Goal: Task Accomplishment & Management: Manage account settings

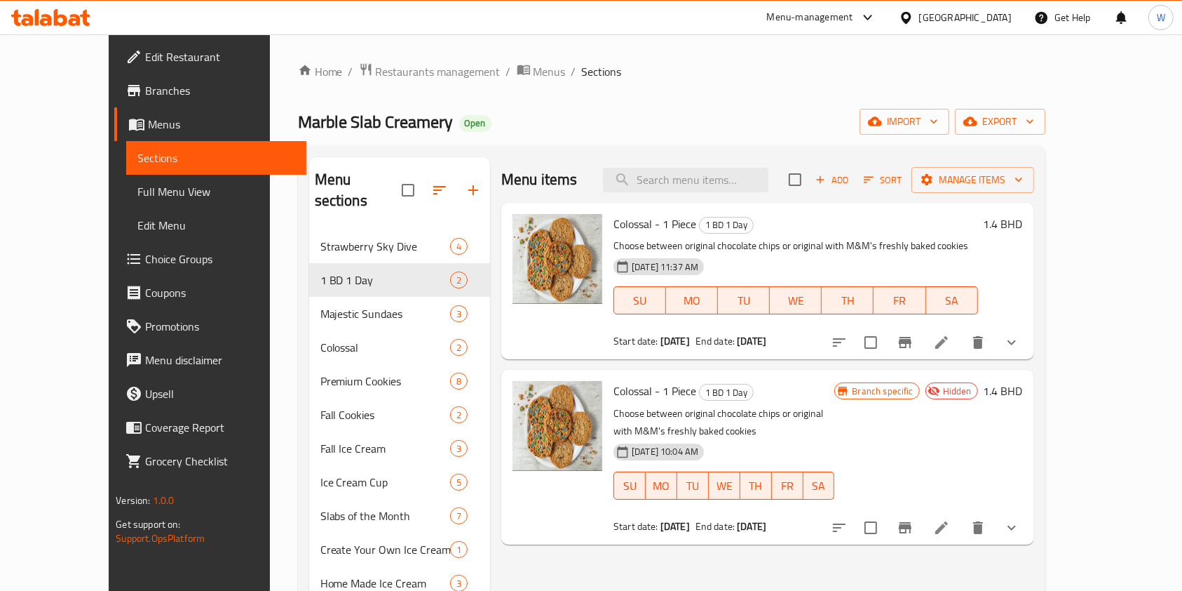
click at [371, 81] on div "Home / Restaurants management / Menus / Sections Marble Slab Creamery Open impo…" at bounding box center [672, 541] width 748 height 958
click at [376, 73] on span "Restaurants management" at bounding box center [438, 71] width 125 height 17
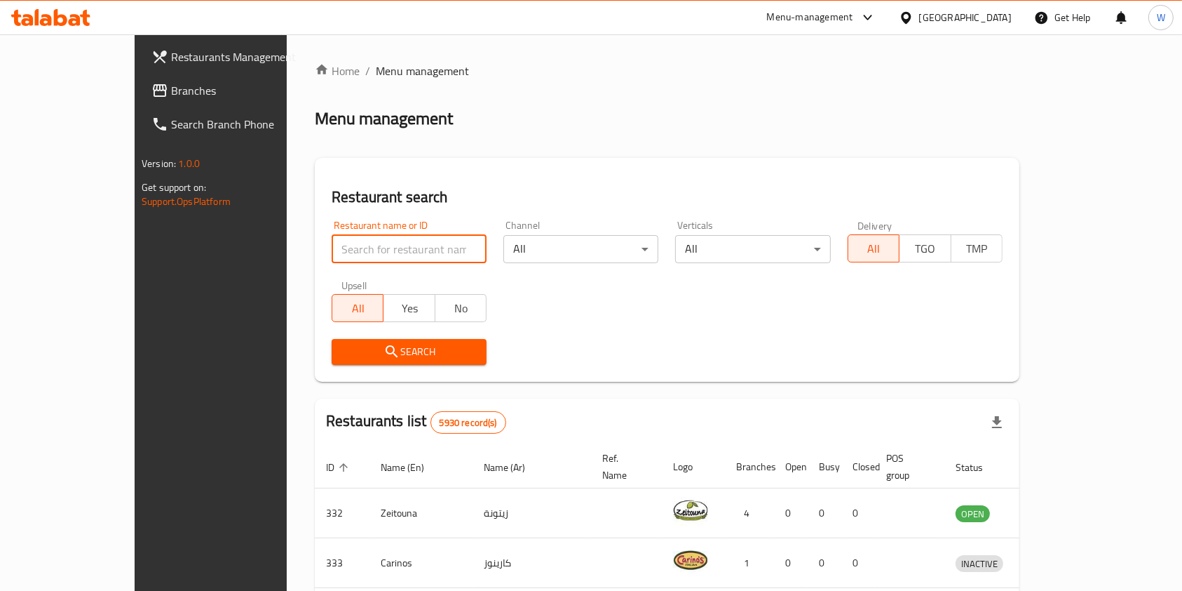
click at [369, 245] on input "search" at bounding box center [409, 249] width 155 height 28
type input "Marble Slab Creamery"
click button "Search" at bounding box center [409, 352] width 155 height 26
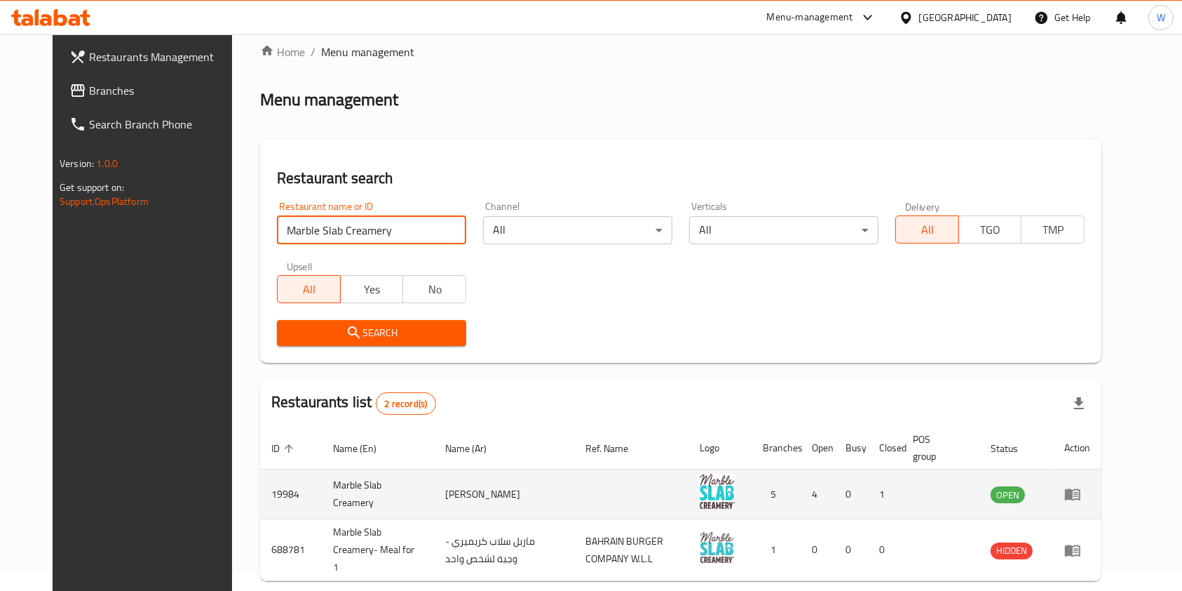
scroll to position [72, 0]
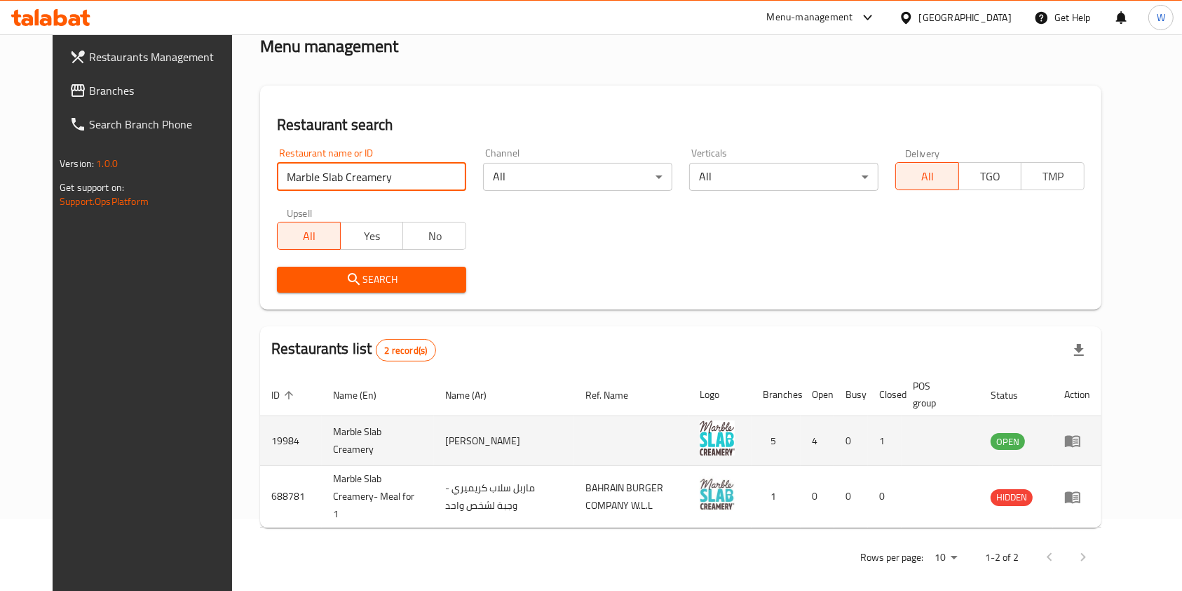
click at [1102, 446] on td "enhanced table" at bounding box center [1077, 441] width 48 height 50
click at [1082, 442] on icon "enhanced table" at bounding box center [1073, 440] width 17 height 17
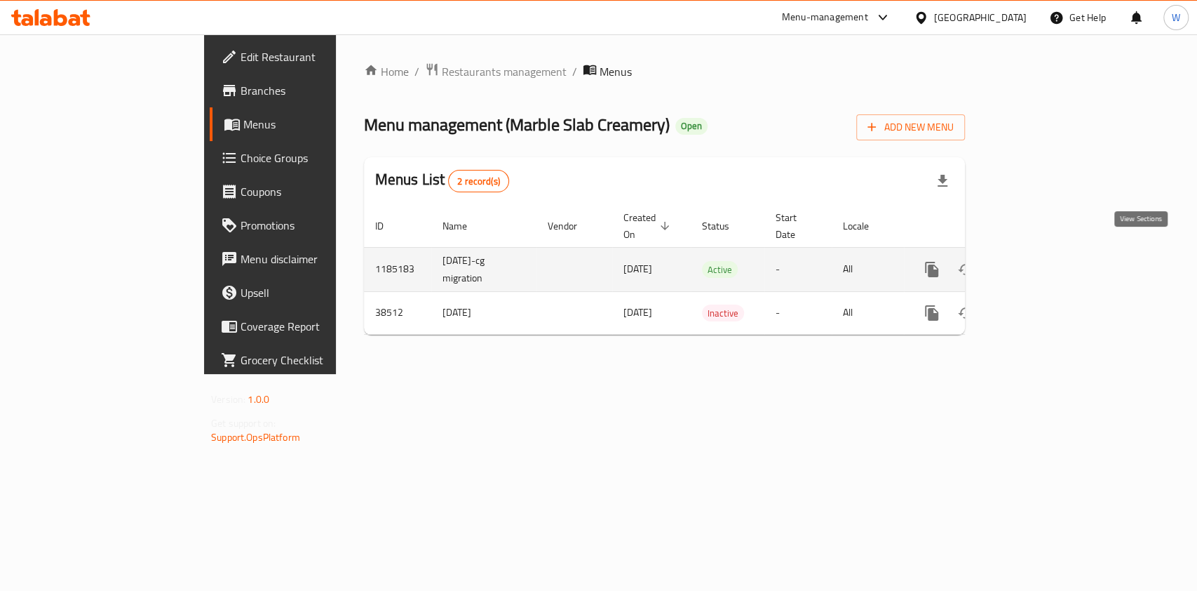
click at [1042, 261] on icon "enhanced table" at bounding box center [1033, 269] width 17 height 17
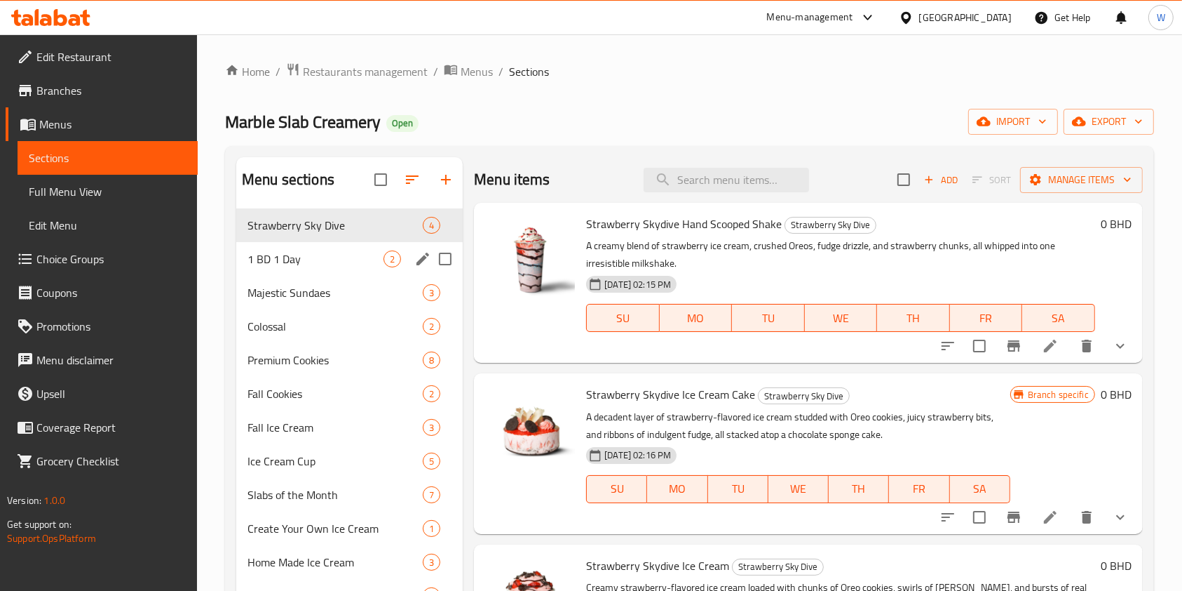
click at [374, 266] on span "1 BD 1 Day" at bounding box center [316, 258] width 136 height 17
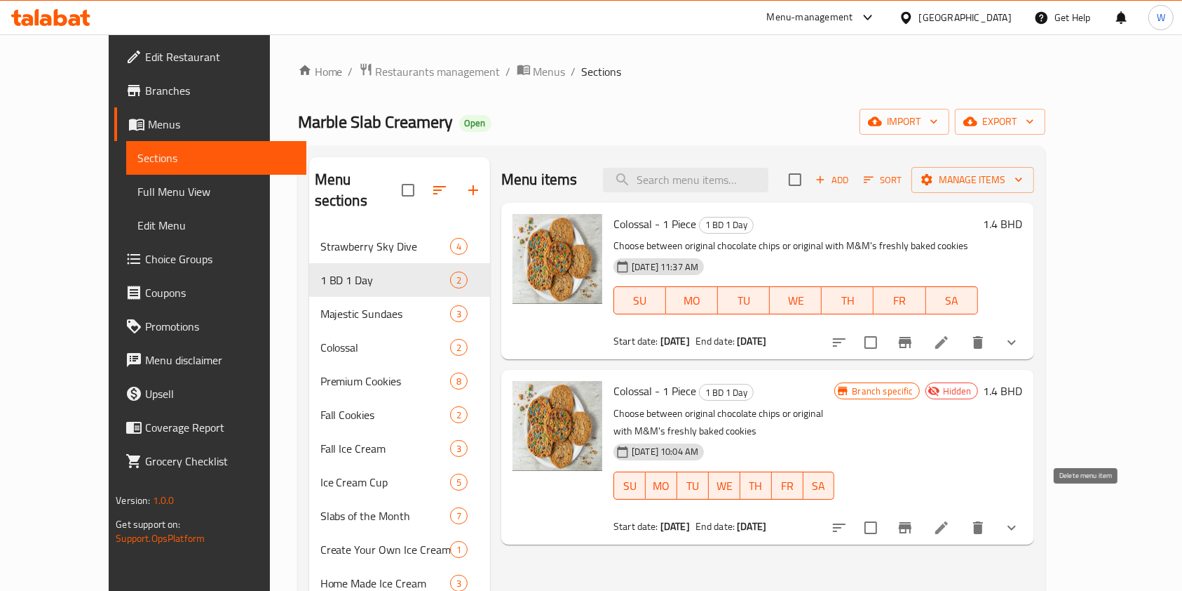
click at [995, 513] on button "delete" at bounding box center [979, 528] width 34 height 34
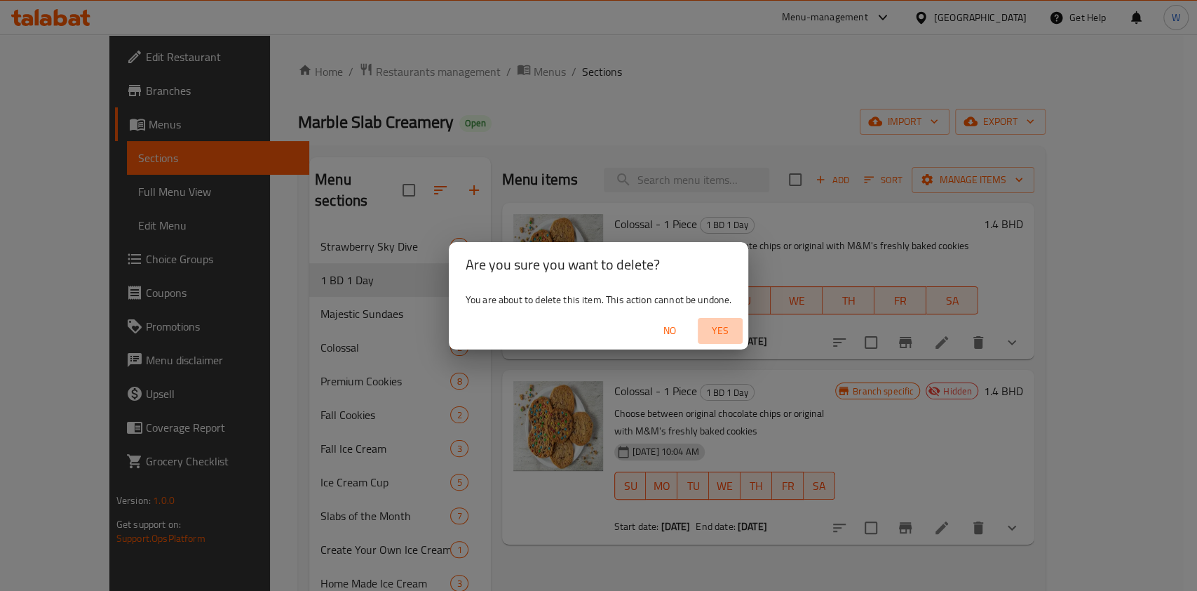
click at [726, 328] on span "Yes" at bounding box center [720, 331] width 34 height 18
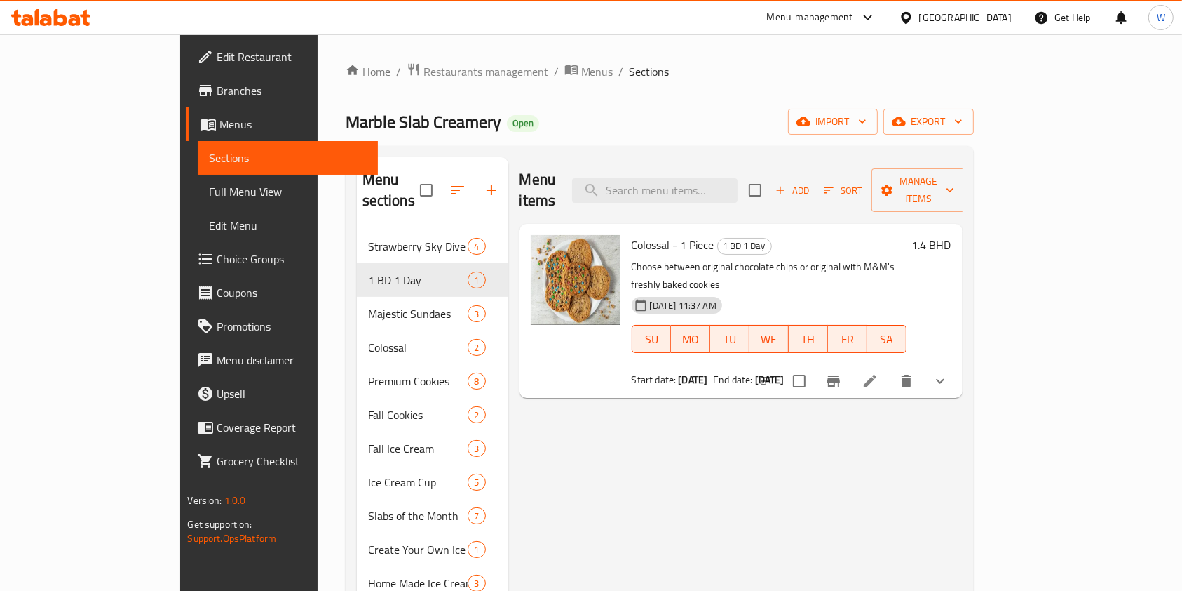
click at [360, 82] on div "Home / Restaurants management / Menus / Sections Marble Slab Creamery Open impo…" at bounding box center [660, 541] width 628 height 958
click at [378, 52] on div "Home / Restaurants management / Menus / Sections Marble Slab Creamery Open impo…" at bounding box center [660, 541] width 685 height 1014
click at [424, 69] on span "Restaurants management" at bounding box center [486, 71] width 125 height 17
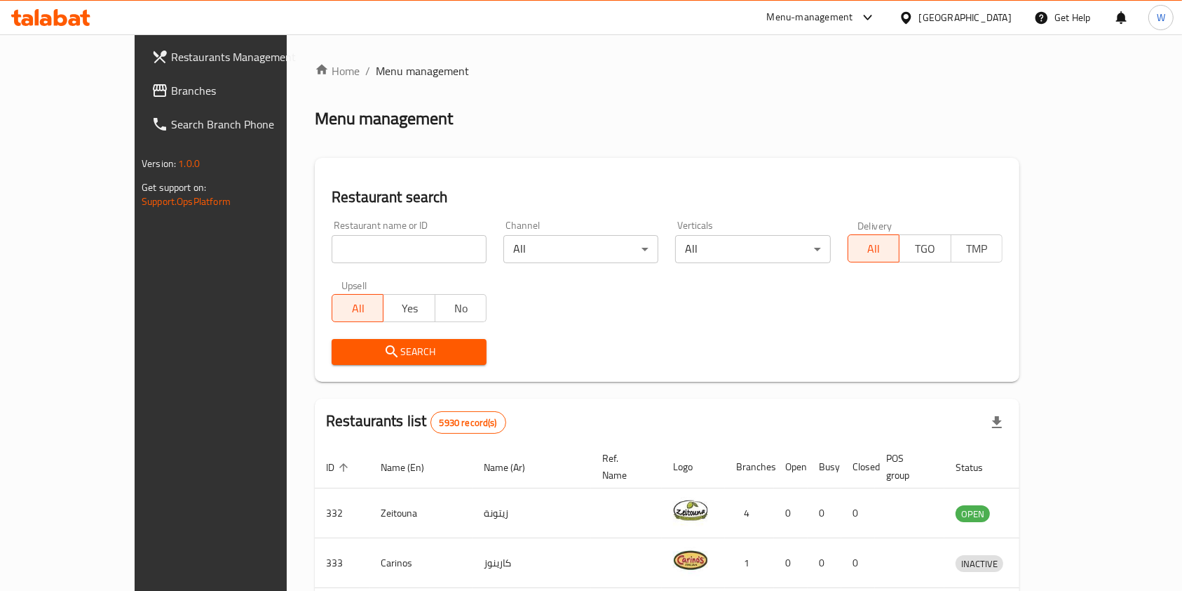
click at [416, 261] on input "search" at bounding box center [409, 249] width 155 height 28
type input "palestine nights"
click button "Search" at bounding box center [409, 352] width 155 height 26
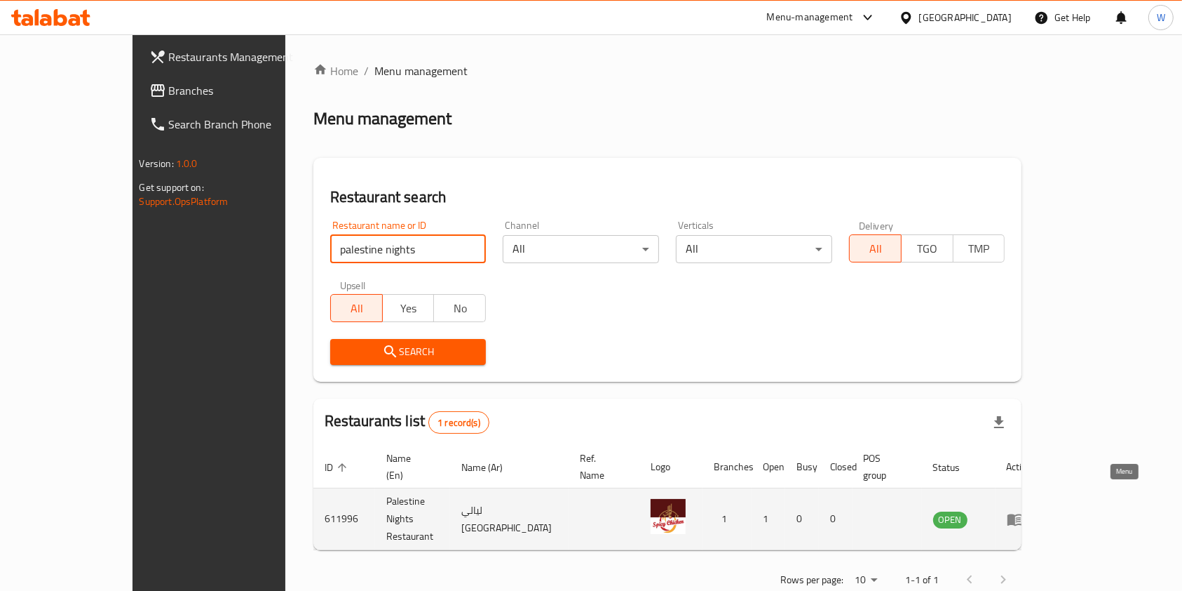
click at [1024, 511] on icon "enhanced table" at bounding box center [1015, 519] width 17 height 17
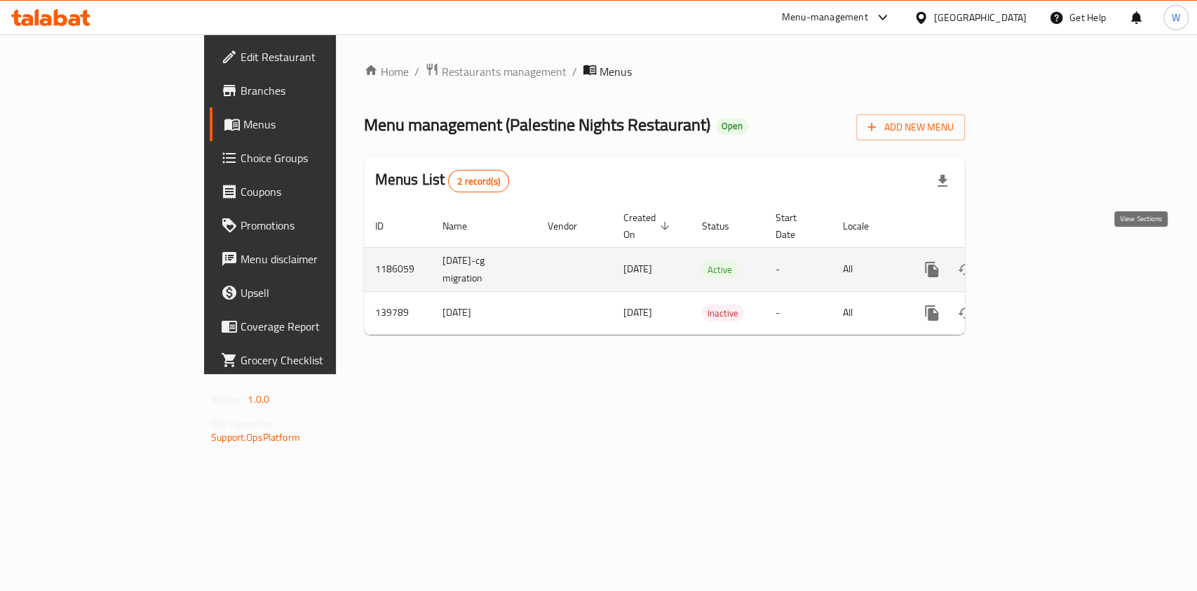
click at [1042, 261] on icon "enhanced table" at bounding box center [1033, 269] width 17 height 17
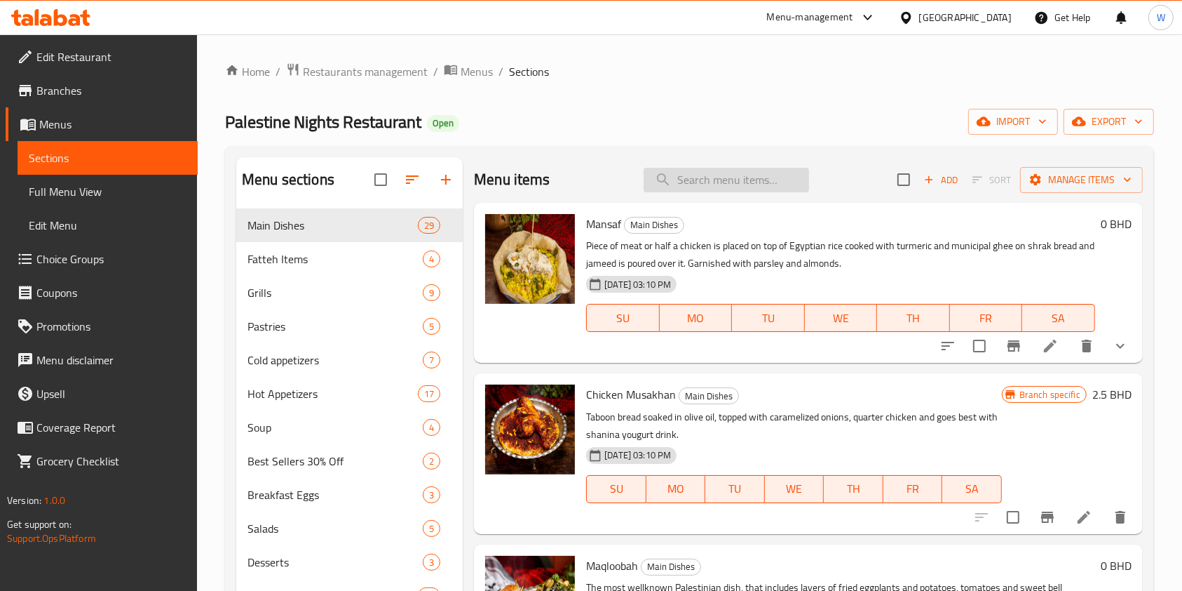
click at [749, 180] on input "search" at bounding box center [727, 180] width 166 height 25
paste input "Lentil Soup"
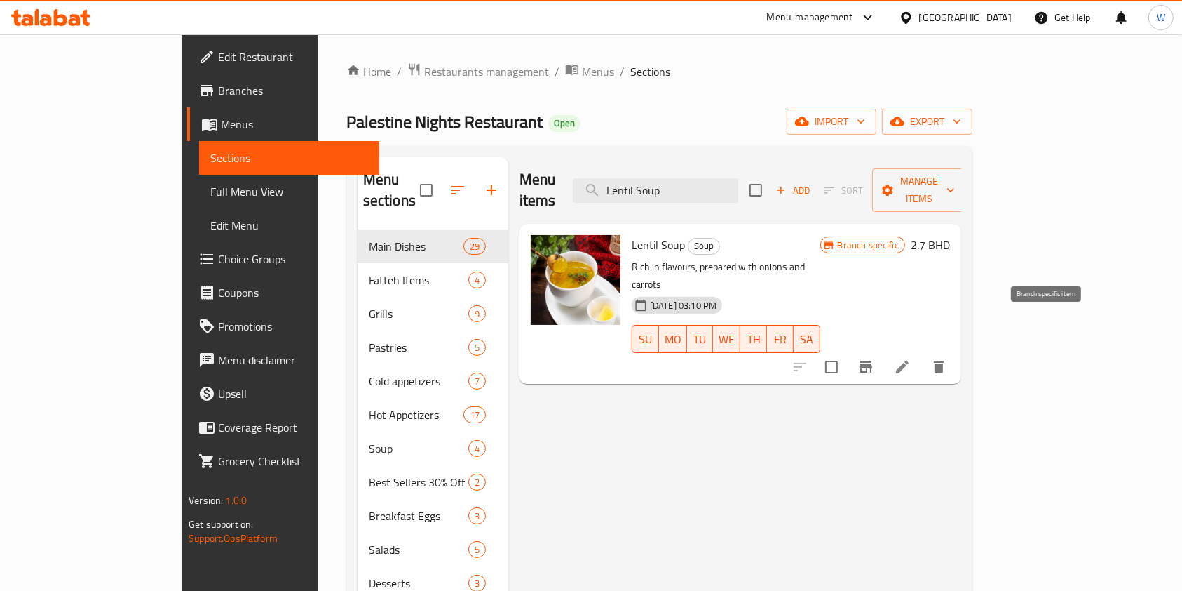
type input "Lentil Soup"
click at [875, 358] on icon "Branch-specific-item" at bounding box center [866, 366] width 17 height 17
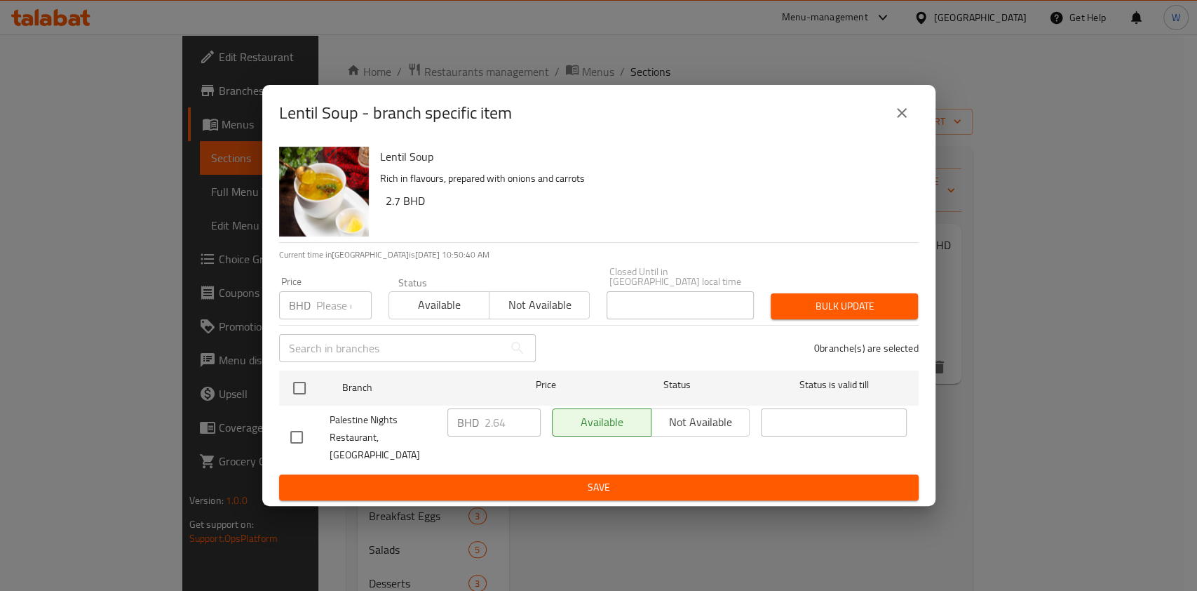
click at [391, 210] on h6 "2.7 BHD" at bounding box center [647, 201] width 522 height 20
copy h6 "2.7"
click at [314, 315] on div "BHD Price" at bounding box center [325, 305] width 93 height 28
paste input "2.7"
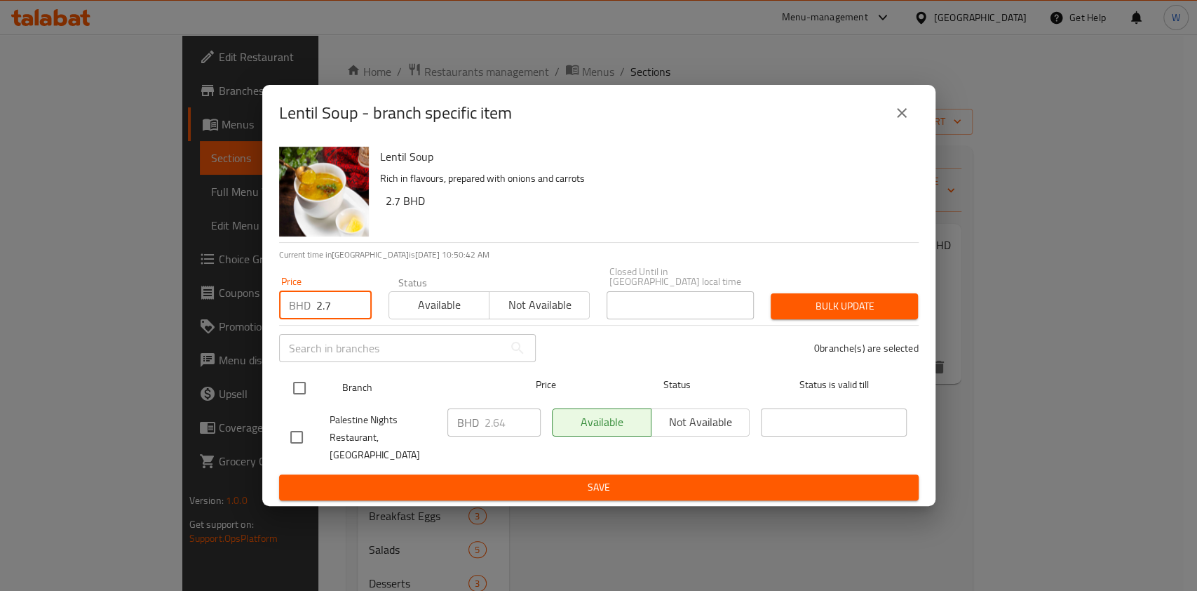
type input "2.7"
click at [305, 376] on div at bounding box center [311, 388] width 53 height 41
click at [303, 394] on input "checkbox" at bounding box center [299, 387] width 29 height 29
checkbox input "true"
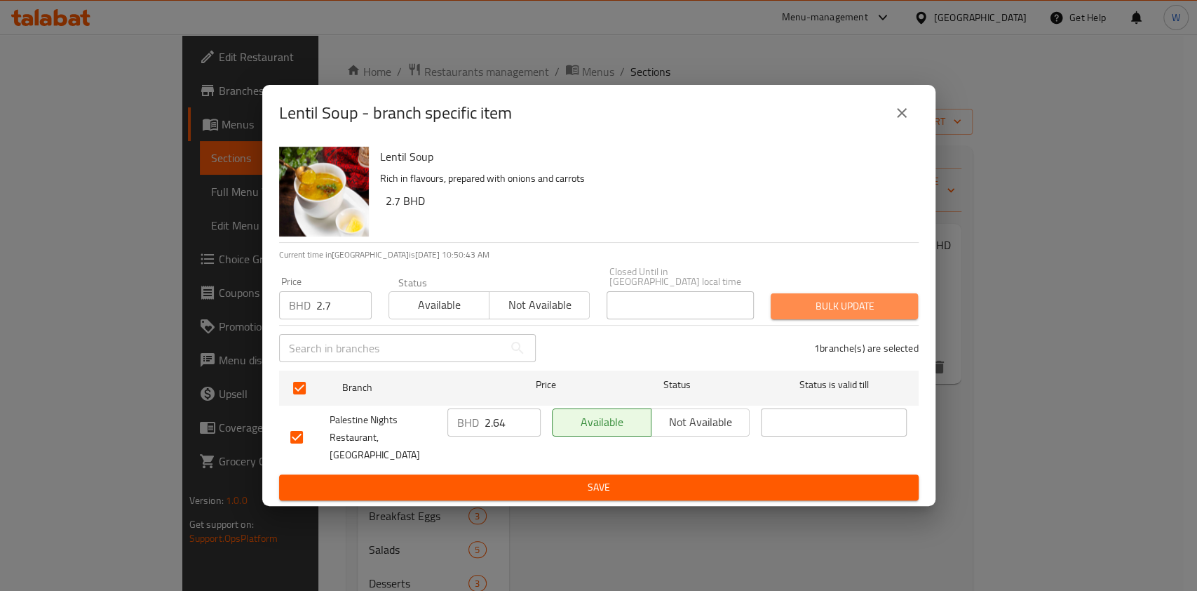
click at [875, 312] on span "Bulk update" at bounding box center [844, 306] width 125 height 18
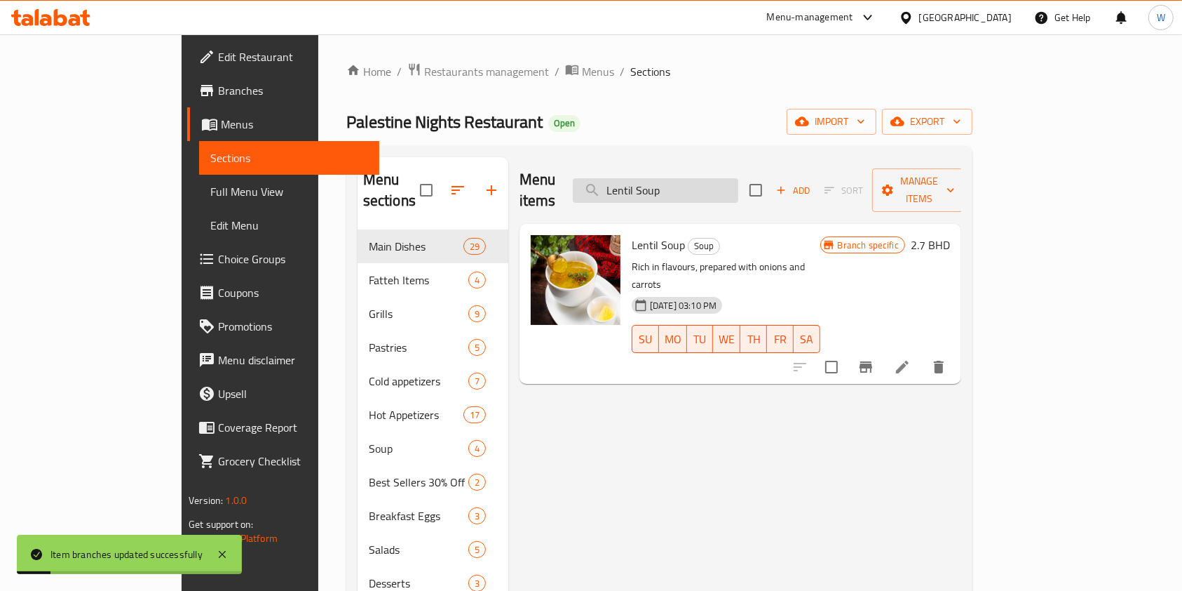
click at [739, 178] on input "Lentil Soup" at bounding box center [656, 190] width 166 height 25
paste input "Freekeh Soup Plain"
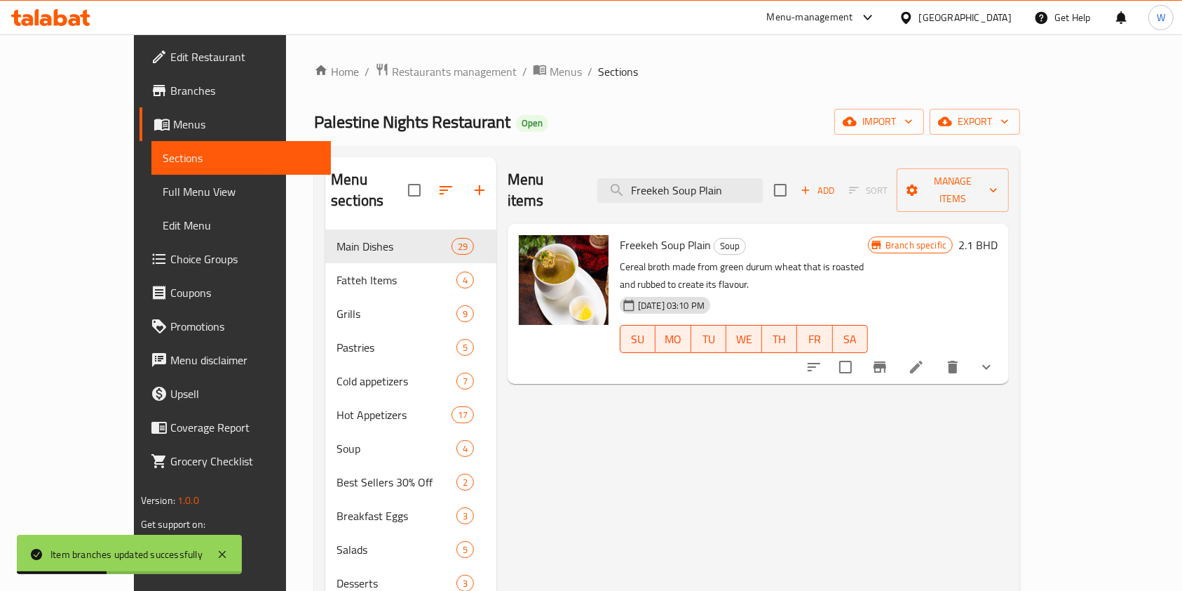
type input "Freekeh Soup Plain"
click at [889, 358] on icon "Branch-specific-item" at bounding box center [880, 366] width 17 height 17
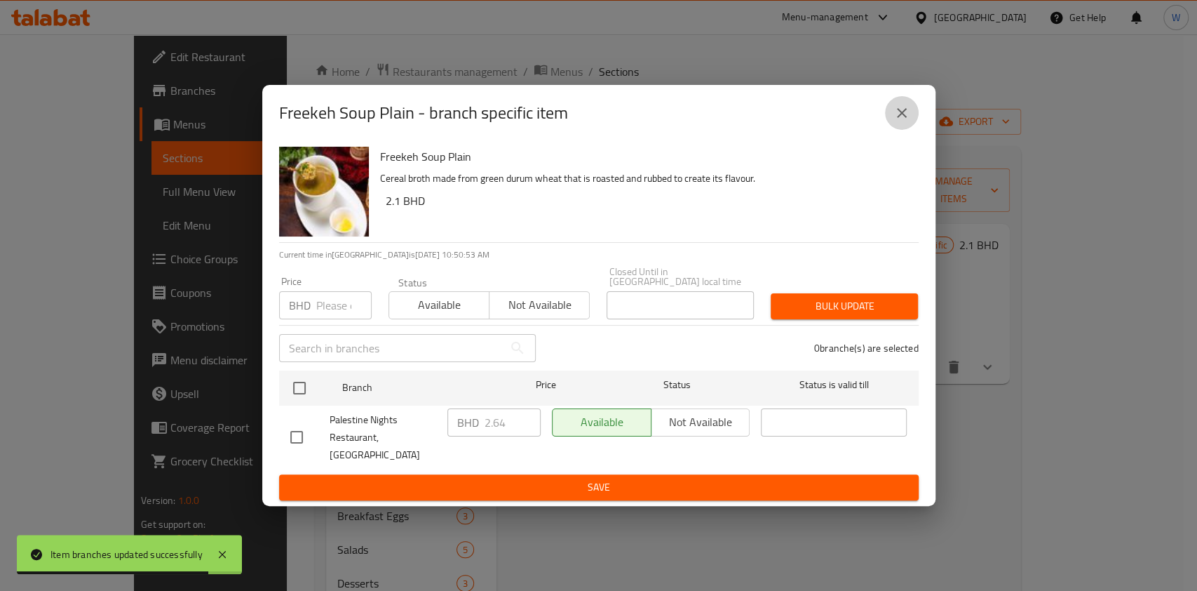
click at [907, 121] on icon "close" at bounding box center [902, 113] width 17 height 17
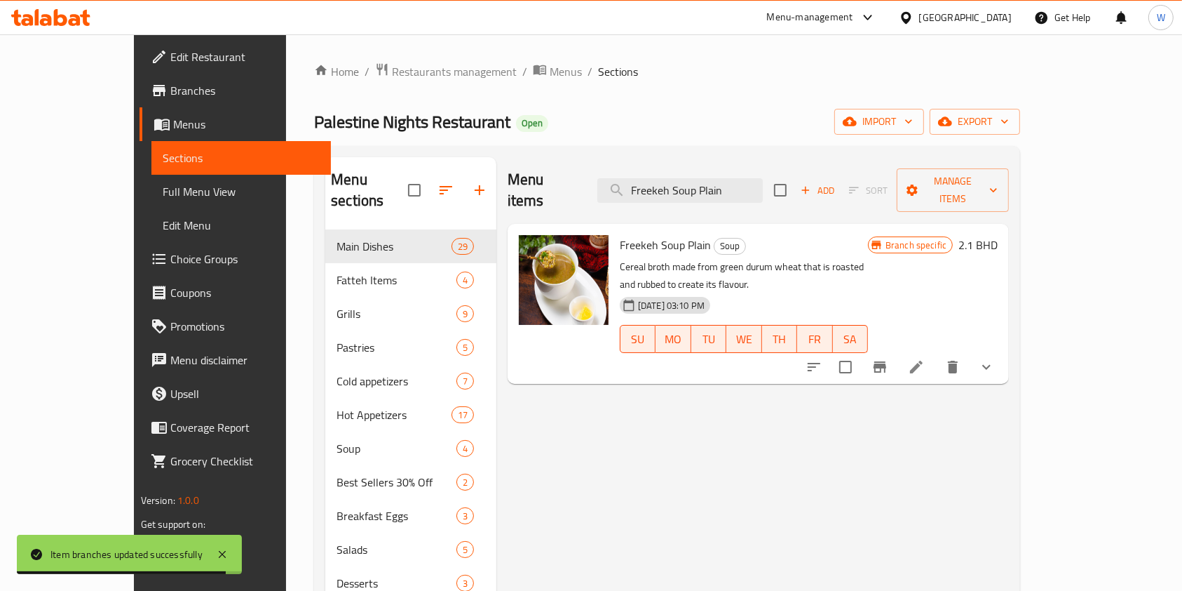
click at [995, 358] on icon "show more" at bounding box center [986, 366] width 17 height 17
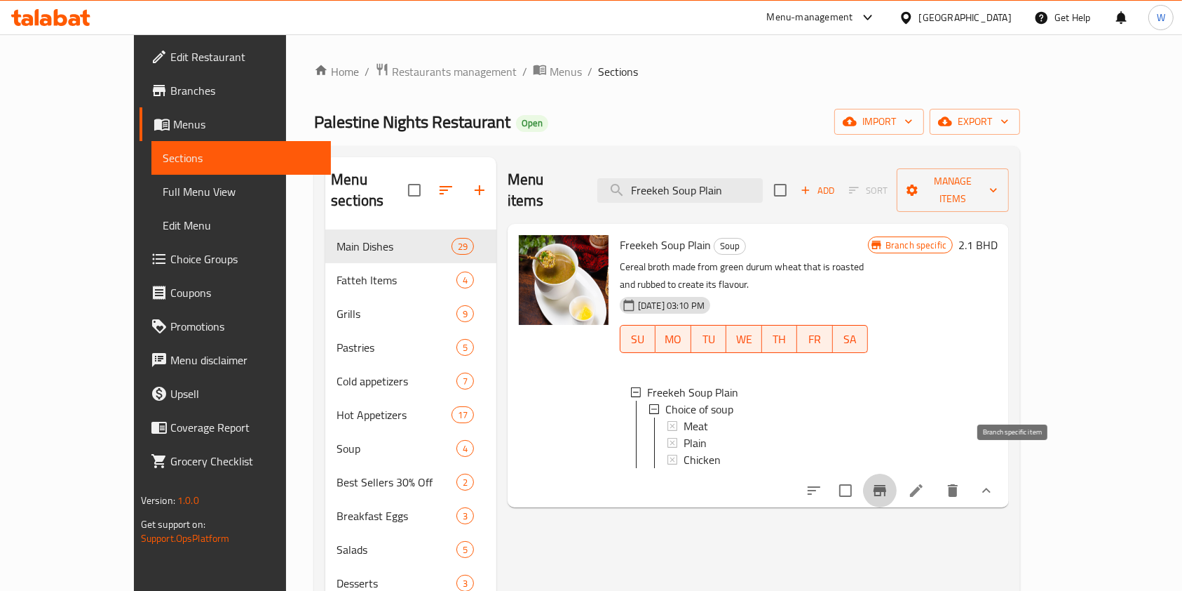
click at [887, 485] on icon "Branch-specific-item" at bounding box center [880, 490] width 13 height 11
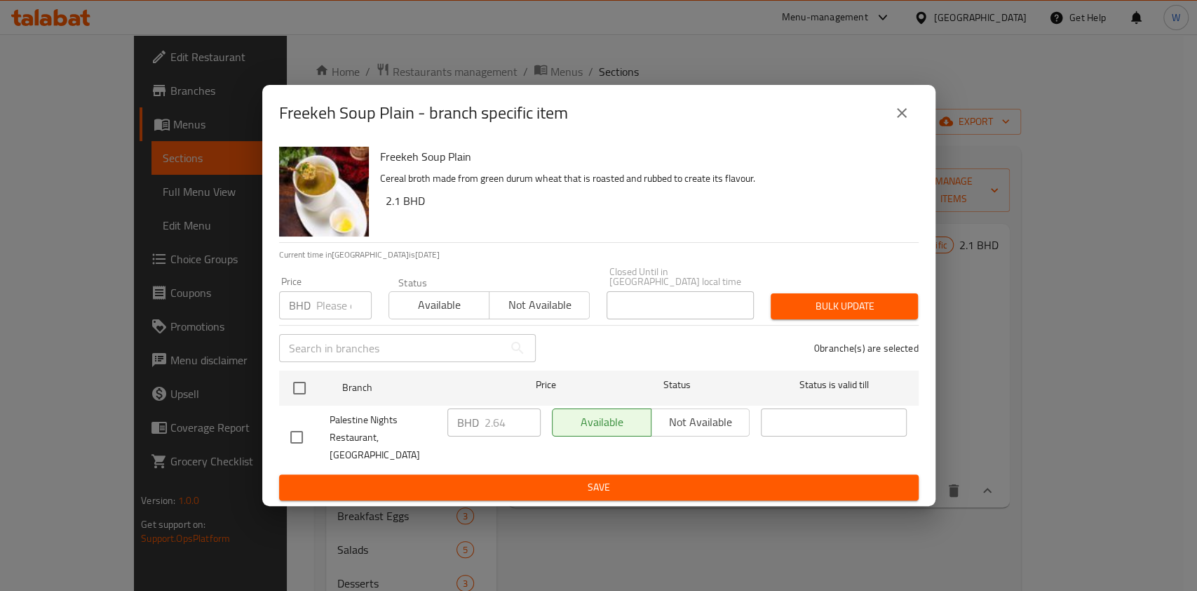
click at [342, 295] on input "number" at bounding box center [343, 305] width 55 height 28
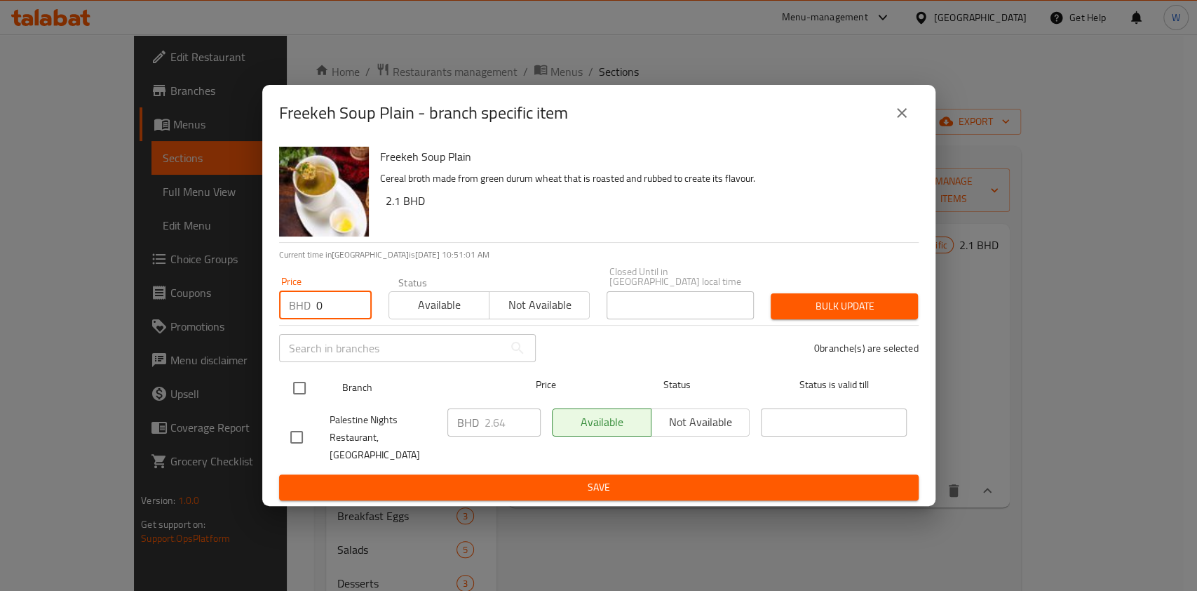
type input "0"
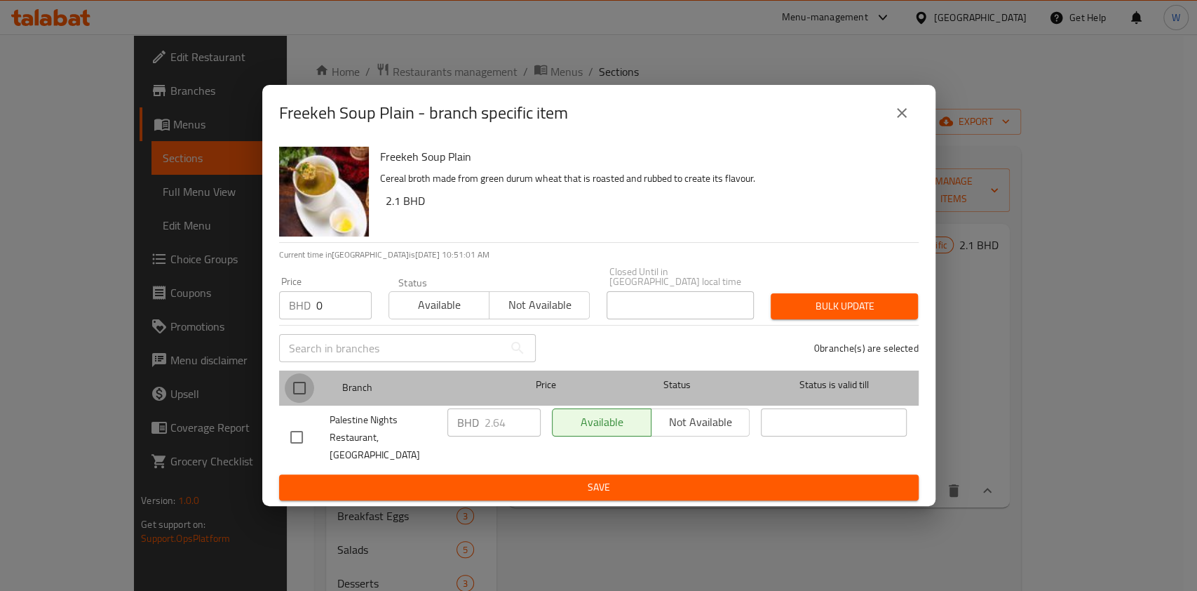
click at [306, 392] on input "checkbox" at bounding box center [299, 387] width 29 height 29
checkbox input "true"
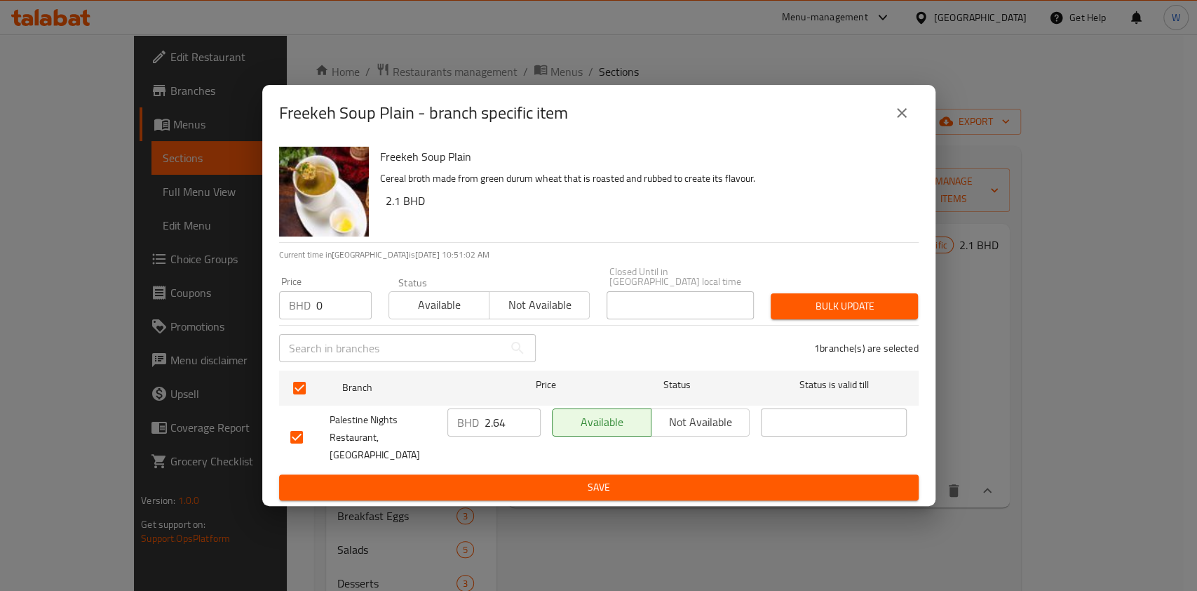
click at [872, 303] on span "Bulk update" at bounding box center [844, 306] width 125 height 18
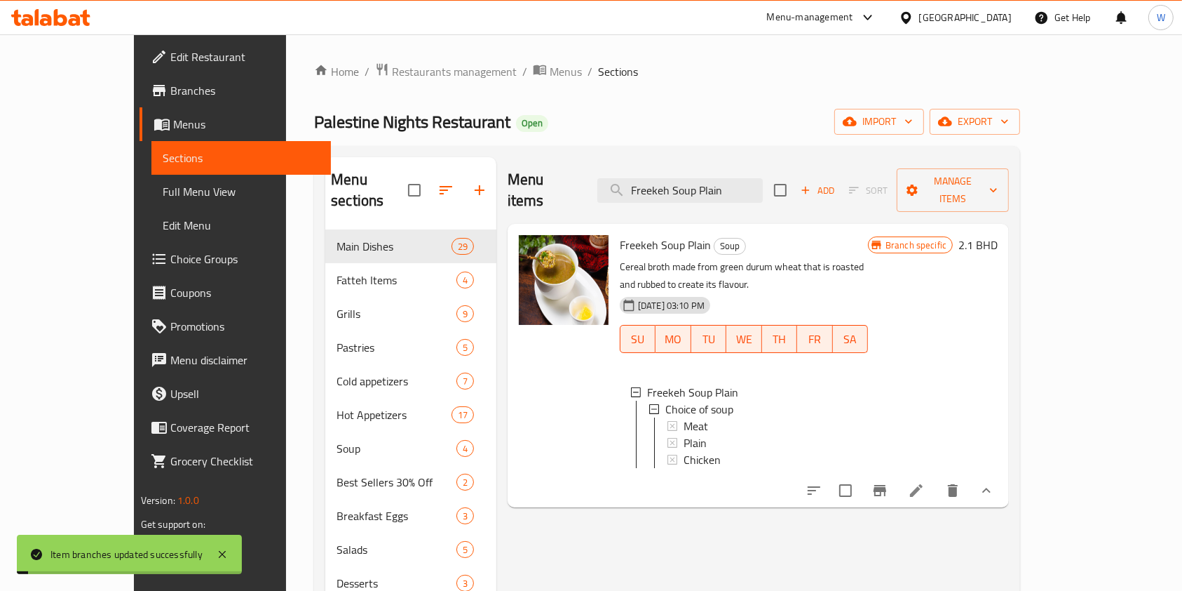
click at [923, 484] on icon at bounding box center [916, 490] width 13 height 13
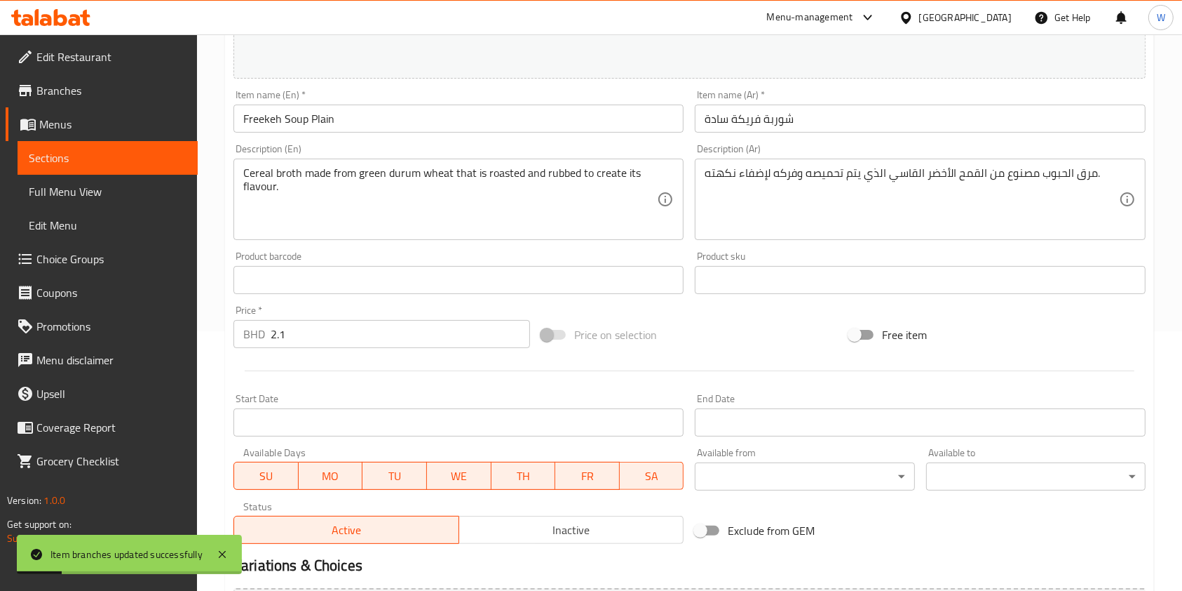
scroll to position [443, 0]
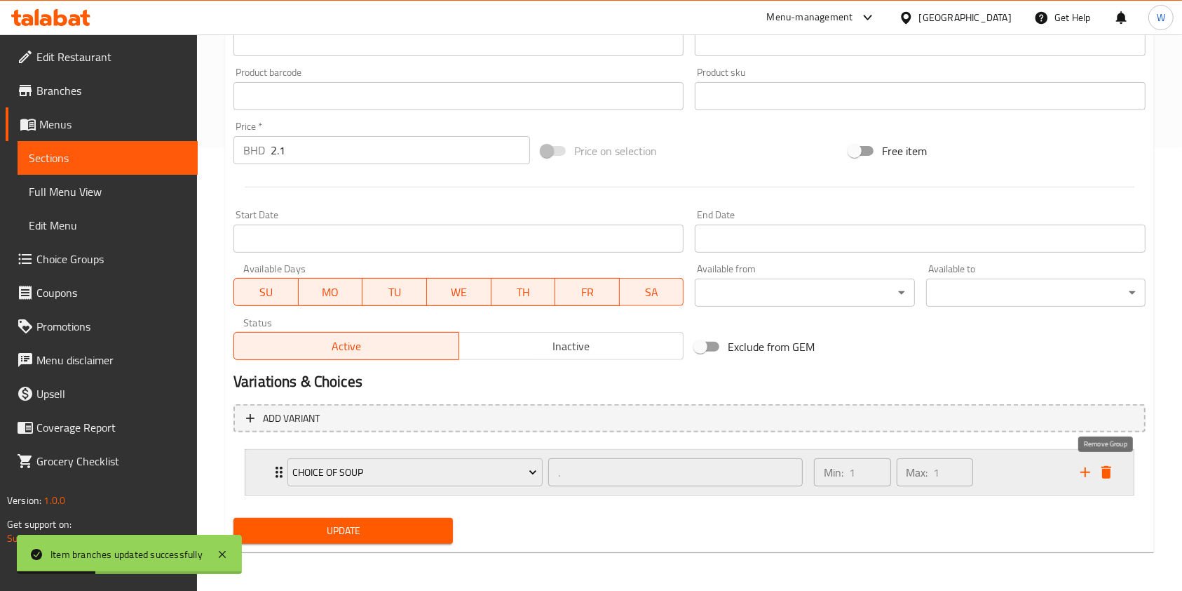
click at [1107, 479] on icon "delete" at bounding box center [1106, 472] width 17 height 17
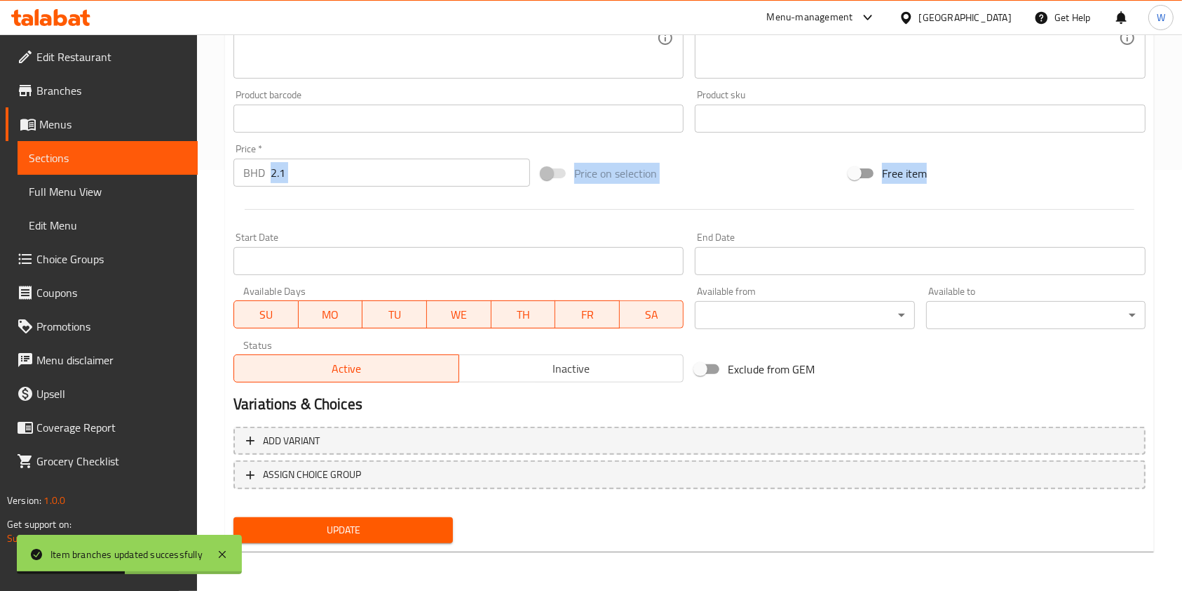
drag, startPoint x: 348, startPoint y: 194, endPoint x: 342, endPoint y: 185, distance: 10.1
click at [343, 187] on div "Change Image Size: 1200 x 800 px / Image formats: jpg, png / 5MB Max. Item name…" at bounding box center [690, 75] width 924 height 625
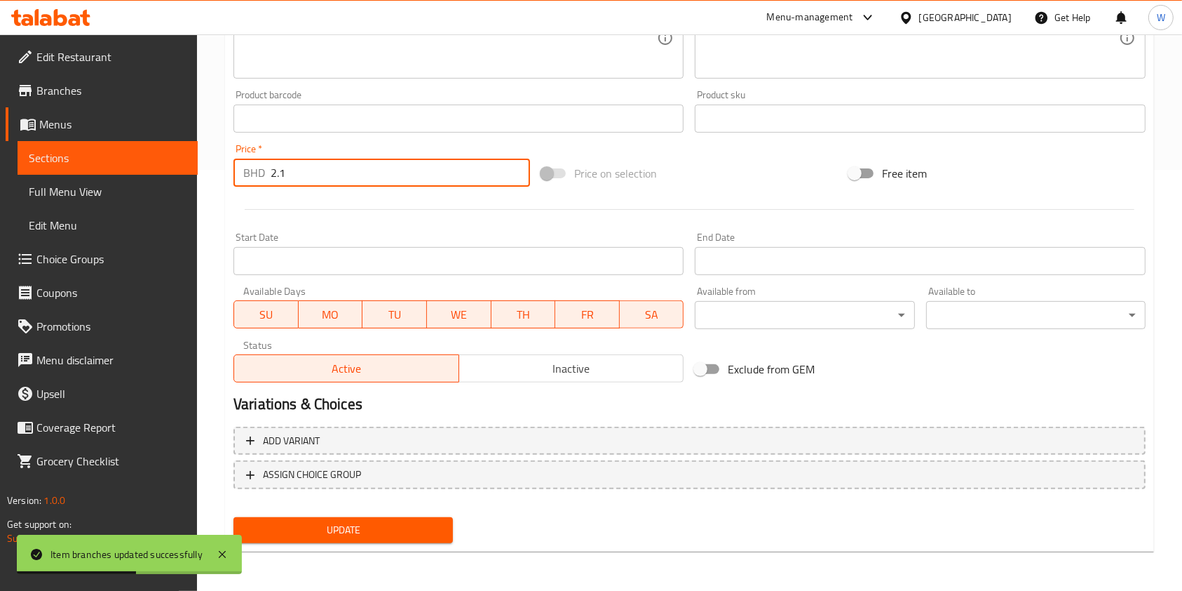
drag, startPoint x: 337, startPoint y: 173, endPoint x: 218, endPoint y: 175, distance: 118.5
click at [245, 172] on div "BHD 2.1 Price *" at bounding box center [382, 173] width 297 height 28
type input "0"
click at [420, 239] on div "Start Date Start Date" at bounding box center [459, 253] width 450 height 43
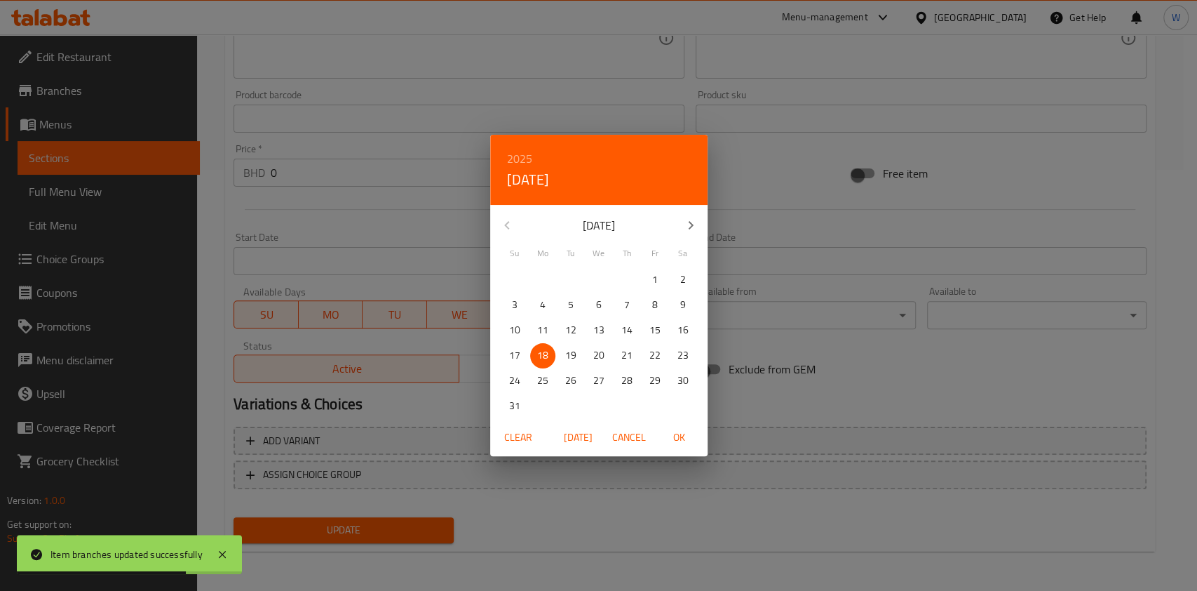
click at [631, 441] on span "Cancel" at bounding box center [629, 438] width 34 height 18
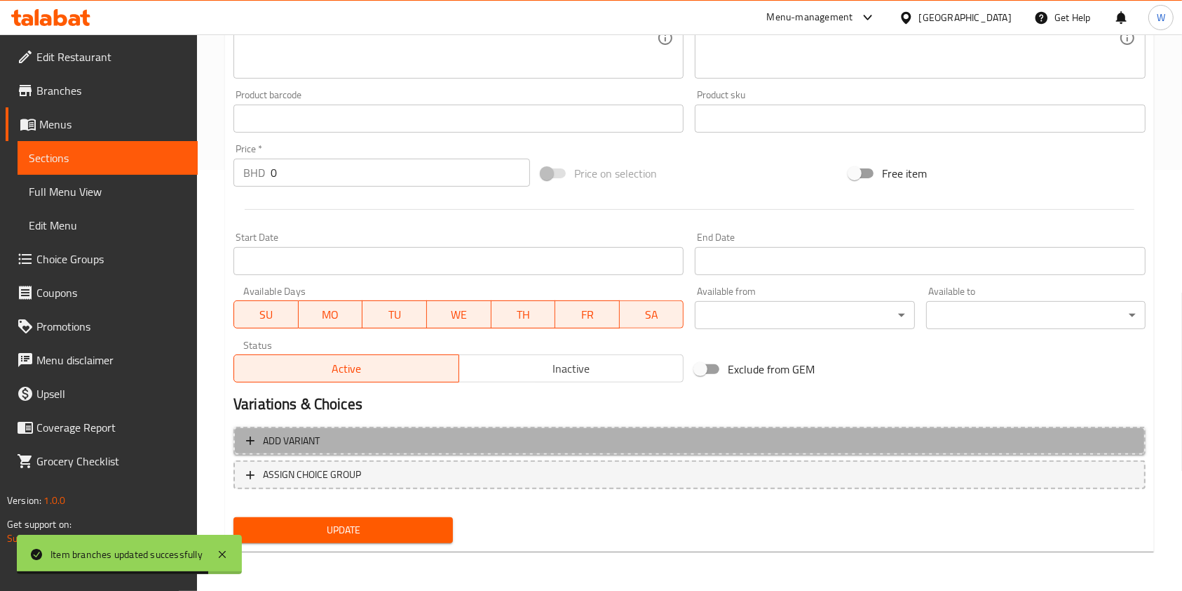
click at [353, 445] on span "Add variant" at bounding box center [689, 441] width 887 height 18
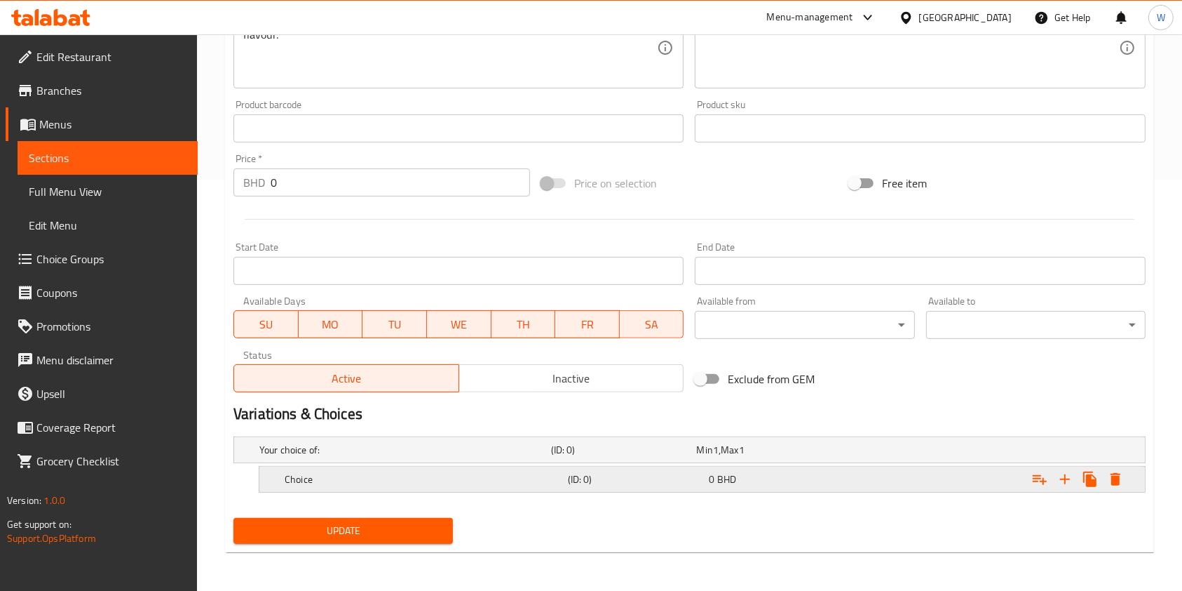
click at [376, 457] on h5 "Choice" at bounding box center [403, 450] width 286 height 14
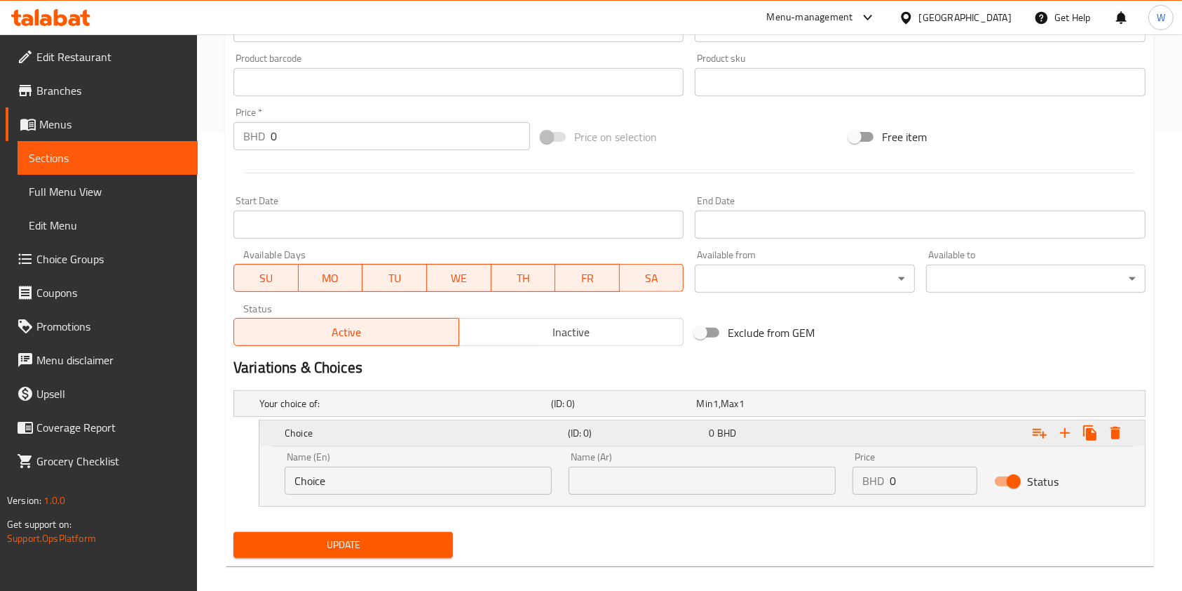
scroll to position [471, 0]
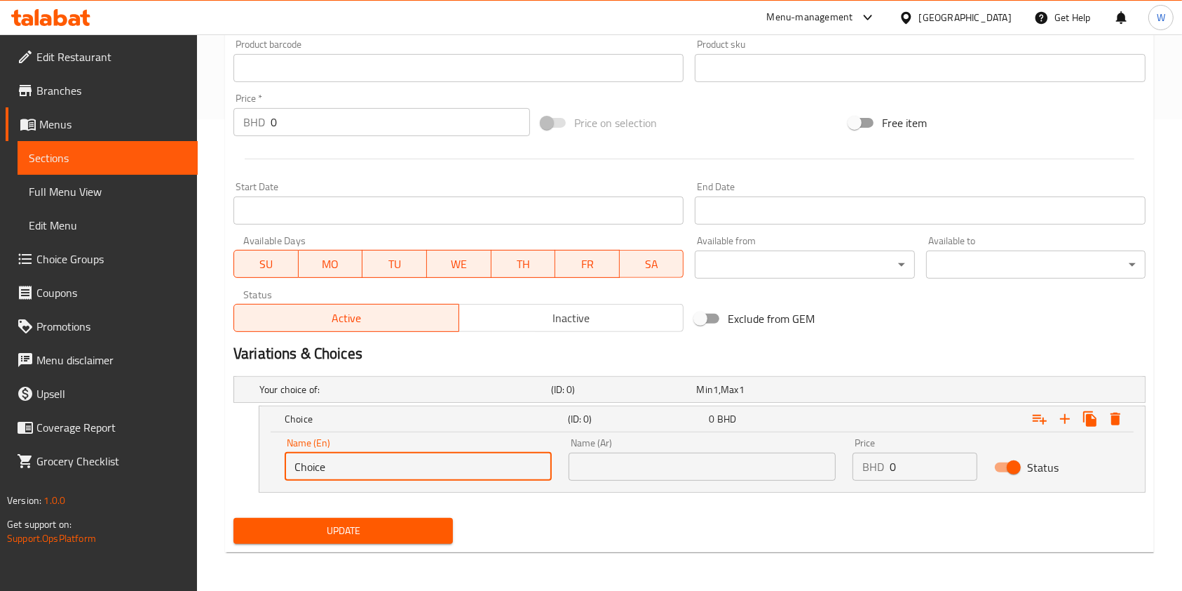
click at [389, 463] on input "Choice" at bounding box center [418, 466] width 267 height 28
type input "Plain"
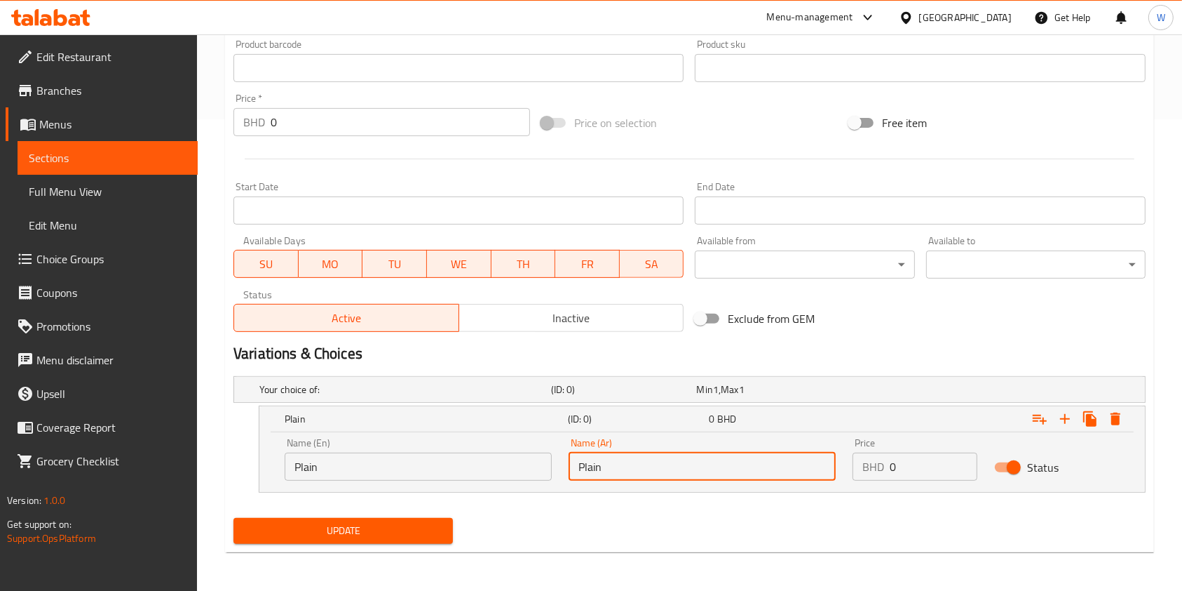
type input "Plain"
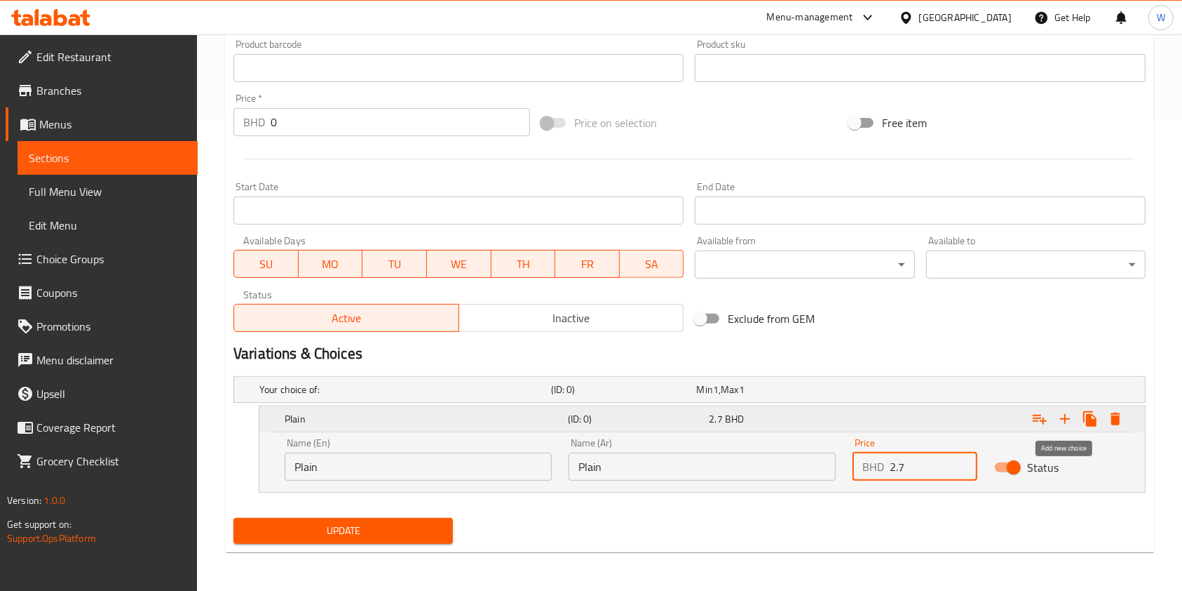
type input "2.7"
click at [1068, 420] on icon "Expand" at bounding box center [1065, 418] width 17 height 17
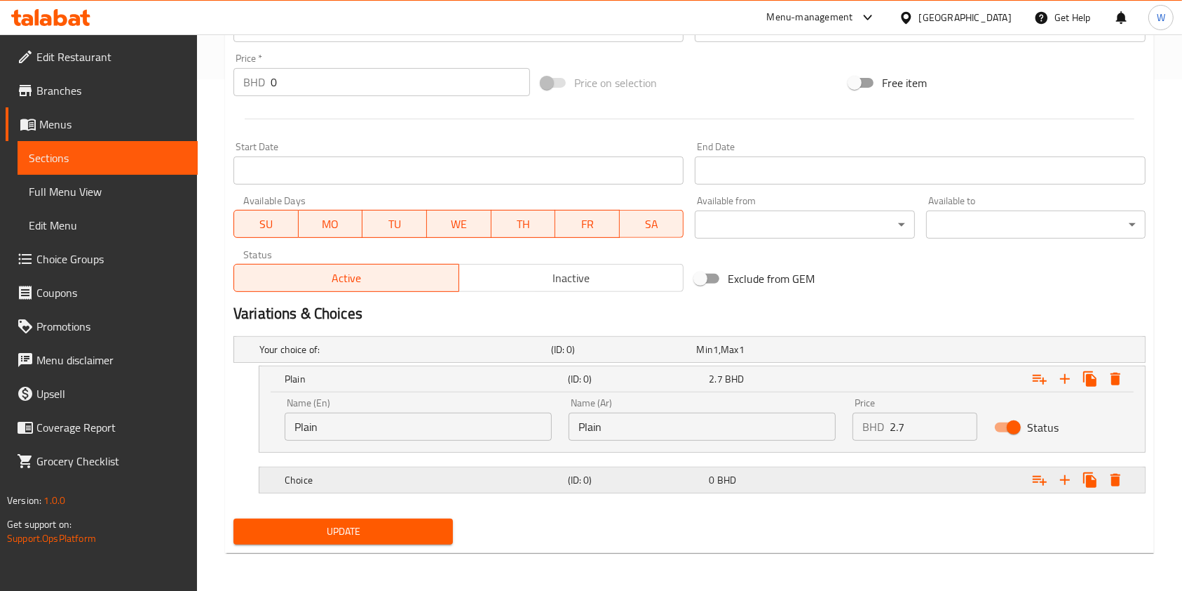
click at [501, 356] on h5 "Choice" at bounding box center [403, 349] width 286 height 14
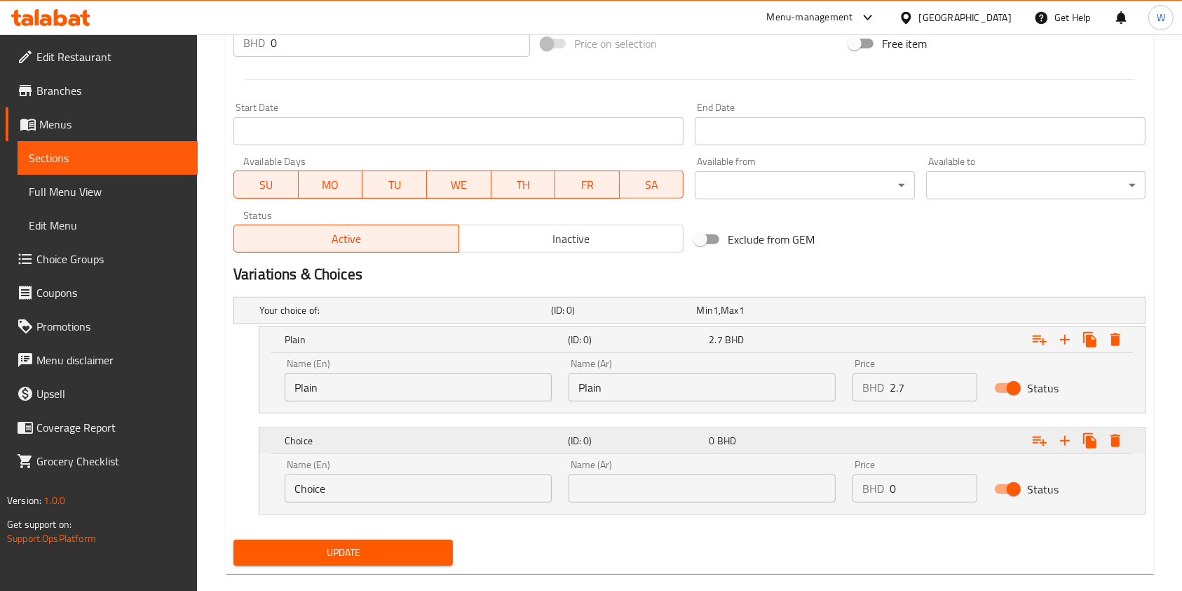
scroll to position [572, 0]
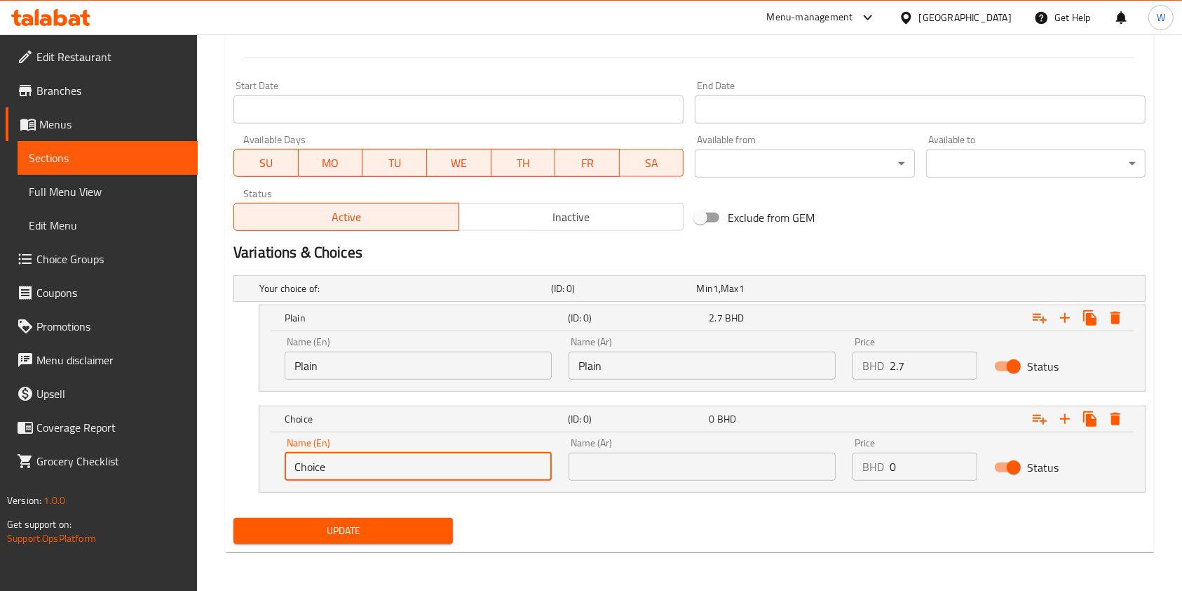
click at [464, 464] on input "Choice" at bounding box center [418, 466] width 267 height 28
type input "Chicken"
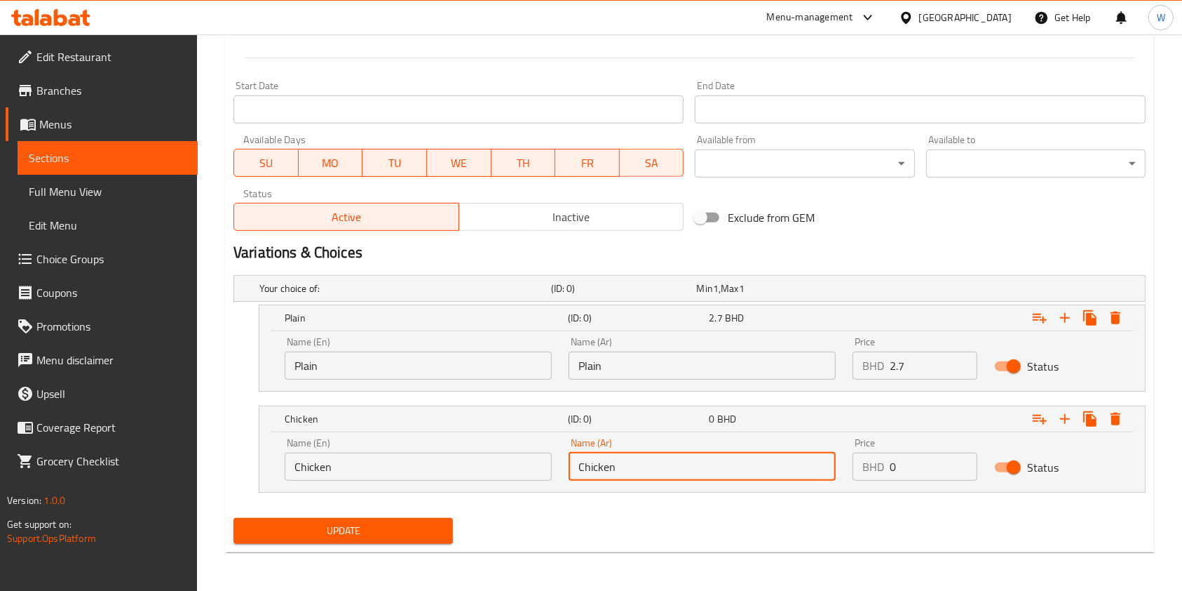
type input "Chicken"
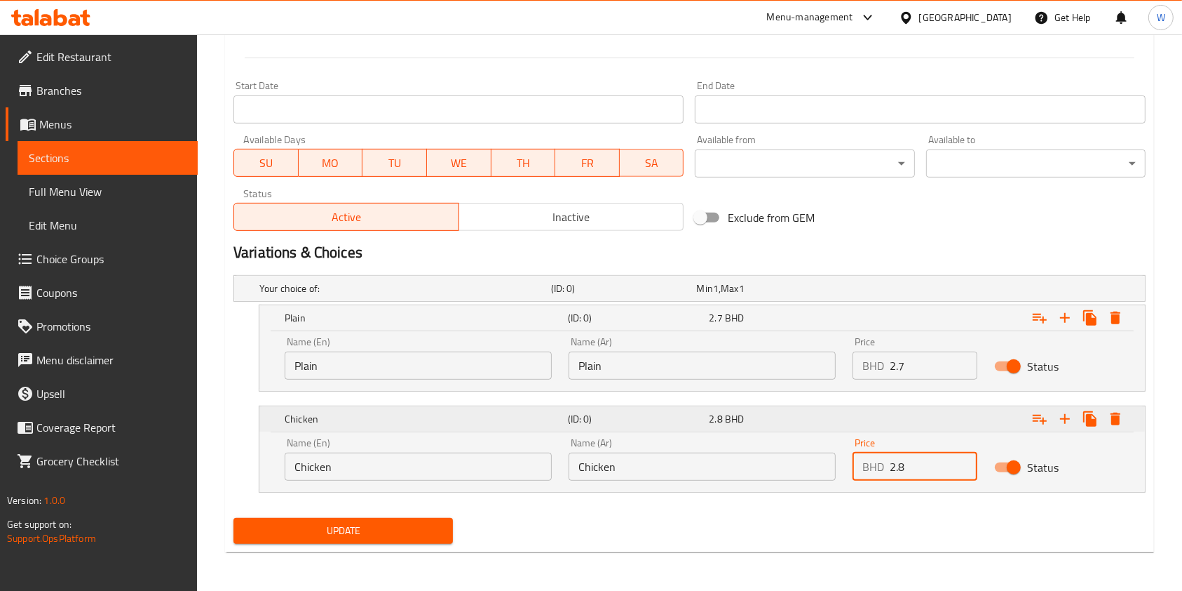
type input "2.8"
click at [1072, 417] on icon "Expand" at bounding box center [1065, 418] width 17 height 17
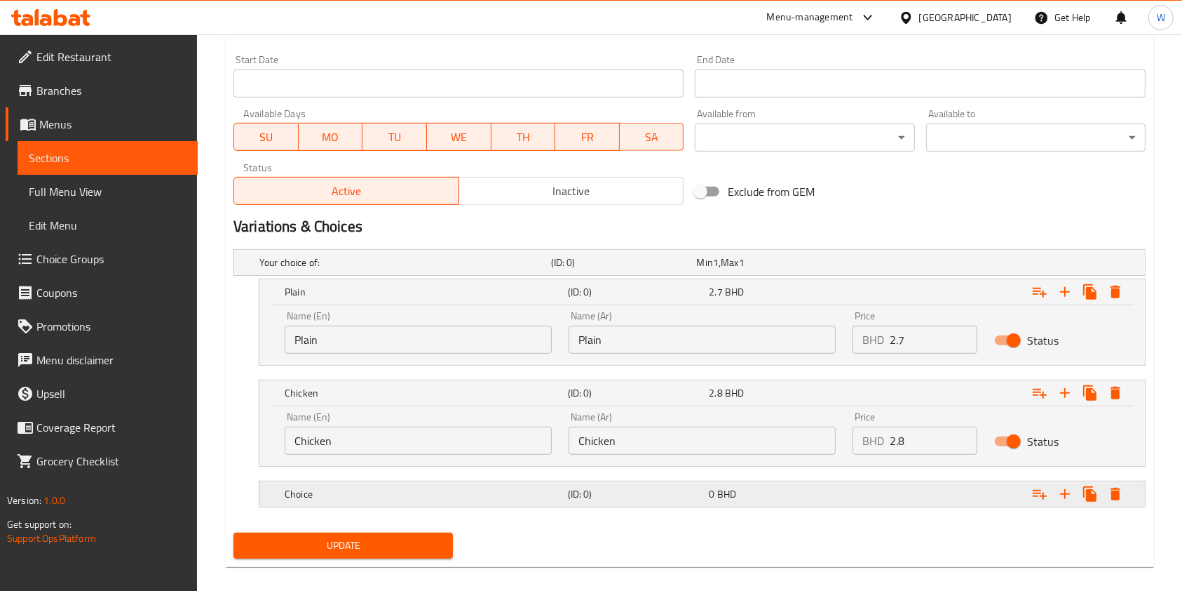
scroll to position [612, 0]
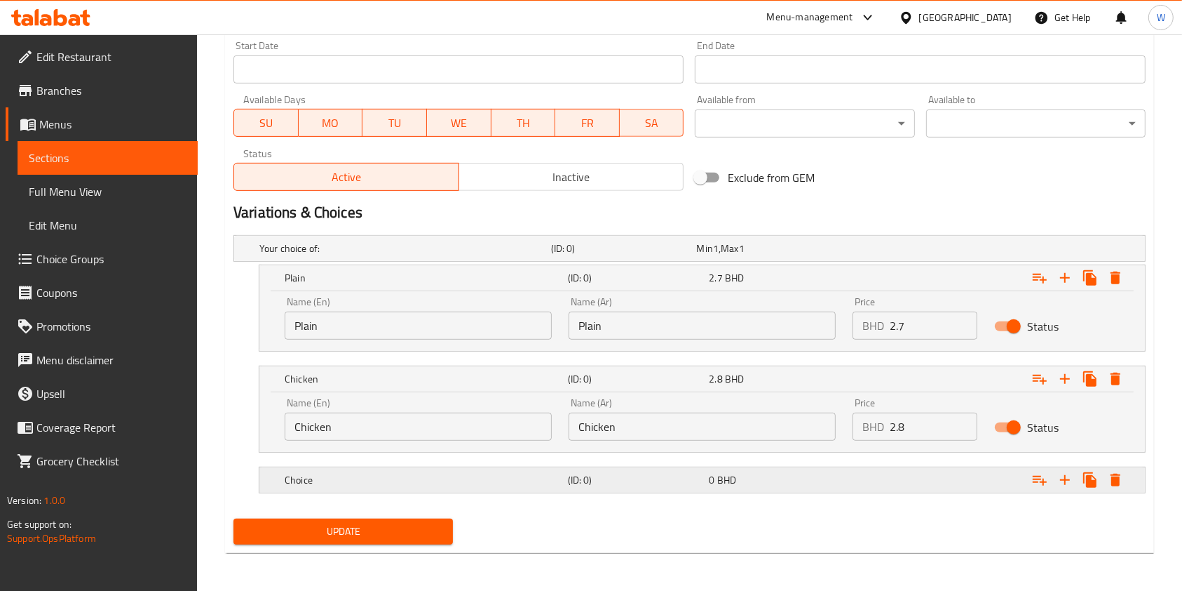
click at [500, 258] on div "Choice" at bounding box center [403, 248] width 292 height 20
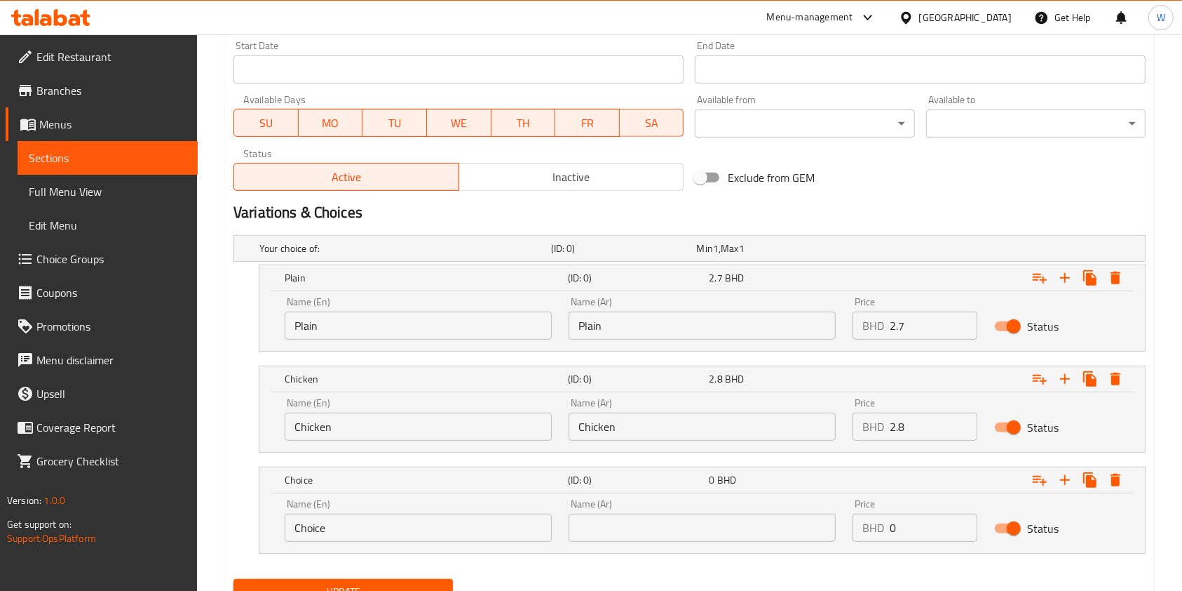
click at [478, 519] on input "Choice" at bounding box center [418, 527] width 267 height 28
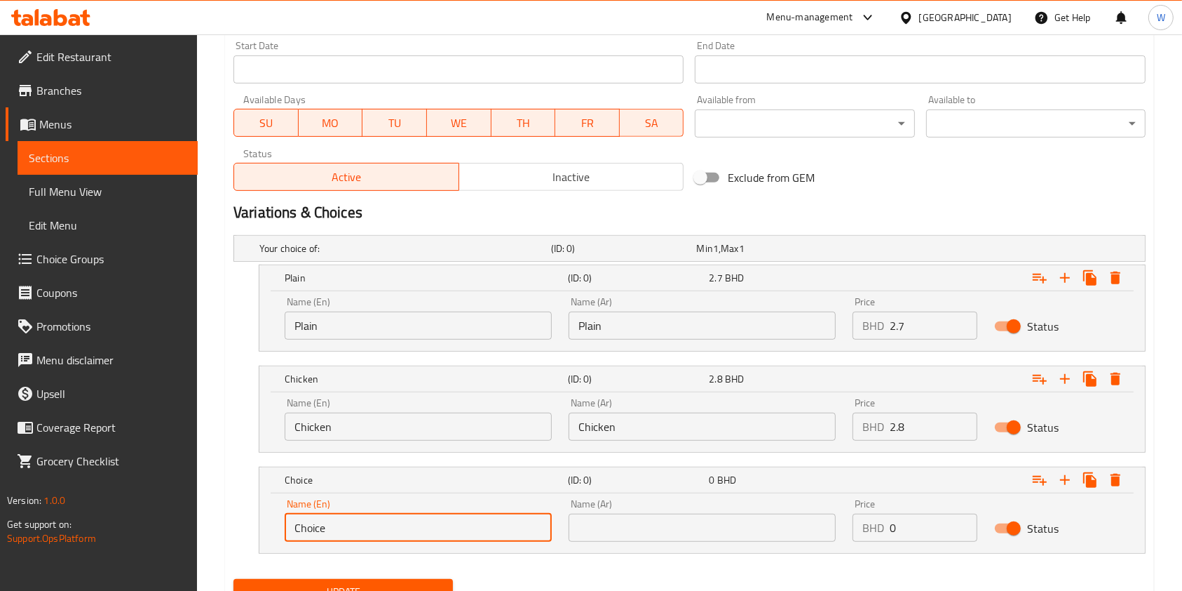
click at [478, 519] on input "Choice" at bounding box center [418, 527] width 267 height 28
type input "Meat"
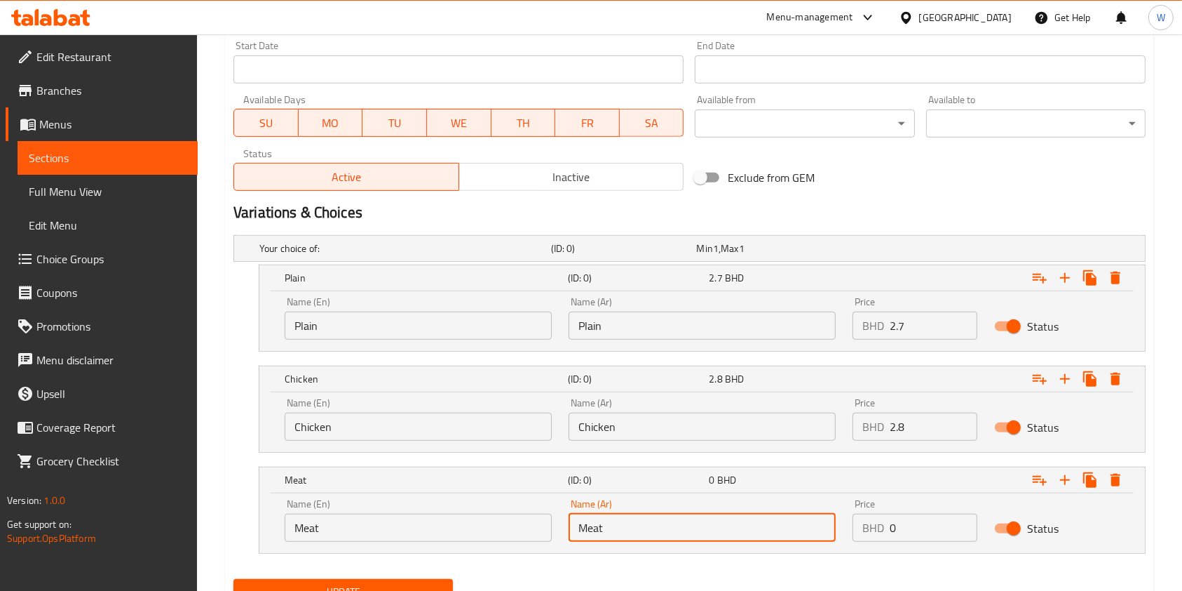
type input "Meat"
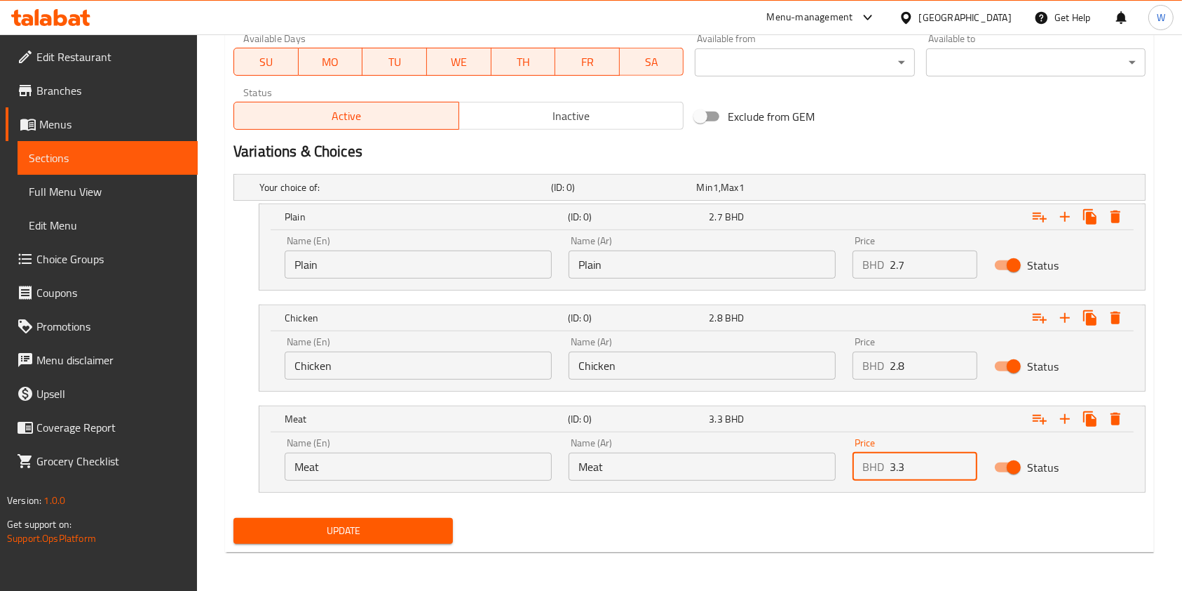
type input "3.3"
click at [432, 527] on span "Update" at bounding box center [343, 531] width 197 height 18
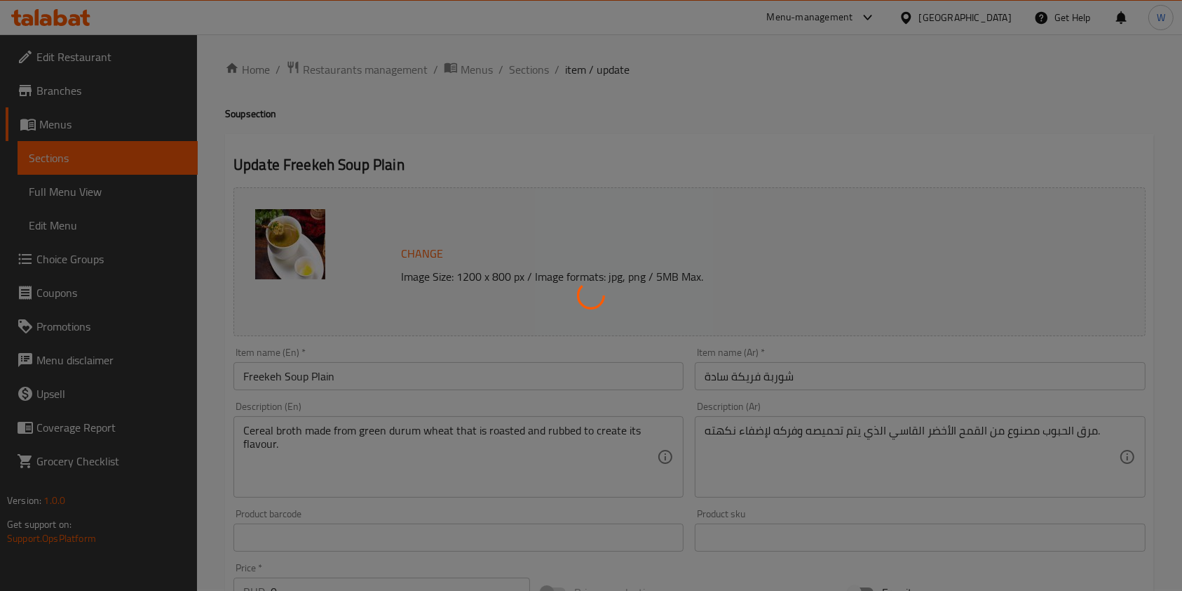
scroll to position [0, 0]
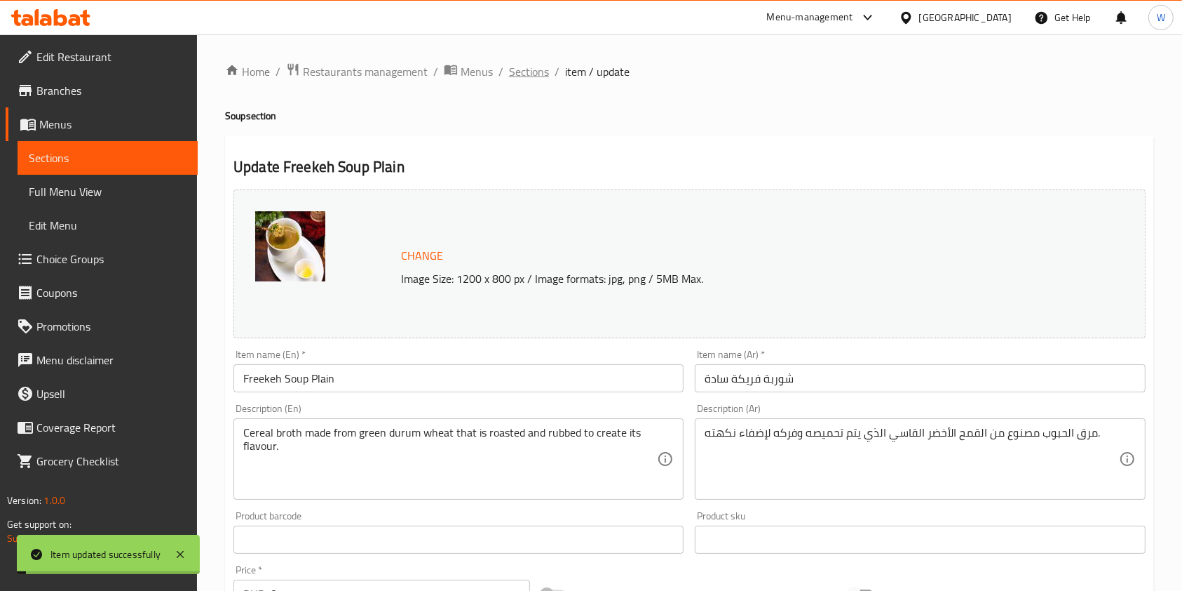
click at [534, 74] on span "Sections" at bounding box center [529, 71] width 40 height 17
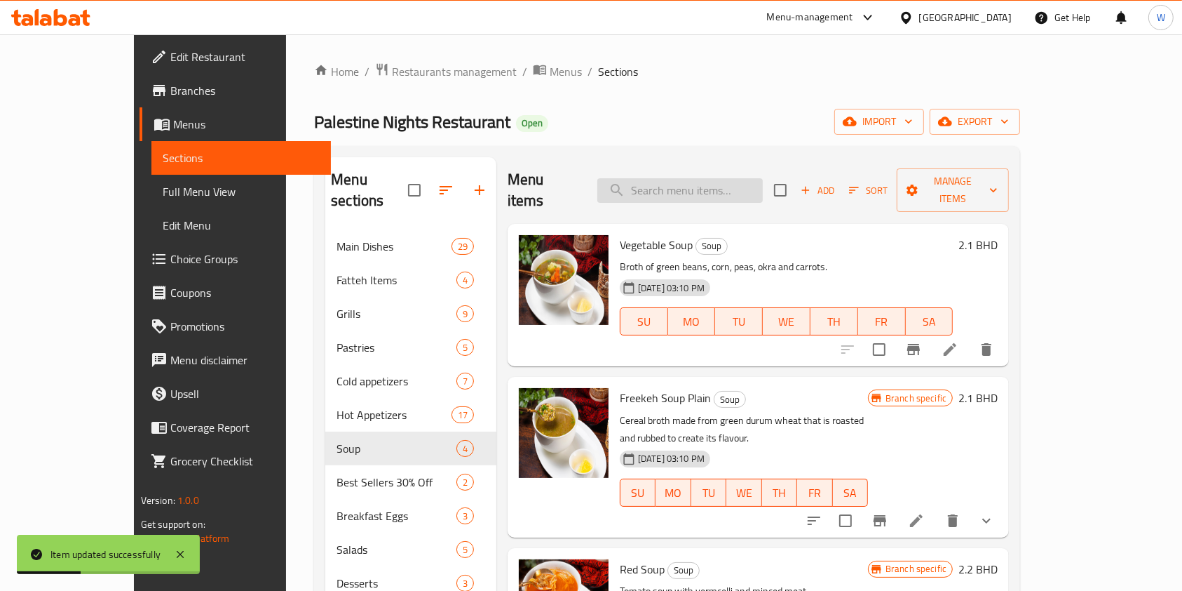
click at [755, 189] on input "search" at bounding box center [681, 190] width 166 height 25
paste input "Vegetable Soup"
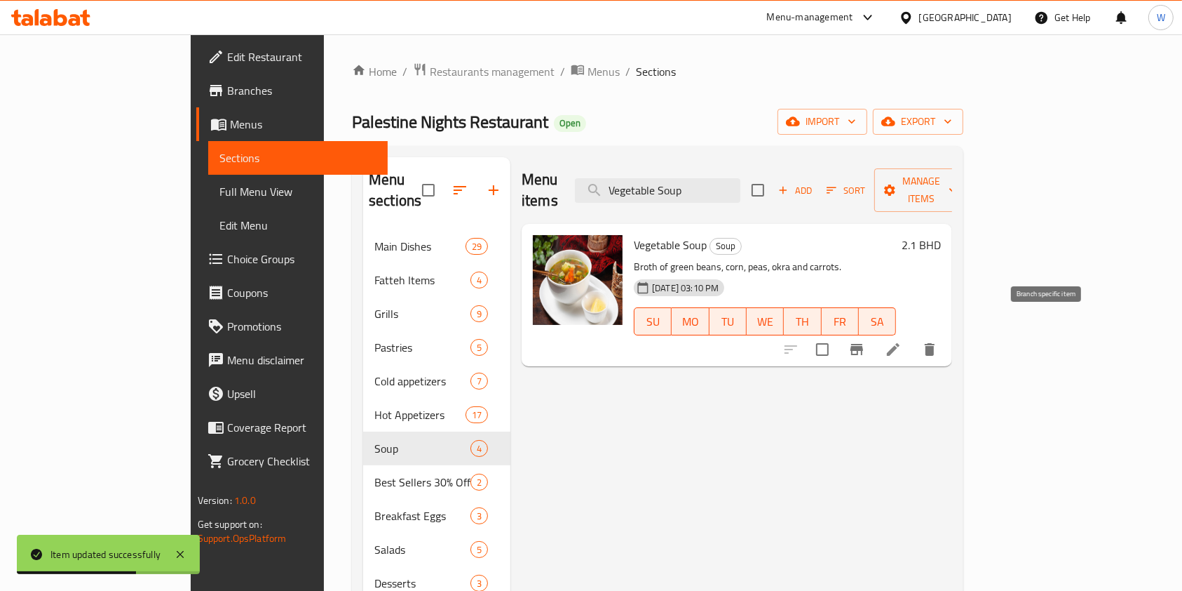
type input "Vegetable Soup"
click at [865, 341] on icon "Branch-specific-item" at bounding box center [857, 349] width 17 height 17
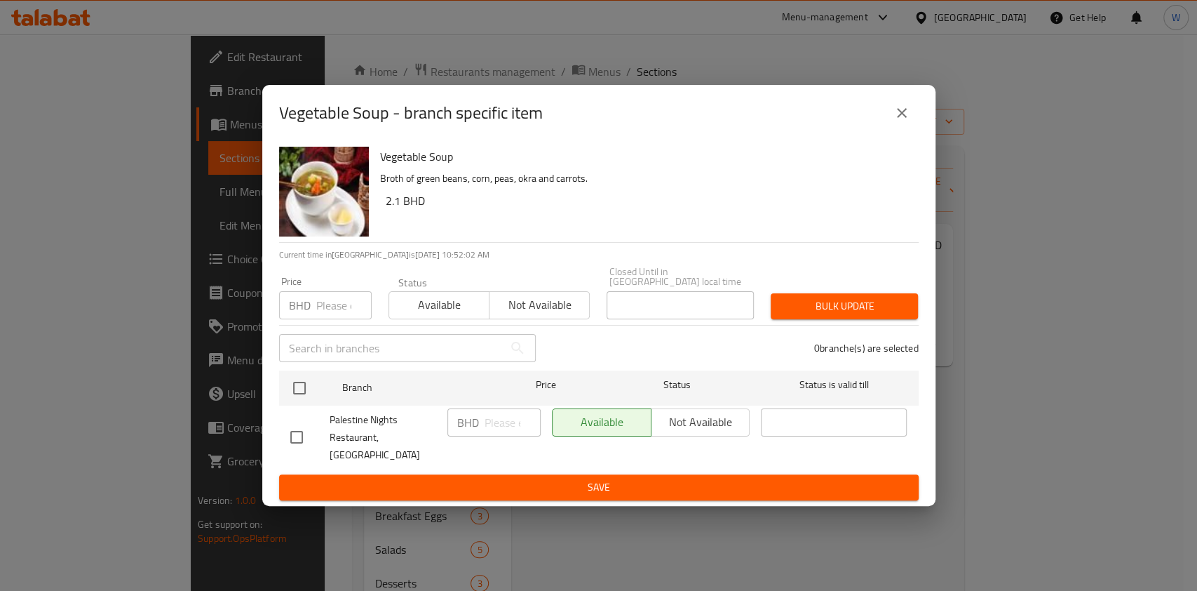
click at [322, 305] on input "number" at bounding box center [343, 305] width 55 height 28
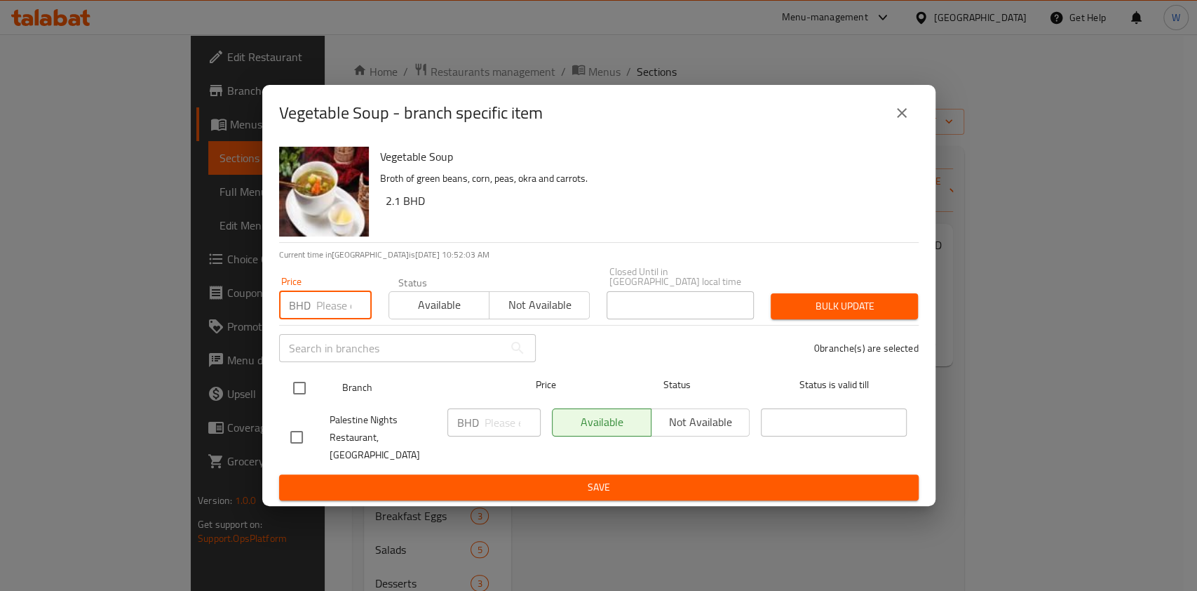
paste input "2.8"
type input "2.8"
click at [301, 397] on input "checkbox" at bounding box center [299, 387] width 29 height 29
checkbox input "true"
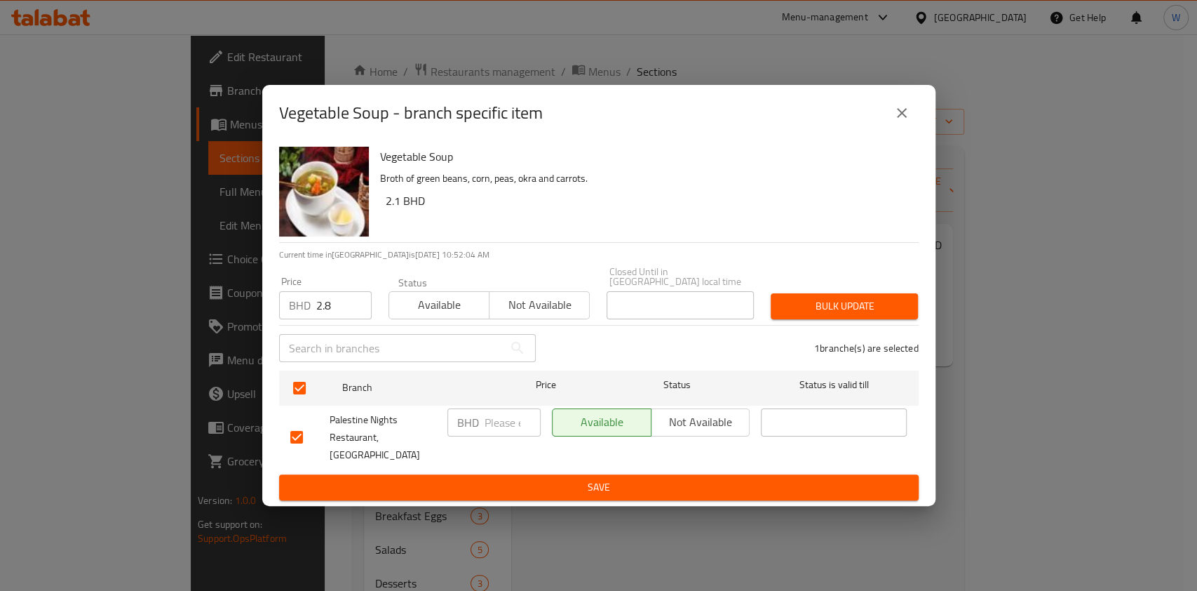
click at [911, 305] on button "Bulk update" at bounding box center [844, 306] width 147 height 26
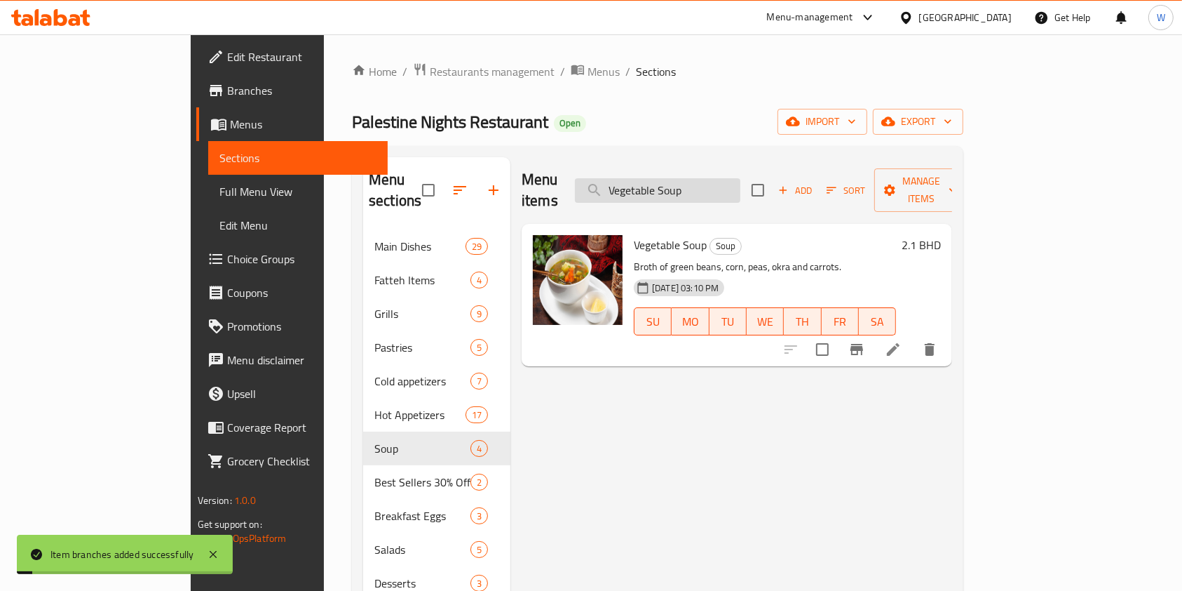
click at [715, 178] on input "Vegetable Soup" at bounding box center [658, 190] width 166 height 25
paste input "Red"
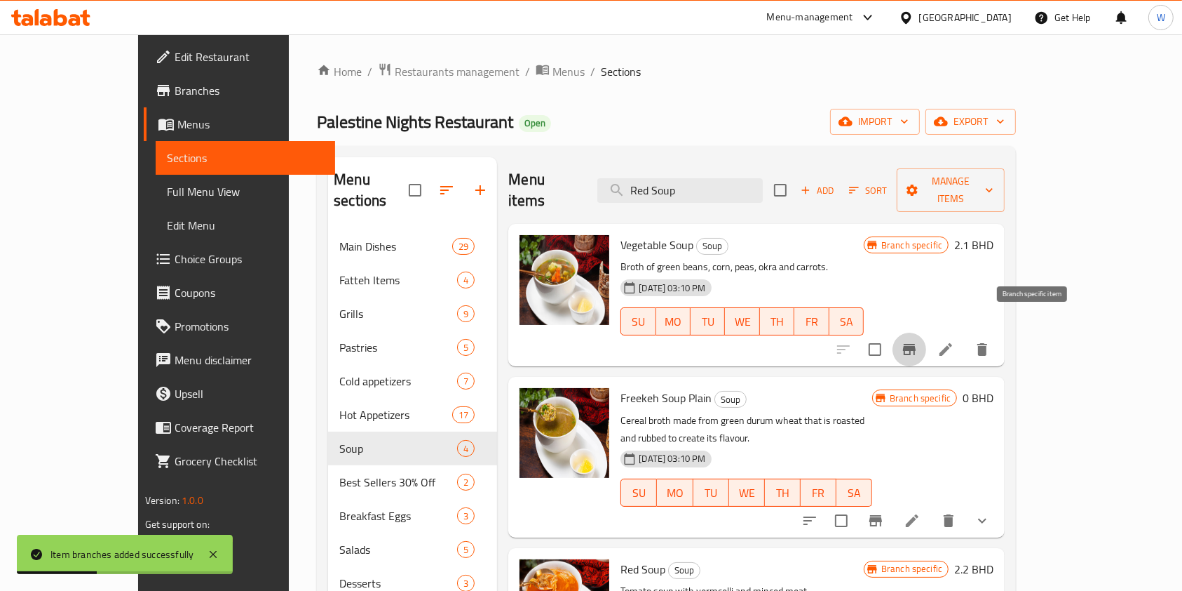
click at [927, 333] on button "Branch-specific-item" at bounding box center [910, 349] width 34 height 34
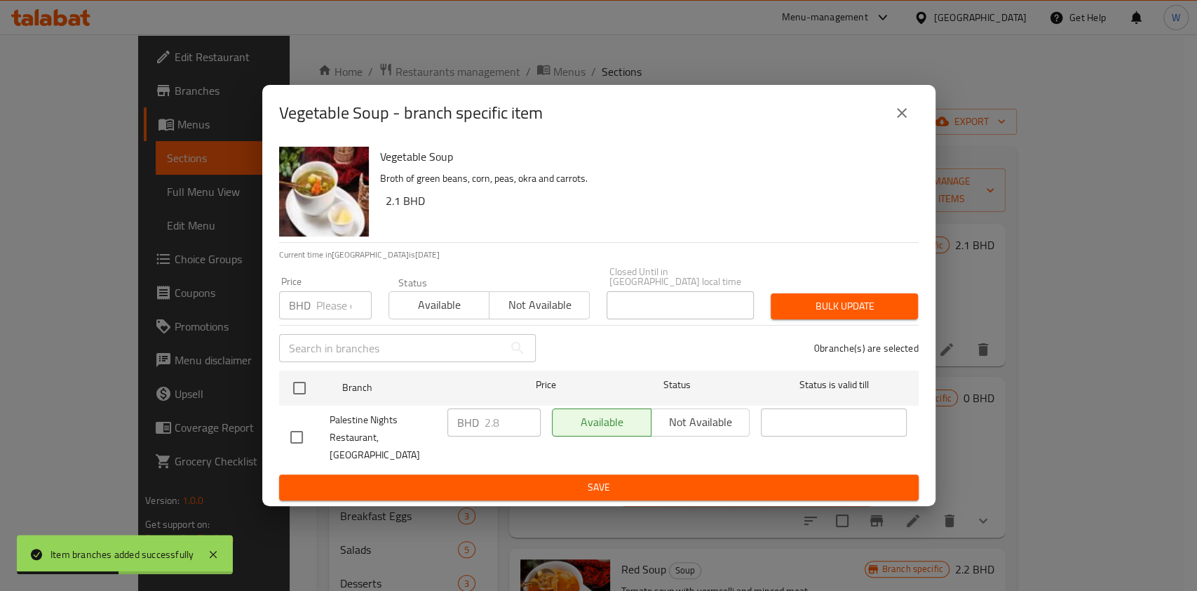
click at [884, 121] on div "Vegetable Soup - branch specific item" at bounding box center [599, 113] width 640 height 34
click at [885, 121] on button "close" at bounding box center [902, 113] width 34 height 34
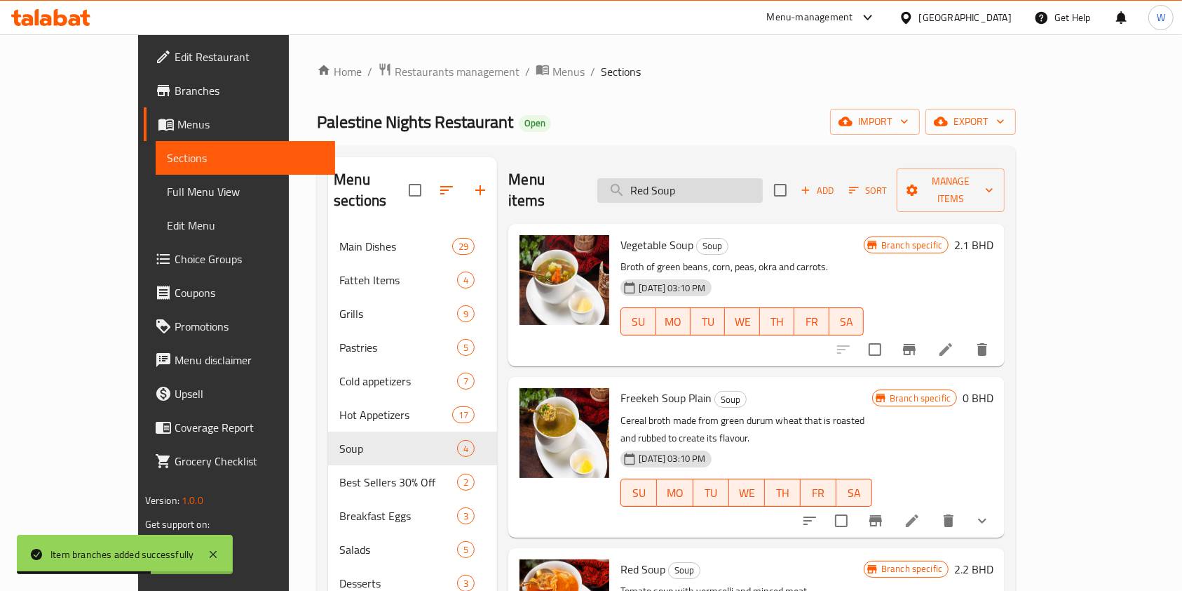
click at [685, 178] on input "Red Soup" at bounding box center [681, 190] width 166 height 25
click at [720, 178] on input "Red Soup" at bounding box center [681, 190] width 166 height 25
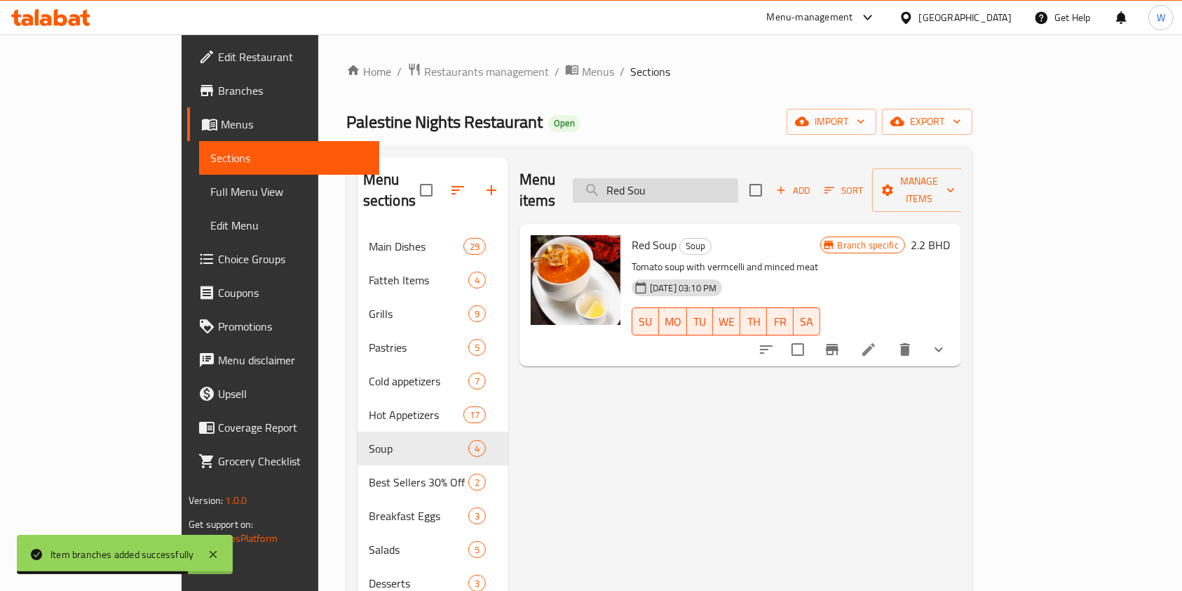
type input "Red Soup"
click at [962, 349] on div "Menu items Red Soup Add Sort Manage items Red Soup Soup Tomato soup with vermce…" at bounding box center [734, 452] width 453 height 591
click at [956, 340] on button "show more" at bounding box center [939, 349] width 34 height 34
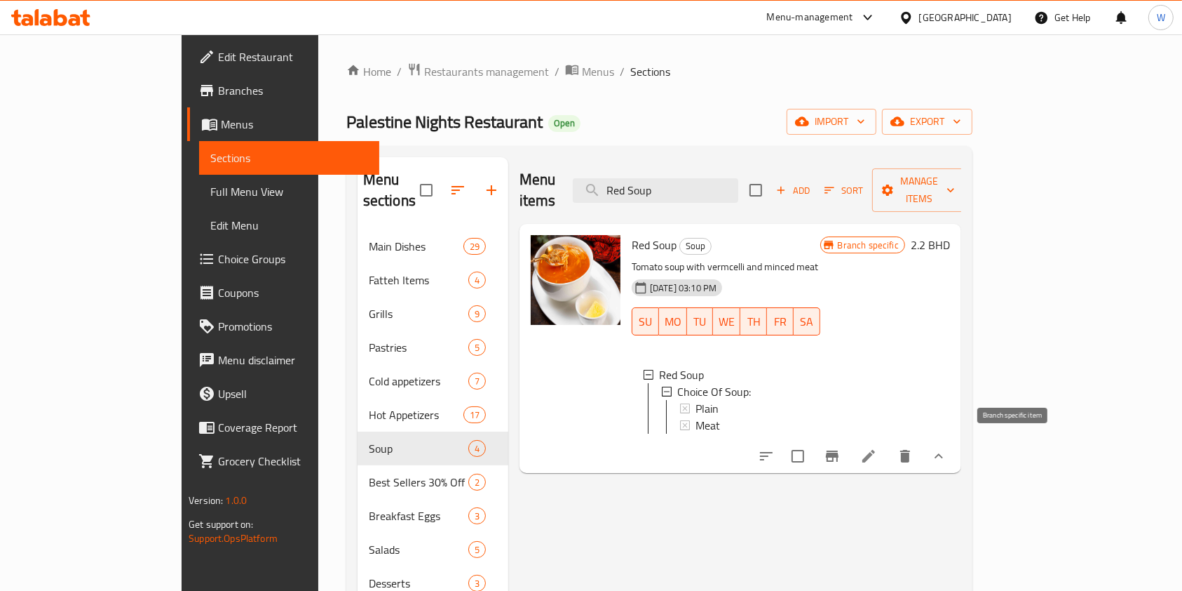
click at [841, 452] on icon "Branch-specific-item" at bounding box center [832, 455] width 17 height 17
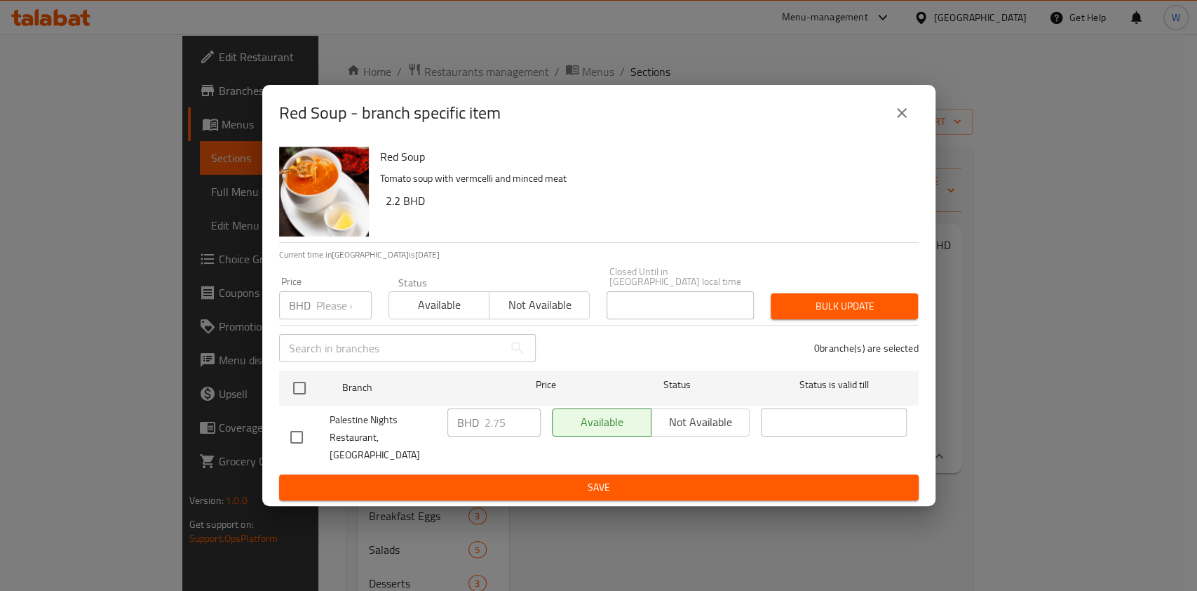
click at [356, 319] on input "number" at bounding box center [343, 305] width 55 height 28
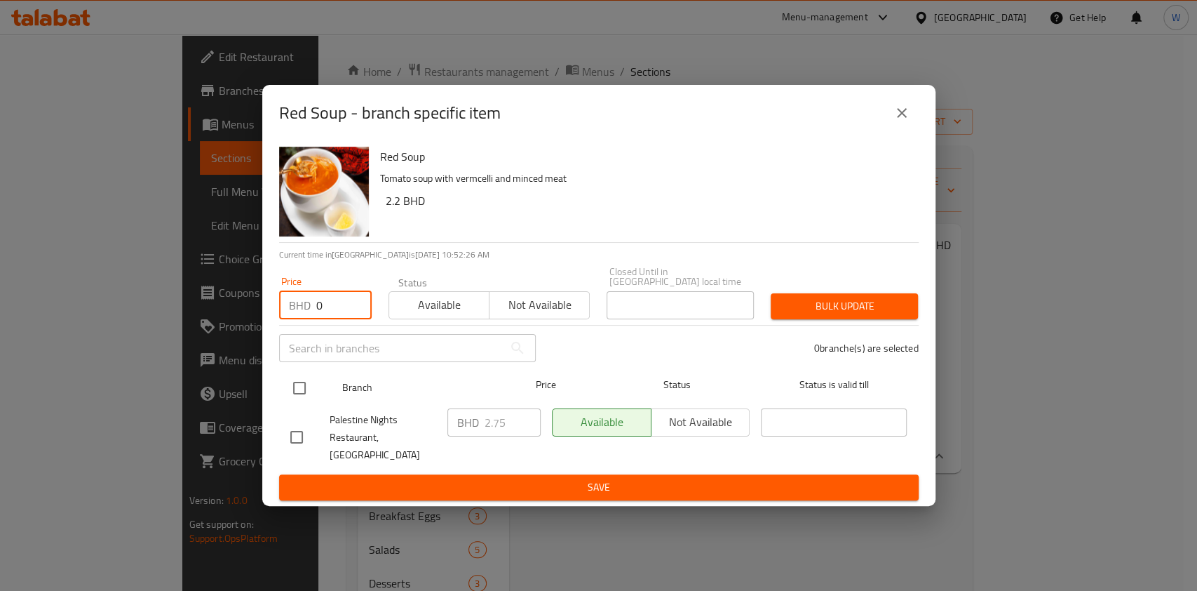
type input "0"
click at [303, 384] on input "checkbox" at bounding box center [299, 387] width 29 height 29
checkbox input "true"
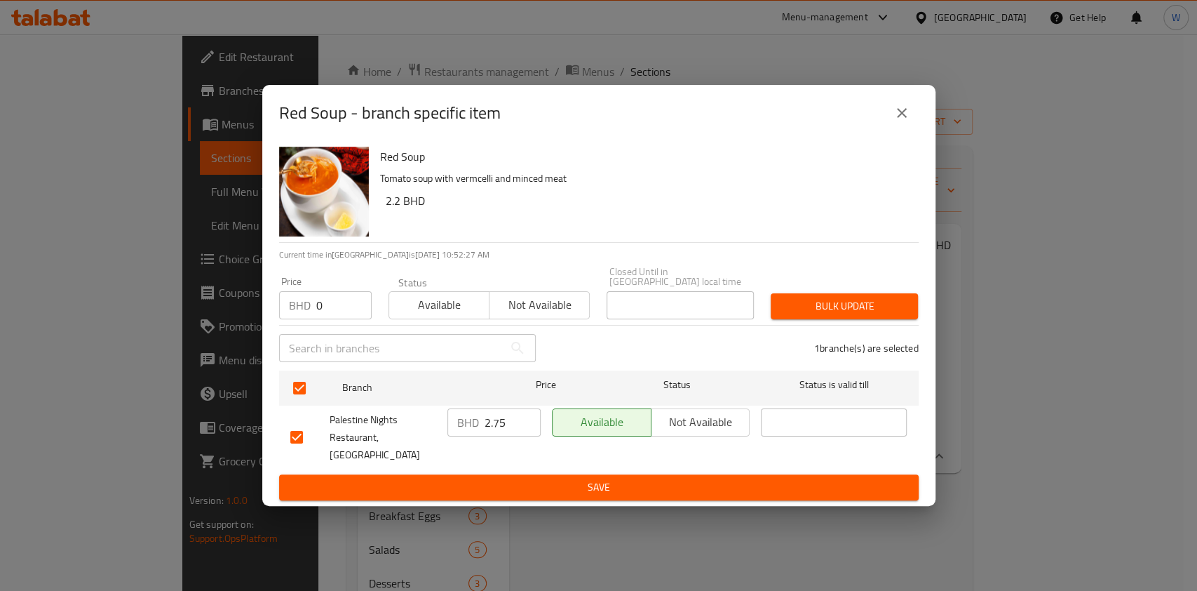
click at [814, 315] on span "Bulk update" at bounding box center [844, 306] width 125 height 18
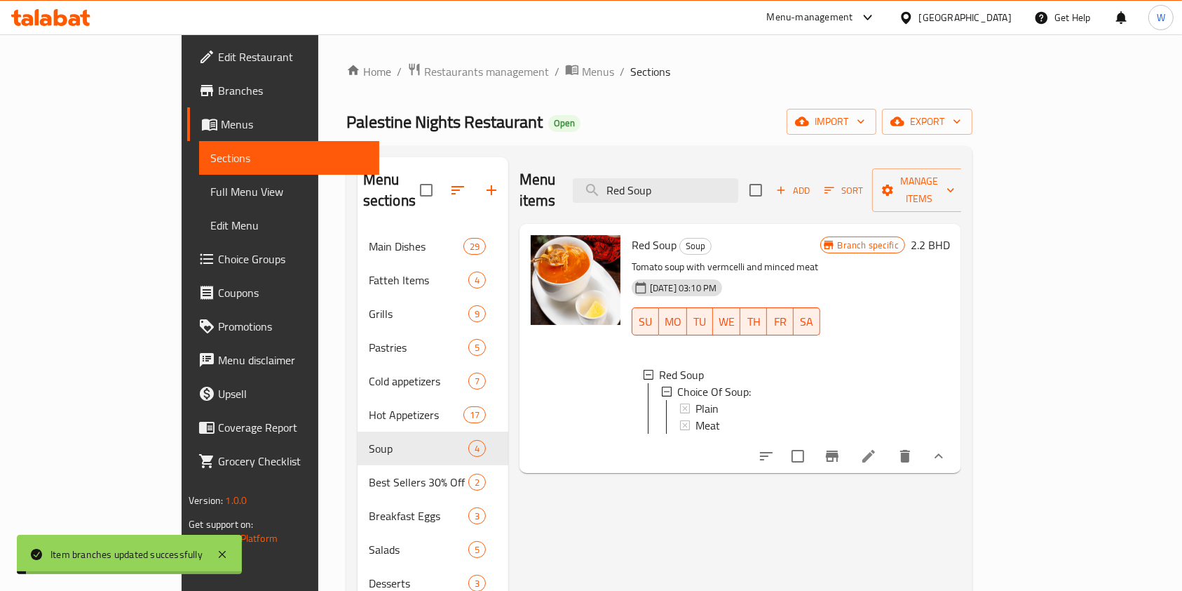
click at [877, 456] on icon at bounding box center [869, 455] width 17 height 17
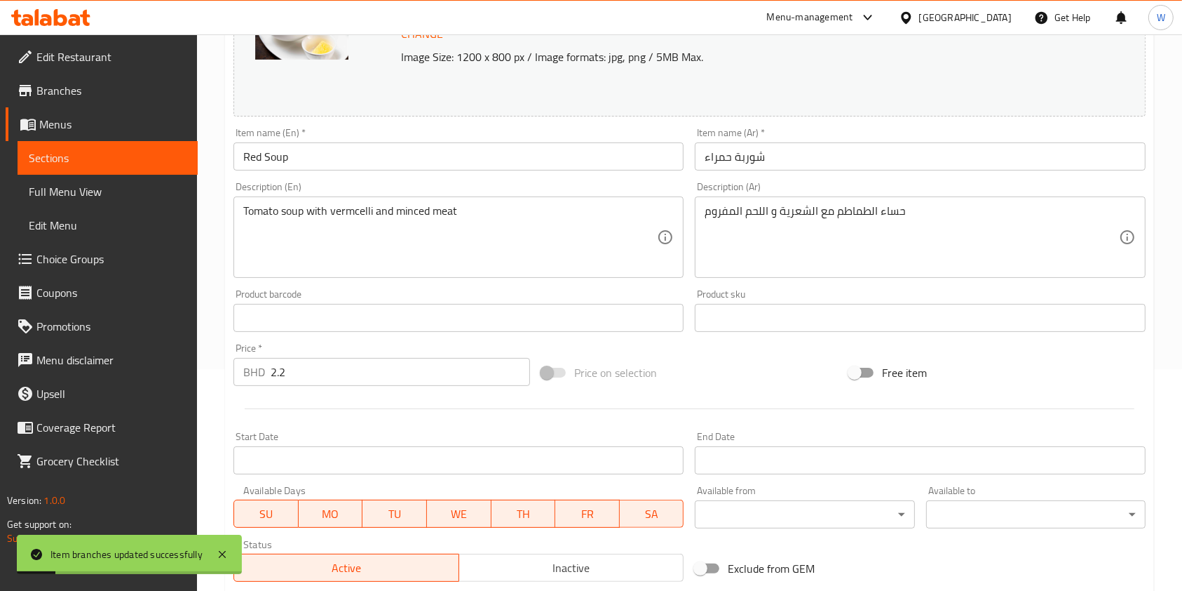
scroll to position [443, 0]
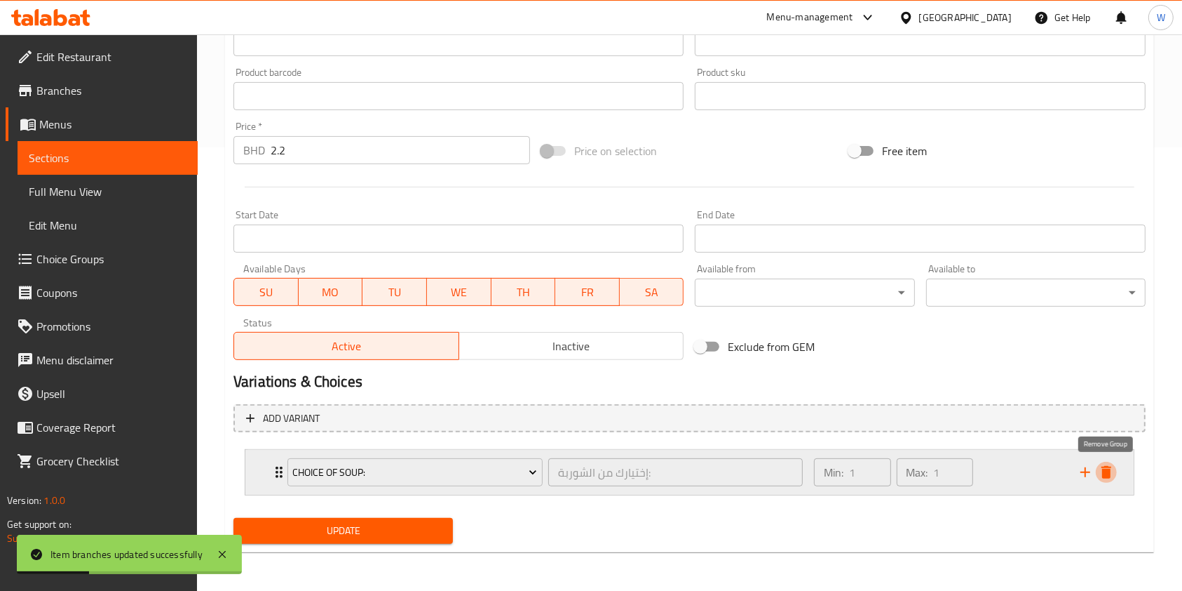
click at [1114, 477] on icon "delete" at bounding box center [1106, 472] width 17 height 17
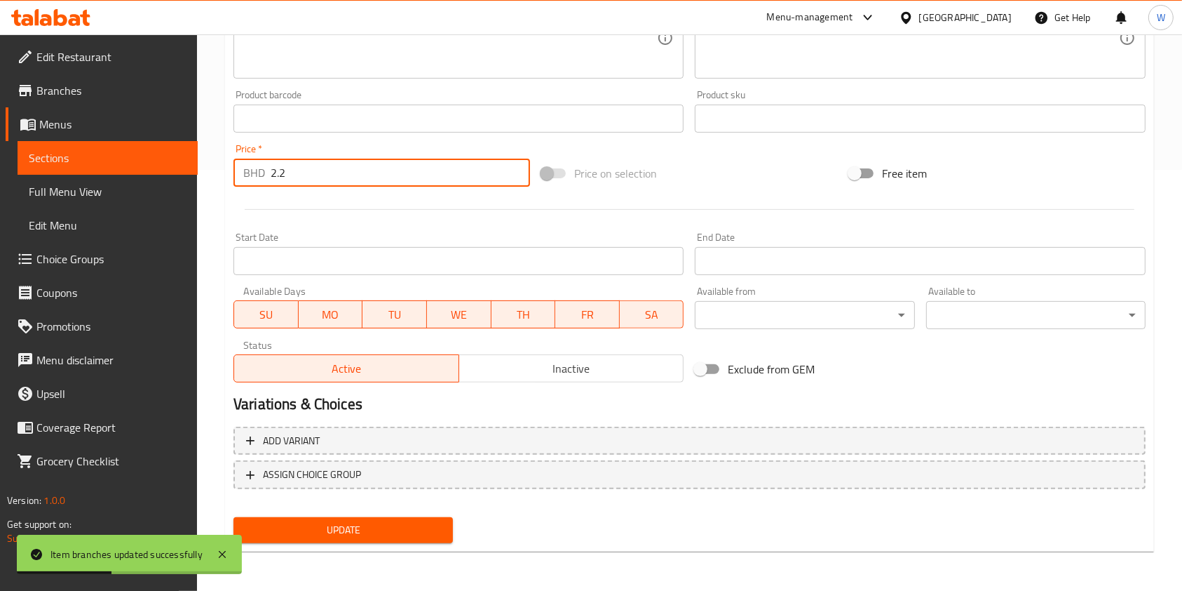
drag, startPoint x: 325, startPoint y: 181, endPoint x: 215, endPoint y: 189, distance: 110.4
click at [215, 189] on div "Home / Restaurants management / Menus / Sections / item / update Soup section U…" at bounding box center [689, 102] width 985 height 977
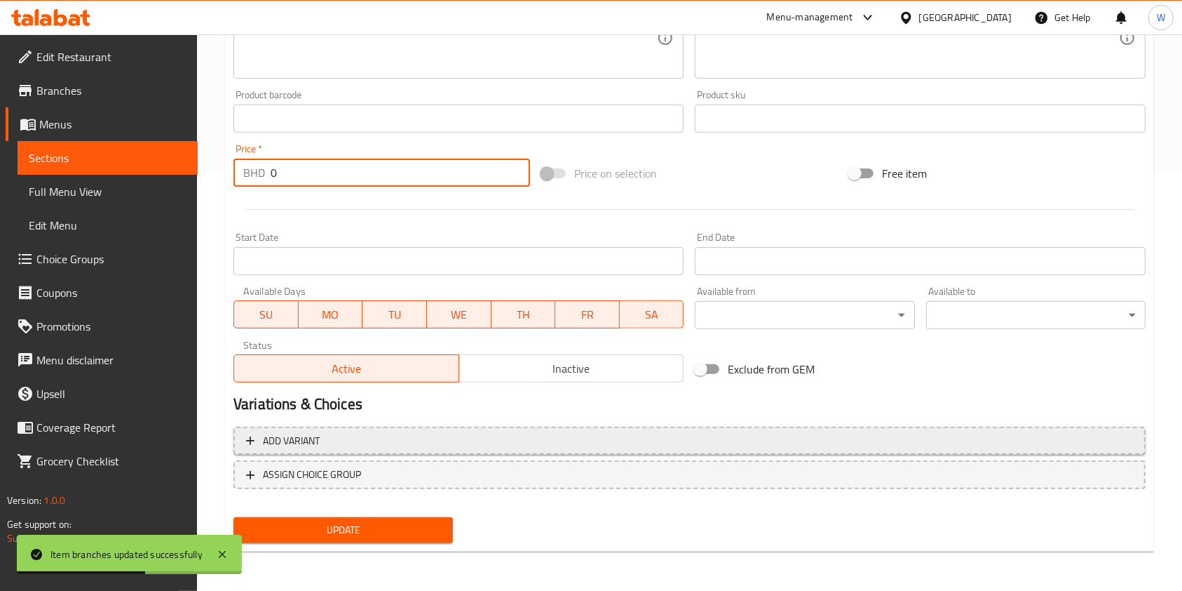
type input "0"
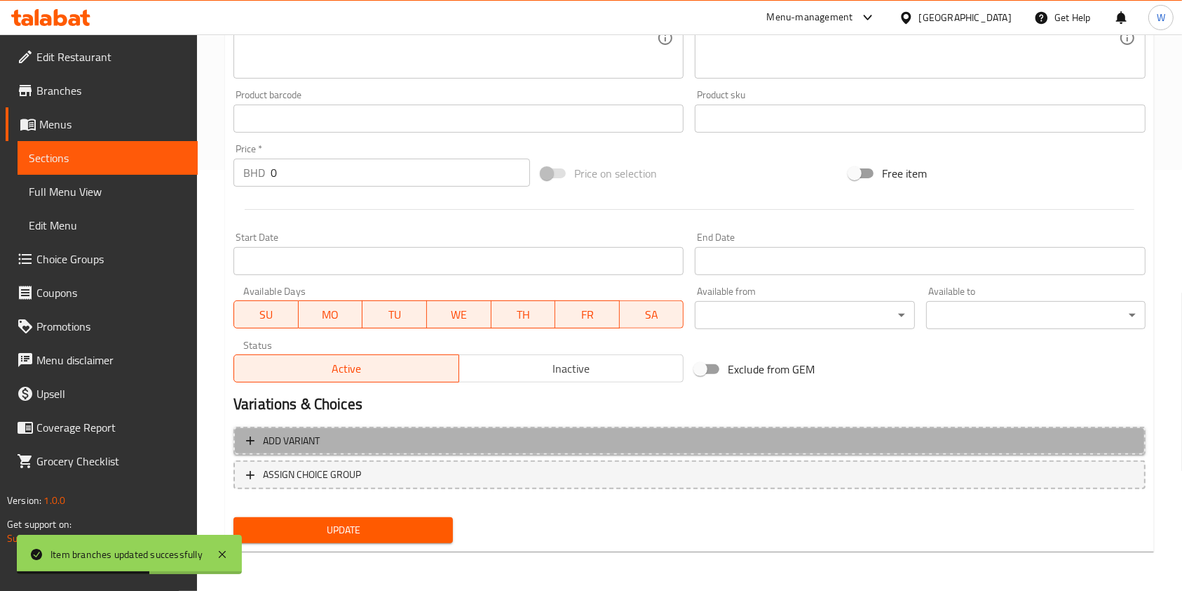
click at [399, 445] on span "Add variant" at bounding box center [689, 441] width 887 height 18
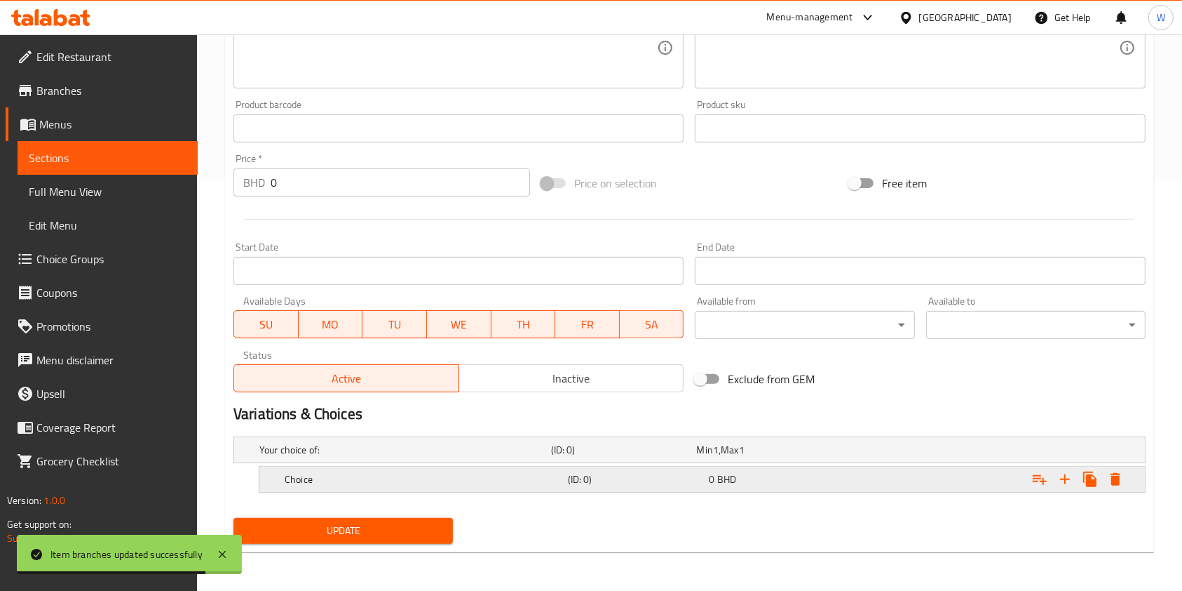
click at [365, 457] on h5 "Choice" at bounding box center [403, 450] width 286 height 14
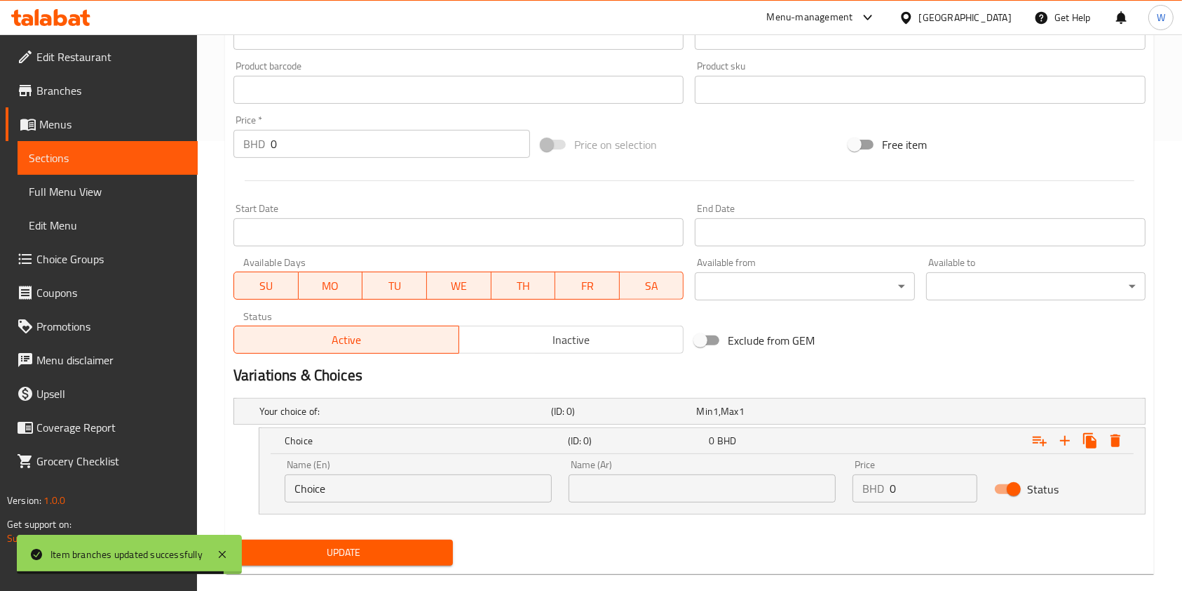
scroll to position [471, 0]
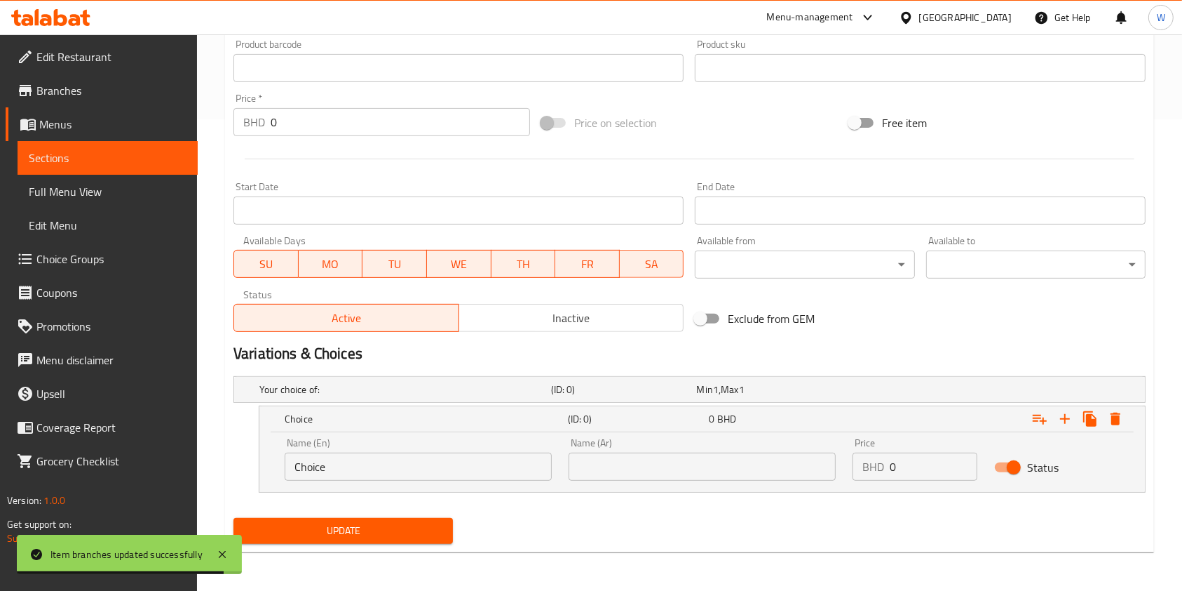
click at [398, 502] on nav at bounding box center [690, 500] width 912 height 11
click at [400, 476] on input "Choice" at bounding box center [418, 466] width 267 height 28
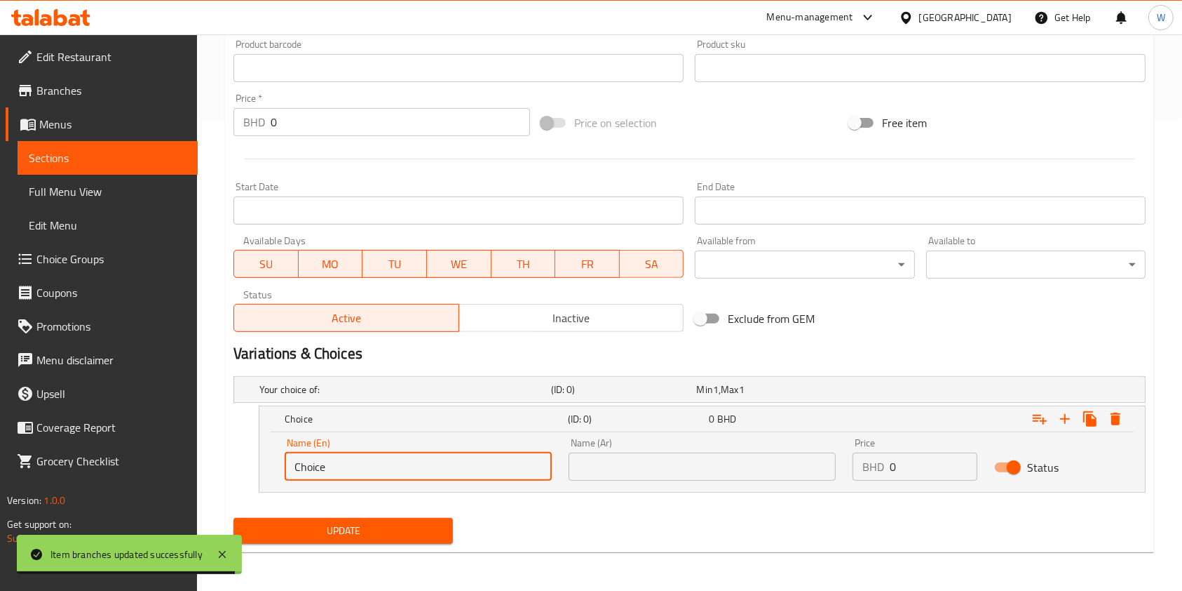
click at [400, 476] on input "Choice" at bounding box center [418, 466] width 267 height 28
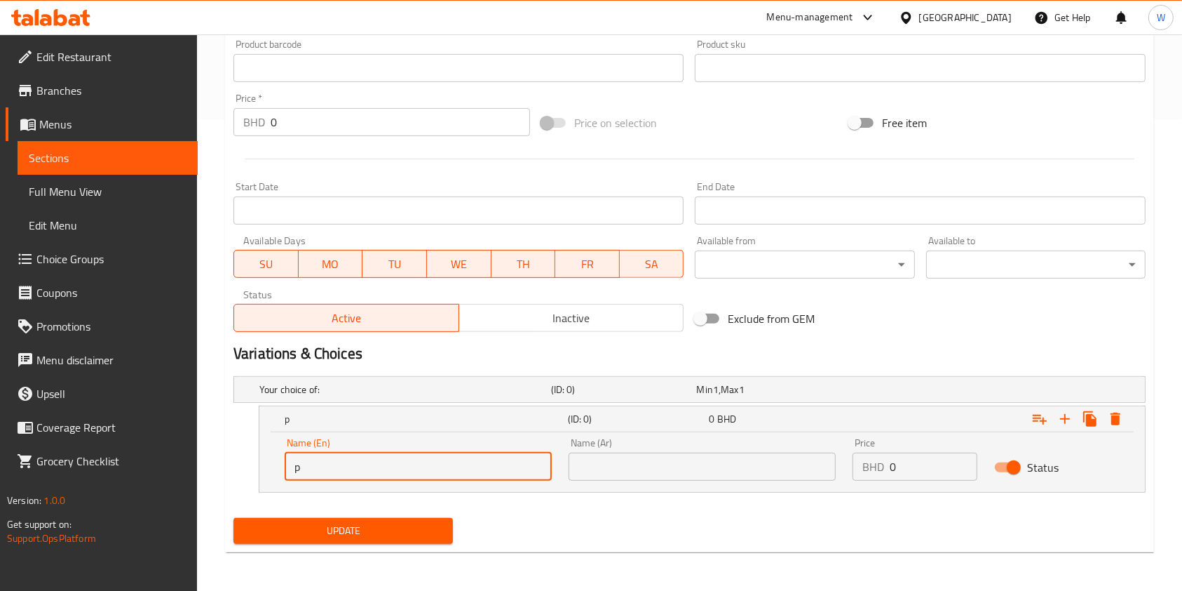
type input "Plain"
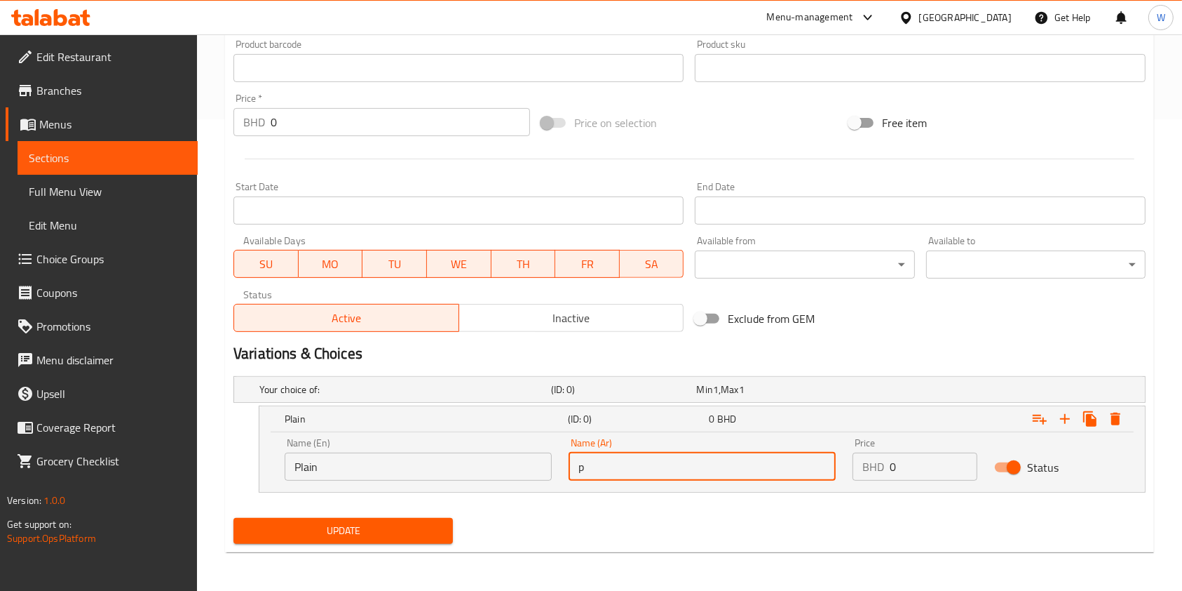
type input "Plain"
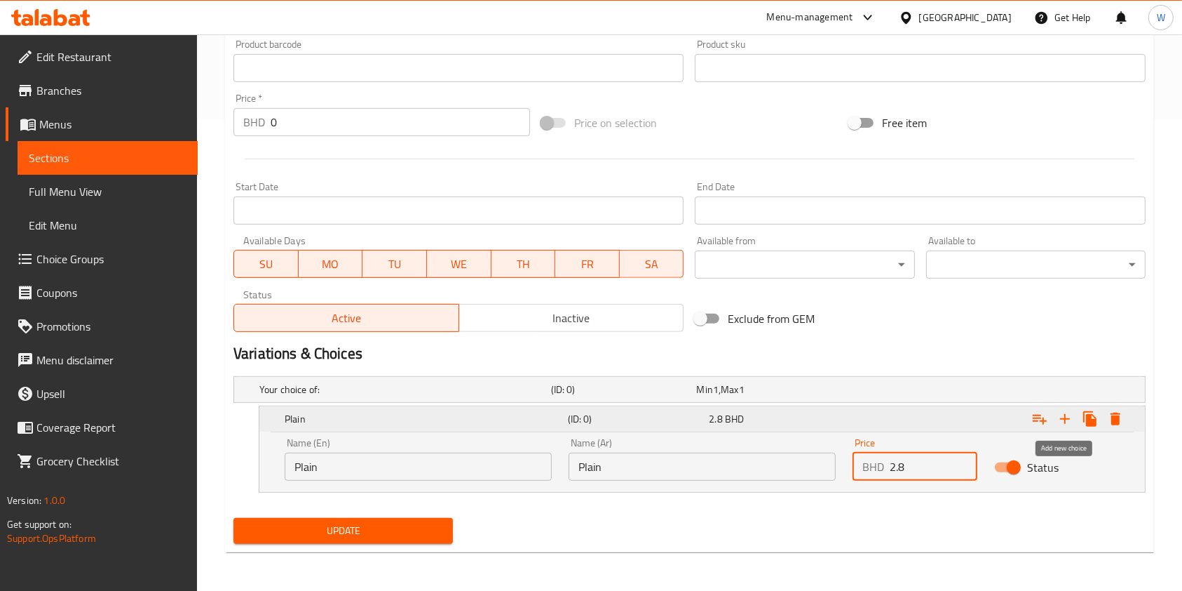
type input "2.8"
click at [1066, 414] on icon "Expand" at bounding box center [1065, 419] width 10 height 10
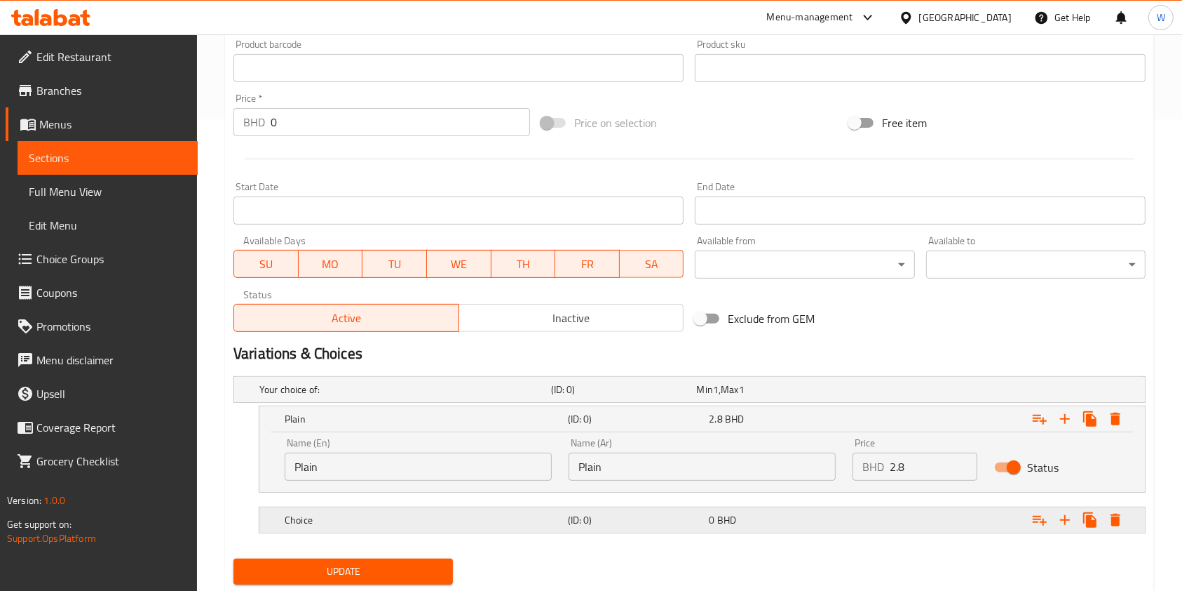
click at [512, 405] on div "Choice (ID: 0) 0 BHD" at bounding box center [694, 389] width 875 height 31
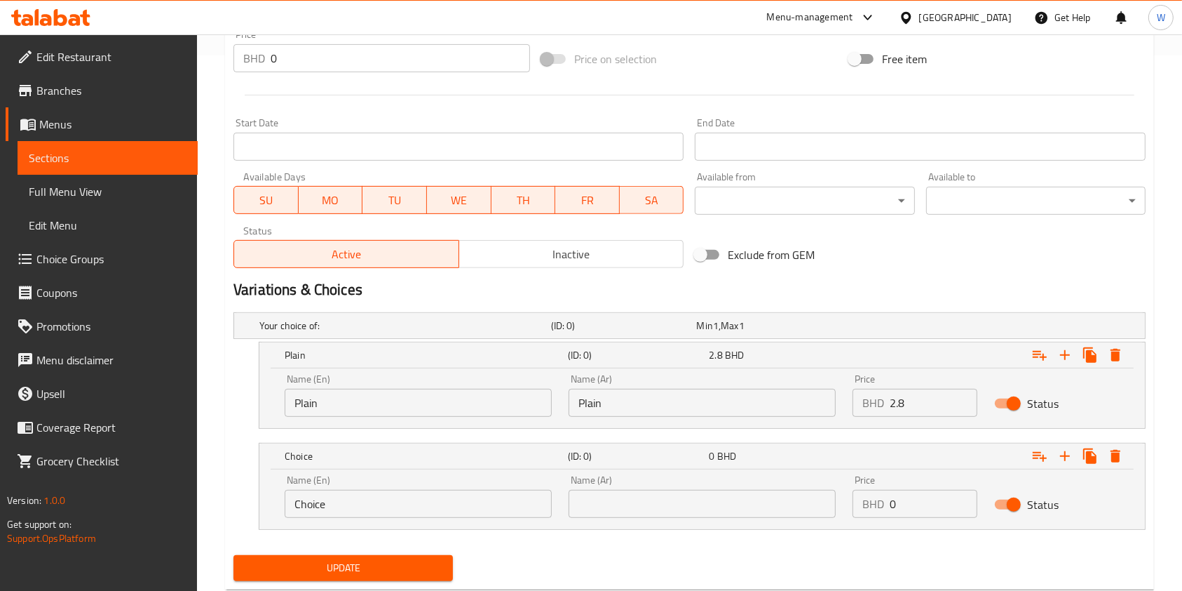
scroll to position [565, 0]
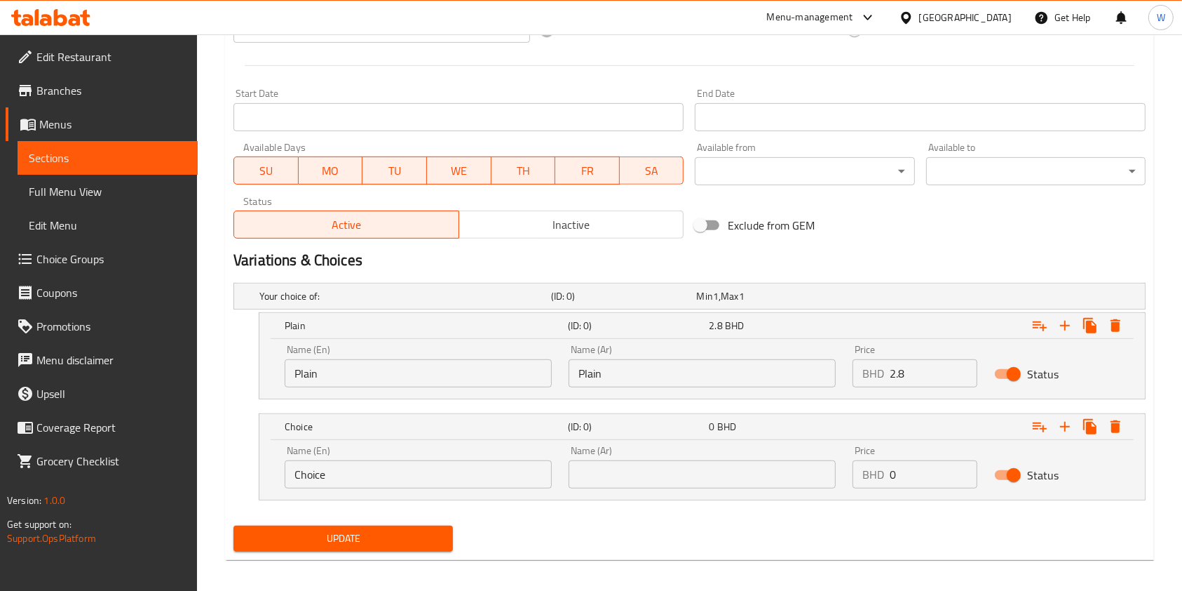
click at [434, 492] on div "Name (En) Choice Name (En)" at bounding box center [418, 467] width 284 height 60
click at [437, 485] on input "Choice" at bounding box center [418, 474] width 267 height 28
type input "Meat"
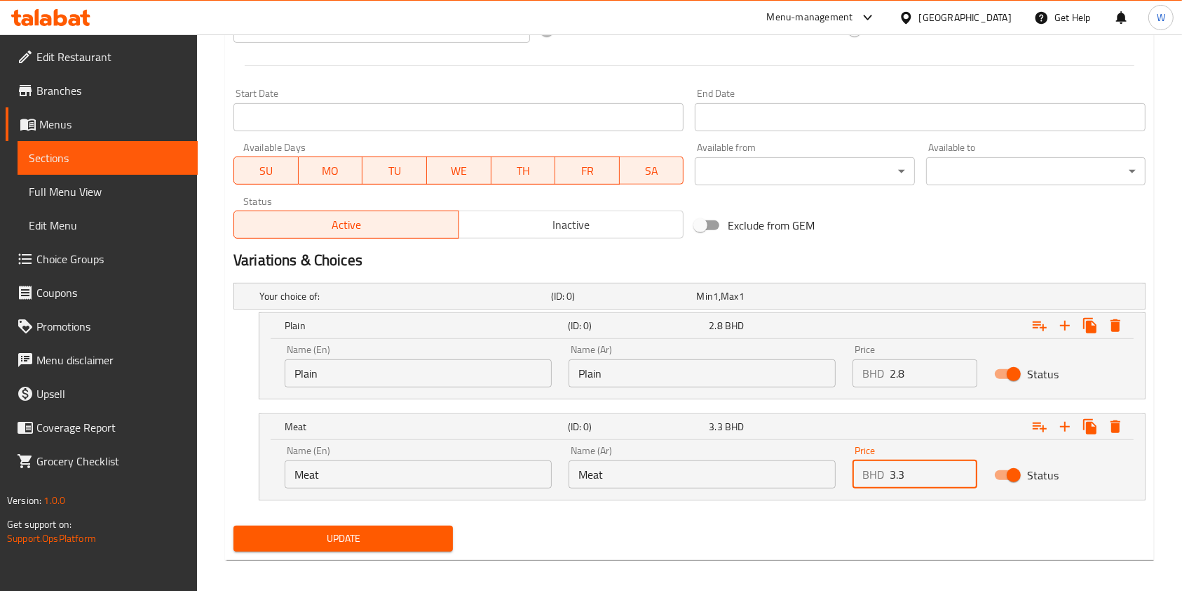
type input "3.3"
click at [392, 530] on span "Update" at bounding box center [343, 539] width 197 height 18
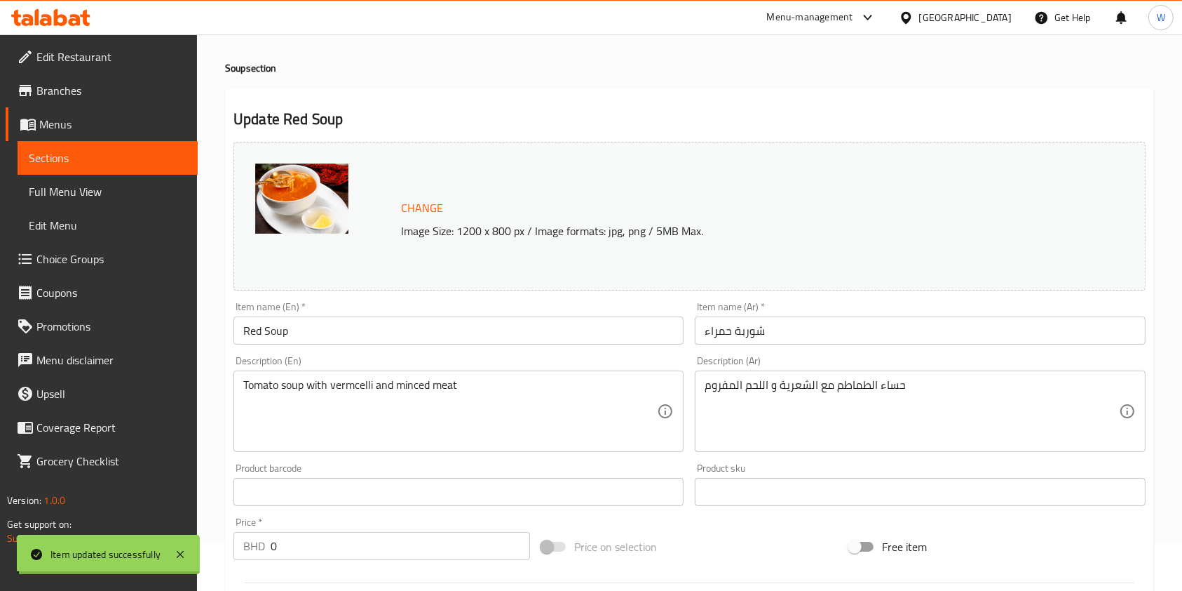
scroll to position [4, 0]
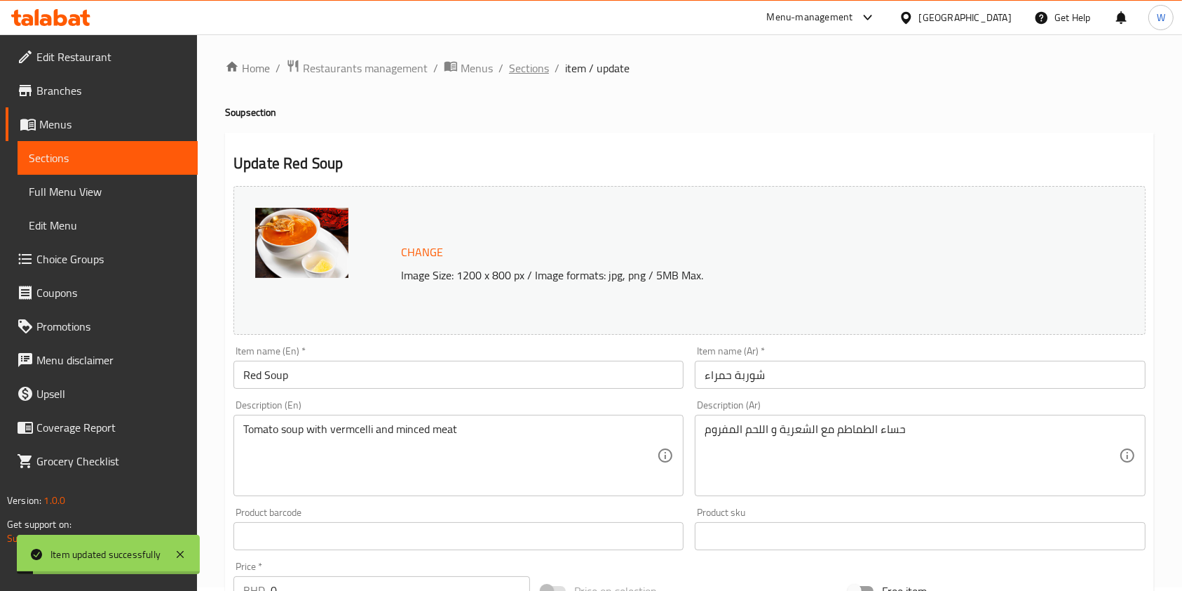
click at [516, 62] on span "Sections" at bounding box center [529, 68] width 40 height 17
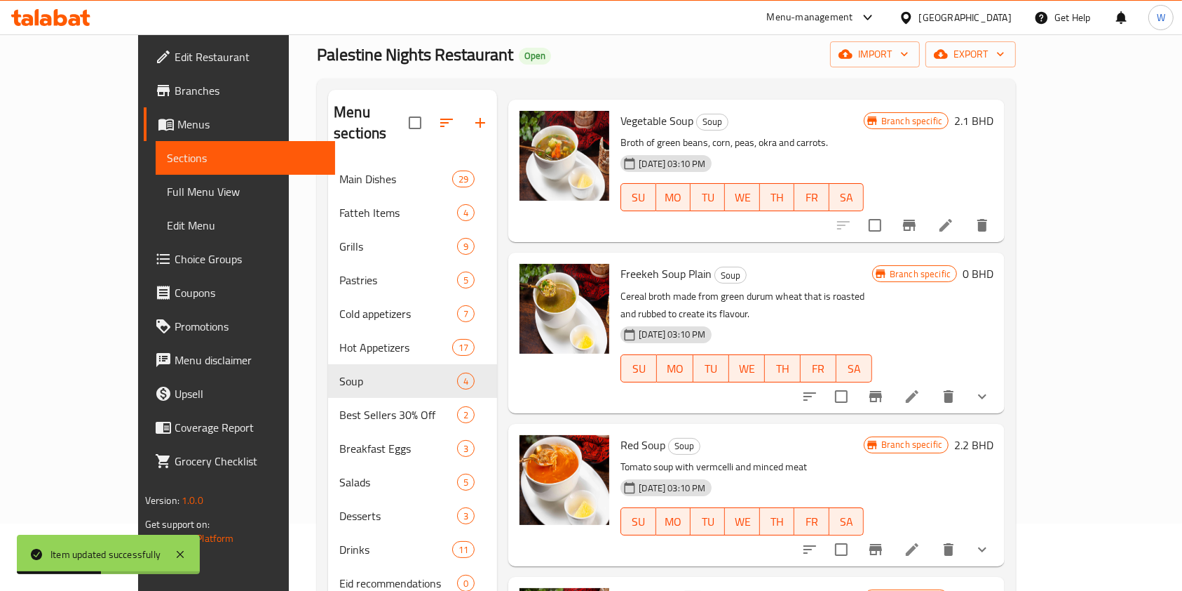
scroll to position [97, 0]
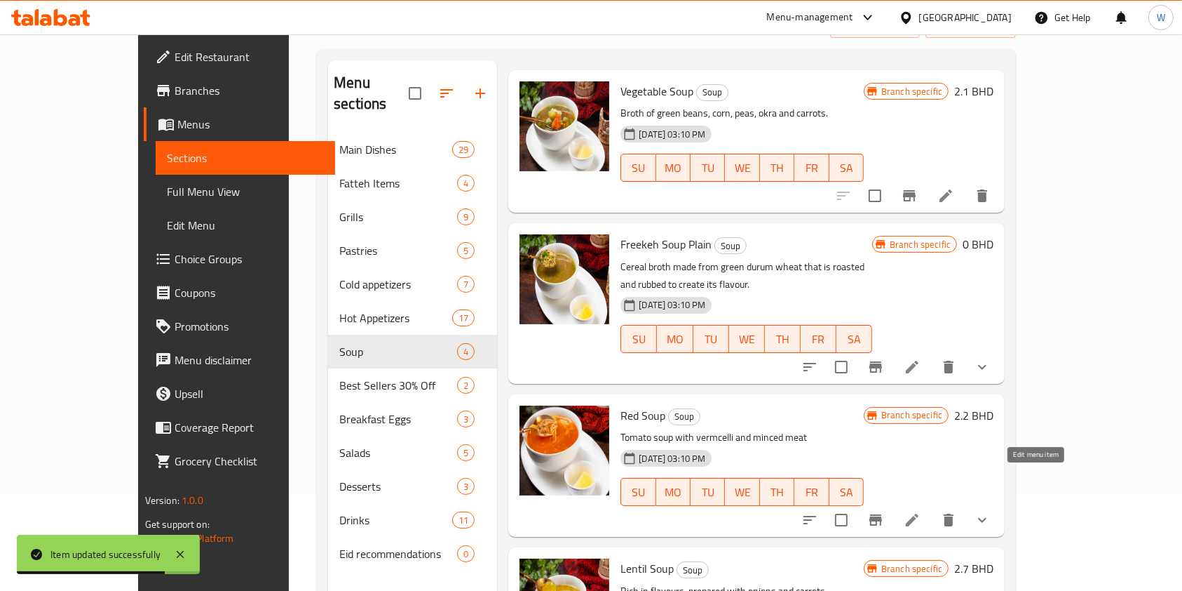
click at [921, 511] on icon at bounding box center [912, 519] width 17 height 17
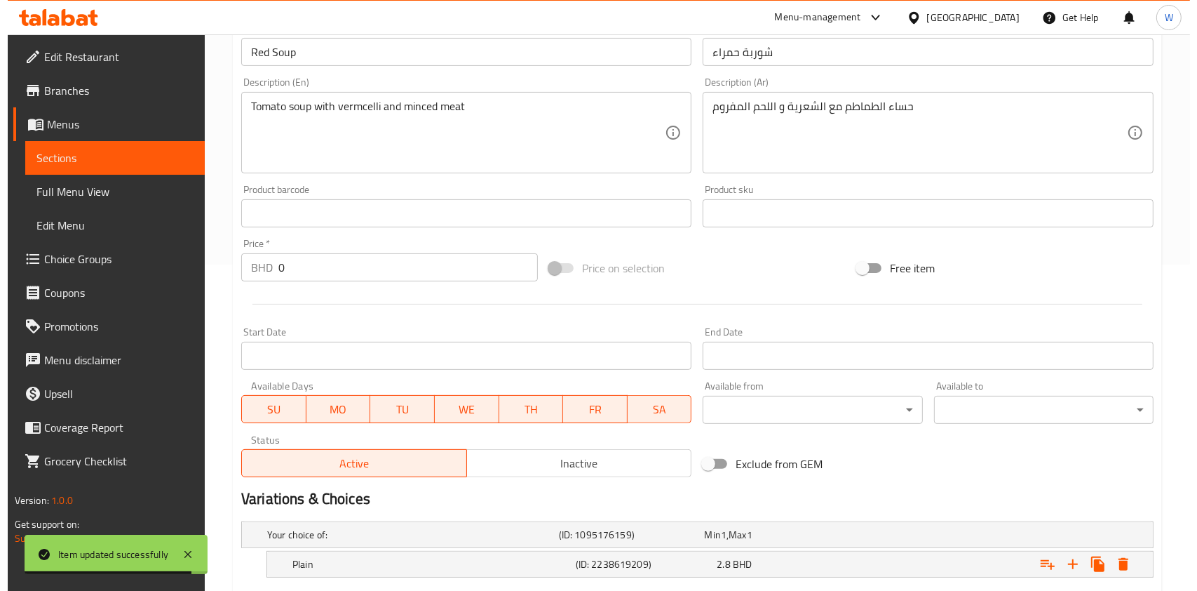
scroll to position [562, 0]
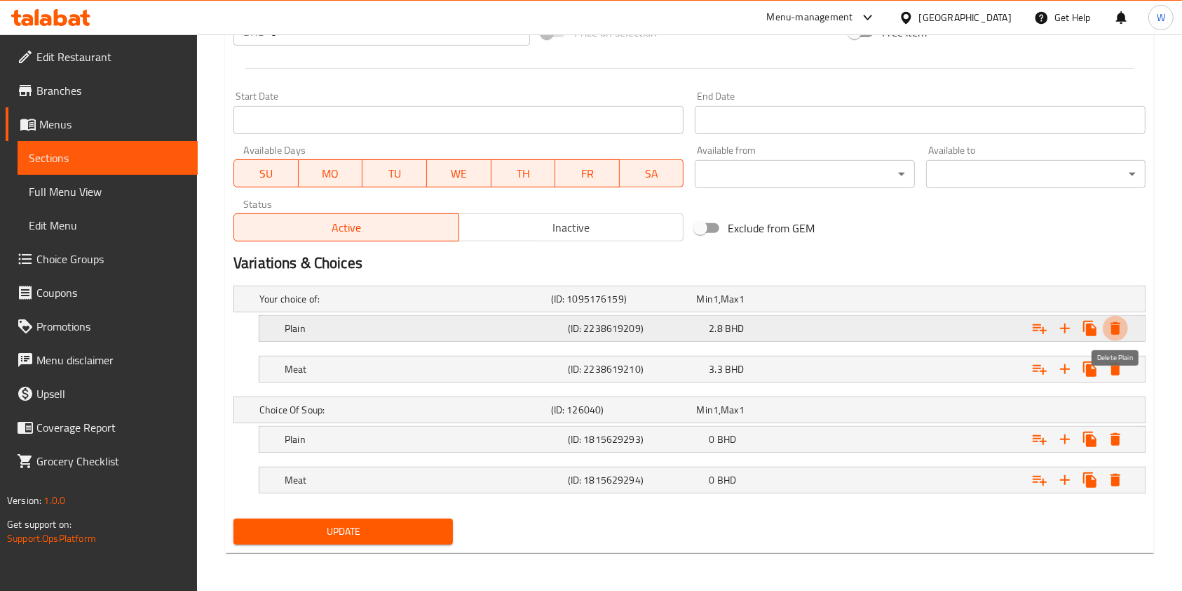
click at [1117, 328] on icon "Expand" at bounding box center [1116, 328] width 10 height 13
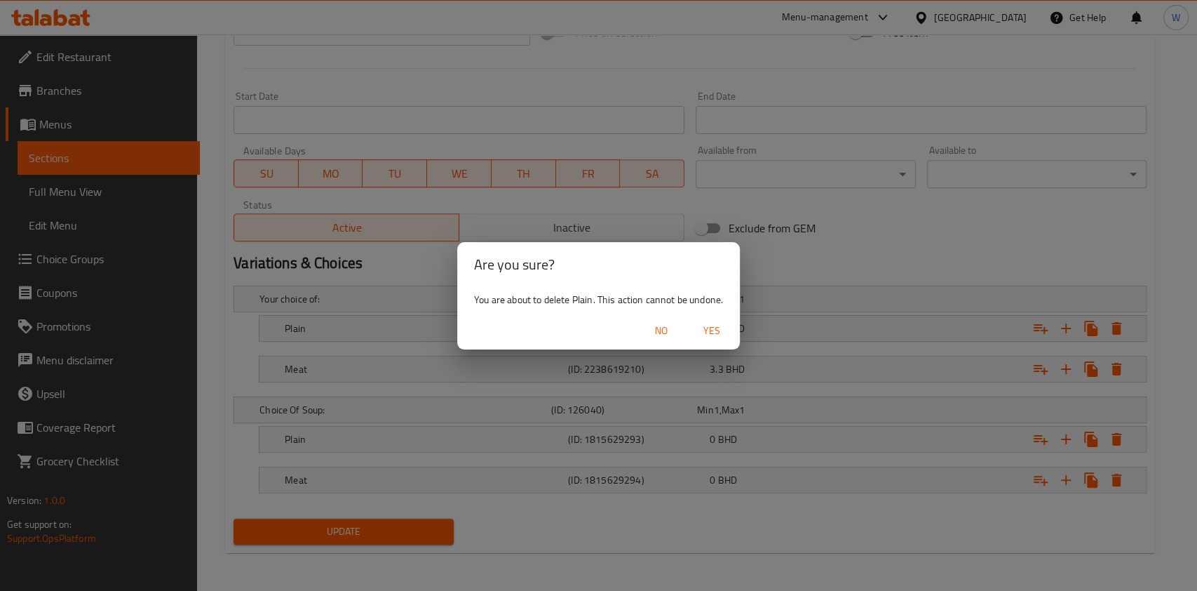
click at [720, 328] on span "Yes" at bounding box center [712, 331] width 34 height 18
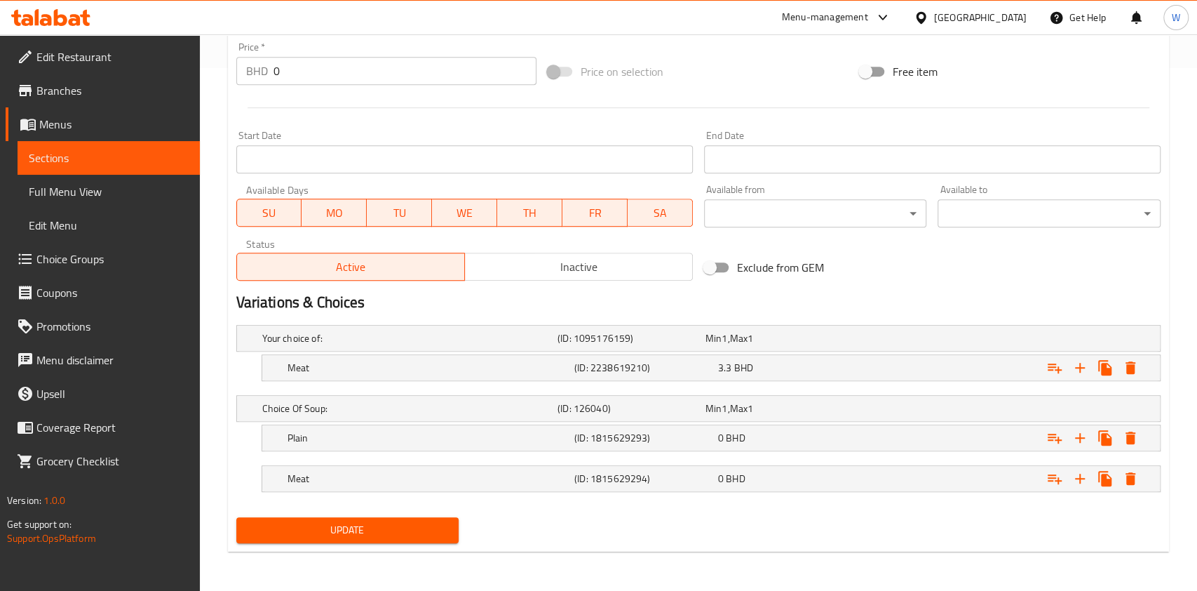
scroll to position [522, 0]
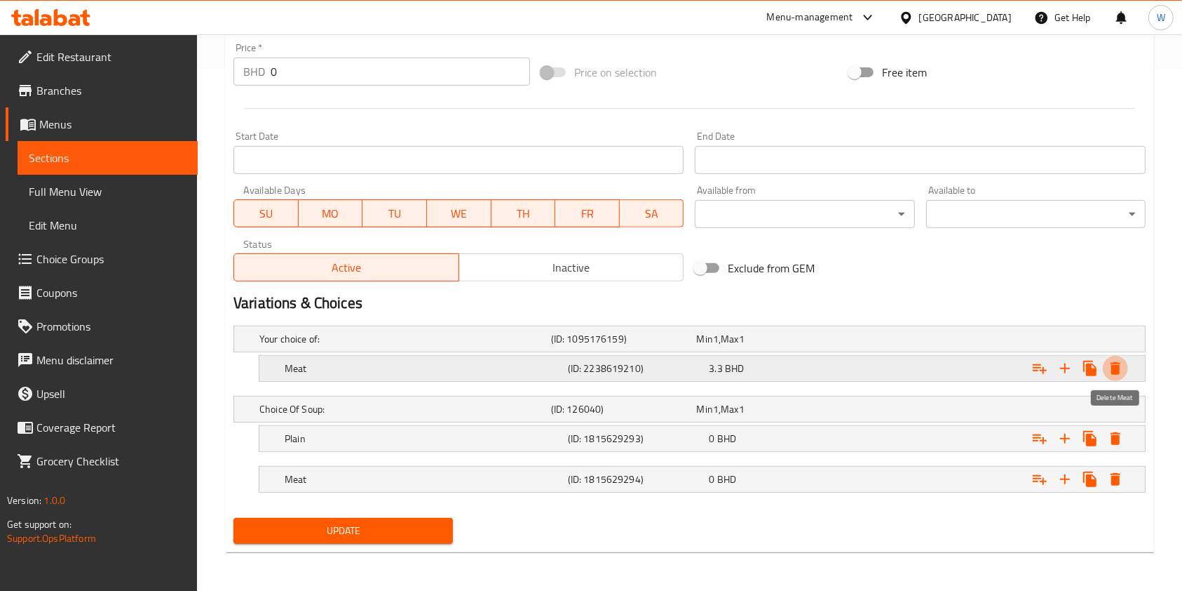
click at [1116, 368] on icon "Expand" at bounding box center [1116, 368] width 10 height 13
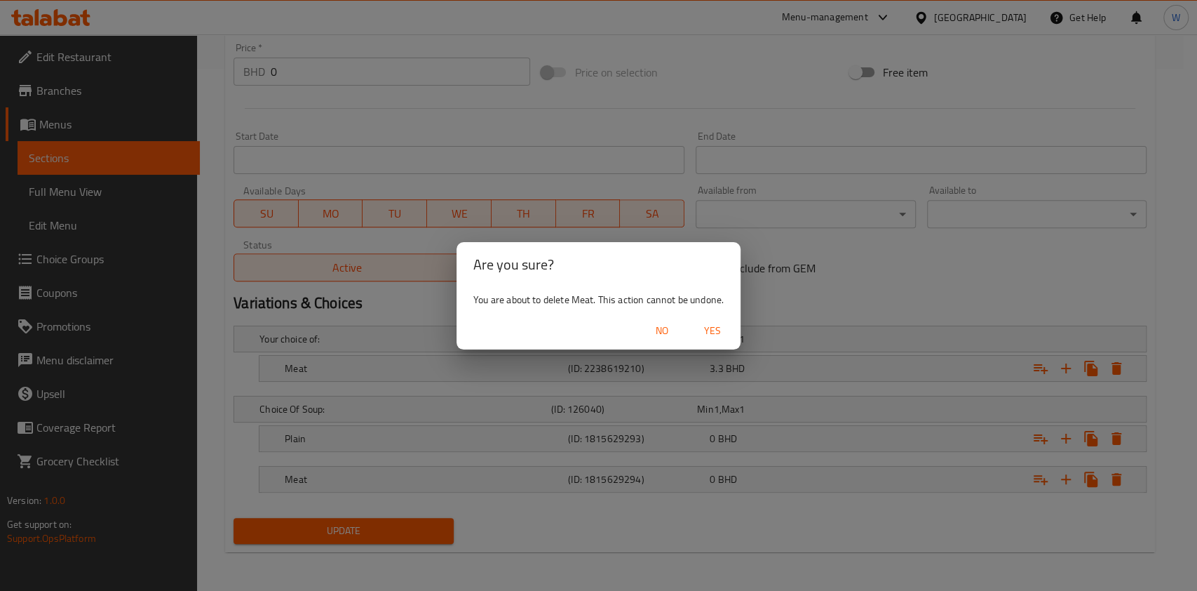
click at [720, 332] on span "Yes" at bounding box center [713, 331] width 34 height 18
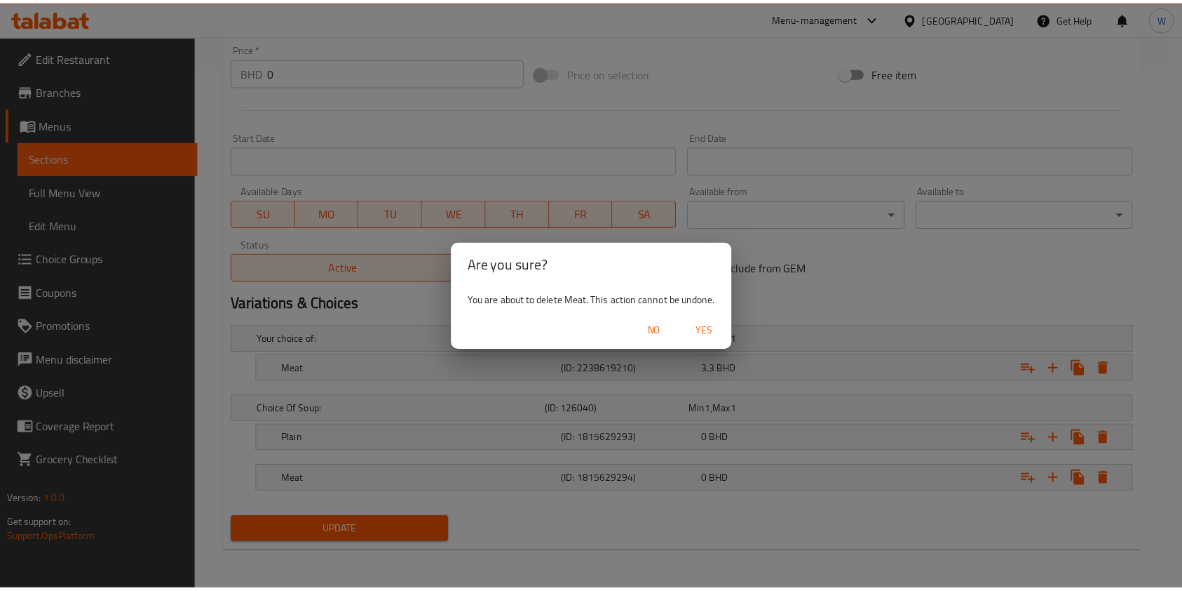
scroll to position [421, 0]
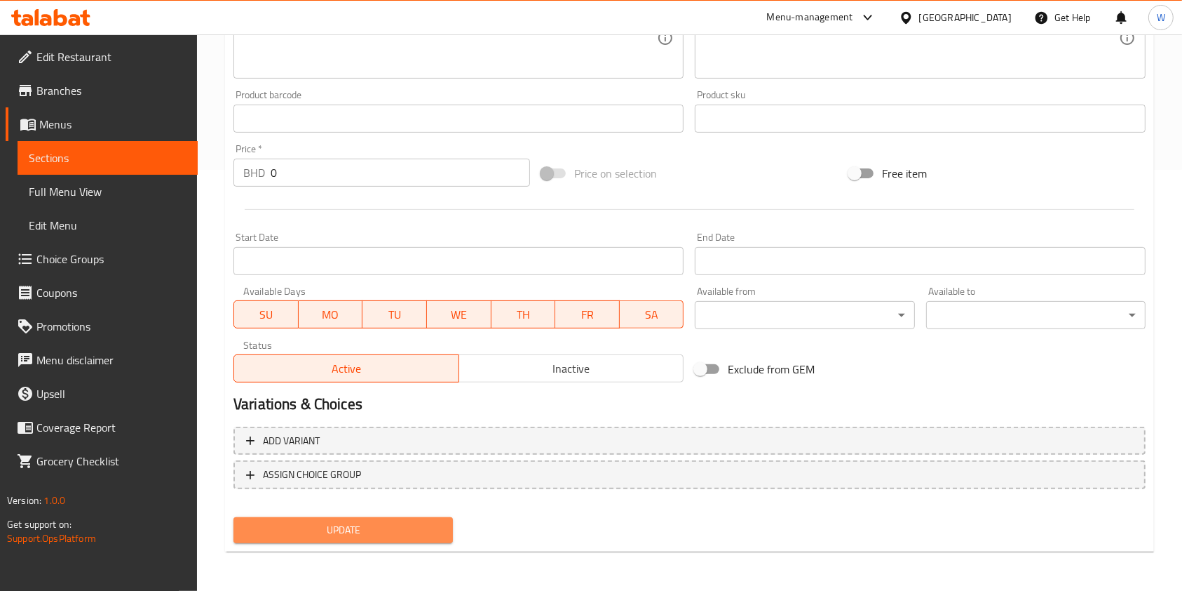
click at [395, 528] on span "Update" at bounding box center [343, 530] width 197 height 18
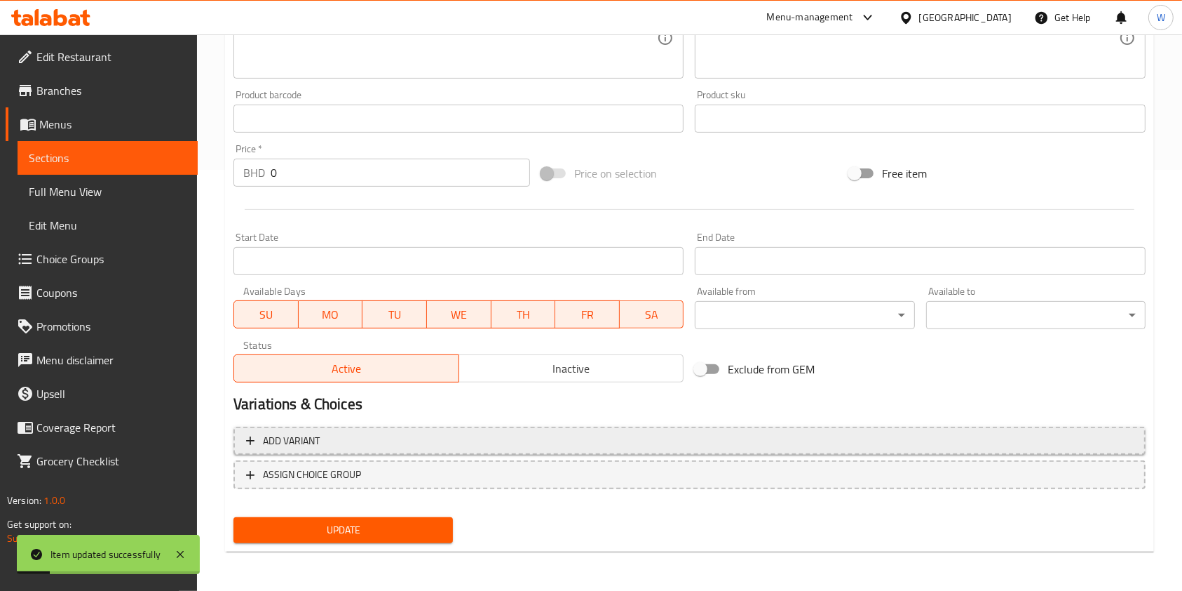
click at [332, 445] on span "Add variant" at bounding box center [689, 441] width 887 height 18
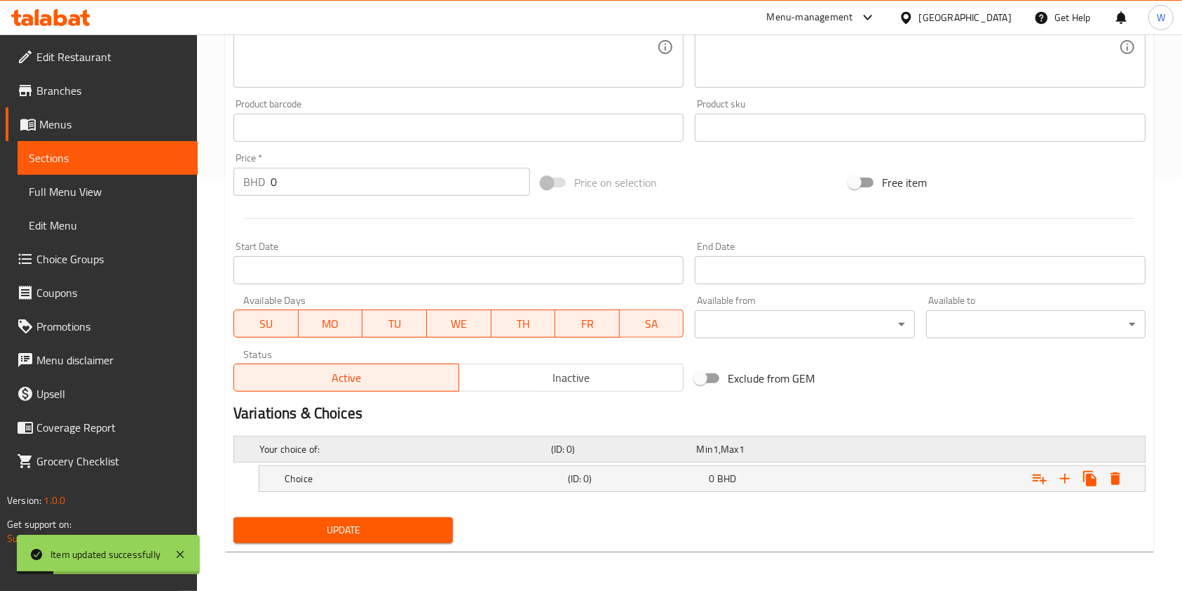
scroll to position [411, 0]
click at [481, 457] on h5 "Choice" at bounding box center [403, 450] width 286 height 14
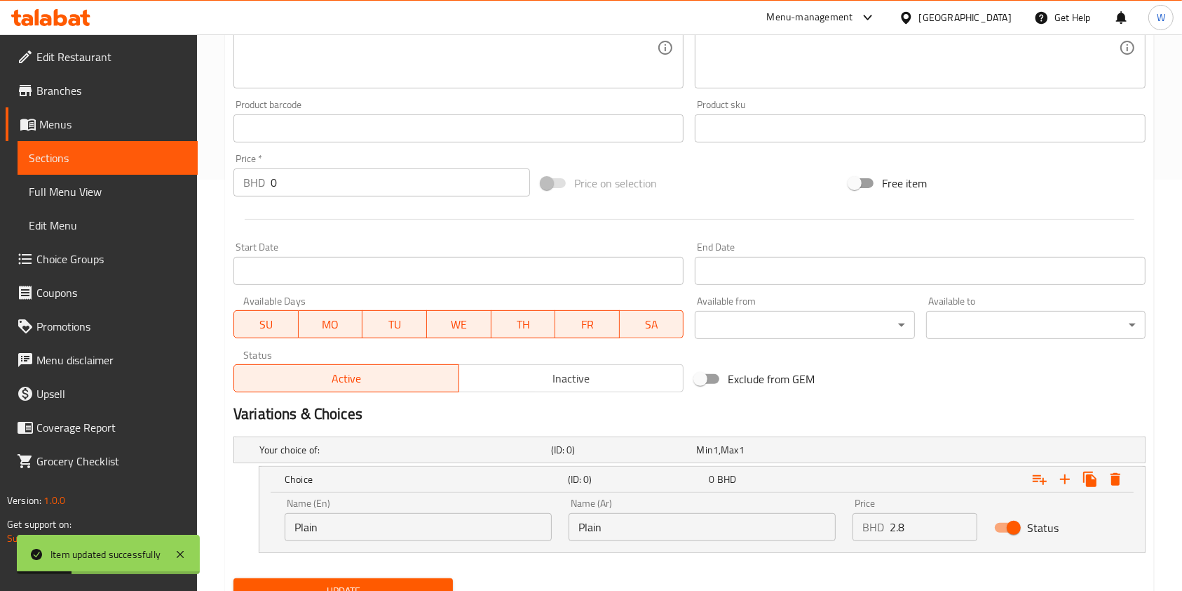
click at [438, 518] on input "Plain" at bounding box center [418, 527] width 267 height 28
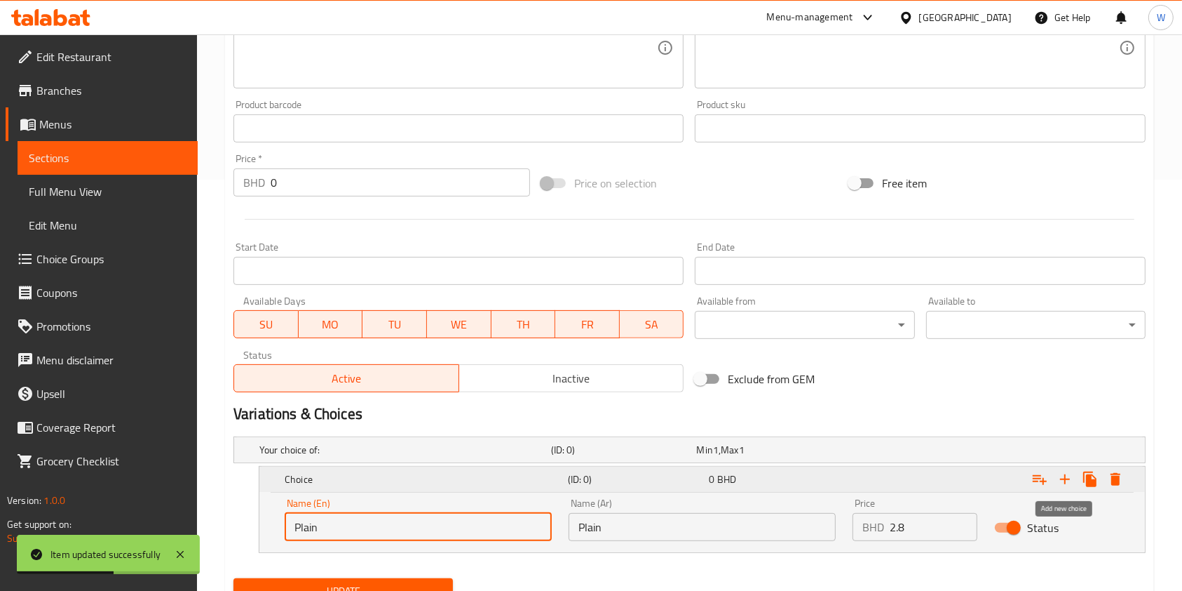
click at [1063, 478] on icon "Expand" at bounding box center [1065, 479] width 10 height 10
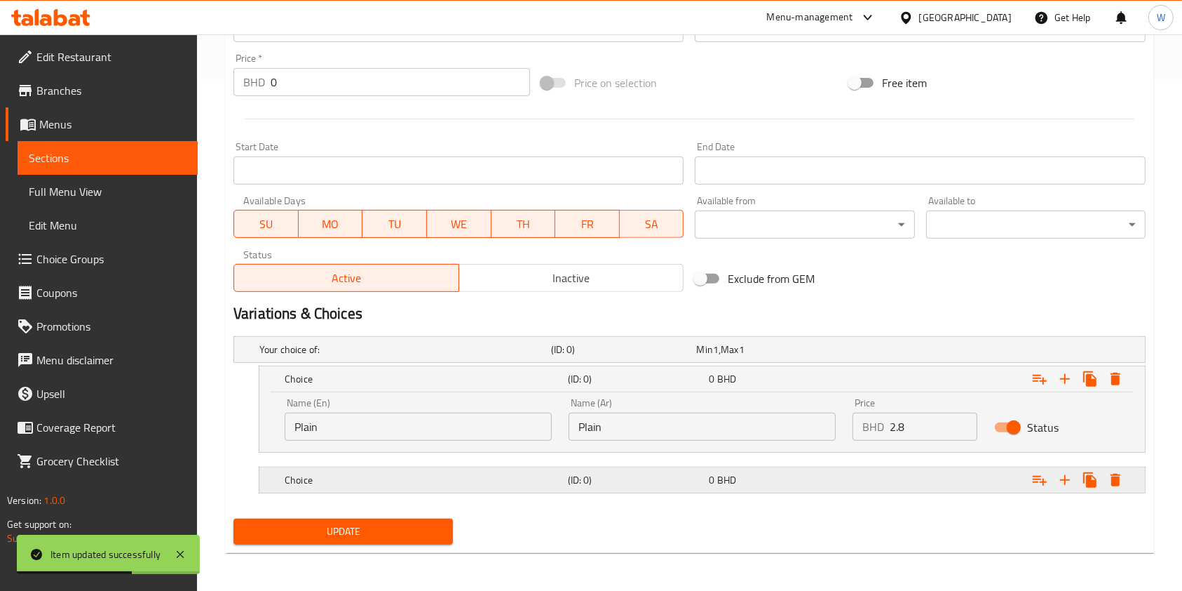
click at [371, 359] on div "Choice" at bounding box center [403, 349] width 292 height 20
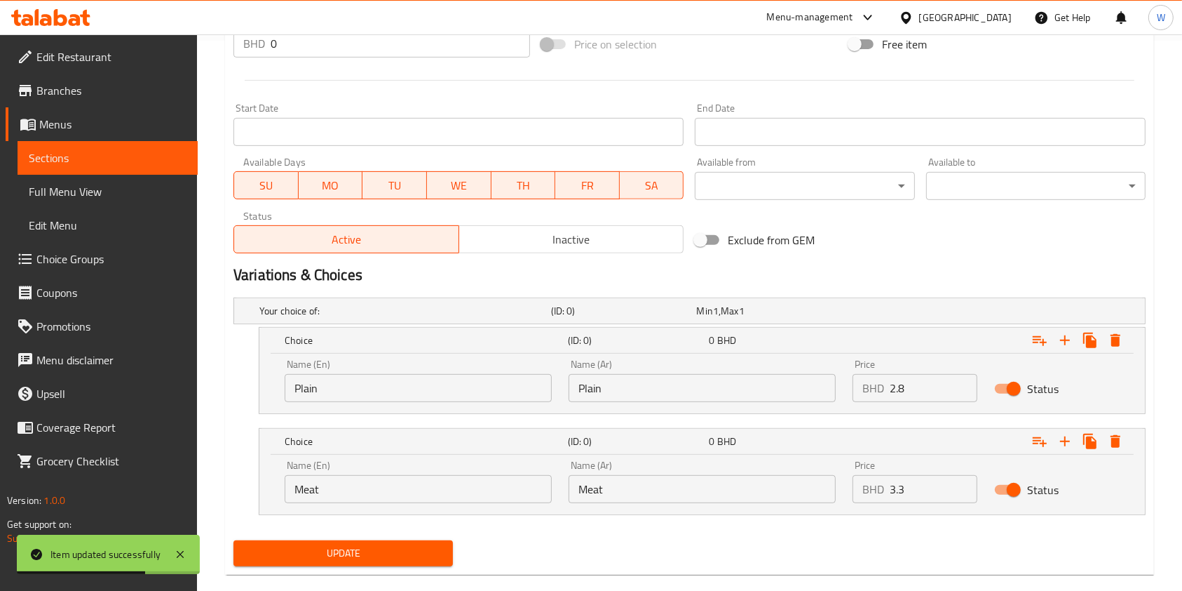
scroll to position [572, 0]
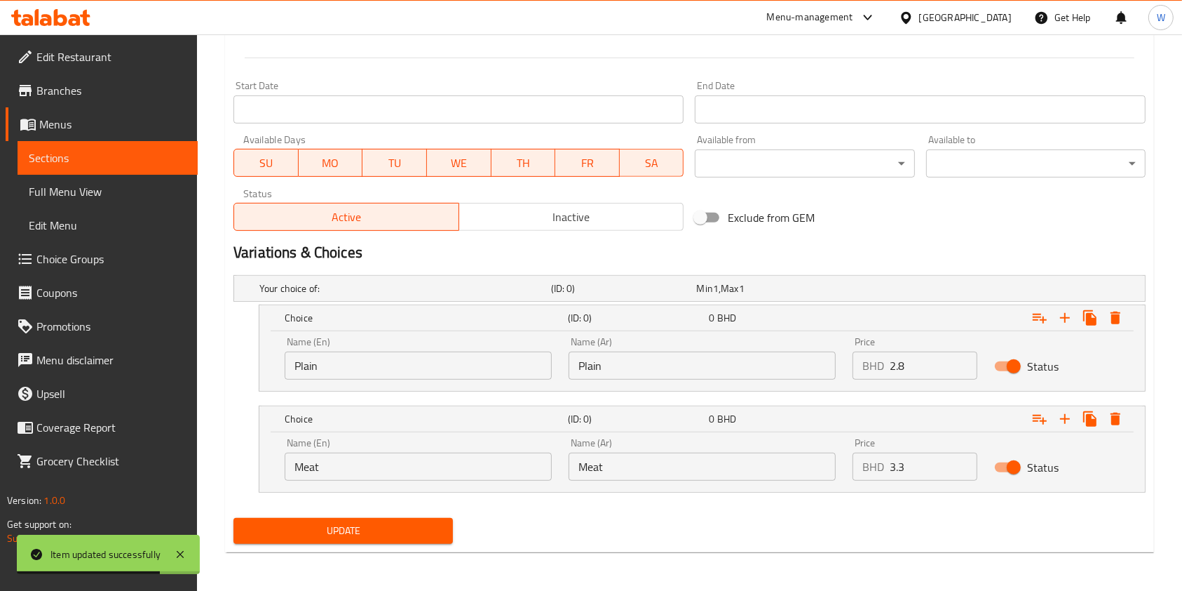
click at [457, 520] on div "Update" at bounding box center [343, 530] width 231 height 37
click at [423, 532] on span "Update" at bounding box center [343, 531] width 197 height 18
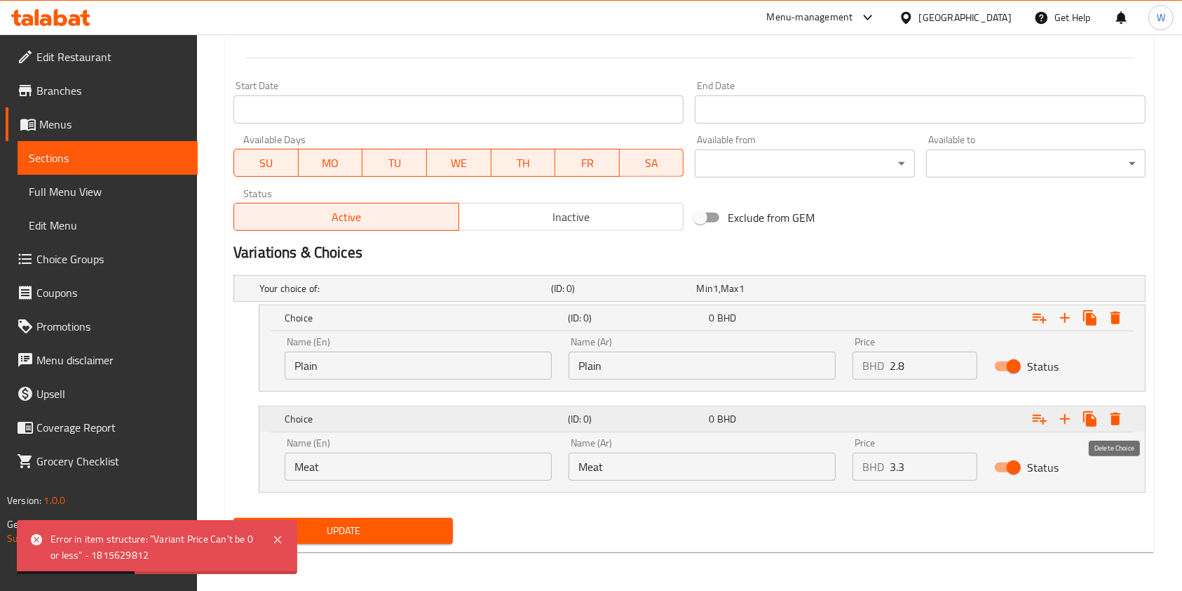
click at [1116, 424] on icon "Expand" at bounding box center [1116, 418] width 10 height 13
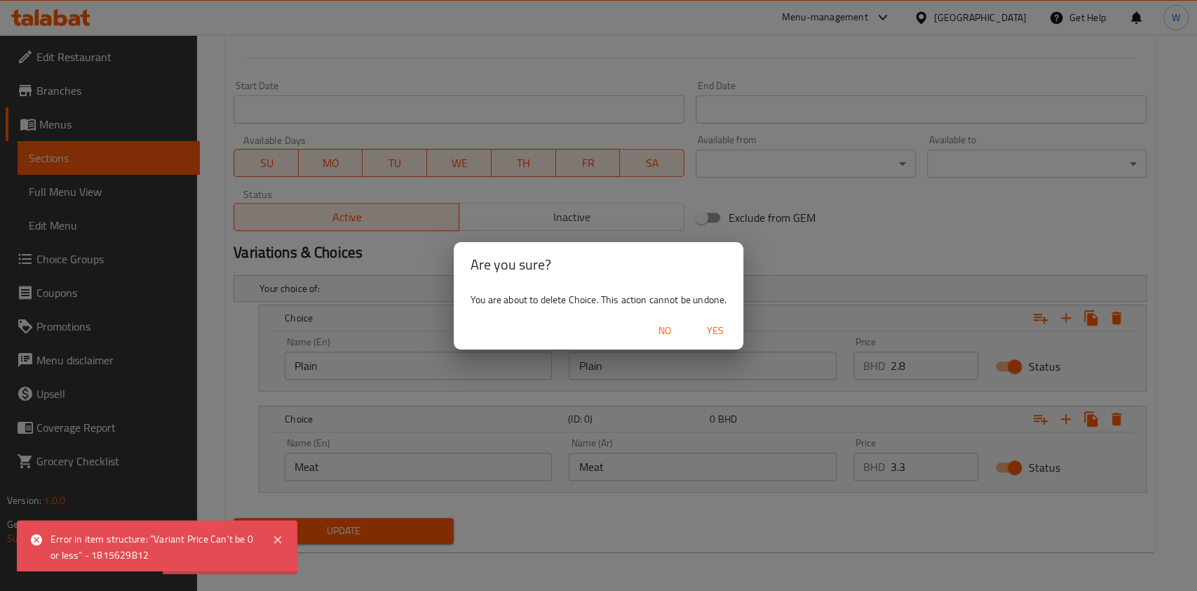
drag, startPoint x: 713, startPoint y: 318, endPoint x: 721, endPoint y: 321, distance: 8.2
click at [715, 319] on button "Yes" at bounding box center [715, 331] width 45 height 26
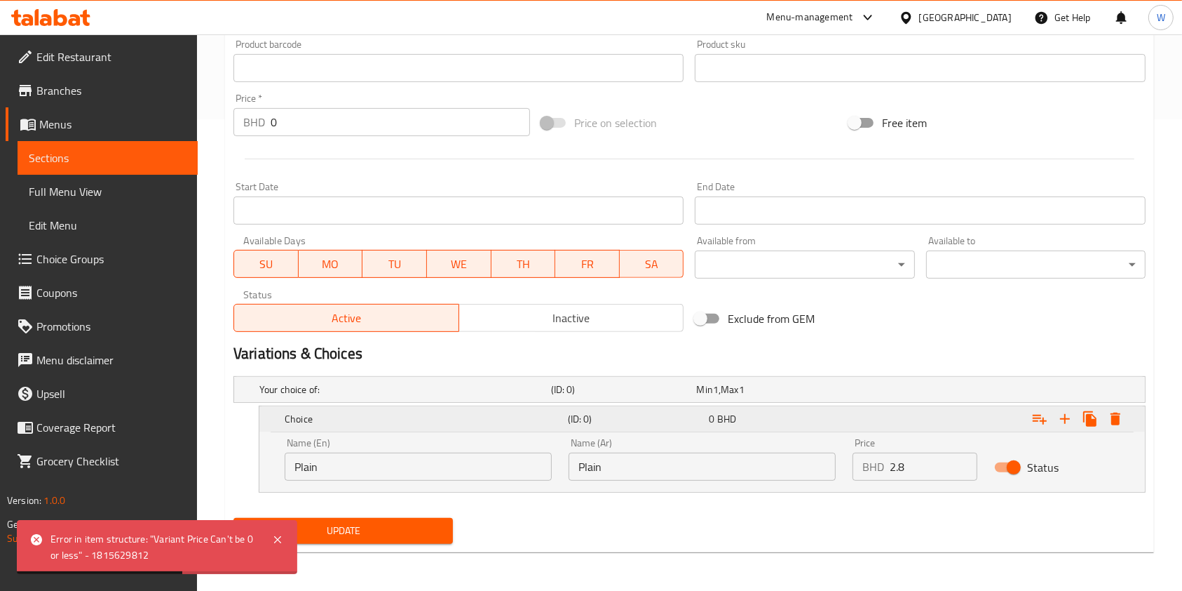
click at [1118, 419] on icon "Expand" at bounding box center [1116, 418] width 10 height 13
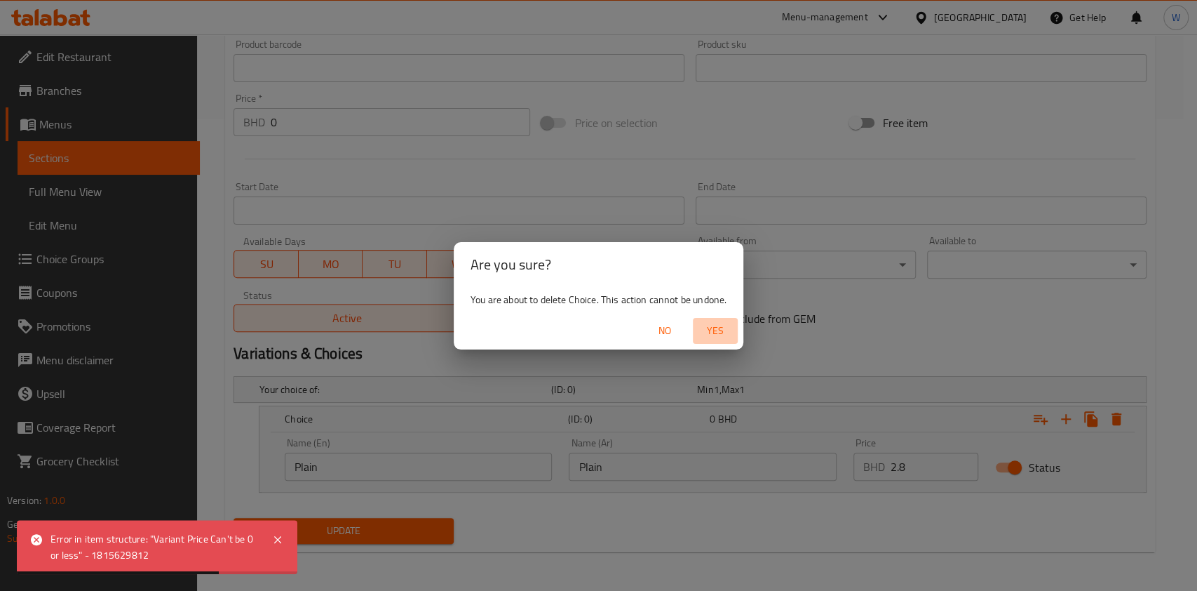
drag, startPoint x: 717, startPoint y: 339, endPoint x: 698, endPoint y: 352, distance: 23.3
click at [718, 339] on span "Yes" at bounding box center [716, 331] width 34 height 18
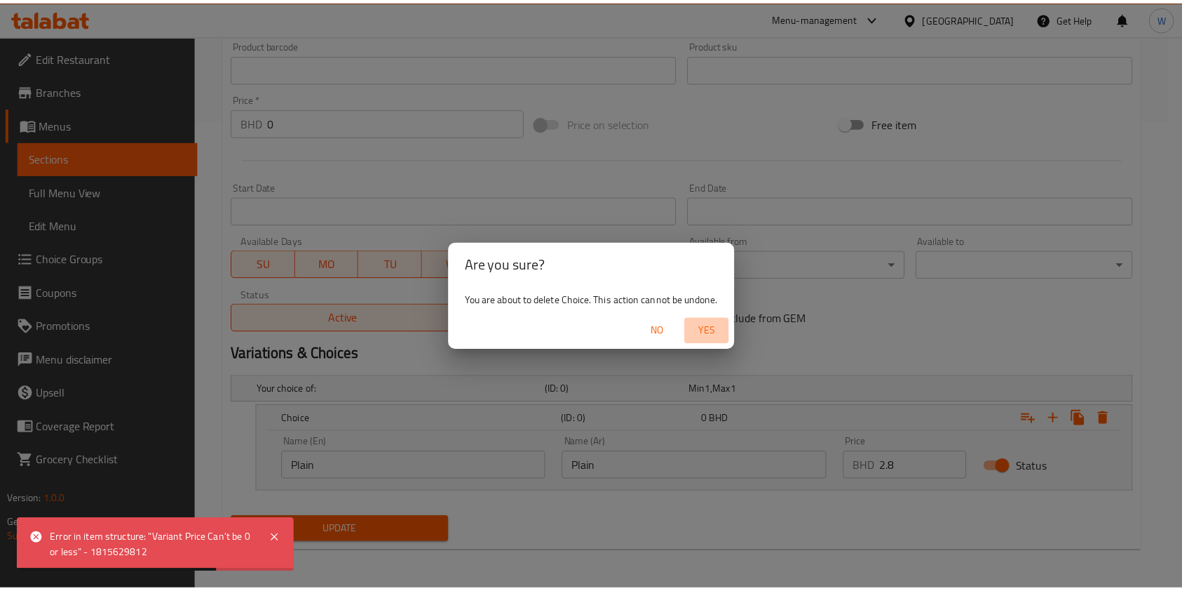
scroll to position [421, 0]
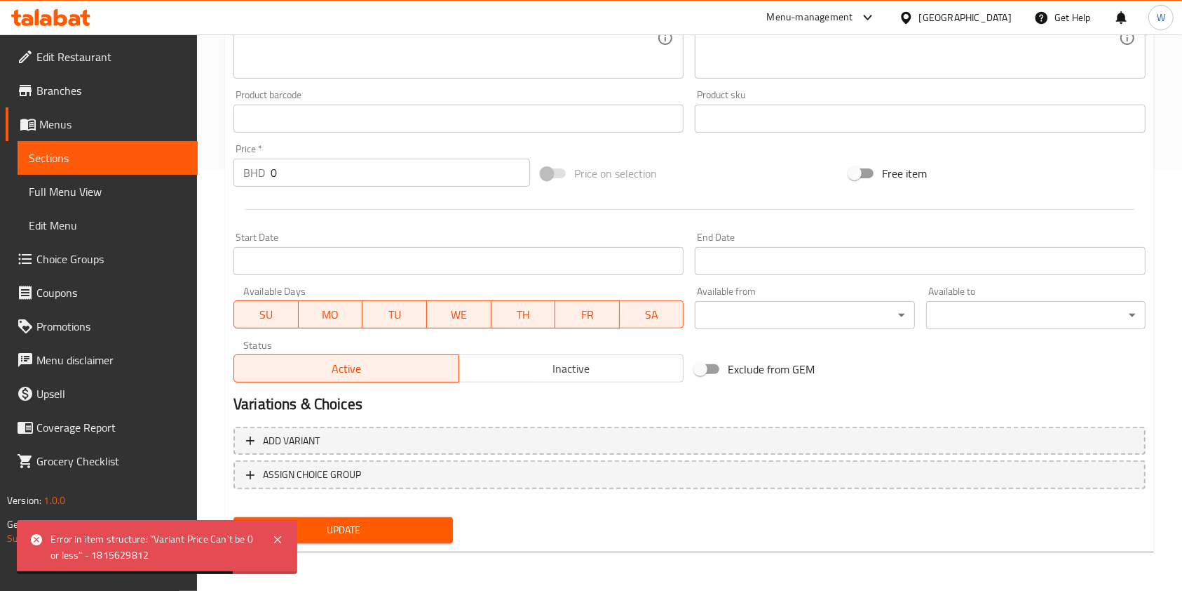
click at [395, 541] on button "Update" at bounding box center [344, 530] width 220 height 26
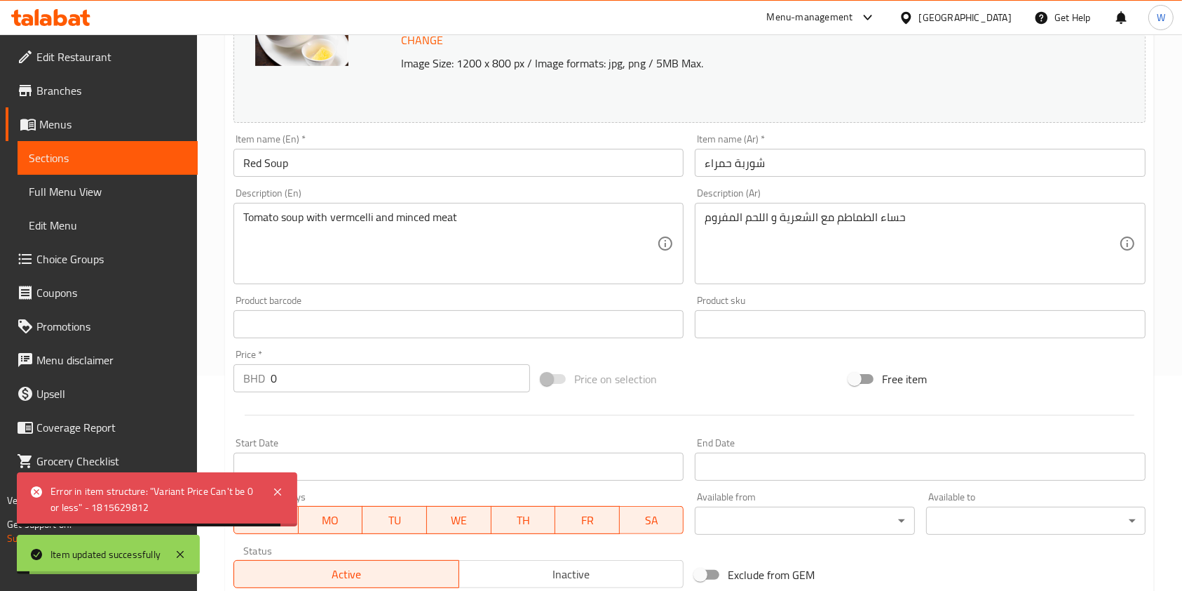
scroll to position [0, 0]
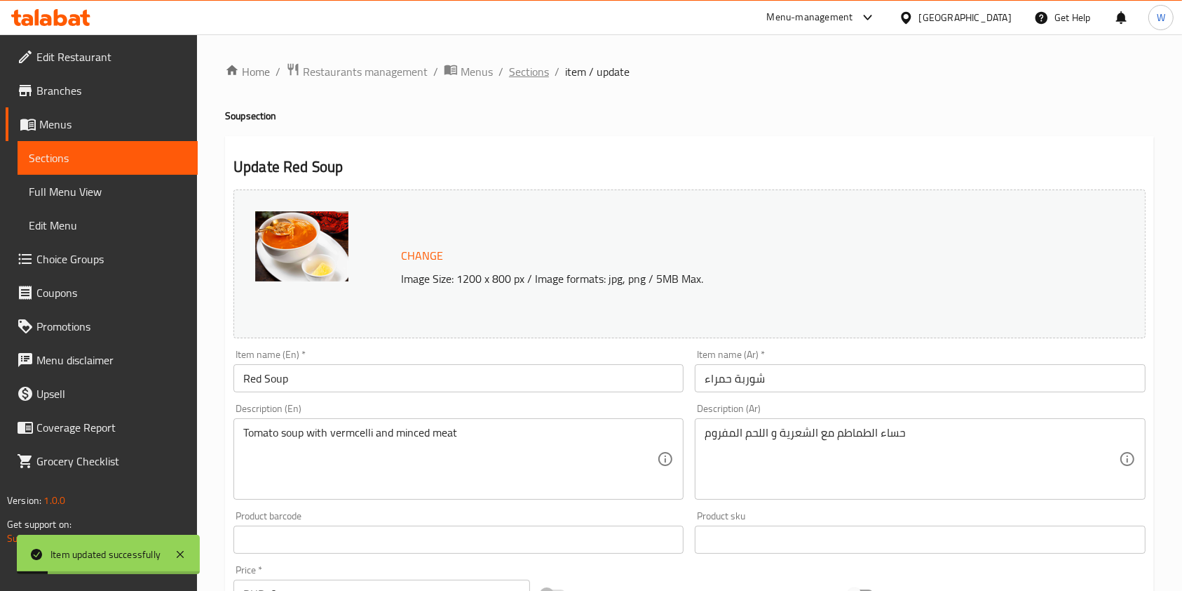
click at [524, 79] on span "Sections" at bounding box center [529, 71] width 40 height 17
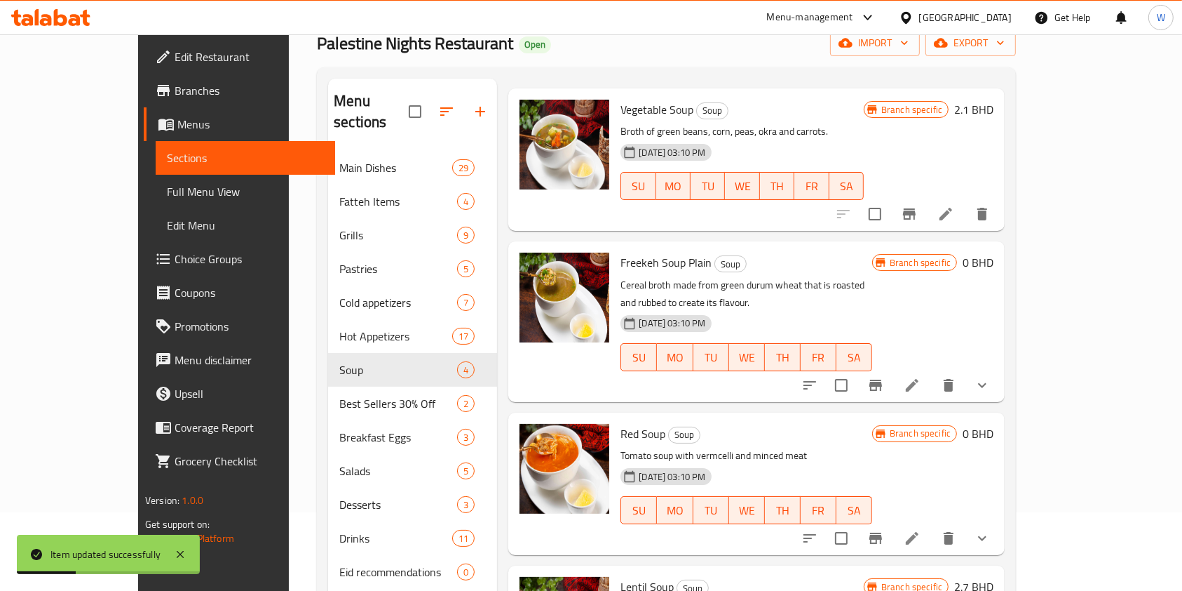
scroll to position [187, 0]
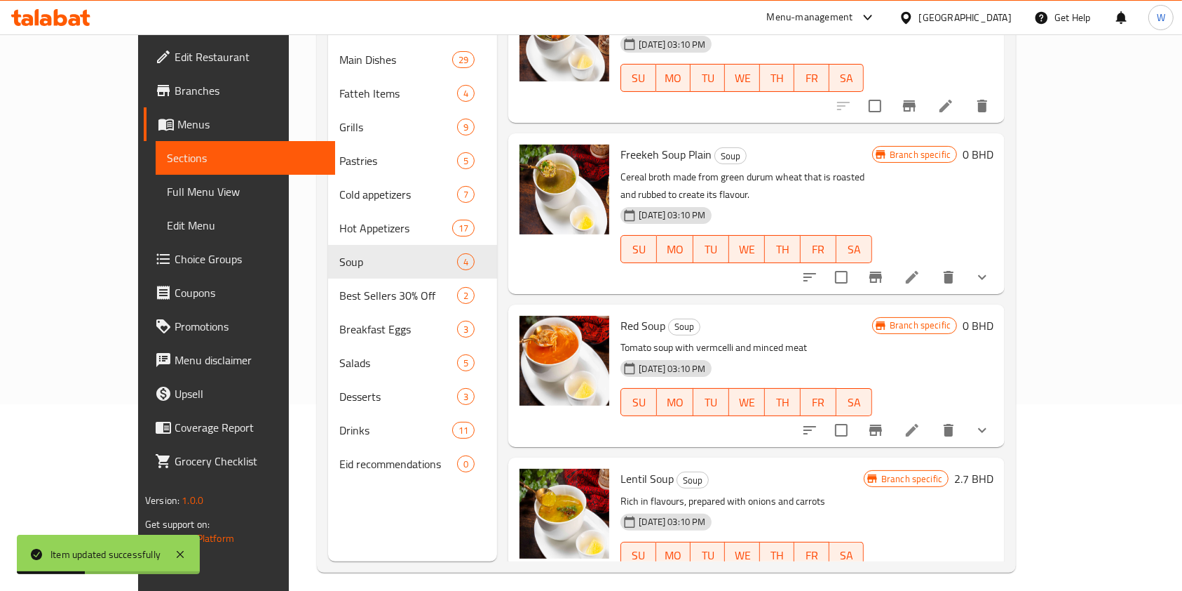
click at [882, 424] on icon "Branch-specific-item" at bounding box center [876, 429] width 13 height 11
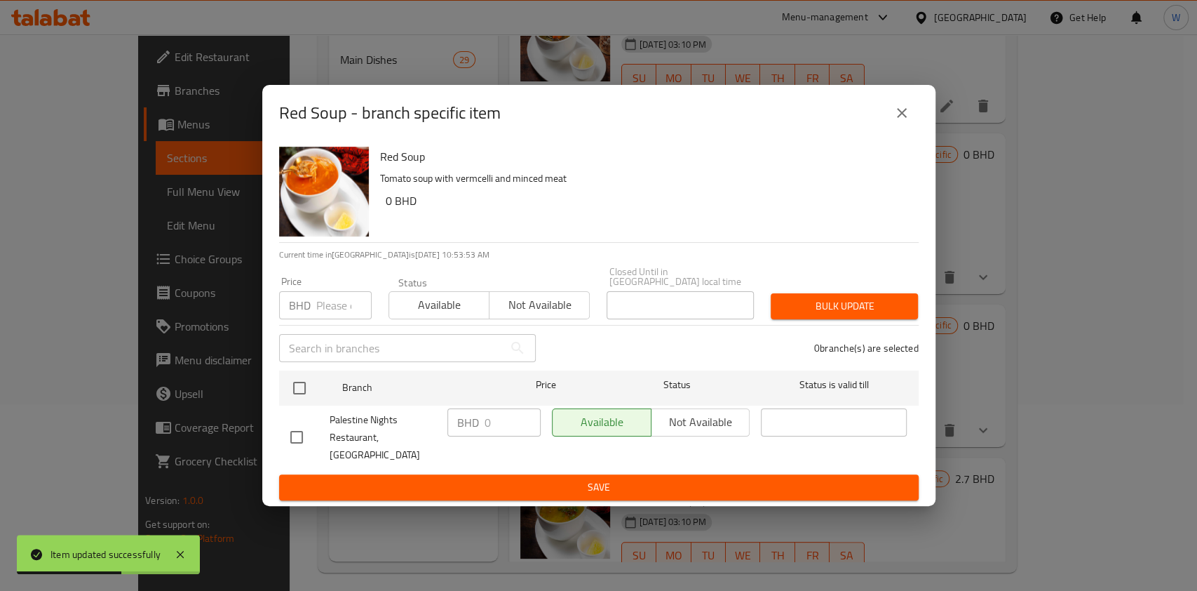
click at [903, 130] on button "close" at bounding box center [902, 113] width 34 height 34
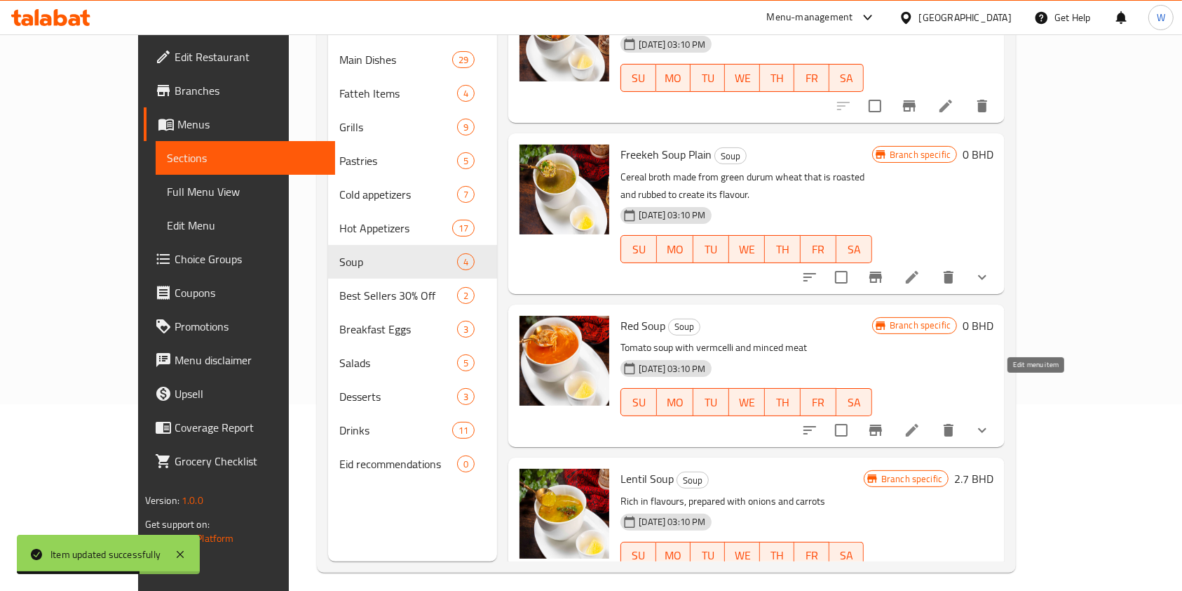
click at [921, 422] on icon at bounding box center [912, 430] width 17 height 17
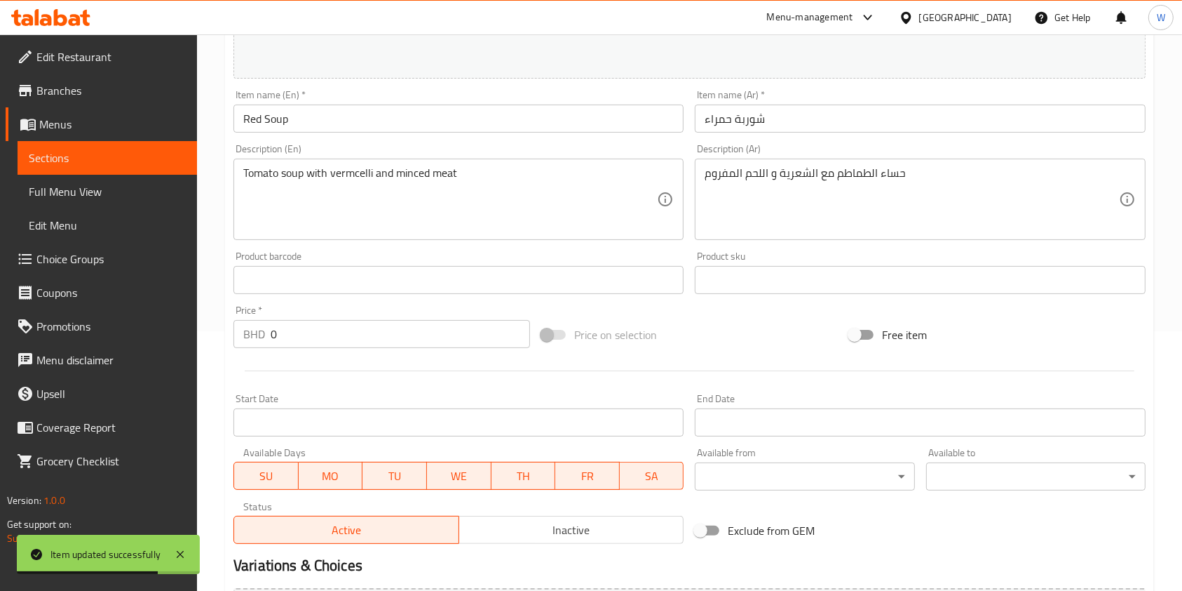
scroll to position [443, 0]
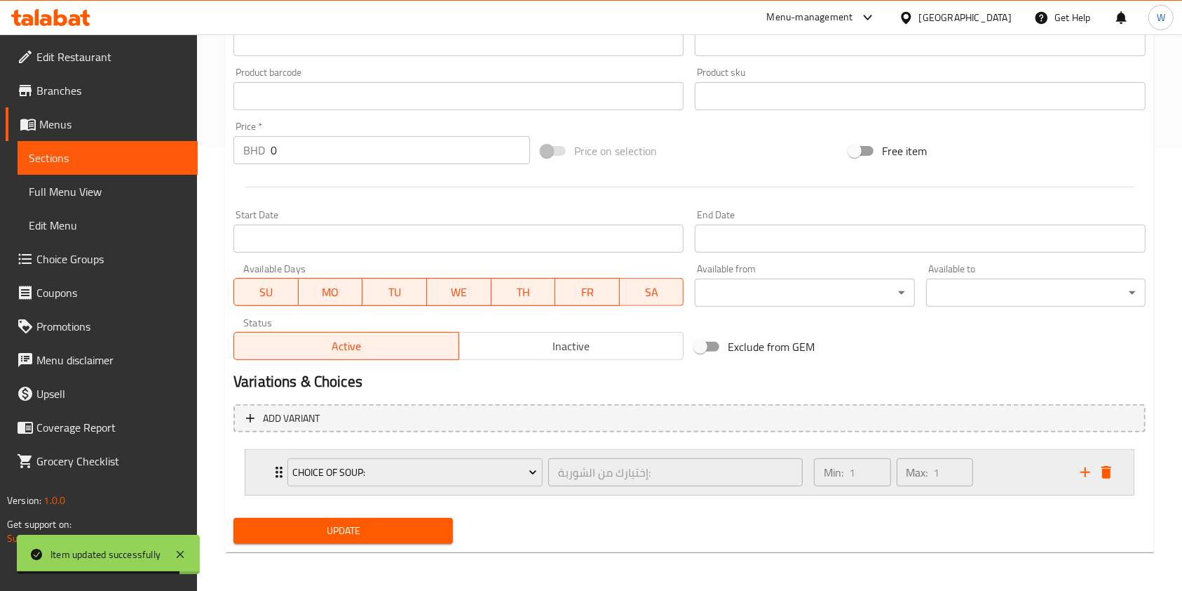
click at [1108, 471] on icon "delete" at bounding box center [1107, 472] width 10 height 13
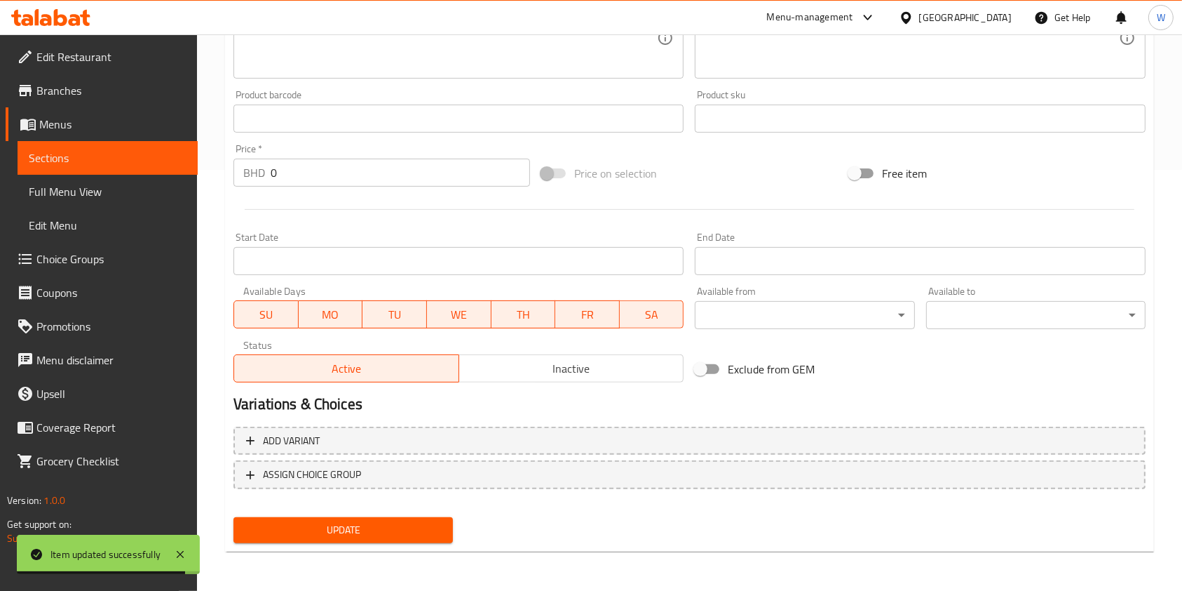
scroll to position [421, 0]
click at [319, 548] on div "Update Red Soup Change Image Size: 1200 x 800 px / Image formats: jpg, png / 5M…" at bounding box center [689, 133] width 929 height 837
click at [333, 534] on span "Update" at bounding box center [343, 530] width 197 height 18
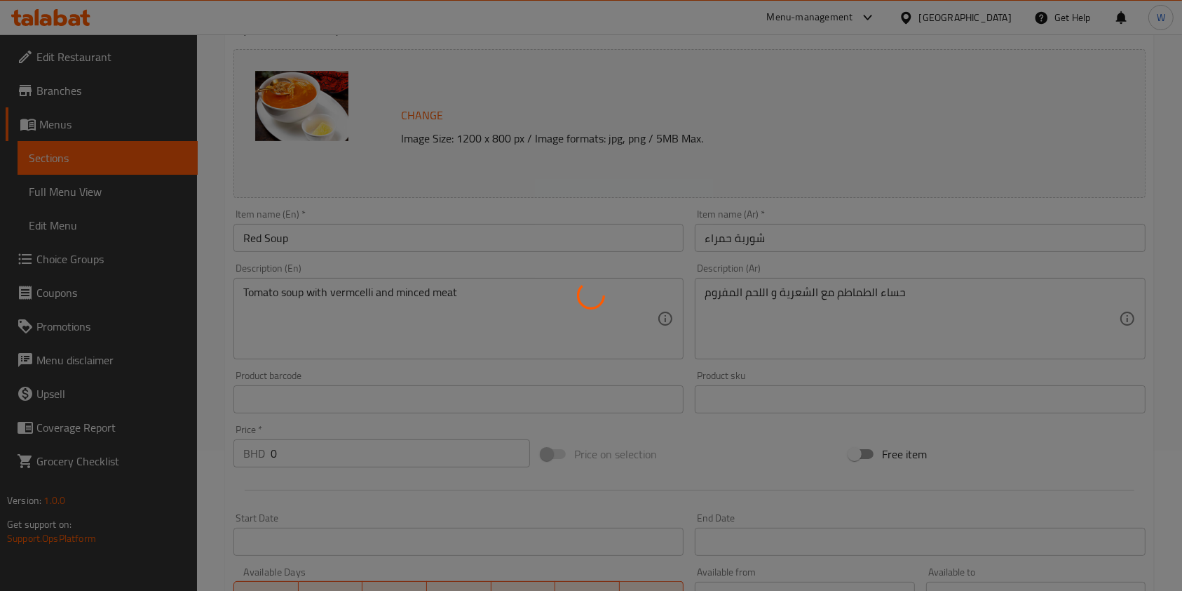
scroll to position [0, 0]
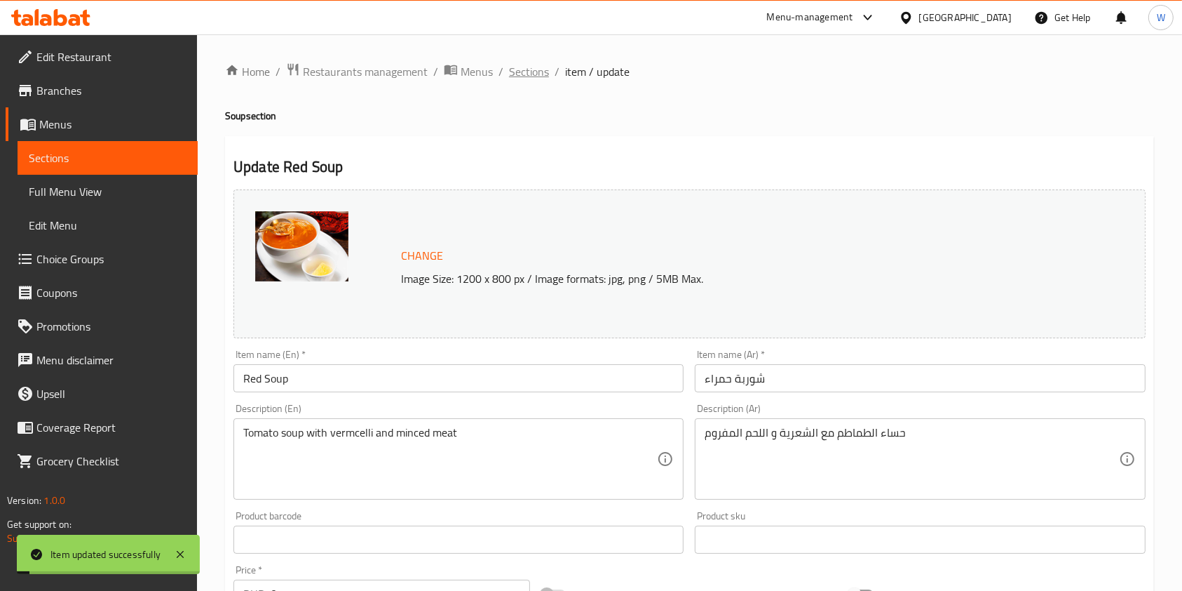
click at [515, 71] on span "Sections" at bounding box center [529, 71] width 40 height 17
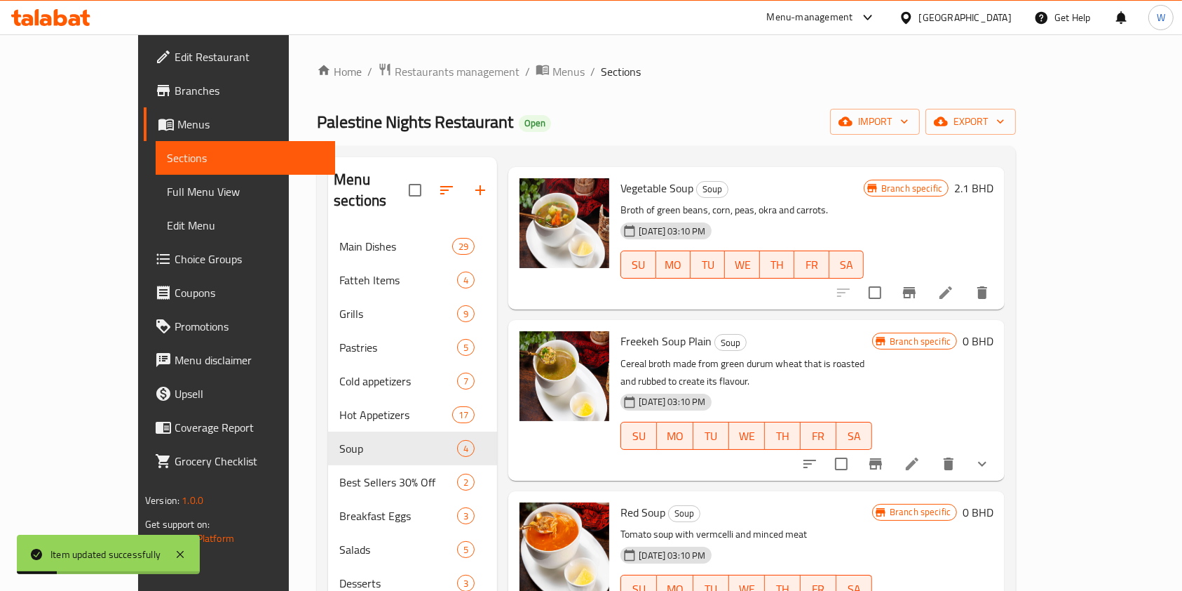
scroll to position [93, 0]
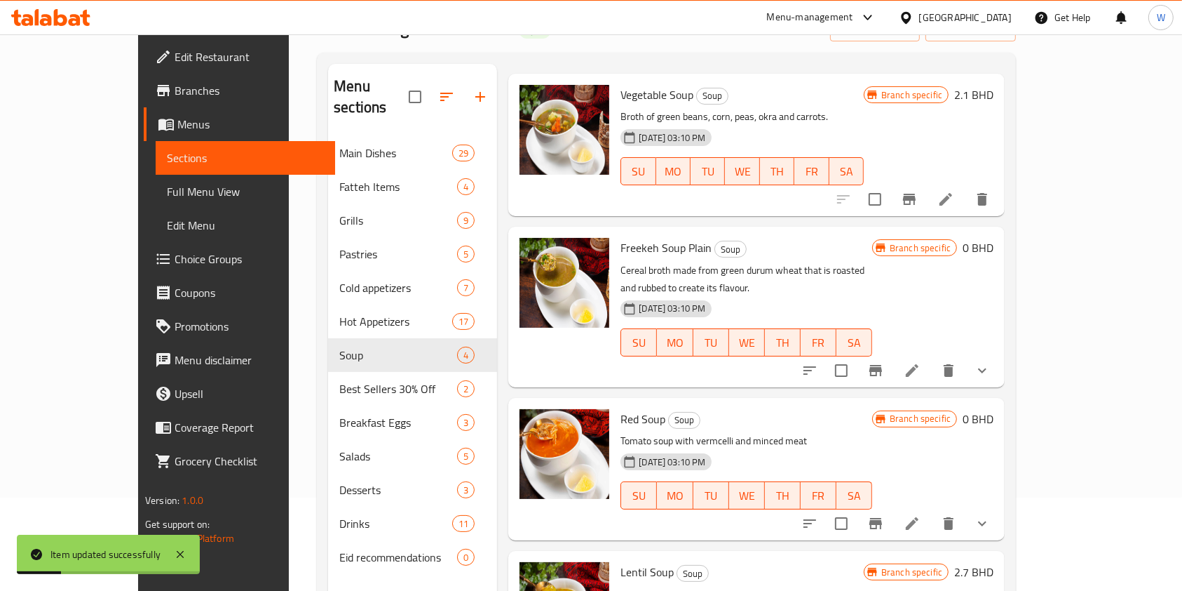
click at [919, 517] on icon at bounding box center [912, 523] width 13 height 13
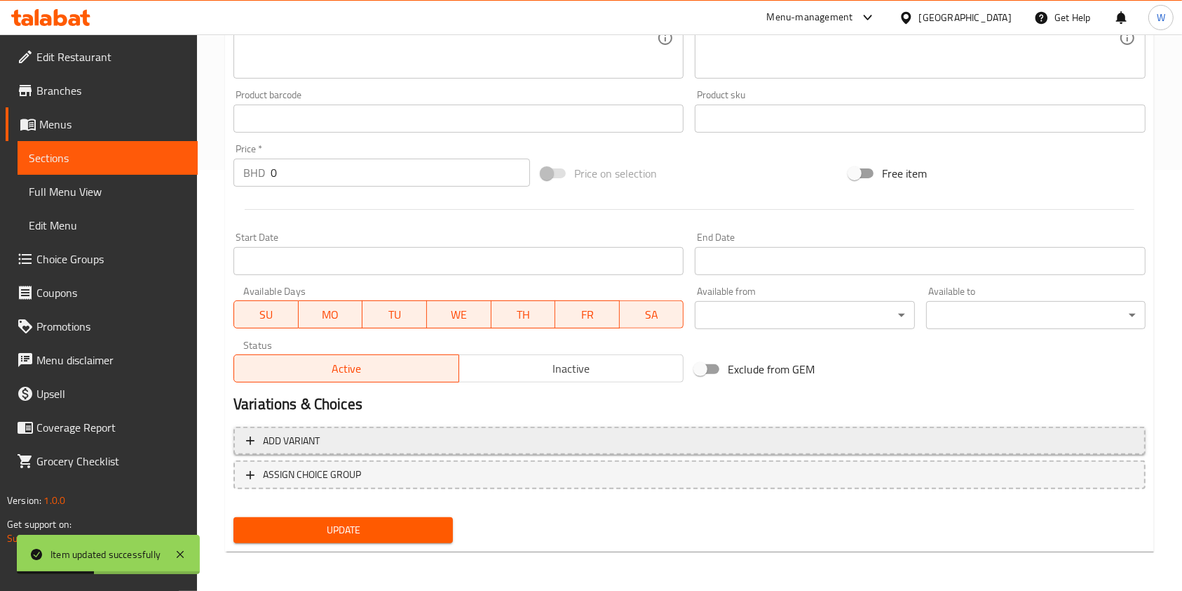
click at [311, 441] on span "Add variant" at bounding box center [291, 441] width 57 height 18
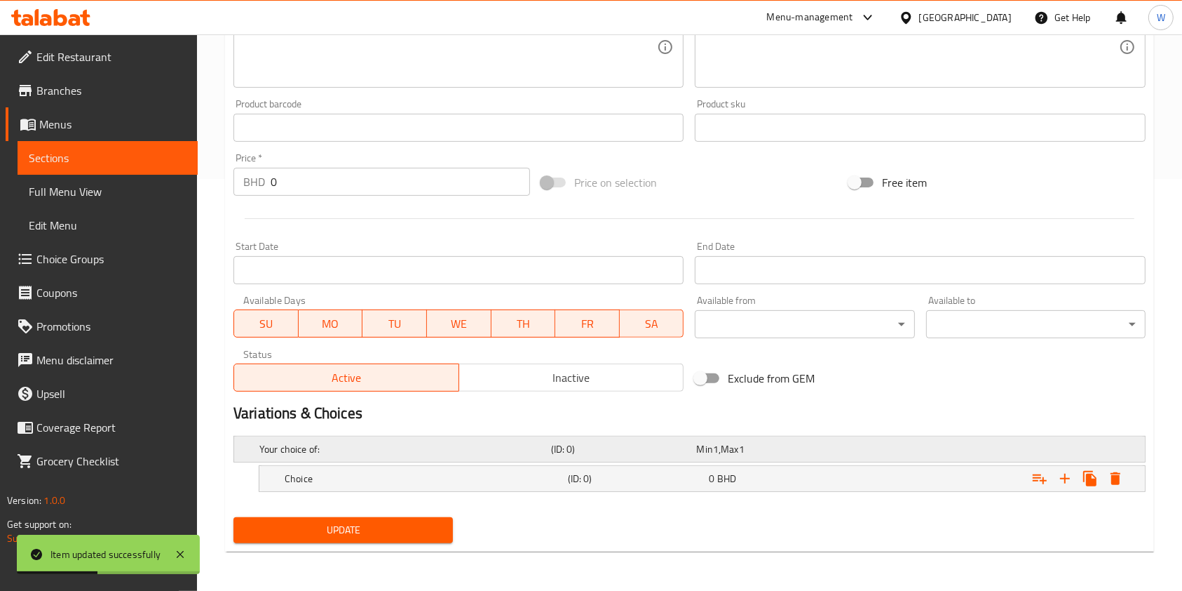
scroll to position [411, 0]
click at [410, 457] on h5 "Choice" at bounding box center [403, 450] width 286 height 14
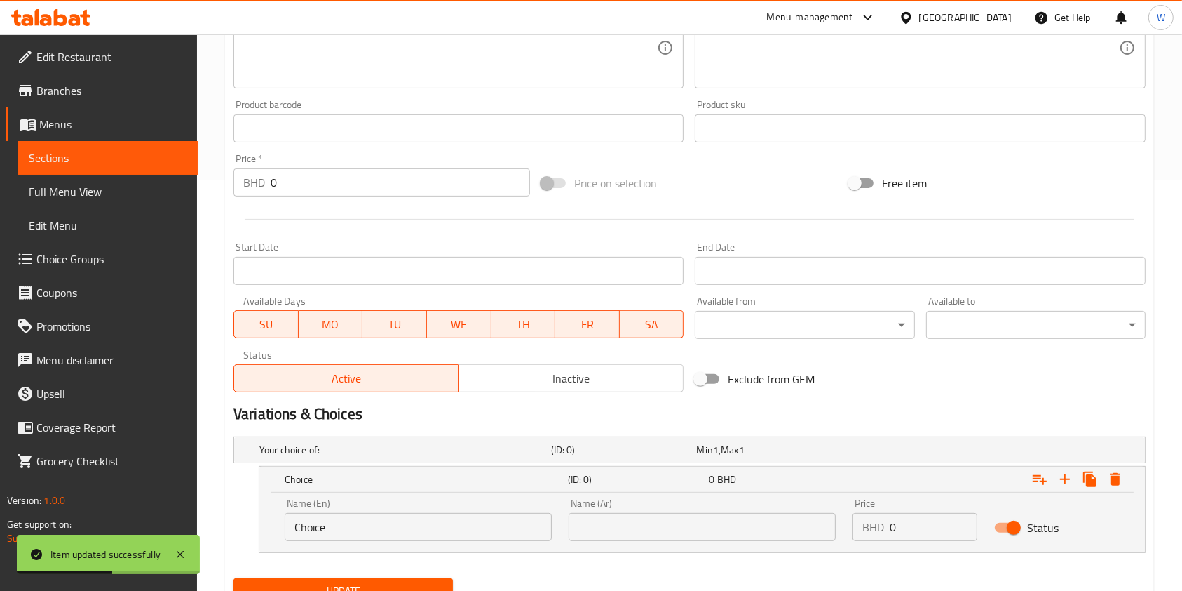
click at [393, 518] on input "Choice" at bounding box center [418, 527] width 267 height 28
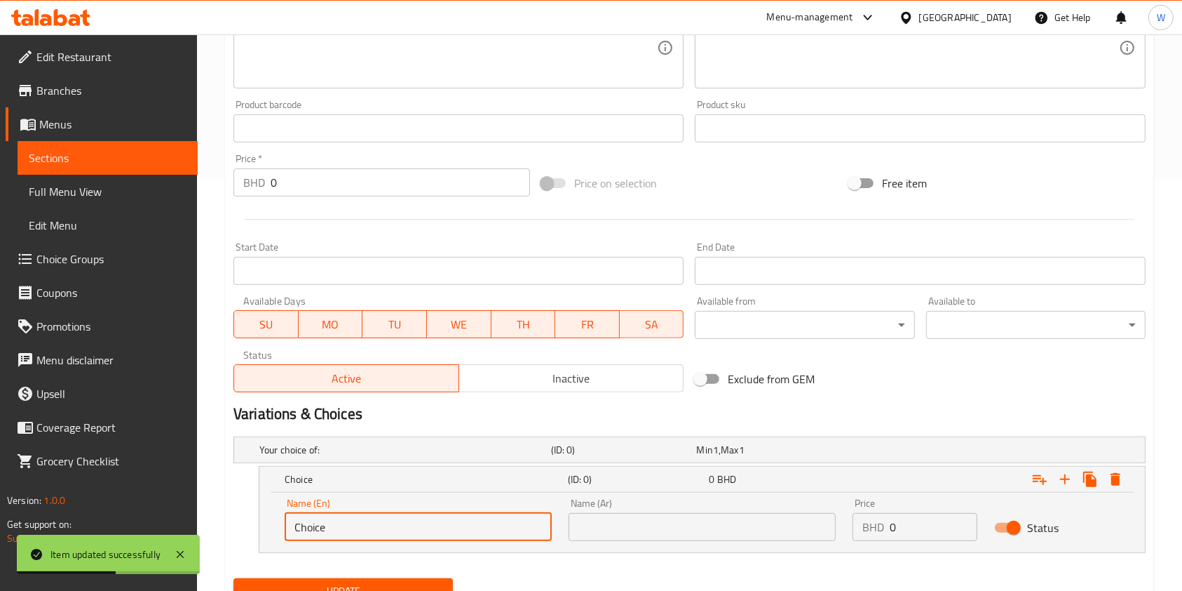
click at [393, 518] on input "Choice" at bounding box center [418, 527] width 267 height 28
type input "Plain"
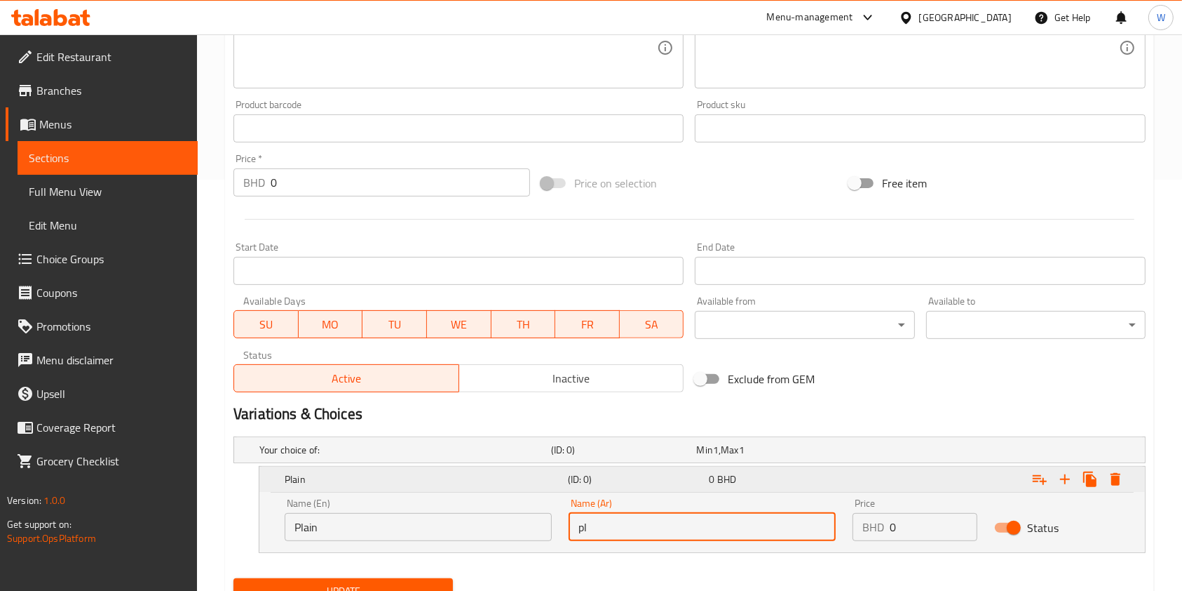
type input "Plain"
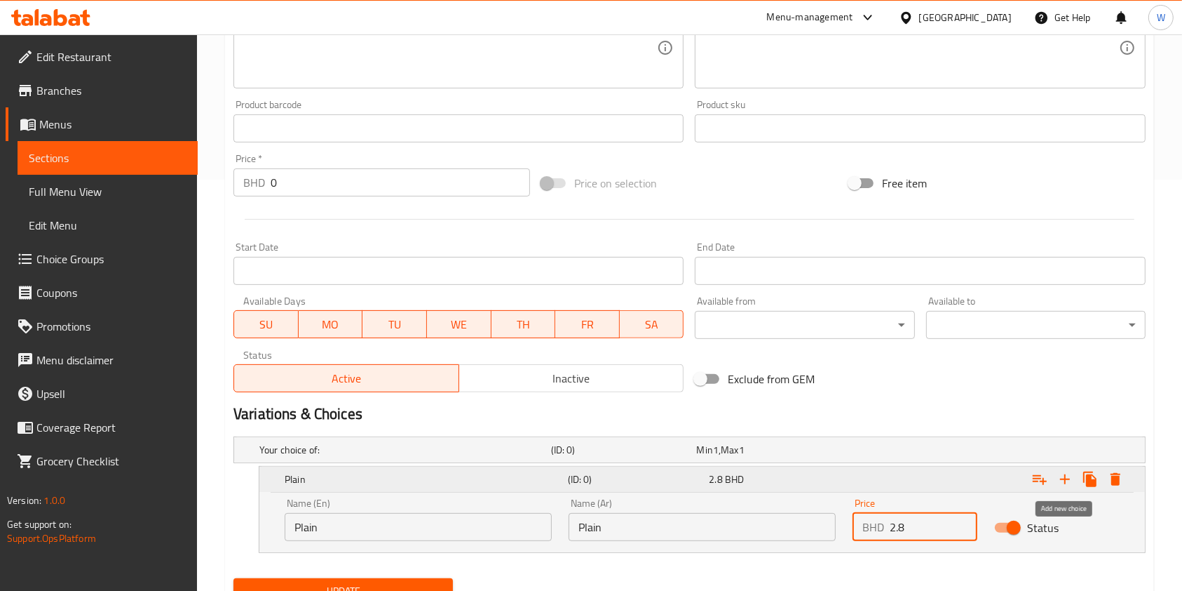
type input "2.8"
click at [1066, 477] on icon "Expand" at bounding box center [1065, 479] width 17 height 17
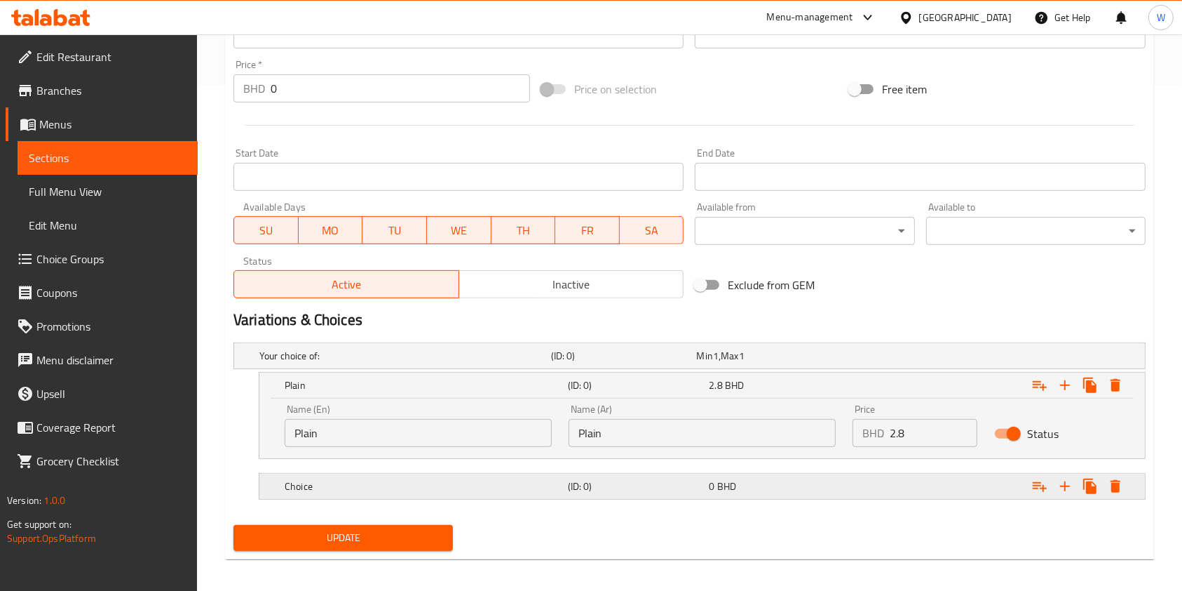
click at [436, 363] on h5 "Choice" at bounding box center [403, 356] width 286 height 14
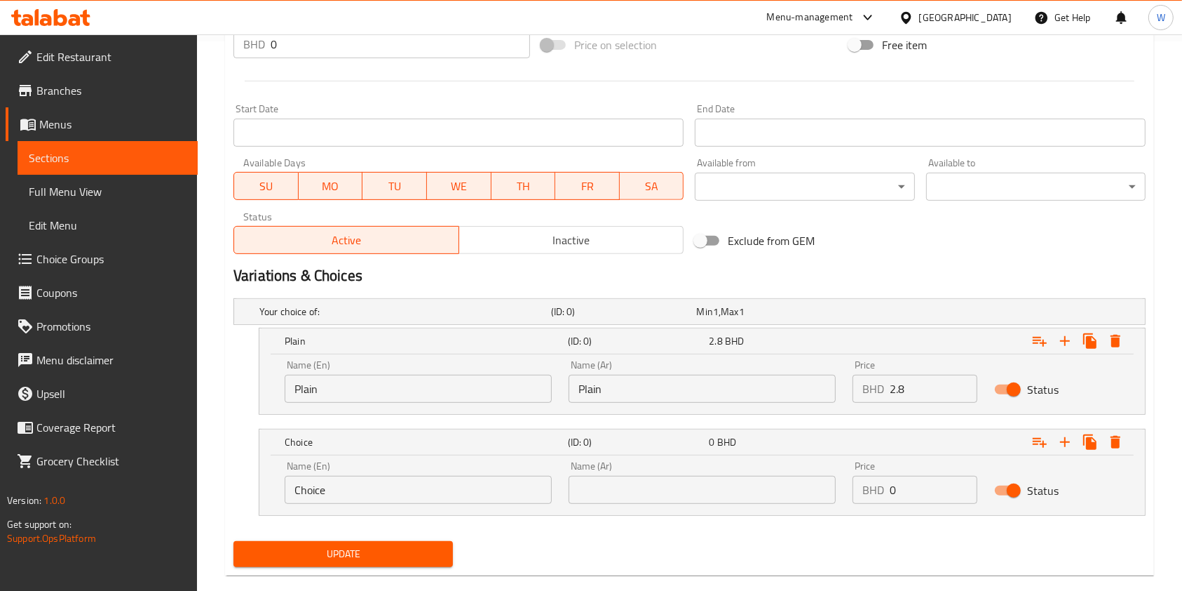
scroll to position [572, 0]
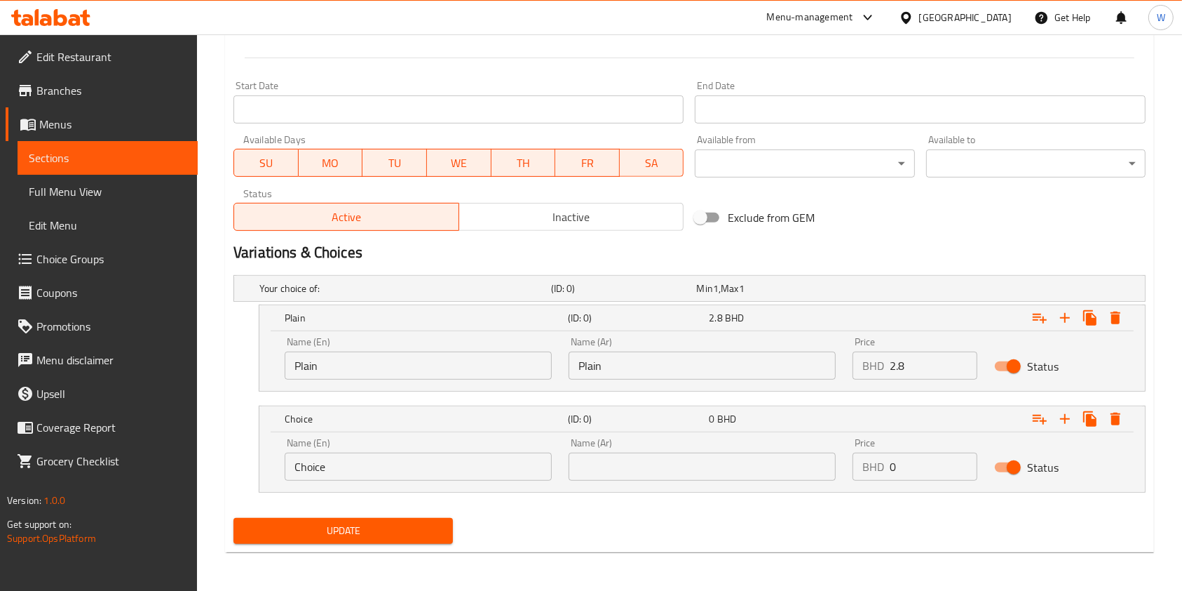
click at [443, 480] on div "Name (En) Choice Name (En)" at bounding box center [418, 459] width 284 height 60
click at [436, 448] on div "Name (En) Choice Name (En)" at bounding box center [418, 459] width 267 height 43
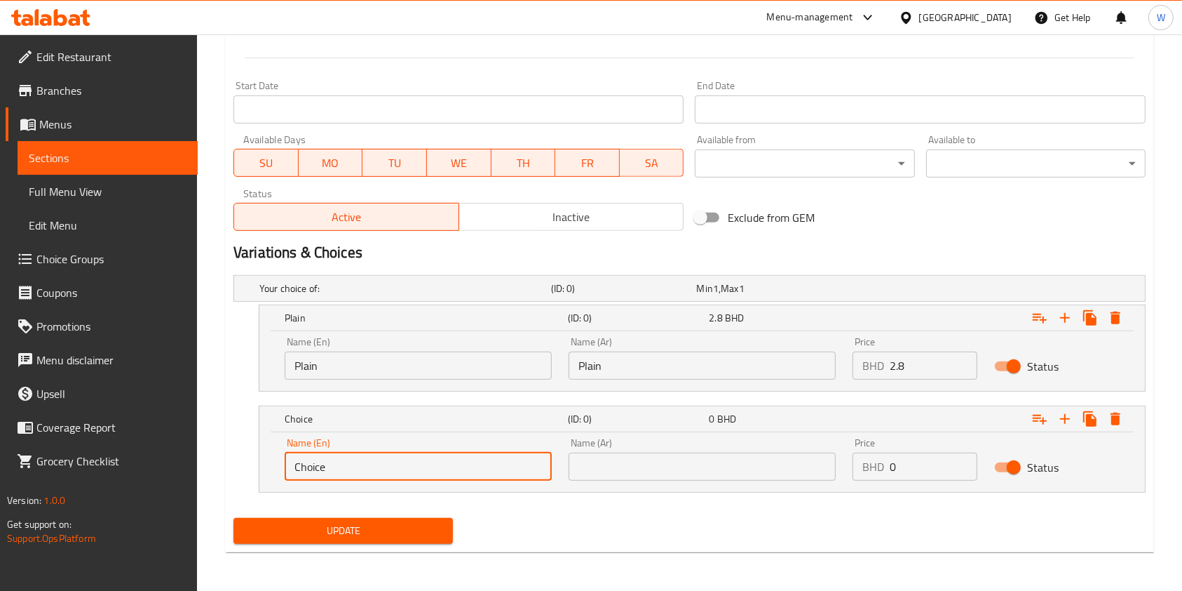
click at [431, 463] on input "Choice" at bounding box center [418, 466] width 267 height 28
type input "Meat"
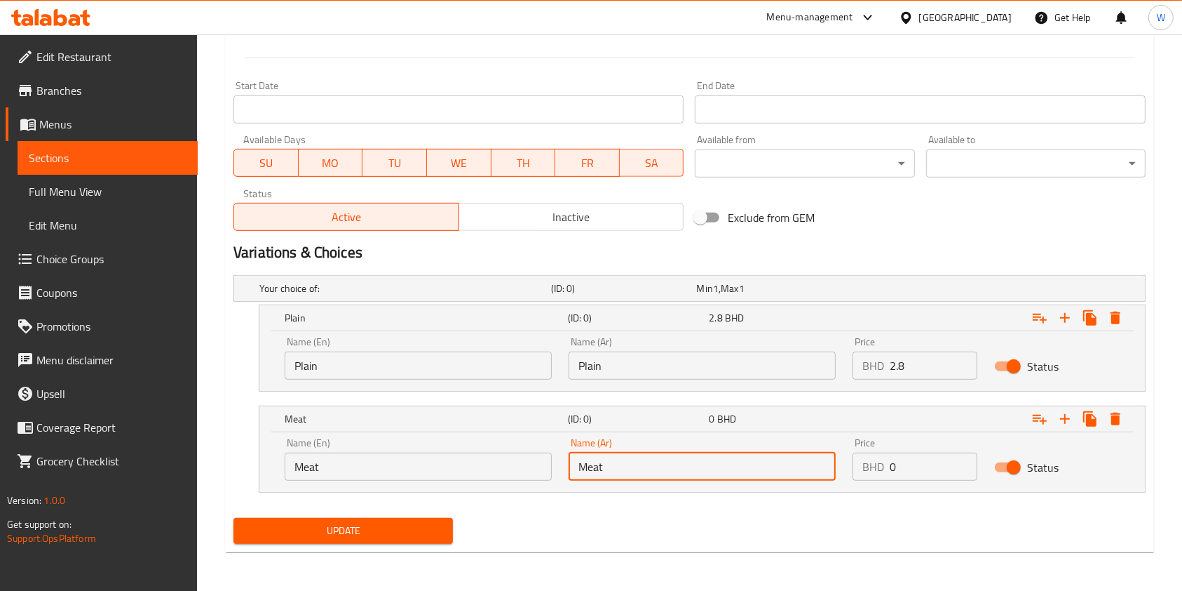
type input "Meat"
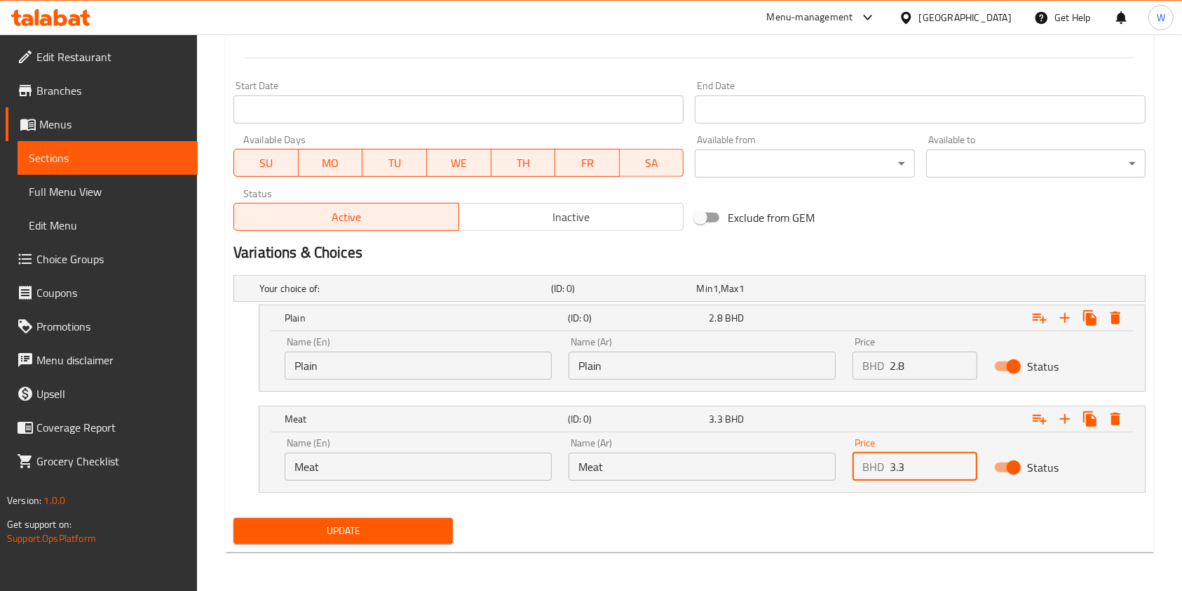
type input "3.3"
click at [377, 544] on div "Update" at bounding box center [343, 530] width 231 height 37
click at [380, 535] on span "Update" at bounding box center [343, 531] width 197 height 18
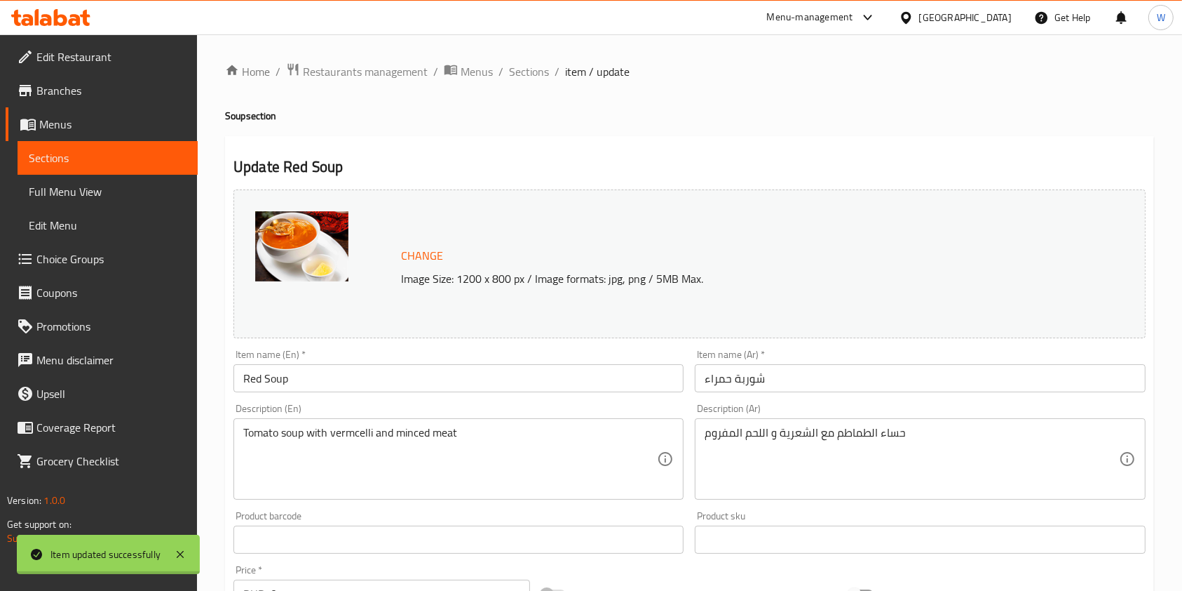
scroll to position [0, 0]
click at [518, 74] on span "Sections" at bounding box center [529, 71] width 40 height 17
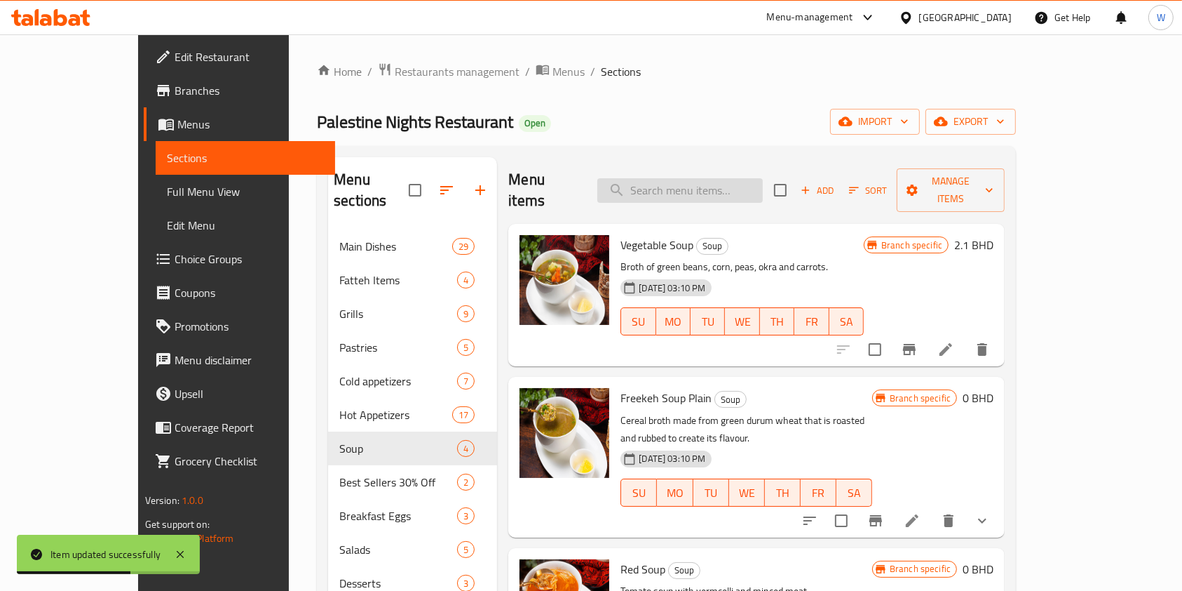
click at [722, 178] on input "search" at bounding box center [681, 190] width 166 height 25
paste input "Freekeh Soup Plain"
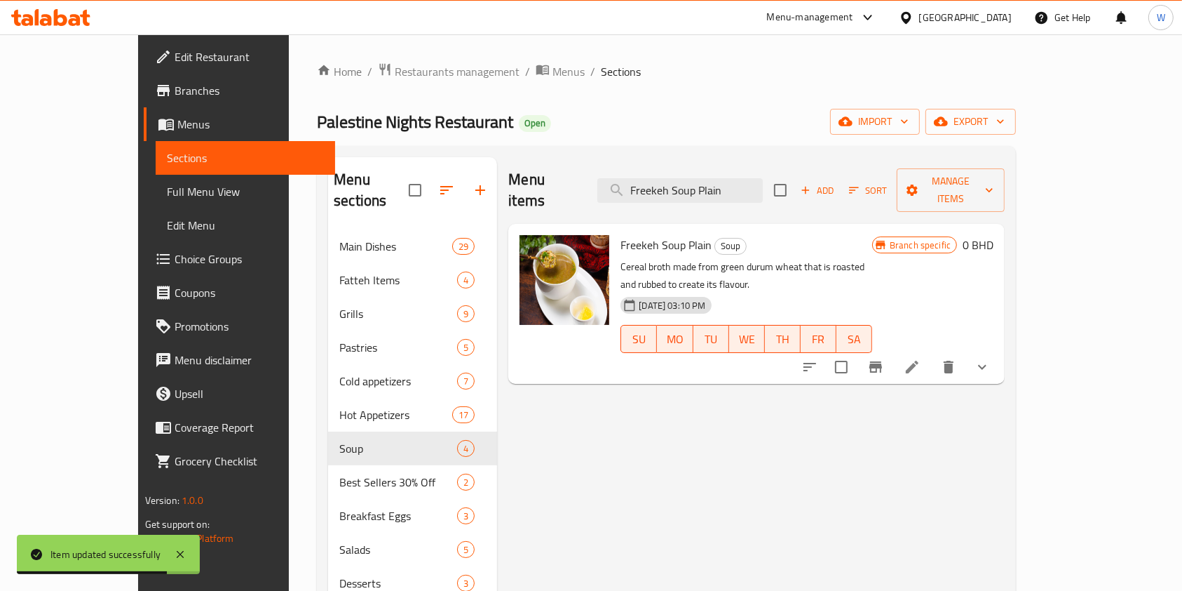
type input "Freekeh Soup Plain"
click at [932, 354] on li at bounding box center [912, 366] width 39 height 25
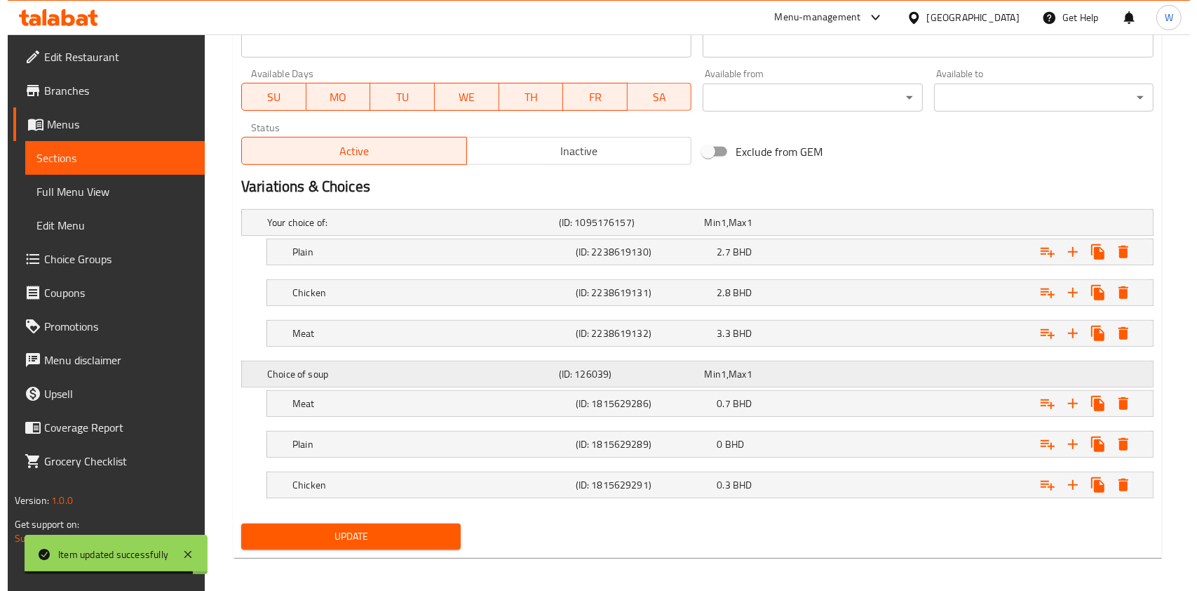
scroll to position [643, 0]
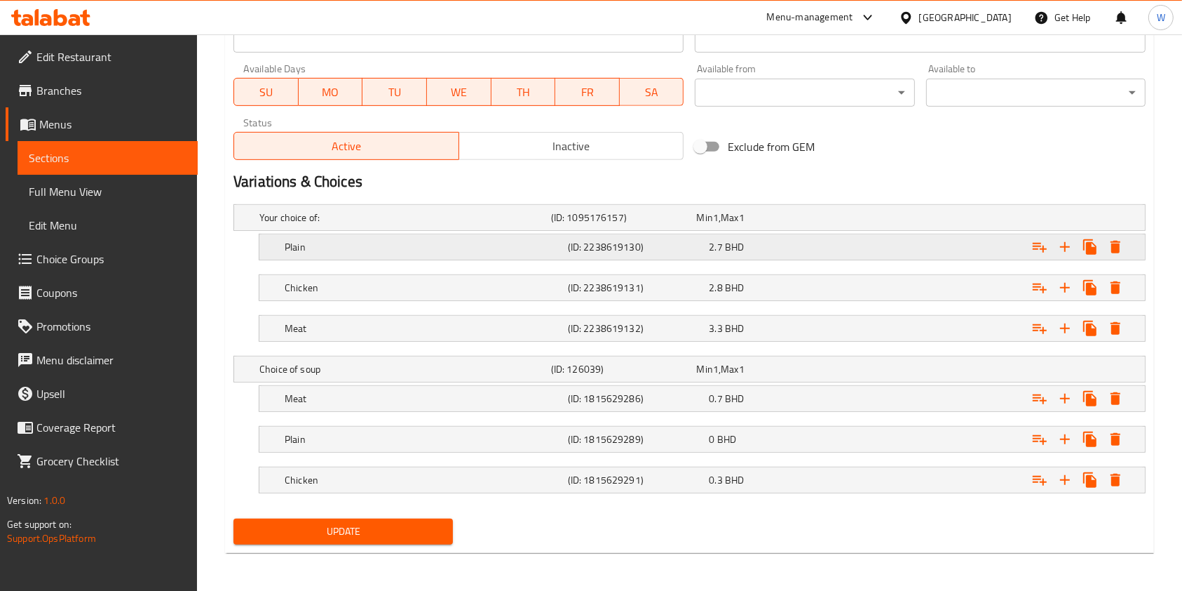
click at [1125, 252] on button "Expand" at bounding box center [1115, 246] width 25 height 25
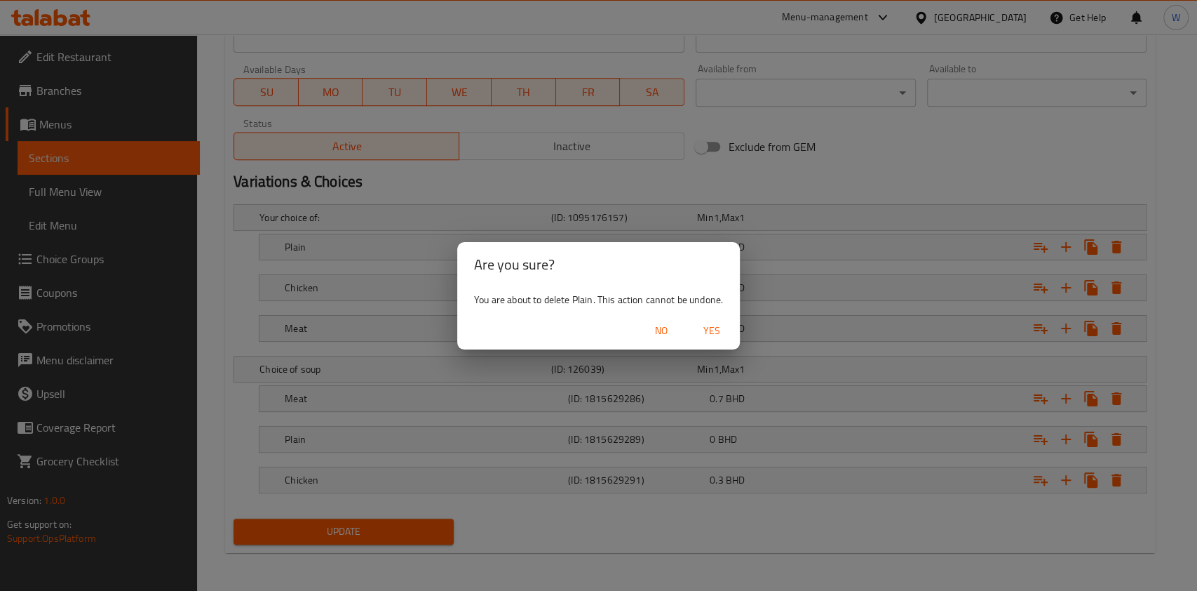
click at [726, 329] on span "Yes" at bounding box center [712, 331] width 34 height 18
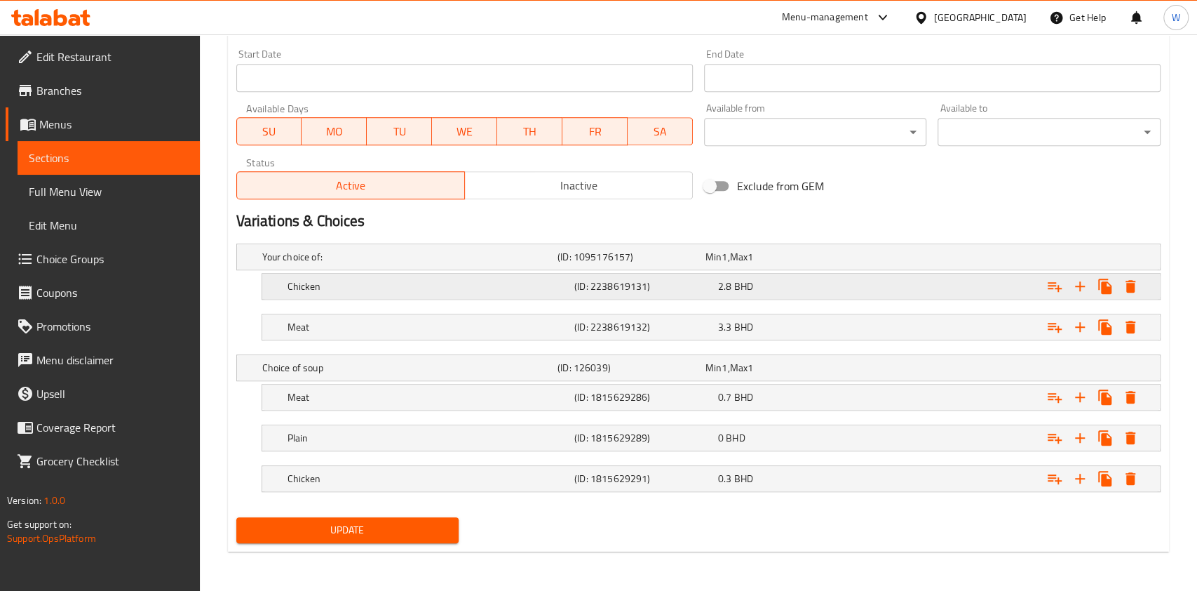
scroll to position [602, 0]
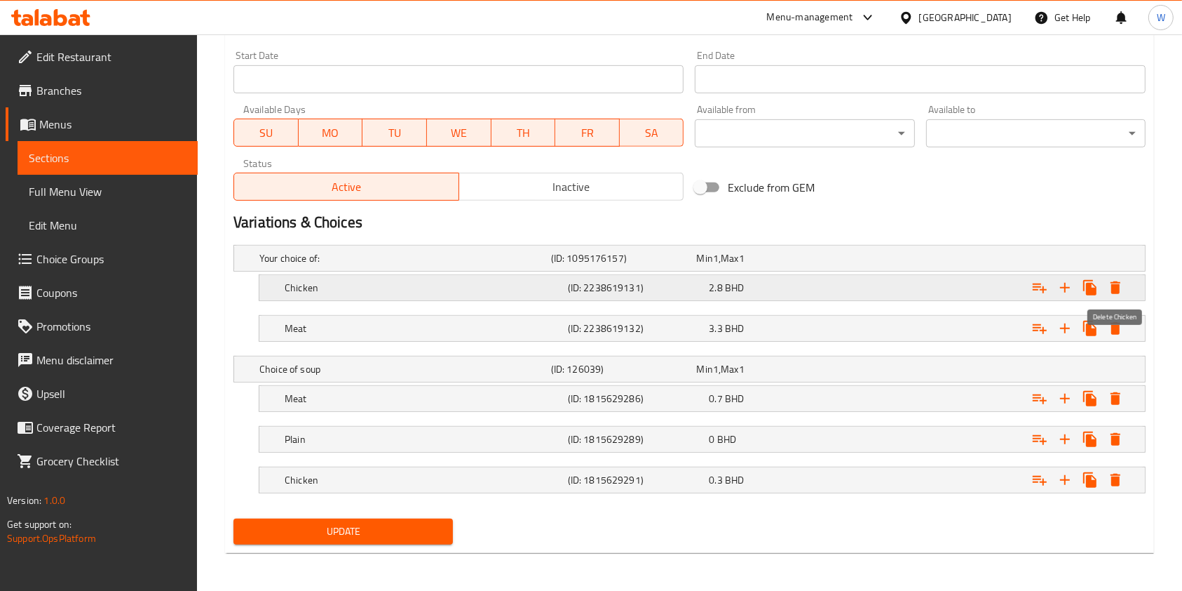
click at [1111, 286] on icon "Expand" at bounding box center [1115, 287] width 17 height 17
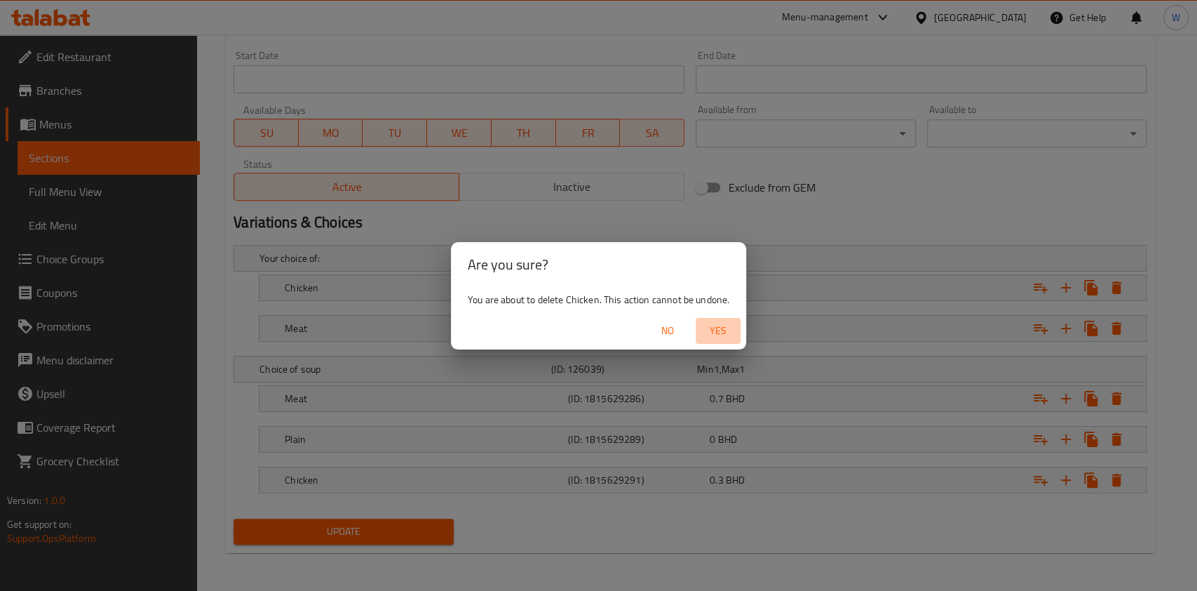
click at [707, 333] on span "Yes" at bounding box center [718, 331] width 34 height 18
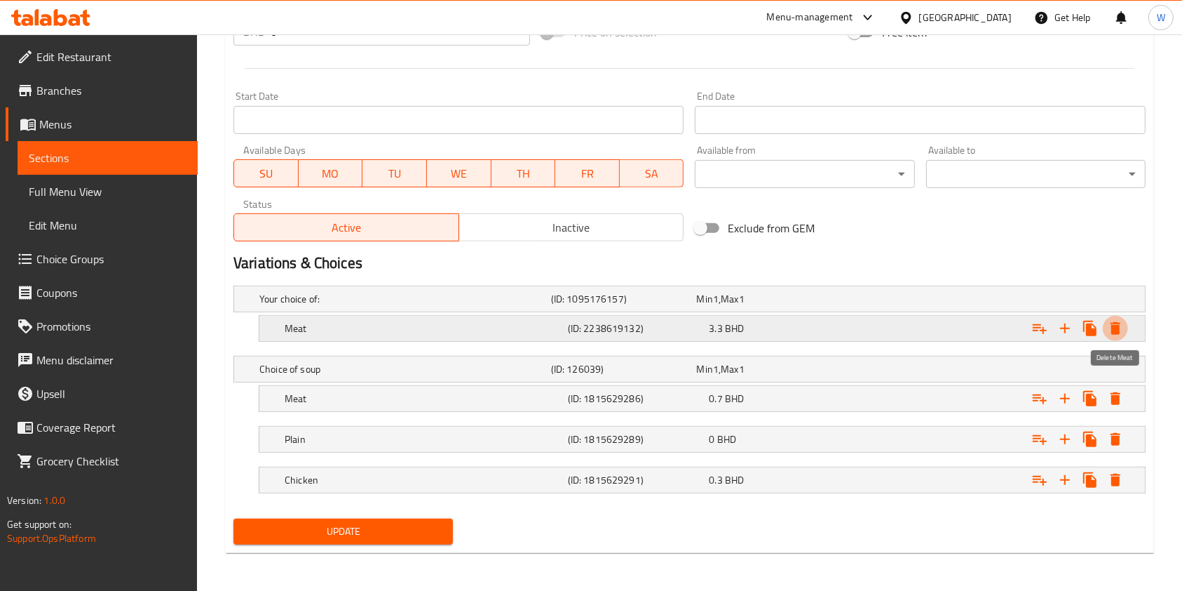
click at [1113, 324] on icon "Expand" at bounding box center [1116, 328] width 10 height 13
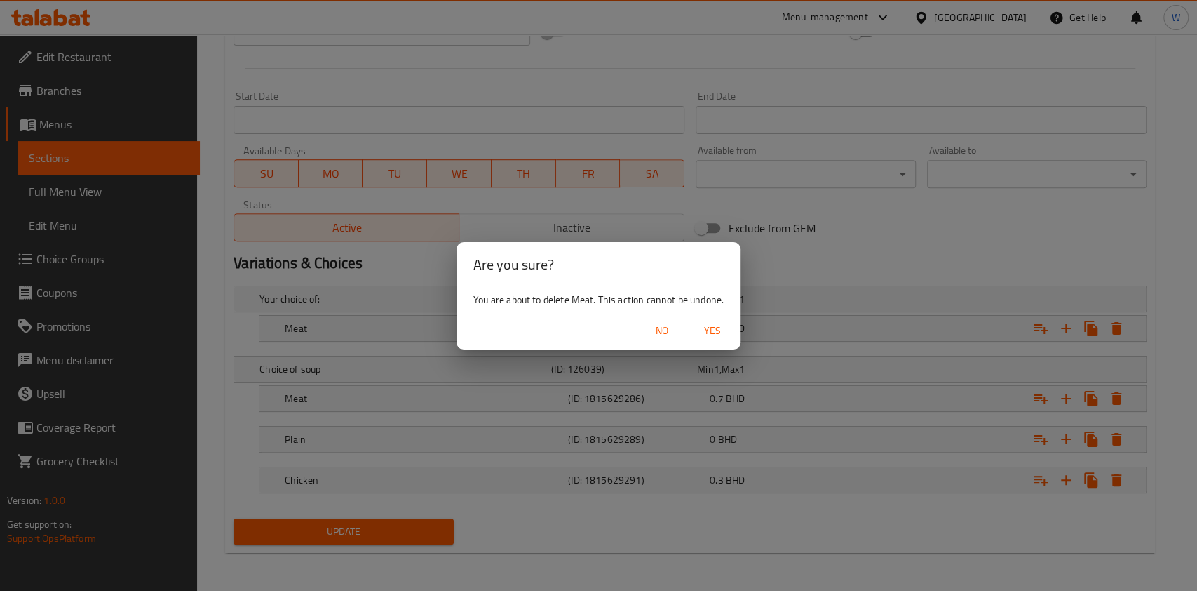
click at [719, 330] on span "Yes" at bounding box center [713, 331] width 34 height 18
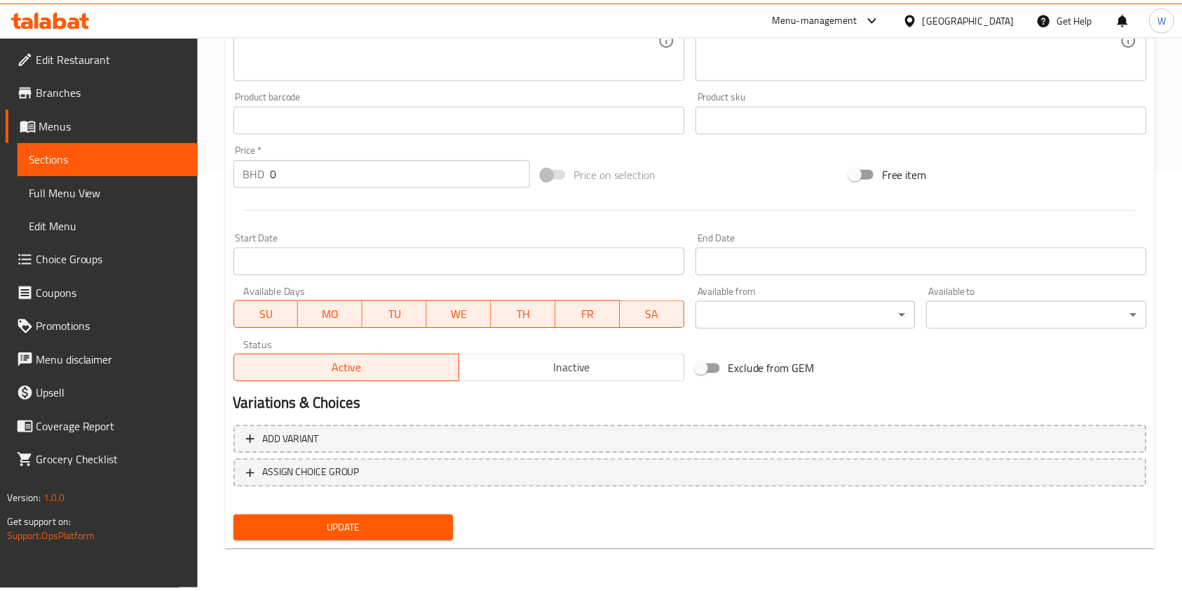
scroll to position [421, 0]
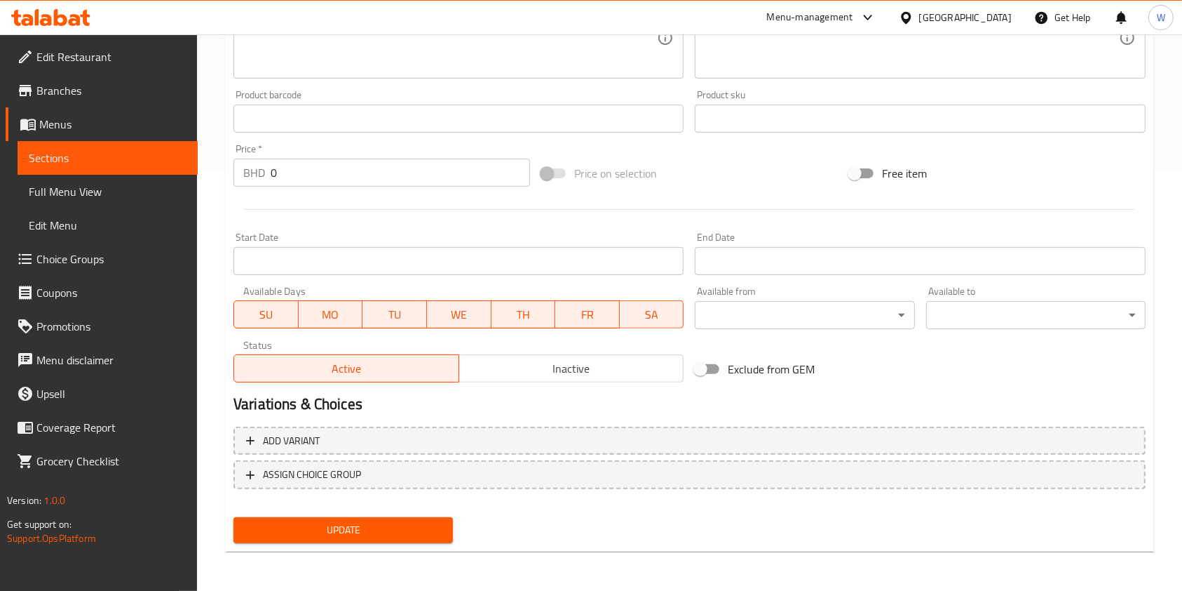
click at [370, 530] on span "Update" at bounding box center [343, 530] width 197 height 18
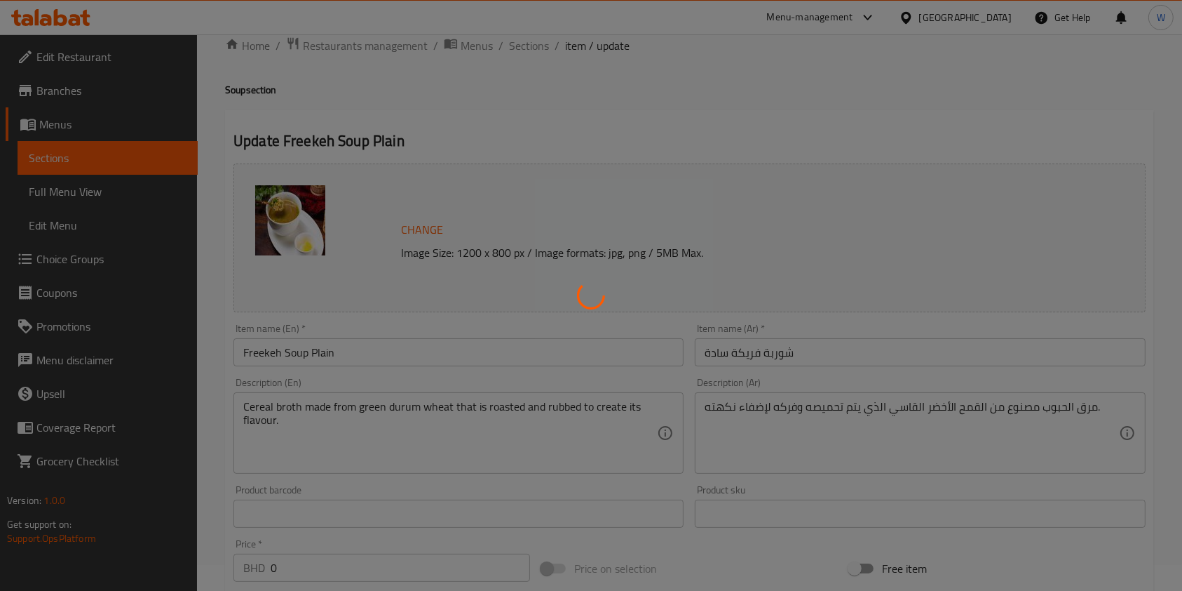
scroll to position [0, 0]
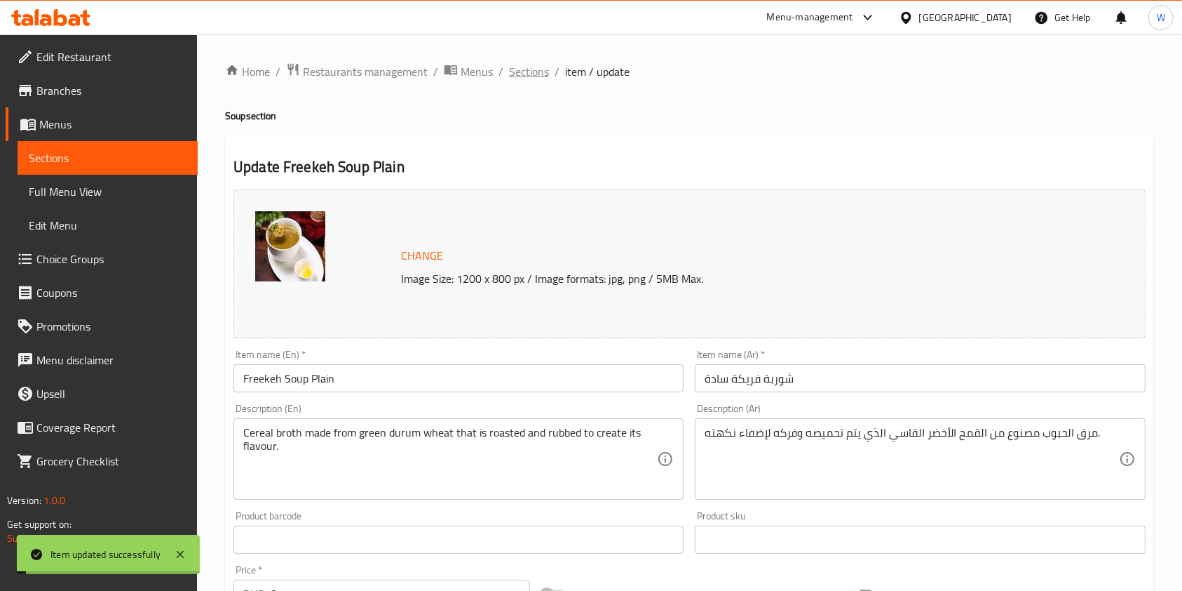
click at [514, 69] on span "Sections" at bounding box center [529, 71] width 40 height 17
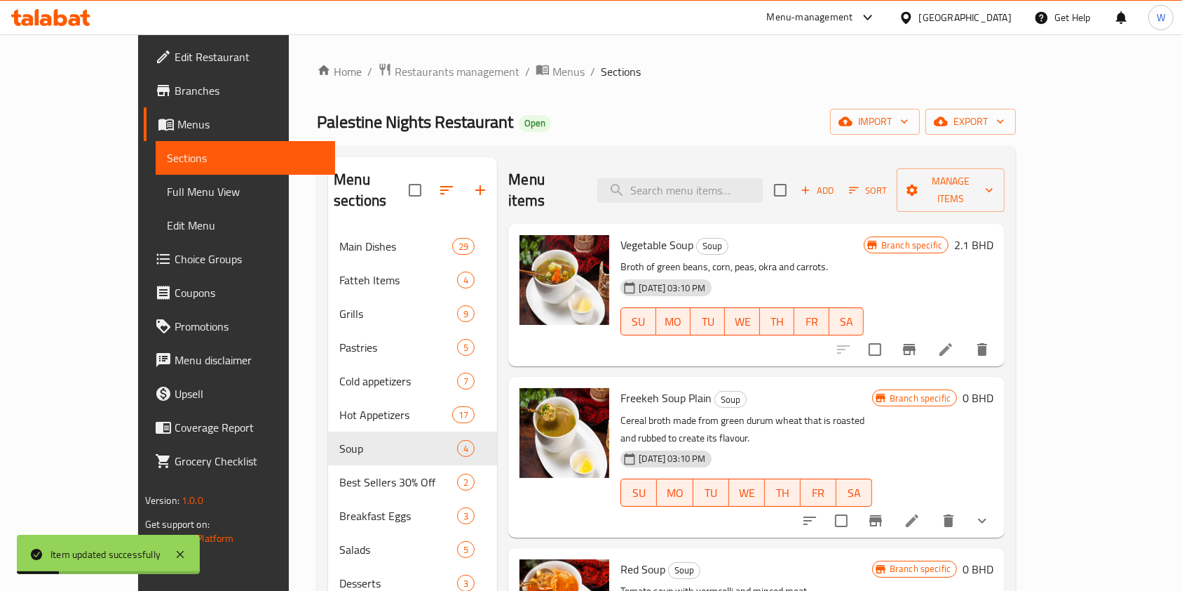
click at [921, 512] on icon at bounding box center [912, 520] width 17 height 17
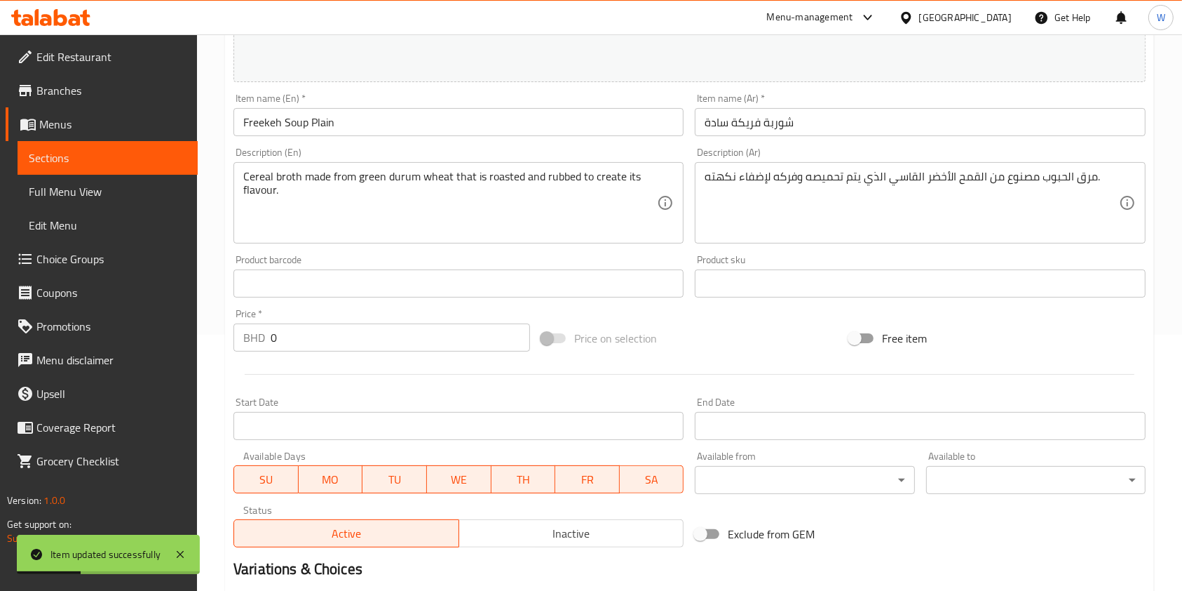
scroll to position [443, 0]
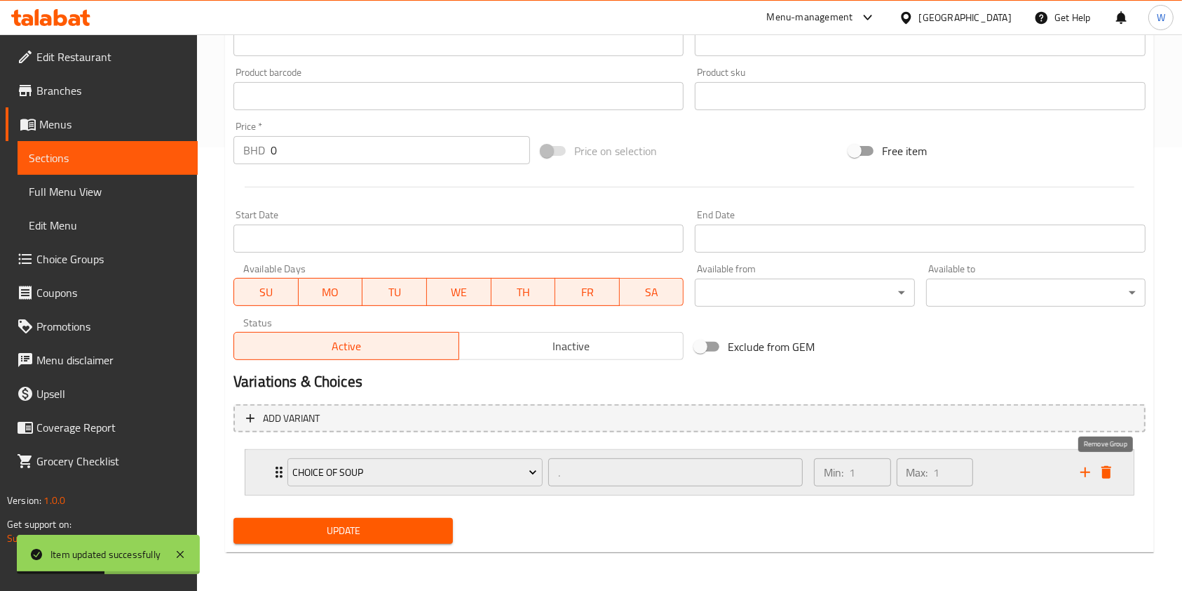
click at [1101, 477] on icon "delete" at bounding box center [1106, 472] width 17 height 17
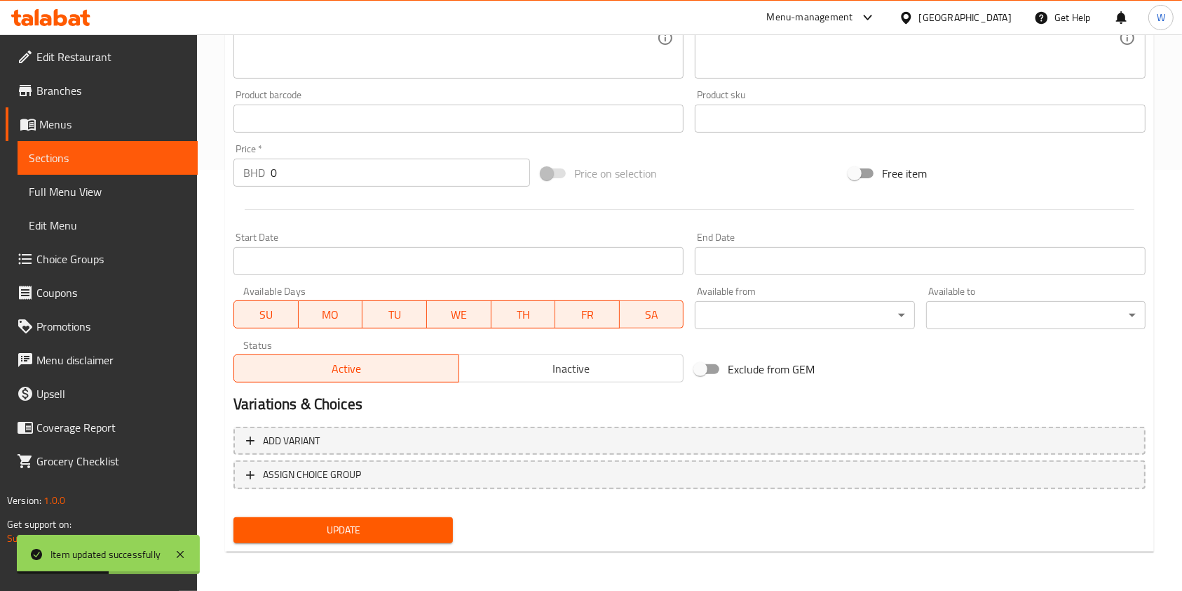
scroll to position [421, 0]
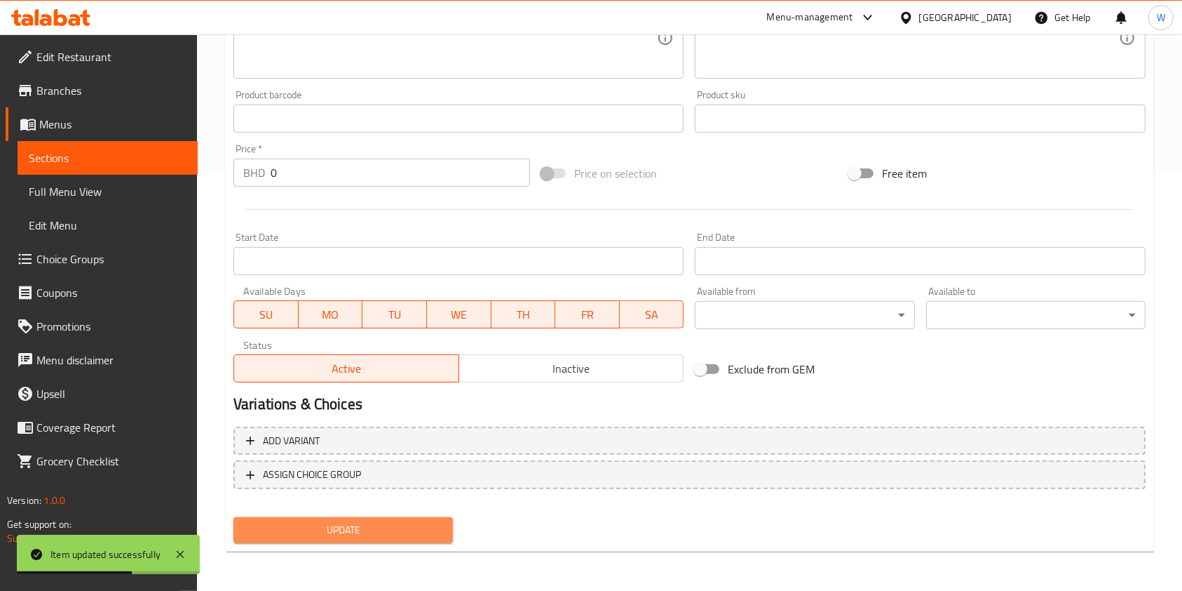
click at [350, 524] on span "Update" at bounding box center [343, 530] width 197 height 18
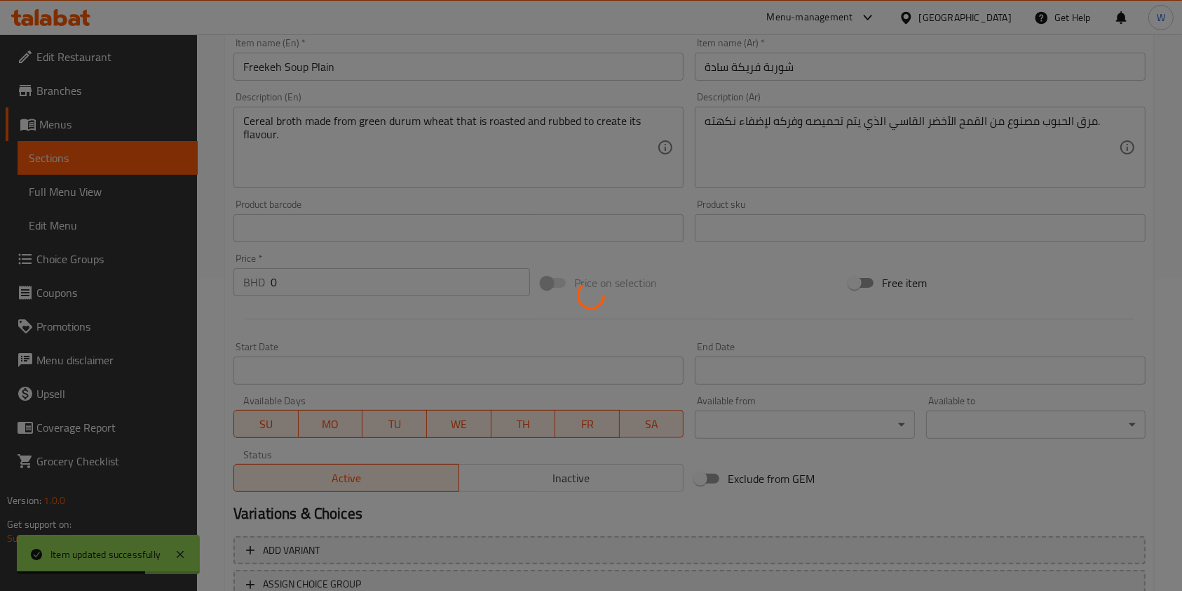
scroll to position [0, 0]
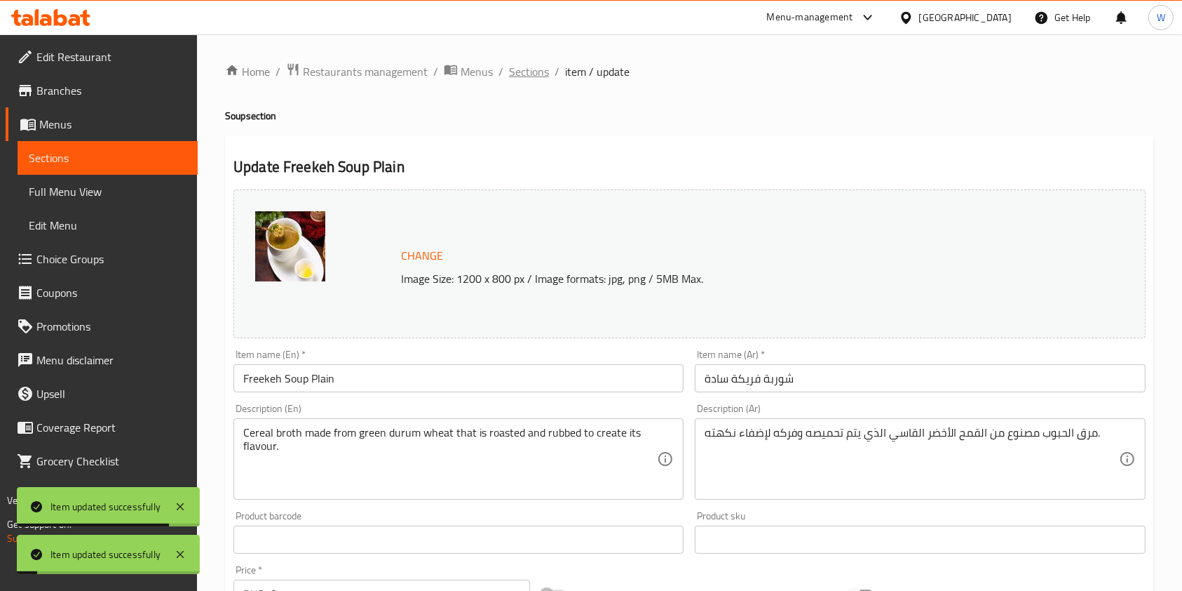
click at [520, 65] on span "Sections" at bounding box center [529, 71] width 40 height 17
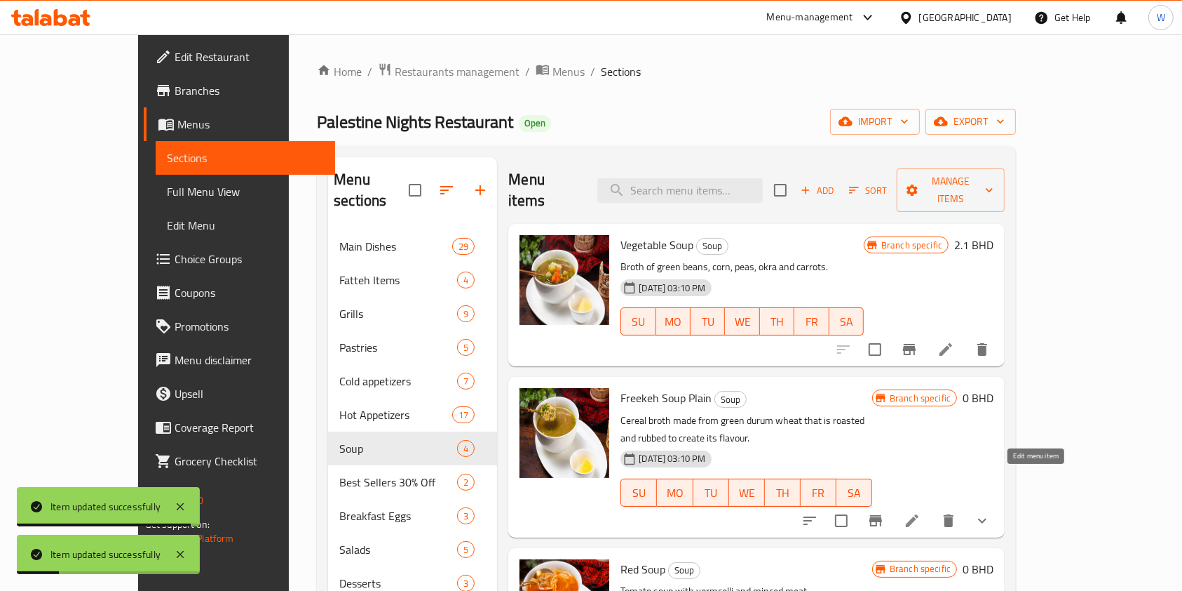
click at [921, 512] on icon at bounding box center [912, 520] width 17 height 17
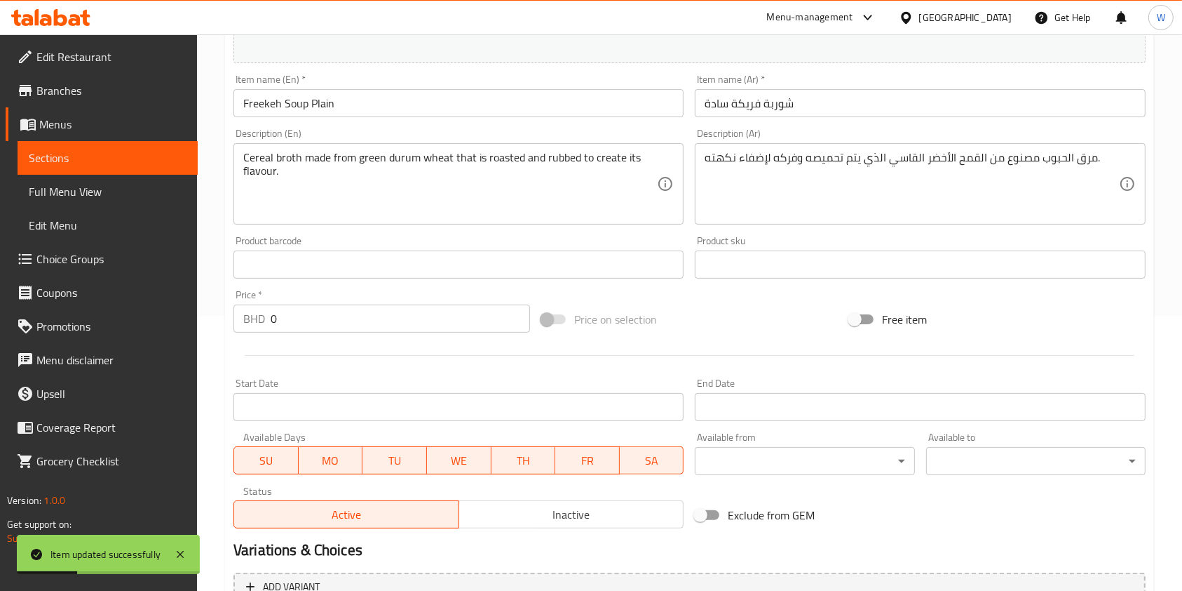
scroll to position [421, 0]
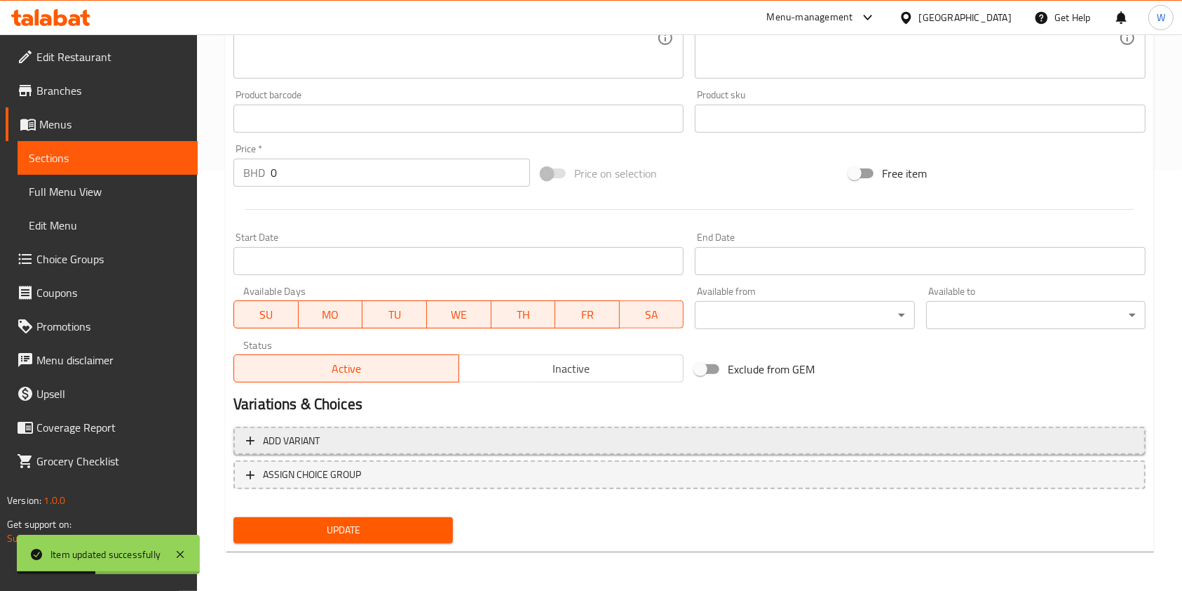
click at [320, 450] on button "Add variant" at bounding box center [690, 440] width 912 height 29
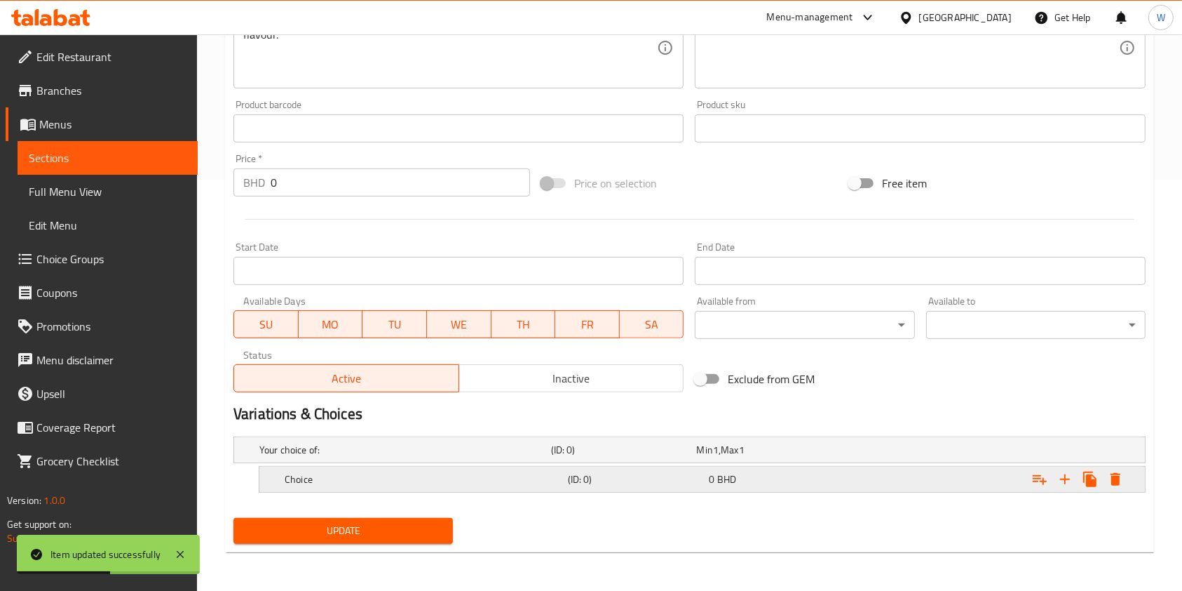
click at [511, 457] on h5 "Choice" at bounding box center [403, 450] width 286 height 14
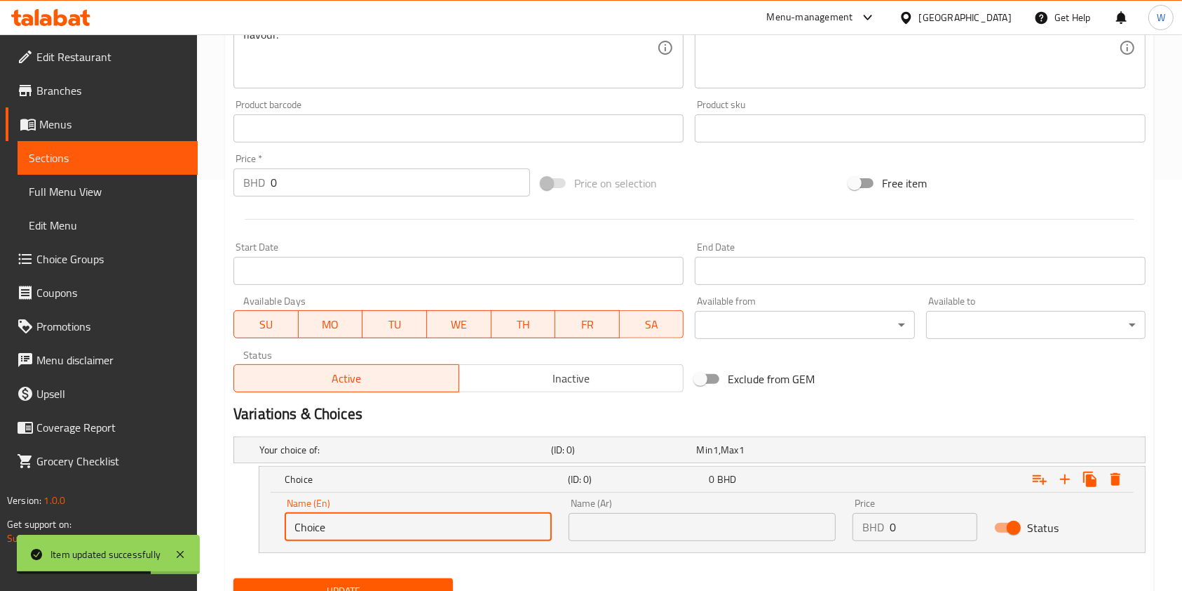
click at [393, 530] on input "Choice" at bounding box center [418, 527] width 267 height 28
type input "Plain"
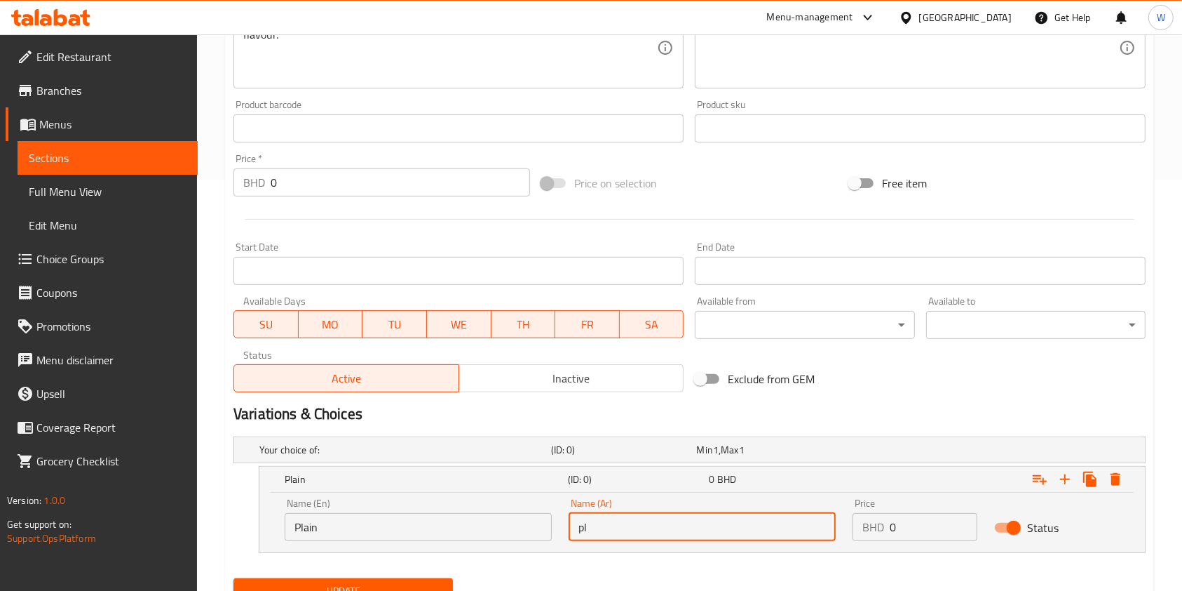
type input "Plain"
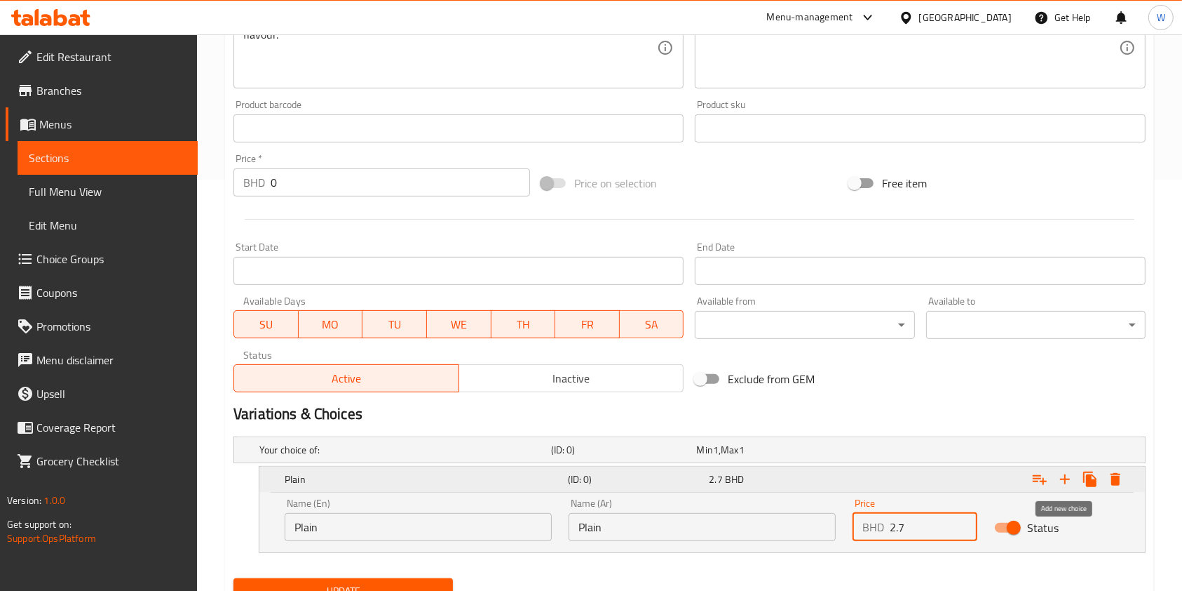
type input "2.7"
click at [1067, 478] on icon "Expand" at bounding box center [1065, 479] width 10 height 10
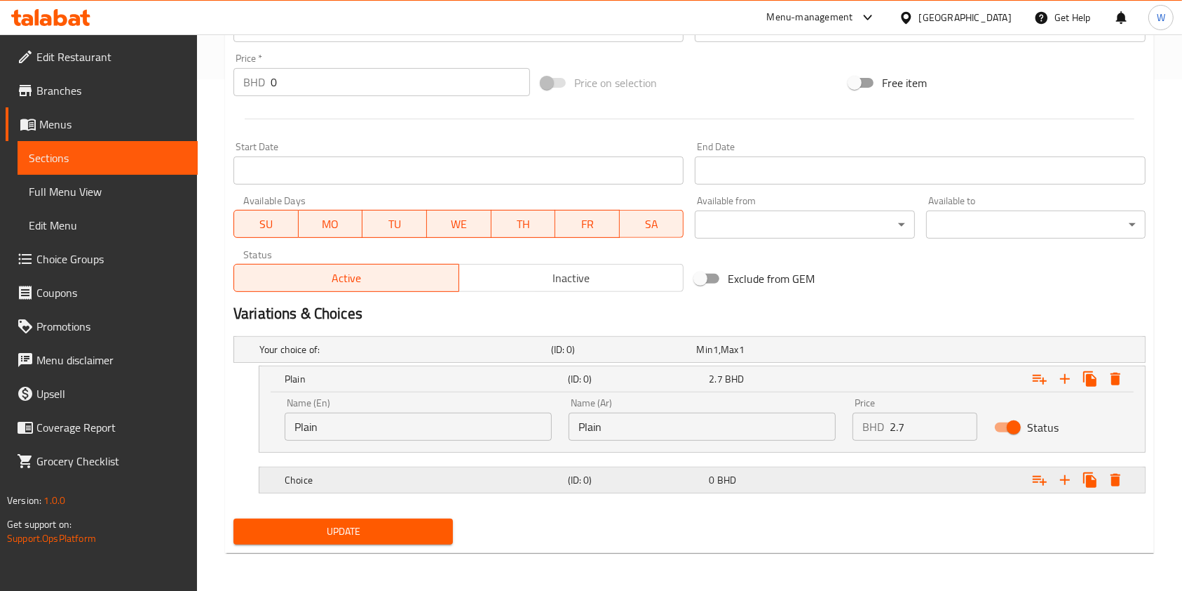
click at [546, 356] on h5 "Choice" at bounding box center [403, 349] width 286 height 14
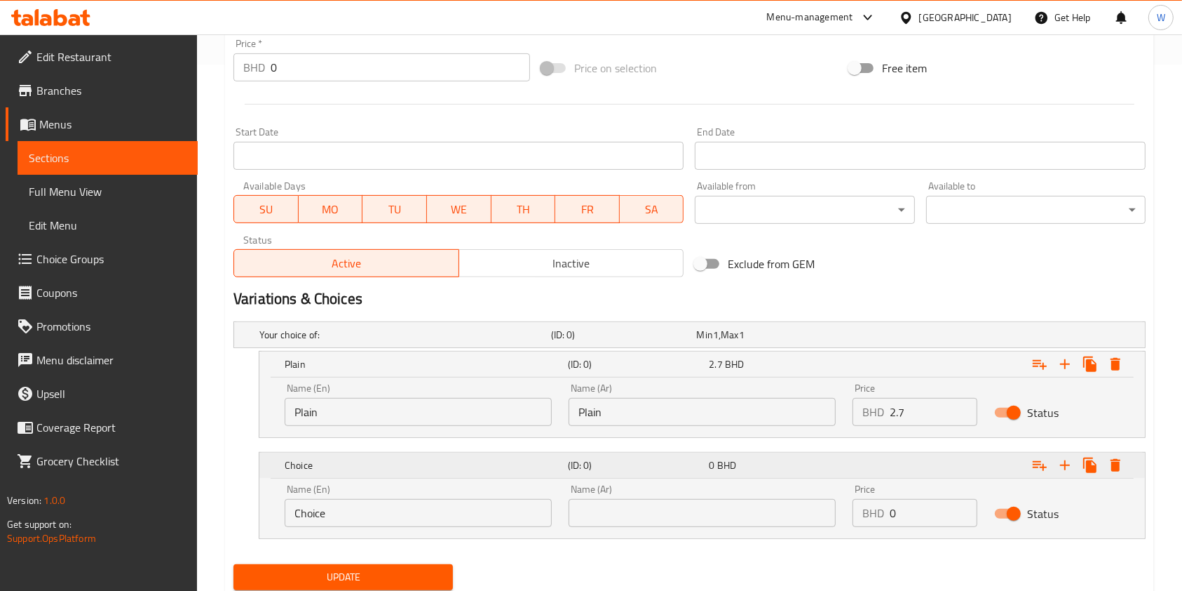
scroll to position [572, 0]
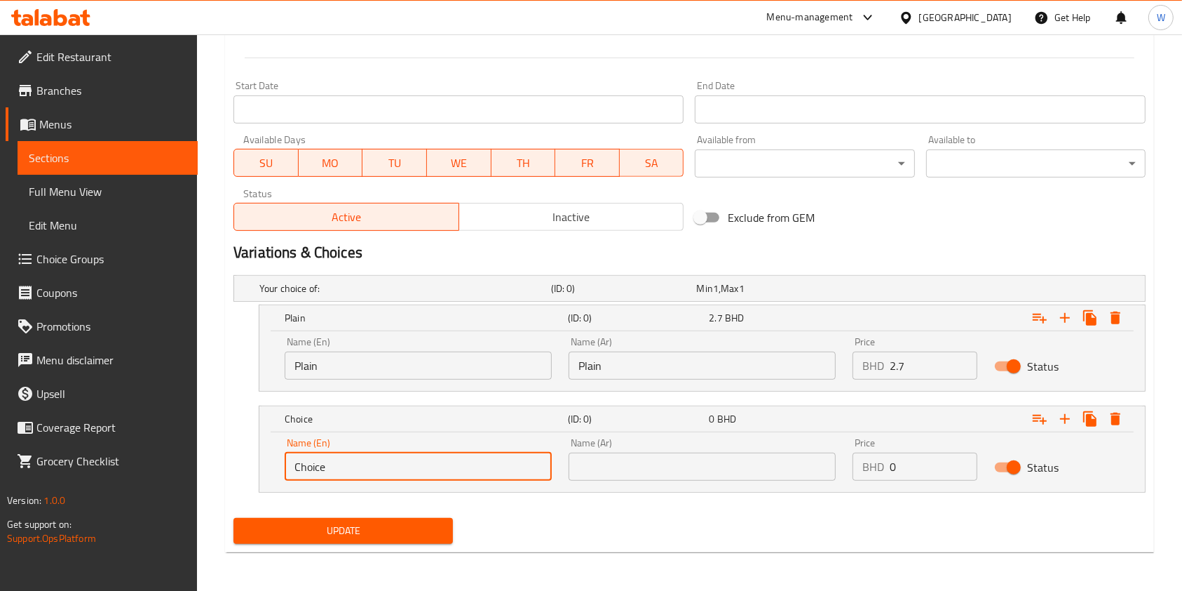
click at [373, 464] on input "Choice" at bounding box center [418, 466] width 267 height 28
type input "Chicken"
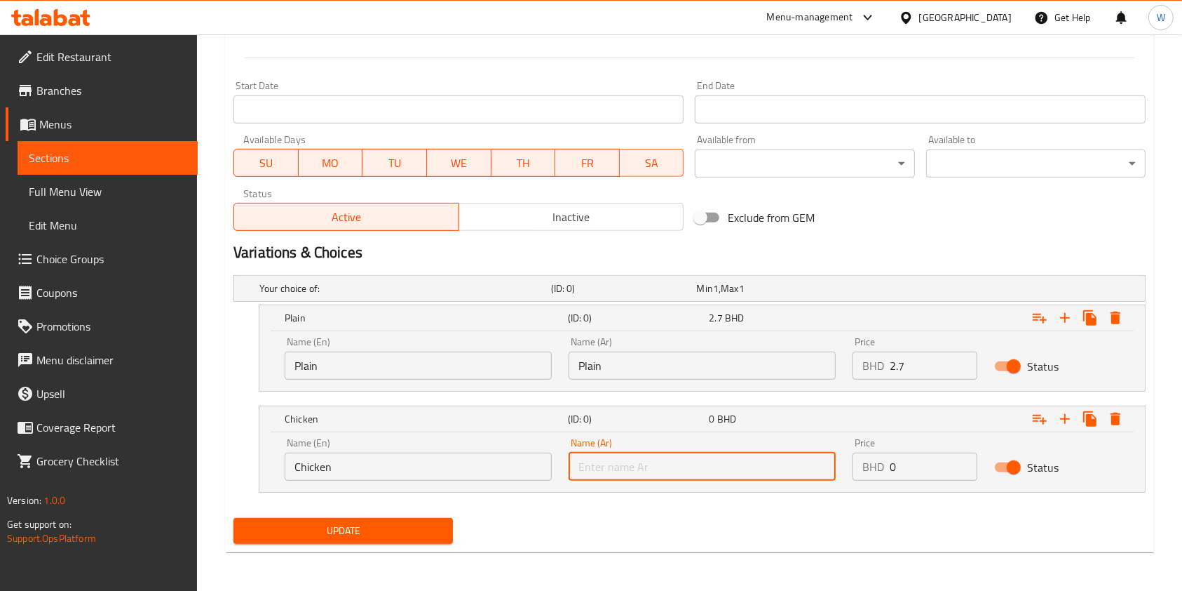
type input "c"
type input "Chicken"
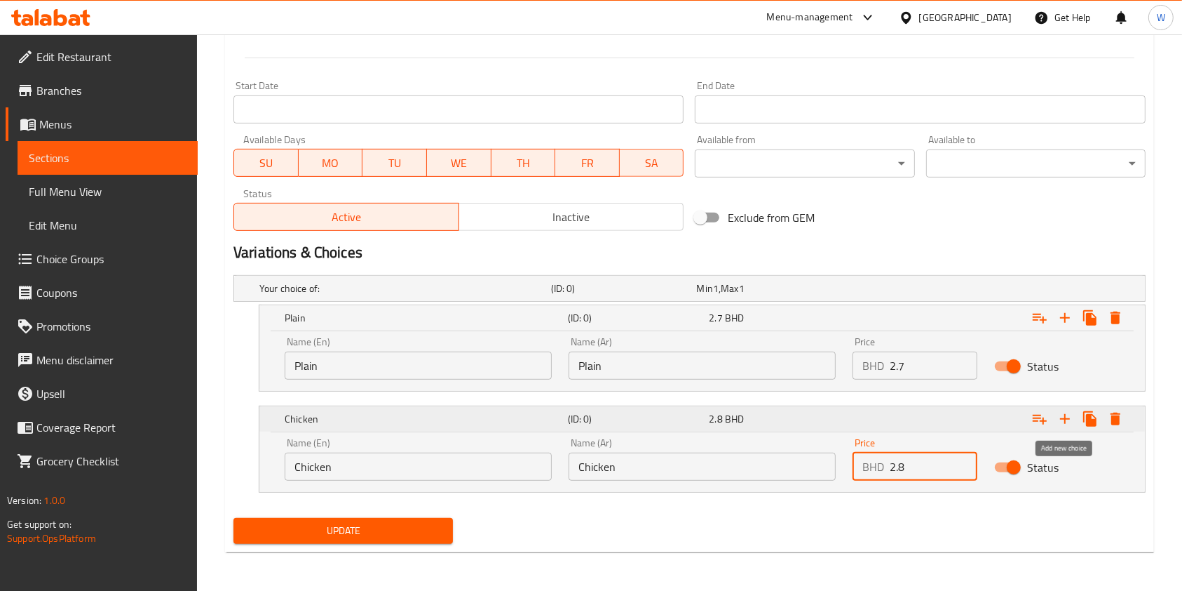
type input "2.8"
click at [1072, 417] on icon "Expand" at bounding box center [1065, 418] width 17 height 17
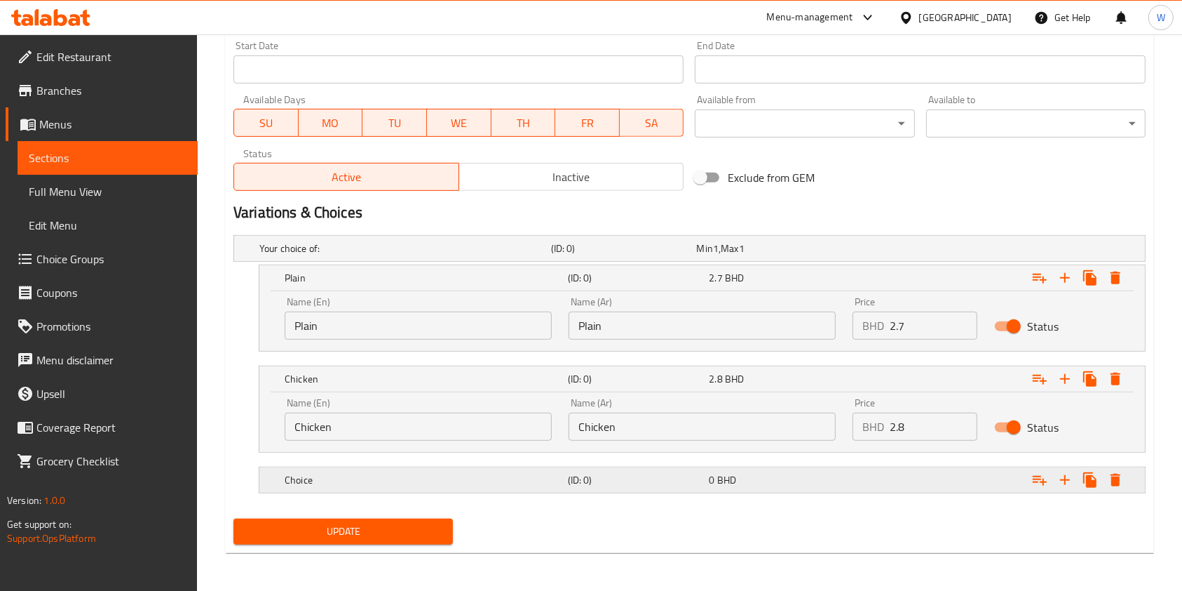
click at [590, 264] on div "Choice (ID: 0) 0 BHD" at bounding box center [694, 248] width 875 height 31
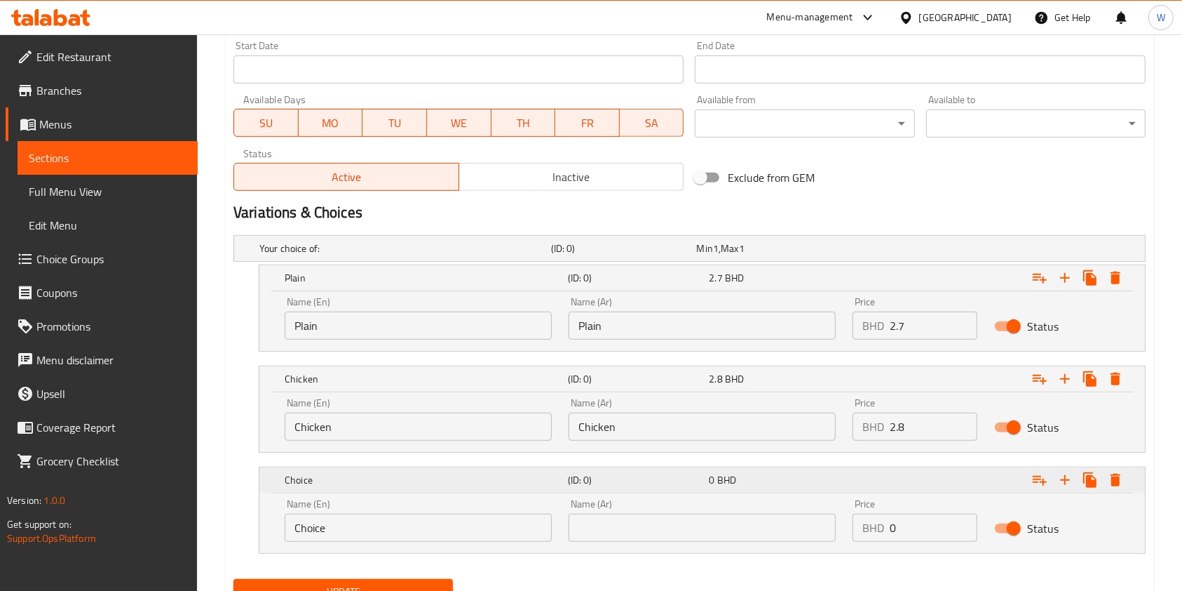
scroll to position [673, 0]
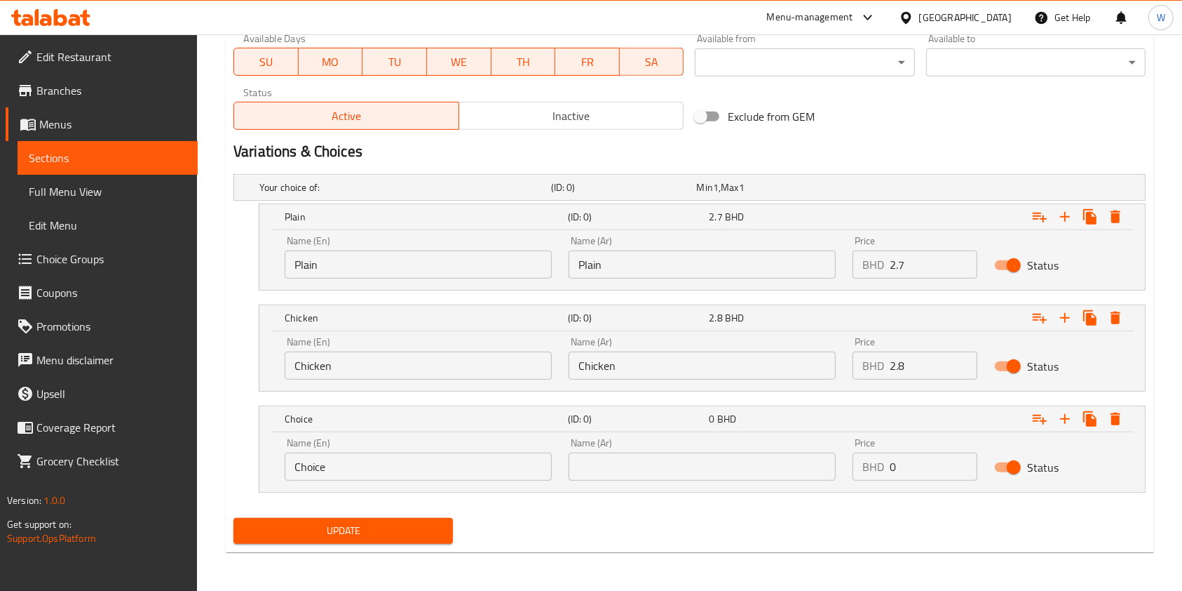
click at [499, 460] on input "Choice" at bounding box center [418, 466] width 267 height 28
click at [497, 460] on input "Choice" at bounding box center [418, 466] width 267 height 28
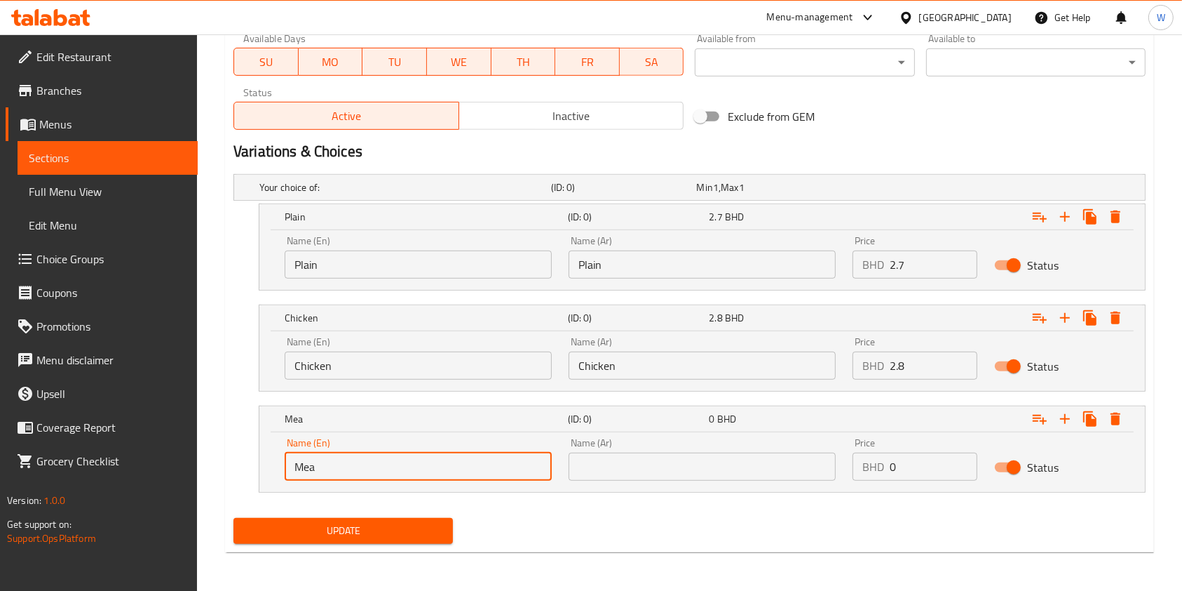
type input "Meat"
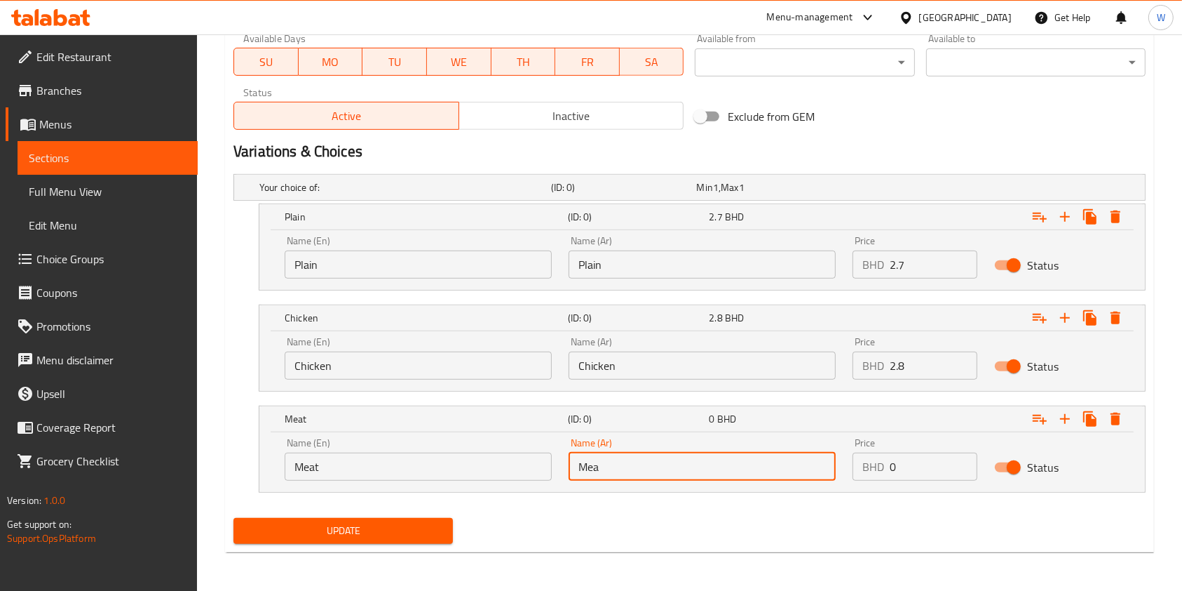
type input "Meat"
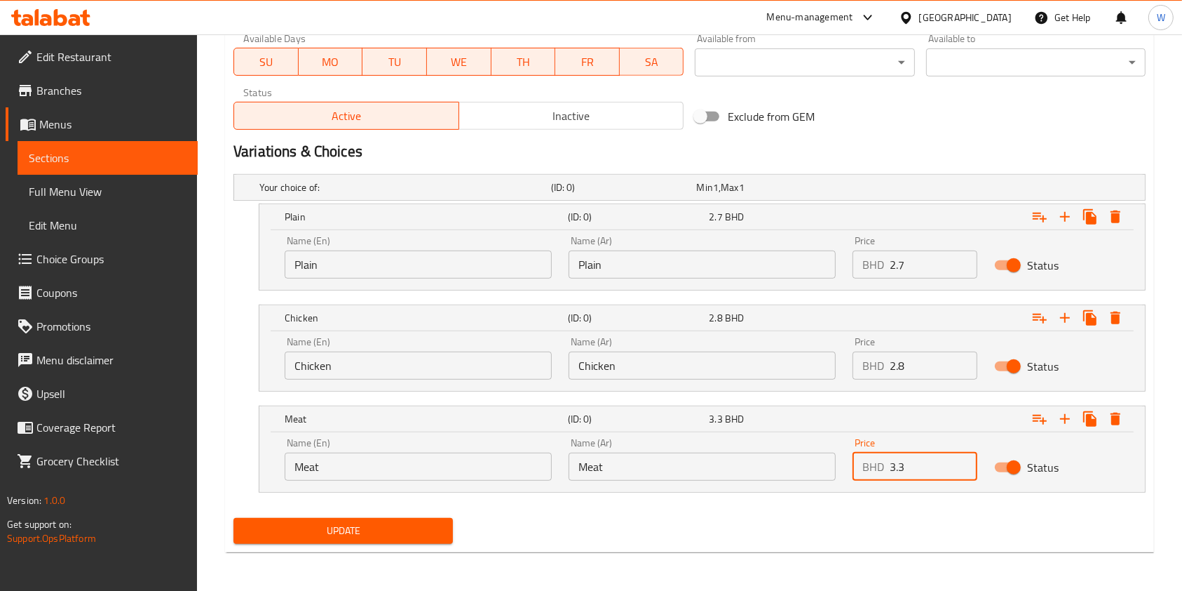
type input "3.3"
click at [372, 532] on span "Update" at bounding box center [343, 531] width 197 height 18
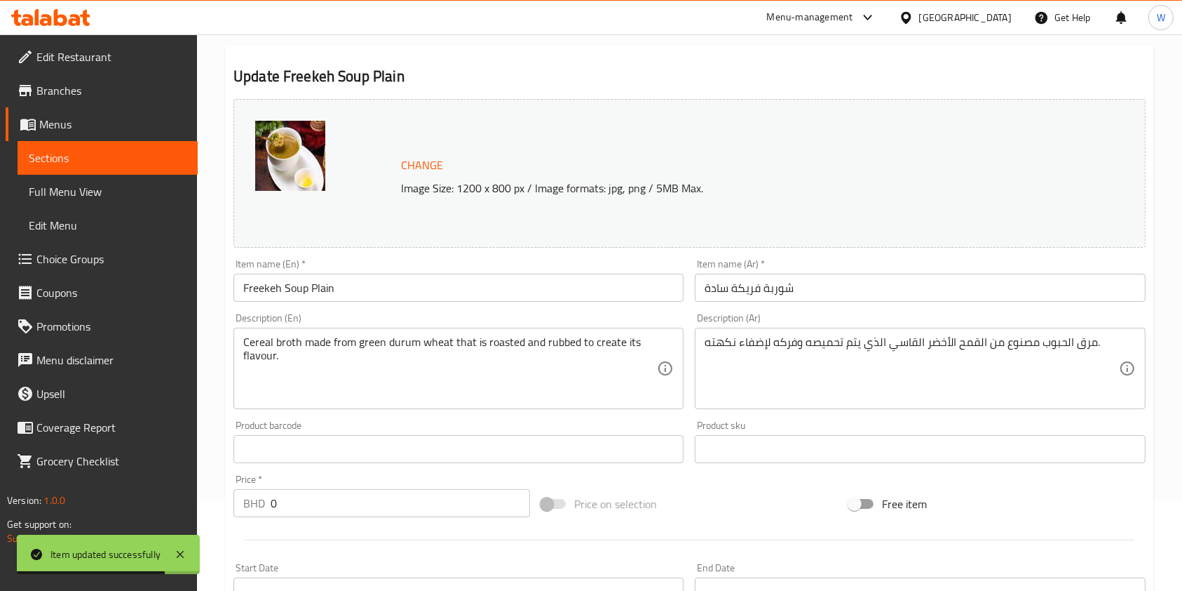
scroll to position [0, 0]
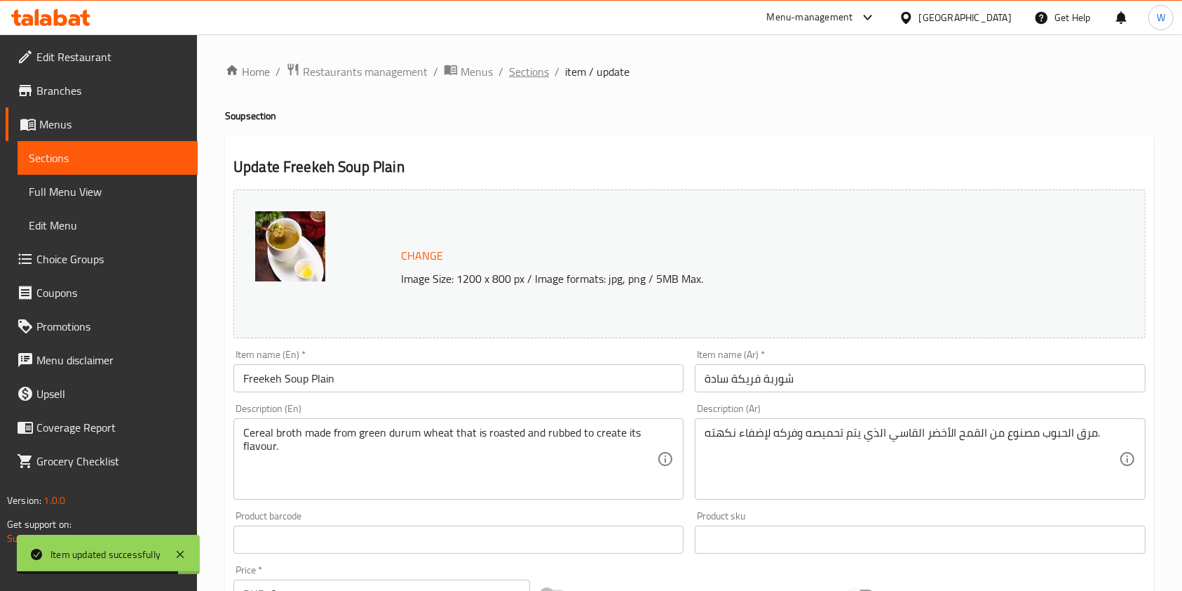
click at [526, 78] on span "Sections" at bounding box center [529, 71] width 40 height 17
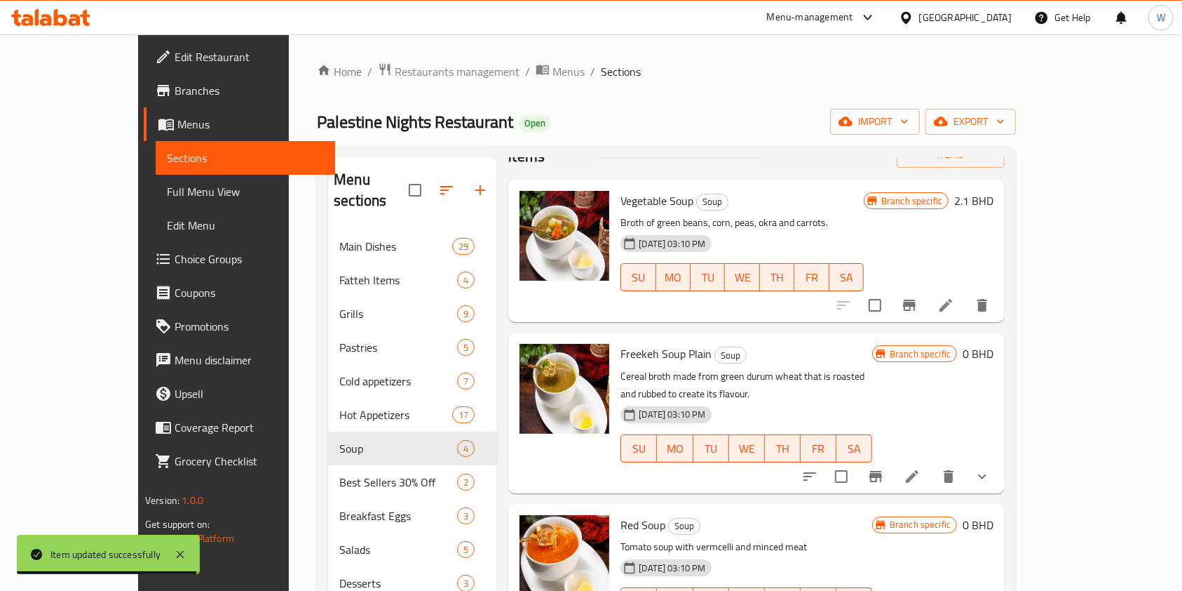
scroll to position [57, 0]
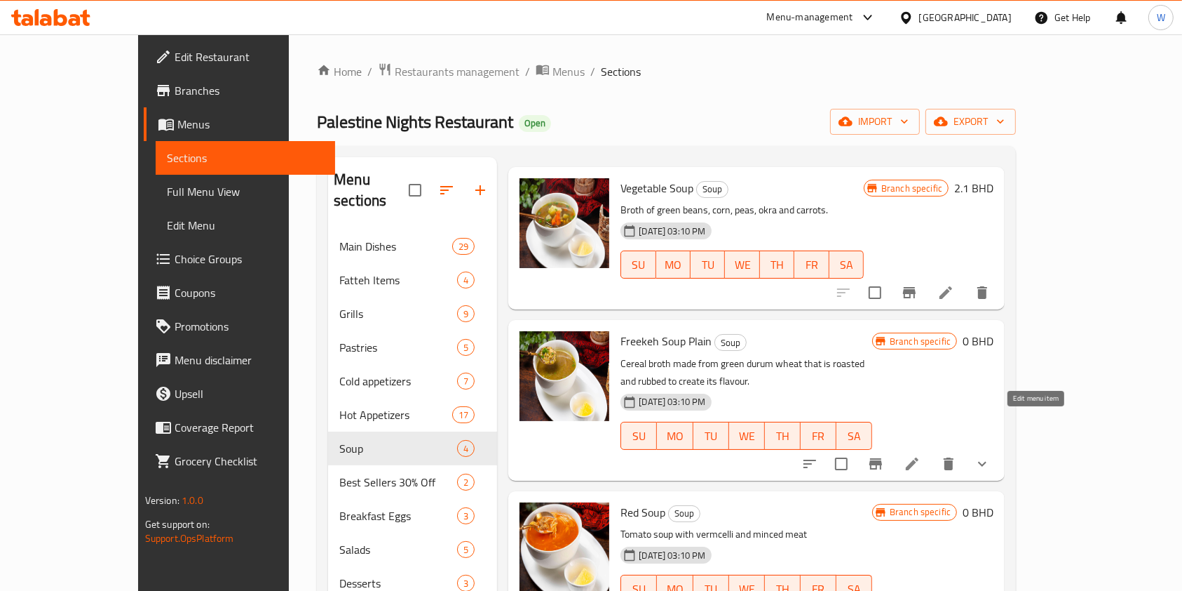
click at [921, 455] on icon at bounding box center [912, 463] width 17 height 17
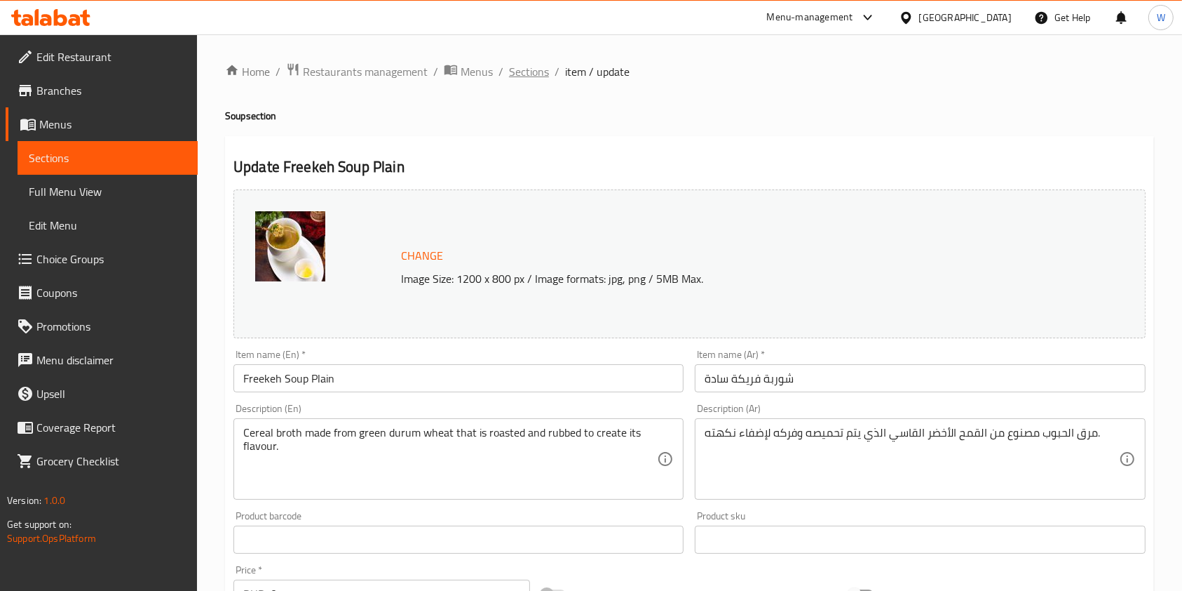
click at [519, 70] on span "Sections" at bounding box center [529, 71] width 40 height 17
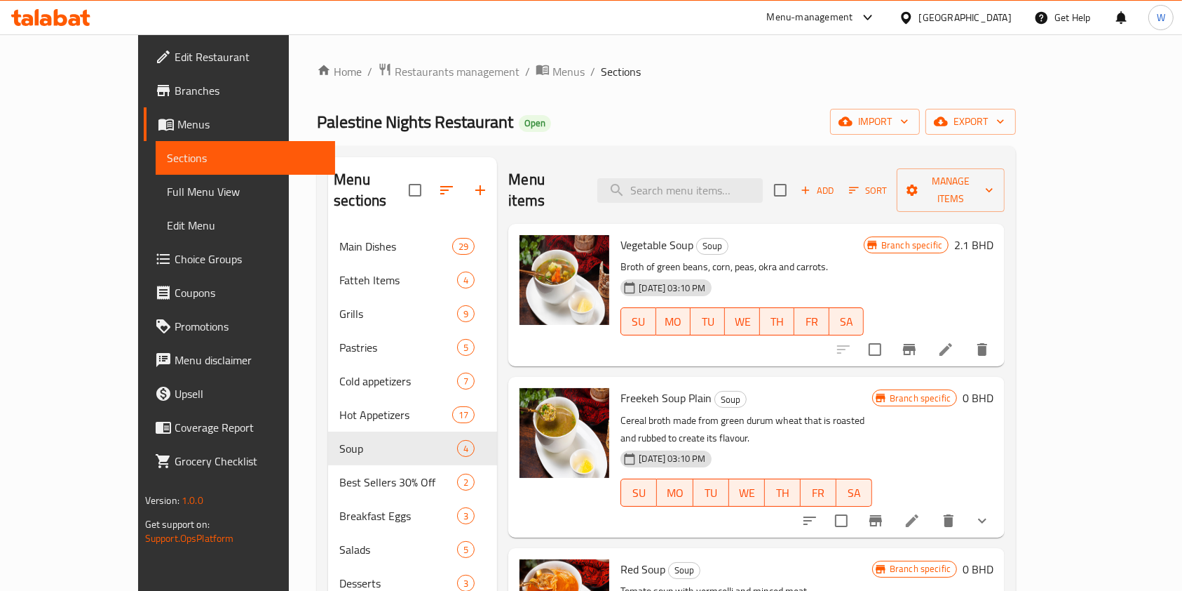
click at [754, 166] on div "Menu items Add Sort Manage items" at bounding box center [756, 190] width 497 height 67
click at [749, 178] on input "search" at bounding box center [681, 190] width 166 height 25
paste input "Assorted Vegetables"
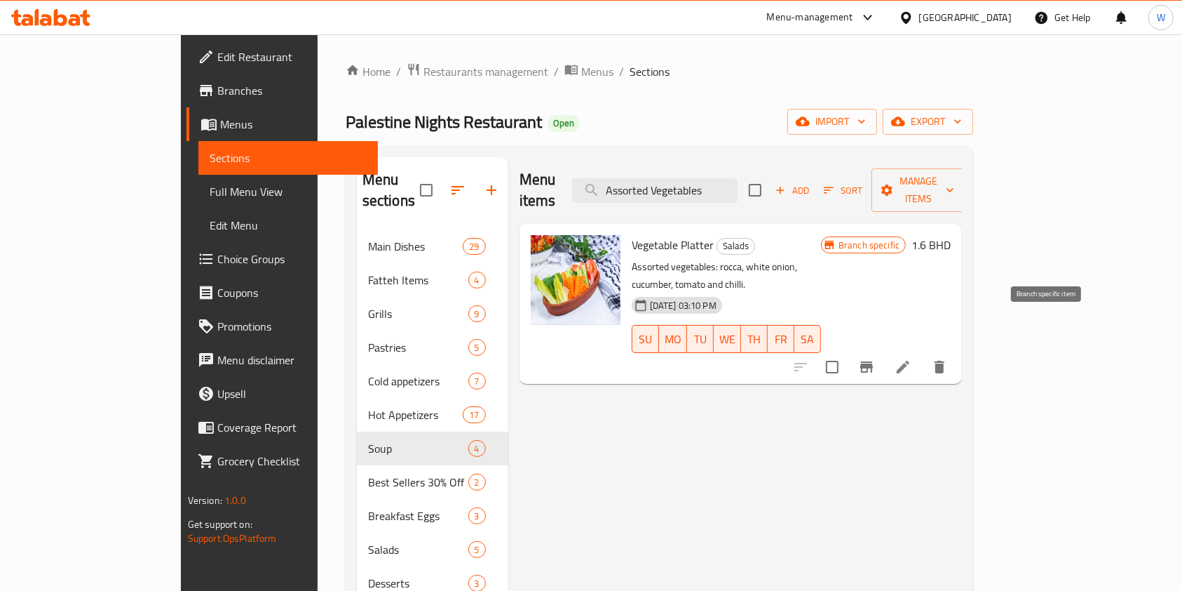
type input "Assorted Vegetables"
click at [875, 358] on icon "Branch-specific-item" at bounding box center [866, 366] width 17 height 17
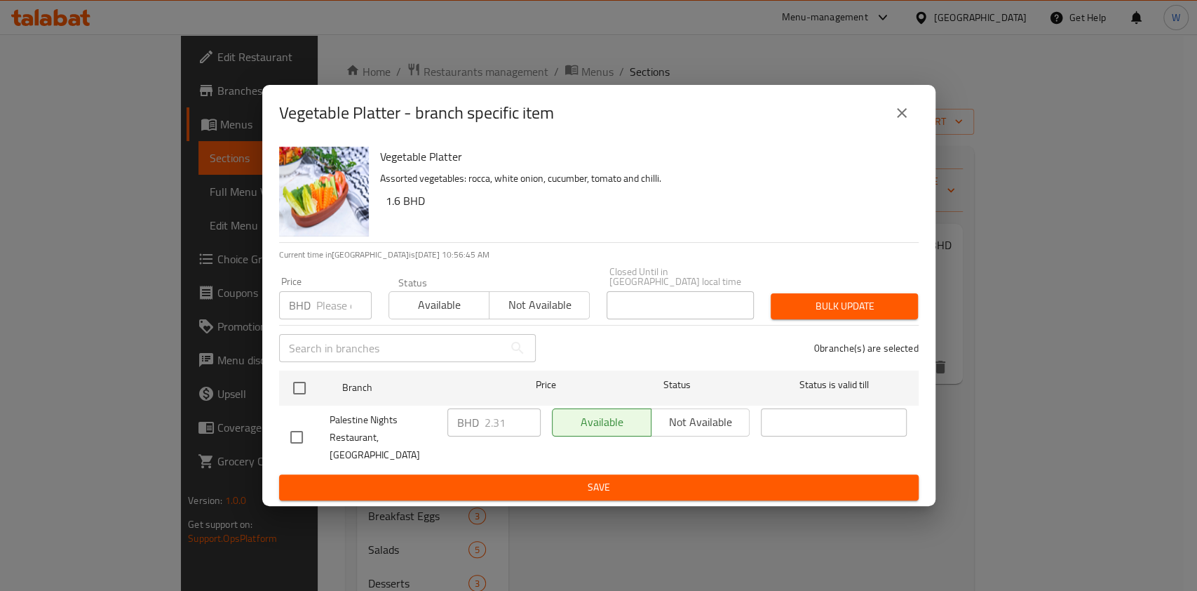
click at [335, 315] on input "number" at bounding box center [343, 305] width 55 height 28
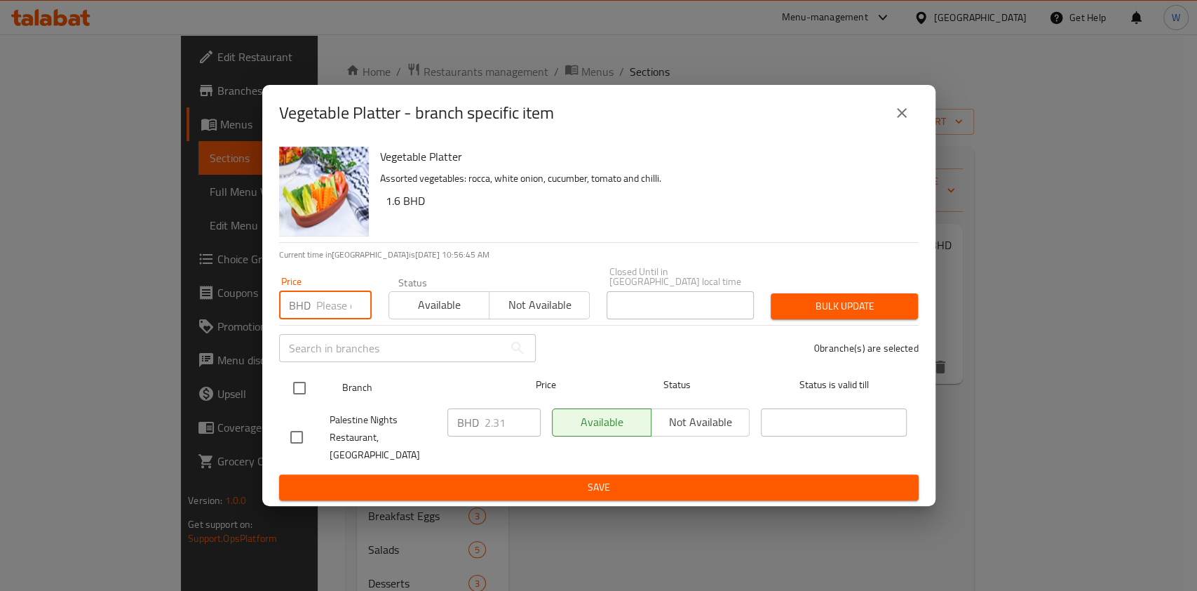
paste input "1.4"
type input "1.4"
click at [297, 399] on input "checkbox" at bounding box center [299, 387] width 29 height 29
checkbox input "true"
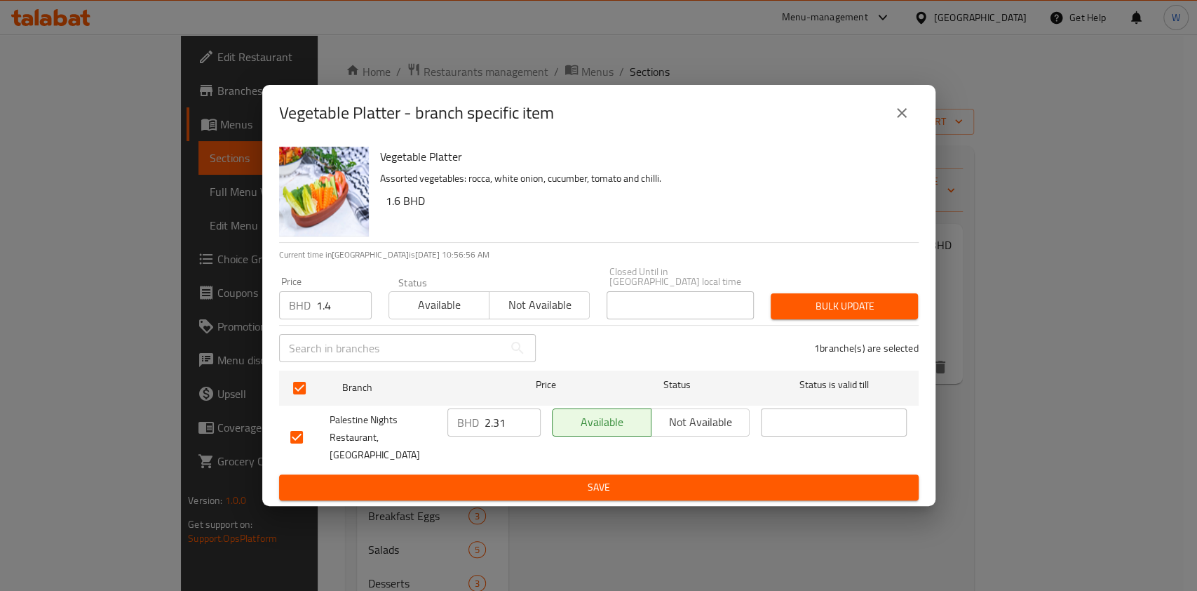
click at [807, 306] on span "Bulk update" at bounding box center [844, 306] width 125 height 18
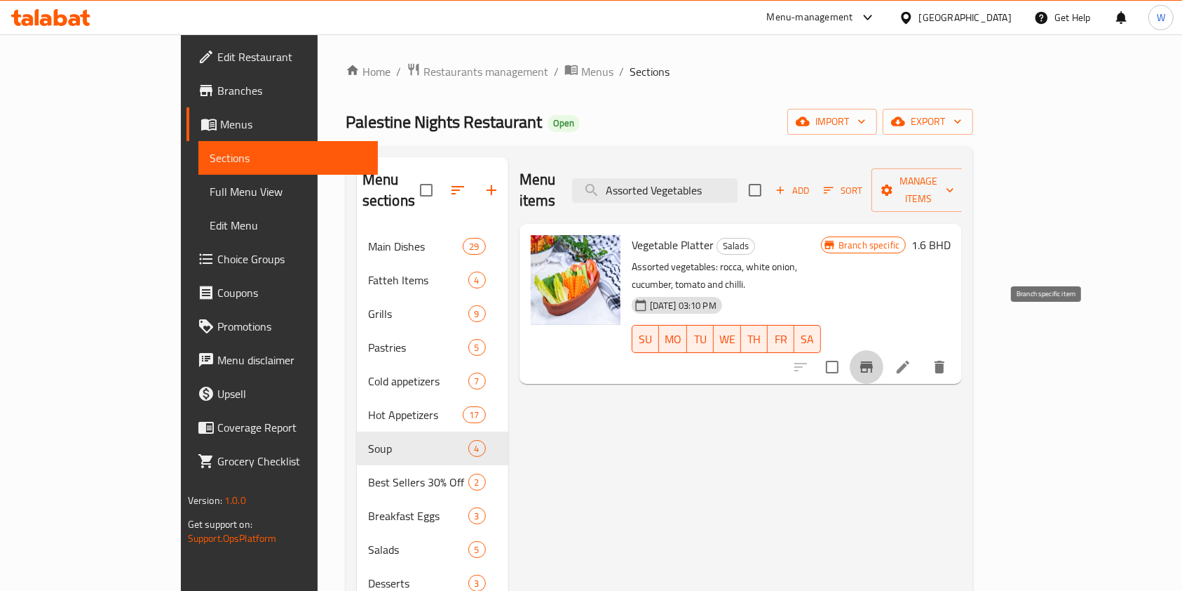
click at [873, 361] on icon "Branch-specific-item" at bounding box center [867, 366] width 13 height 11
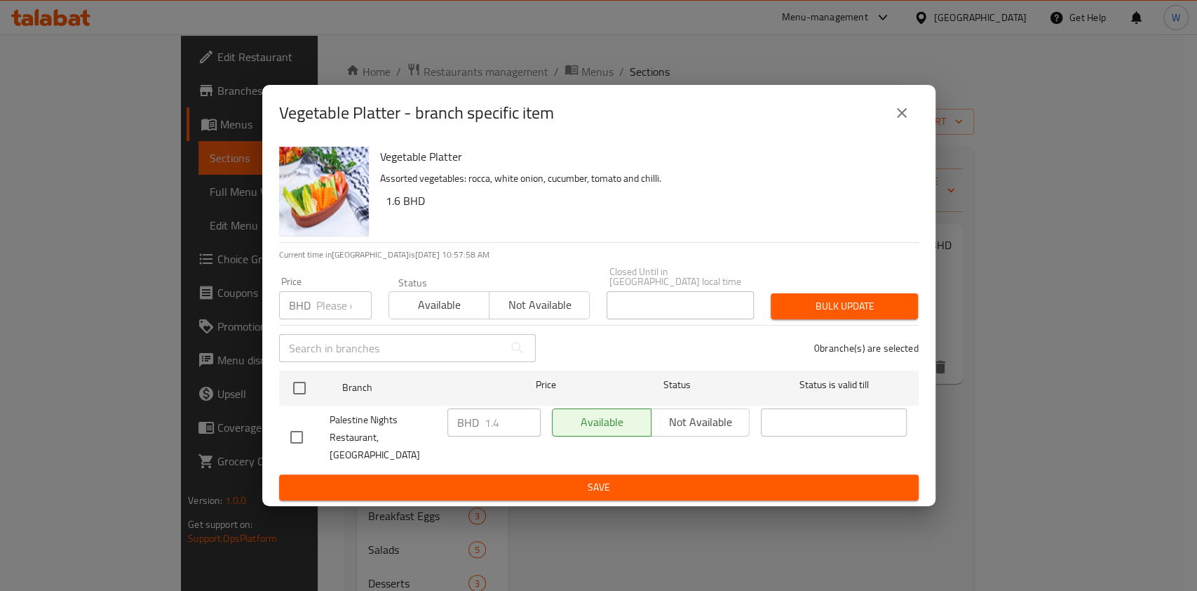
click at [903, 121] on icon "close" at bounding box center [902, 113] width 17 height 17
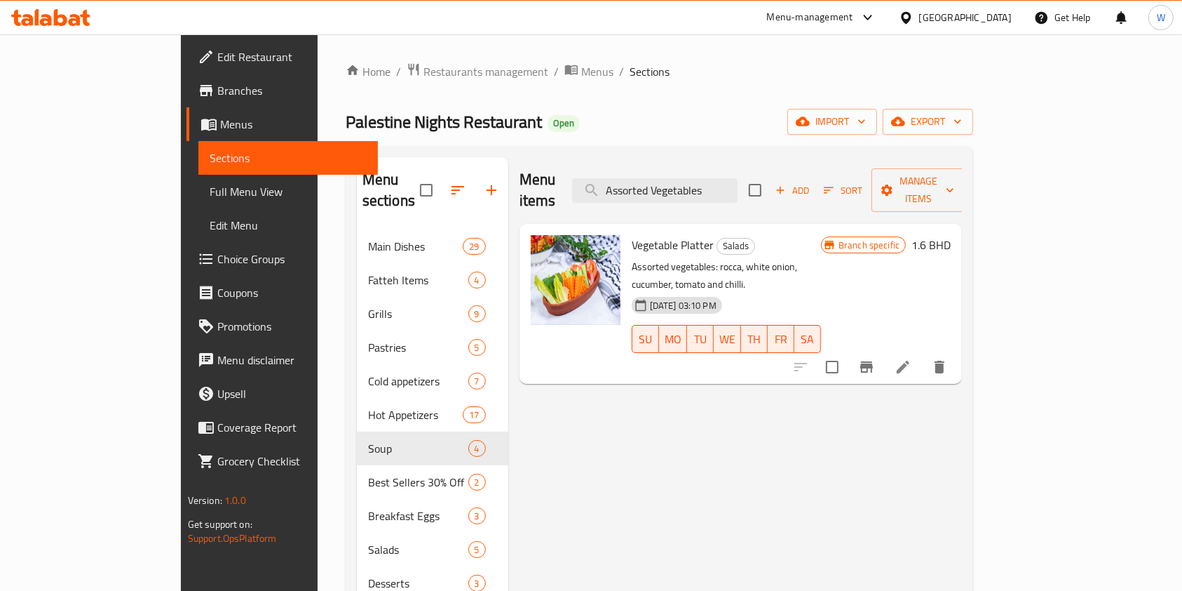
click at [951, 235] on h6 "1.6 BHD" at bounding box center [931, 245] width 39 height 20
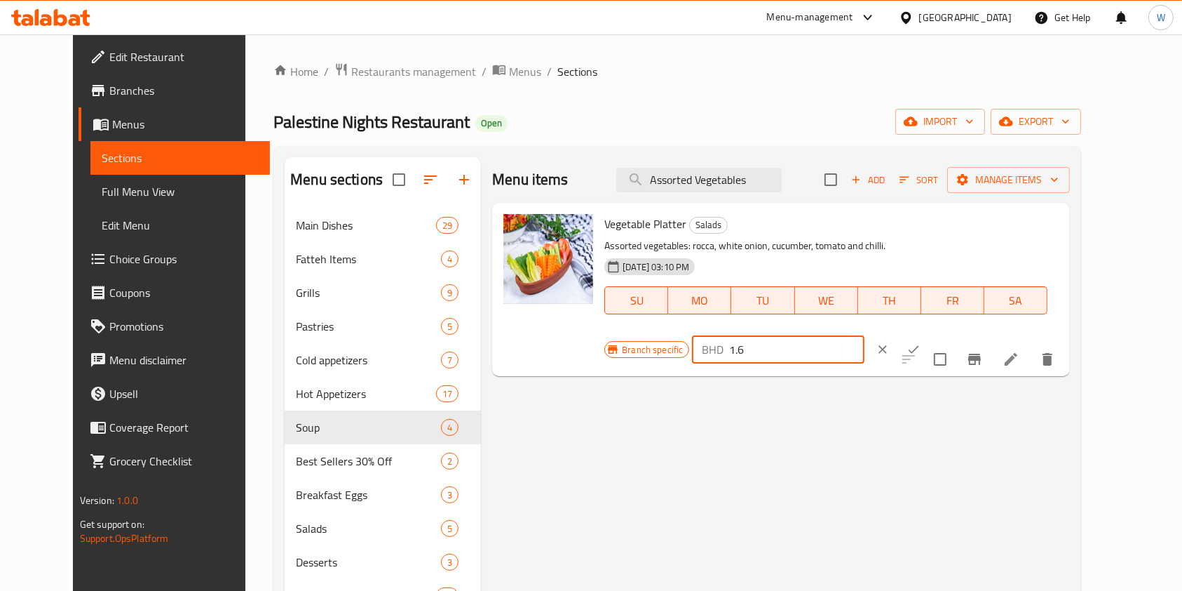
drag, startPoint x: 1005, startPoint y: 227, endPoint x: 908, endPoint y: 236, distance: 97.9
click at [864, 335] on div "BHD 1.6 ​" at bounding box center [778, 349] width 172 height 28
type input "1.4"
click at [929, 334] on button "ok" at bounding box center [913, 349] width 31 height 31
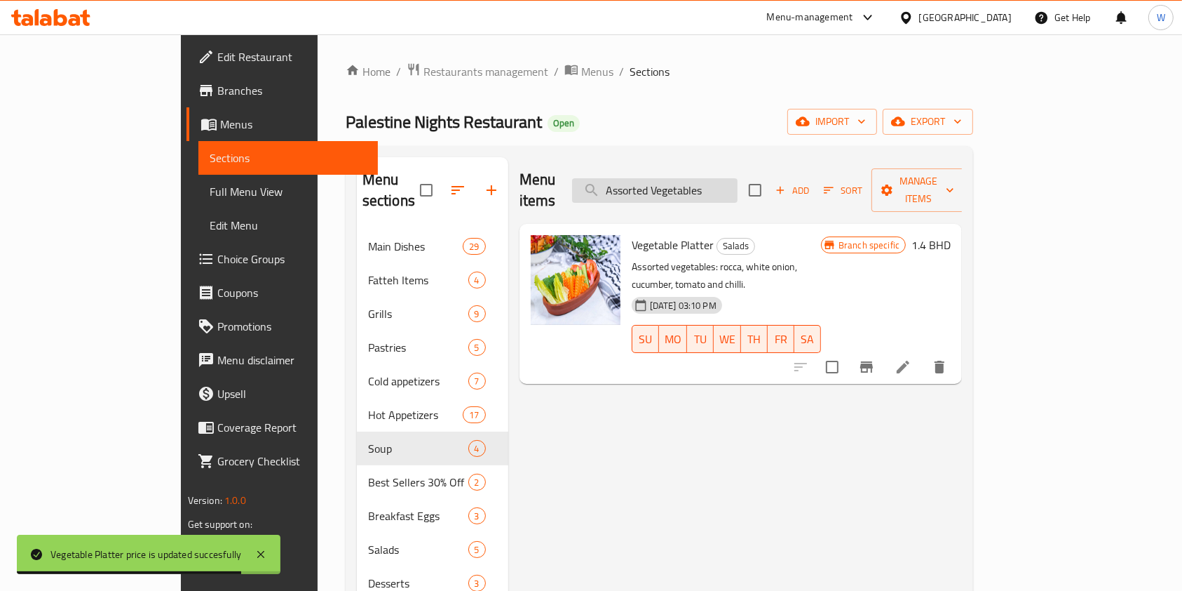
click at [696, 180] on input "Assorted Vegetables" at bounding box center [655, 190] width 166 height 25
paste input "Tabbouleh"
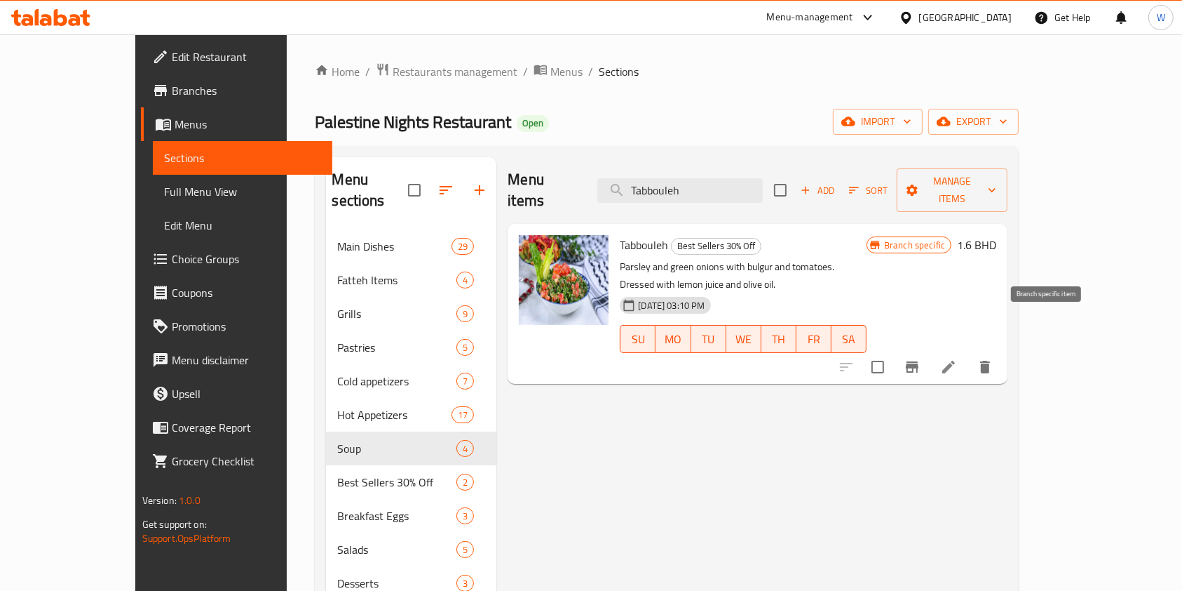
type input "Tabbouleh"
click at [921, 358] on icon "Branch-specific-item" at bounding box center [912, 366] width 17 height 17
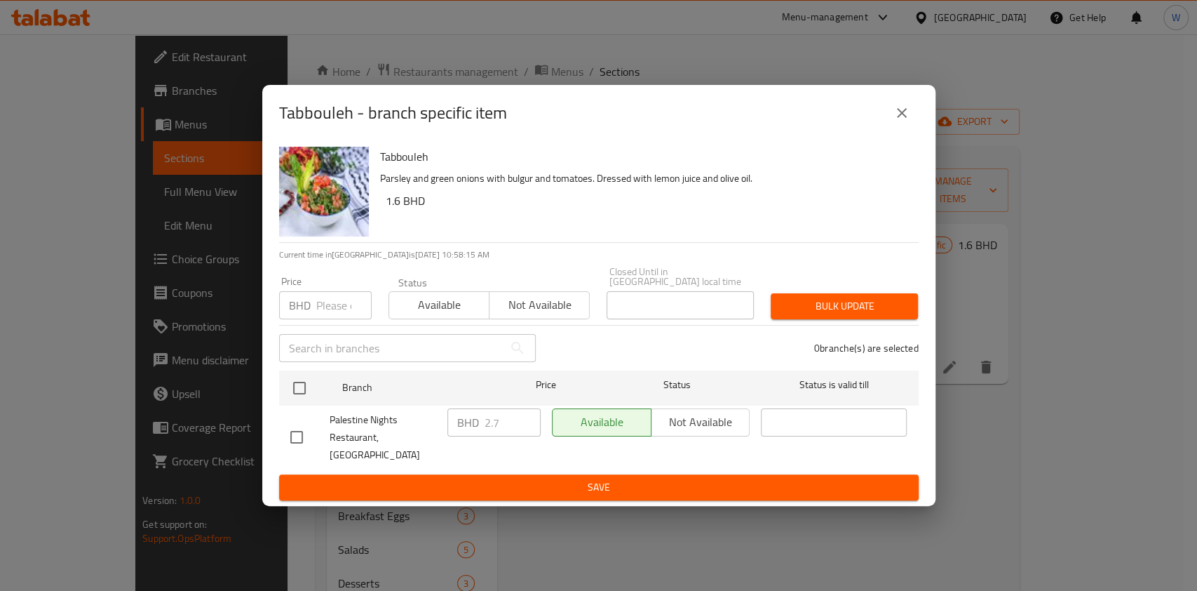
click at [337, 319] on input "number" at bounding box center [343, 305] width 55 height 28
paste input "3.8"
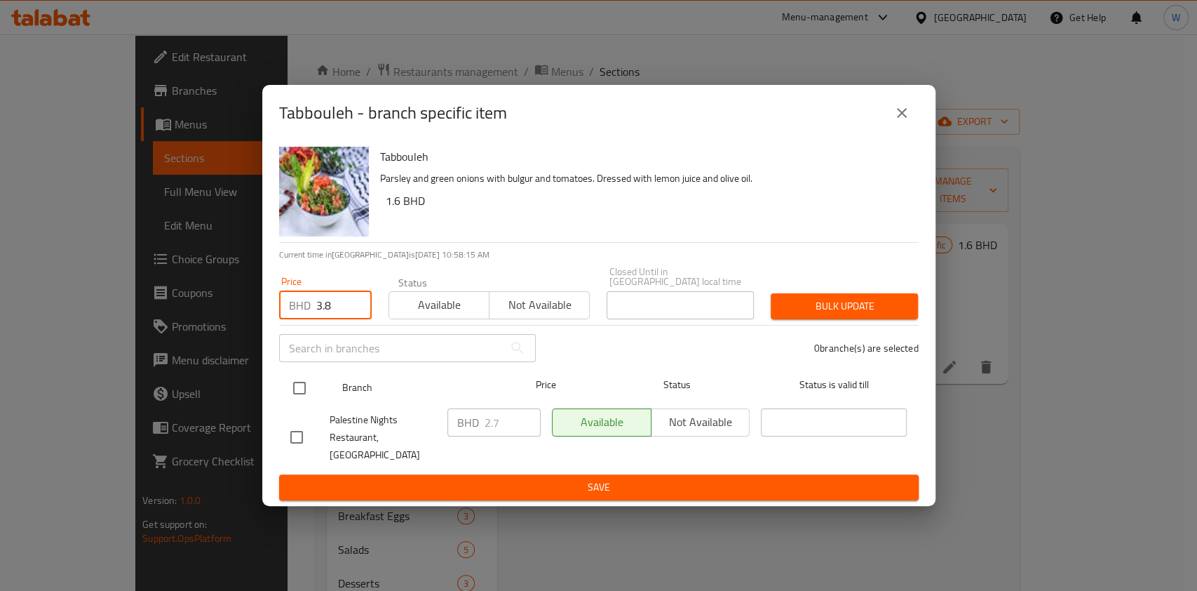
type input "3.8"
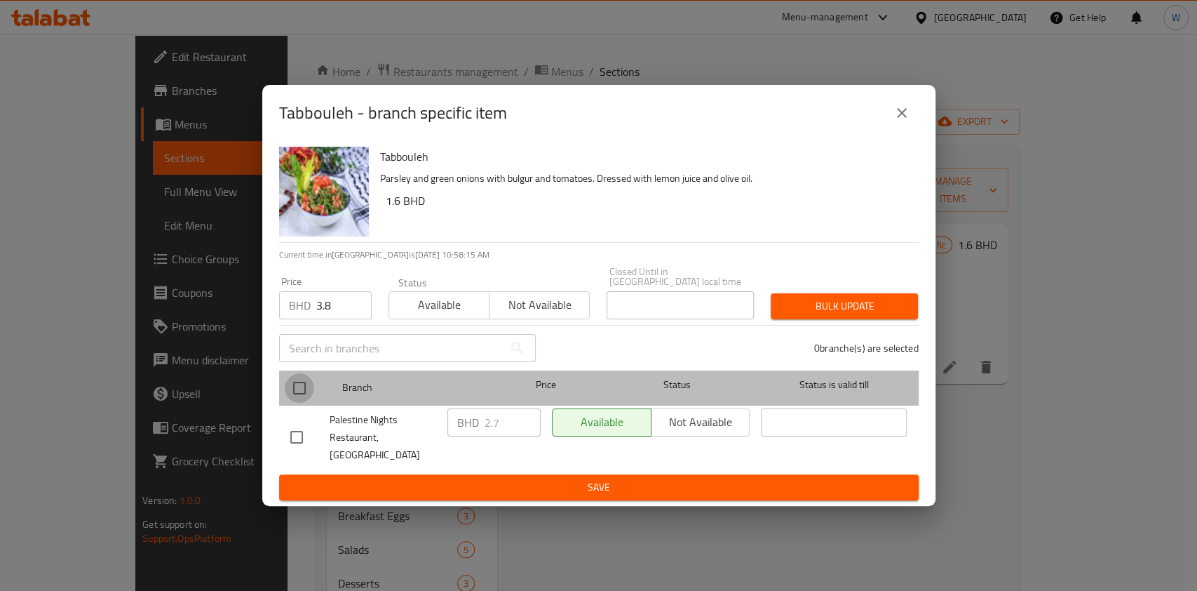
click at [292, 391] on input "checkbox" at bounding box center [299, 387] width 29 height 29
checkbox input "true"
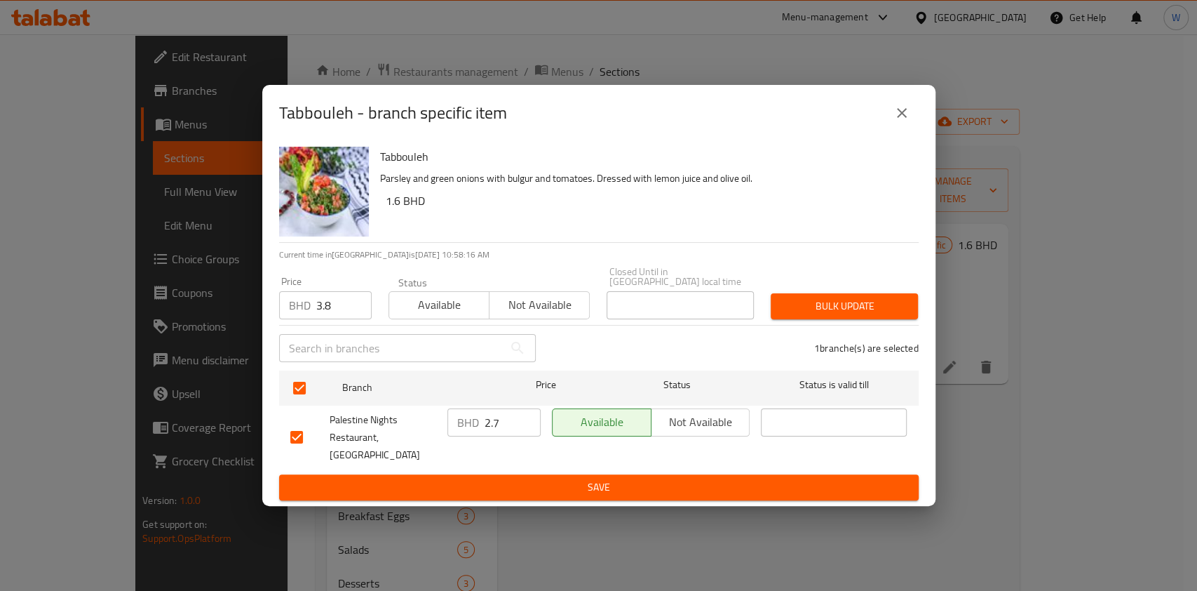
click at [839, 306] on span "Bulk update" at bounding box center [844, 306] width 125 height 18
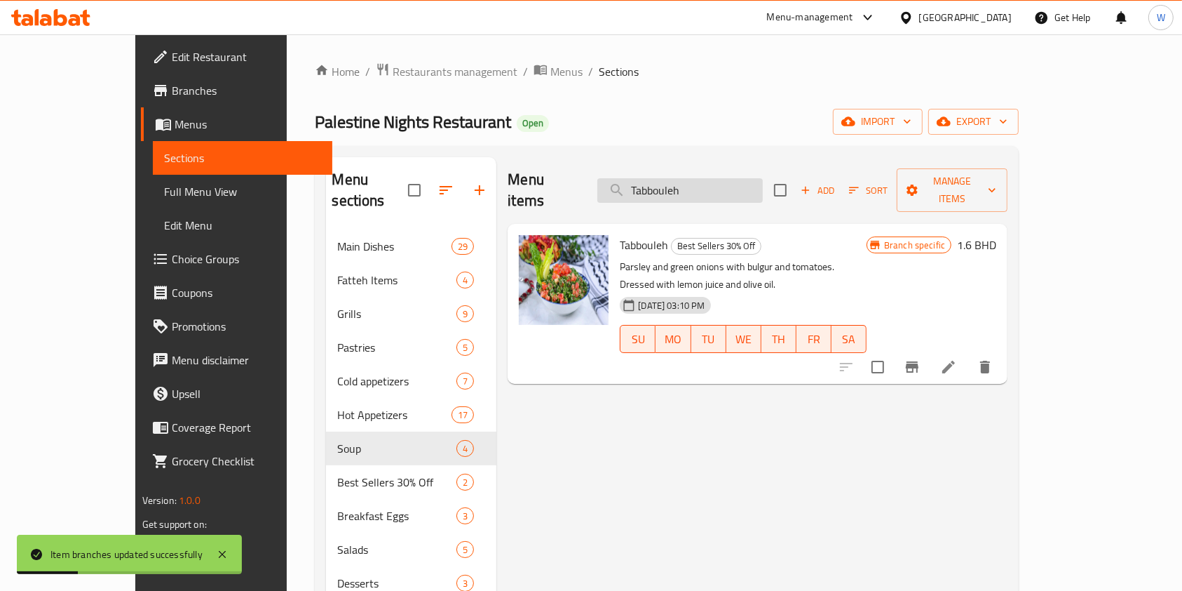
click at [696, 182] on input "Tabbouleh" at bounding box center [681, 190] width 166 height 25
paste input "Fattous"
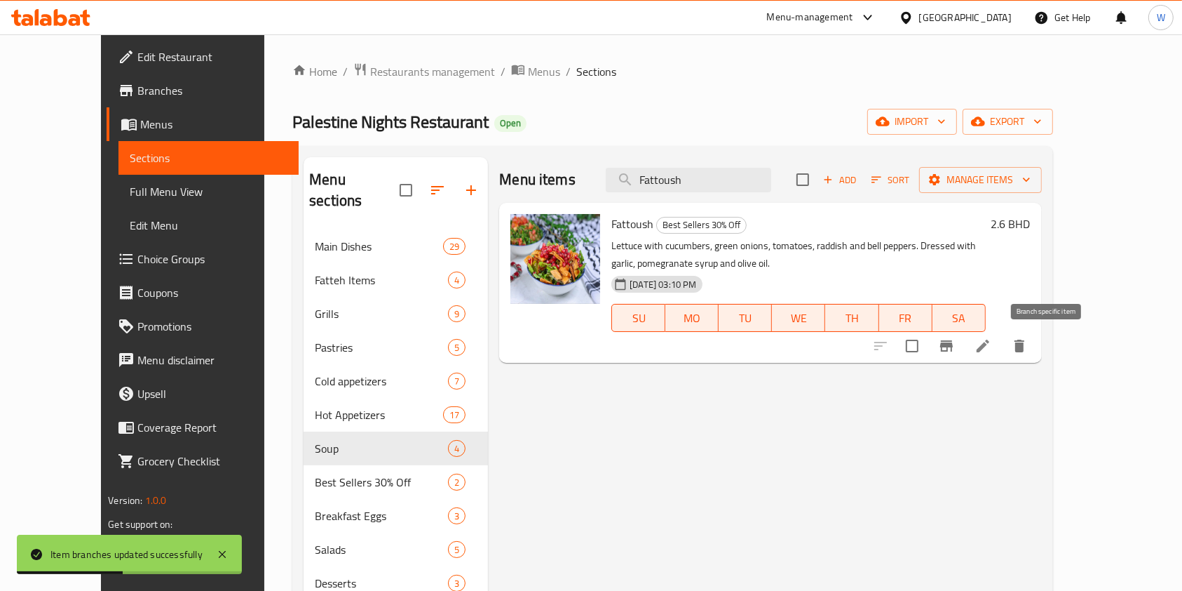
type input "Fattoush"
click at [955, 353] on icon "Branch-specific-item" at bounding box center [946, 345] width 17 height 17
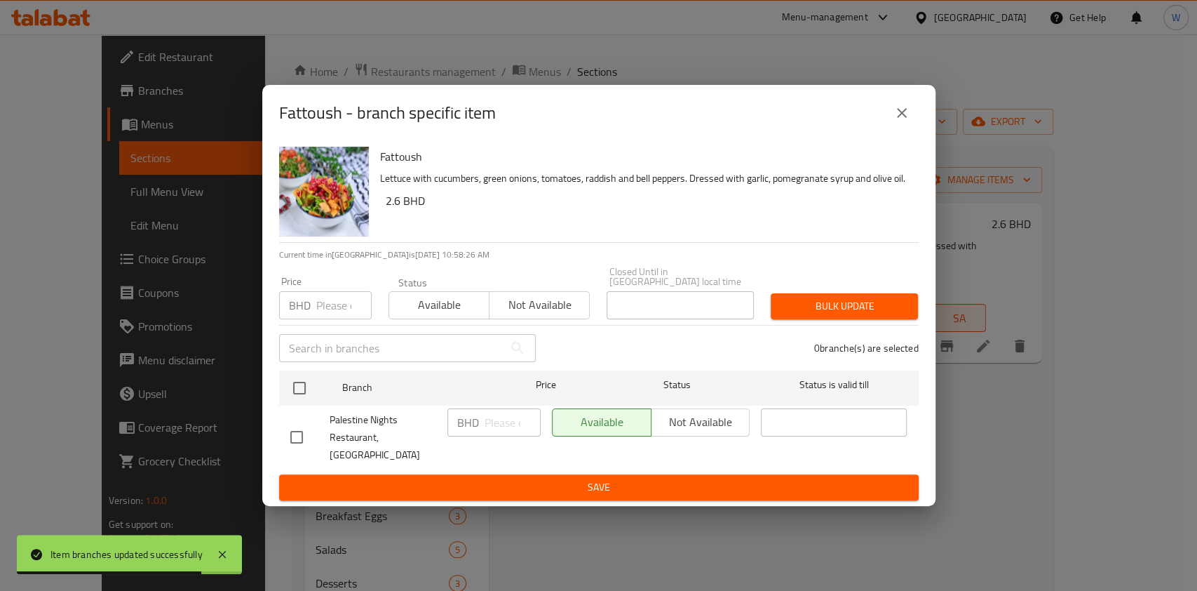
click at [316, 309] on input "number" at bounding box center [343, 305] width 55 height 28
paste input "3.9"
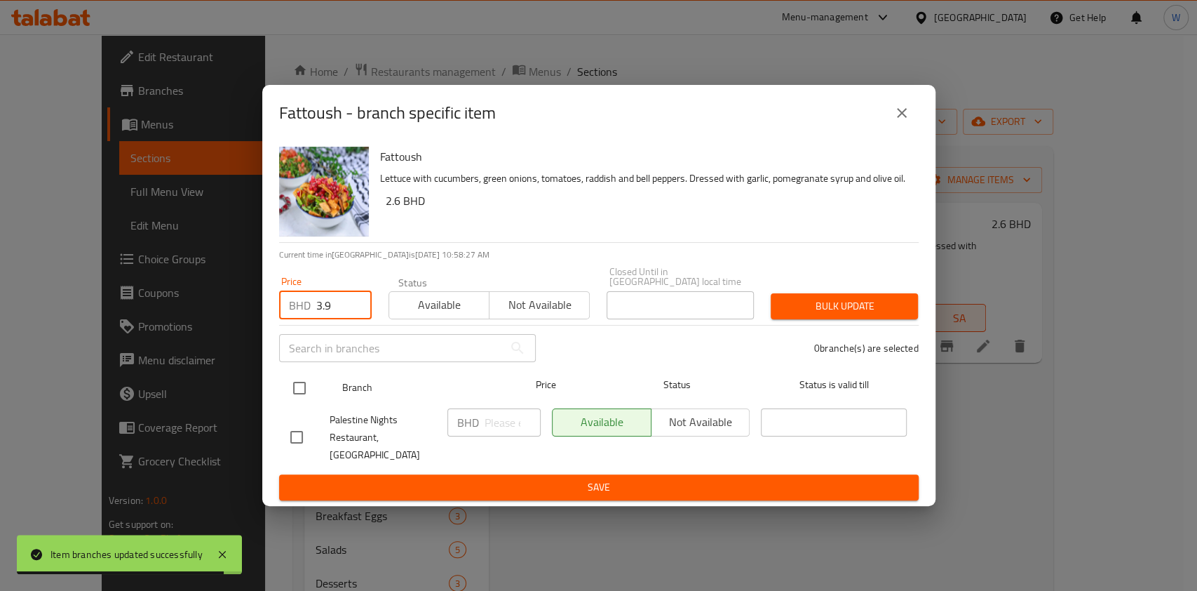
type input "3.9"
drag, startPoint x: 302, startPoint y: 393, endPoint x: 579, endPoint y: 356, distance: 278.8
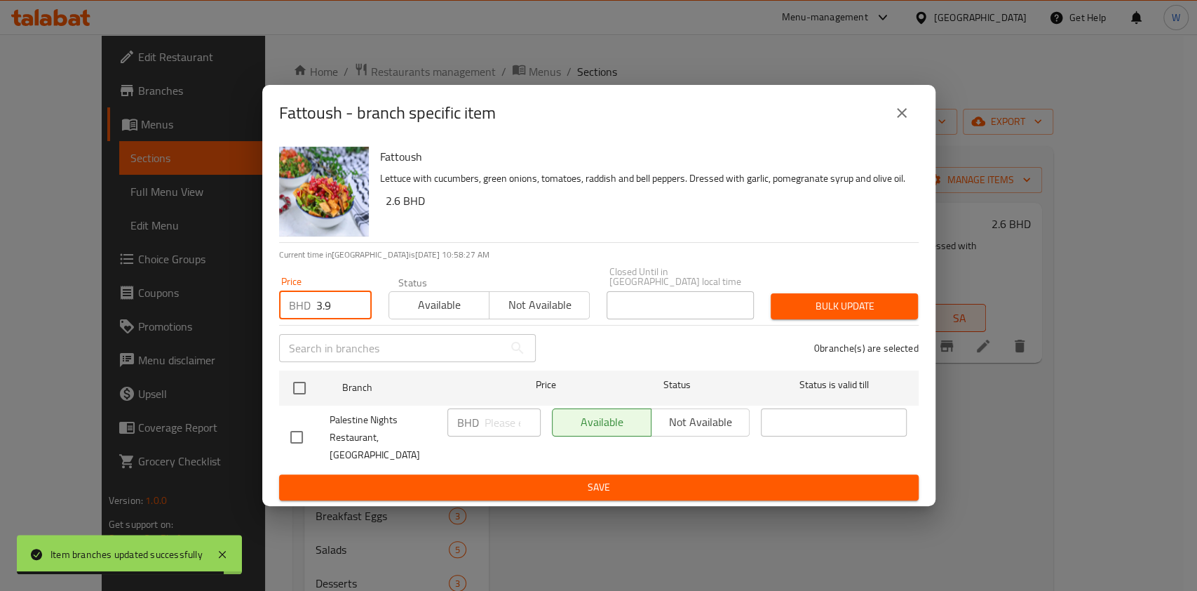
click at [302, 394] on input "checkbox" at bounding box center [299, 387] width 29 height 29
checkbox input "true"
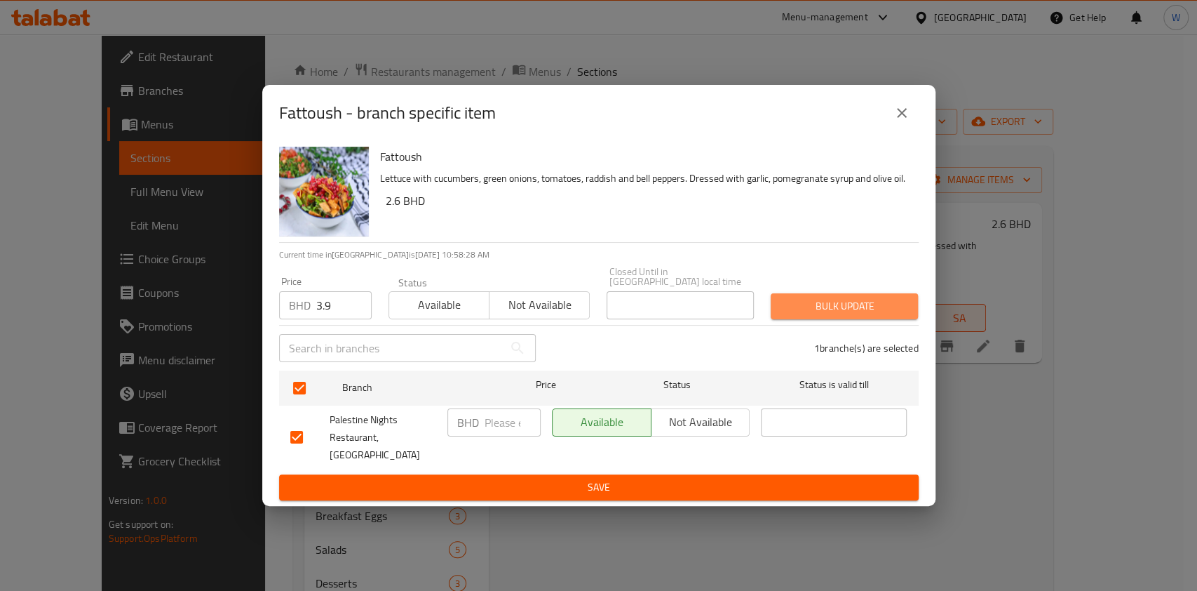
click at [811, 314] on span "Bulk update" at bounding box center [844, 306] width 125 height 18
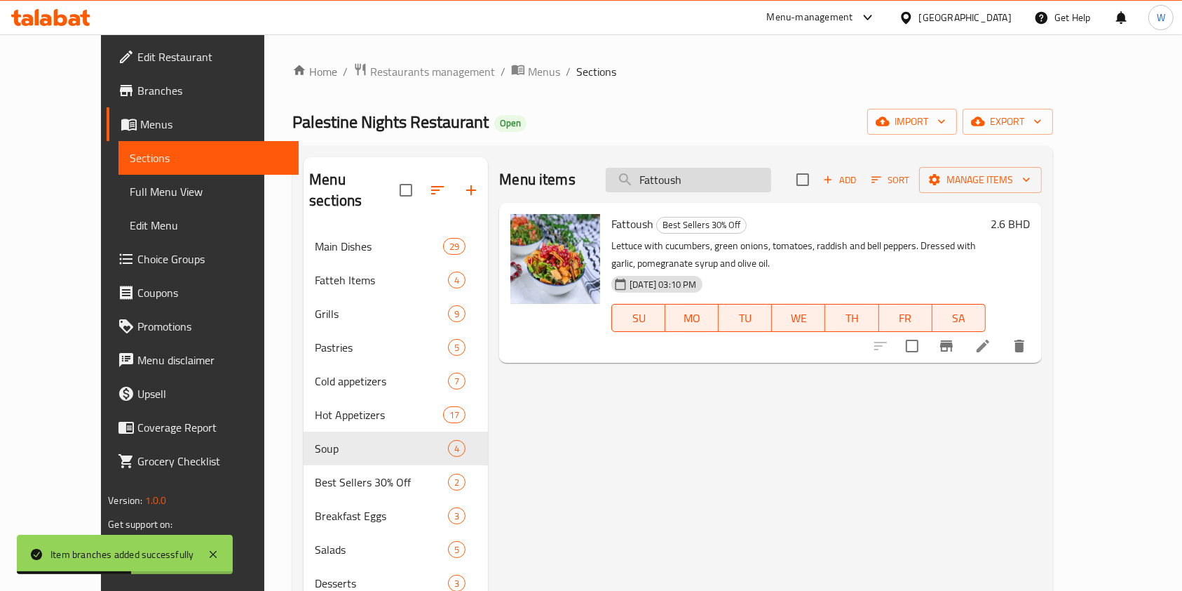
click at [718, 188] on input "Fattoush" at bounding box center [689, 180] width 166 height 25
paste input "Rocca Salad"
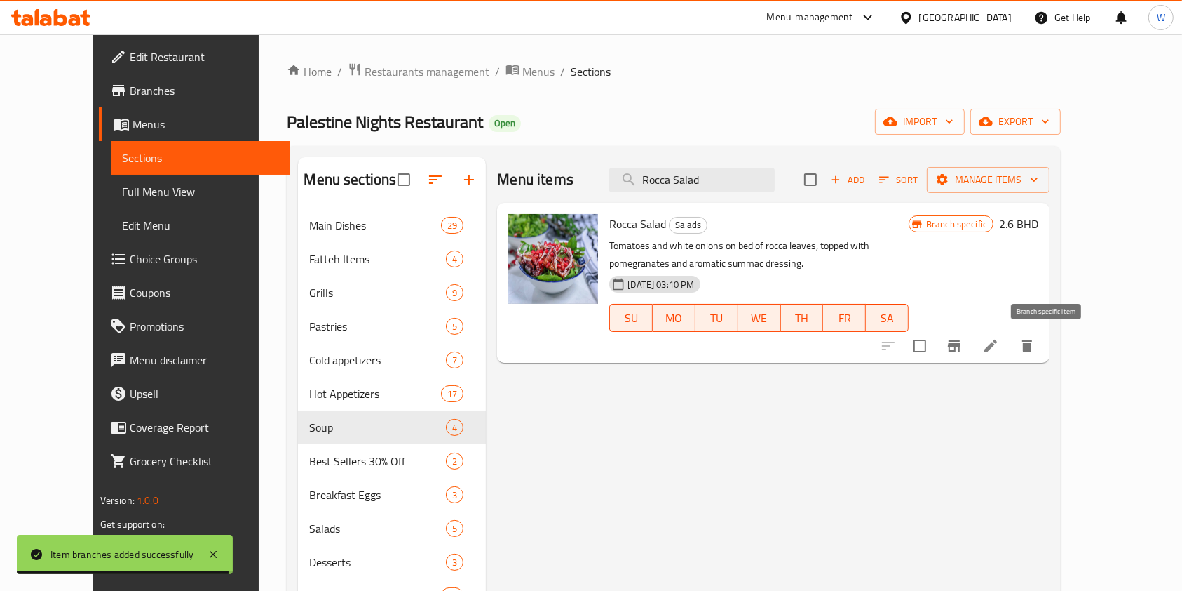
type input "Rocca Salad"
click at [961, 345] on icon "Branch-specific-item" at bounding box center [954, 345] width 13 height 11
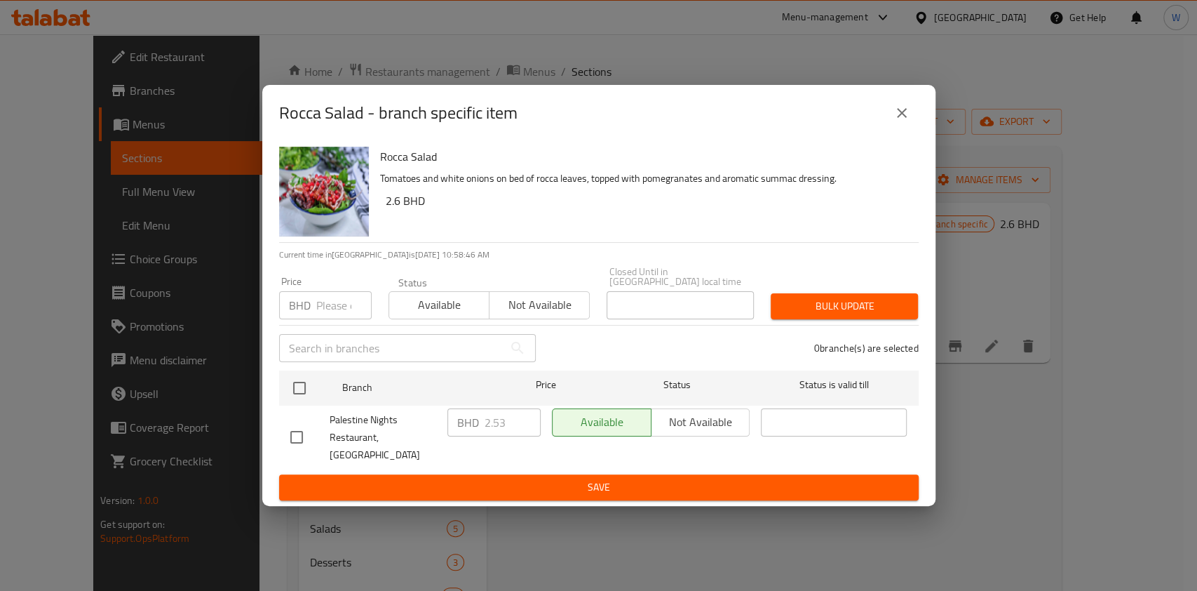
click at [298, 306] on p "BHD" at bounding box center [300, 305] width 22 height 17
click at [312, 307] on div "BHD Price" at bounding box center [325, 305] width 93 height 28
click at [318, 308] on input "number" at bounding box center [343, 305] width 55 height 28
paste input "3.7"
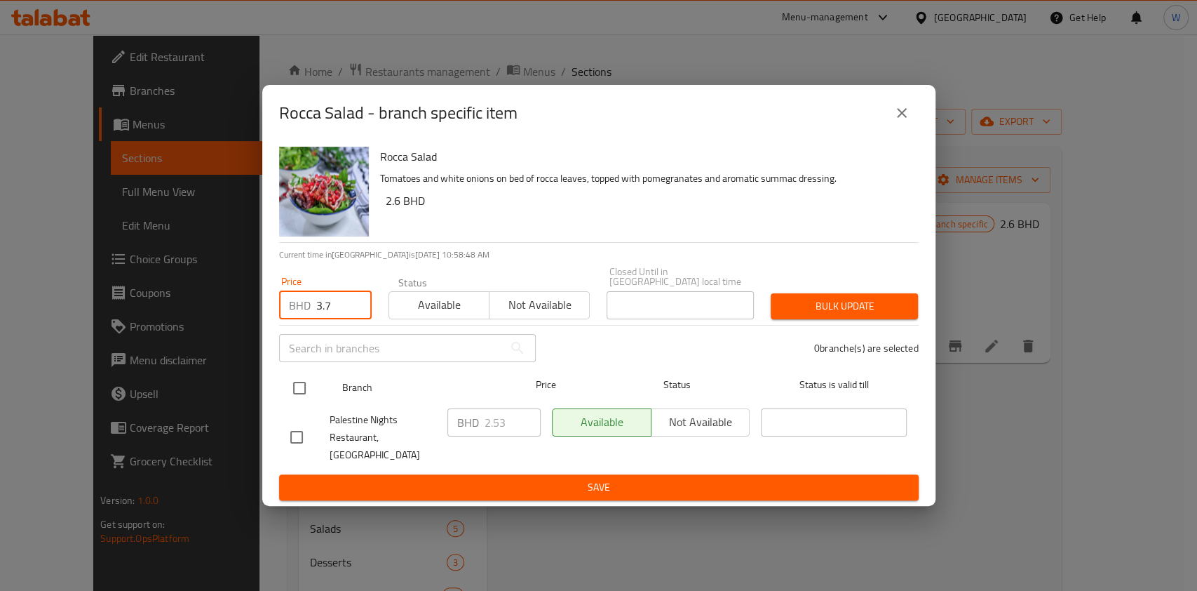
type input "3.7"
click at [302, 394] on input "checkbox" at bounding box center [299, 387] width 29 height 29
checkbox input "true"
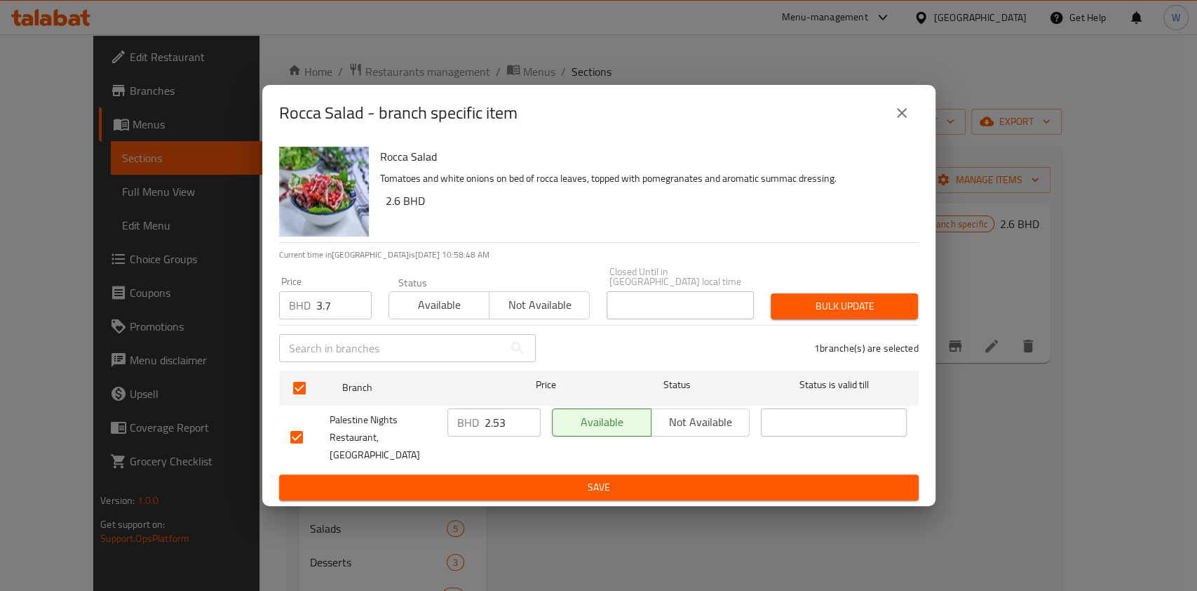
click at [819, 330] on div "1 branche(s) are selected" at bounding box center [735, 348] width 383 height 50
drag, startPoint x: 843, startPoint y: 311, endPoint x: 982, endPoint y: 311, distance: 138.9
click at [844, 311] on span "Bulk update" at bounding box center [844, 306] width 125 height 18
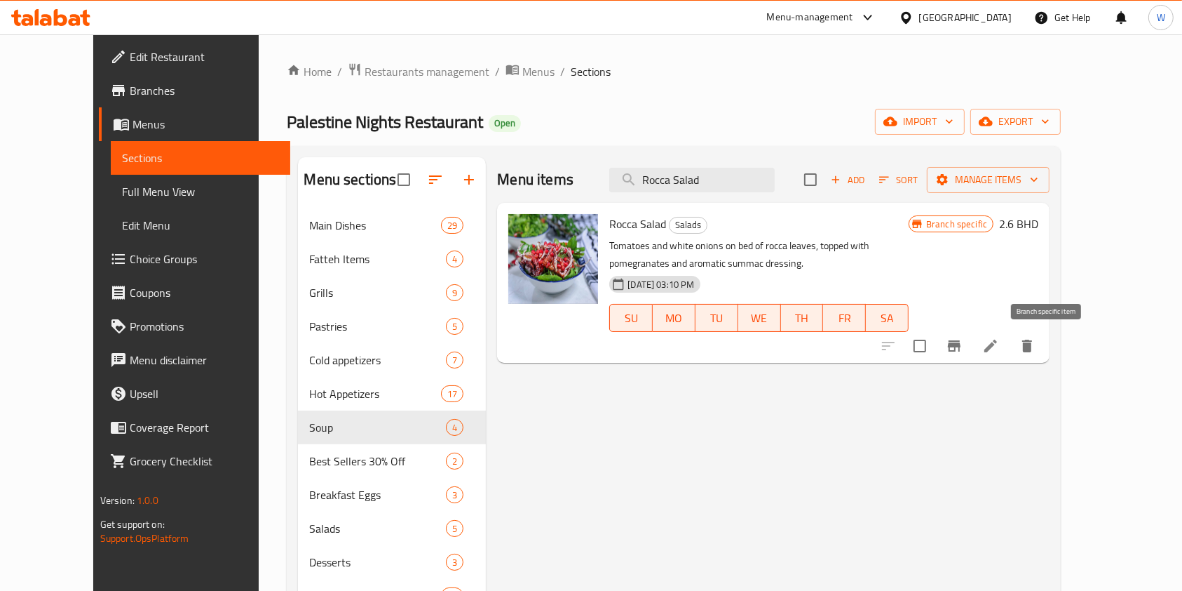
click at [971, 350] on button "Branch-specific-item" at bounding box center [955, 346] width 34 height 34
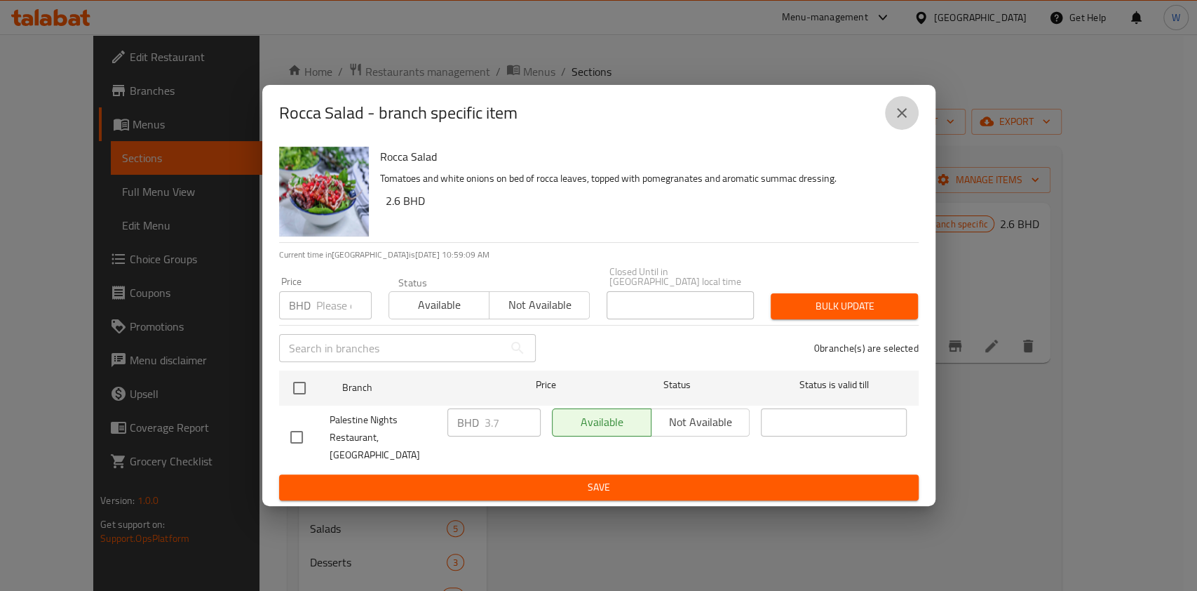
click at [905, 121] on icon "close" at bounding box center [902, 113] width 17 height 17
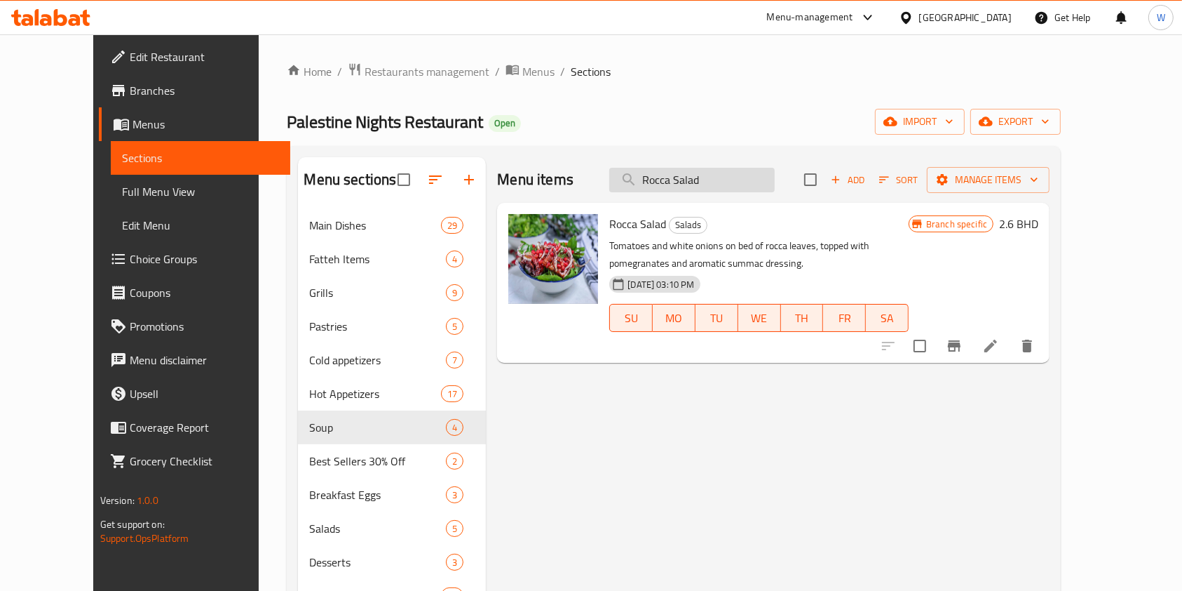
click at [682, 179] on input "Rocca Salad" at bounding box center [692, 180] width 166 height 25
paste input "Green"
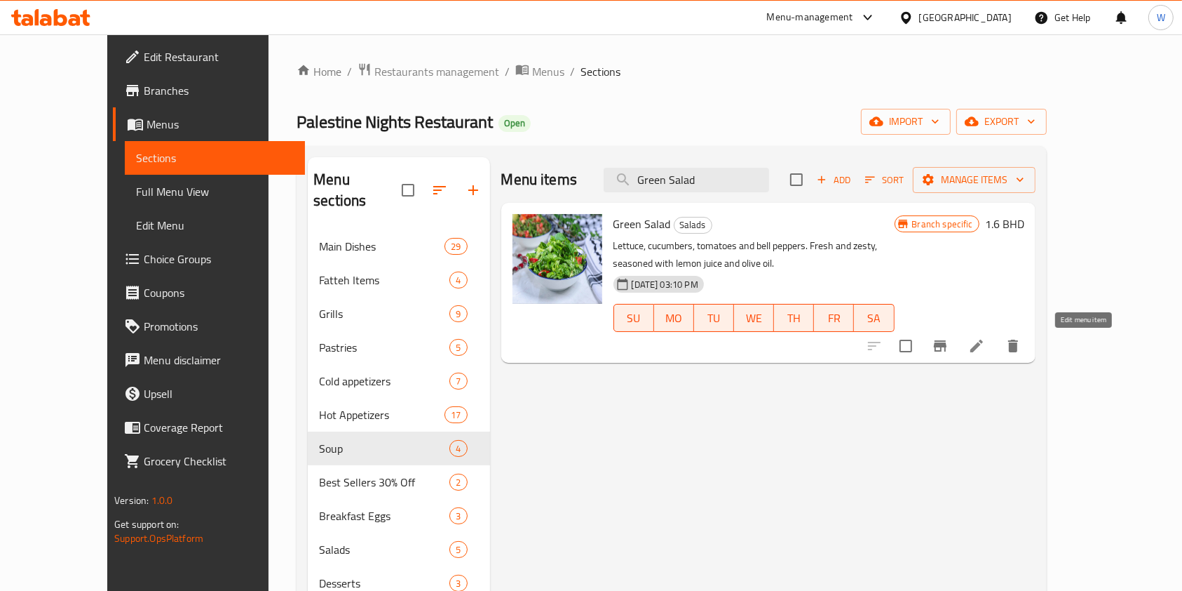
type input "Green Salad"
click at [985, 347] on icon at bounding box center [977, 345] width 17 height 17
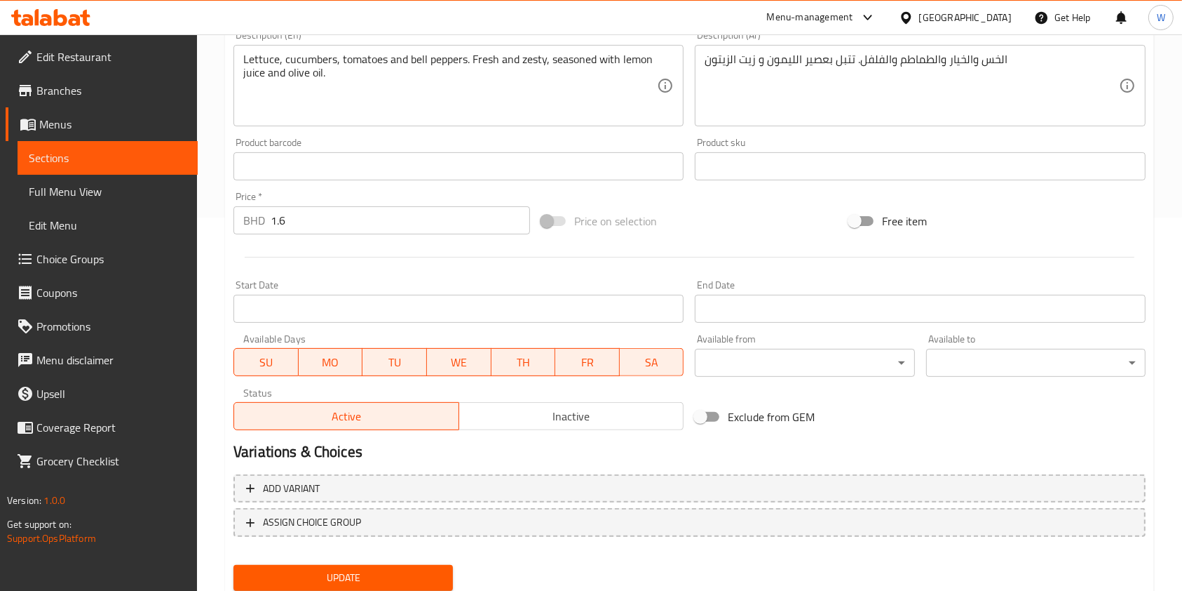
scroll to position [374, 0]
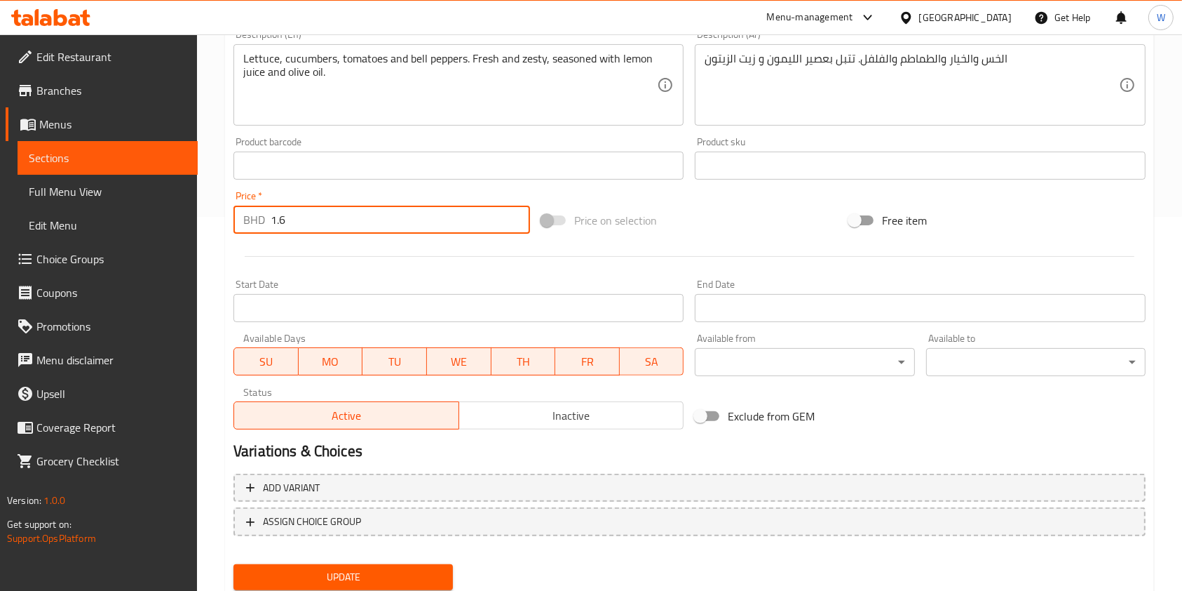
drag, startPoint x: 323, startPoint y: 228, endPoint x: 174, endPoint y: 243, distance: 149.4
click at [180, 243] on div "Edit Restaurant Branches Menus Sections Full Menu View Edit Menu Choice Groups …" at bounding box center [591, 149] width 1182 height 977
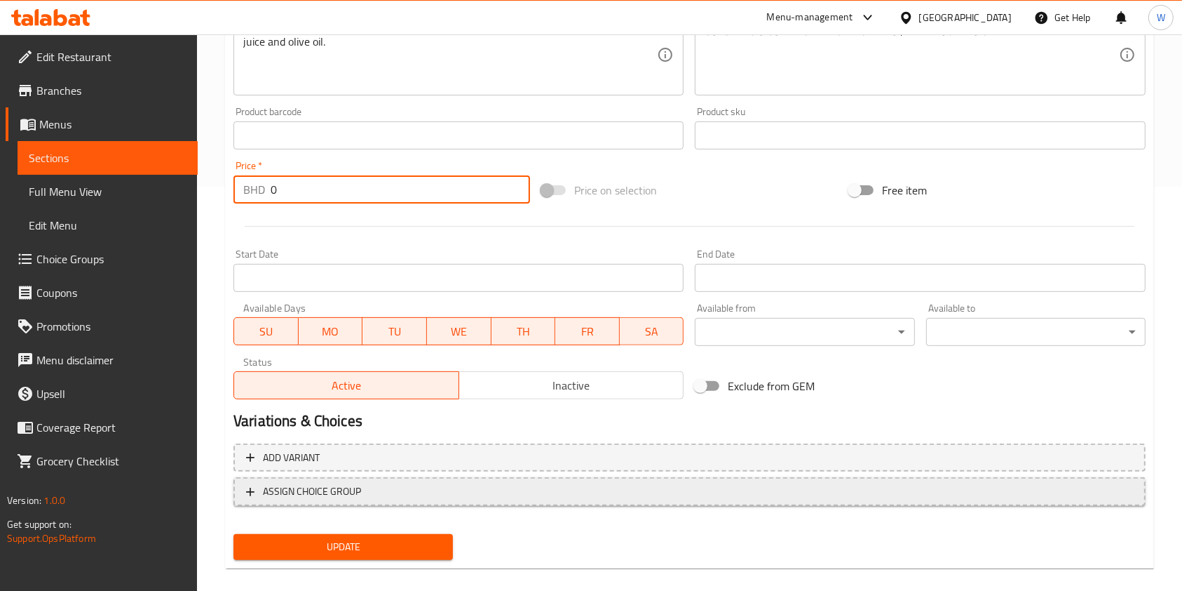
scroll to position [421, 0]
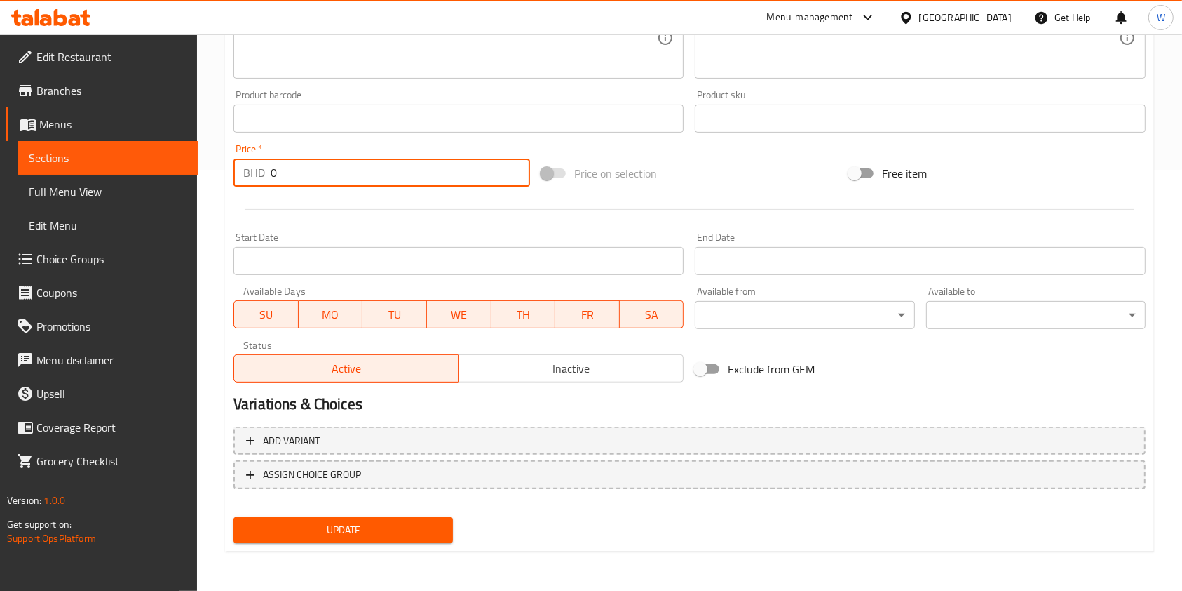
type input "0"
click at [357, 532] on span "Update" at bounding box center [343, 530] width 197 height 18
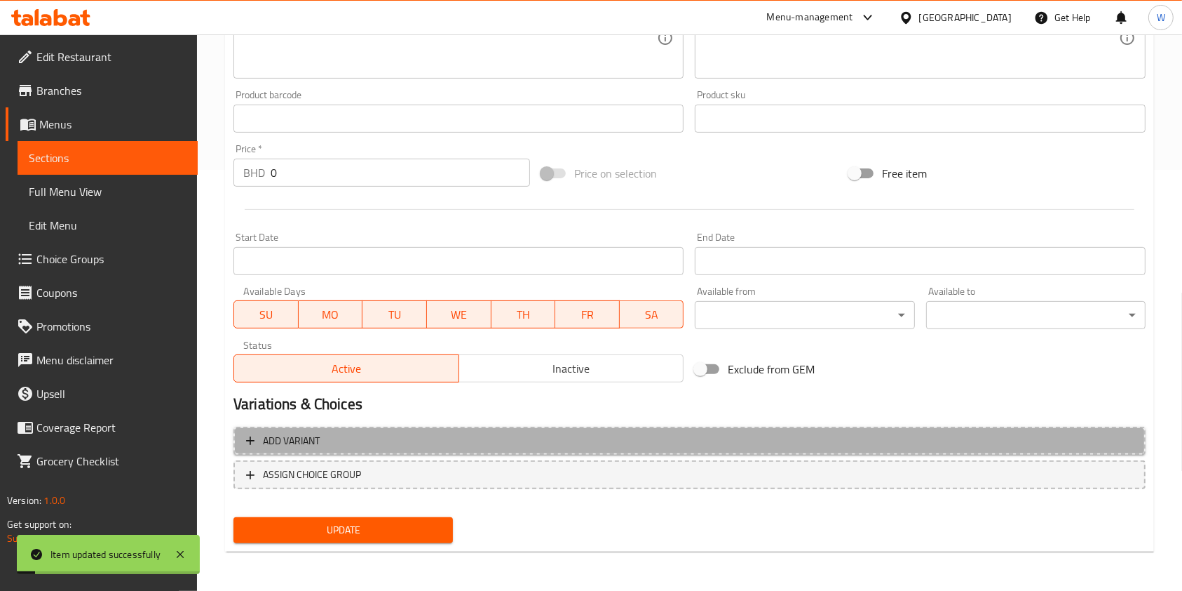
click at [370, 441] on span "Add variant" at bounding box center [689, 441] width 887 height 18
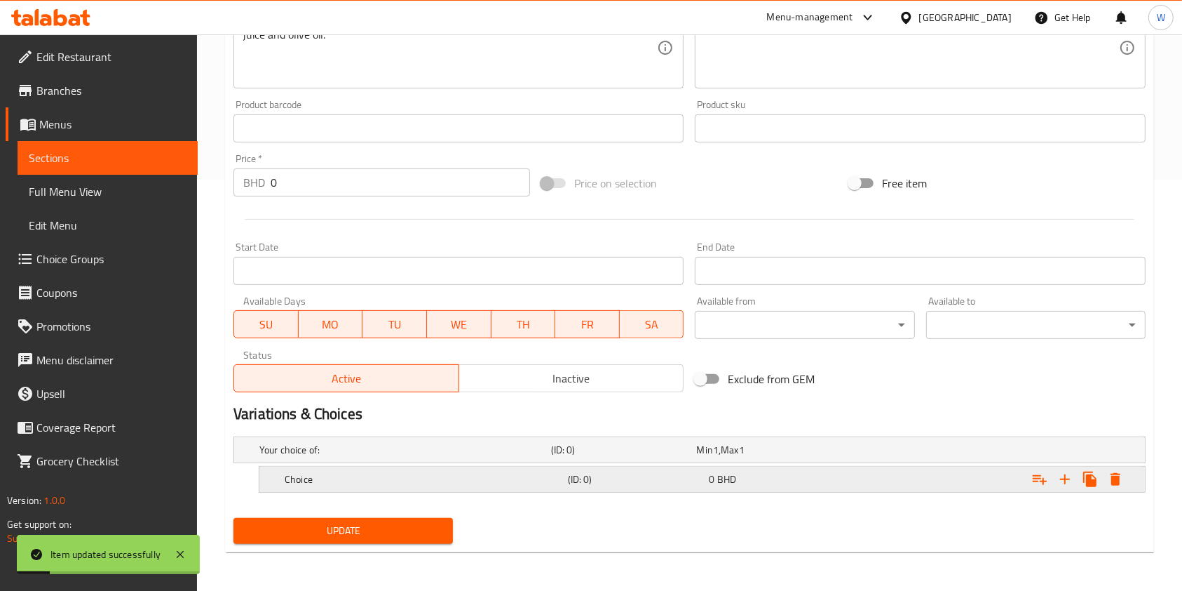
click at [598, 457] on h5 "(ID: 0)" at bounding box center [621, 450] width 140 height 14
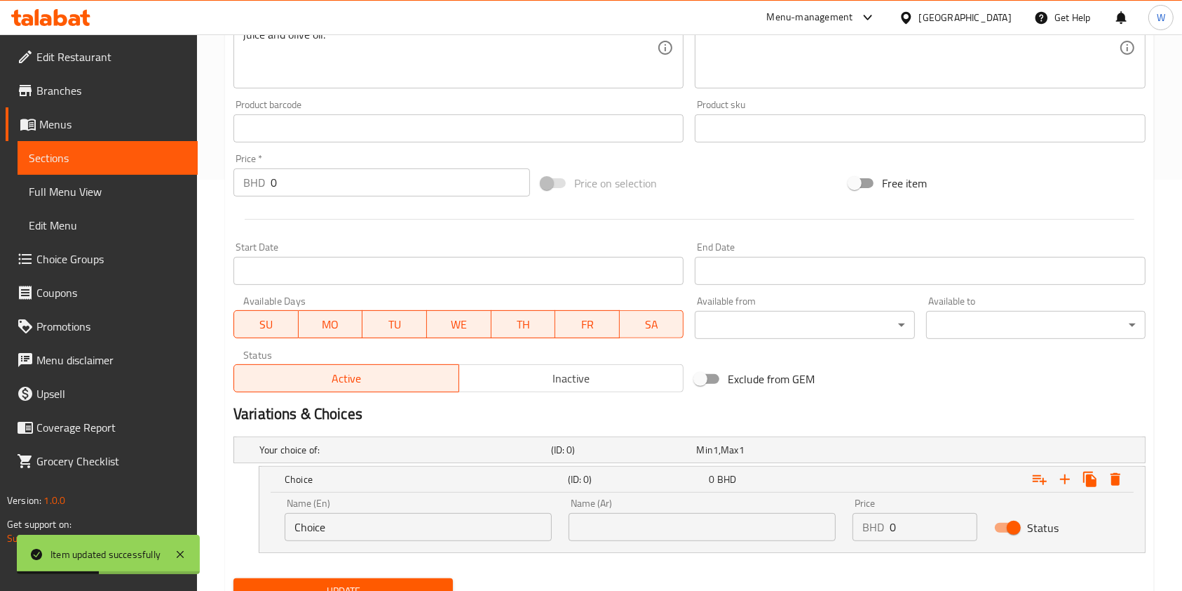
click at [351, 517] on input "Choice" at bounding box center [418, 527] width 267 height 28
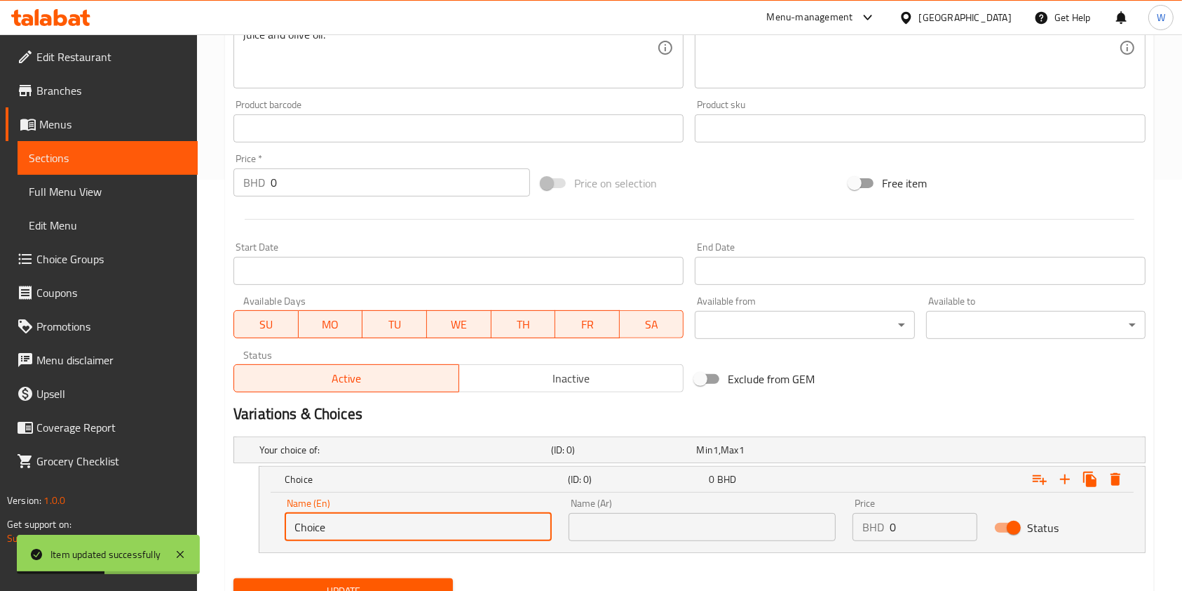
click at [351, 517] on input "Choice" at bounding box center [418, 527] width 267 height 28
type input "Normal"
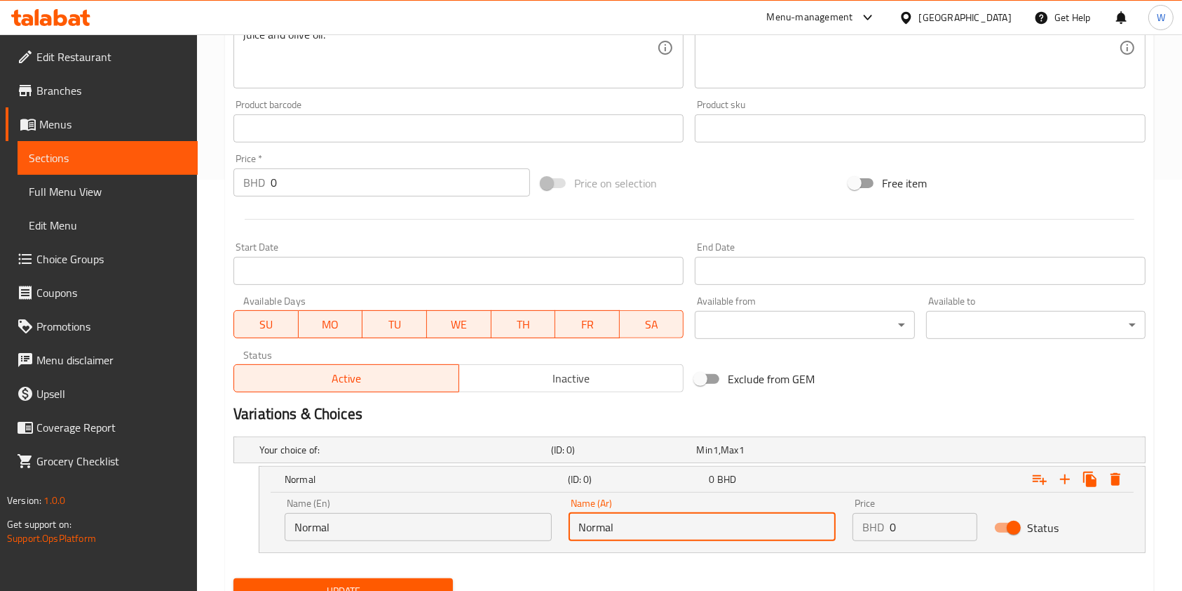
type input "Normal"
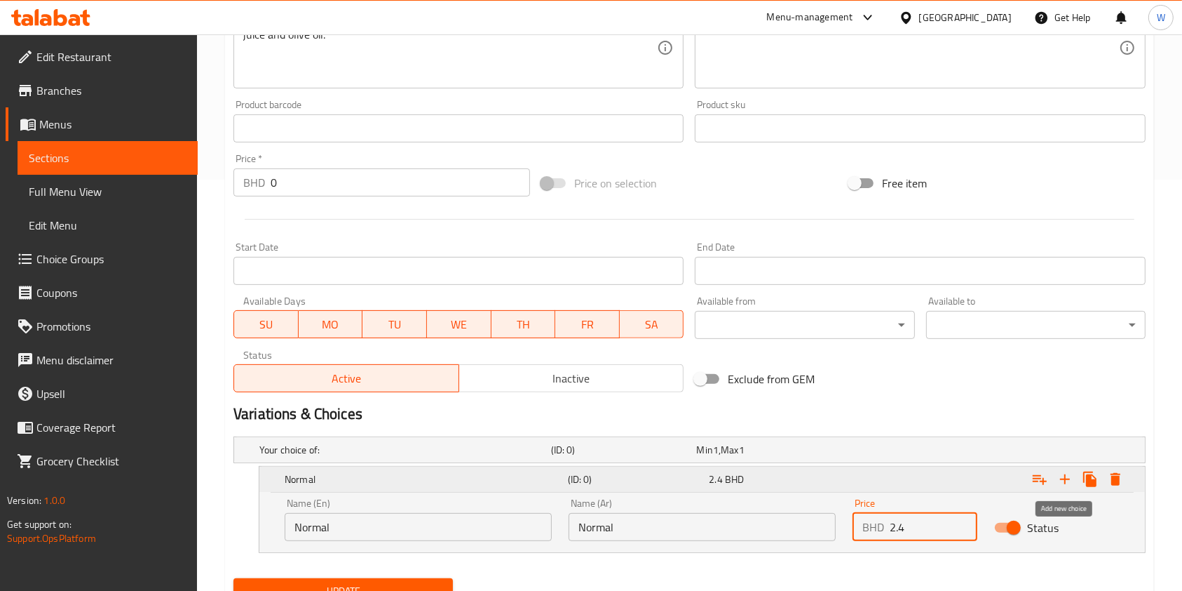
type input "2.4"
click at [1067, 478] on icon "Expand" at bounding box center [1065, 479] width 10 height 10
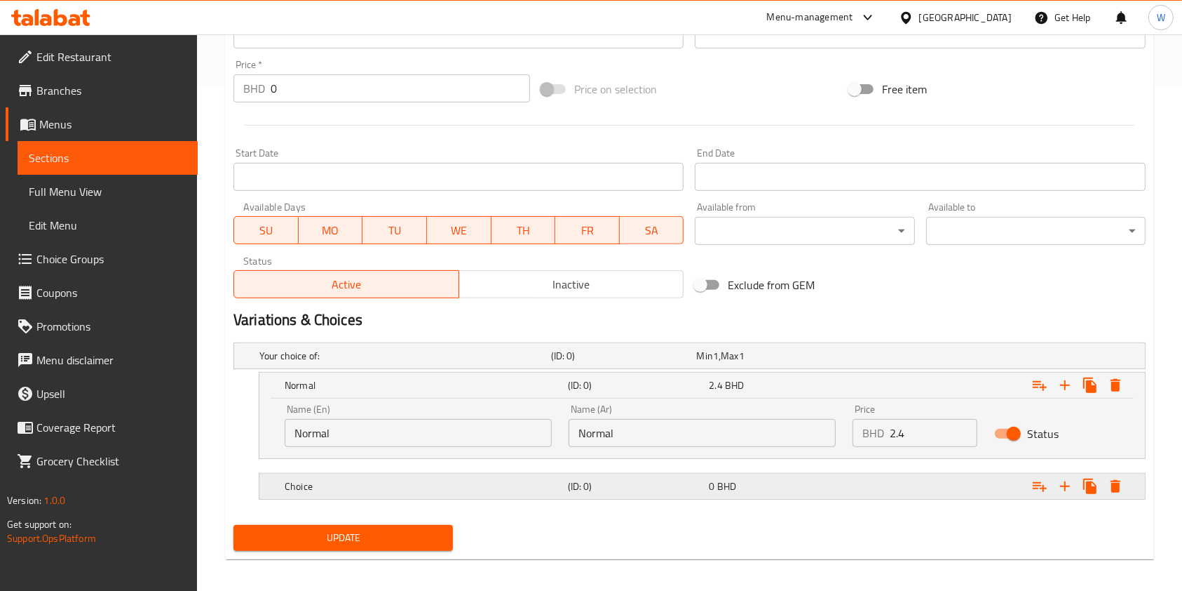
click at [546, 363] on h5 "Choice" at bounding box center [403, 356] width 286 height 14
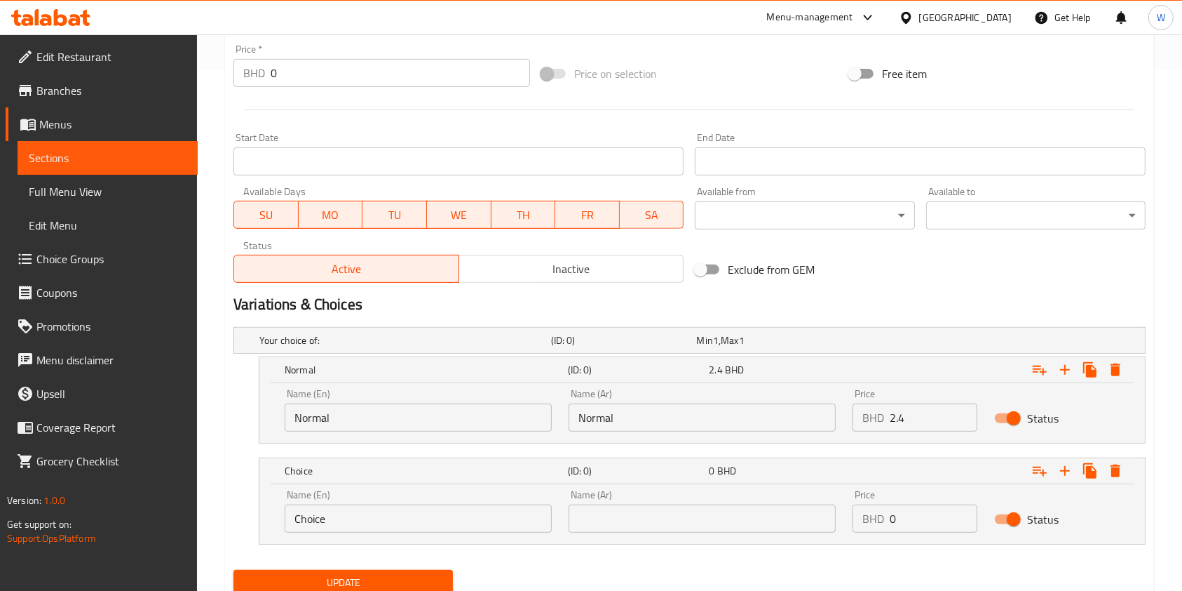
scroll to position [572, 0]
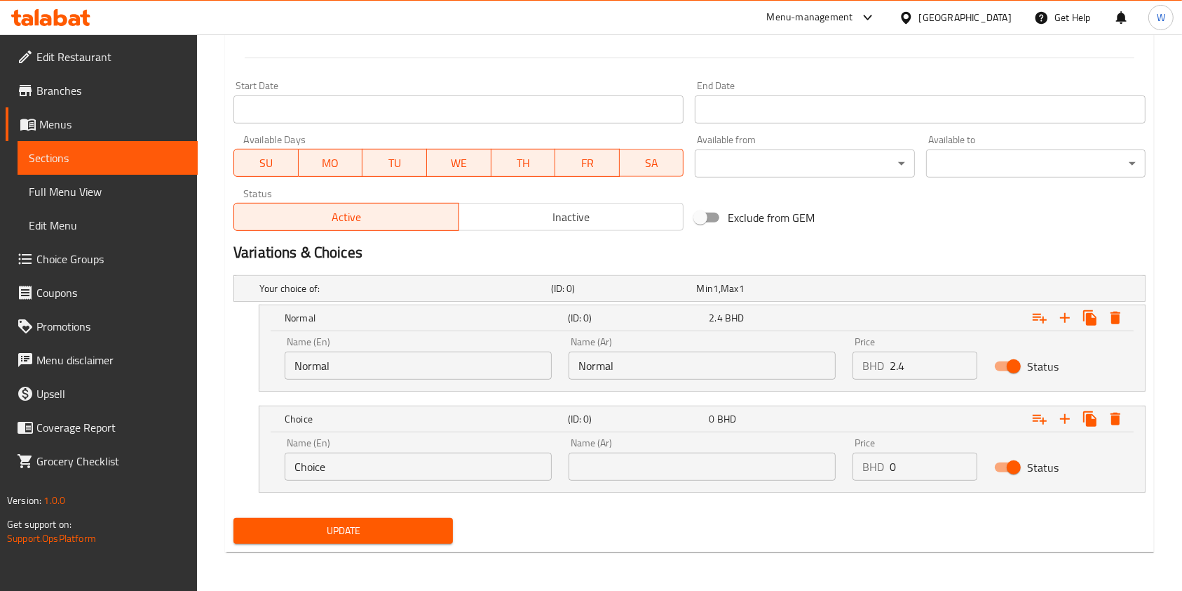
click at [513, 463] on input "Choice" at bounding box center [418, 466] width 267 height 28
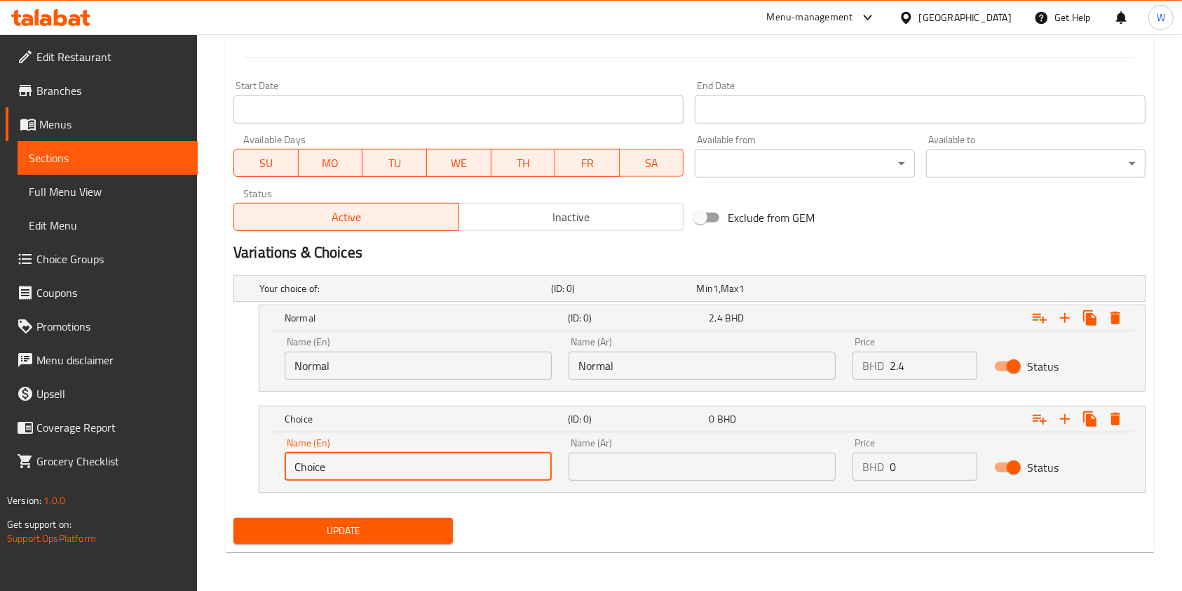
click at [513, 463] on input "Choice" at bounding box center [418, 466] width 267 height 28
type input "Small Cut"
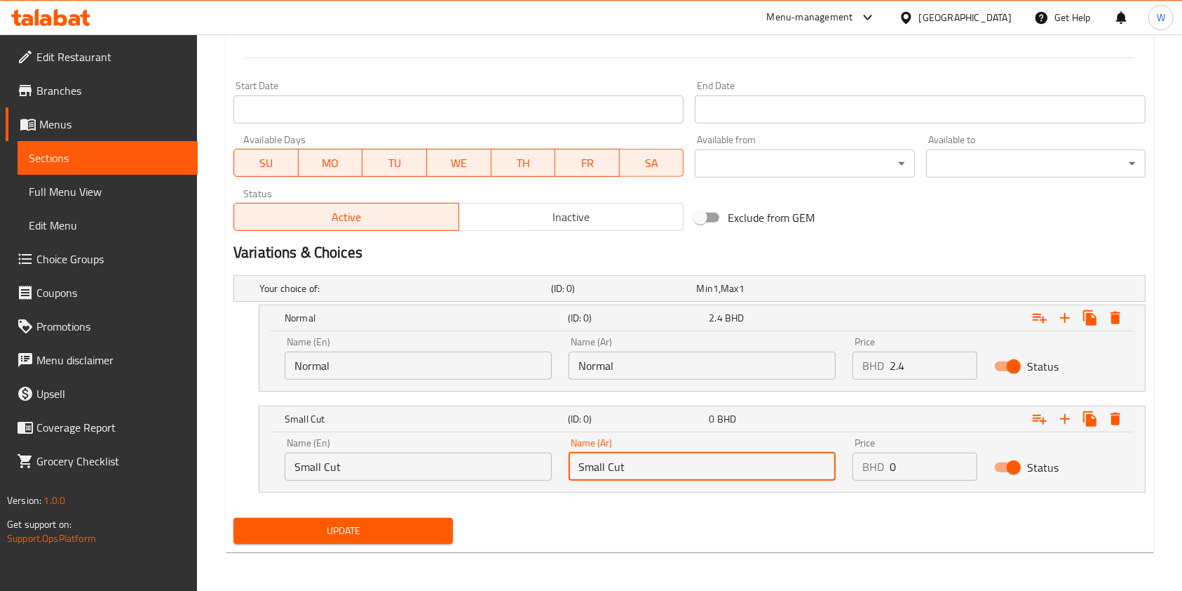
type input "Small Cut"
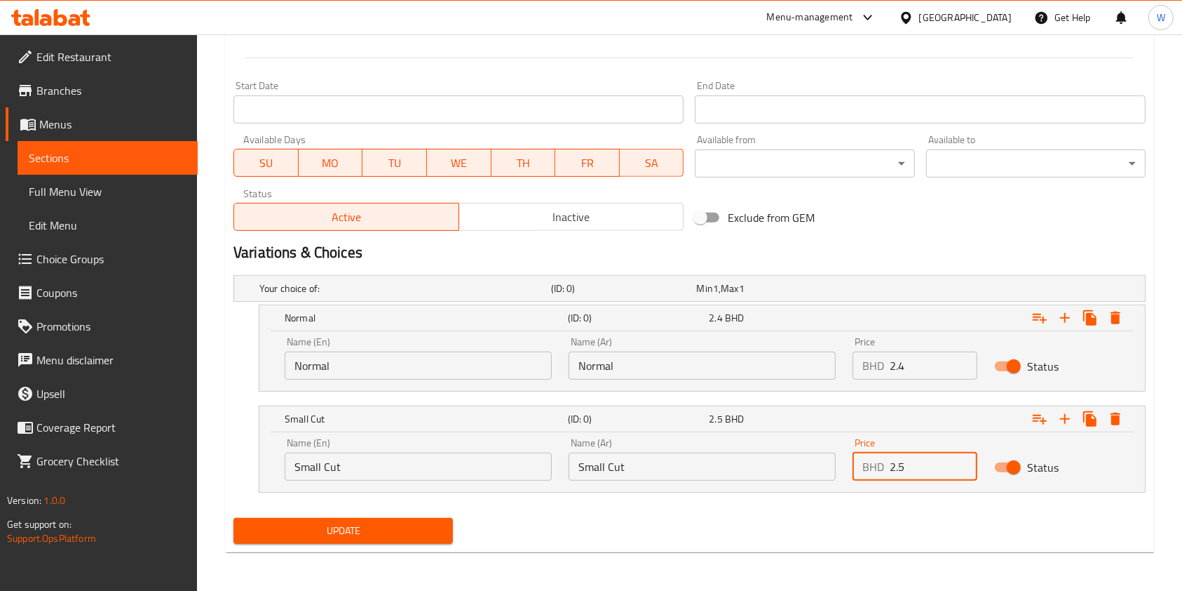
type input "2.5"
click at [466, 506] on div "Your choice of: (ID: 0) Min 1 , Max 1 Name (En) Your choice of: Name (En) Name …" at bounding box center [690, 390] width 924 height 243
click at [426, 523] on span "Update" at bounding box center [343, 531] width 197 height 18
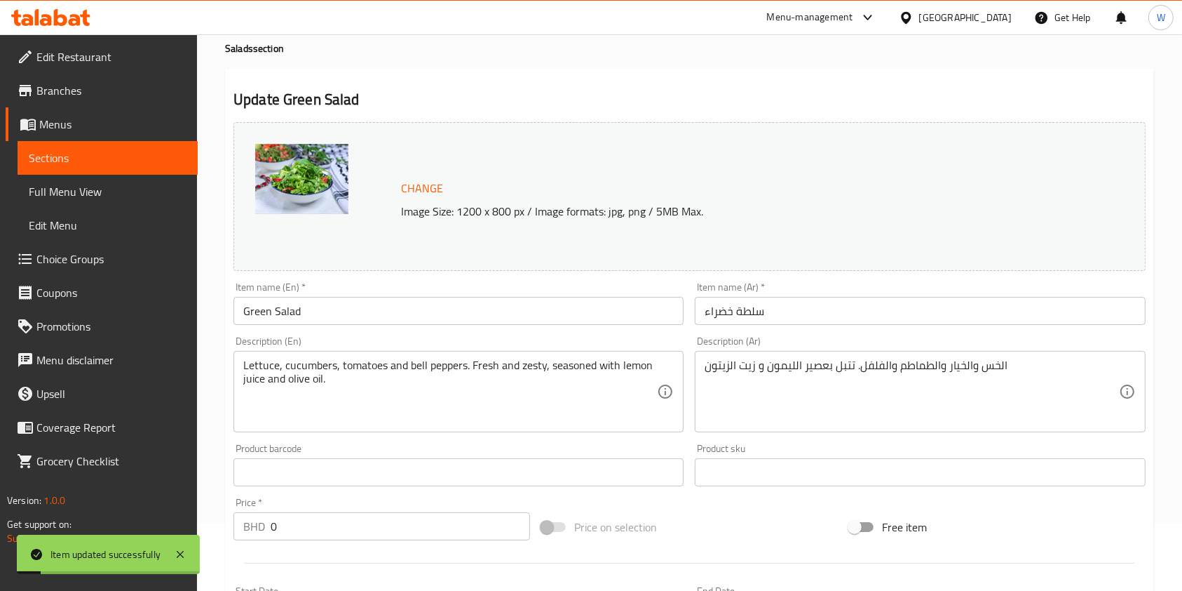
scroll to position [11, 0]
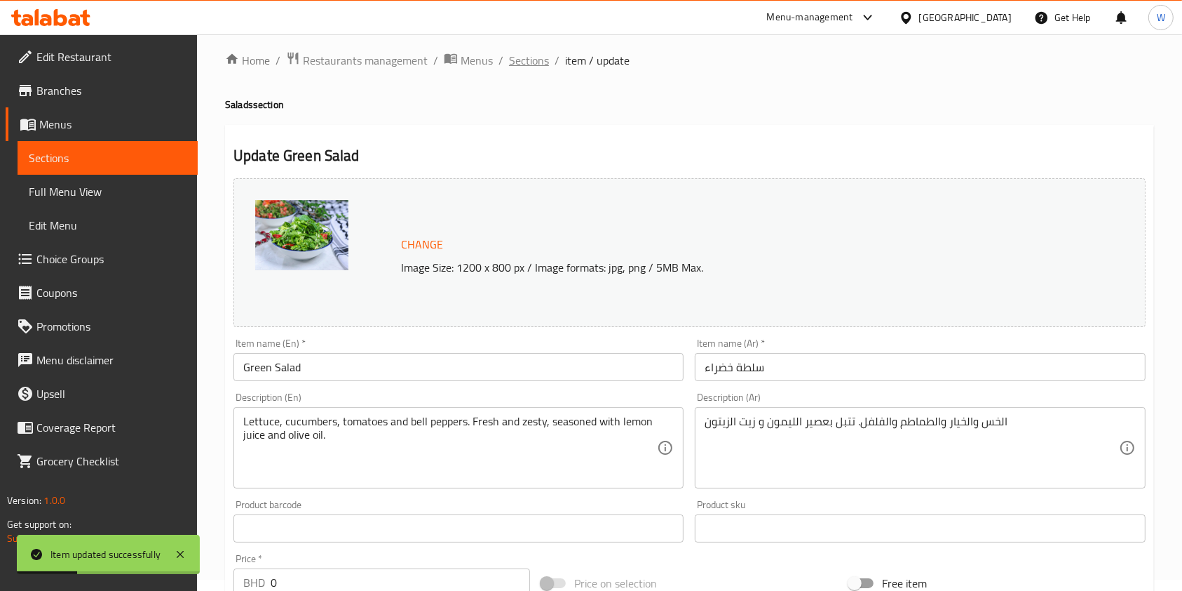
click at [533, 65] on span "Sections" at bounding box center [529, 60] width 40 height 17
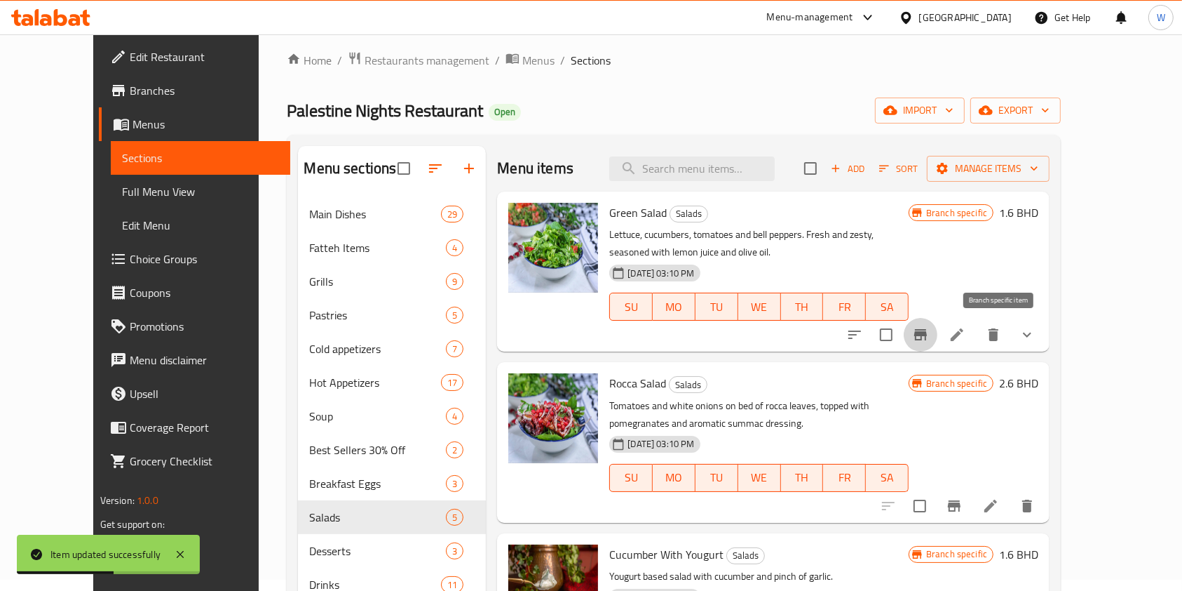
click at [927, 333] on icon "Branch-specific-item" at bounding box center [921, 334] width 13 height 11
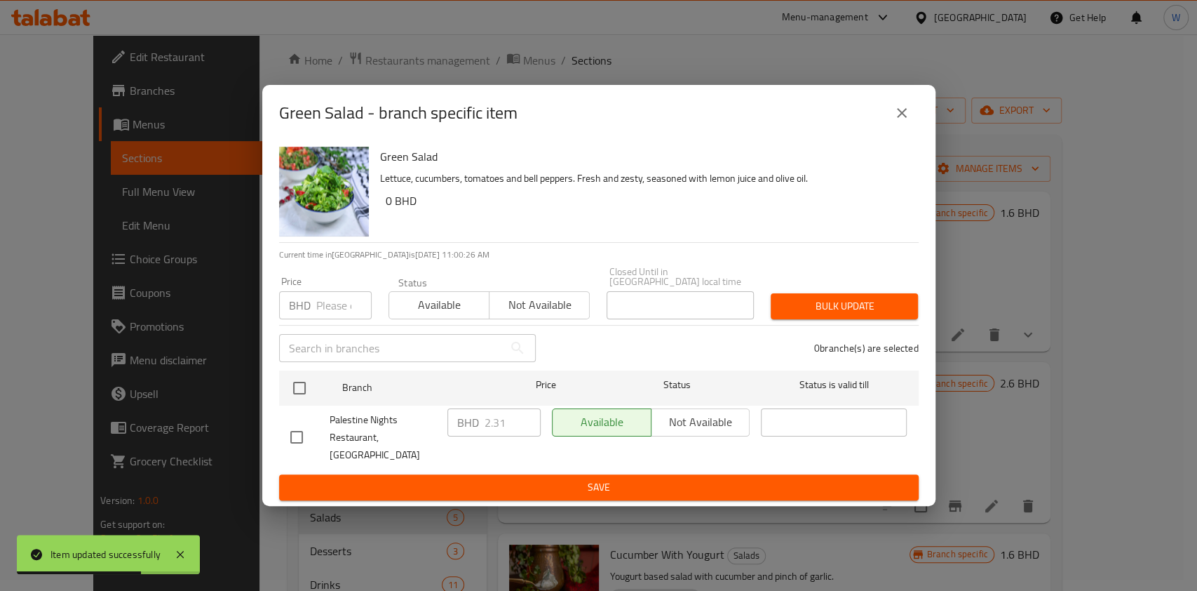
click at [342, 327] on div "Price BHD Price" at bounding box center [325, 298] width 109 height 60
click at [338, 315] on input "number" at bounding box center [343, 305] width 55 height 28
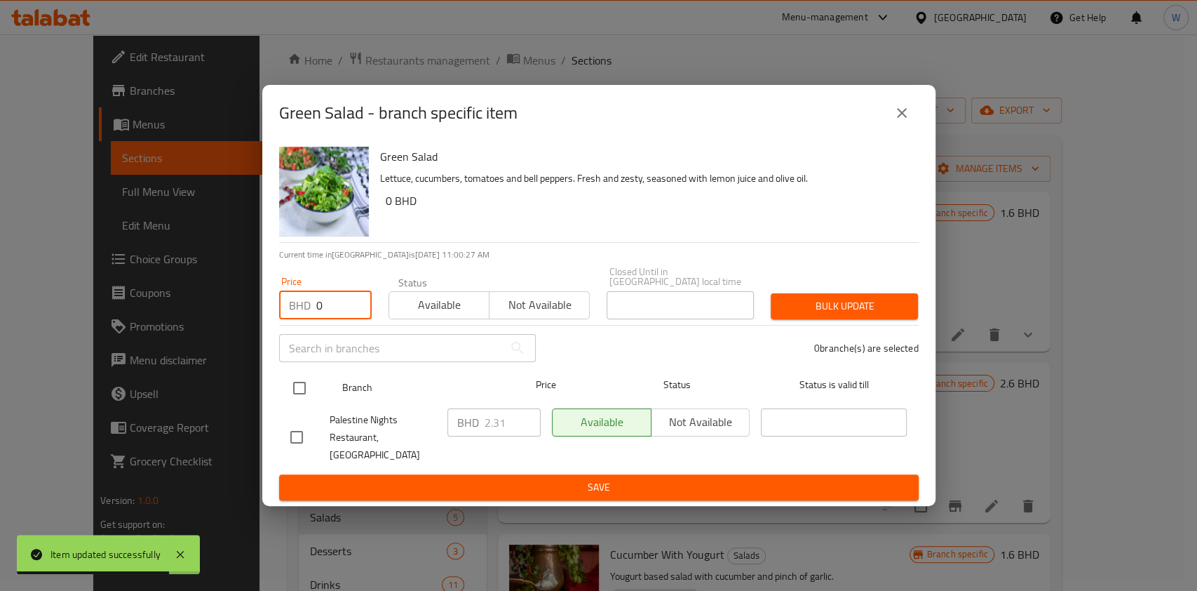
type input "0"
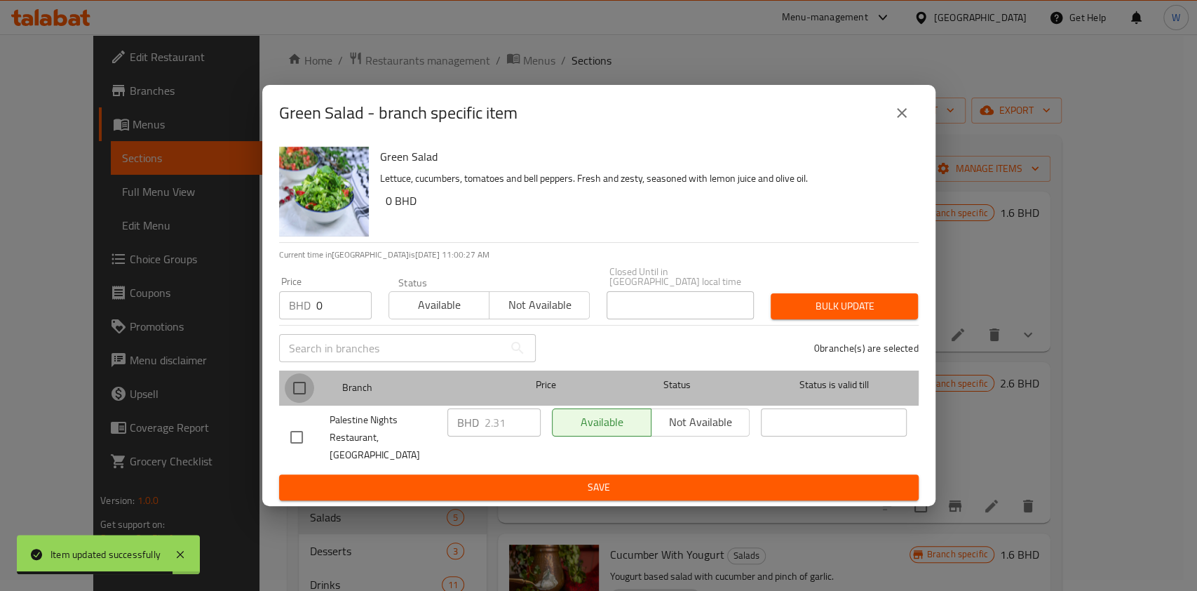
click at [298, 385] on input "checkbox" at bounding box center [299, 387] width 29 height 29
checkbox input "true"
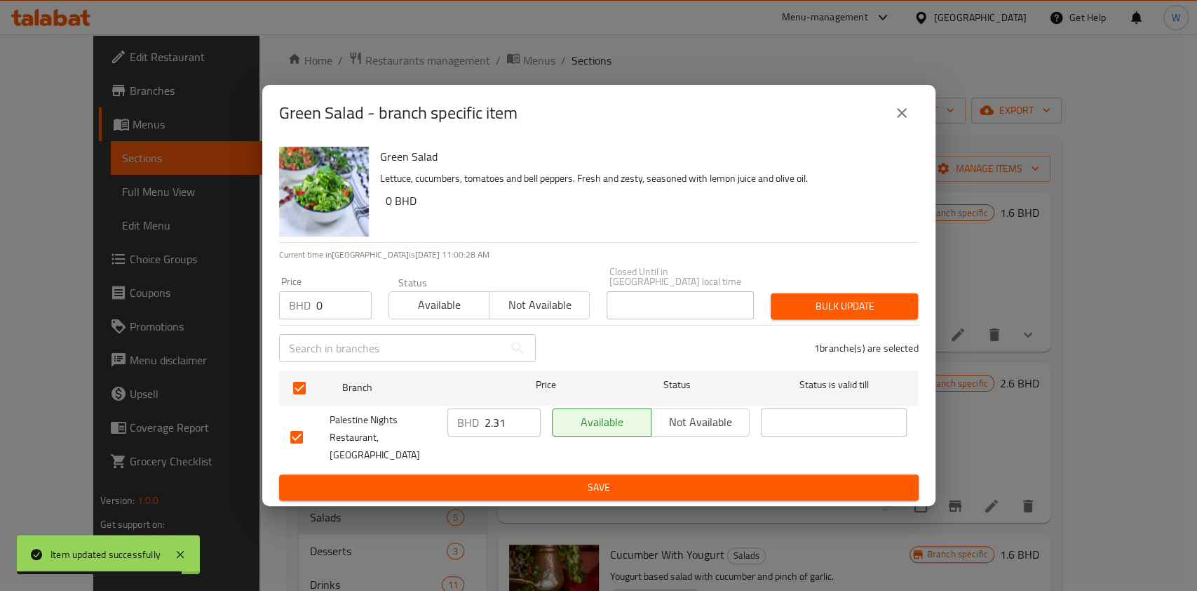
drag, startPoint x: 762, startPoint y: 314, endPoint x: 775, endPoint y: 313, distance: 12.6
click at [769, 314] on div "Bulk update" at bounding box center [844, 306] width 164 height 43
click at [800, 311] on span "Bulk update" at bounding box center [844, 306] width 125 height 18
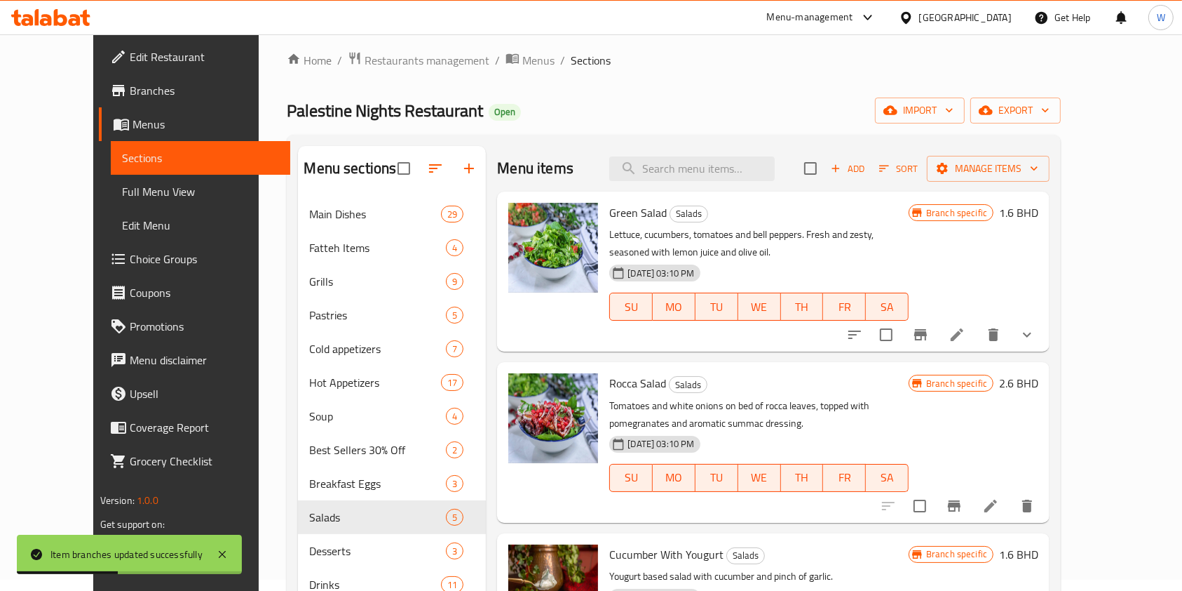
click at [879, 528] on div "Menu items Add Sort Manage items Green Salad Salads Lettuce, cucumbers, tomatoe…" at bounding box center [768, 441] width 564 height 591
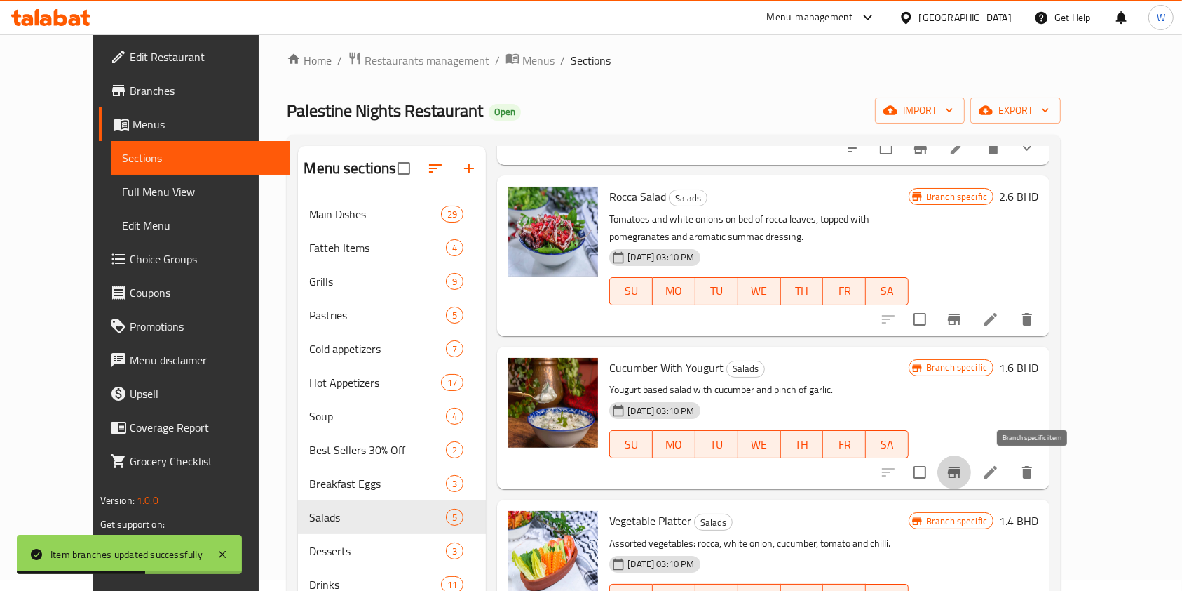
click at [961, 476] on icon "Branch-specific-item" at bounding box center [954, 471] width 13 height 11
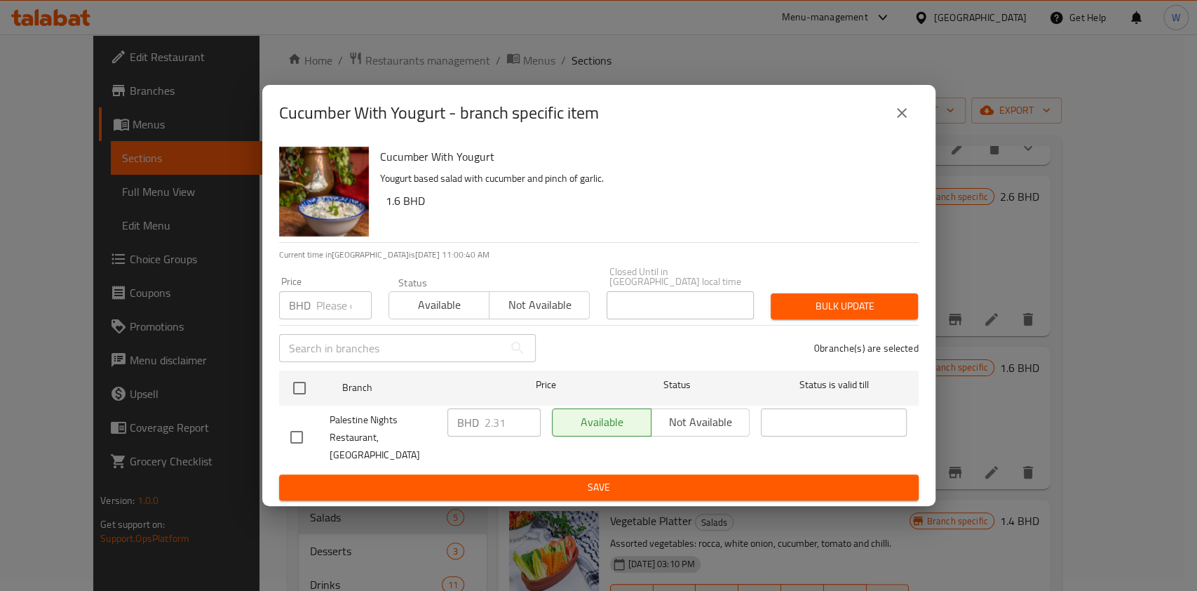
click at [309, 311] on p "BHD" at bounding box center [300, 305] width 22 height 17
click at [336, 316] on input "number" at bounding box center [343, 305] width 55 height 28
paste input "2.4"
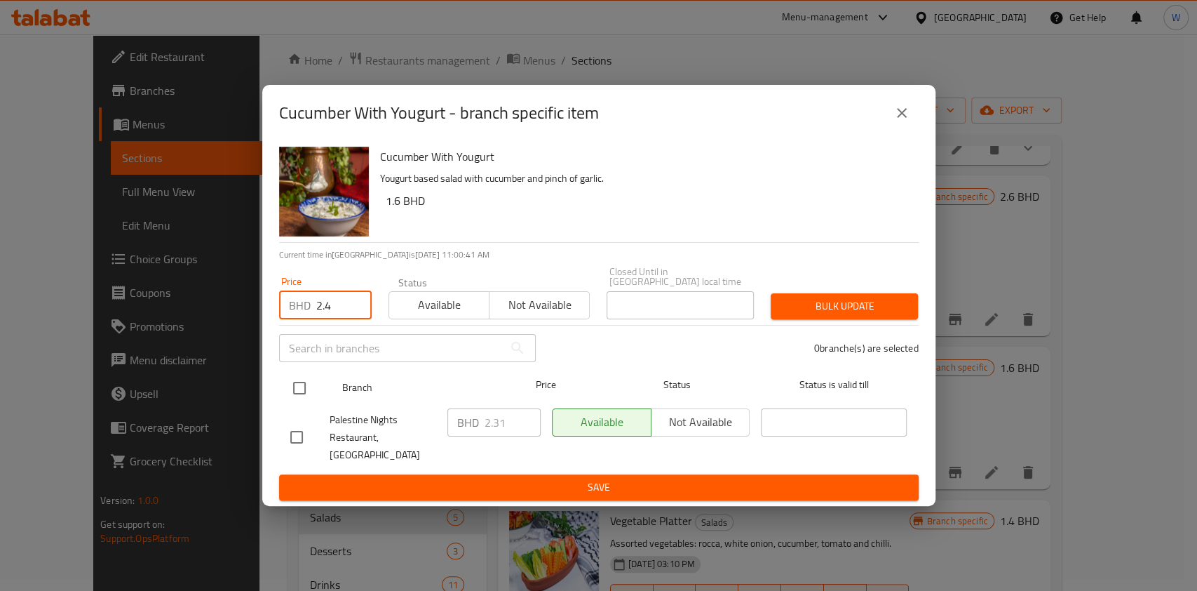
type input "2.4"
click at [304, 377] on input "checkbox" at bounding box center [299, 387] width 29 height 29
checkbox input "true"
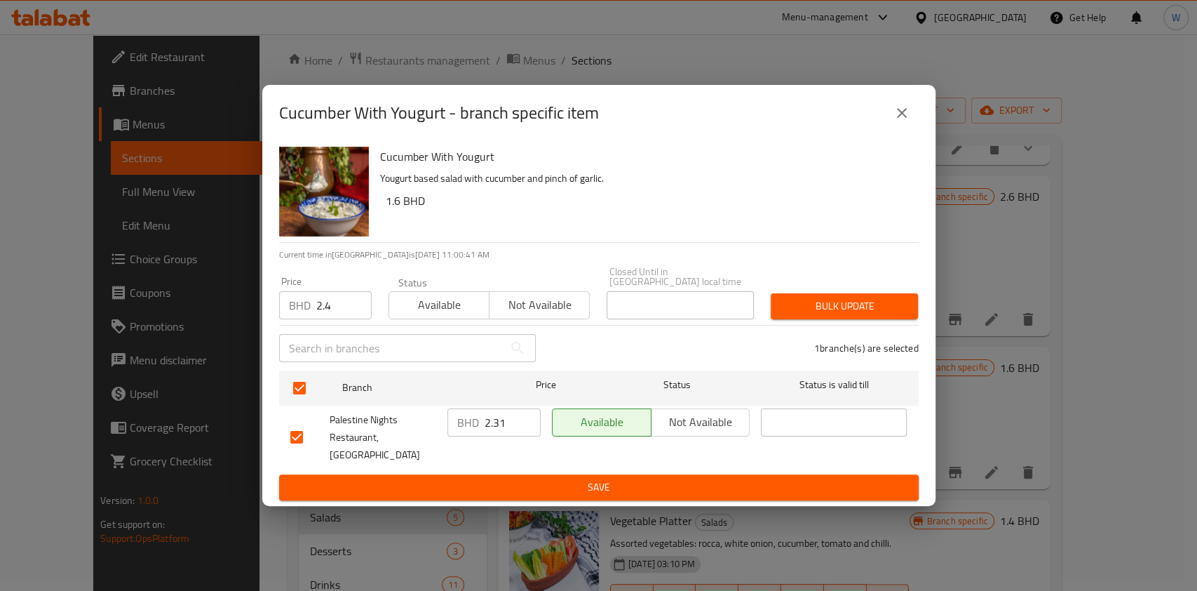
click at [862, 306] on span "Bulk update" at bounding box center [844, 306] width 125 height 18
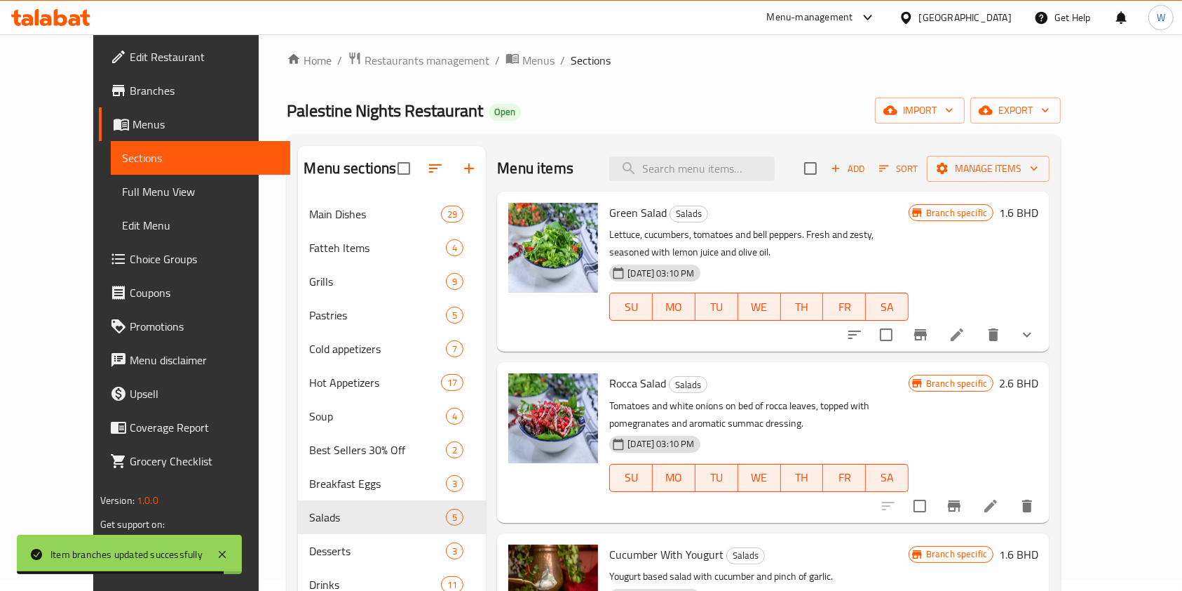
scroll to position [0, 0]
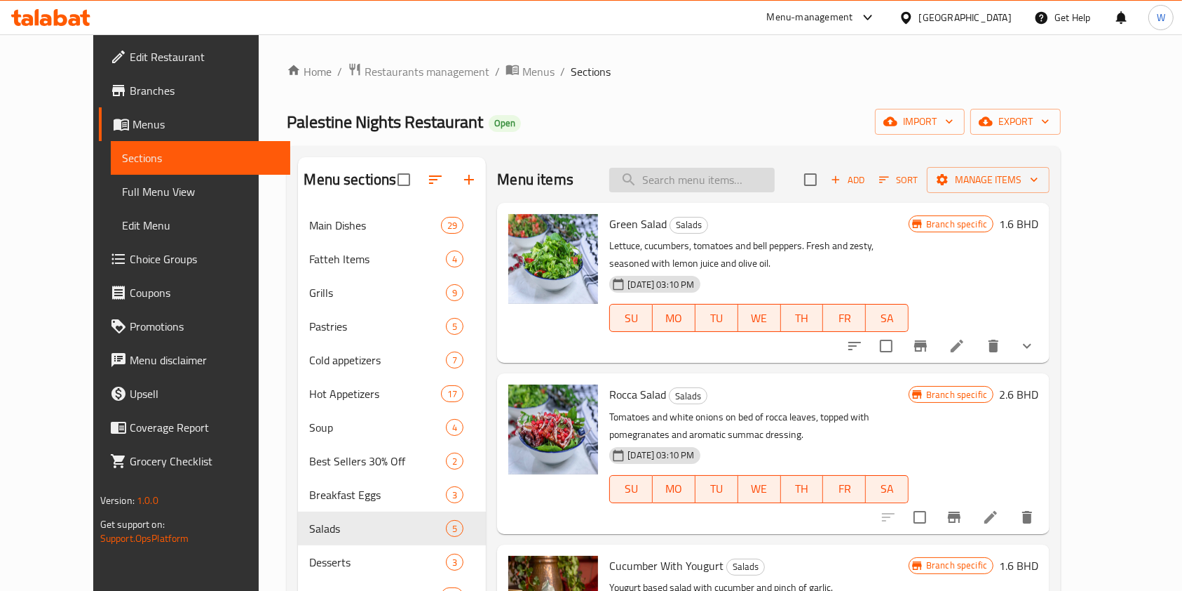
click at [752, 189] on input "search" at bounding box center [692, 180] width 166 height 25
paste input "Assorted Vegetables"
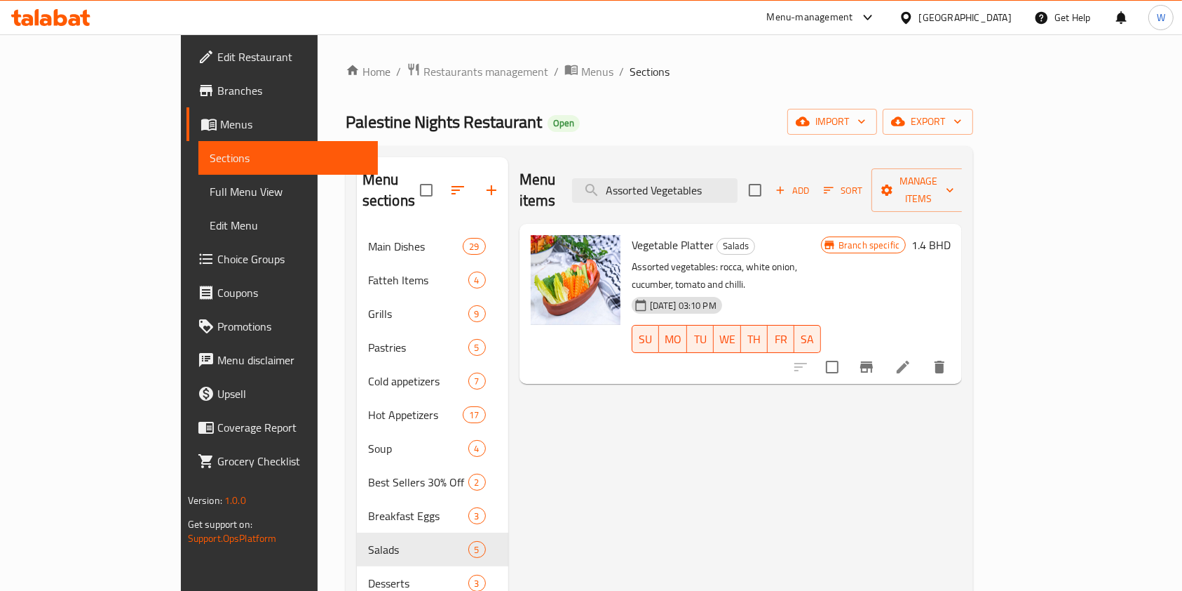
type input "Assorted Vegetables"
click at [875, 358] on icon "Branch-specific-item" at bounding box center [866, 366] width 17 height 17
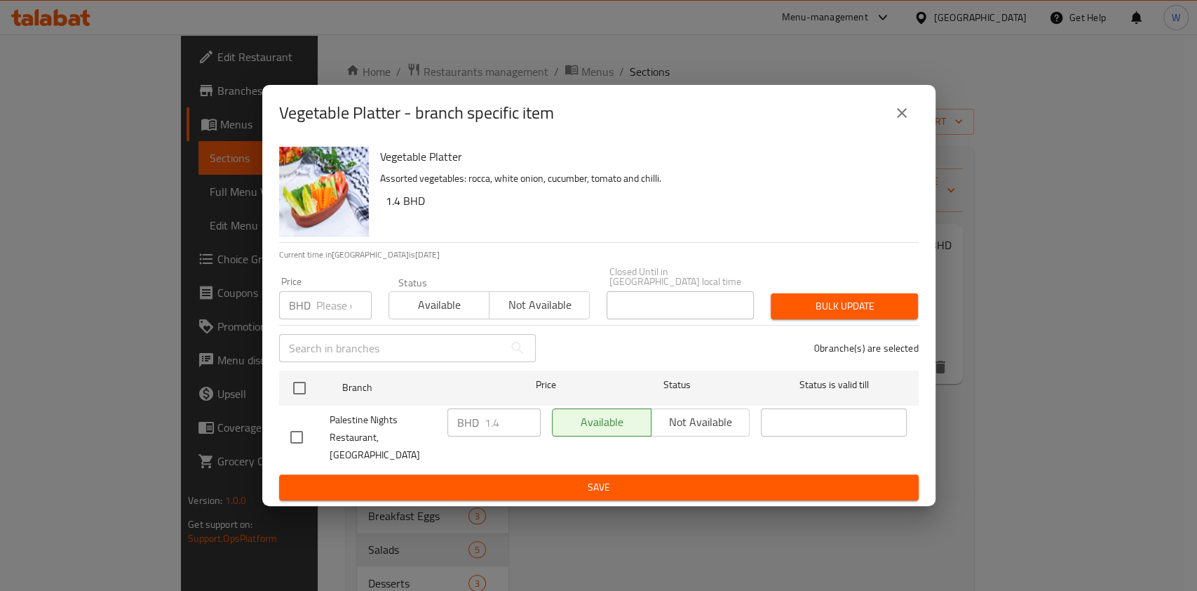
click at [309, 301] on p "BHD" at bounding box center [300, 305] width 22 height 17
click at [323, 300] on input "number" at bounding box center [343, 305] width 55 height 28
paste input "2.4"
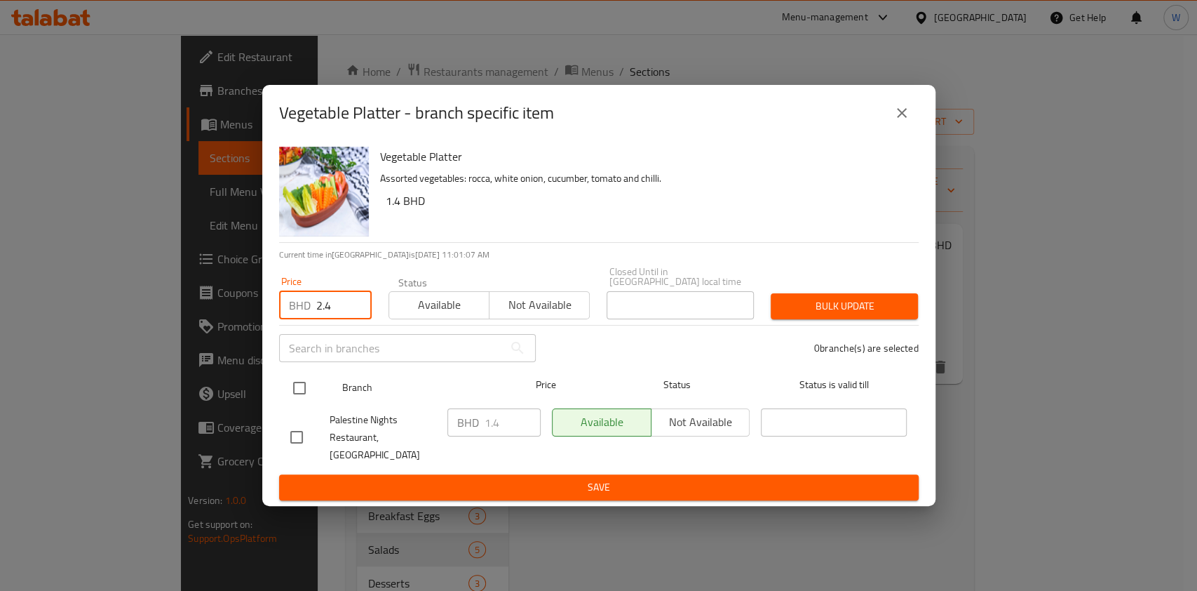
type input "2.4"
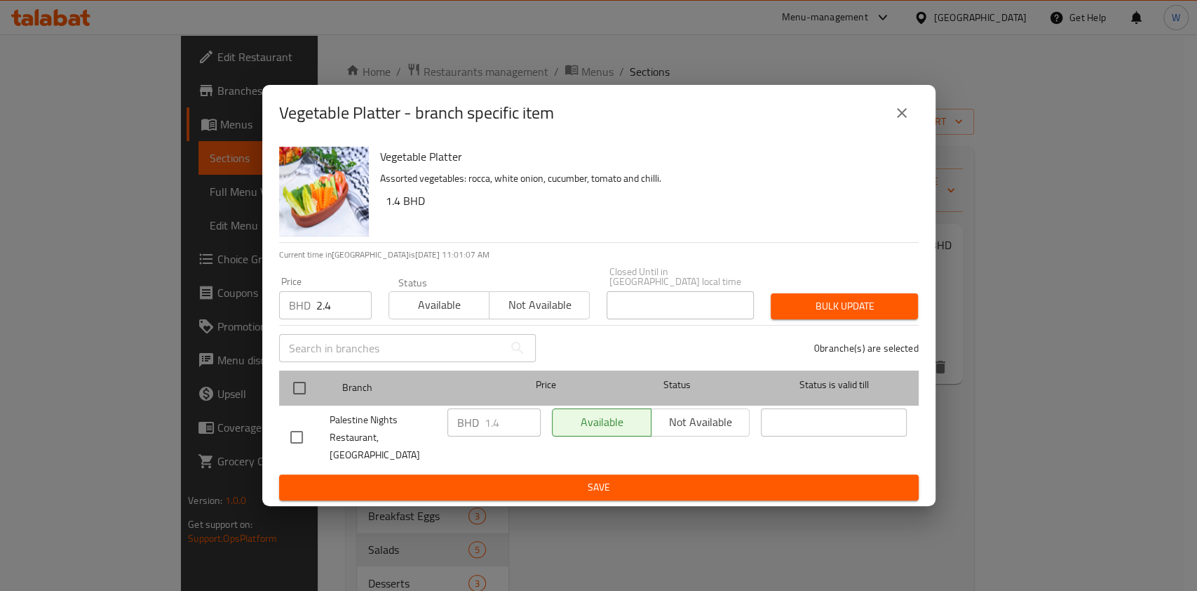
click at [299, 372] on div at bounding box center [311, 388] width 53 height 41
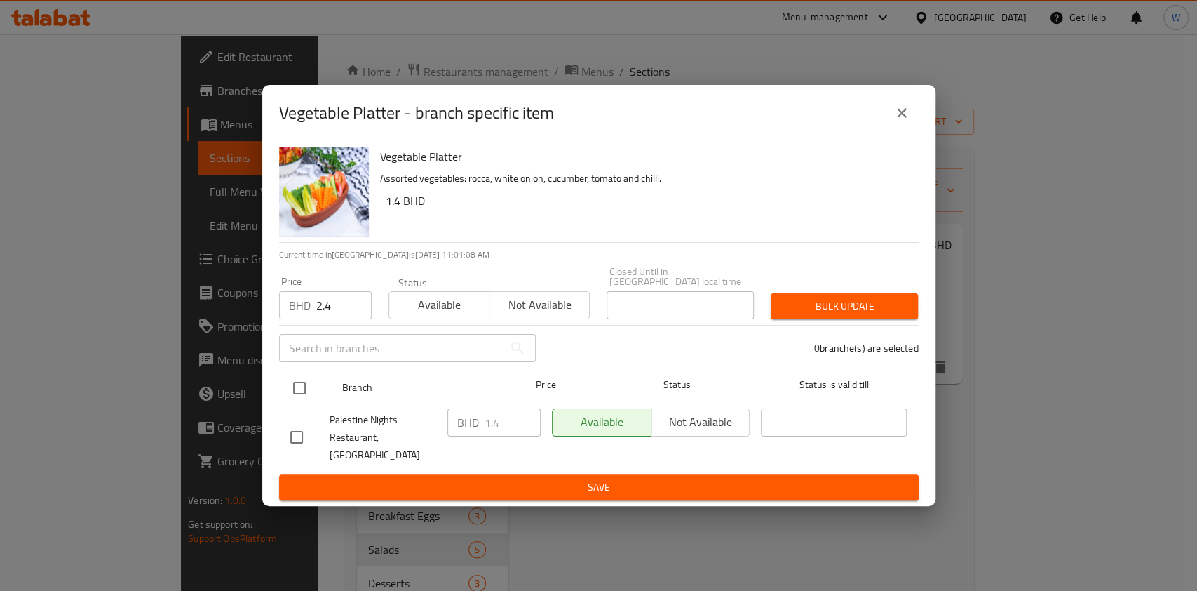
click at [299, 385] on input "checkbox" at bounding box center [299, 387] width 29 height 29
checkbox input "true"
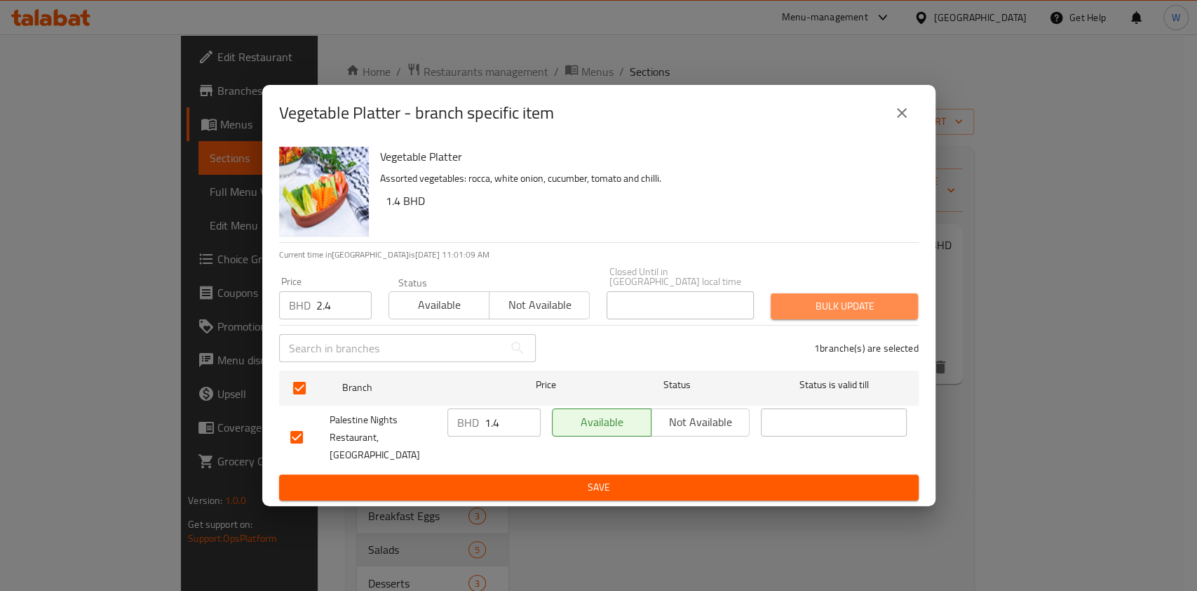
click at [880, 311] on span "Bulk update" at bounding box center [844, 306] width 125 height 18
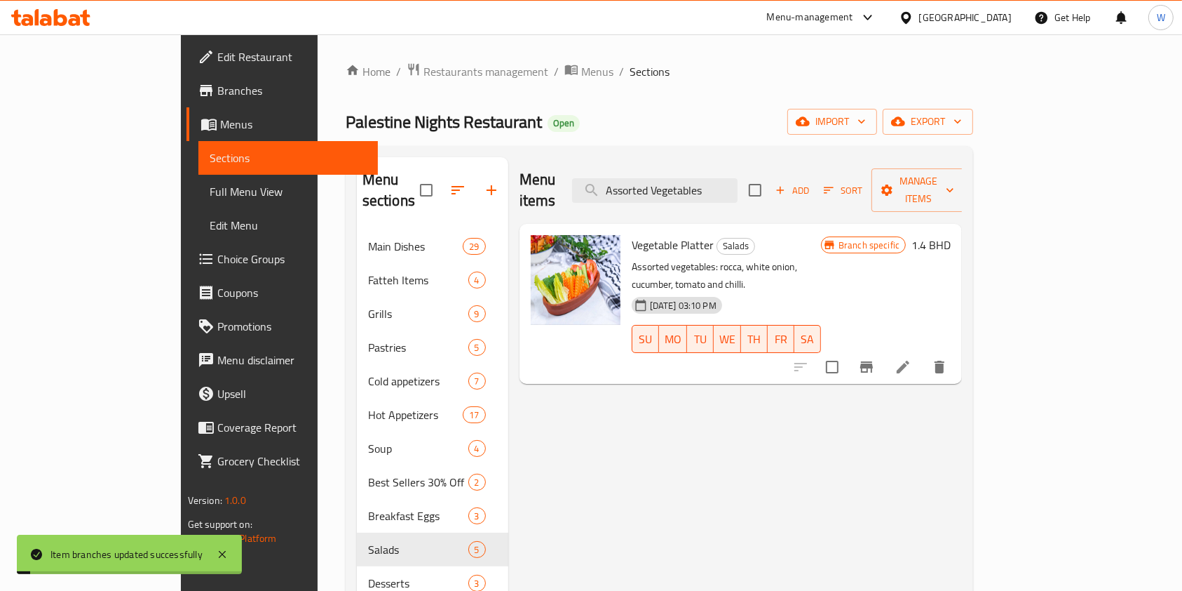
click at [747, 194] on div "Menu items Assorted Vegetables Add Sort Manage items" at bounding box center [741, 190] width 443 height 67
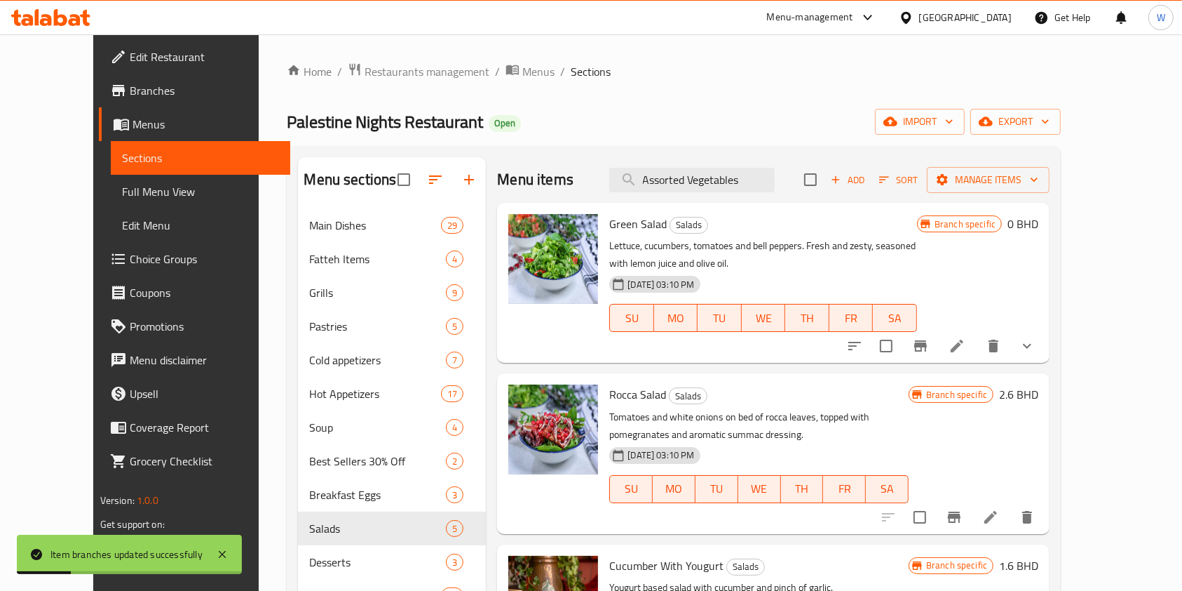
drag, startPoint x: 723, startPoint y: 180, endPoint x: 578, endPoint y: 184, distance: 145.2
click at [590, 183] on div "Menu items Assorted Vegetables Add Sort Manage items" at bounding box center [773, 180] width 553 height 46
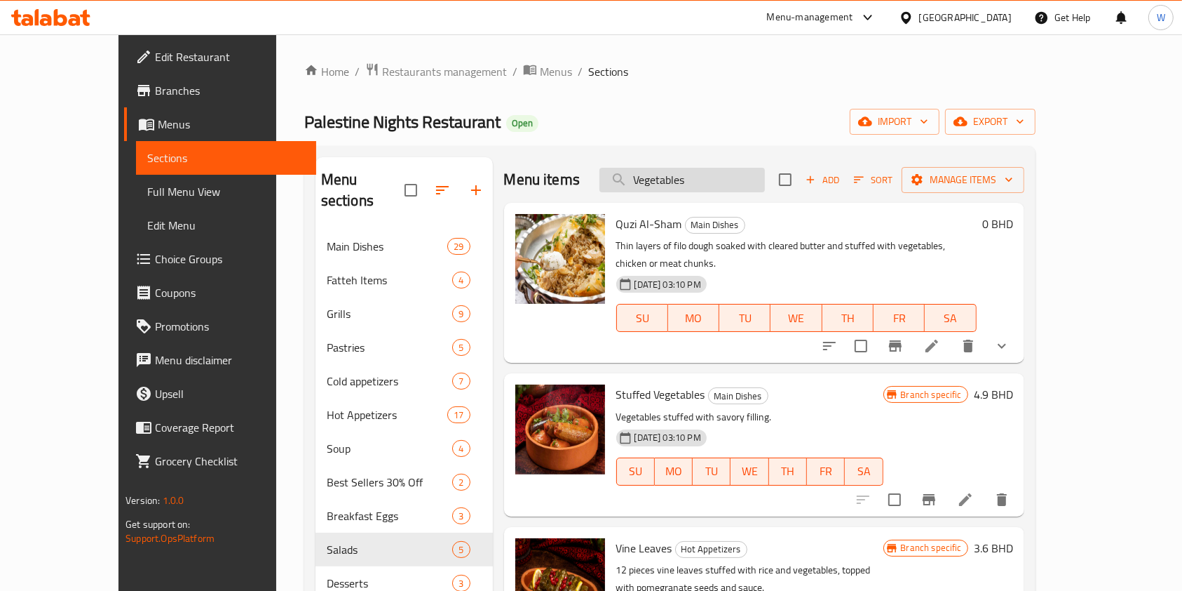
click at [718, 178] on input "Vegetables" at bounding box center [683, 180] width 166 height 25
paste input "Pick"
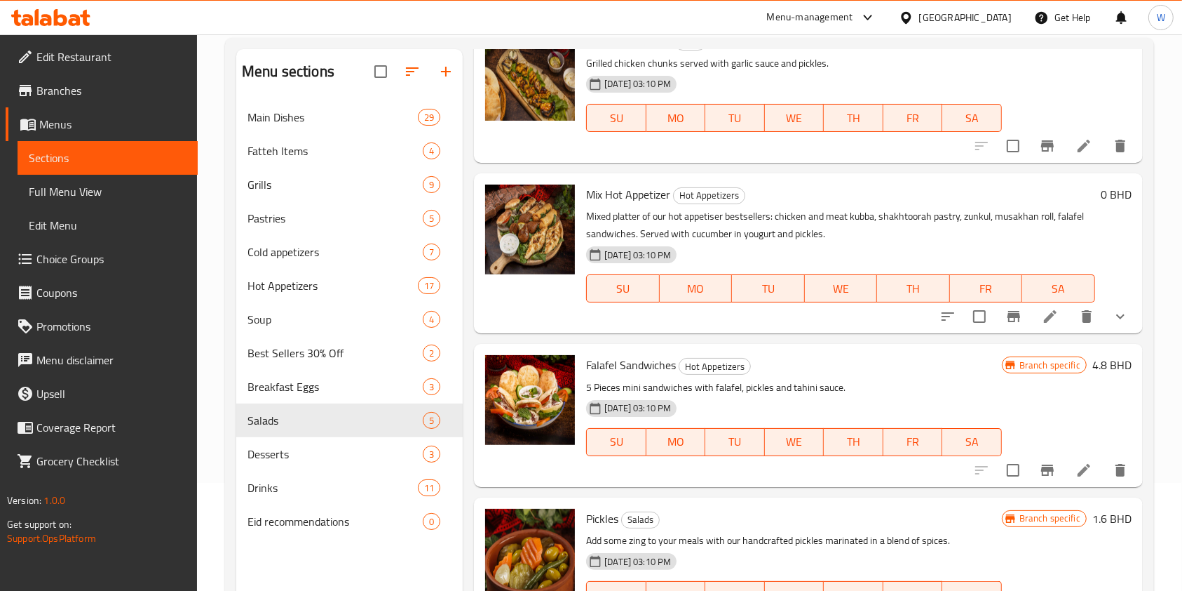
scroll to position [196, 0]
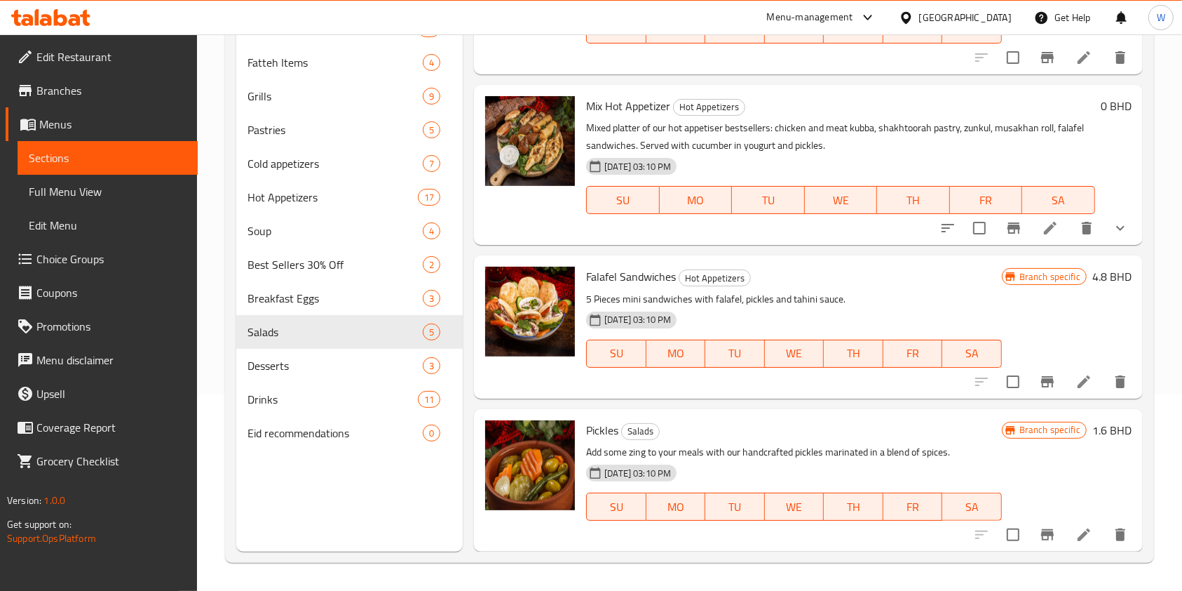
type input "Pickles"
click at [1031, 544] on button "Branch-specific-item" at bounding box center [1048, 535] width 34 height 34
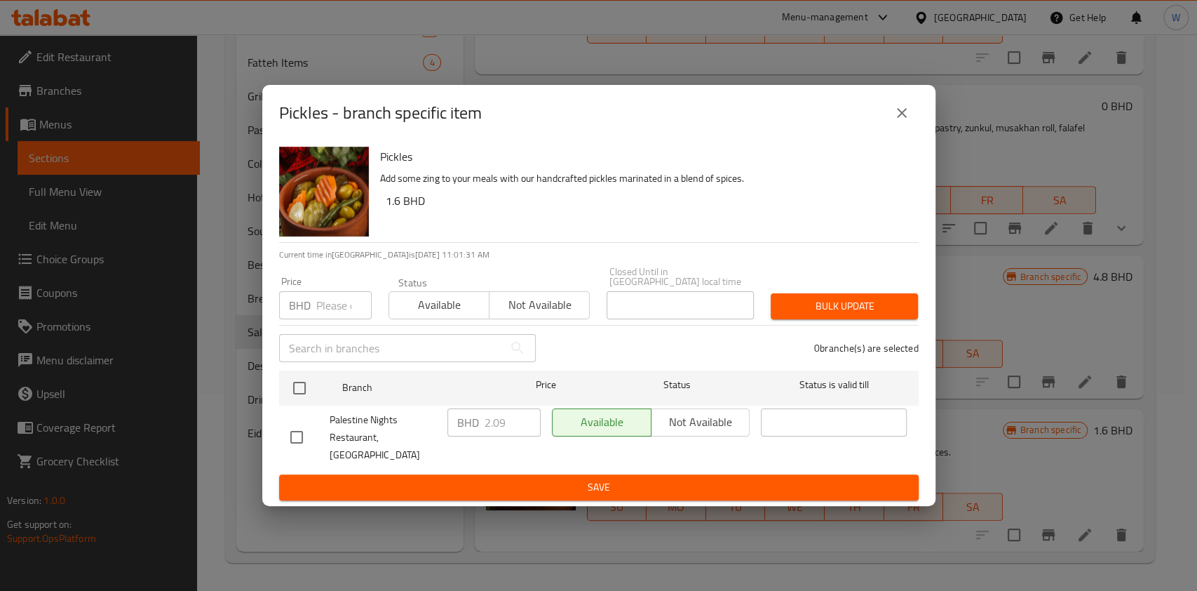
click at [302, 314] on p "BHD" at bounding box center [300, 305] width 22 height 17
click at [323, 314] on input "number" at bounding box center [343, 305] width 55 height 28
paste input "2.2"
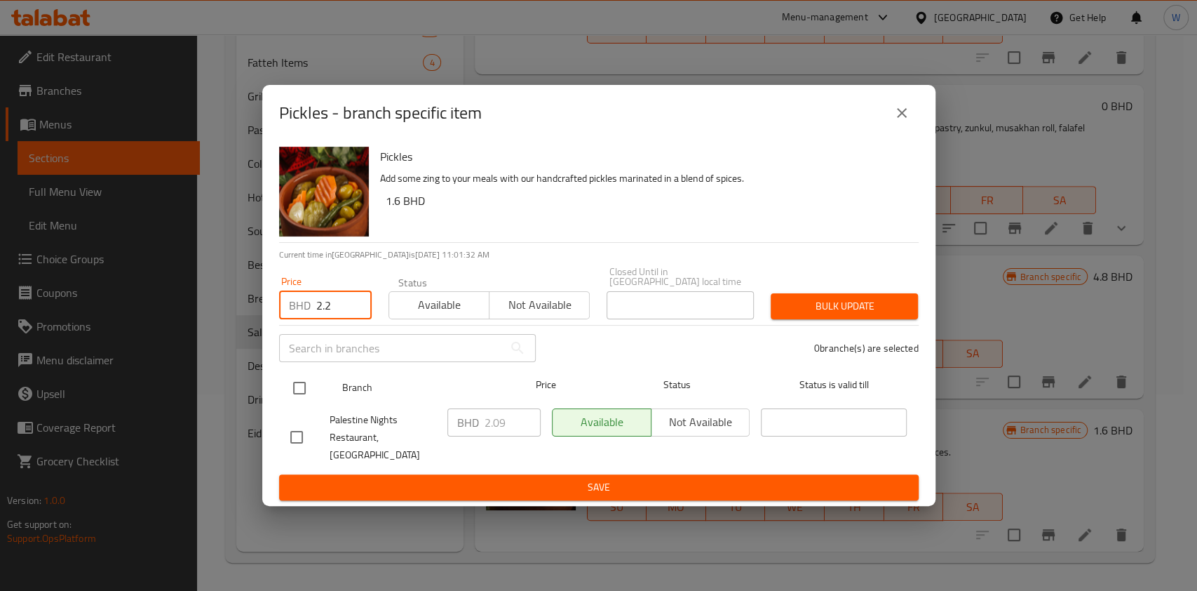
type input "2.2"
click at [306, 379] on input "checkbox" at bounding box center [299, 387] width 29 height 29
checkbox input "true"
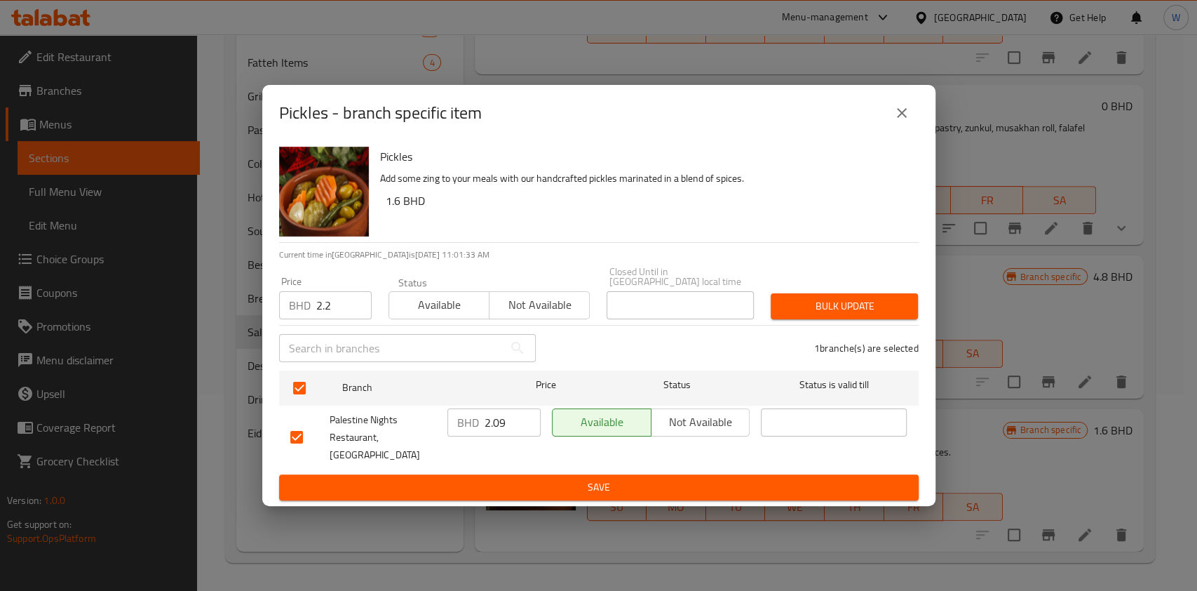
click at [835, 302] on span "Bulk update" at bounding box center [844, 306] width 125 height 18
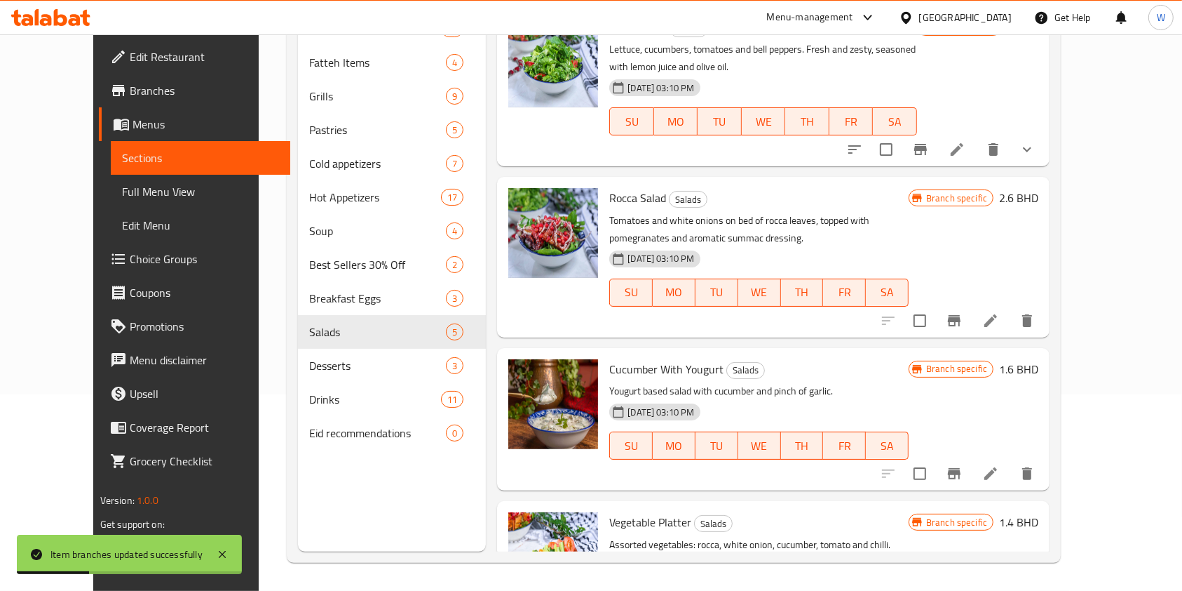
scroll to position [0, 0]
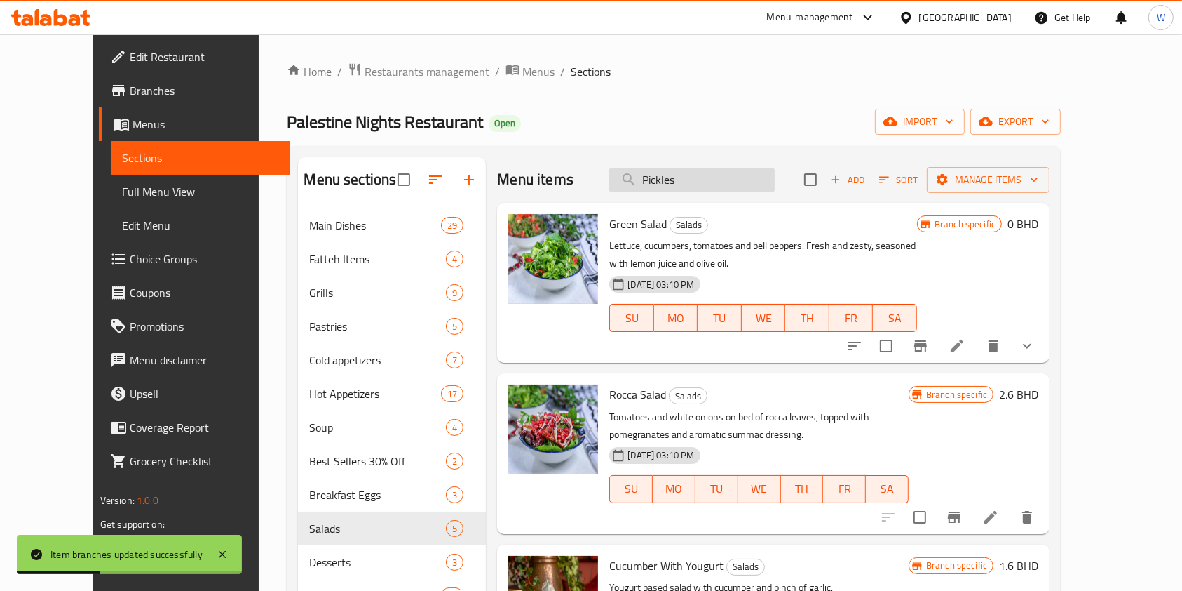
click at [719, 177] on input "Pickles" at bounding box center [692, 180] width 166 height 25
paste input "Hummu"
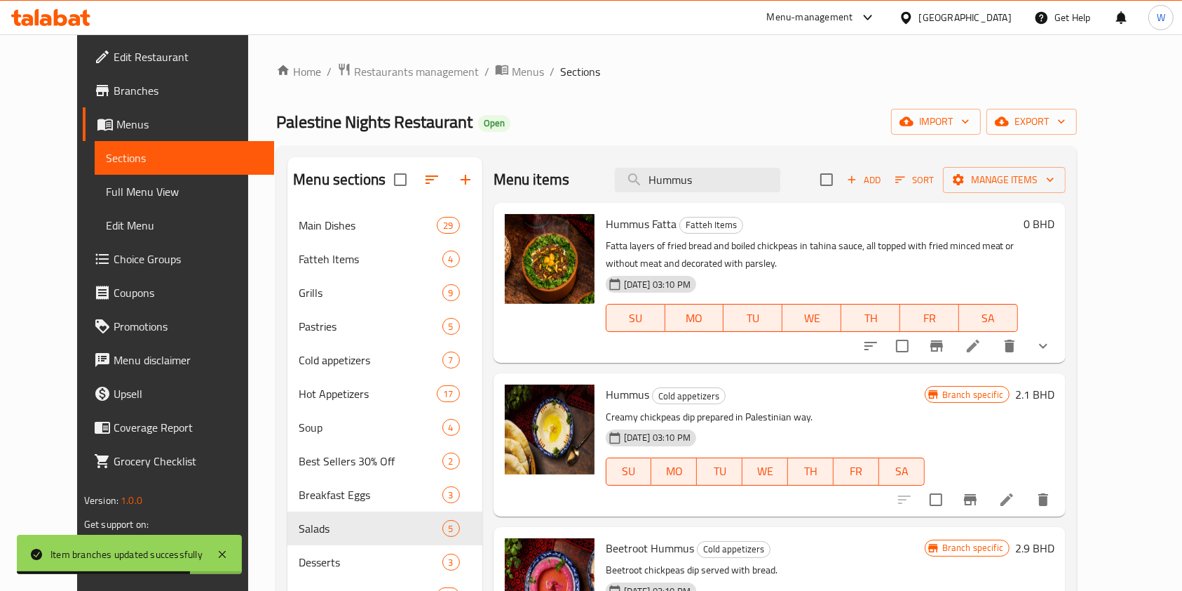
type input "Hummus"
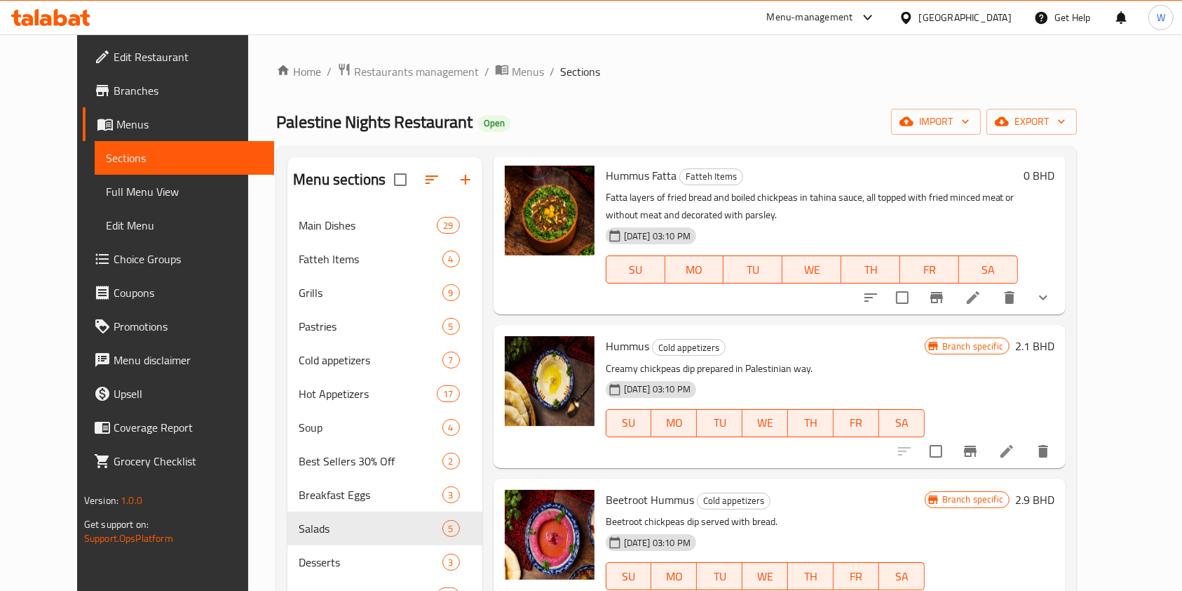
scroll to position [74, 0]
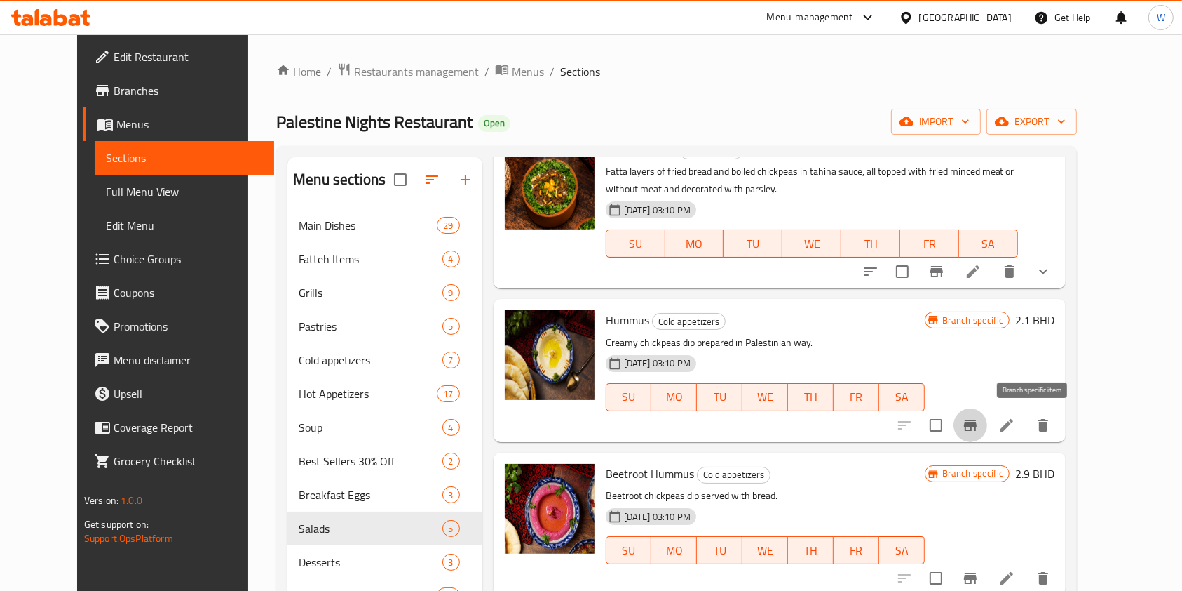
click at [977, 424] on icon "Branch-specific-item" at bounding box center [970, 424] width 13 height 11
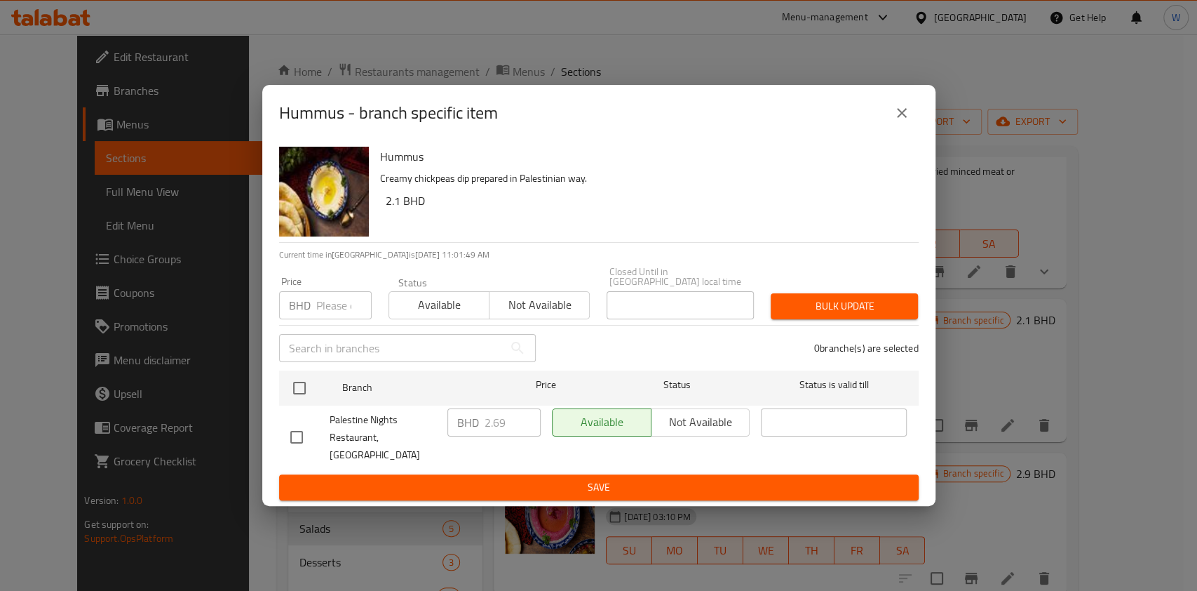
click at [332, 306] on input "number" at bounding box center [343, 305] width 55 height 28
paste input "2.9"
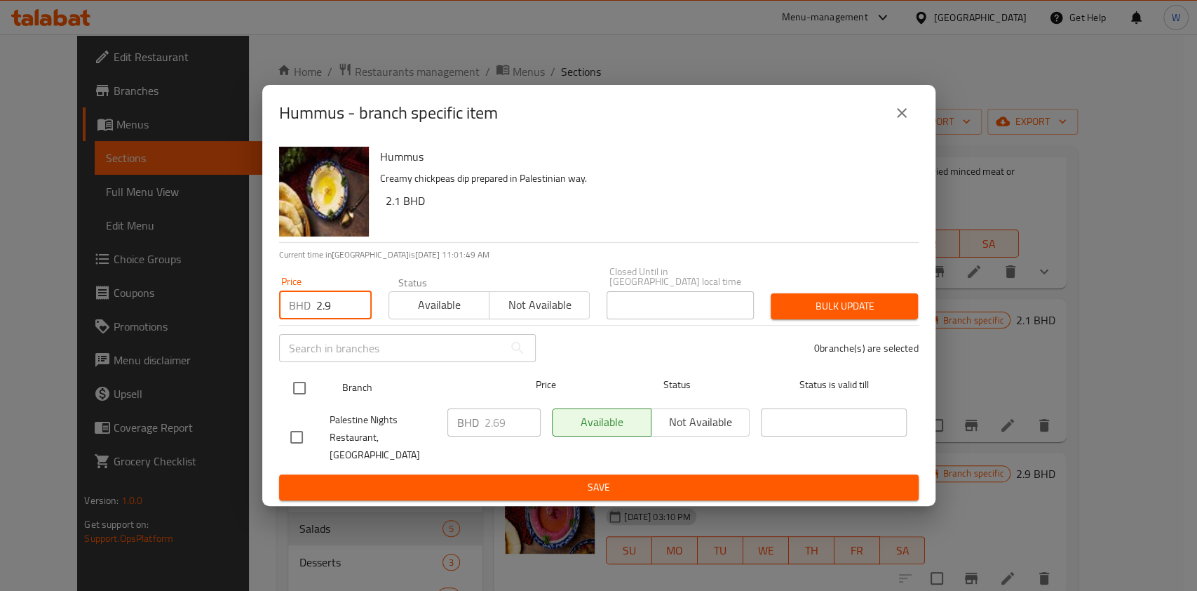
type input "2.9"
click at [302, 392] on input "checkbox" at bounding box center [299, 387] width 29 height 29
checkbox input "true"
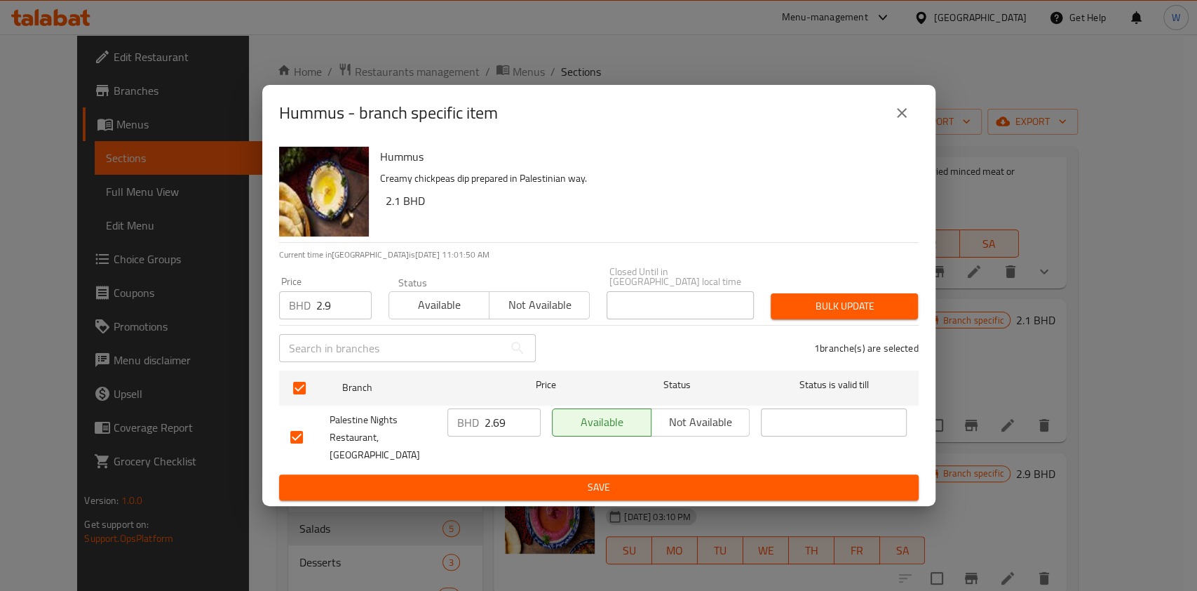
click at [812, 315] on span "Bulk update" at bounding box center [844, 306] width 125 height 18
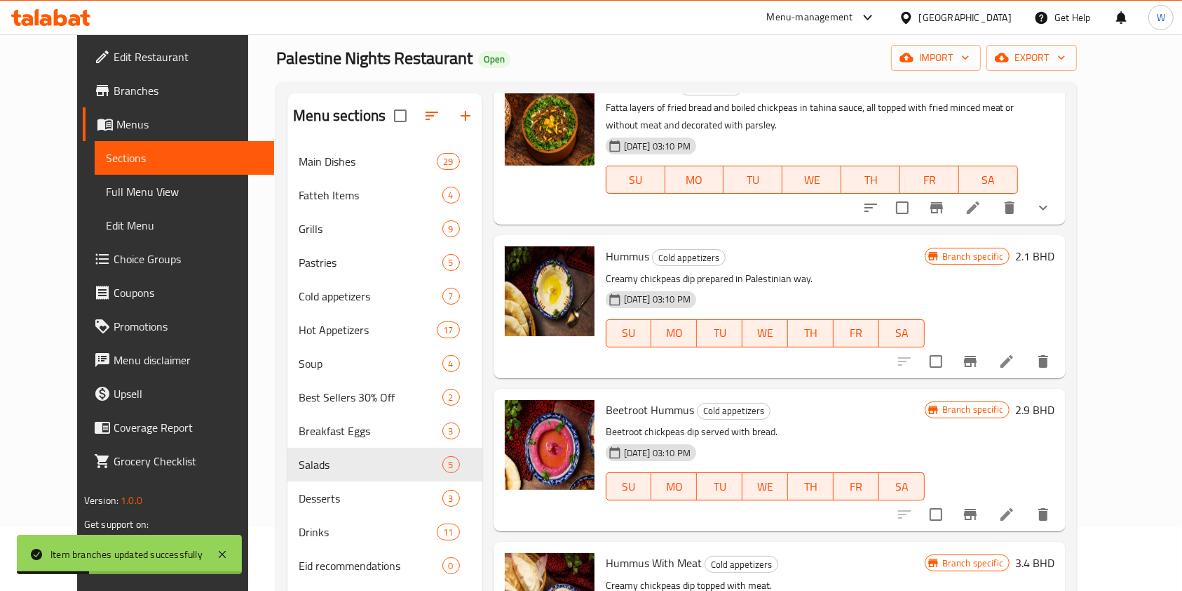
scroll to position [93, 0]
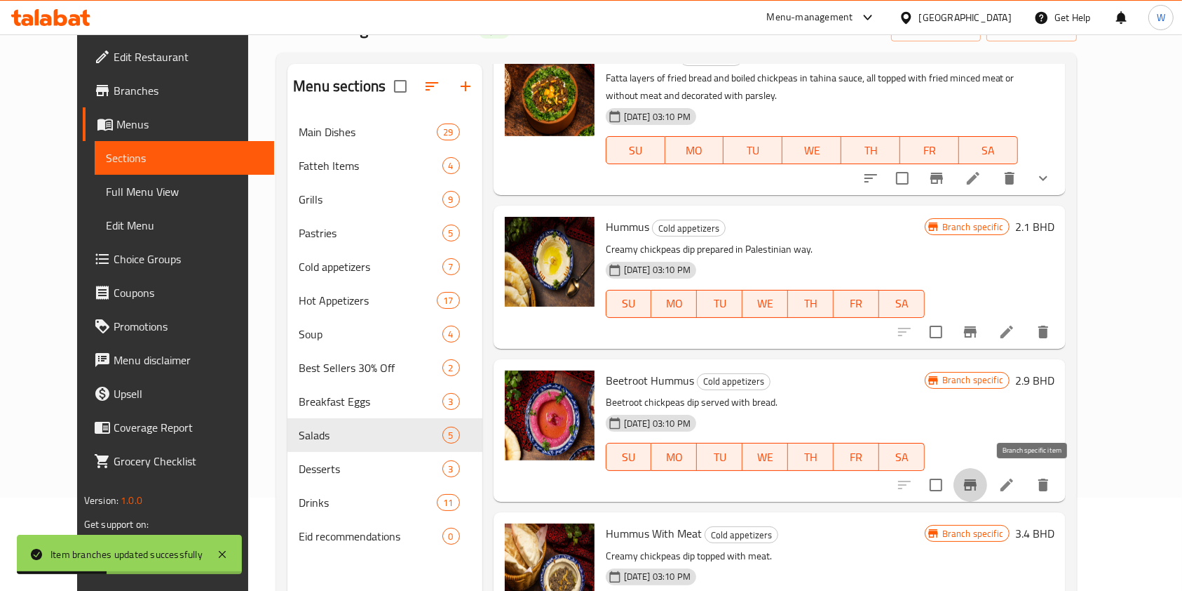
click at [979, 478] on icon "Branch-specific-item" at bounding box center [970, 484] width 17 height 17
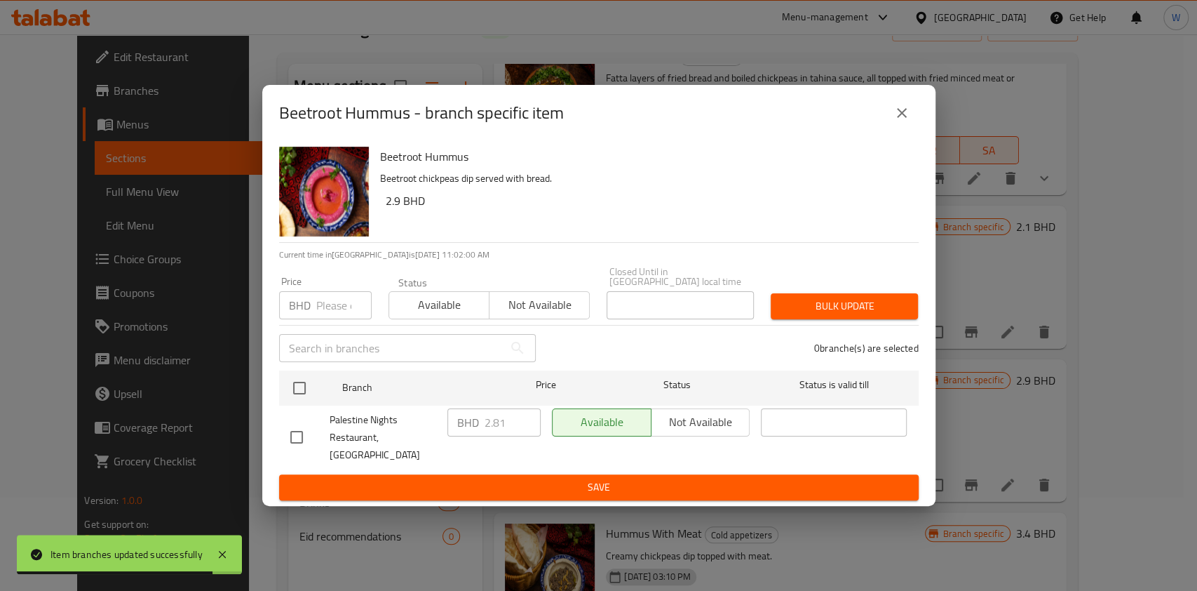
click at [343, 305] on input "number" at bounding box center [343, 305] width 55 height 28
paste input "2.85"
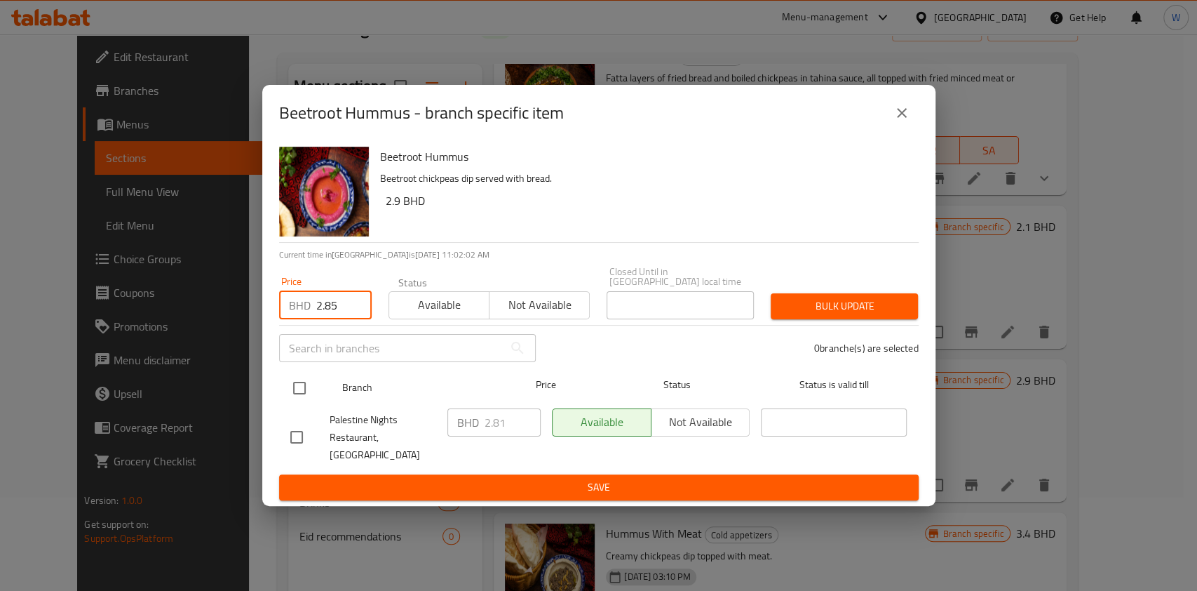
type input "2.85"
click at [299, 391] on input "checkbox" at bounding box center [299, 387] width 29 height 29
checkbox input "true"
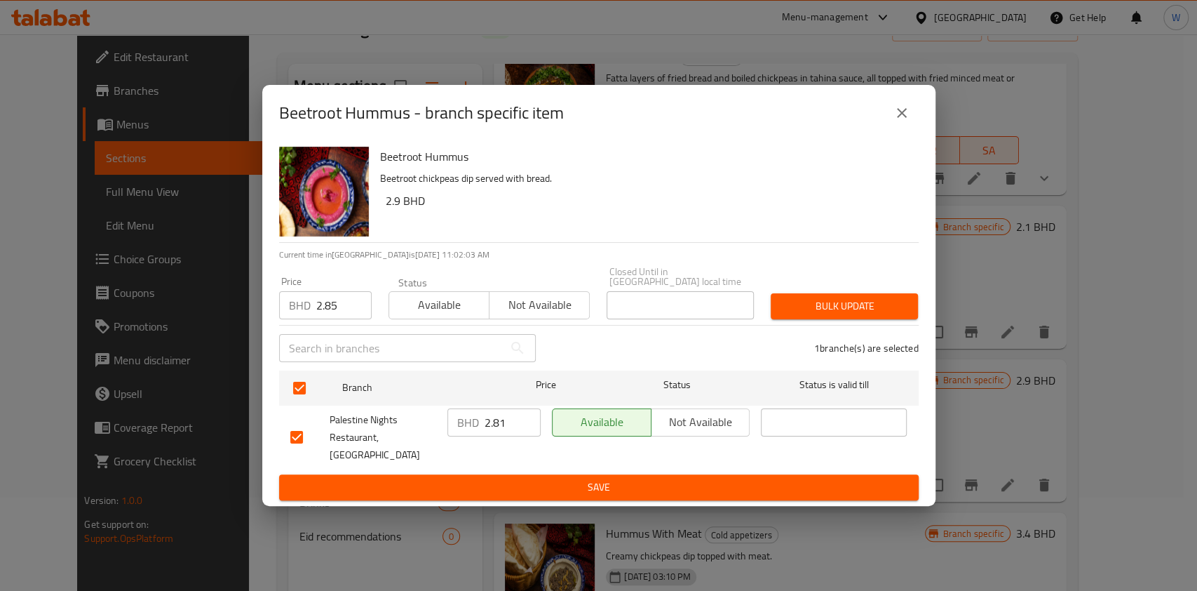
click at [819, 306] on span "Bulk update" at bounding box center [844, 306] width 125 height 18
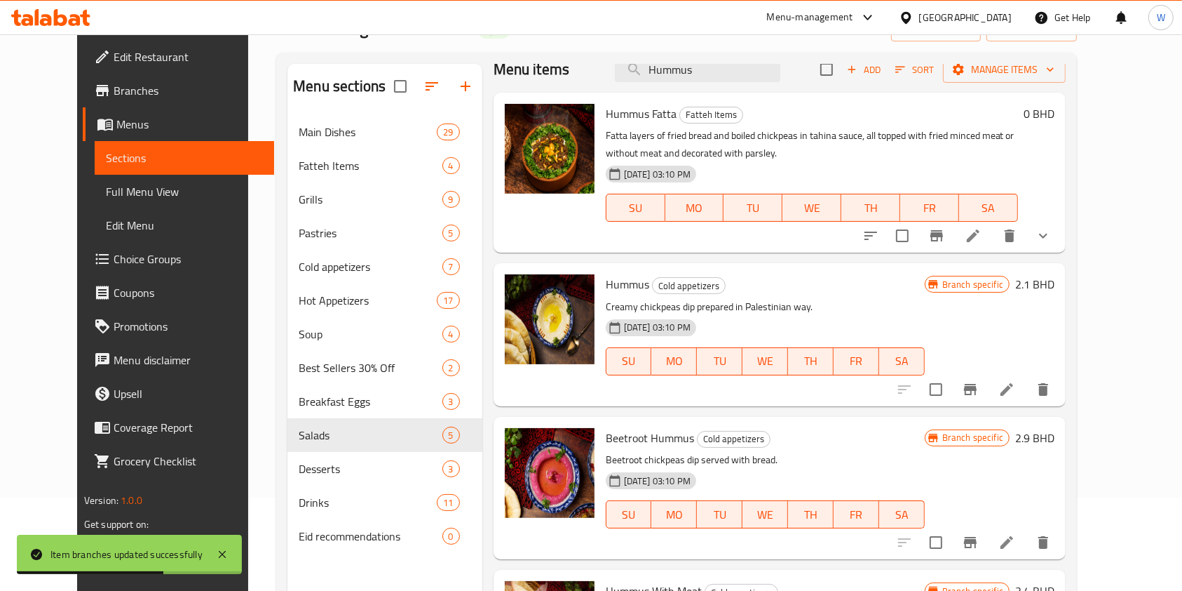
scroll to position [0, 0]
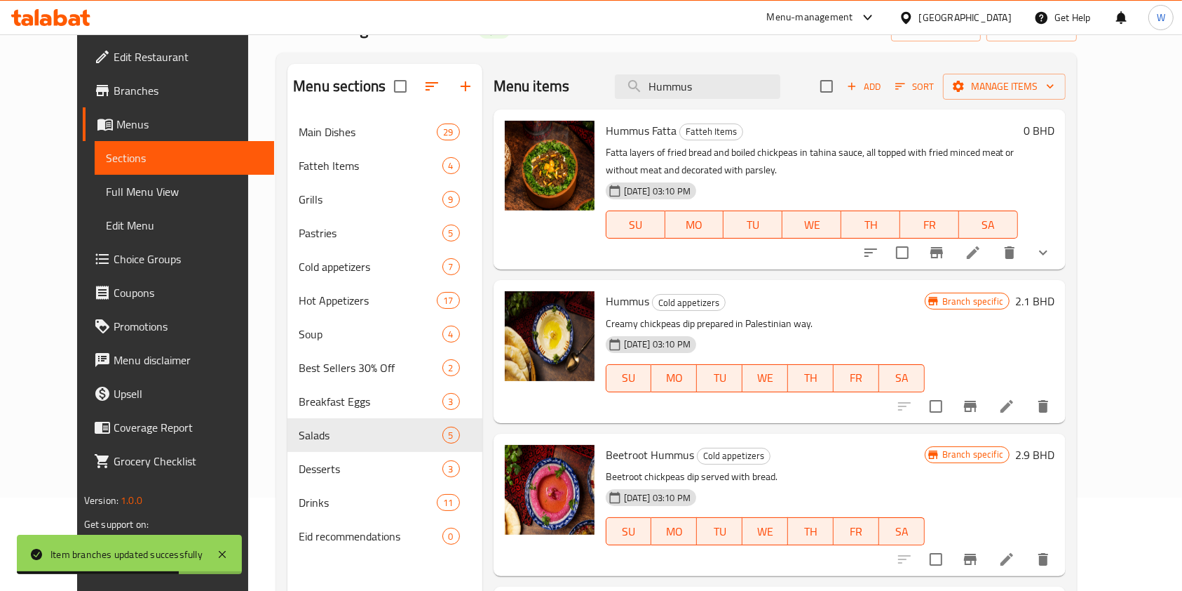
click at [712, 105] on div "Menu items Hummus Add Sort Manage items" at bounding box center [780, 87] width 572 height 46
click at [711, 88] on input "Hummus" at bounding box center [698, 86] width 166 height 25
paste input "Muttabal"
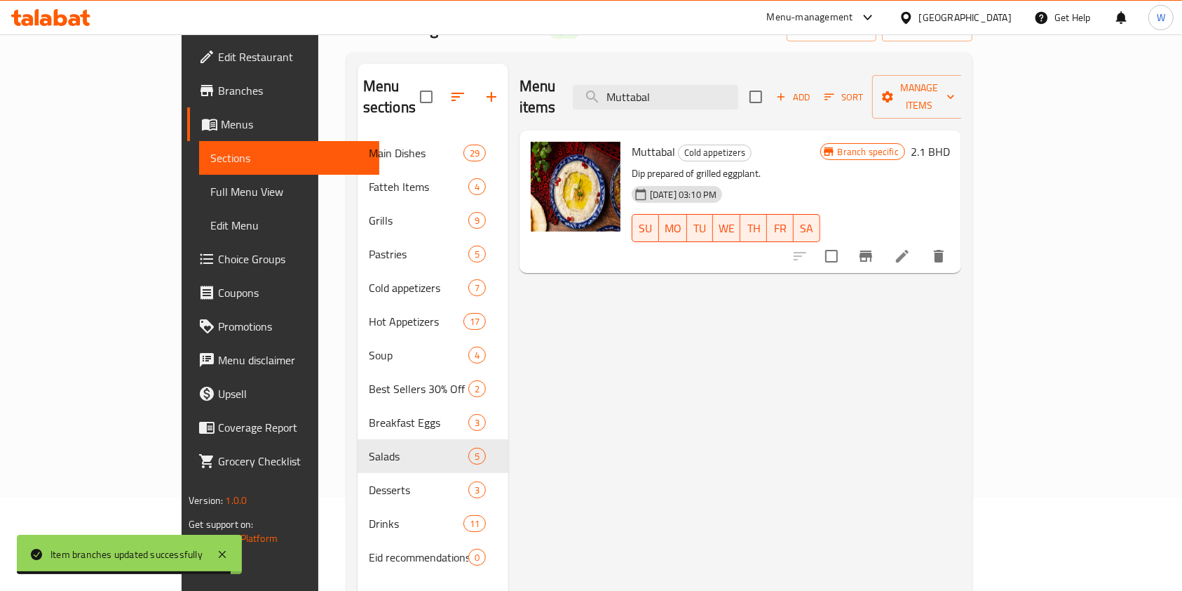
type input "Muttabal"
click at [875, 248] on icon "Branch-specific-item" at bounding box center [866, 256] width 17 height 17
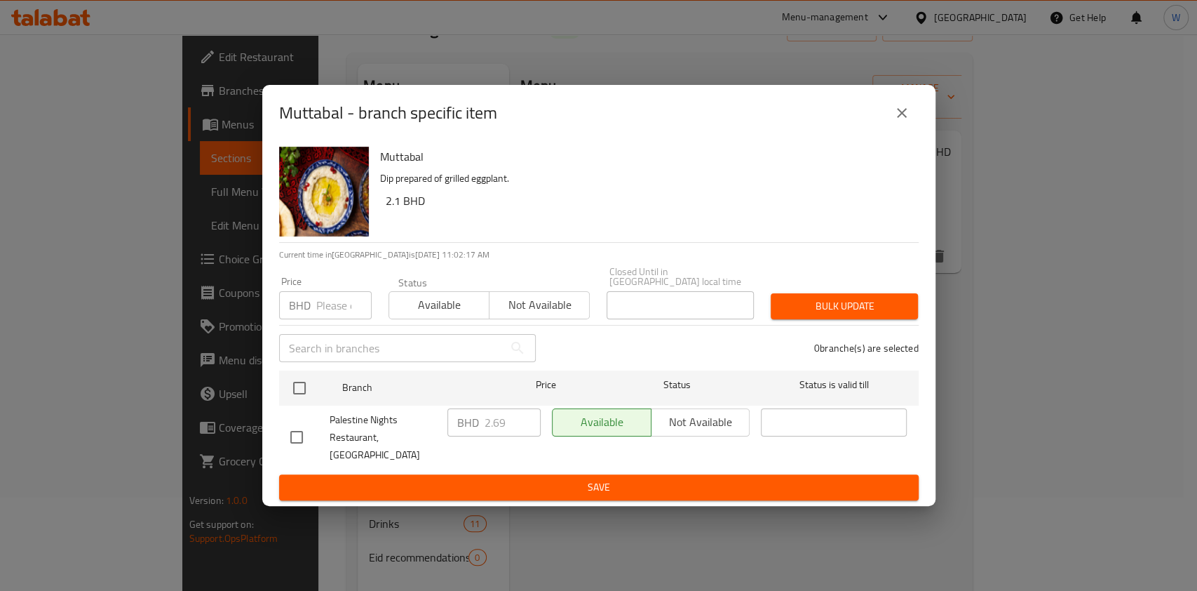
click at [330, 316] on input "number" at bounding box center [343, 305] width 55 height 28
paste input "2.8"
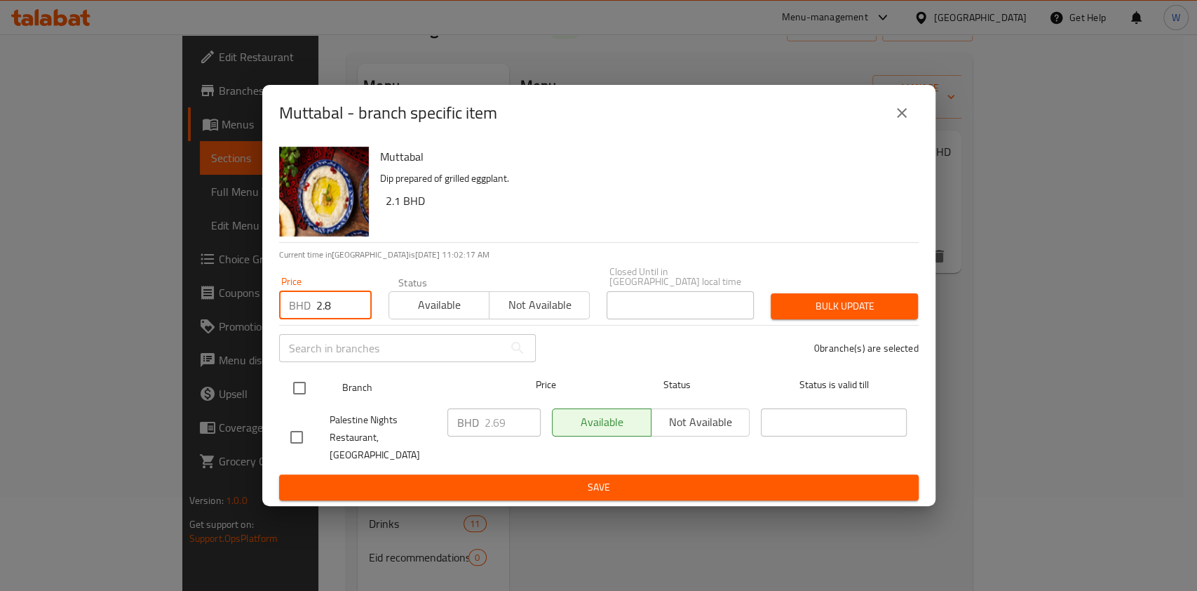
type input "2.8"
click at [303, 386] on input "checkbox" at bounding box center [299, 387] width 29 height 29
checkbox input "true"
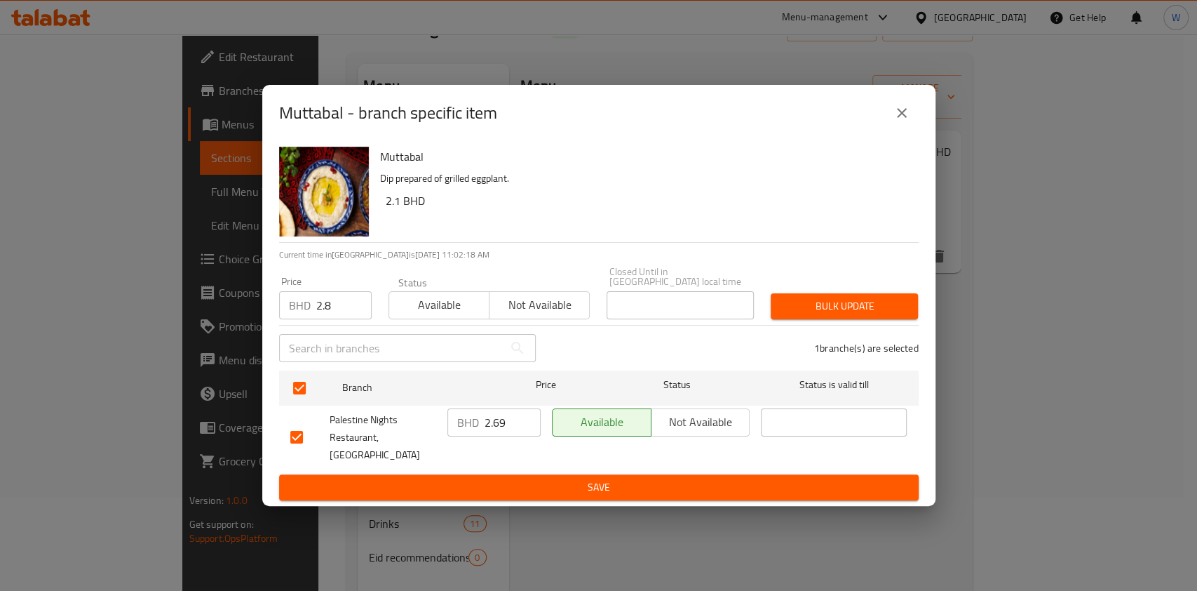
click at [856, 325] on div "Bulk update" at bounding box center [844, 306] width 164 height 43
click at [861, 315] on span "Bulk update" at bounding box center [844, 306] width 125 height 18
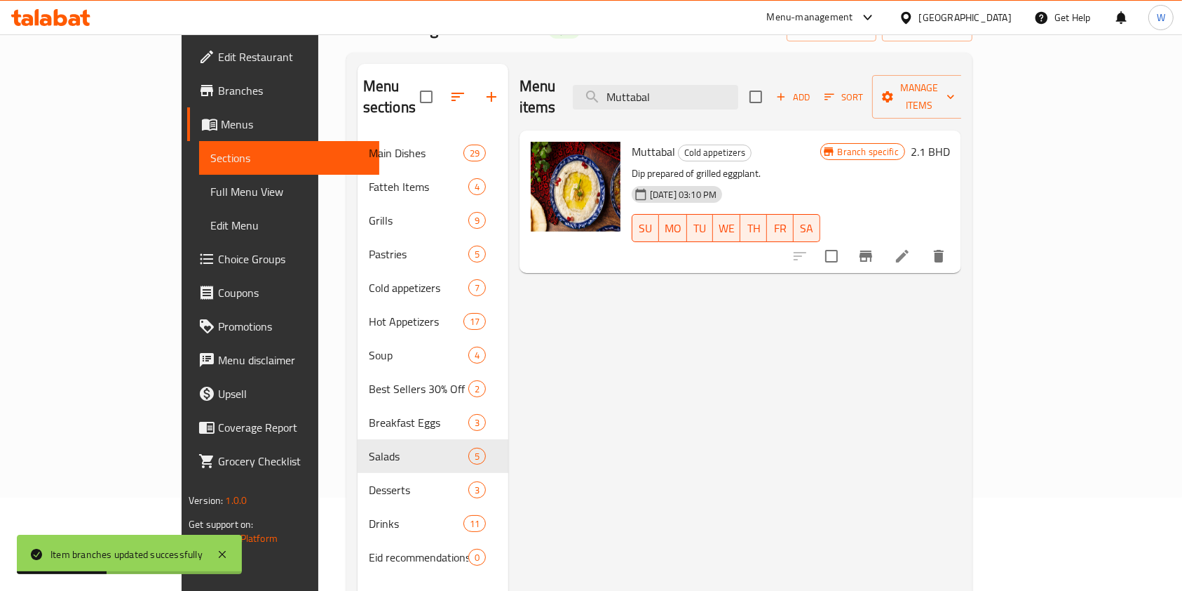
click at [717, 70] on div "Menu items Muttabal Add Sort Manage items" at bounding box center [741, 97] width 442 height 67
click at [718, 87] on input "Muttabal" at bounding box center [656, 97] width 166 height 25
paste input "Hummus With Meat"
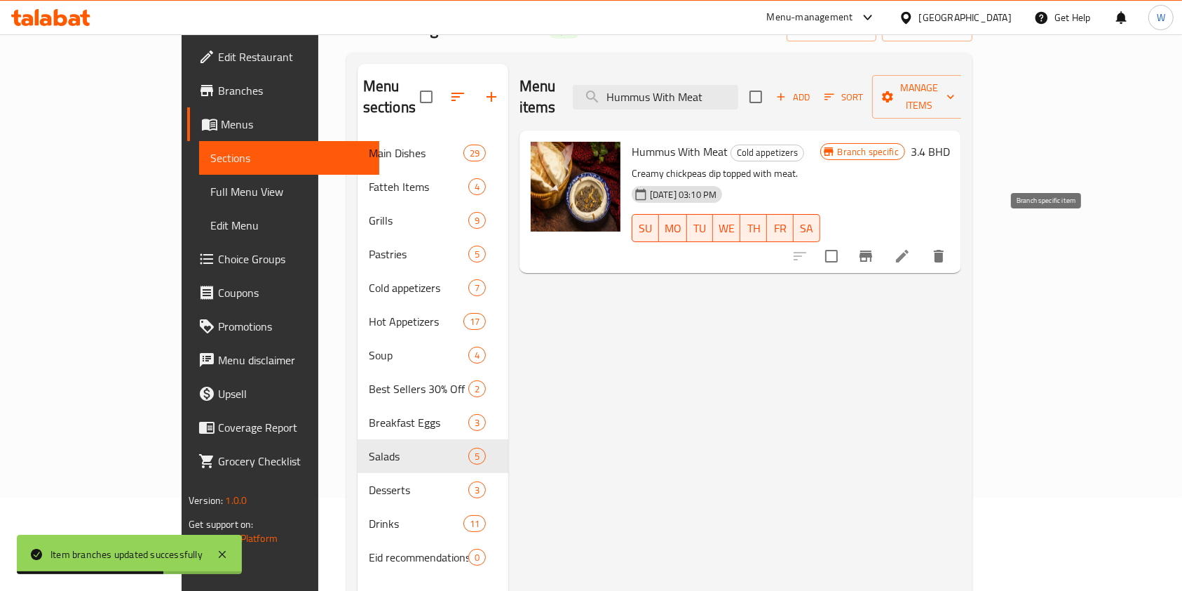
type input "Hummus With Meat"
click at [883, 242] on button "Branch-specific-item" at bounding box center [866, 256] width 34 height 34
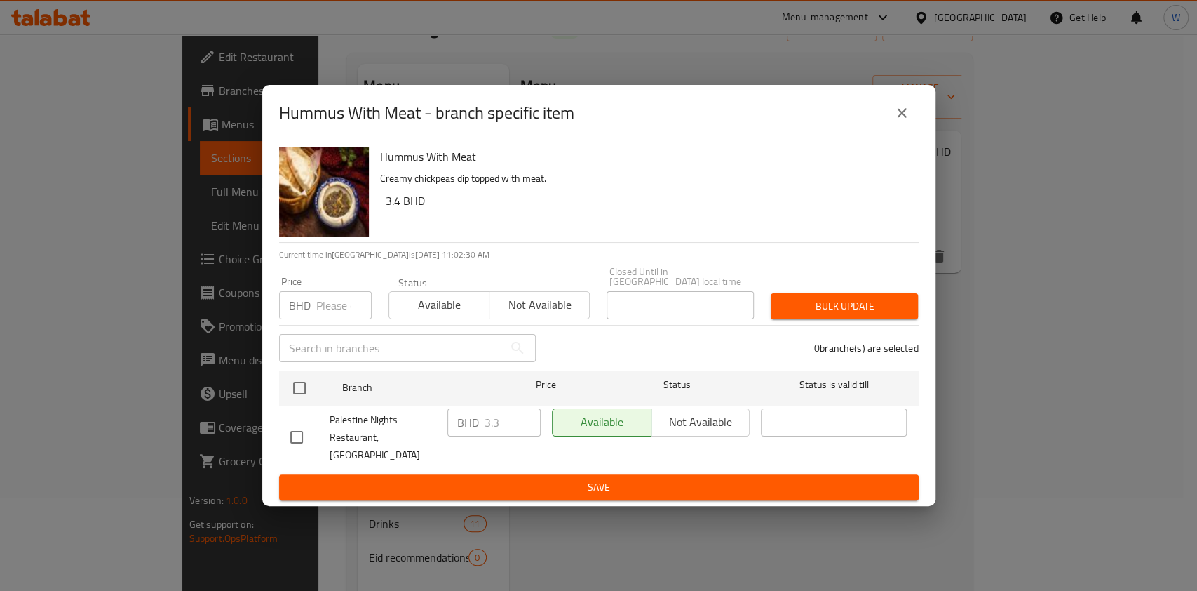
click at [332, 298] on input "number" at bounding box center [343, 305] width 55 height 28
paste input "3.7"
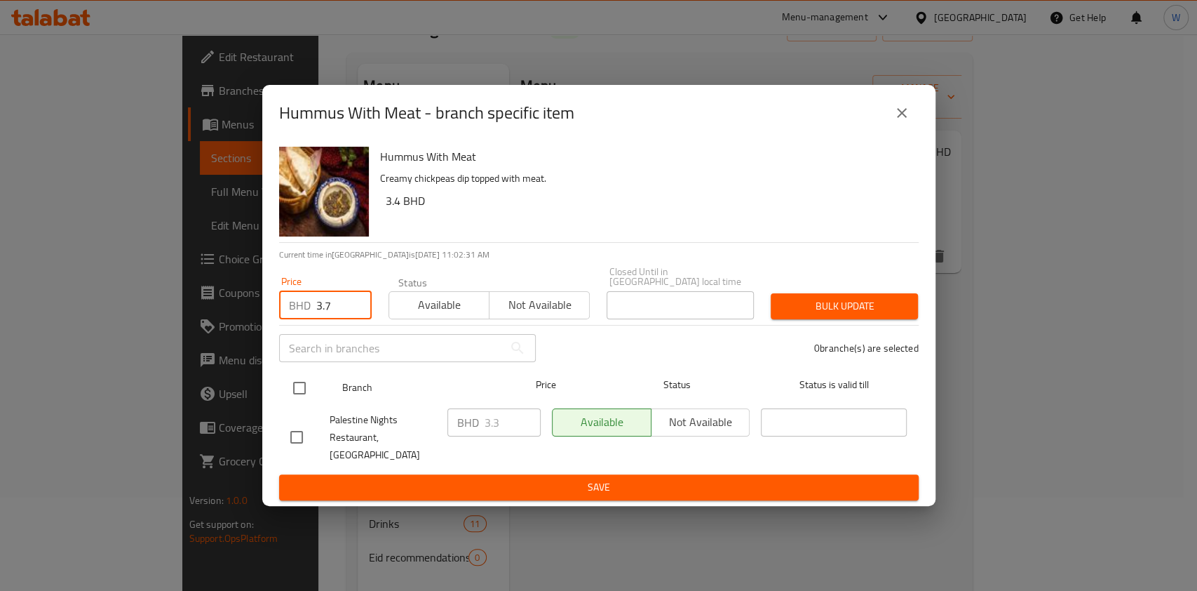
type input "3.7"
click at [304, 403] on input "checkbox" at bounding box center [299, 387] width 29 height 29
checkbox input "true"
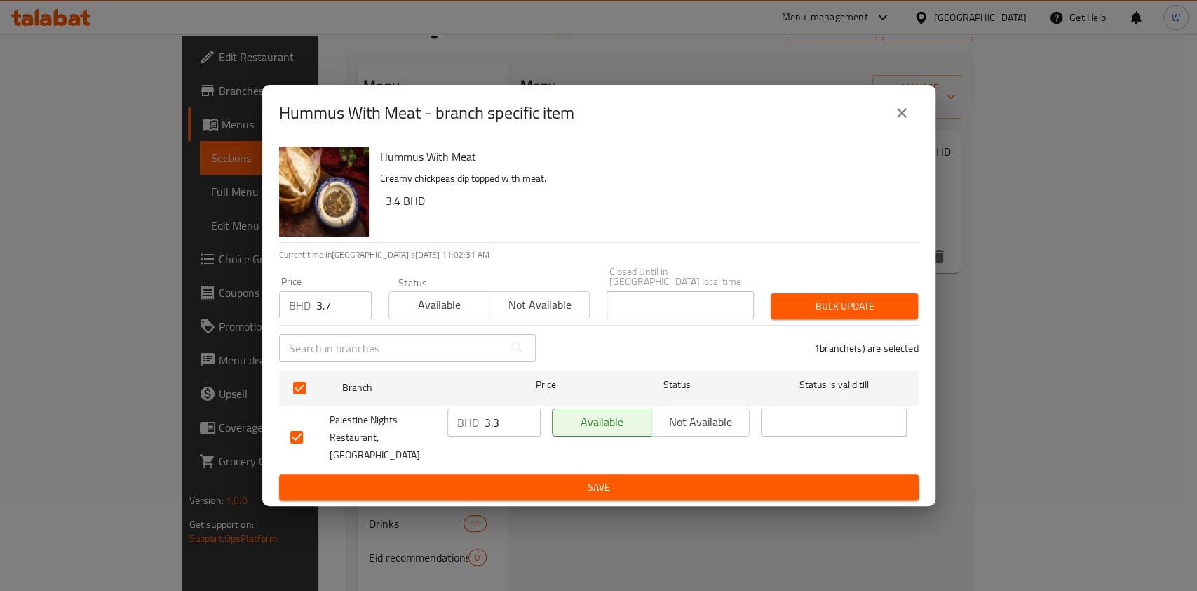
click at [863, 309] on span "Bulk update" at bounding box center [844, 306] width 125 height 18
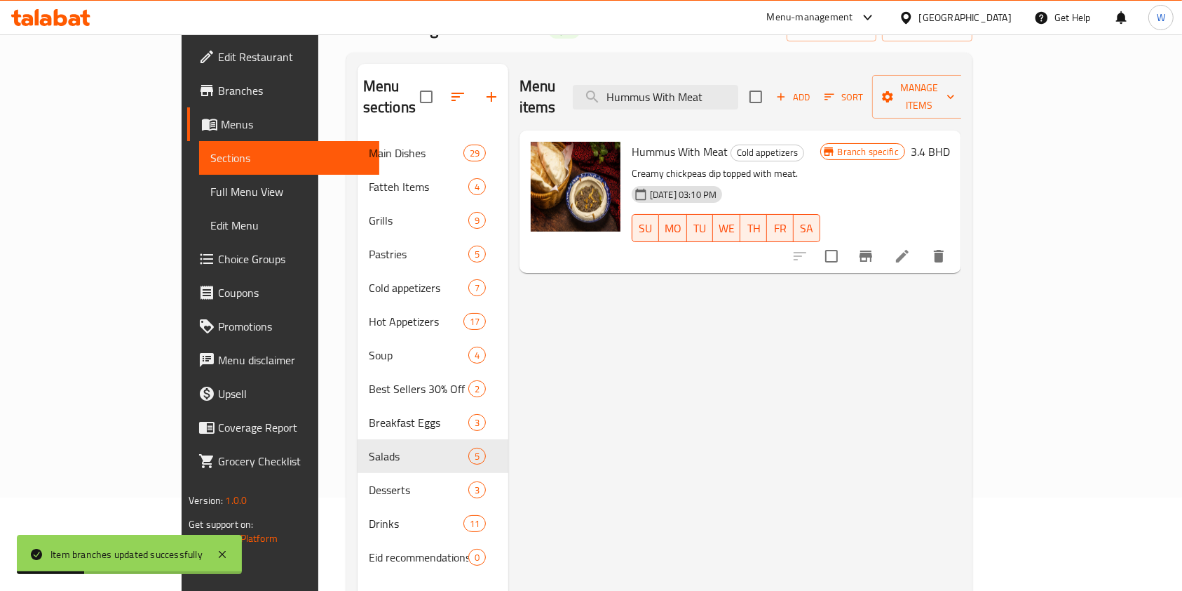
click at [752, 130] on div "Hummus With Meat Cold appetizers Creamy chickpeas dip topped with meat. [DATE] …" at bounding box center [741, 201] width 442 height 142
click at [739, 96] on input "Hummus With Meat" at bounding box center [656, 97] width 166 height 25
paste input "Mhammara"
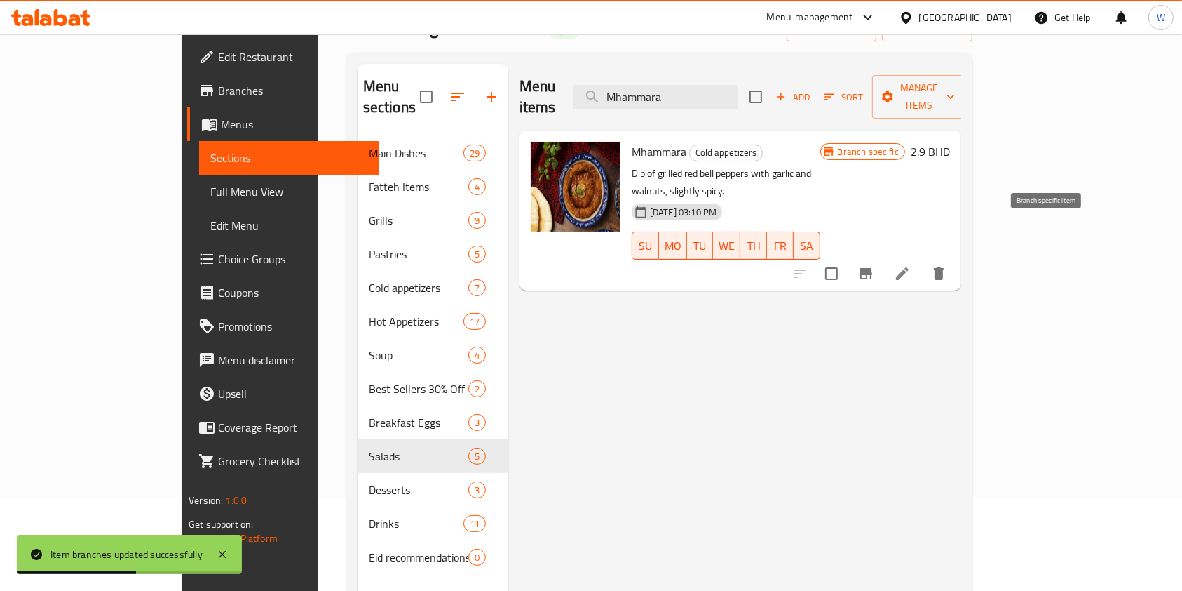
type input "Mhammara"
click at [883, 257] on button "Branch-specific-item" at bounding box center [866, 274] width 34 height 34
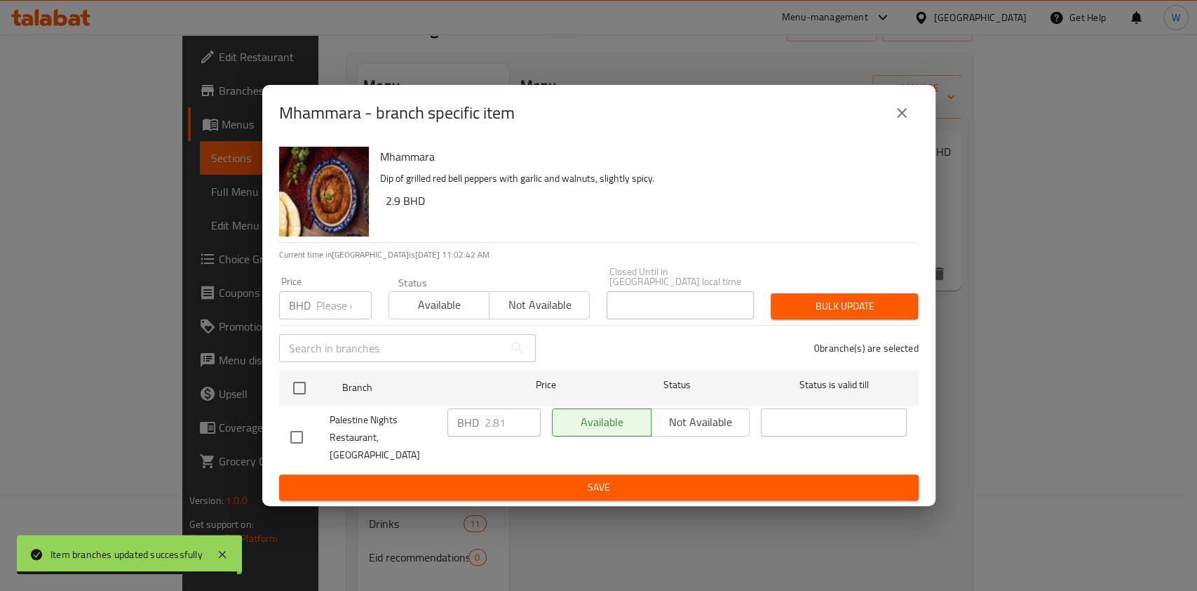
click at [300, 285] on div "Price BHD Price" at bounding box center [325, 297] width 93 height 43
click at [313, 300] on div "BHD Price" at bounding box center [325, 305] width 93 height 28
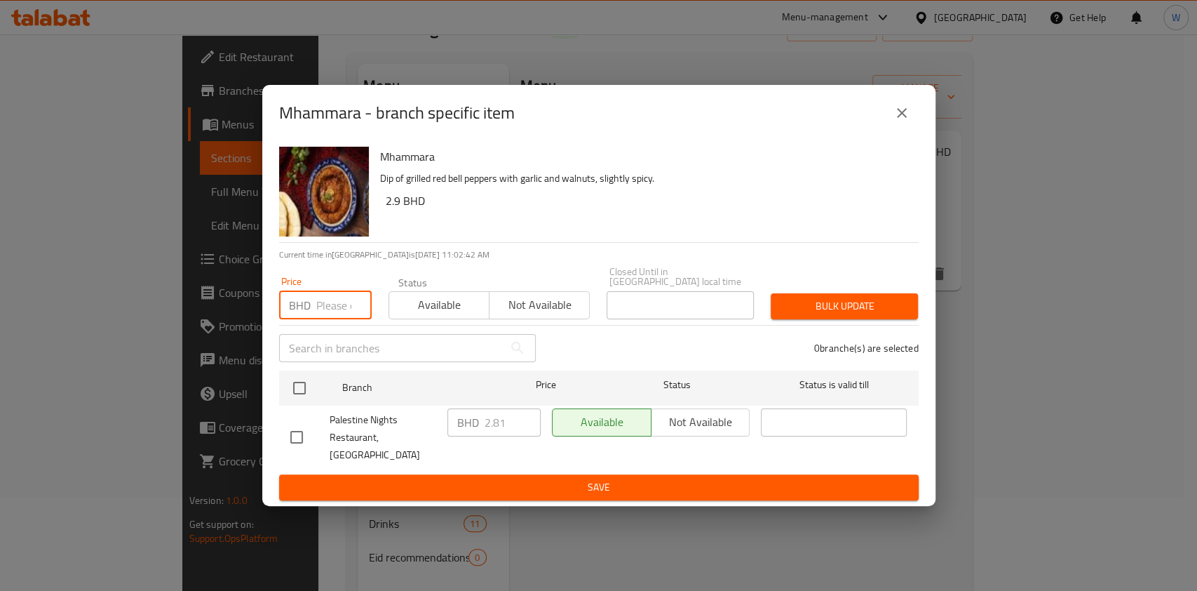
click at [320, 317] on input "number" at bounding box center [343, 305] width 55 height 28
paste input "2.85"
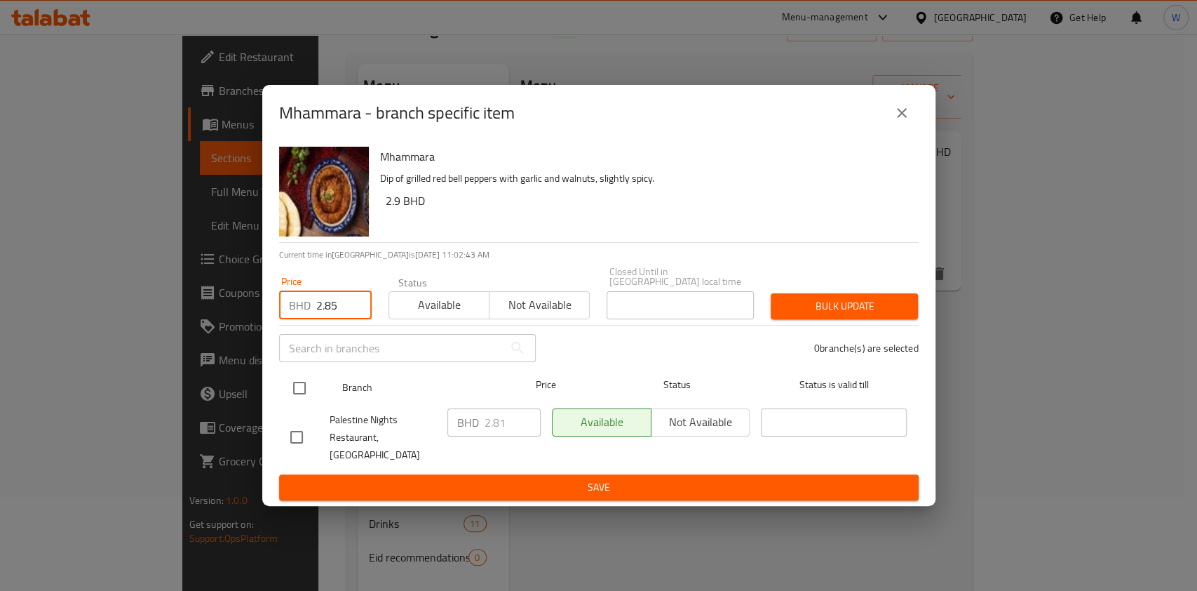
type input "2.85"
click at [299, 386] on input "checkbox" at bounding box center [299, 387] width 29 height 29
checkbox input "true"
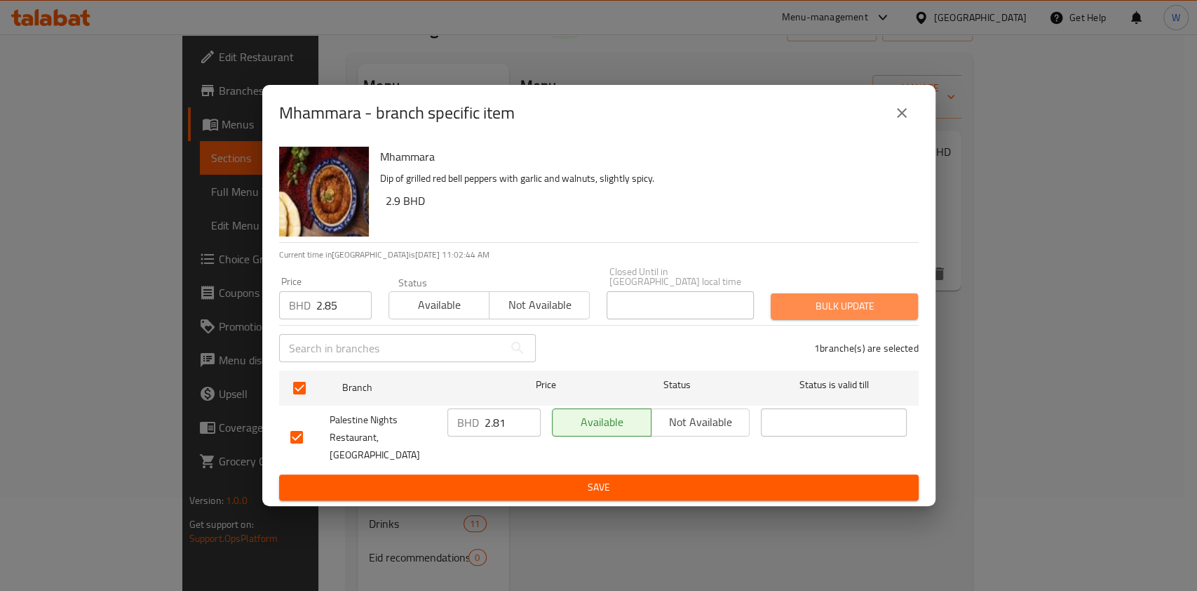
click at [820, 306] on span "Bulk update" at bounding box center [844, 306] width 125 height 18
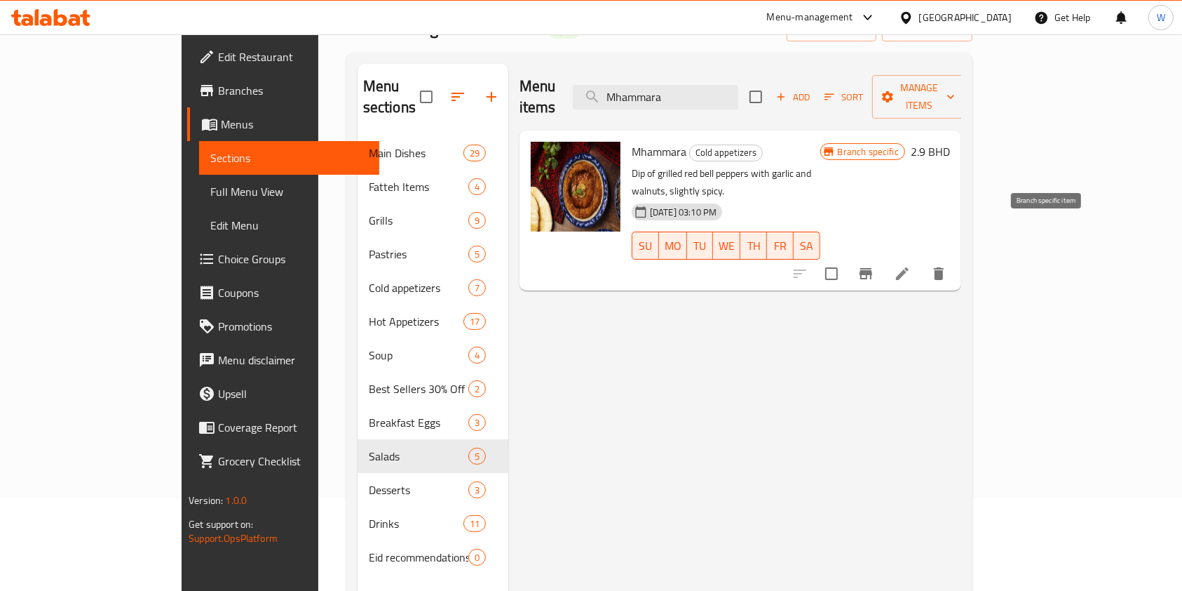
click at [875, 265] on icon "Branch-specific-item" at bounding box center [866, 273] width 17 height 17
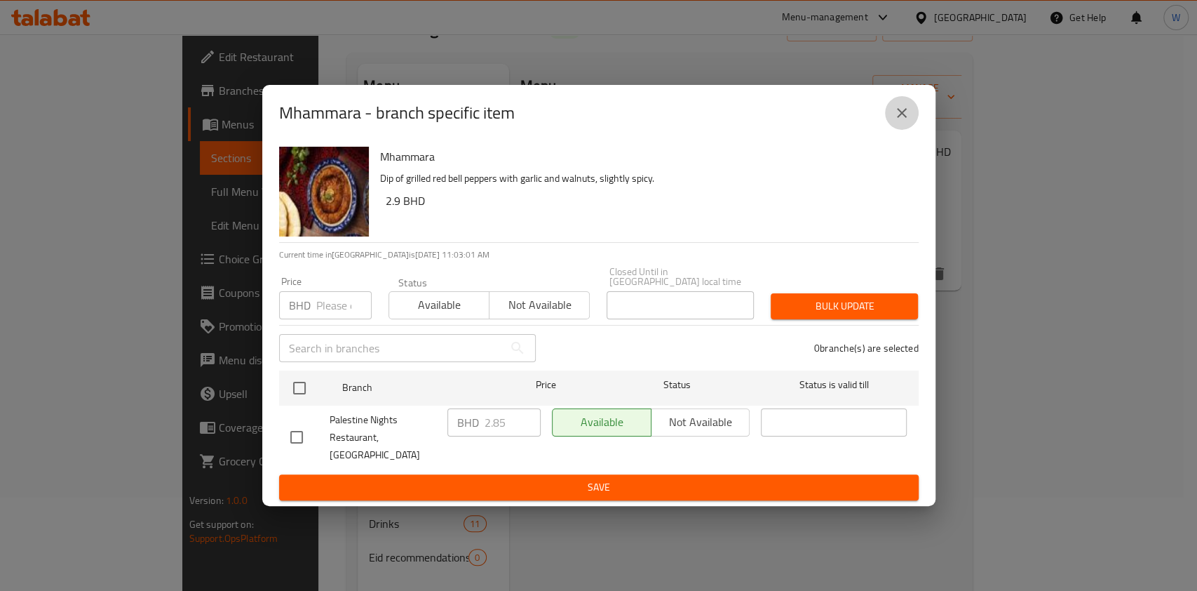
click at [911, 126] on button "close" at bounding box center [902, 113] width 34 height 34
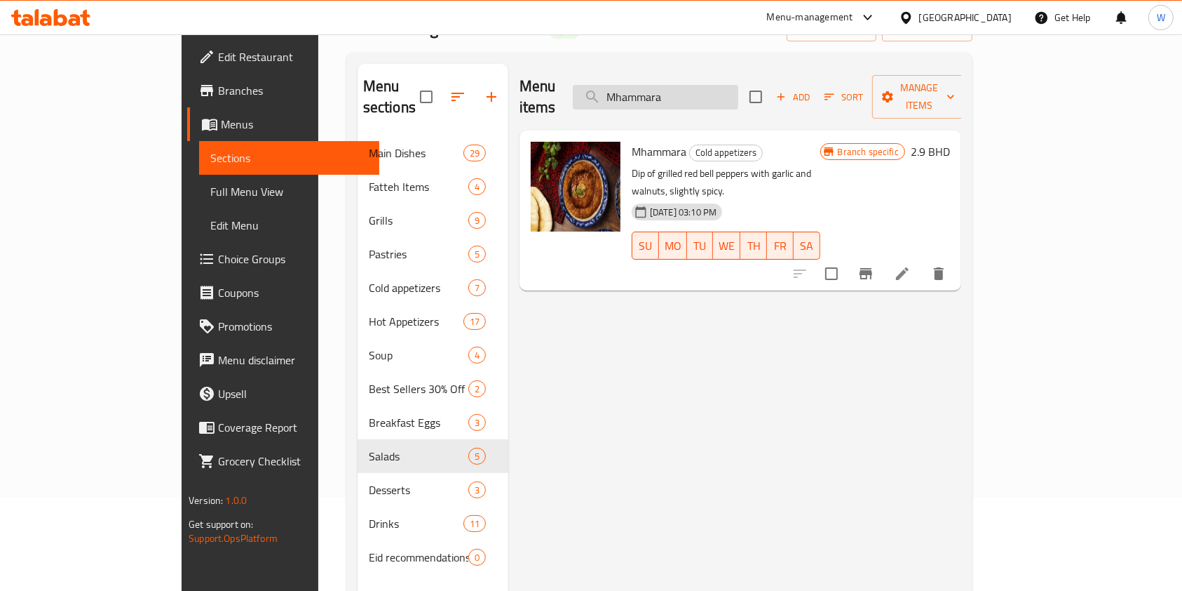
click at [713, 85] on input "Mhammara" at bounding box center [656, 97] width 166 height 25
paste input "[PERSON_NAME]"
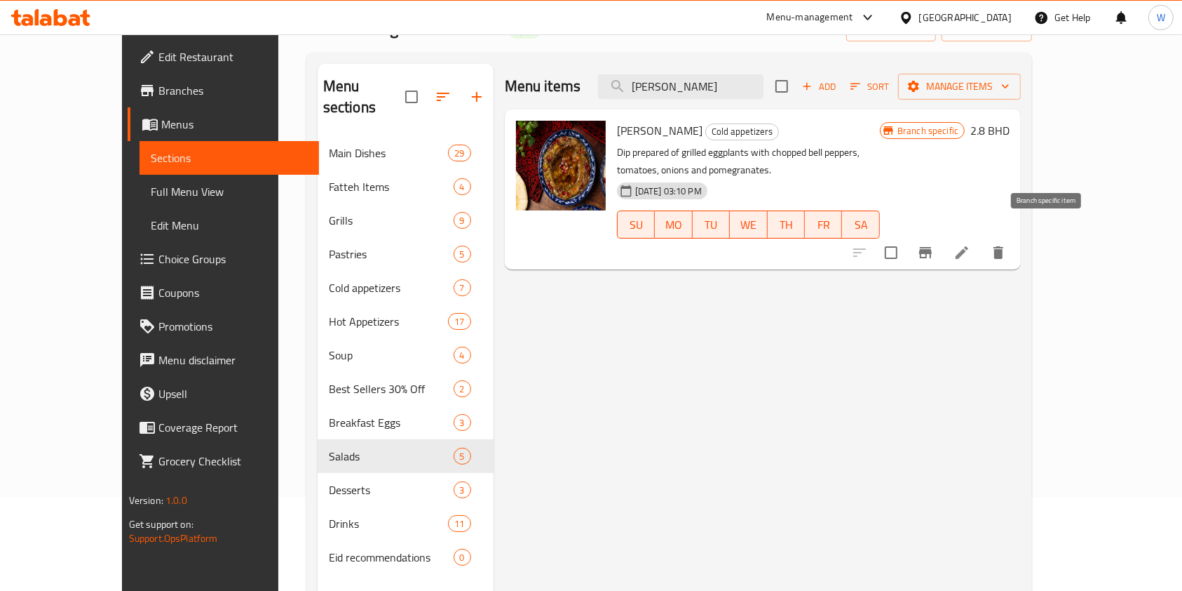
type input "[PERSON_NAME]"
click at [943, 243] on button "Branch-specific-item" at bounding box center [926, 253] width 34 height 34
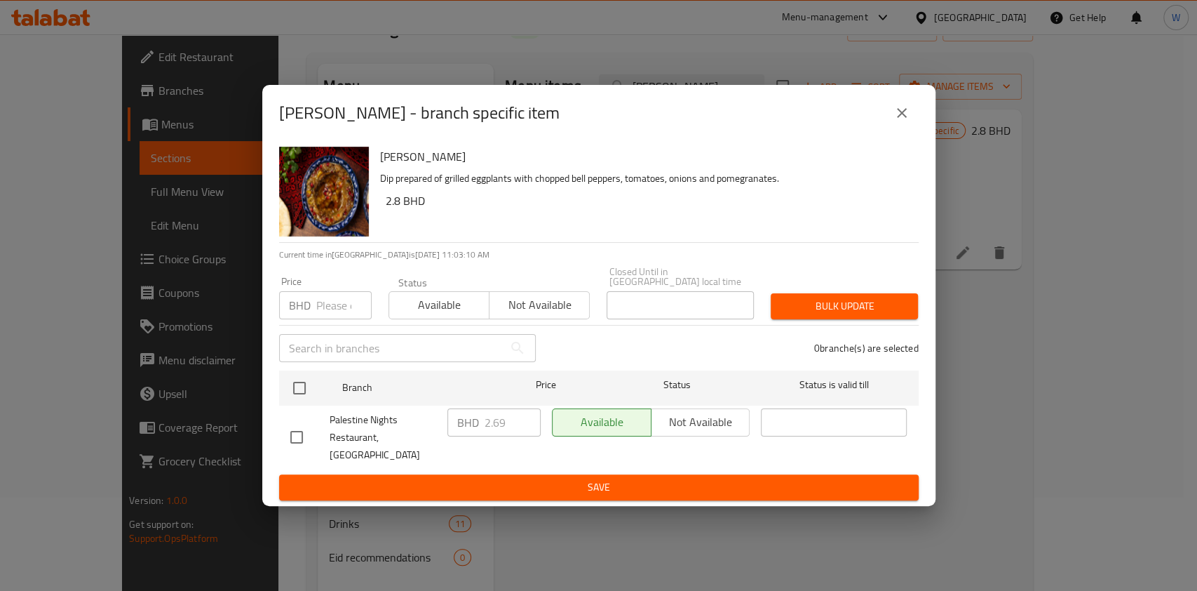
click at [336, 315] on input "number" at bounding box center [343, 305] width 55 height 28
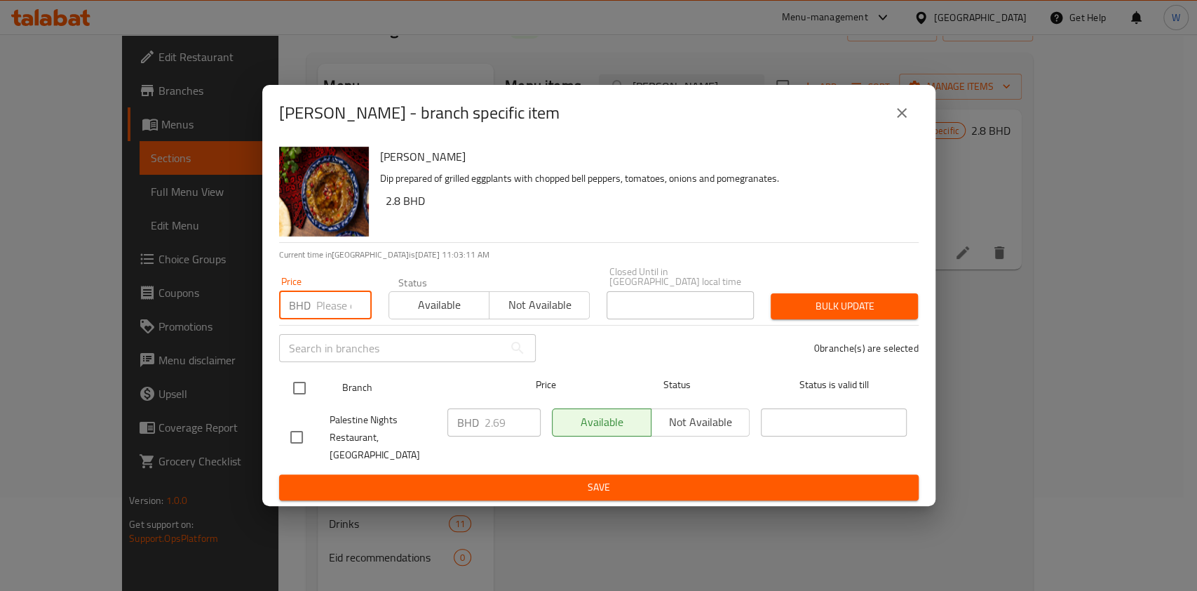
paste input "2.8"
type input "2.8"
click at [297, 396] on input "checkbox" at bounding box center [299, 387] width 29 height 29
checkbox input "true"
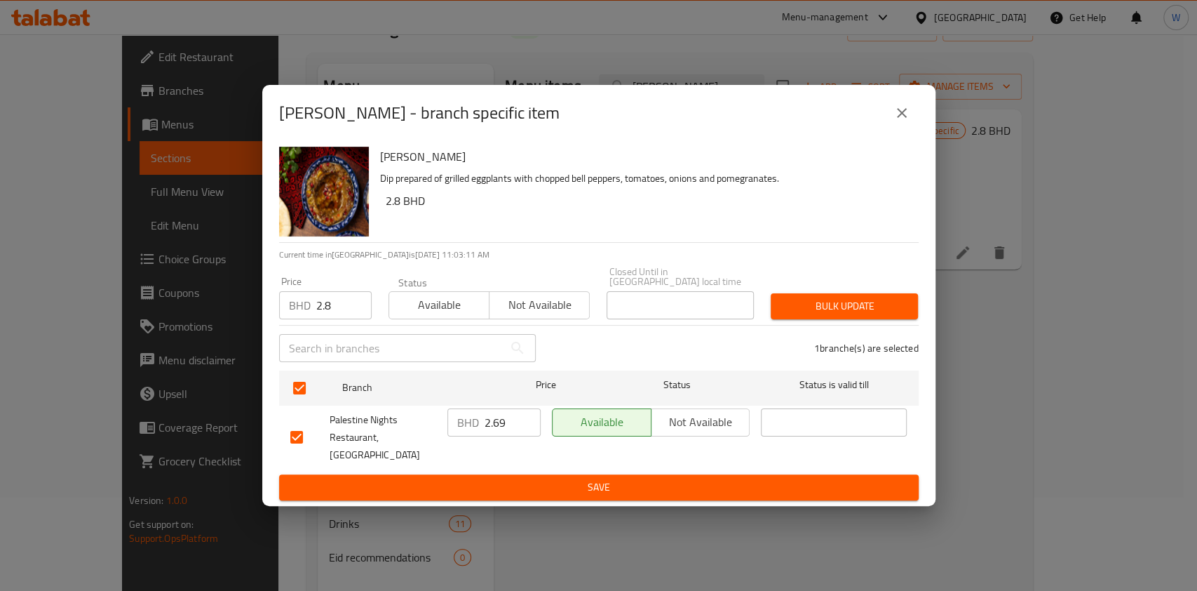
click at [899, 311] on span "Bulk update" at bounding box center [844, 306] width 125 height 18
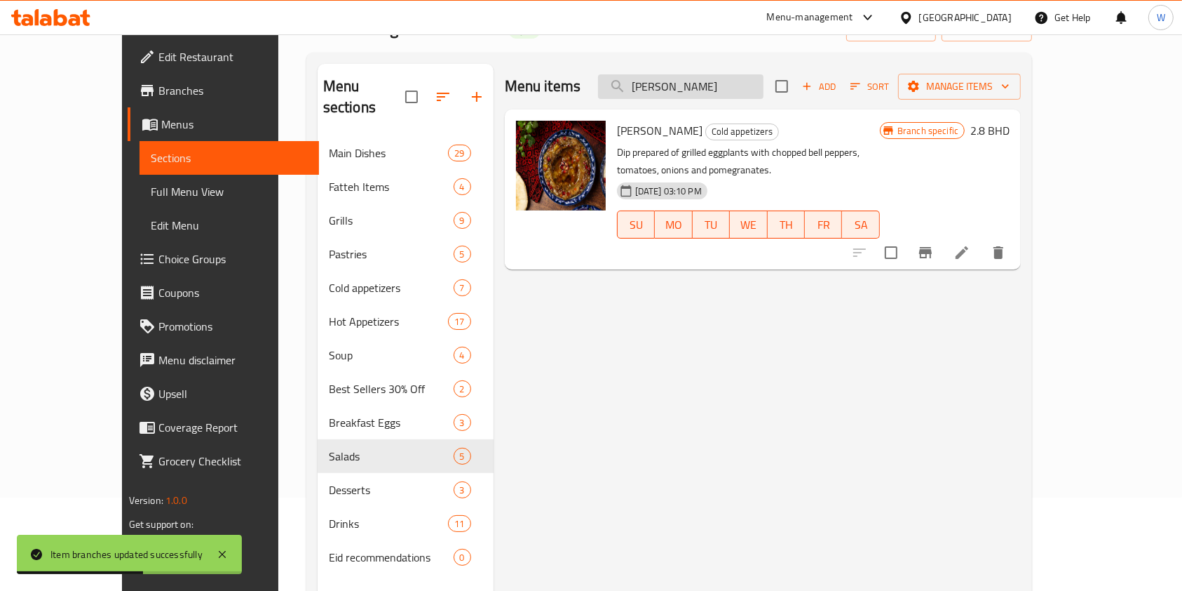
click at [737, 95] on input "[PERSON_NAME]" at bounding box center [681, 86] width 166 height 25
paste input "Labane Balls"
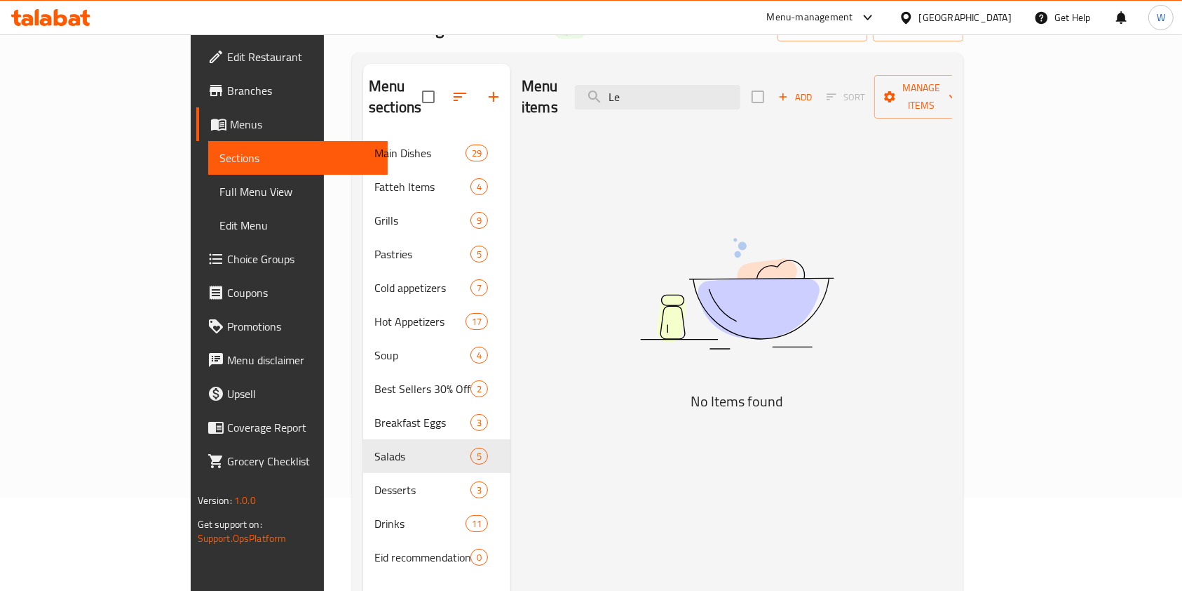
type input "L"
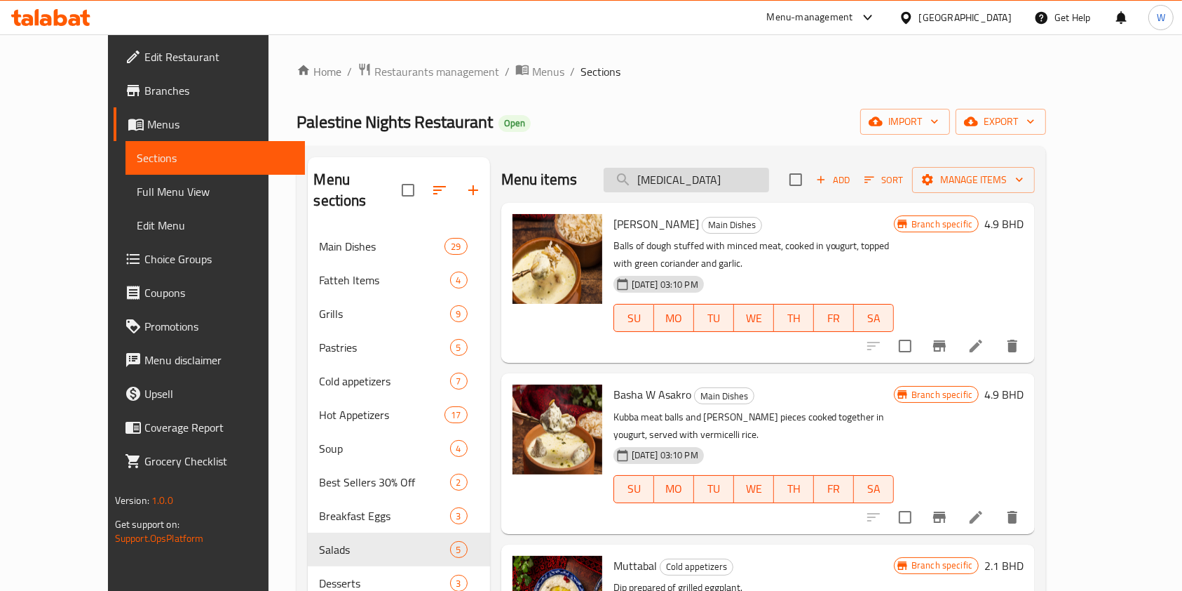
click at [715, 177] on input "[MEDICAL_DATA]" at bounding box center [687, 180] width 166 height 25
paste input "Labane"
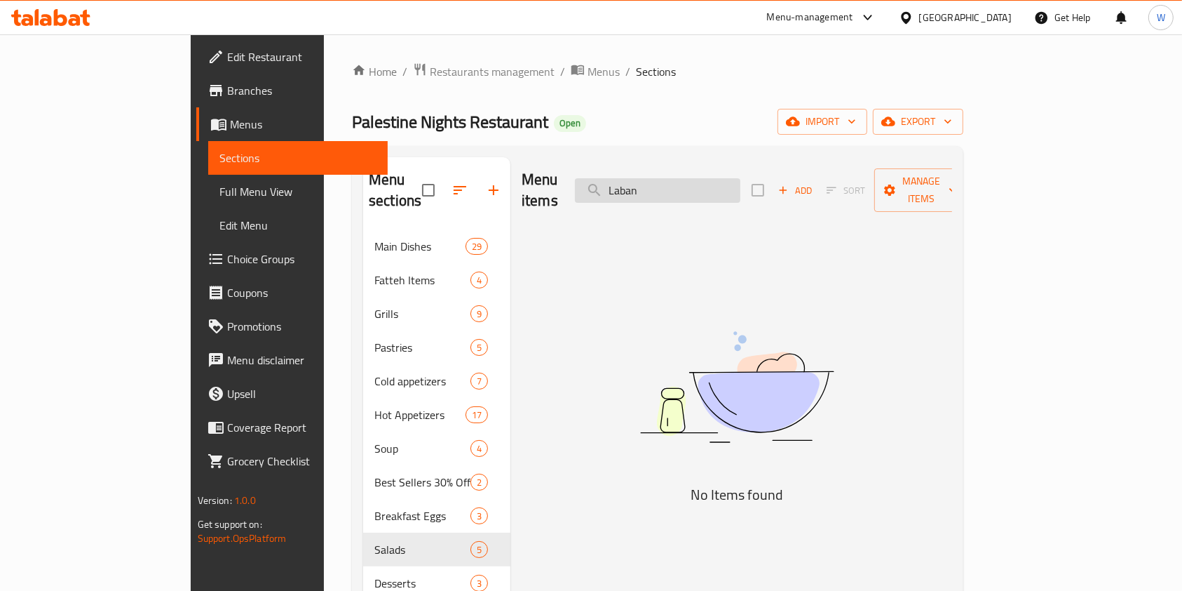
click at [741, 191] on input "Laban" at bounding box center [658, 190] width 166 height 25
paste input "Labane With [PERSON_NAME]"
type input "L"
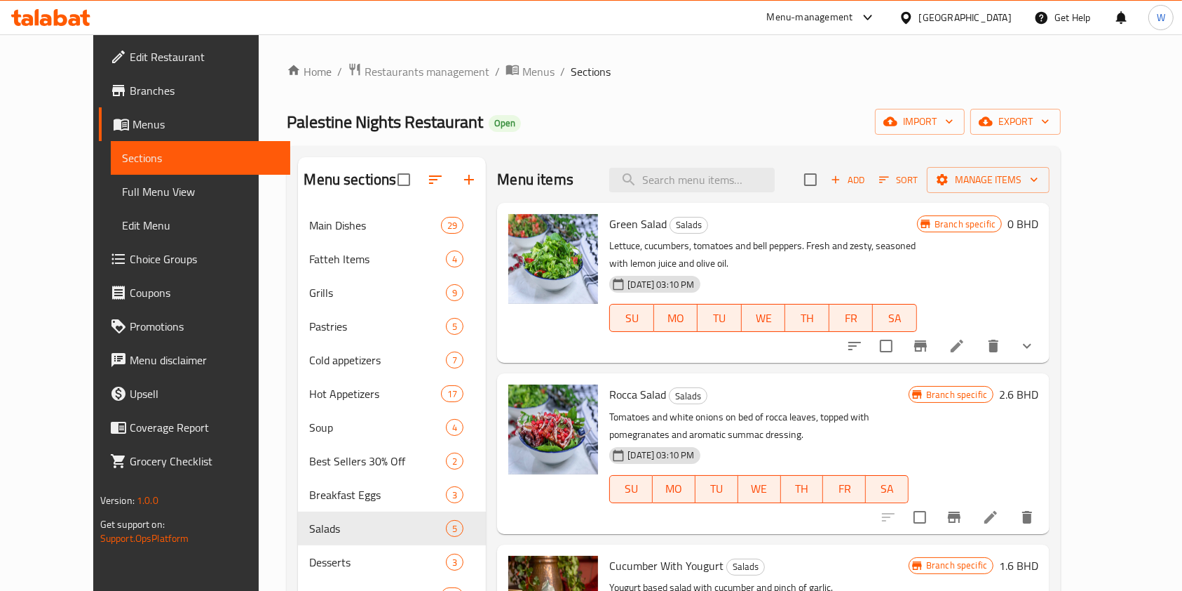
paste input "Labane With [PERSON_NAME]"
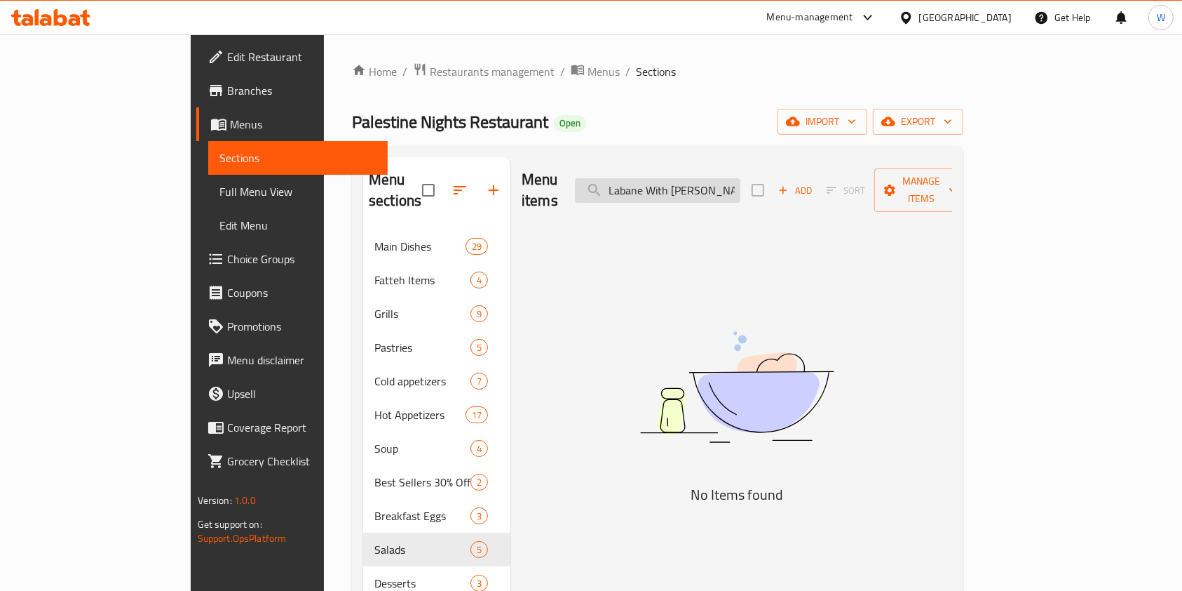
click at [741, 178] on input "Labane With [PERSON_NAME]" at bounding box center [658, 190] width 166 height 25
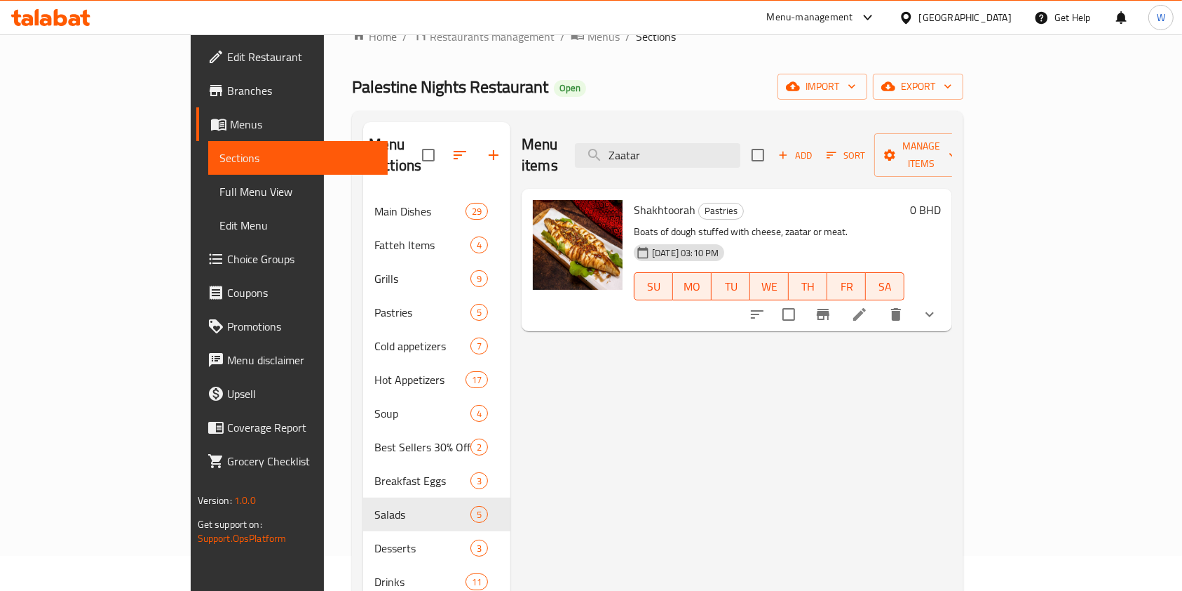
scroll to position [9, 0]
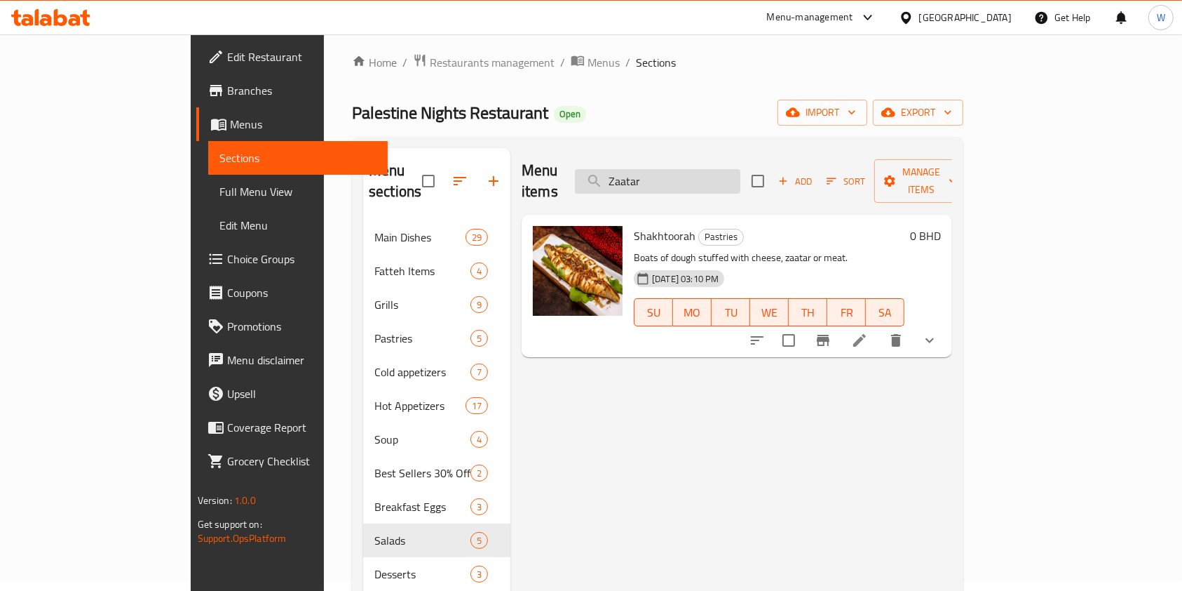
click at [741, 174] on input "Zaatar" at bounding box center [658, 181] width 166 height 25
paste input "Labane With Makdous"
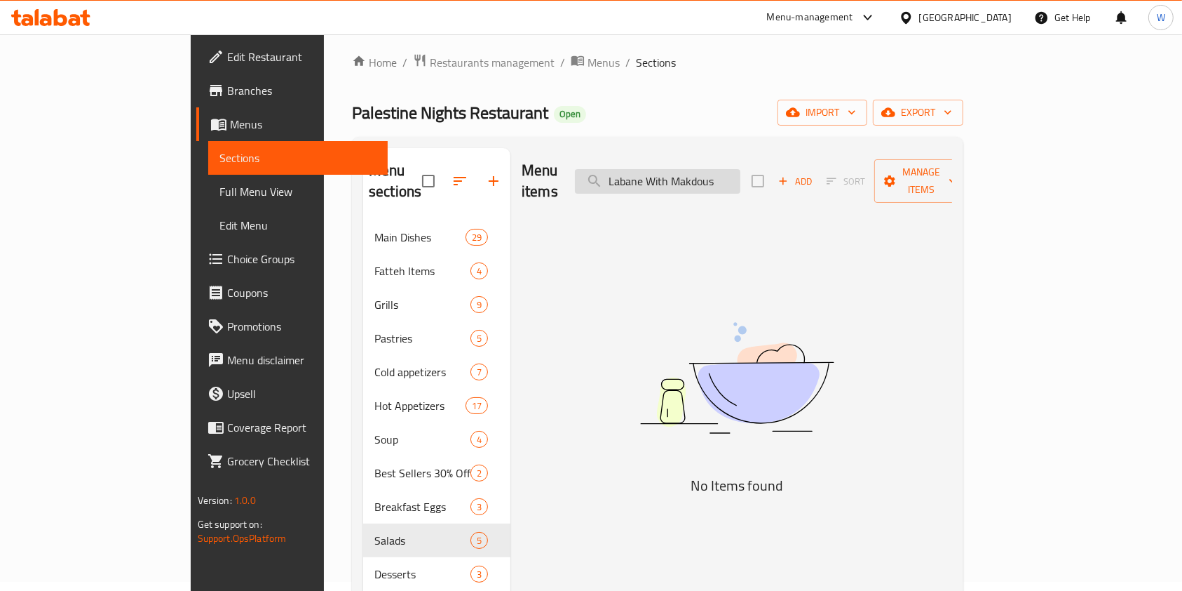
click at [739, 169] on input "Labane With Makdous" at bounding box center [658, 181] width 166 height 25
paste input "Olive"
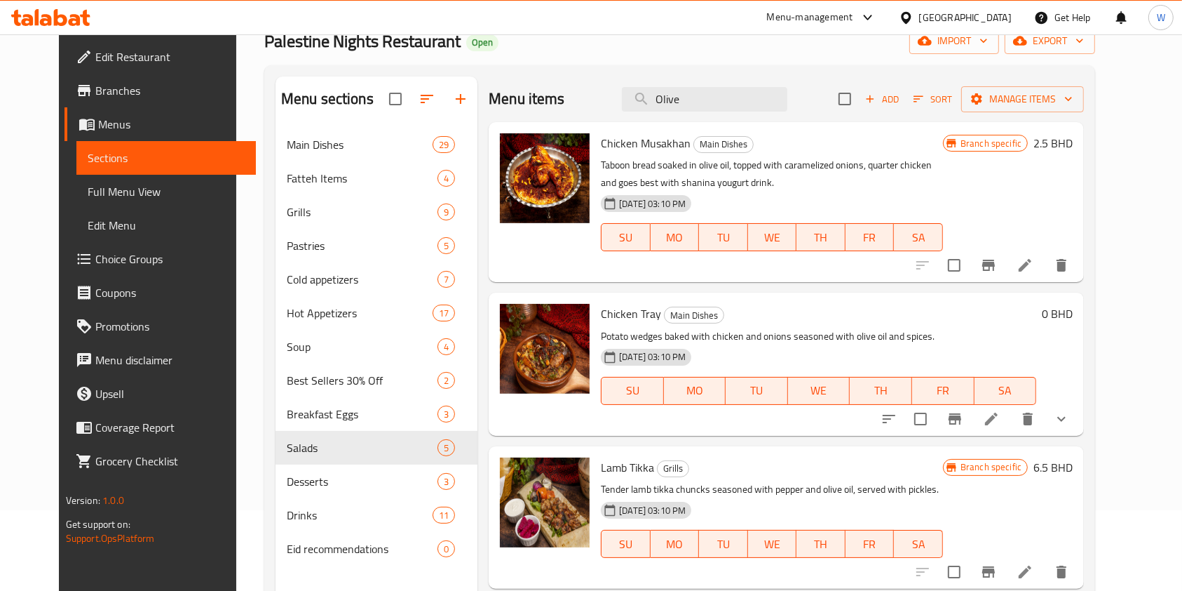
scroll to position [0, 0]
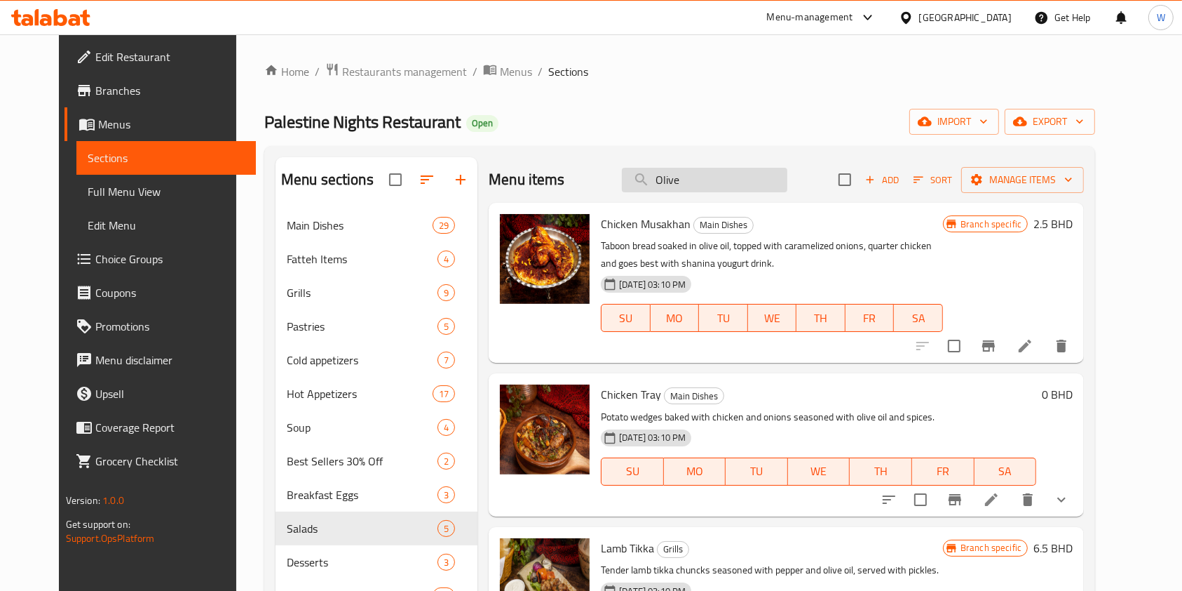
click at [734, 185] on input "Olive" at bounding box center [705, 180] width 166 height 25
paste input "Tomato Stew"
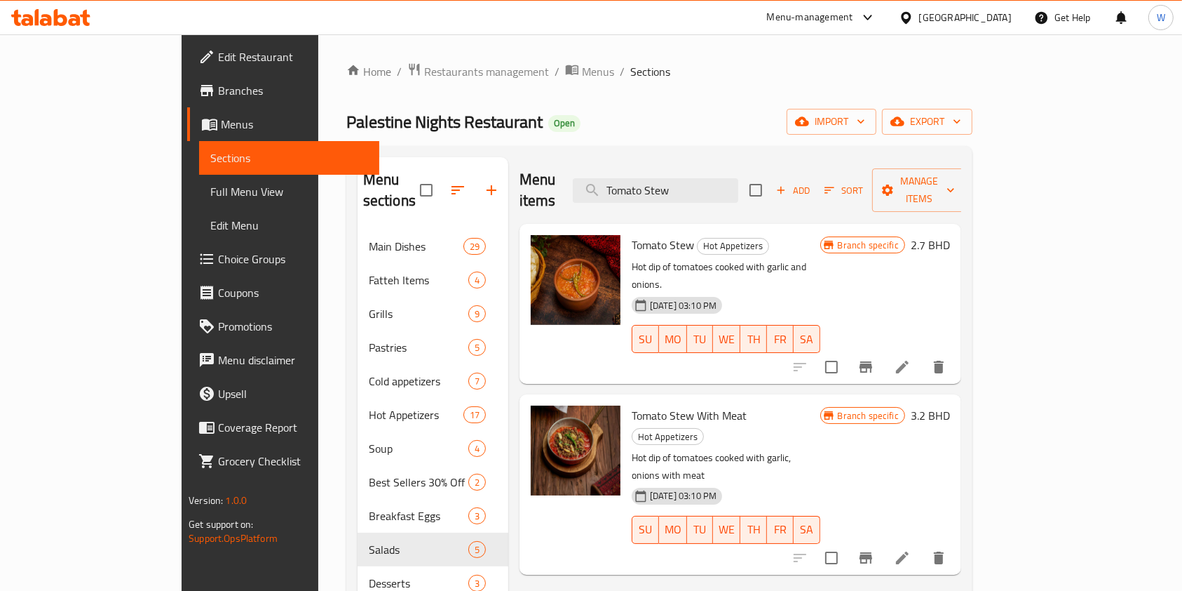
type input "Tomato Stew"
click at [875, 358] on icon "Branch-specific-item" at bounding box center [866, 366] width 17 height 17
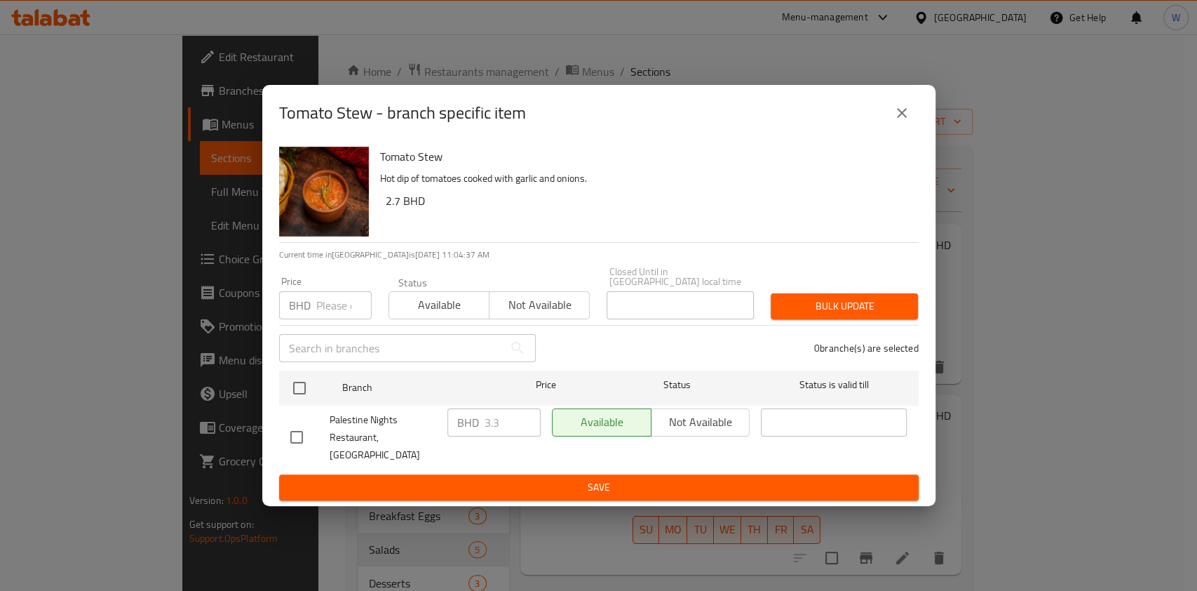
click at [339, 318] on input "number" at bounding box center [343, 305] width 55 height 28
paste input "3.3"
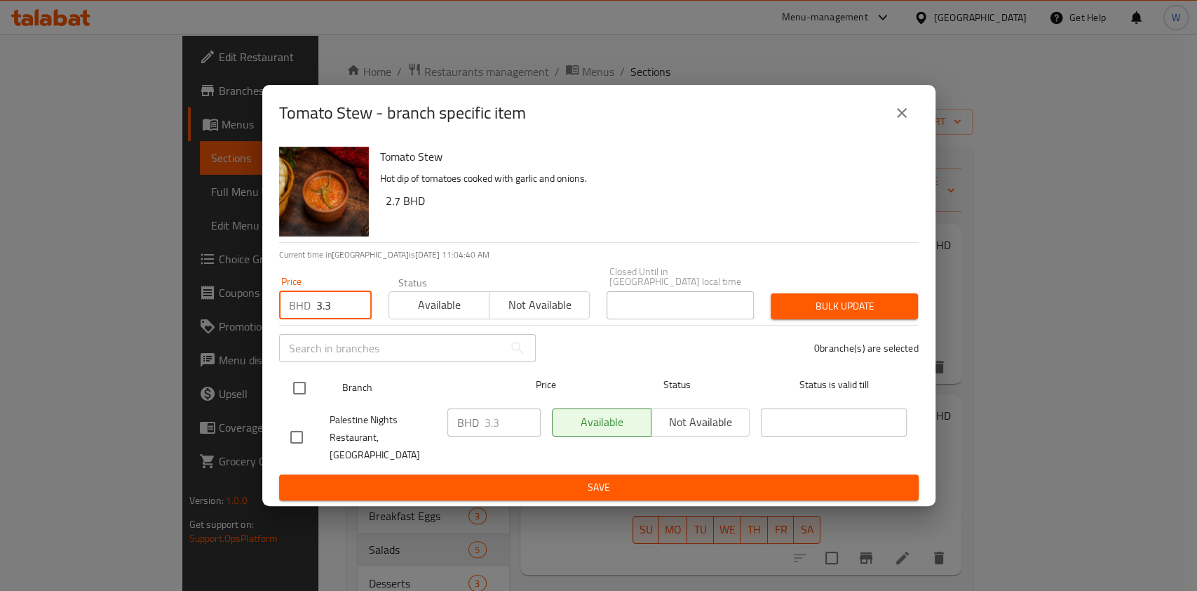
type input "3.3"
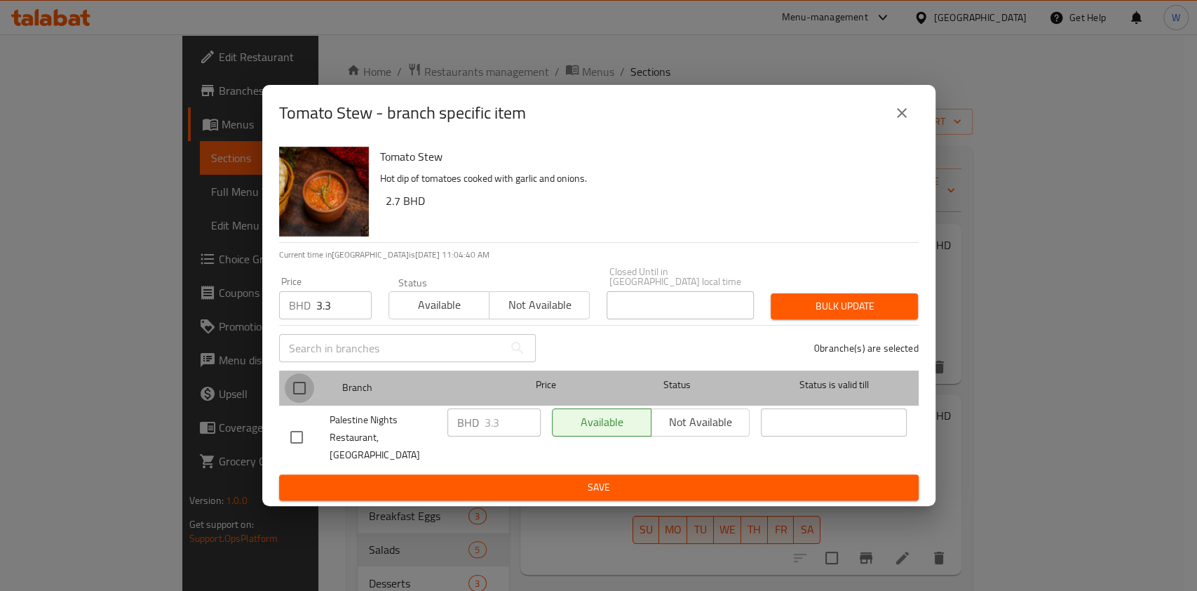
click at [311, 398] on input "checkbox" at bounding box center [299, 387] width 29 height 29
checkbox input "true"
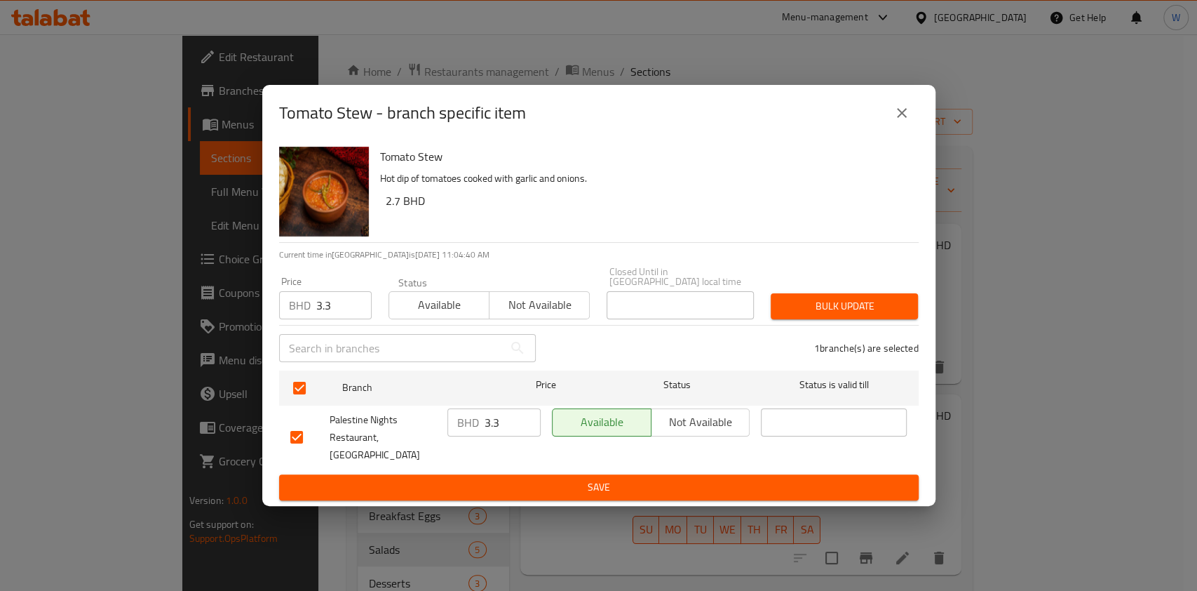
click at [825, 333] on div "1 branche(s) are selected" at bounding box center [735, 348] width 383 height 50
drag, startPoint x: 837, startPoint y: 324, endPoint x: 854, endPoint y: 318, distance: 17.1
click at [839, 325] on div "Bulk update" at bounding box center [844, 306] width 164 height 43
click at [903, 310] on span "Bulk update" at bounding box center [844, 306] width 125 height 18
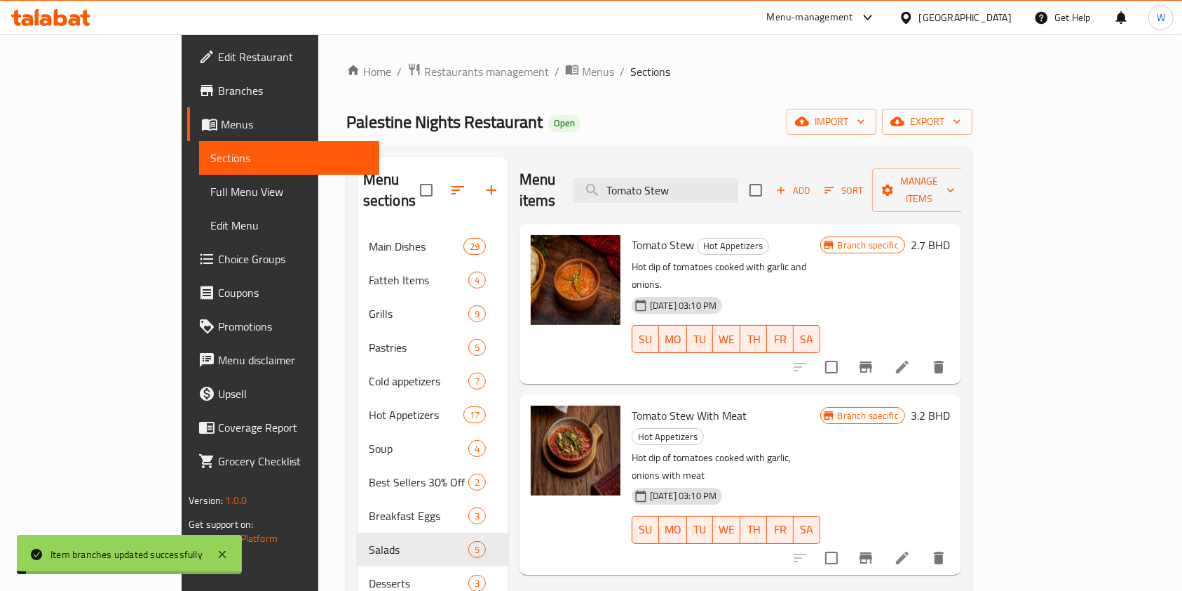
click at [950, 235] on h6 "2.7 BHD" at bounding box center [930, 245] width 39 height 20
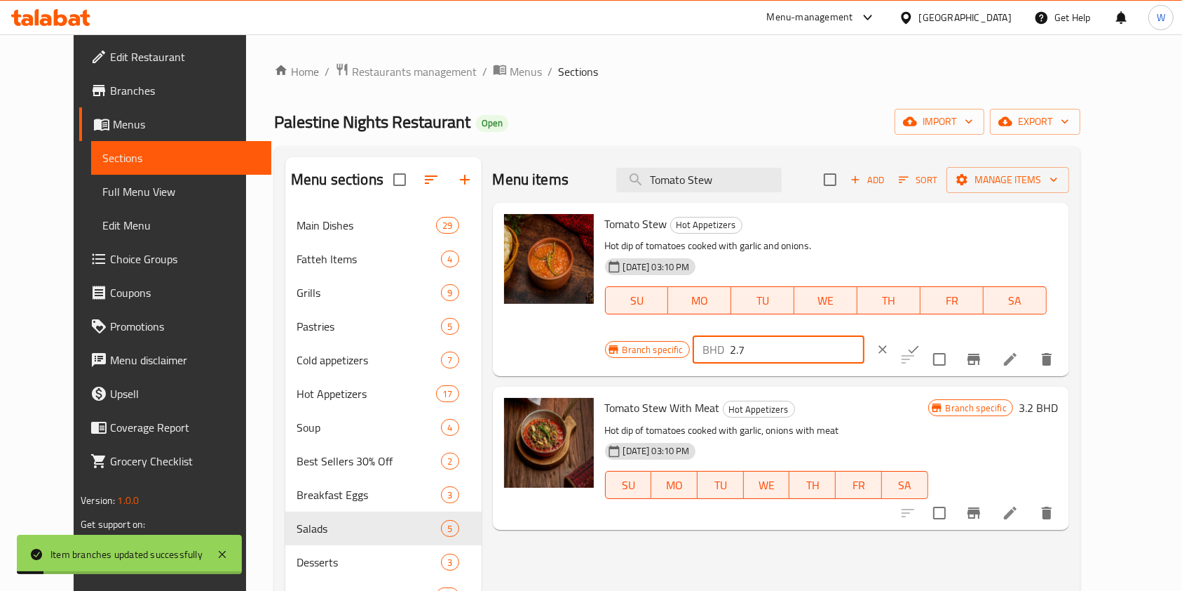
drag, startPoint x: 1020, startPoint y: 225, endPoint x: 915, endPoint y: 232, distance: 105.4
click at [865, 335] on div "BHD 2.7 ​" at bounding box center [779, 349] width 172 height 28
paste input "3.3"
type input "3.3"
click at [921, 342] on icon "ok" at bounding box center [914, 349] width 14 height 14
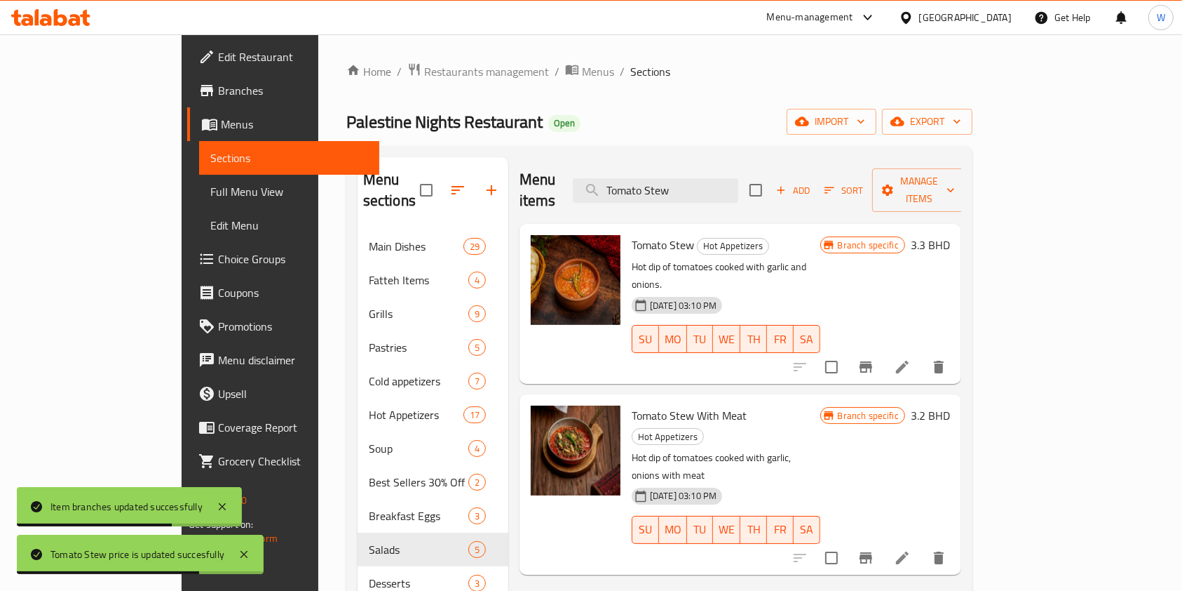
click at [875, 549] on icon "Branch-specific-item" at bounding box center [866, 557] width 17 height 17
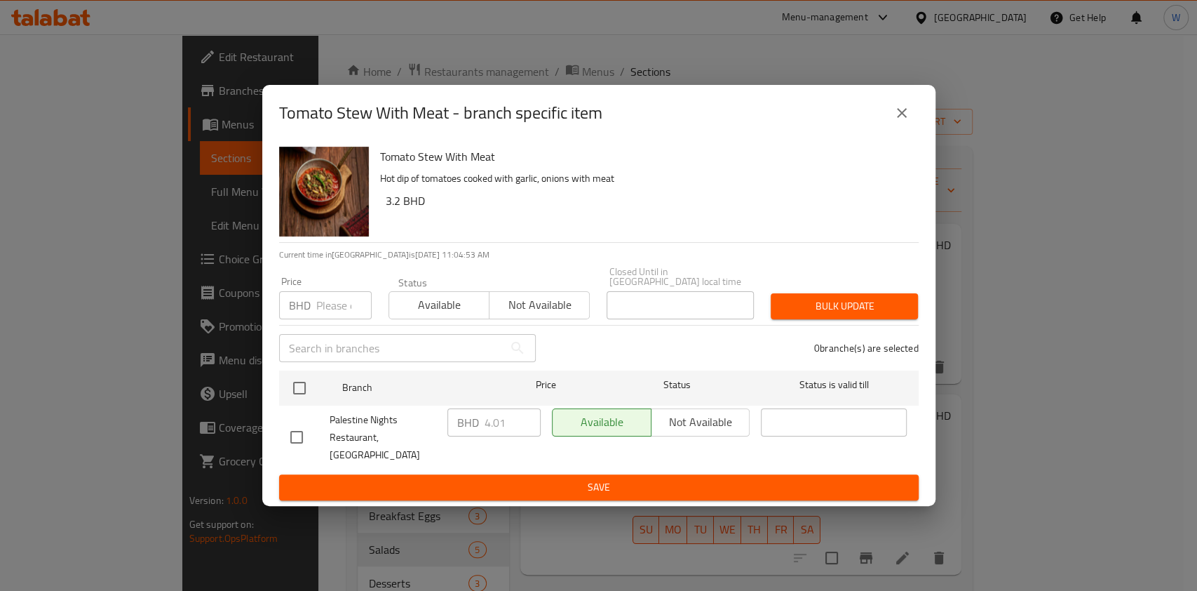
click at [318, 314] on input "number" at bounding box center [343, 305] width 55 height 28
paste input "4.1"
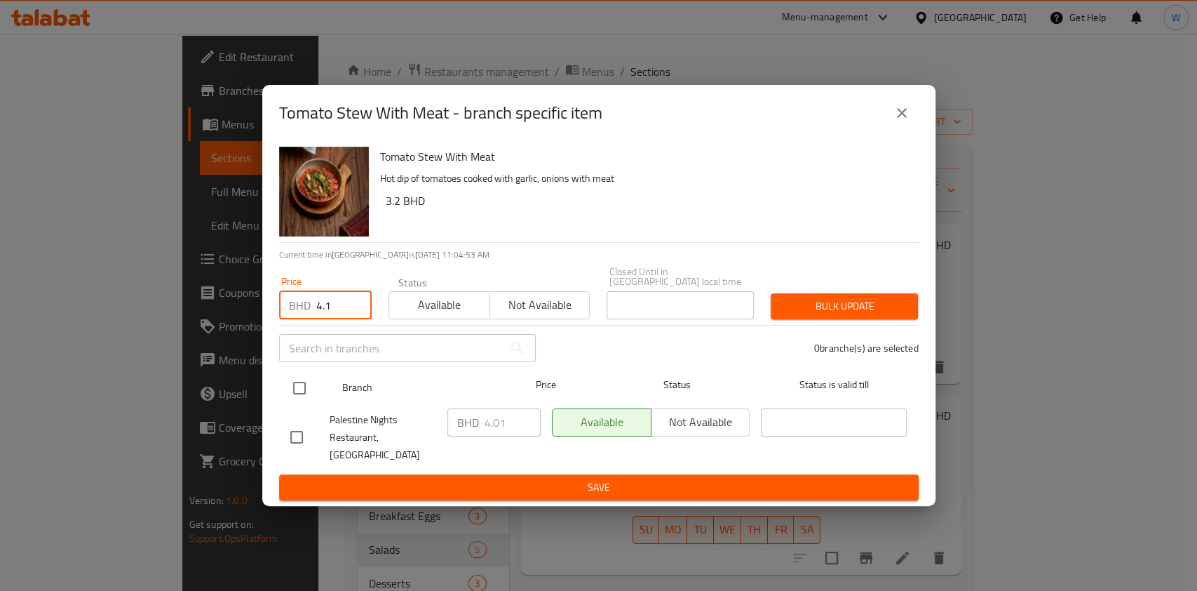
type input "4.1"
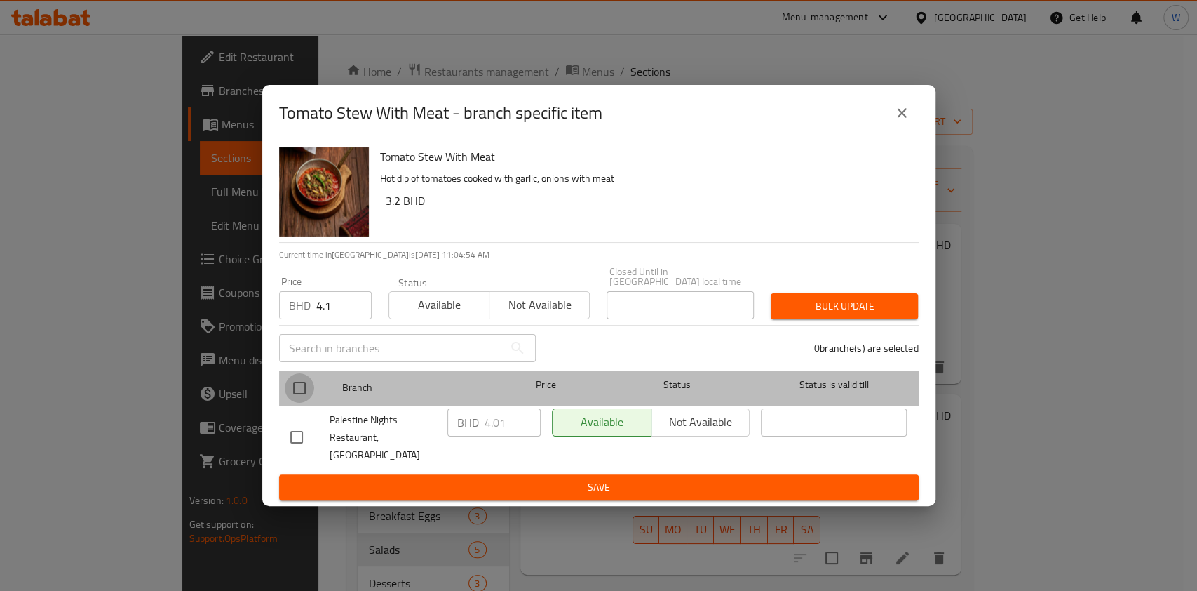
click at [304, 383] on input "checkbox" at bounding box center [299, 387] width 29 height 29
checkbox input "true"
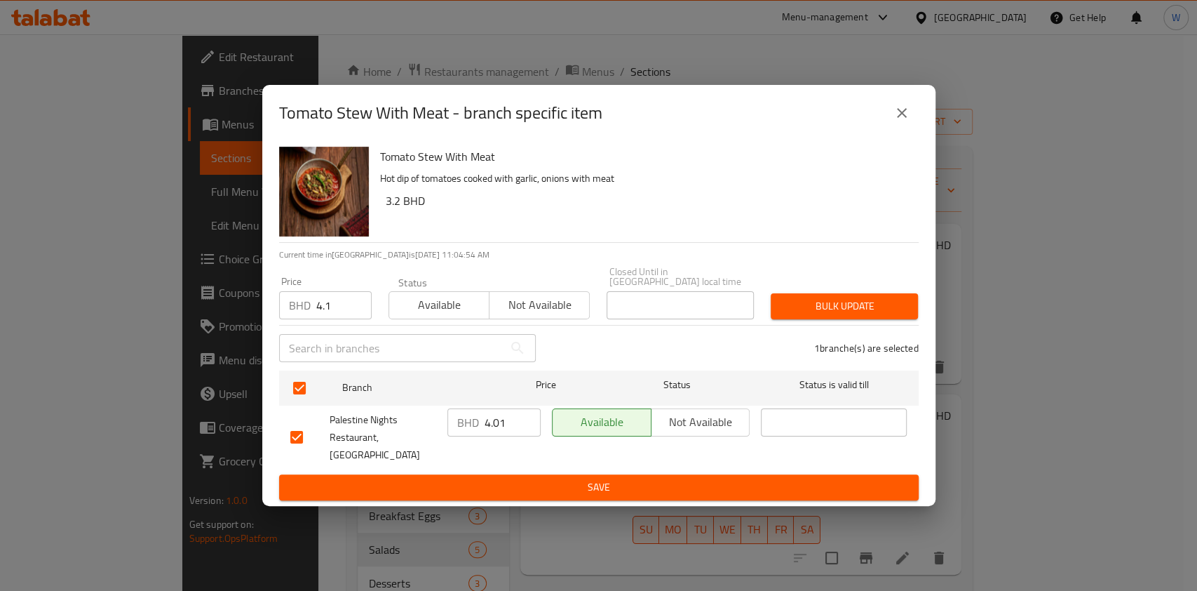
click at [870, 301] on span "Bulk update" at bounding box center [844, 306] width 125 height 18
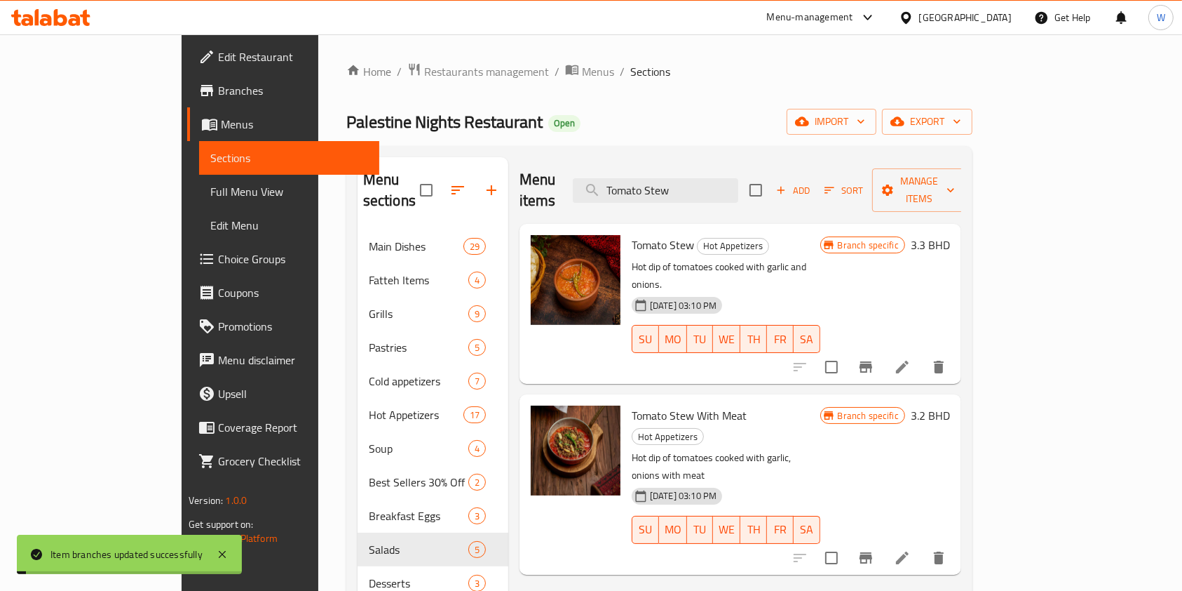
click at [950, 405] on h6 "3.2 BHD" at bounding box center [930, 415] width 39 height 20
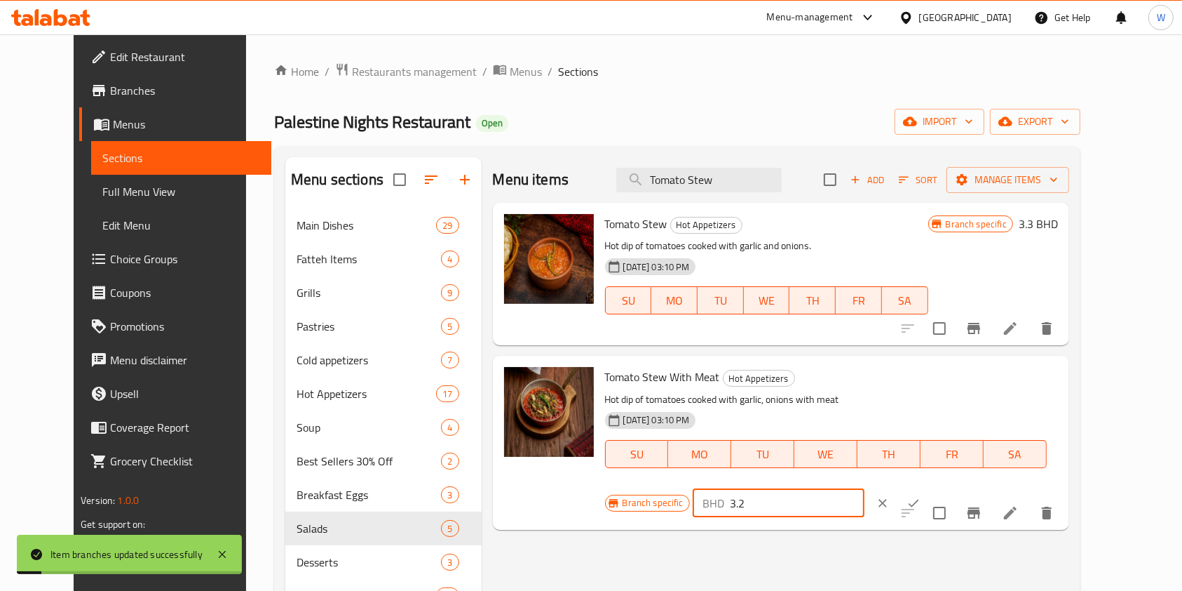
drag, startPoint x: 984, startPoint y: 379, endPoint x: 900, endPoint y: 383, distance: 84.3
click at [903, 487] on div "Branch specific BHD 3.2 ​" at bounding box center [778, 502] width 346 height 31
paste input "4.1"
type input "4.1"
click at [921, 496] on icon "ok" at bounding box center [914, 503] width 14 height 14
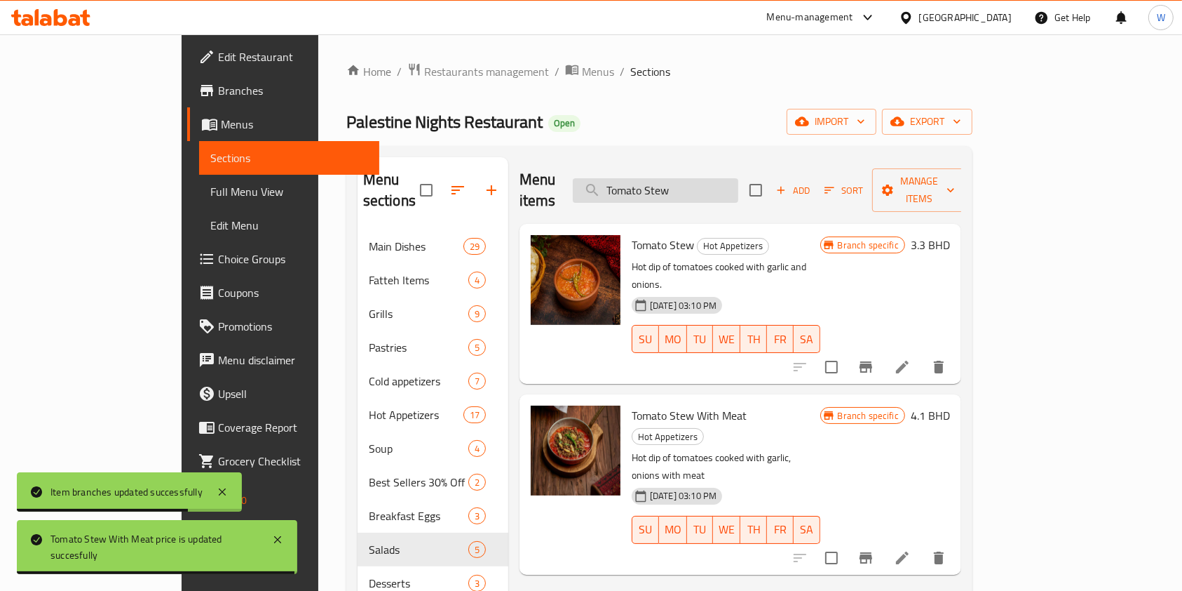
click at [739, 178] on input "Tomato Stew" at bounding box center [656, 190] width 166 height 25
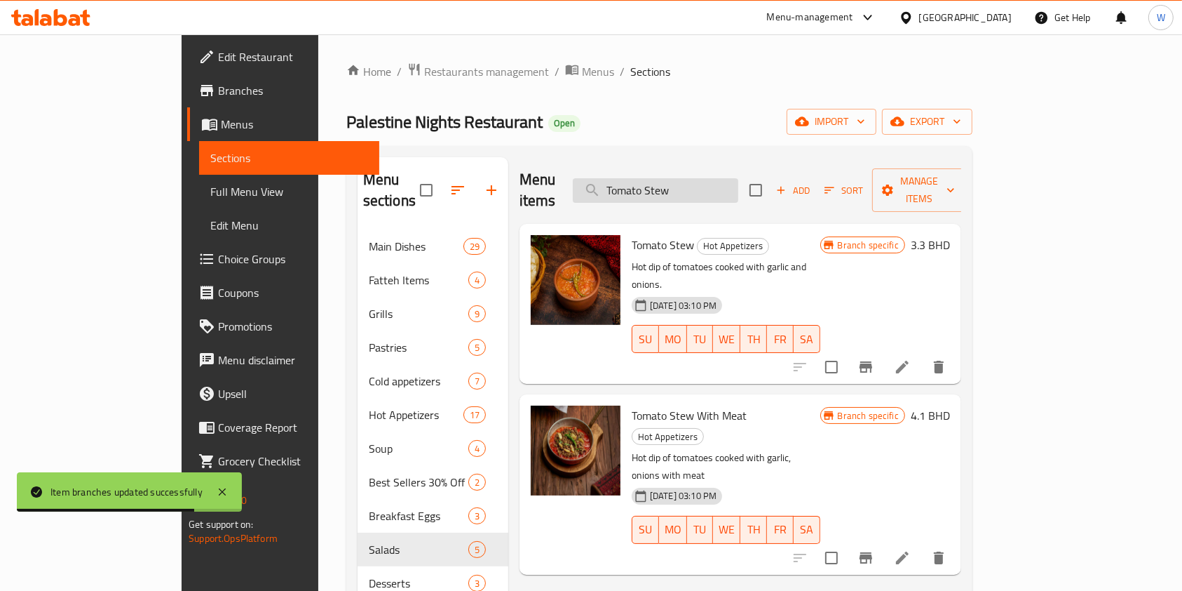
click at [739, 178] on input "Tomato Stew" at bounding box center [656, 190] width 166 height 25
paste input "Msabaha"
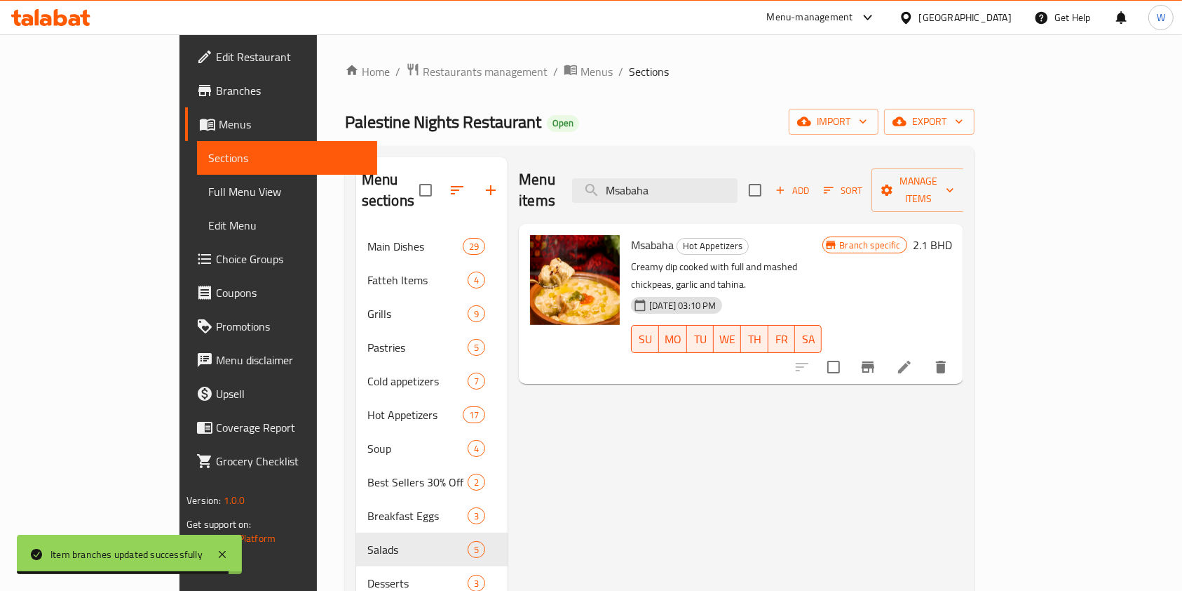
type input "Msabaha"
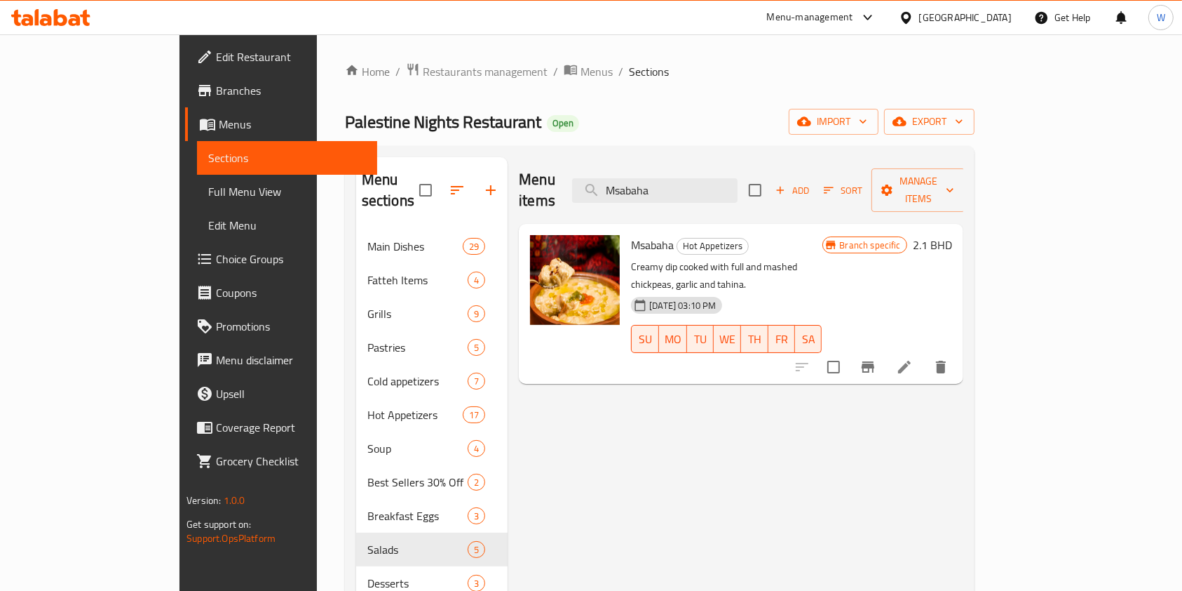
click at [875, 361] on icon "Branch-specific-item" at bounding box center [868, 366] width 13 height 11
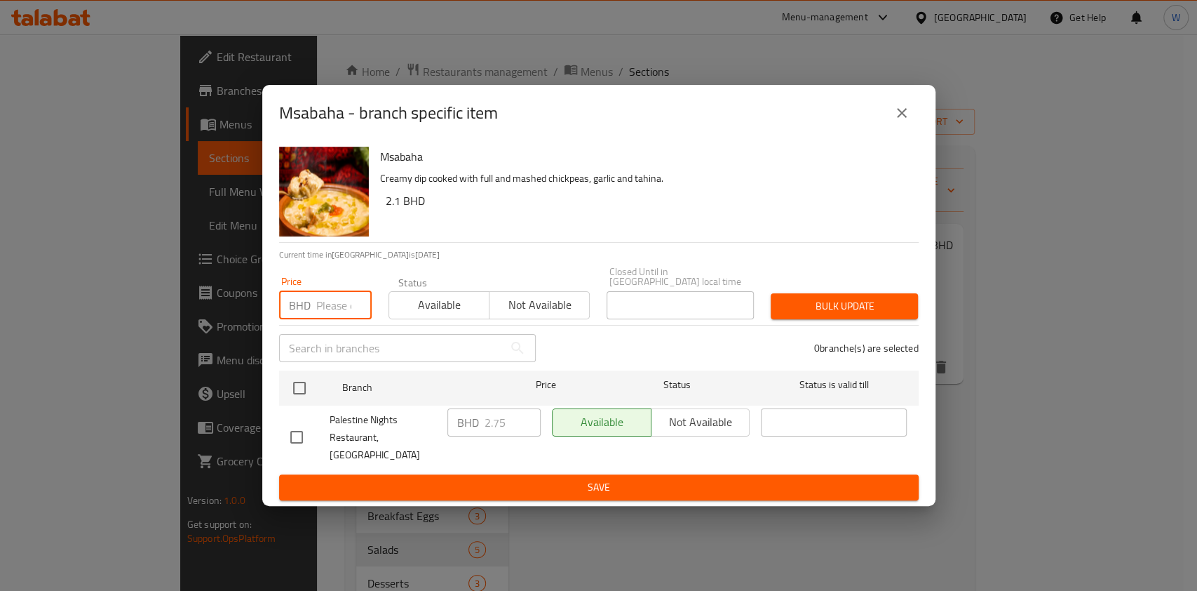
click at [338, 302] on input "number" at bounding box center [343, 305] width 55 height 28
paste input "3"
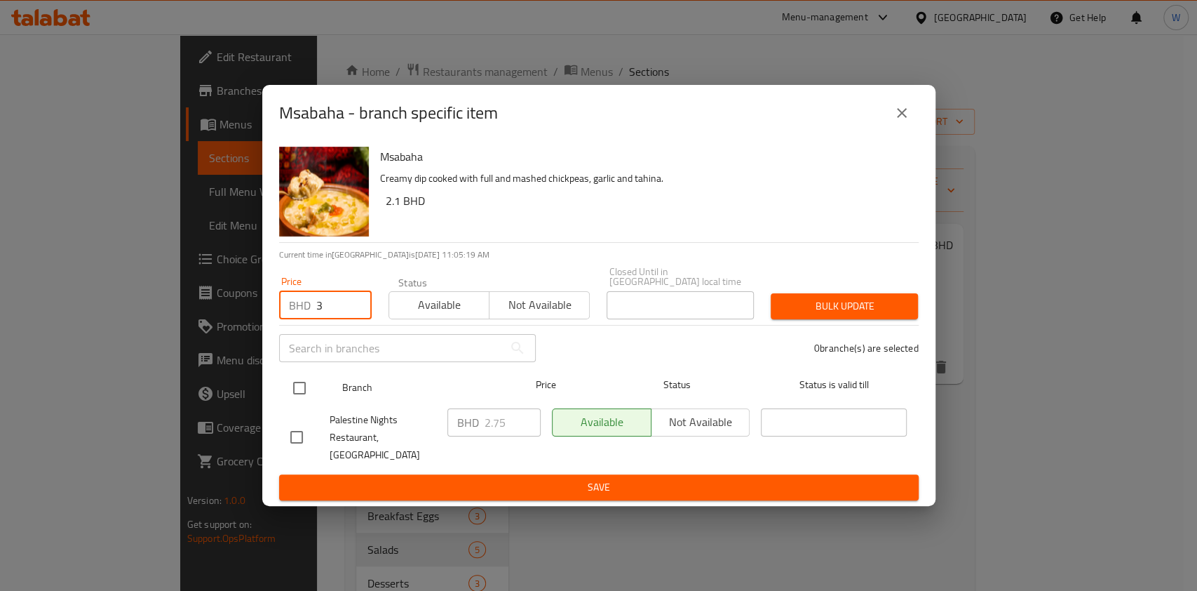
type input "3"
click at [288, 403] on input "checkbox" at bounding box center [299, 387] width 29 height 29
checkbox input "true"
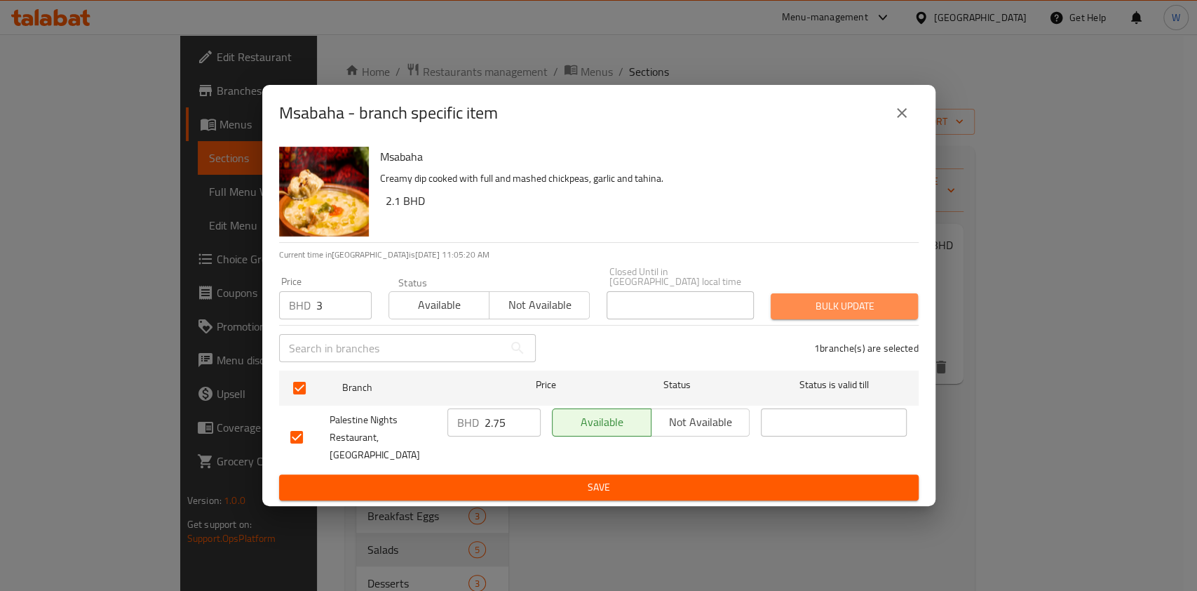
click at [802, 319] on button "Bulk update" at bounding box center [844, 306] width 147 height 26
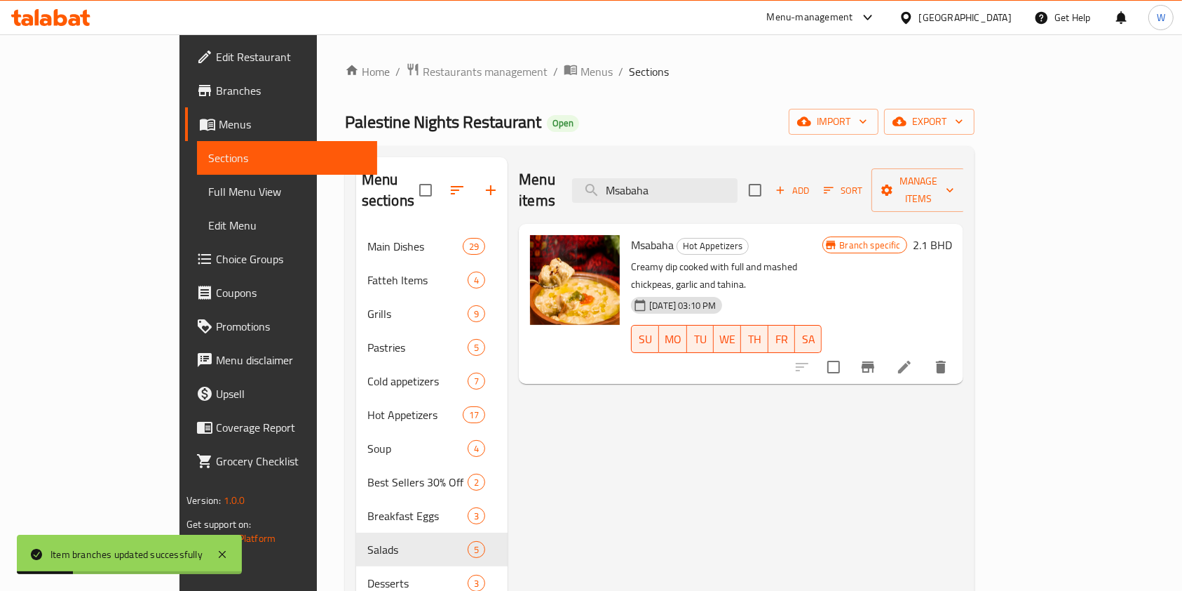
click at [975, 236] on div "Menu sections Main Dishes 29 Fatteh Items 4 Grills 9 Pastries 5 Cold appetizers…" at bounding box center [660, 452] width 630 height 613
click at [952, 235] on div "Branch specific 2.1 BHD" at bounding box center [888, 303] width 130 height 137
click at [952, 235] on h6 "2.1 BHD" at bounding box center [932, 245] width 39 height 20
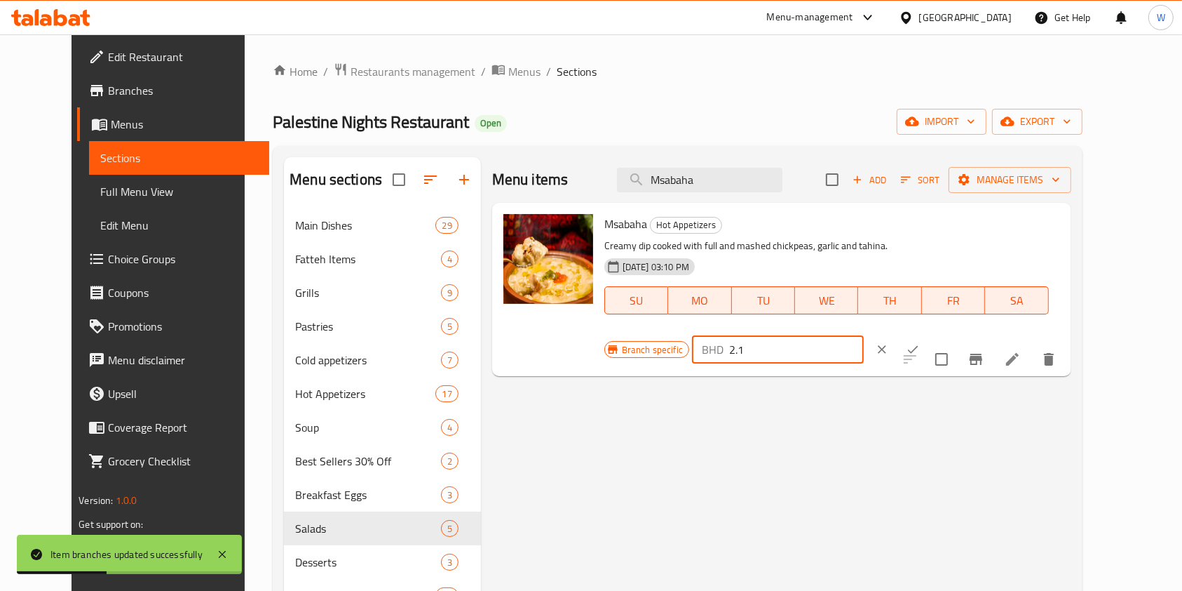
drag, startPoint x: 999, startPoint y: 228, endPoint x: 907, endPoint y: 233, distance: 92.0
click at [864, 335] on div "BHD 2.1 ​" at bounding box center [778, 349] width 172 height 28
paste input "3"
type input "3"
click at [929, 334] on button "ok" at bounding box center [913, 349] width 31 height 31
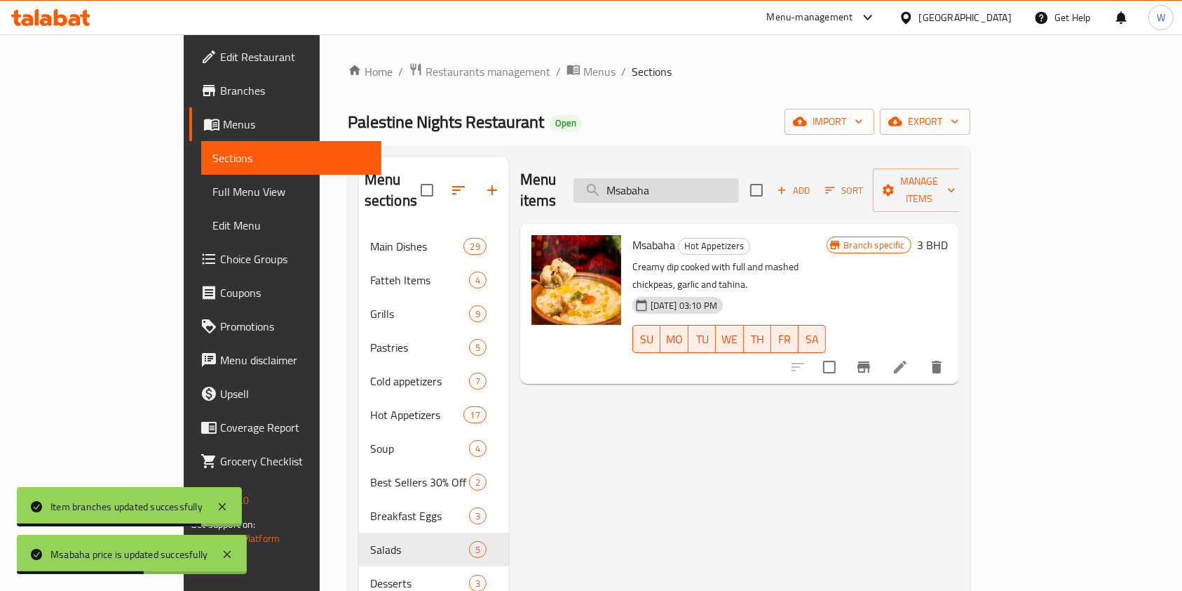
click at [735, 184] on input "Msabaha" at bounding box center [657, 190] width 166 height 25
paste input "Foul Mudammas"
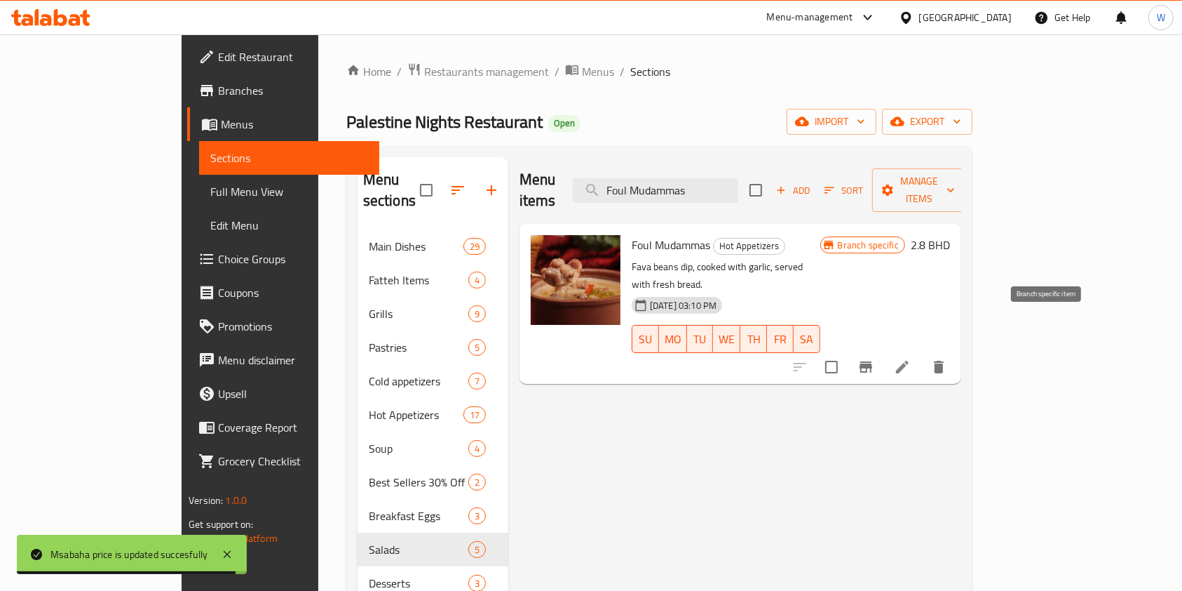
type input "Foul Mudammas"
click at [875, 358] on icon "Branch-specific-item" at bounding box center [866, 366] width 17 height 17
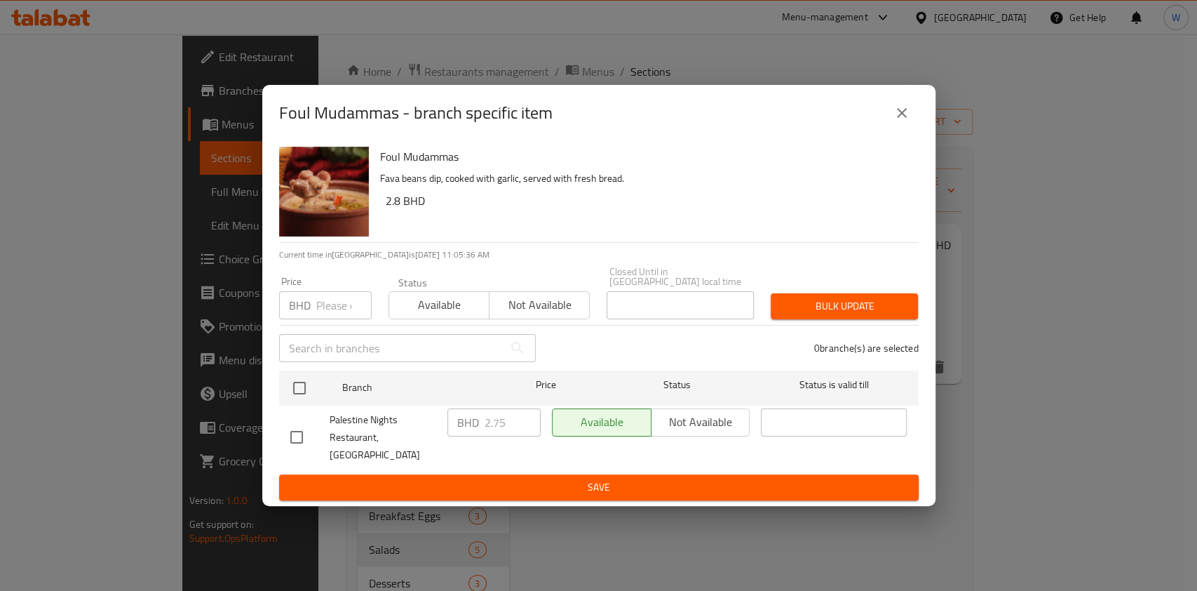
click at [330, 306] on input "number" at bounding box center [343, 305] width 55 height 28
paste input "2.8"
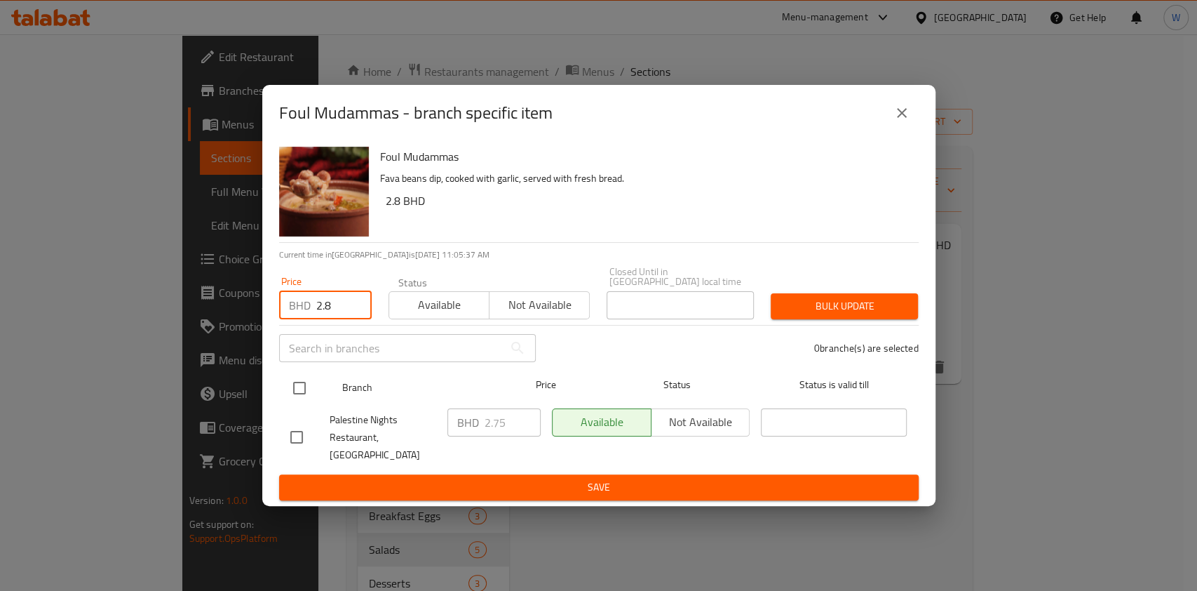
type input "2.8"
click at [310, 396] on input "checkbox" at bounding box center [299, 387] width 29 height 29
checkbox input "true"
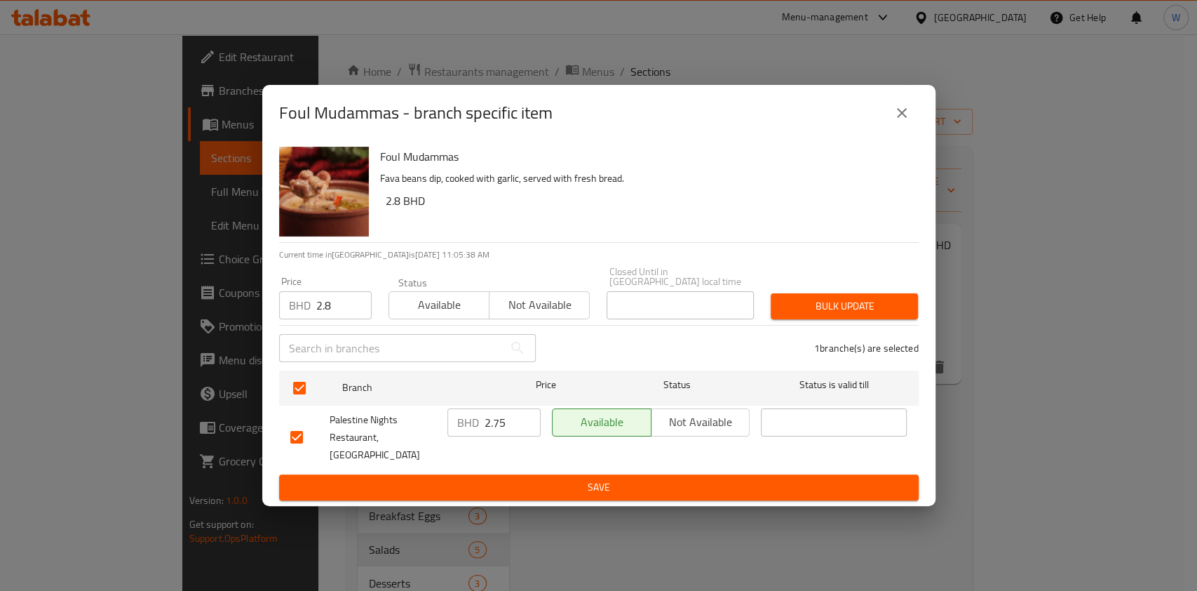
click at [809, 303] on span "Bulk update" at bounding box center [844, 306] width 125 height 18
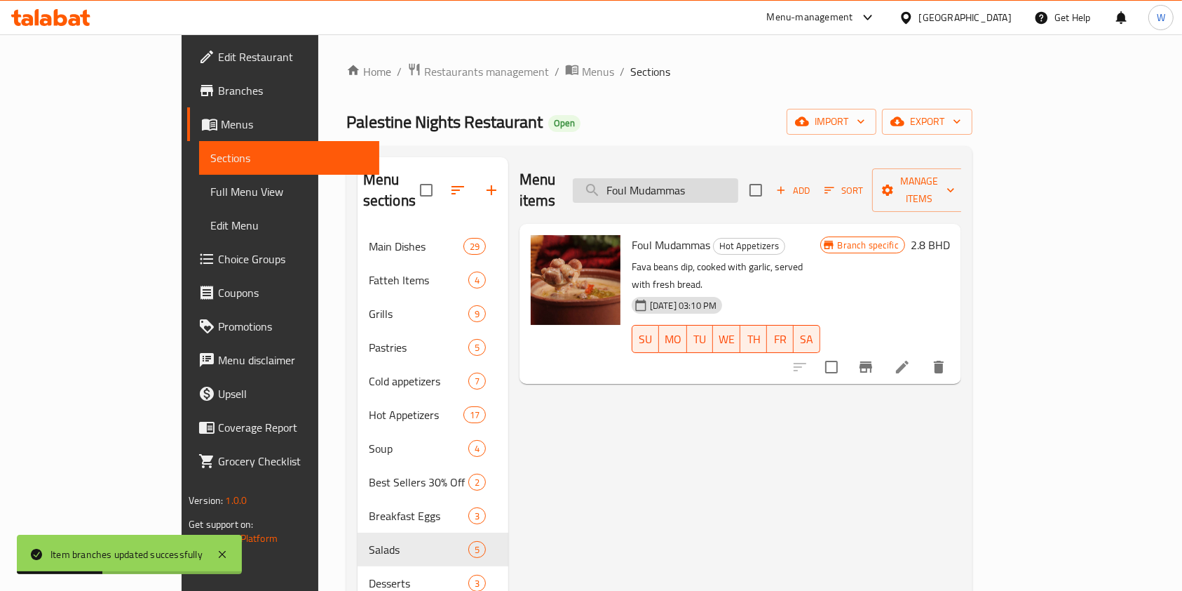
click at [739, 180] on input "Foul Mudammas" at bounding box center [656, 190] width 166 height 25
click at [739, 178] on input "Foul Mudammas" at bounding box center [656, 190] width 166 height 25
paste input "Qudsiye"
click at [739, 180] on input "Foul Qudsiye" at bounding box center [656, 190] width 166 height 25
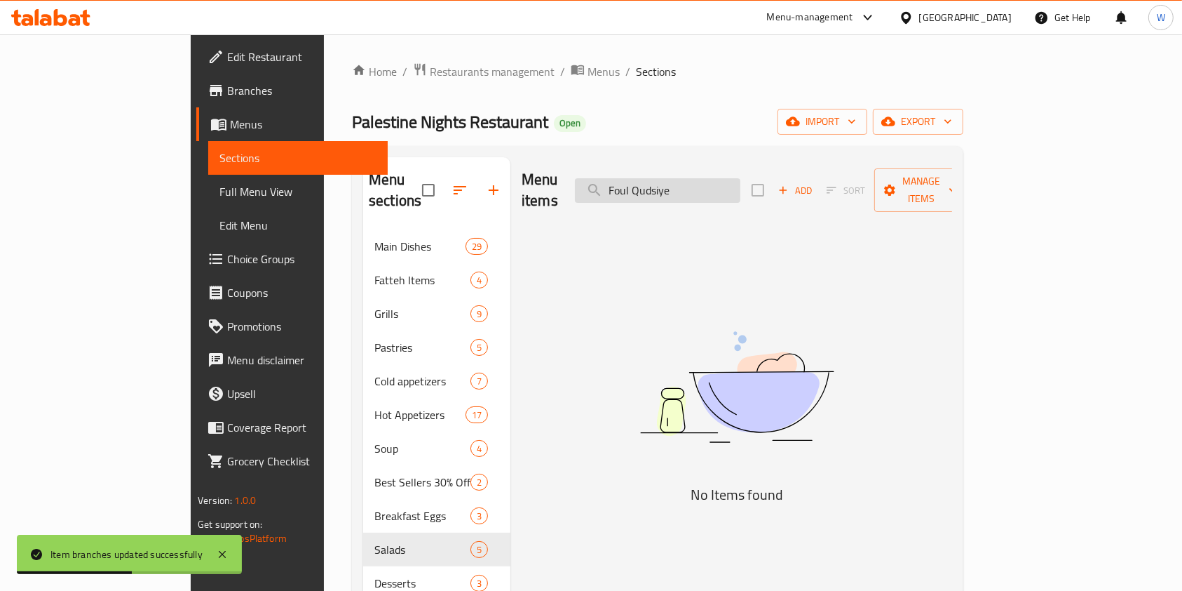
click at [741, 180] on input "Foul Qudsiye" at bounding box center [658, 190] width 166 height 25
paste input "search"
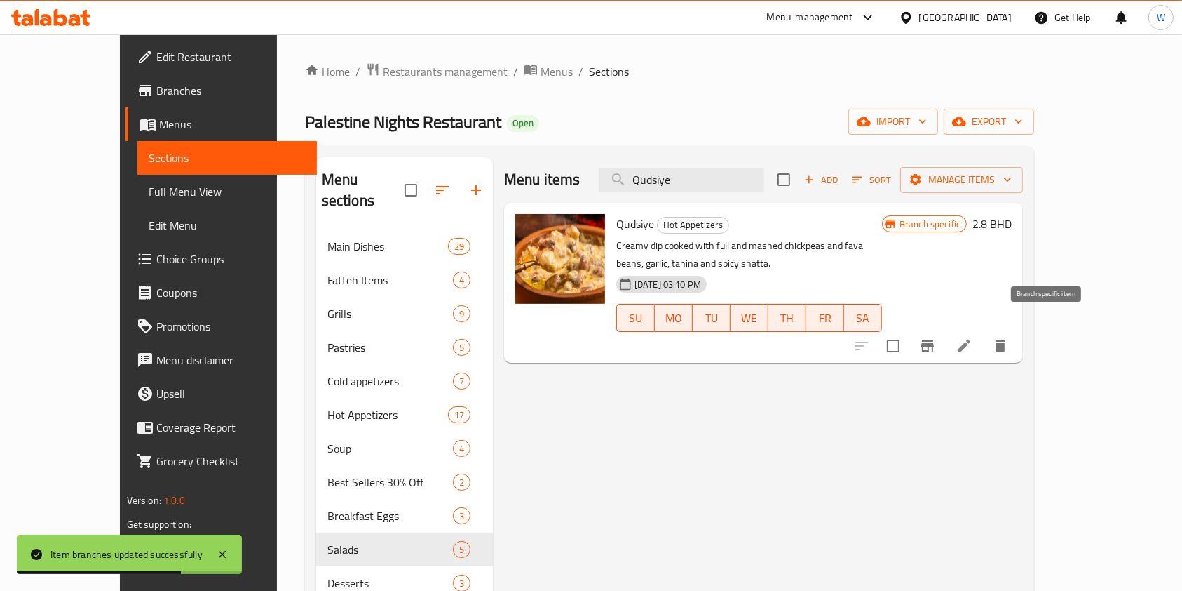
type input "Qudsiye"
click at [945, 330] on button "Branch-specific-item" at bounding box center [928, 346] width 34 height 34
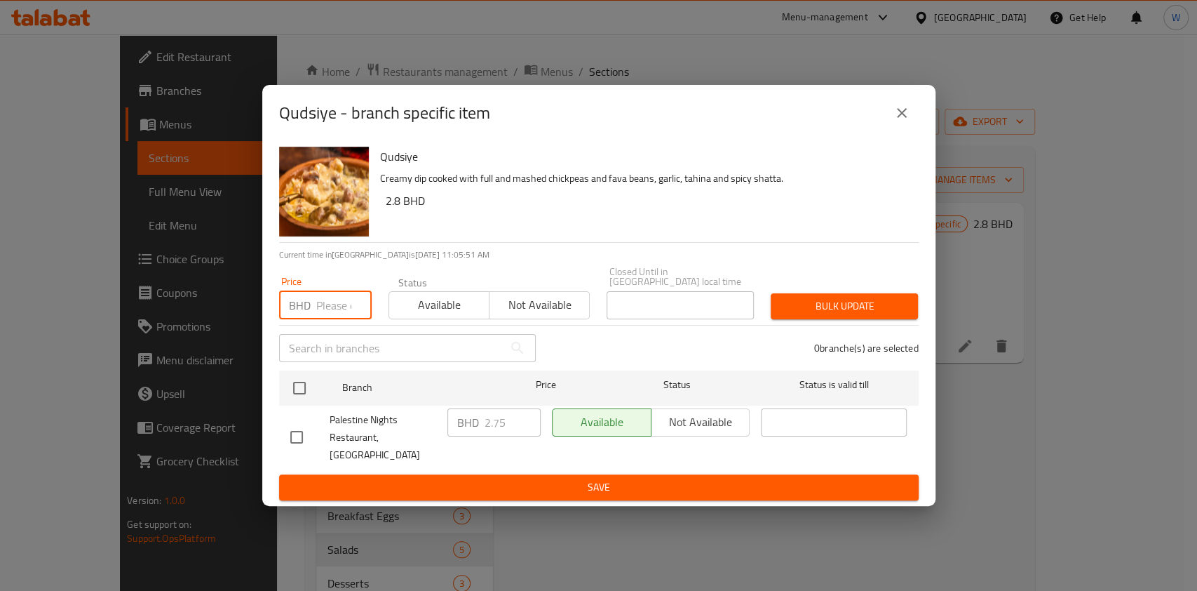
click at [330, 303] on input "number" at bounding box center [343, 305] width 55 height 28
paste input "2.8"
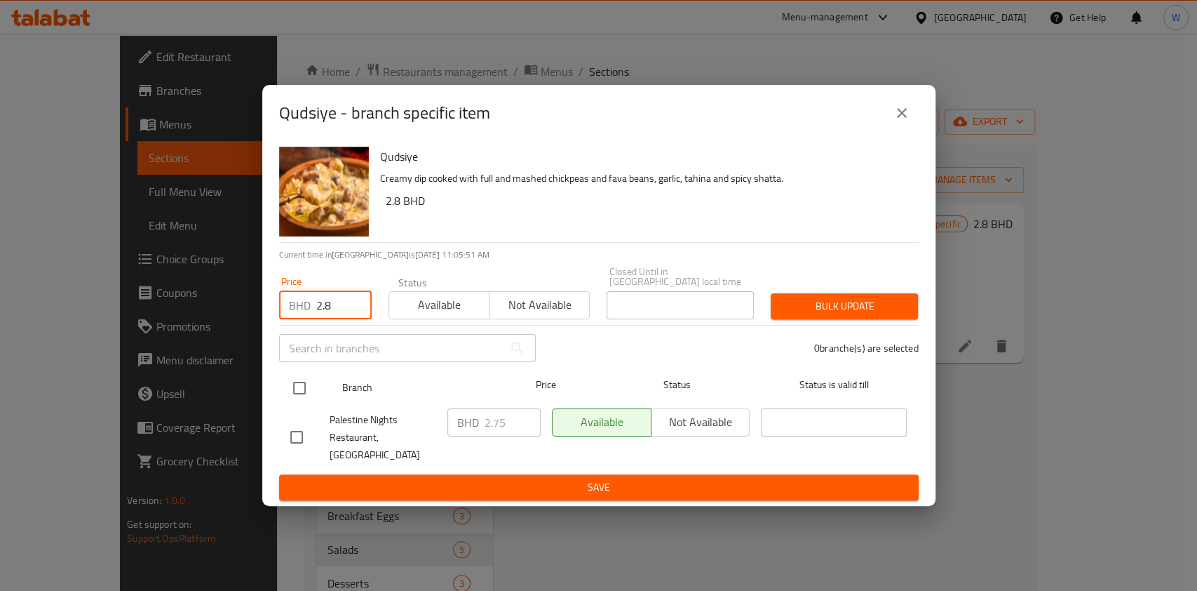
type input "2.8"
click at [305, 397] on input "checkbox" at bounding box center [299, 387] width 29 height 29
checkbox input "true"
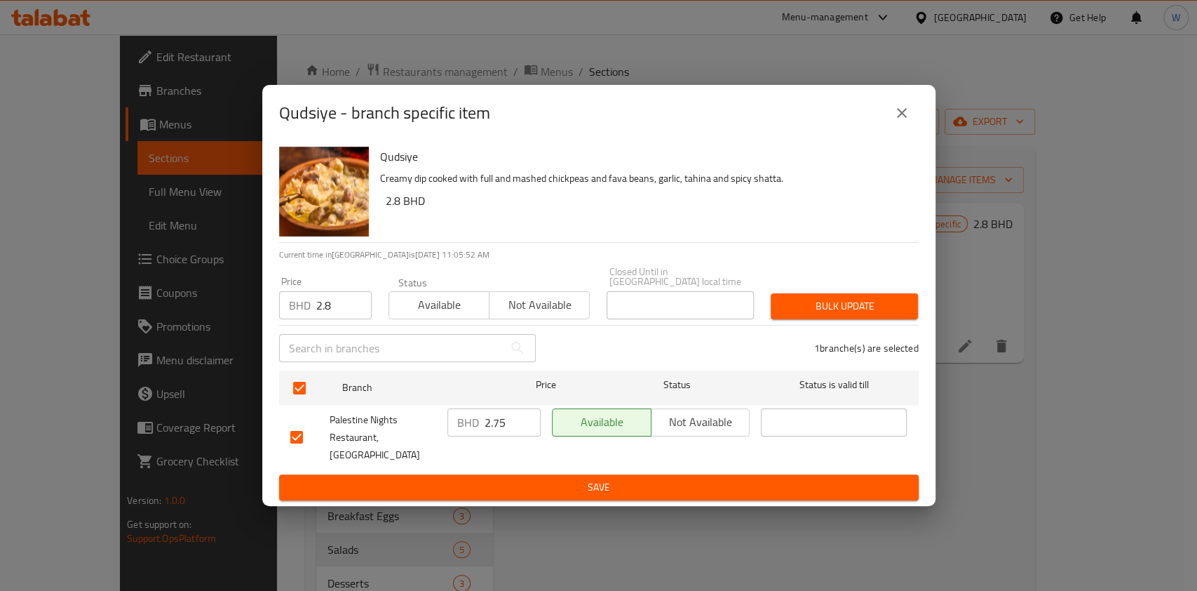
click at [854, 309] on span "Bulk update" at bounding box center [844, 306] width 125 height 18
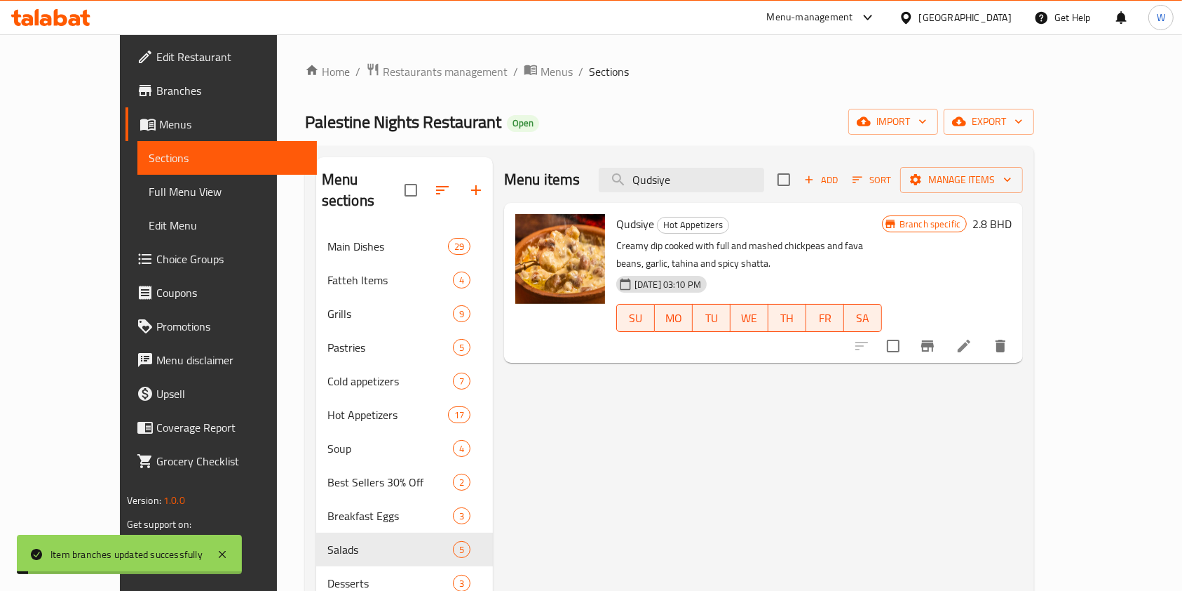
click at [1012, 226] on h6 "2.8 BHD" at bounding box center [992, 224] width 39 height 20
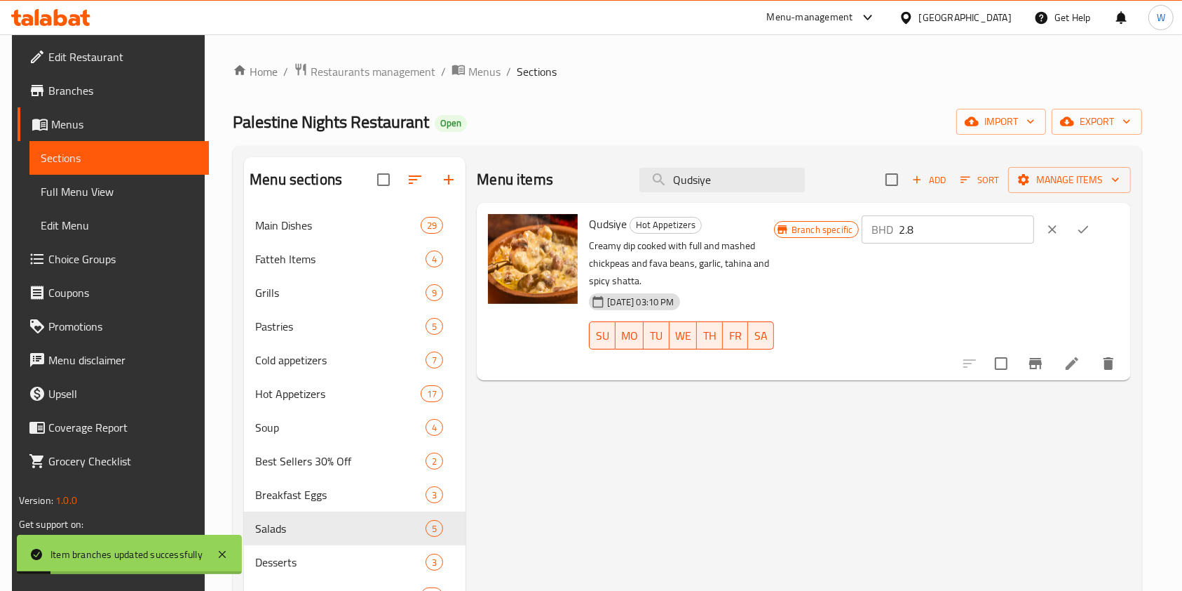
click at [1091, 228] on icon "ok" at bounding box center [1084, 229] width 14 height 14
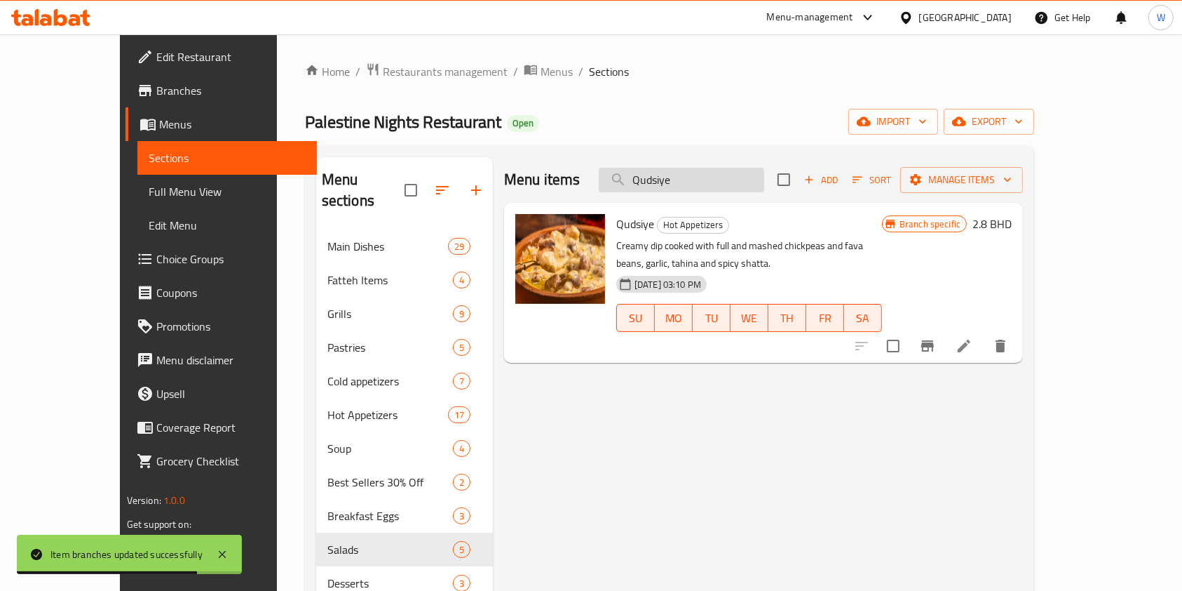
click at [754, 187] on input "Qudsiye" at bounding box center [682, 180] width 166 height 25
paste input "Makdous"
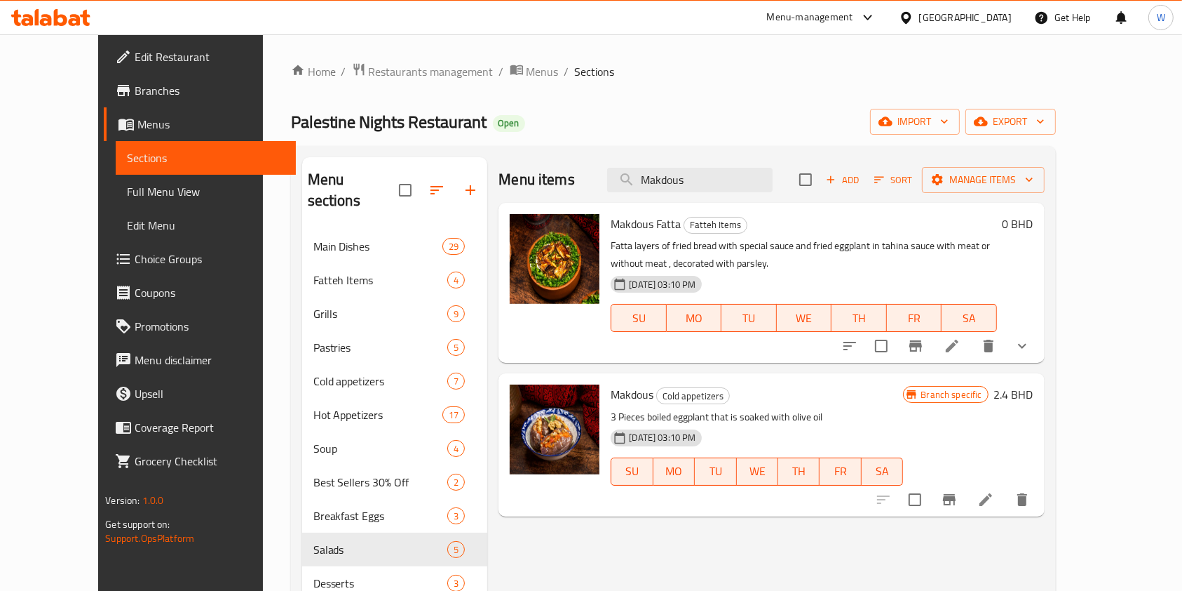
type input "Makdous"
click at [966, 488] on button "Branch-specific-item" at bounding box center [950, 500] width 34 height 34
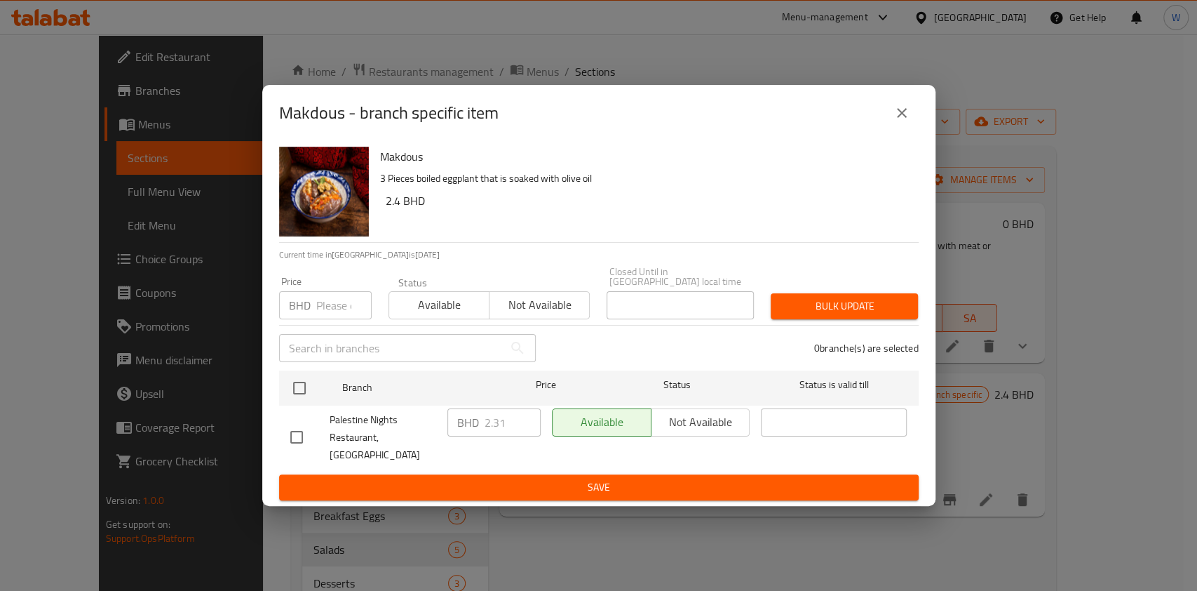
click at [312, 332] on div "​" at bounding box center [408, 347] width 274 height 45
click at [327, 311] on input "number" at bounding box center [343, 305] width 55 height 28
paste input "2.3"
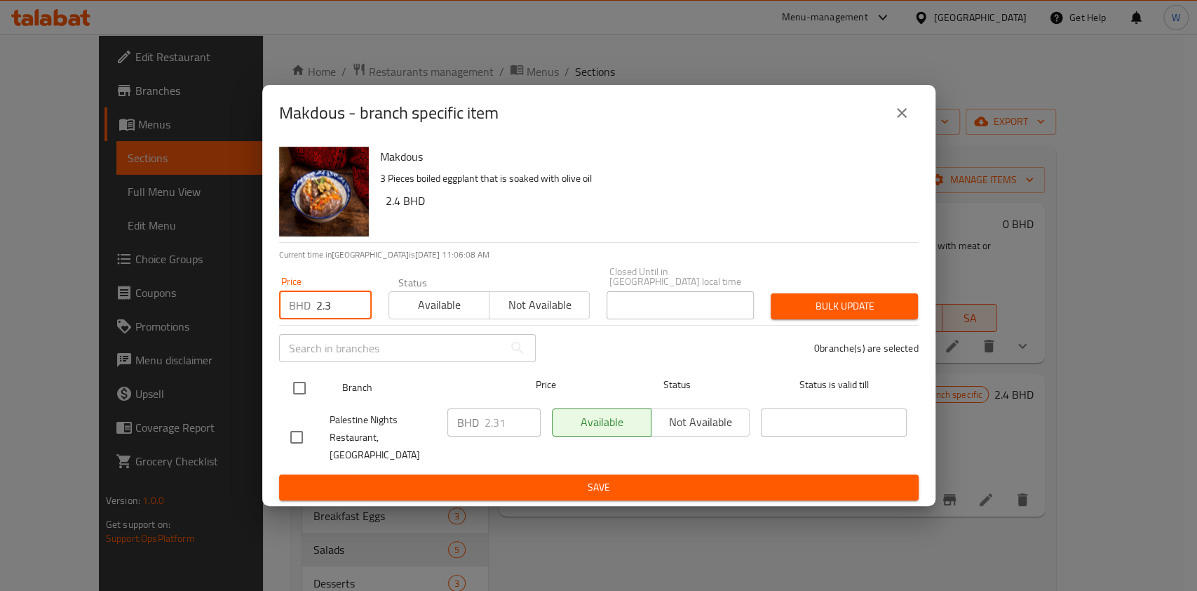
type input "2.3"
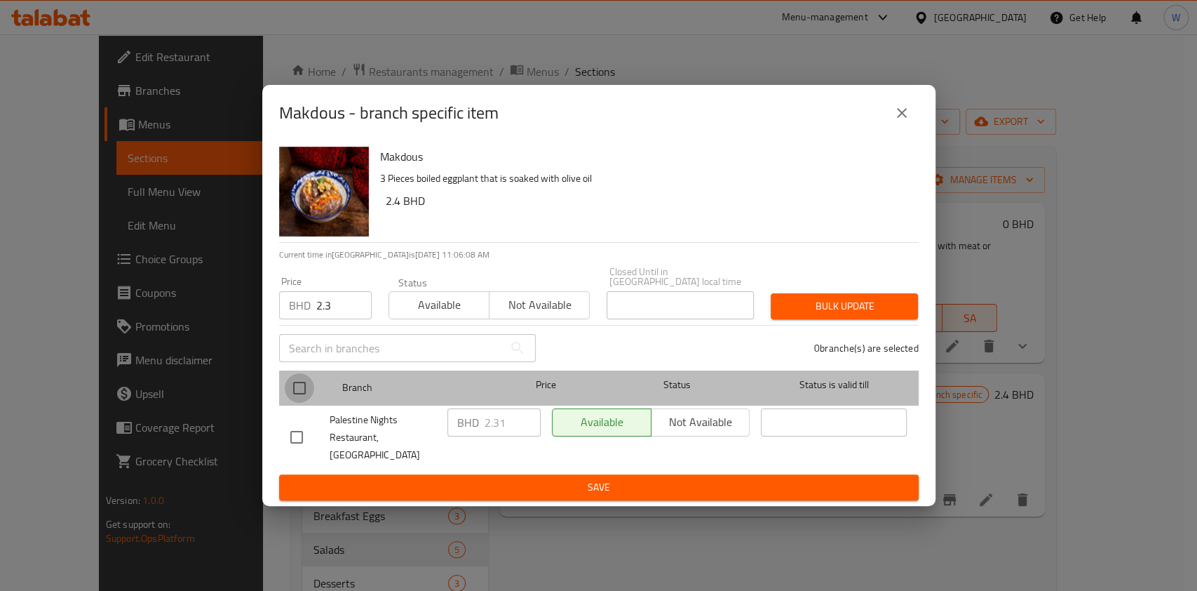
click at [300, 384] on input "checkbox" at bounding box center [299, 387] width 29 height 29
checkbox input "true"
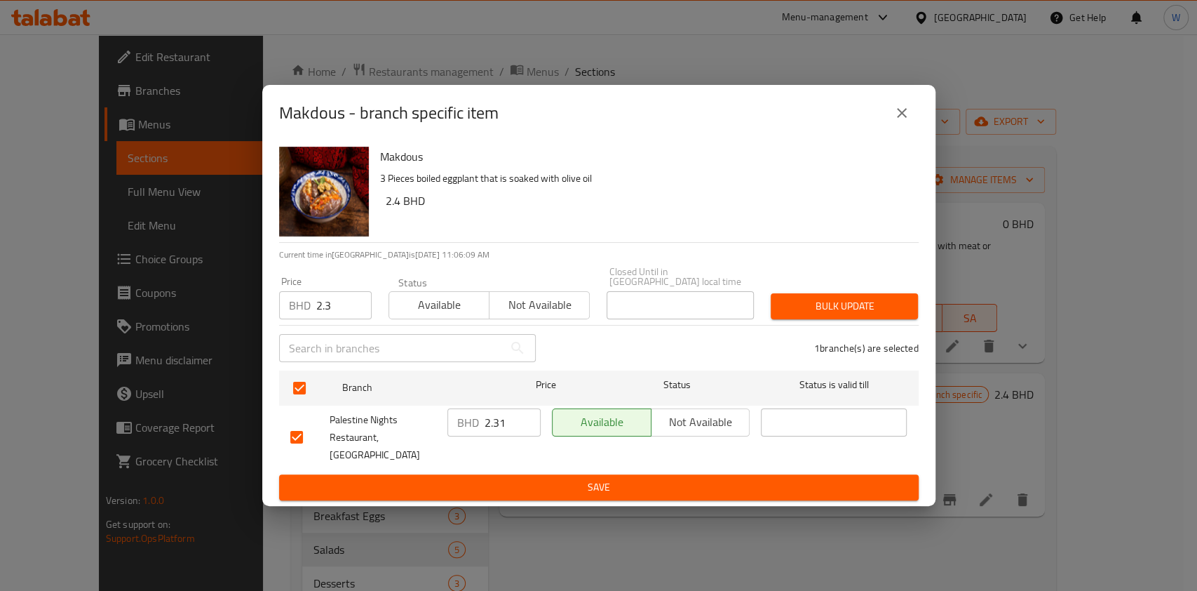
click at [839, 323] on div "Bulk update" at bounding box center [844, 306] width 164 height 43
click at [844, 314] on span "Bulk update" at bounding box center [844, 306] width 125 height 18
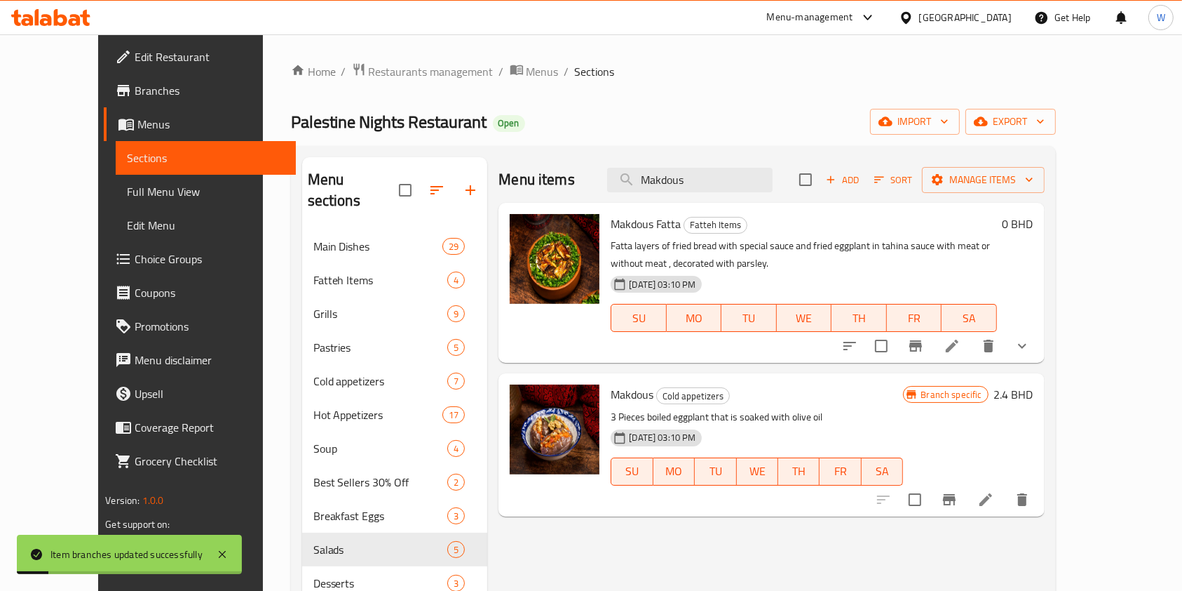
click at [1034, 402] on h6 "2.4 BHD" at bounding box center [1014, 394] width 39 height 20
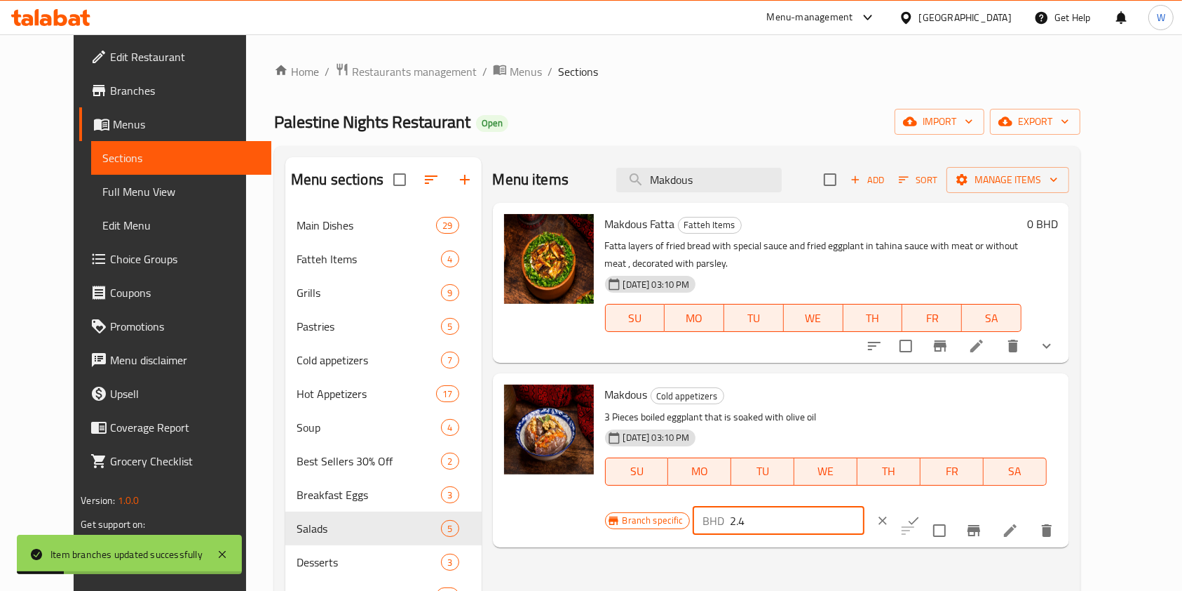
drag, startPoint x: 1003, startPoint y: 396, endPoint x: 882, endPoint y: 407, distance: 121.2
click at [882, 505] on div "Branch specific BHD 2.4 ​" at bounding box center [778, 520] width 346 height 31
paste input "3"
type input "2.3"
click at [929, 505] on button "ok" at bounding box center [913, 520] width 31 height 31
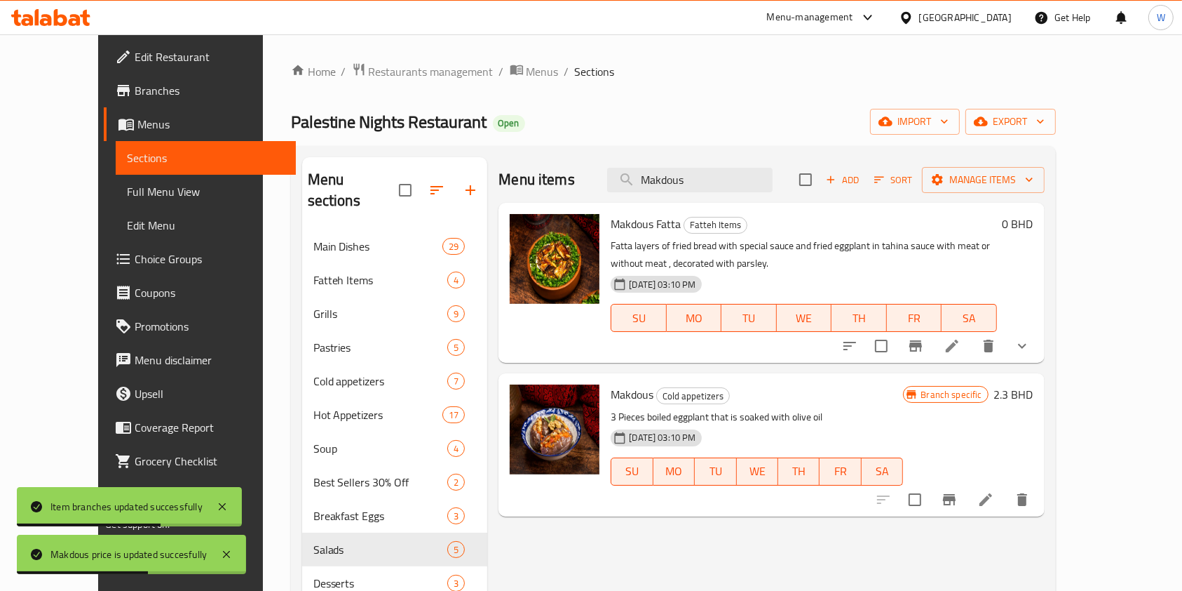
click at [693, 206] on div "Makdous Fatta Fatteh Items Fatta layers of fried bread with special sauce and f…" at bounding box center [772, 283] width 546 height 160
click at [702, 189] on input "Makdous" at bounding box center [690, 180] width 166 height 25
paste input "ix Hot Appetizer"
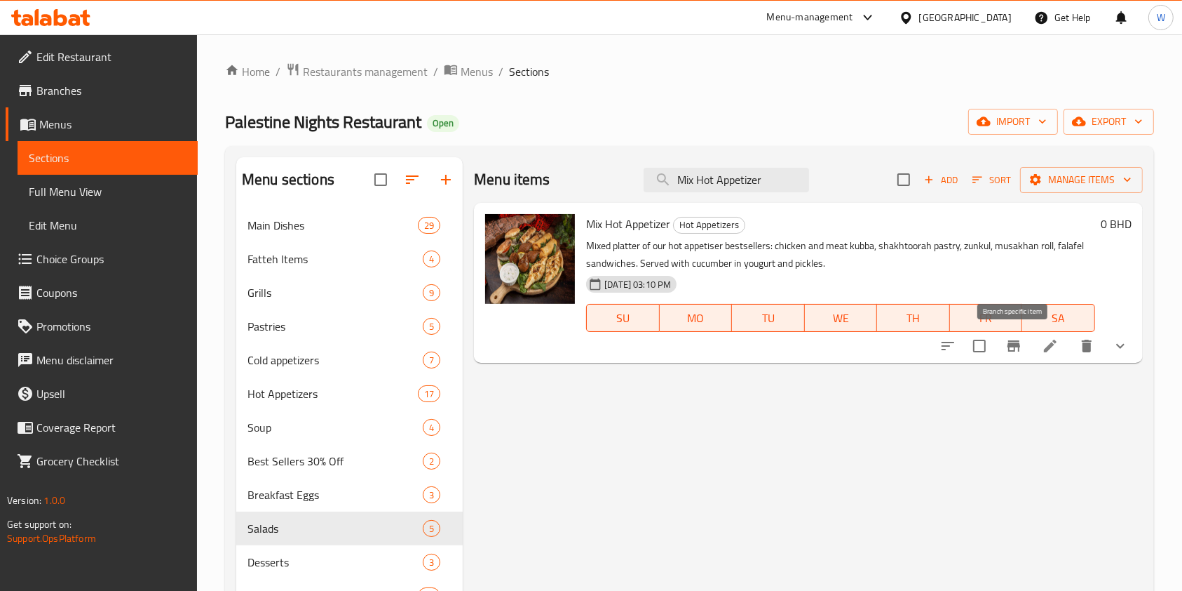
type input "Mix Hot Appetizer"
click at [1020, 352] on icon "Branch-specific-item" at bounding box center [1014, 345] width 17 height 17
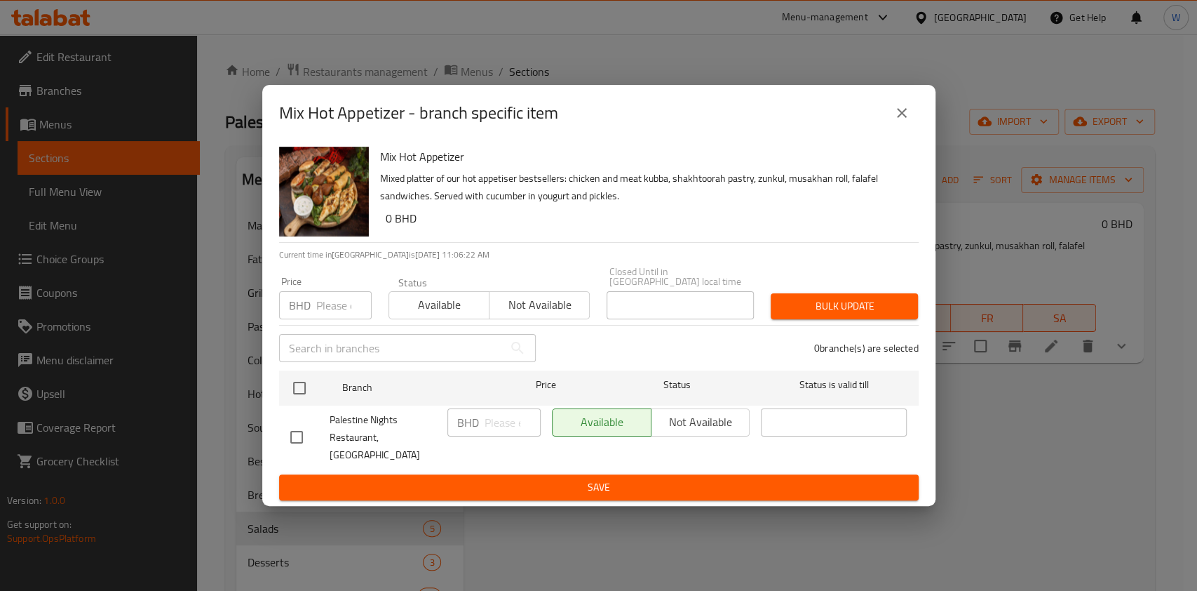
click at [896, 121] on icon "close" at bounding box center [902, 113] width 17 height 17
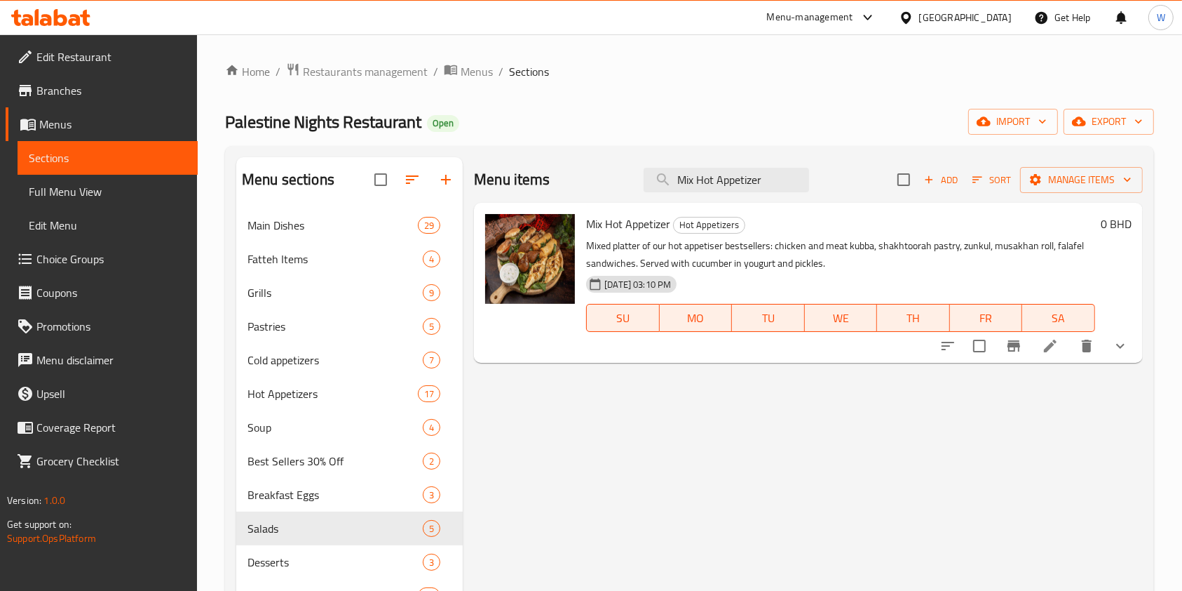
click at [1050, 343] on icon at bounding box center [1050, 345] width 17 height 17
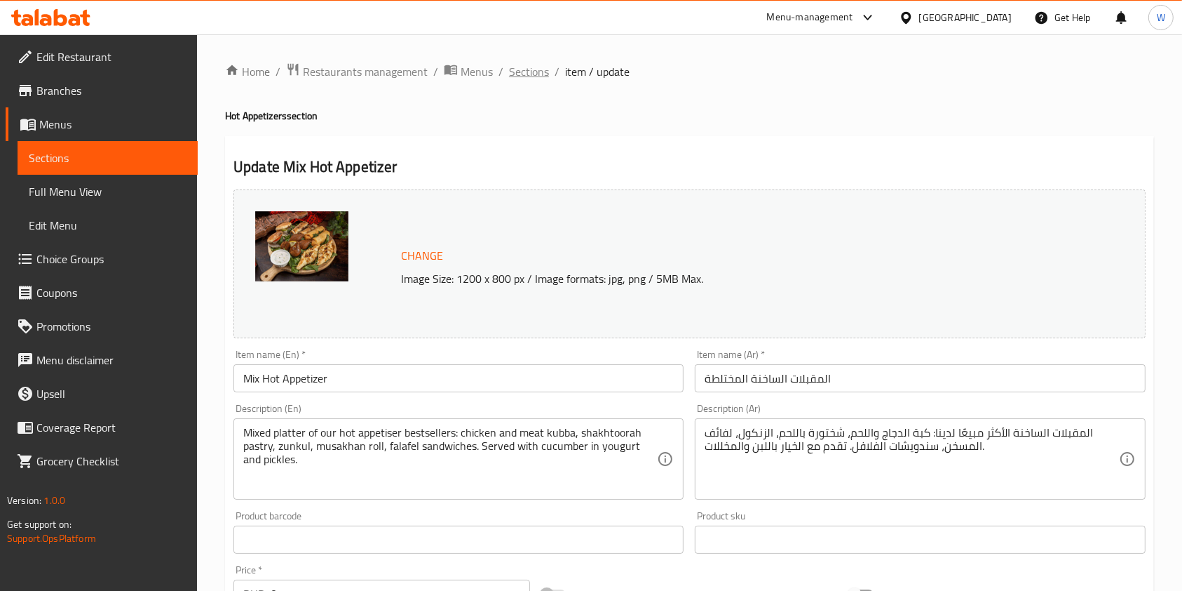
click at [527, 76] on span "Sections" at bounding box center [529, 71] width 40 height 17
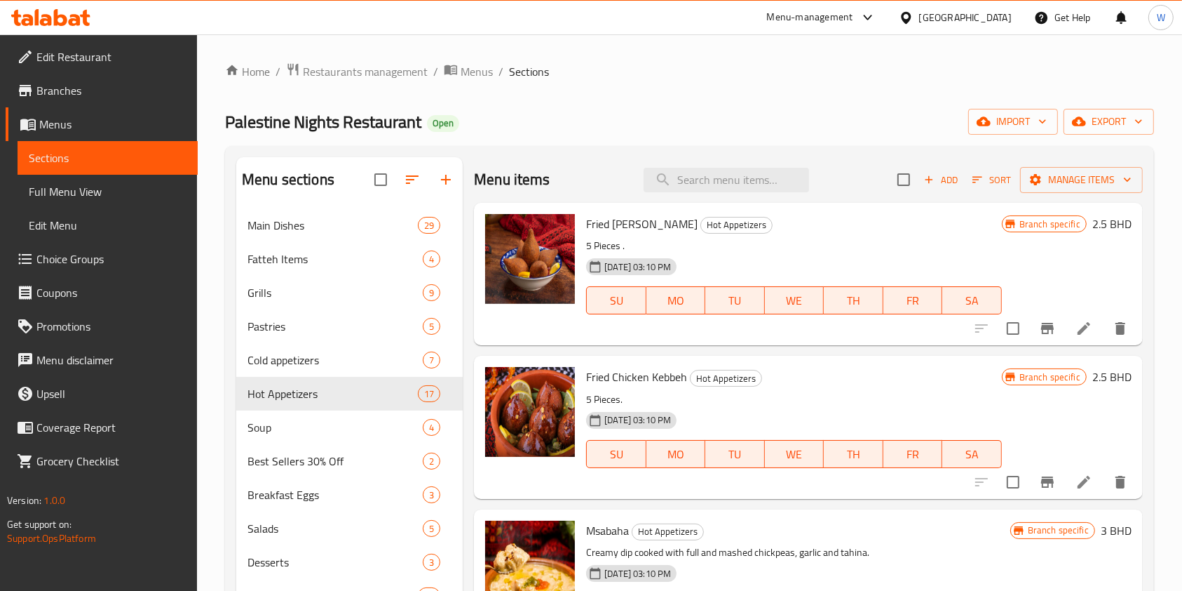
click at [729, 166] on div "Menu items Add Sort Manage items" at bounding box center [808, 180] width 669 height 46
click at [725, 180] on input "search" at bounding box center [727, 180] width 166 height 25
paste input "Mix Hot Appetizer"
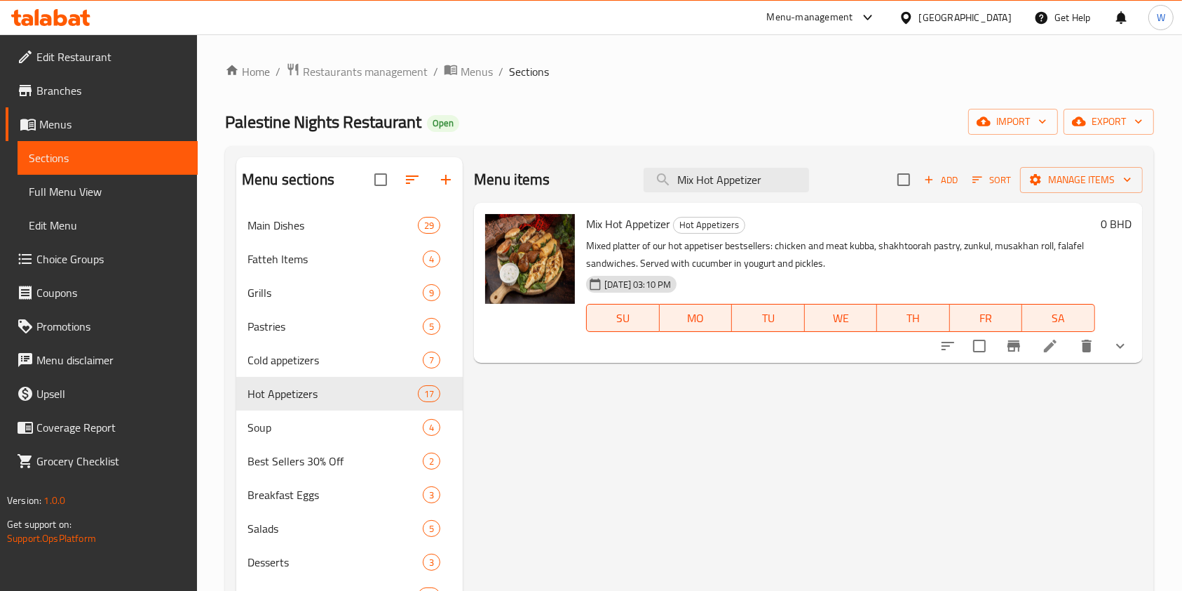
type input "Mix Hot Appetizer"
click at [1129, 349] on button "show more" at bounding box center [1121, 346] width 34 height 34
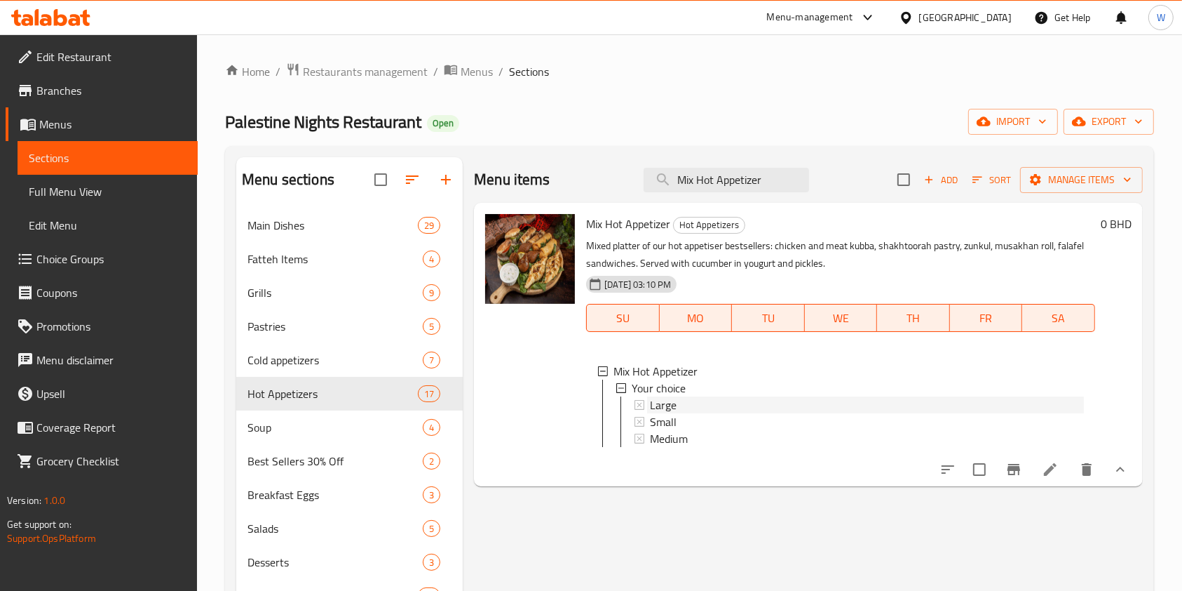
click at [720, 401] on div "Large" at bounding box center [867, 404] width 434 height 17
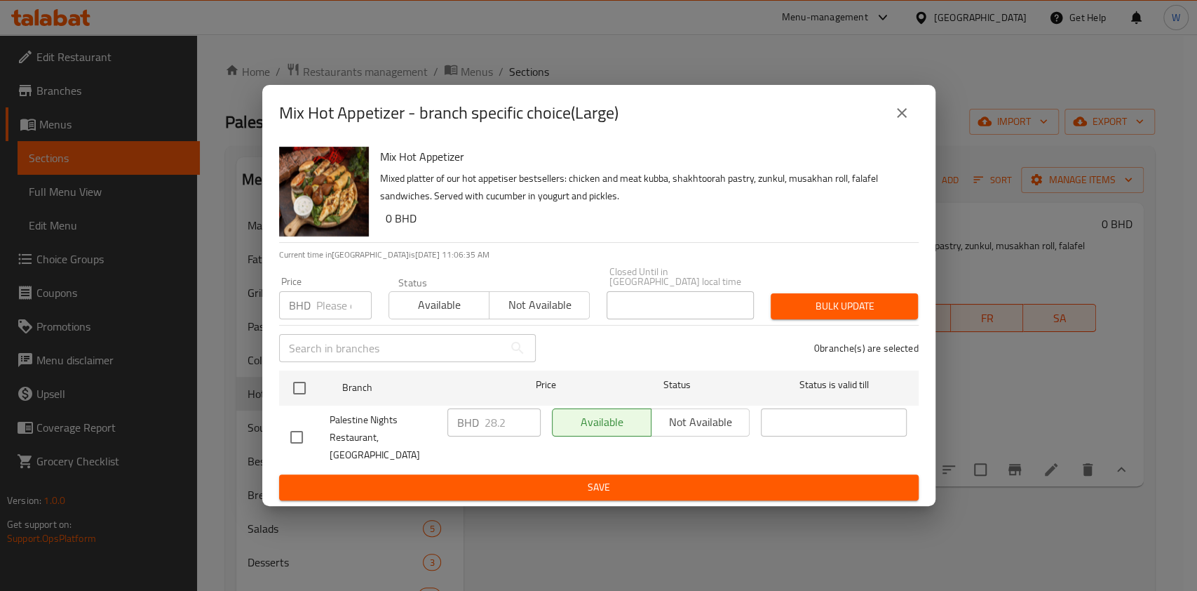
click at [336, 312] on input "number" at bounding box center [343, 305] width 55 height 28
paste input "27.100"
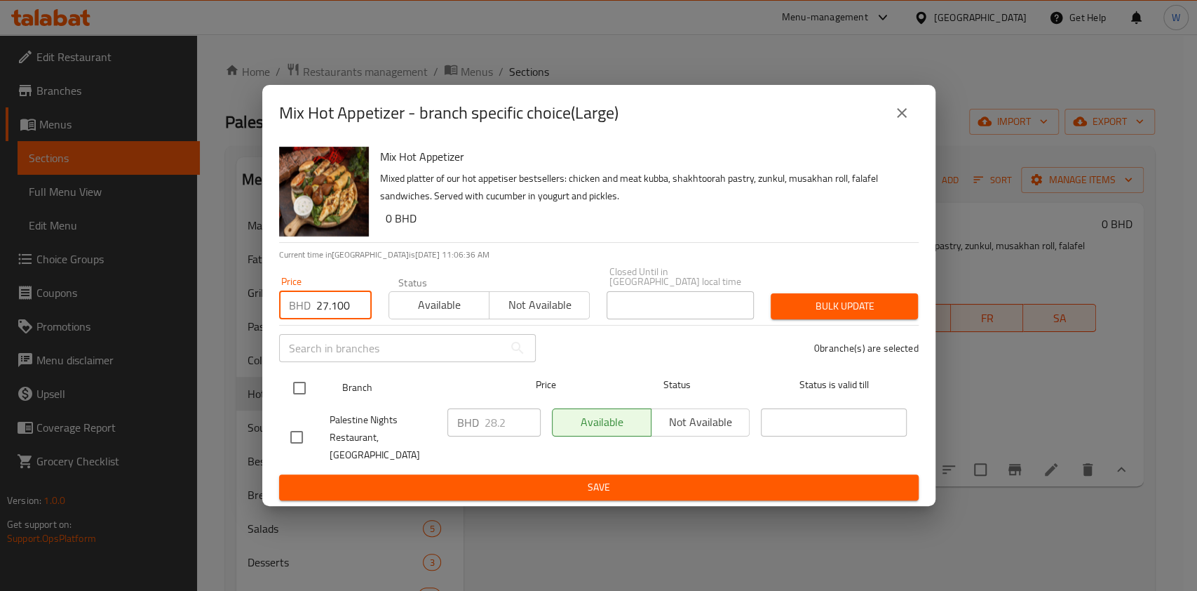
type input "27.100"
click at [309, 391] on input "checkbox" at bounding box center [299, 387] width 29 height 29
checkbox input "true"
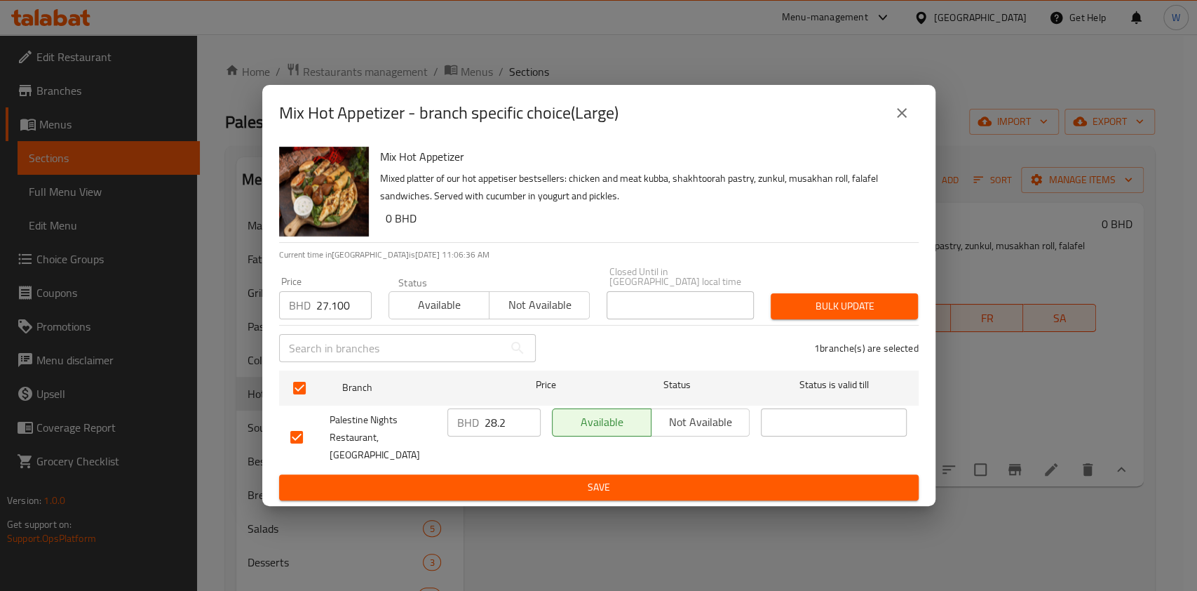
click at [816, 305] on span "Bulk update" at bounding box center [844, 306] width 125 height 18
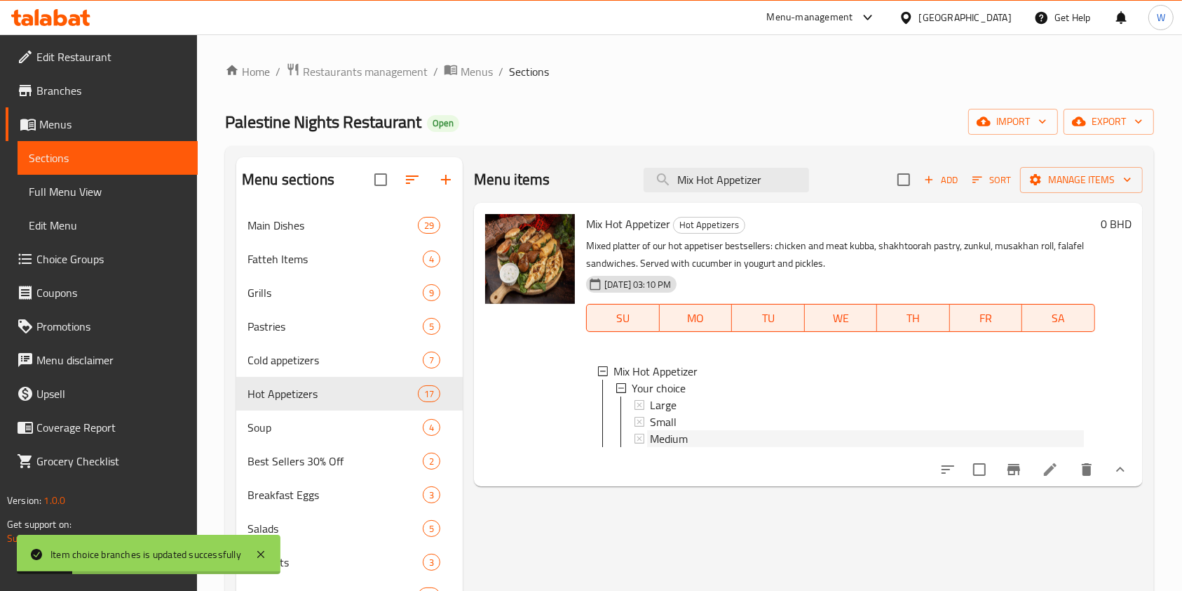
click at [702, 440] on div "Medium" at bounding box center [867, 438] width 434 height 17
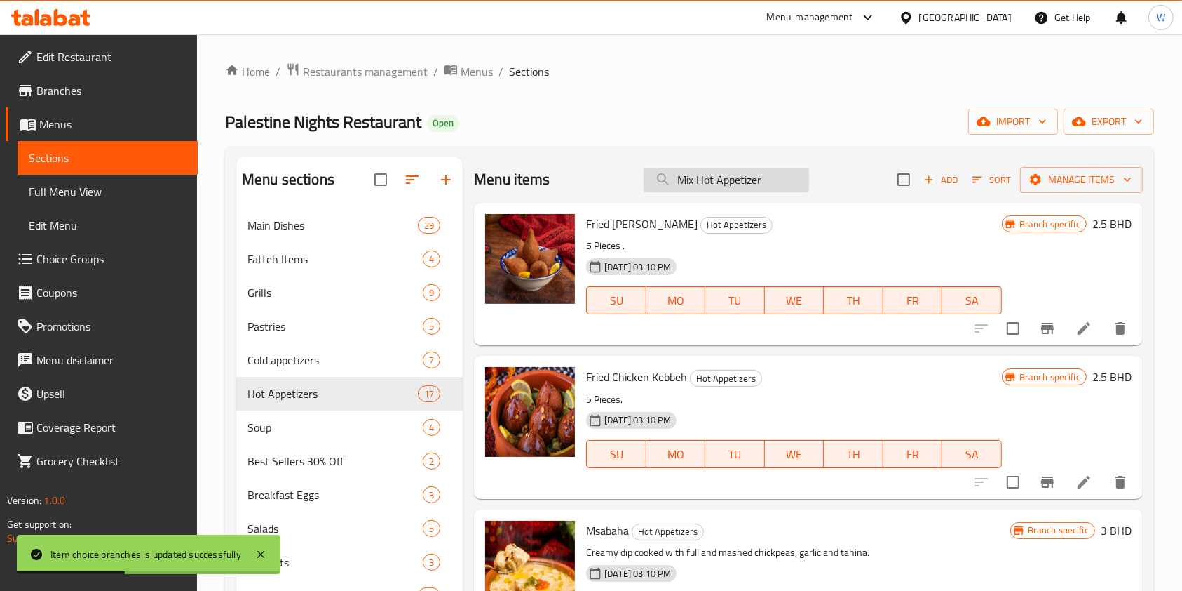
click at [762, 184] on input "Mix Hot Appetizer" at bounding box center [727, 180] width 166 height 25
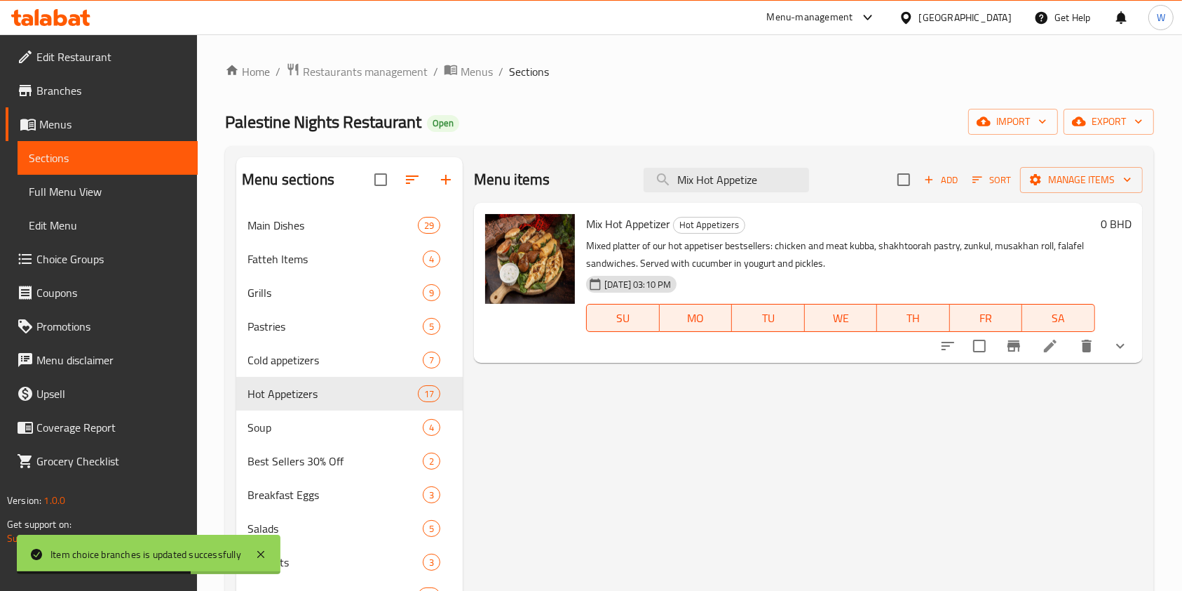
type input "Mix Hot Appetize"
click at [1131, 355] on button "show more" at bounding box center [1121, 346] width 34 height 34
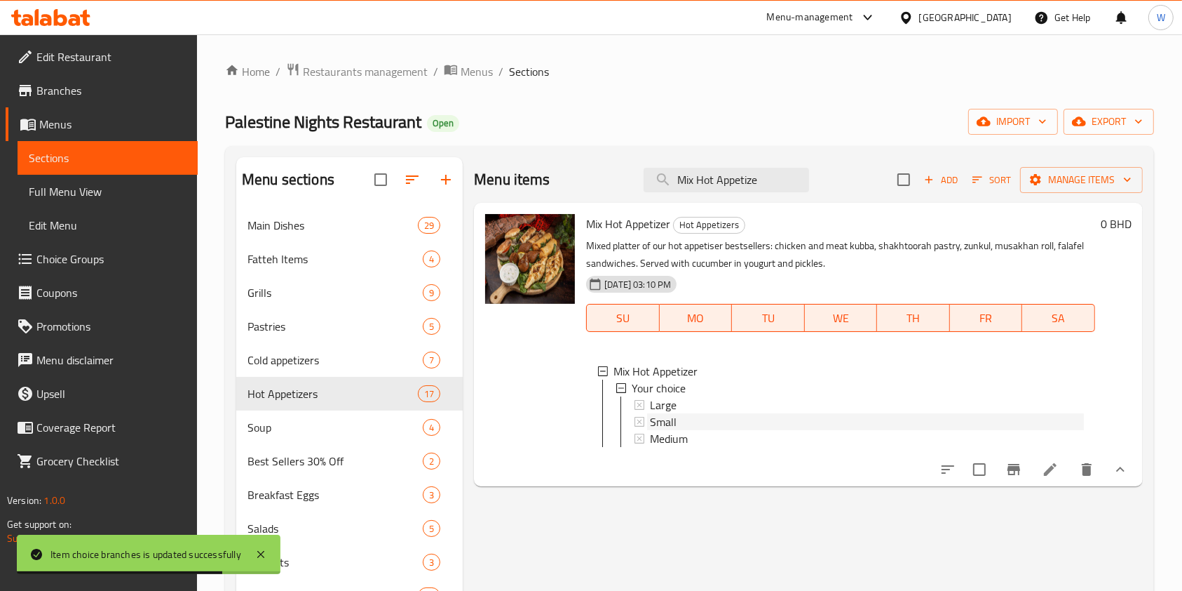
click at [699, 420] on div "Small" at bounding box center [867, 421] width 434 height 17
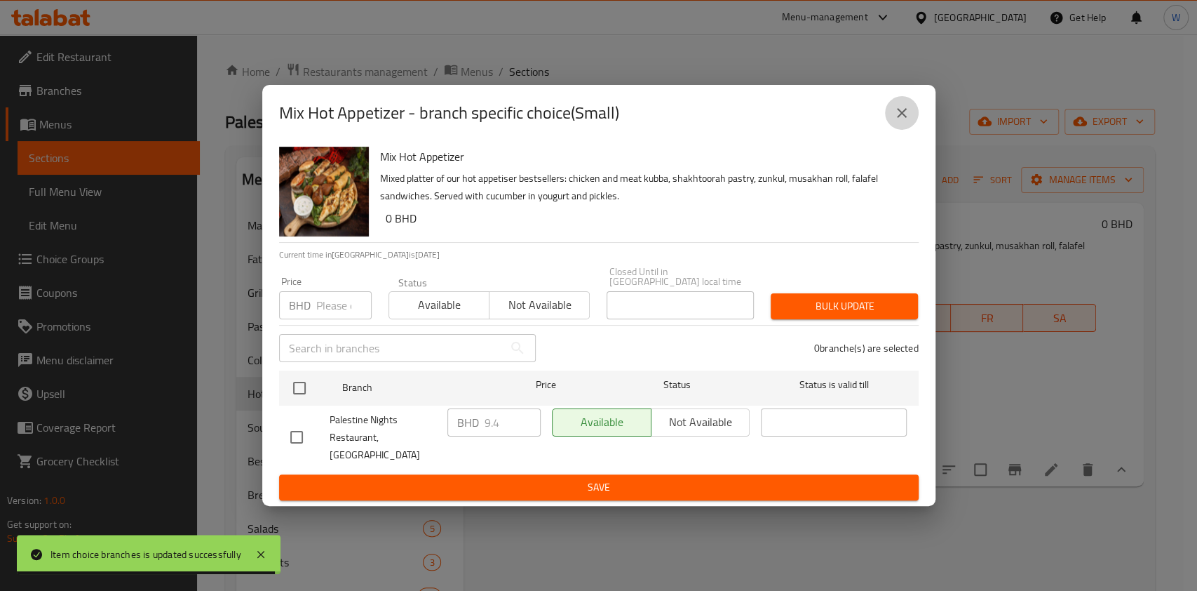
click at [901, 121] on icon "close" at bounding box center [902, 113] width 17 height 17
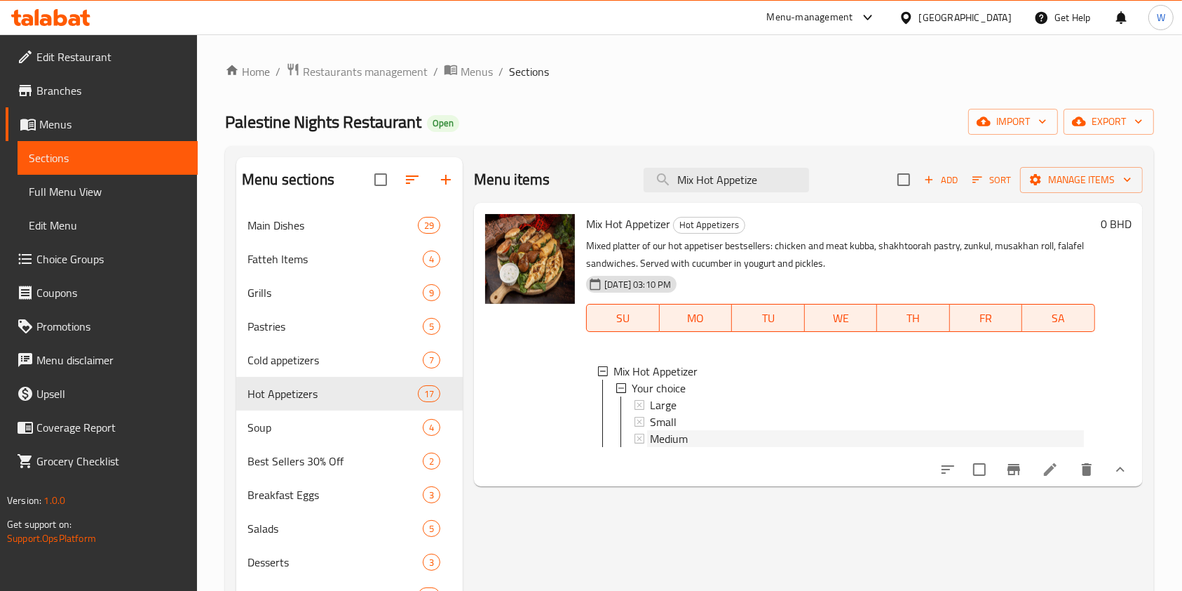
click at [688, 435] on span "Medium" at bounding box center [669, 438] width 38 height 17
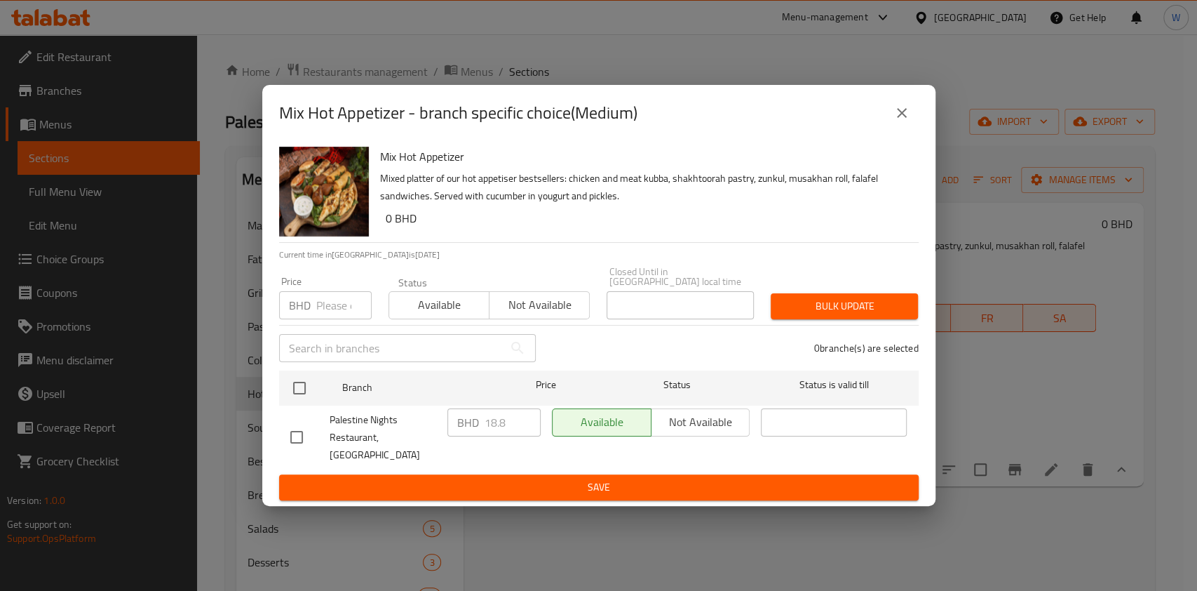
click at [331, 310] on input "number" at bounding box center [343, 305] width 55 height 28
paste input "18.100"
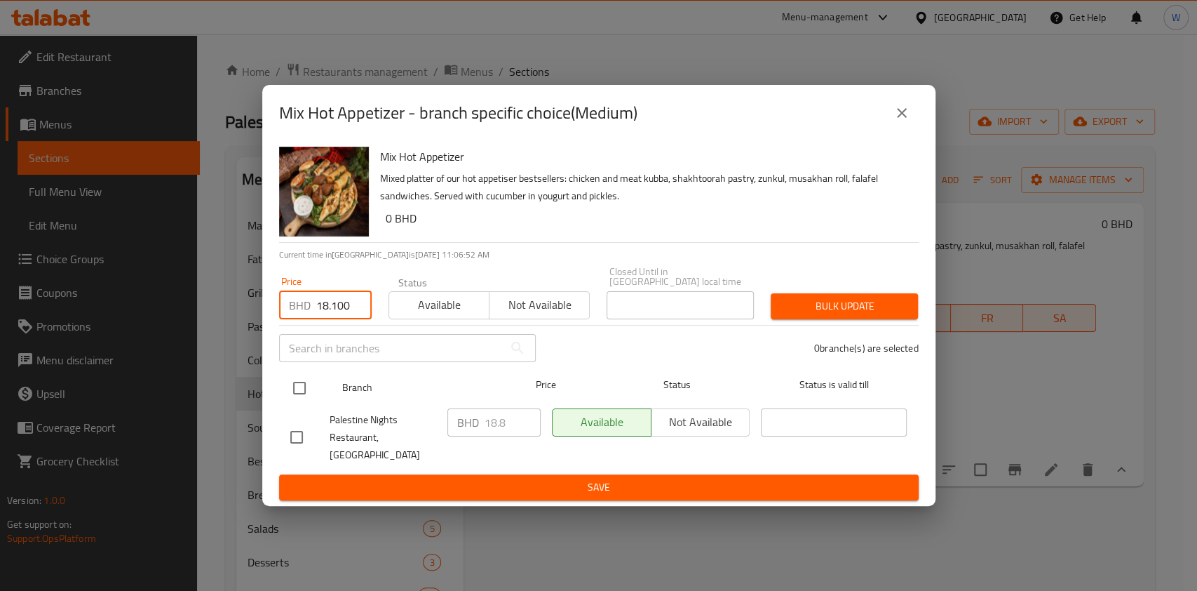
type input "18.100"
click at [291, 391] on input "checkbox" at bounding box center [299, 387] width 29 height 29
checkbox input "true"
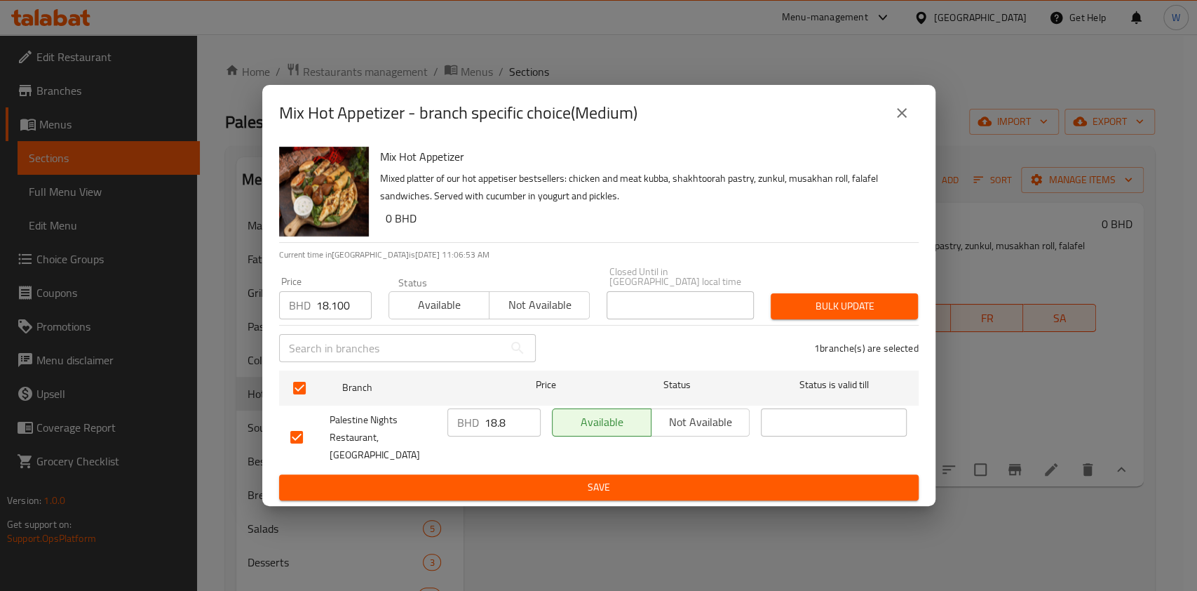
click at [858, 307] on span "Bulk update" at bounding box center [844, 306] width 125 height 18
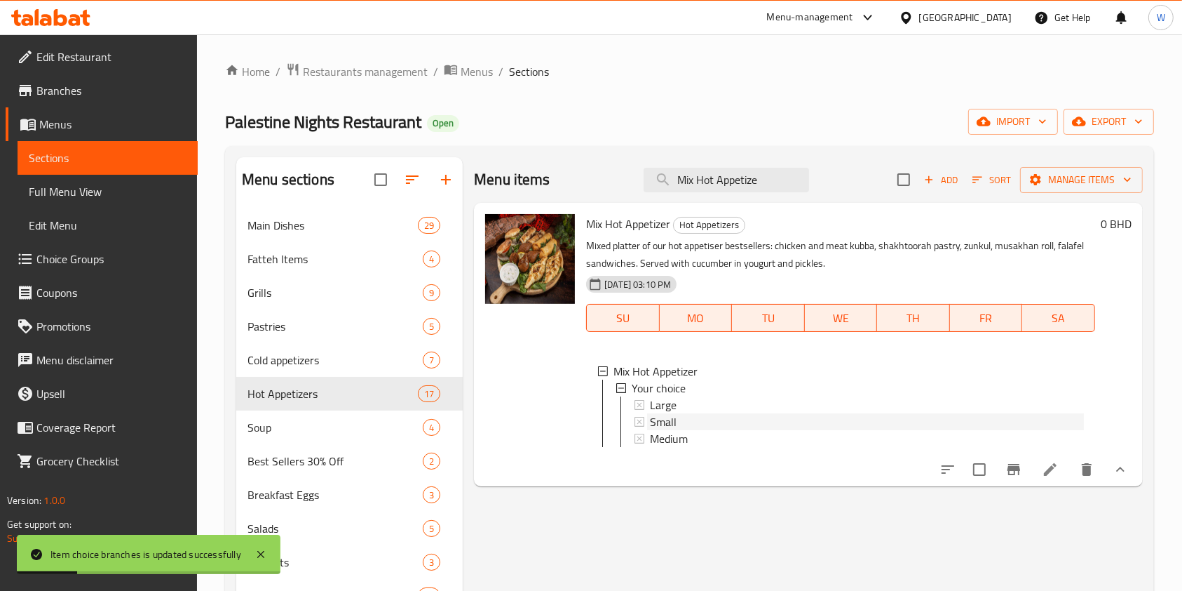
click at [673, 419] on span "Small" at bounding box center [663, 421] width 27 height 17
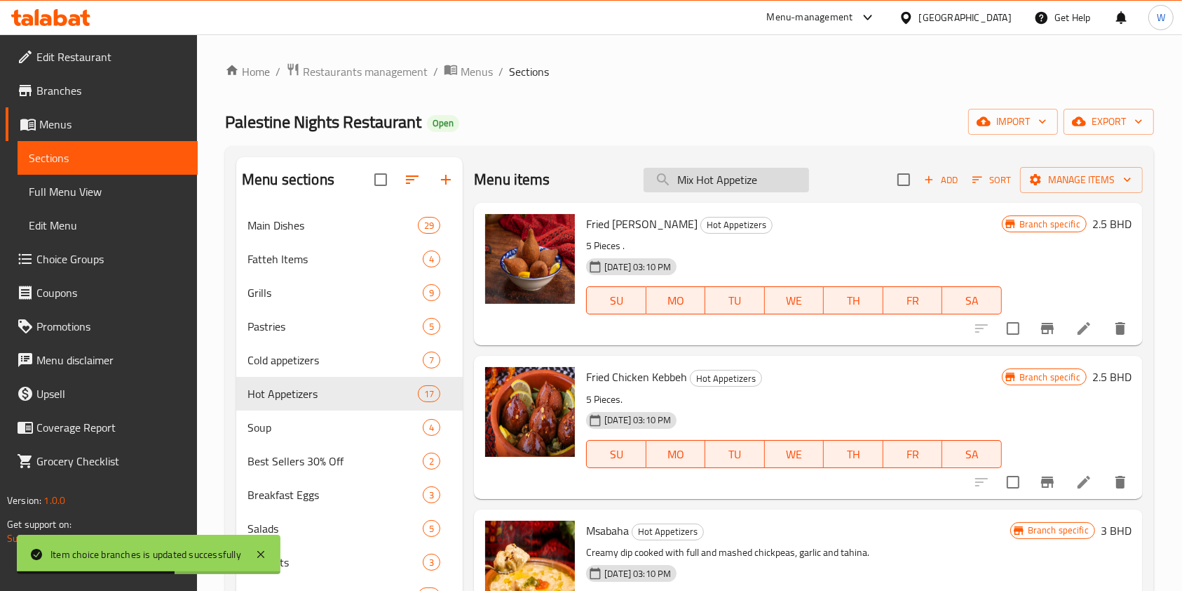
click at [765, 179] on input "Mix Hot Appetize" at bounding box center [727, 180] width 166 height 25
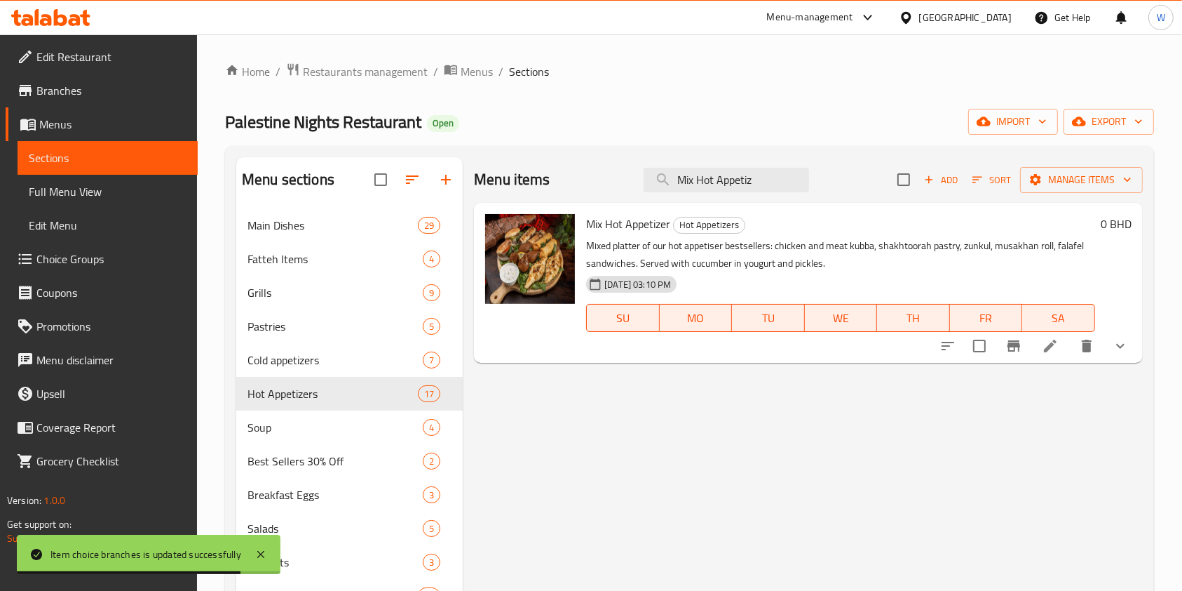
type input "Mix Hot Appetiz"
click at [1117, 345] on icon "show more" at bounding box center [1120, 345] width 17 height 17
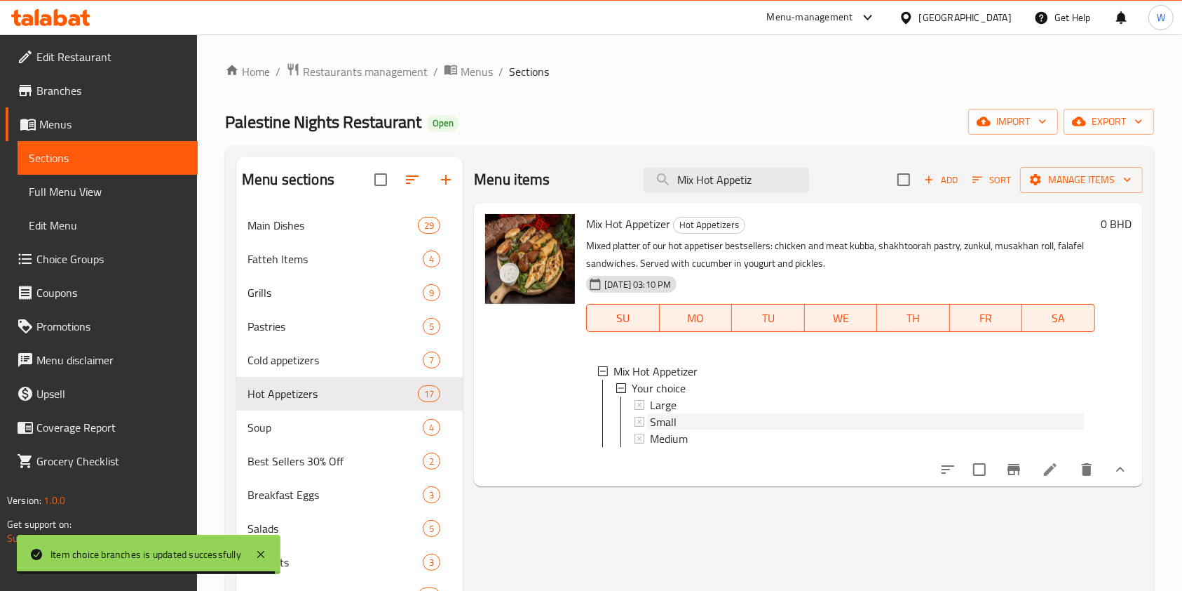
click at [785, 427] on div "Small" at bounding box center [867, 421] width 434 height 17
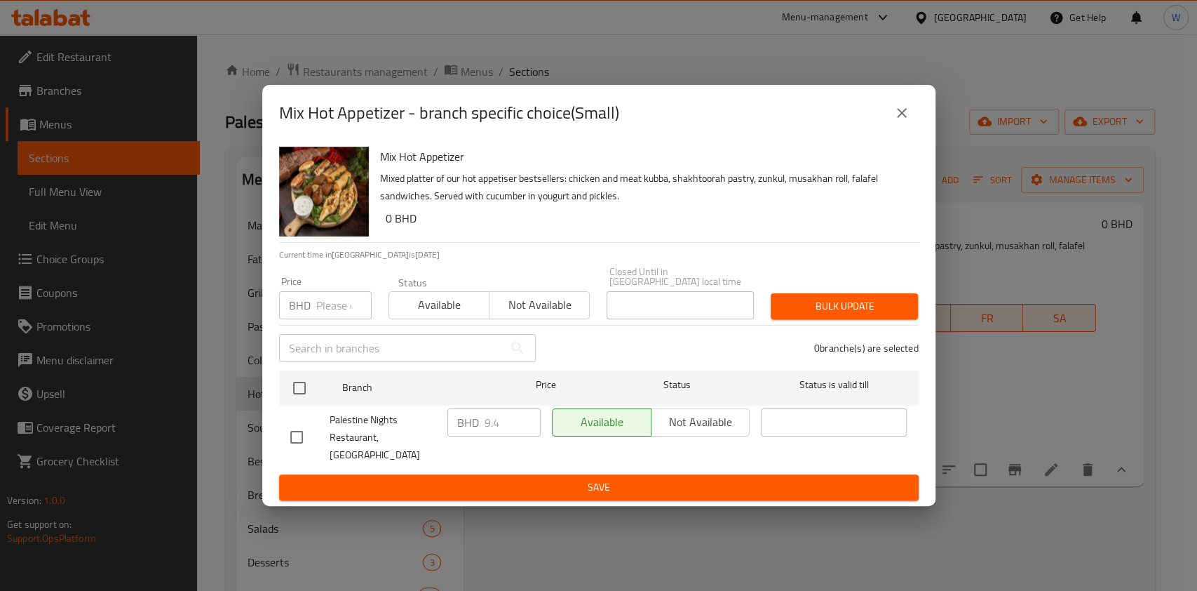
click at [328, 300] on input "number" at bounding box center [343, 305] width 55 height 28
paste input "9.100"
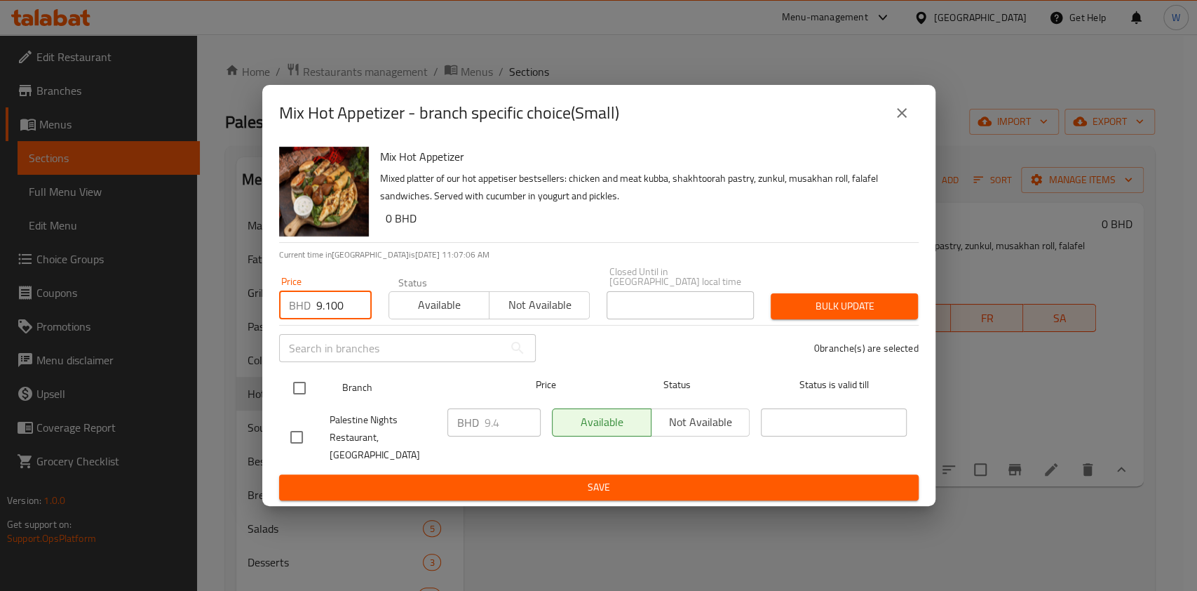
type input "9.100"
click at [301, 381] on input "checkbox" at bounding box center [299, 387] width 29 height 29
checkbox input "true"
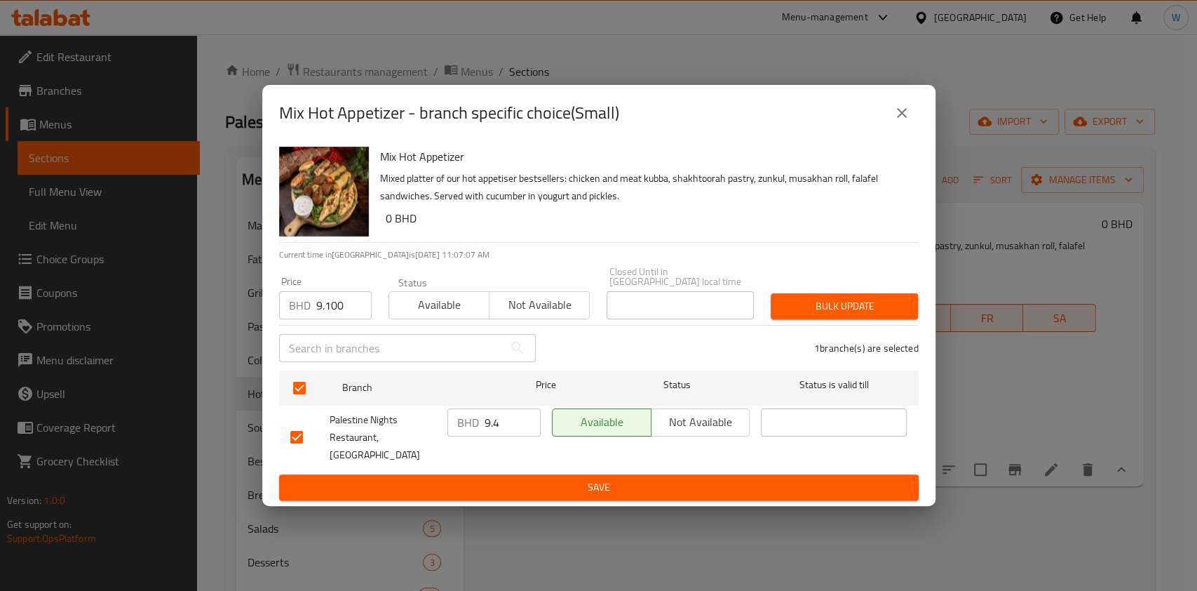
click at [844, 313] on span "Bulk update" at bounding box center [844, 306] width 125 height 18
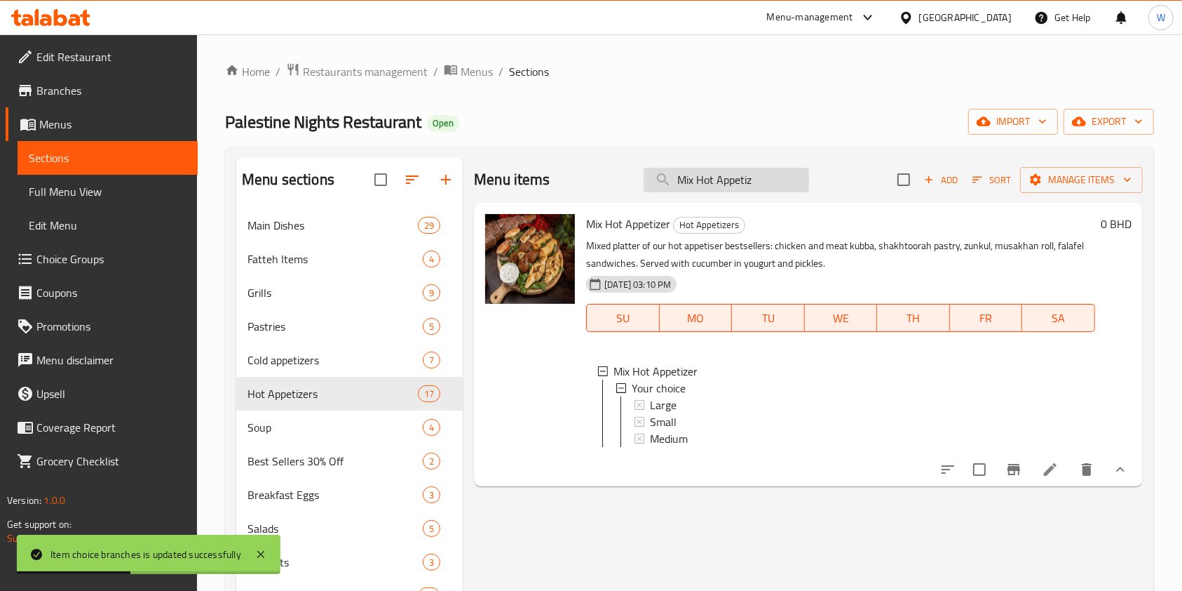
click at [687, 182] on input "Mix Hot Appetiz" at bounding box center [727, 180] width 166 height 25
paste input "Fried [PERSON_NAME]"
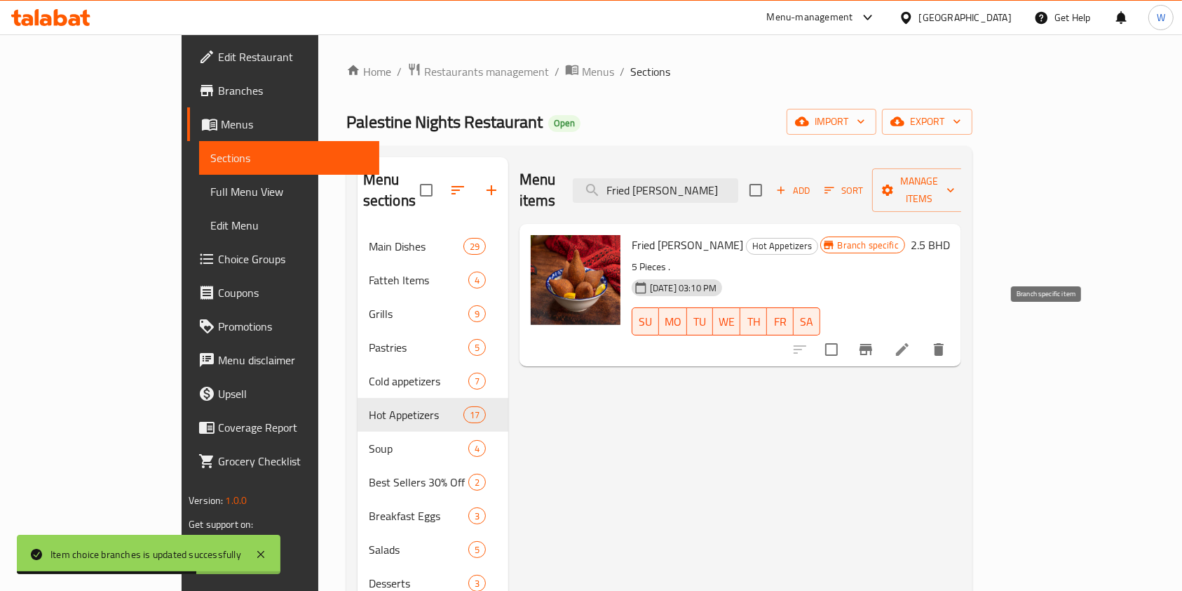
type input "Fried [PERSON_NAME]"
click at [875, 341] on icon "Branch-specific-item" at bounding box center [866, 349] width 17 height 17
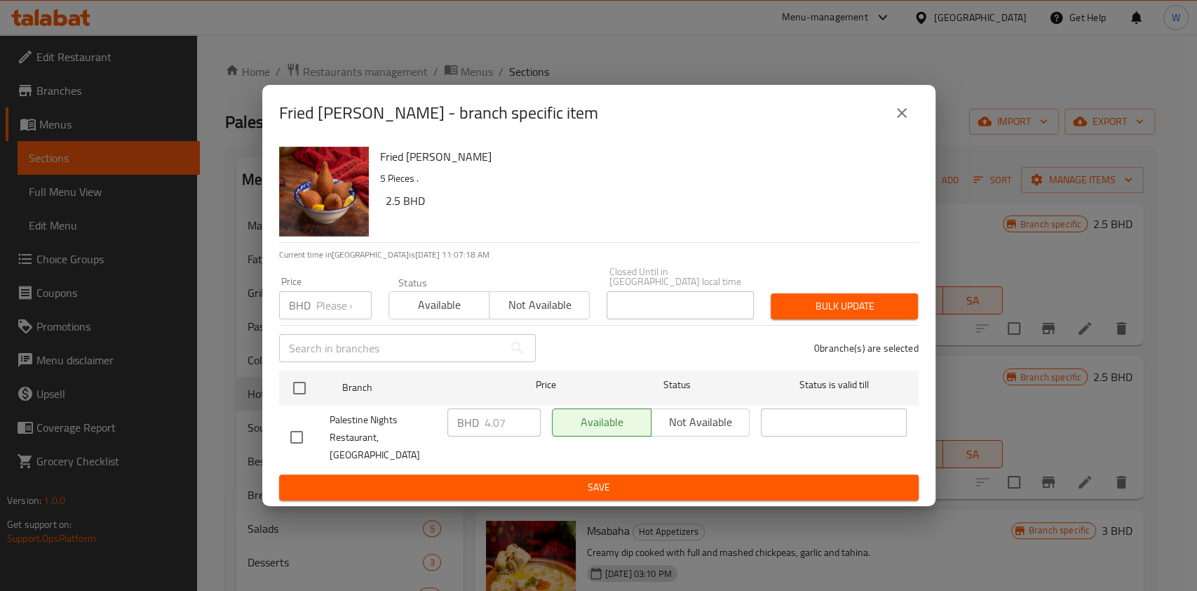
click at [337, 319] on input "number" at bounding box center [343, 305] width 55 height 28
paste input "4.1"
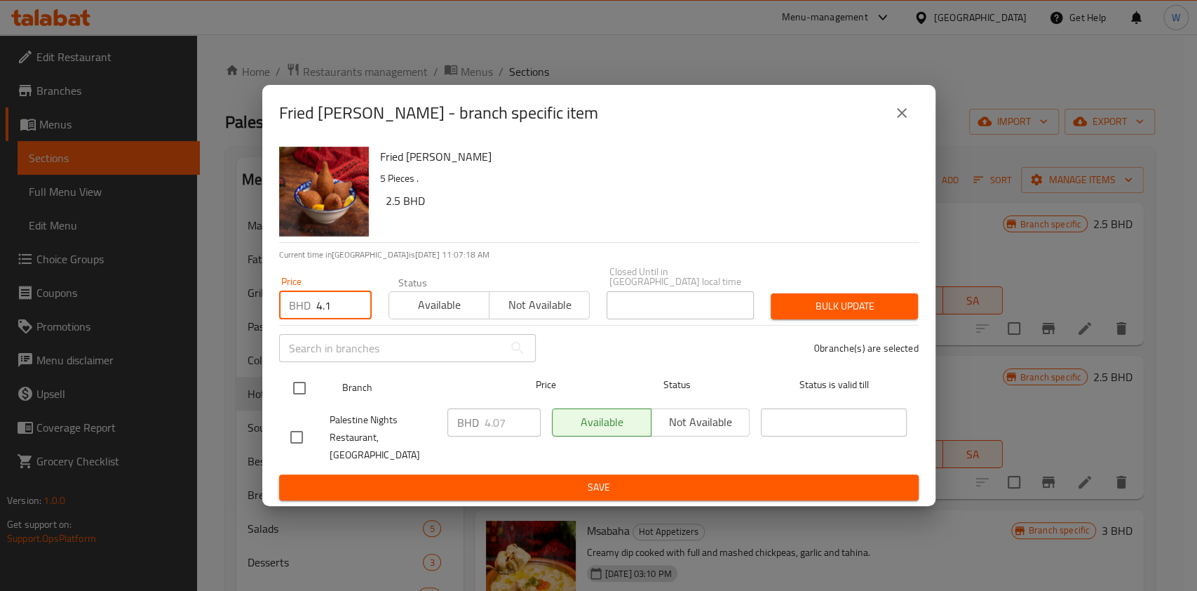
type input "4.1"
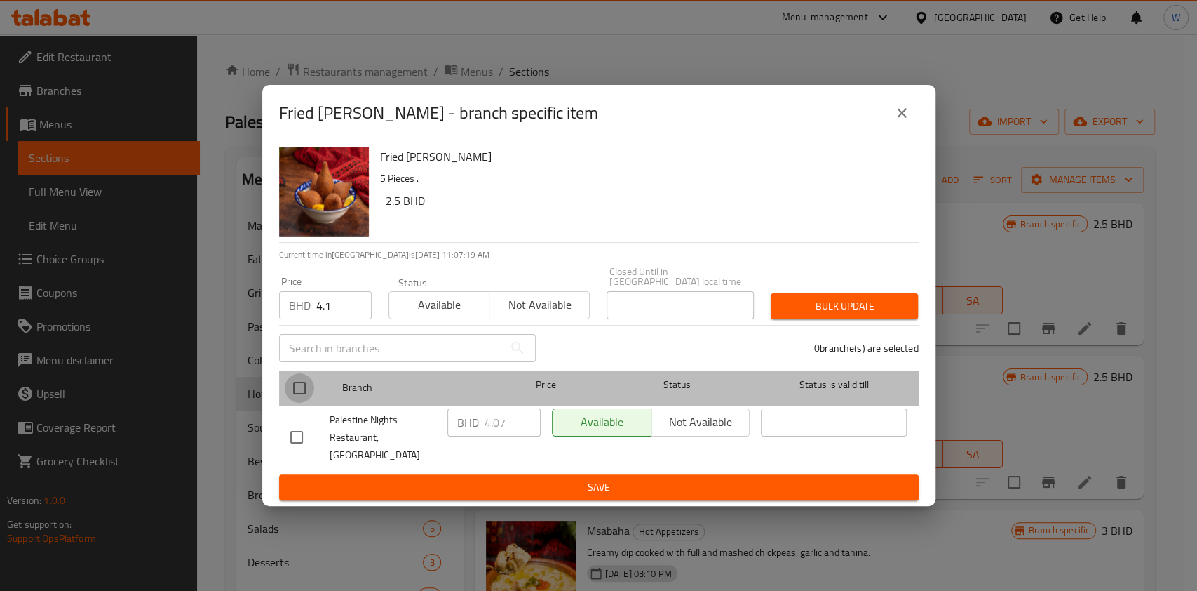
click at [303, 384] on input "checkbox" at bounding box center [299, 387] width 29 height 29
checkbox input "true"
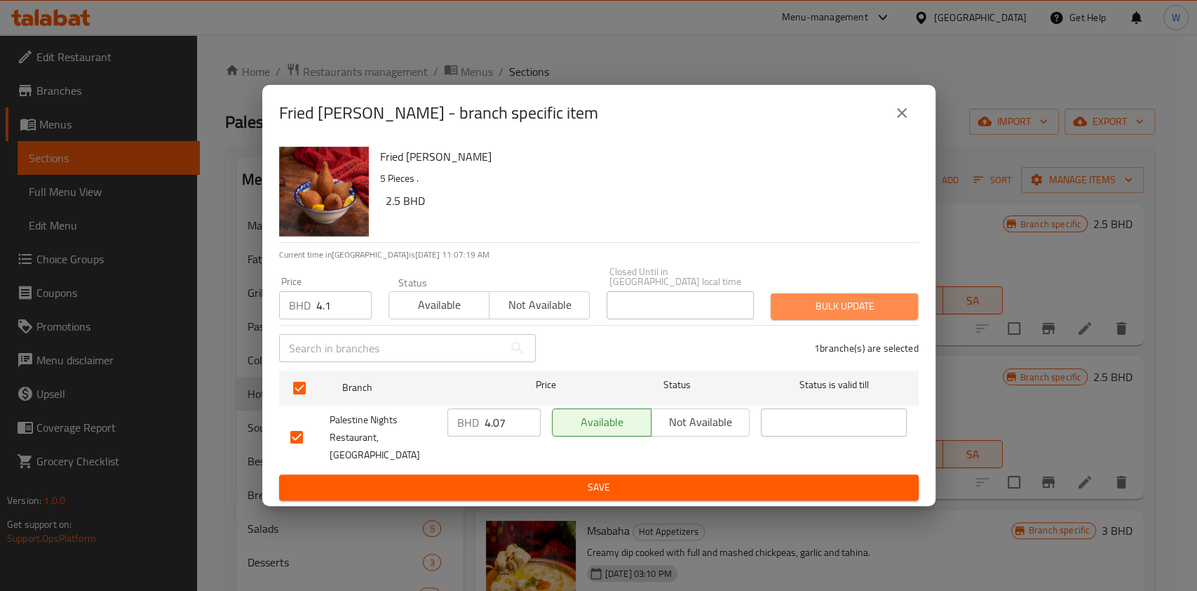
click at [847, 304] on span "Bulk update" at bounding box center [844, 306] width 125 height 18
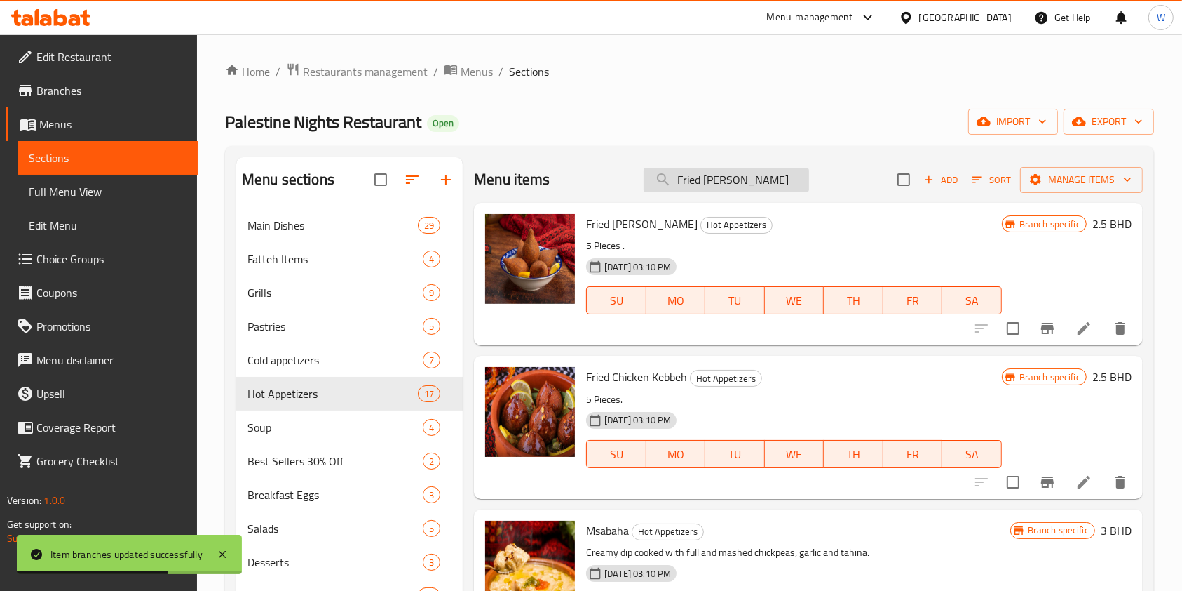
click at [690, 180] on input "Fried [PERSON_NAME]" at bounding box center [727, 180] width 166 height 25
paste input "Chicken"
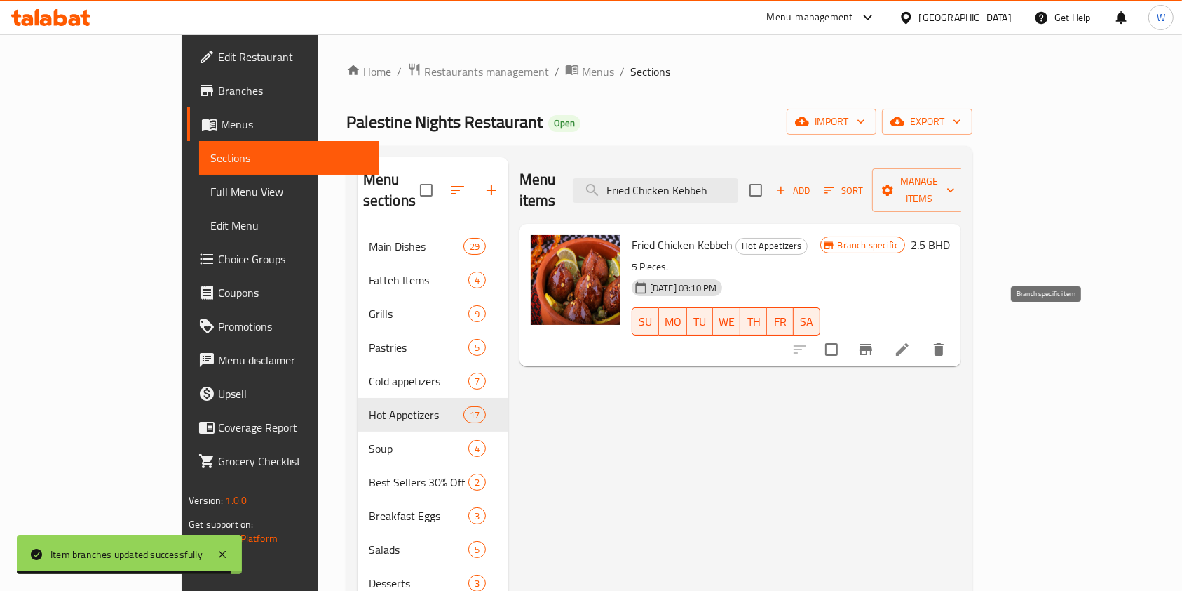
type input "Fried Chicken Kebbeh"
click at [875, 341] on icon "Branch-specific-item" at bounding box center [866, 349] width 17 height 17
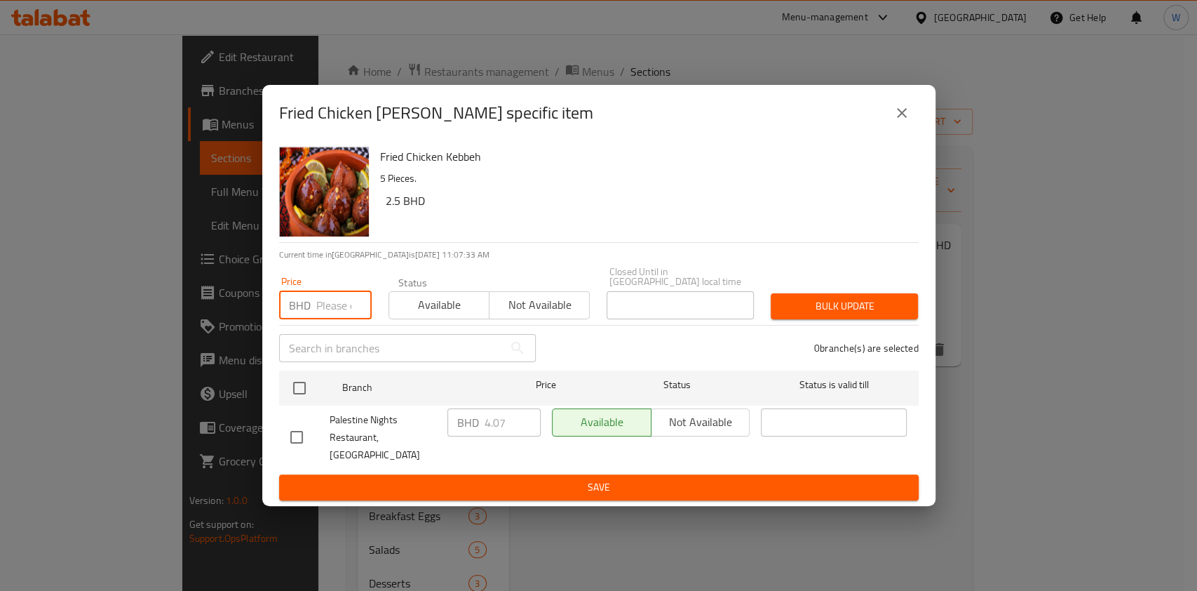
click at [322, 297] on input "number" at bounding box center [343, 305] width 55 height 28
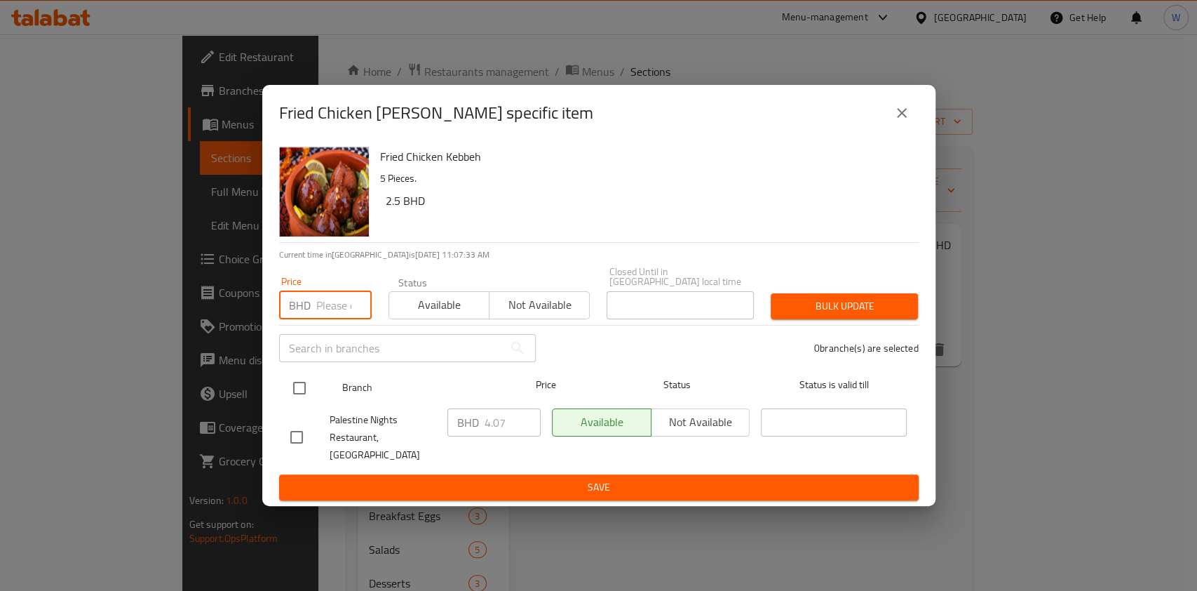
paste input "4.1"
type input "4.1"
click at [303, 384] on input "checkbox" at bounding box center [299, 387] width 29 height 29
checkbox input "true"
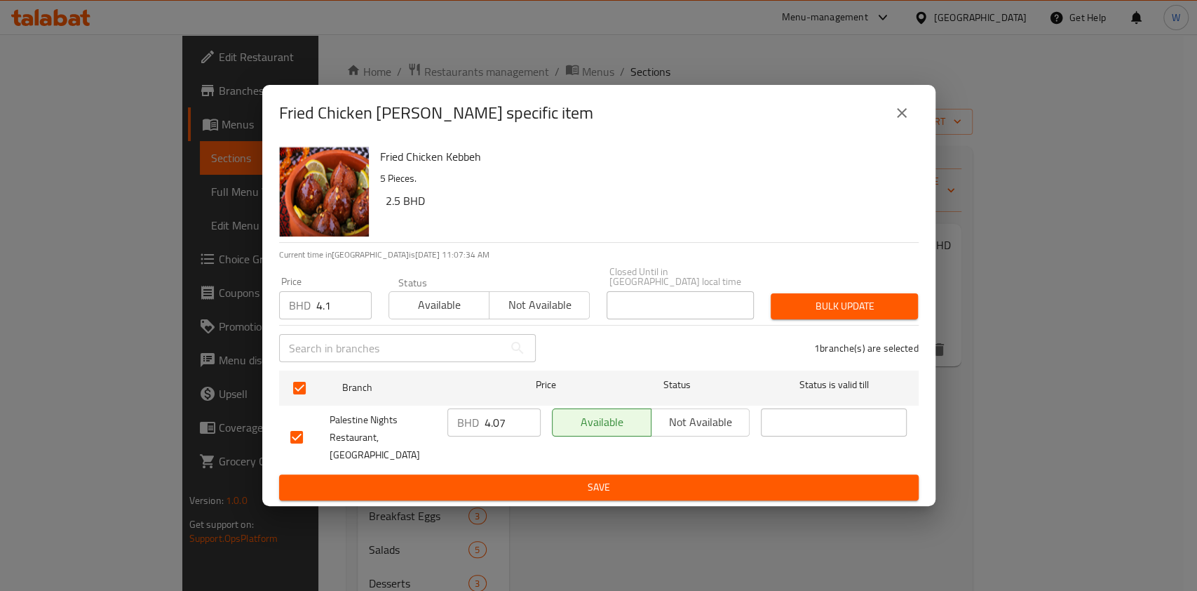
click at [862, 311] on span "Bulk update" at bounding box center [844, 306] width 125 height 18
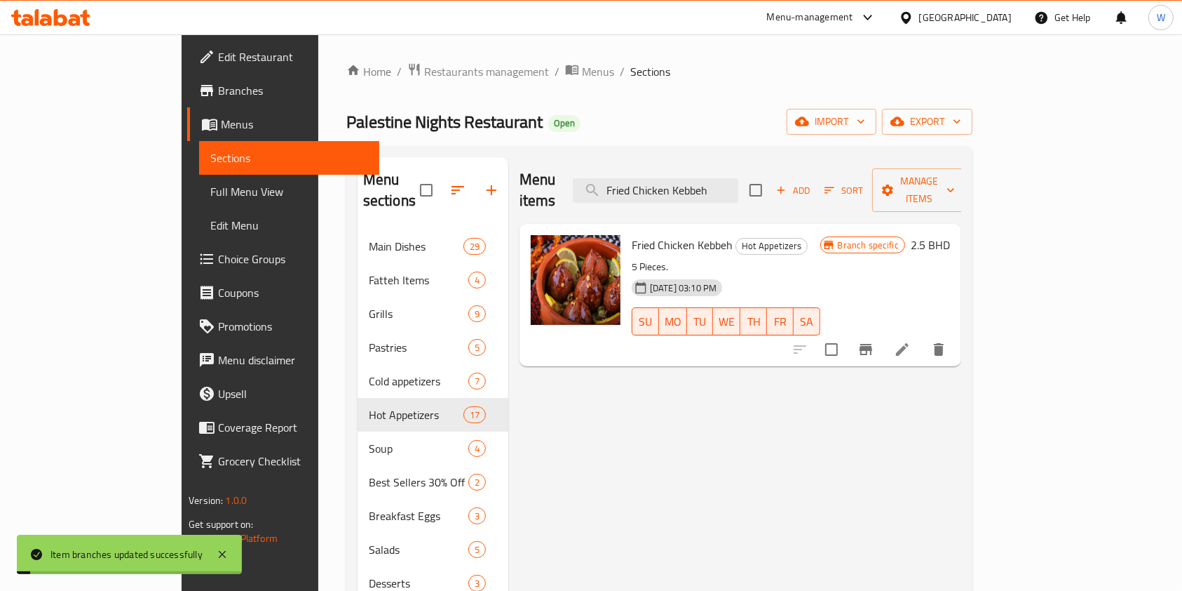
click at [950, 235] on h6 "2.5 BHD" at bounding box center [930, 245] width 39 height 20
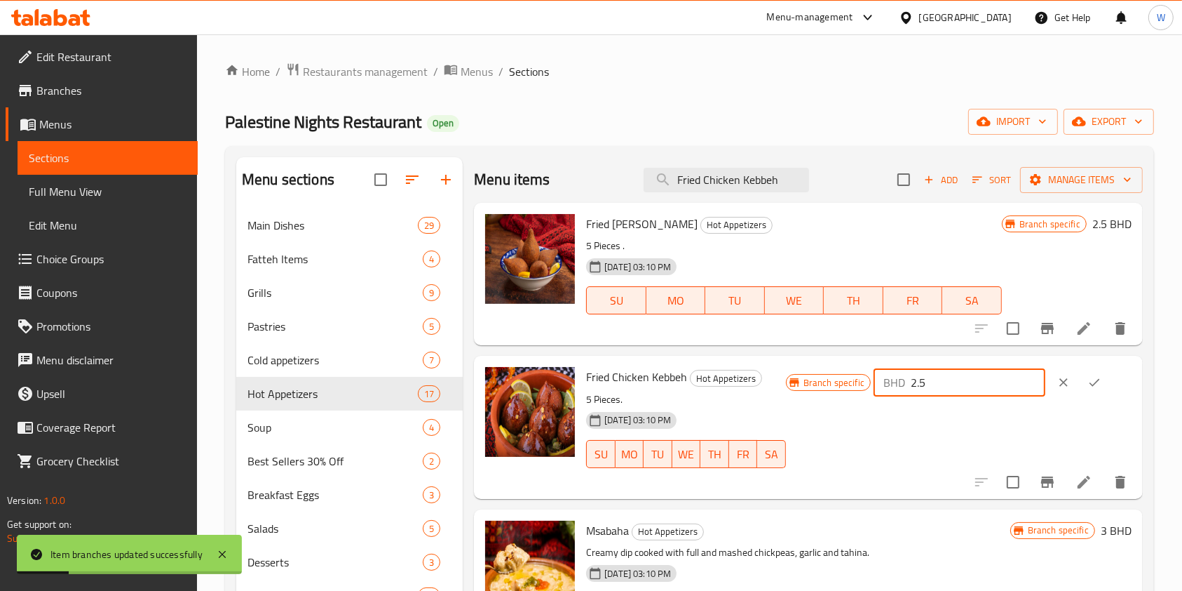
drag, startPoint x: 962, startPoint y: 384, endPoint x: 903, endPoint y: 385, distance: 58.9
click at [903, 385] on div "BHD 2.5 ​" at bounding box center [960, 382] width 172 height 28
paste input "4.1"
type input "4.1"
click at [1098, 382] on button "ok" at bounding box center [1094, 382] width 31 height 31
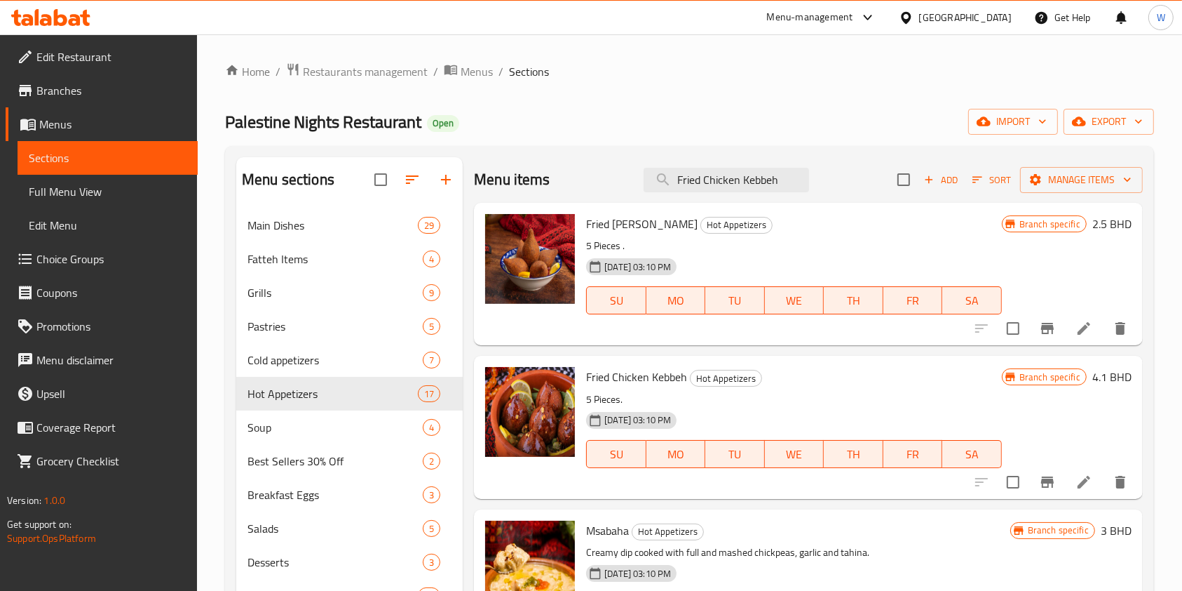
click at [1093, 224] on h6 "2.5 BHD" at bounding box center [1112, 224] width 39 height 20
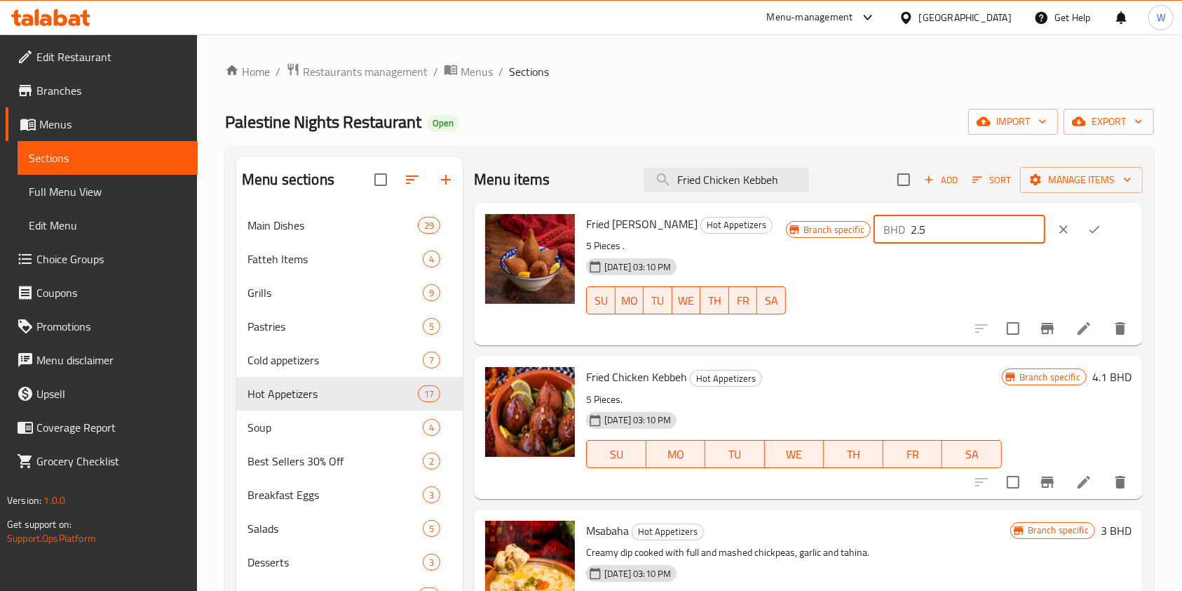
drag, startPoint x: 965, startPoint y: 229, endPoint x: 908, endPoint y: 233, distance: 57.6
click at [915, 231] on div "BHD 2.5 ​" at bounding box center [960, 229] width 172 height 28
paste input "4.1"
type input "4.1"
click at [1093, 233] on icon "ok" at bounding box center [1095, 229] width 14 height 14
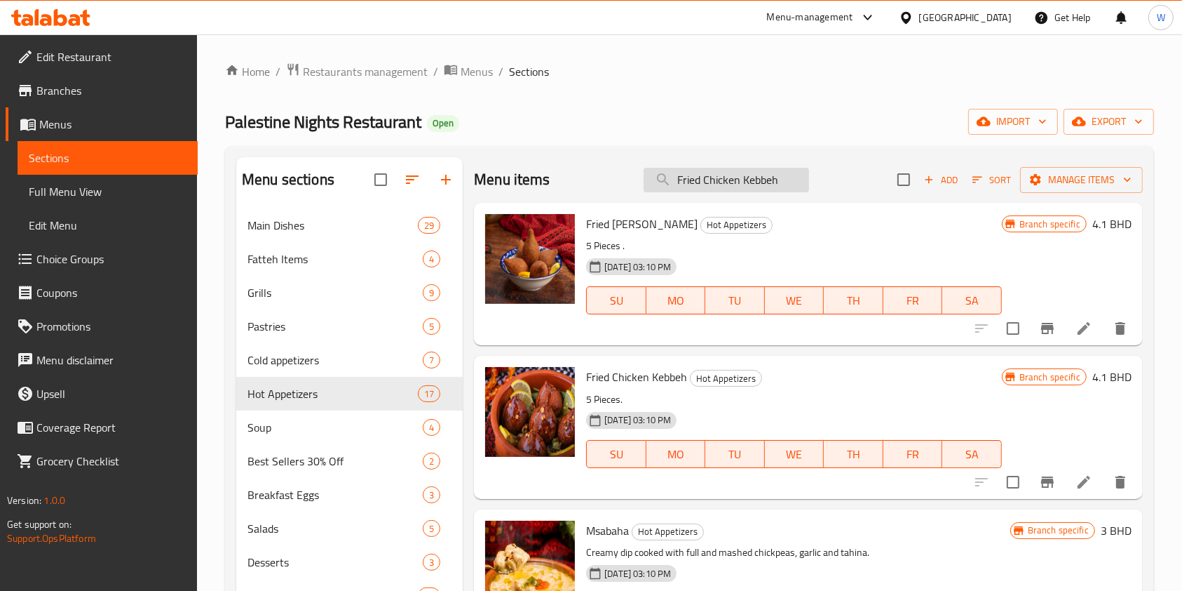
click at [752, 181] on input "Fried Chicken Kebbeh" at bounding box center [727, 180] width 166 height 25
paste input "Grilled Kebba"
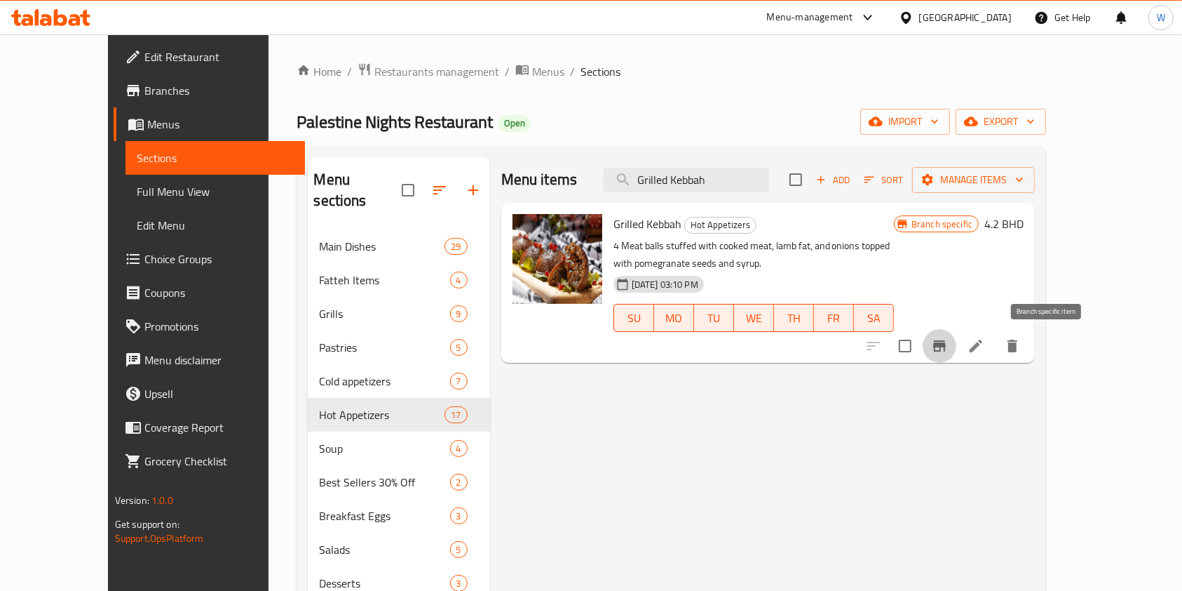
click at [957, 344] on button "Branch-specific-item" at bounding box center [940, 346] width 34 height 34
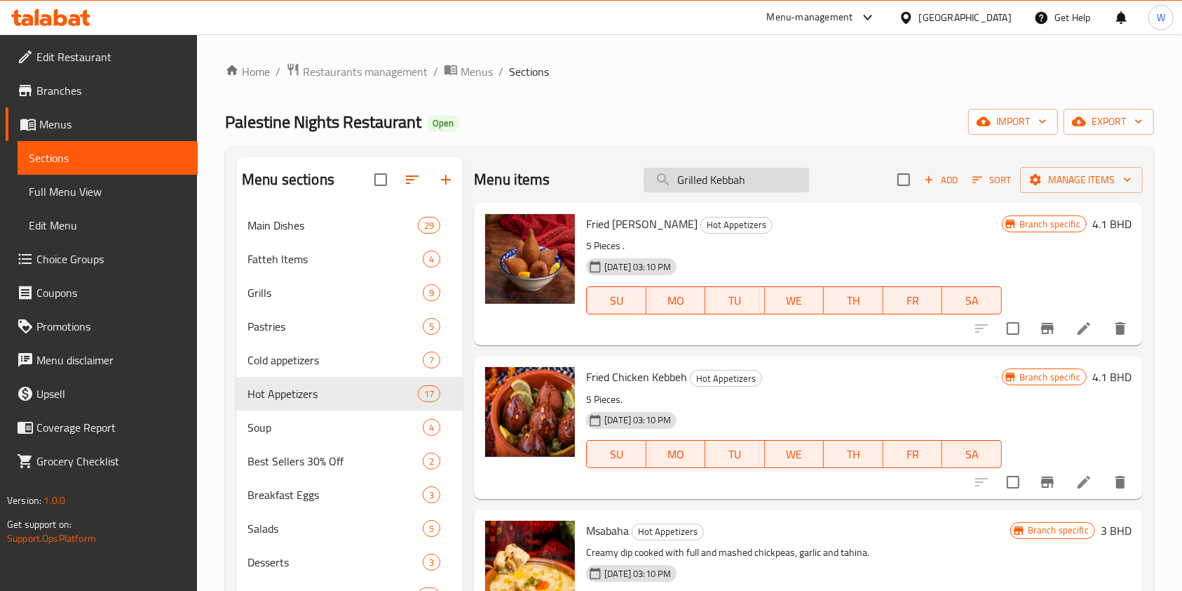
click at [760, 182] on input "Grilled Kebbah" at bounding box center [727, 180] width 166 height 25
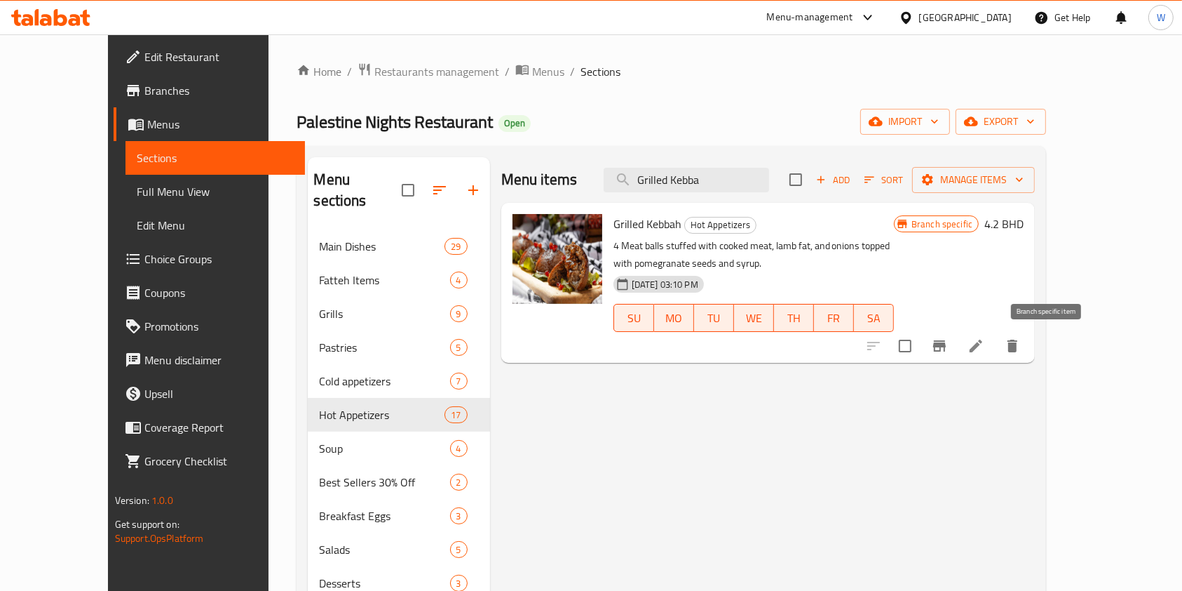
type input "Grilled Kebba"
click at [957, 344] on button "Branch-specific-item" at bounding box center [940, 346] width 34 height 34
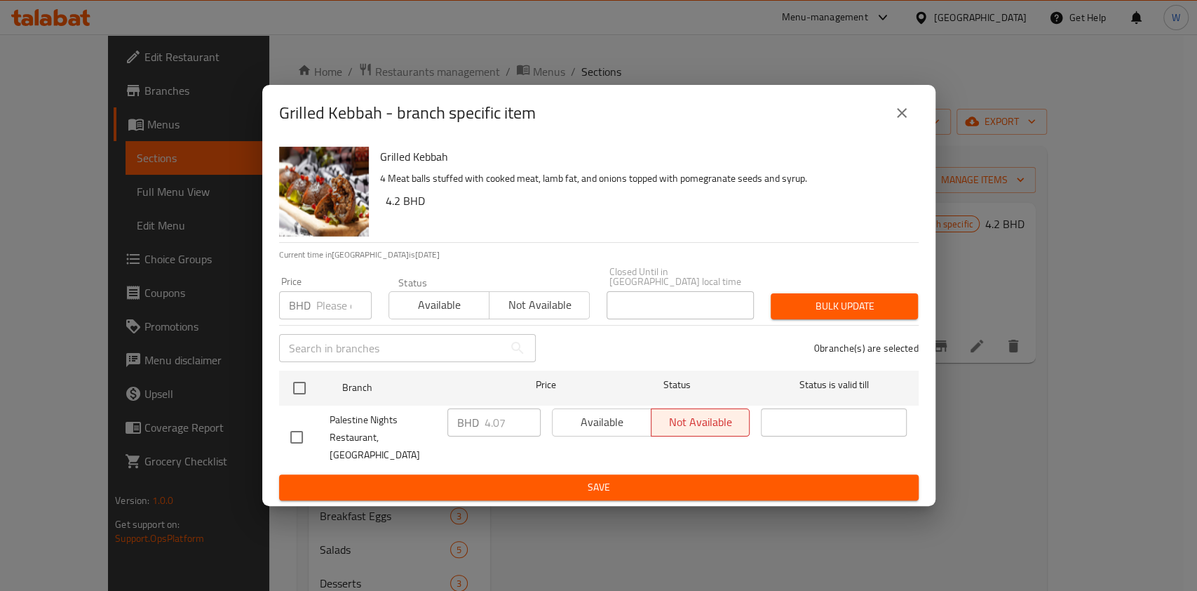
click at [346, 309] on input "number" at bounding box center [343, 305] width 55 height 28
paste input "4.9"
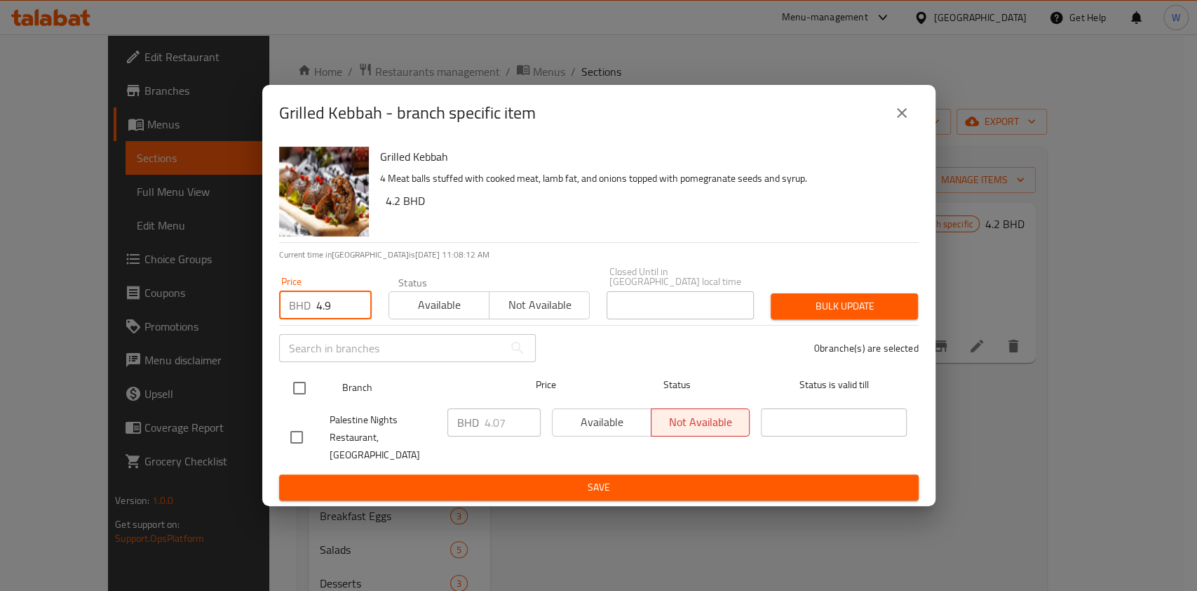
type input "4.9"
click at [298, 379] on input "checkbox" at bounding box center [299, 387] width 29 height 29
checkbox input "true"
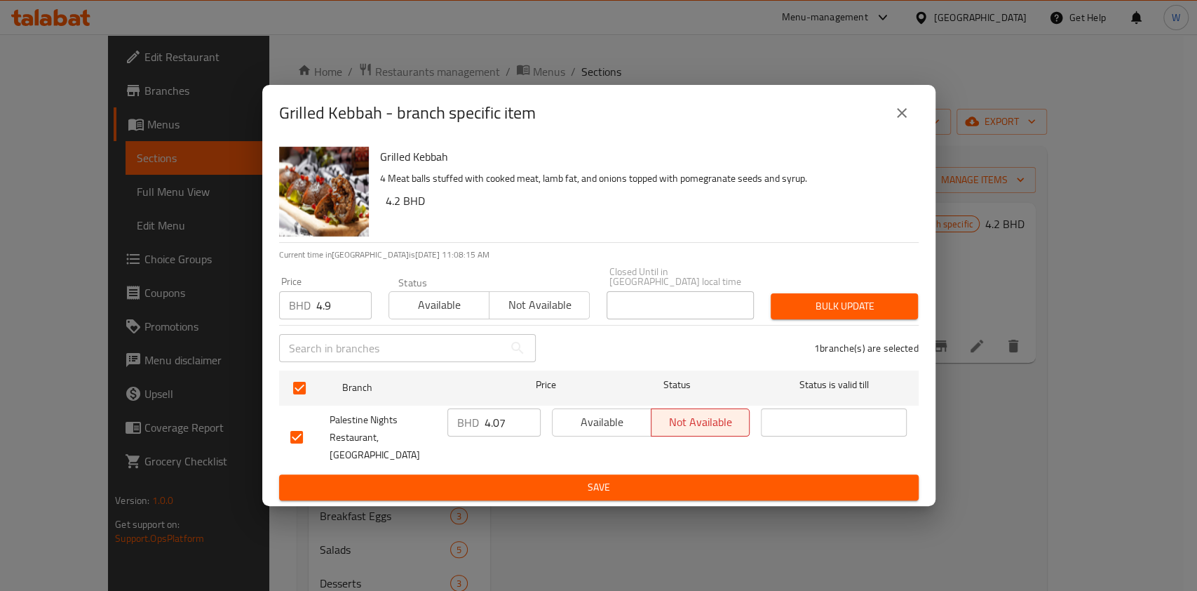
click at [871, 298] on button "Bulk update" at bounding box center [844, 306] width 147 height 26
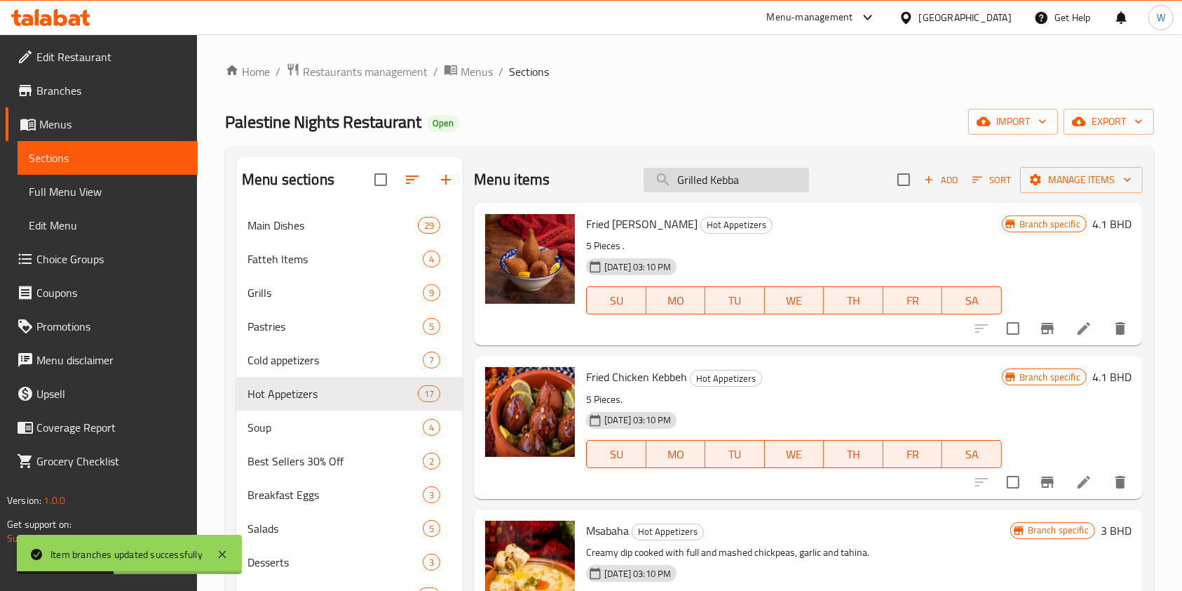
click at [699, 171] on input "Grilled Kebba" at bounding box center [727, 180] width 166 height 25
click at [699, 173] on input "Grilled Kebba" at bounding box center [727, 180] width 166 height 25
click at [695, 177] on input "Grilled Kebba" at bounding box center [727, 180] width 166 height 25
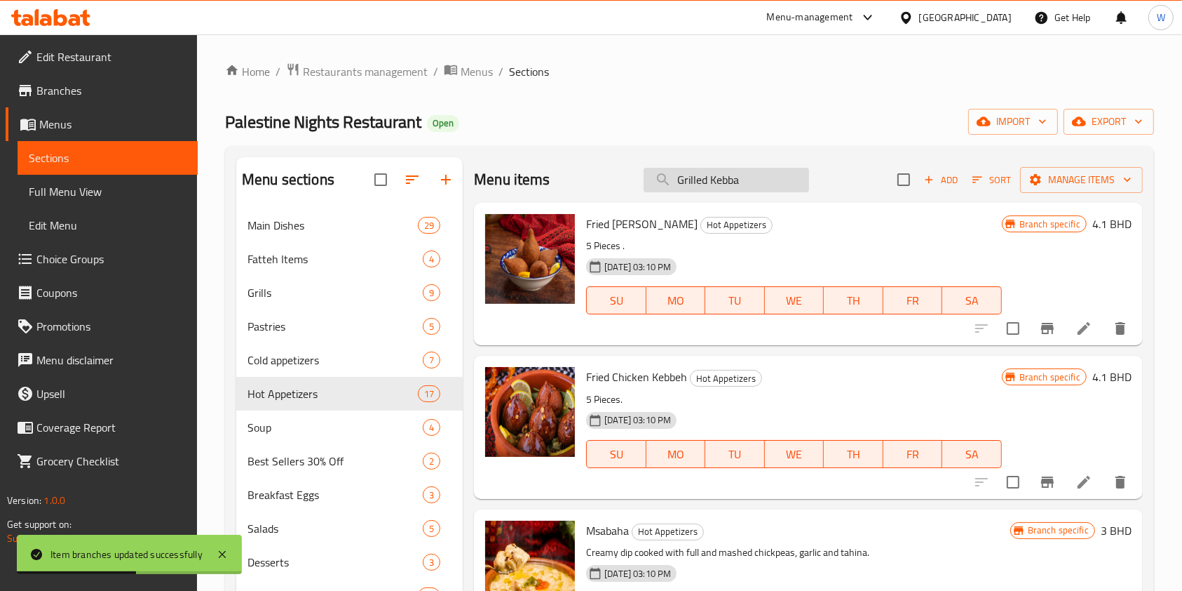
paste input "Zunkul"
click at [695, 177] on input "ZunkulKebba" at bounding box center [727, 180] width 166 height 25
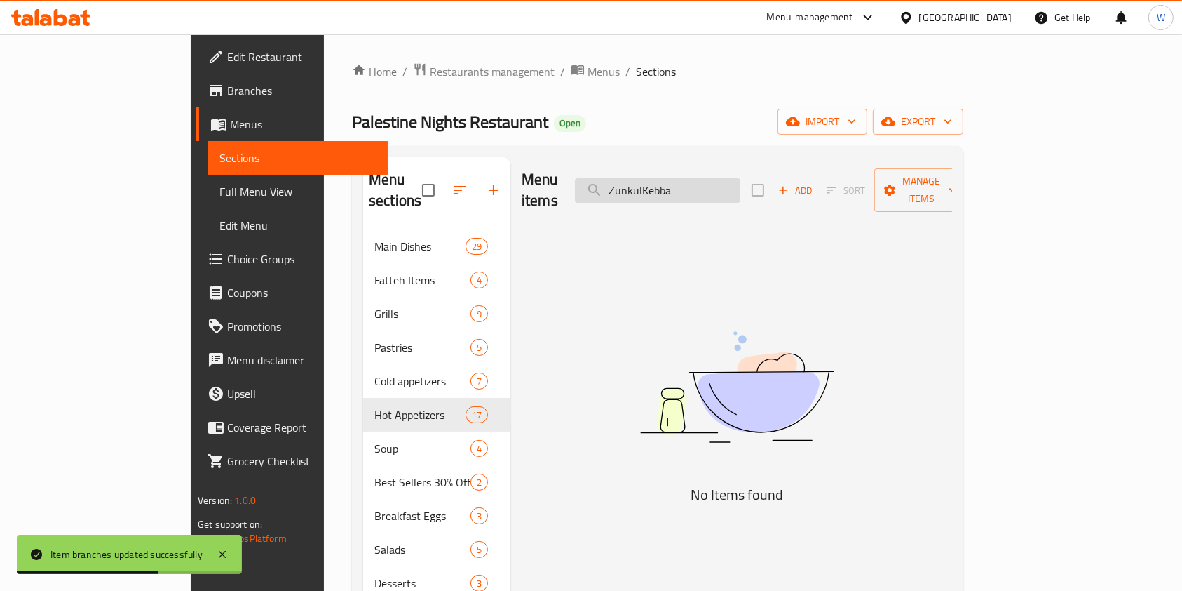
paste input "search"
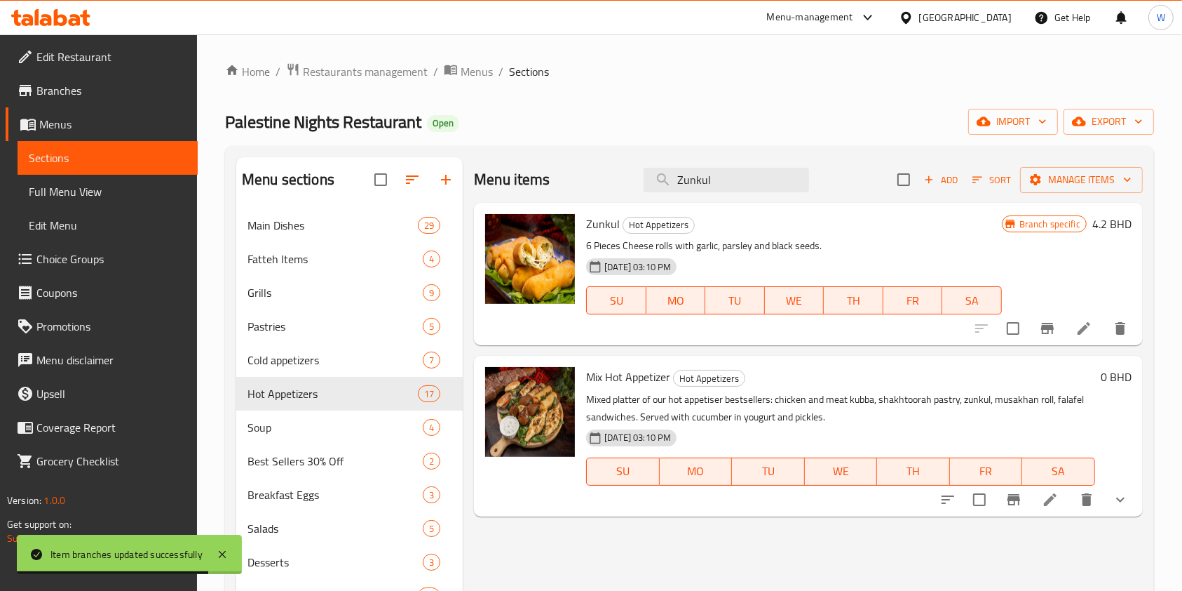
type input "Zunkul"
click at [1053, 328] on icon "Branch-specific-item" at bounding box center [1048, 328] width 13 height 11
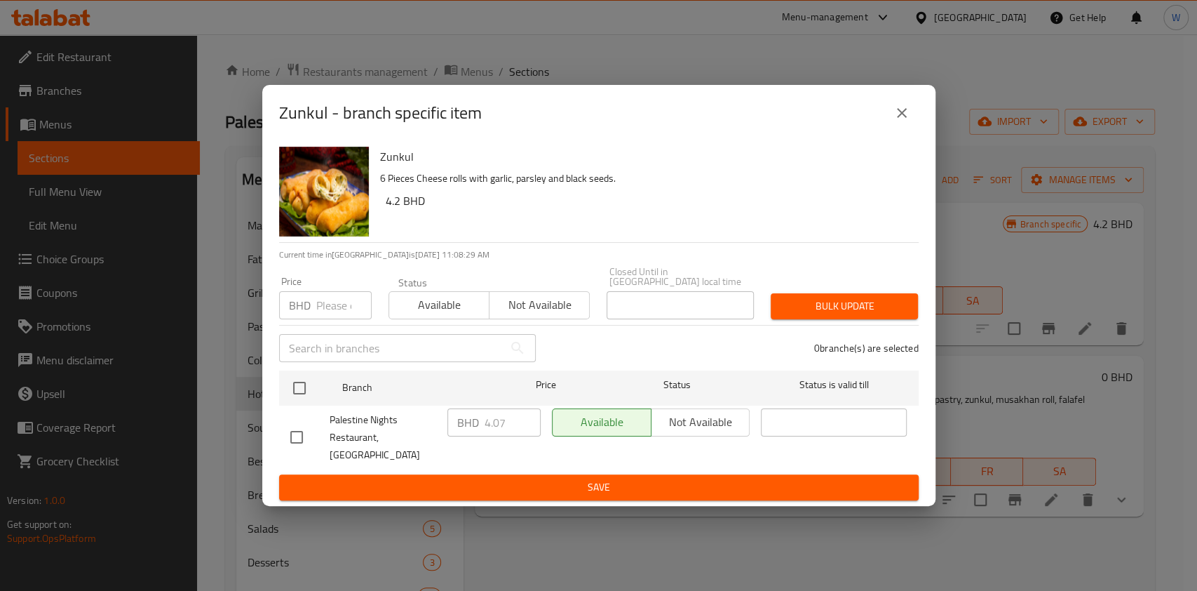
click at [321, 316] on input "number" at bounding box center [343, 305] width 55 height 28
paste input "4.1"
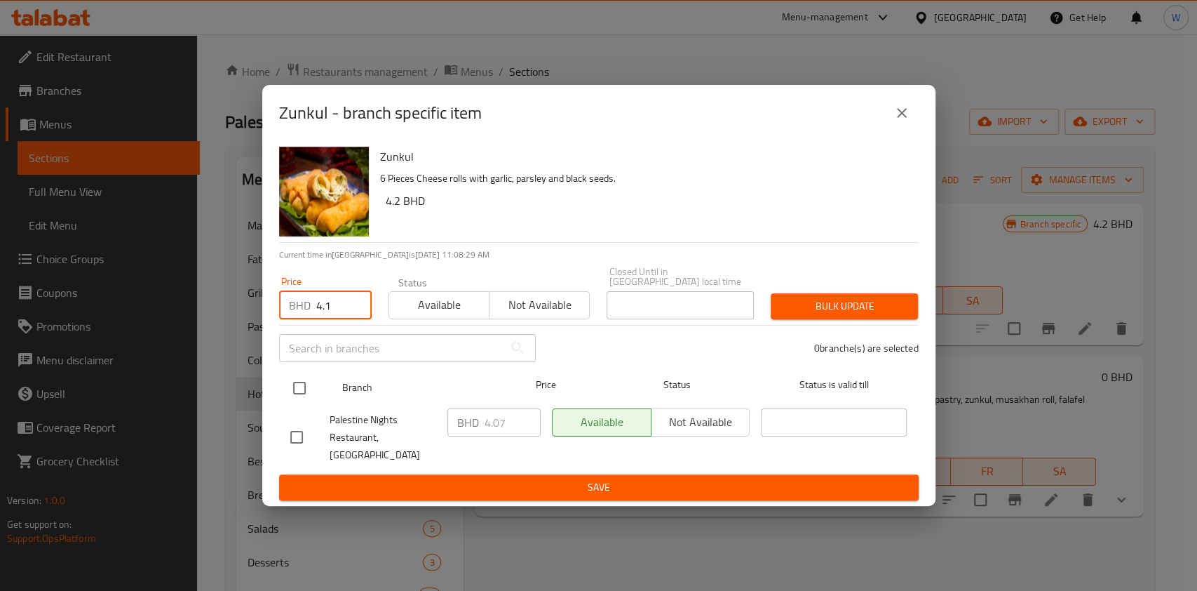
type input "4.1"
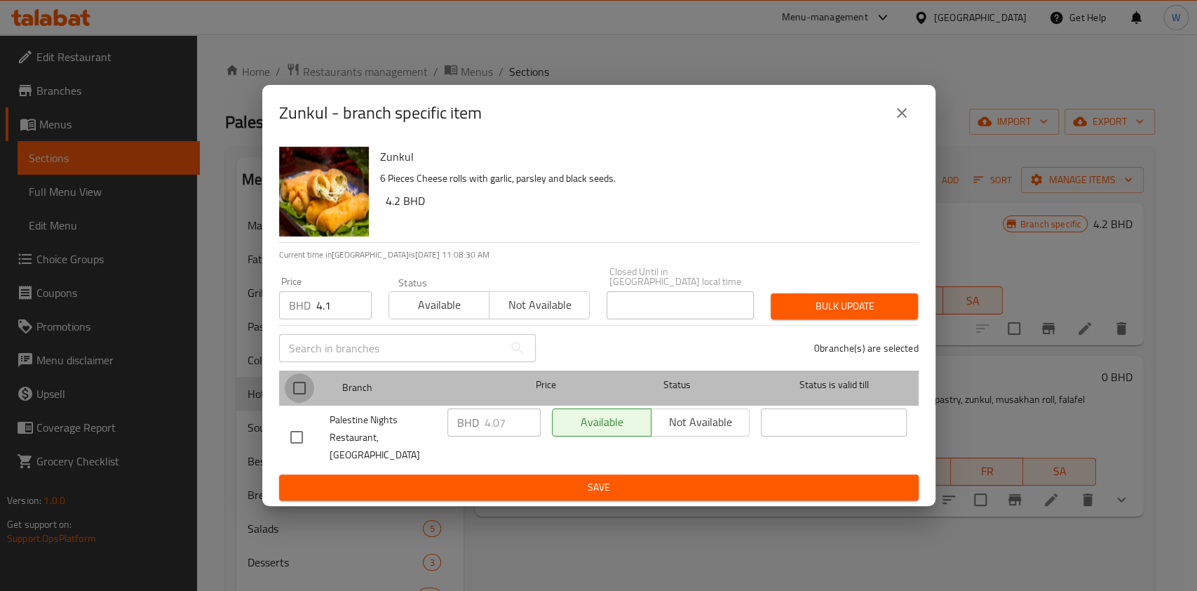
click at [299, 393] on input "checkbox" at bounding box center [299, 387] width 29 height 29
checkbox input "true"
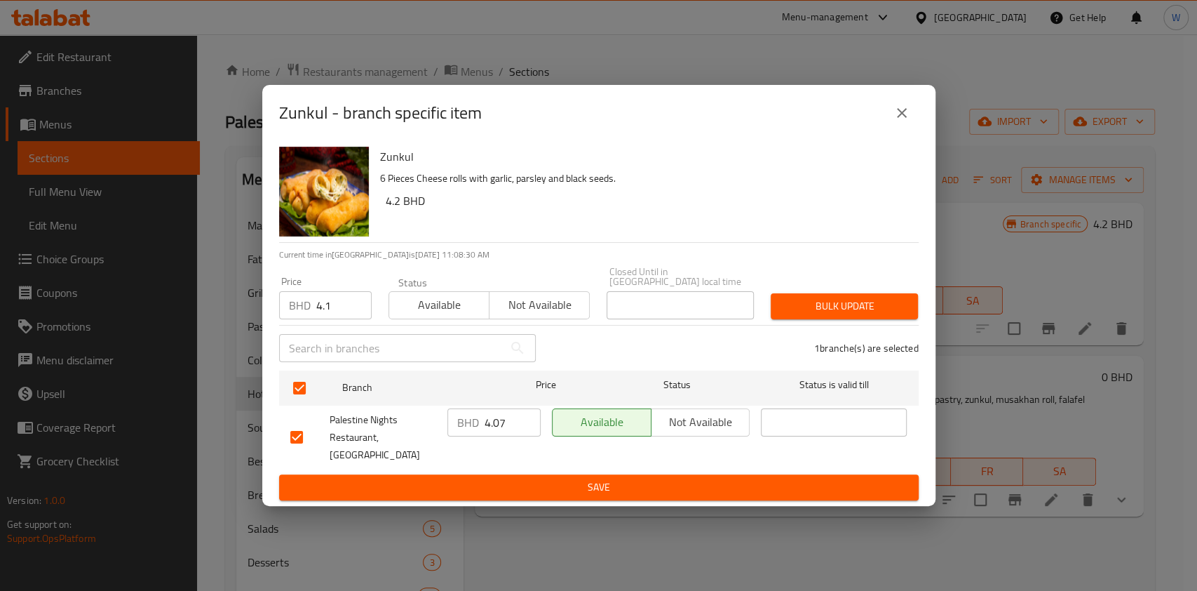
click at [814, 328] on div "1 branche(s) are selected" at bounding box center [735, 348] width 383 height 50
click at [833, 311] on span "Bulk update" at bounding box center [844, 306] width 125 height 18
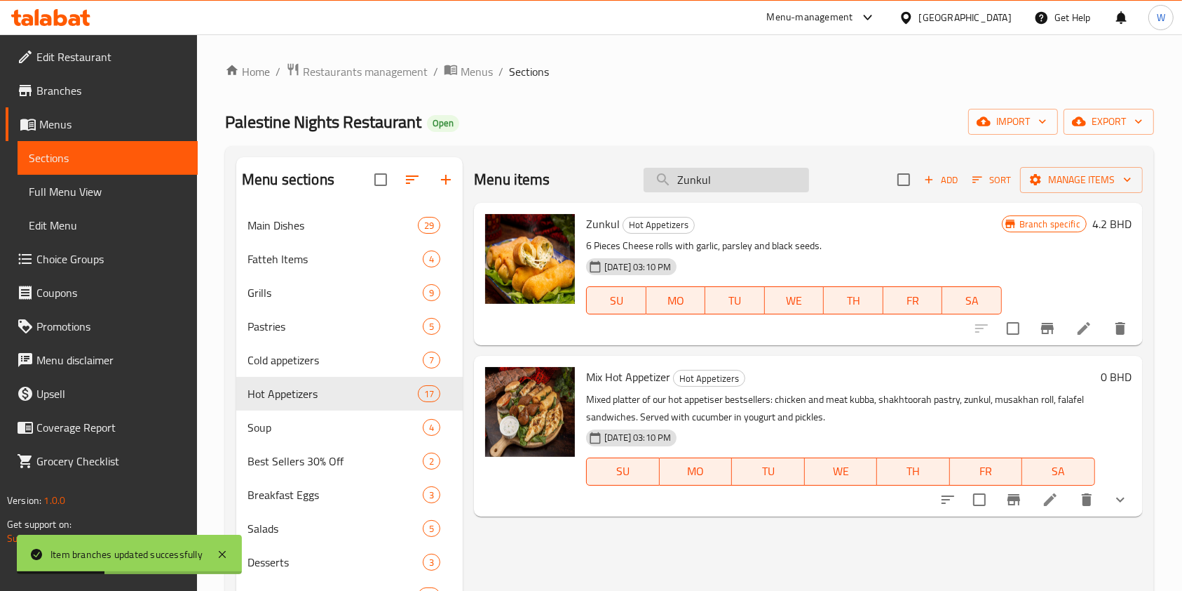
click at [752, 177] on input "Zunkul" at bounding box center [727, 180] width 166 height 25
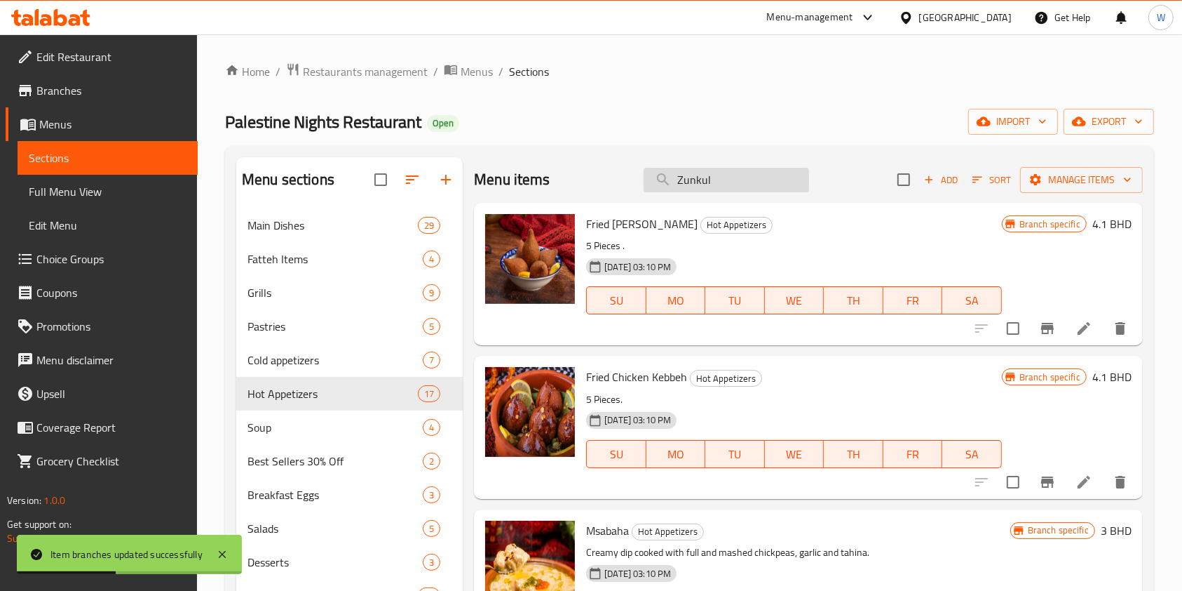
click at [752, 177] on input "Zunkul" at bounding box center [727, 180] width 166 height 25
paste input "Falafel Sandwiches"
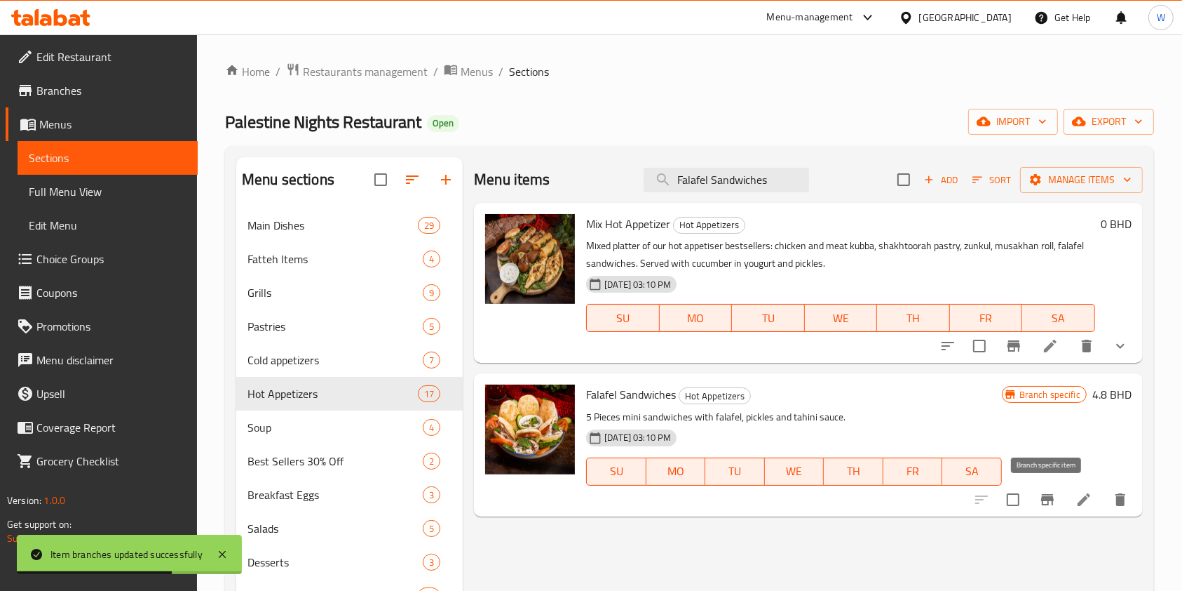
type input "Falafel Sandwiches"
click at [1053, 499] on icon "Branch-specific-item" at bounding box center [1048, 499] width 13 height 11
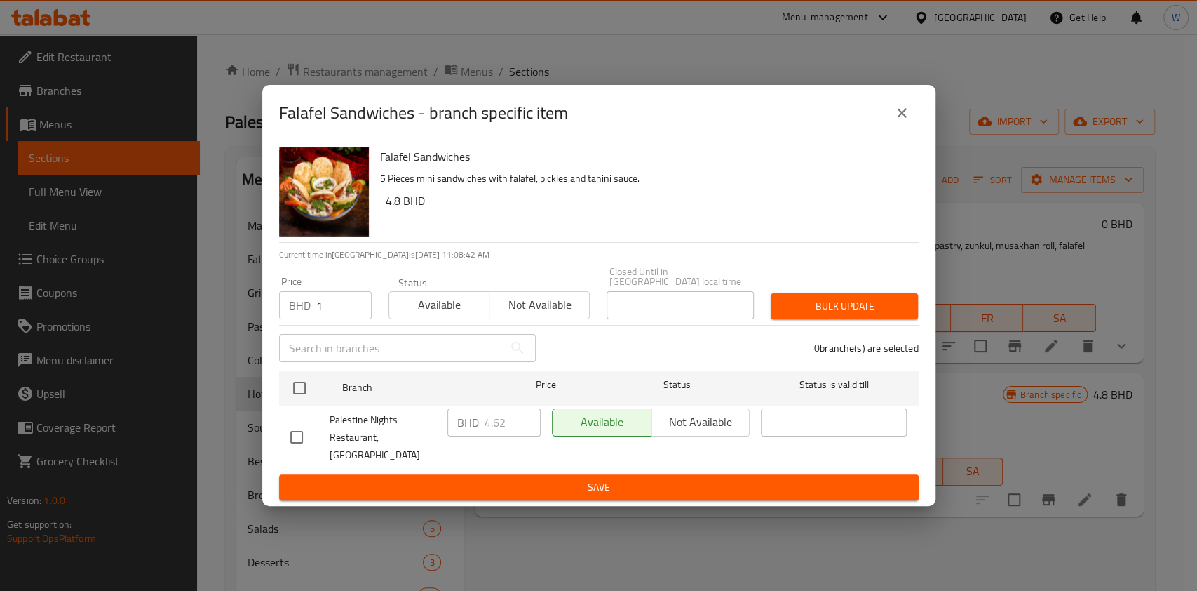
click at [353, 306] on input "1" at bounding box center [343, 305] width 55 height 28
drag, startPoint x: 303, startPoint y: 307, endPoint x: 274, endPoint y: 306, distance: 29.5
click at [275, 306] on div "Price BHD 1 Price" at bounding box center [325, 298] width 109 height 60
paste input "4.7"
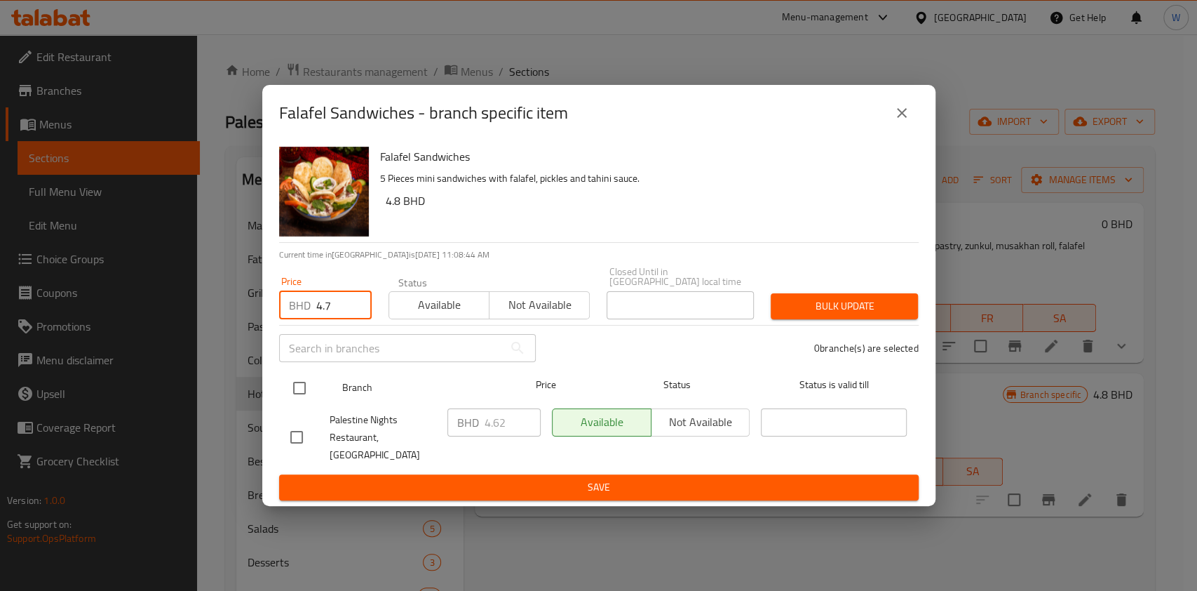
type input "4.7"
click at [297, 399] on input "checkbox" at bounding box center [299, 387] width 29 height 29
checkbox input "true"
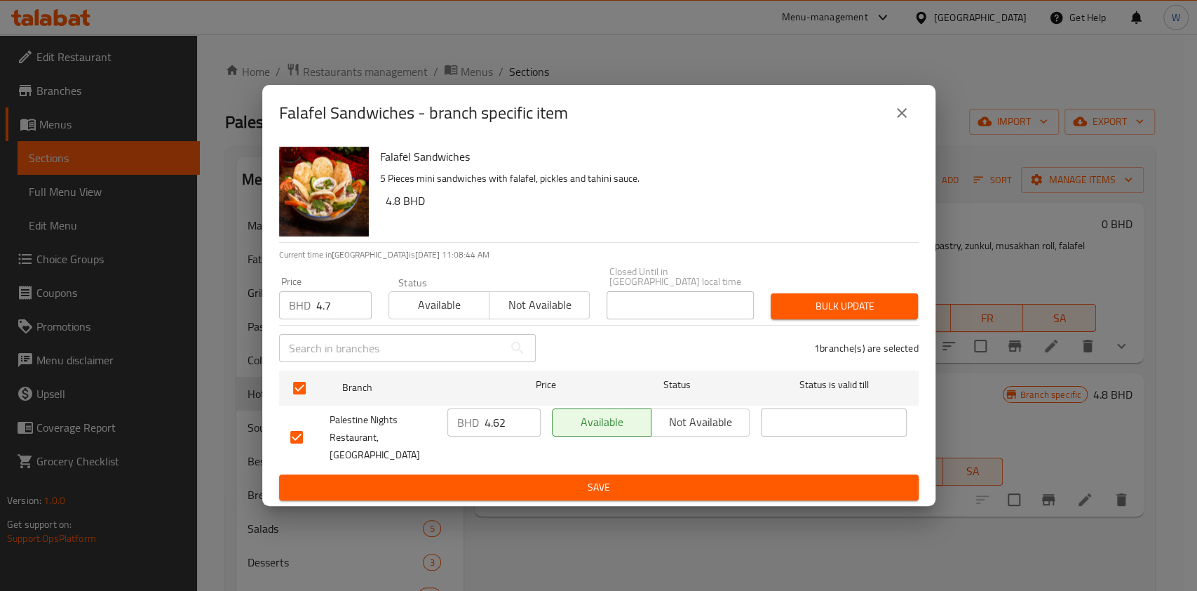
click at [856, 306] on span "Bulk update" at bounding box center [844, 306] width 125 height 18
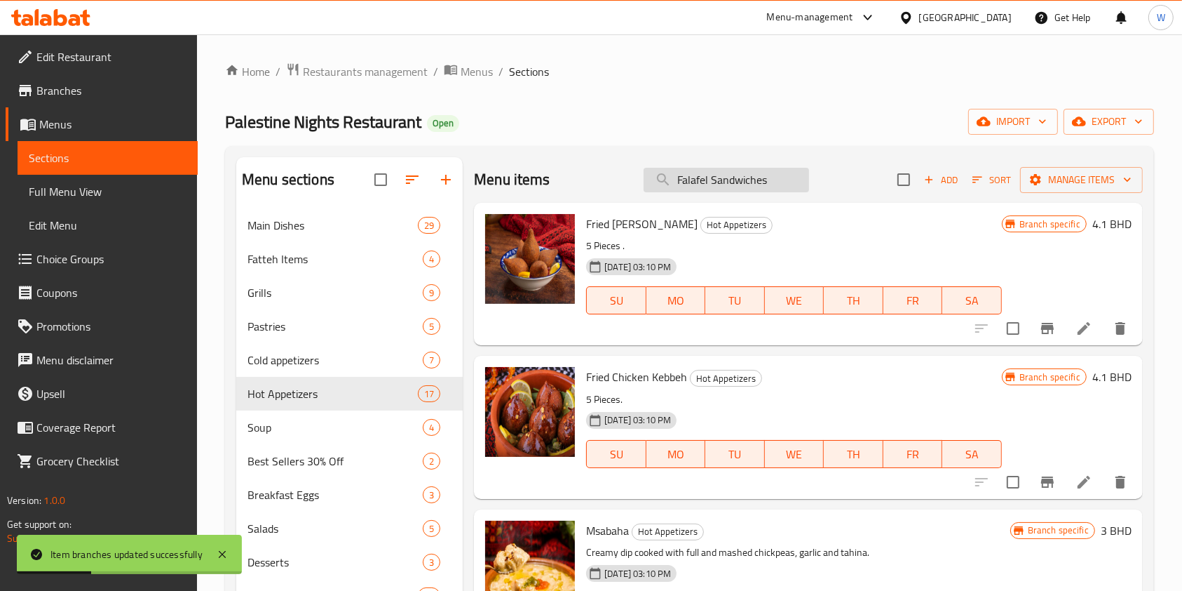
click at [727, 182] on input "Falafel Sandwiches" at bounding box center [727, 180] width 166 height 25
paste input "search"
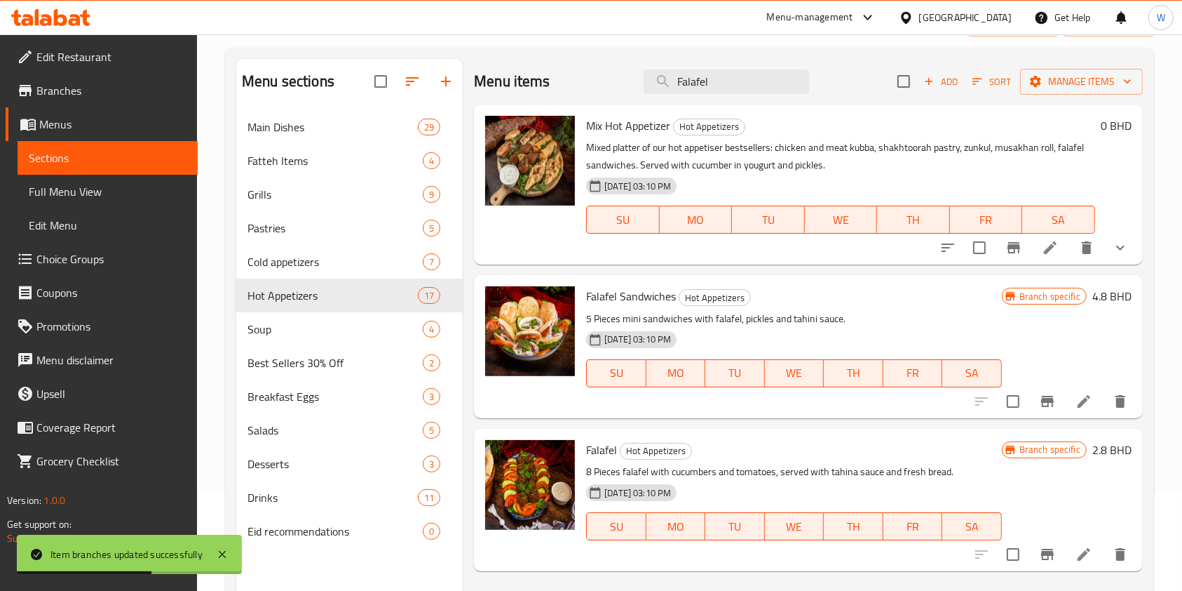
scroll to position [187, 0]
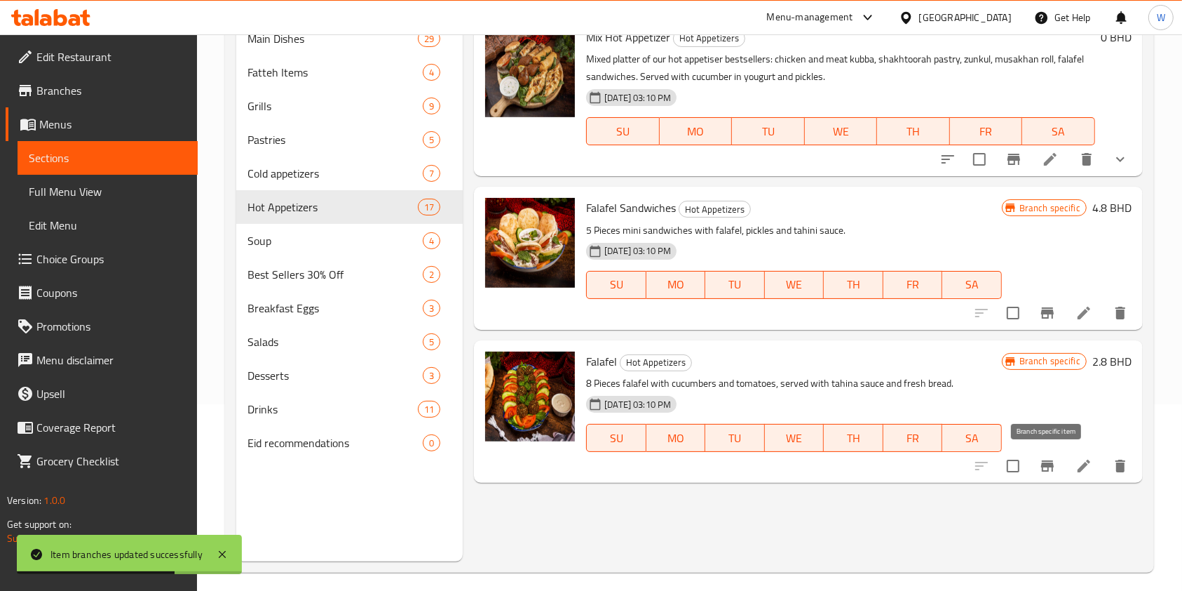
type input "Falafel"
click at [1049, 461] on icon "Branch-specific-item" at bounding box center [1047, 465] width 17 height 17
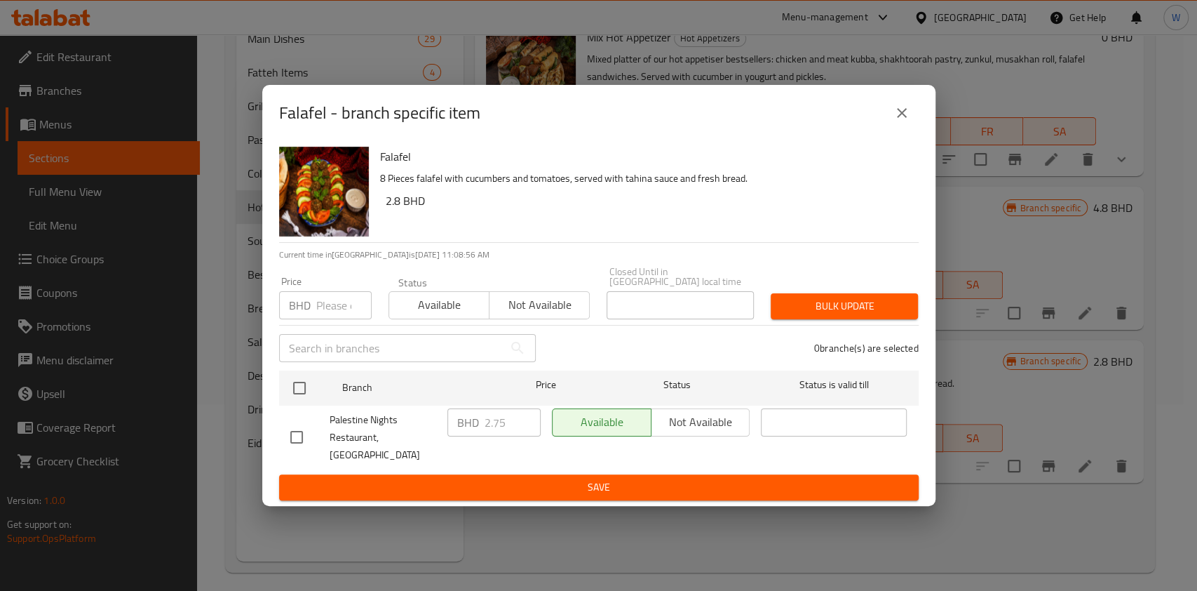
click at [343, 306] on input "number" at bounding box center [343, 305] width 55 height 28
paste input "2.8"
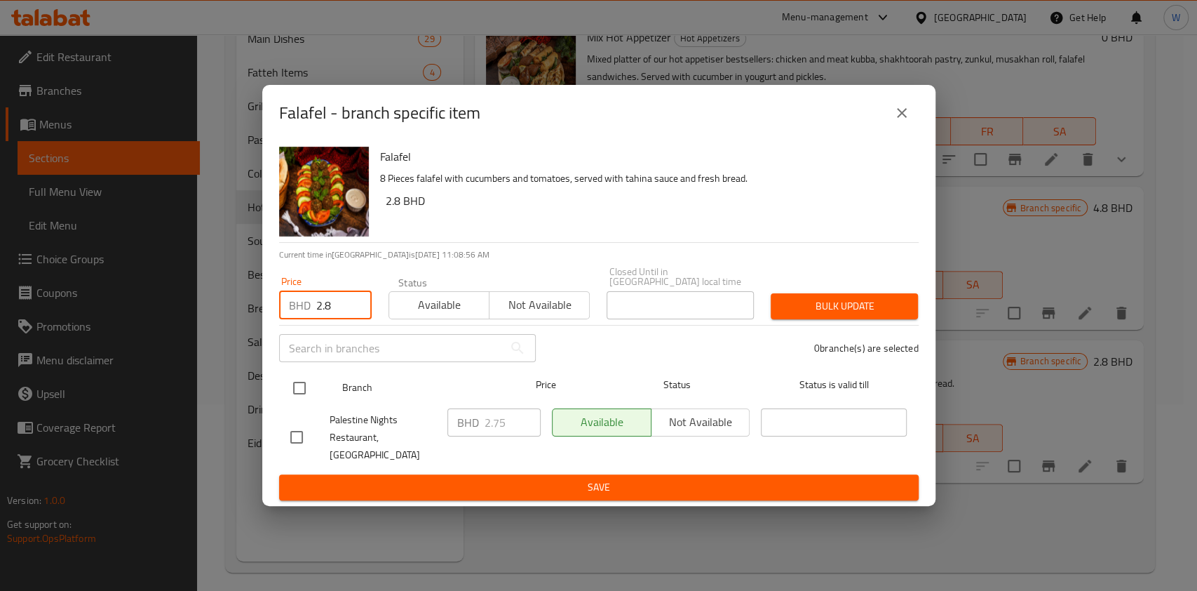
type input "2.8"
click at [296, 386] on input "checkbox" at bounding box center [299, 387] width 29 height 29
checkbox input "true"
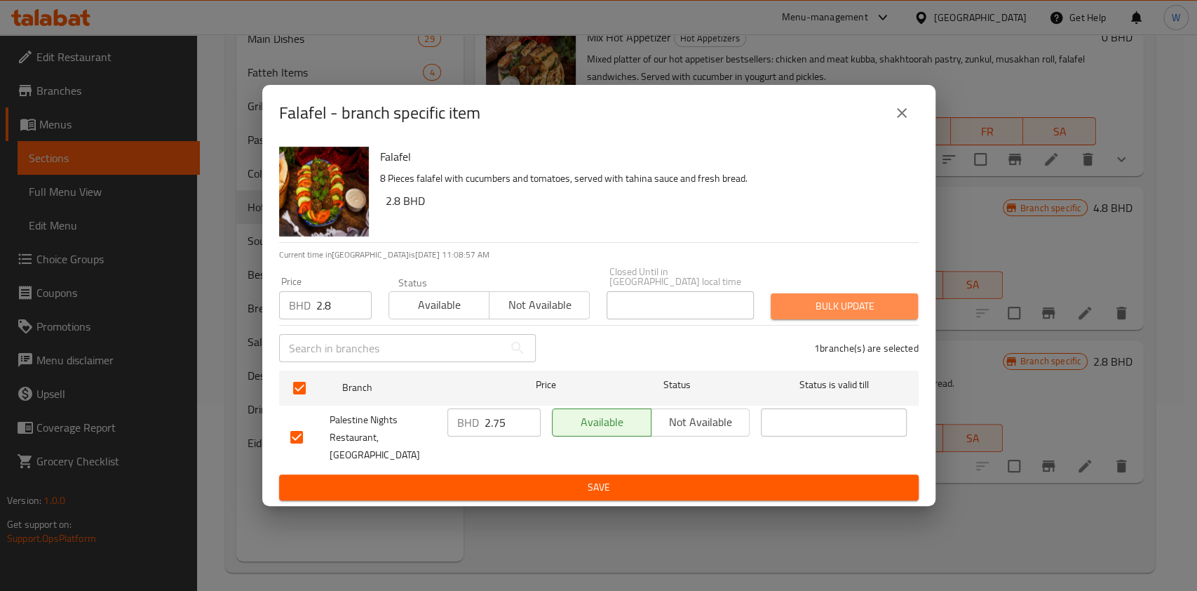
click at [818, 309] on span "Bulk update" at bounding box center [844, 306] width 125 height 18
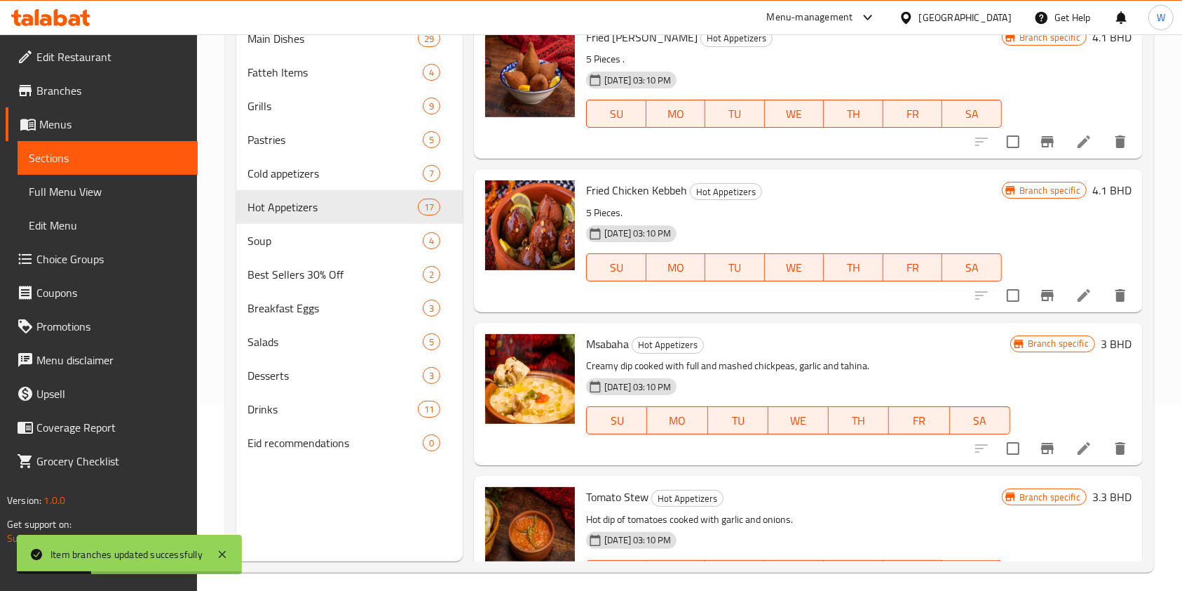
scroll to position [0, 0]
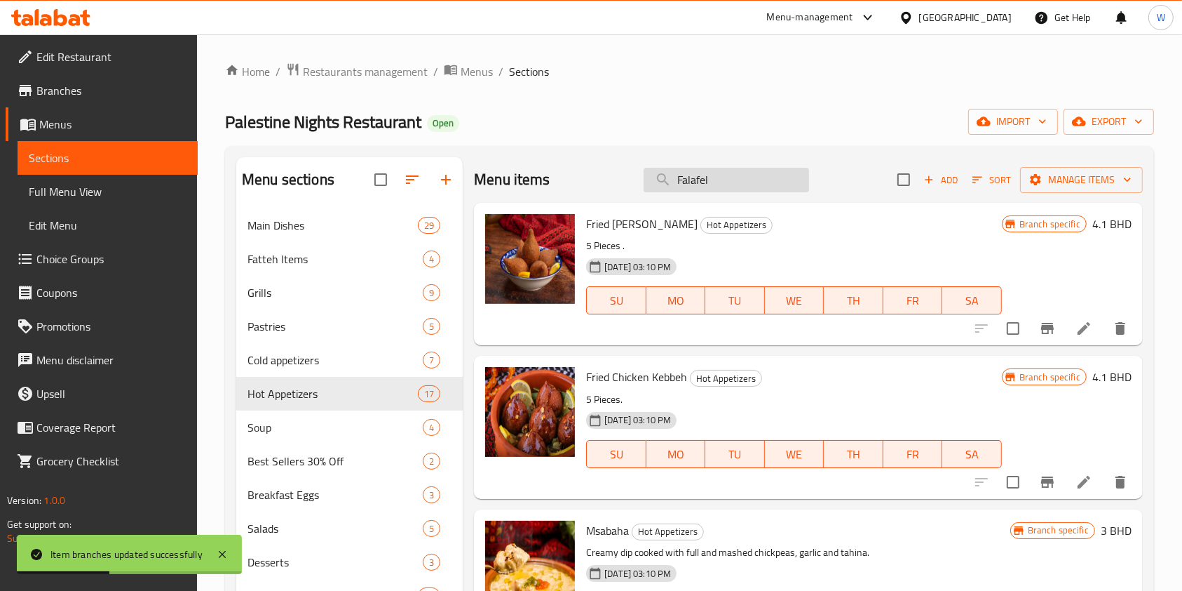
click at [722, 187] on input "Falafel" at bounding box center [727, 180] width 166 height 25
paste input "Musakhan Rol"
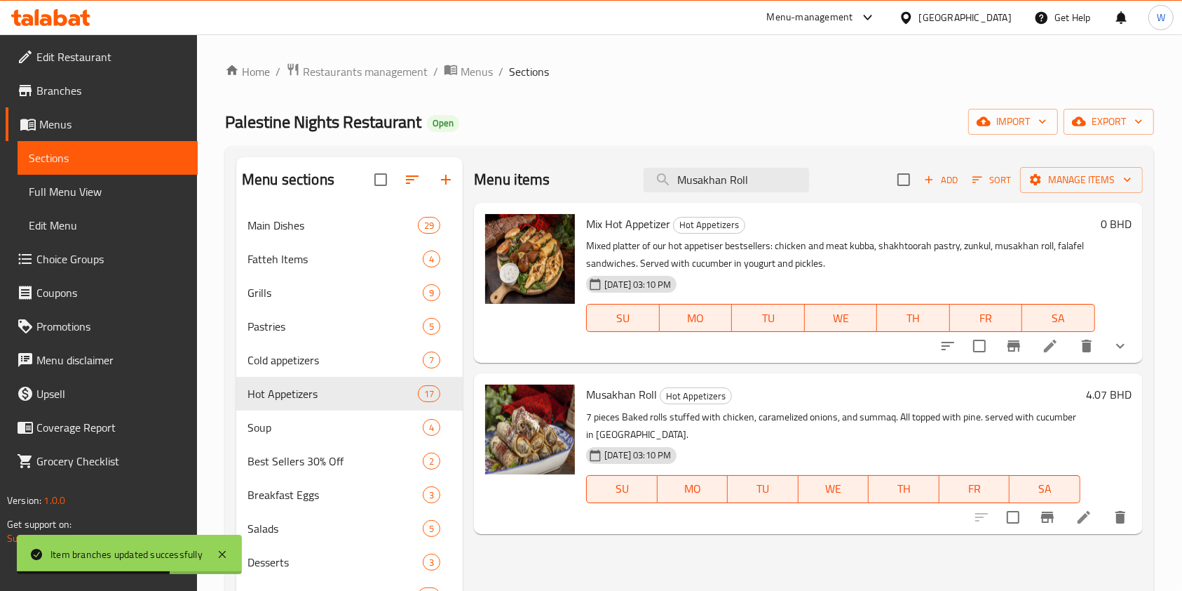
type input "Musakhan Roll"
click at [1042, 513] on icon "Branch-specific-item" at bounding box center [1047, 516] width 17 height 17
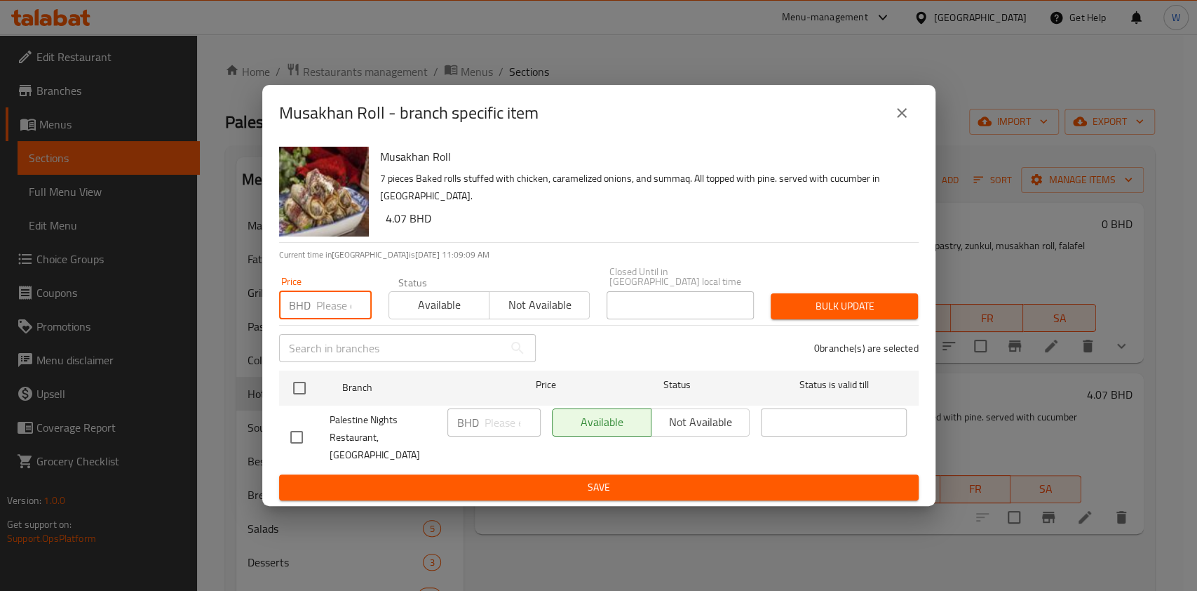
click at [330, 301] on input "number" at bounding box center [343, 305] width 55 height 28
paste input "4.1"
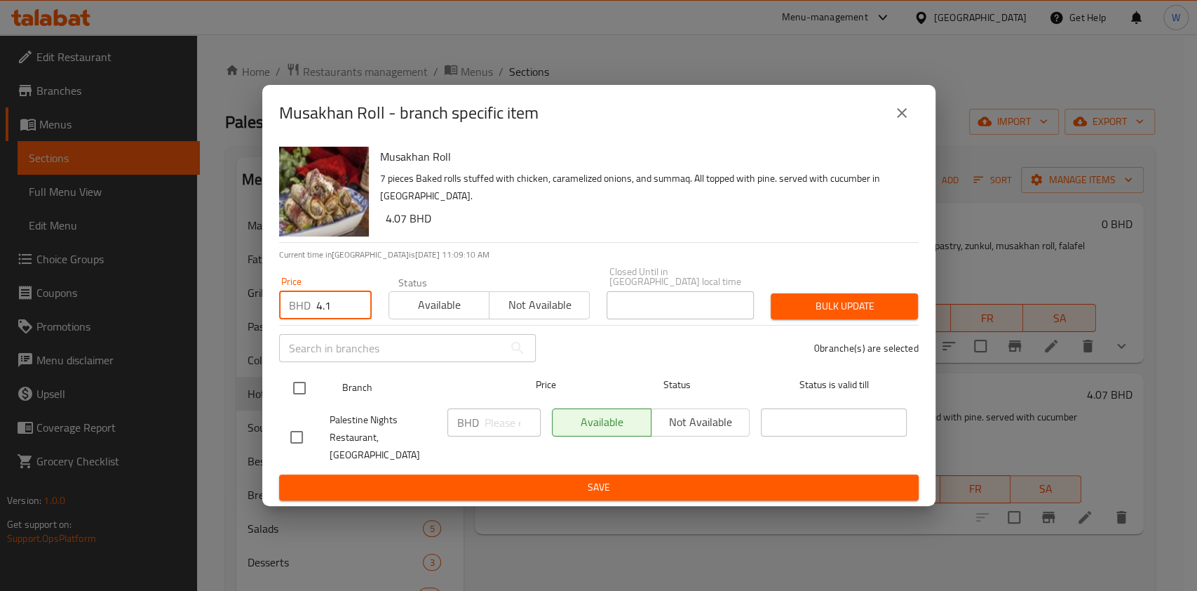
type input "4.1"
click at [295, 389] on input "checkbox" at bounding box center [299, 387] width 29 height 29
checkbox input "true"
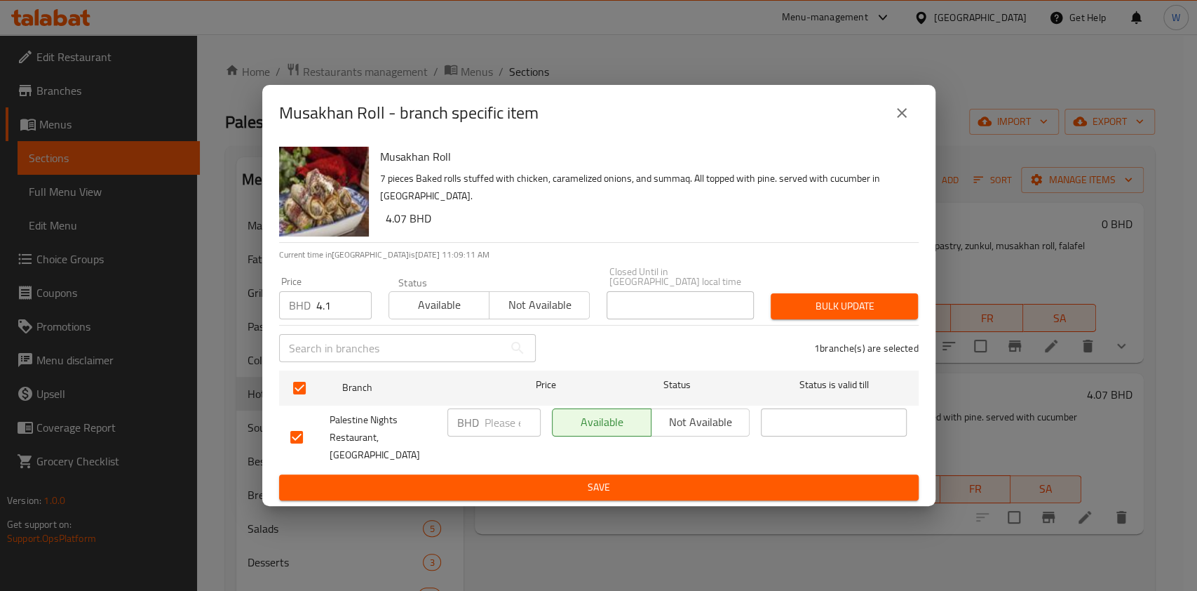
click at [854, 319] on button "Bulk update" at bounding box center [844, 306] width 147 height 26
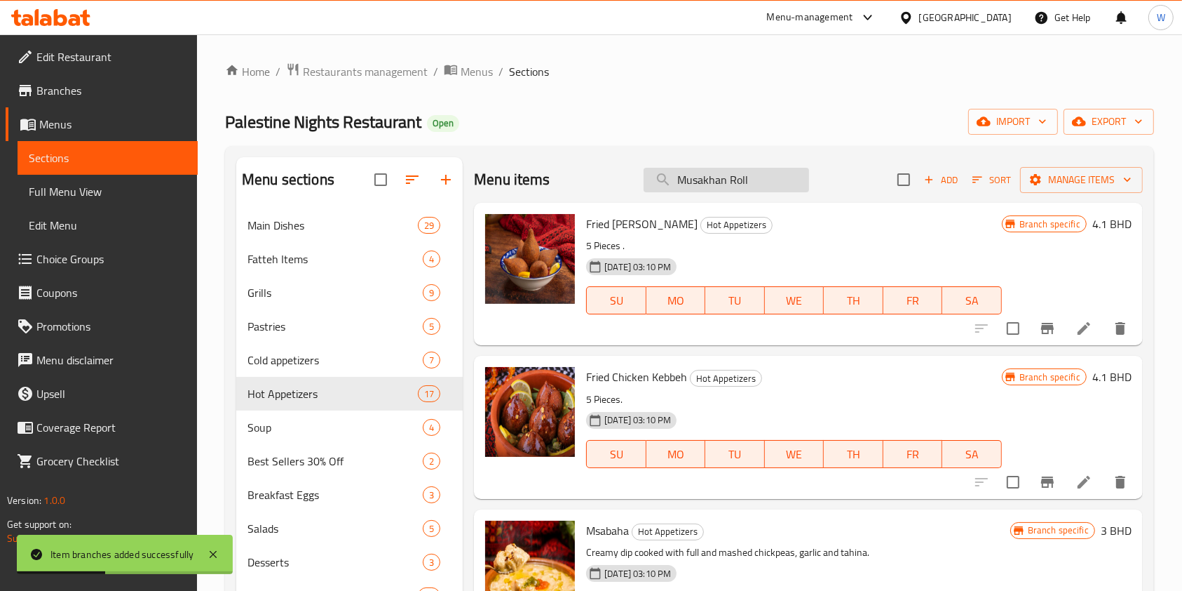
click at [713, 181] on input "Musakhan Roll" at bounding box center [727, 180] width 166 height 25
paste input "Vine Leaves"
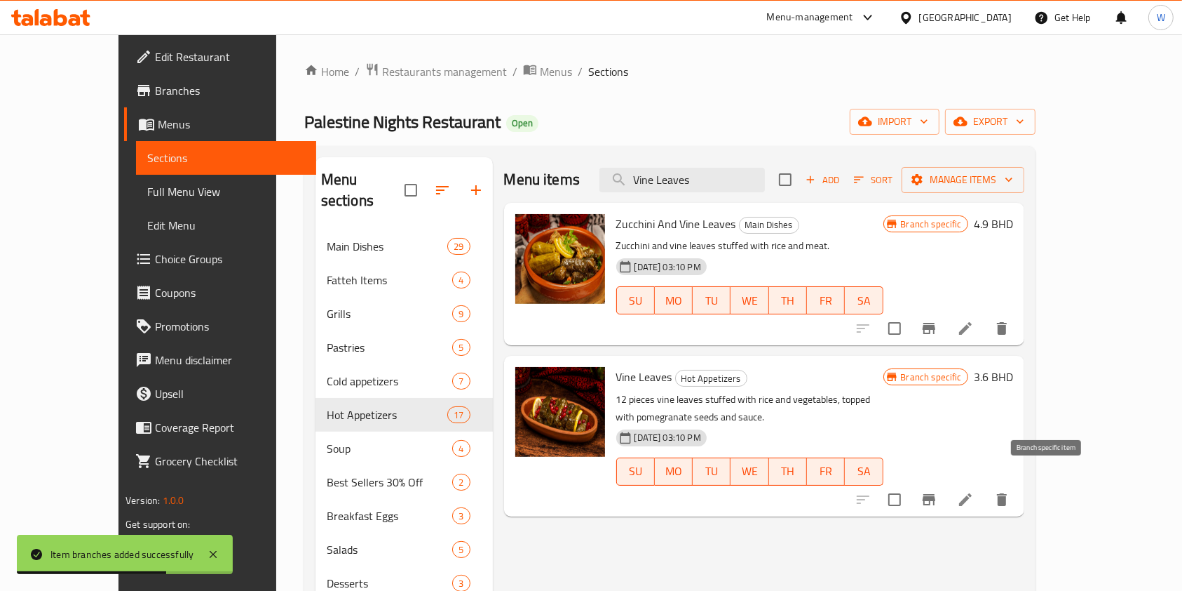
type input "Vine Leaves"
click at [938, 491] on icon "Branch-specific-item" at bounding box center [929, 499] width 17 height 17
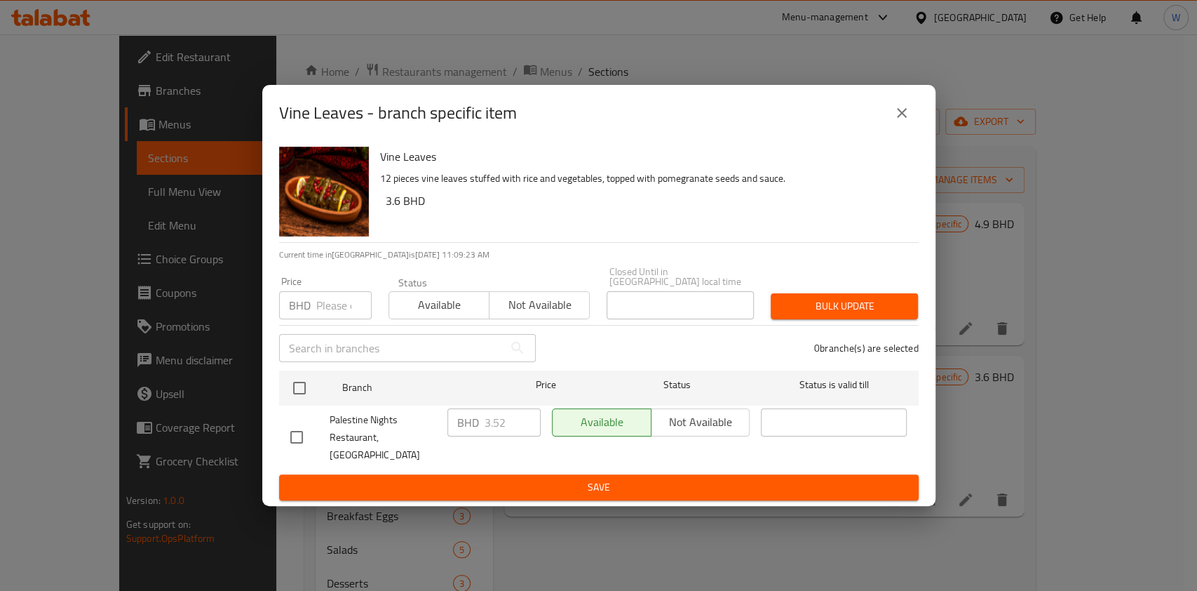
click at [321, 310] on input "number" at bounding box center [343, 305] width 55 height 28
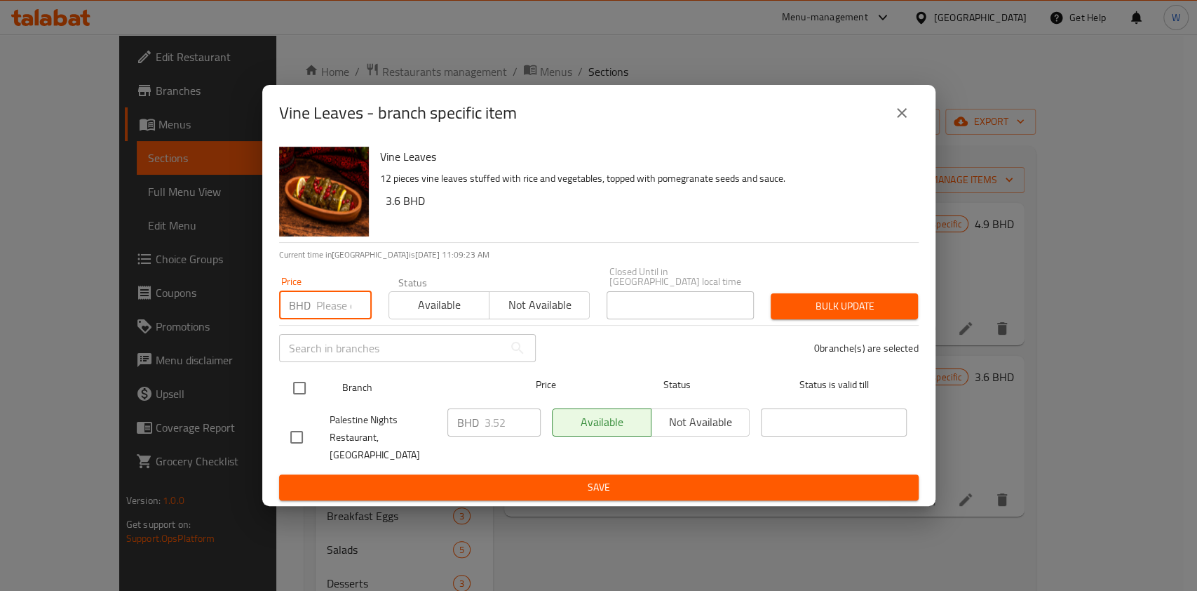
paste input "4.1"
type input "4.1"
click at [295, 386] on input "checkbox" at bounding box center [299, 387] width 29 height 29
checkbox input "true"
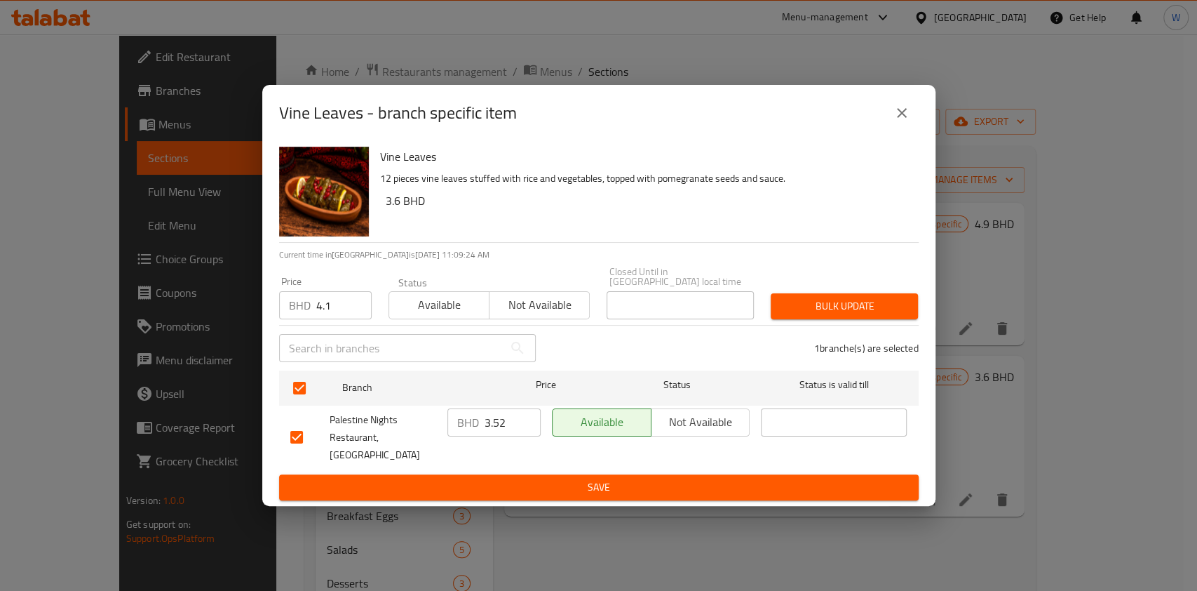
click at [868, 311] on span "Bulk update" at bounding box center [844, 306] width 125 height 18
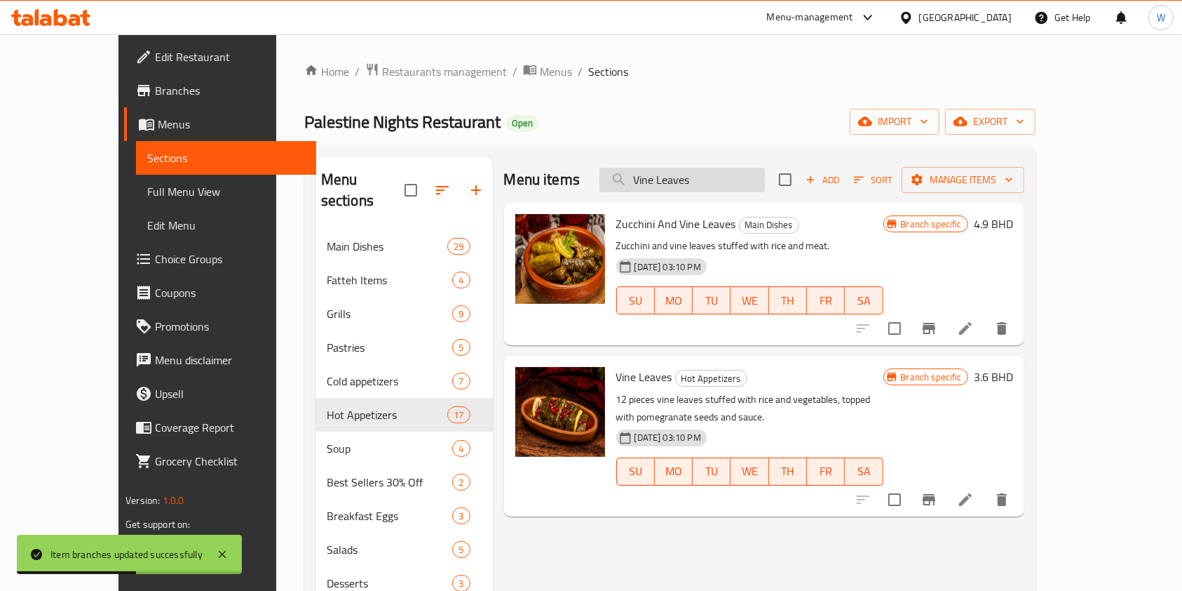
click at [743, 188] on input "Vine Leaves" at bounding box center [683, 180] width 166 height 25
paste input "Spicy Potato"
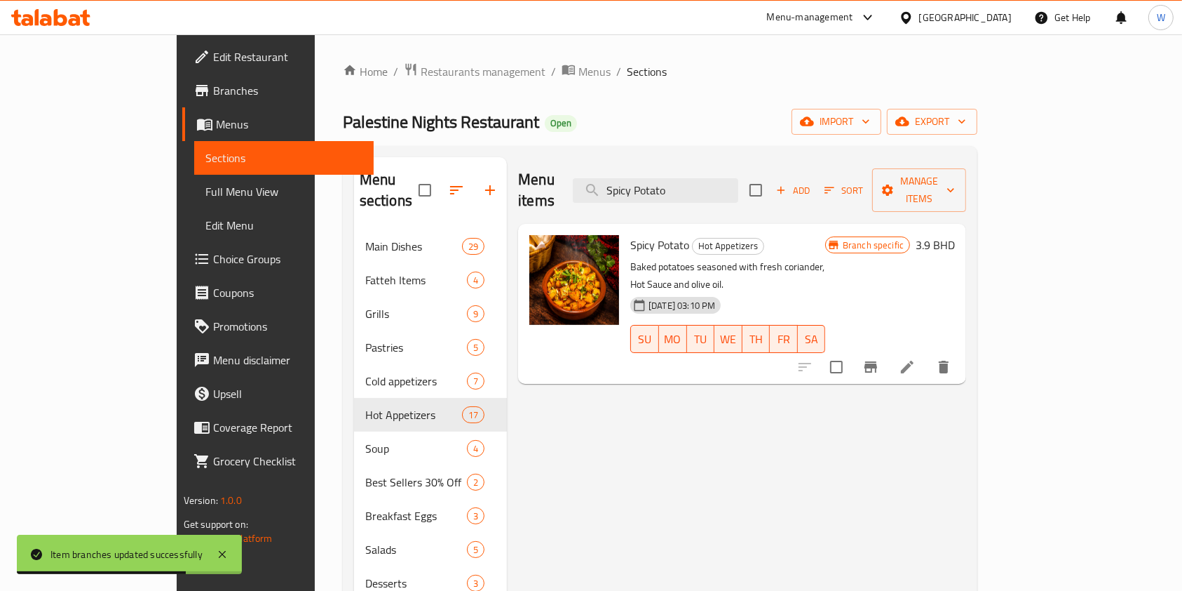
type input "Spicy Potato"
click at [888, 350] on button "Branch-specific-item" at bounding box center [871, 367] width 34 height 34
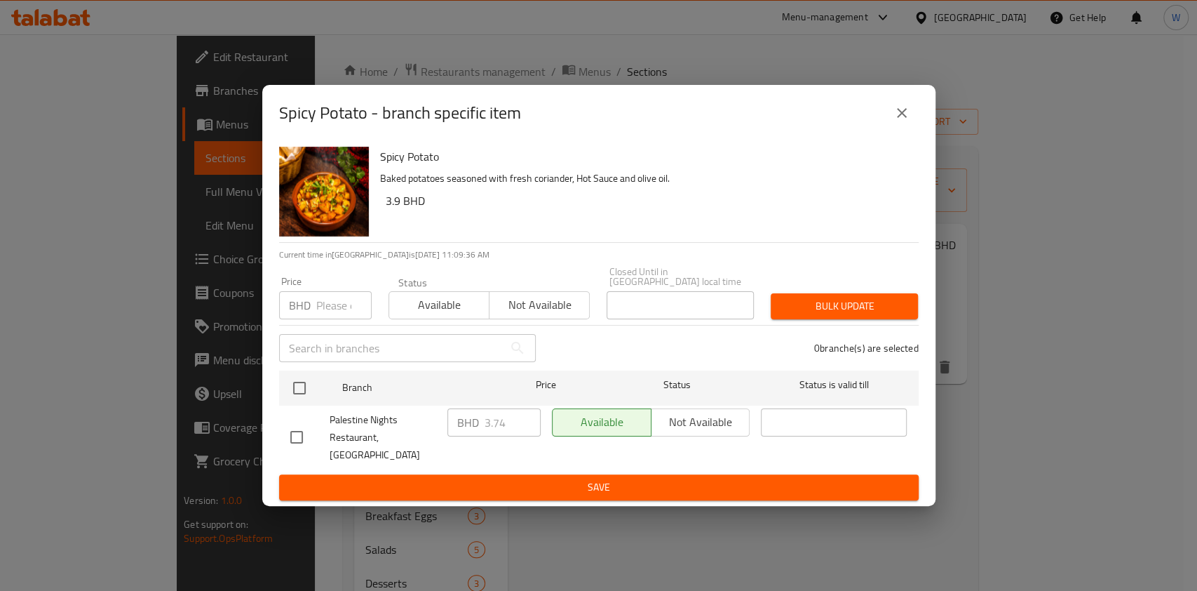
click at [318, 312] on input "number" at bounding box center [343, 305] width 55 height 28
paste input "4"
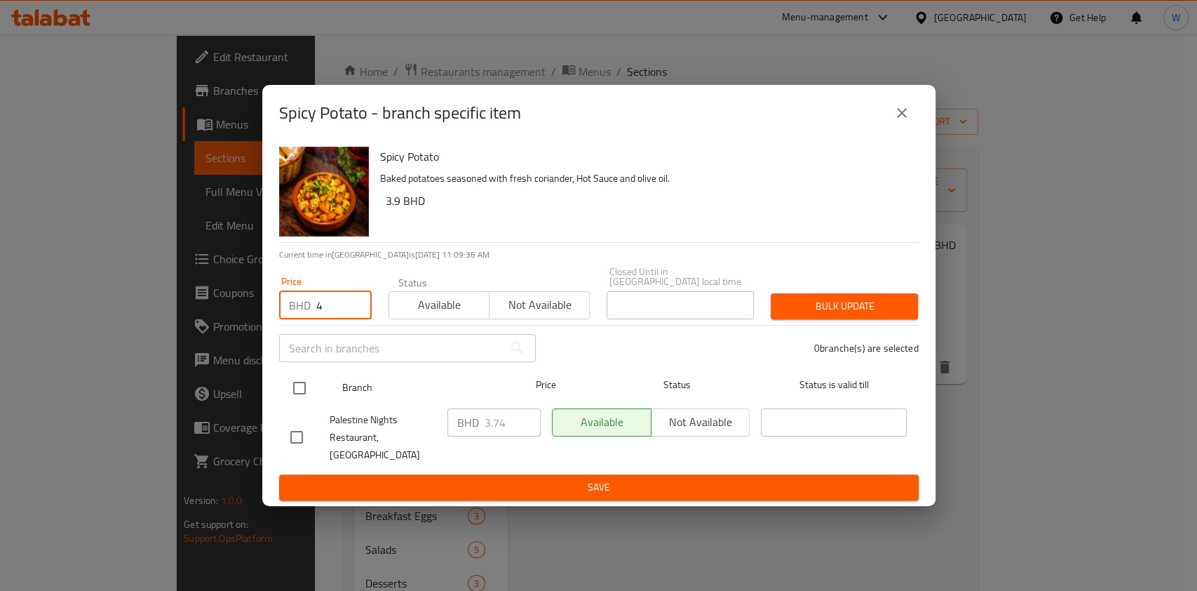
type input "4"
click at [297, 396] on input "checkbox" at bounding box center [299, 387] width 29 height 29
checkbox input "true"
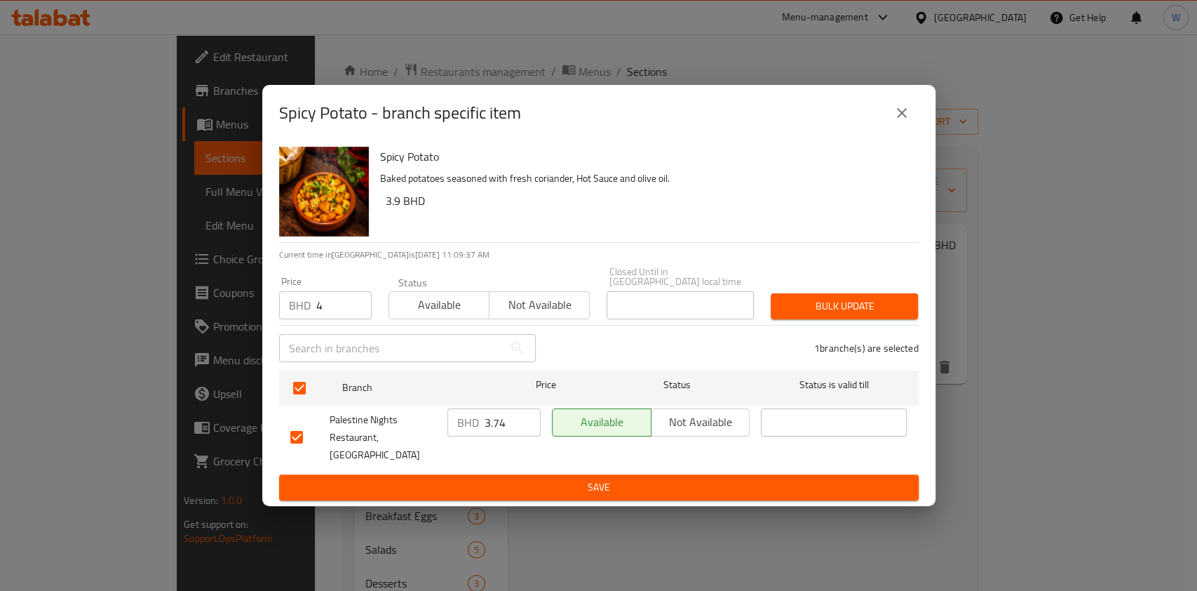
click at [858, 299] on button "Bulk update" at bounding box center [844, 306] width 147 height 26
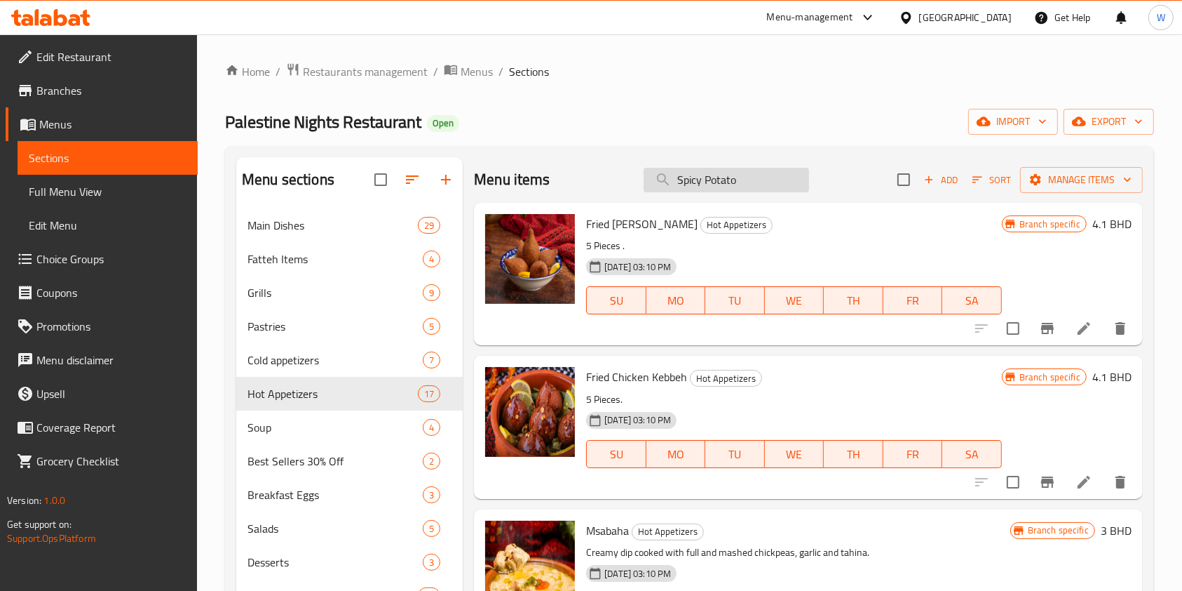
click at [748, 187] on input "Spicy Potato" at bounding box center [727, 180] width 166 height 25
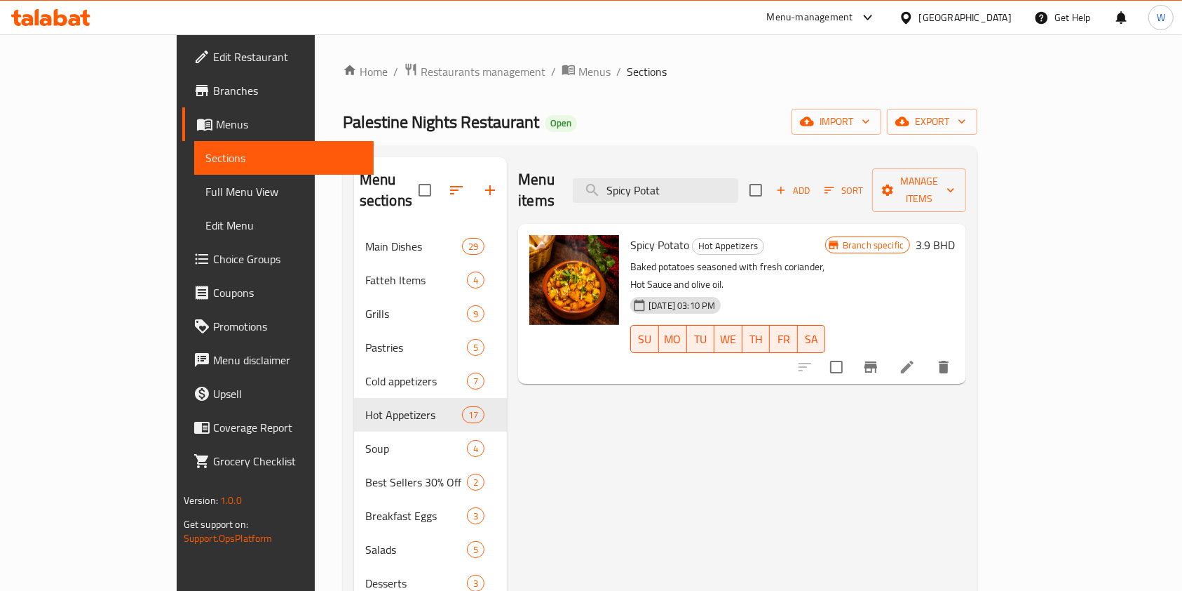
click at [880, 358] on icon "Branch-specific-item" at bounding box center [871, 366] width 17 height 17
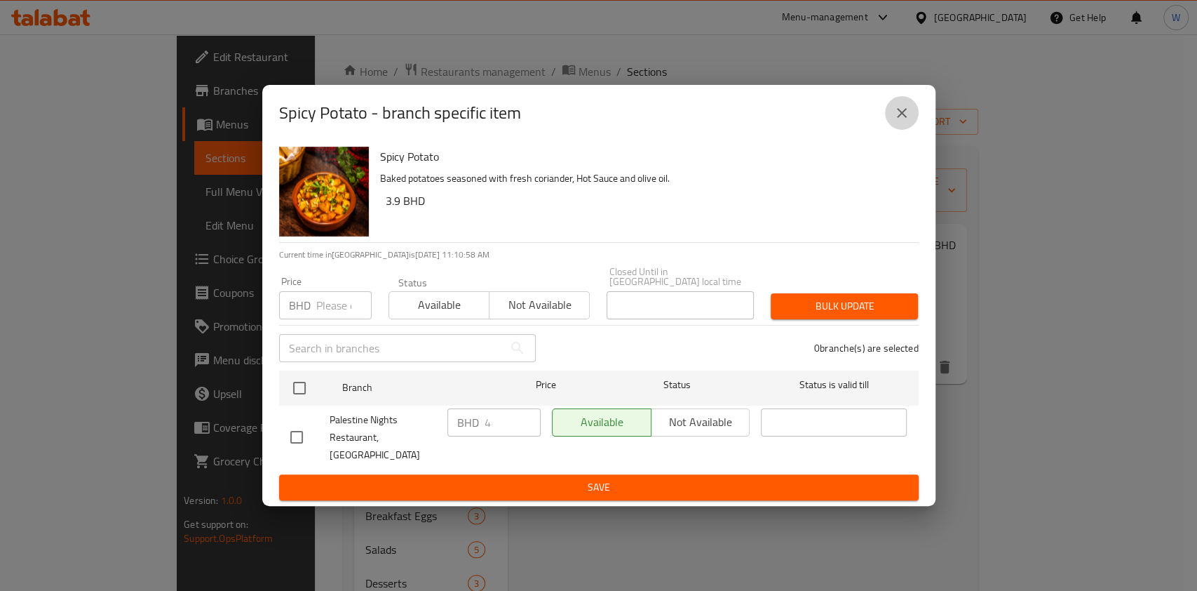
click at [905, 121] on icon "close" at bounding box center [902, 113] width 17 height 17
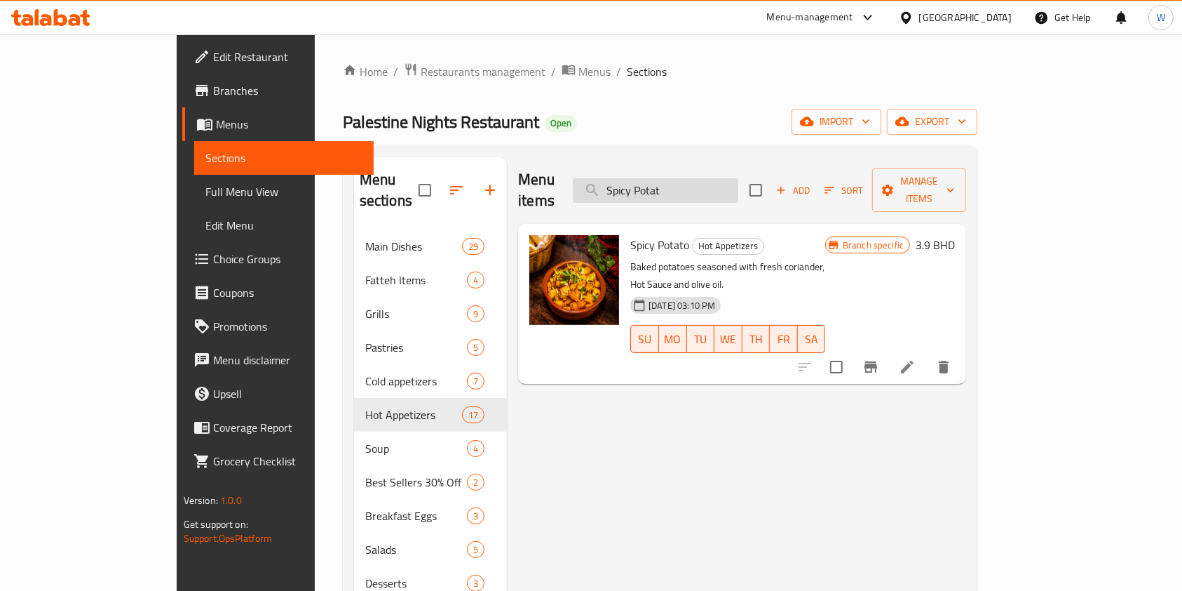
click at [723, 187] on input "Spicy Potat" at bounding box center [656, 190] width 166 height 25
paste input "French Fries"
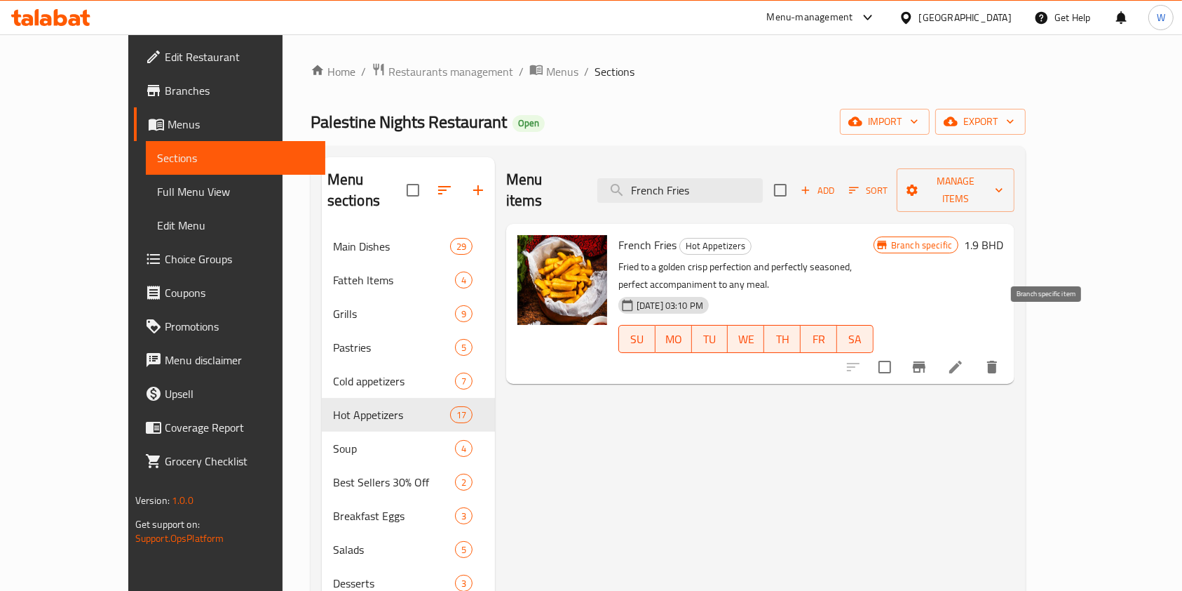
type input "French Fries"
click at [928, 358] on icon "Branch-specific-item" at bounding box center [919, 366] width 17 height 17
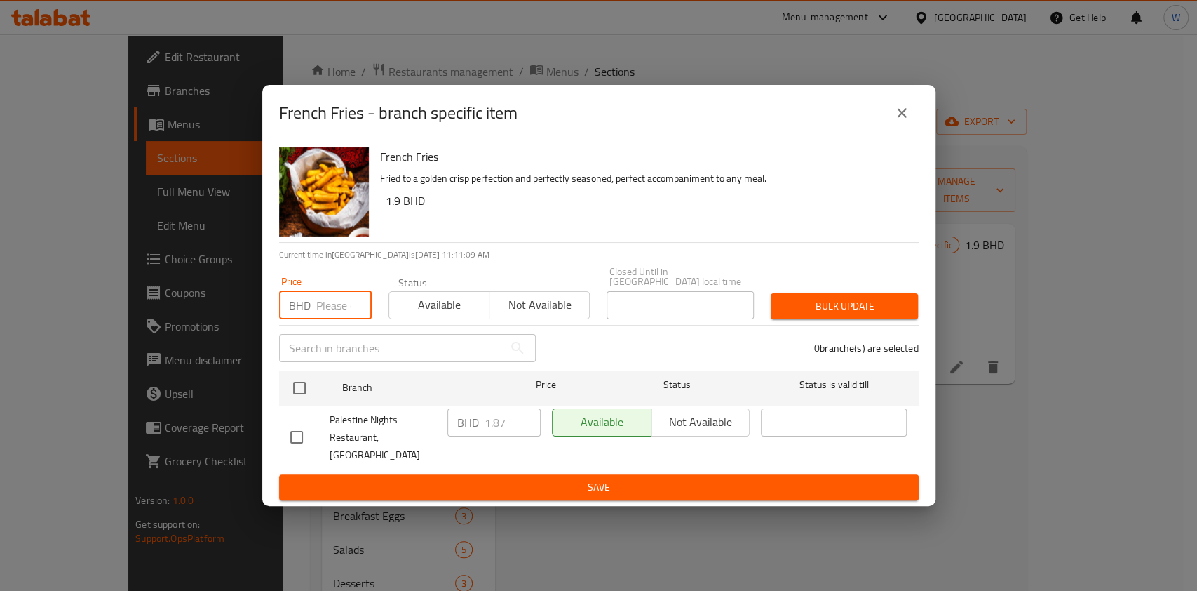
click at [321, 305] on input "number" at bounding box center [343, 305] width 55 height 28
paste input "2.6"
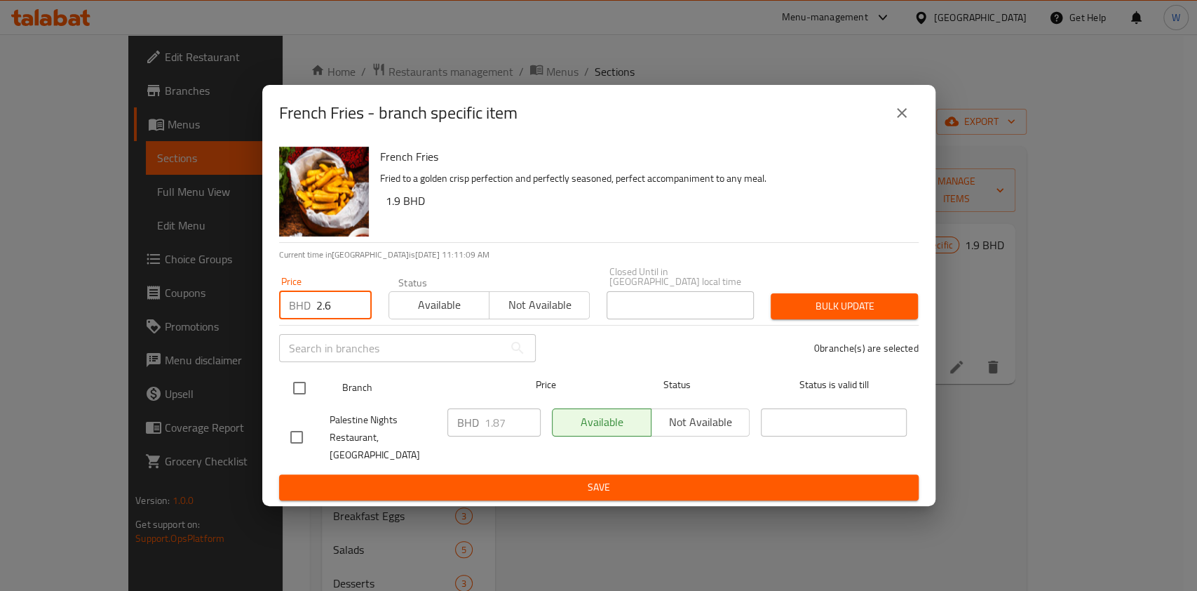
type input "2.6"
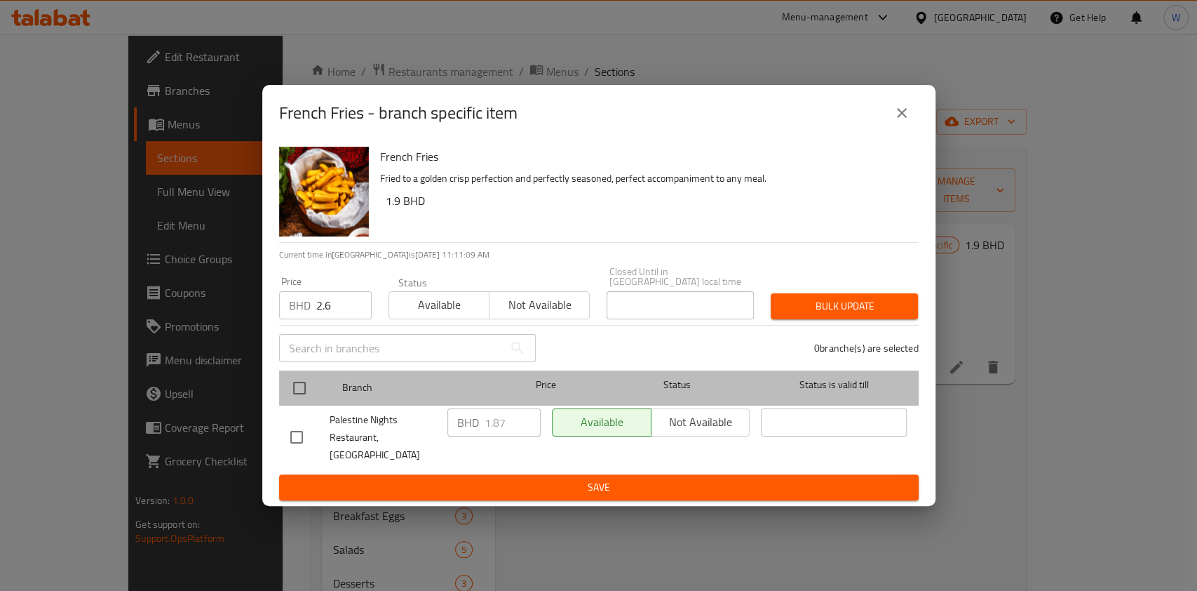
click at [302, 373] on div at bounding box center [311, 388] width 53 height 41
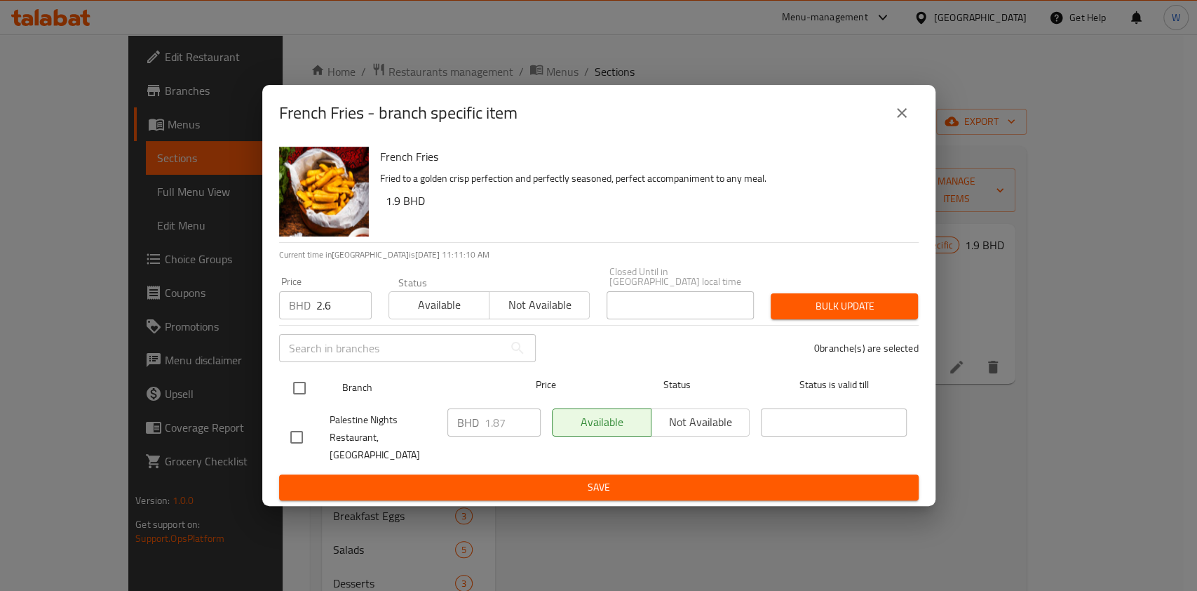
click at [303, 393] on input "checkbox" at bounding box center [299, 387] width 29 height 29
checkbox input "true"
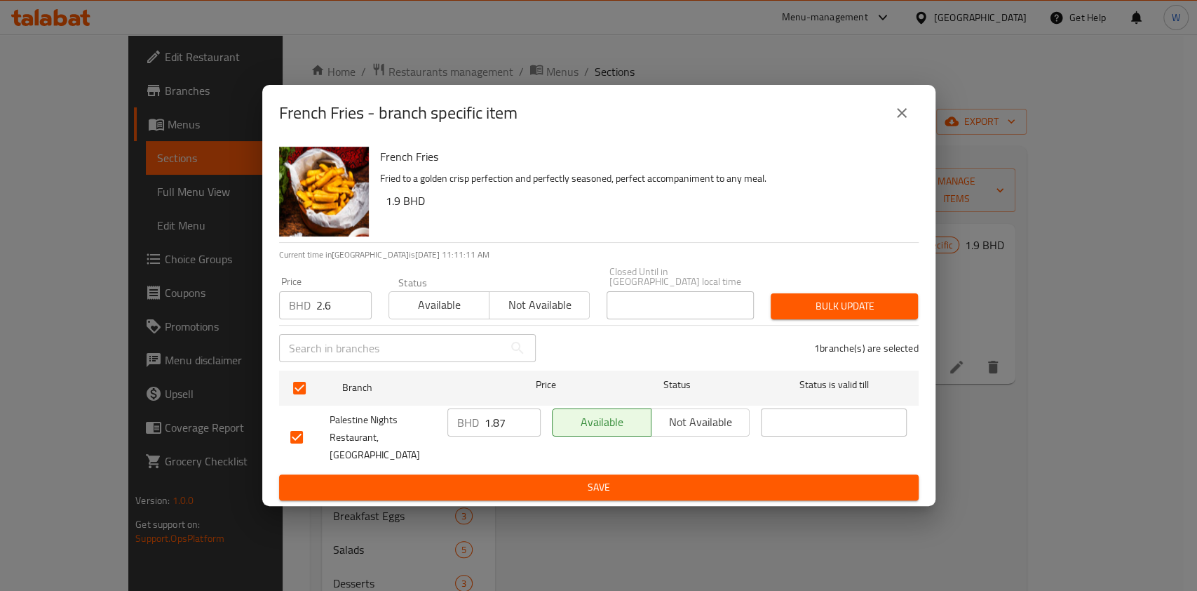
click at [892, 315] on span "Bulk update" at bounding box center [844, 306] width 125 height 18
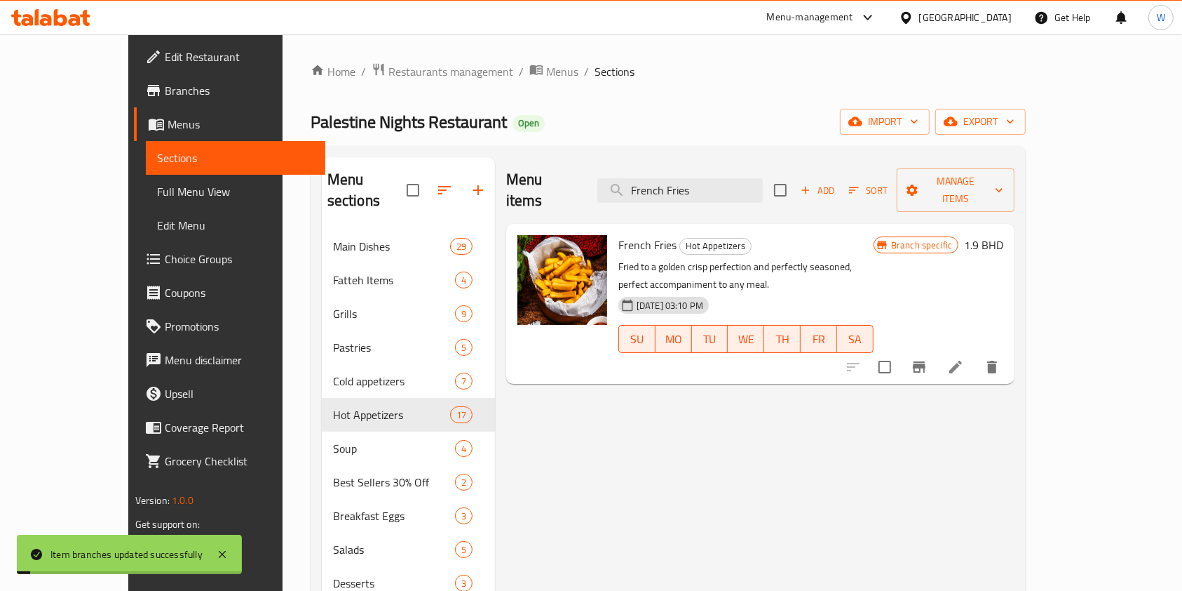
click at [1004, 235] on h6 "1.9 BHD" at bounding box center [983, 245] width 39 height 20
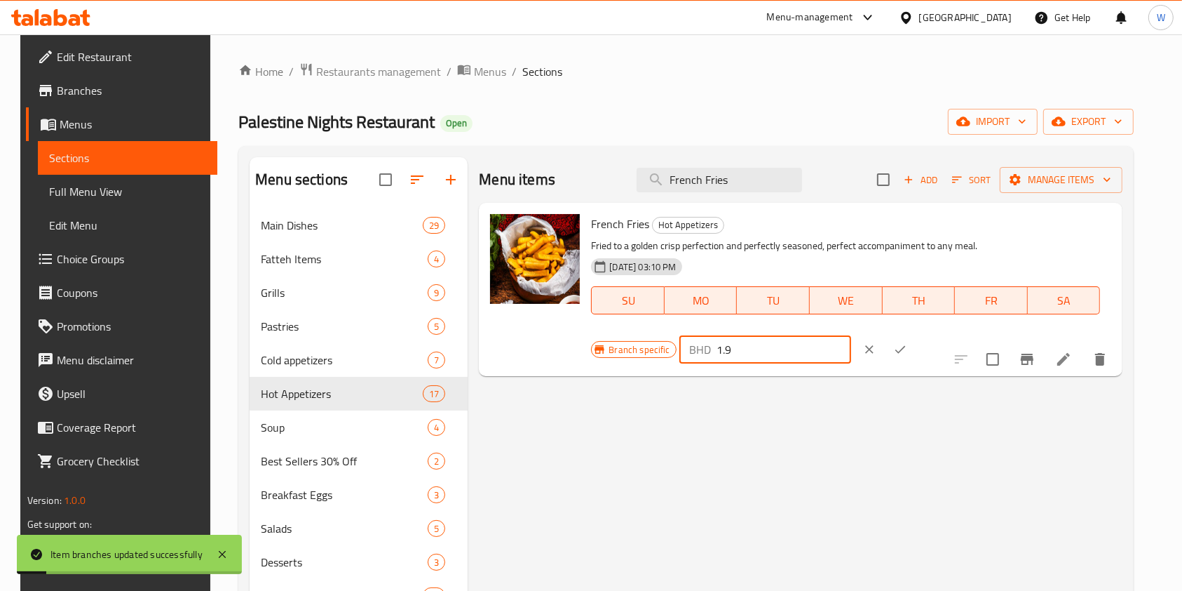
drag, startPoint x: 875, startPoint y: 224, endPoint x: 865, endPoint y: 227, distance: 10.4
click at [859, 334] on div "Branch specific BHD 1.9 ​" at bounding box center [764, 349] width 346 height 31
paste input "2.6"
type input "2.6"
click at [916, 334] on button "ok" at bounding box center [900, 349] width 31 height 31
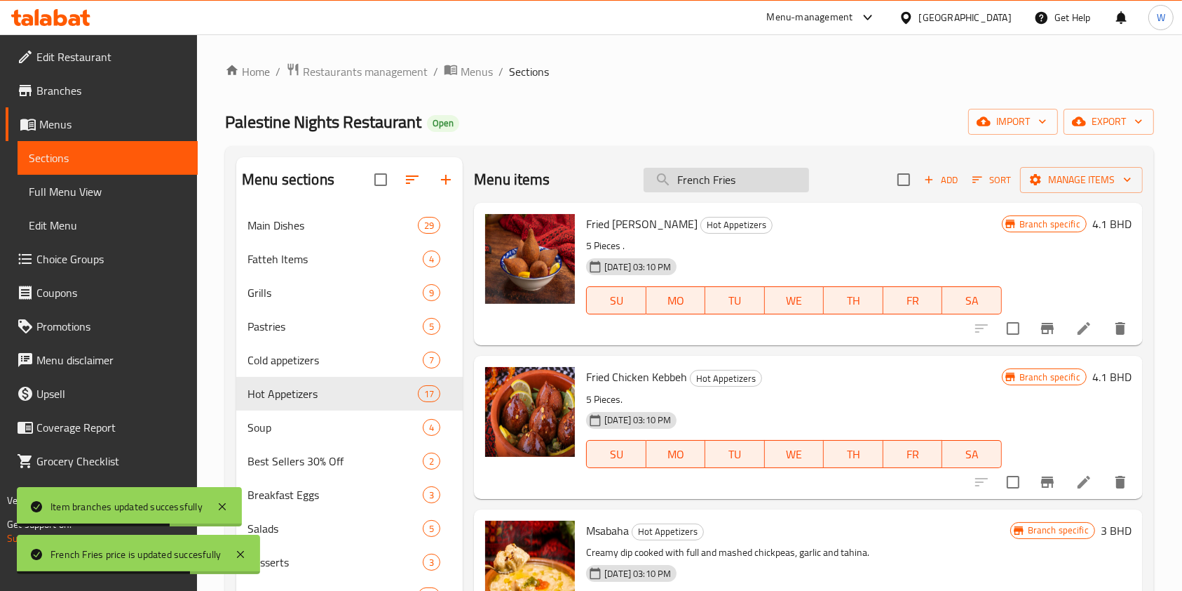
click at [747, 181] on input "French Fries" at bounding box center [727, 180] width 166 height 25
paste input "Sambosek"
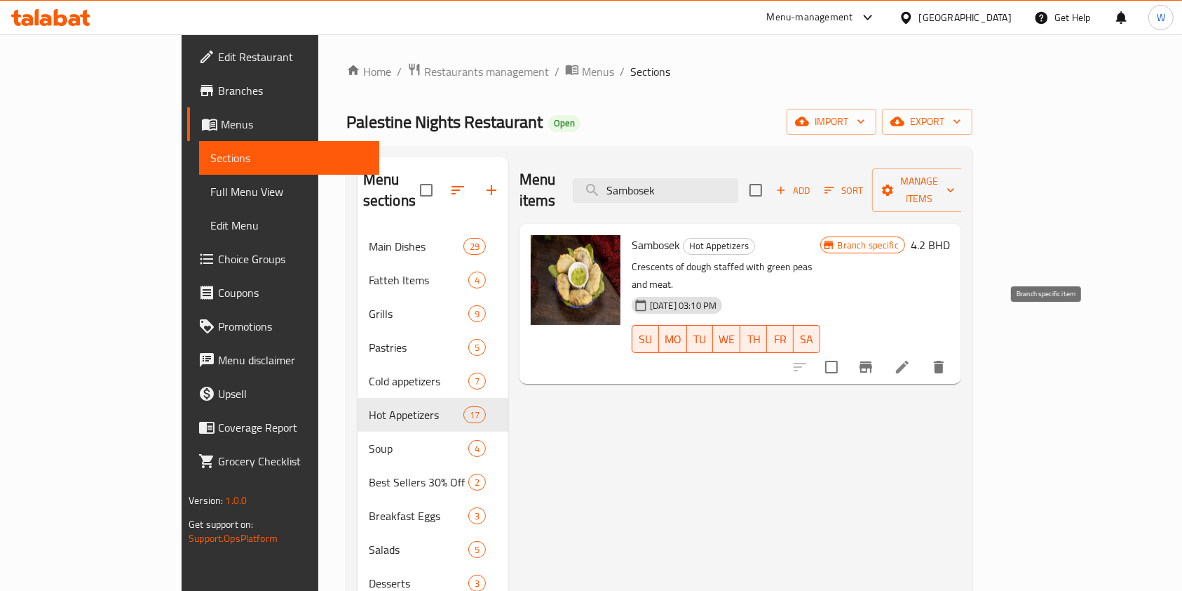
type input "Sambosek"
click at [872, 361] on icon "Branch-specific-item" at bounding box center [866, 366] width 13 height 11
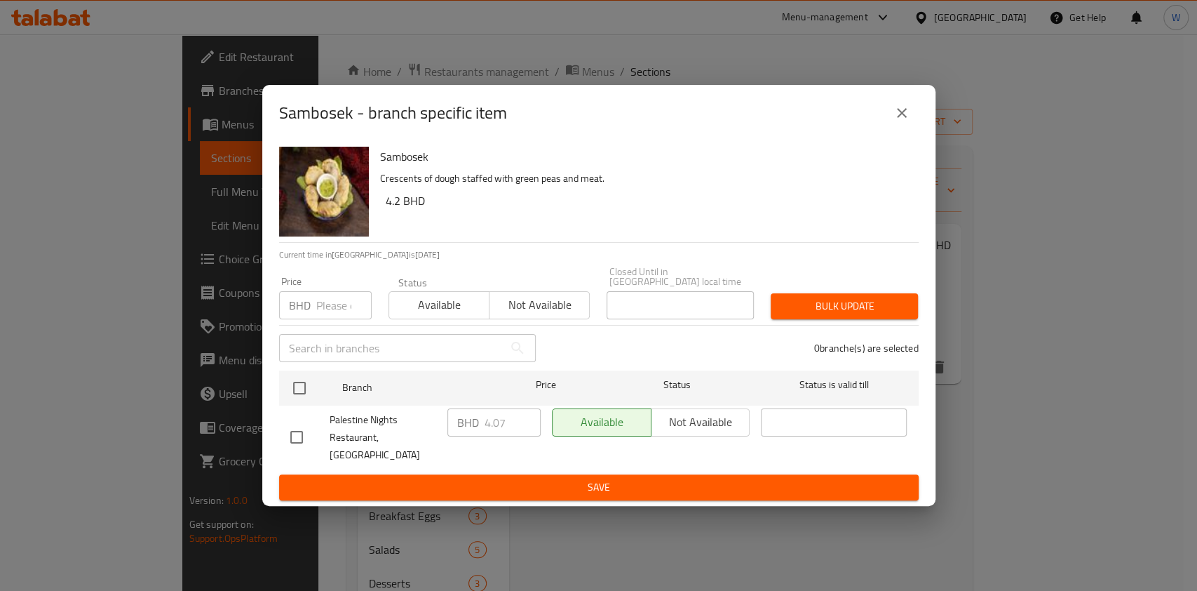
click at [331, 312] on input "number" at bounding box center [343, 305] width 55 height 28
drag, startPoint x: 339, startPoint y: 310, endPoint x: 267, endPoint y: 310, distance: 72.9
click at [269, 310] on div "Sambosek Crescents of dough staffed with green peas and meat. 4.2 BHD Current t…" at bounding box center [598, 323] width 673 height 365
click at [339, 311] on input "number" at bounding box center [343, 305] width 55 height 28
paste input "4.1"
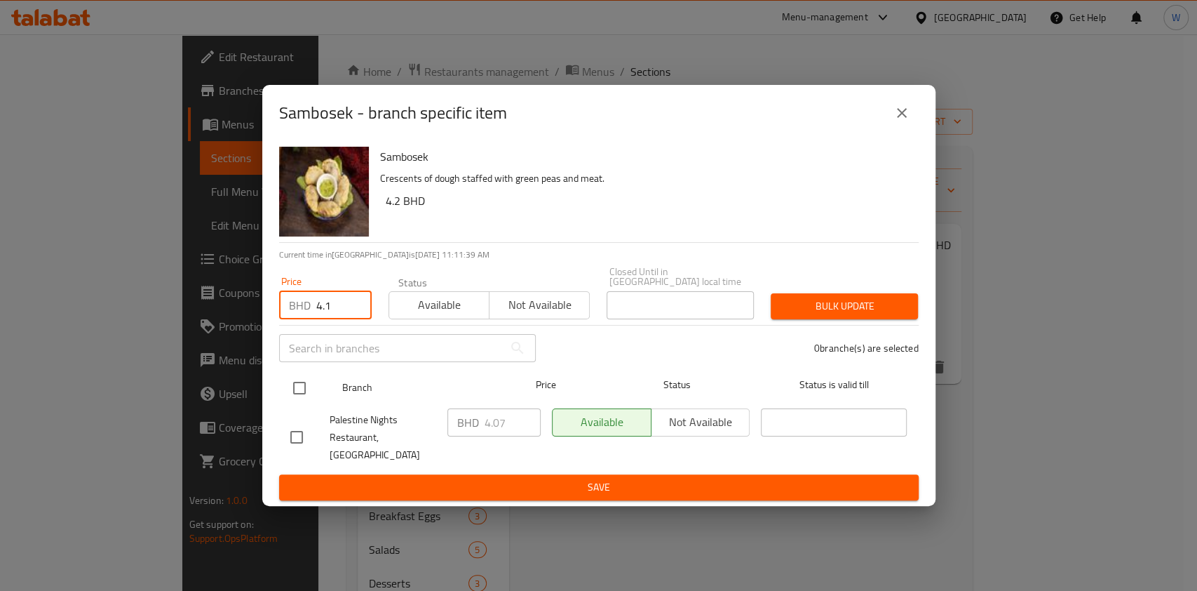
drag, startPoint x: 309, startPoint y: 382, endPoint x: 352, endPoint y: 381, distance: 43.5
click at [309, 383] on input "checkbox" at bounding box center [299, 387] width 29 height 29
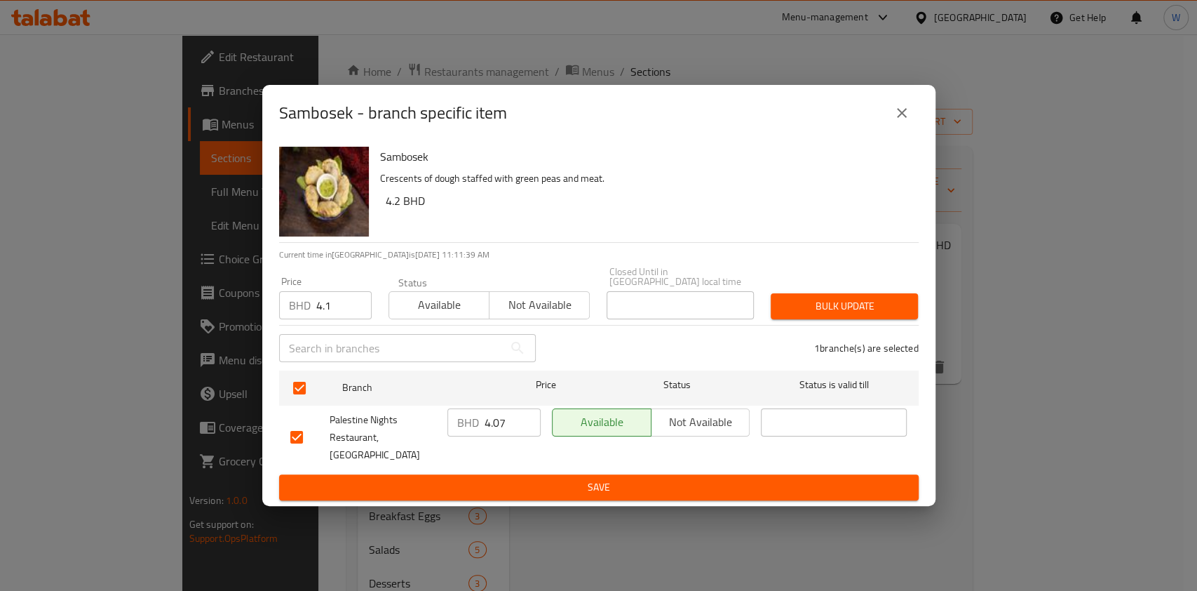
drag, startPoint x: 839, startPoint y: 319, endPoint x: 1110, endPoint y: 262, distance: 277.5
click at [840, 319] on button "Bulk update" at bounding box center [844, 306] width 147 height 26
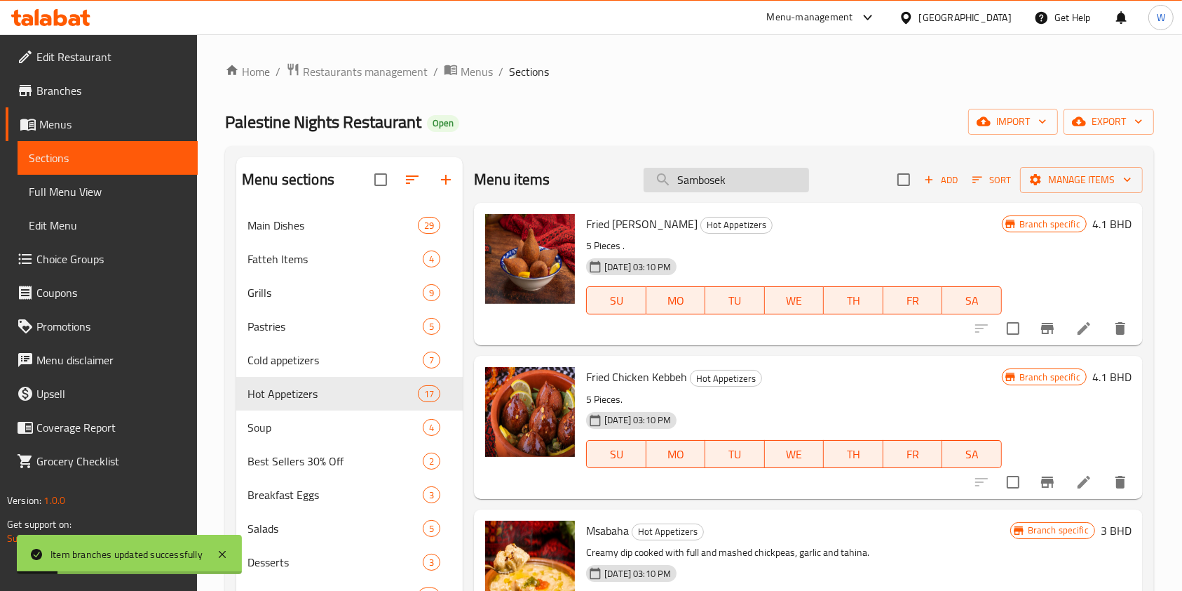
click at [703, 182] on input "Sambosek" at bounding box center [727, 180] width 166 height 25
paste input "Fried Eggs"
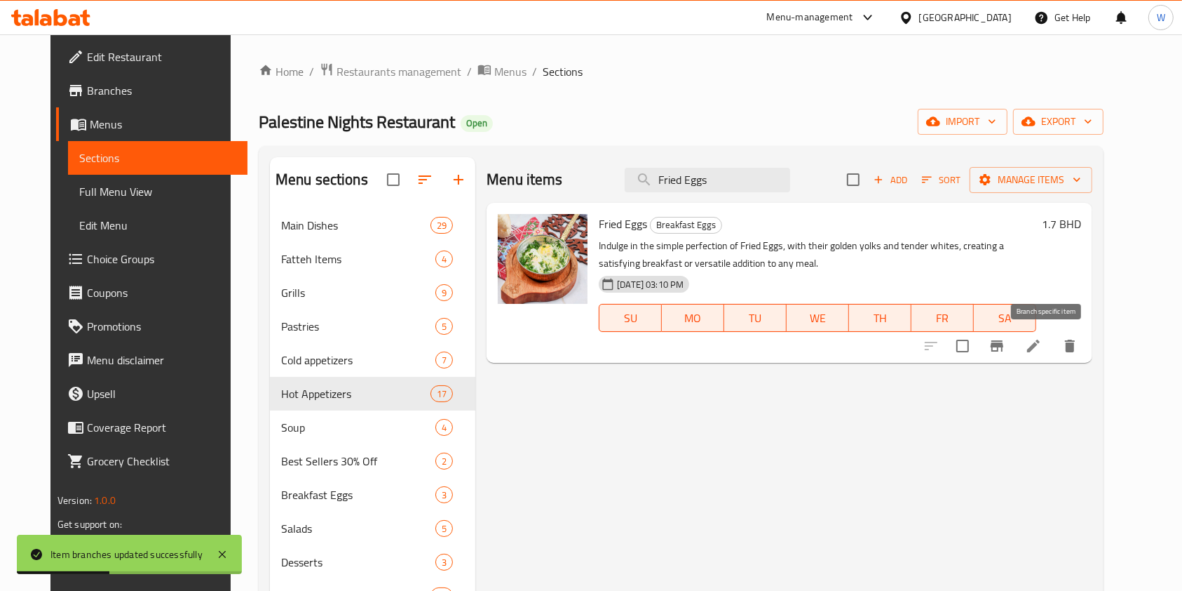
click at [1004, 345] on icon "Branch-specific-item" at bounding box center [997, 345] width 13 height 11
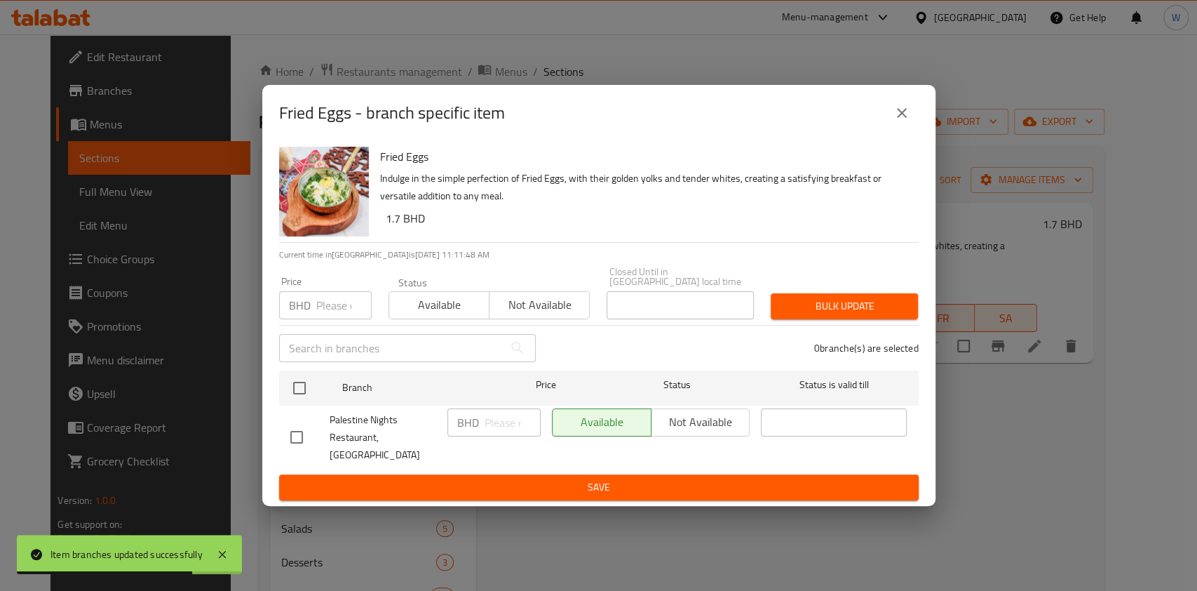
click at [329, 291] on div "Price BHD Price" at bounding box center [325, 297] width 93 height 43
click at [330, 306] on input "number" at bounding box center [343, 305] width 55 height 28
paste input "1.5"
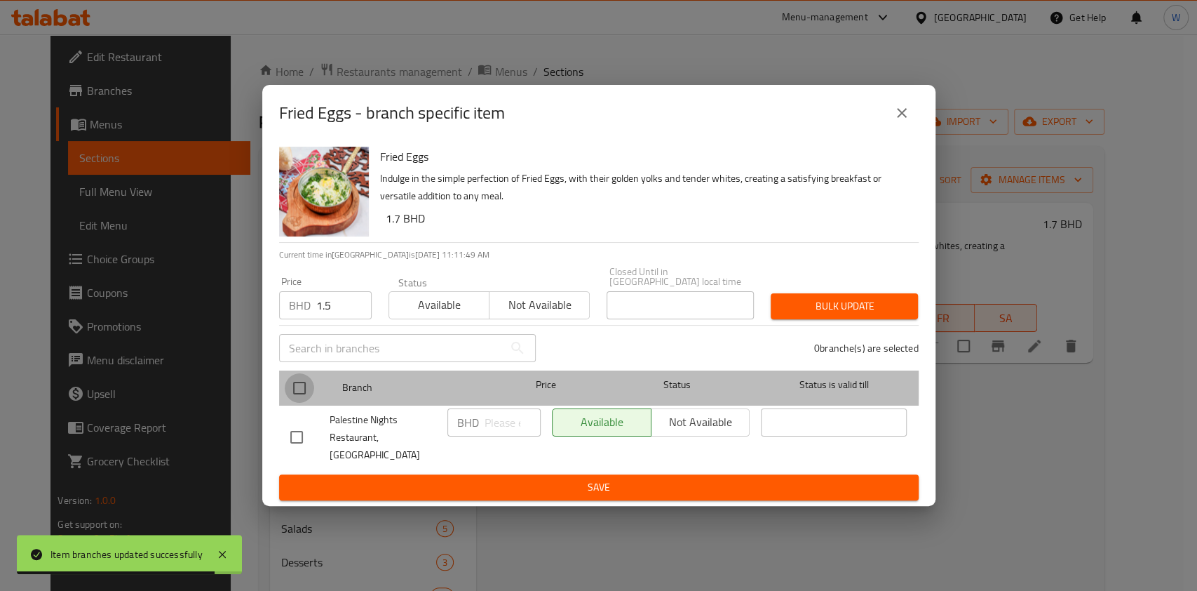
click at [292, 386] on input "checkbox" at bounding box center [299, 387] width 29 height 29
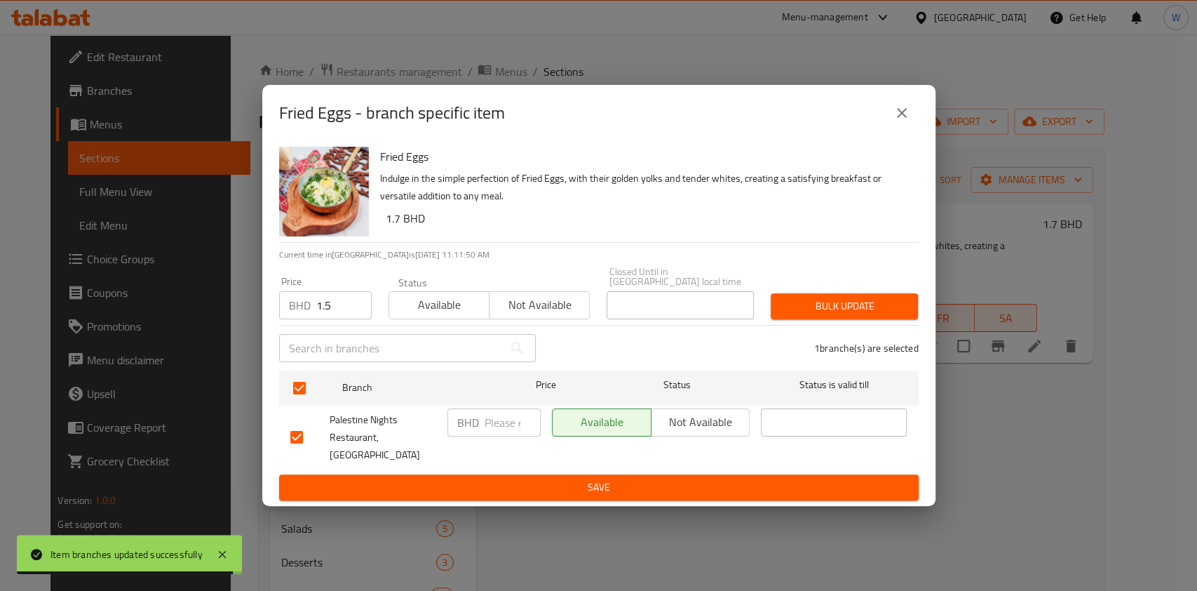
click at [825, 315] on span "Bulk update" at bounding box center [844, 306] width 125 height 18
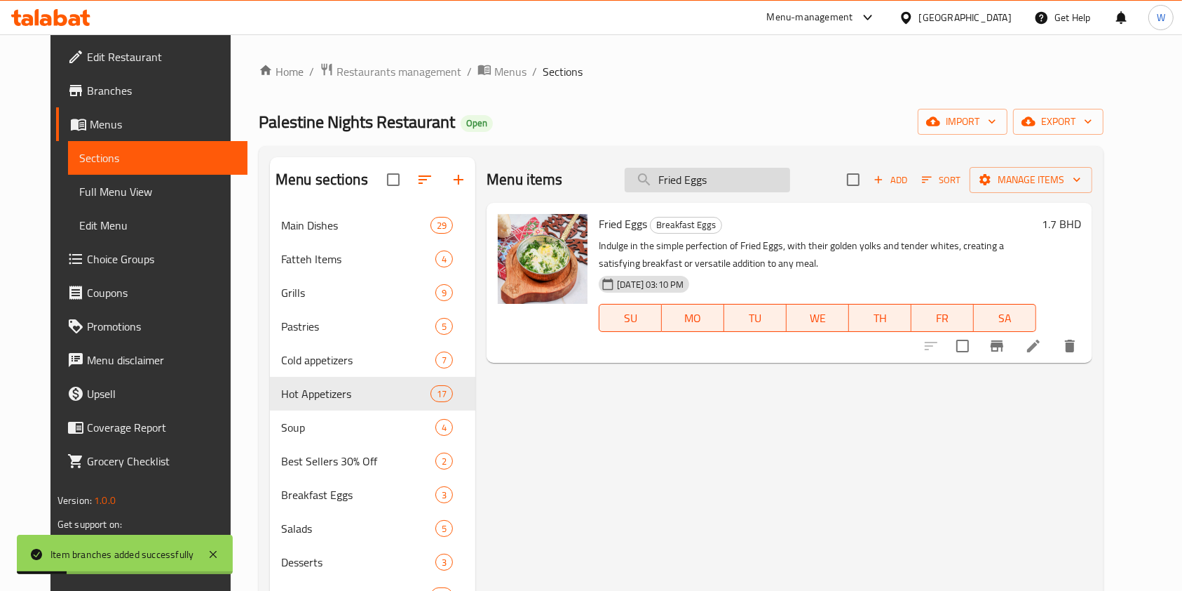
click at [706, 169] on input "Fried Eggs" at bounding box center [708, 180] width 166 height 25
paste input "Scrambl"
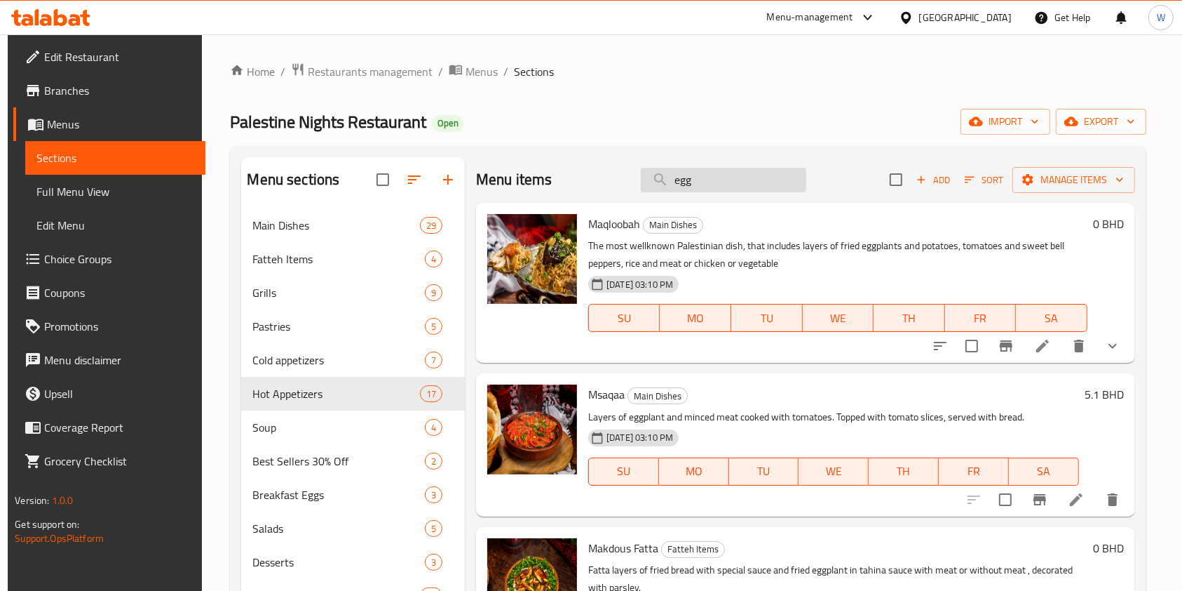
click at [696, 177] on input "egg" at bounding box center [724, 180] width 166 height 25
paste input "Eggs with Tomato"
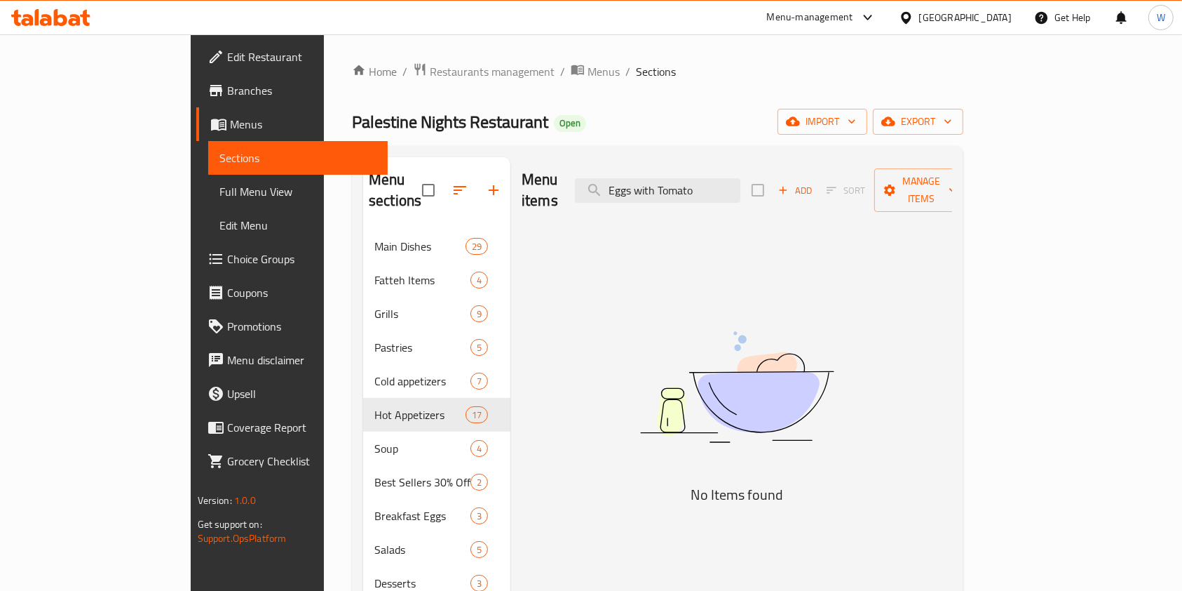
click at [746, 165] on div "Menu items Eggs with Tomato Add Sort Manage items" at bounding box center [737, 190] width 431 height 67
click at [741, 178] on input "Eggs with Tomato" at bounding box center [658, 190] width 166 height 25
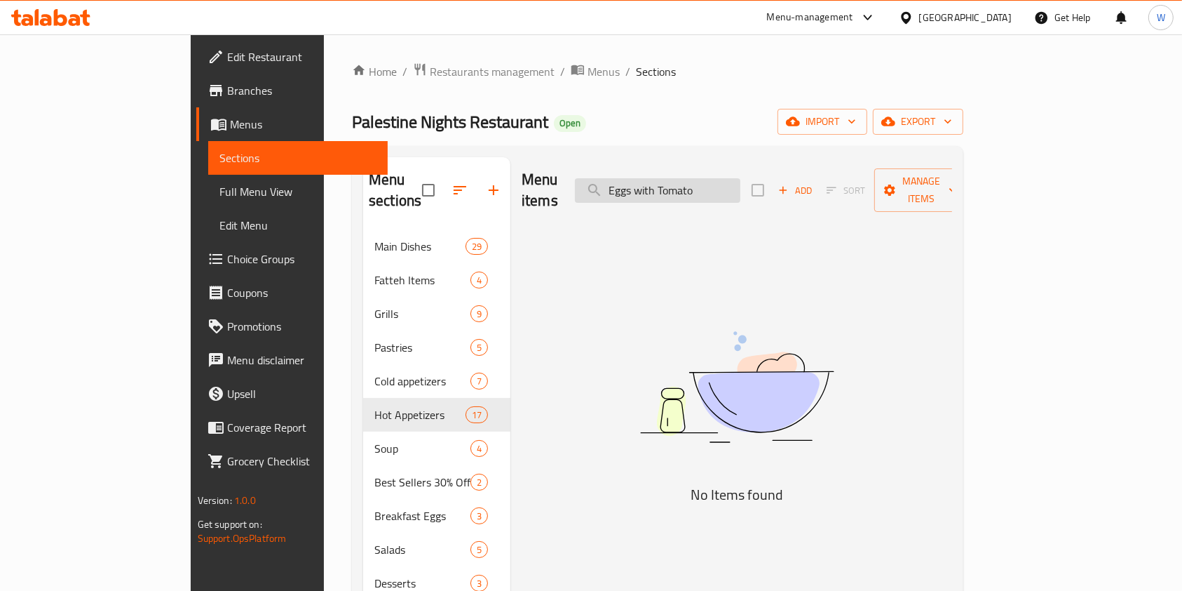
paste input "With Cheese"
click at [741, 178] on input "Eggs With Cheese" at bounding box center [658, 190] width 166 height 25
paste input "Potato"
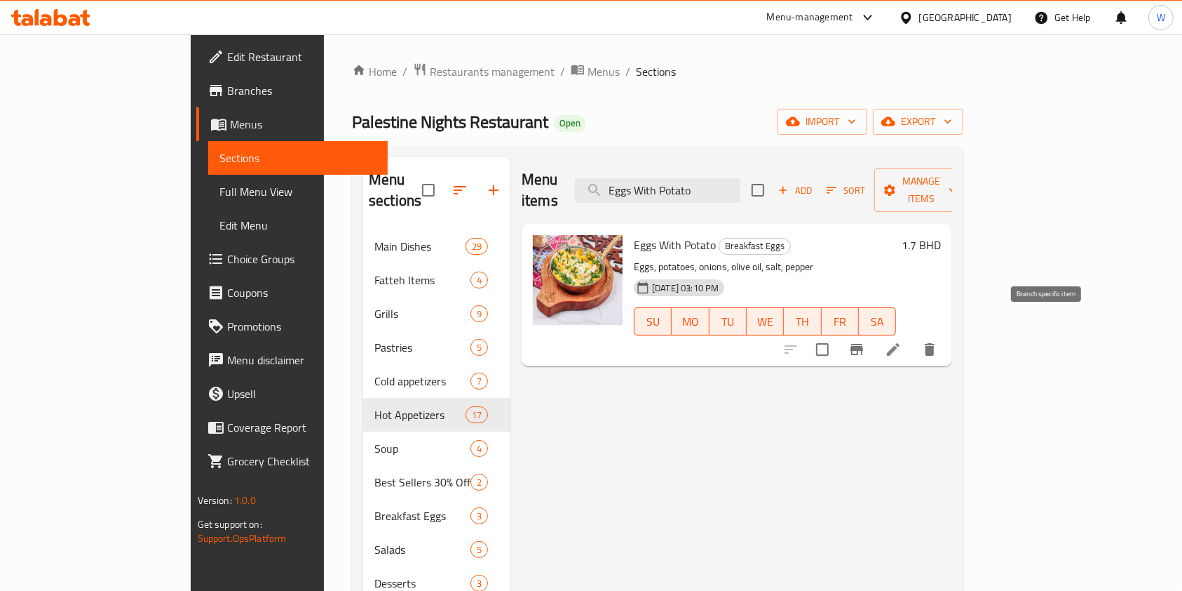
click at [863, 344] on icon "Branch-specific-item" at bounding box center [857, 349] width 13 height 11
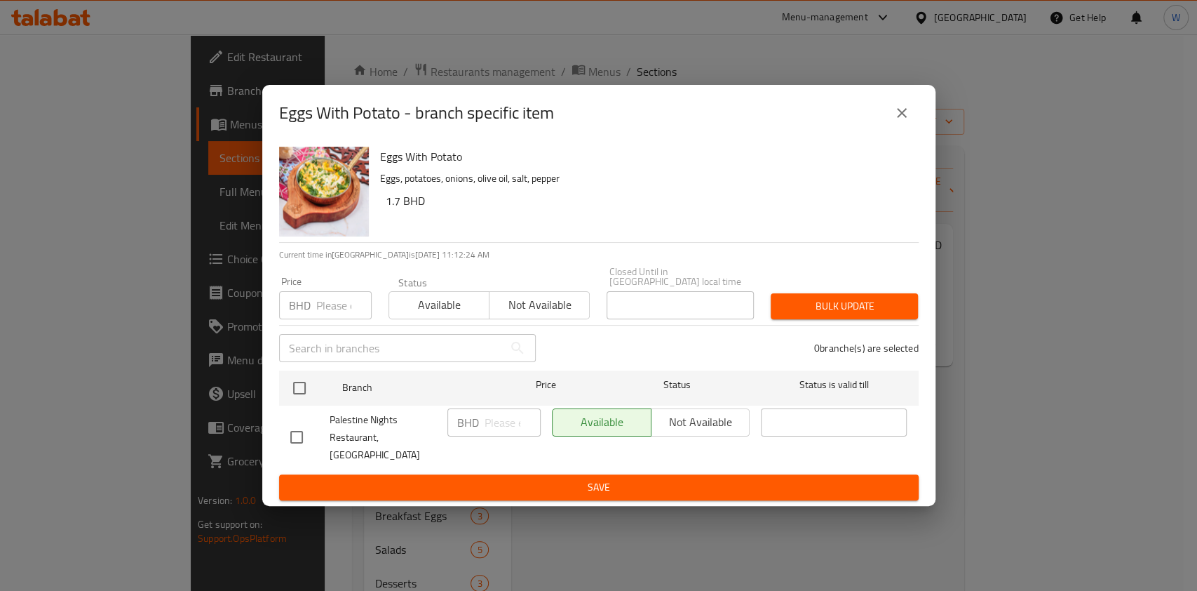
click at [339, 316] on input "number" at bounding box center [343, 305] width 55 height 28
paste input "2.5"
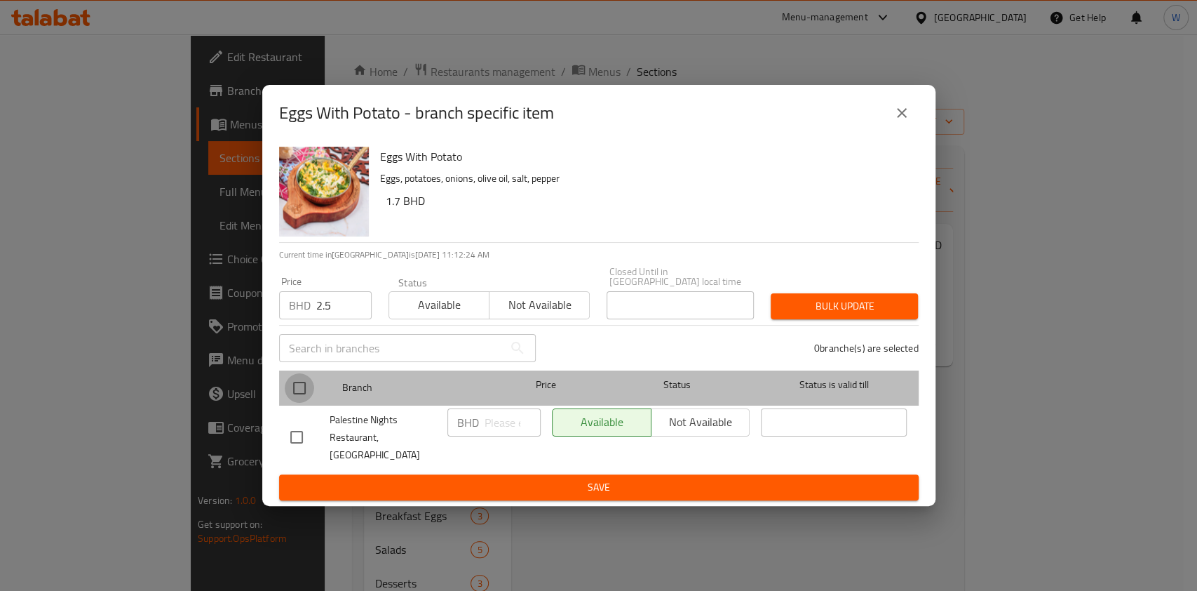
click at [303, 389] on input "checkbox" at bounding box center [299, 387] width 29 height 29
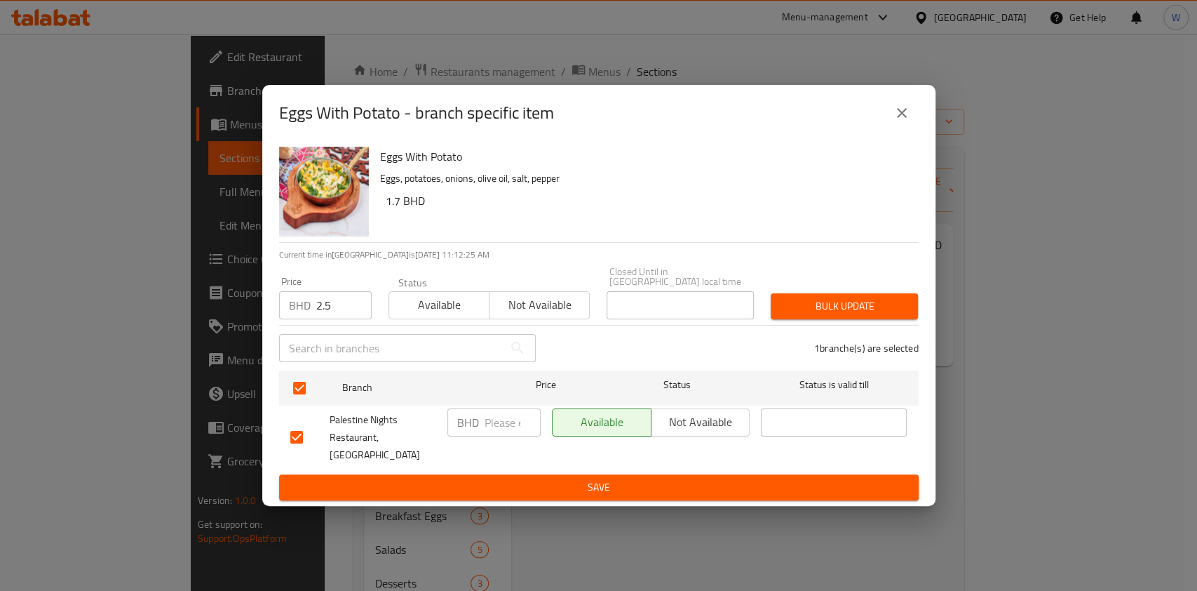
click at [904, 304] on span "Bulk update" at bounding box center [844, 306] width 125 height 18
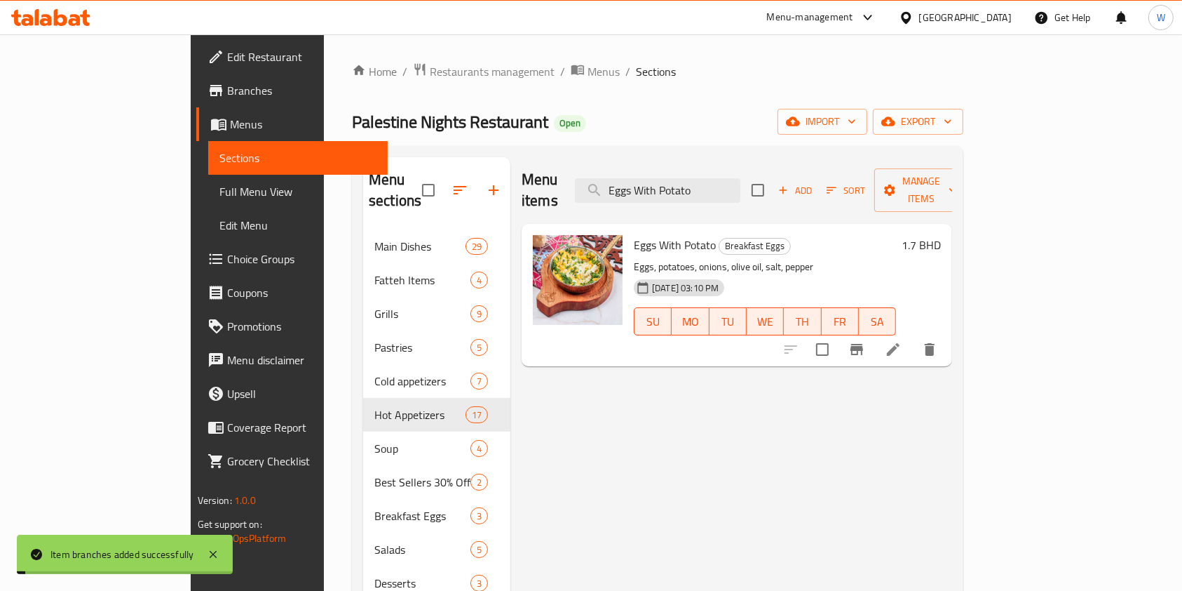
click at [941, 235] on div "1.7 BHD" at bounding box center [918, 295] width 45 height 120
click at [941, 235] on h6 "1.7 BHD" at bounding box center [921, 245] width 39 height 20
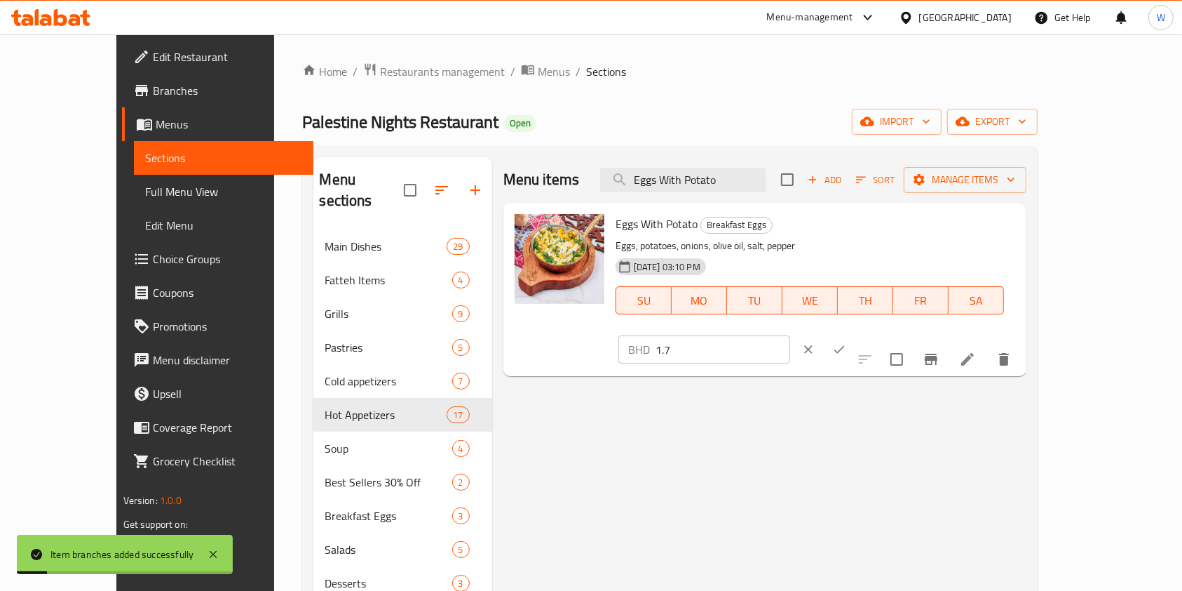
drag, startPoint x: 981, startPoint y: 230, endPoint x: 910, endPoint y: 233, distance: 71.6
click at [790, 335] on div "BHD 1.7 ​" at bounding box center [705, 349] width 172 height 28
paste input "2.5"
click at [847, 342] on icon "ok" at bounding box center [840, 349] width 14 height 14
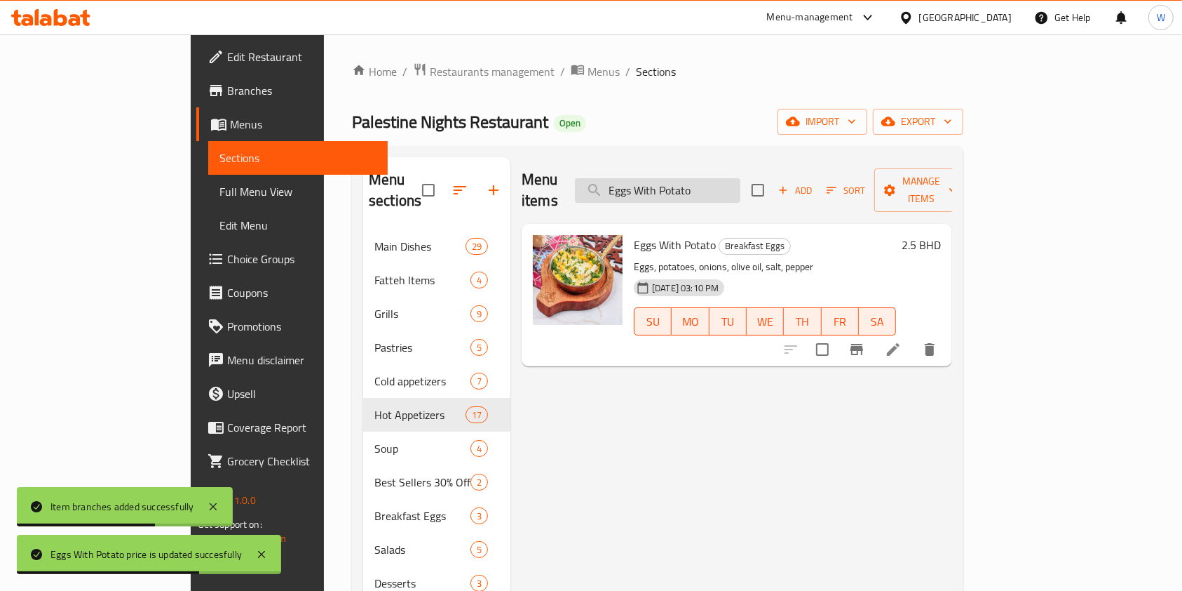
click at [741, 189] on input "Eggs With Potato" at bounding box center [658, 190] width 166 height 25
paste input "Basterma"
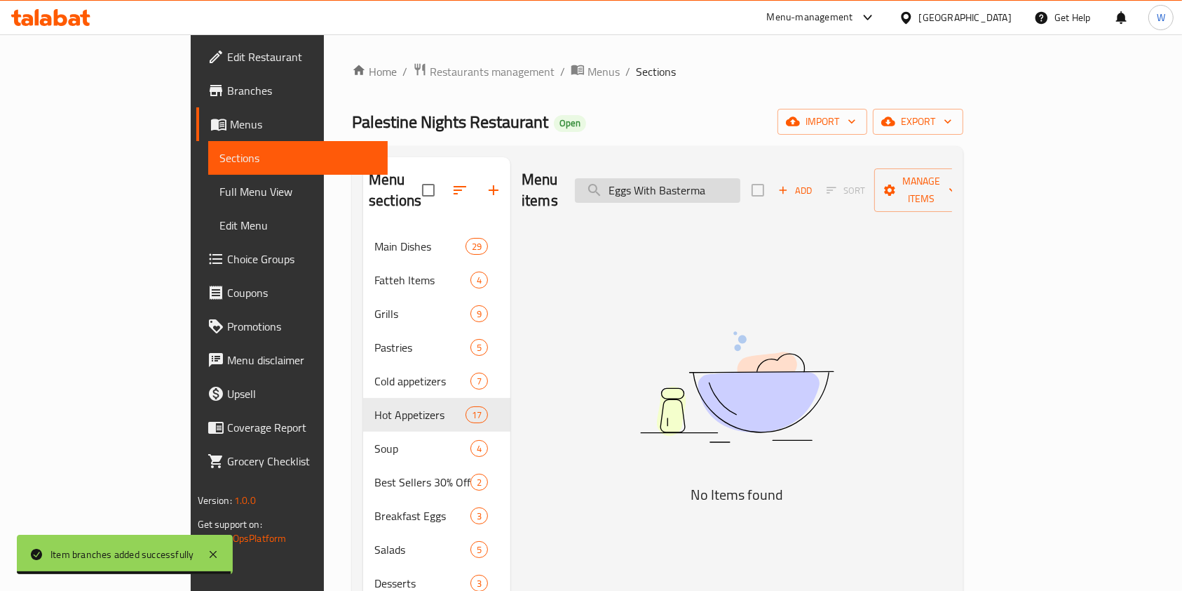
click at [741, 191] on input "Eggs With Basterma" at bounding box center [658, 190] width 166 height 25
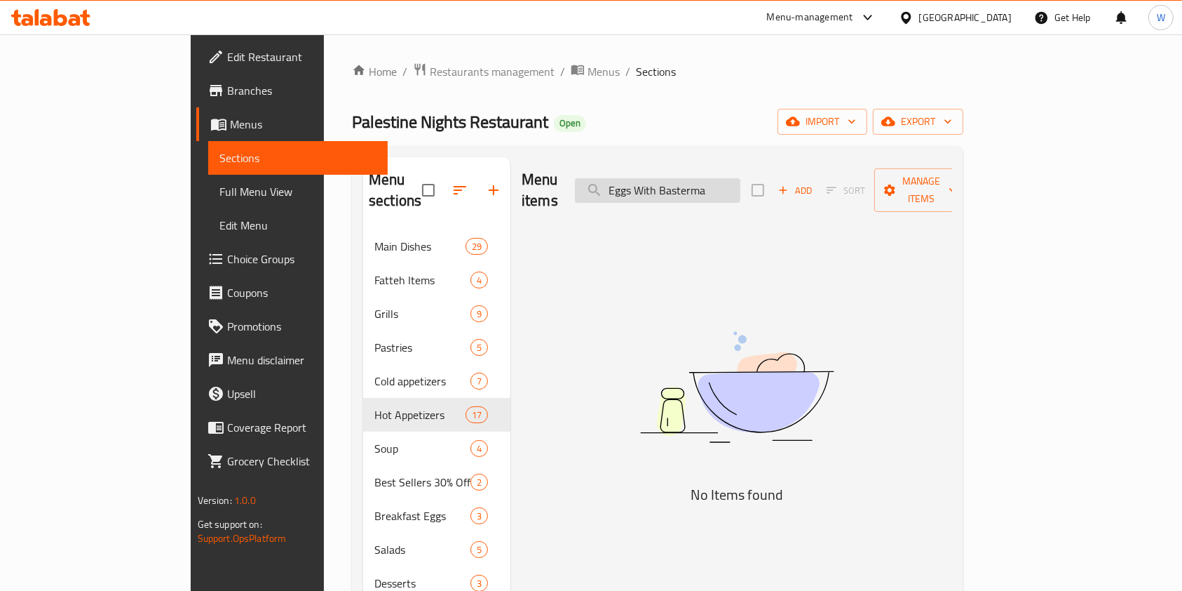
click at [741, 190] on input "Eggs With Basterma" at bounding box center [658, 190] width 166 height 25
paste input "Awa"
click at [741, 178] on input "Eggs With Awarma" at bounding box center [658, 190] width 166 height 25
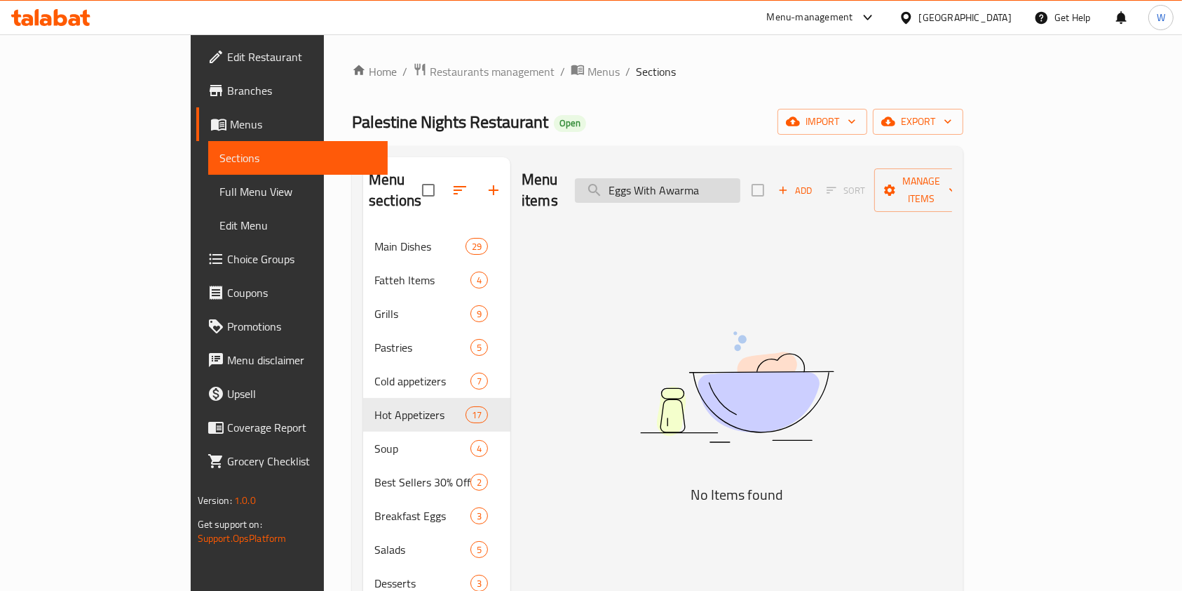
click at [741, 178] on input "Eggs With Awarma" at bounding box center [658, 190] width 166 height 25
paste input "Minced Meat"
click at [741, 178] on input "Eggs With Minced Meat" at bounding box center [658, 190] width 166 height 25
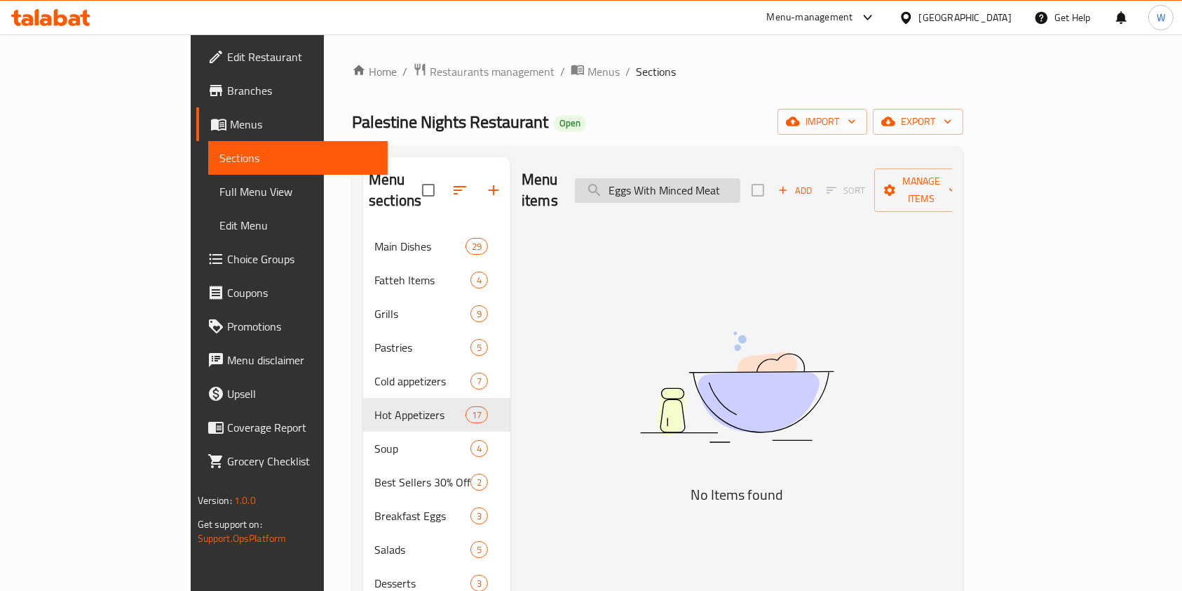
paste input "Omlette"
click at [741, 178] on input "Omlette" at bounding box center [658, 190] width 166 height 25
paste input "[PERSON_NAME]"
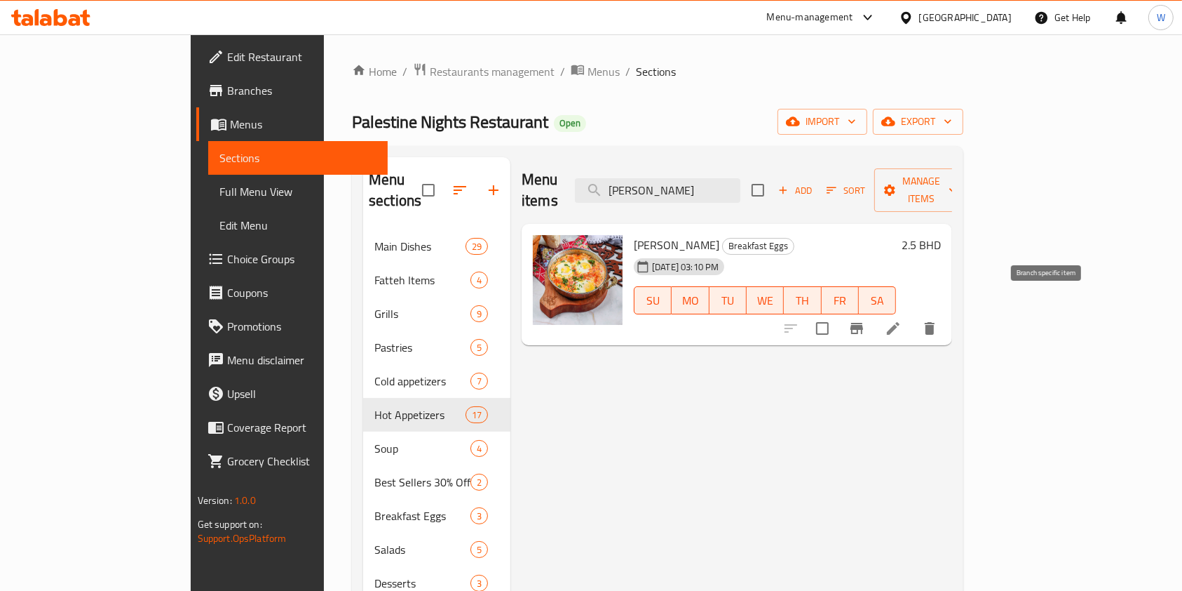
click at [874, 317] on button "Branch-specific-item" at bounding box center [857, 328] width 34 height 34
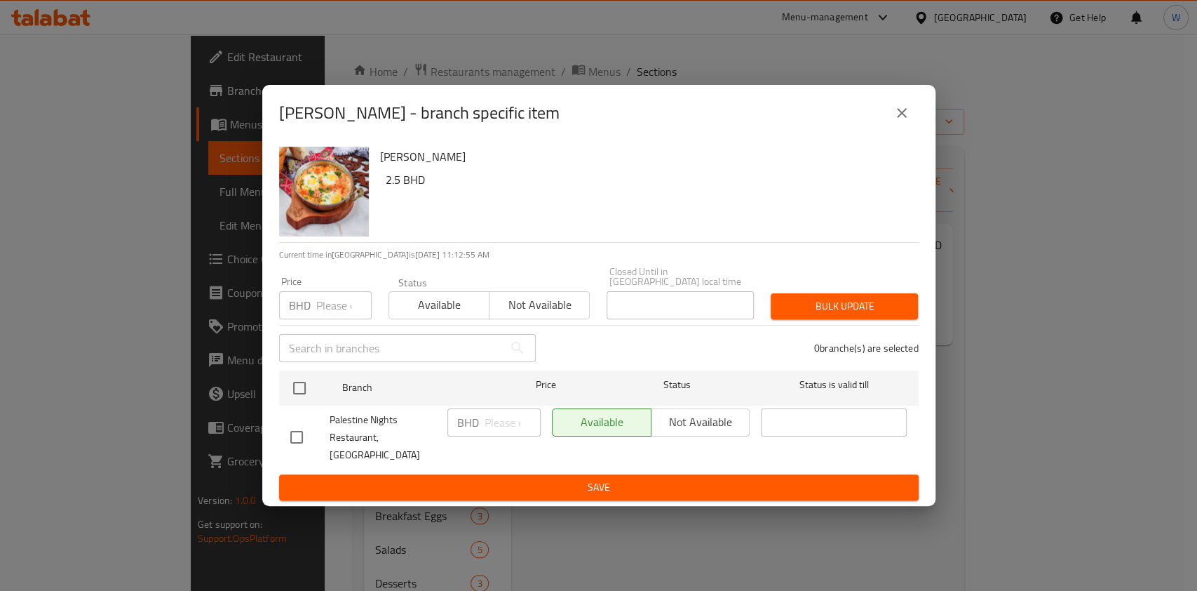
click at [339, 311] on input "number" at bounding box center [343, 305] width 55 height 28
click at [917, 128] on button "close" at bounding box center [902, 113] width 34 height 34
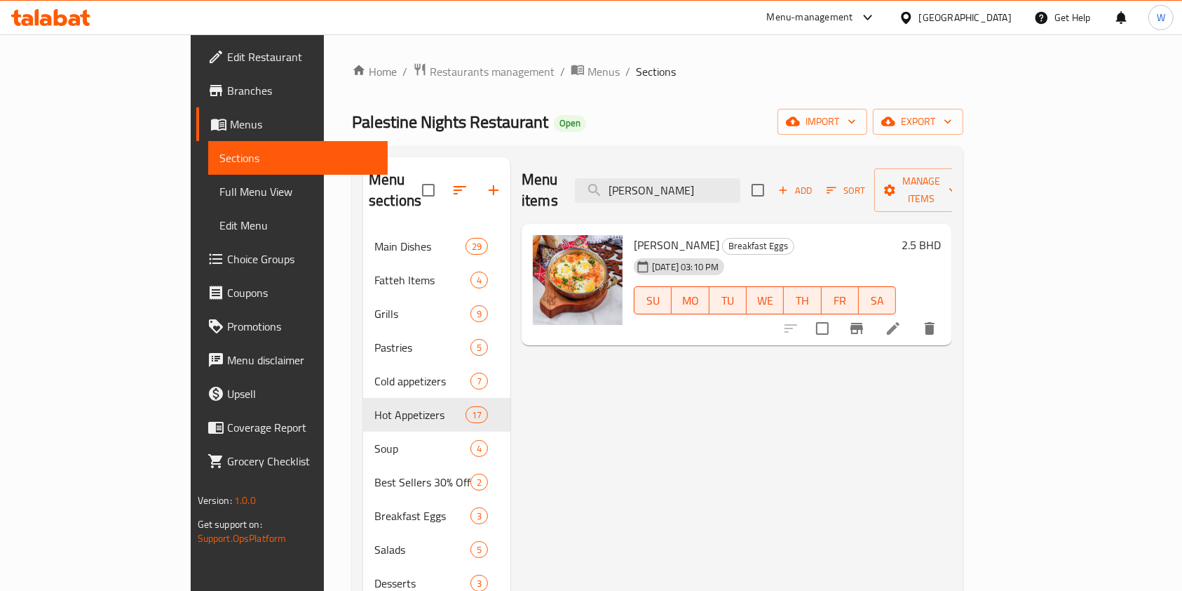
click at [941, 235] on h6 "2.5 BHD" at bounding box center [921, 245] width 39 height 20
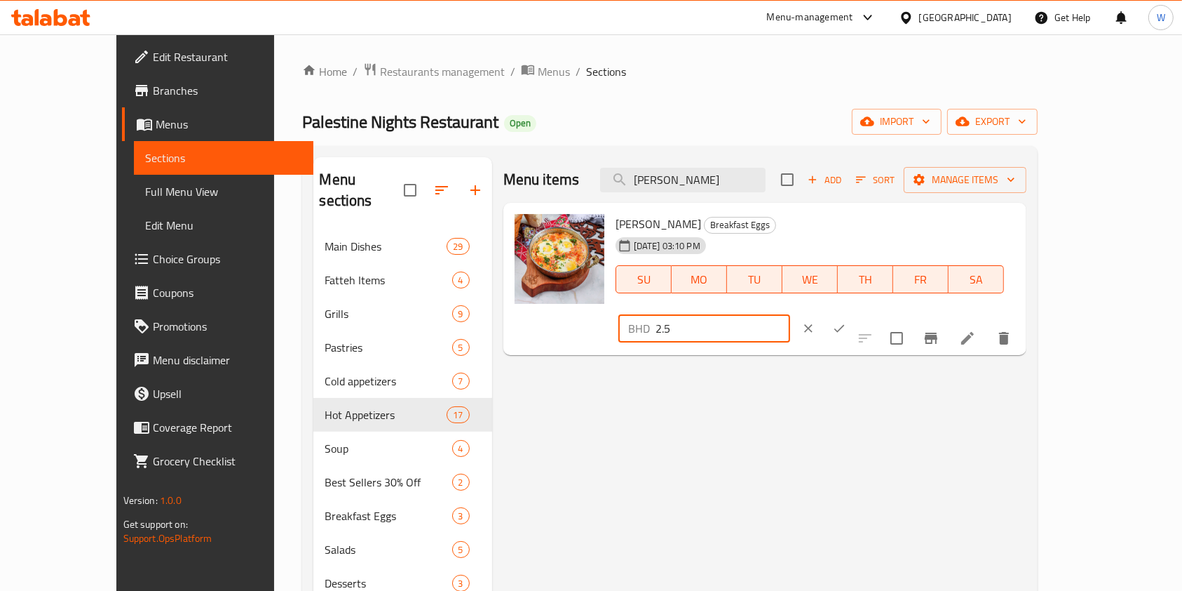
drag, startPoint x: 1018, startPoint y: 224, endPoint x: 893, endPoint y: 227, distance: 124.9
click at [893, 227] on div "[PERSON_NAME] Breakfast Eggs [DATE] 03:10 PM SU MO TU WE TH FR SA BHD 2.5 ​" at bounding box center [816, 279] width 412 height 142
paste input "3"
click at [855, 313] on button "ok" at bounding box center [839, 328] width 31 height 31
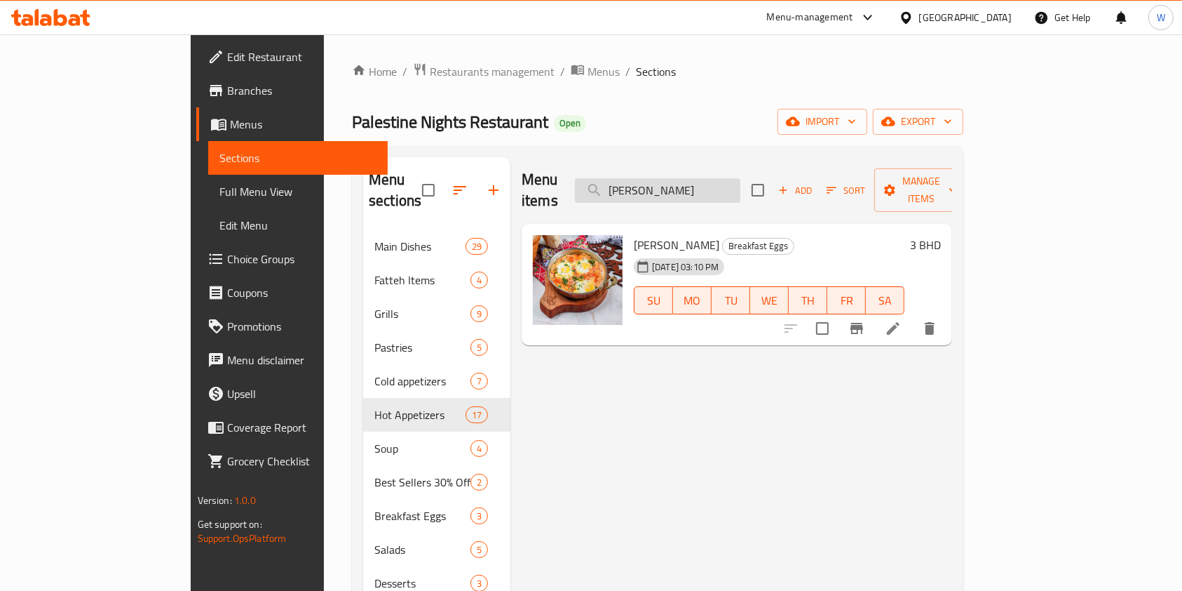
click at [741, 178] on input "[PERSON_NAME]" at bounding box center [658, 190] width 166 height 25
paste input "[PERSON_NAME] Ajeen ( Special )"
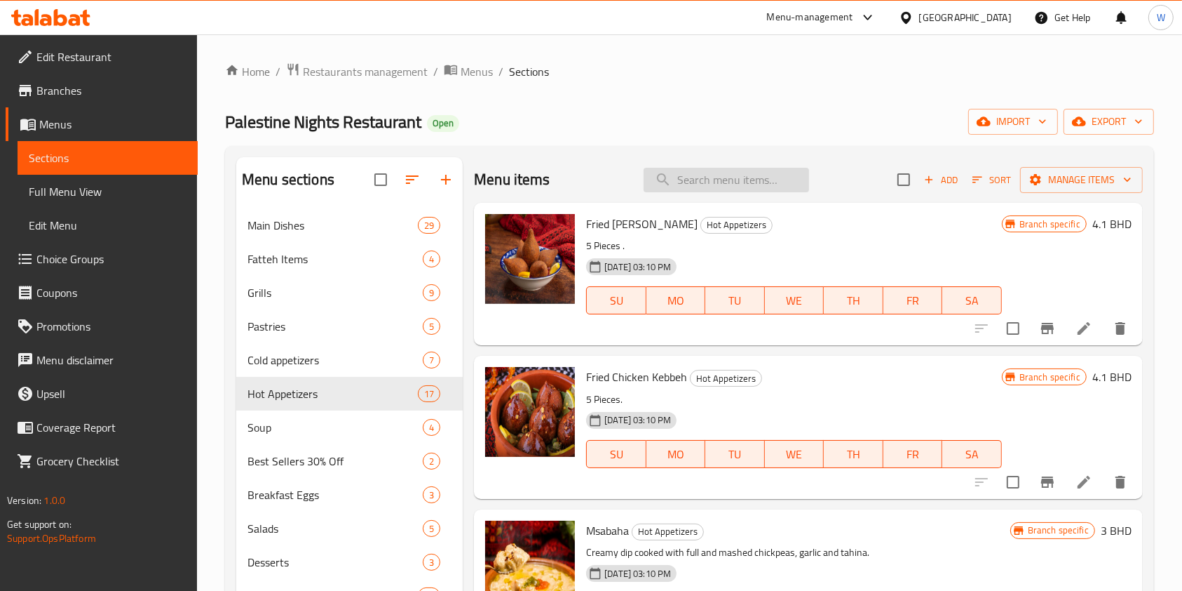
click at [673, 186] on input "search" at bounding box center [727, 180] width 166 height 25
paste
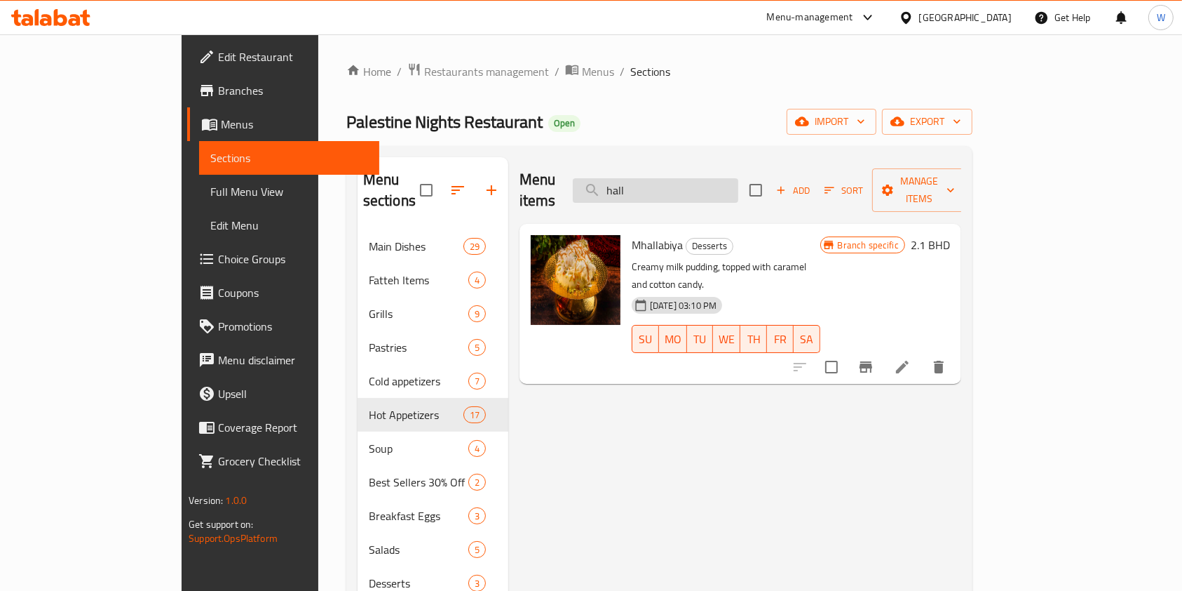
click at [739, 178] on input "hall" at bounding box center [656, 190] width 166 height 25
click at [739, 178] on input "hallMeat Pot" at bounding box center [656, 190] width 166 height 25
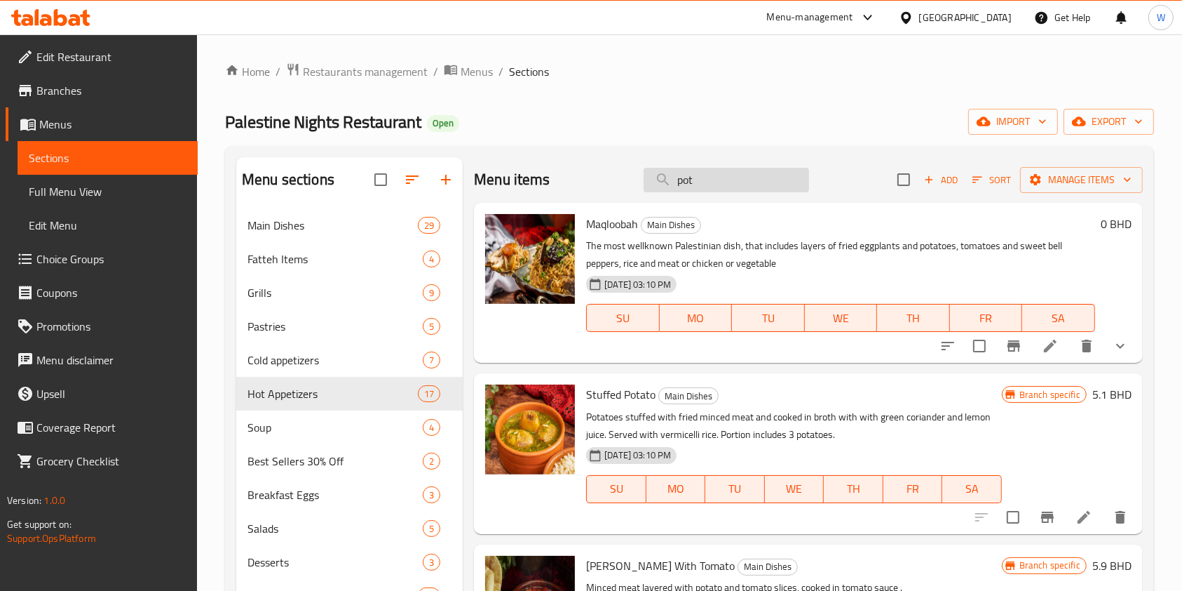
click at [699, 177] on input "pot" at bounding box center [727, 180] width 166 height 25
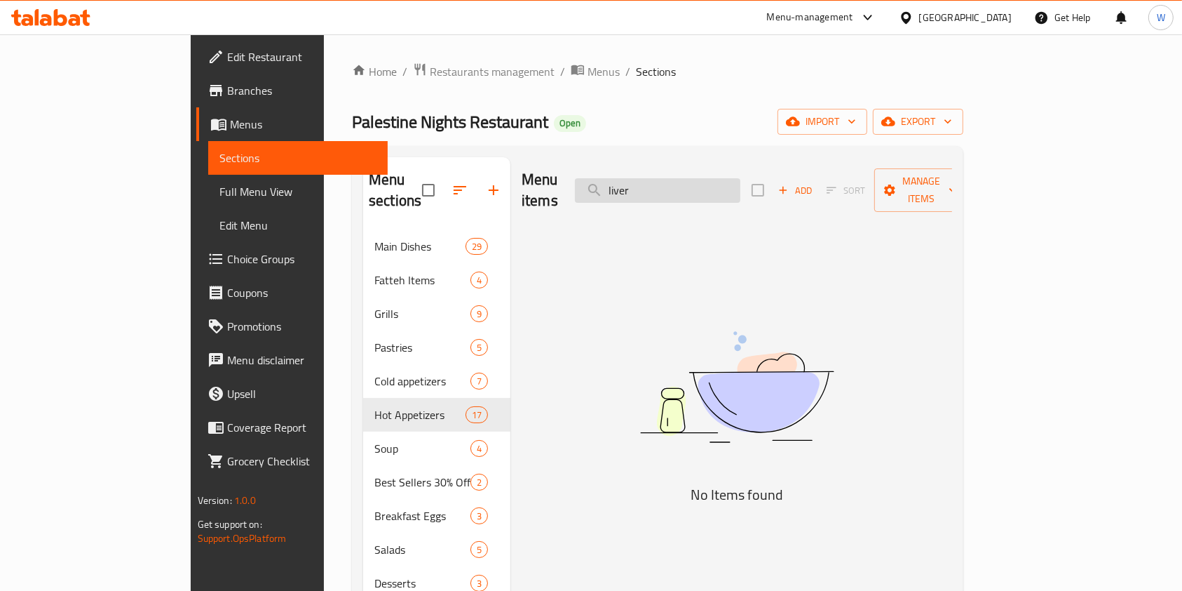
click at [696, 182] on input "liver" at bounding box center [658, 190] width 166 height 25
click at [783, 166] on div "Menu items Beef Liver Add Sort Manage items" at bounding box center [737, 190] width 431 height 67
click at [741, 179] on input "Beef Liver" at bounding box center [658, 190] width 166 height 25
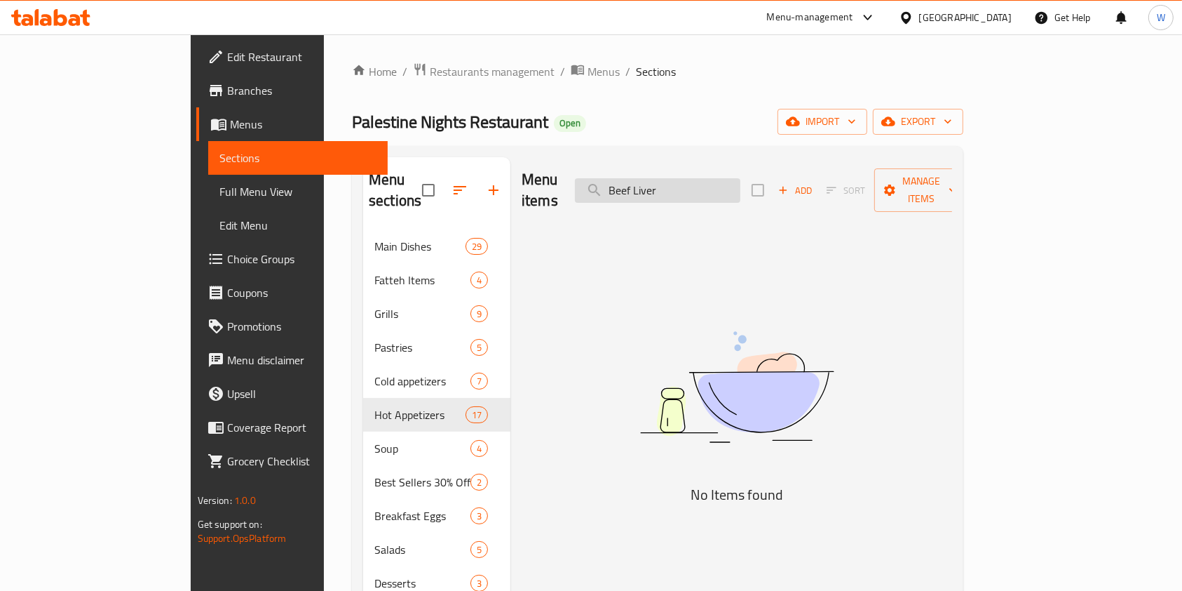
click at [741, 179] on input "Beef Liver" at bounding box center [658, 190] width 166 height 25
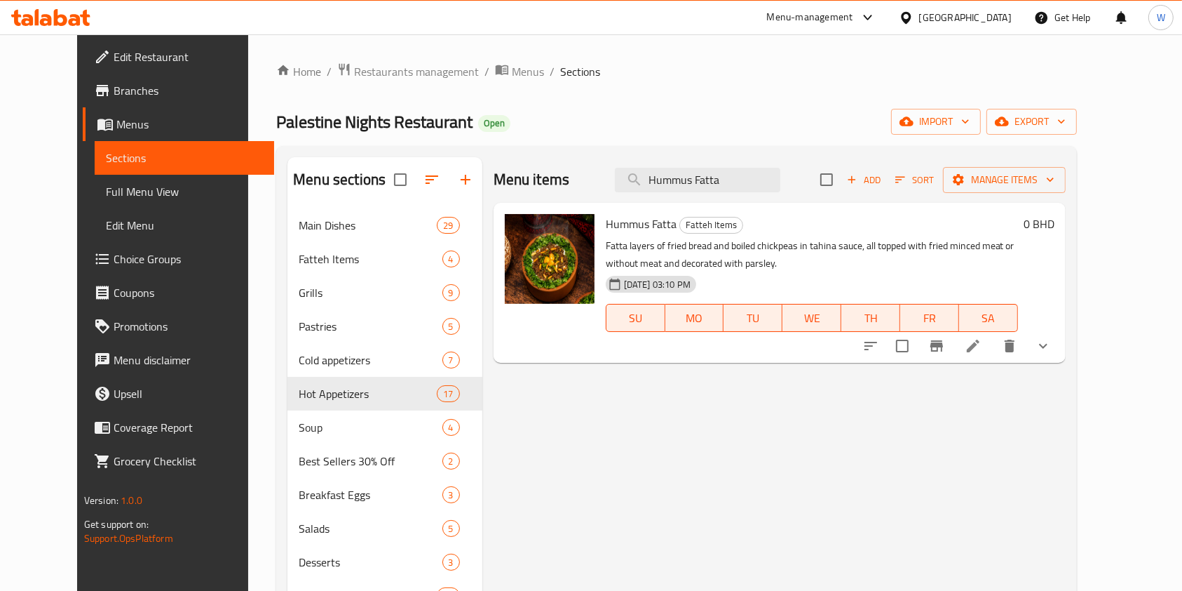
click at [954, 345] on button "Branch-specific-item" at bounding box center [937, 346] width 34 height 34
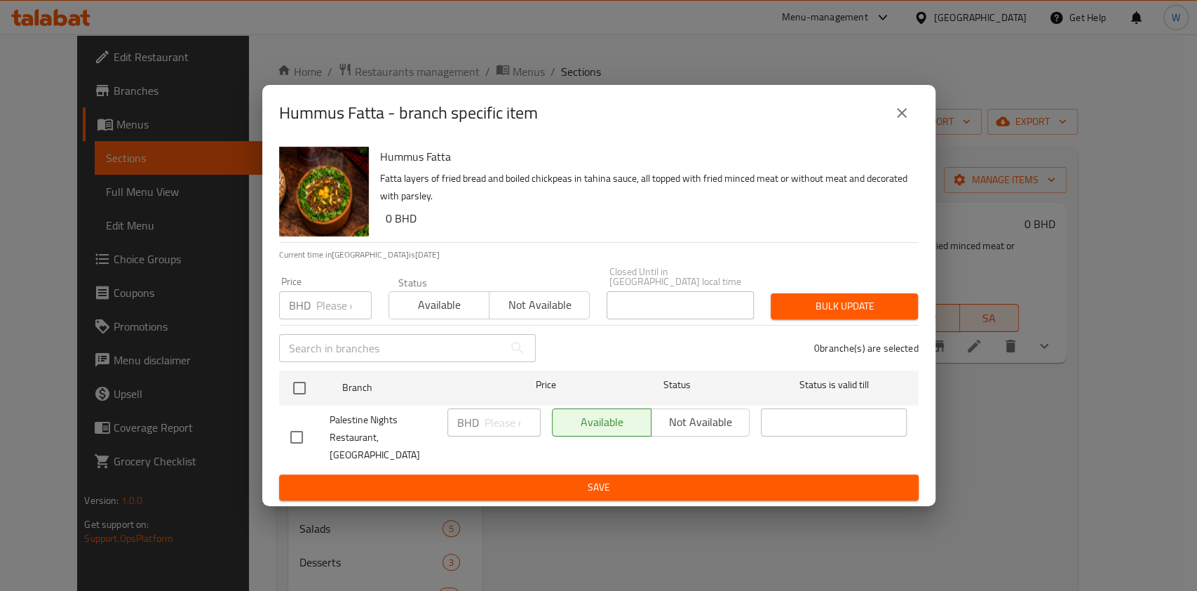
click at [921, 134] on div "Hummus Fatta - branch specific item" at bounding box center [598, 113] width 673 height 56
click at [912, 128] on button "close" at bounding box center [902, 113] width 34 height 34
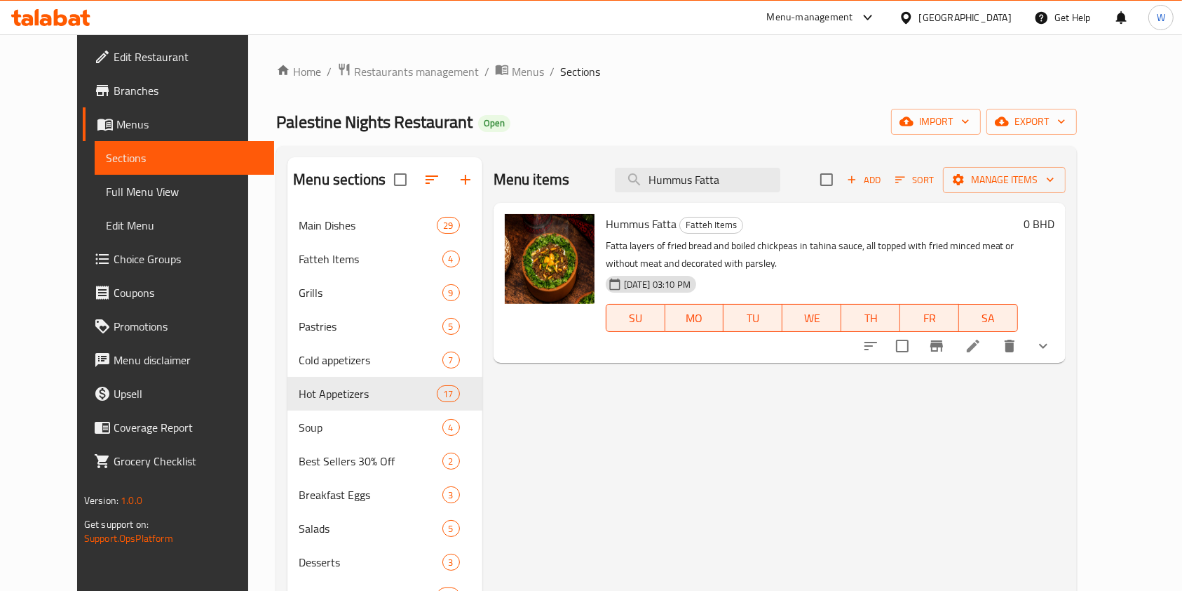
click at [1060, 341] on button "show more" at bounding box center [1044, 346] width 34 height 34
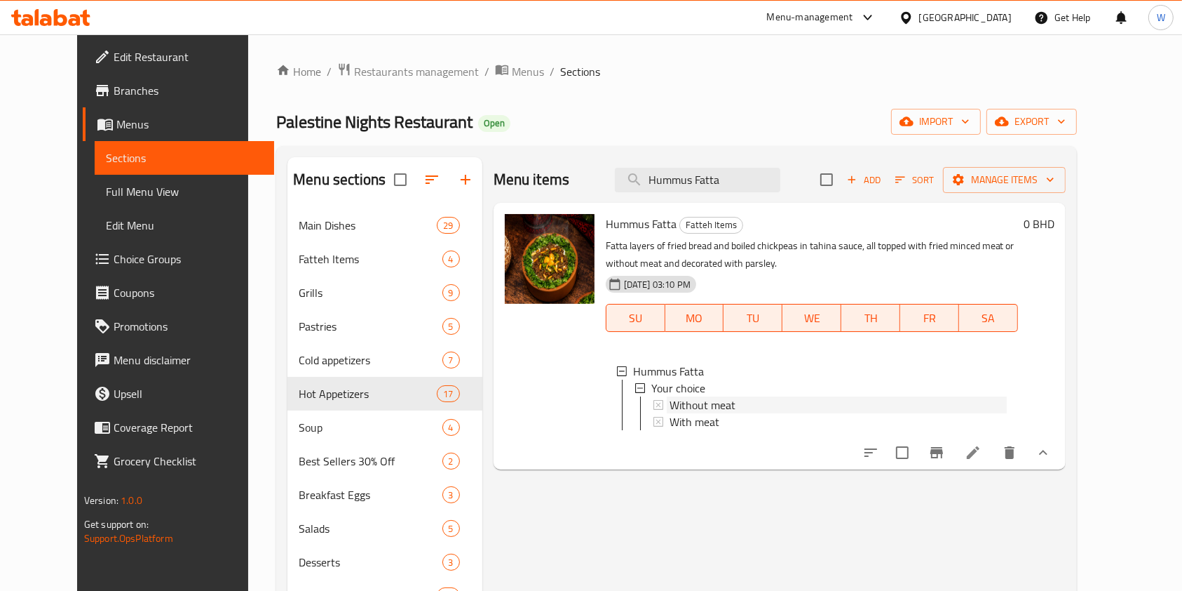
click at [757, 407] on div "Without meat" at bounding box center [838, 404] width 337 height 17
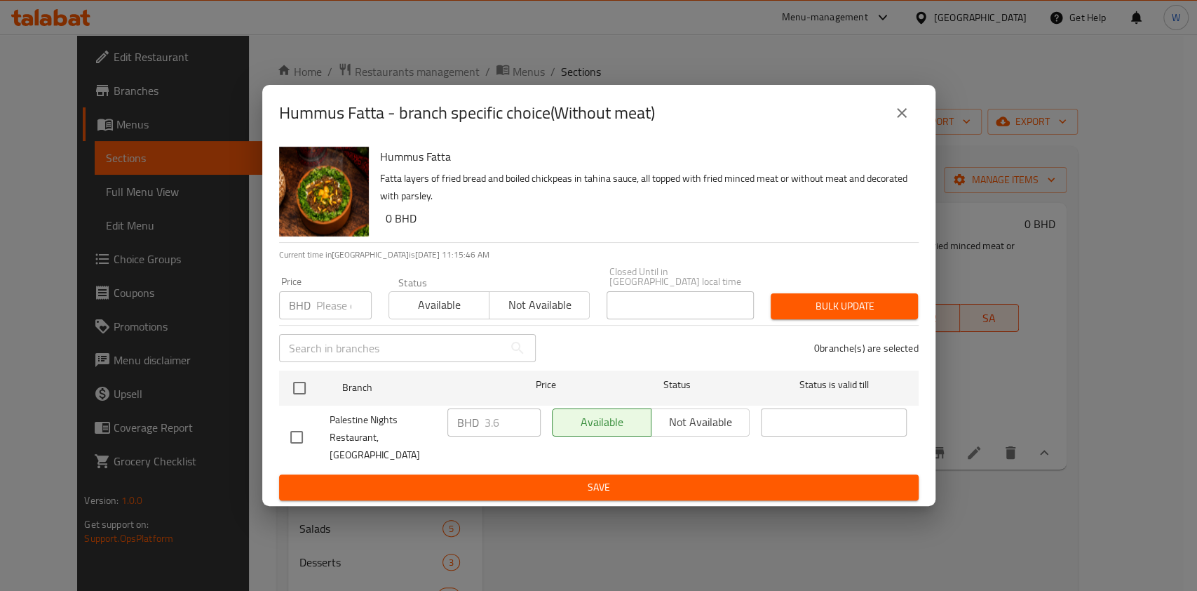
click at [912, 121] on button "close" at bounding box center [902, 113] width 34 height 34
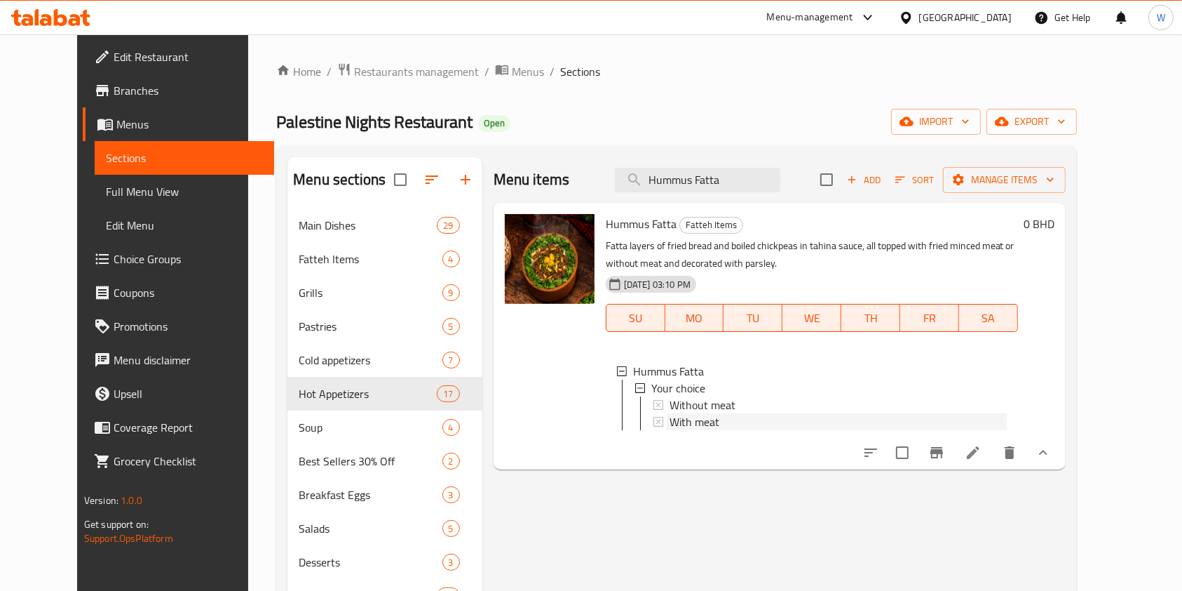
click at [751, 421] on div "With meat" at bounding box center [838, 421] width 337 height 17
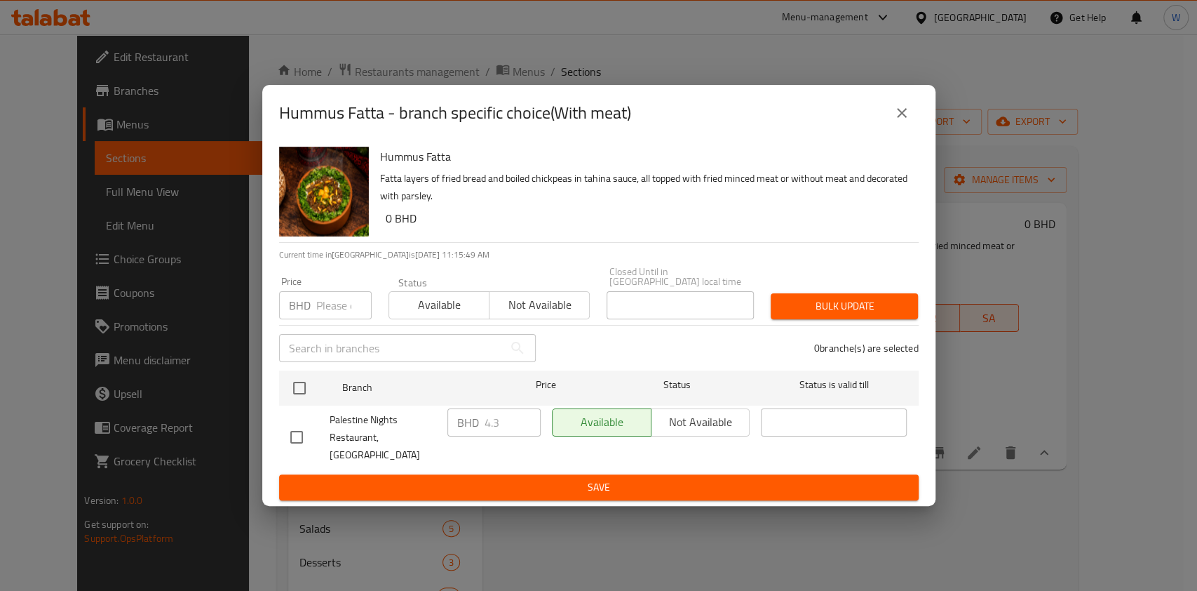
click at [346, 306] on input "number" at bounding box center [343, 305] width 55 height 28
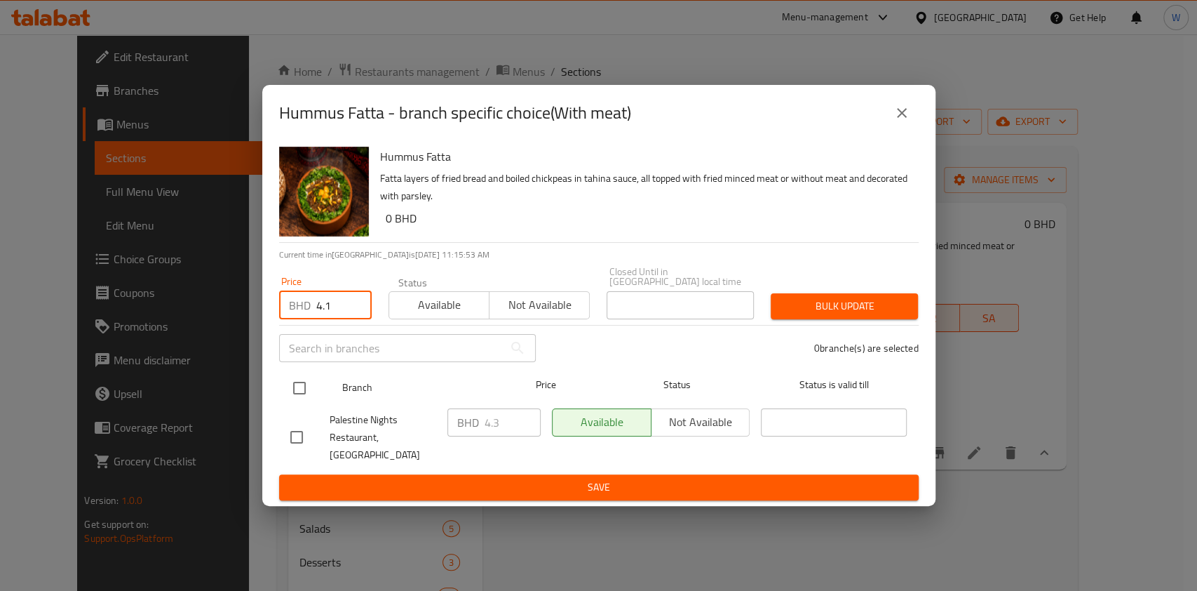
click at [303, 396] on input "checkbox" at bounding box center [299, 387] width 29 height 29
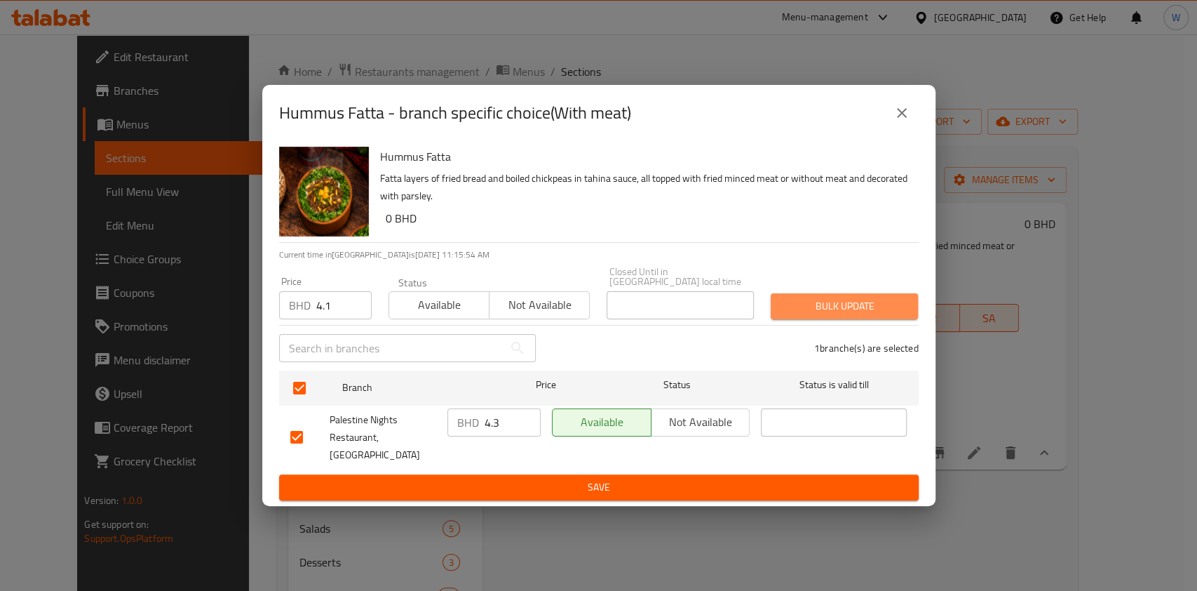
click at [818, 314] on span "Bulk update" at bounding box center [844, 306] width 125 height 18
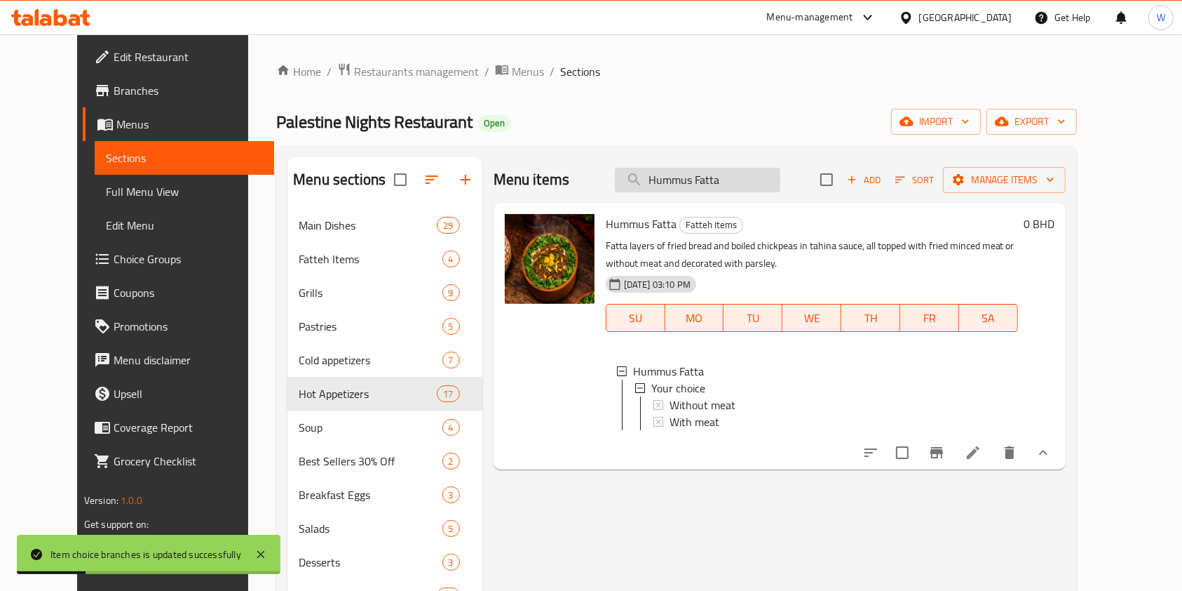
click at [711, 182] on input "Hummus Fatta" at bounding box center [698, 180] width 166 height 25
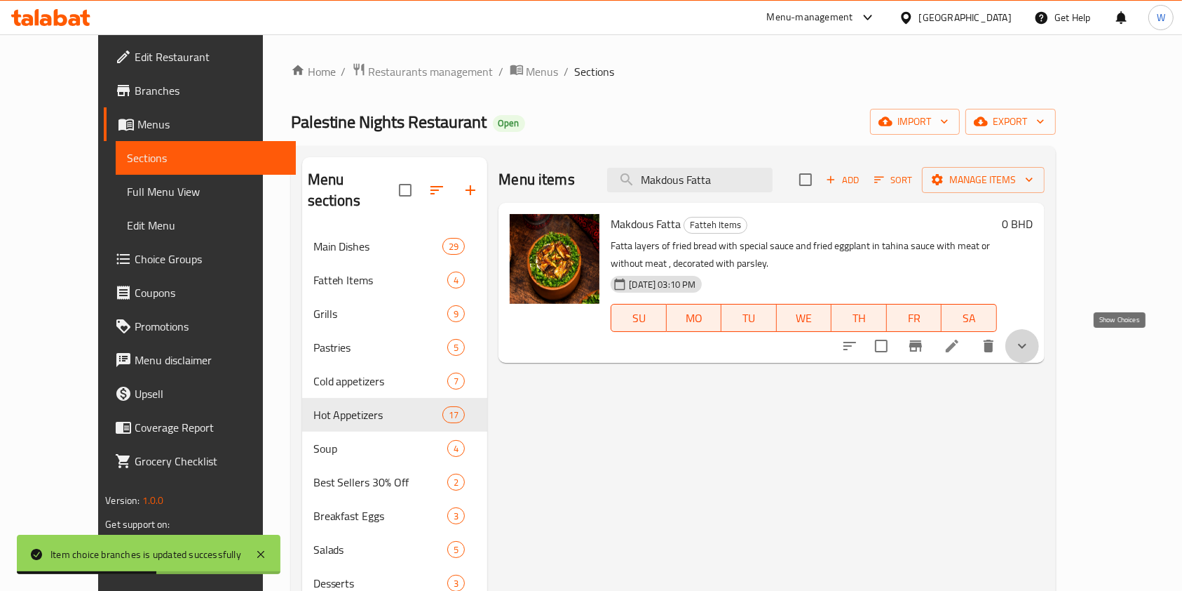
click at [1031, 347] on icon "show more" at bounding box center [1022, 345] width 17 height 17
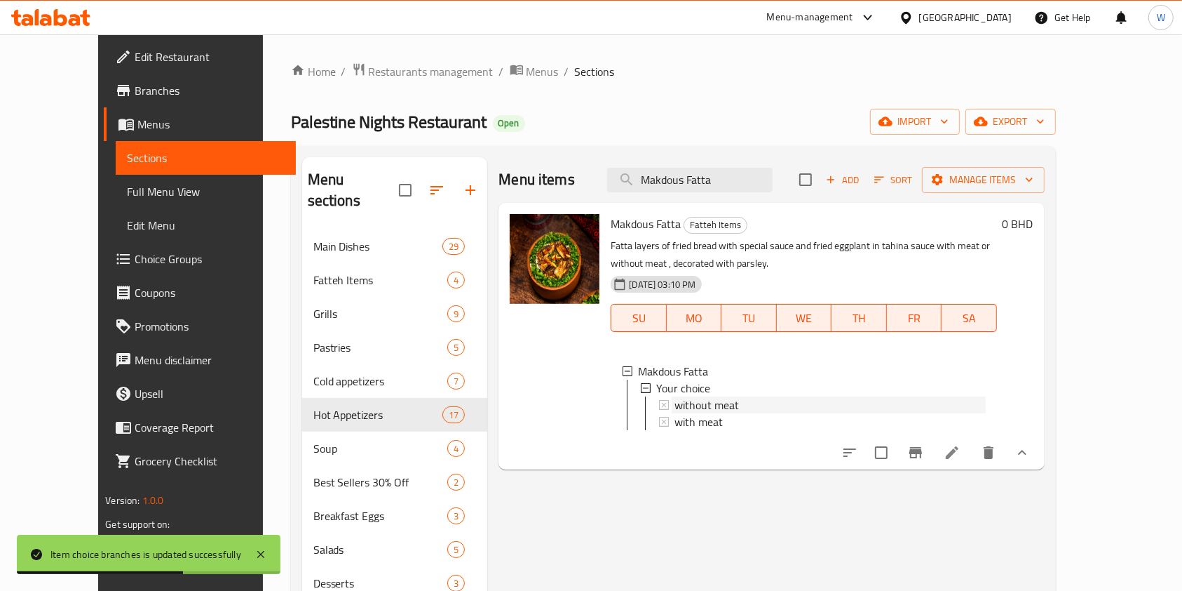
click at [774, 405] on div "without meat" at bounding box center [830, 404] width 311 height 17
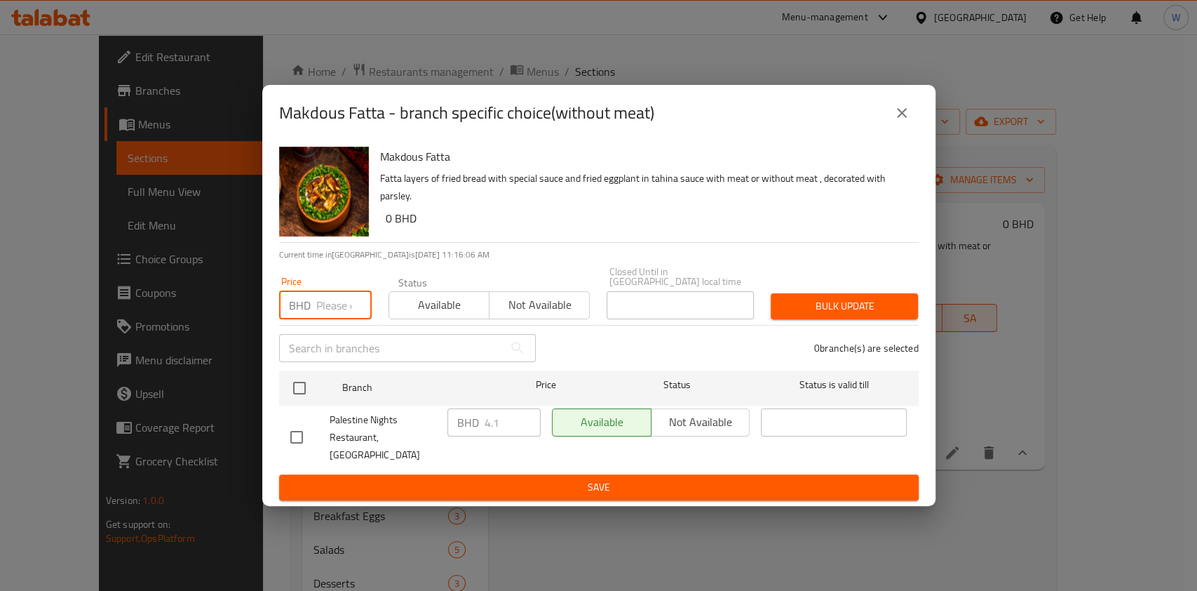
click at [344, 299] on input "number" at bounding box center [343, 305] width 55 height 28
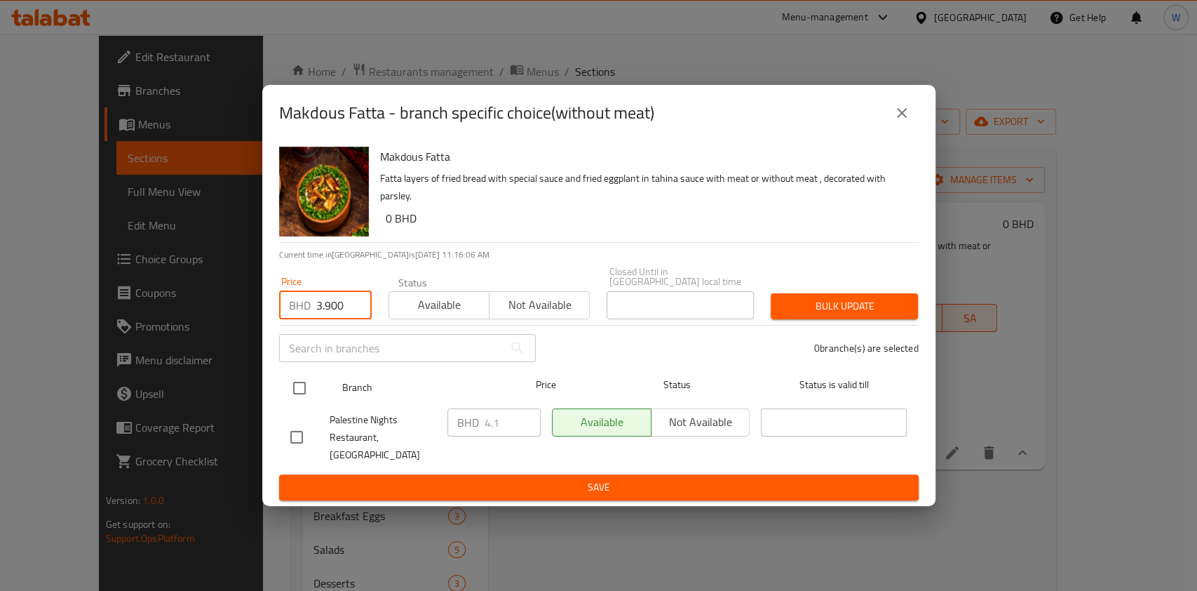
click at [291, 393] on input "checkbox" at bounding box center [299, 387] width 29 height 29
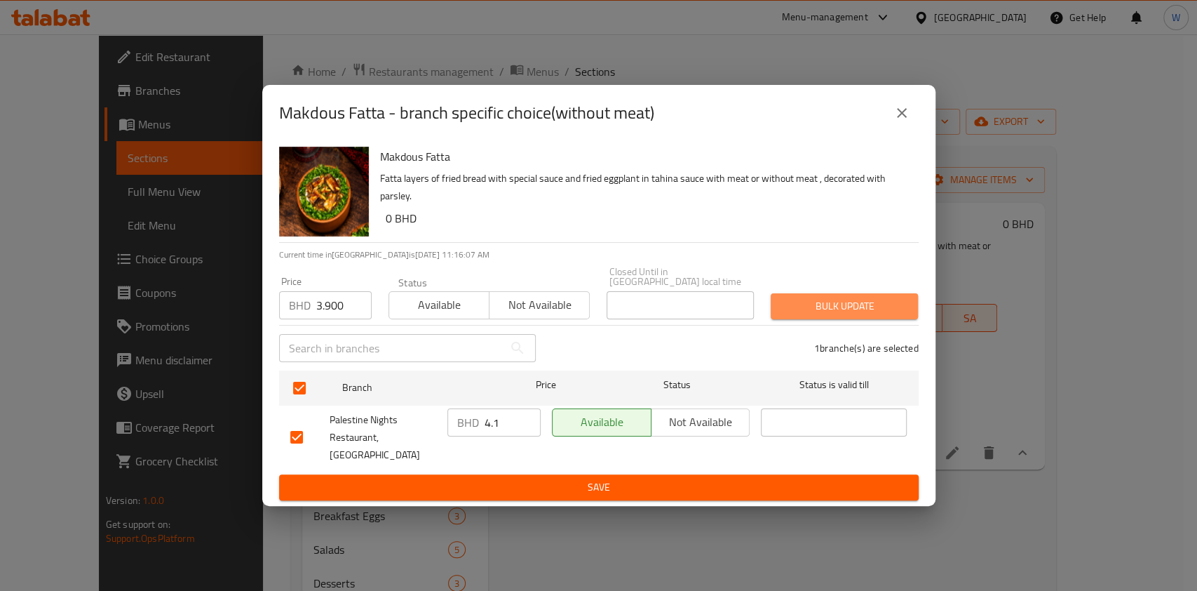
click at [807, 311] on span "Bulk update" at bounding box center [844, 306] width 125 height 18
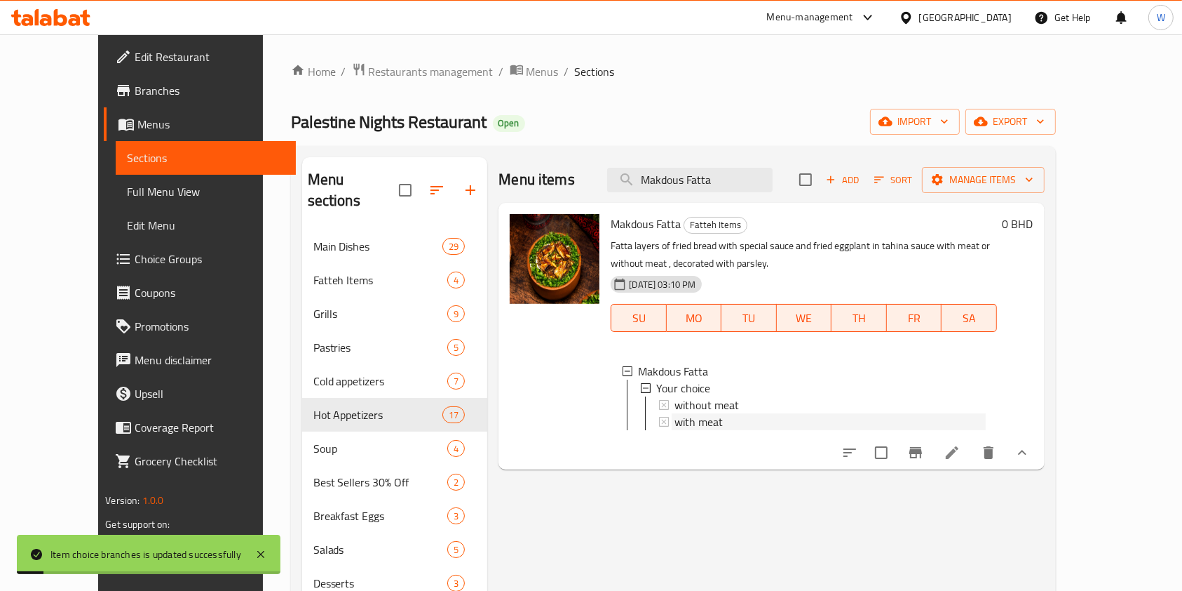
click at [676, 424] on span "with meat" at bounding box center [699, 421] width 48 height 17
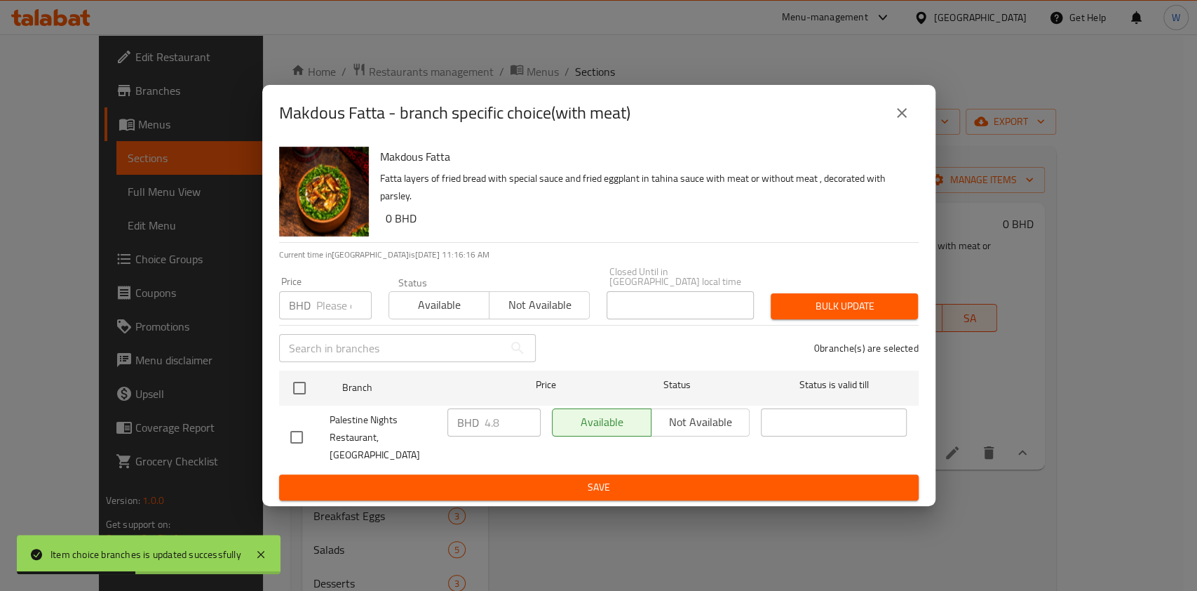
click at [332, 309] on input "number" at bounding box center [343, 305] width 55 height 28
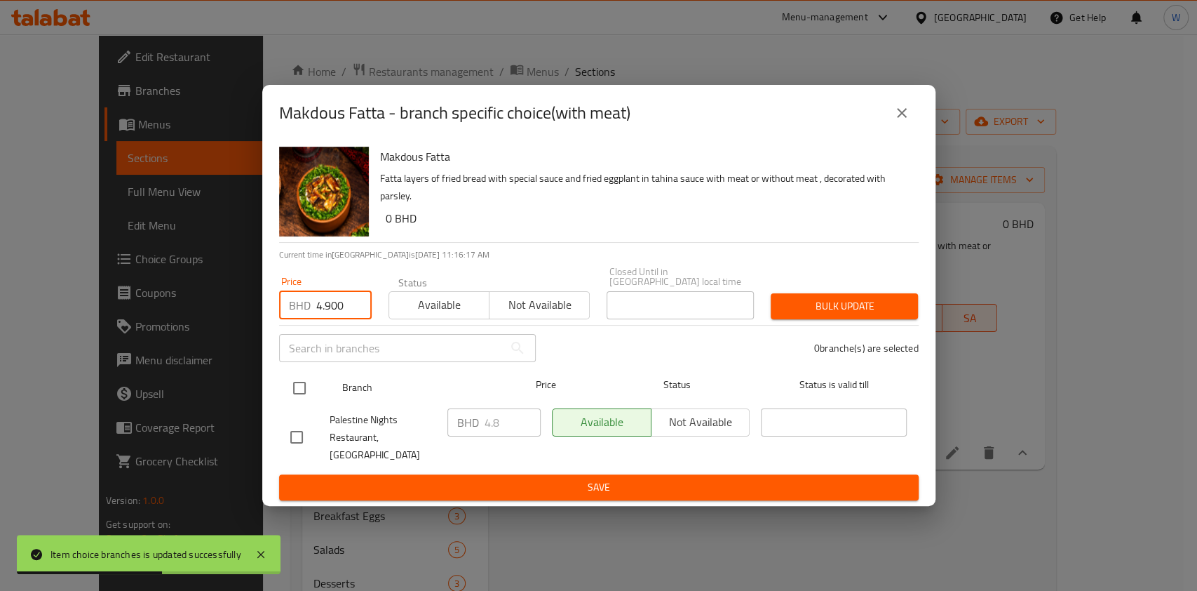
click at [304, 397] on input "checkbox" at bounding box center [299, 387] width 29 height 29
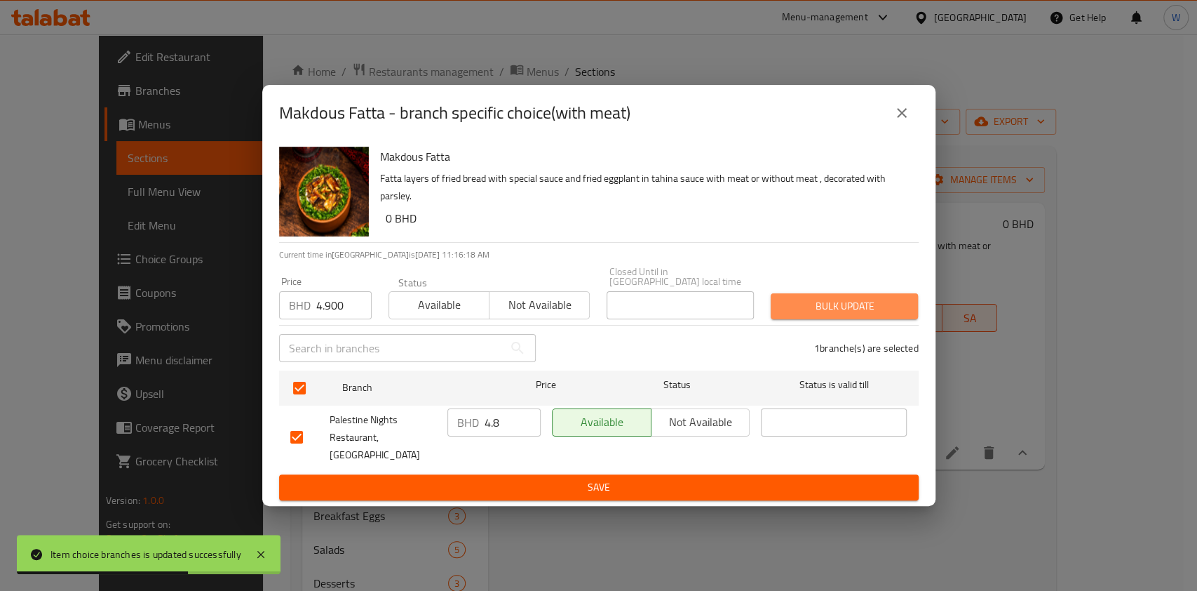
click at [893, 299] on button "Bulk update" at bounding box center [844, 306] width 147 height 26
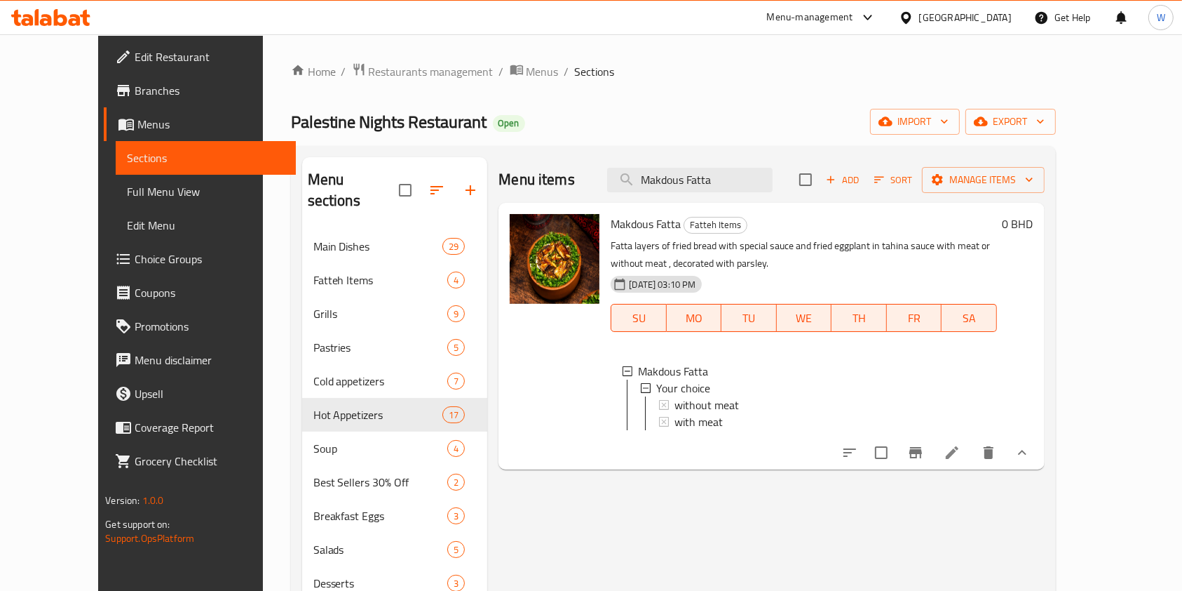
click at [739, 422] on div "with meat" at bounding box center [830, 421] width 311 height 17
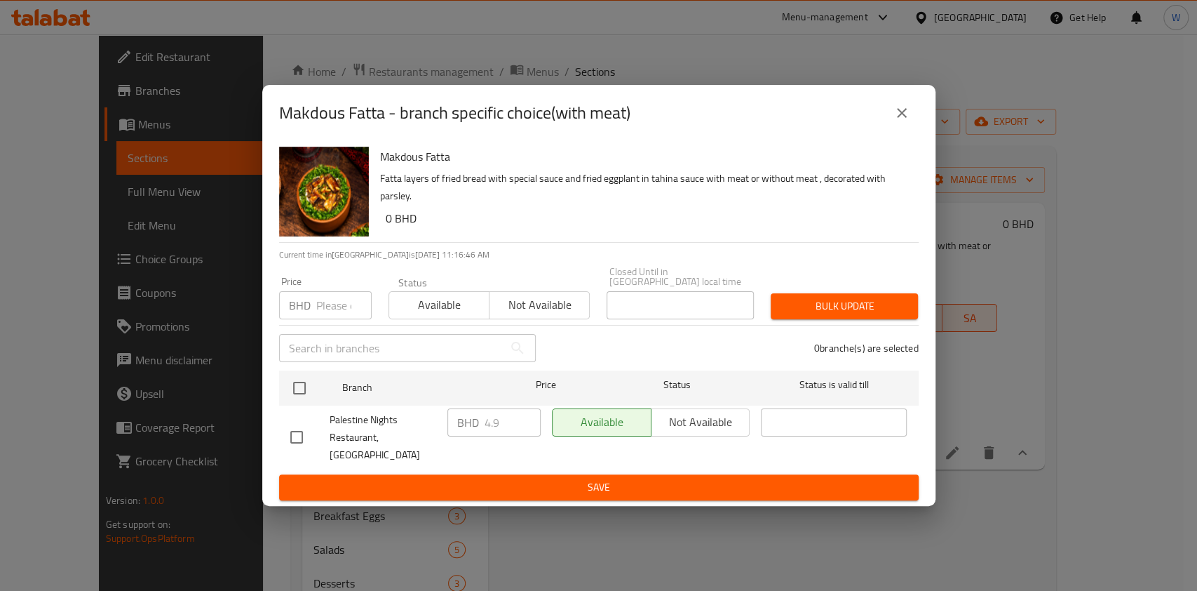
click at [898, 130] on button "close" at bounding box center [902, 113] width 34 height 34
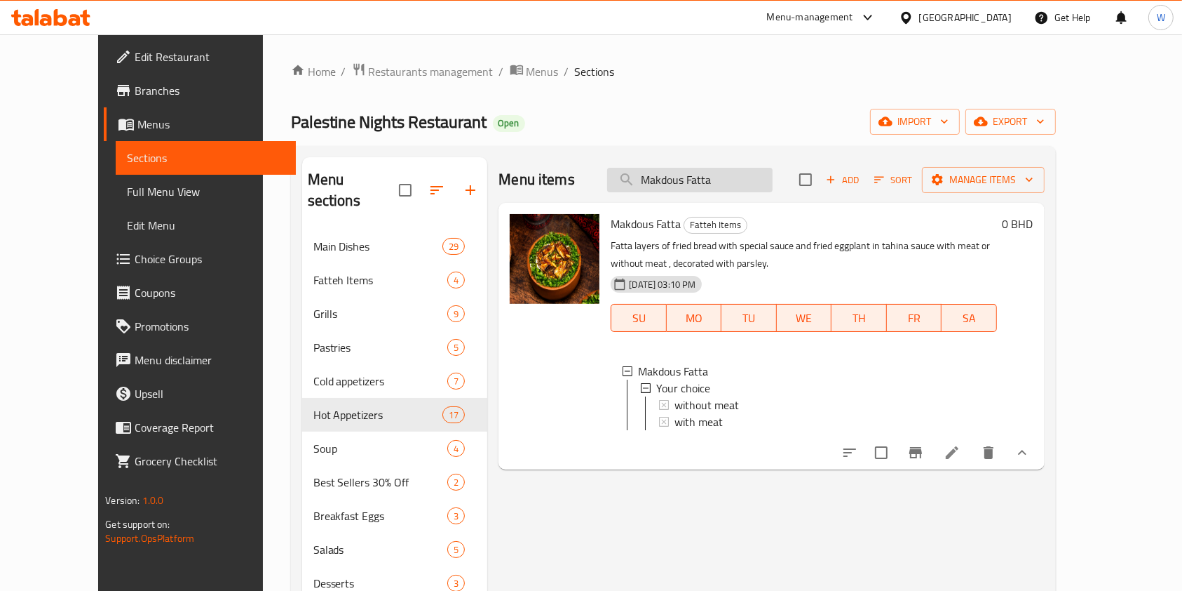
click at [701, 179] on input "Makdous Fatta" at bounding box center [690, 180] width 166 height 25
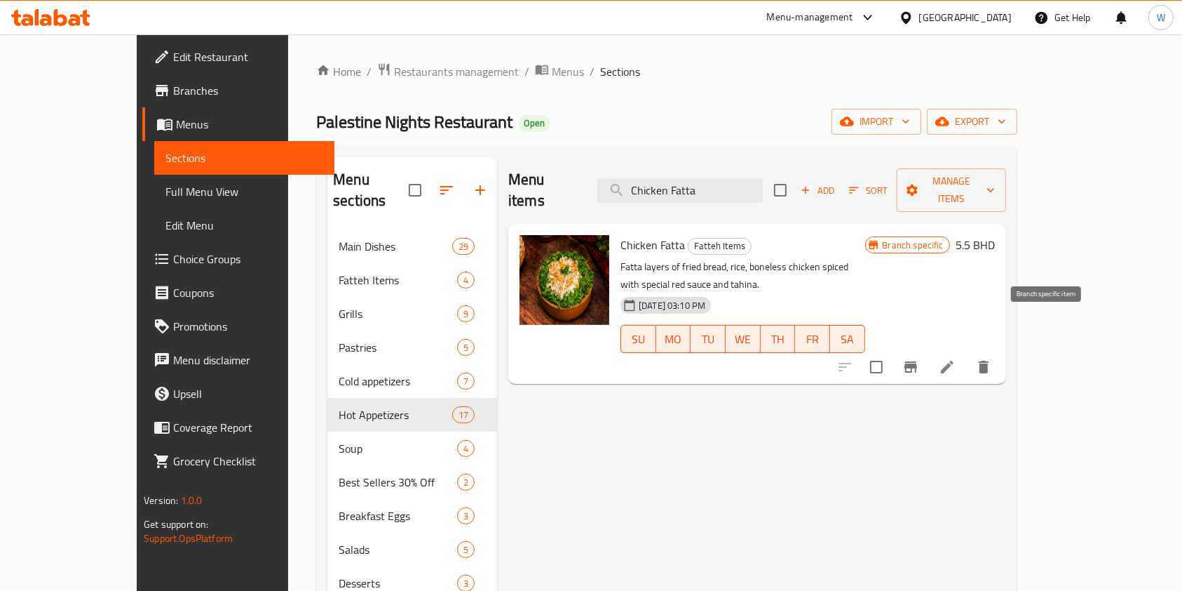
click at [919, 358] on icon "Branch-specific-item" at bounding box center [911, 366] width 17 height 17
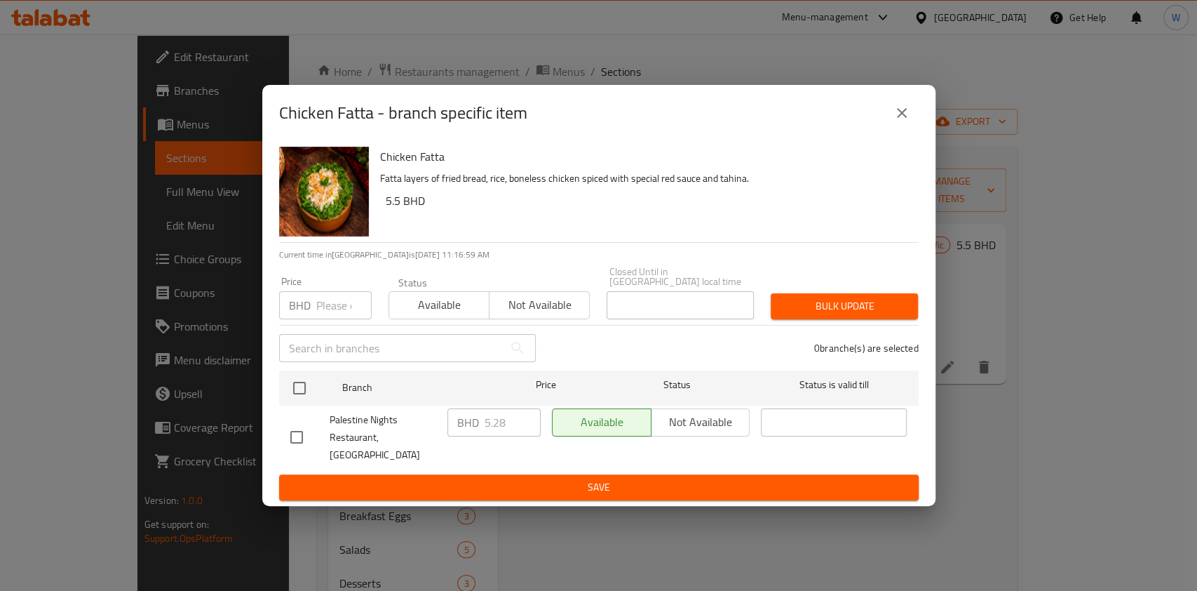
click at [346, 295] on input "number" at bounding box center [343, 305] width 55 height 28
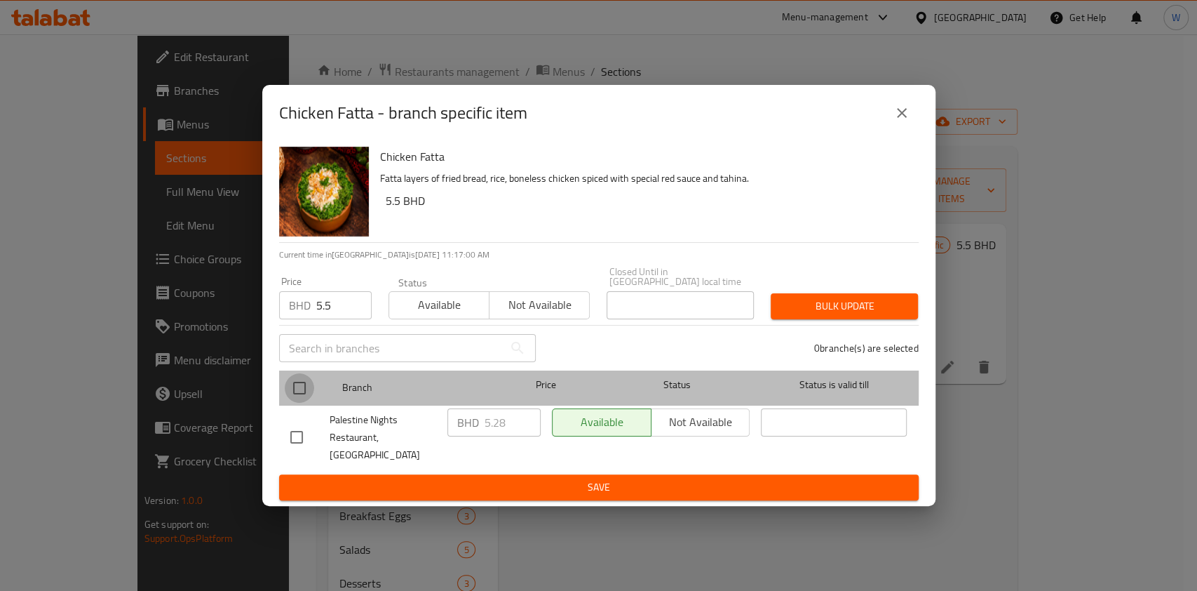
click at [305, 385] on input "checkbox" at bounding box center [299, 387] width 29 height 29
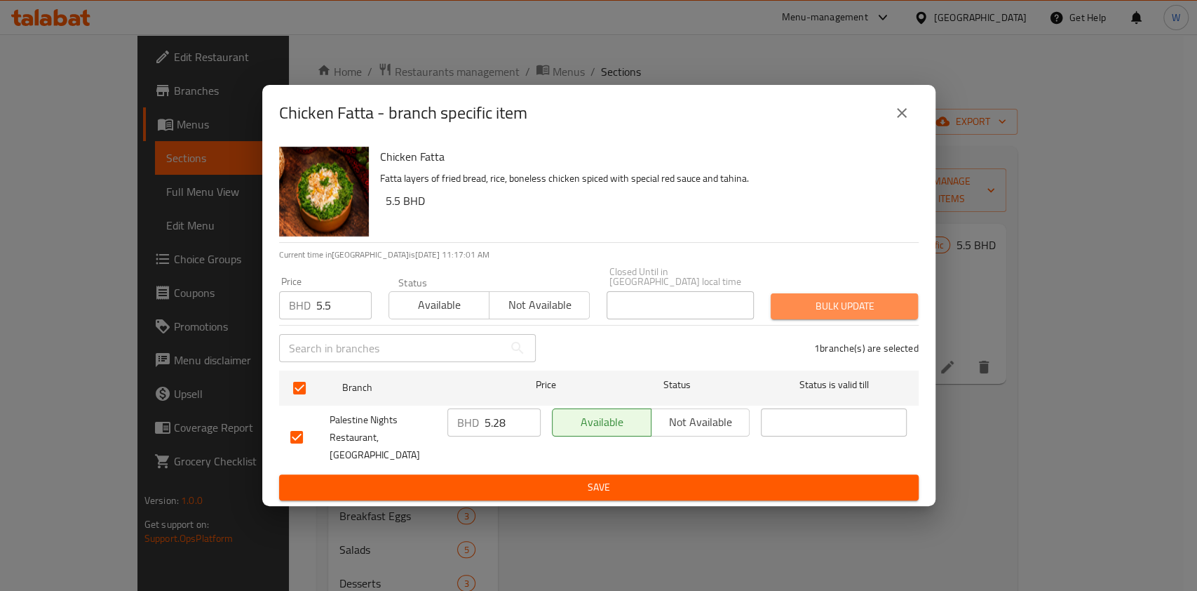
click at [876, 311] on span "Bulk update" at bounding box center [844, 306] width 125 height 18
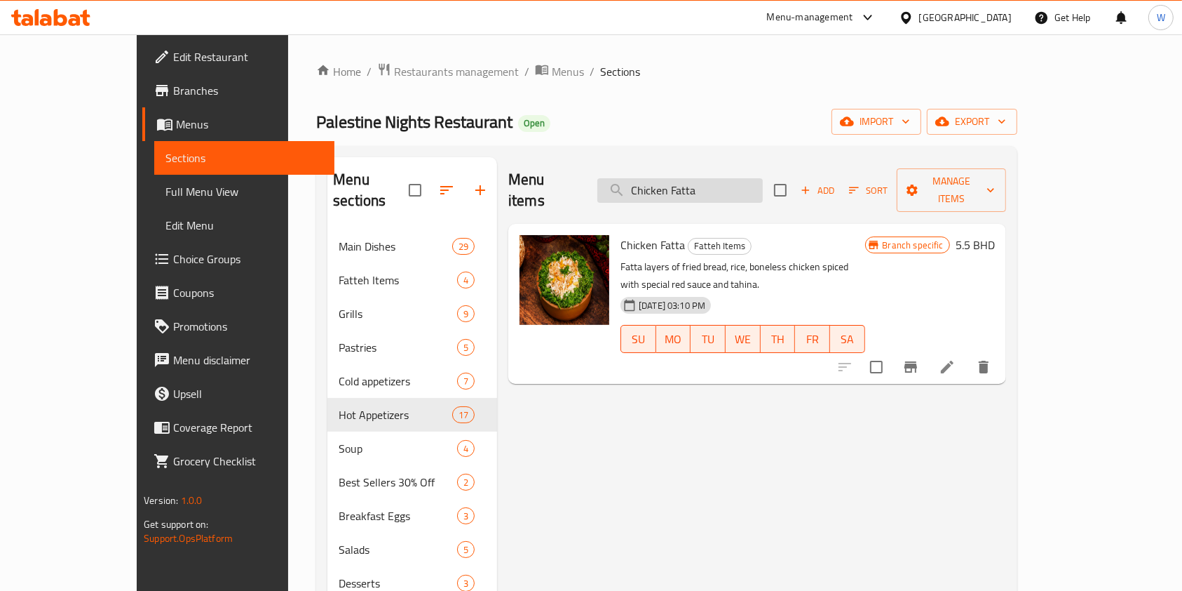
click at [707, 178] on input "Chicken Fatta" at bounding box center [681, 190] width 166 height 25
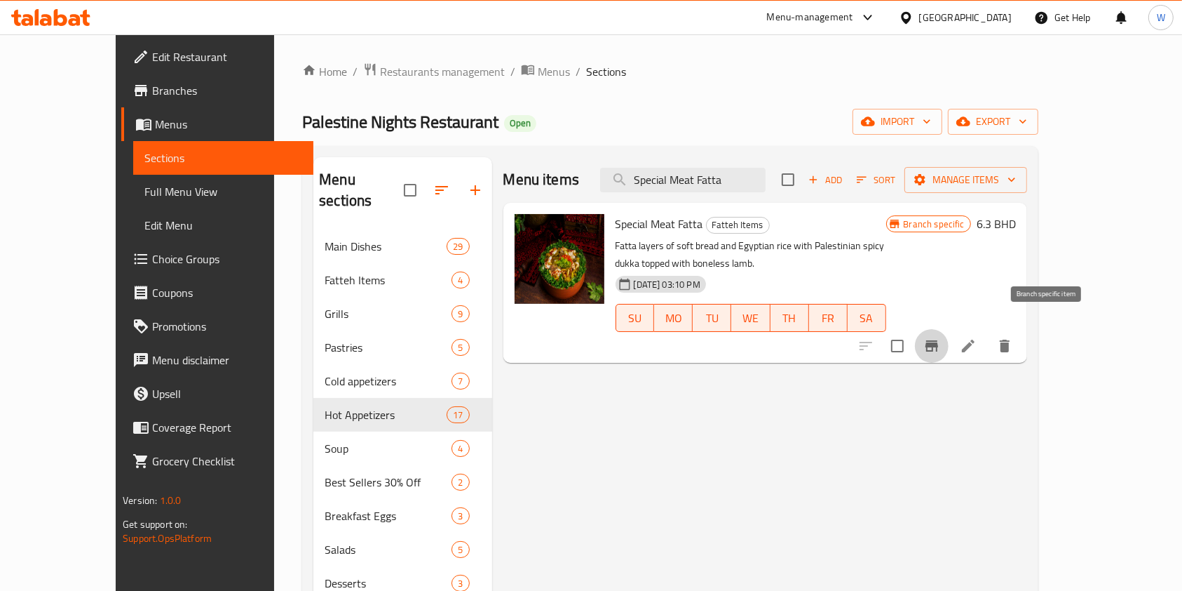
click at [949, 329] on button "Branch-specific-item" at bounding box center [932, 346] width 34 height 34
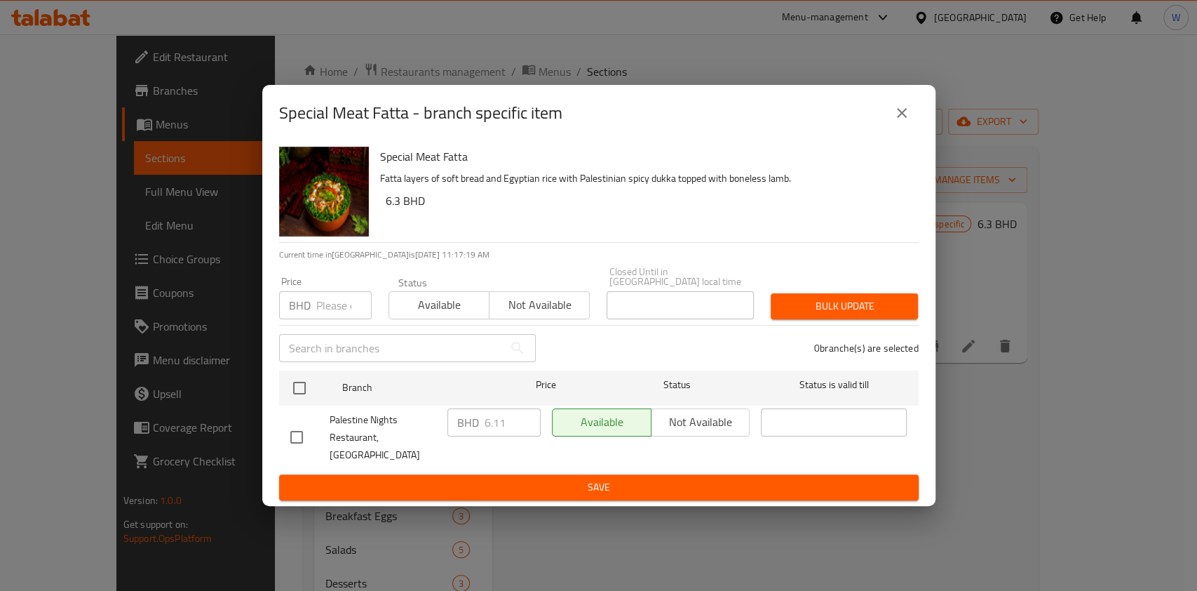
click at [330, 307] on input "number" at bounding box center [343, 305] width 55 height 28
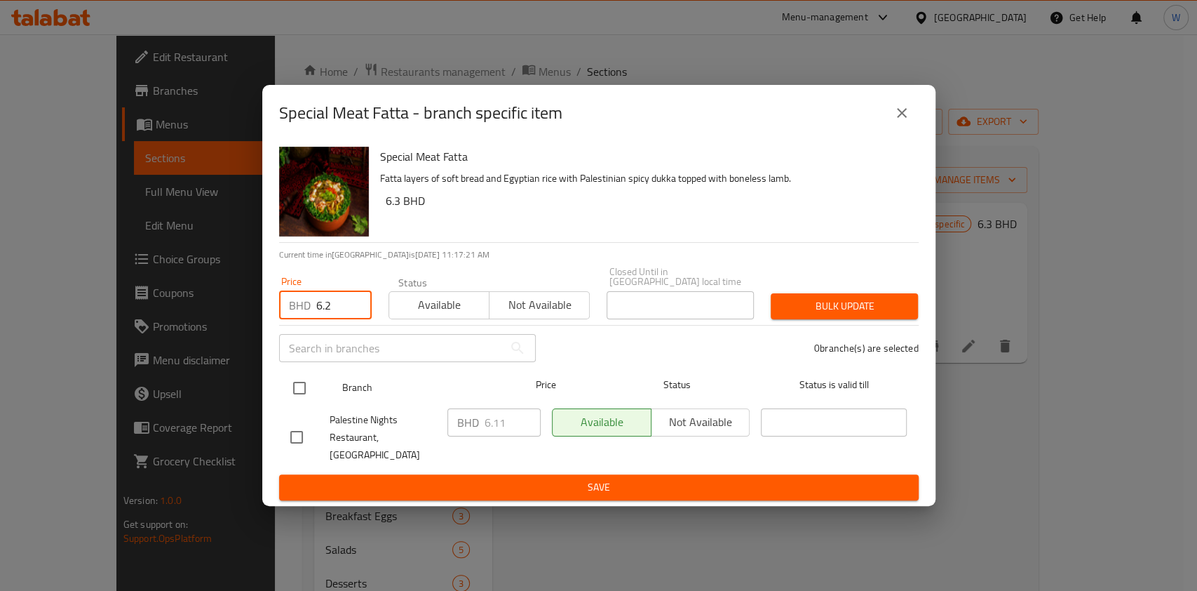
click at [292, 384] on input "checkbox" at bounding box center [299, 387] width 29 height 29
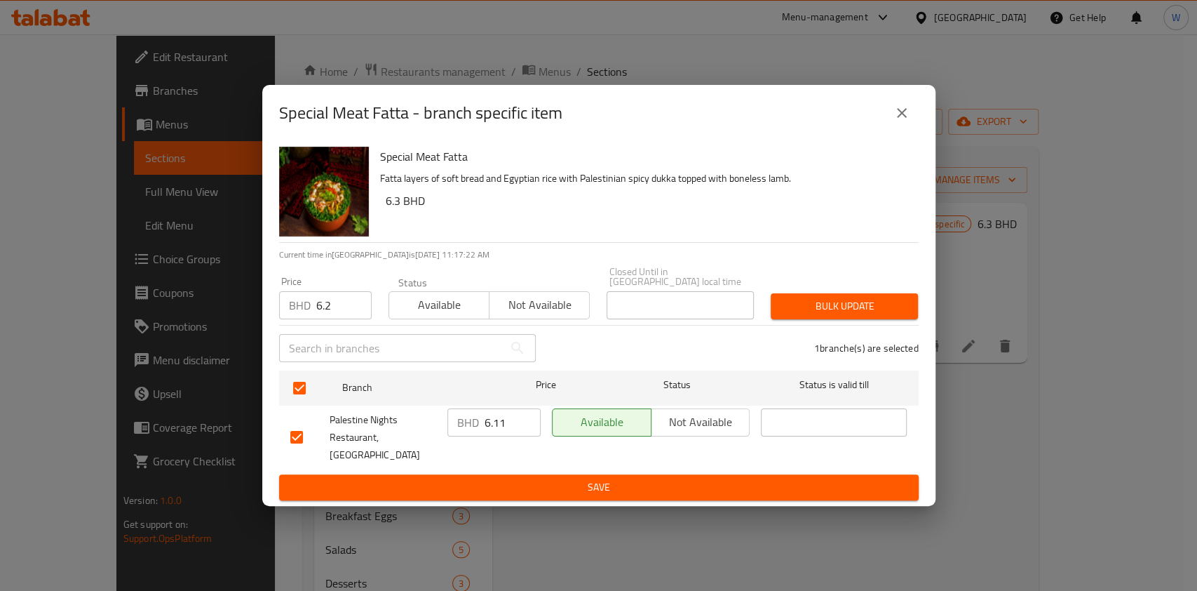
click at [830, 319] on button "Bulk update" at bounding box center [844, 306] width 147 height 26
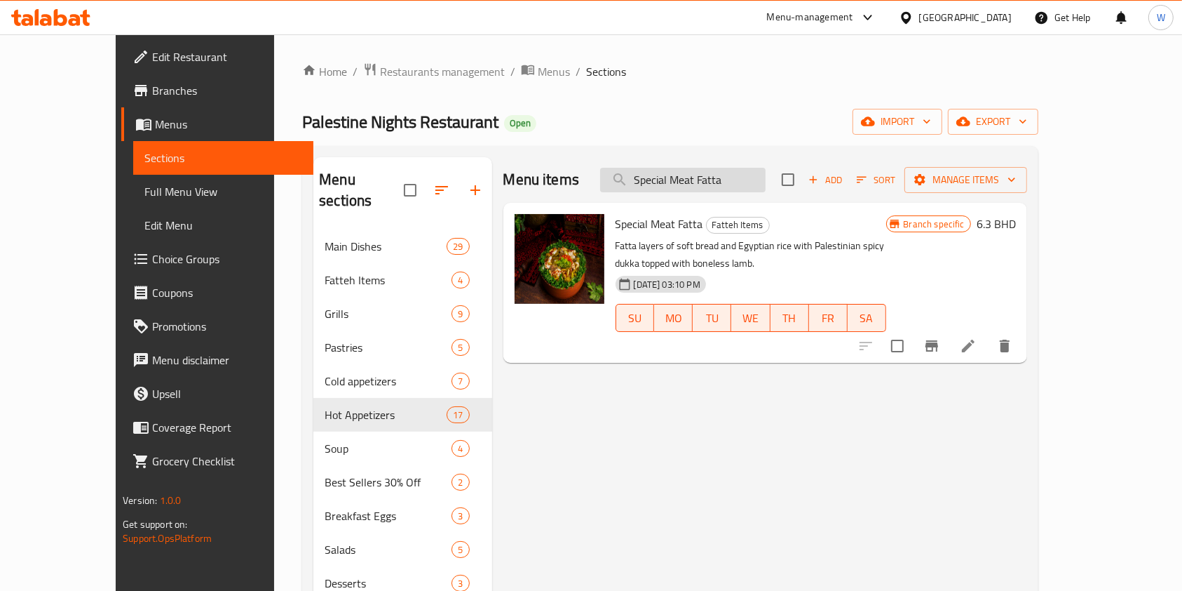
click at [732, 181] on input "Special Meat Fatta" at bounding box center [683, 180] width 166 height 25
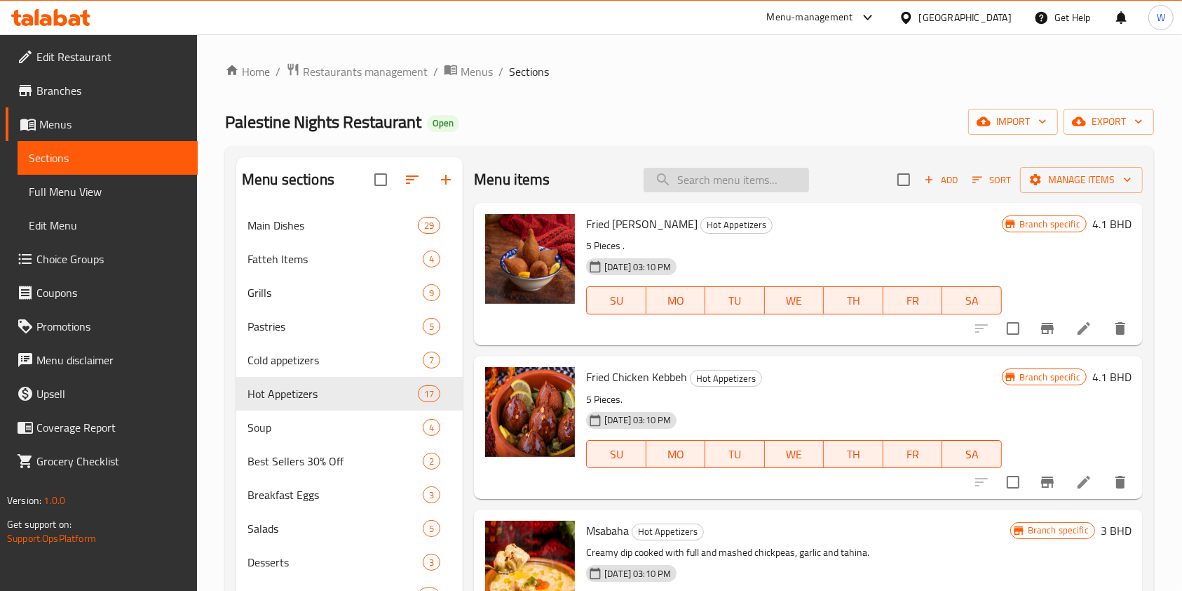
click at [716, 175] on input "search" at bounding box center [727, 180] width 166 height 25
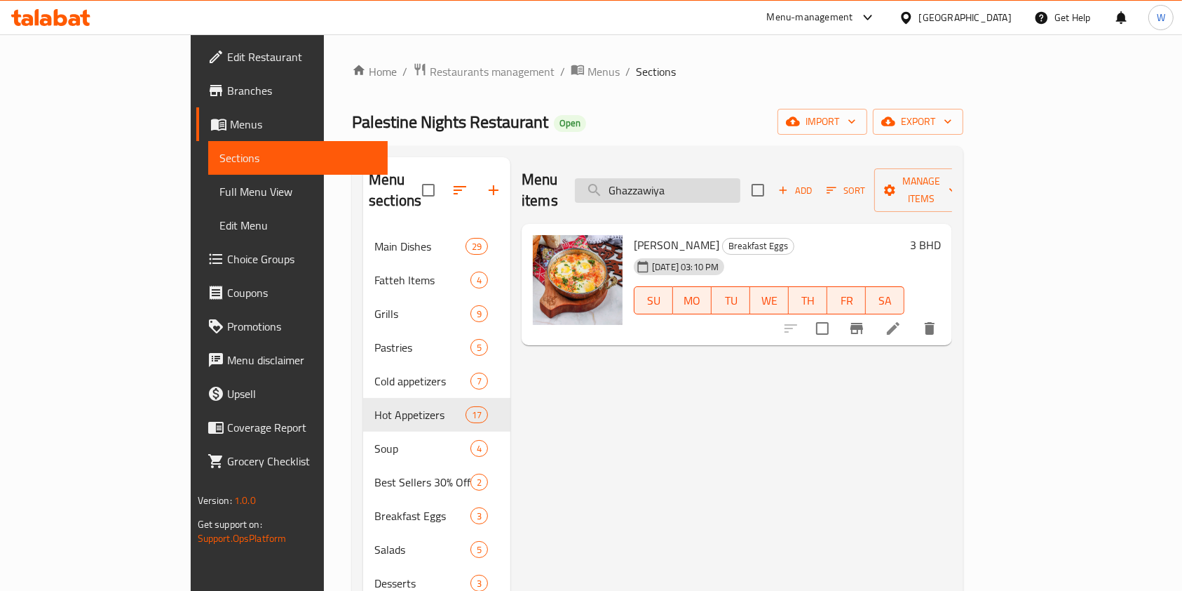
click at [741, 178] on input "Ghazzawiya" at bounding box center [658, 190] width 166 height 25
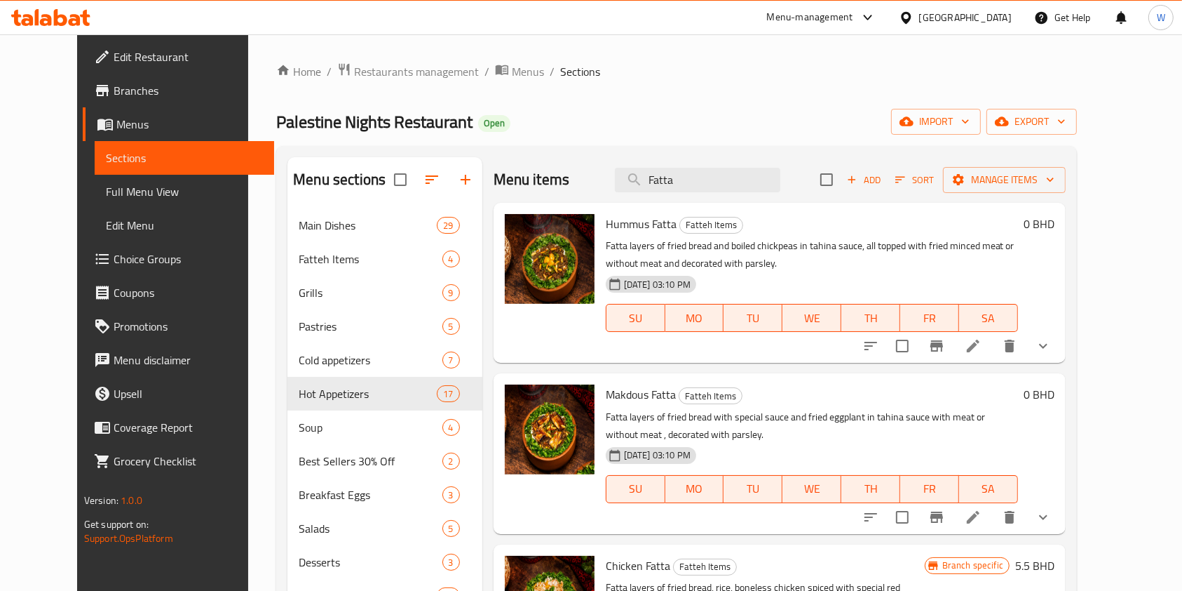
click at [687, 166] on div "Menu items Fatta Add Sort Manage items" at bounding box center [780, 180] width 572 height 46
click at [687, 171] on input "Fatta" at bounding box center [698, 180] width 166 height 25
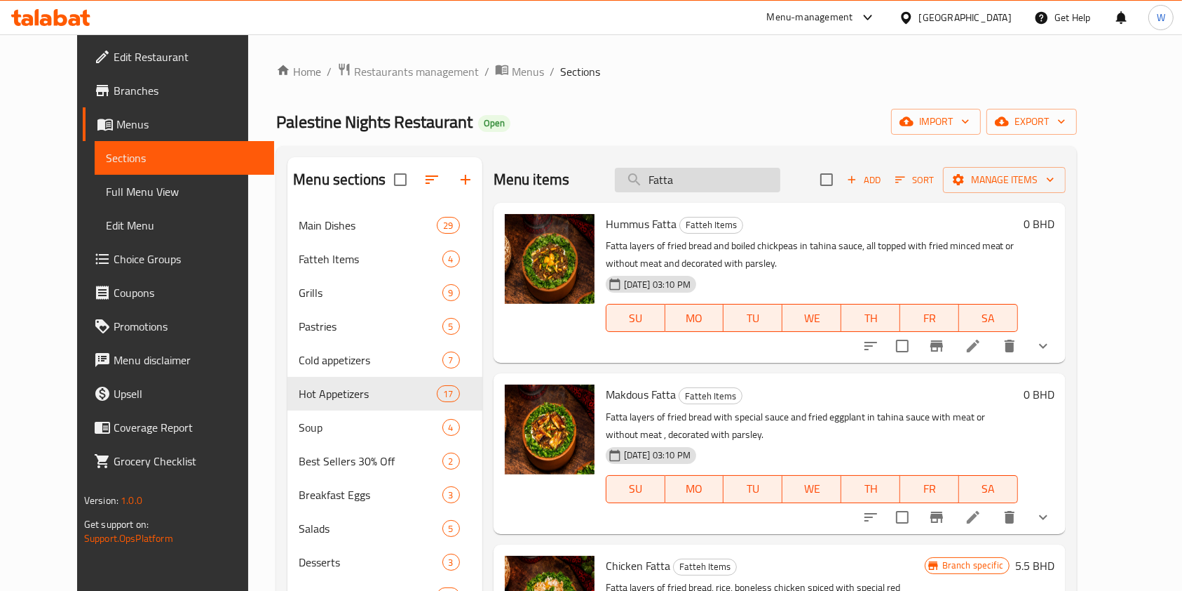
click at [687, 171] on input "Fatta" at bounding box center [698, 180] width 166 height 25
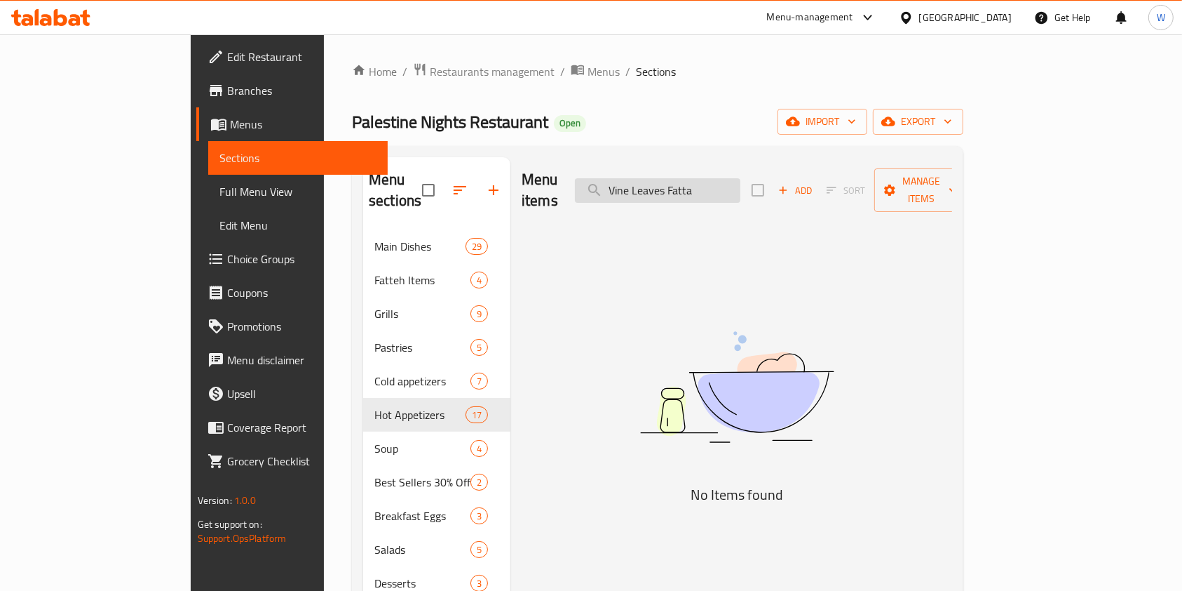
click at [741, 182] on input "Vine Leaves Fatta" at bounding box center [658, 190] width 166 height 25
click at [716, 182] on input "Kubbeh Fatt" at bounding box center [658, 190] width 166 height 25
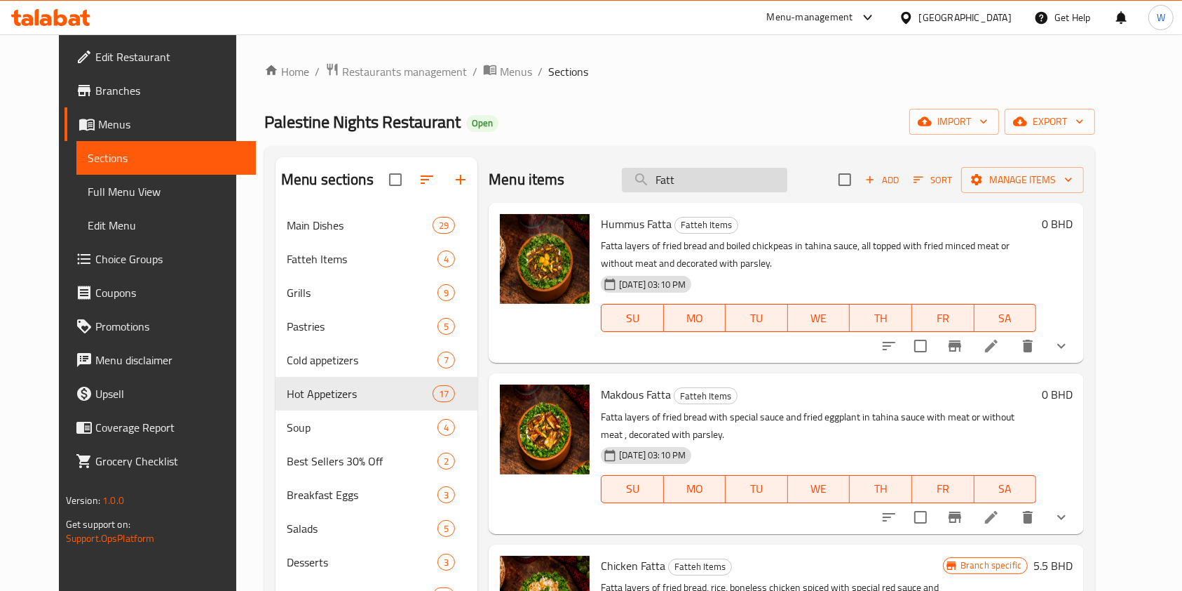
click at [753, 168] on input "Fatt" at bounding box center [705, 180] width 166 height 25
click at [751, 177] on input "Fatt" at bounding box center [705, 180] width 166 height 25
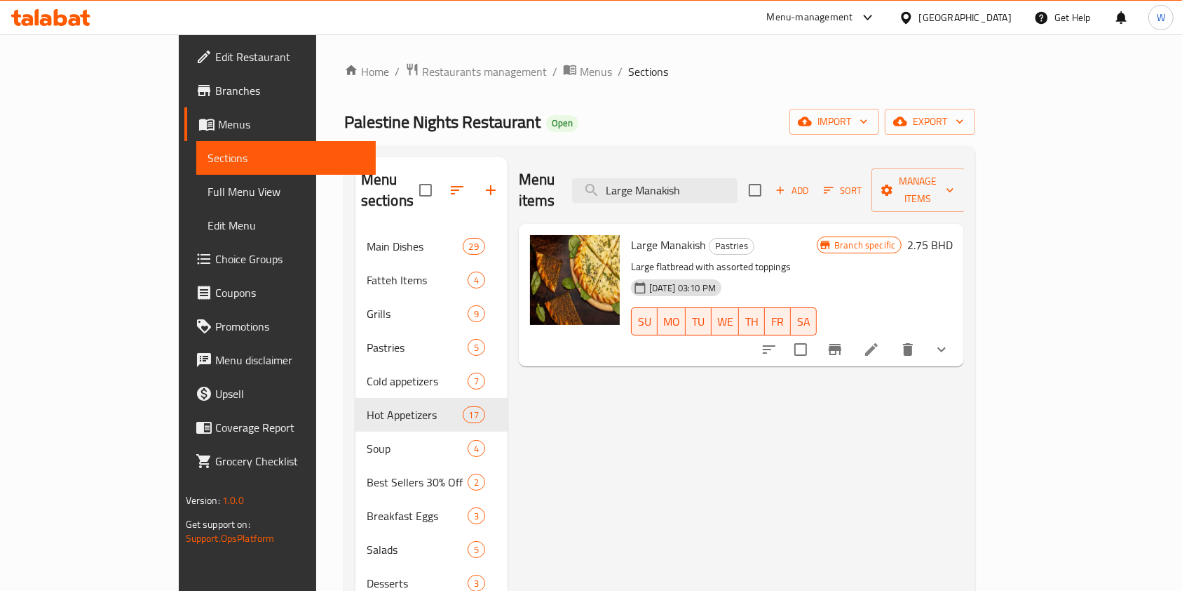
click at [959, 339] on button "show more" at bounding box center [942, 349] width 34 height 34
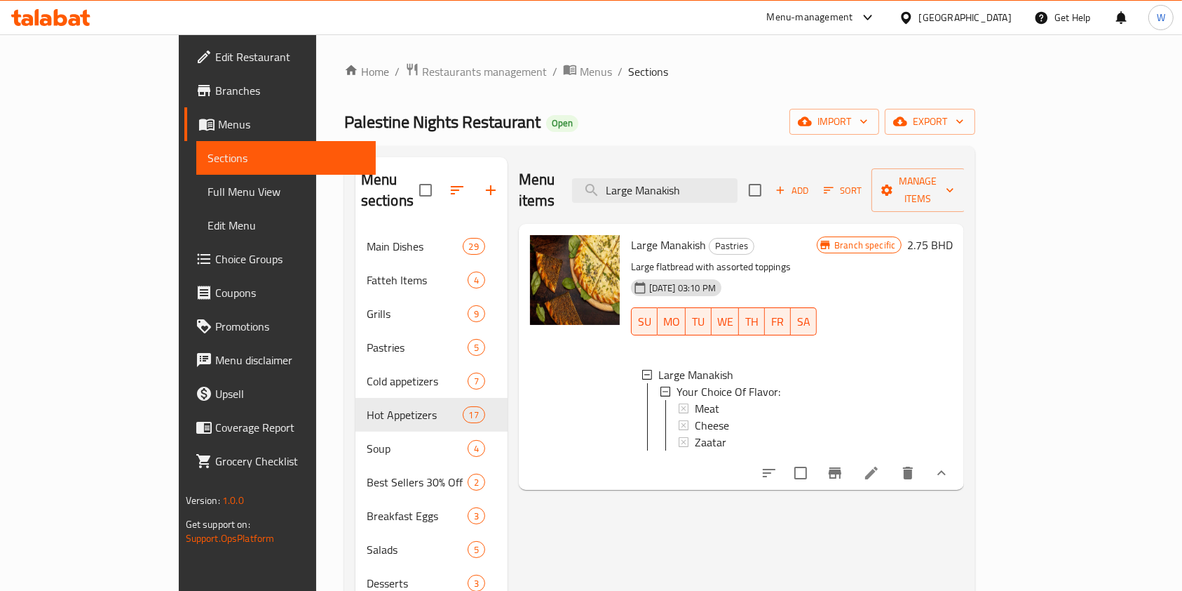
click at [842, 467] on icon "Branch-specific-item" at bounding box center [835, 472] width 13 height 11
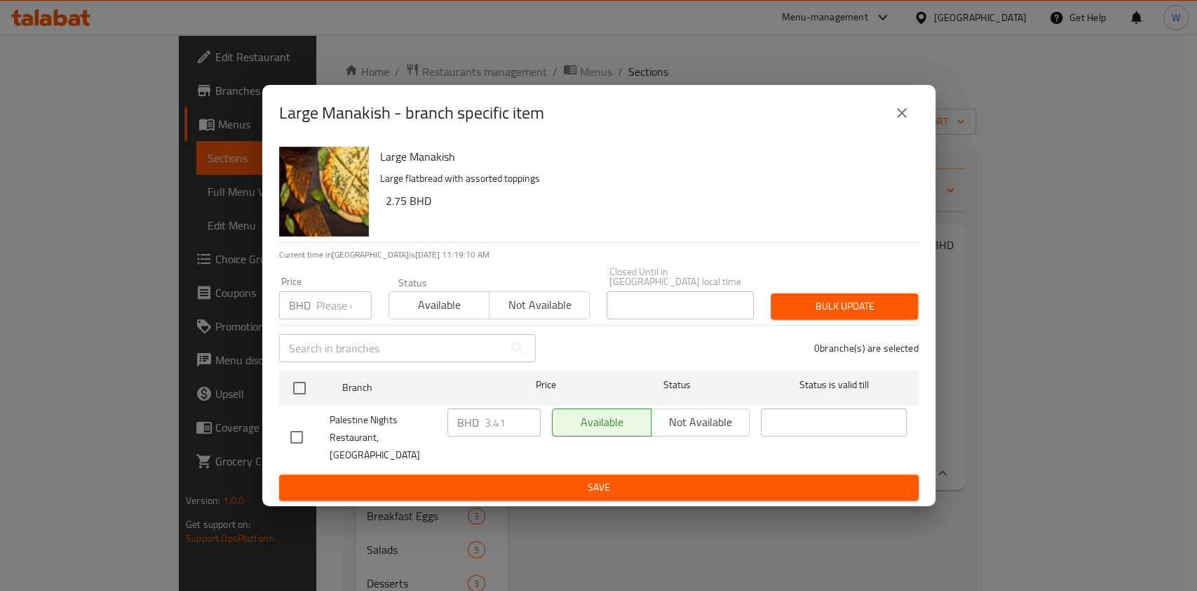
click at [331, 325] on div "Price BHD Price" at bounding box center [325, 298] width 109 height 60
click at [331, 304] on input "number" at bounding box center [343, 305] width 55 height 28
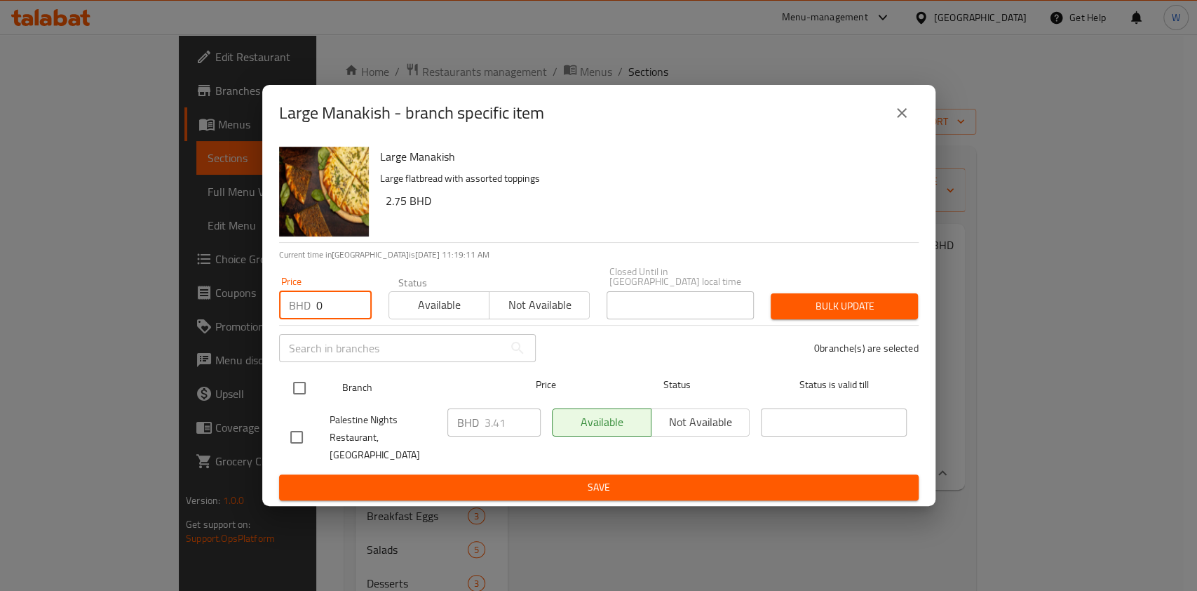
click at [292, 373] on div at bounding box center [311, 388] width 53 height 41
click at [300, 386] on input "checkbox" at bounding box center [299, 387] width 29 height 29
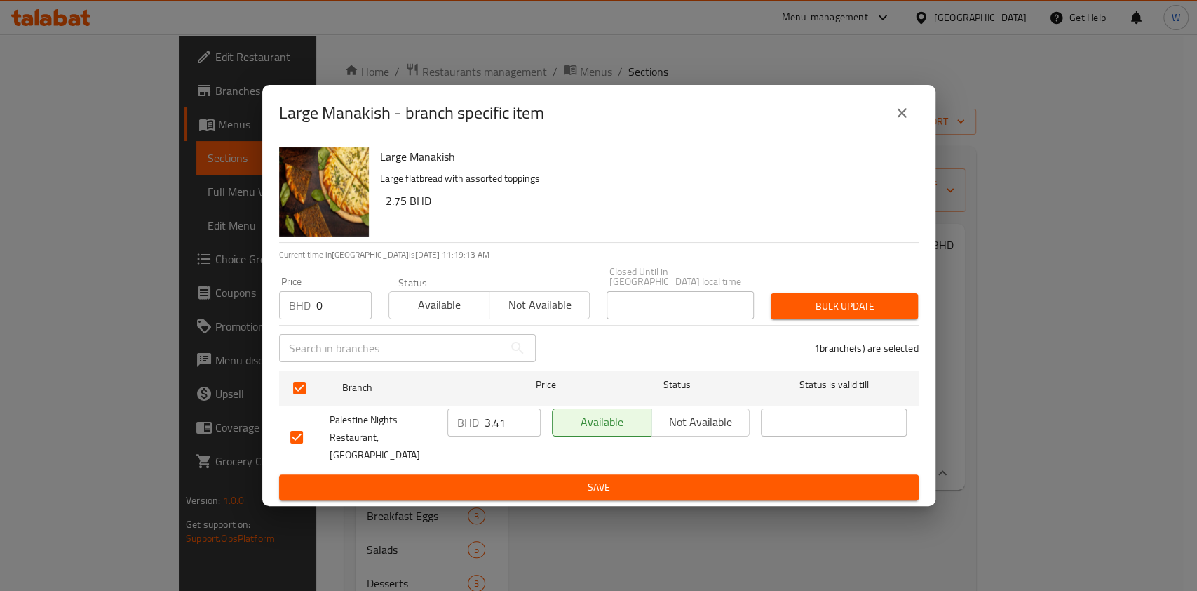
click at [878, 307] on span "Bulk update" at bounding box center [844, 306] width 125 height 18
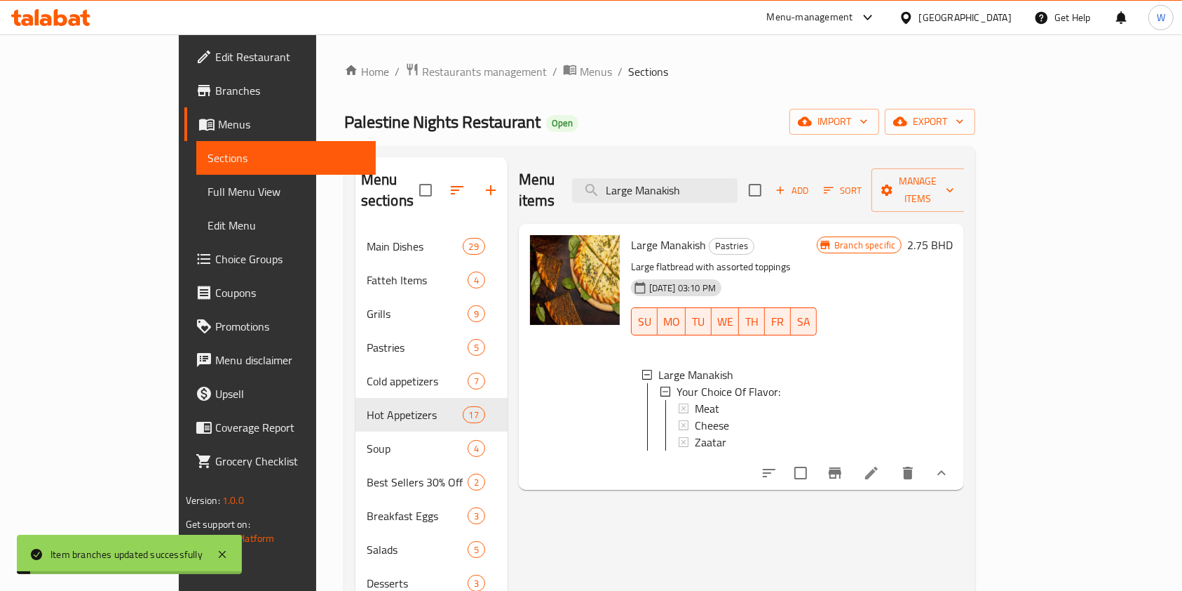
click at [953, 235] on h6 "2.75 BHD" at bounding box center [931, 245] width 46 height 20
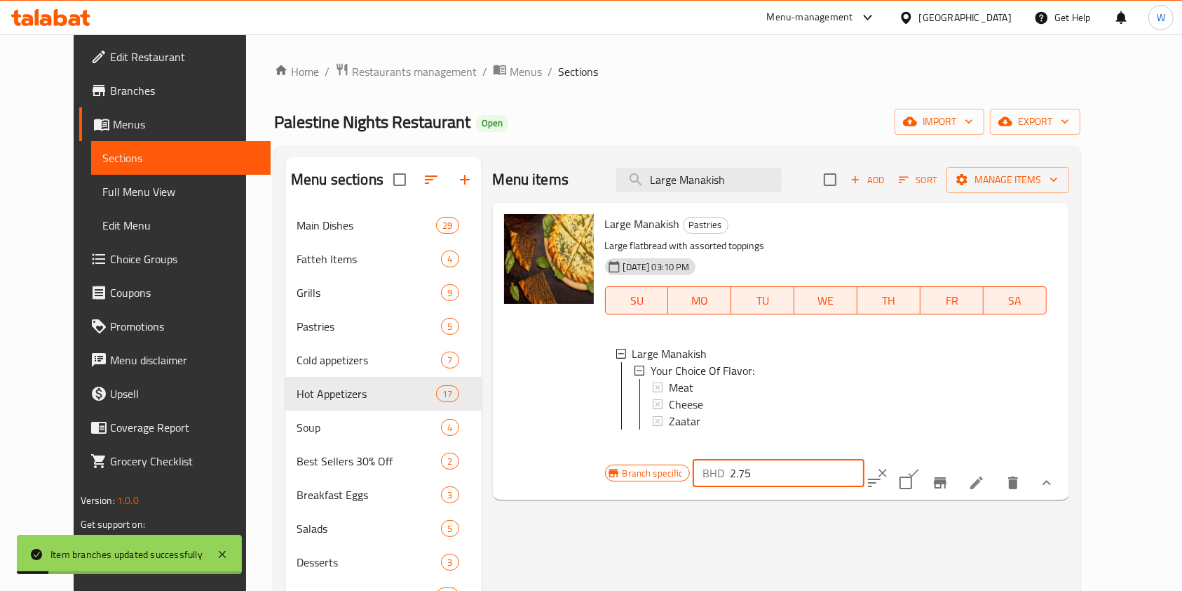
drag, startPoint x: 971, startPoint y: 224, endPoint x: 863, endPoint y: 229, distance: 108.8
click at [863, 457] on div "Branch specific BHD 2.75 ​" at bounding box center [778, 472] width 346 height 31
click at [919, 469] on icon "ok" at bounding box center [914, 473] width 11 height 8
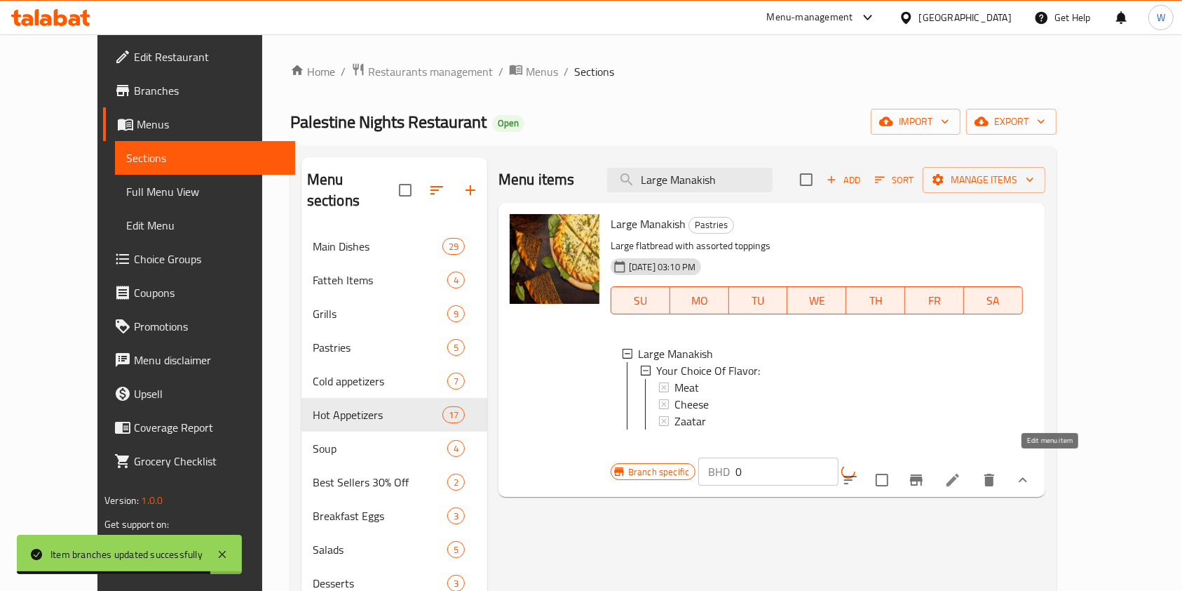
click at [962, 471] on icon at bounding box center [953, 479] width 17 height 17
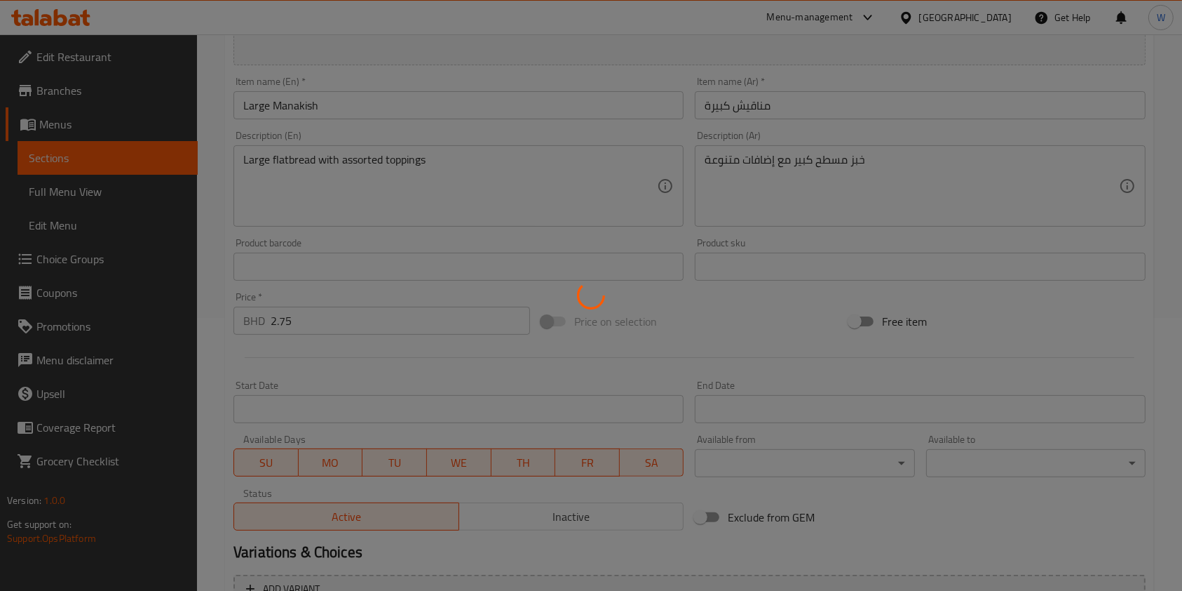
scroll to position [443, 0]
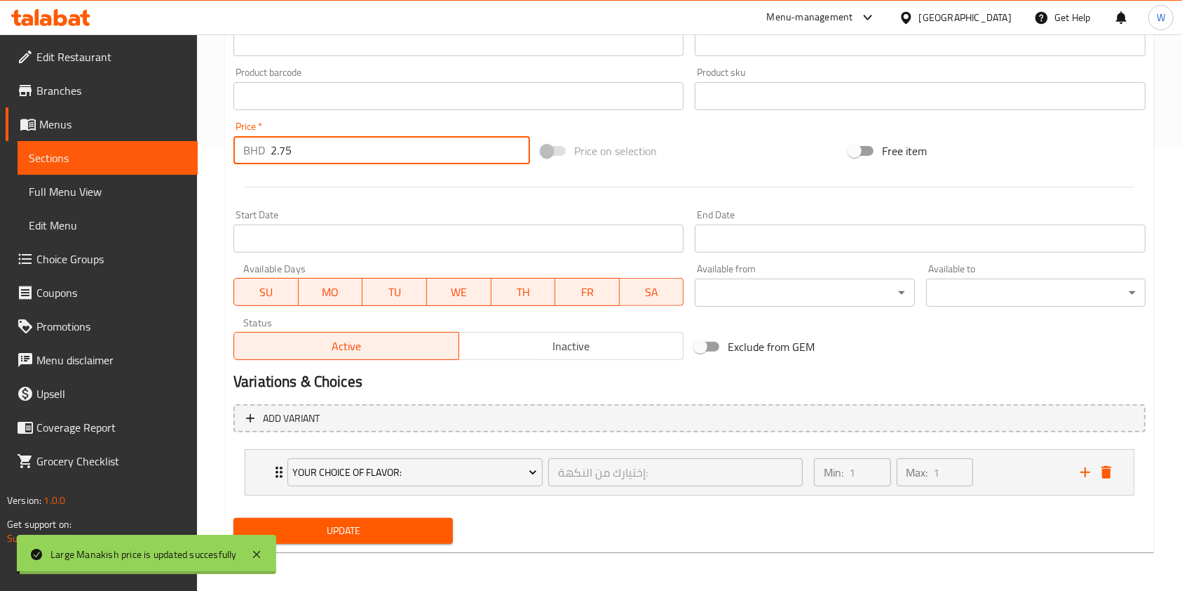
drag, startPoint x: 331, startPoint y: 143, endPoint x: 232, endPoint y: 147, distance: 99.0
click at [234, 147] on div "BHD 2.75 Price *" at bounding box center [382, 150] width 297 height 28
click at [1112, 471] on icon "delete" at bounding box center [1106, 472] width 17 height 17
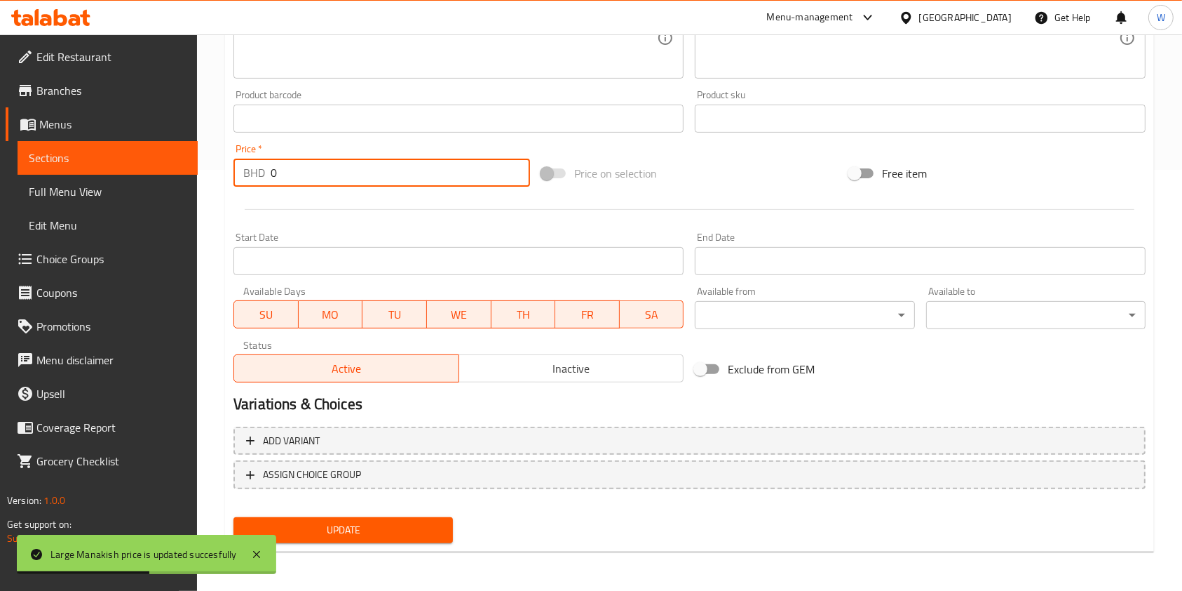
click at [397, 523] on span "Update" at bounding box center [343, 530] width 197 height 18
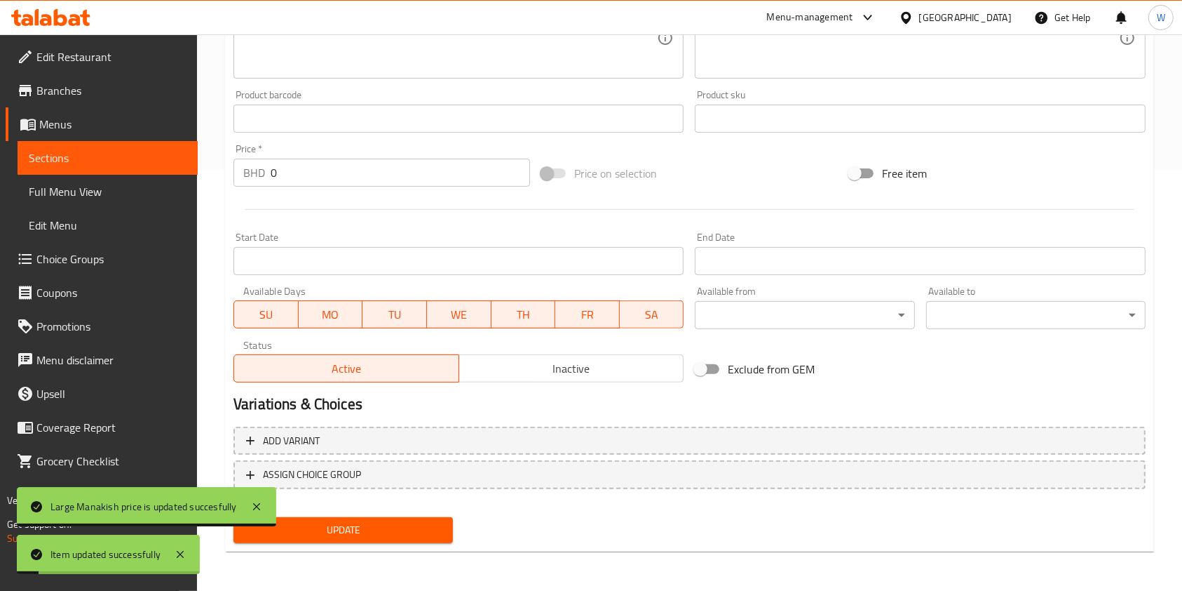
scroll to position [0, 0]
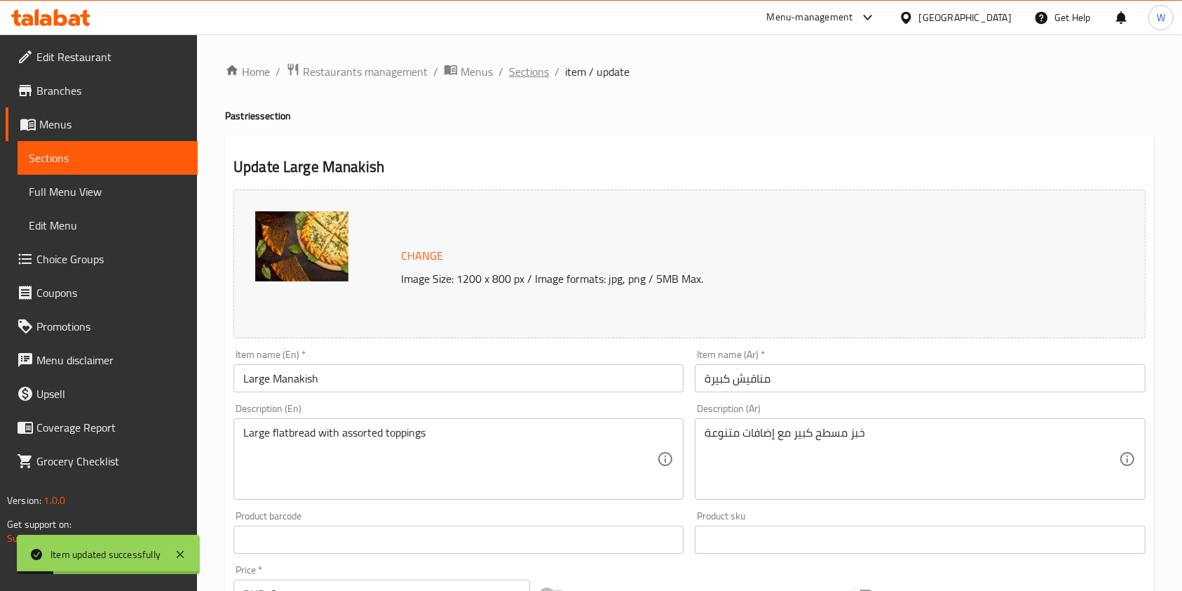
click at [539, 65] on span "Sections" at bounding box center [529, 71] width 40 height 17
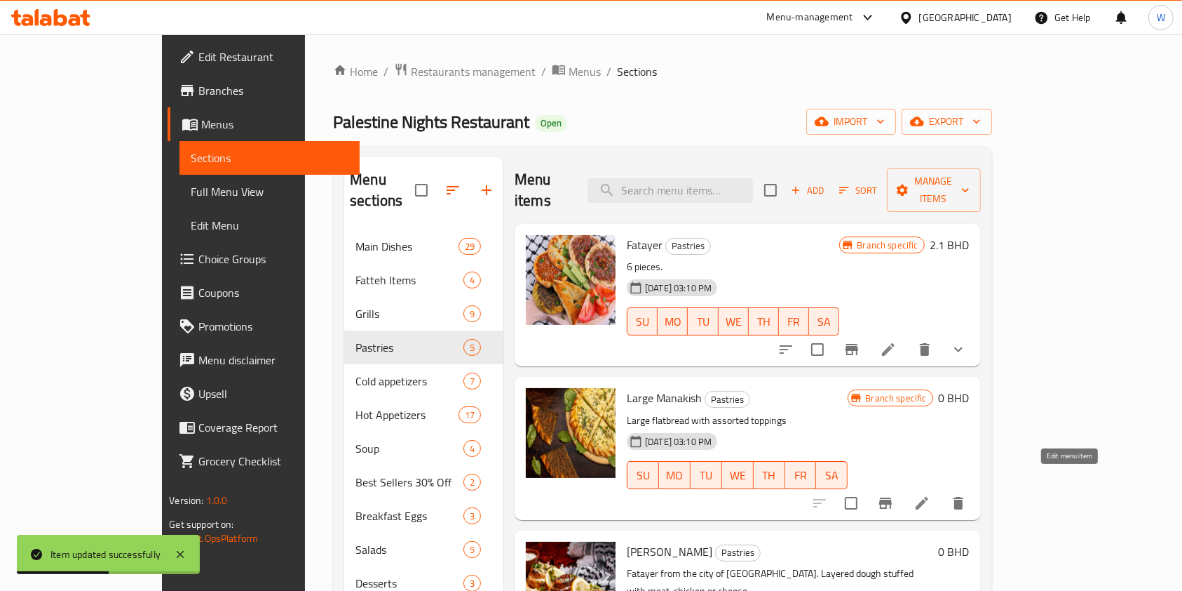
click at [929, 497] on icon at bounding box center [922, 503] width 13 height 13
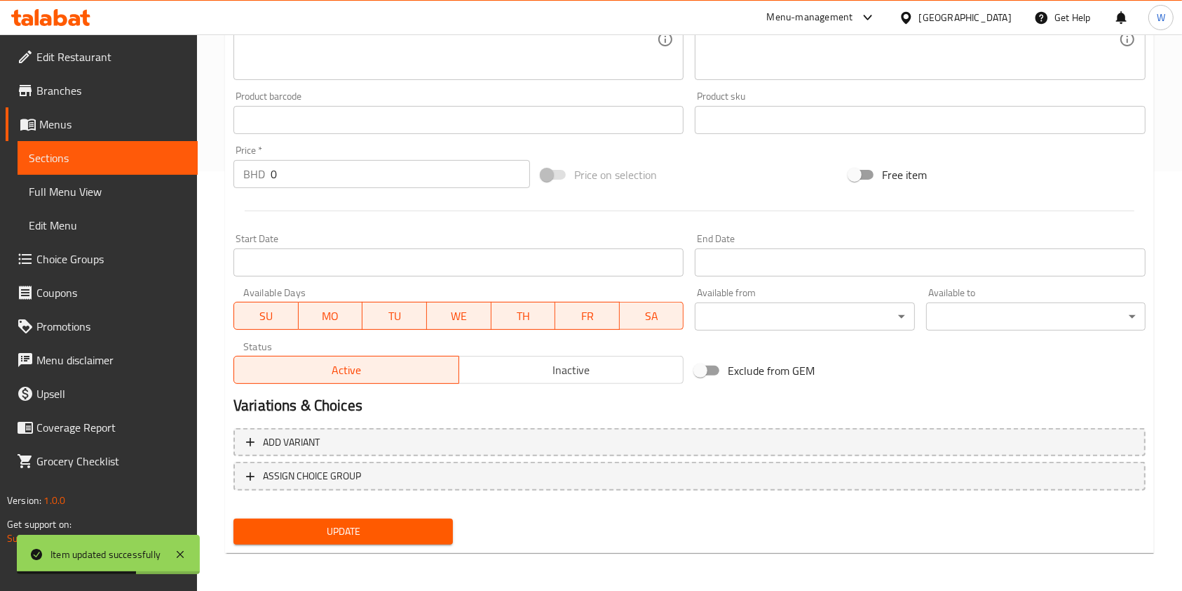
scroll to position [421, 0]
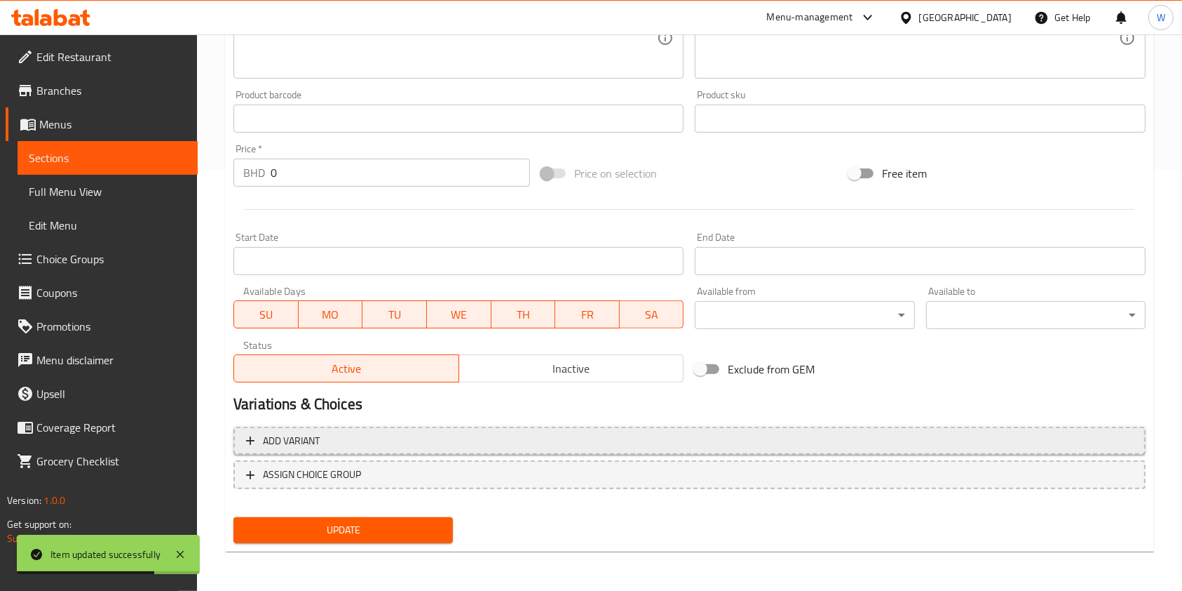
click at [357, 445] on span "Add variant" at bounding box center [689, 441] width 887 height 18
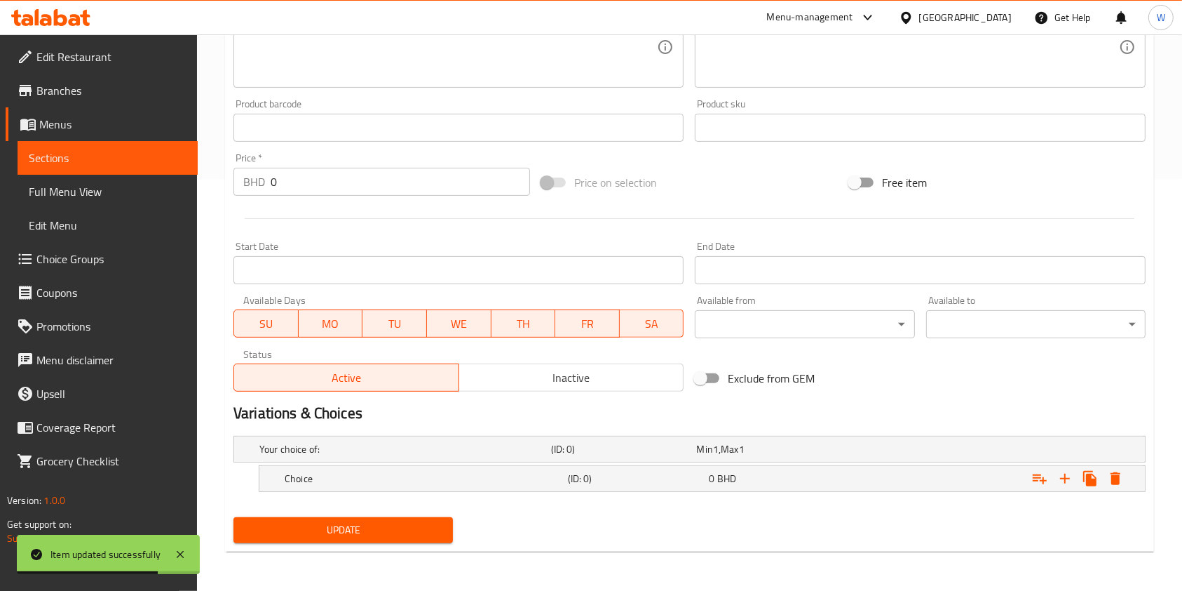
scroll to position [411, 0]
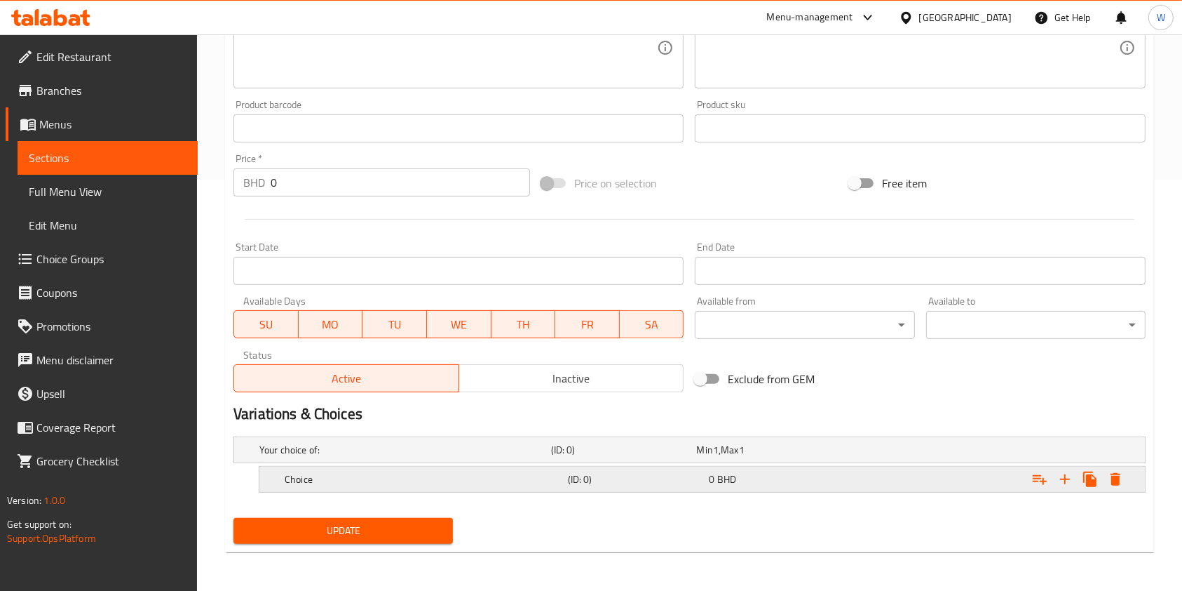
click at [595, 457] on h5 "(ID: 0)" at bounding box center [621, 450] width 140 height 14
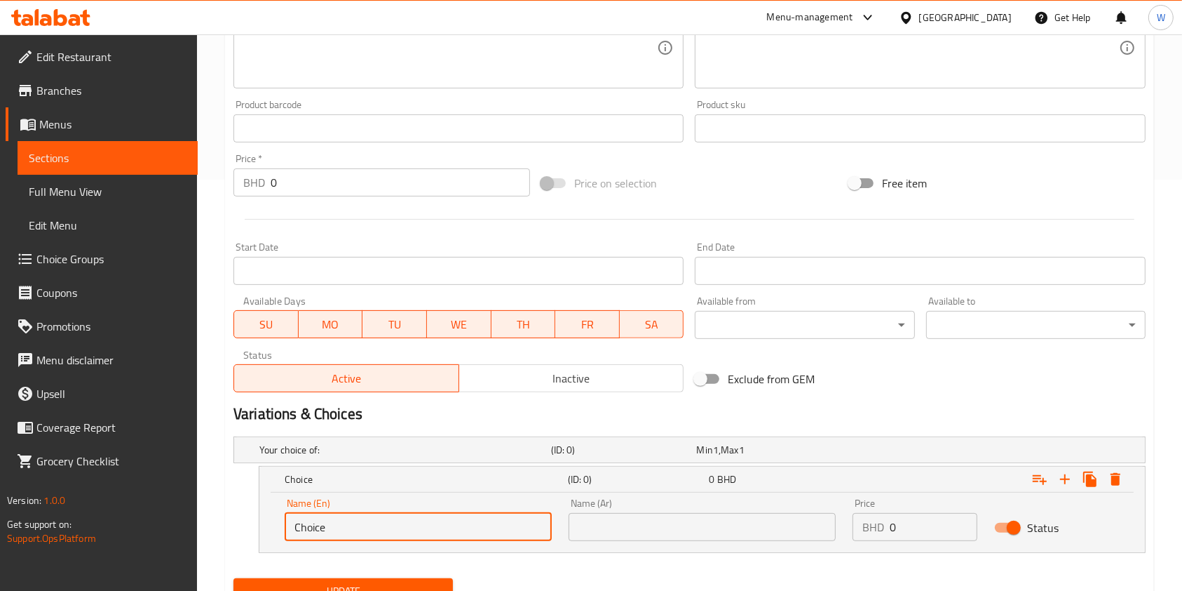
click at [382, 528] on input "Choice" at bounding box center [418, 527] width 267 height 28
click at [644, 526] on input "text" at bounding box center [702, 527] width 267 height 28
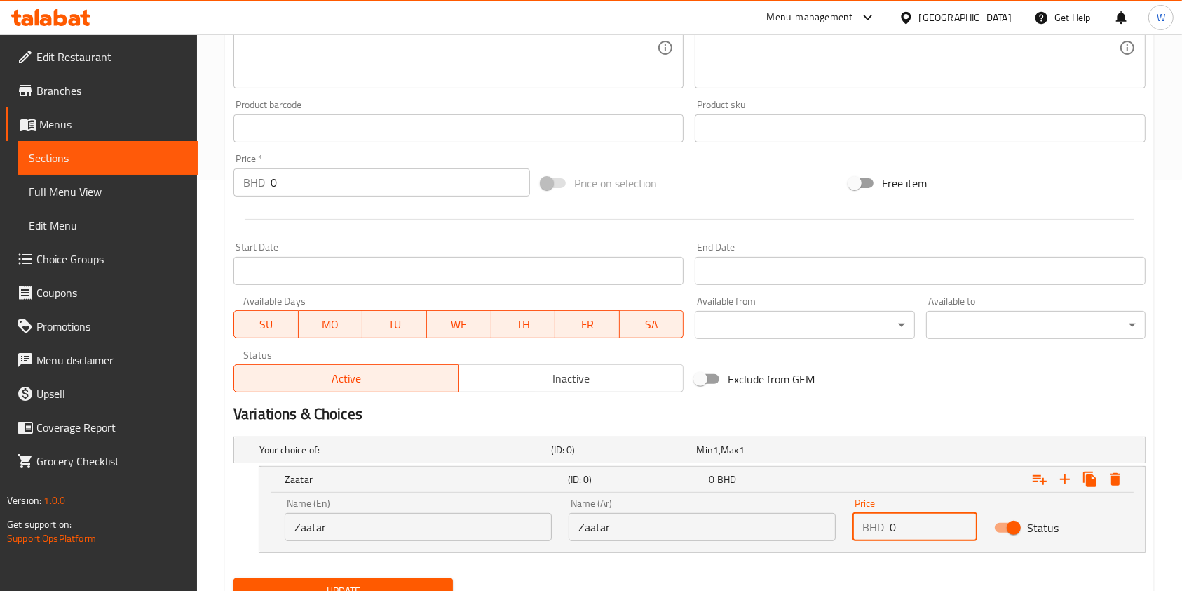
drag, startPoint x: 917, startPoint y: 530, endPoint x: 794, endPoint y: 524, distance: 123.6
click at [802, 526] on div "Name (En) Zaatar Name (En) Name (Ar) Zaatar Name (Ar) Price BHD 0 Price Status" at bounding box center [702, 520] width 852 height 60
click at [1069, 480] on icon "Expand" at bounding box center [1065, 479] width 17 height 17
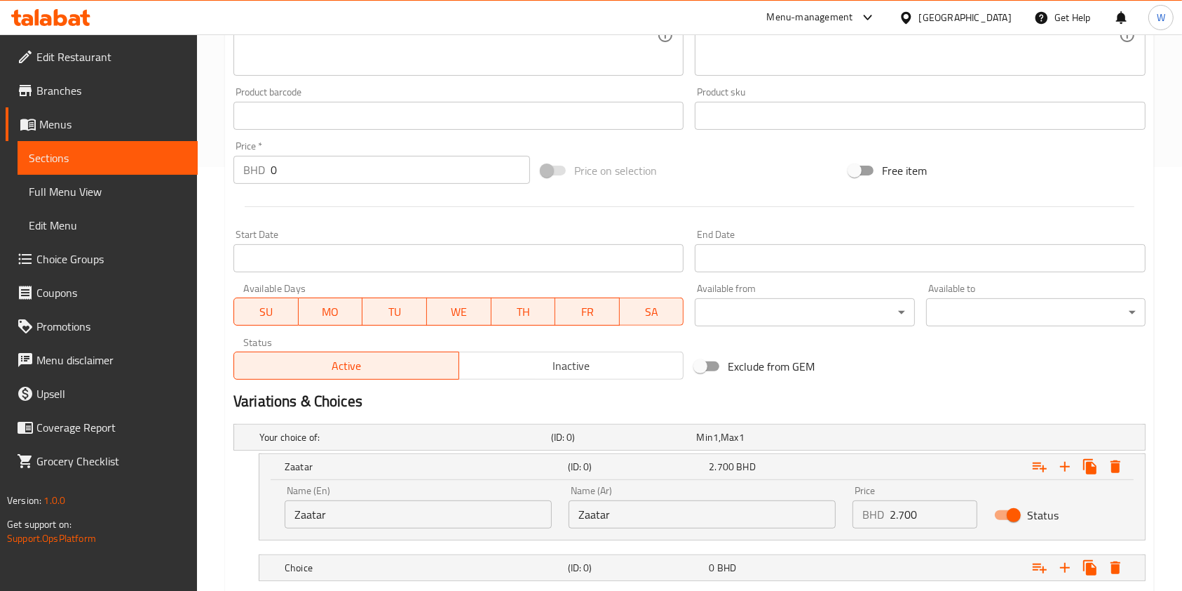
scroll to position [511, 0]
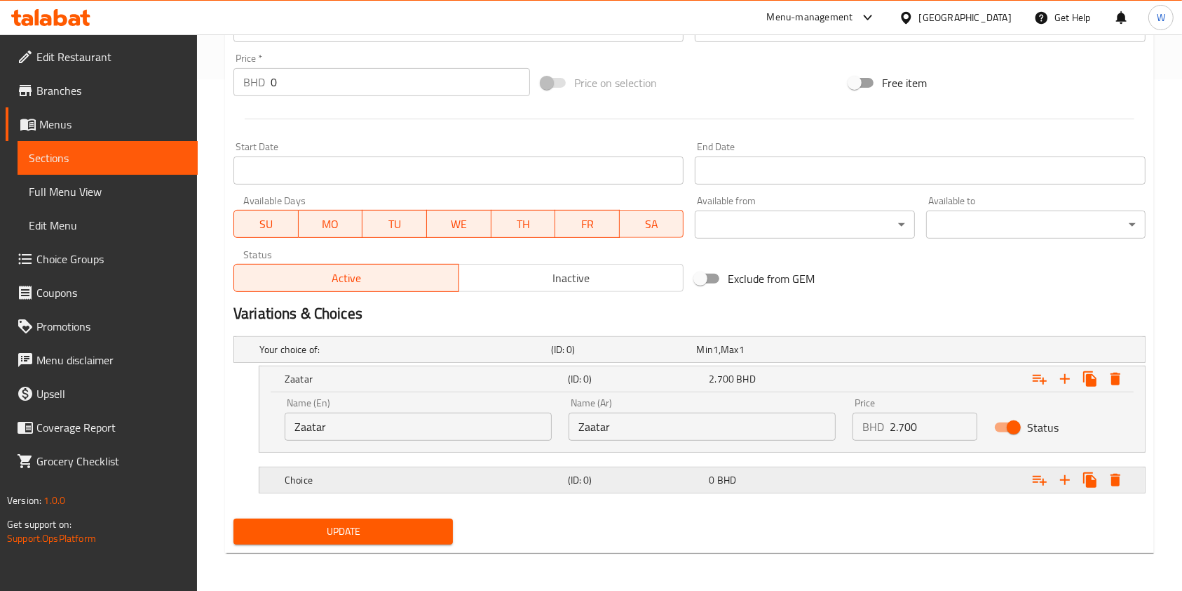
drag, startPoint x: 497, startPoint y: 461, endPoint x: 497, endPoint y: 474, distance: 13.3
click at [497, 463] on div "Your choice of: (ID: 0) Min 1 , Max 1 Name (En) Your choice of: Name (En) Name …" at bounding box center [690, 421] width 924 height 182
click at [497, 356] on h5 "Choice" at bounding box center [403, 349] width 286 height 14
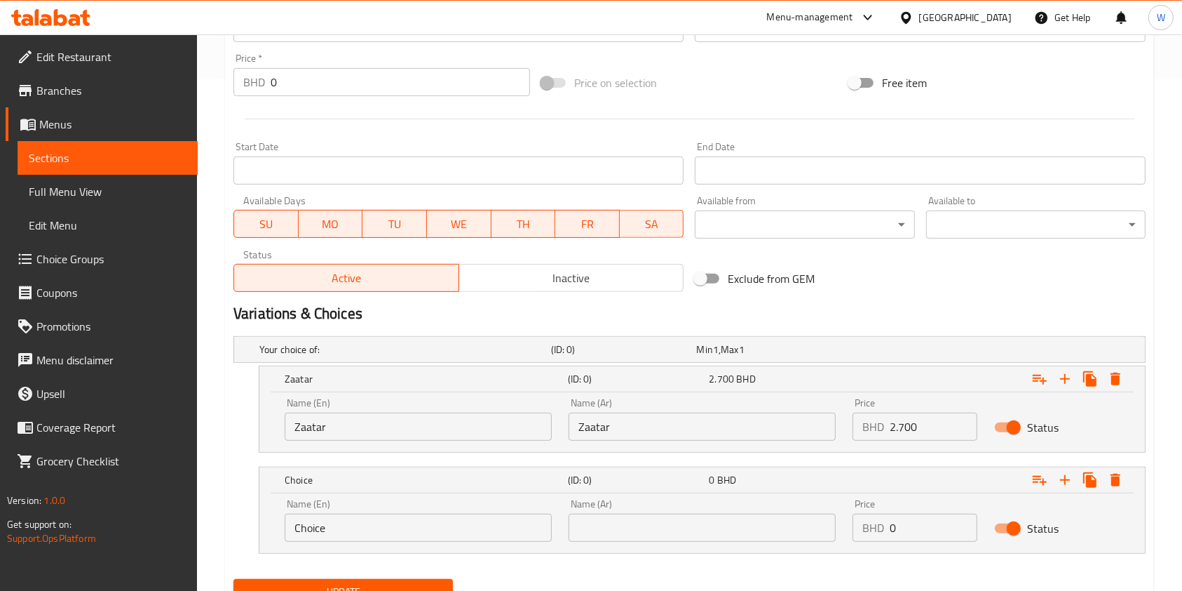
drag, startPoint x: 355, startPoint y: 527, endPoint x: 274, endPoint y: 523, distance: 80.8
click at [274, 523] on div "Name (En) Choice Name (En) Name (Ar) Name (Ar) Price BHD 0 Price Status" at bounding box center [703, 523] width 886 height 60
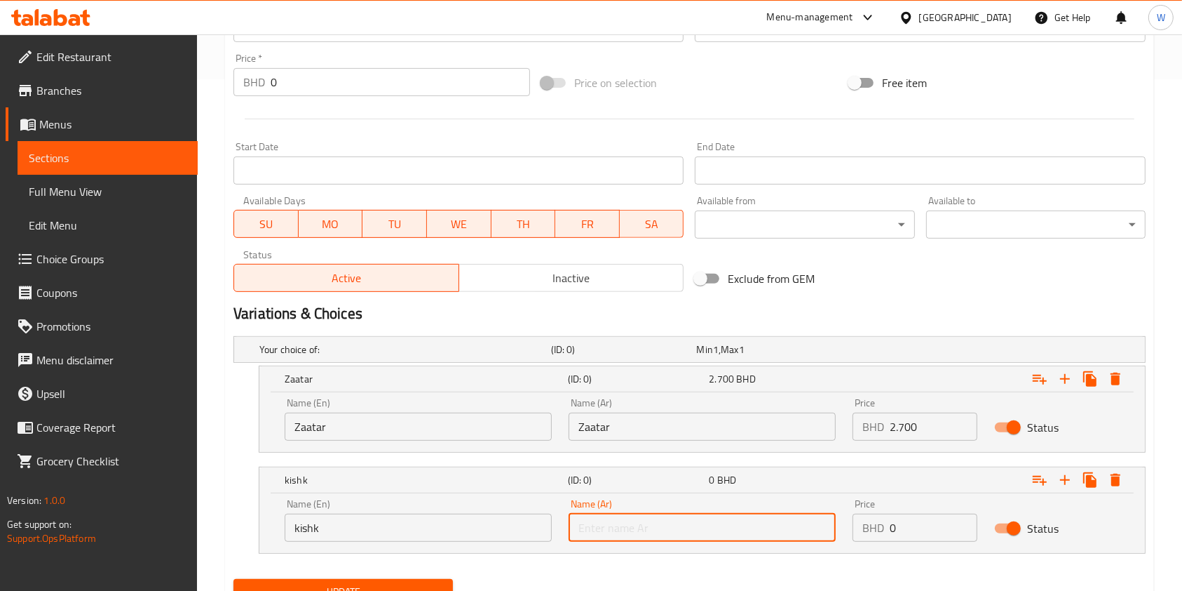
click at [645, 519] on input "text" at bounding box center [702, 527] width 267 height 28
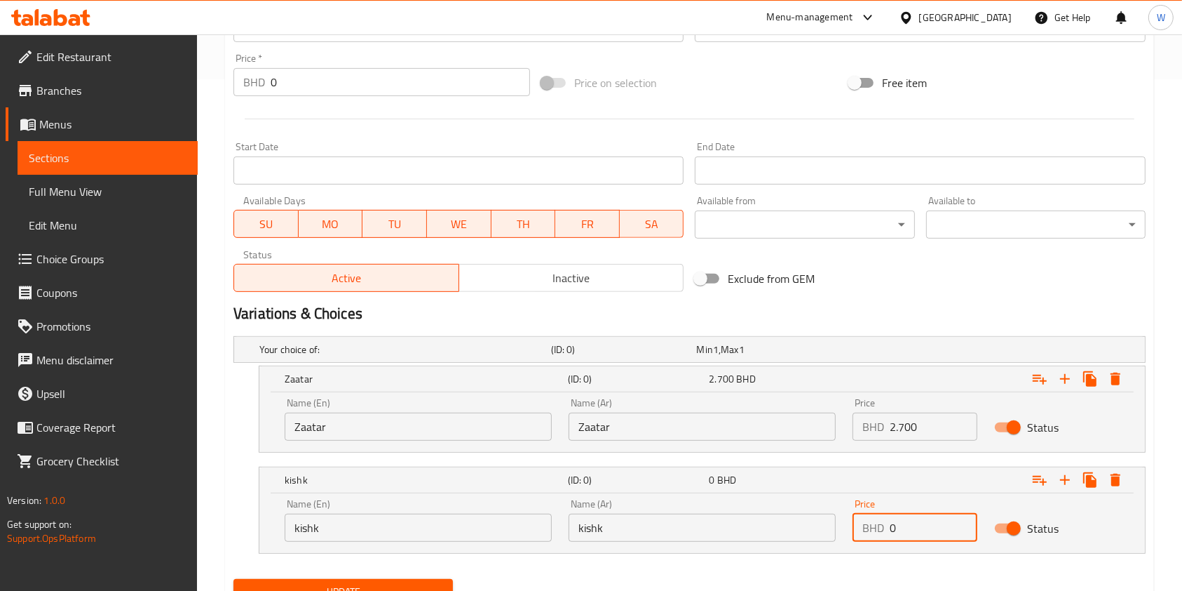
drag, startPoint x: 910, startPoint y: 518, endPoint x: 853, endPoint y: 533, distance: 58.9
click at [853, 533] on div "BHD 0 Price" at bounding box center [915, 527] width 125 height 28
click at [1075, 485] on button "Expand" at bounding box center [1065, 479] width 25 height 25
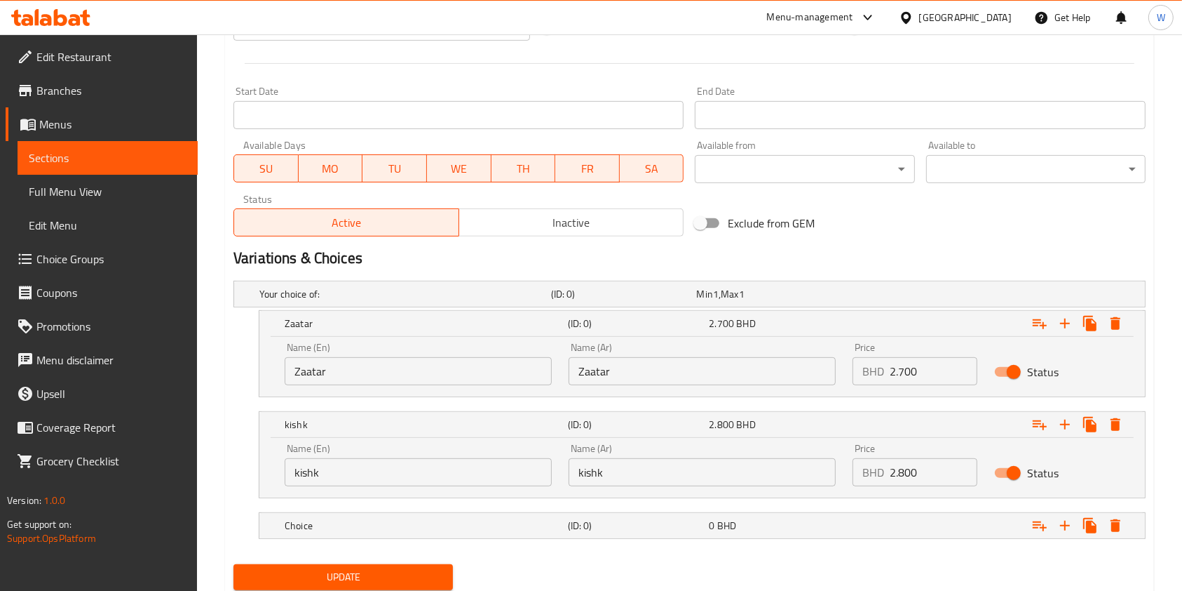
scroll to position [612, 0]
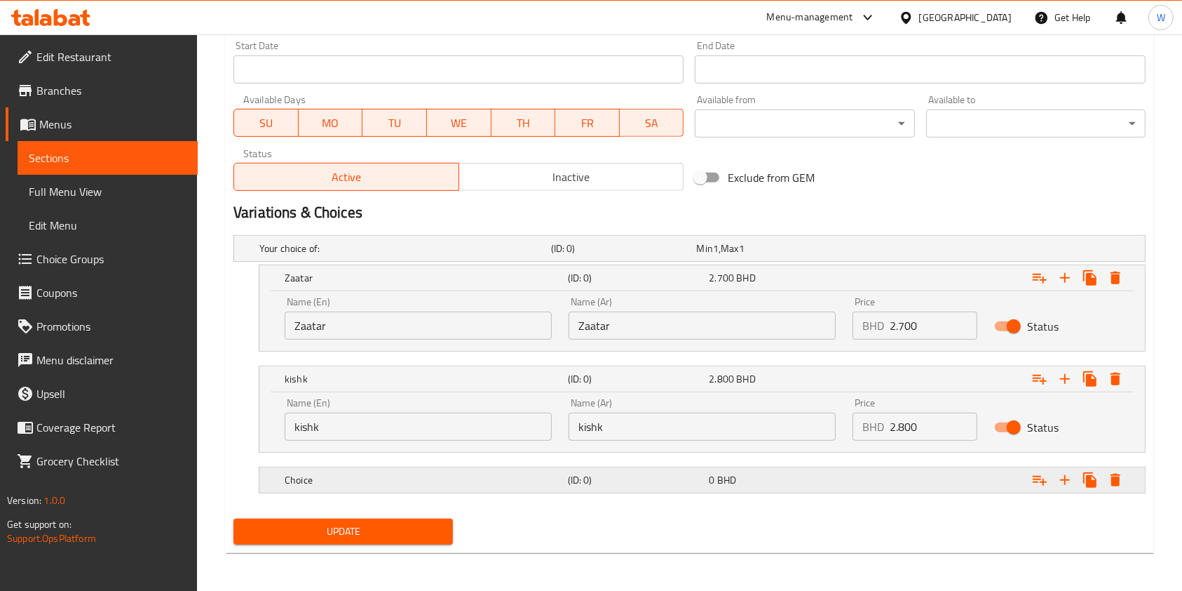
click at [457, 255] on h5 "Choice" at bounding box center [403, 248] width 286 height 14
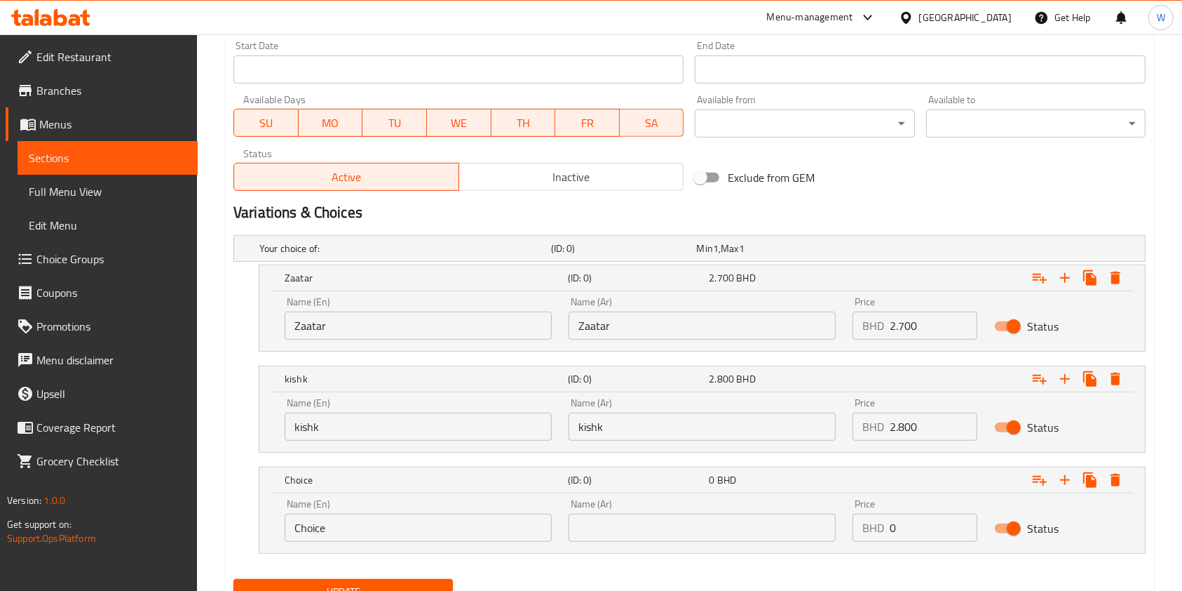
click at [361, 532] on input "Choice" at bounding box center [418, 527] width 267 height 28
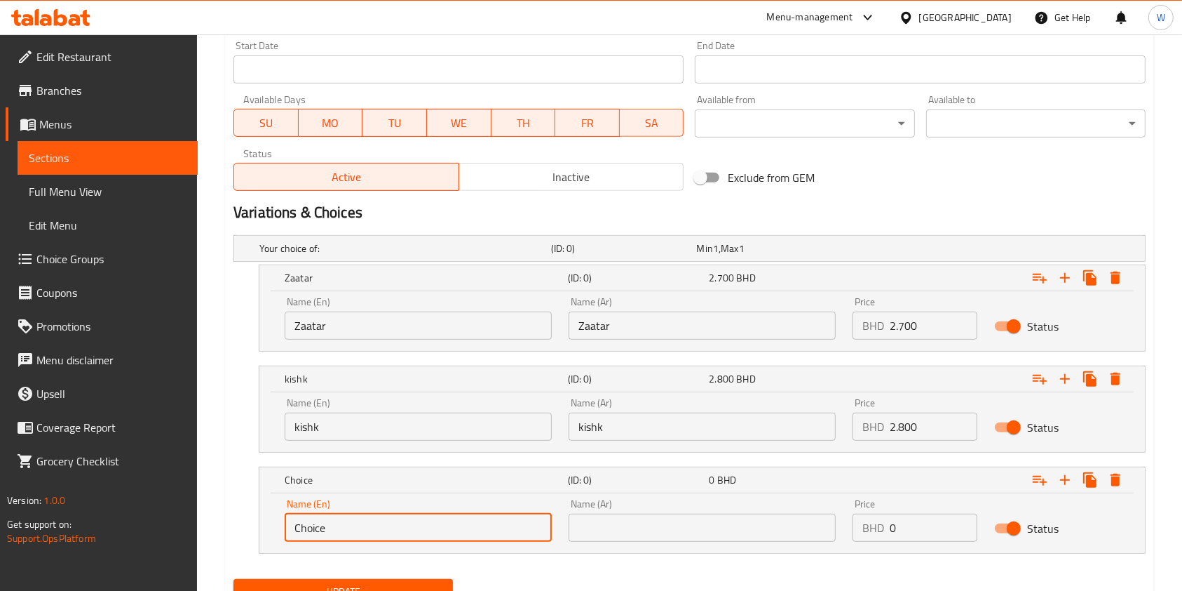
click at [361, 530] on input "Choice" at bounding box center [418, 527] width 267 height 28
click at [631, 521] on input "text" at bounding box center [702, 527] width 267 height 28
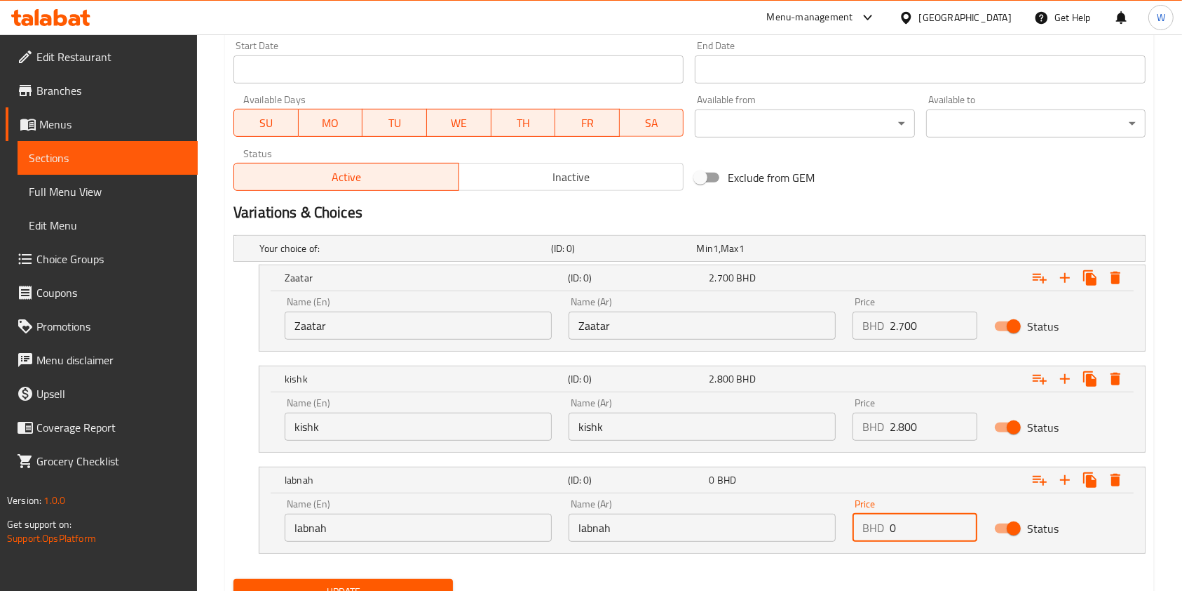
drag, startPoint x: 898, startPoint y: 534, endPoint x: 850, endPoint y: 534, distance: 47.7
click at [850, 534] on div "Price BHD 0 Price" at bounding box center [915, 520] width 142 height 60
click at [1066, 476] on icon "Expand" at bounding box center [1065, 480] width 10 height 10
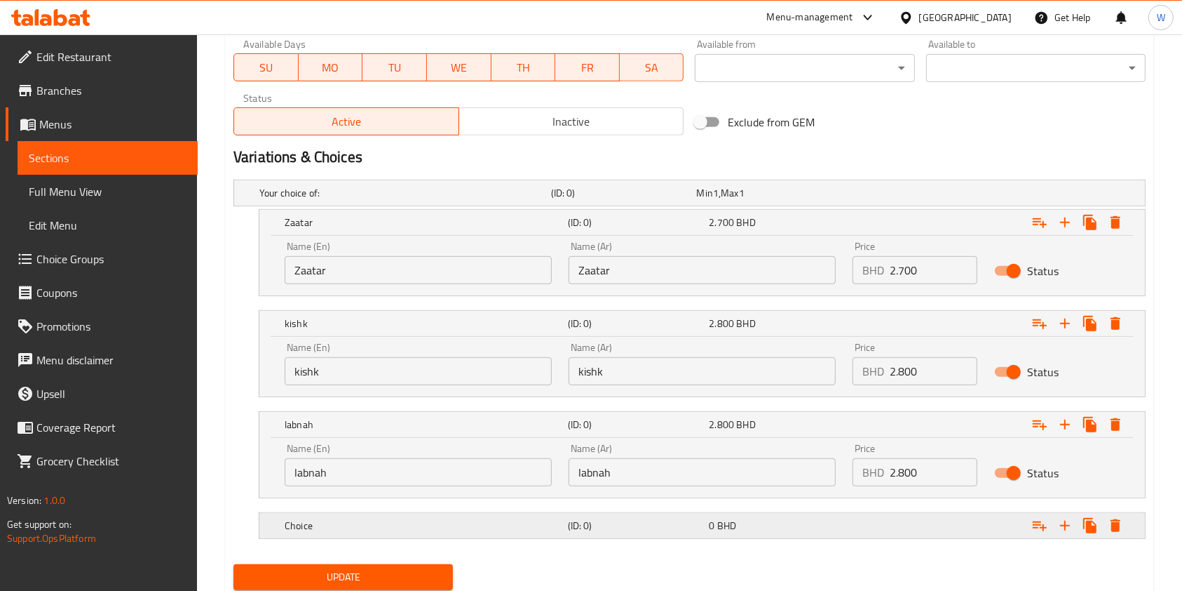
scroll to position [713, 0]
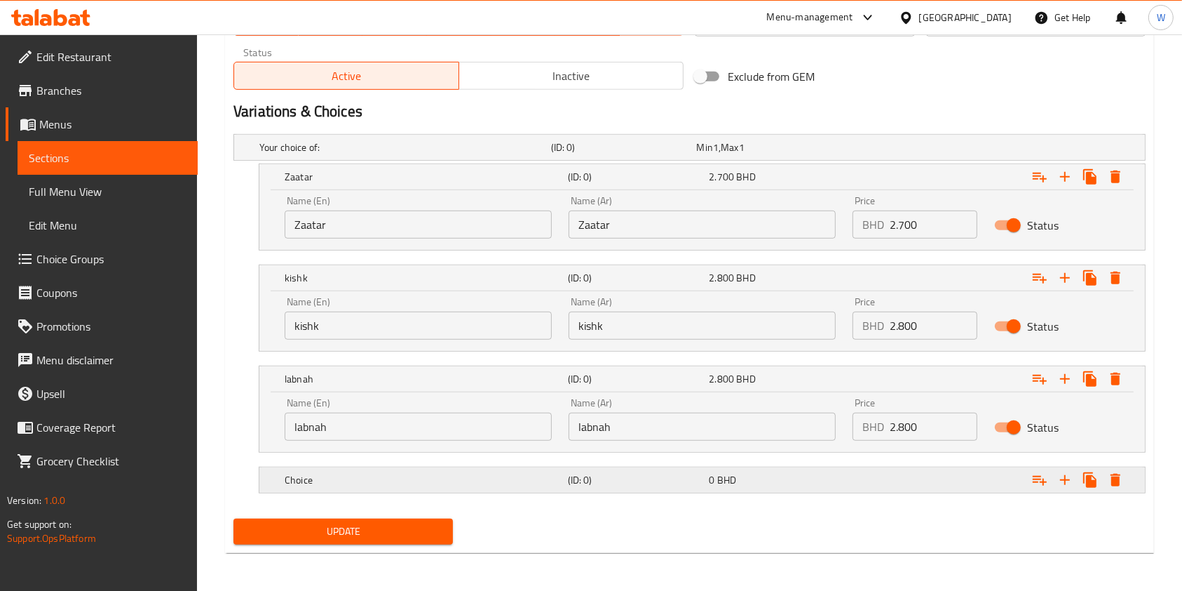
click at [546, 154] on h5 "Choice" at bounding box center [403, 147] width 286 height 14
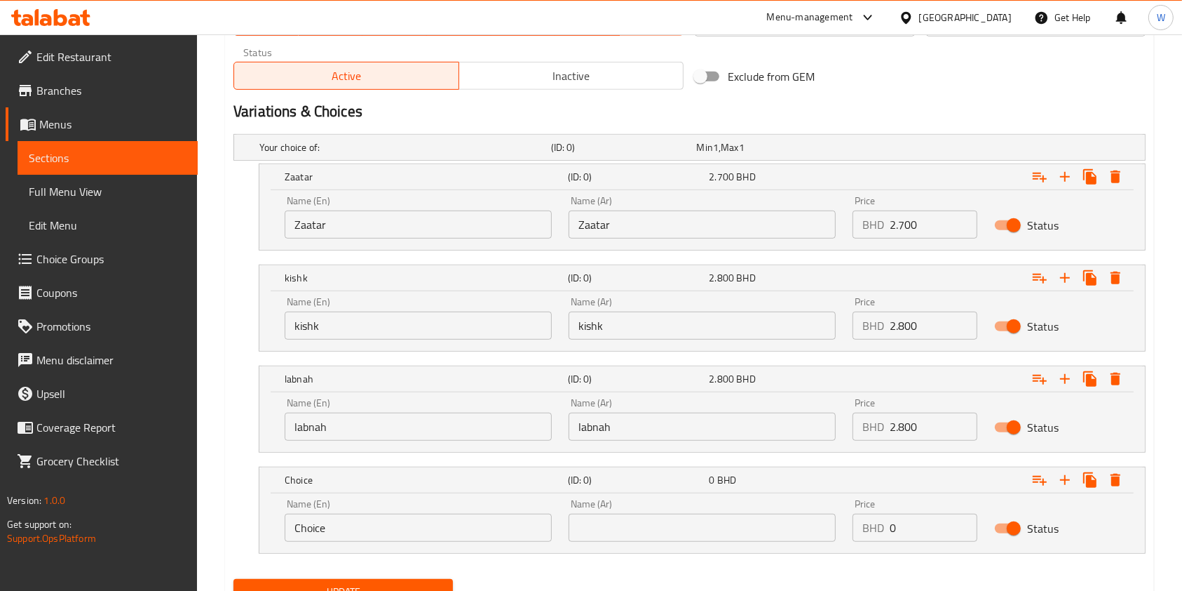
click at [416, 536] on input "Choice" at bounding box center [418, 527] width 267 height 28
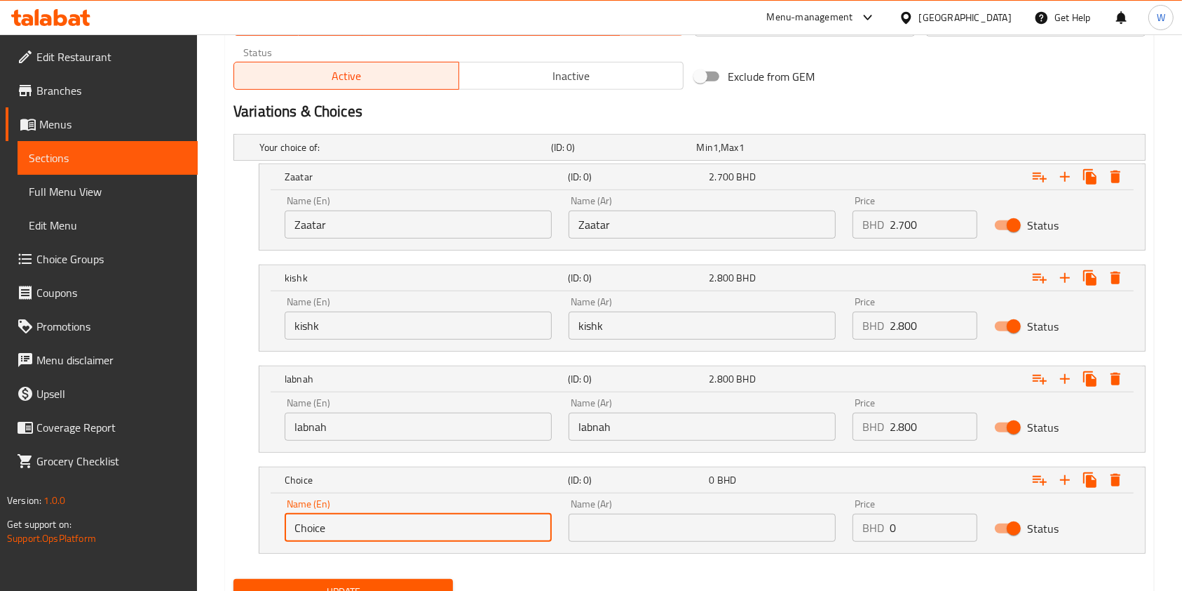
click at [415, 536] on input "Choice" at bounding box center [418, 527] width 267 height 28
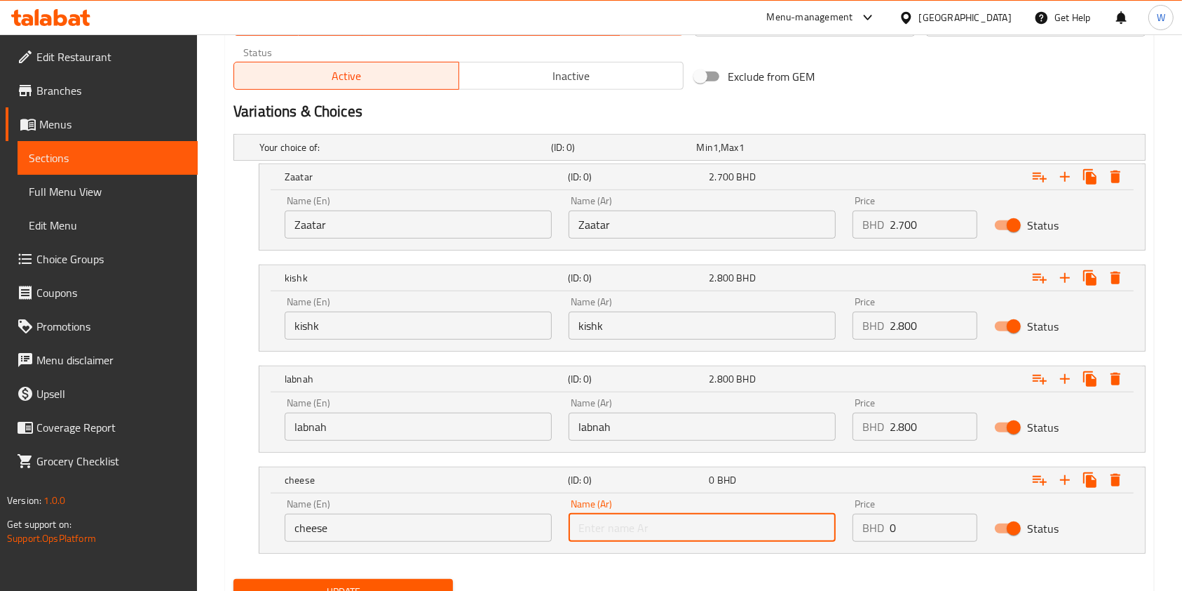
click at [657, 513] on input "text" at bounding box center [702, 527] width 267 height 28
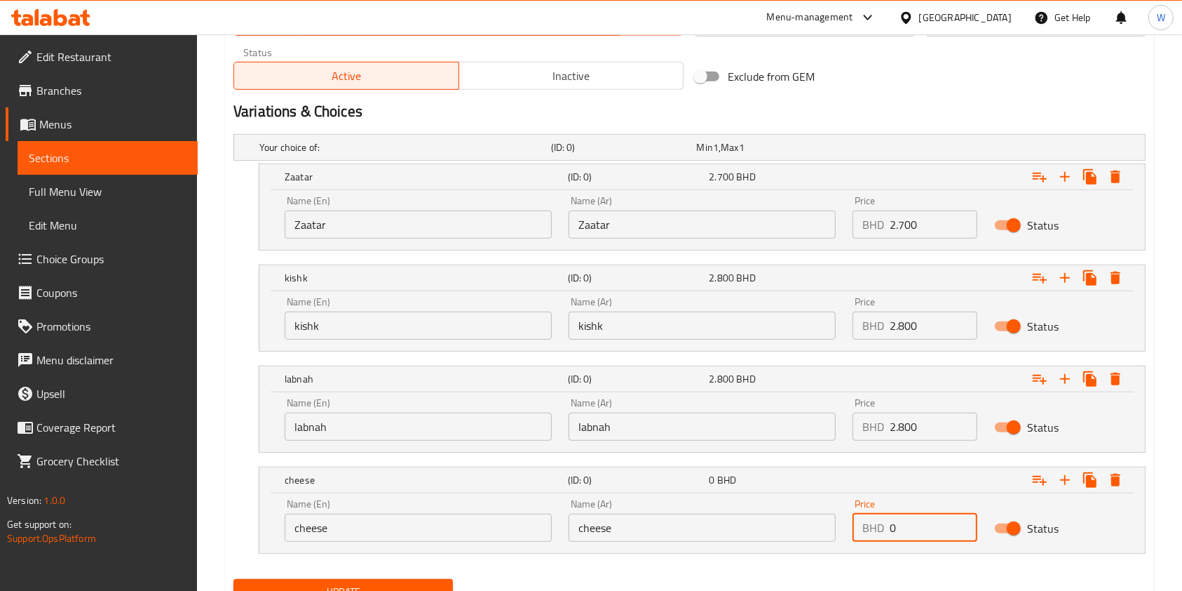
drag, startPoint x: 903, startPoint y: 518, endPoint x: 859, endPoint y: 525, distance: 43.9
click at [859, 525] on div "BHD 0 Price" at bounding box center [915, 527] width 125 height 28
click at [1072, 481] on icon "Expand" at bounding box center [1065, 479] width 17 height 17
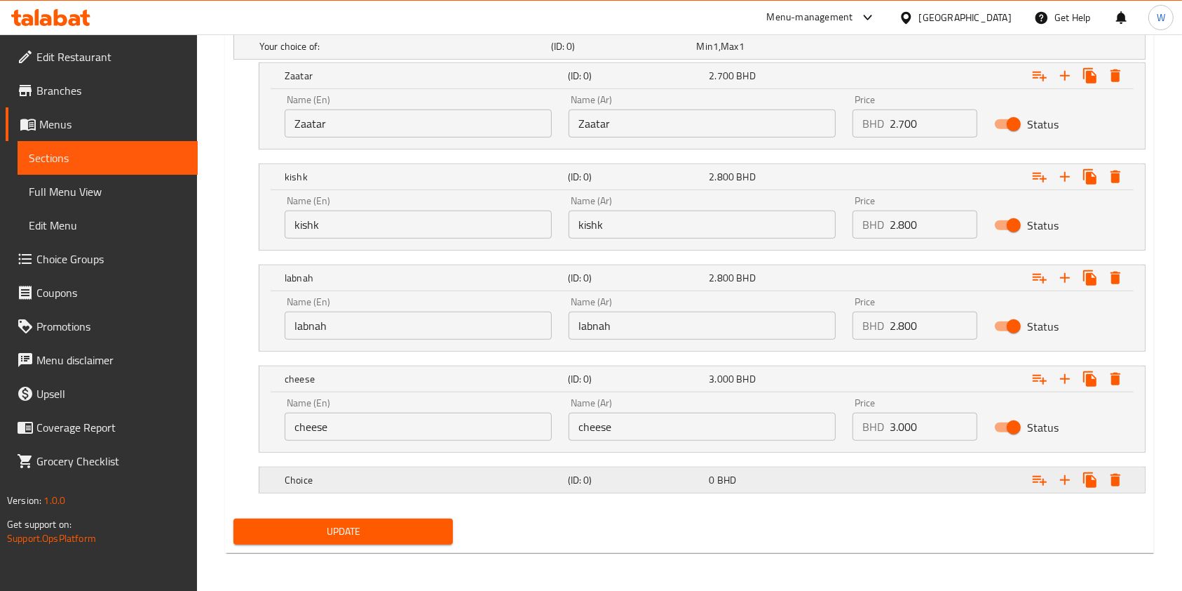
click at [532, 53] on h5 "Choice" at bounding box center [403, 46] width 286 height 14
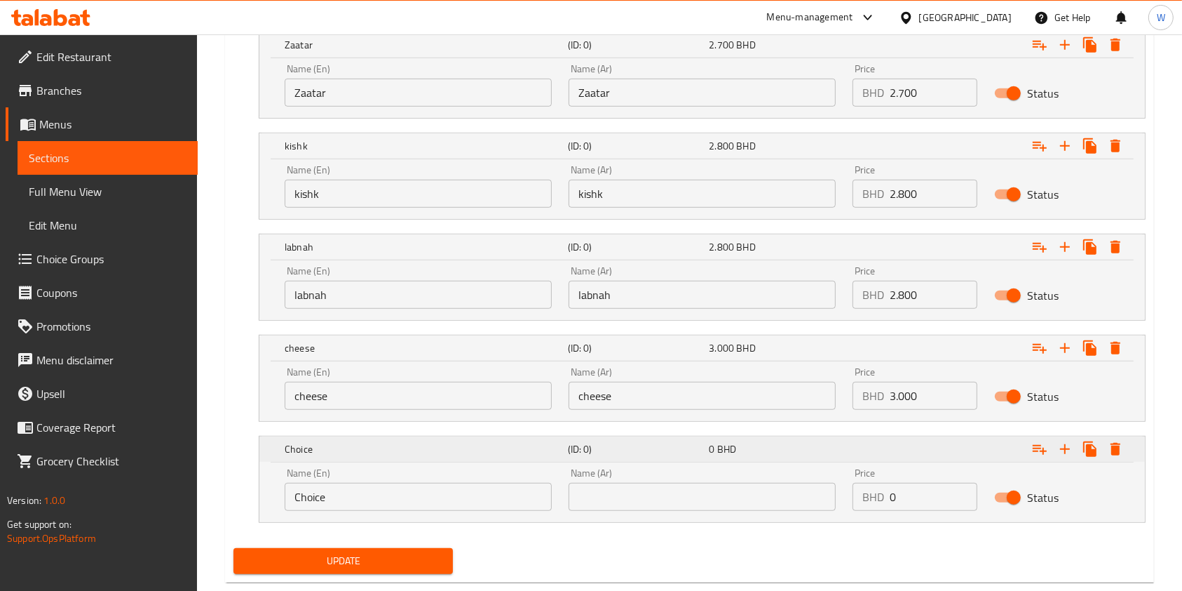
scroll to position [875, 0]
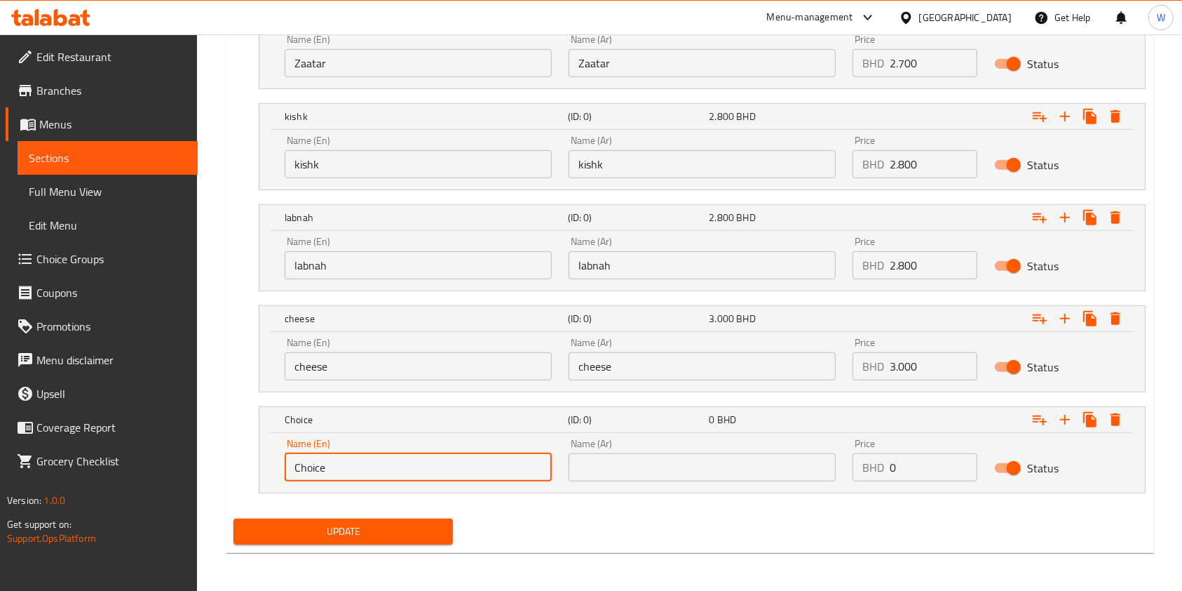
click at [325, 476] on input "Choice" at bounding box center [418, 467] width 267 height 28
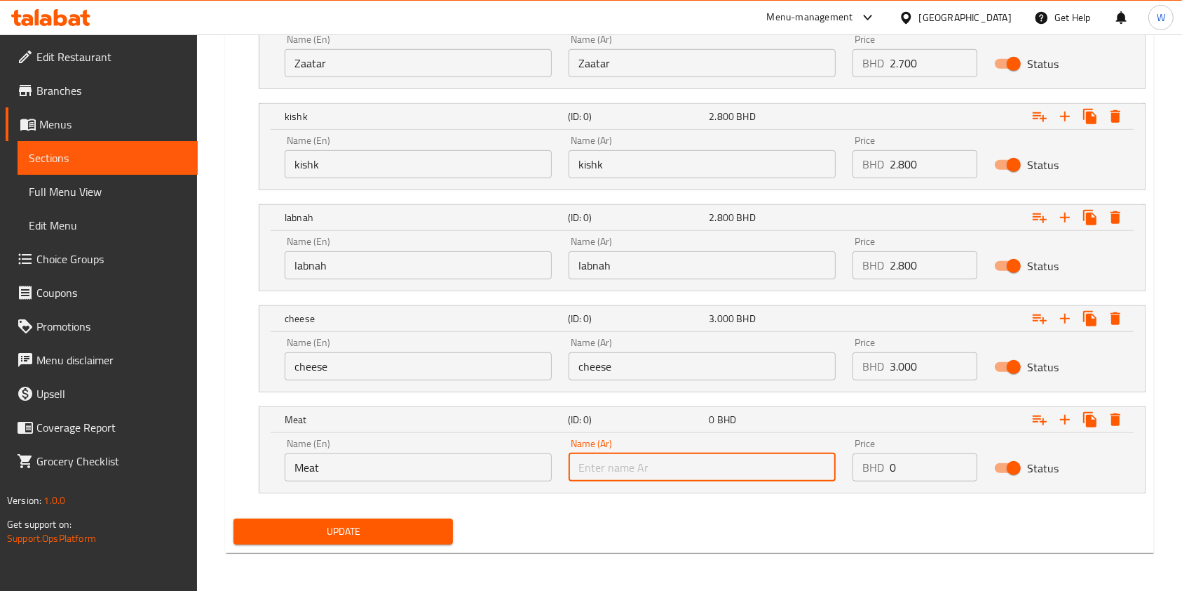
click at [626, 463] on input "text" at bounding box center [702, 467] width 267 height 28
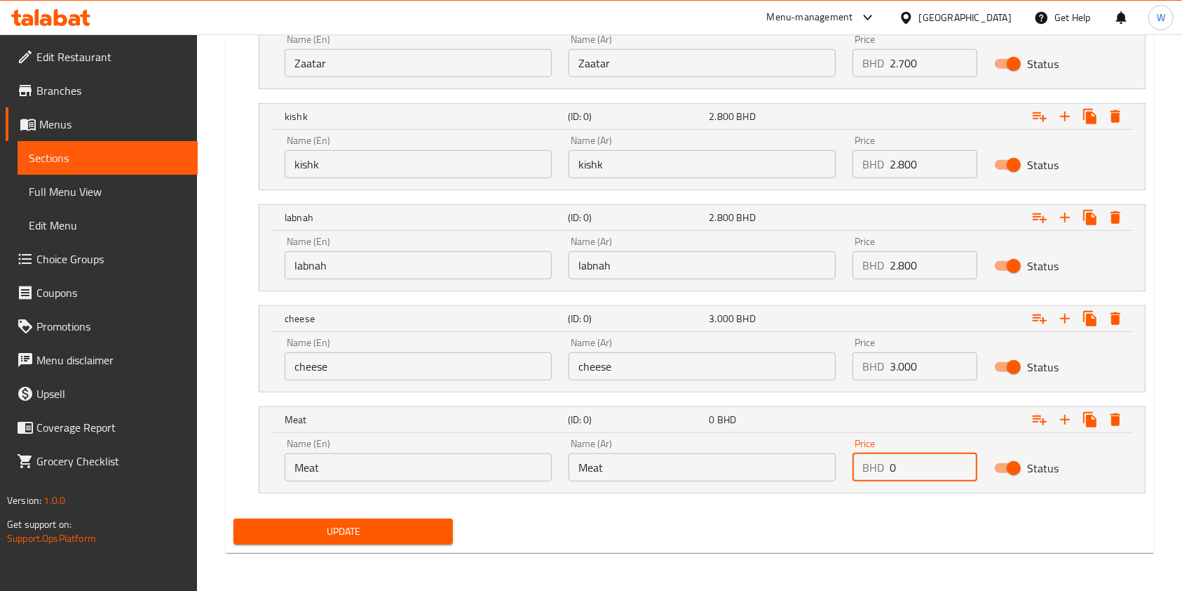
drag, startPoint x: 915, startPoint y: 478, endPoint x: 814, endPoint y: 475, distance: 101.1
click at [837, 475] on div "Name (En) Meat Name (En) Name (Ar) Meat Name (Ar) Price BHD 0 Price Status" at bounding box center [702, 460] width 852 height 60
click at [415, 537] on span "Update" at bounding box center [343, 532] width 197 height 18
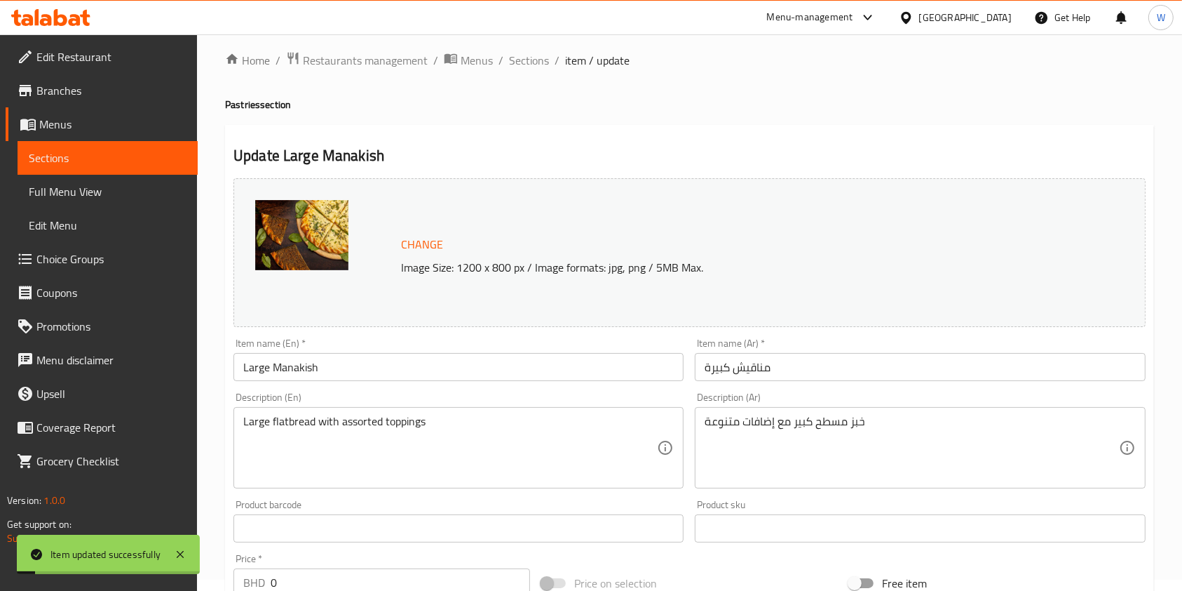
scroll to position [0, 0]
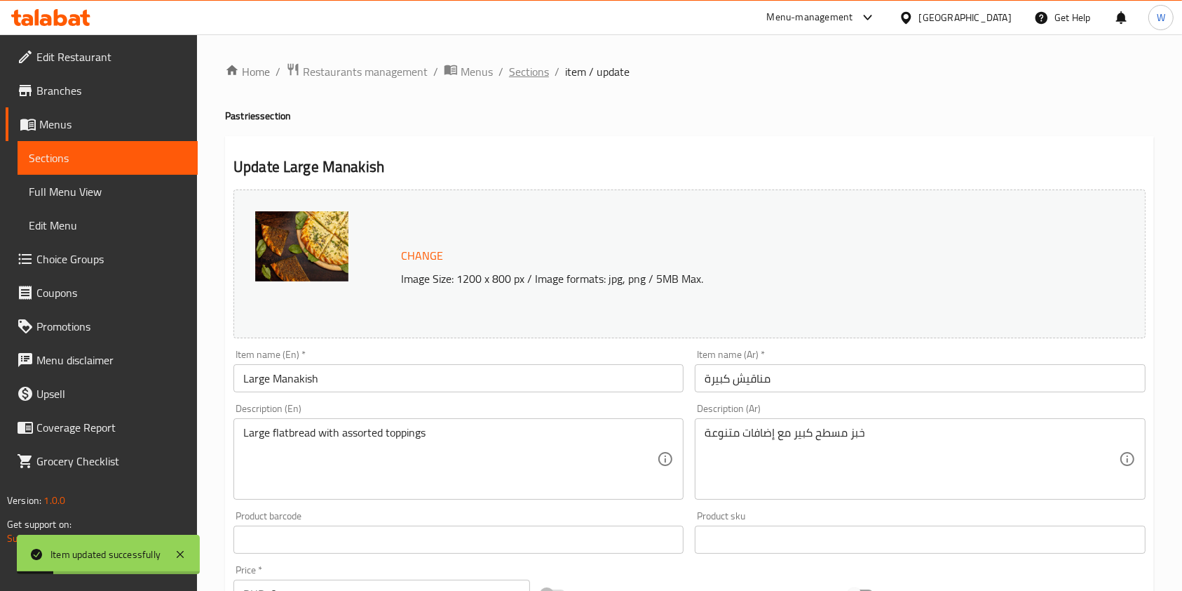
click at [533, 67] on span "Sections" at bounding box center [529, 71] width 40 height 17
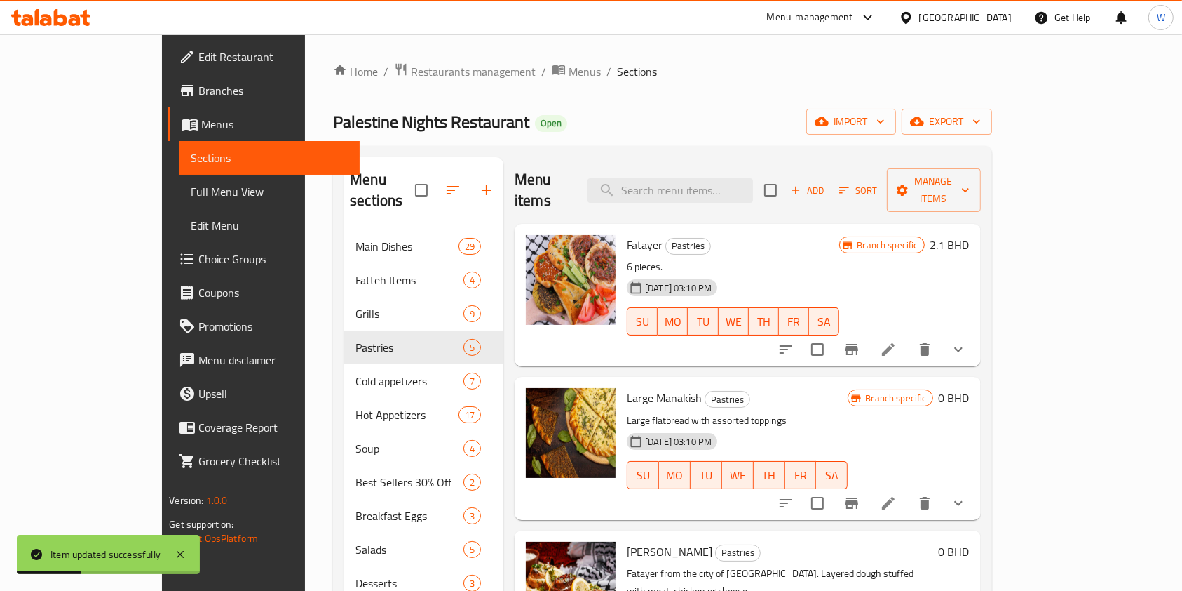
click at [942, 486] on button "delete" at bounding box center [925, 503] width 34 height 34
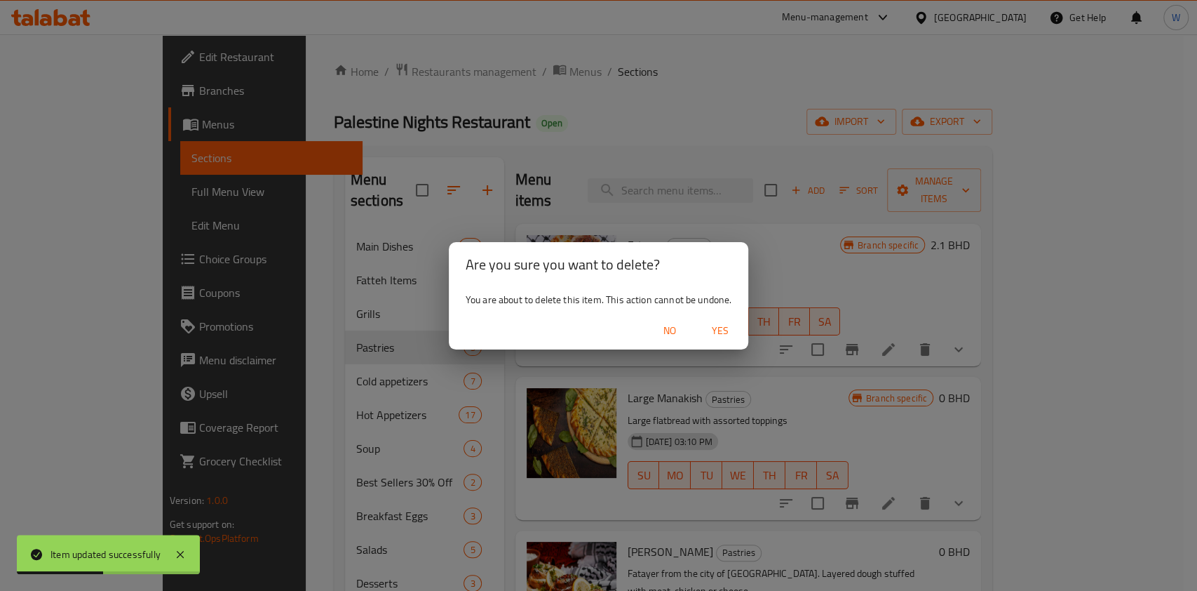
click at [671, 335] on span "No" at bounding box center [670, 331] width 34 height 18
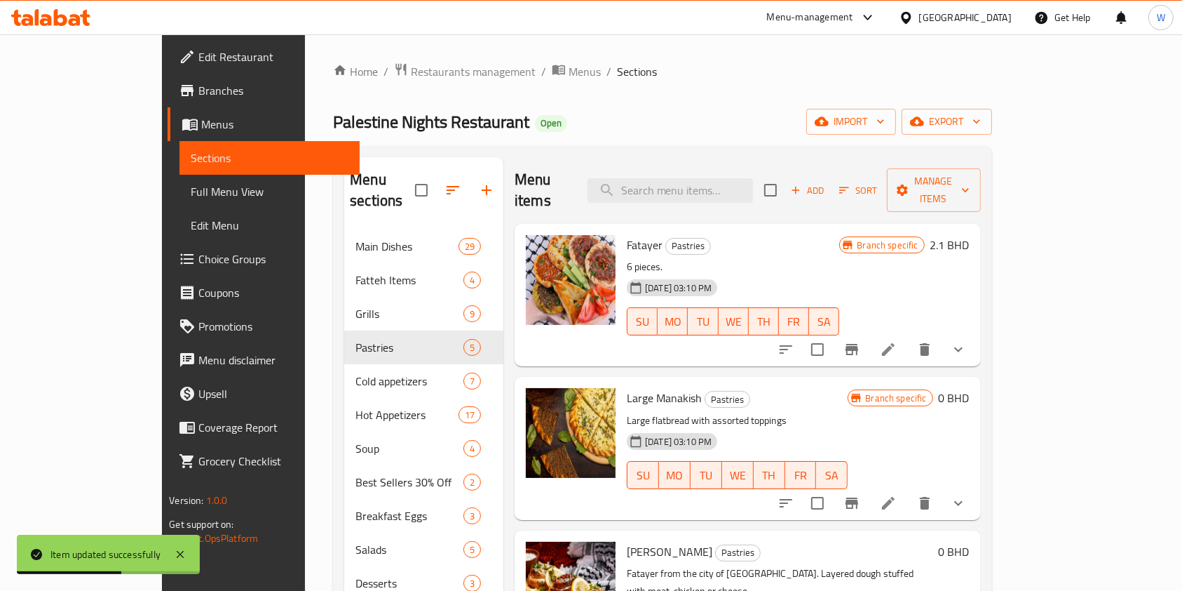
click at [897, 494] on icon at bounding box center [888, 502] width 17 height 17
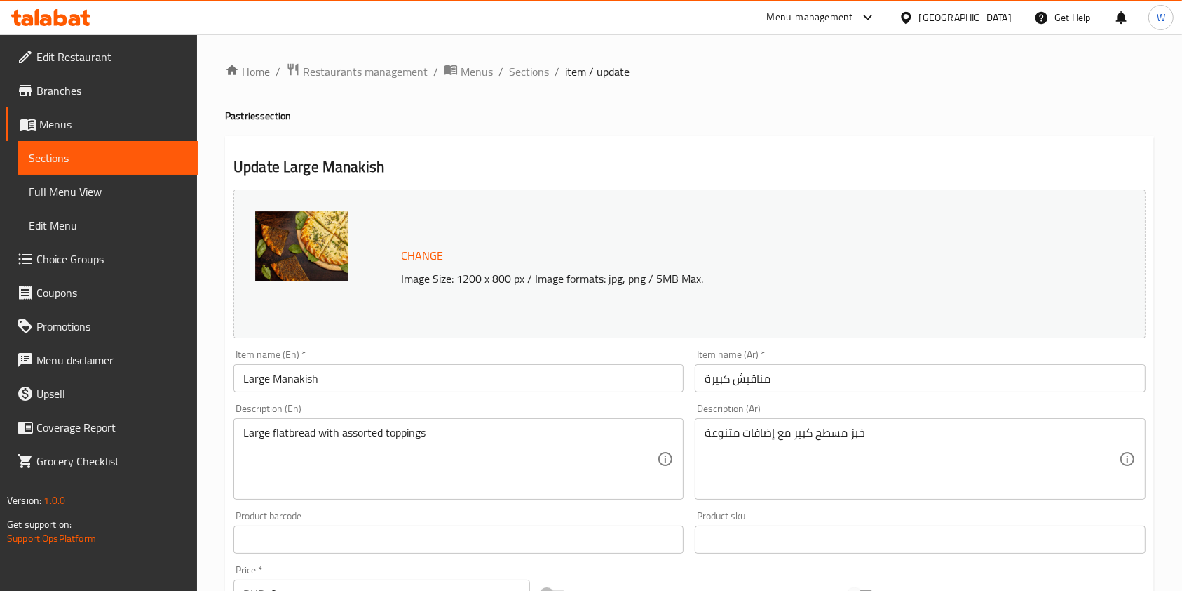
click at [524, 66] on span "Sections" at bounding box center [529, 71] width 40 height 17
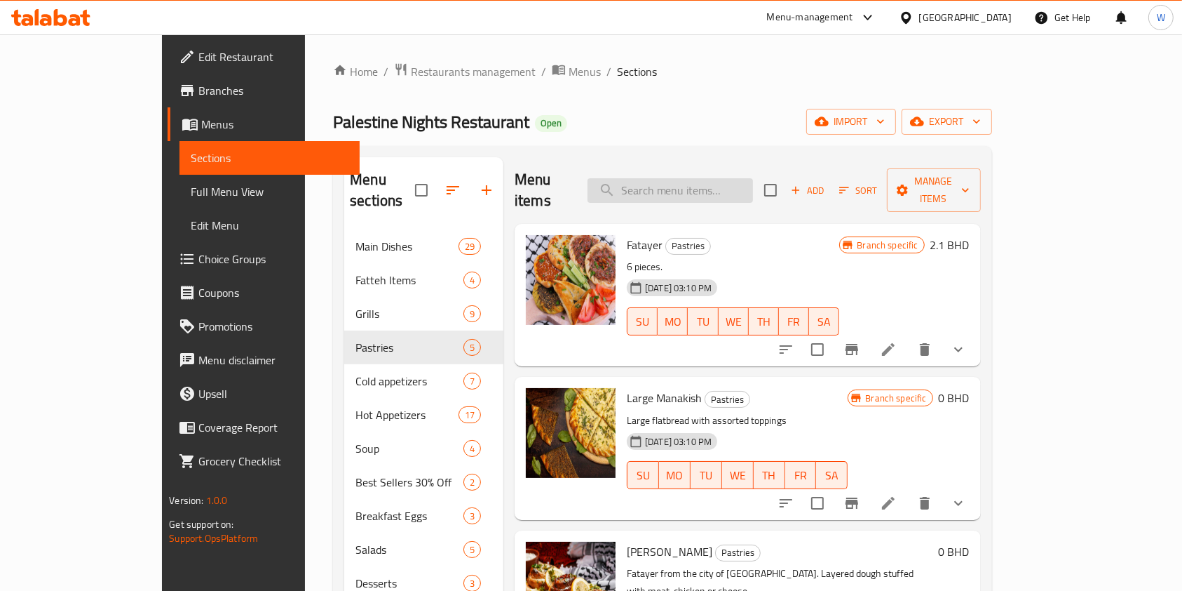
click at [753, 178] on input "search" at bounding box center [671, 190] width 166 height 25
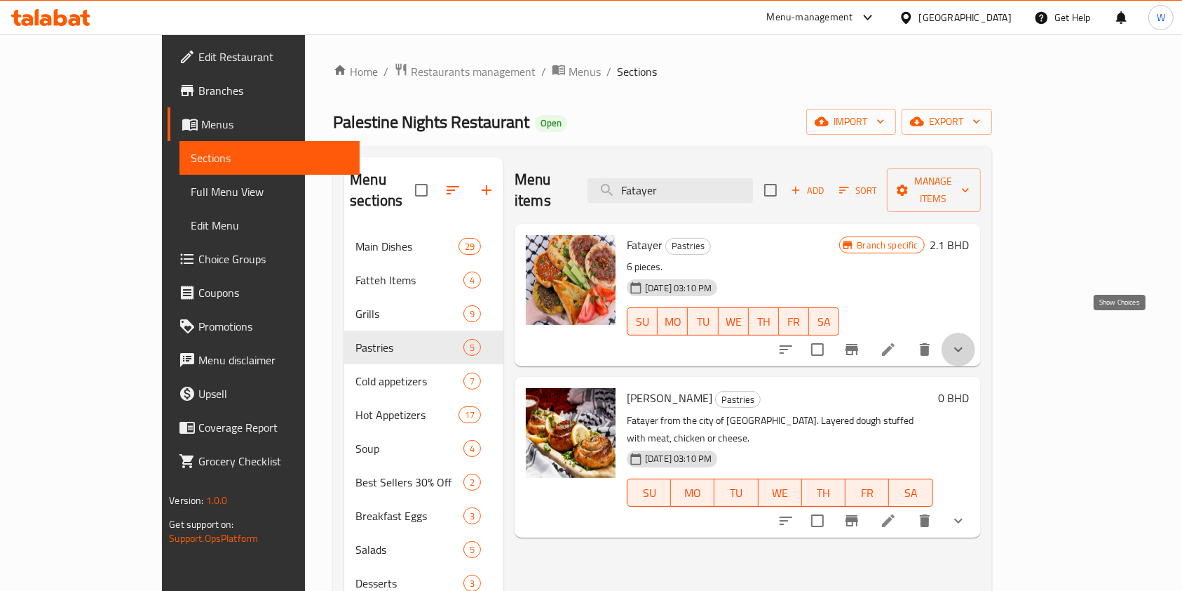
click at [967, 341] on icon "show more" at bounding box center [958, 349] width 17 height 17
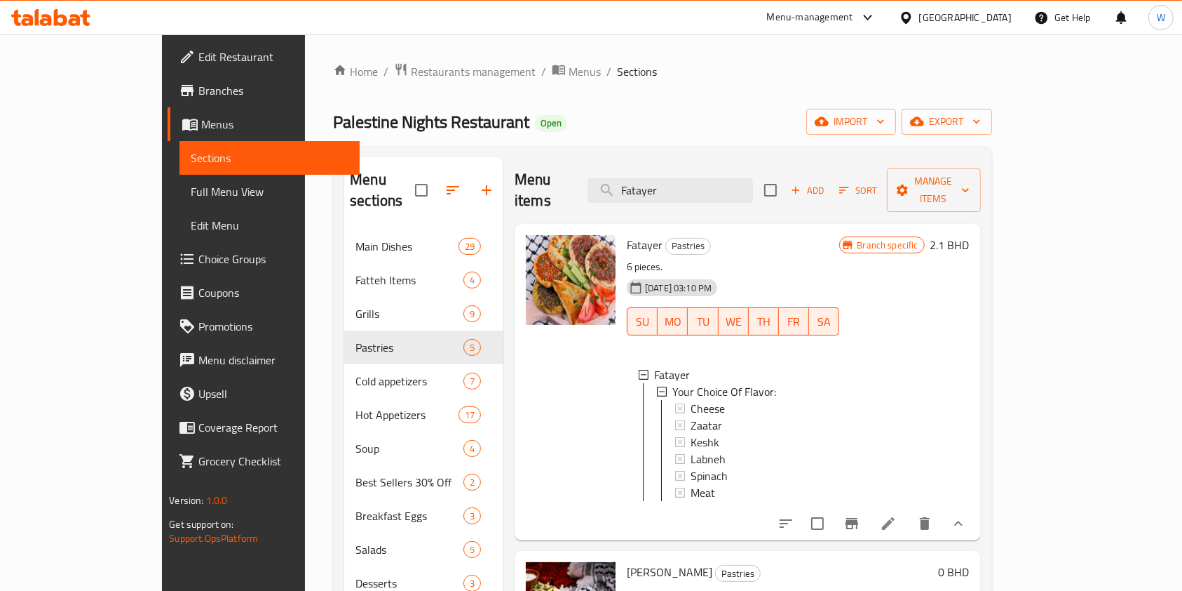
click at [861, 520] on icon "Branch-specific-item" at bounding box center [852, 523] width 17 height 17
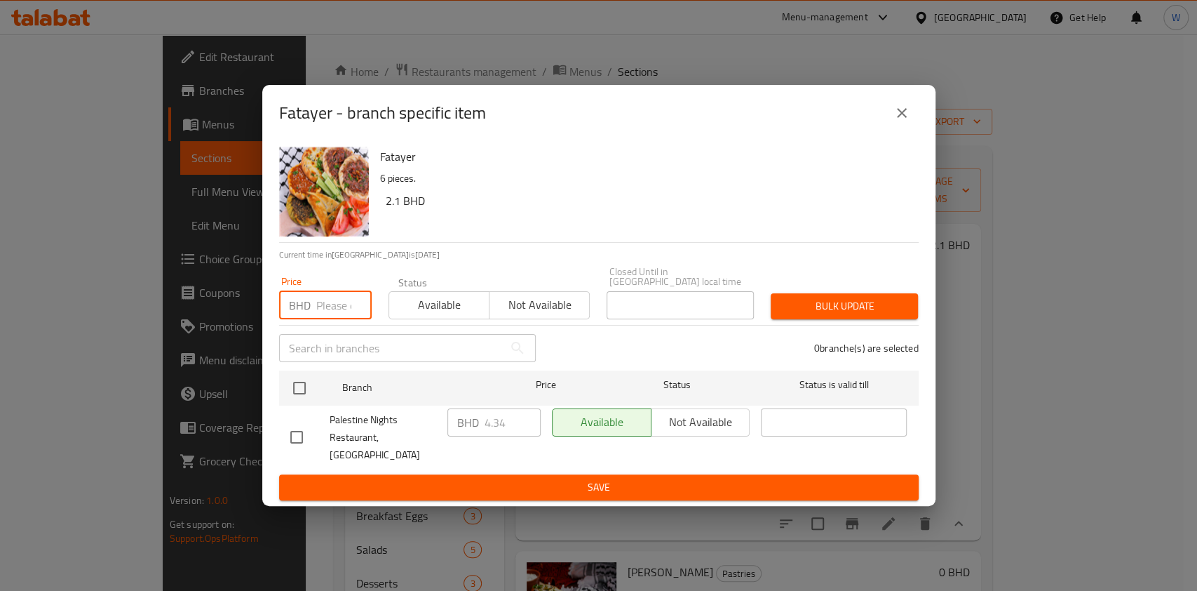
click at [331, 303] on input "number" at bounding box center [343, 305] width 55 height 28
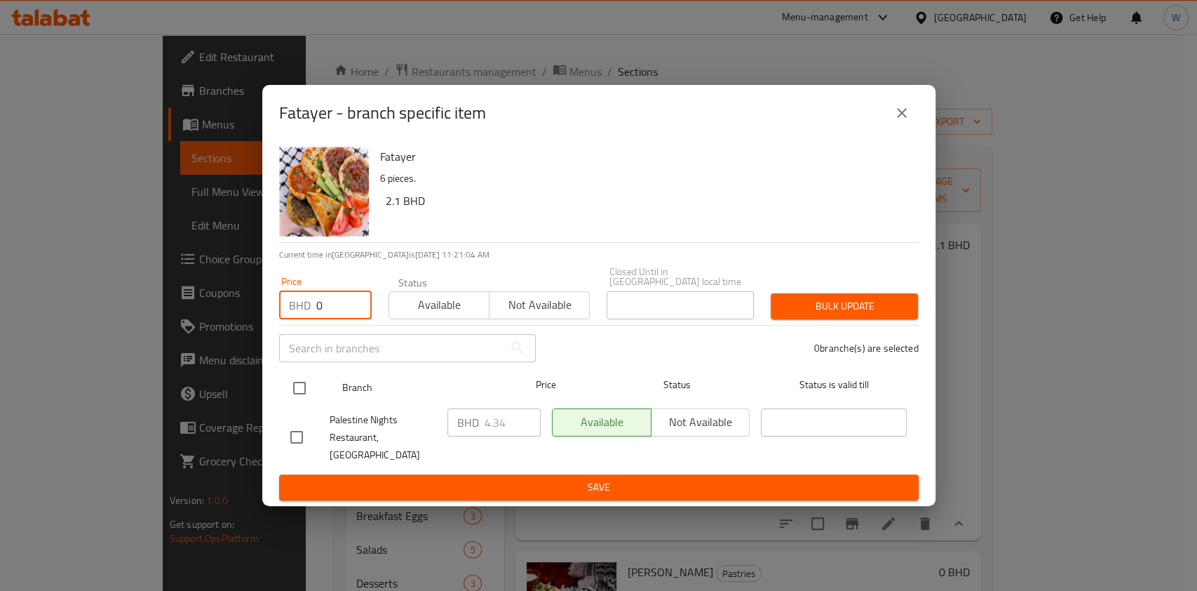
click at [302, 392] on input "checkbox" at bounding box center [299, 387] width 29 height 29
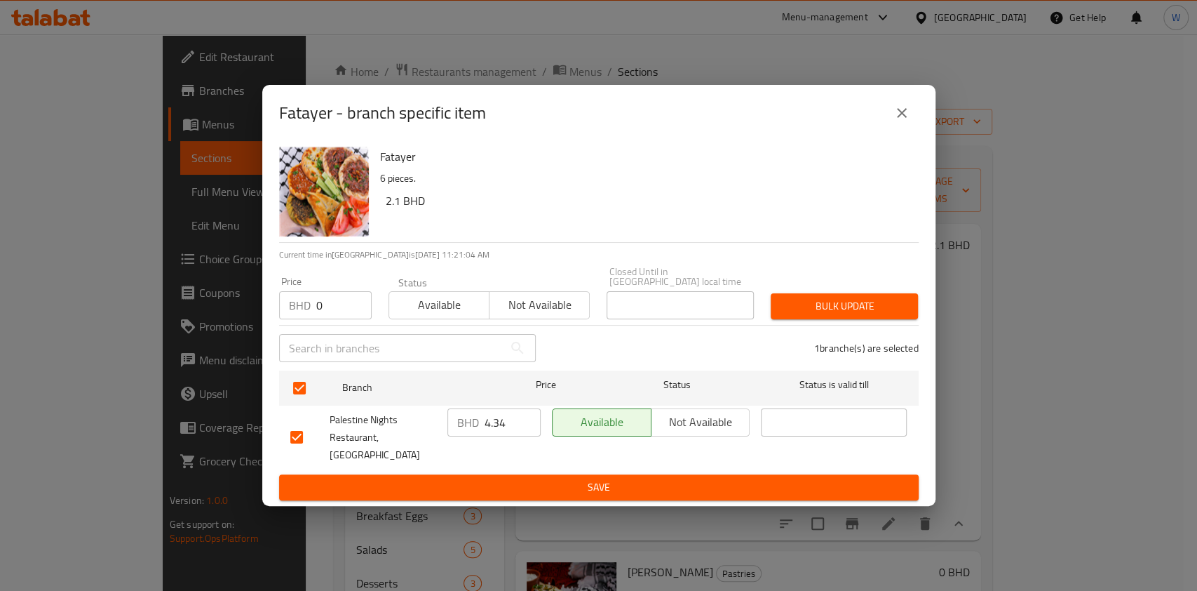
click at [840, 312] on span "Bulk update" at bounding box center [844, 306] width 125 height 18
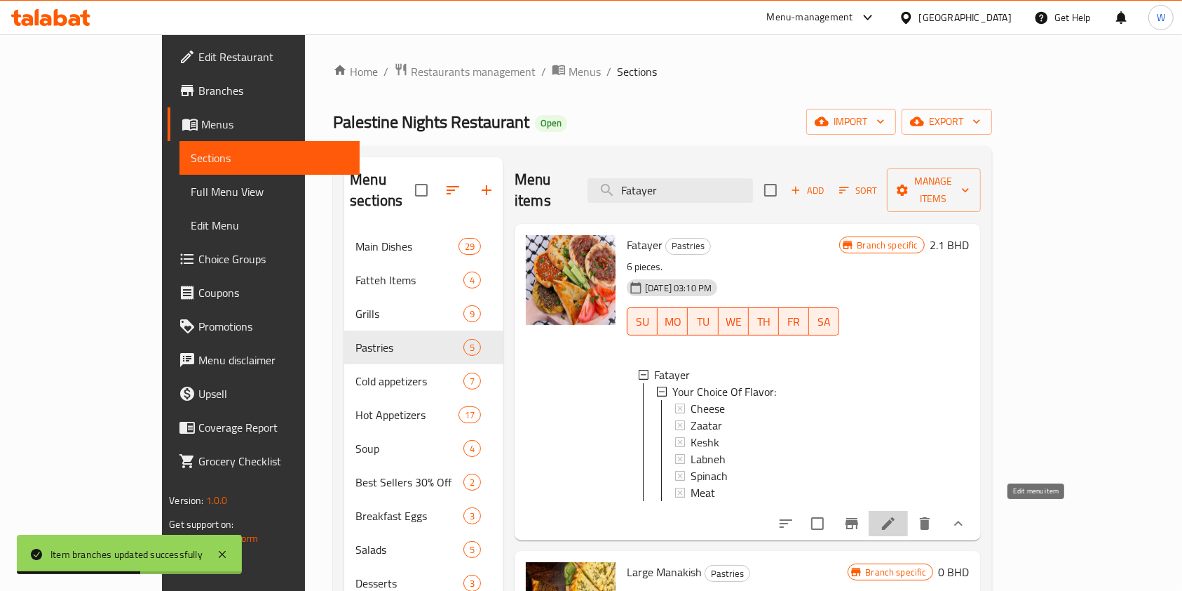
click at [897, 515] on icon at bounding box center [888, 523] width 17 height 17
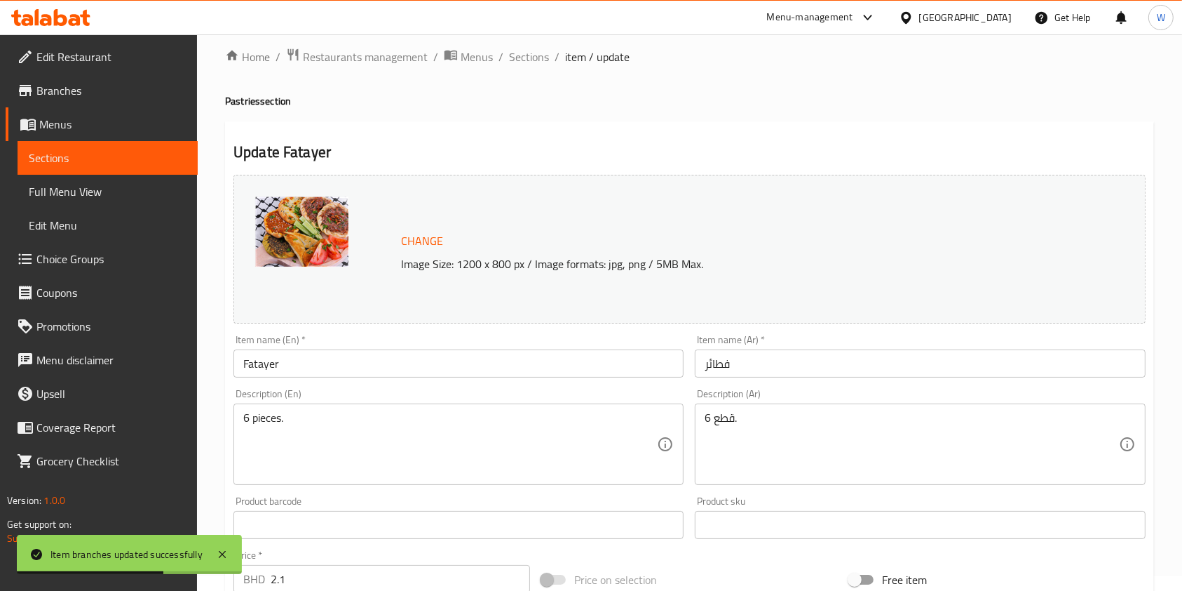
scroll to position [443, 0]
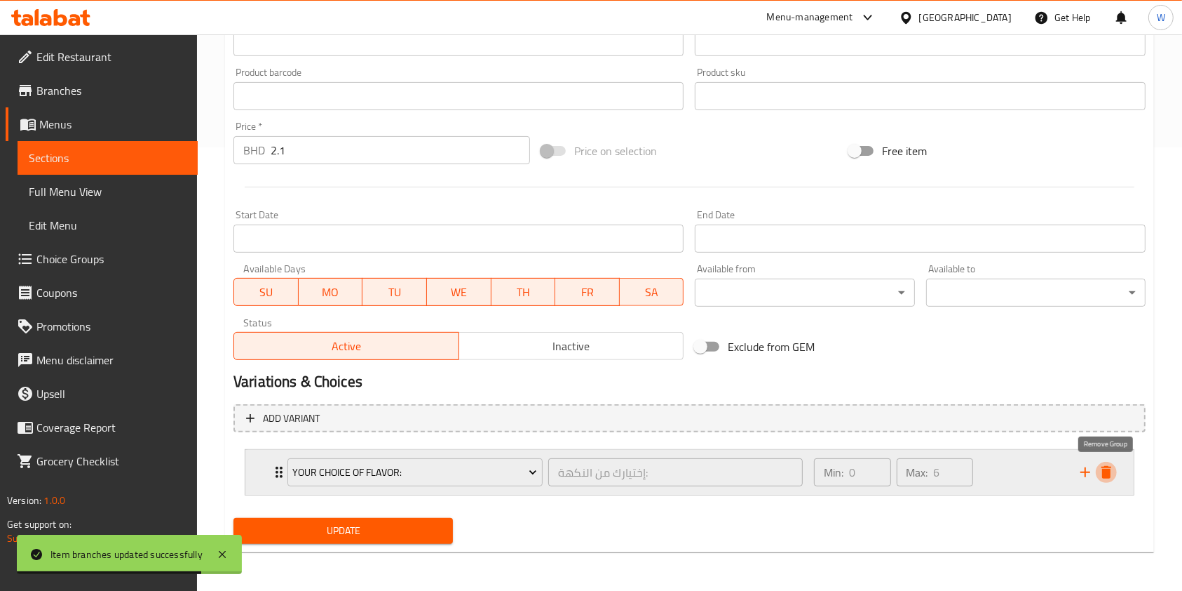
click at [1108, 469] on icon "delete" at bounding box center [1107, 472] width 10 height 13
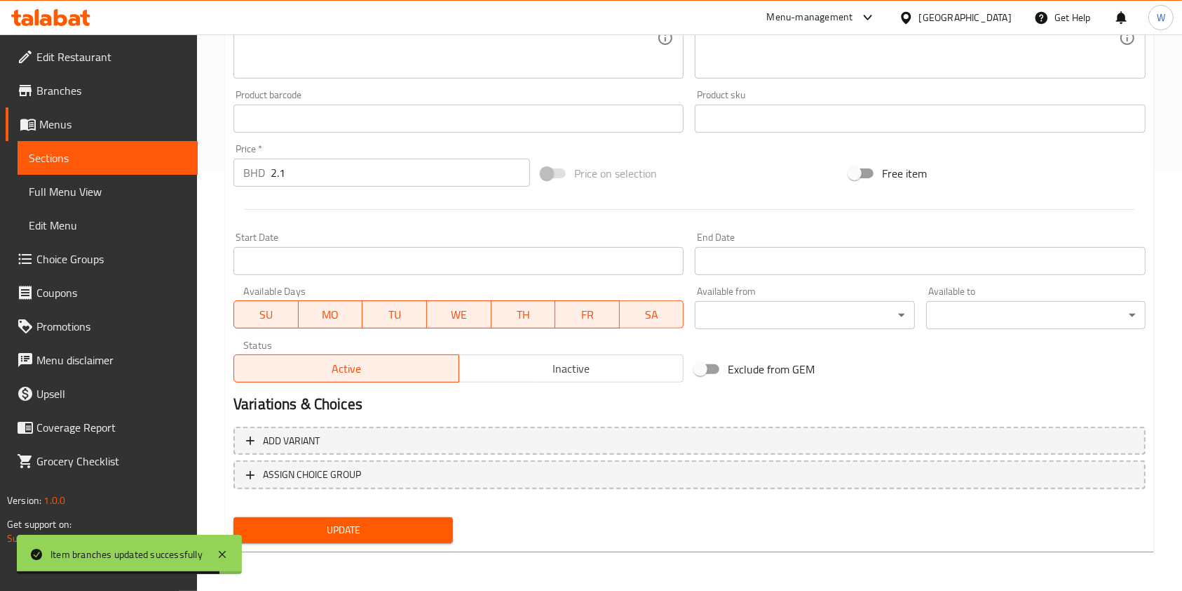
drag, startPoint x: 320, startPoint y: 176, endPoint x: 248, endPoint y: 174, distance: 72.3
click at [249, 174] on div "BHD 2.1 Price *" at bounding box center [382, 173] width 297 height 28
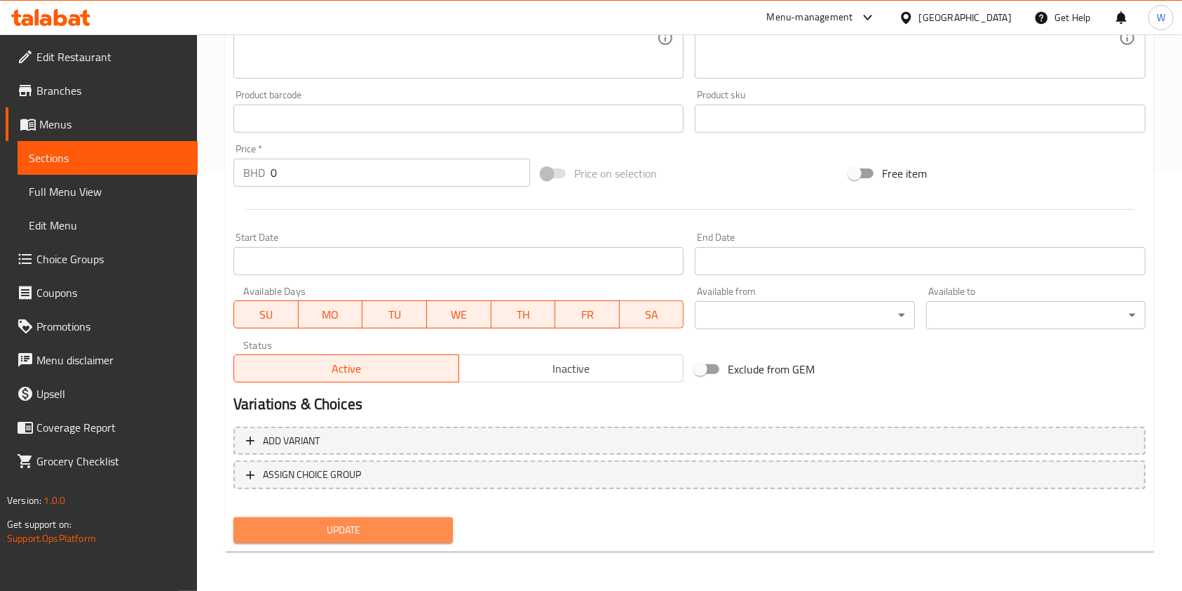
click at [362, 521] on span "Update" at bounding box center [343, 530] width 197 height 18
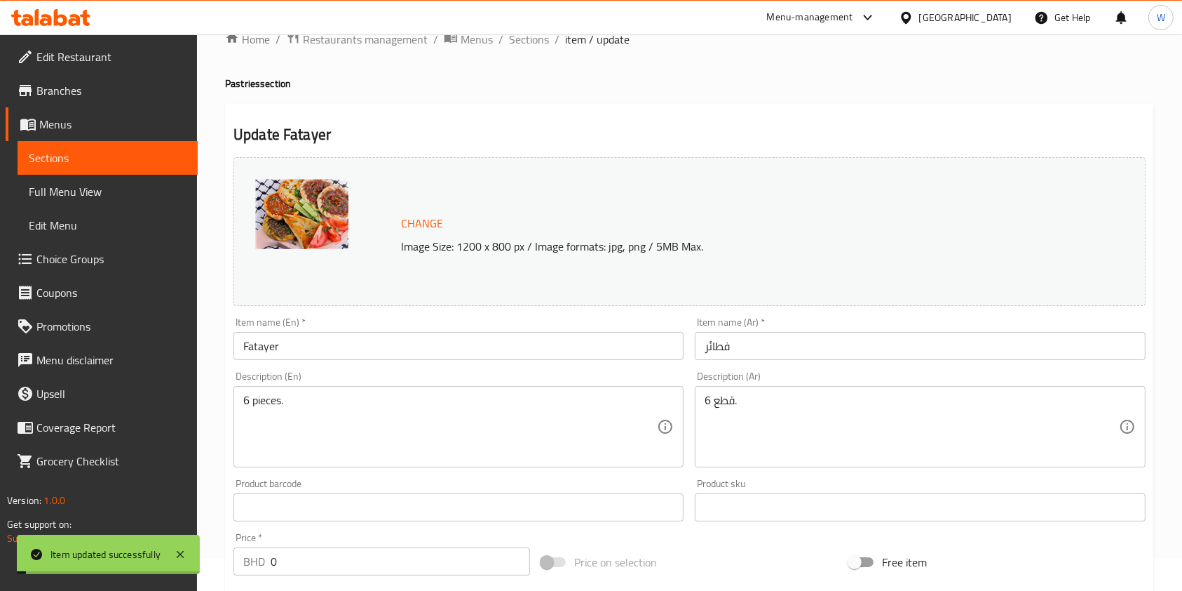
scroll to position [0, 0]
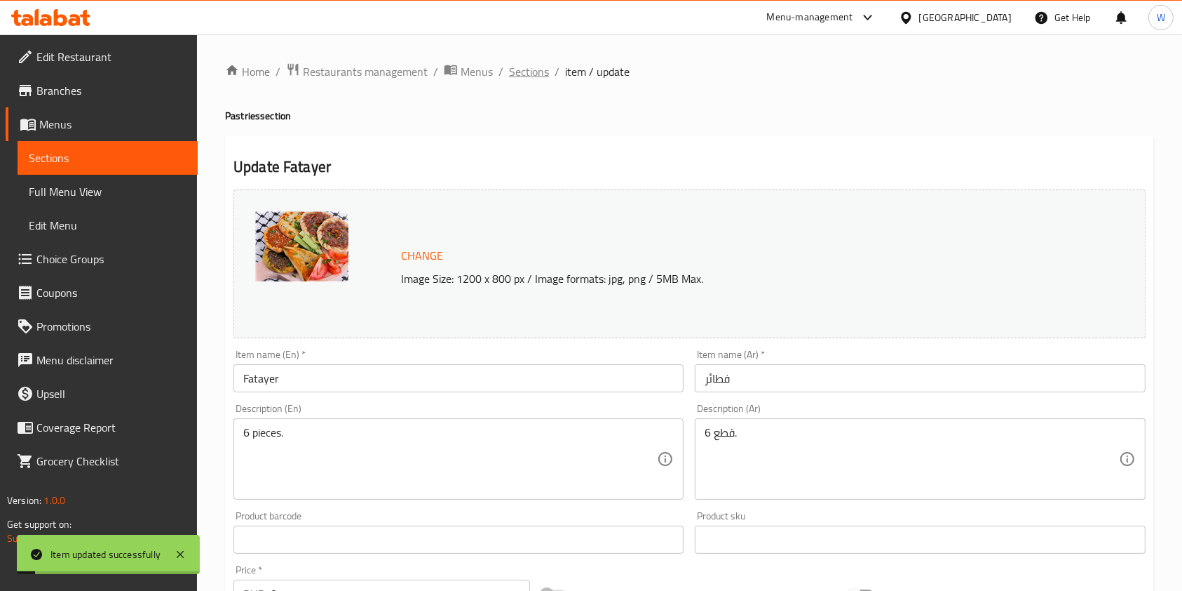
click at [529, 76] on span "Sections" at bounding box center [529, 71] width 40 height 17
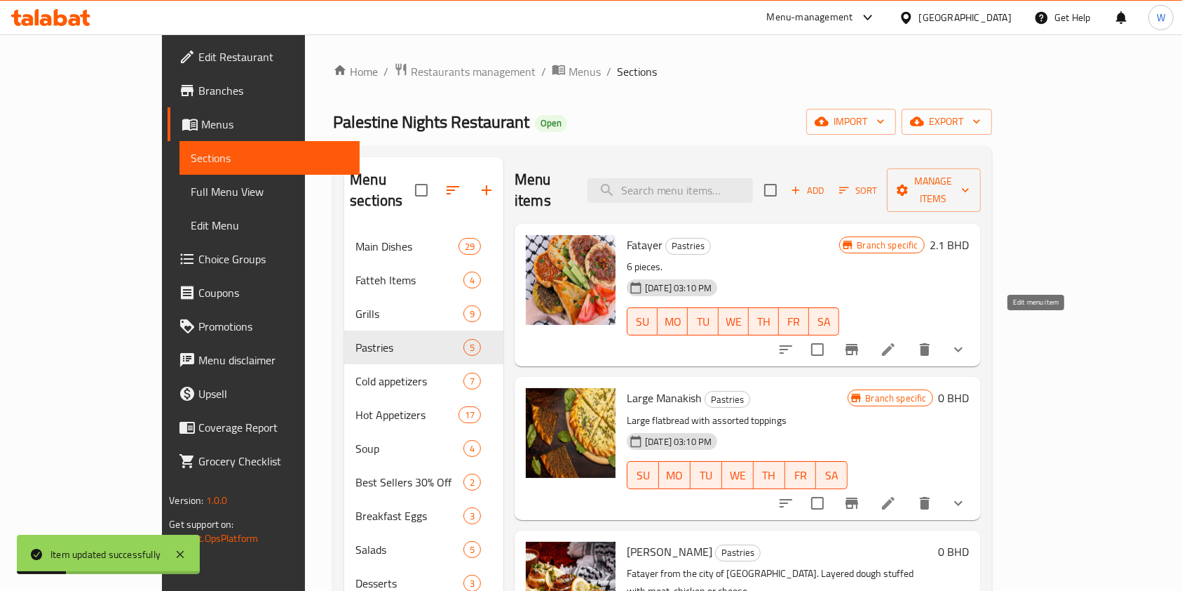
click at [897, 341] on icon at bounding box center [888, 349] width 17 height 17
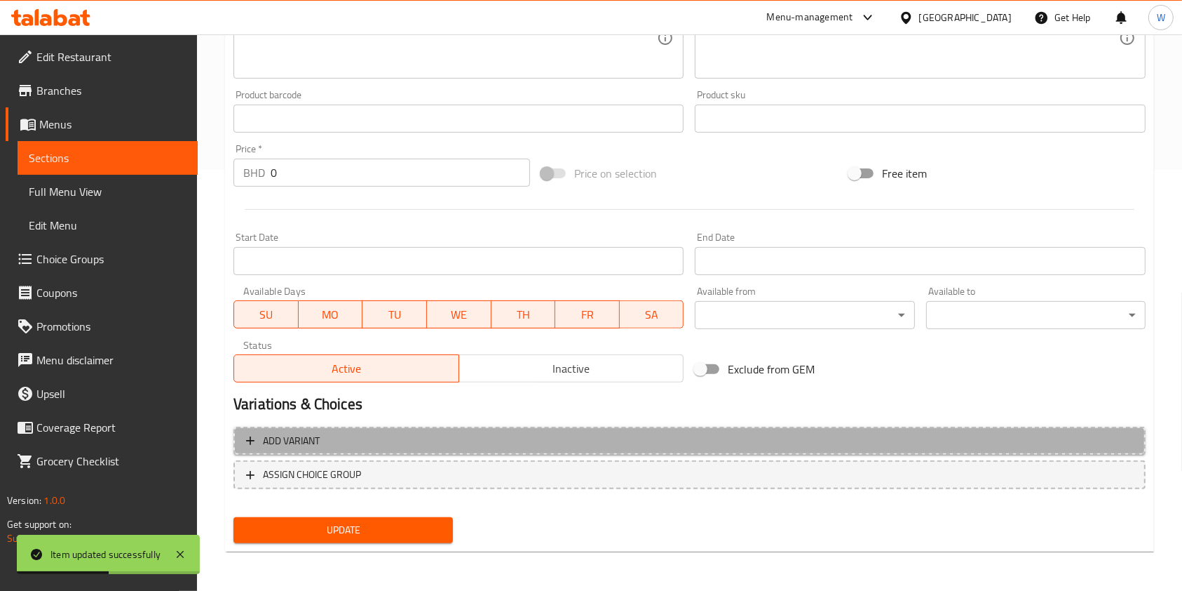
click at [388, 438] on span "Add variant" at bounding box center [689, 441] width 887 height 18
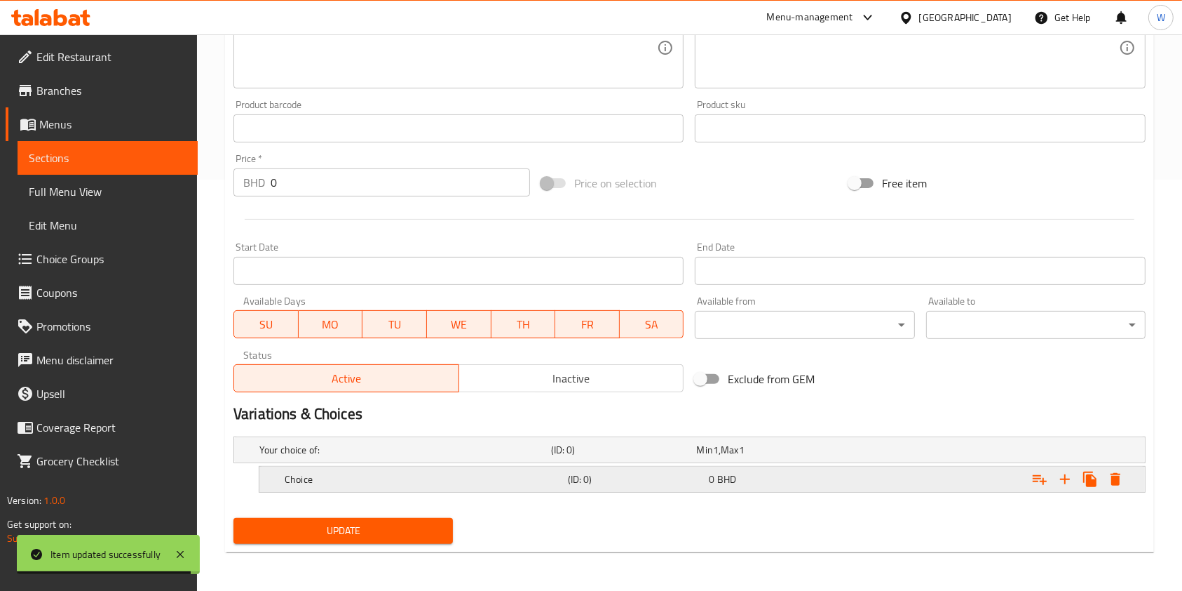
click at [555, 465] on div "Choice (ID: 0) 0 BHD" at bounding box center [694, 449] width 875 height 31
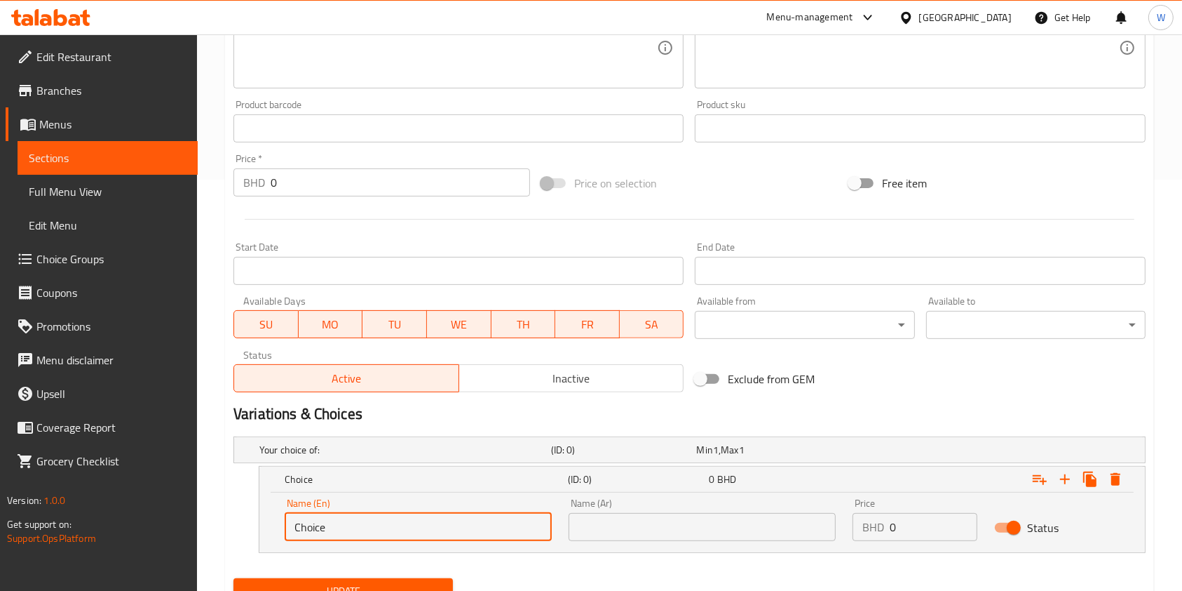
click at [368, 525] on input "Choice" at bounding box center [418, 527] width 267 height 28
click at [672, 523] on input "text" at bounding box center [702, 527] width 267 height 28
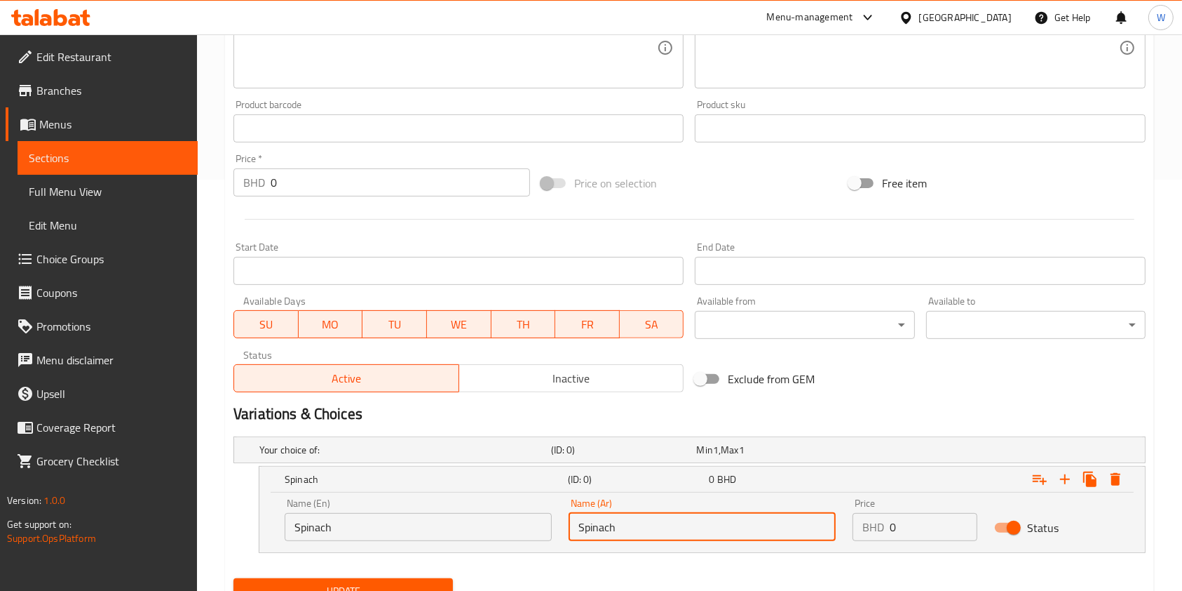
drag, startPoint x: 907, startPoint y: 534, endPoint x: 862, endPoint y: 533, distance: 44.9
click at [862, 533] on div "BHD 0 Price" at bounding box center [915, 527] width 125 height 28
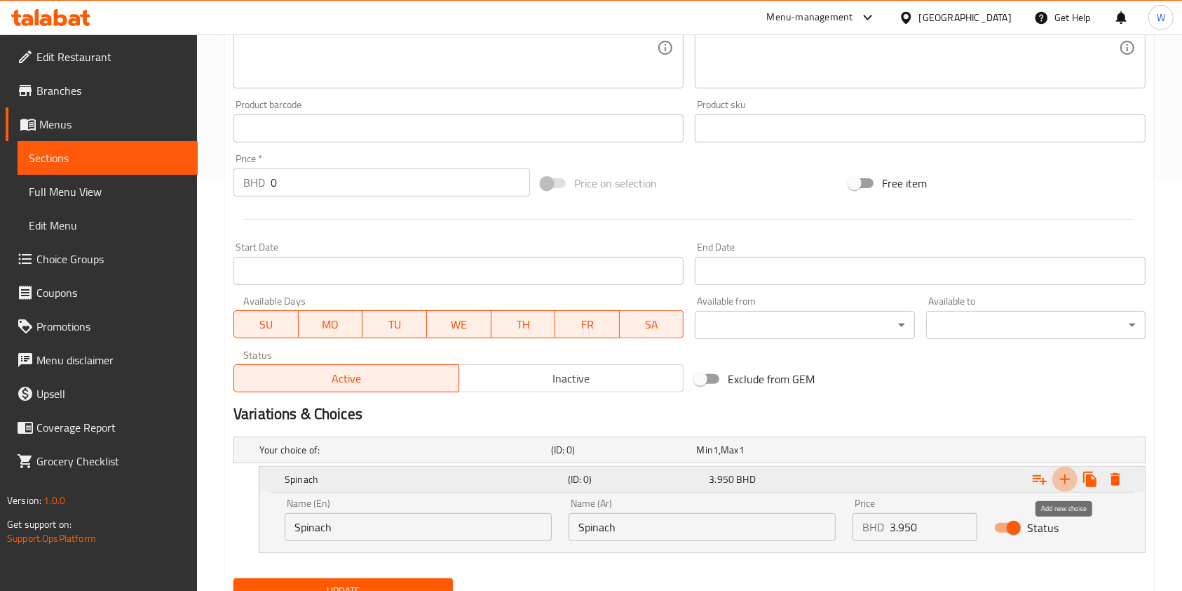
drag, startPoint x: 1068, startPoint y: 474, endPoint x: 909, endPoint y: 461, distance: 159.7
click at [1067, 474] on icon "Expand" at bounding box center [1065, 479] width 17 height 17
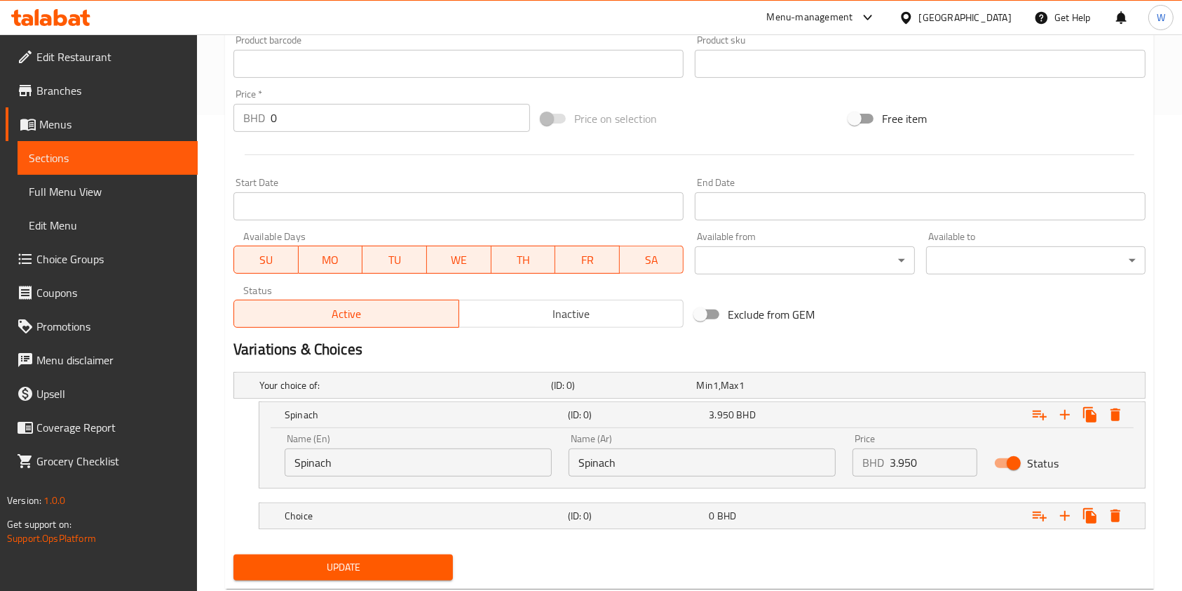
scroll to position [505, 0]
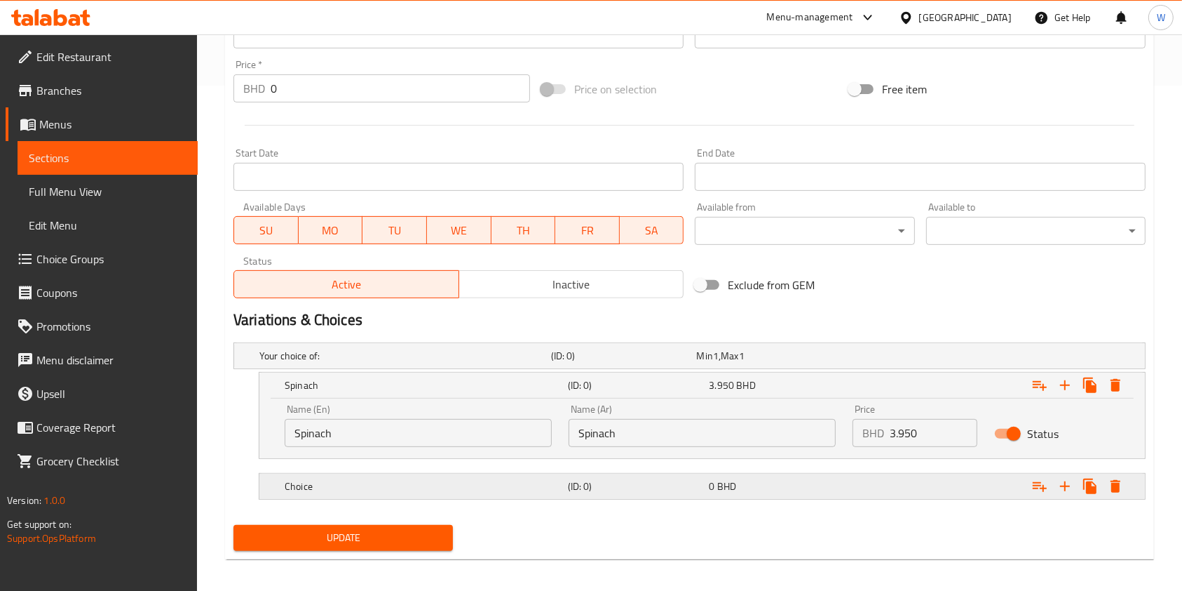
click at [578, 363] on h5 "(ID: 0)" at bounding box center [621, 356] width 140 height 14
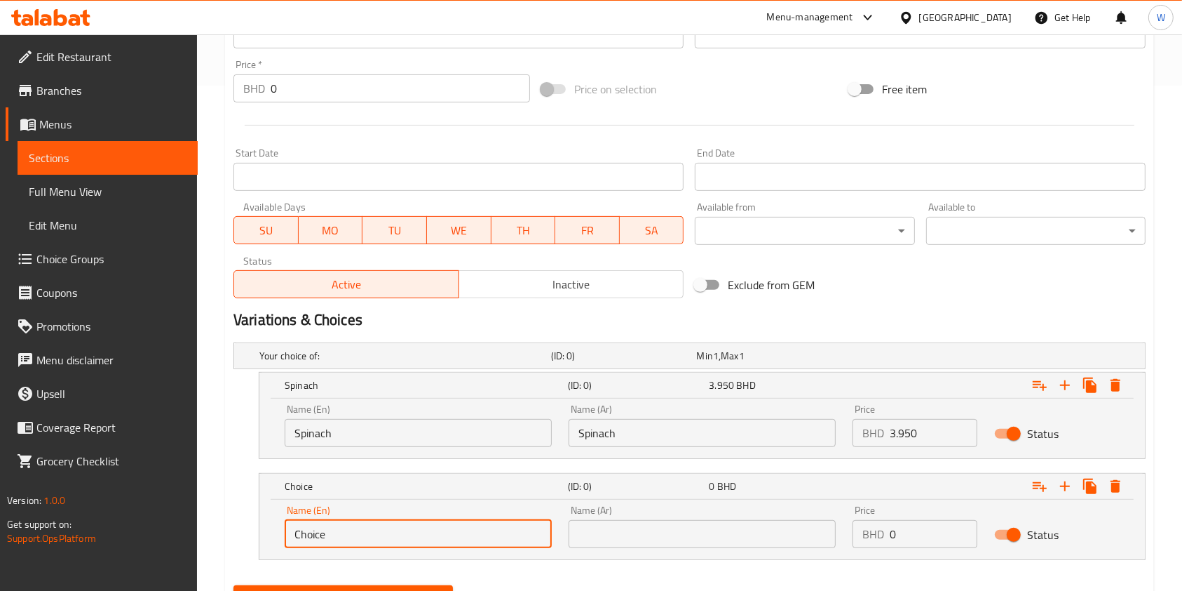
click at [398, 546] on input "Choice" at bounding box center [418, 534] width 267 height 28
click at [619, 536] on input "text" at bounding box center [702, 534] width 267 height 28
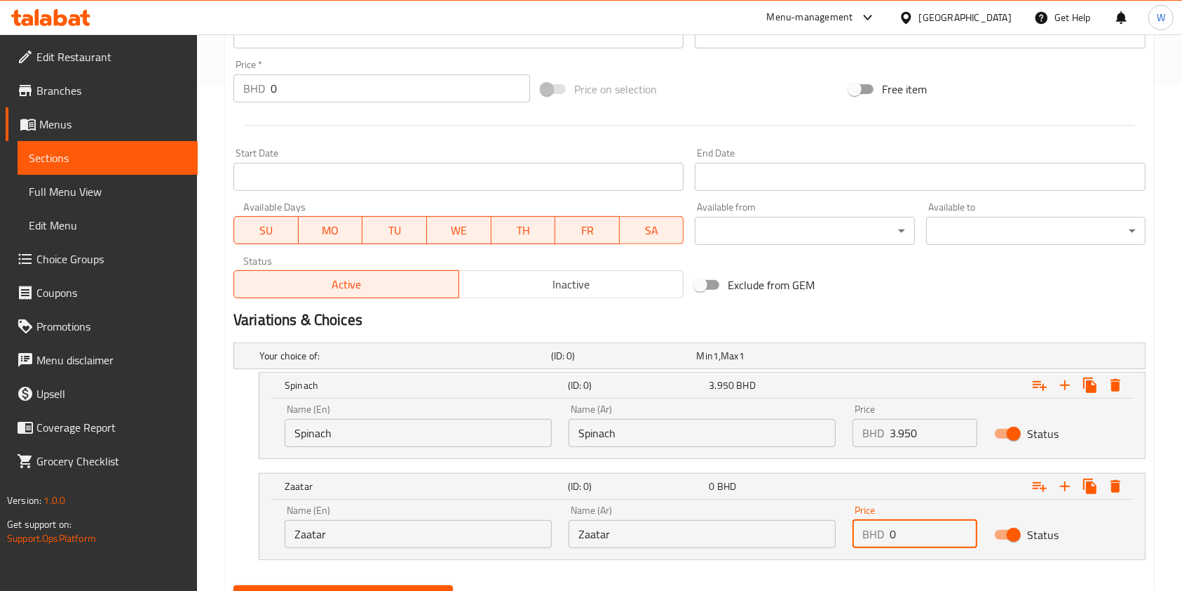
drag, startPoint x: 904, startPoint y: 532, endPoint x: 829, endPoint y: 531, distance: 75.1
click at [836, 531] on div "Name (En) Zaatar Name (En) Name (Ar) Zaatar Name (Ar) Price BHD 0 Price Status" at bounding box center [702, 527] width 852 height 60
click at [1067, 485] on icon "Expand" at bounding box center [1065, 486] width 10 height 10
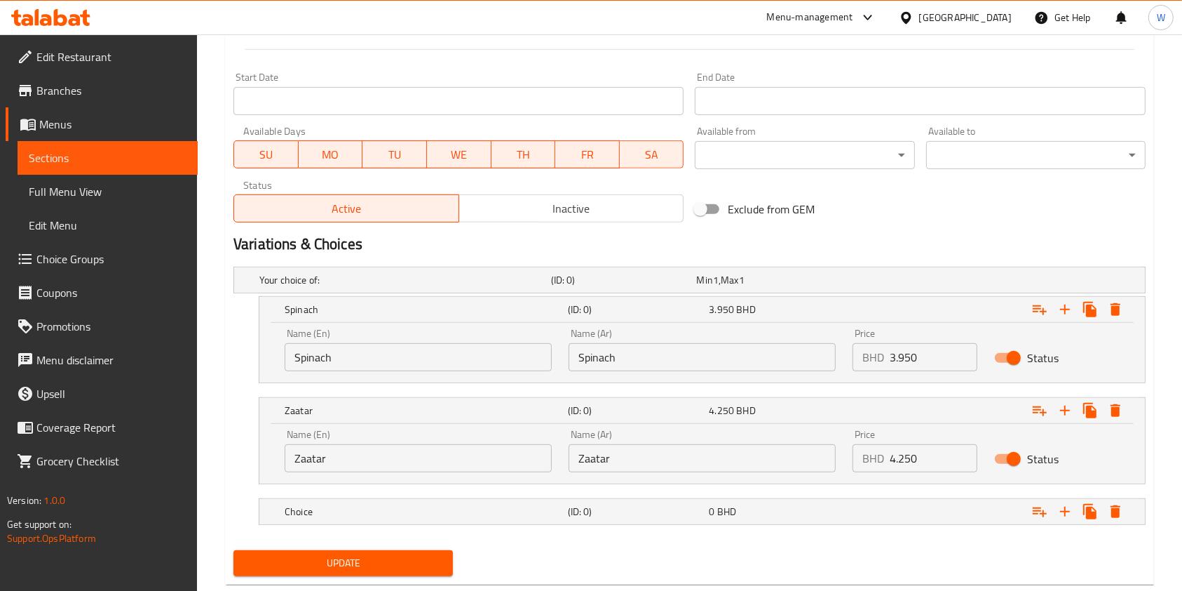
scroll to position [612, 0]
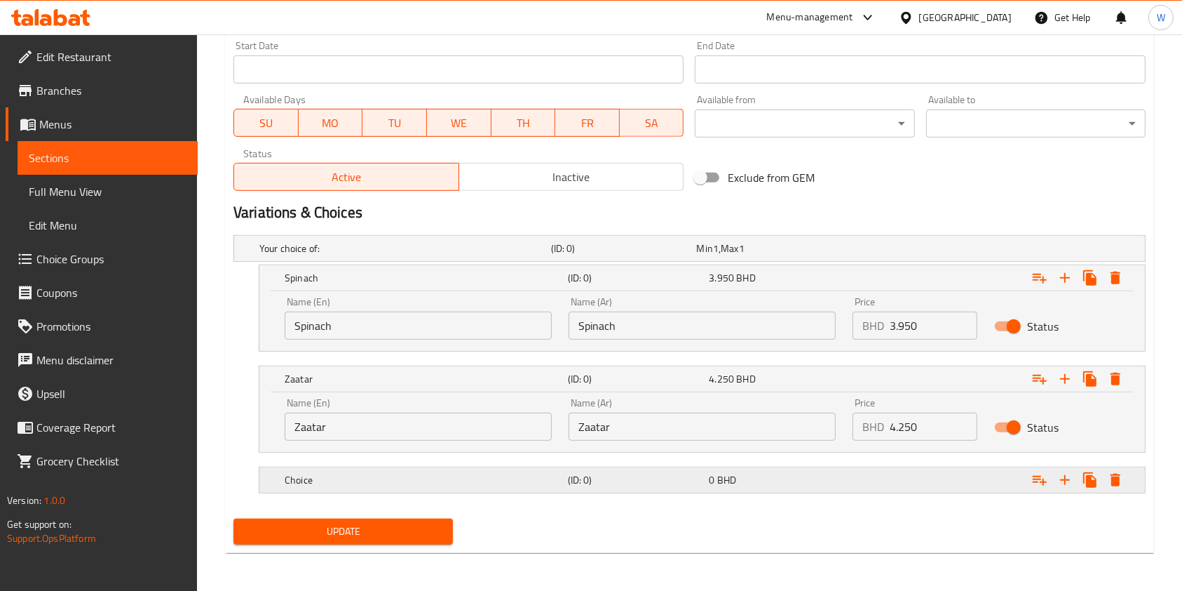
click at [626, 258] on div "(ID: 0)" at bounding box center [621, 248] width 146 height 20
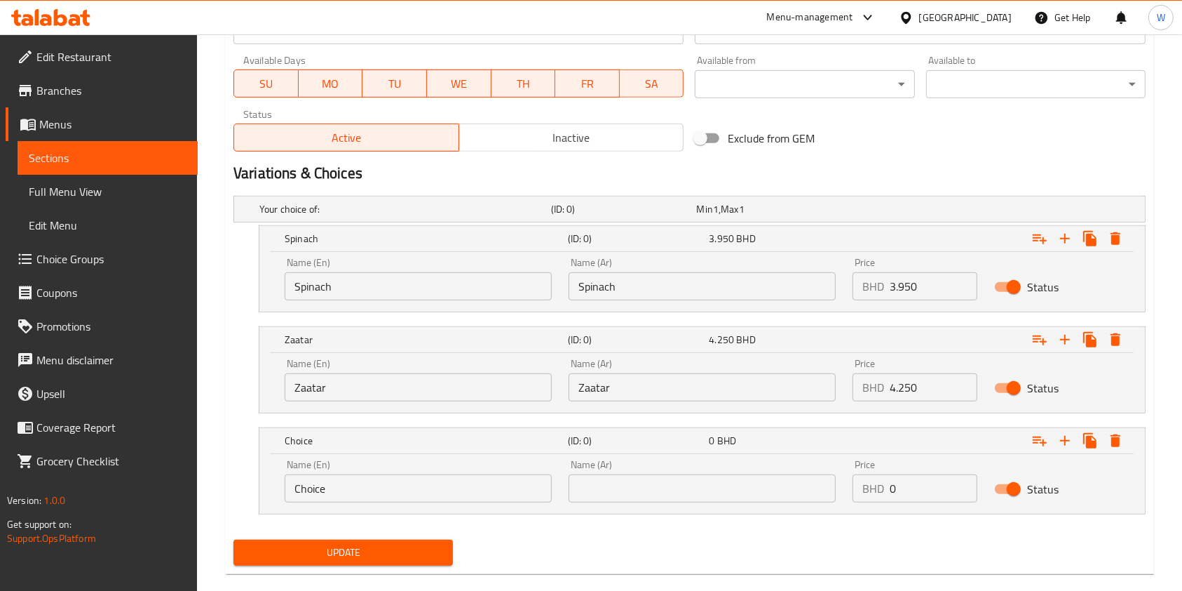
scroll to position [673, 0]
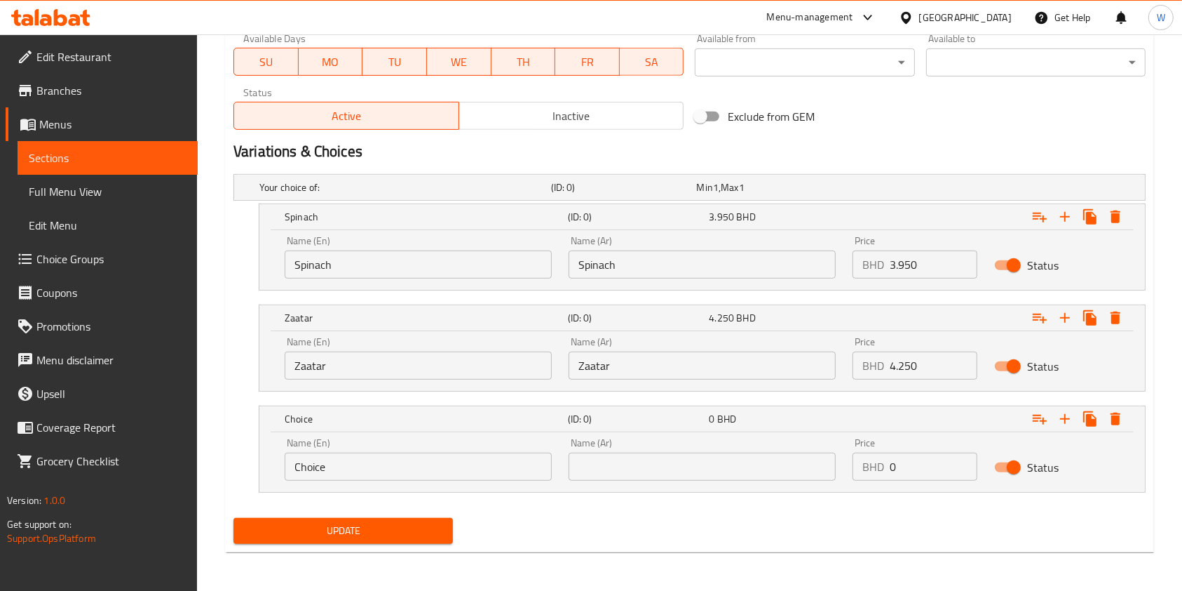
click at [468, 465] on input "Choice" at bounding box center [418, 466] width 267 height 28
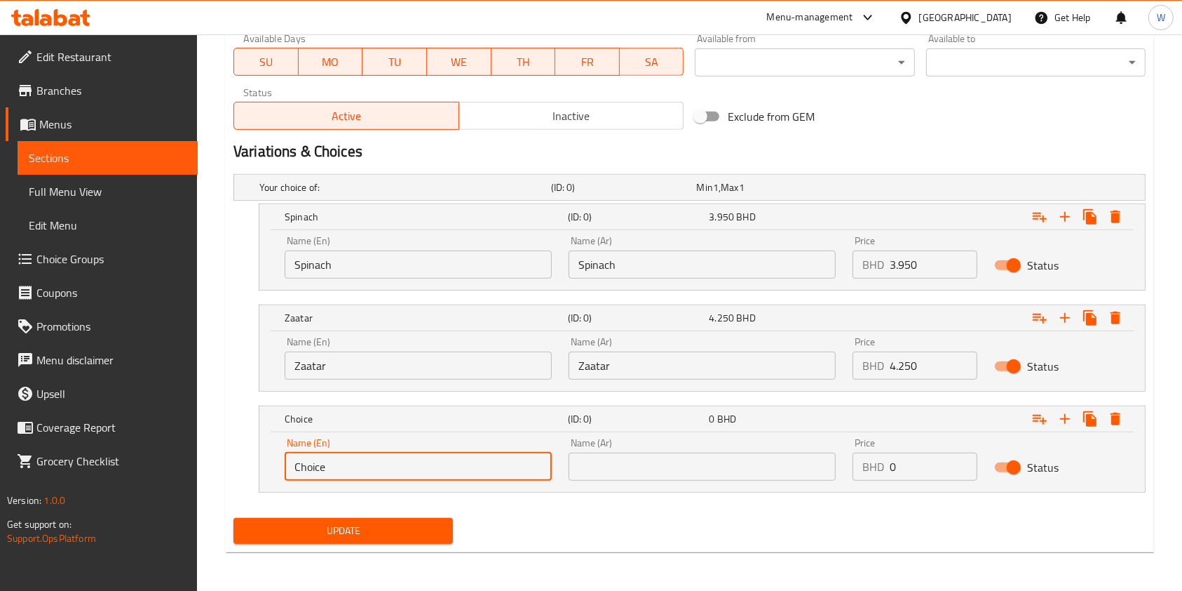
click at [468, 465] on input "Choice" at bounding box center [418, 466] width 267 height 28
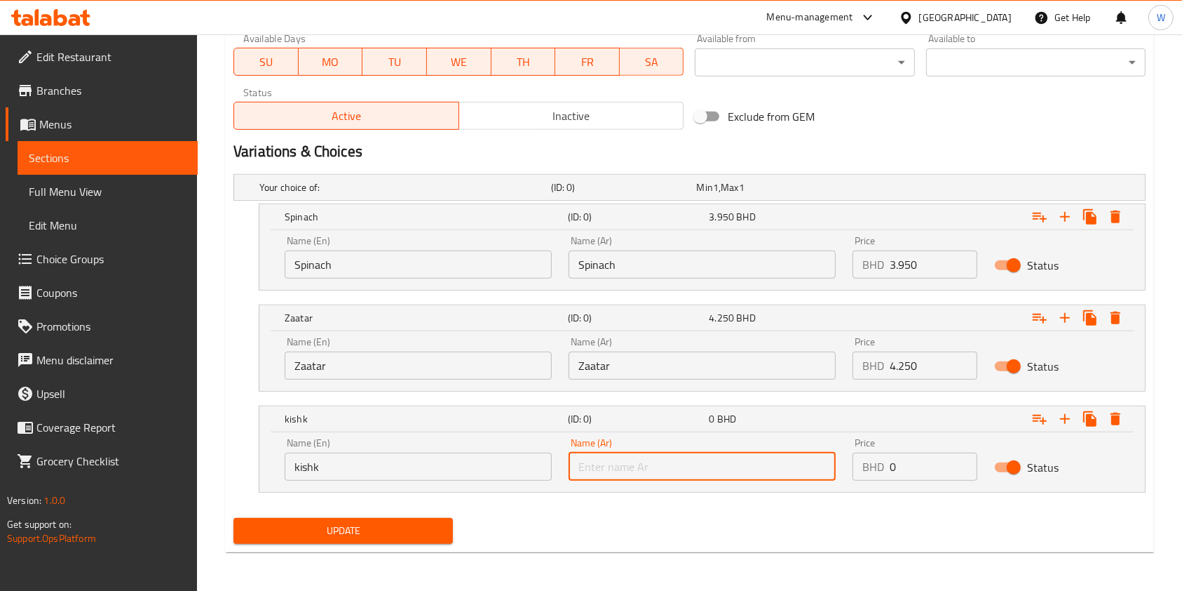
click at [628, 465] on input "text" at bounding box center [702, 466] width 267 height 28
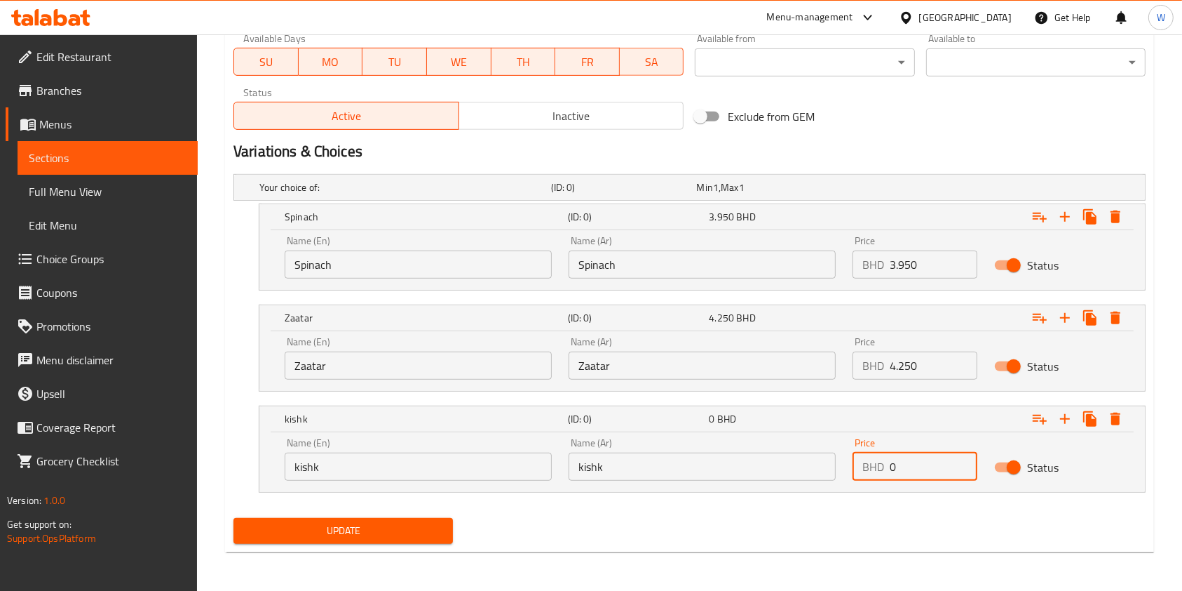
drag, startPoint x: 915, startPoint y: 468, endPoint x: 809, endPoint y: 469, distance: 105.2
click at [814, 469] on div "Name (En) kishk Name (En) Name (Ar) kishk Name (Ar) Price BHD 0 Price Status" at bounding box center [702, 459] width 852 height 60
click at [1060, 419] on icon "Expand" at bounding box center [1065, 418] width 17 height 17
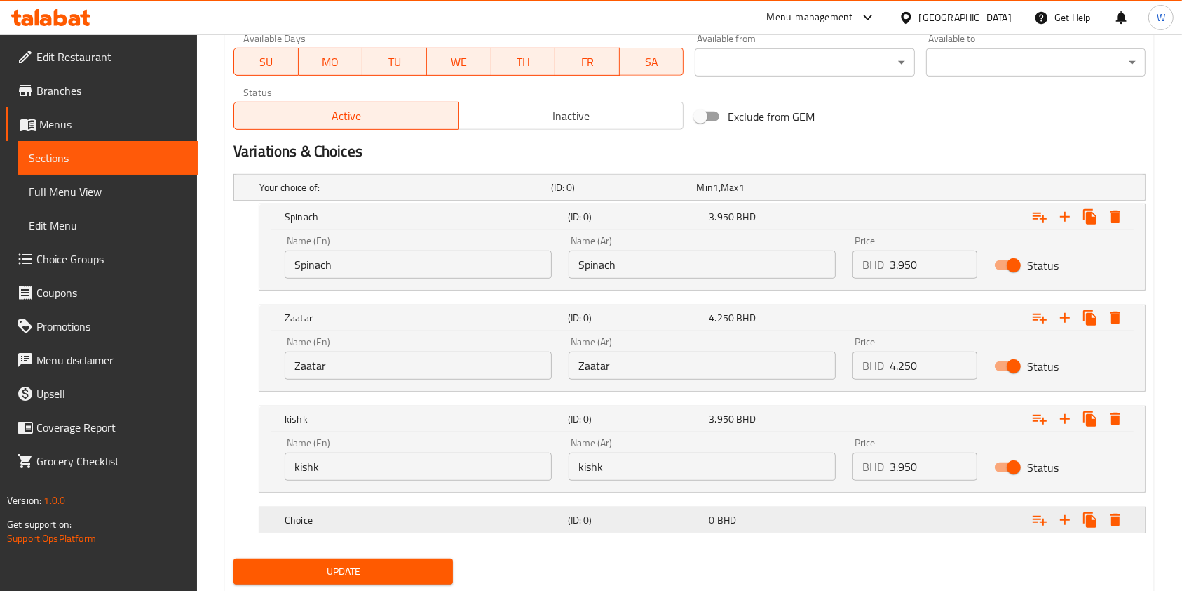
click at [627, 194] on h5 "(ID: 0)" at bounding box center [621, 187] width 140 height 14
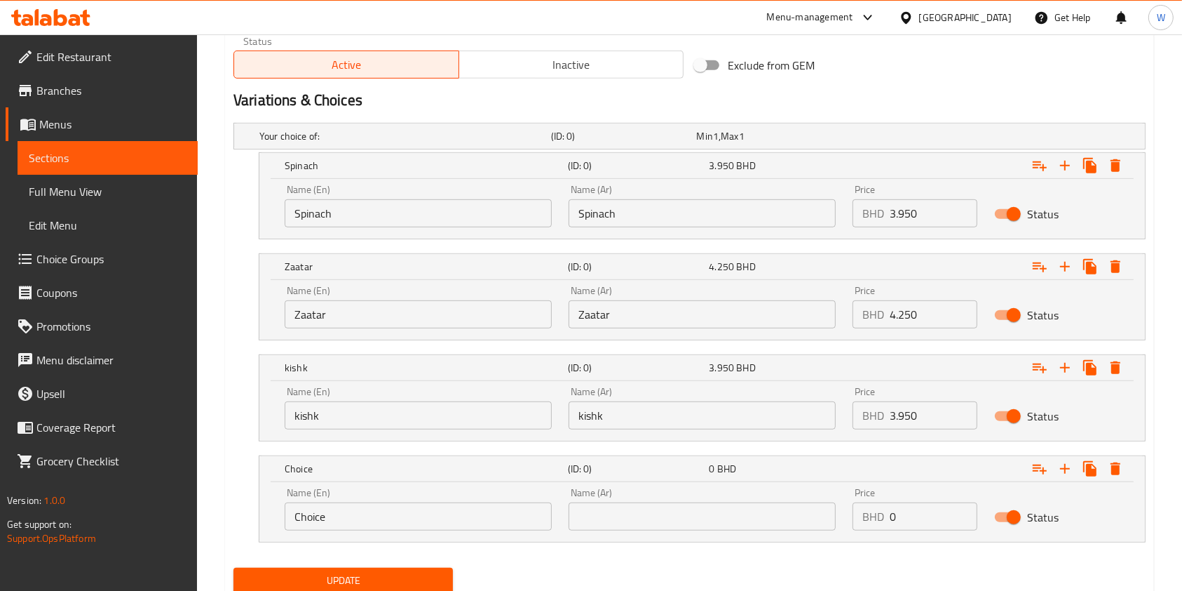
scroll to position [767, 0]
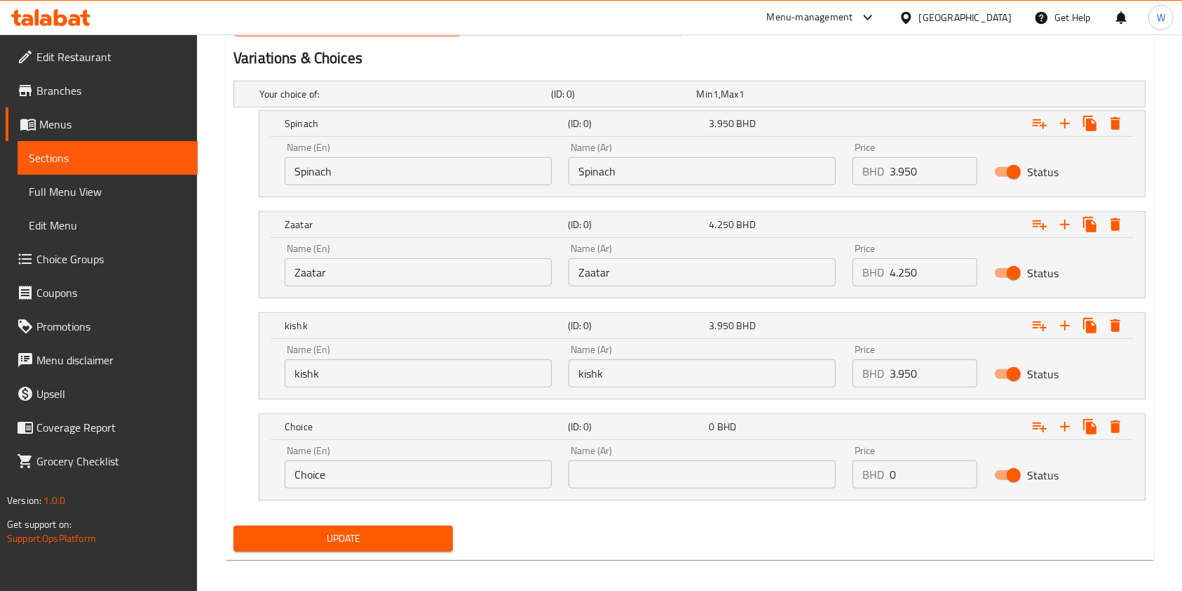
click at [396, 476] on input "Choice" at bounding box center [418, 474] width 267 height 28
click at [614, 464] on input "text" at bounding box center [702, 474] width 267 height 28
drag, startPoint x: 915, startPoint y: 479, endPoint x: 841, endPoint y: 481, distance: 73.7
click at [841, 481] on div "Name (En) labnah Name (En) Name (Ar) labnah Name (Ar) Price BHD 0 Price Status" at bounding box center [702, 467] width 852 height 60
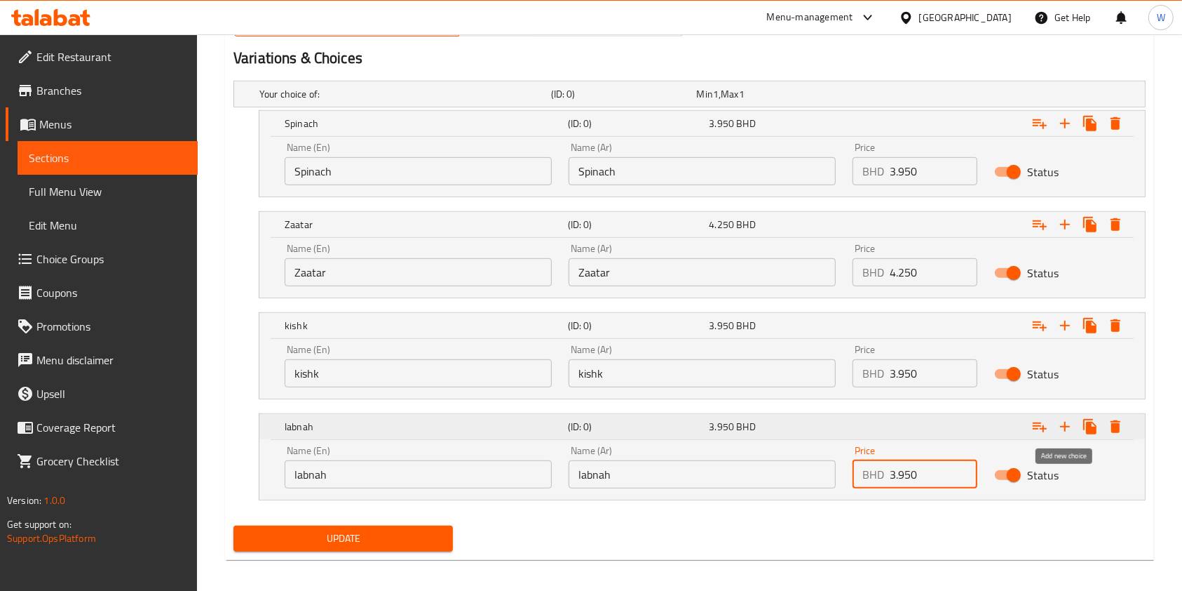
click at [1069, 424] on icon "Expand" at bounding box center [1065, 426] width 17 height 17
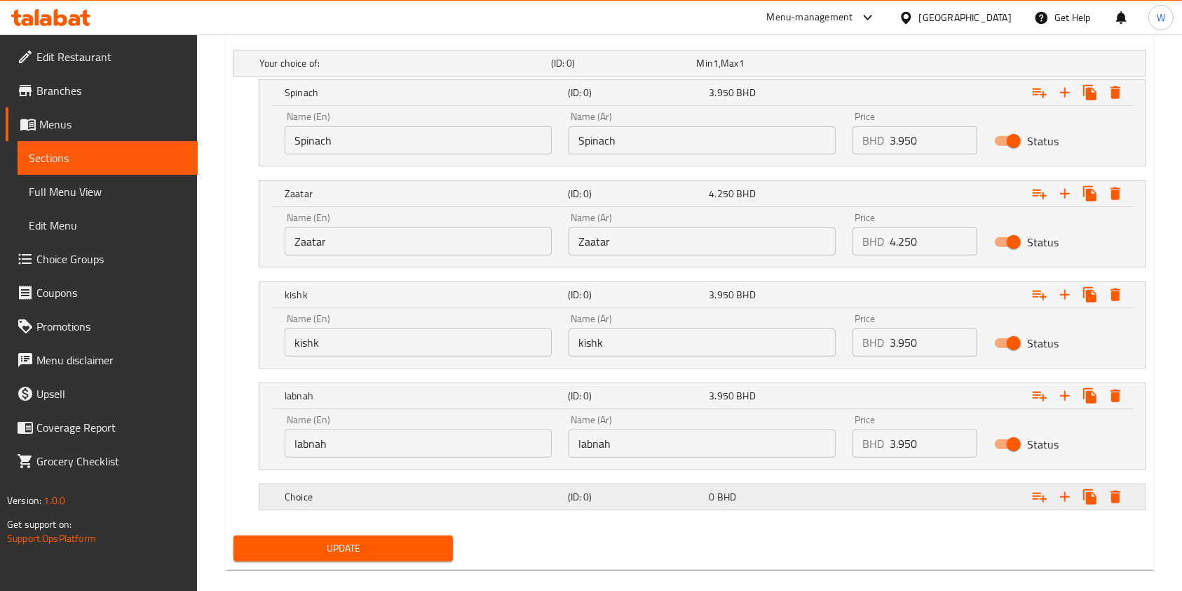
scroll to position [814, 0]
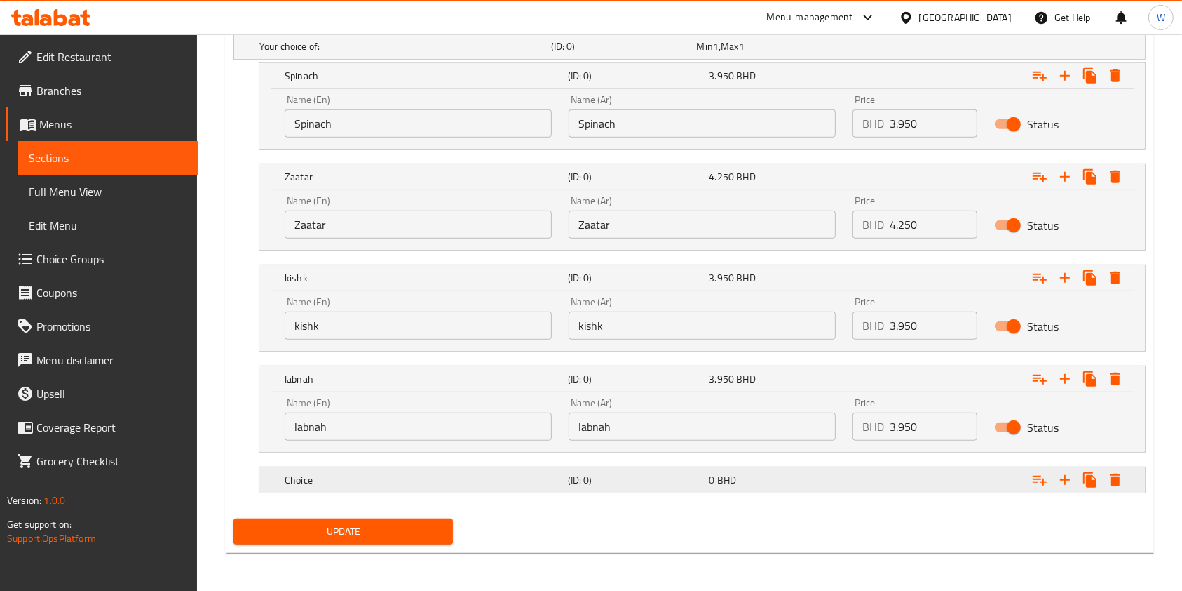
click at [440, 53] on h5 "Choice" at bounding box center [403, 46] width 286 height 14
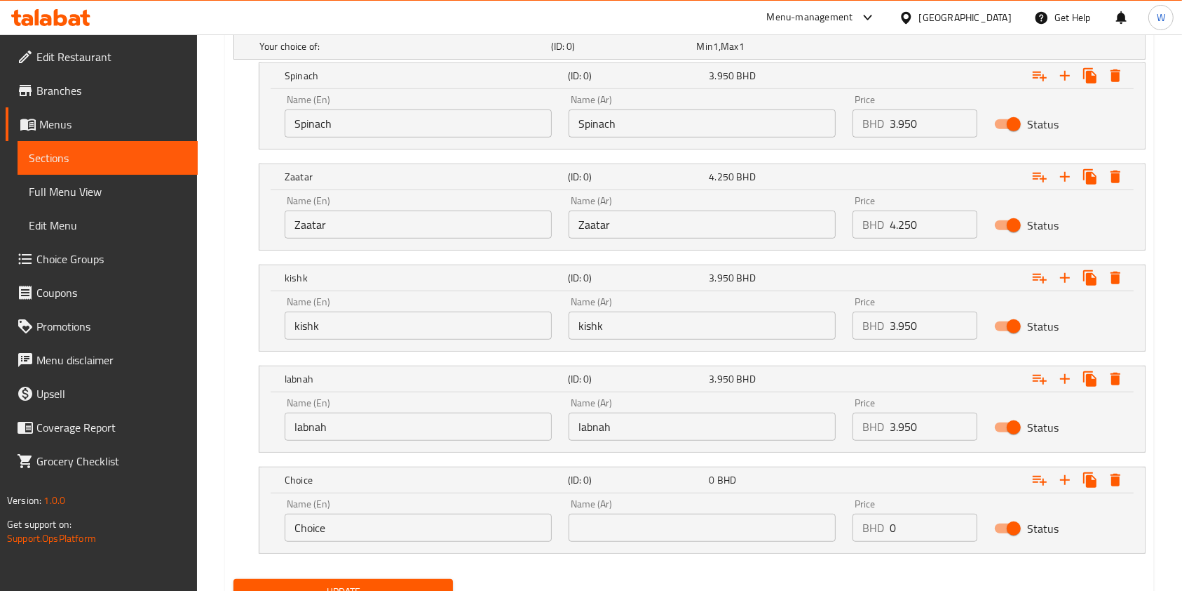
drag, startPoint x: 359, startPoint y: 541, endPoint x: 269, endPoint y: 541, distance: 89.8
click at [270, 541] on div "Name (En) Choice Name (En) Name (Ar) Name (Ar) Price BHD 0 Price Status" at bounding box center [703, 523] width 886 height 60
click at [343, 530] on input "Choice" at bounding box center [418, 527] width 267 height 28
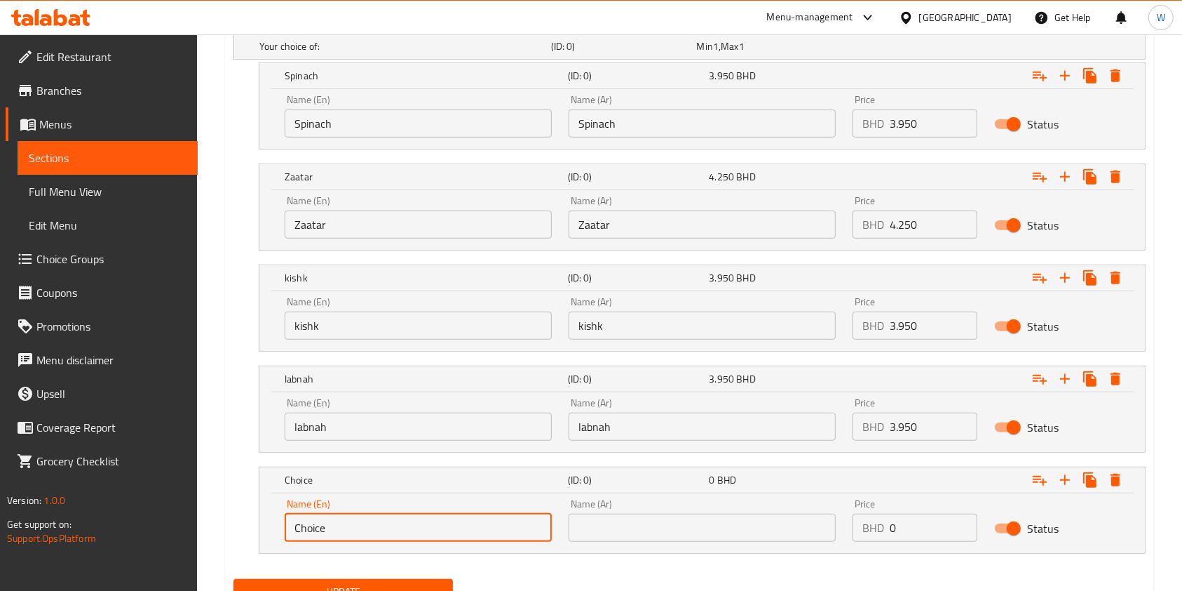
click at [343, 530] on input "Choice" at bounding box center [418, 527] width 267 height 28
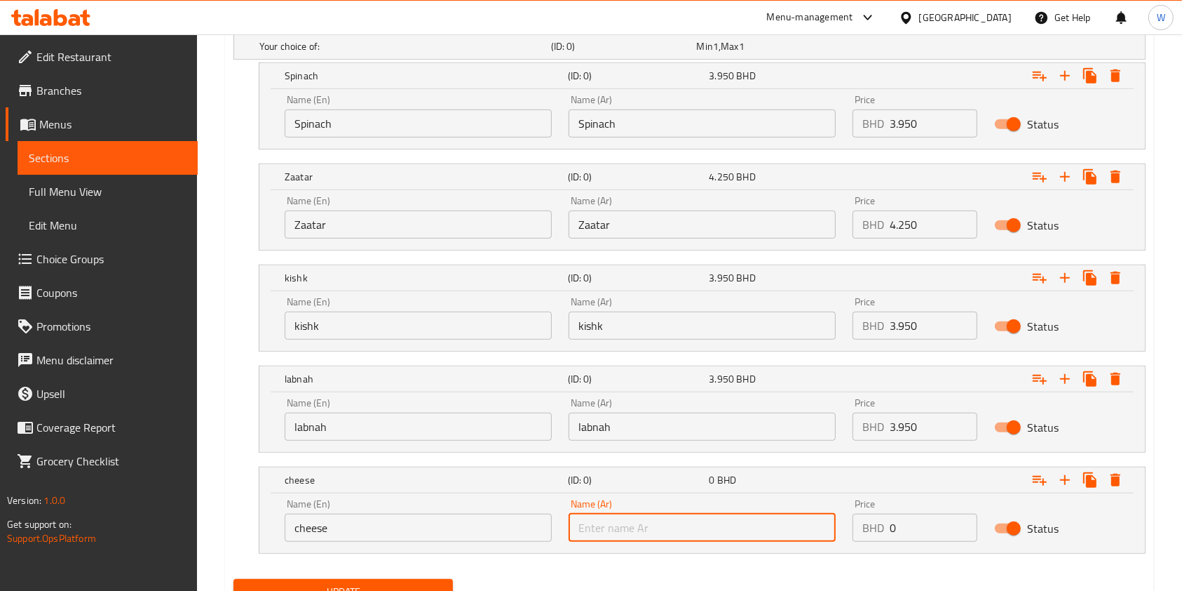
click at [703, 522] on input "text" at bounding box center [702, 527] width 267 height 28
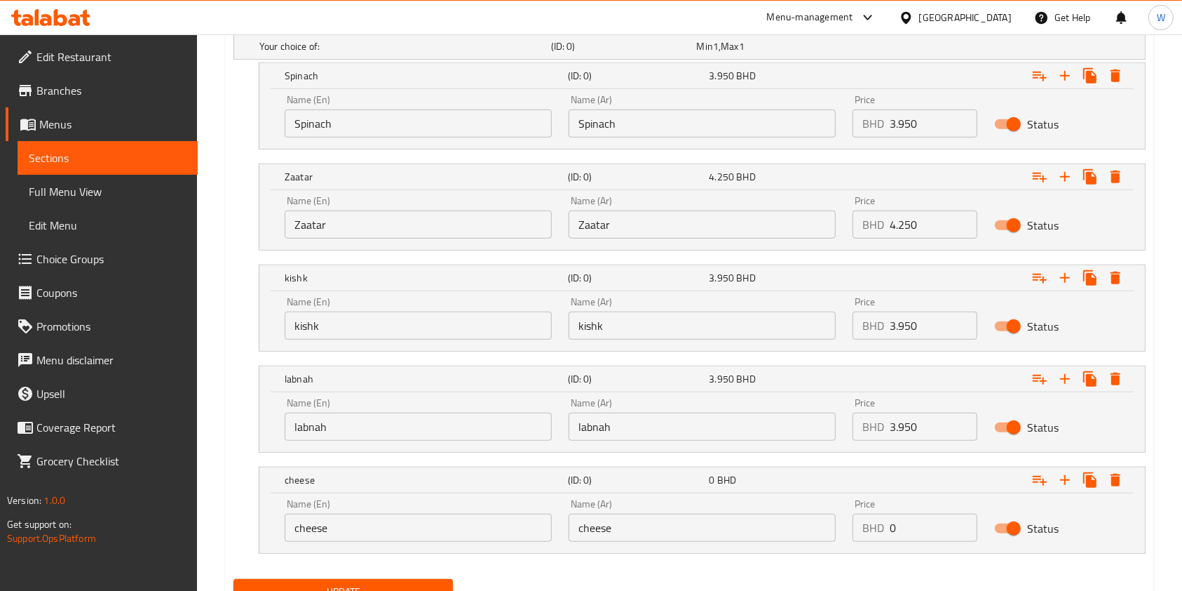
drag, startPoint x: 912, startPoint y: 529, endPoint x: 858, endPoint y: 532, distance: 54.1
click at [858, 532] on div "BHD 0 Price" at bounding box center [915, 527] width 125 height 28
click at [1069, 485] on icon "Expand" at bounding box center [1065, 479] width 17 height 17
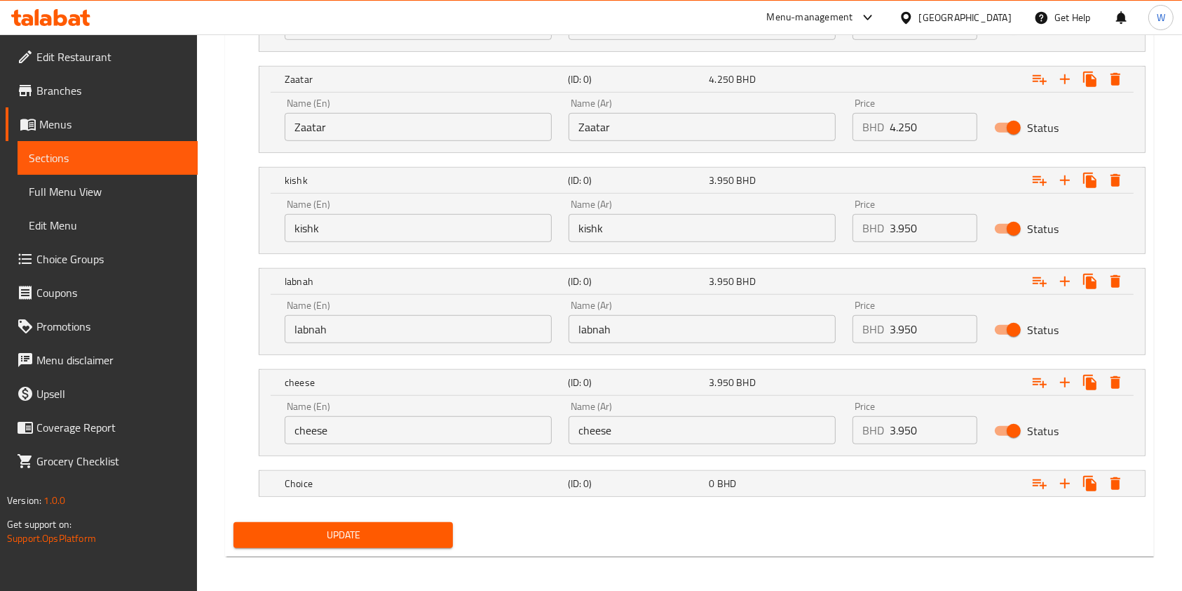
scroll to position [915, 0]
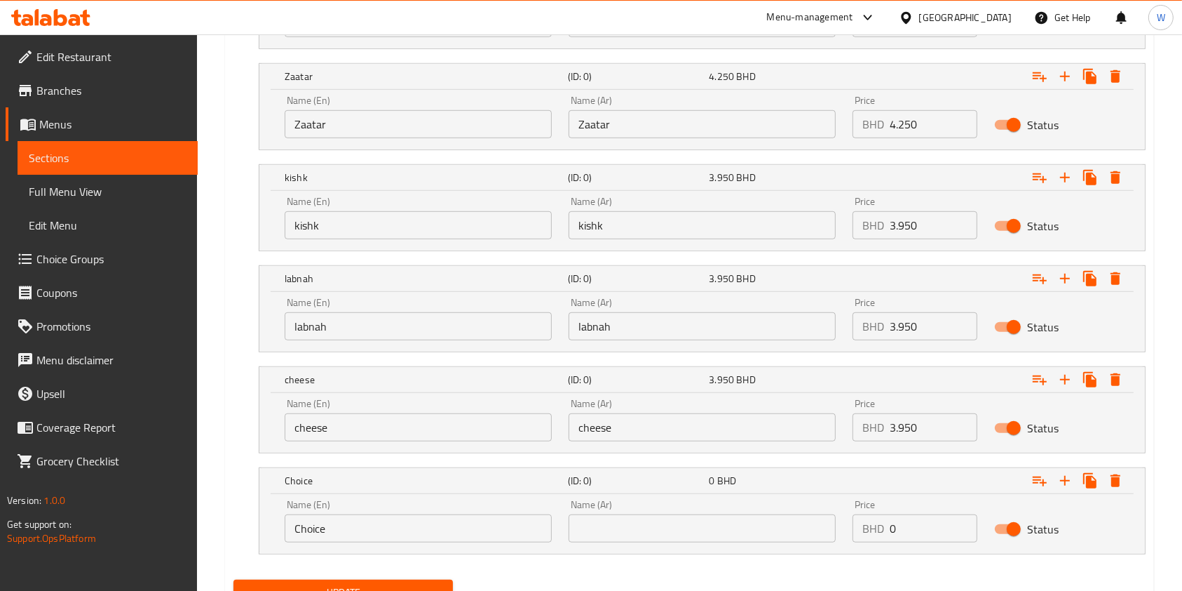
click at [447, 536] on input "Choice" at bounding box center [418, 528] width 267 height 28
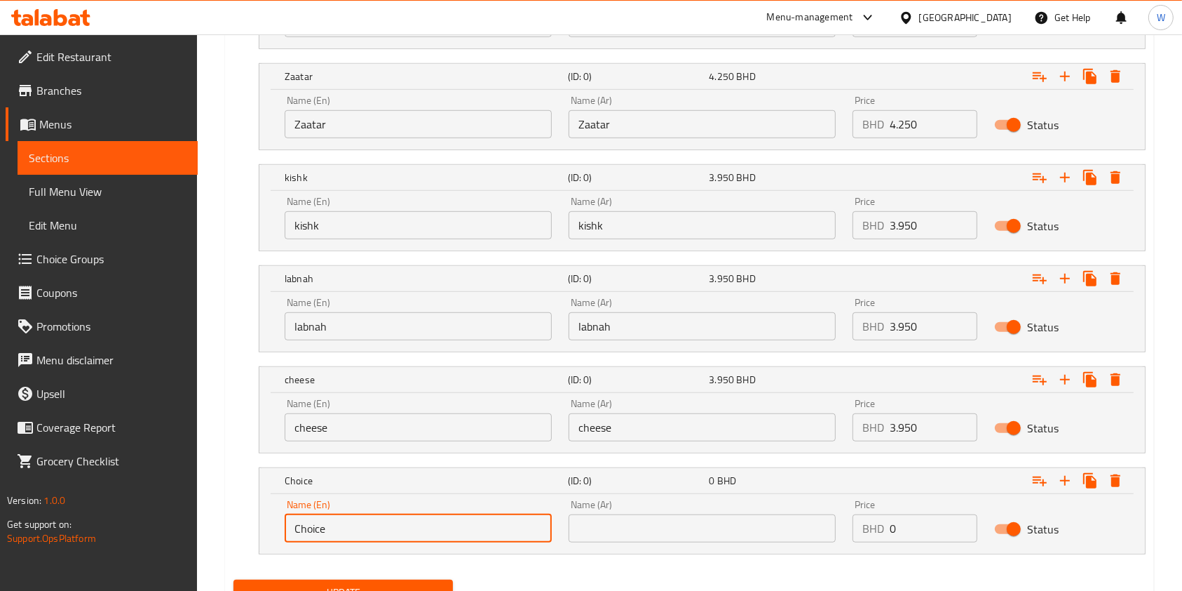
click at [447, 536] on input "Choice" at bounding box center [418, 528] width 267 height 28
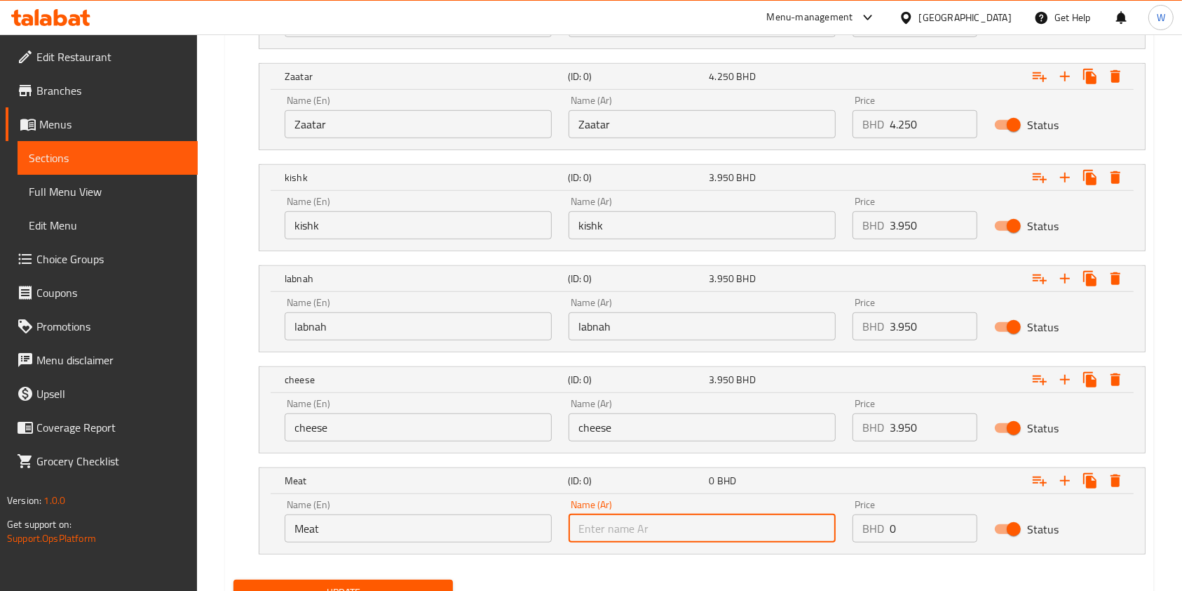
click at [612, 534] on input "text" at bounding box center [702, 528] width 267 height 28
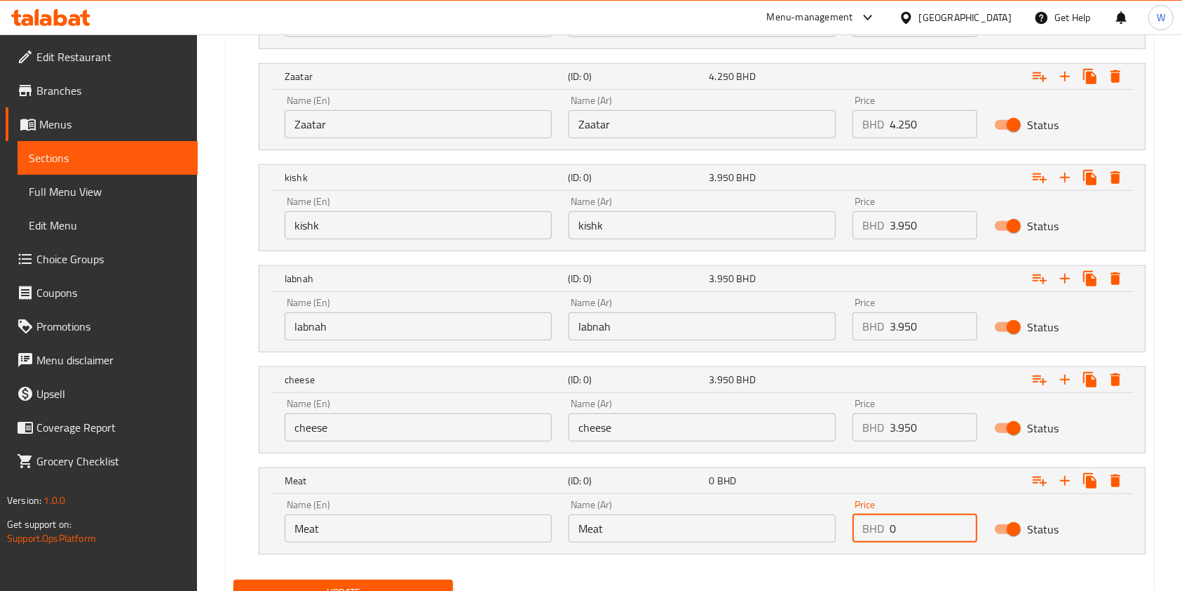
drag, startPoint x: 922, startPoint y: 531, endPoint x: 850, endPoint y: 534, distance: 72.3
click at [856, 534] on div "BHD 0 Price" at bounding box center [915, 528] width 125 height 28
click at [1068, 476] on icon "Expand" at bounding box center [1065, 480] width 17 height 17
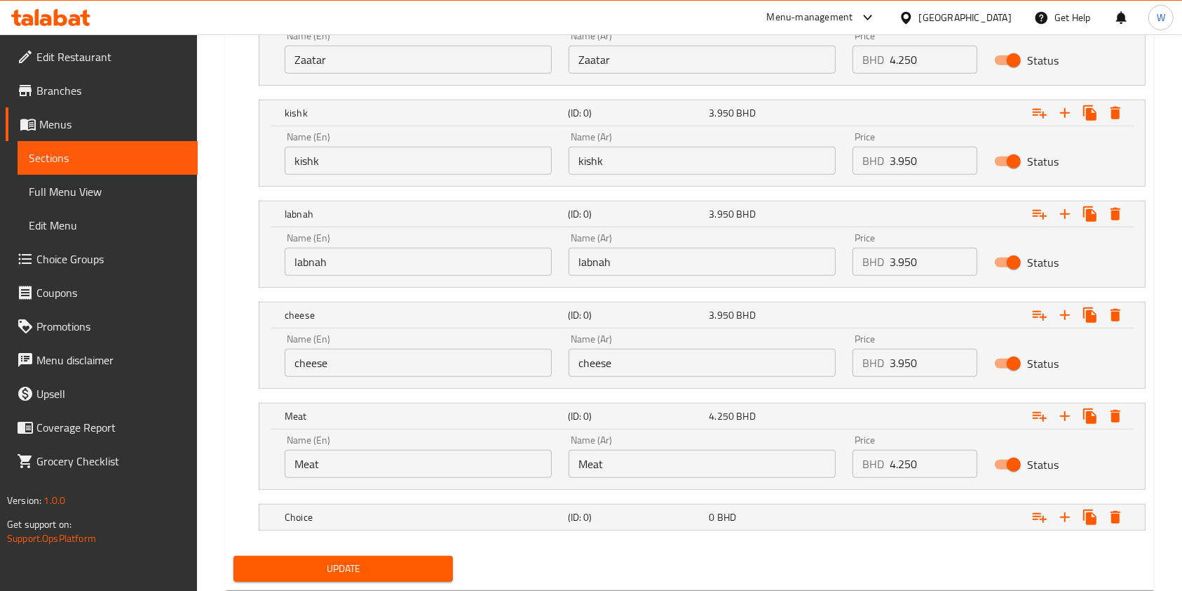
scroll to position [1009, 0]
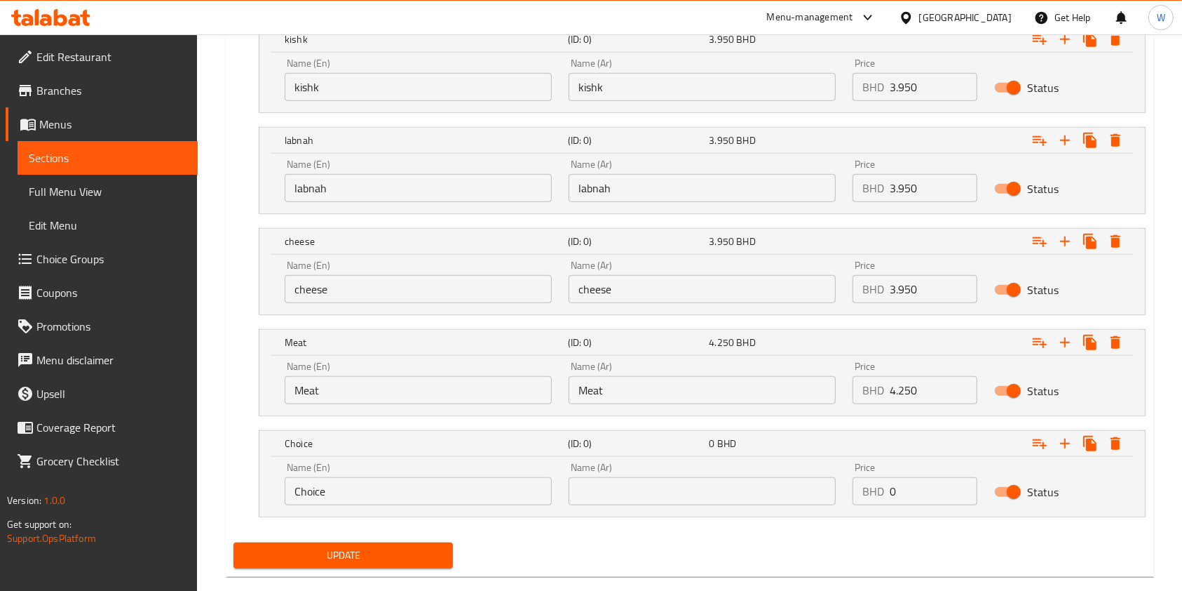
scroll to position [1077, 0]
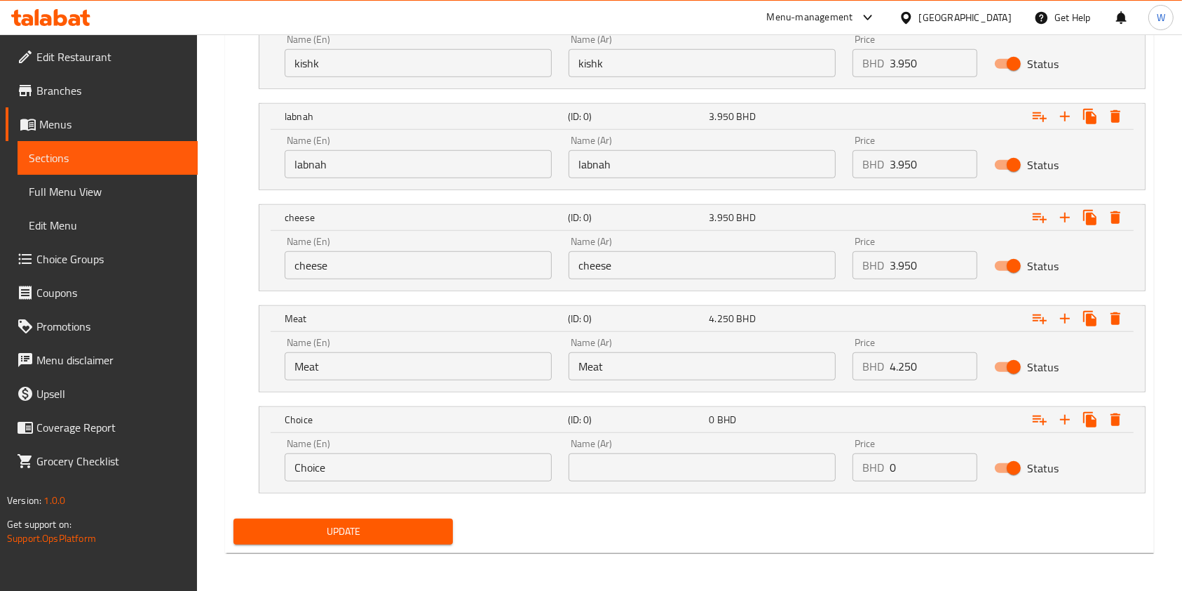
click at [407, 453] on input "Choice" at bounding box center [418, 467] width 267 height 28
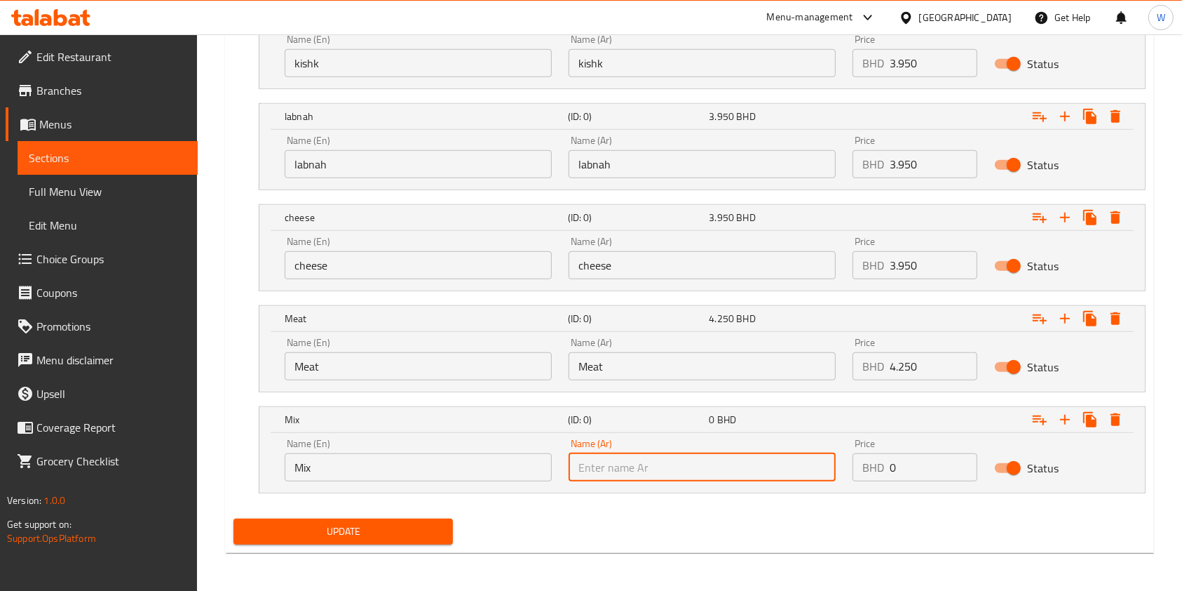
click at [693, 453] on input "text" at bounding box center [702, 467] width 267 height 28
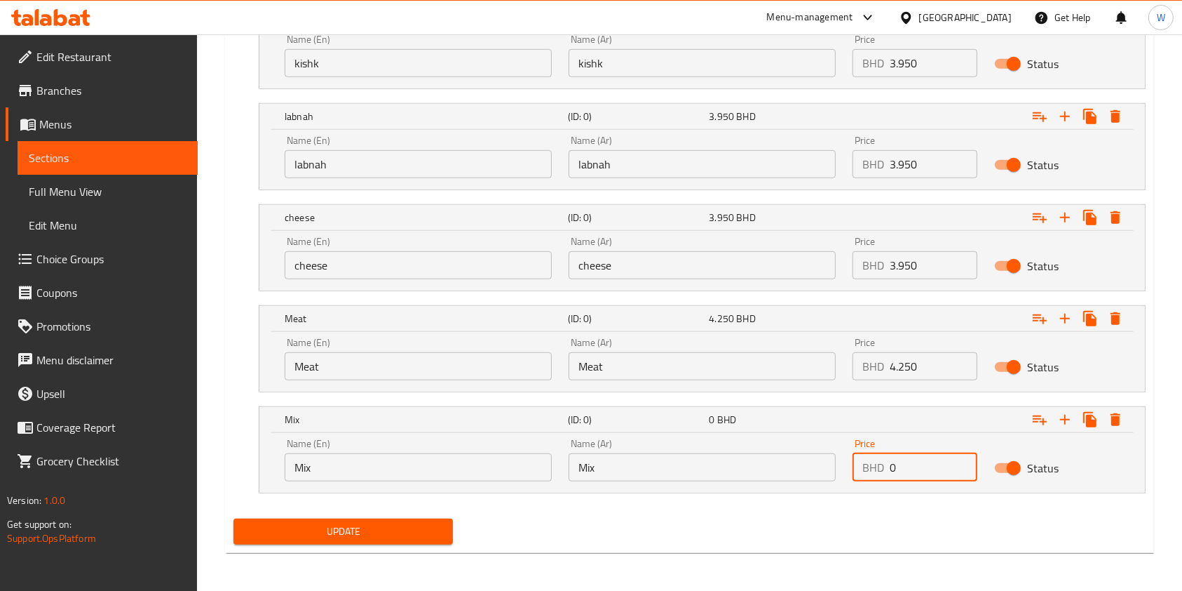
drag, startPoint x: 909, startPoint y: 466, endPoint x: 840, endPoint y: 477, distance: 69.5
click at [842, 477] on div "Name (En) Mix Name (En) Name (Ar) Mix Name (Ar) Price BHD 0 Price Status" at bounding box center [702, 460] width 852 height 60
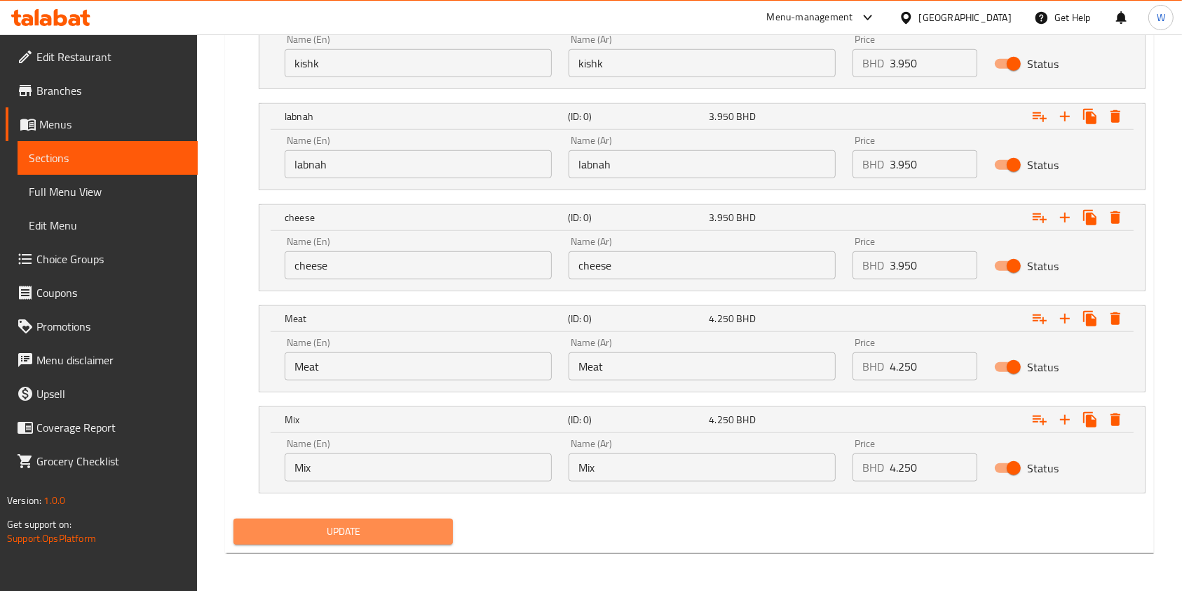
click at [377, 534] on span "Update" at bounding box center [343, 532] width 197 height 18
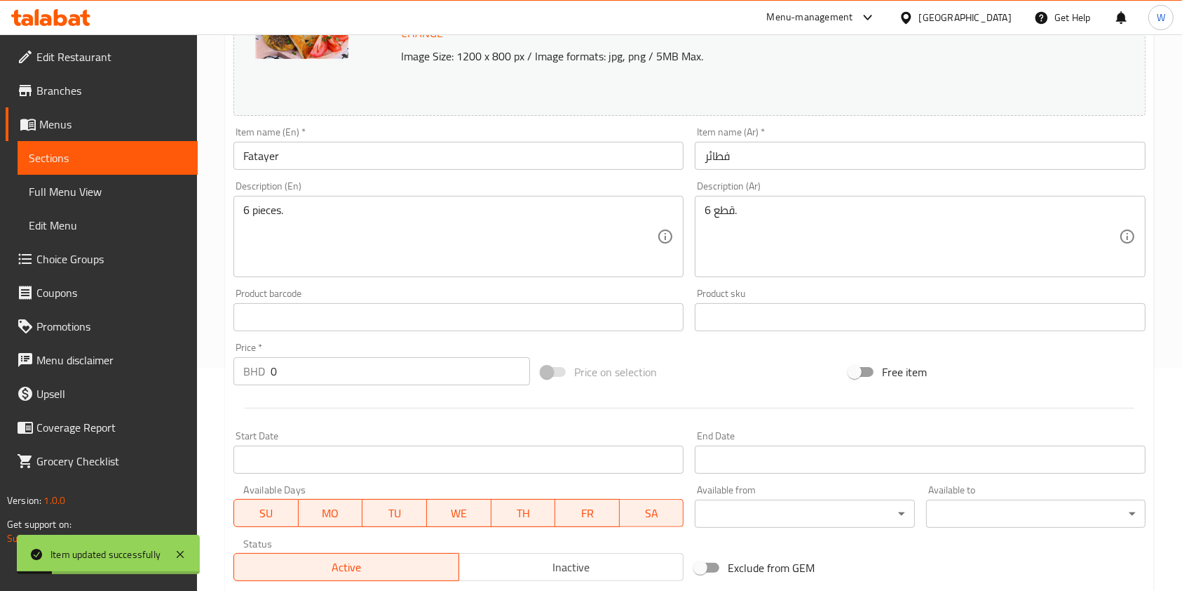
scroll to position [0, 0]
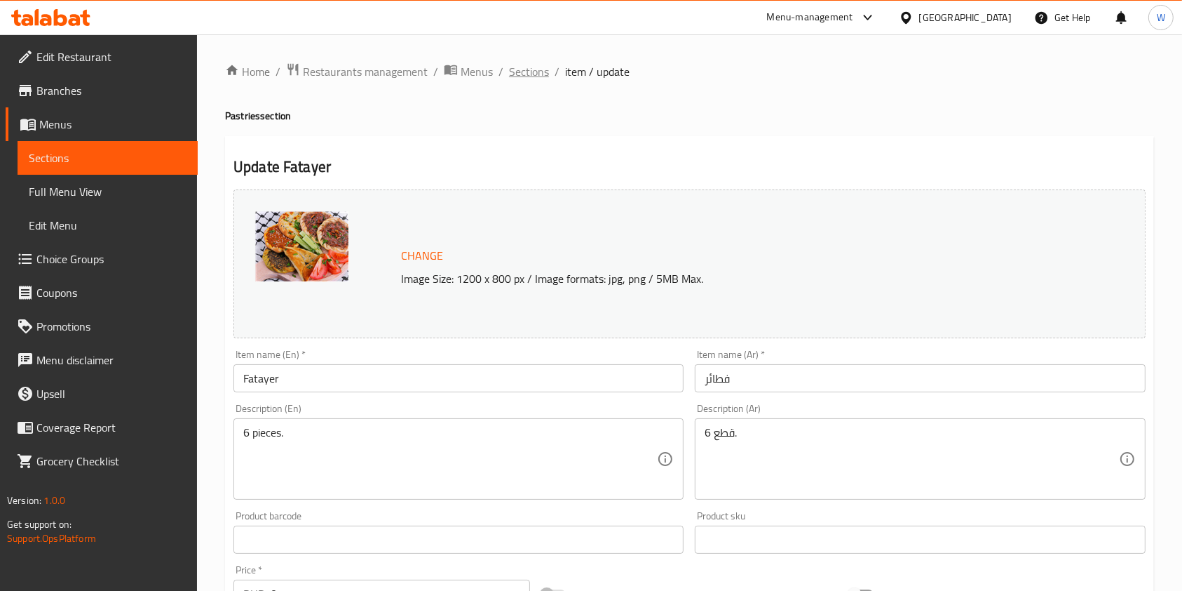
click at [530, 70] on span "Sections" at bounding box center [529, 71] width 40 height 17
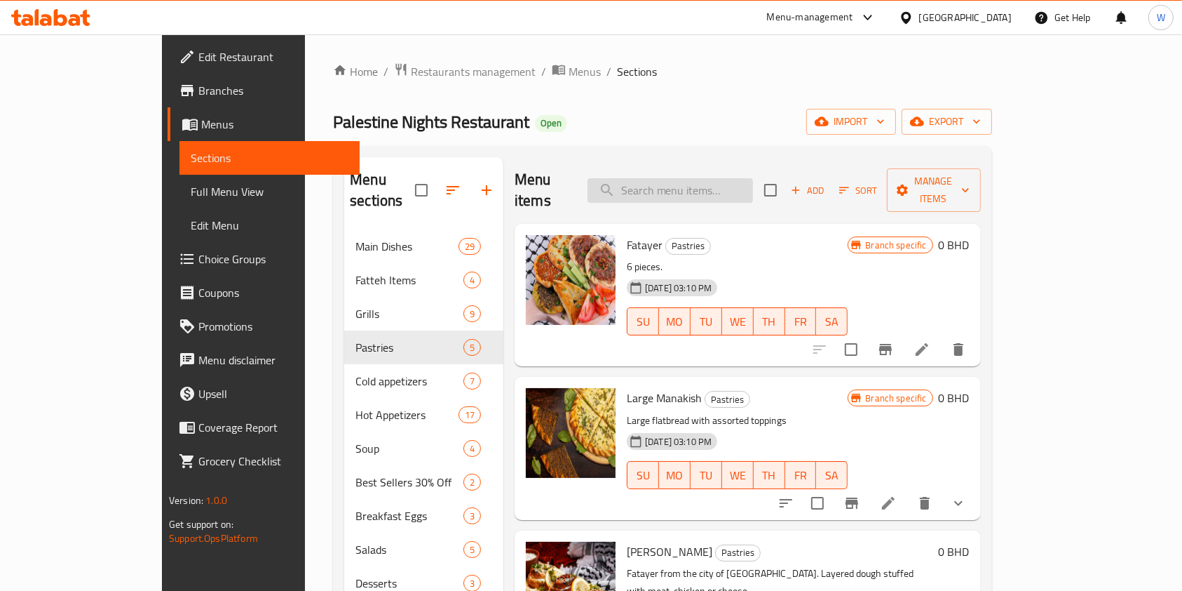
click at [753, 179] on input "search" at bounding box center [671, 190] width 166 height 25
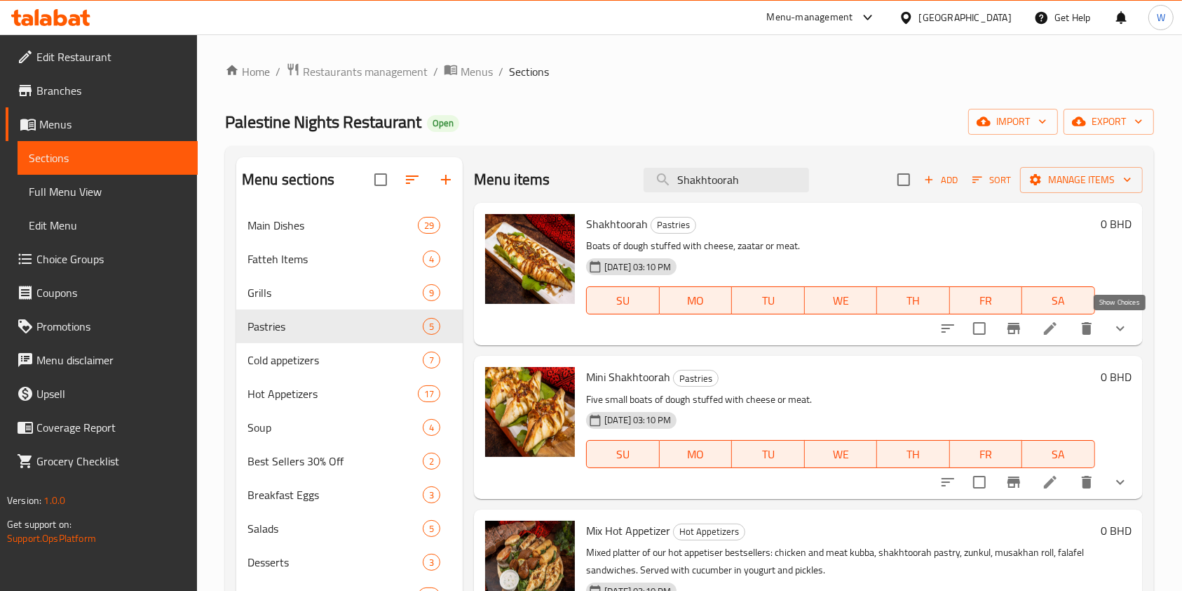
click at [1126, 334] on icon "show more" at bounding box center [1120, 328] width 17 height 17
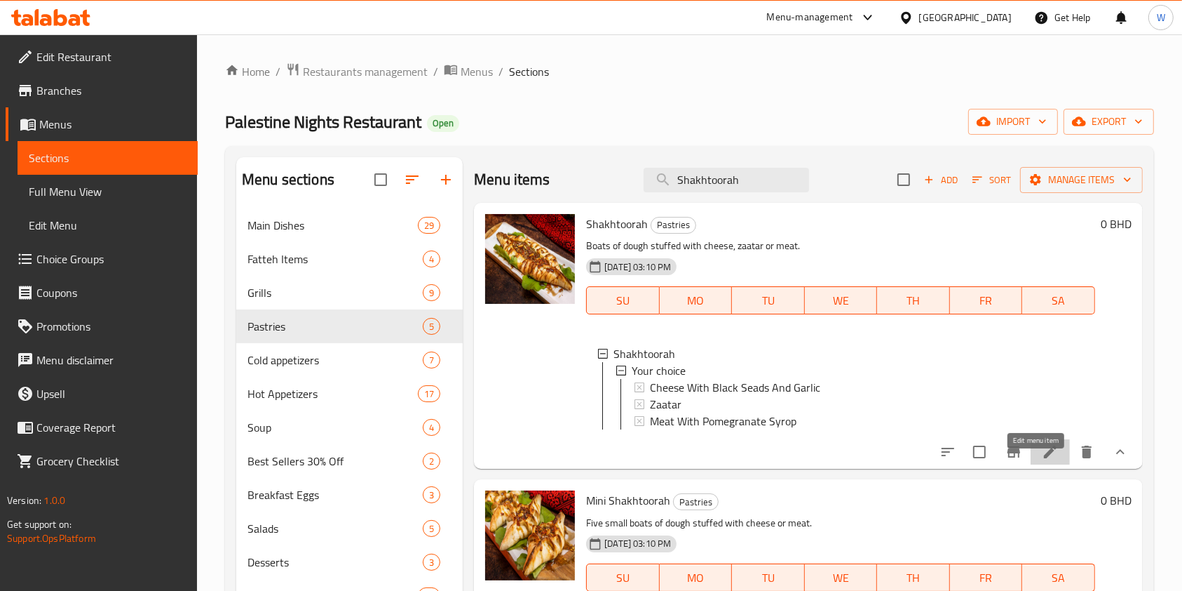
click at [1042, 460] on icon at bounding box center [1050, 451] width 17 height 17
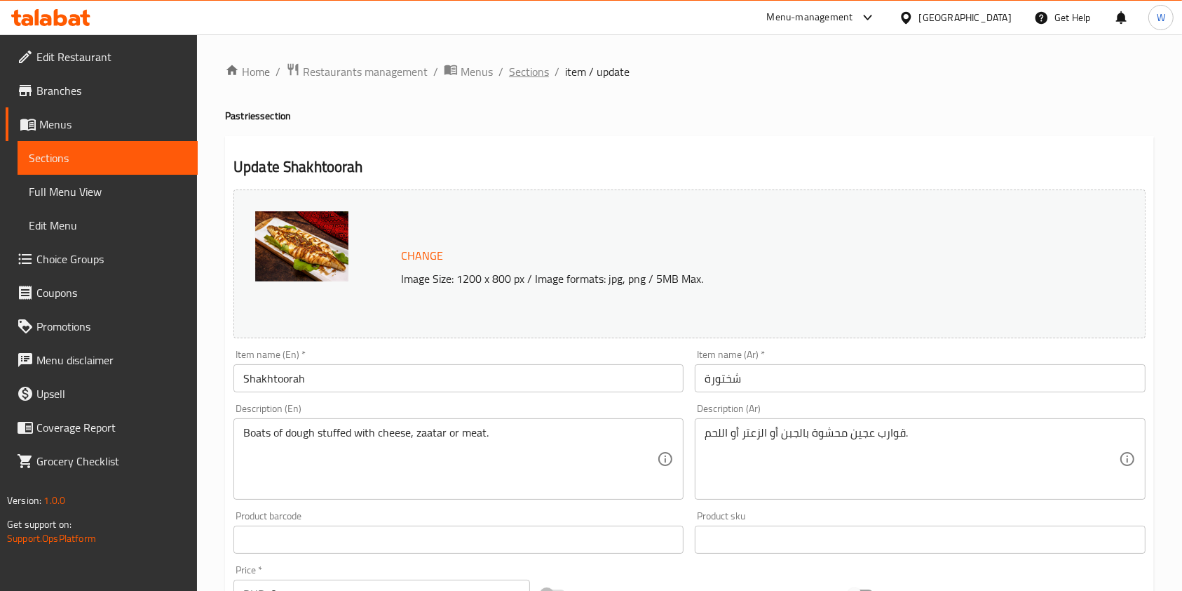
click at [540, 67] on span "Sections" at bounding box center [529, 71] width 40 height 17
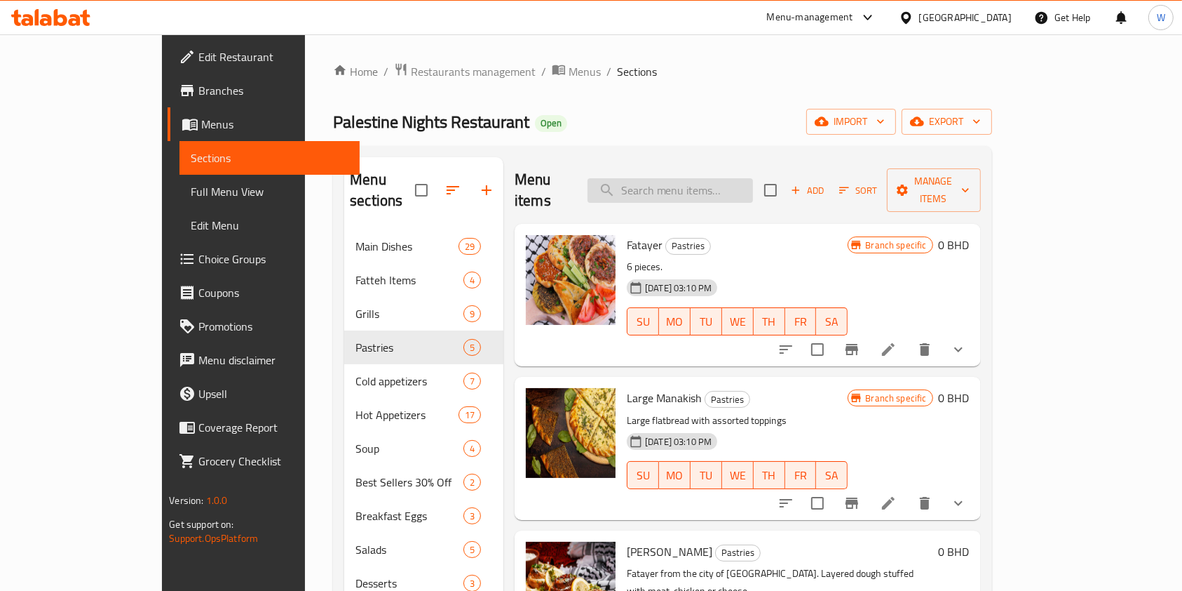
click at [746, 182] on input "search" at bounding box center [671, 190] width 166 height 25
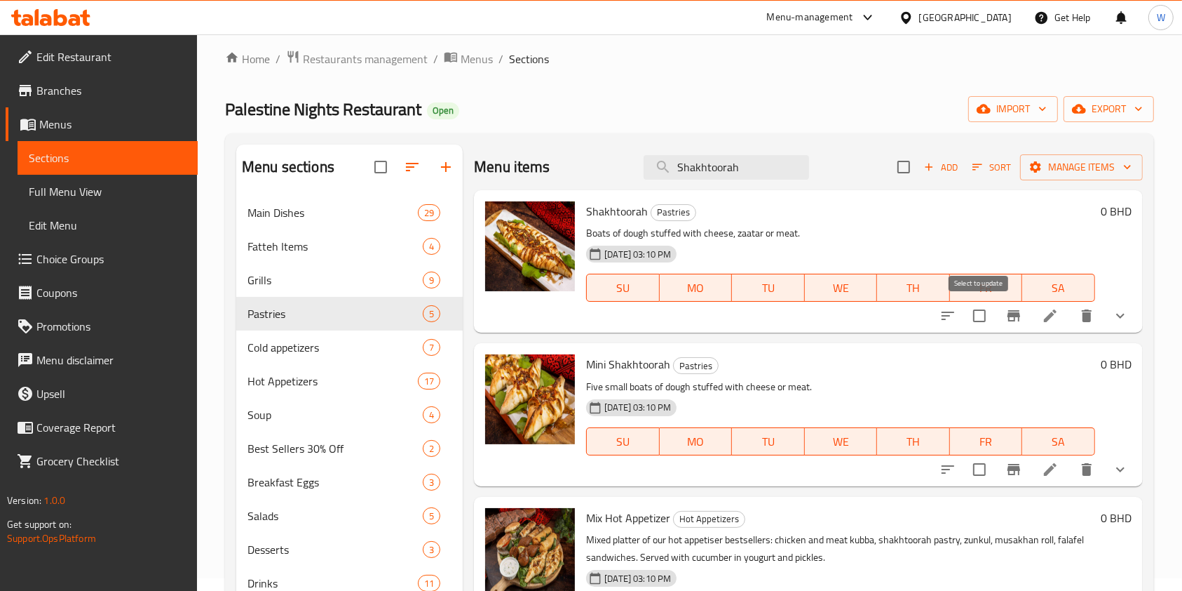
scroll to position [93, 0]
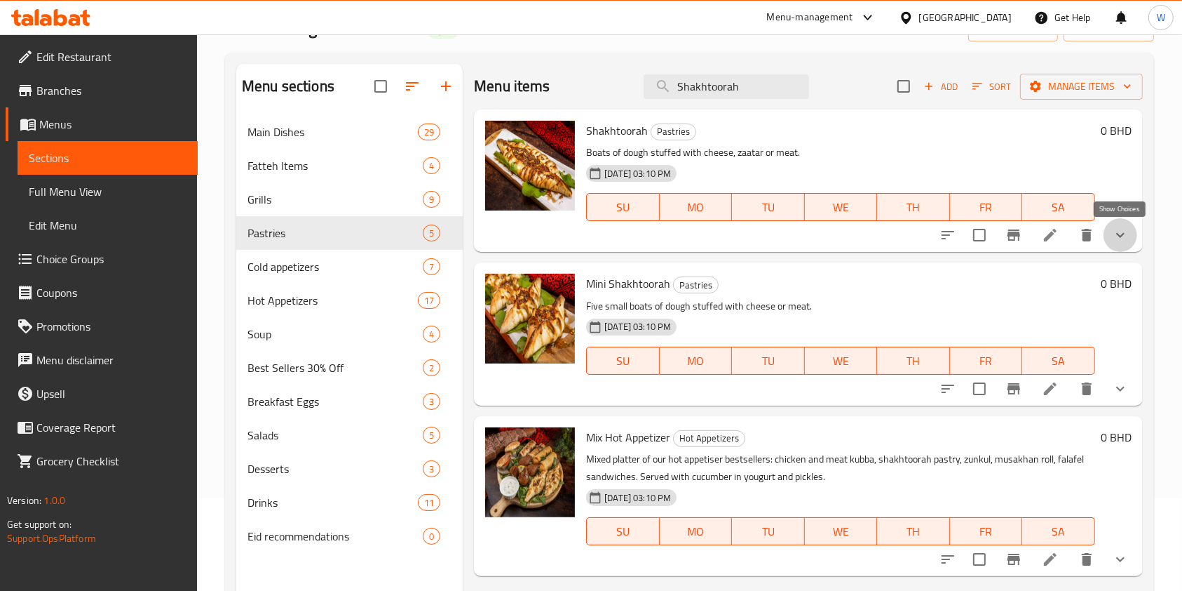
click at [1121, 240] on icon "show more" at bounding box center [1120, 235] width 17 height 17
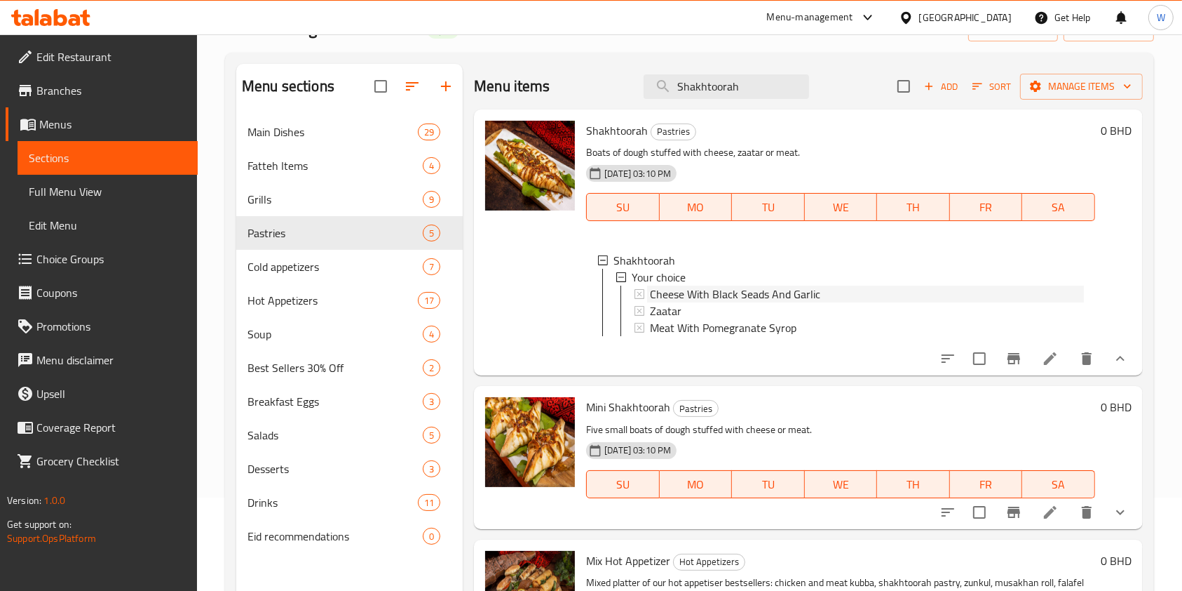
click at [781, 300] on span "Cheese With Black Seads And Garlic" at bounding box center [735, 293] width 170 height 17
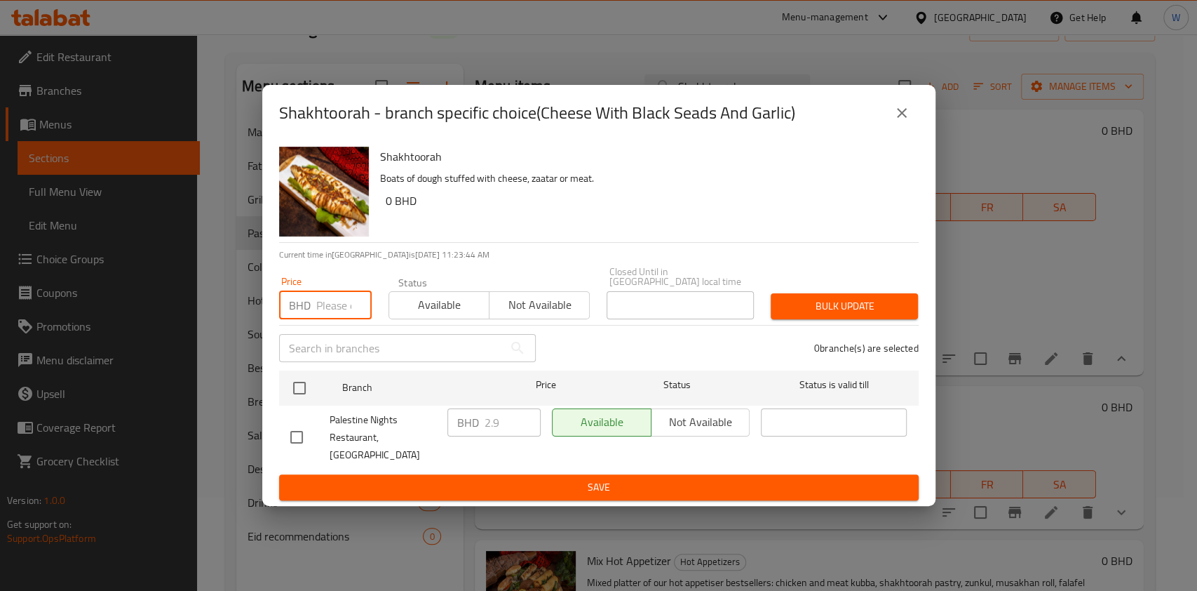
click at [332, 314] on input "number" at bounding box center [343, 305] width 55 height 28
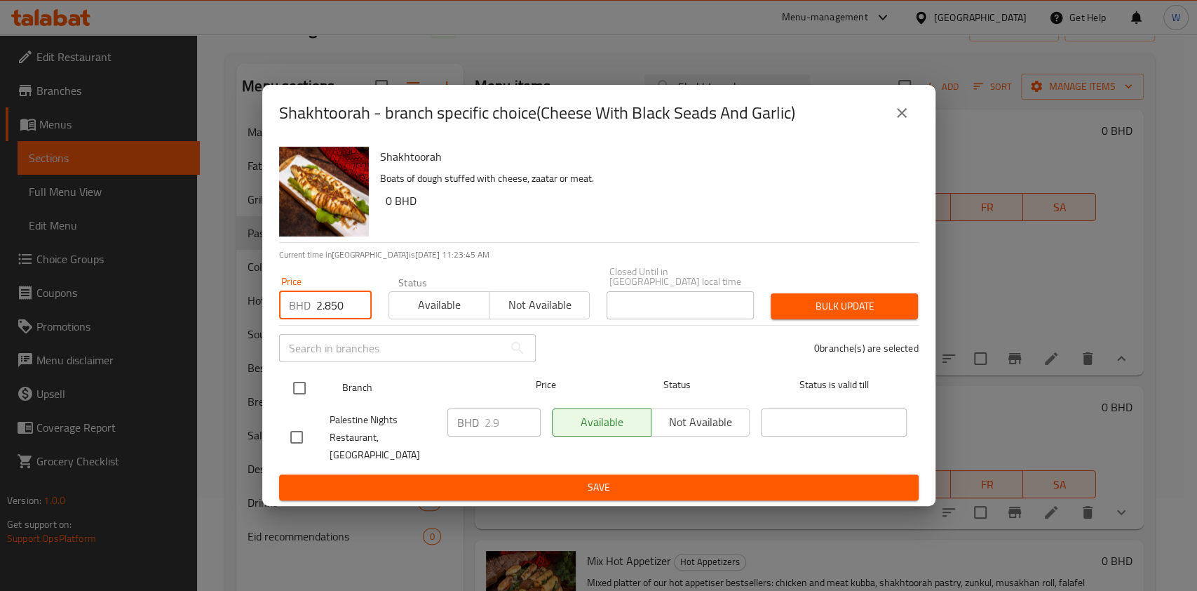
click at [301, 393] on input "checkbox" at bounding box center [299, 387] width 29 height 29
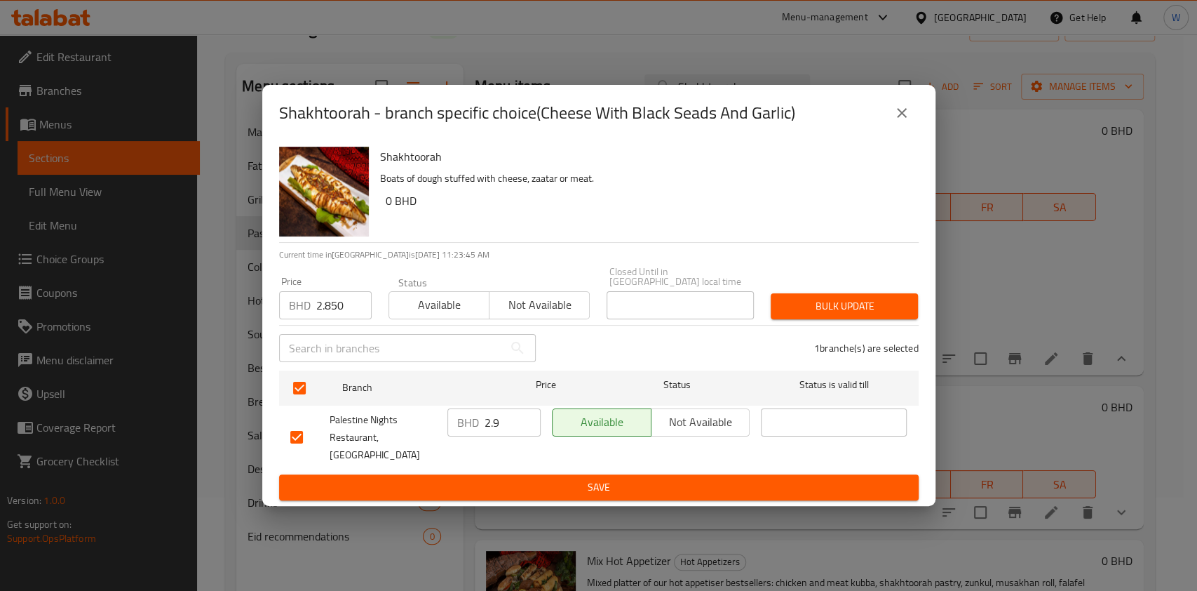
click at [830, 312] on span "Bulk update" at bounding box center [844, 306] width 125 height 18
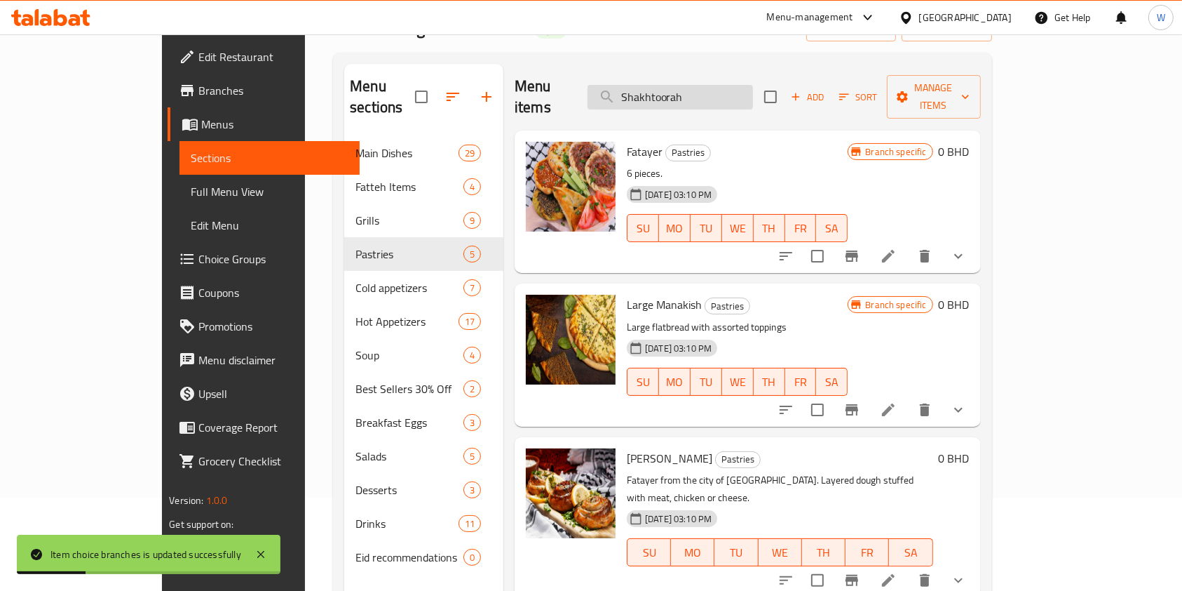
click at [741, 92] on input "Shakhtoorah" at bounding box center [671, 97] width 166 height 25
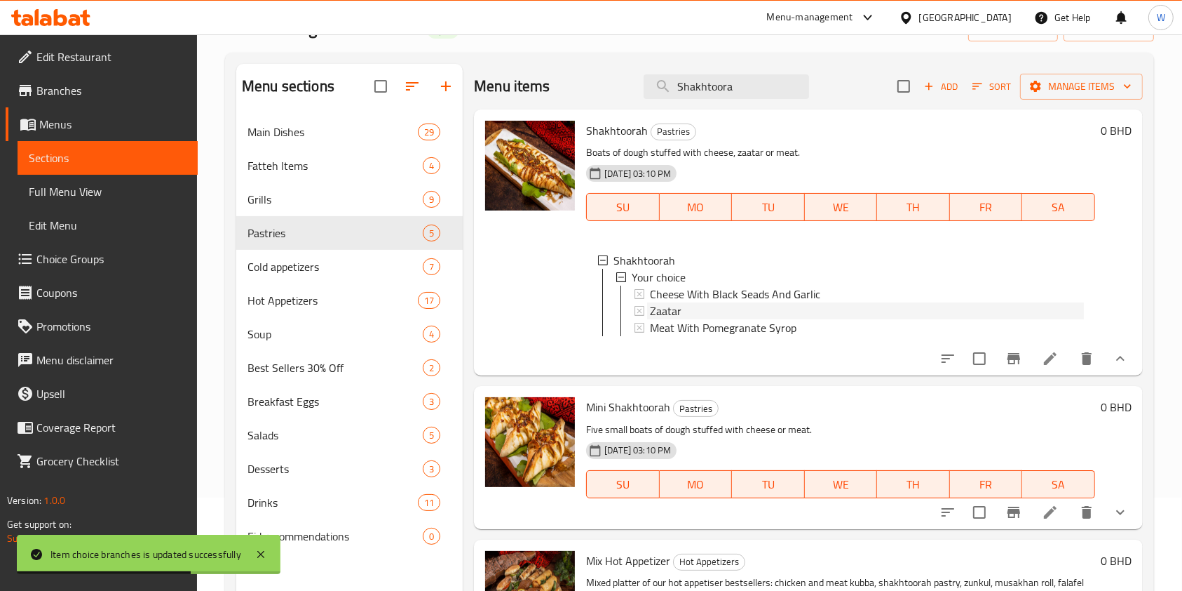
click at [681, 311] on div "Zaatar" at bounding box center [867, 310] width 434 height 17
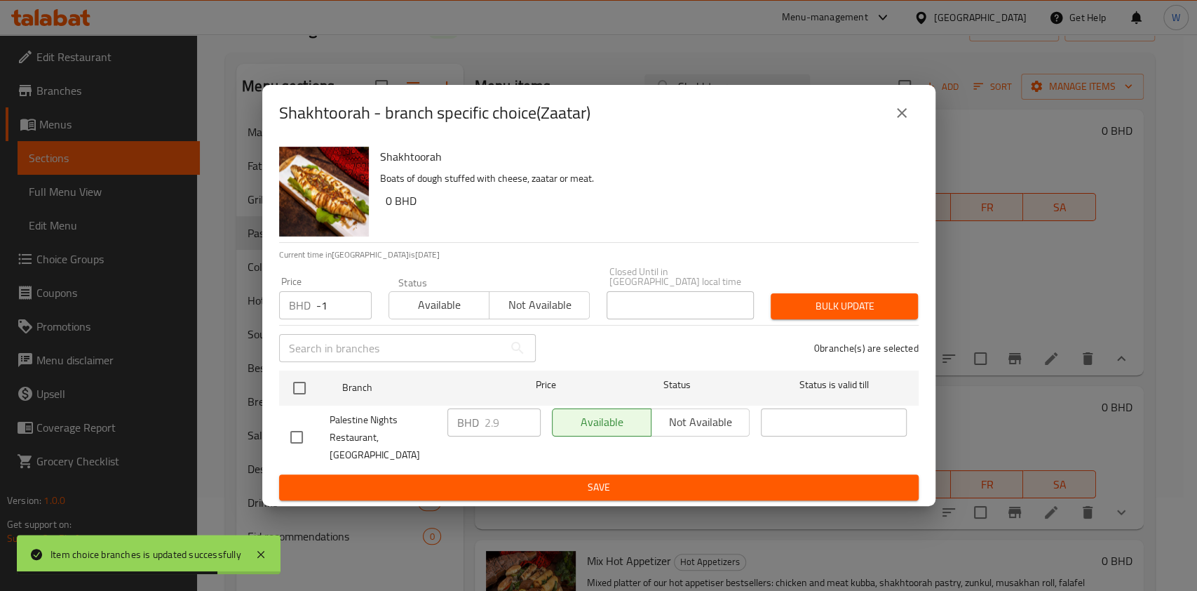
click at [357, 313] on input "-1" at bounding box center [343, 305] width 55 height 28
drag, startPoint x: 339, startPoint y: 314, endPoint x: 288, endPoint y: 321, distance: 51.0
click at [290, 319] on div "BHD -1 Price" at bounding box center [325, 305] width 93 height 28
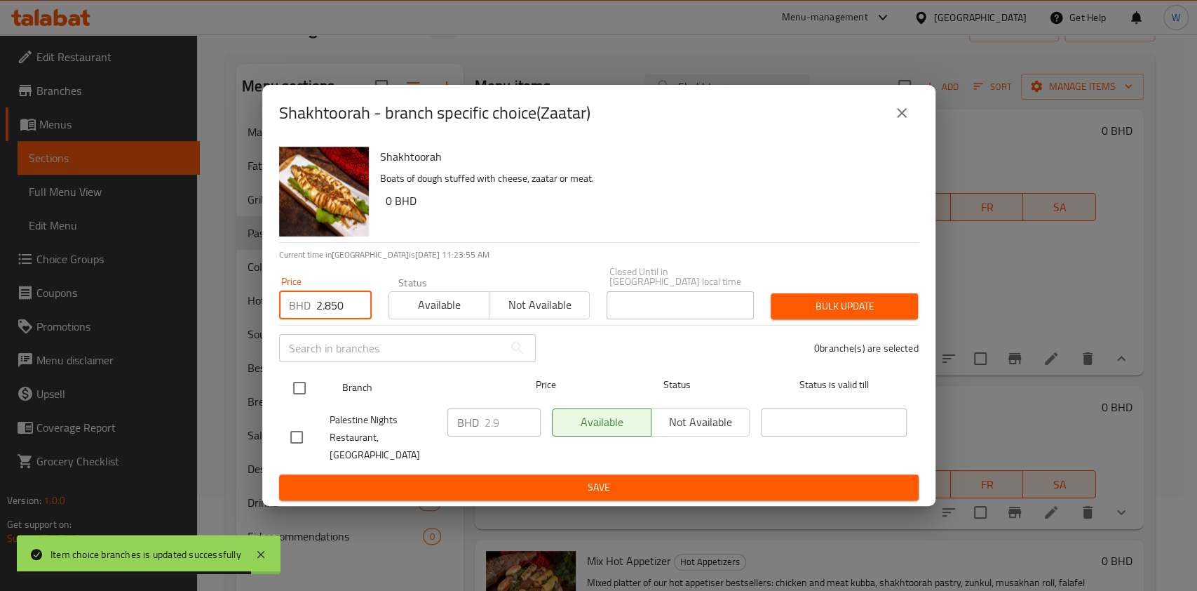
click at [293, 393] on input "checkbox" at bounding box center [299, 387] width 29 height 29
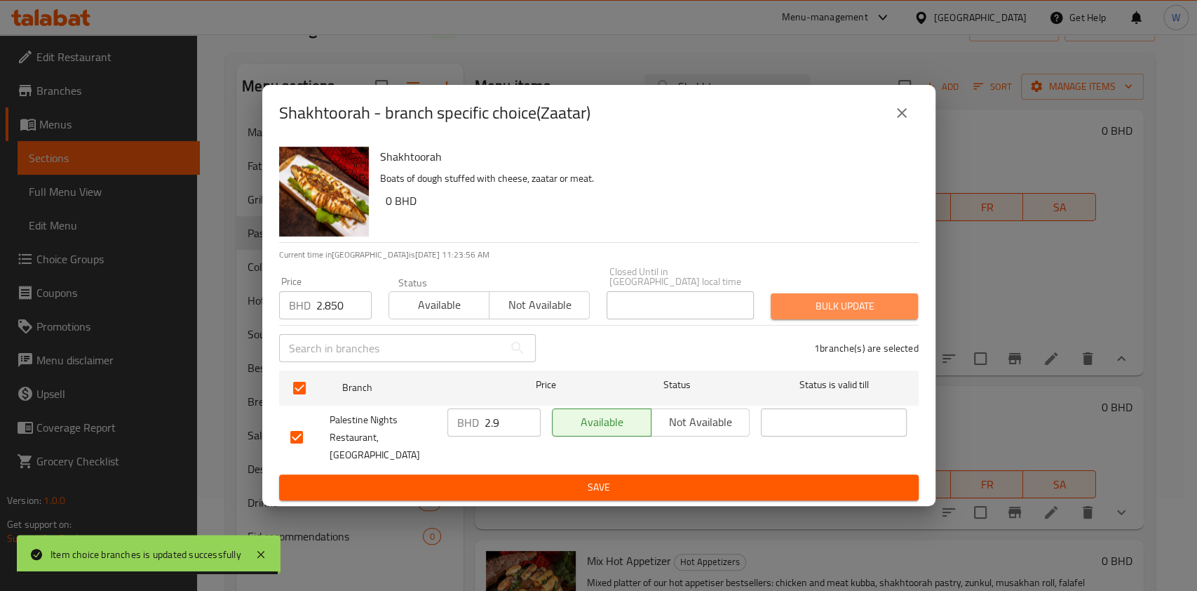
click at [894, 315] on span "Bulk update" at bounding box center [844, 306] width 125 height 18
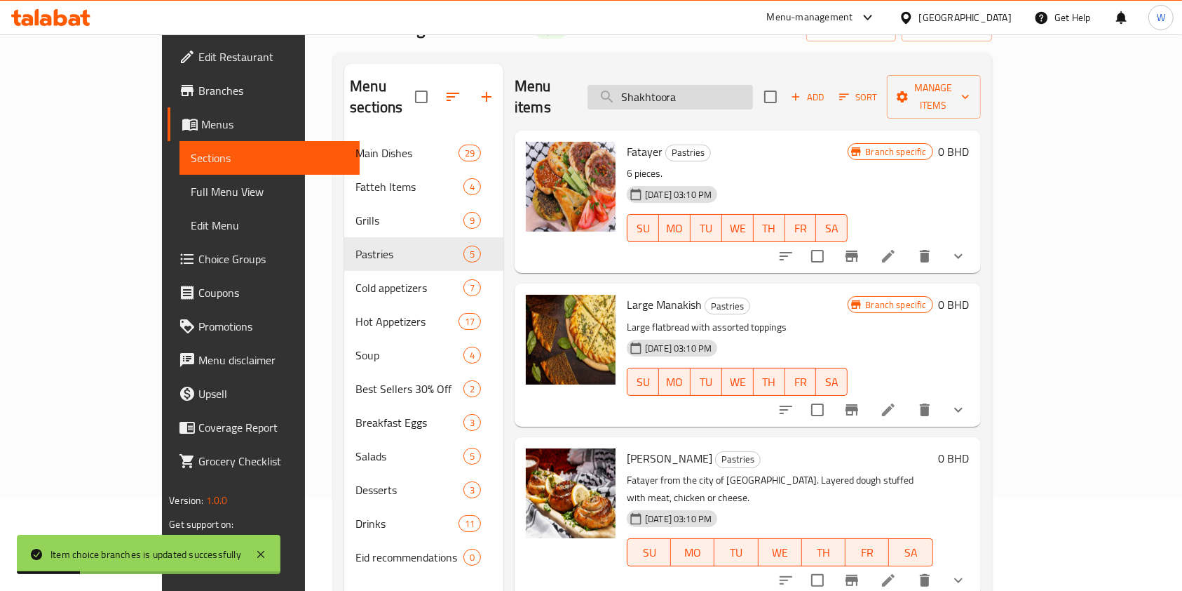
click at [753, 89] on input "Shakhtoora" at bounding box center [671, 97] width 166 height 25
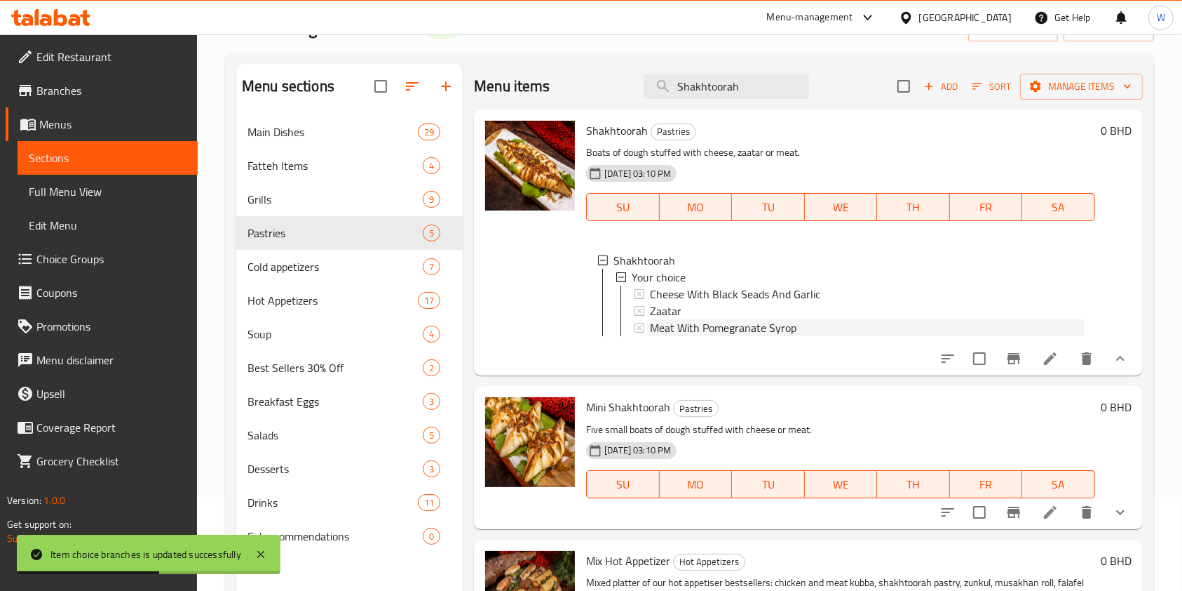
click at [760, 323] on span "Meat With Pomegranate Syrop" at bounding box center [723, 327] width 147 height 17
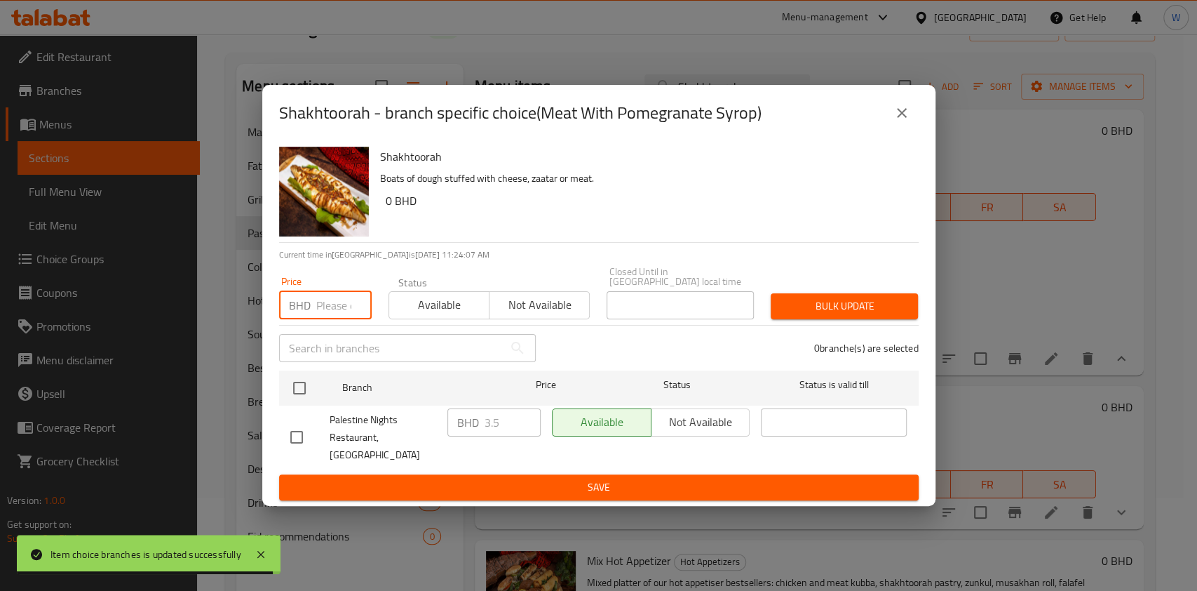
click at [340, 305] on input "number" at bounding box center [343, 305] width 55 height 28
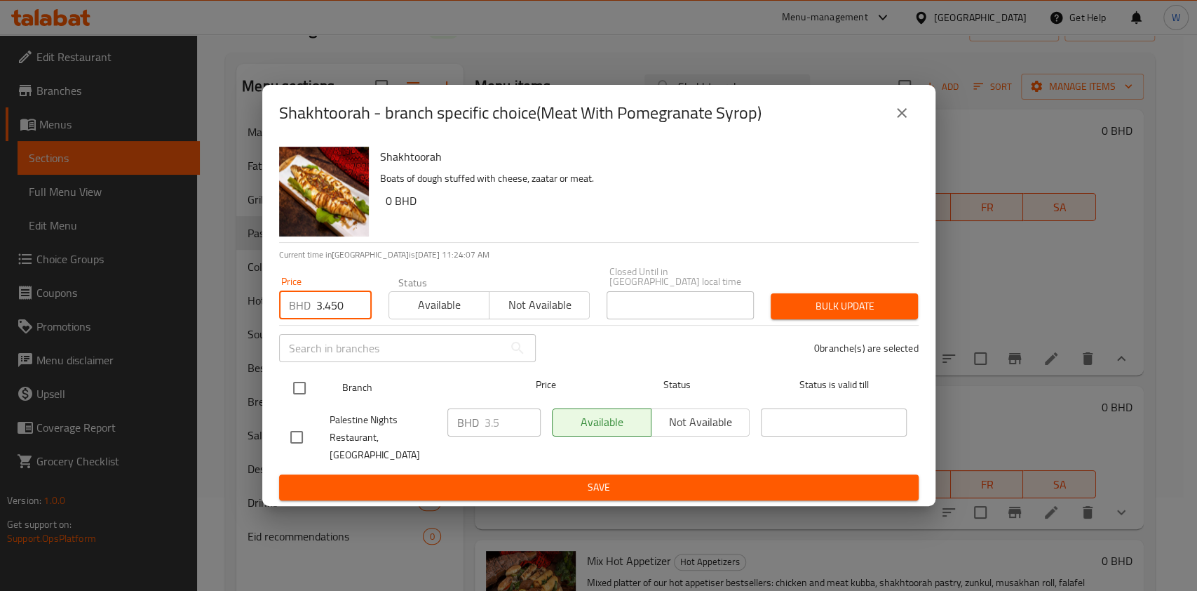
click at [304, 398] on input "checkbox" at bounding box center [299, 387] width 29 height 29
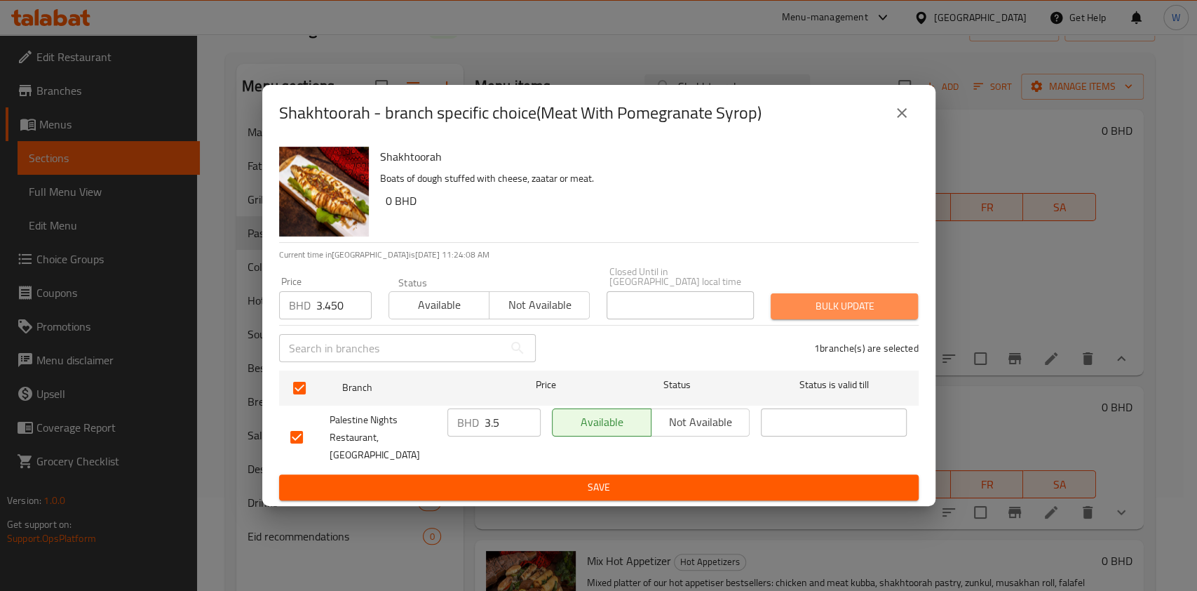
click at [839, 307] on span "Bulk update" at bounding box center [844, 306] width 125 height 18
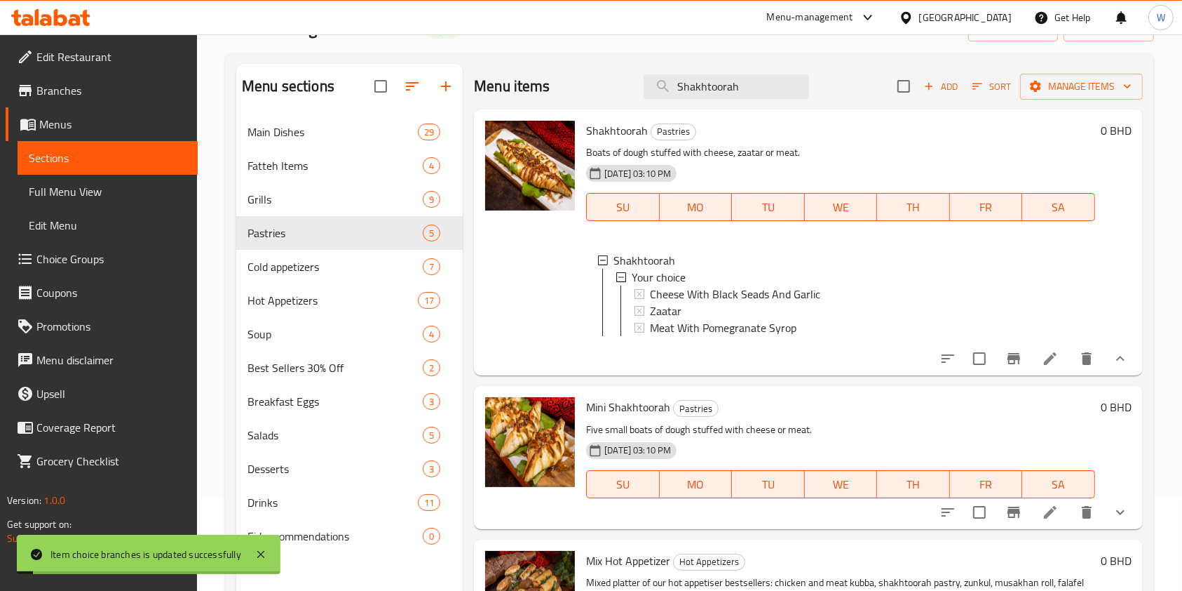
click at [1042, 367] on icon at bounding box center [1050, 358] width 17 height 17
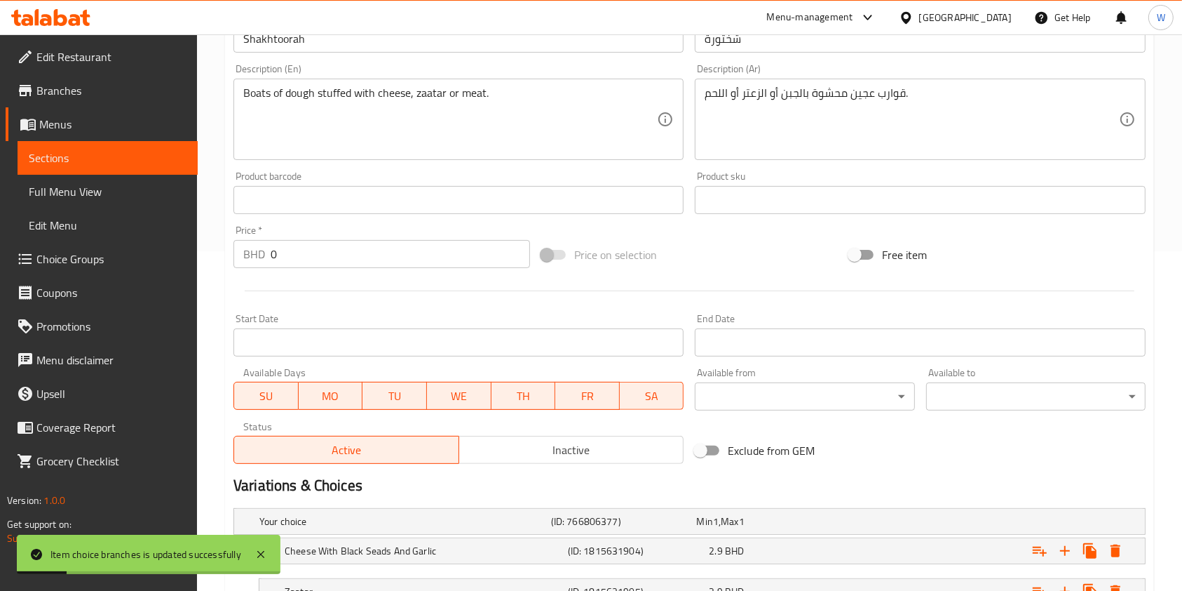
scroll to position [492, 0]
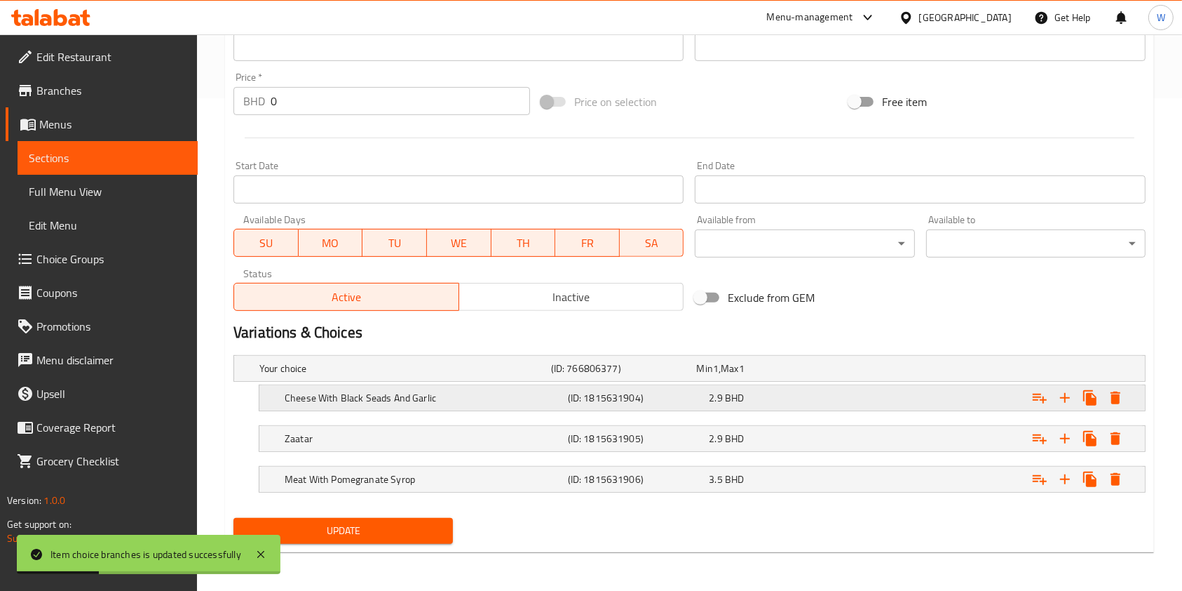
click at [335, 384] on div "Cheese With Black Seads And Garlic (ID: 1815631904) 2.9 BHD" at bounding box center [694, 368] width 875 height 31
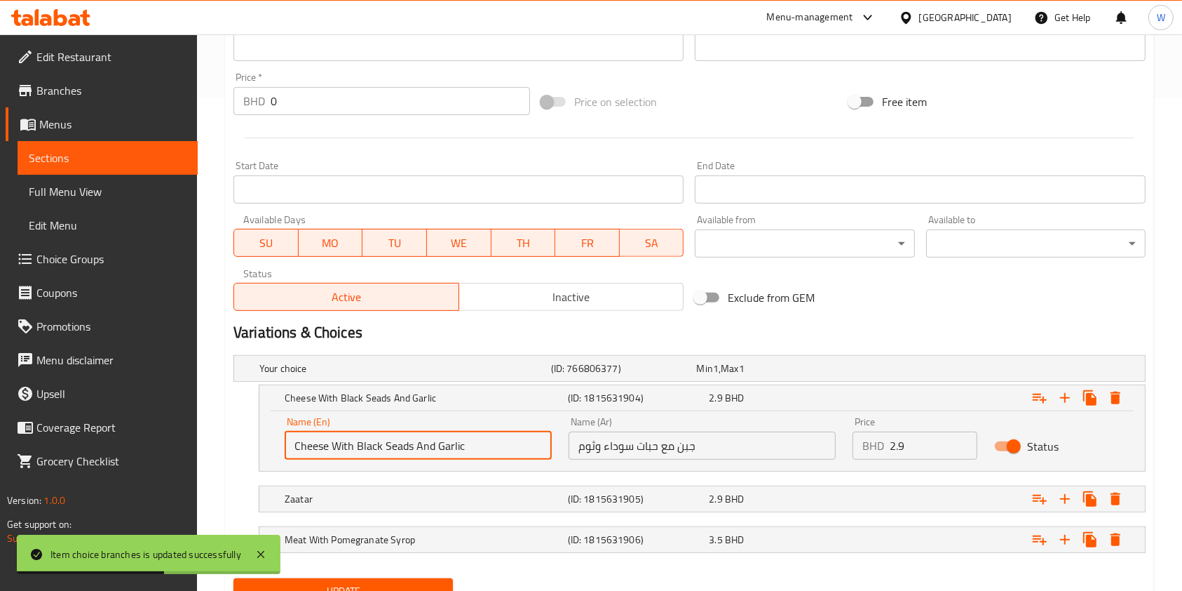
drag, startPoint x: 488, startPoint y: 455, endPoint x: 330, endPoint y: 459, distance: 157.9
click at [330, 459] on div "Name (En) Cheese With Black Seads And Garlic Name (En)" at bounding box center [418, 438] width 284 height 60
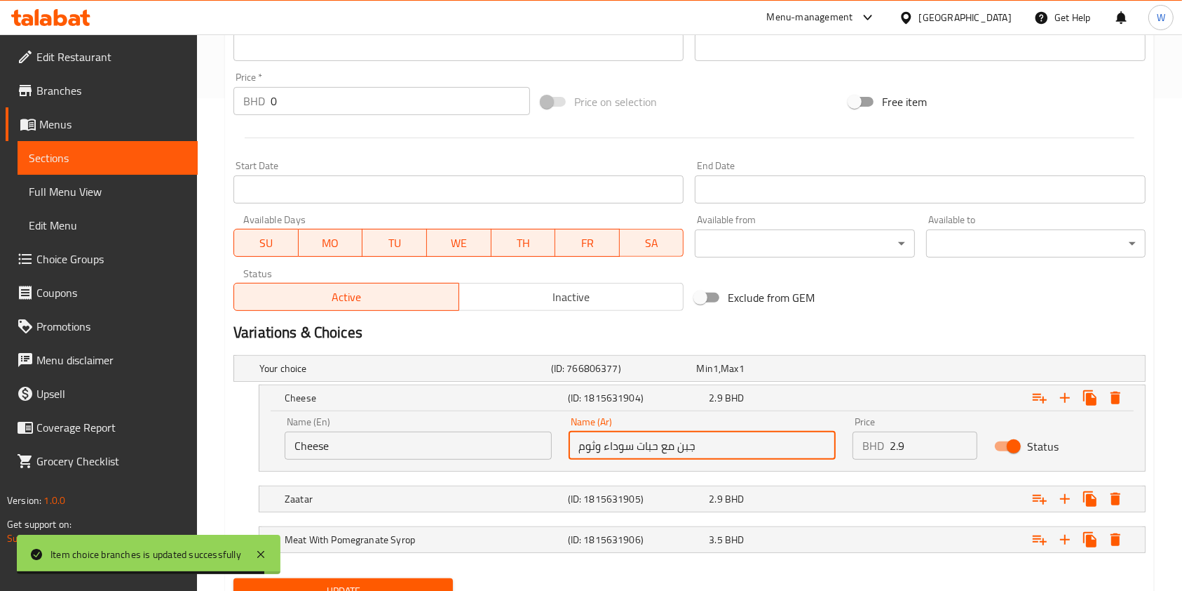
drag, startPoint x: 572, startPoint y: 447, endPoint x: 675, endPoint y: 458, distance: 103.7
click at [675, 458] on input "جبن مع حبات سوداء وثوم" at bounding box center [702, 445] width 267 height 28
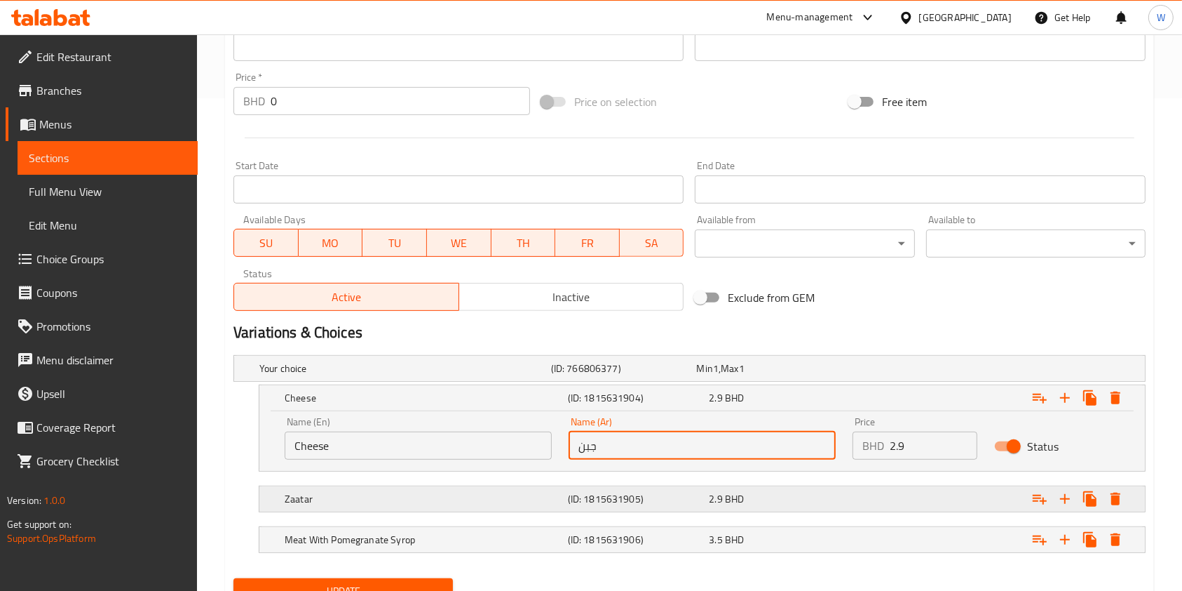
click at [436, 375] on h5 "Zaatar" at bounding box center [403, 368] width 286 height 14
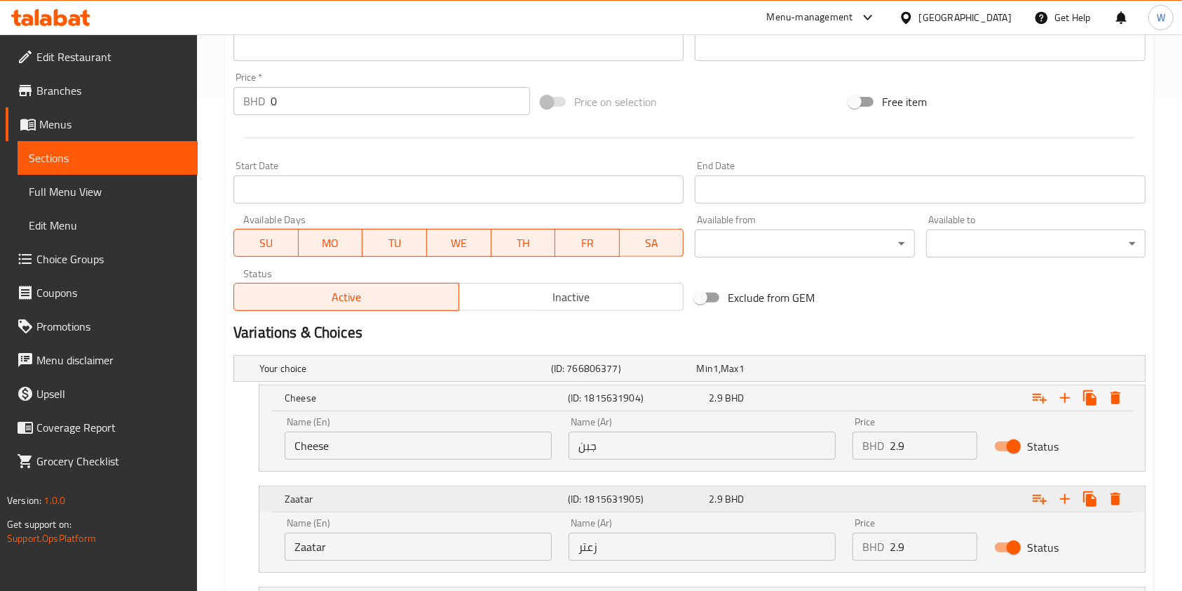
click at [436, 405] on h5 "Zaatar" at bounding box center [424, 398] width 278 height 14
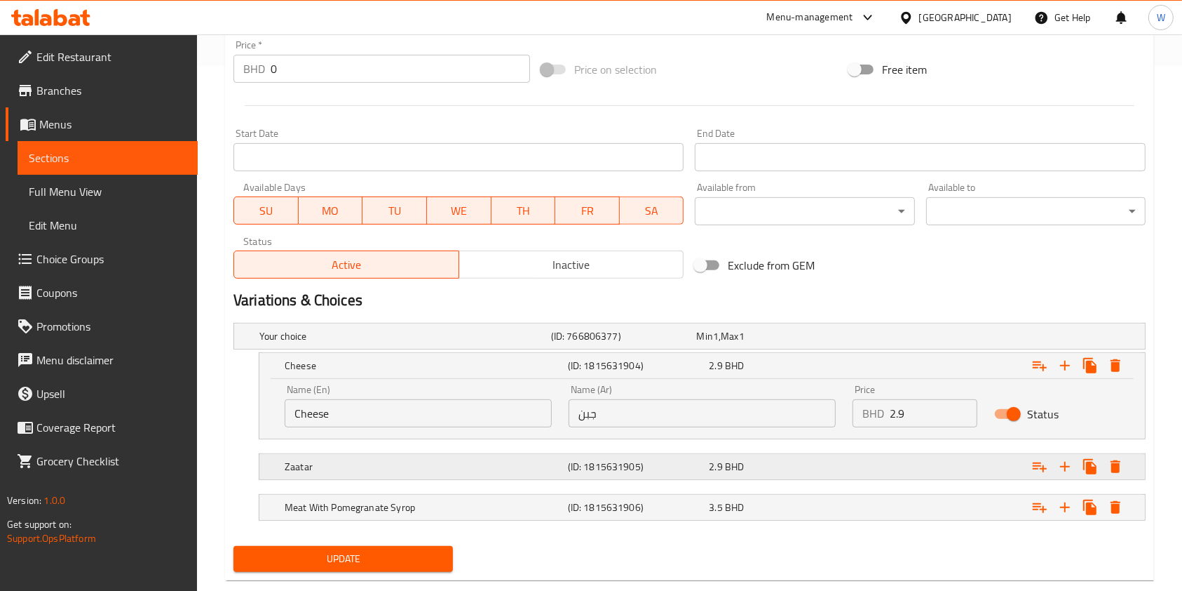
scroll to position [552, 0]
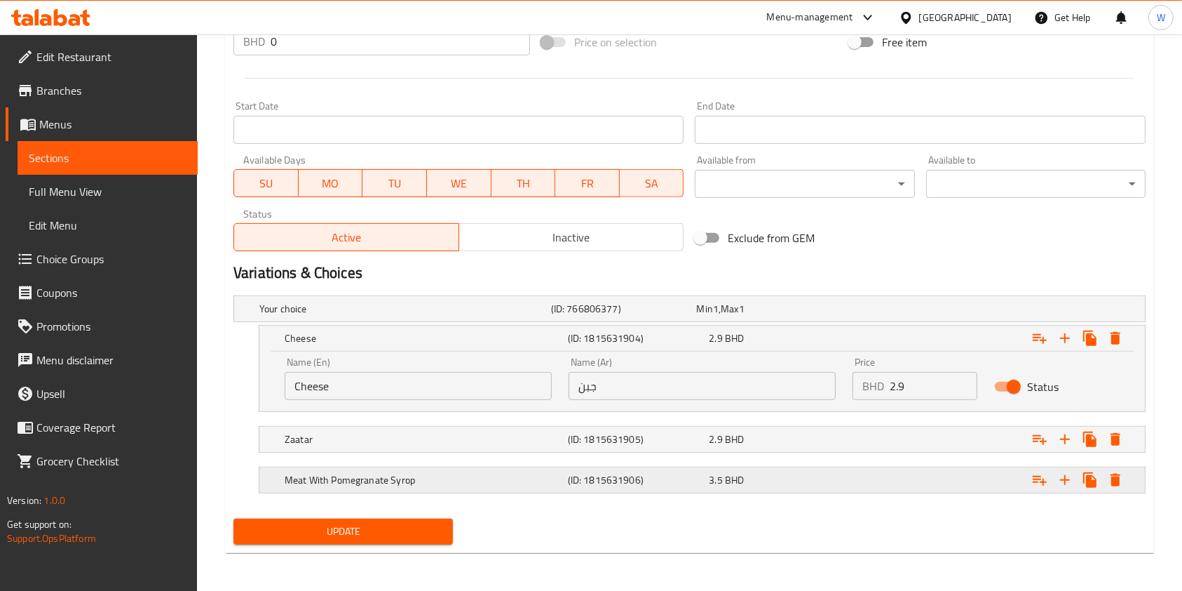
click at [426, 318] on div "Meat With Pomegranate Syrop" at bounding box center [403, 309] width 292 height 20
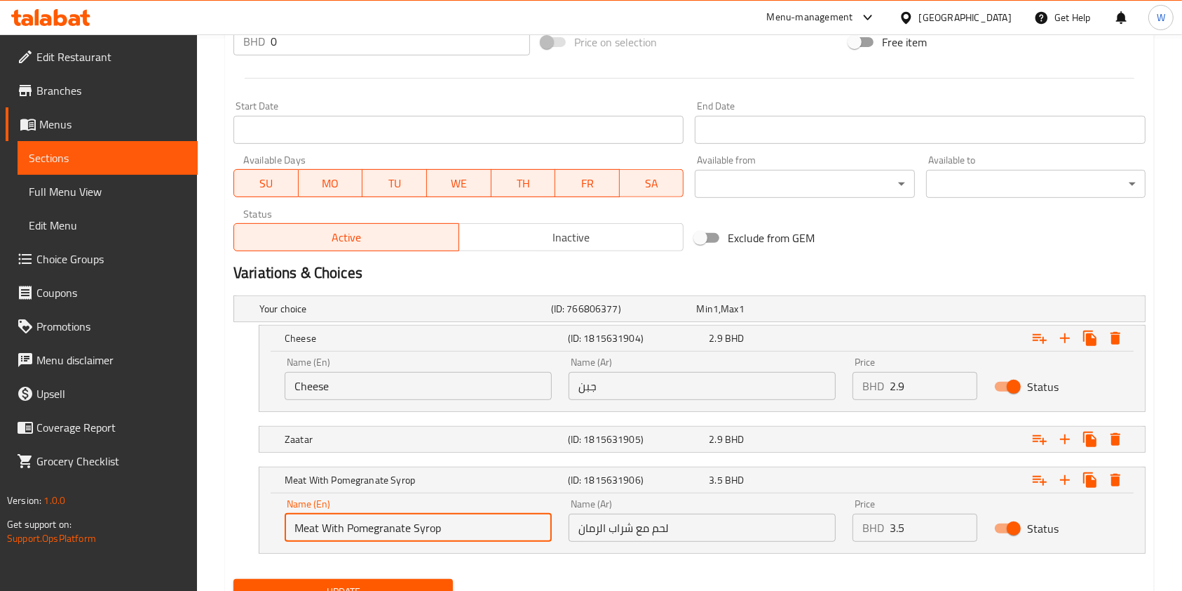
drag, startPoint x: 443, startPoint y: 530, endPoint x: 321, endPoint y: 528, distance: 122.1
click at [321, 528] on input "Meat With Pomegranate Syrop" at bounding box center [418, 527] width 267 height 28
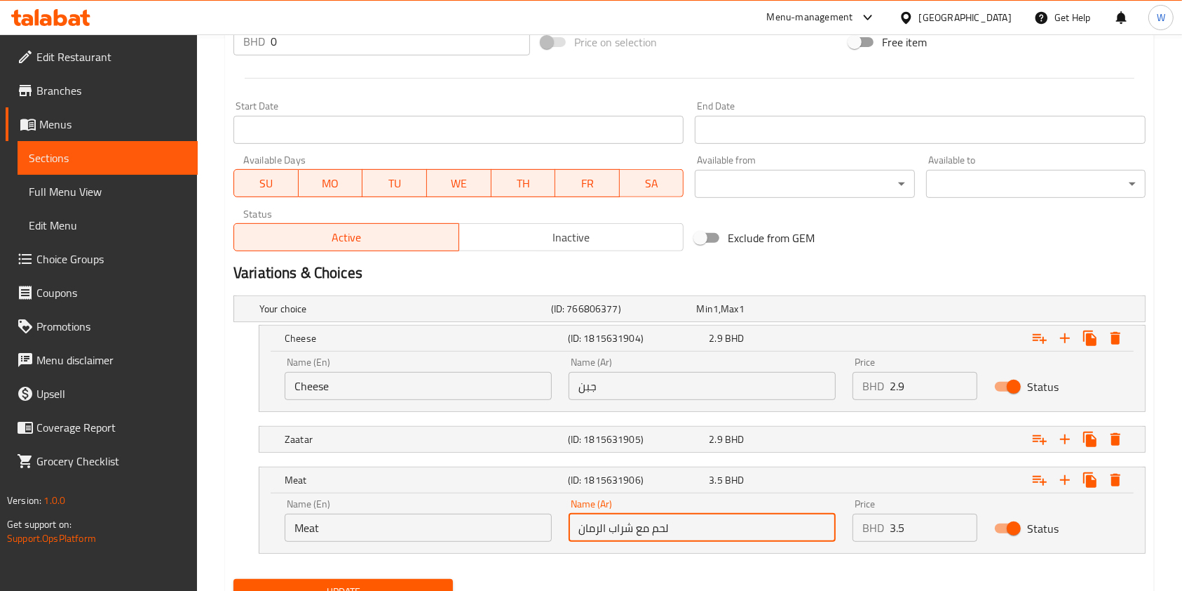
drag, startPoint x: 572, startPoint y: 530, endPoint x: 649, endPoint y: 530, distance: 77.2
click at [649, 530] on input "لحم مع شراب الرمان" at bounding box center [702, 527] width 267 height 28
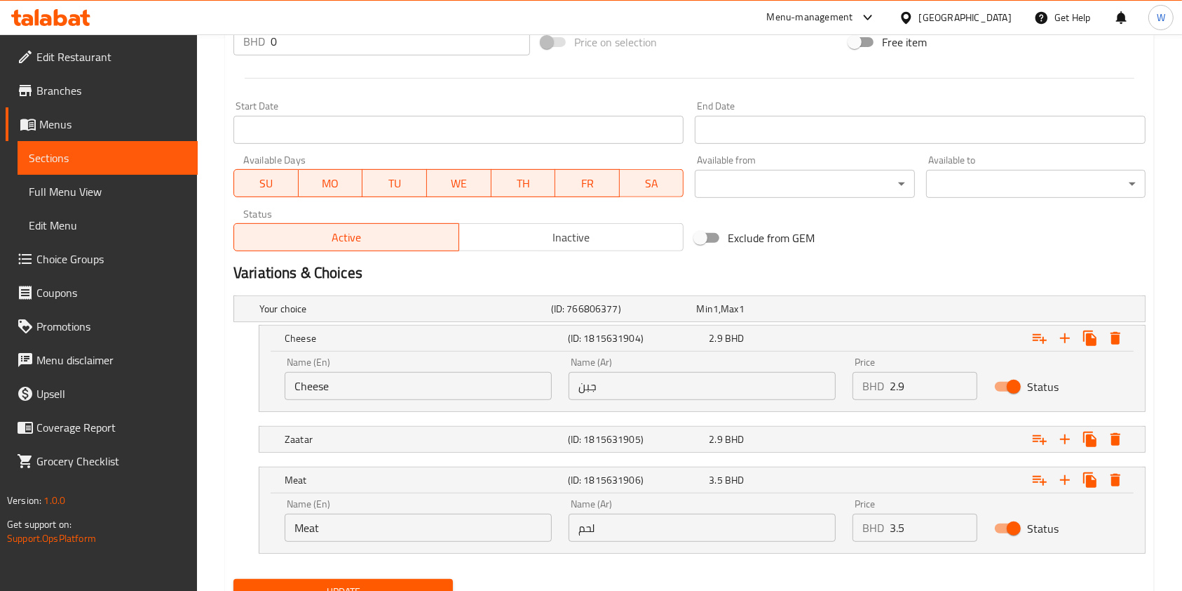
click at [432, 576] on div "Update" at bounding box center [343, 591] width 231 height 37
click at [433, 583] on span "Update" at bounding box center [343, 592] width 197 height 18
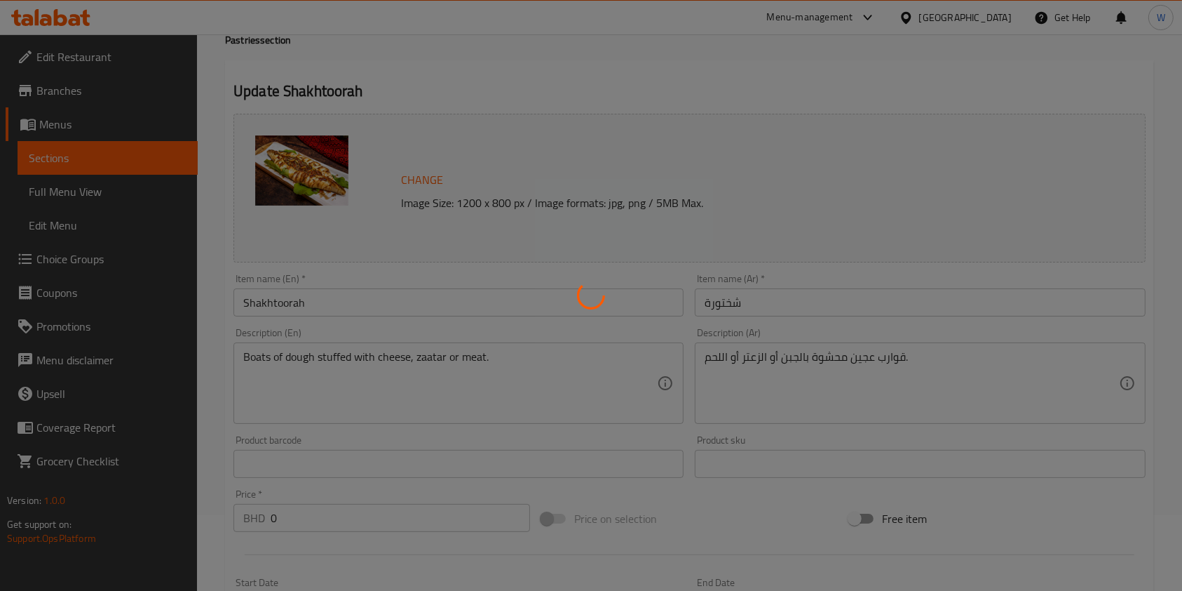
scroll to position [0, 0]
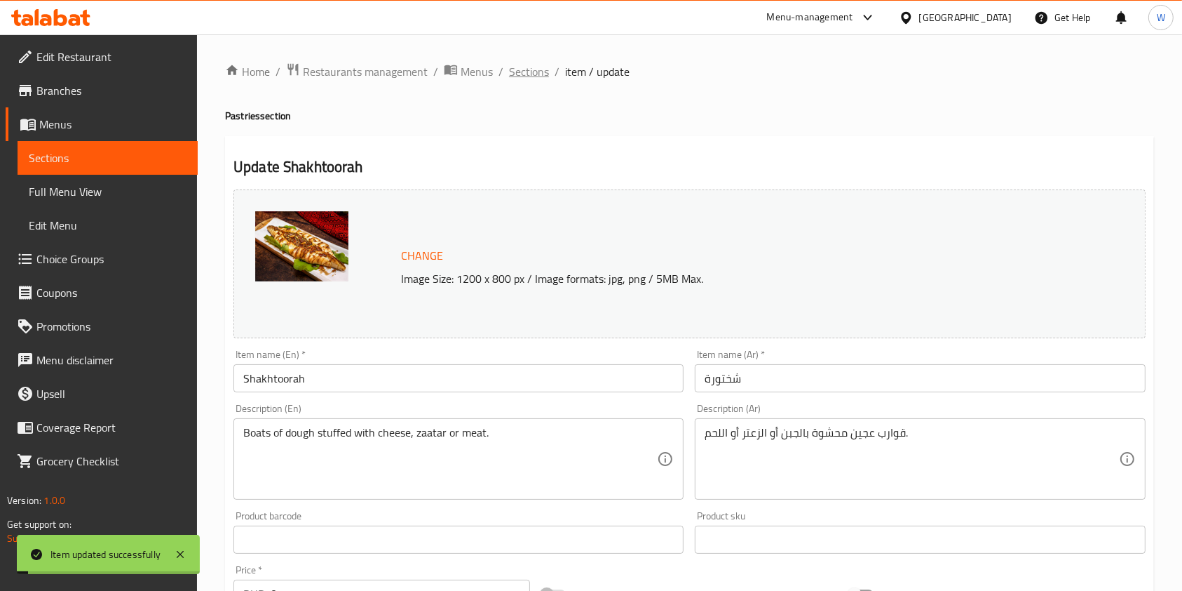
click at [531, 79] on span "Sections" at bounding box center [529, 71] width 40 height 17
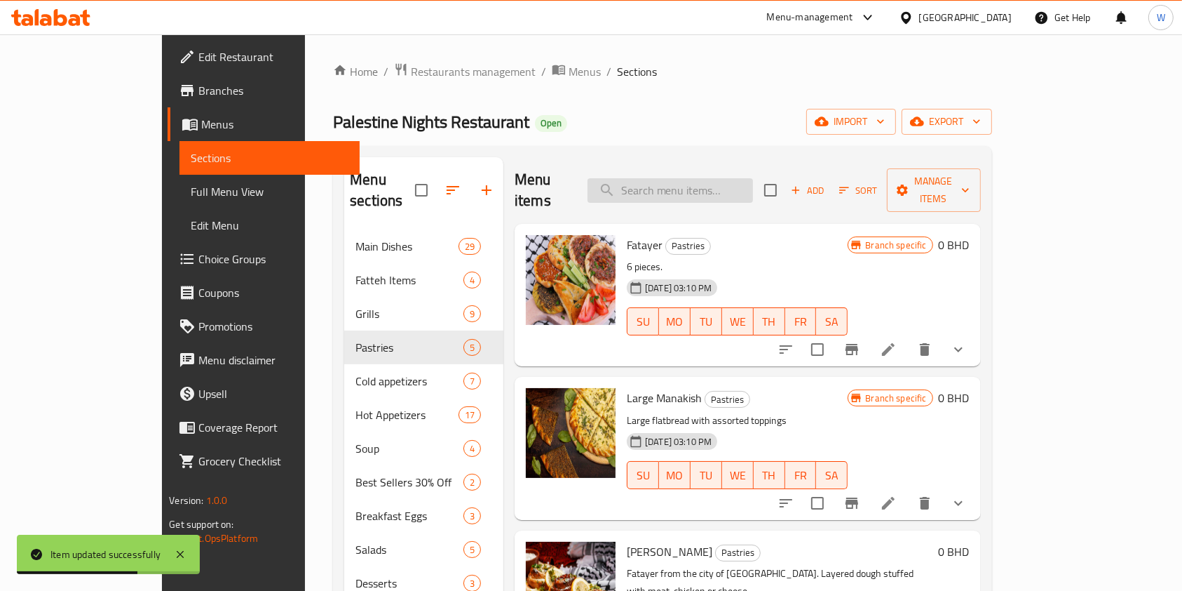
click at [698, 187] on input "search" at bounding box center [671, 190] width 166 height 25
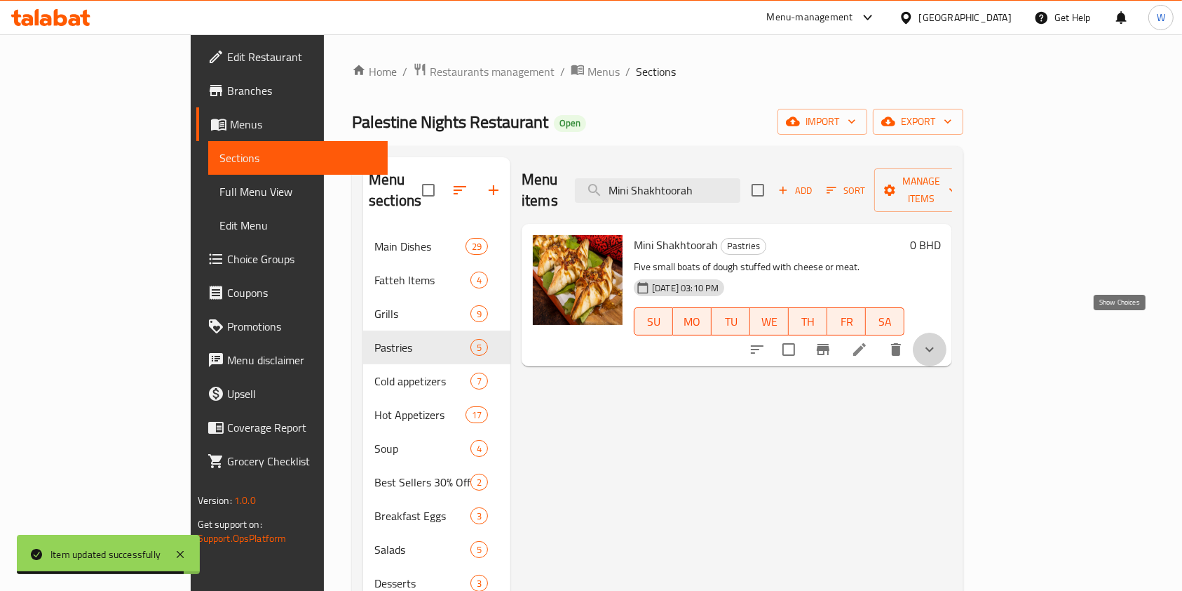
click at [938, 341] on icon "show more" at bounding box center [930, 349] width 17 height 17
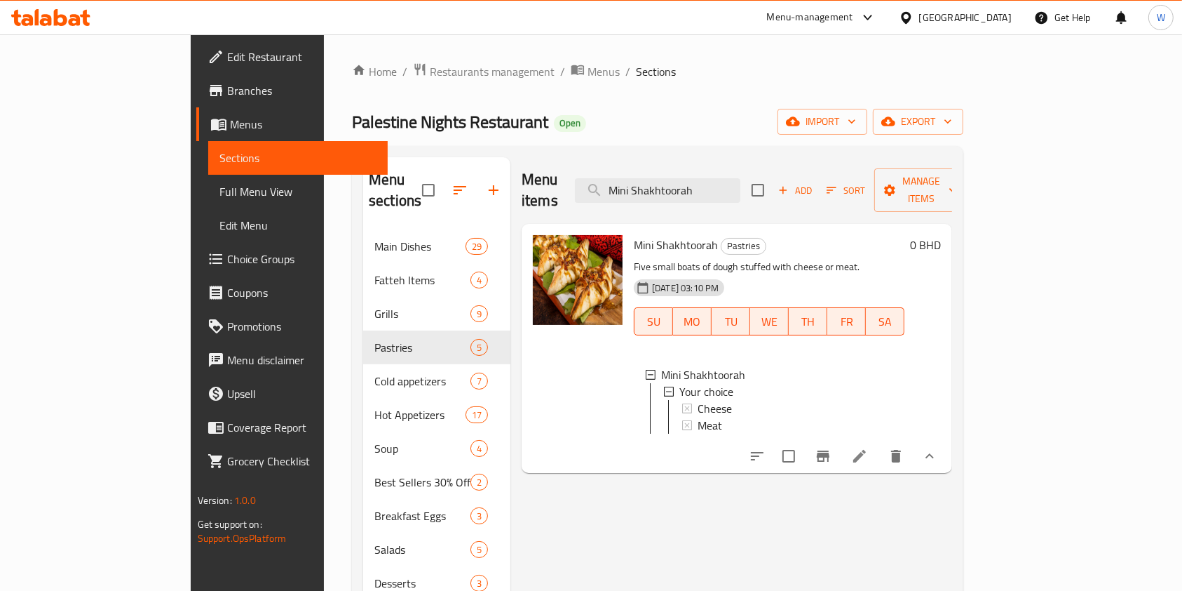
click at [880, 461] on li at bounding box center [859, 455] width 39 height 25
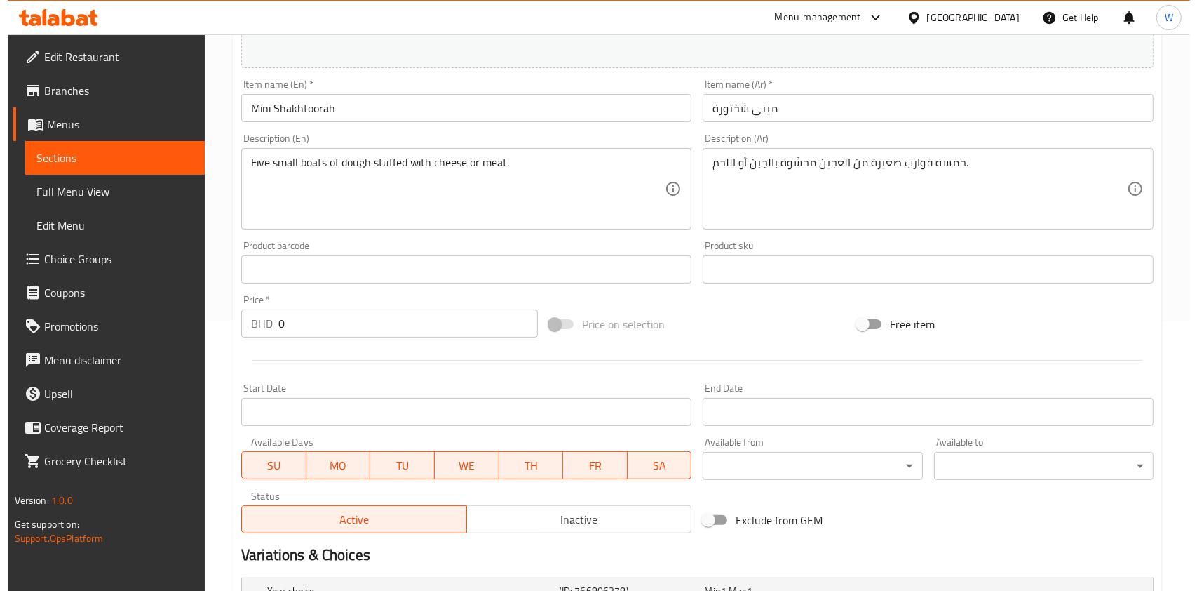
scroll to position [452, 0]
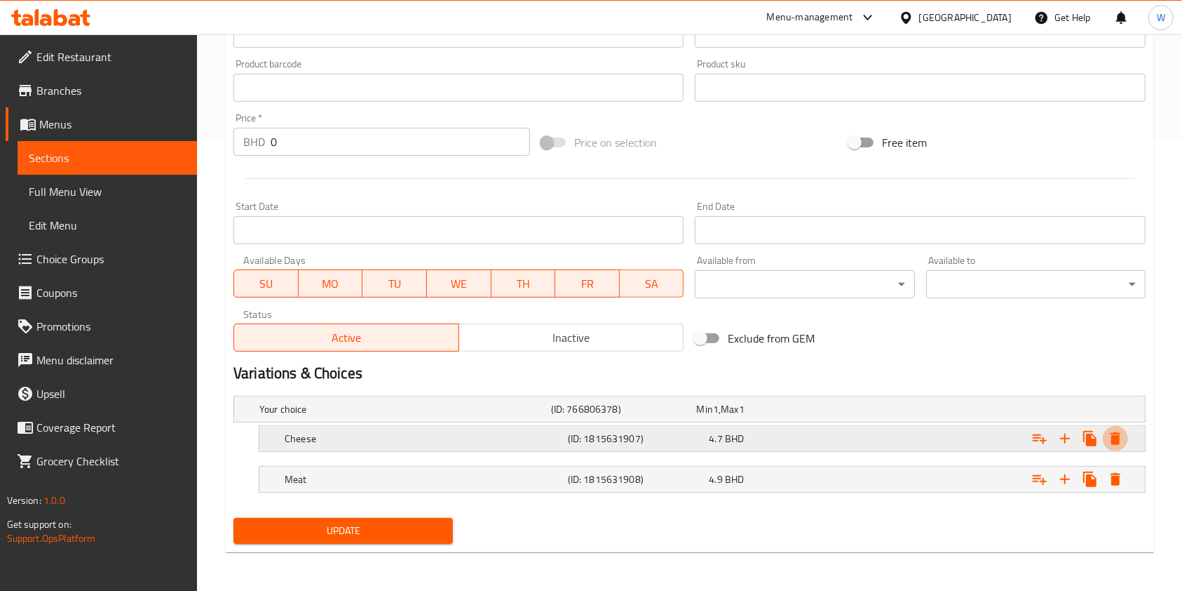
click at [1123, 438] on icon "Expand" at bounding box center [1115, 438] width 17 height 17
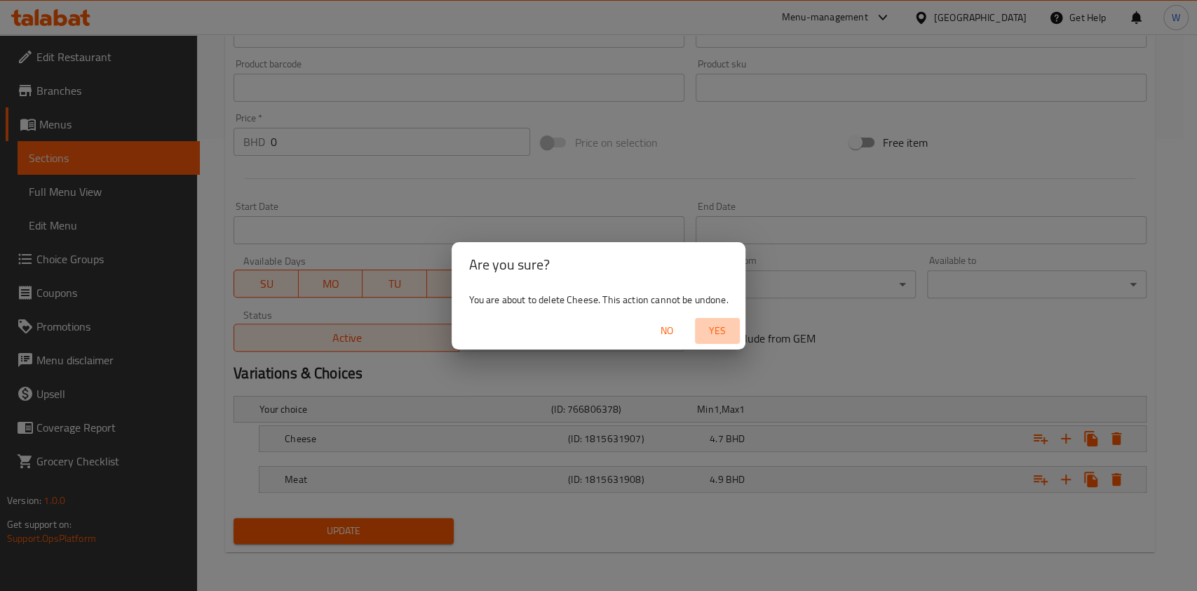
click at [725, 328] on span "Yes" at bounding box center [718, 331] width 34 height 18
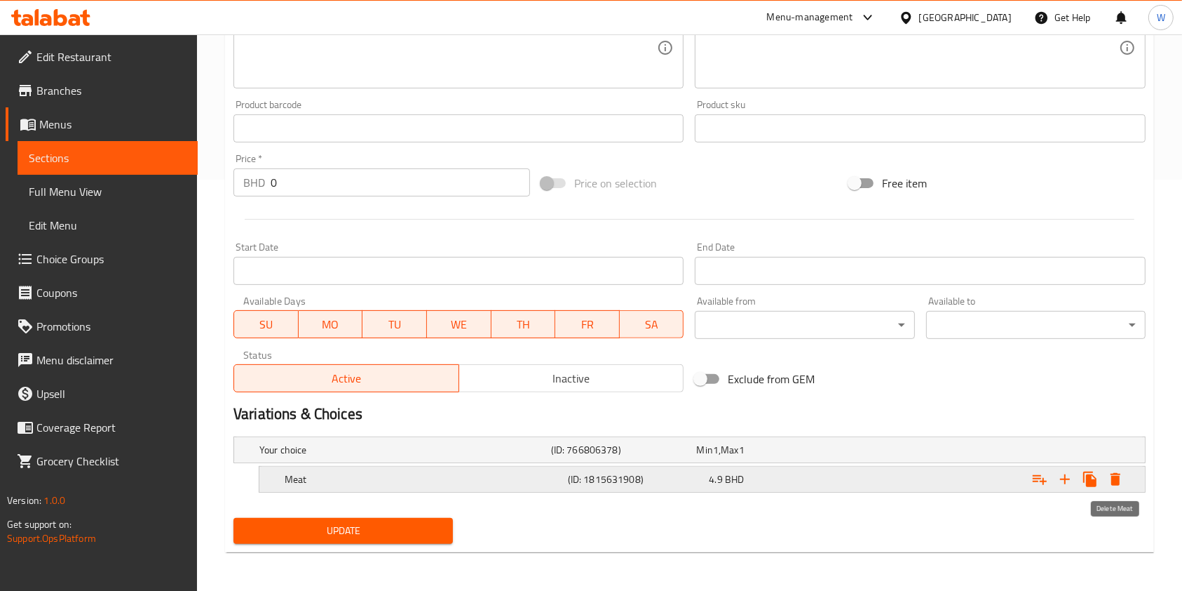
click at [1118, 474] on icon "Expand" at bounding box center [1116, 479] width 10 height 13
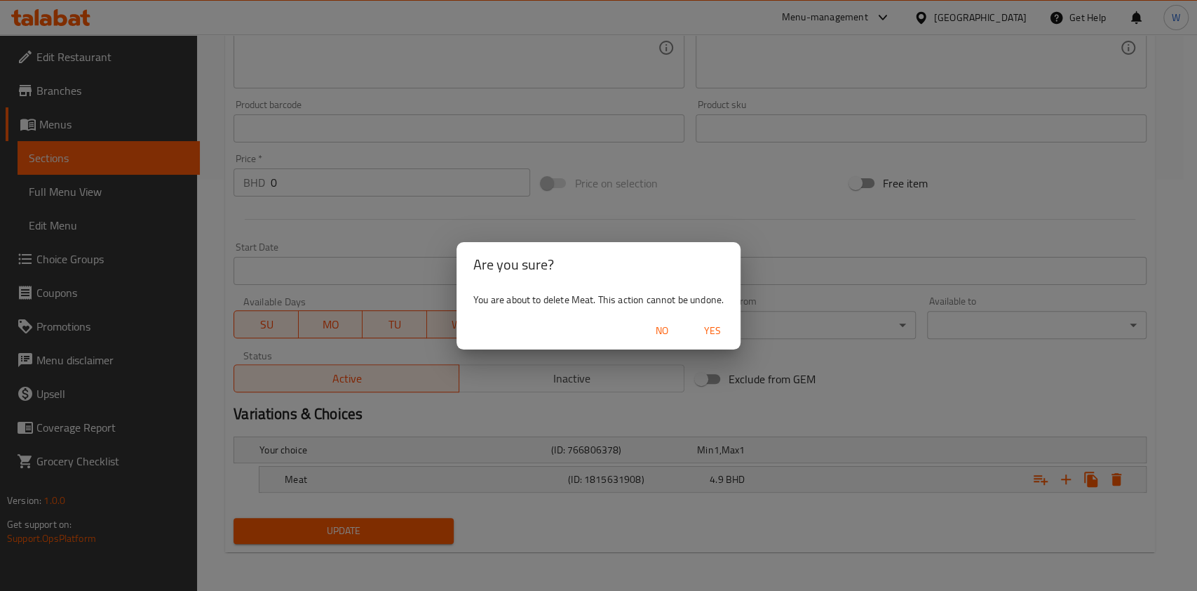
click at [717, 332] on span "Yes" at bounding box center [713, 331] width 34 height 18
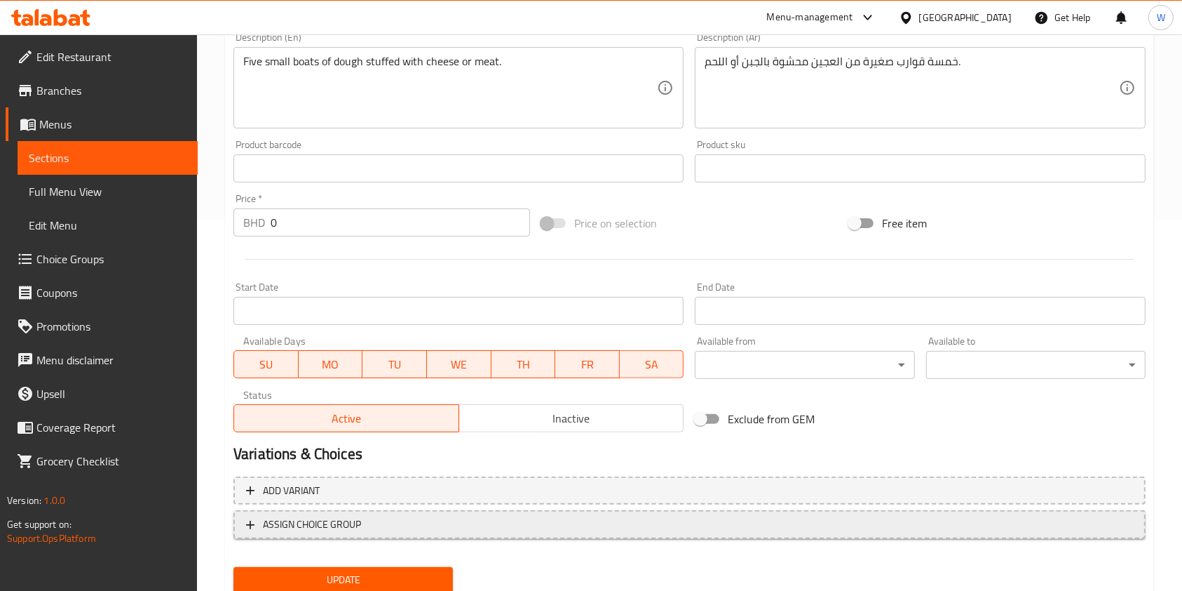
scroll to position [421, 0]
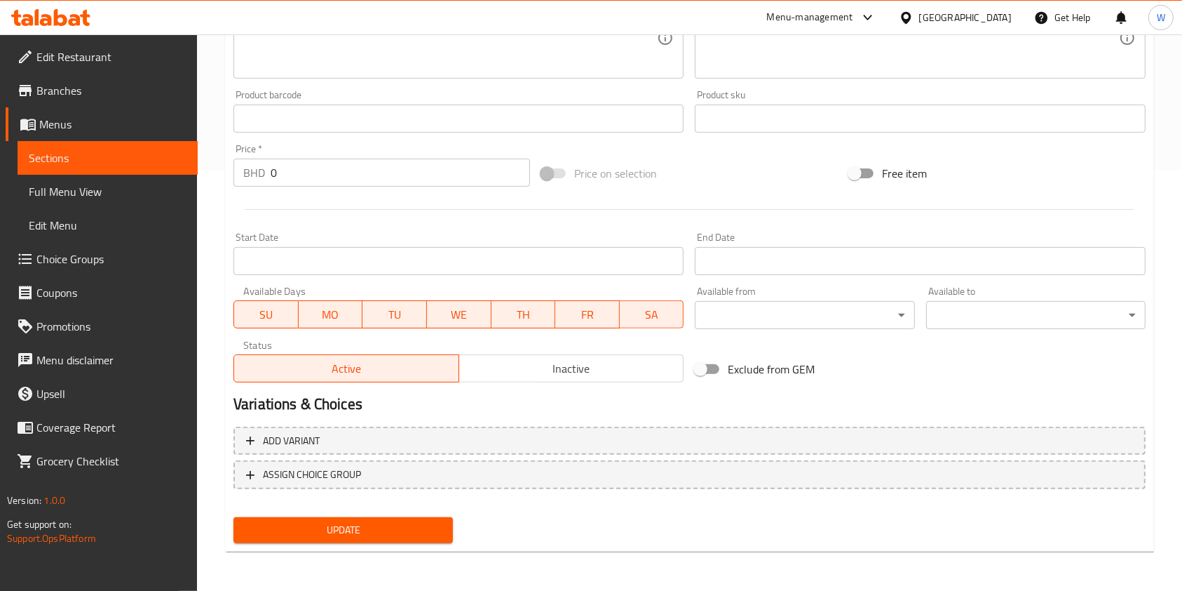
click at [365, 530] on span "Update" at bounding box center [343, 530] width 197 height 18
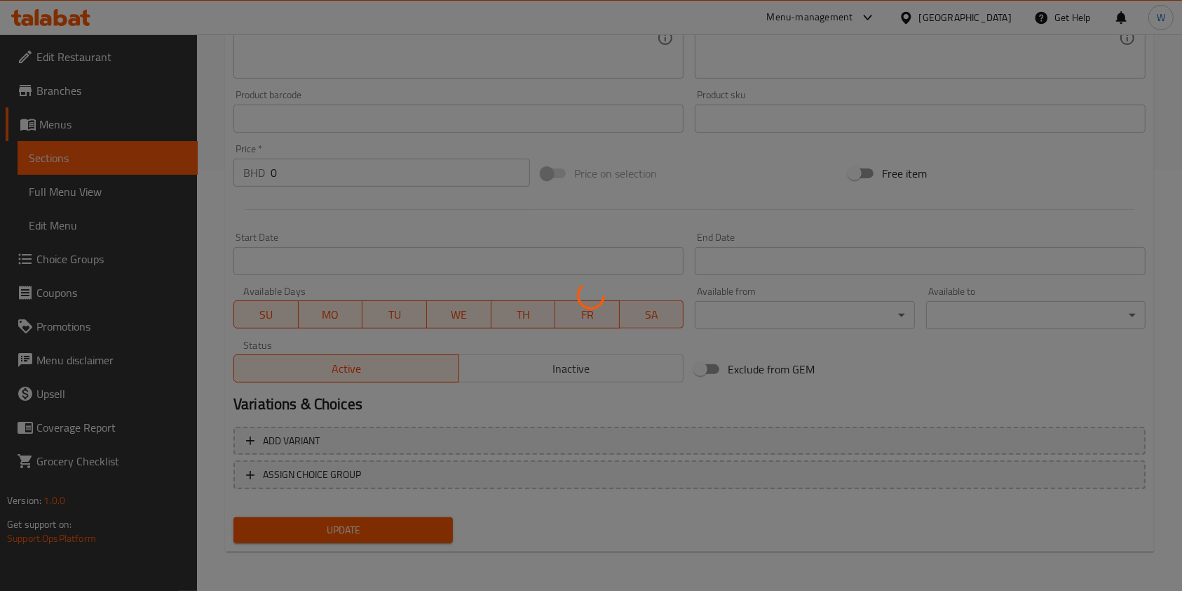
click at [308, 174] on div at bounding box center [591, 295] width 1182 height 591
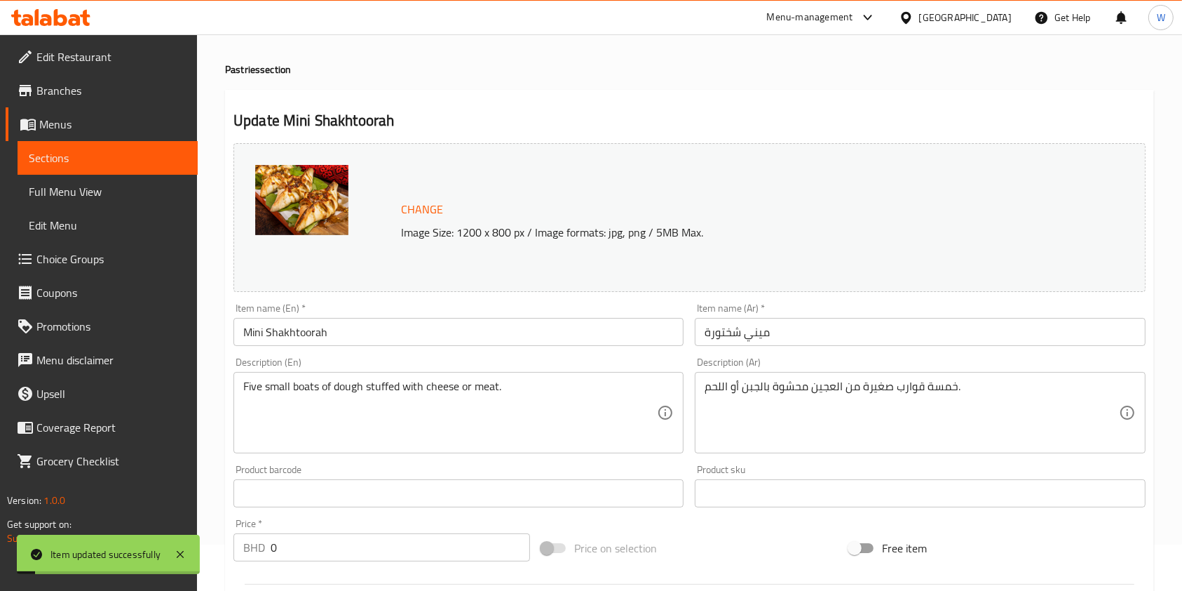
scroll to position [0, 0]
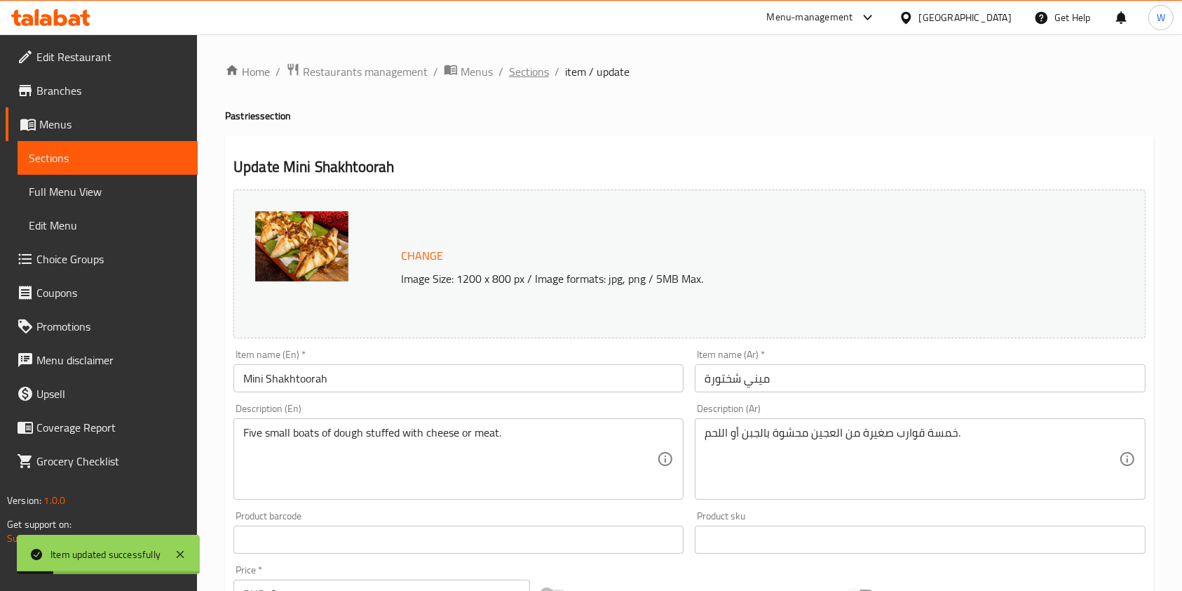
click at [536, 63] on span "Sections" at bounding box center [529, 71] width 40 height 17
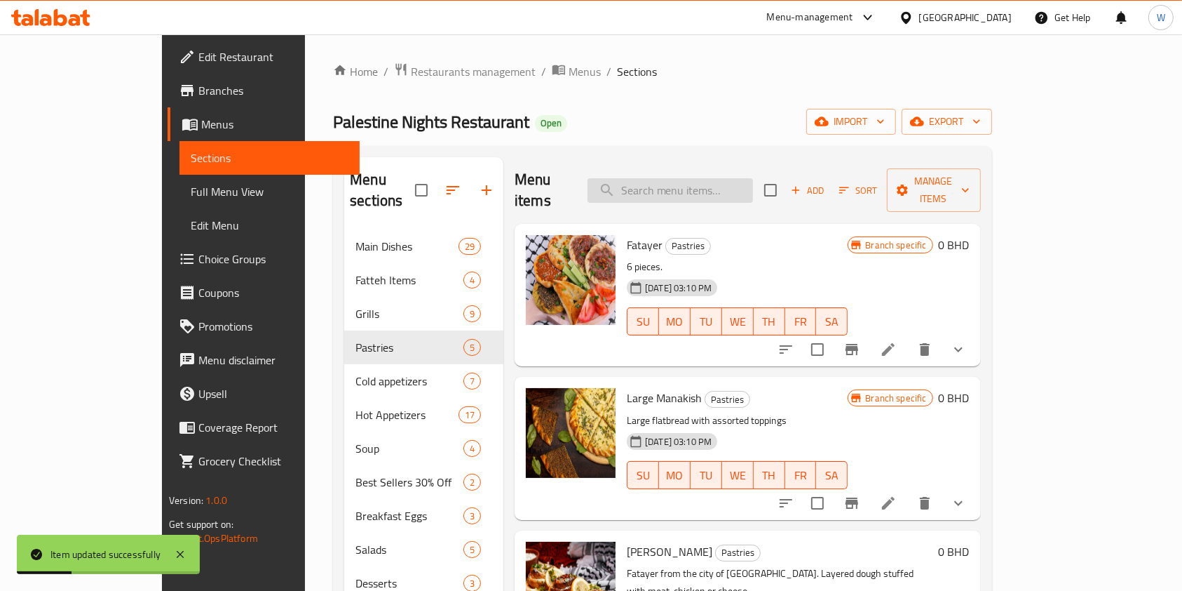
click at [708, 178] on input "search" at bounding box center [671, 190] width 166 height 25
click at [735, 178] on input "search" at bounding box center [671, 190] width 166 height 25
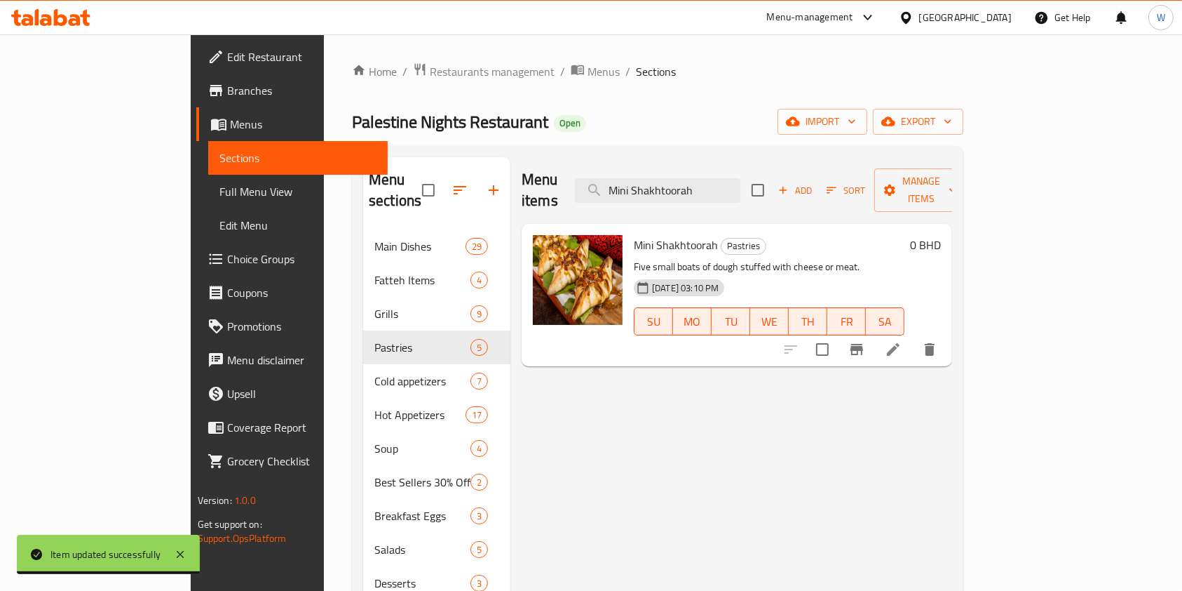
click at [863, 344] on icon "Branch-specific-item" at bounding box center [857, 349] width 13 height 11
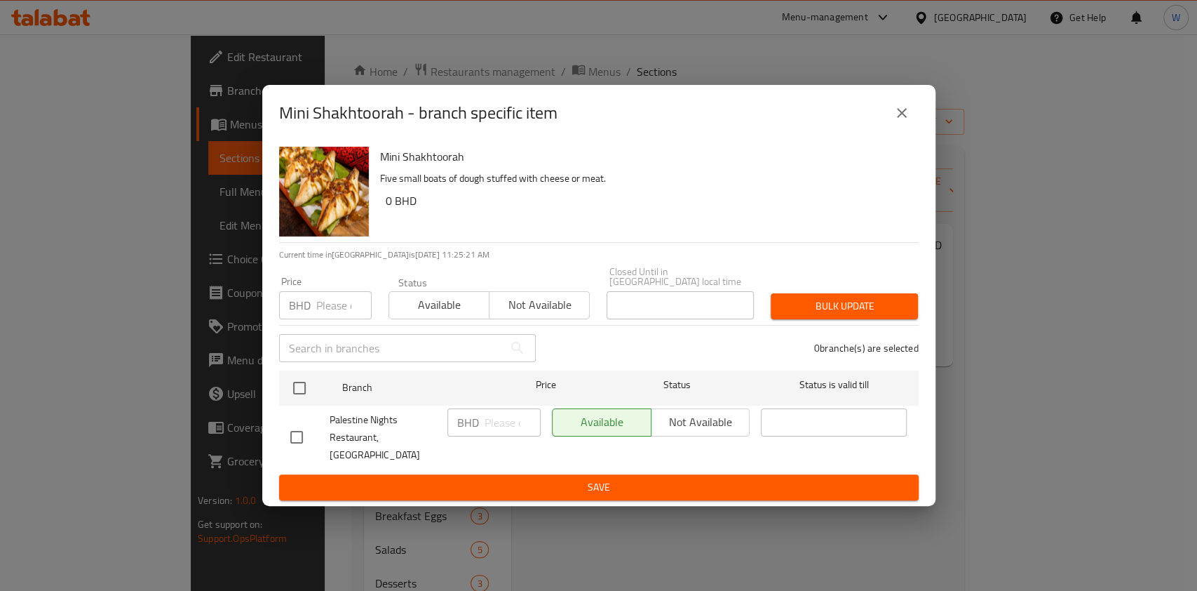
click at [342, 290] on div "Price BHD Price" at bounding box center [325, 297] width 93 height 43
click at [337, 310] on input "number" at bounding box center [343, 305] width 55 height 28
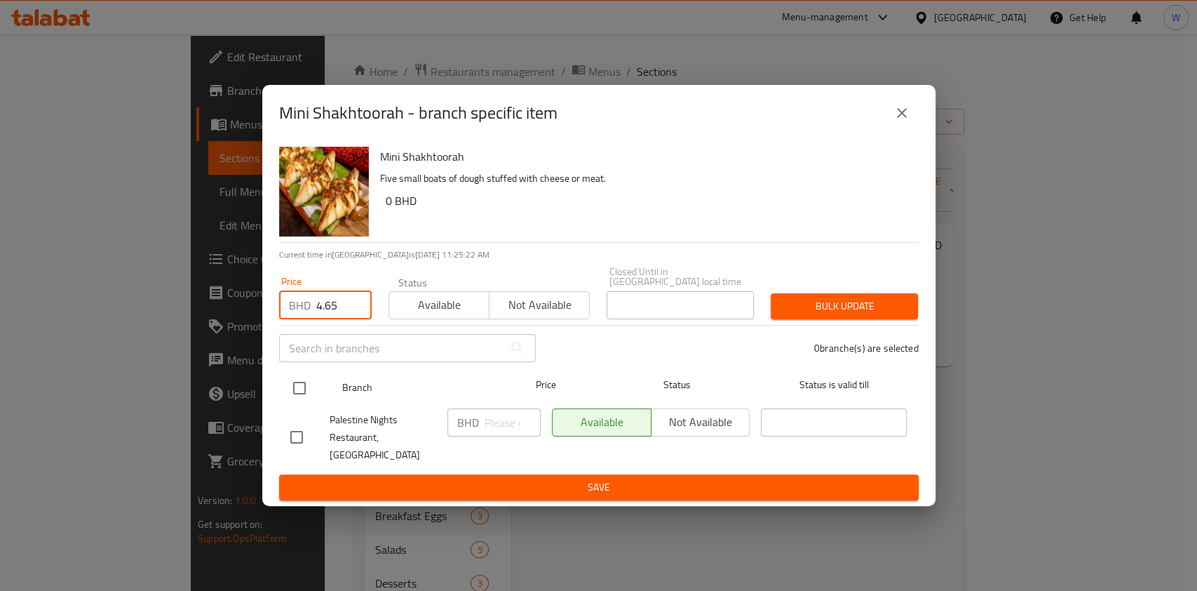
click at [303, 375] on div at bounding box center [311, 388] width 53 height 41
click at [298, 396] on input "checkbox" at bounding box center [299, 387] width 29 height 29
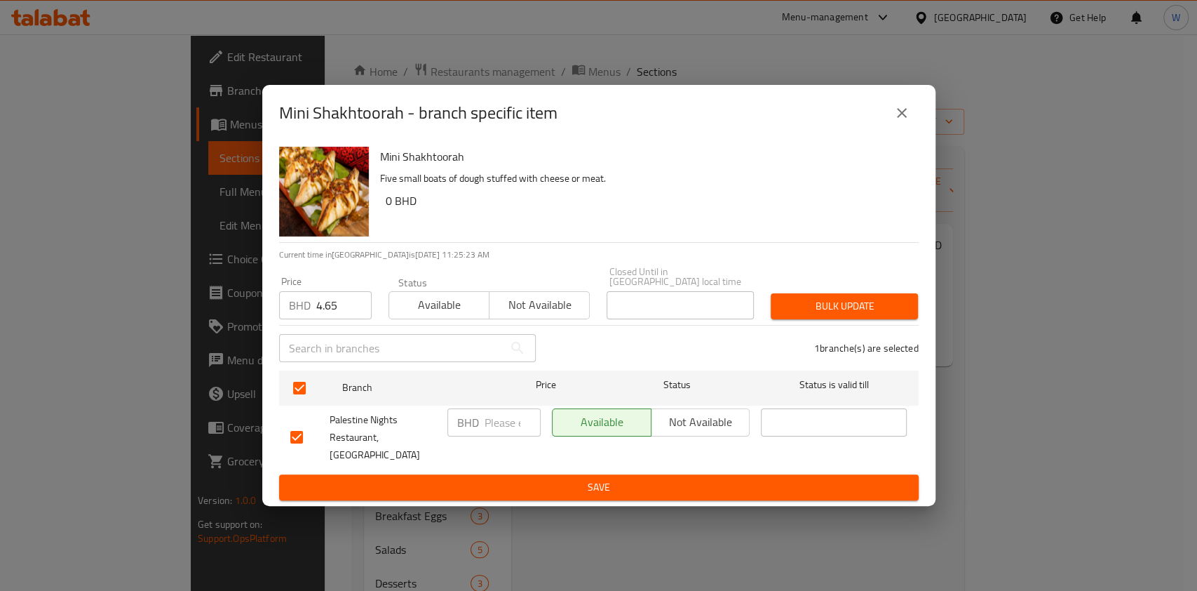
click at [794, 323] on div "Bulk update" at bounding box center [844, 306] width 164 height 43
click at [818, 324] on div "Bulk update" at bounding box center [844, 306] width 164 height 43
click at [845, 314] on span "Bulk update" at bounding box center [844, 306] width 125 height 18
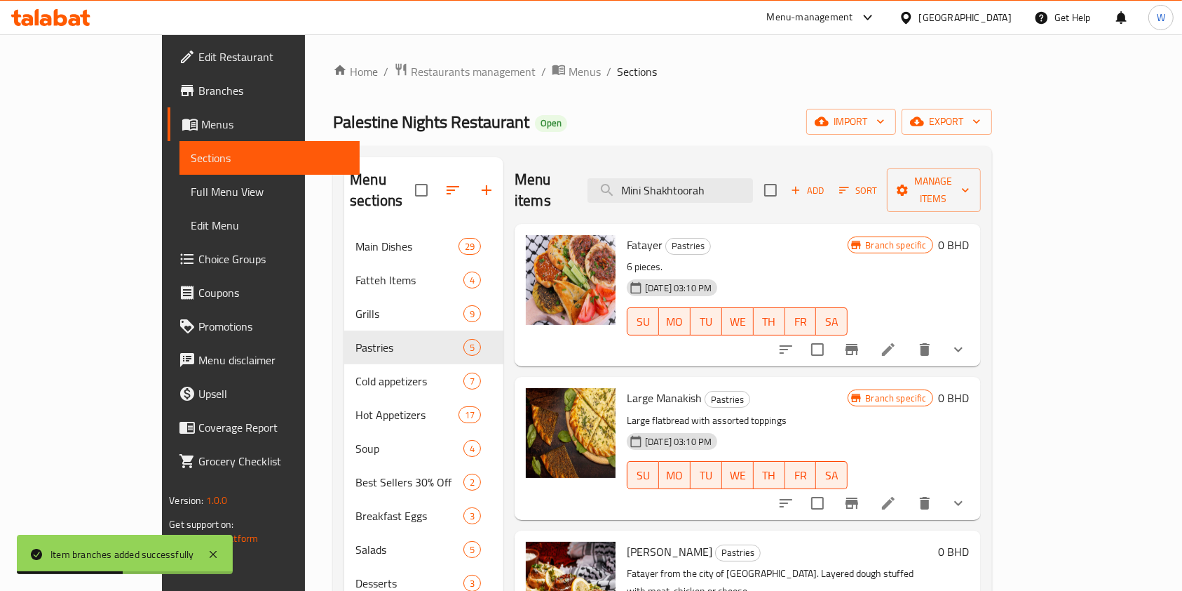
drag, startPoint x: 90, startPoint y: 79, endPoint x: 65, endPoint y: 89, distance: 26.4
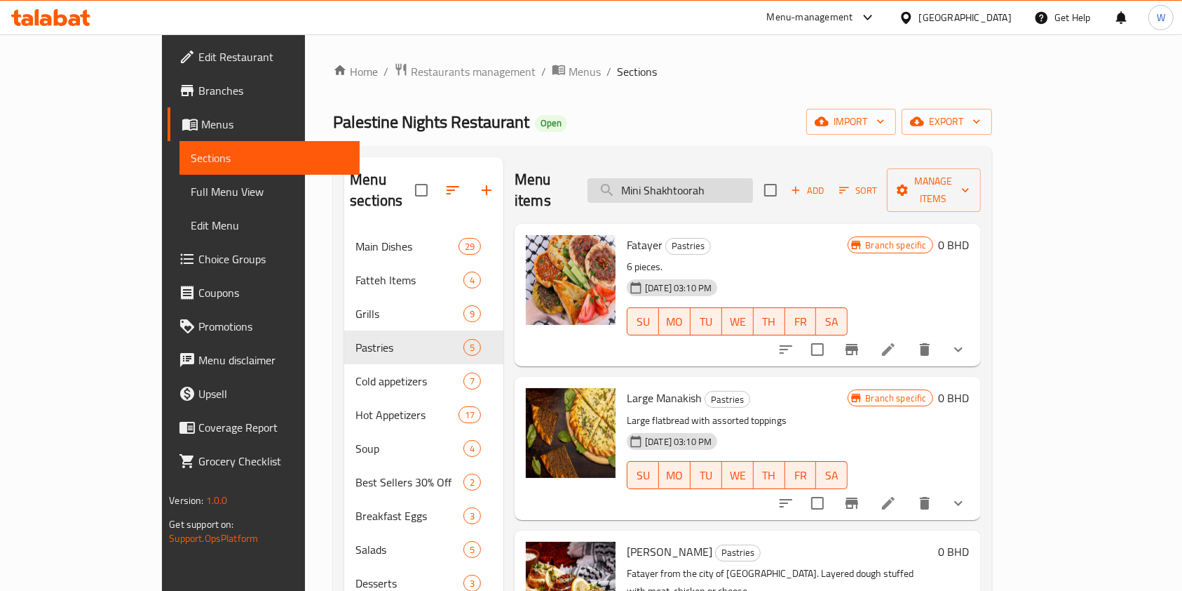
click at [753, 186] on input "Mini Shakhtoorah" at bounding box center [671, 190] width 166 height 25
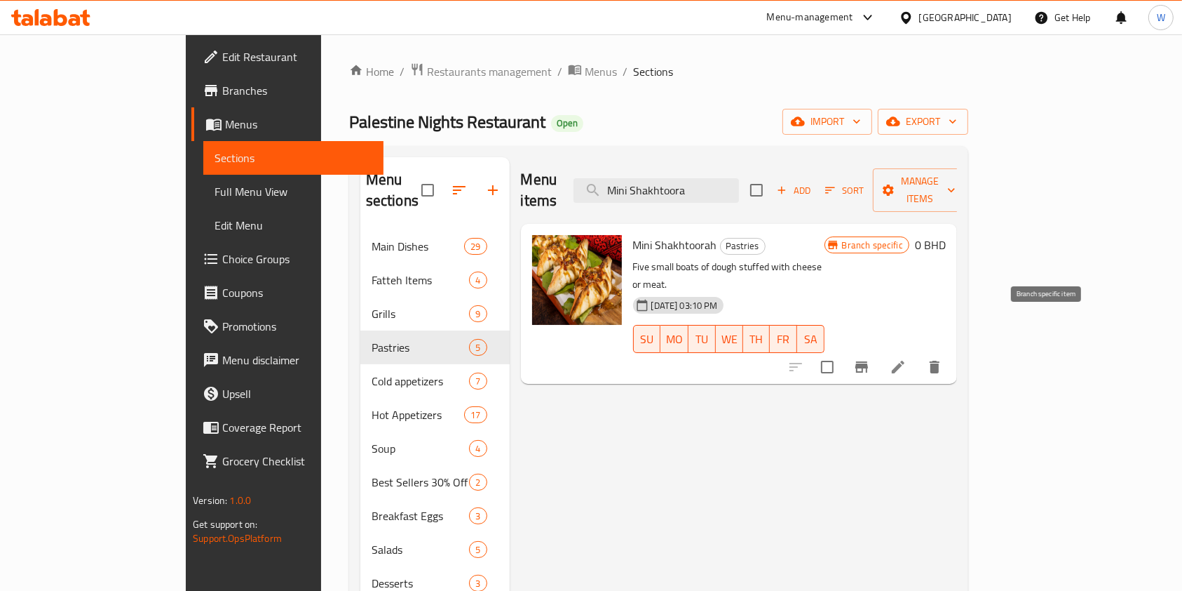
click at [870, 358] on icon "Branch-specific-item" at bounding box center [862, 366] width 17 height 17
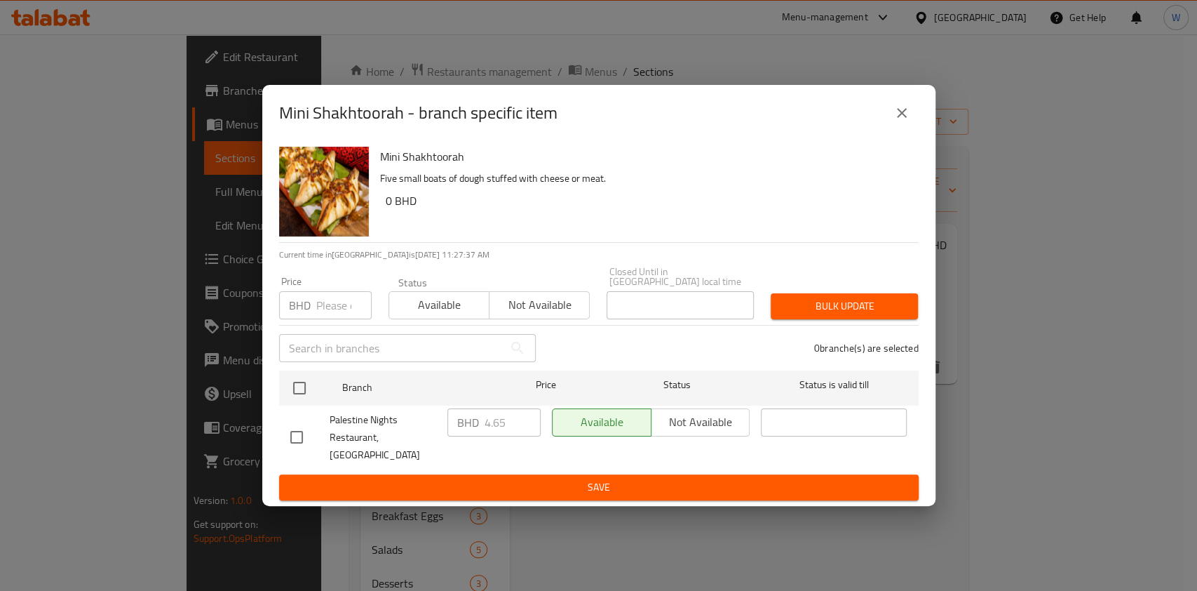
click at [894, 121] on icon "close" at bounding box center [902, 113] width 17 height 17
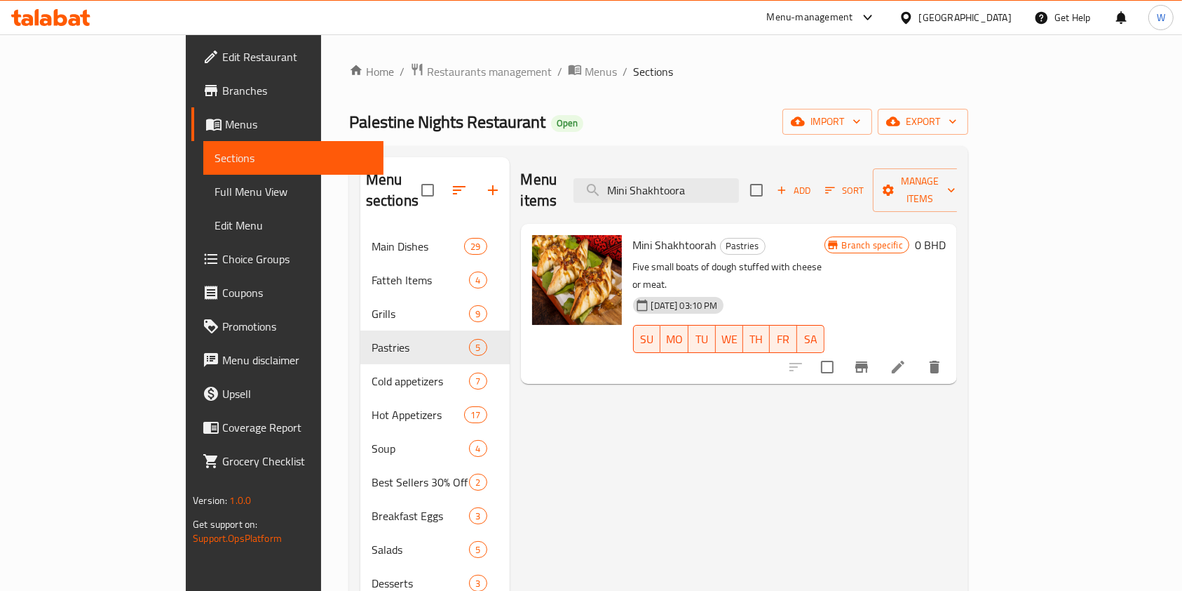
click at [946, 235] on h6 "0 BHD" at bounding box center [930, 245] width 31 height 20
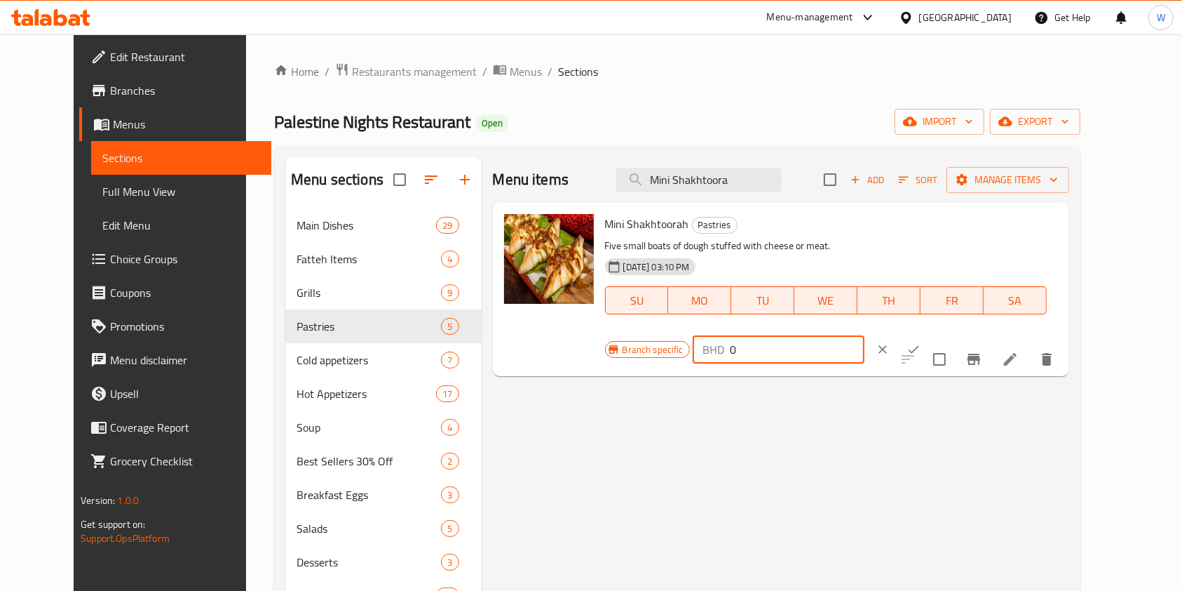
drag, startPoint x: 1006, startPoint y: 225, endPoint x: 906, endPoint y: 235, distance: 100.8
click at [865, 335] on div "BHD 0 ​" at bounding box center [779, 349] width 172 height 28
click at [919, 346] on icon "ok" at bounding box center [914, 350] width 11 height 8
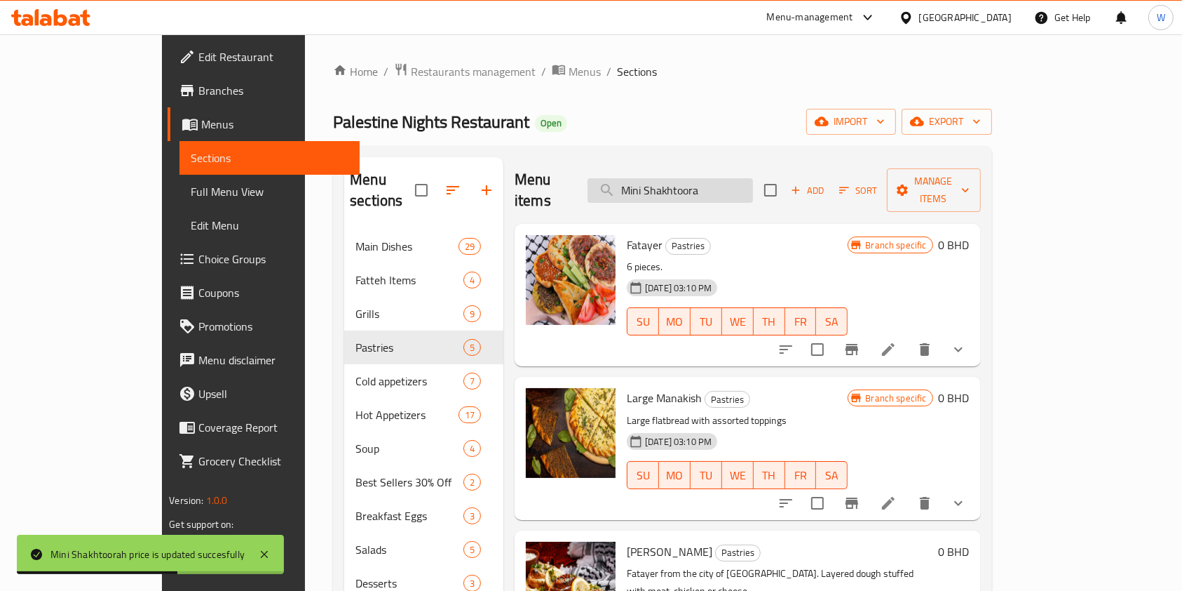
click at [722, 178] on input "Mini Shakhtoora" at bounding box center [671, 190] width 166 height 25
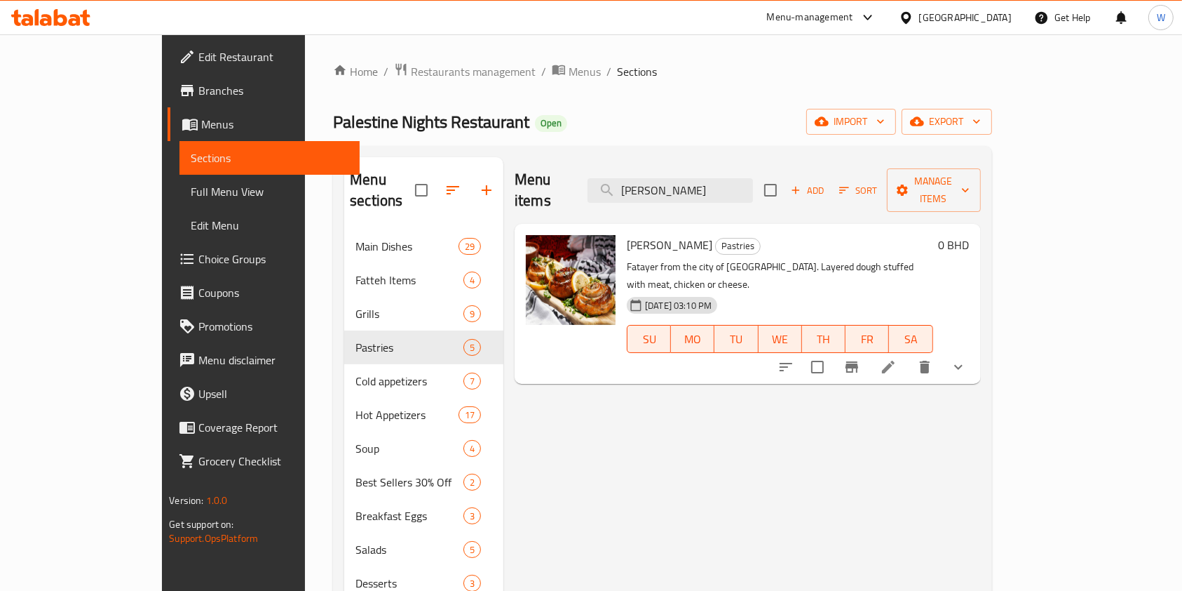
click at [976, 350] on button "show more" at bounding box center [959, 367] width 34 height 34
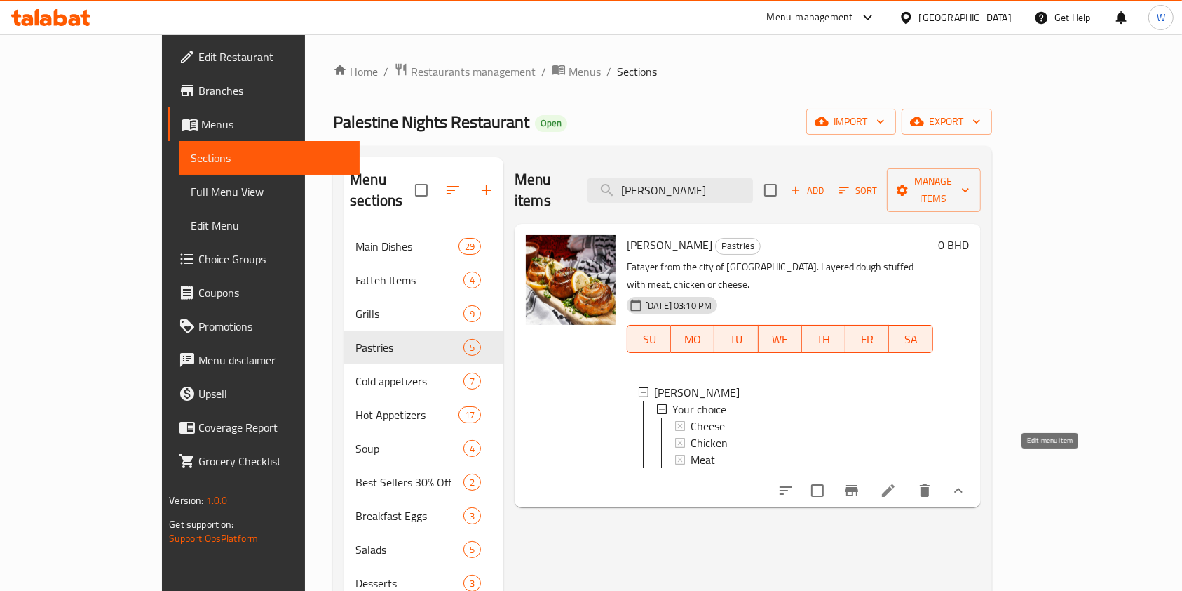
click at [897, 482] on icon at bounding box center [888, 490] width 17 height 17
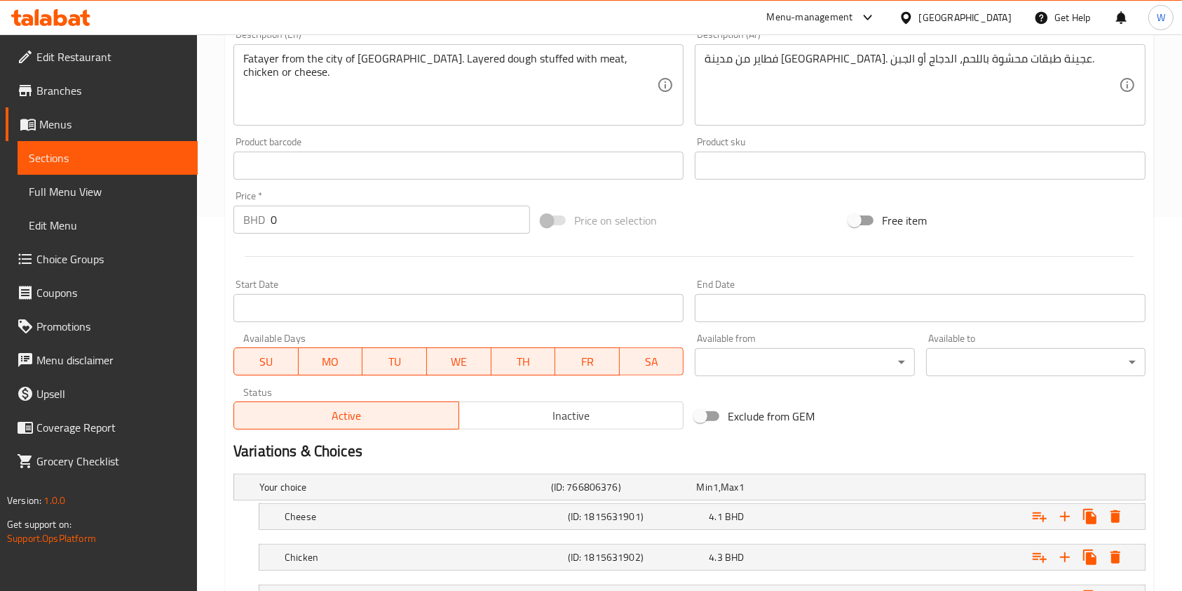
scroll to position [467, 0]
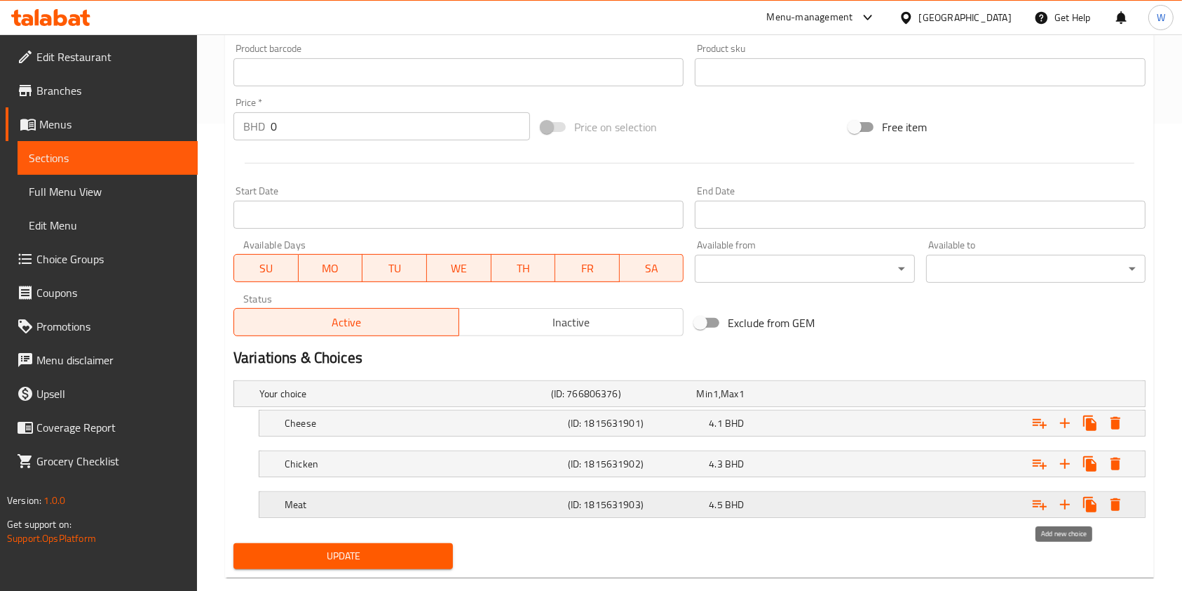
click at [1065, 505] on icon "Expand" at bounding box center [1065, 504] width 10 height 10
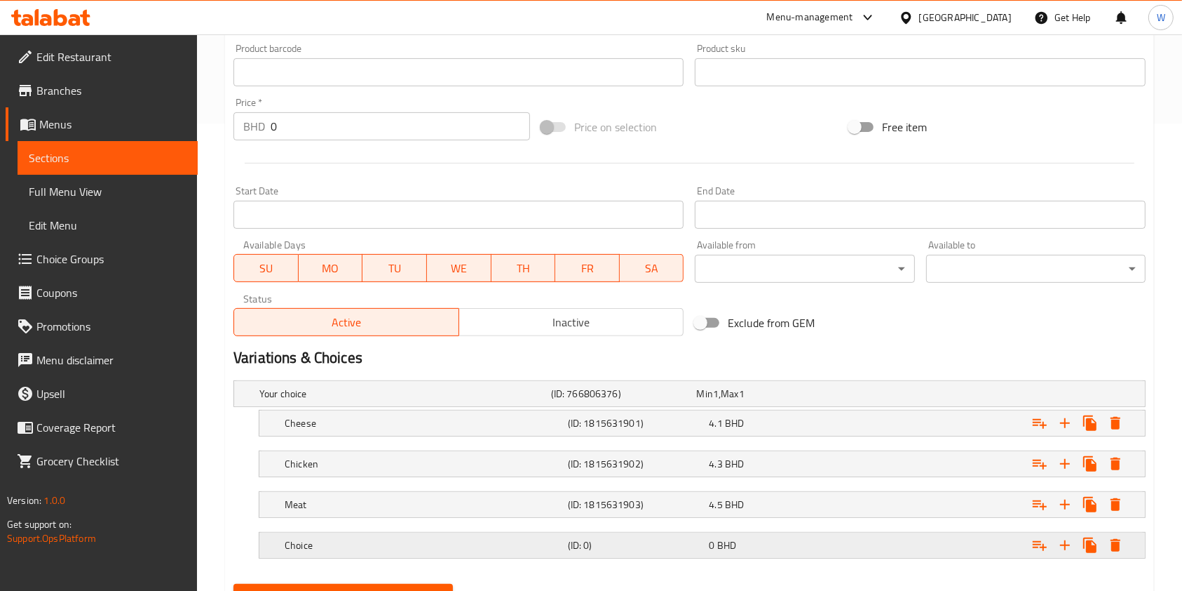
click at [417, 400] on h5 "Choice" at bounding box center [403, 393] width 286 height 14
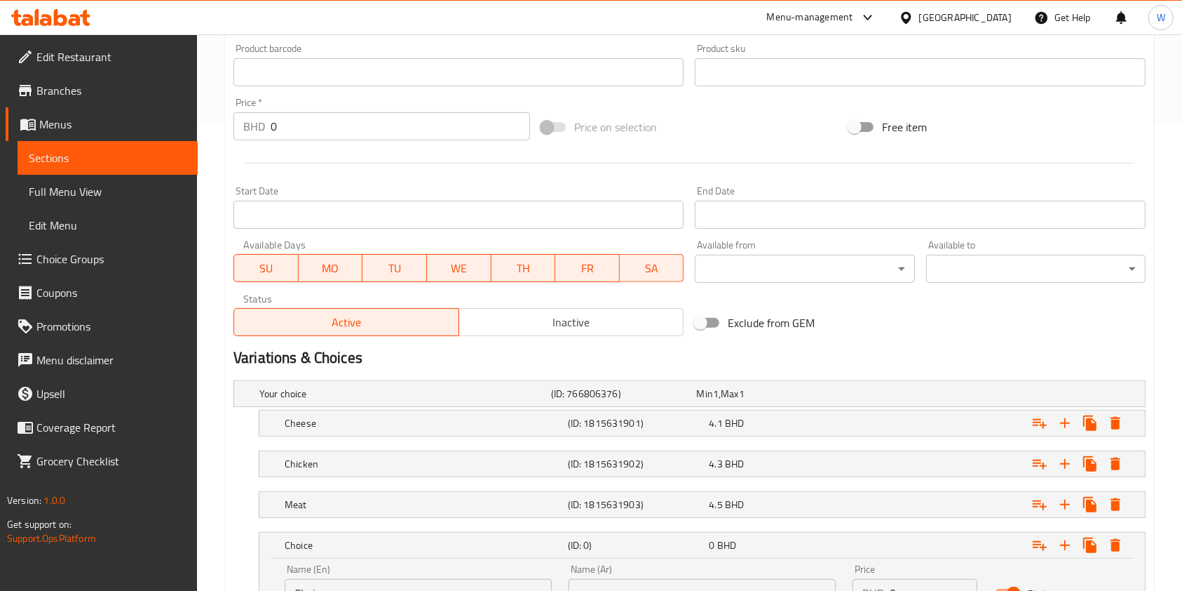
scroll to position [561, 0]
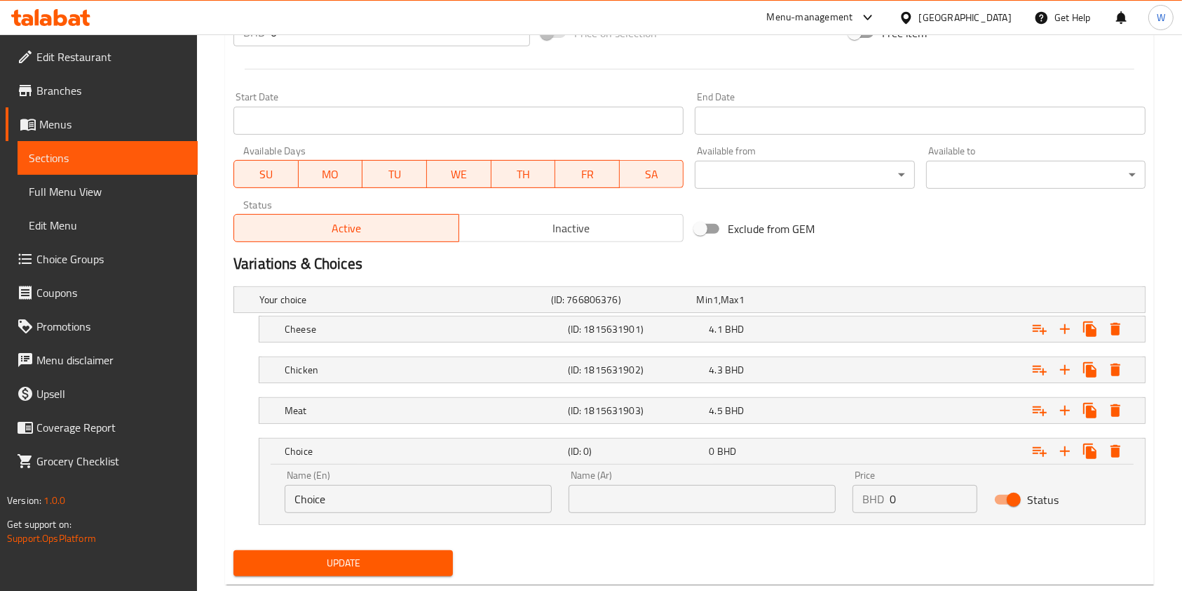
click at [384, 500] on input "Choice" at bounding box center [418, 499] width 267 height 28
click at [680, 491] on input "text" at bounding box center [702, 499] width 267 height 28
drag, startPoint x: 908, startPoint y: 509, endPoint x: 832, endPoint y: 502, distance: 76.1
click at [832, 502] on div "Name (En) Mix Name (En) Name (Ar) Mix Name (Ar) Price BHD 0 Price Status" at bounding box center [702, 491] width 852 height 60
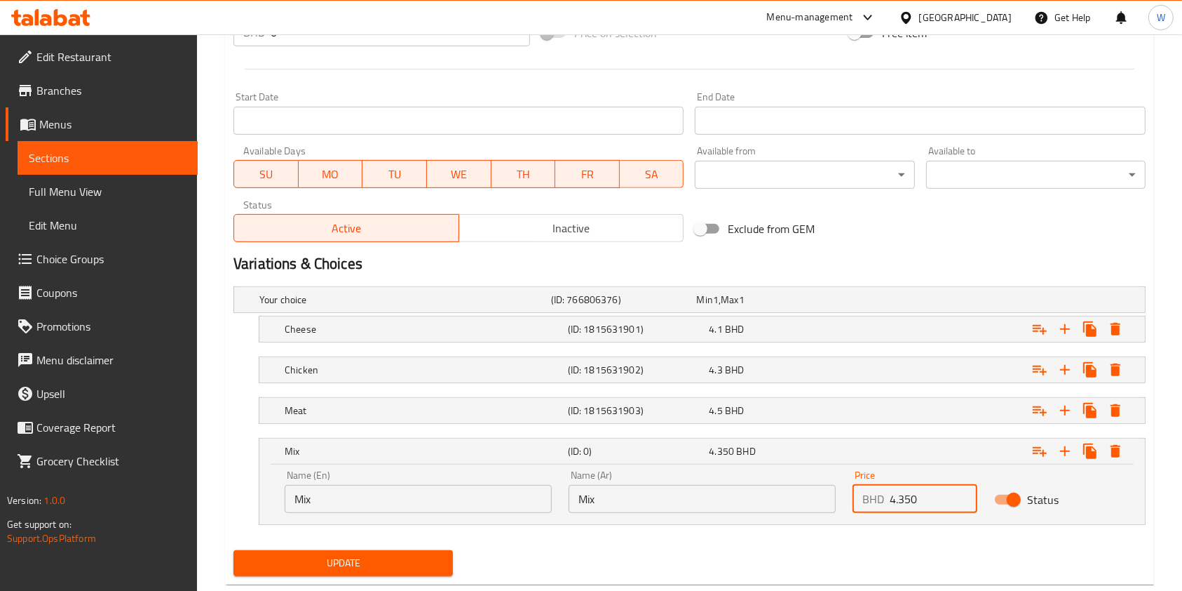
click at [398, 558] on span "Update" at bounding box center [343, 563] width 197 height 18
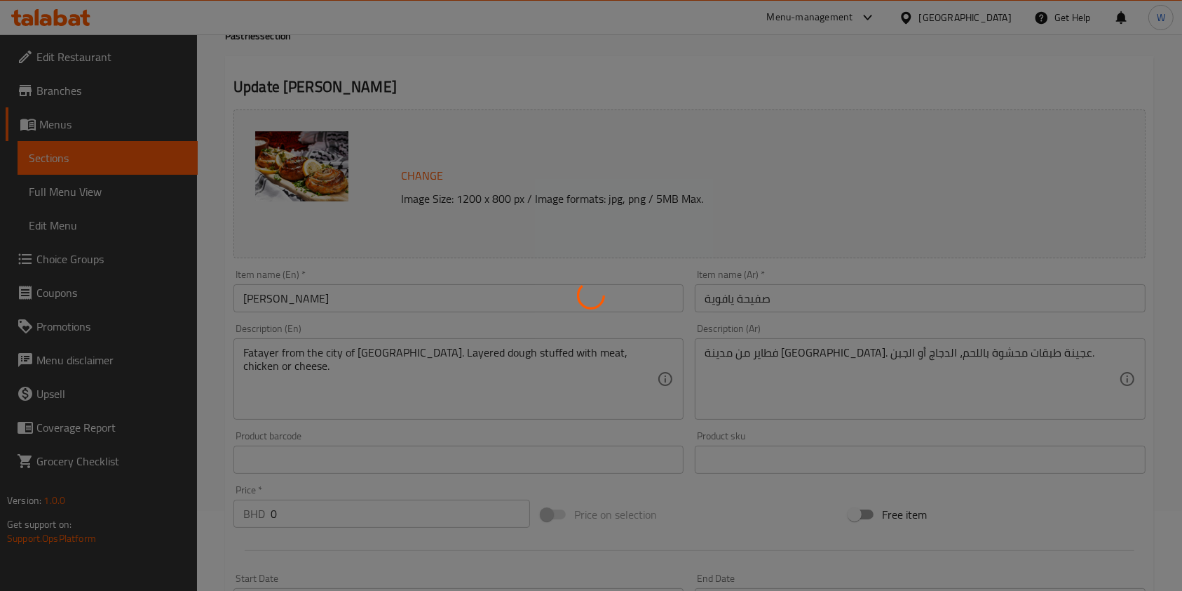
scroll to position [0, 0]
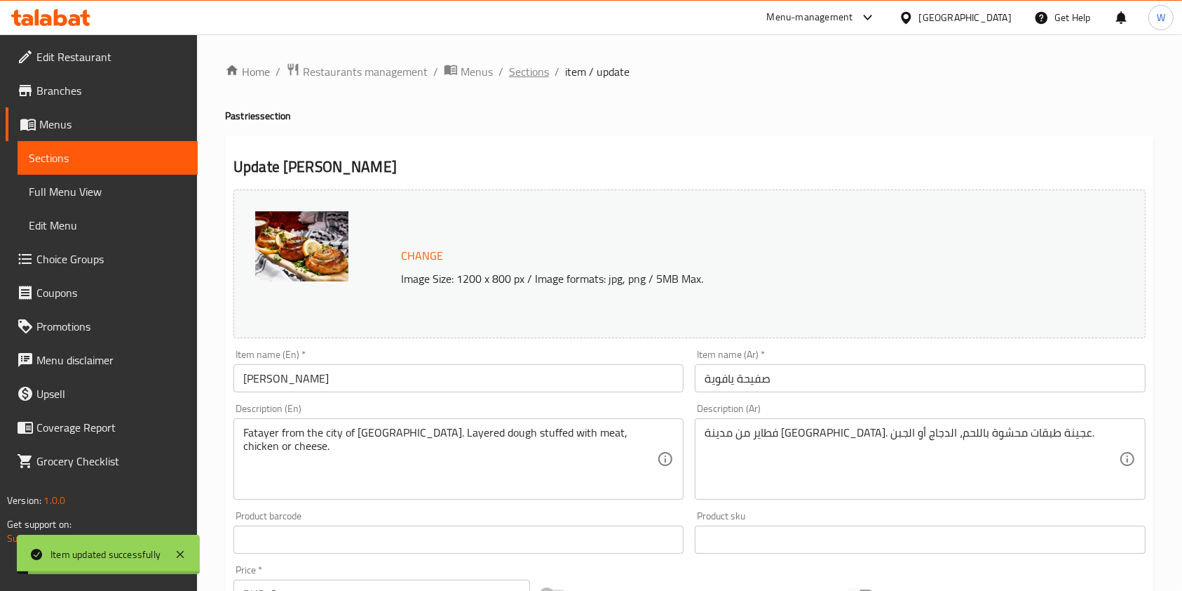
click at [523, 76] on span "Sections" at bounding box center [529, 71] width 40 height 17
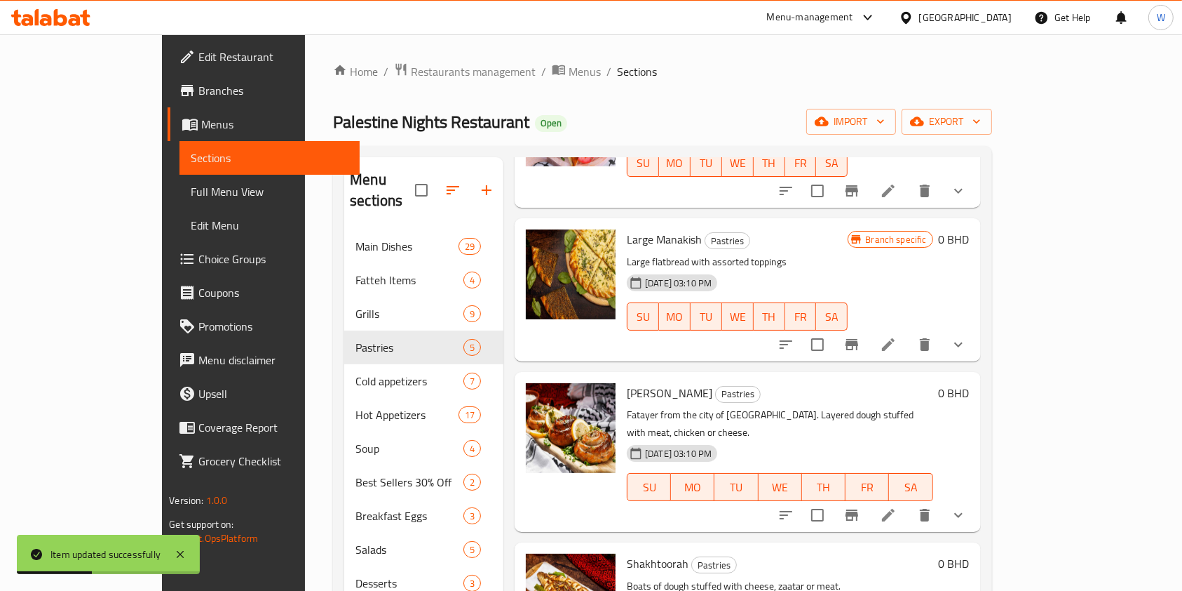
scroll to position [187, 0]
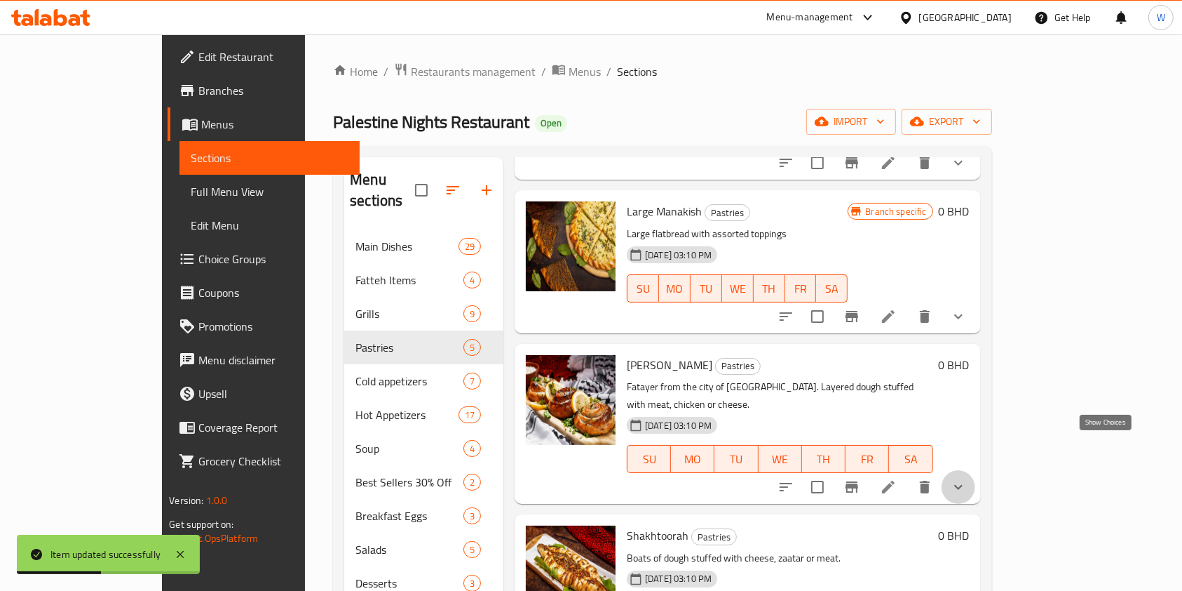
click at [967, 478] on icon "show more" at bounding box center [958, 486] width 17 height 17
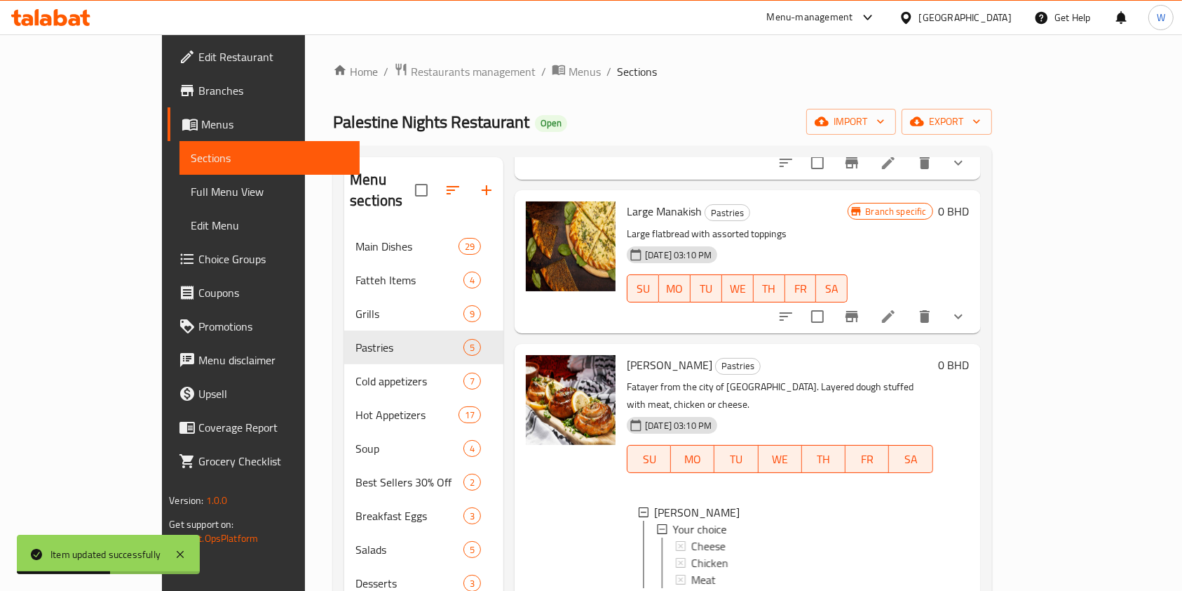
scroll to position [281, 0]
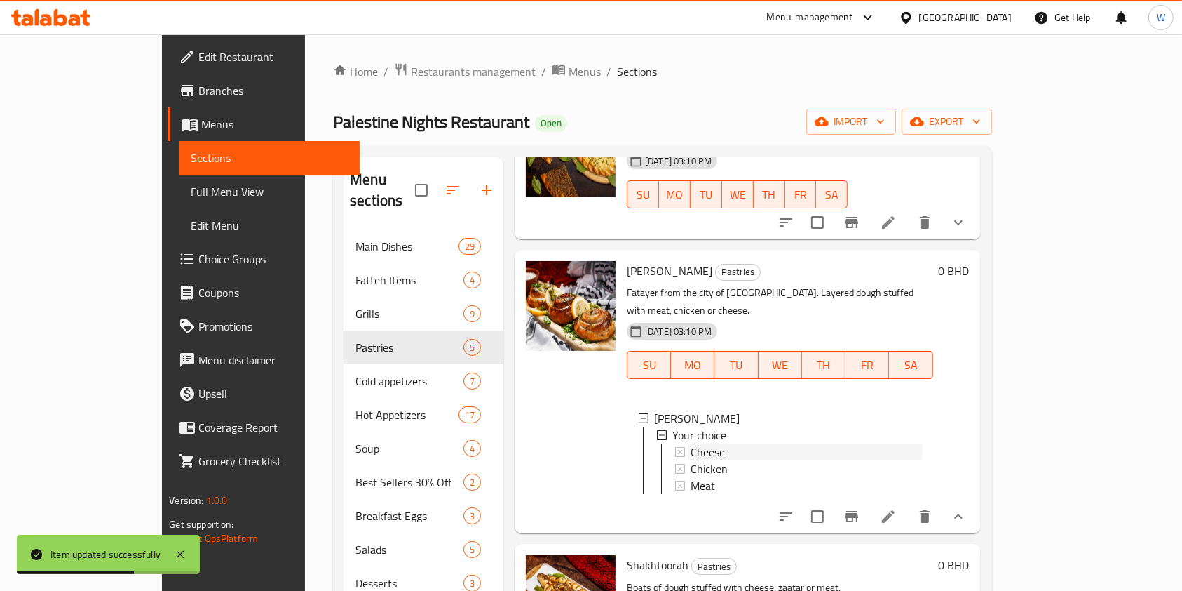
click at [691, 443] on span "Cheese" at bounding box center [708, 451] width 34 height 17
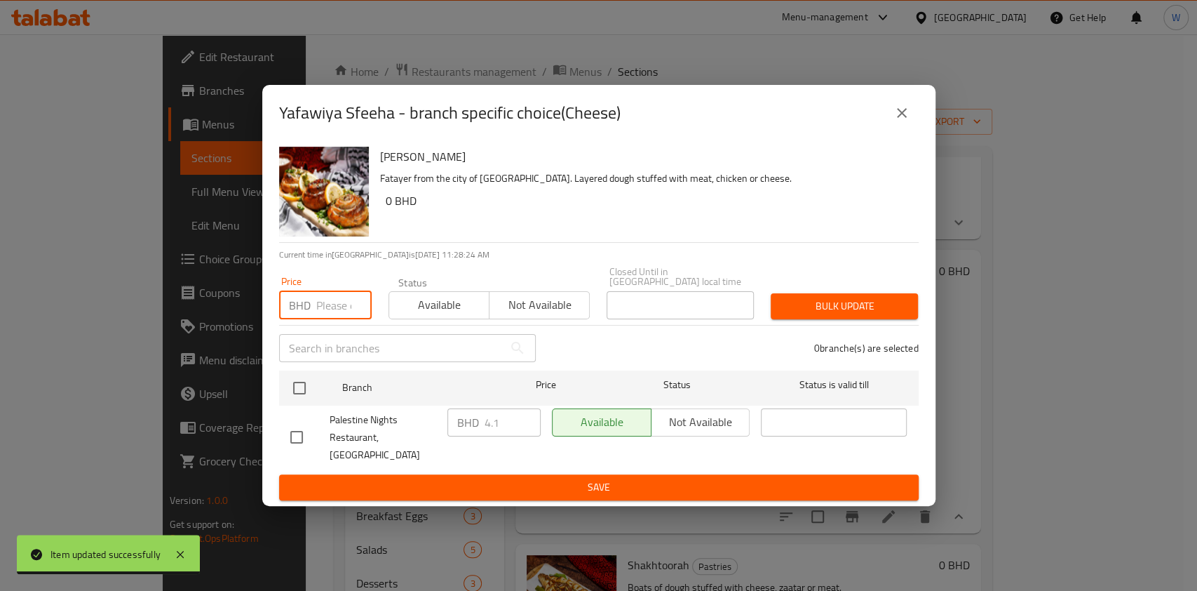
drag, startPoint x: 330, startPoint y: 311, endPoint x: 299, endPoint y: 315, distance: 31.1
click at [299, 315] on div "BHD Price" at bounding box center [325, 305] width 93 height 28
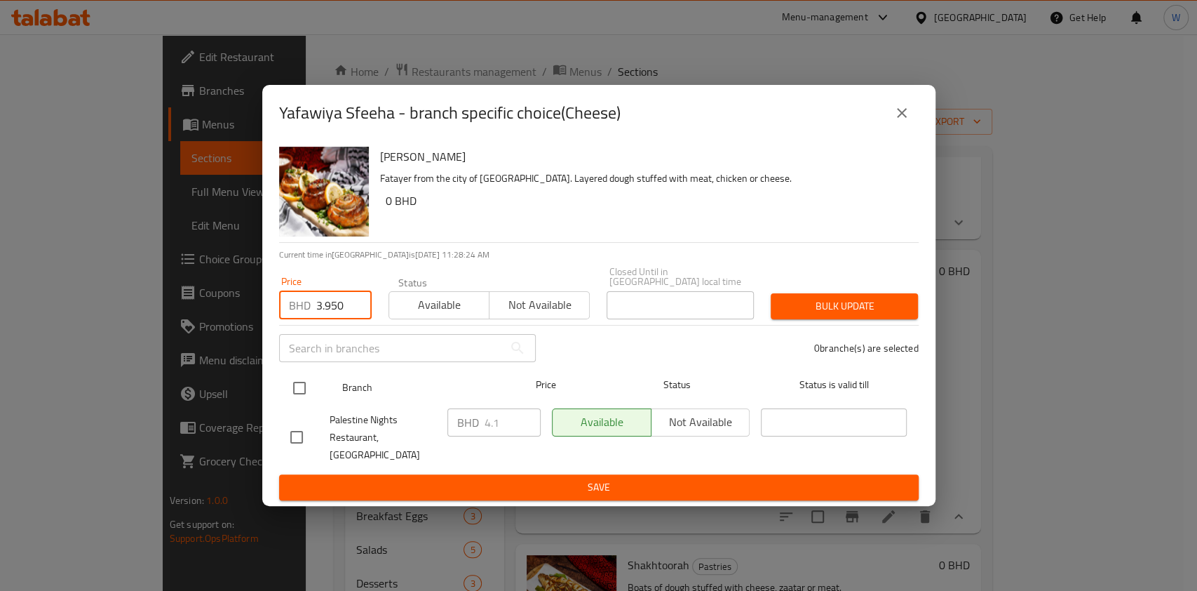
click at [293, 384] on input "checkbox" at bounding box center [299, 387] width 29 height 29
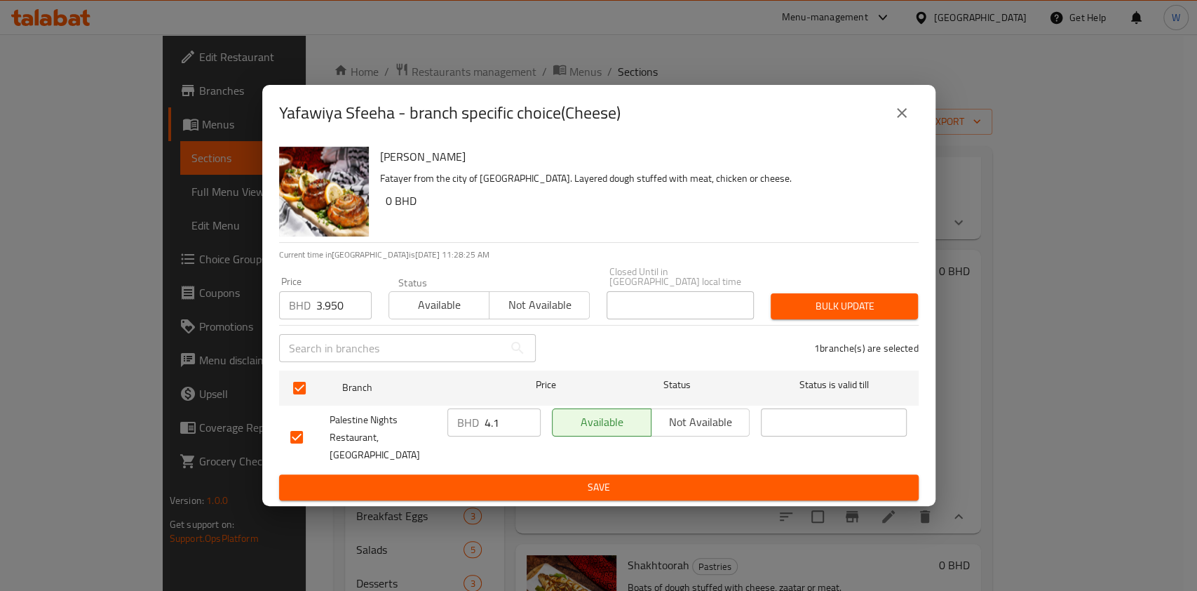
click at [801, 319] on button "Bulk update" at bounding box center [844, 306] width 147 height 26
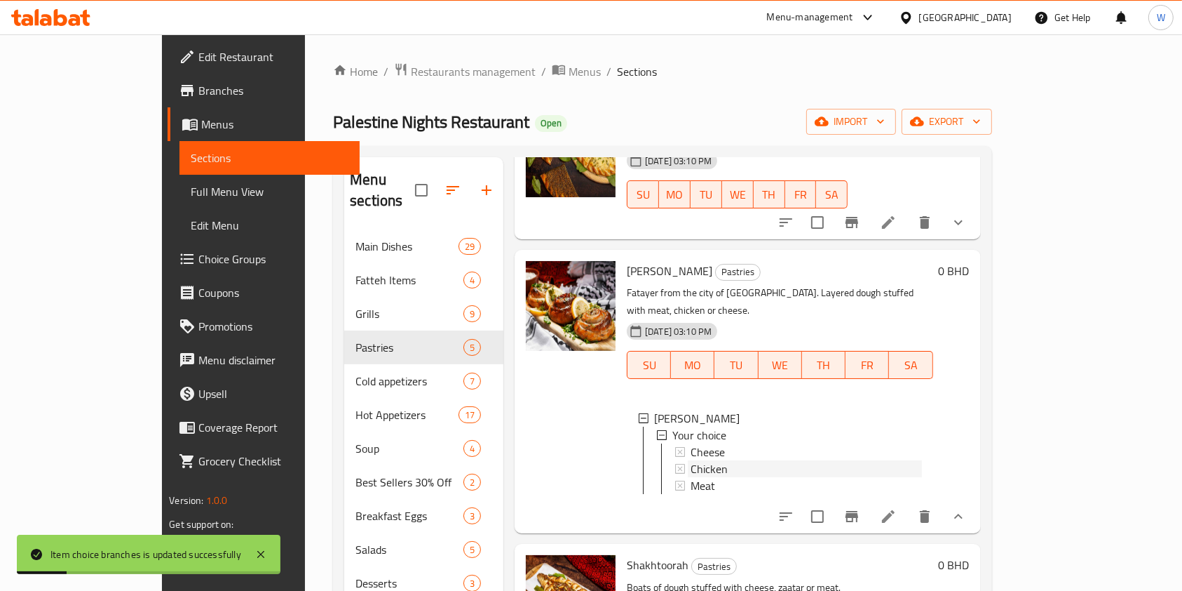
click at [729, 460] on div "Chicken" at bounding box center [806, 468] width 231 height 17
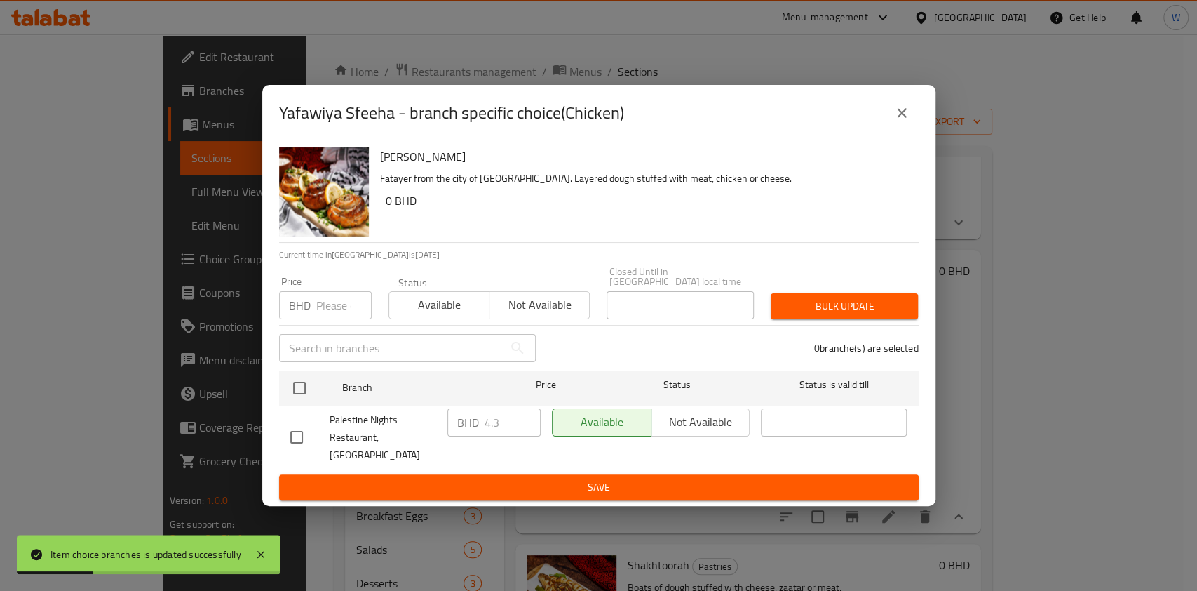
click at [346, 311] on input "number" at bounding box center [343, 305] width 55 height 28
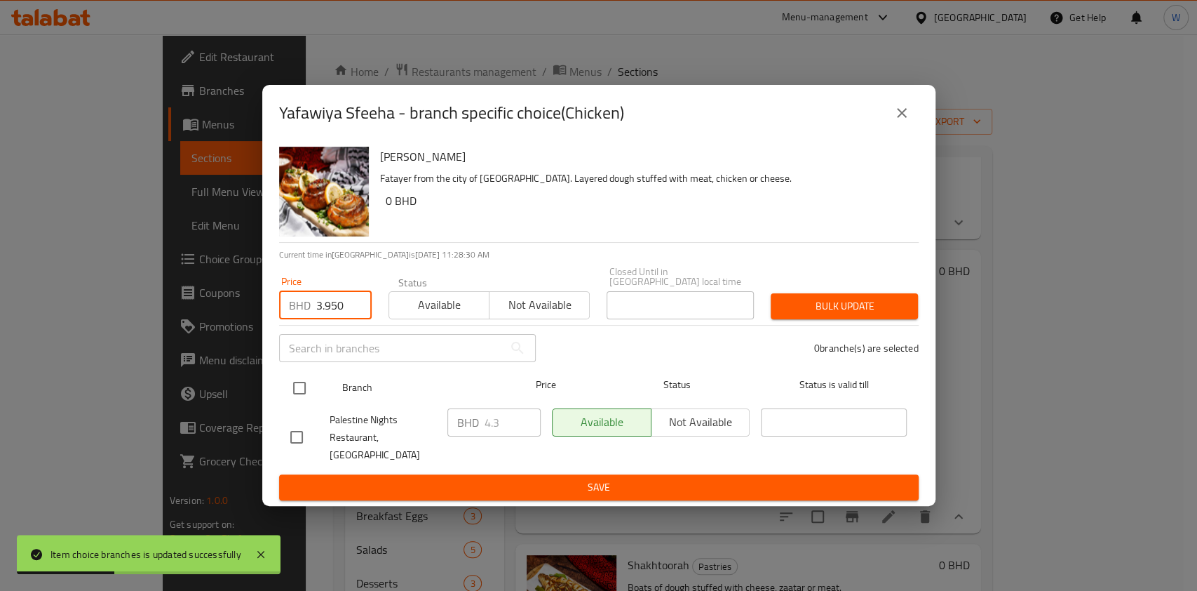
click at [295, 387] on input "checkbox" at bounding box center [299, 387] width 29 height 29
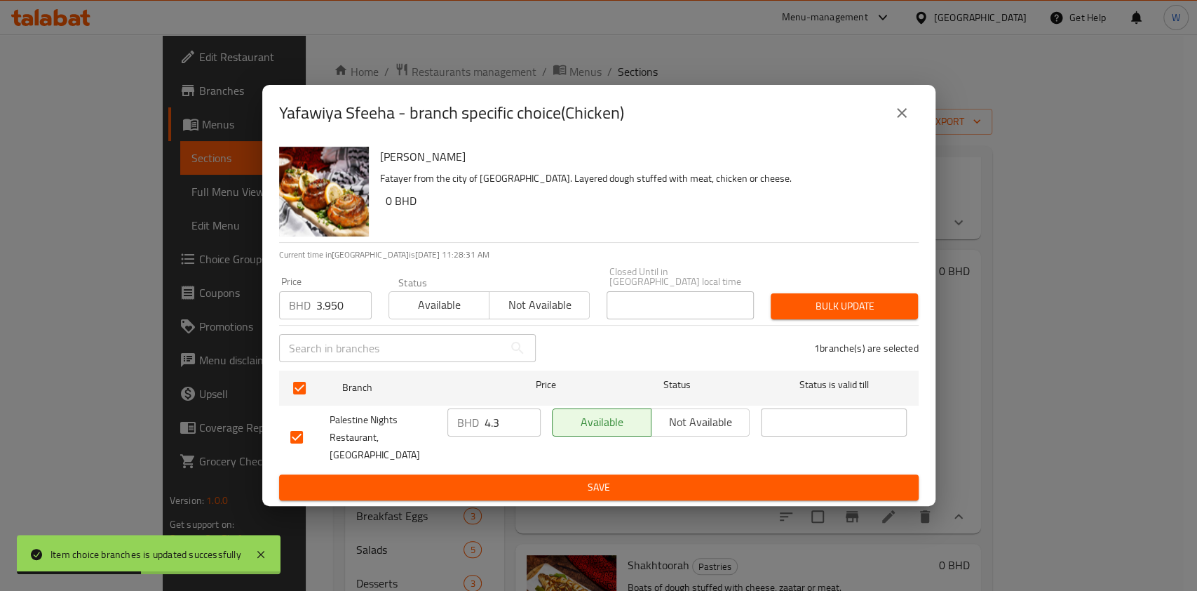
click at [775, 306] on button "Bulk update" at bounding box center [844, 306] width 147 height 26
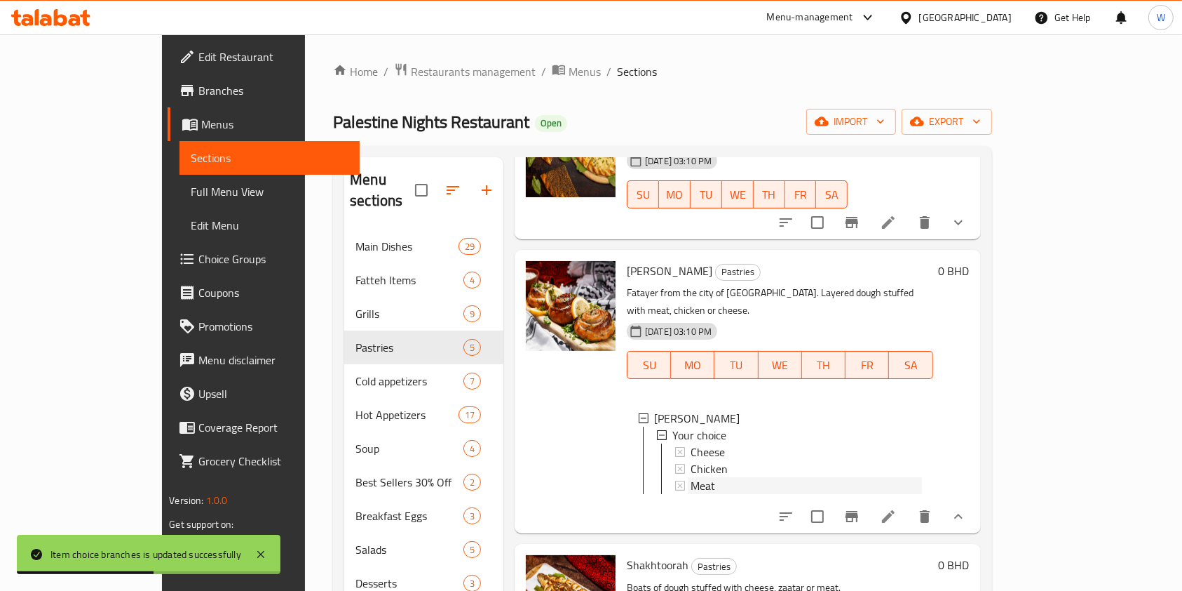
click at [696, 477] on div "Meat" at bounding box center [806, 485] width 231 height 17
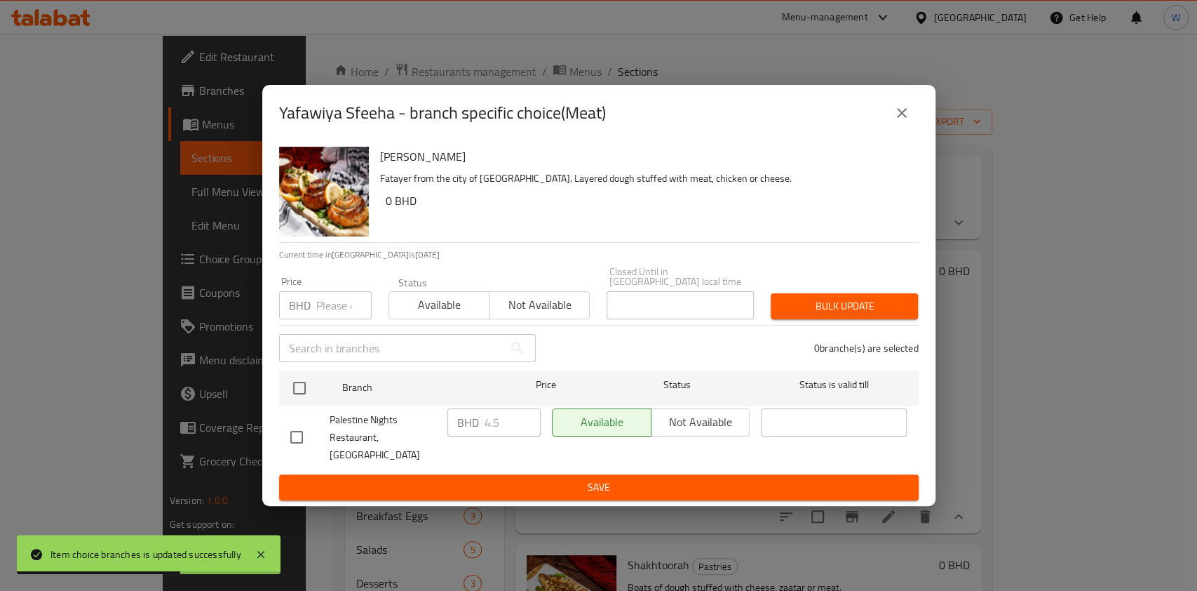
drag, startPoint x: 329, startPoint y: 319, endPoint x: 332, endPoint y: 311, distance: 8.9
click at [329, 317] on input "number" at bounding box center [343, 305] width 55 height 28
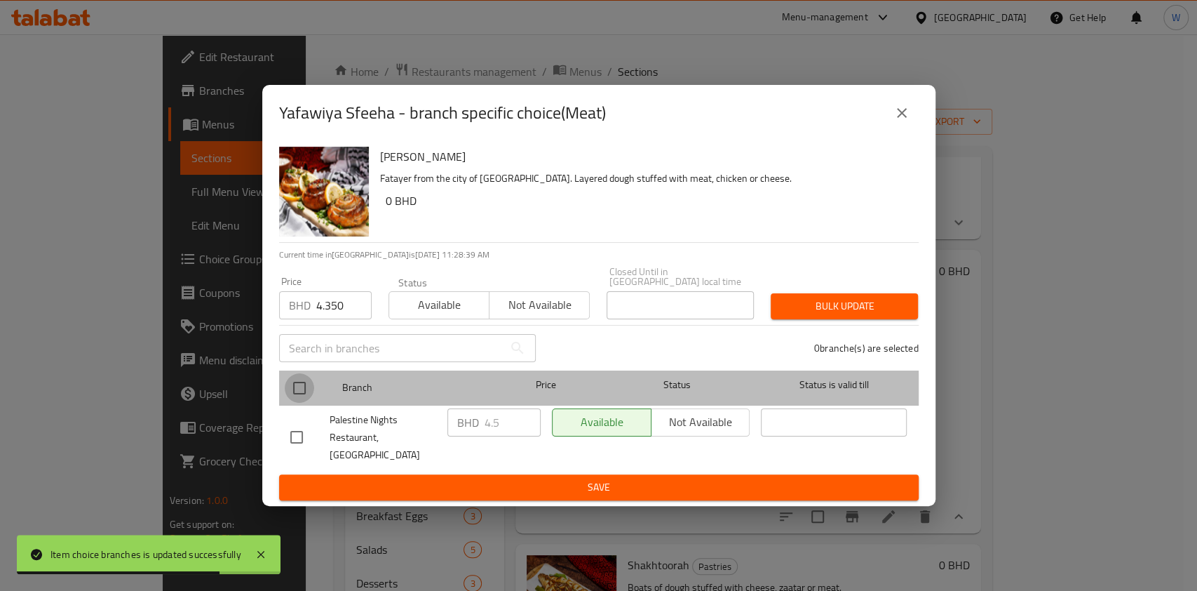
click at [297, 396] on input "checkbox" at bounding box center [299, 387] width 29 height 29
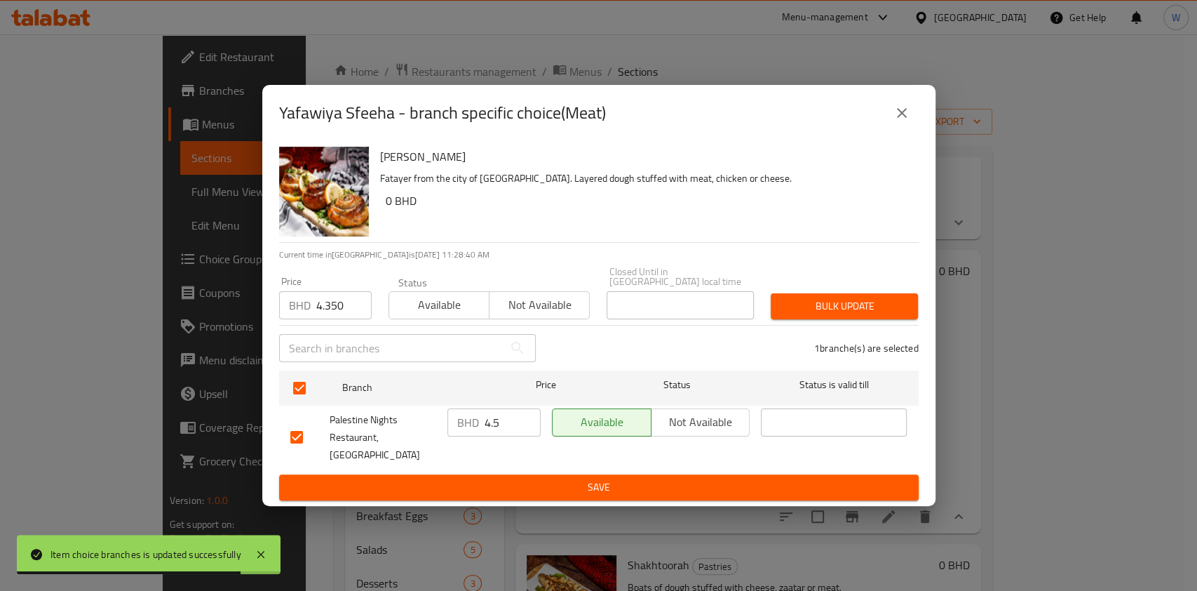
click at [869, 325] on div "1 branche(s) are selected" at bounding box center [735, 348] width 383 height 50
click at [872, 319] on button "Bulk update" at bounding box center [844, 306] width 147 height 26
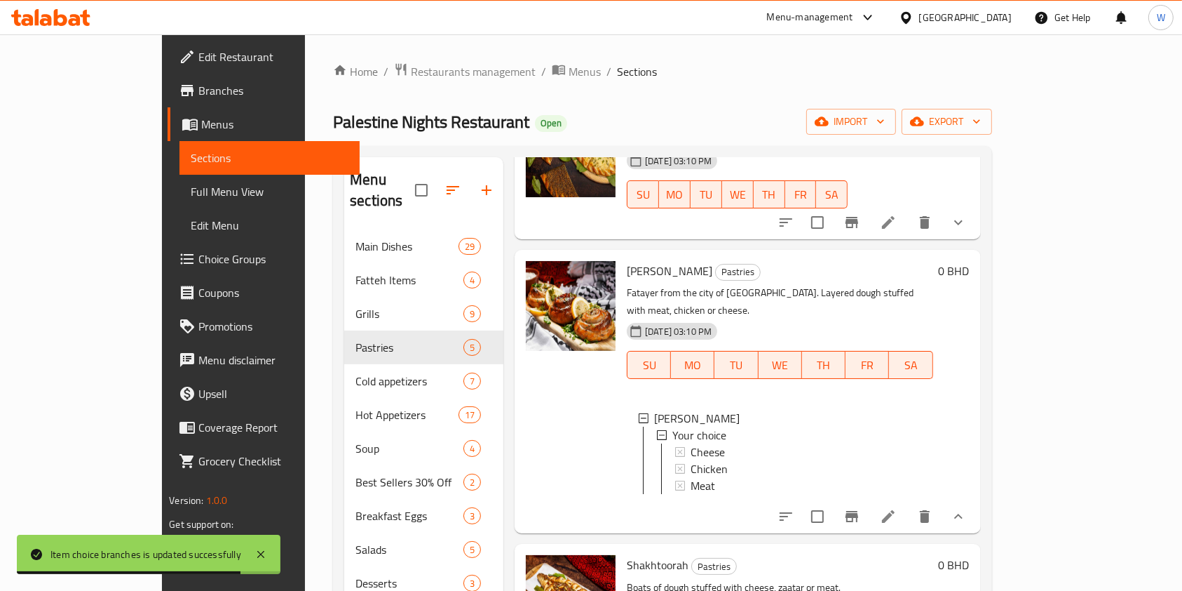
click at [627, 260] on span "[PERSON_NAME]" at bounding box center [670, 270] width 86 height 21
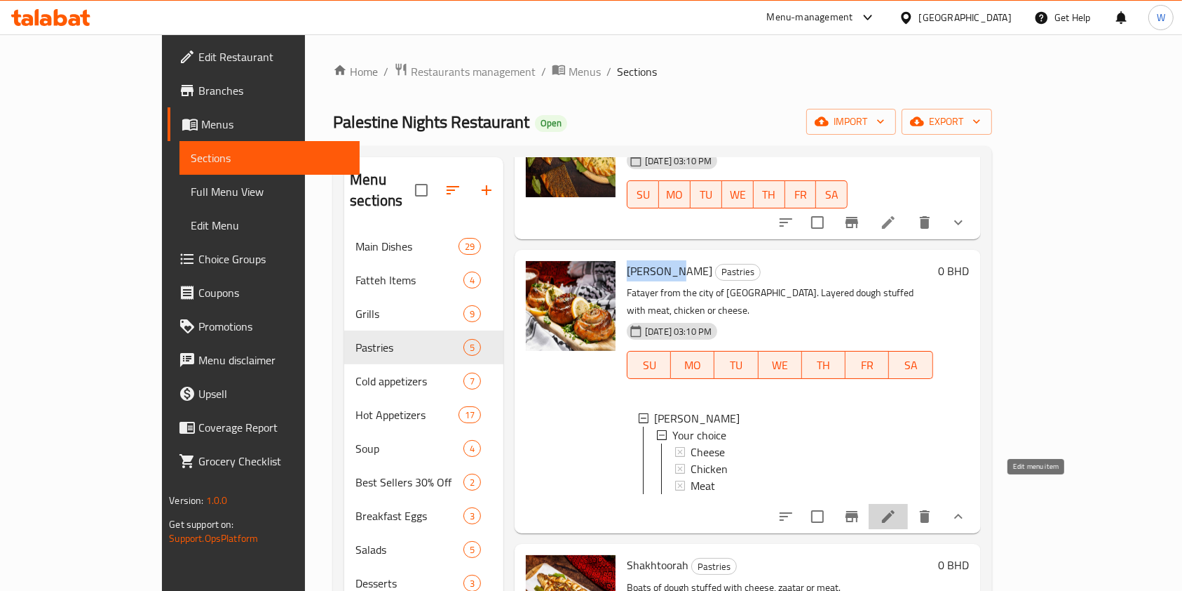
click at [897, 508] on icon at bounding box center [888, 516] width 17 height 17
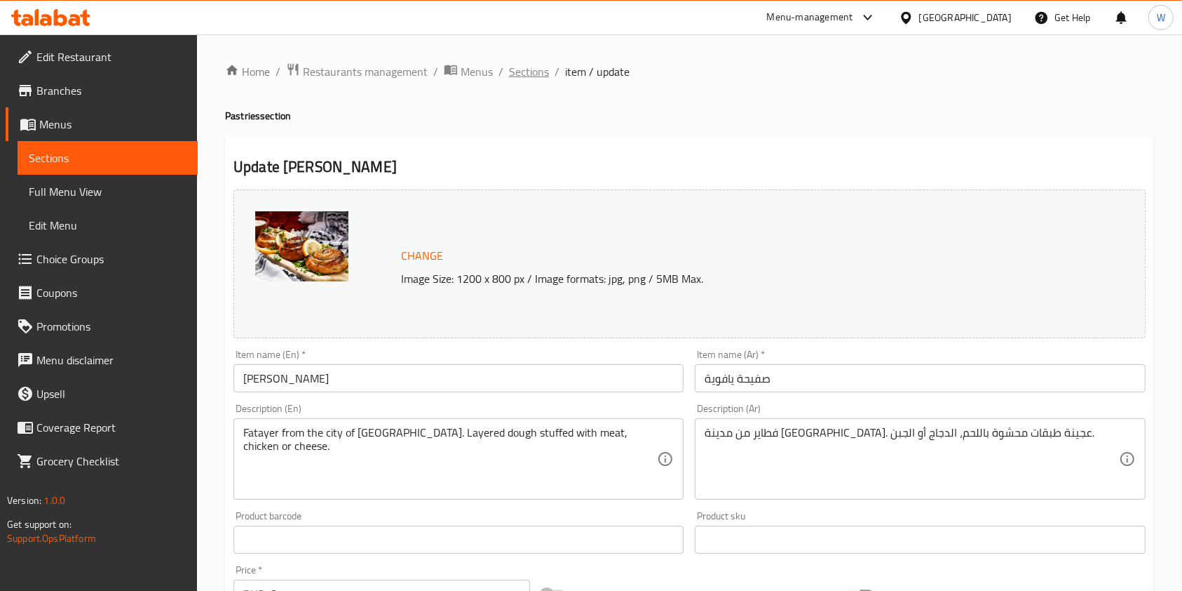
click at [535, 76] on span "Sections" at bounding box center [529, 71] width 40 height 17
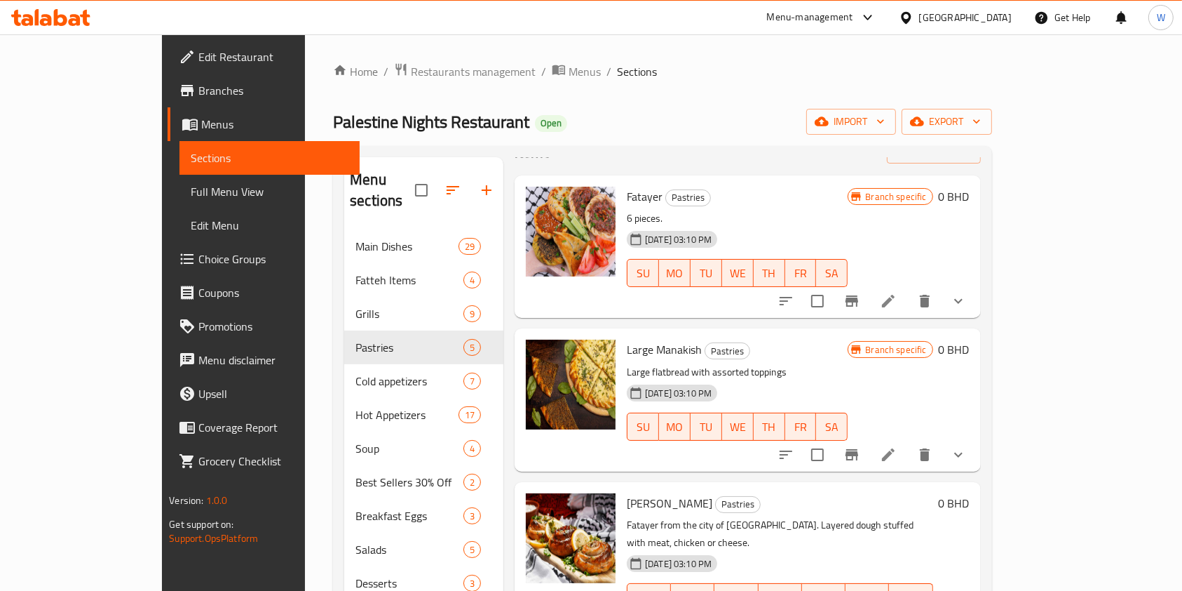
scroll to position [187, 0]
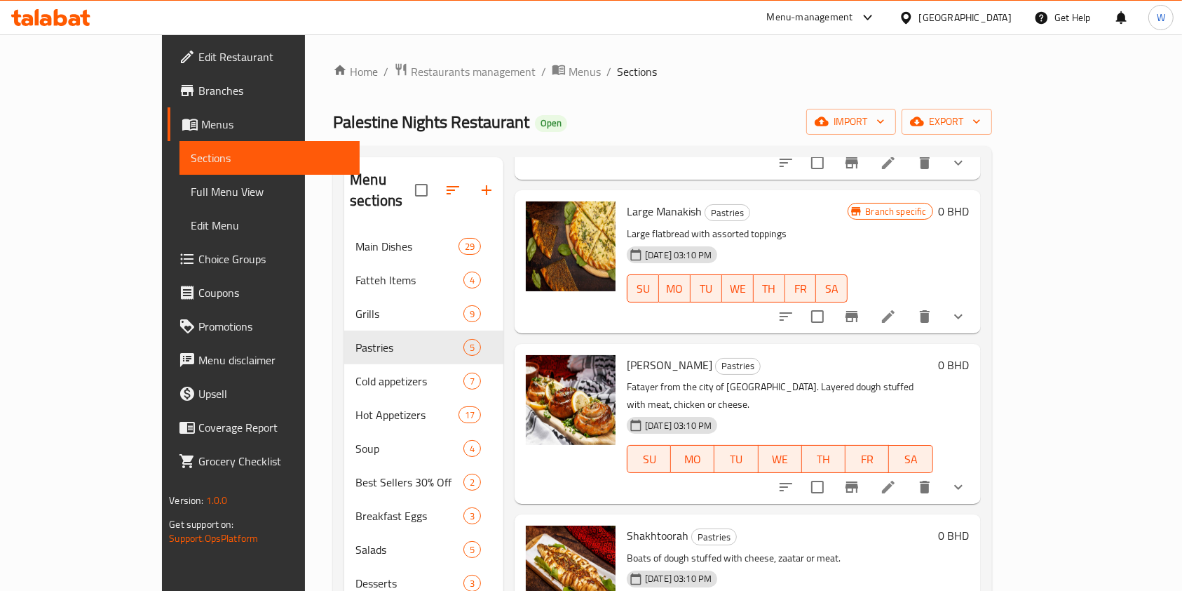
click at [976, 470] on button "show more" at bounding box center [959, 487] width 34 height 34
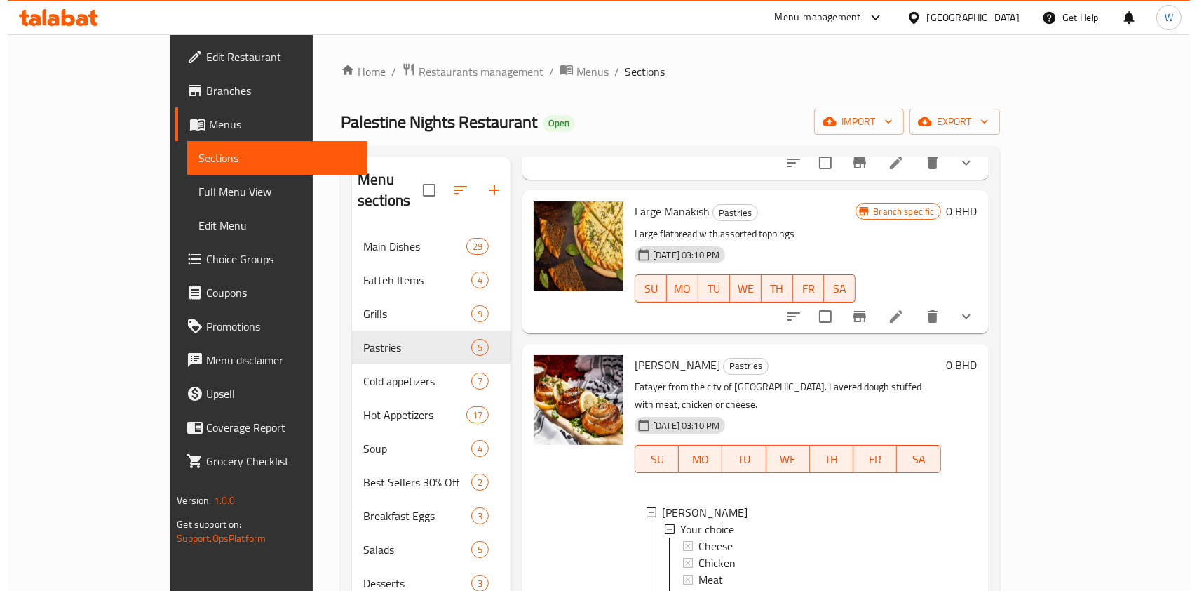
scroll to position [0, 0]
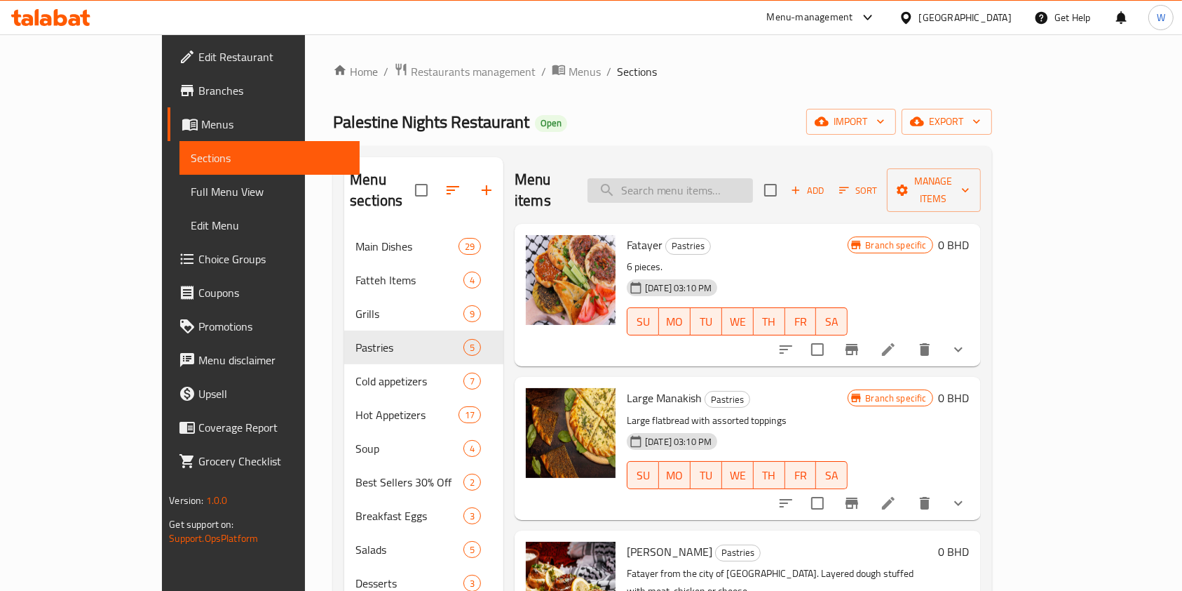
click at [705, 182] on input "search" at bounding box center [671, 190] width 166 height 25
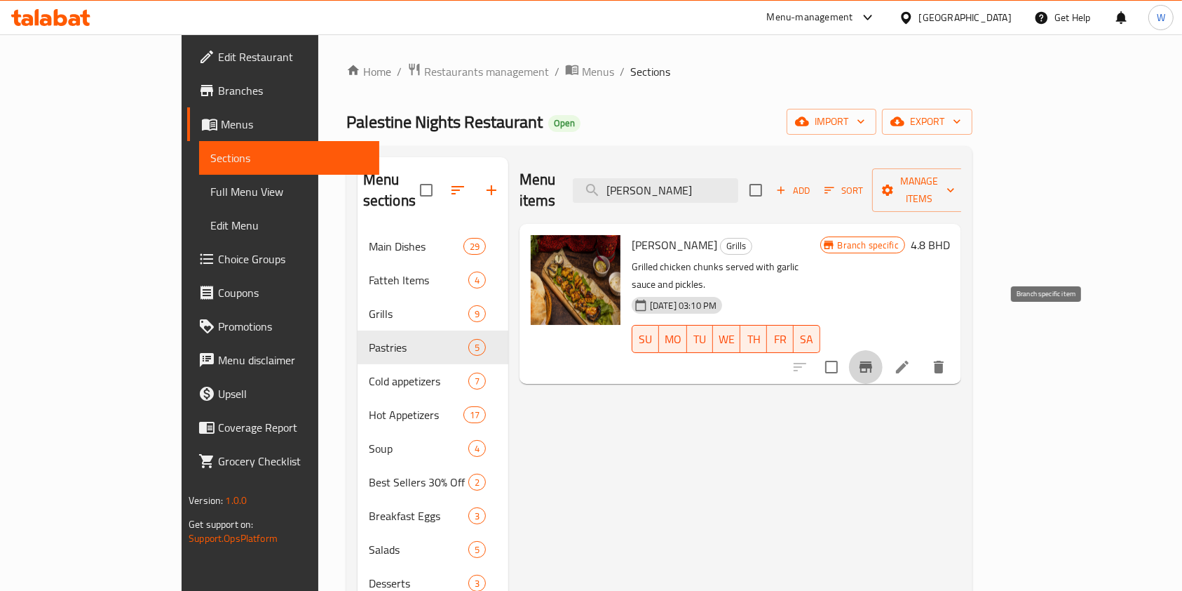
click at [875, 358] on icon "Branch-specific-item" at bounding box center [866, 366] width 17 height 17
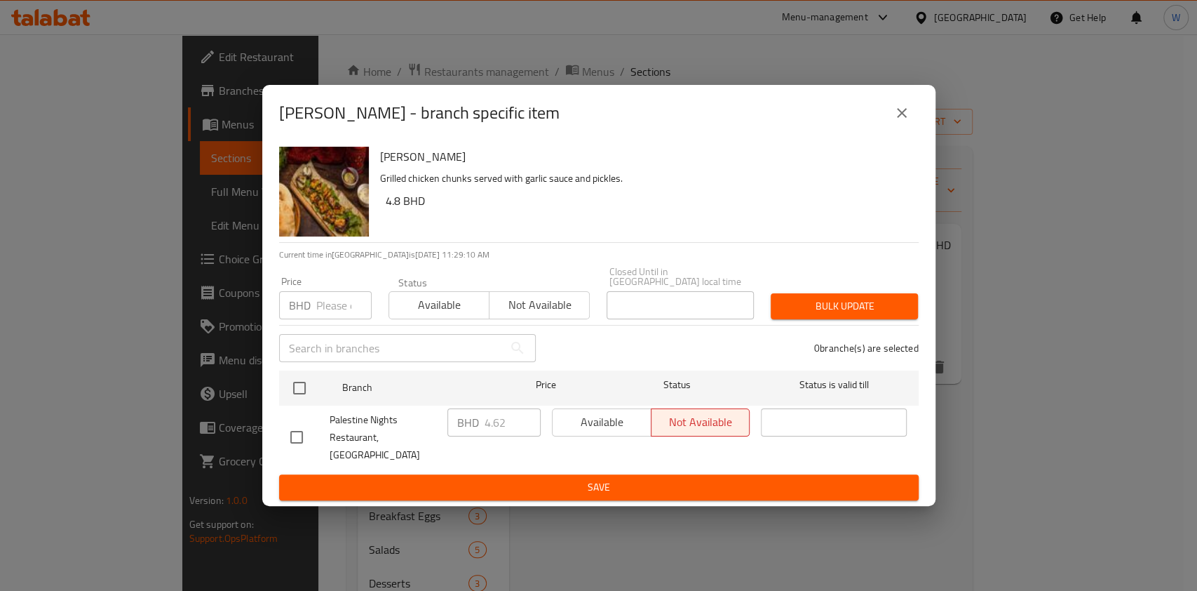
click at [338, 309] on input "number" at bounding box center [343, 305] width 55 height 28
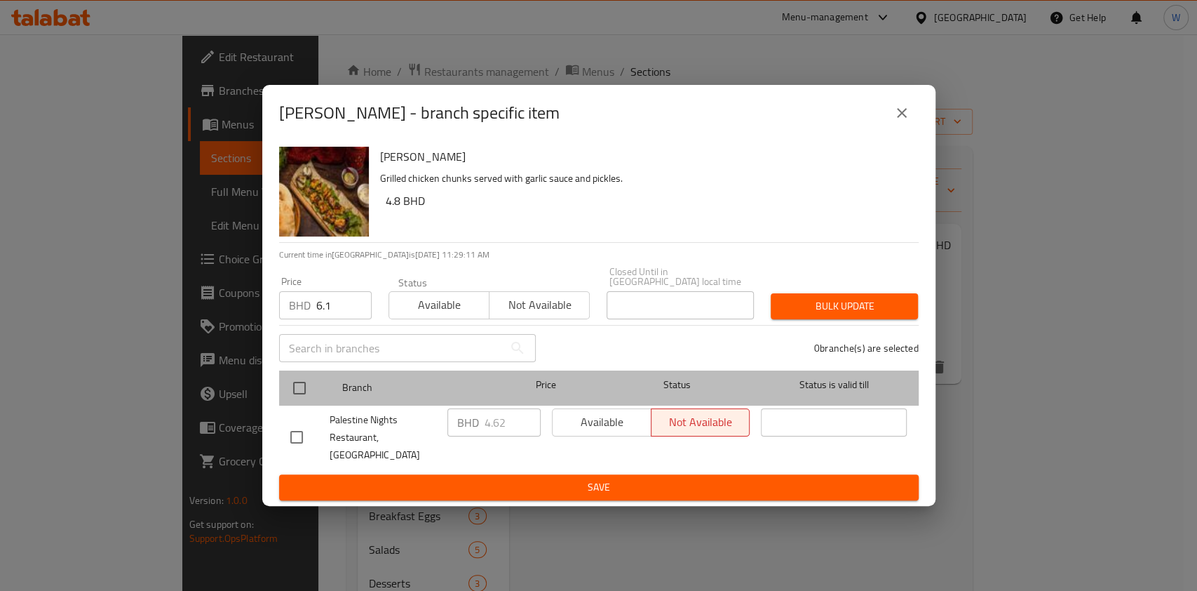
click at [281, 396] on div "Branch Price Status Status is valid till" at bounding box center [599, 387] width 640 height 35
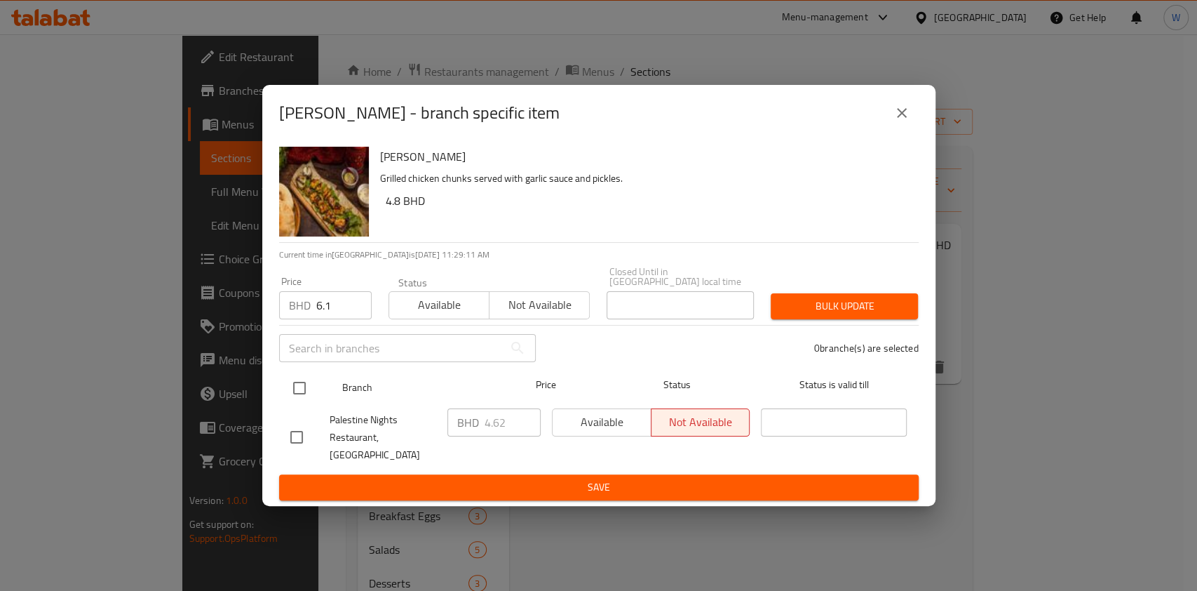
click at [301, 389] on input "checkbox" at bounding box center [299, 387] width 29 height 29
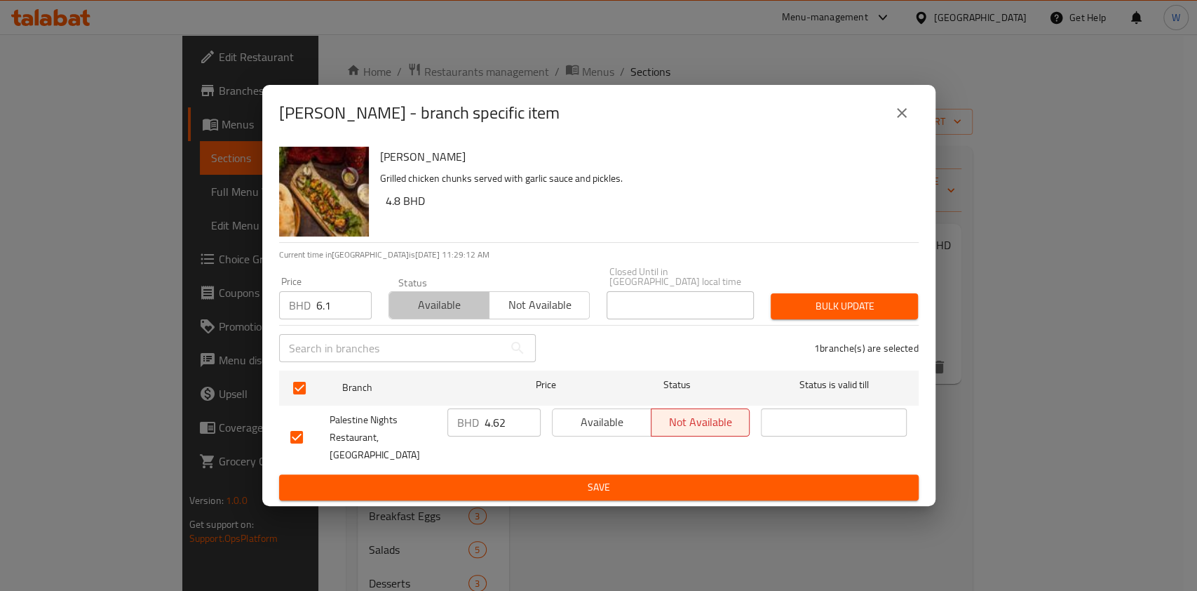
click at [465, 309] on span "Available" at bounding box center [439, 305] width 89 height 20
click at [824, 296] on button "Bulk update" at bounding box center [844, 306] width 147 height 26
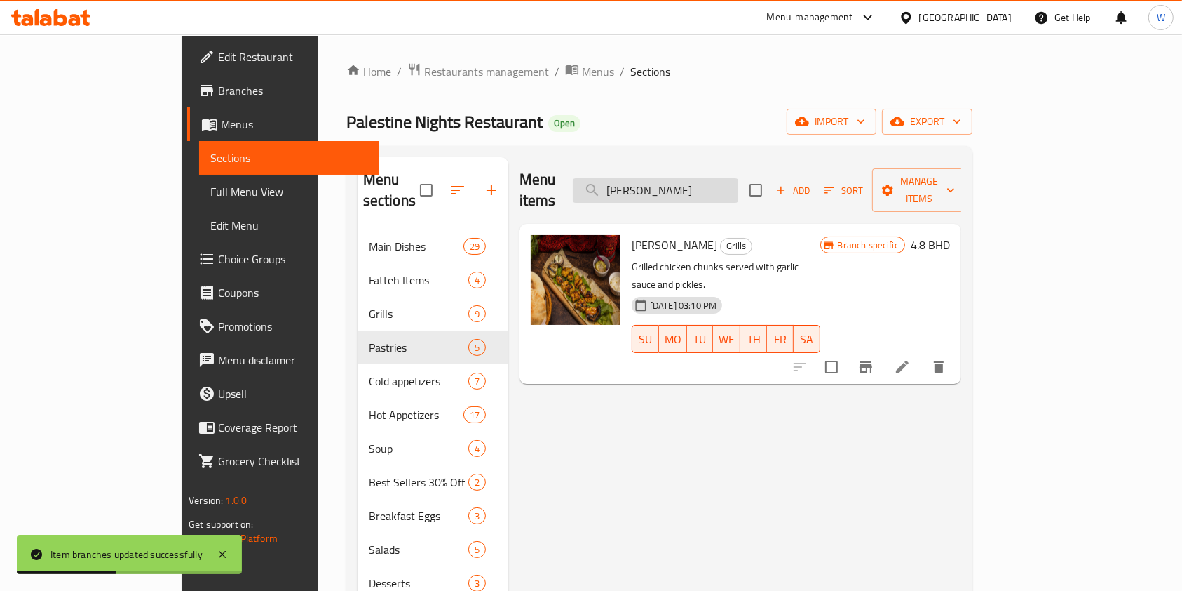
click at [727, 188] on input "[PERSON_NAME]" at bounding box center [656, 190] width 166 height 25
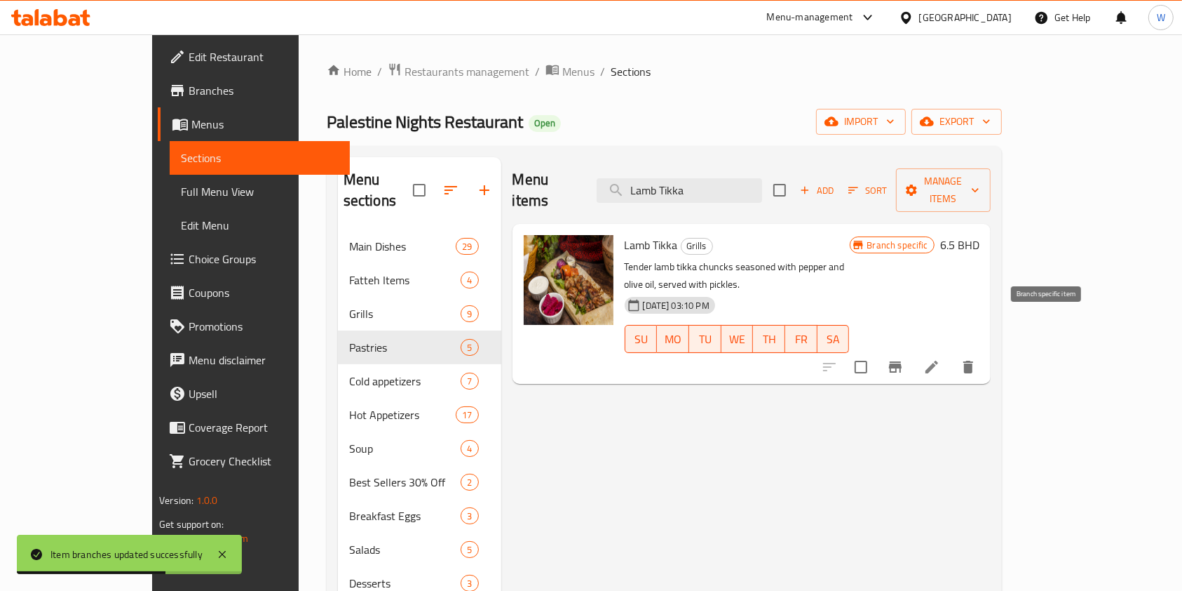
click at [902, 361] on icon "Branch-specific-item" at bounding box center [895, 366] width 13 height 11
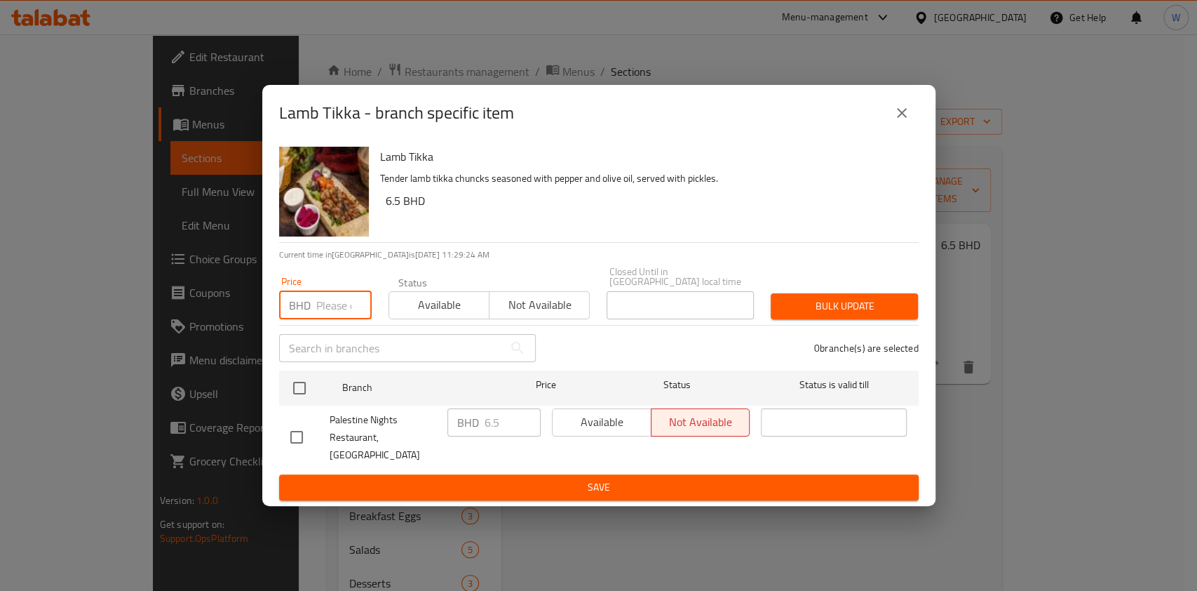
click at [325, 309] on input "number" at bounding box center [343, 305] width 55 height 28
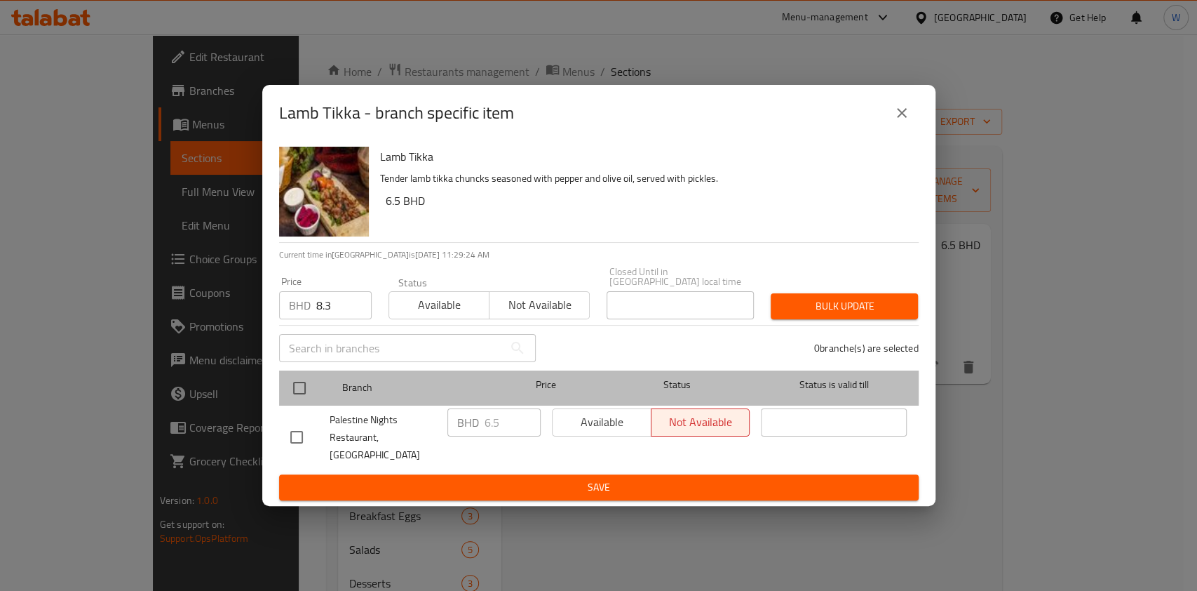
click at [297, 375] on div at bounding box center [311, 388] width 53 height 41
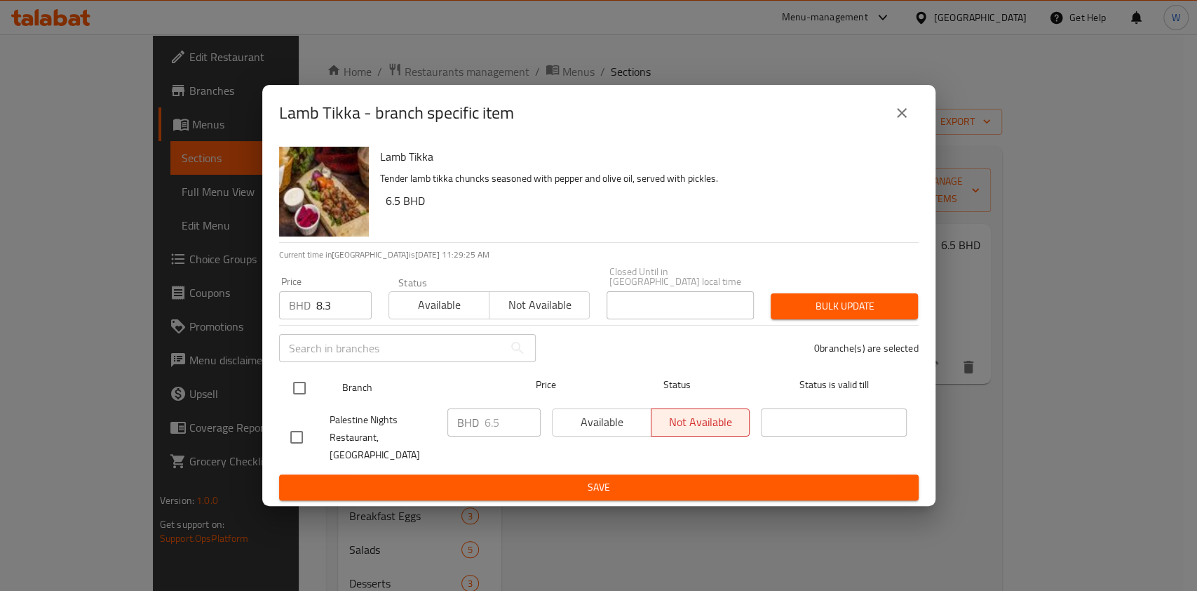
click at [300, 391] on input "checkbox" at bounding box center [299, 387] width 29 height 29
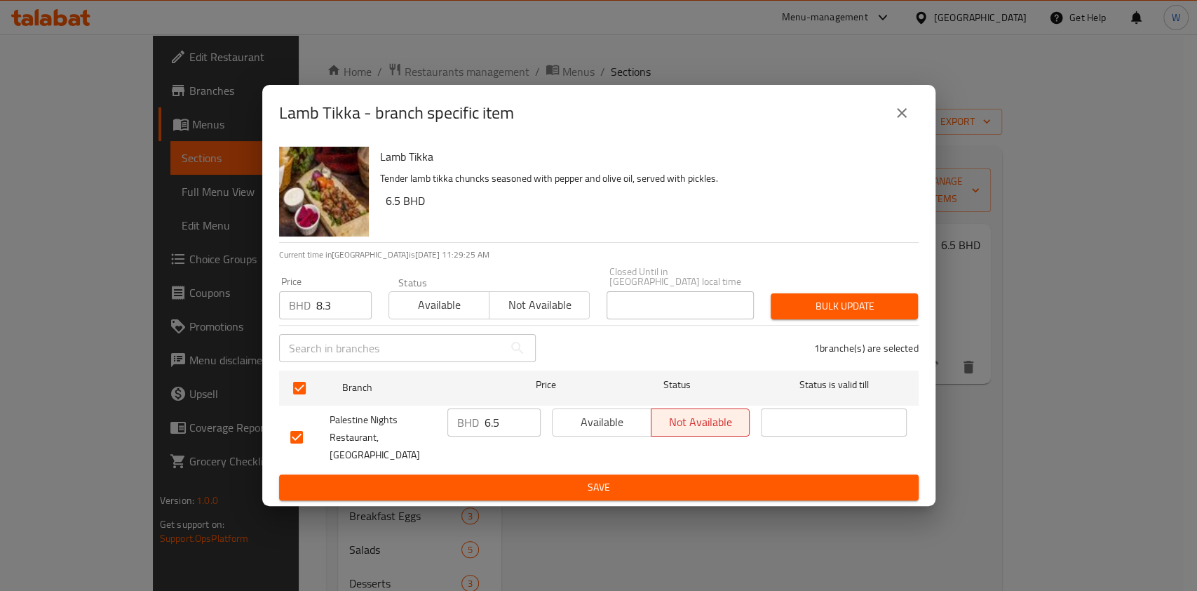
click at [454, 302] on span "Available" at bounding box center [439, 305] width 89 height 20
click at [808, 302] on span "Bulk update" at bounding box center [844, 306] width 125 height 18
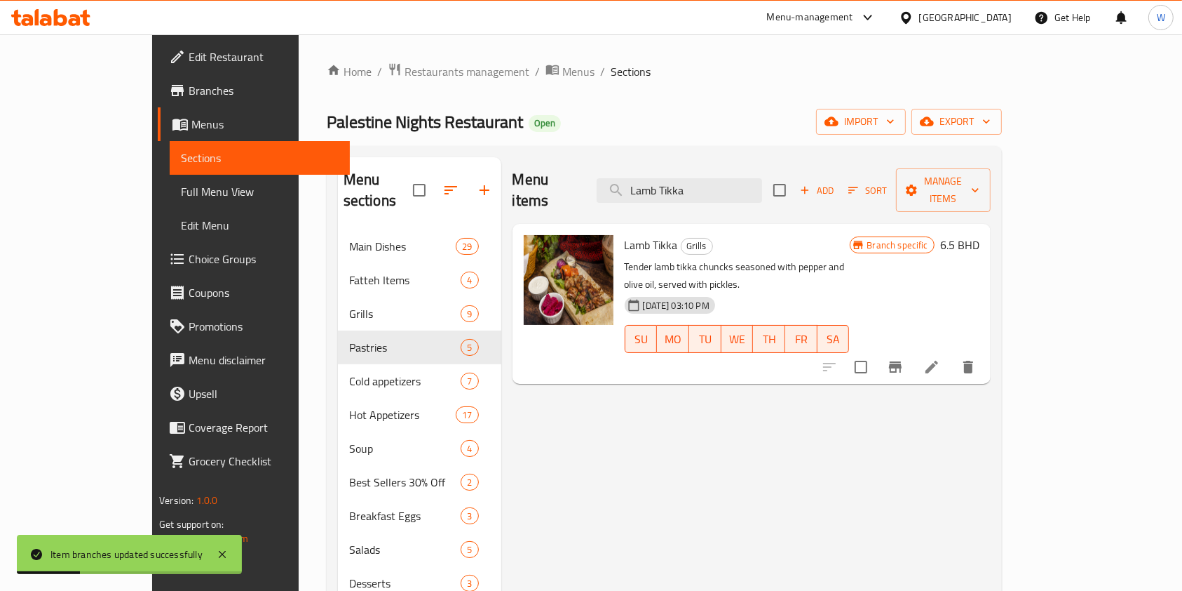
click at [701, 197] on div "Menu items Lamb Tikka Add Sort Manage items" at bounding box center [752, 190] width 478 height 67
click at [703, 186] on input "Lamb Tikka" at bounding box center [680, 190] width 166 height 25
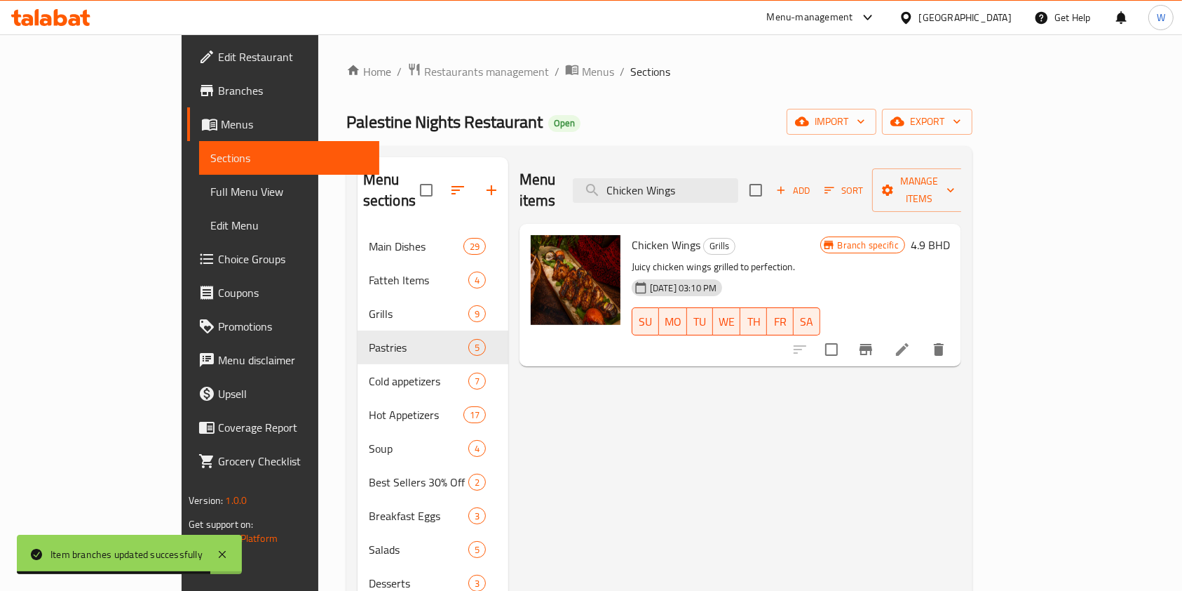
click at [883, 339] on button "Branch-specific-item" at bounding box center [866, 349] width 34 height 34
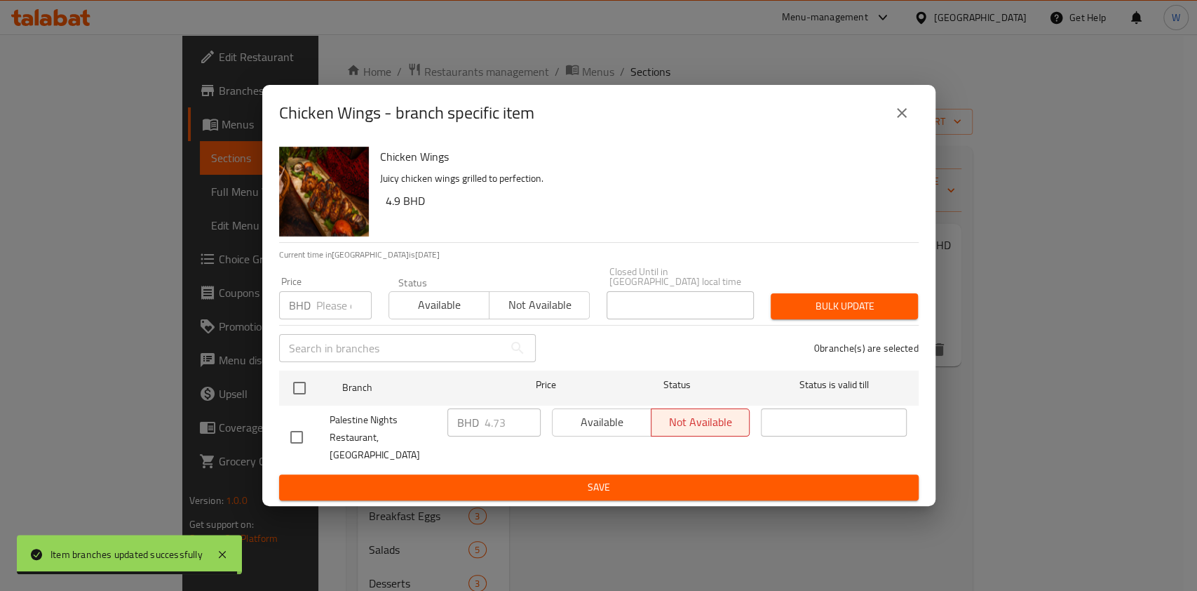
click at [328, 304] on input "number" at bounding box center [343, 305] width 55 height 28
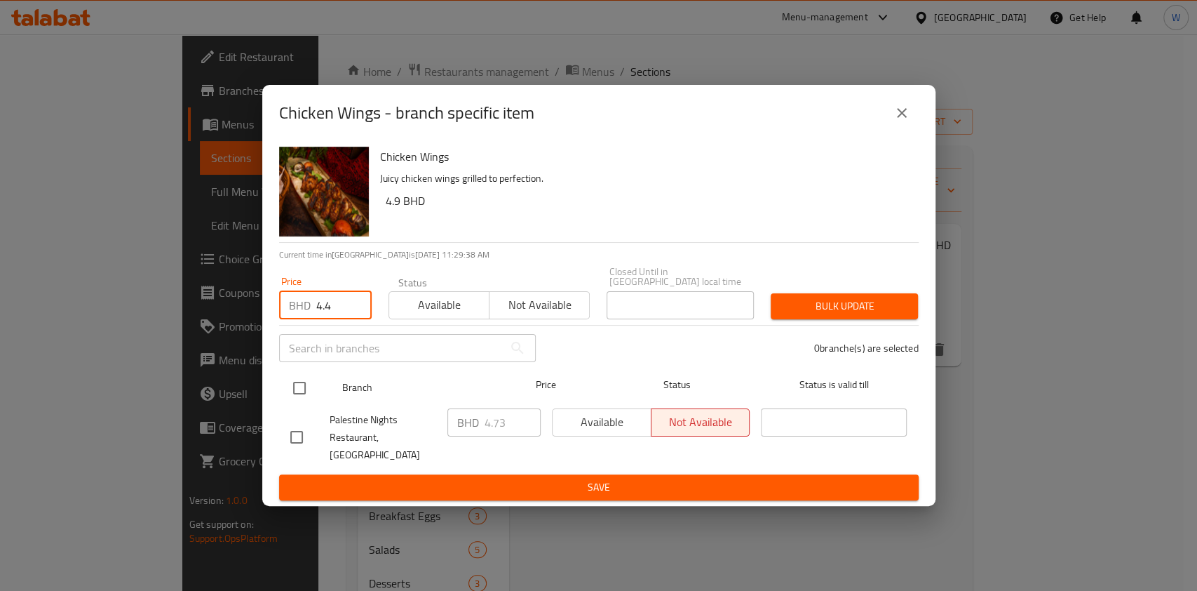
click at [303, 381] on input "checkbox" at bounding box center [299, 387] width 29 height 29
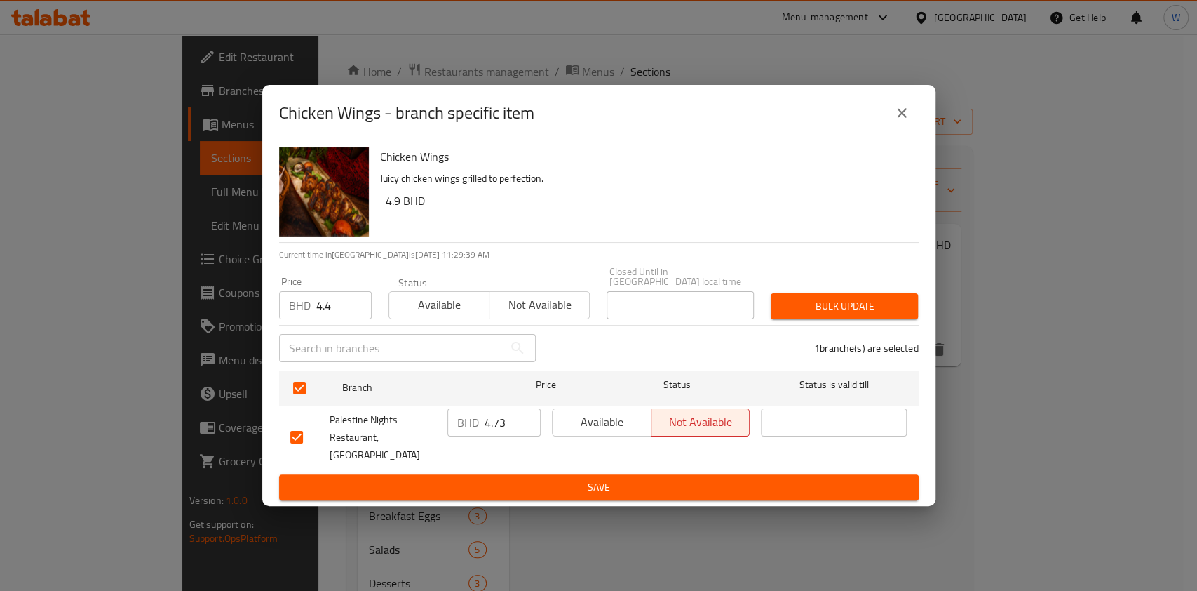
click at [410, 323] on div "Status Available Not available" at bounding box center [489, 298] width 219 height 59
click at [443, 308] on span "Available" at bounding box center [439, 305] width 89 height 20
click at [825, 309] on span "Bulk update" at bounding box center [844, 306] width 125 height 18
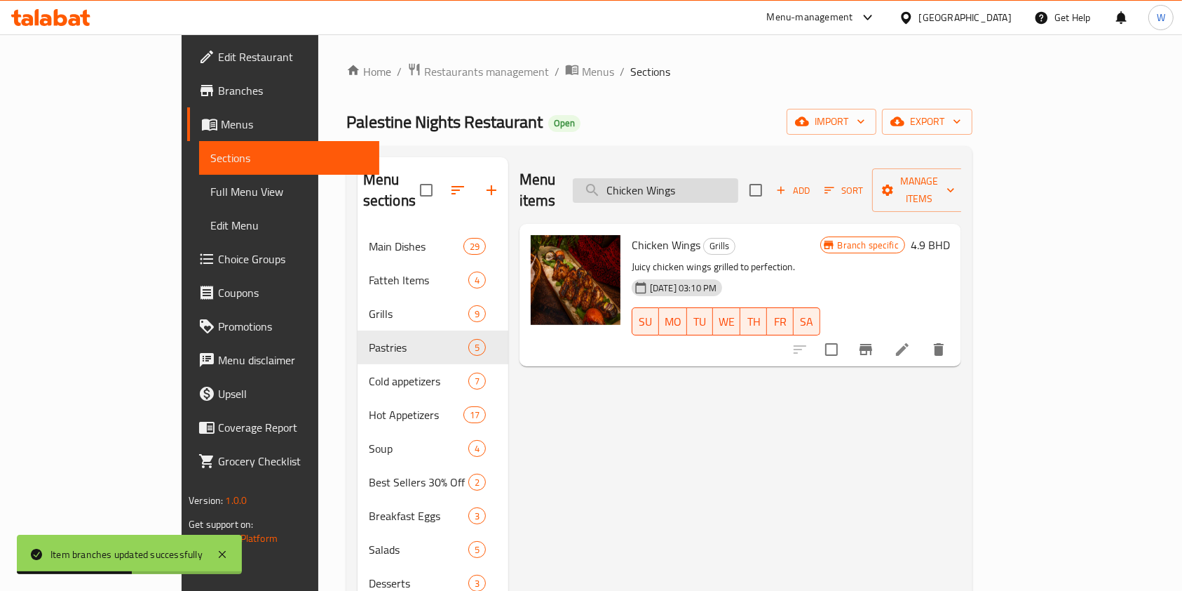
click at [726, 182] on input "Chicken Wings" at bounding box center [656, 190] width 166 height 25
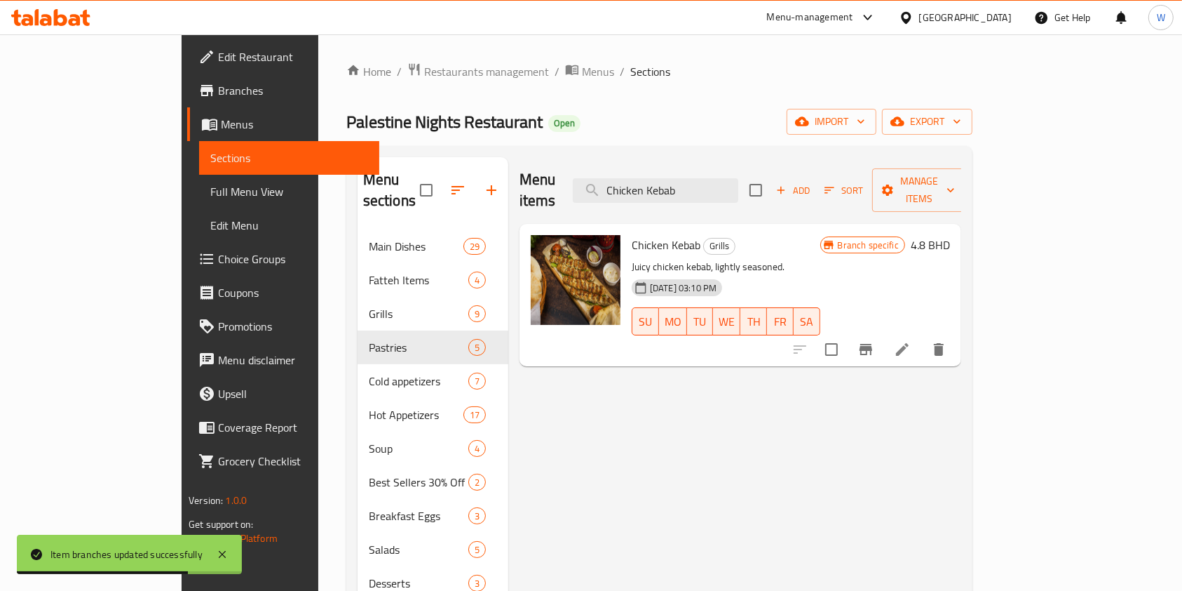
click at [872, 344] on icon "Branch-specific-item" at bounding box center [866, 349] width 13 height 11
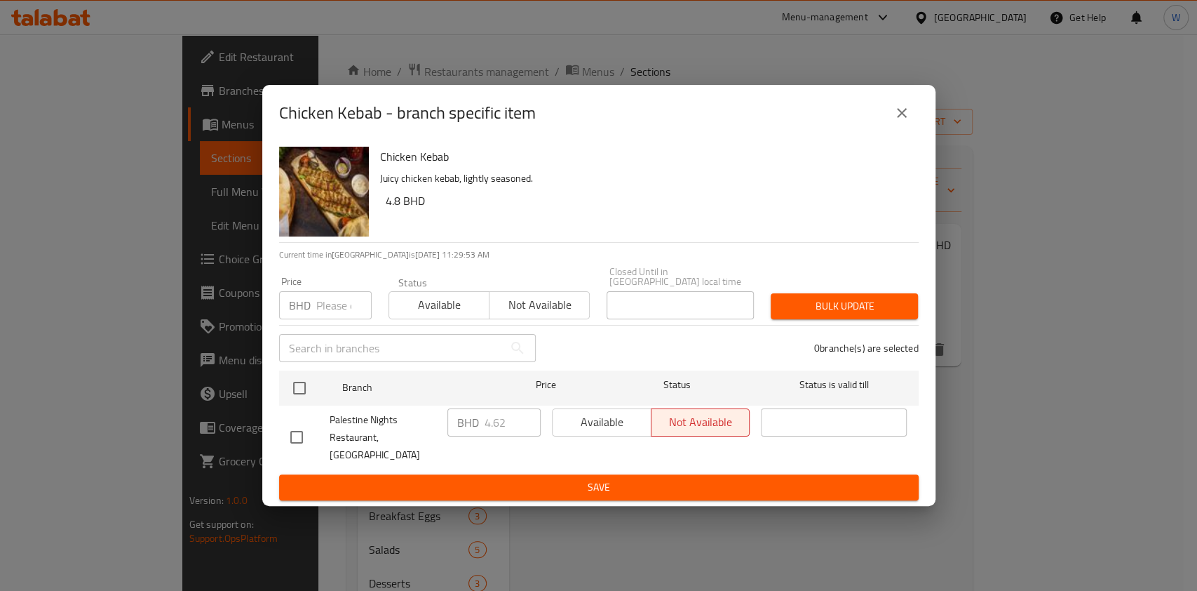
click at [327, 306] on input "number" at bounding box center [343, 305] width 55 height 28
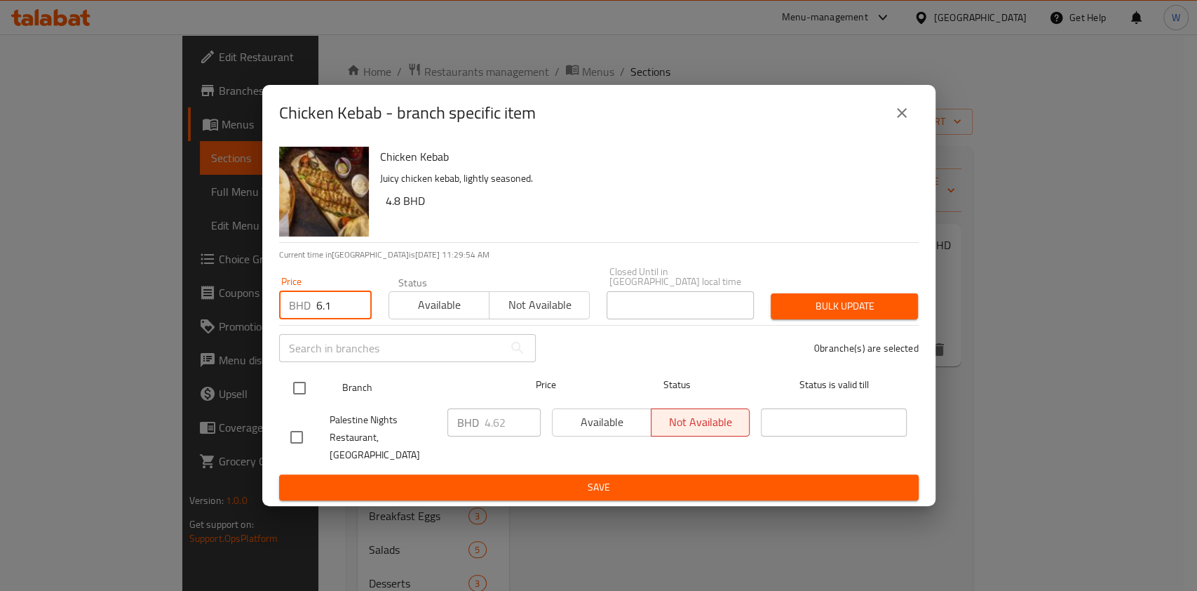
click at [298, 377] on input "checkbox" at bounding box center [299, 387] width 29 height 29
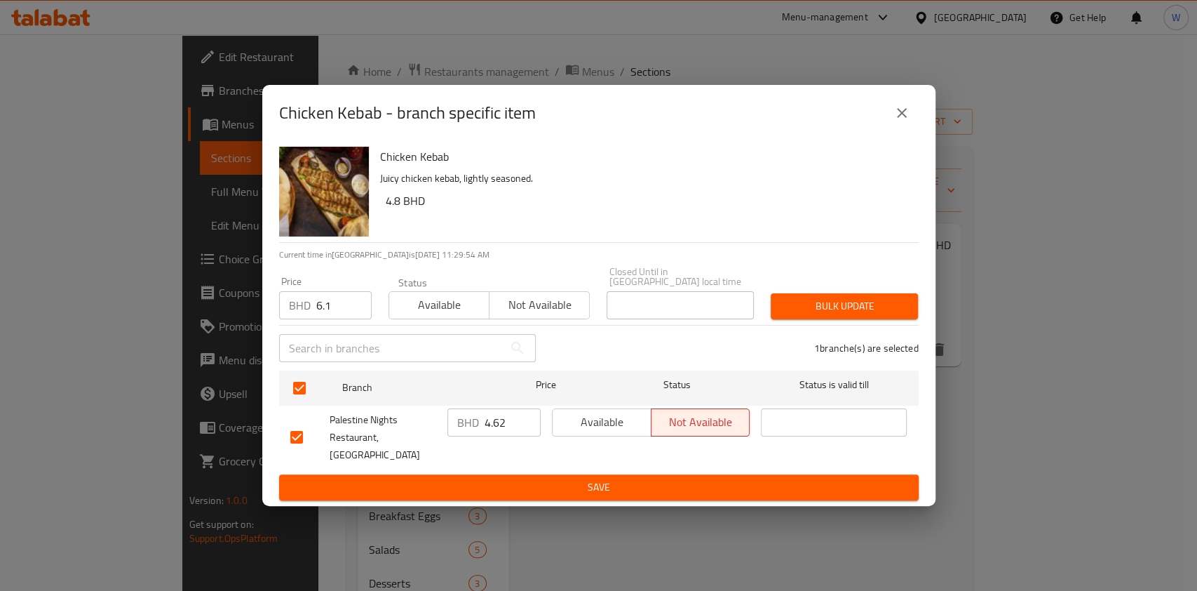
click at [851, 314] on span "Bulk update" at bounding box center [844, 306] width 125 height 18
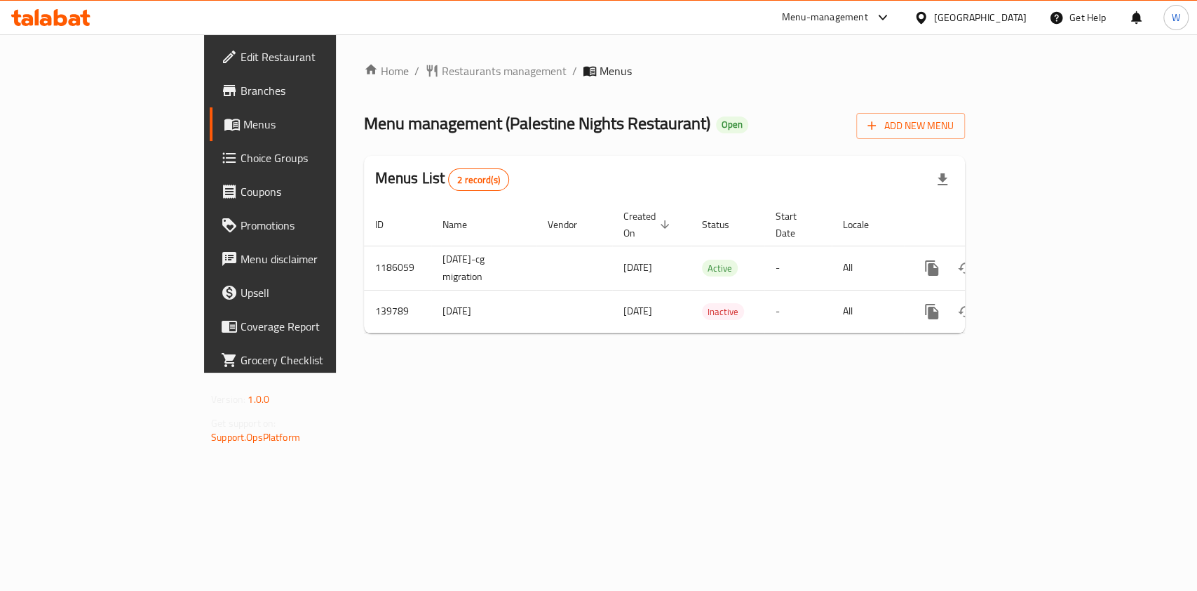
click at [241, 160] on span "Choice Groups" at bounding box center [317, 157] width 152 height 17
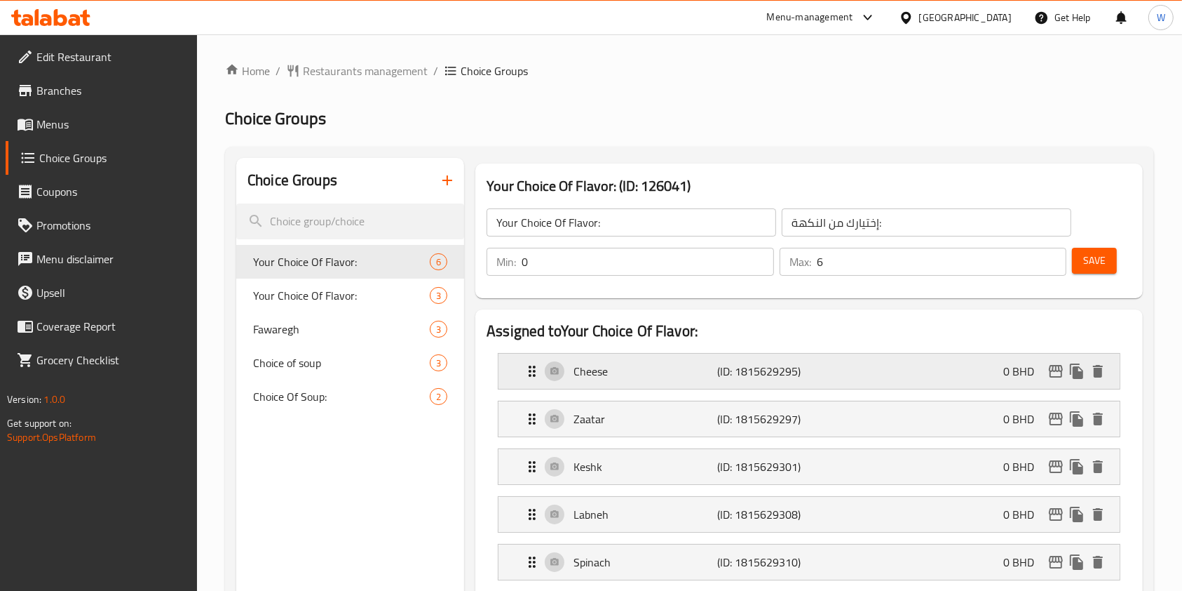
scroll to position [93, 0]
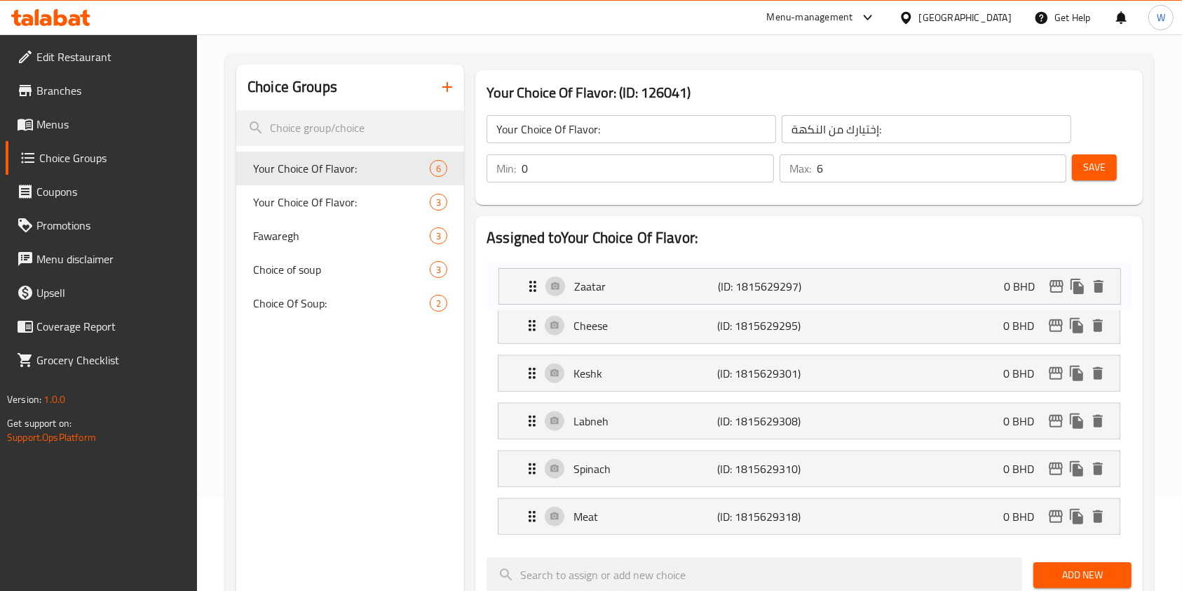
drag, startPoint x: 602, startPoint y: 328, endPoint x: 603, endPoint y: 279, distance: 48.4
click at [603, 279] on nav "Cheese (ID: 1815629295) 0 BHD Name (En) Cheese Name (En) Name (Ar) جبنة Name (A…" at bounding box center [809, 396] width 645 height 297
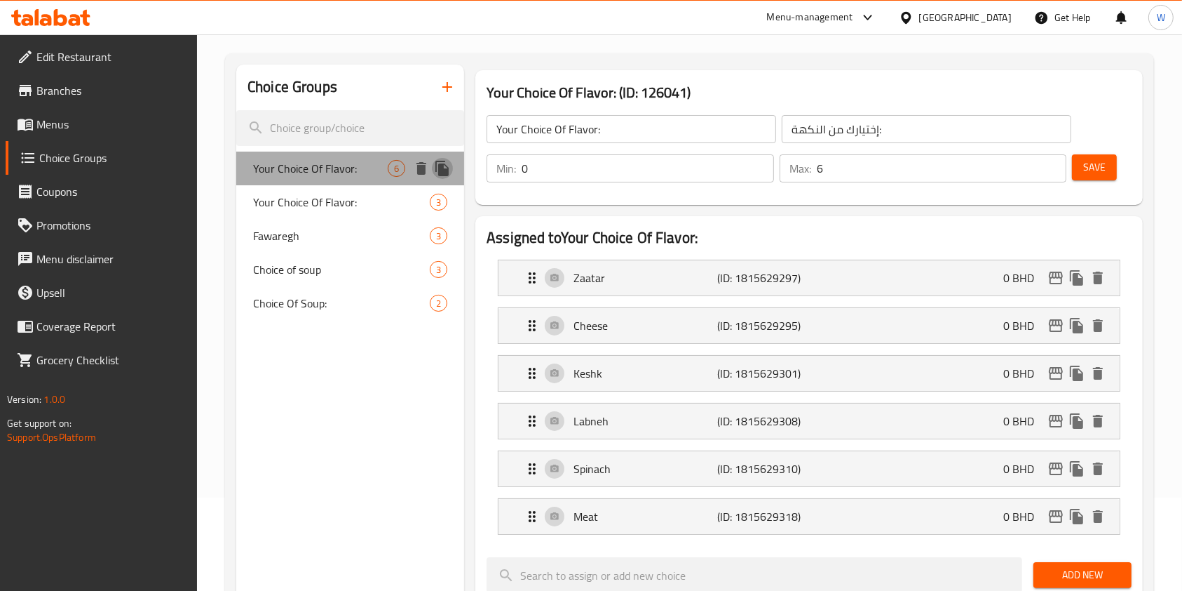
click at [443, 166] on icon "duplicate" at bounding box center [442, 168] width 13 height 15
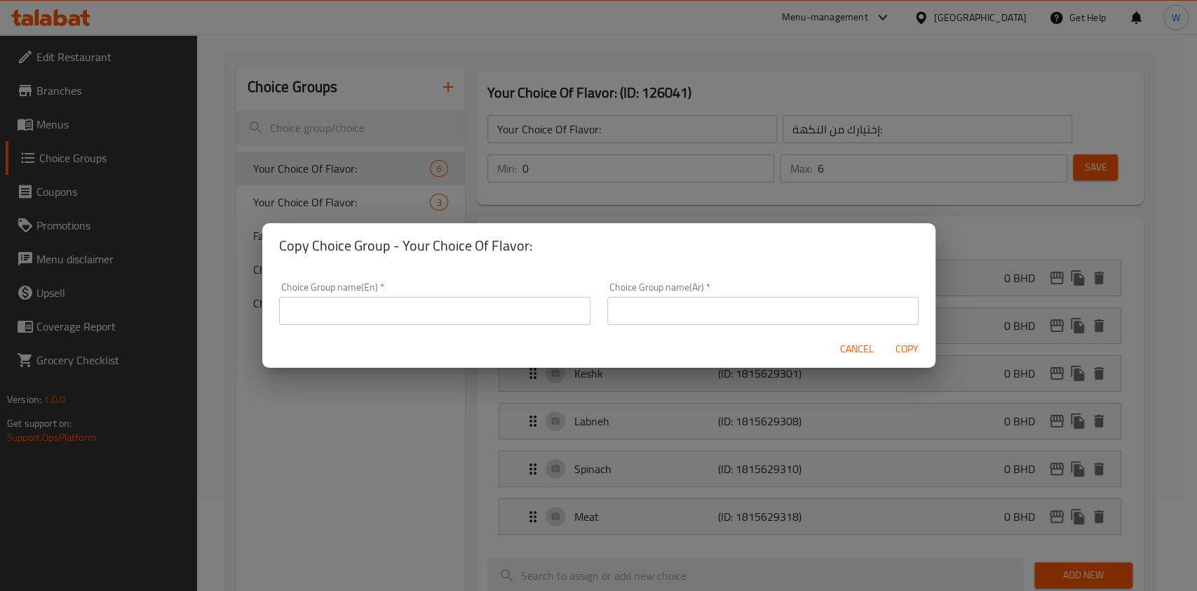
click at [442, 302] on input "text" at bounding box center [434, 311] width 311 height 28
type input "Your choice of:"
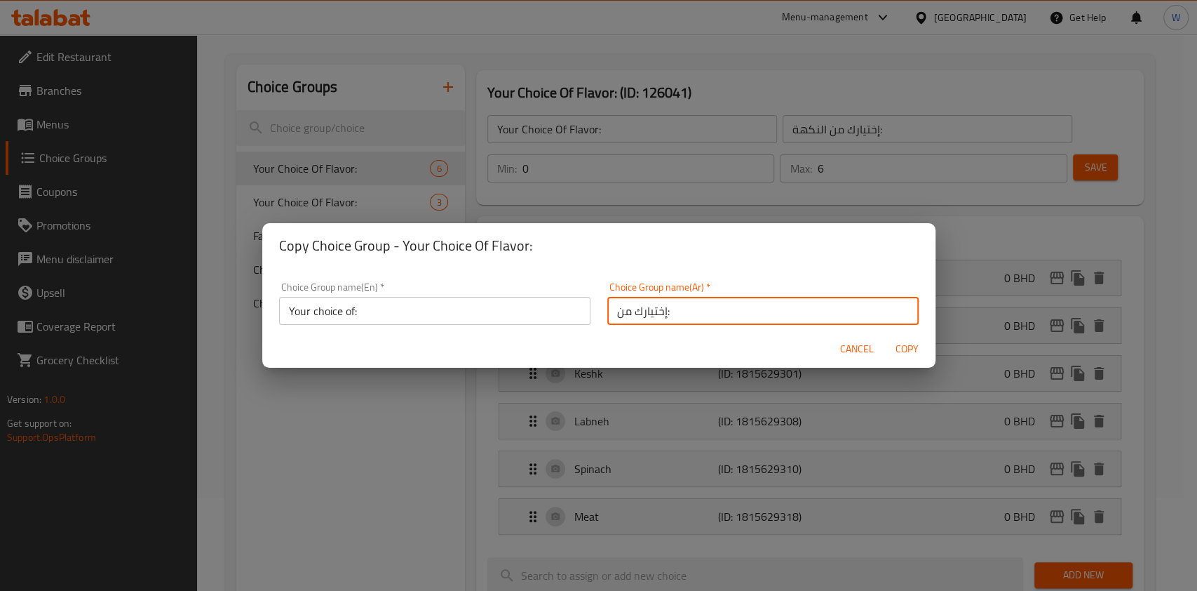
type input "إختيارك من:"
click at [903, 351] on span "Copy" at bounding box center [908, 349] width 34 height 18
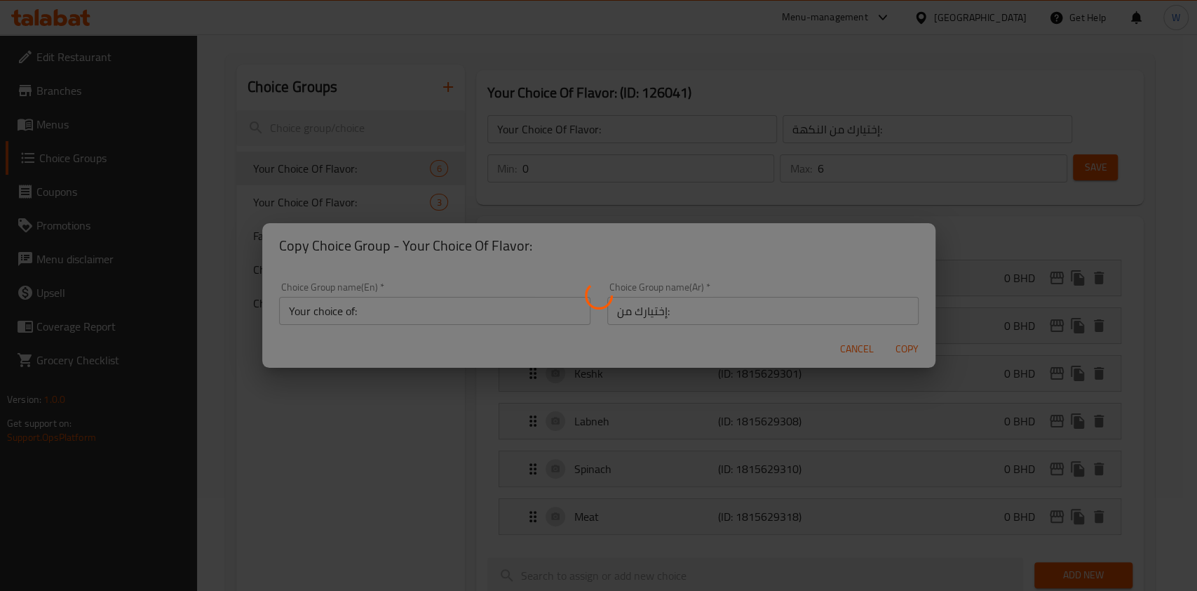
type input "Your choice of:"
type input "إختيارك من:"
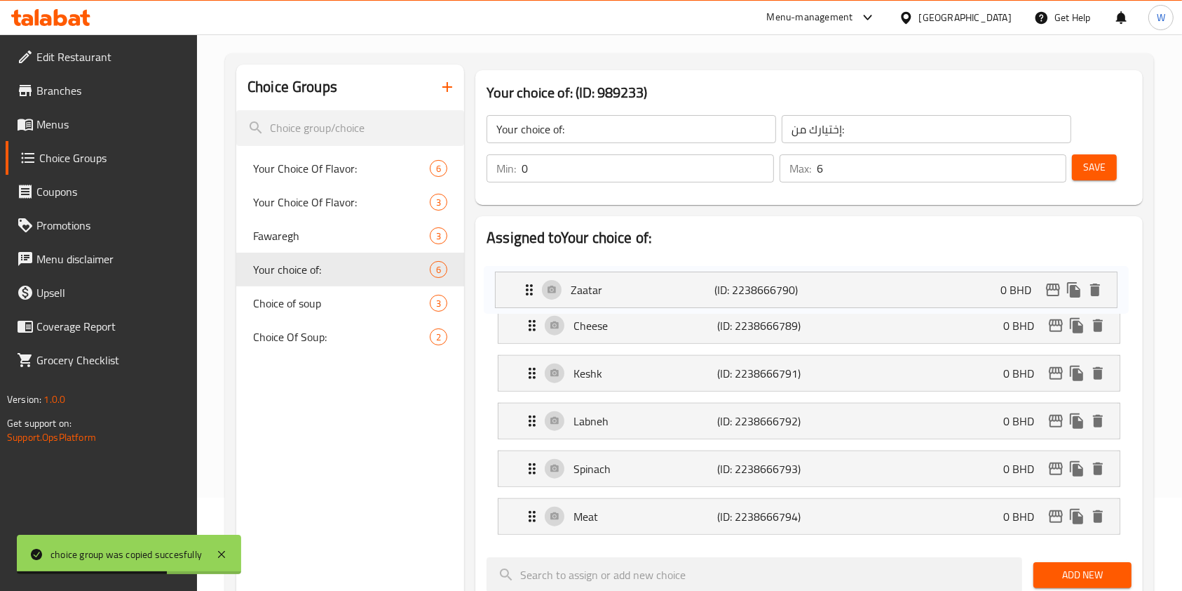
drag, startPoint x: 527, startPoint y: 327, endPoint x: 524, endPoint y: 283, distance: 43.6
click at [524, 283] on nav "Cheese (ID: 2238666789) 0 BHD Name (En) Cheese Name (En) Name (Ar) جبنة Name (A…" at bounding box center [809, 396] width 645 height 297
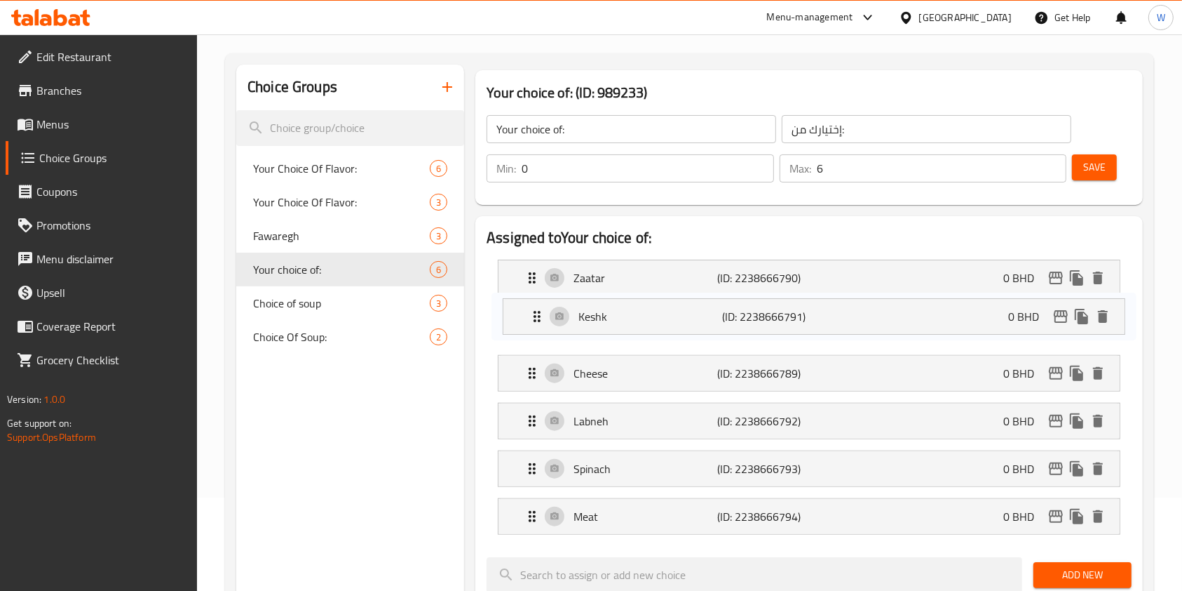
drag, startPoint x: 533, startPoint y: 370, endPoint x: 541, endPoint y: 306, distance: 64.3
click at [541, 306] on nav "Zaatar (ID: 2238666790) 0 BHD Name (En) Zaatar Name (En) Name (Ar) زعتر Name (A…" at bounding box center [809, 396] width 645 height 297
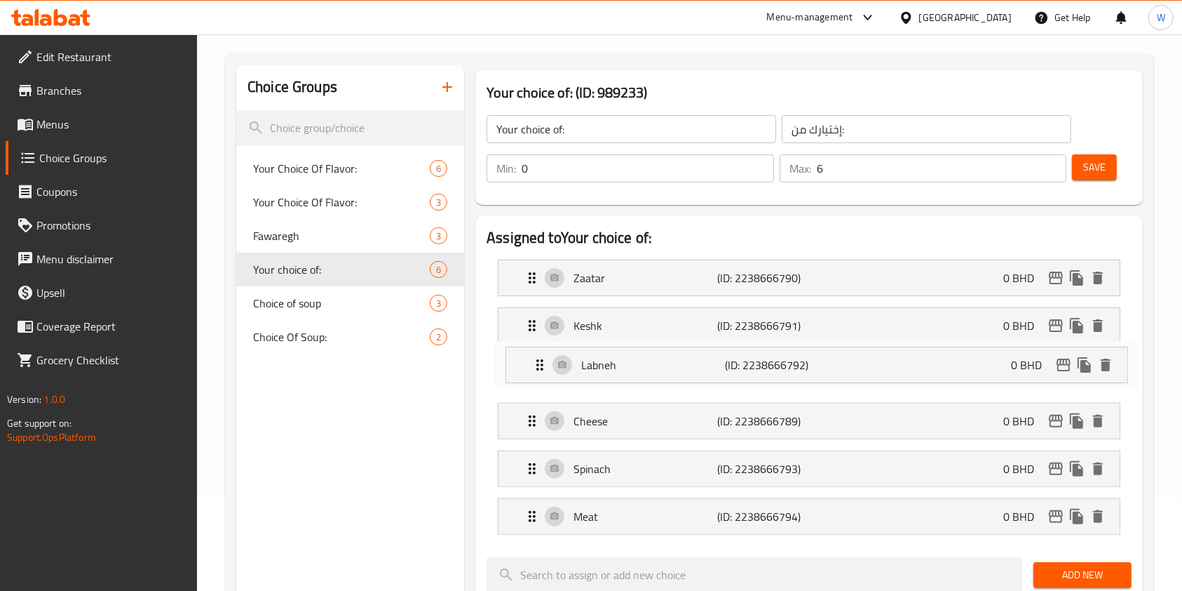
drag, startPoint x: 532, startPoint y: 412, endPoint x: 541, endPoint y: 349, distance: 64.5
click at [541, 349] on nav "Zaatar (ID: 2238666790) 0 BHD Name (En) Zaatar Name (En) Name (Ar) زعتر Name (A…" at bounding box center [809, 396] width 645 height 297
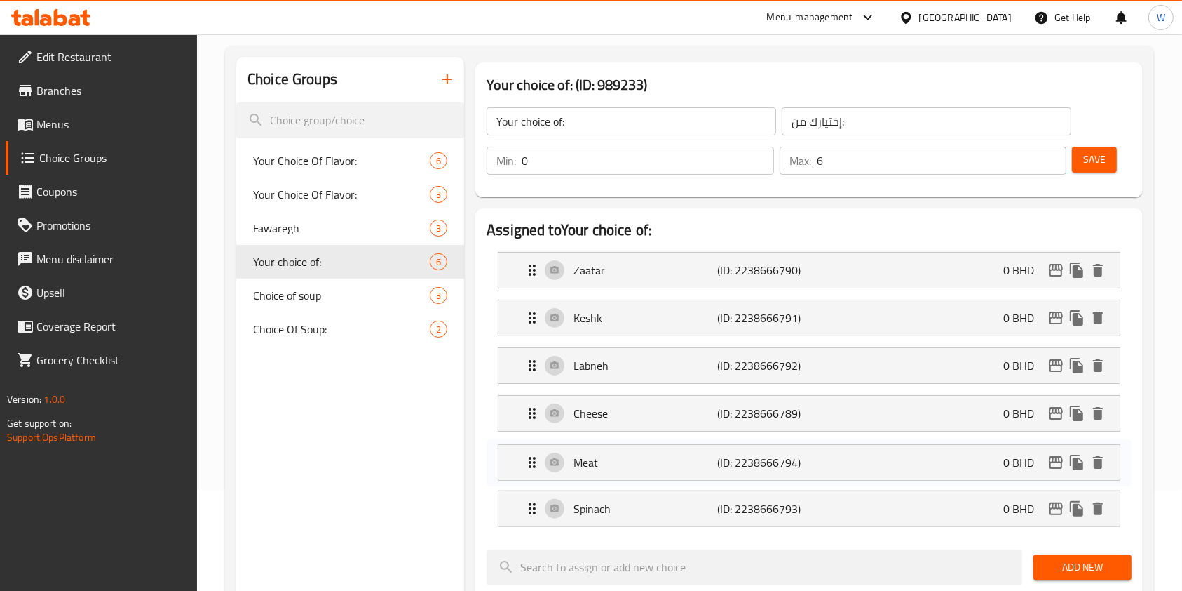
scroll to position [106, 0]
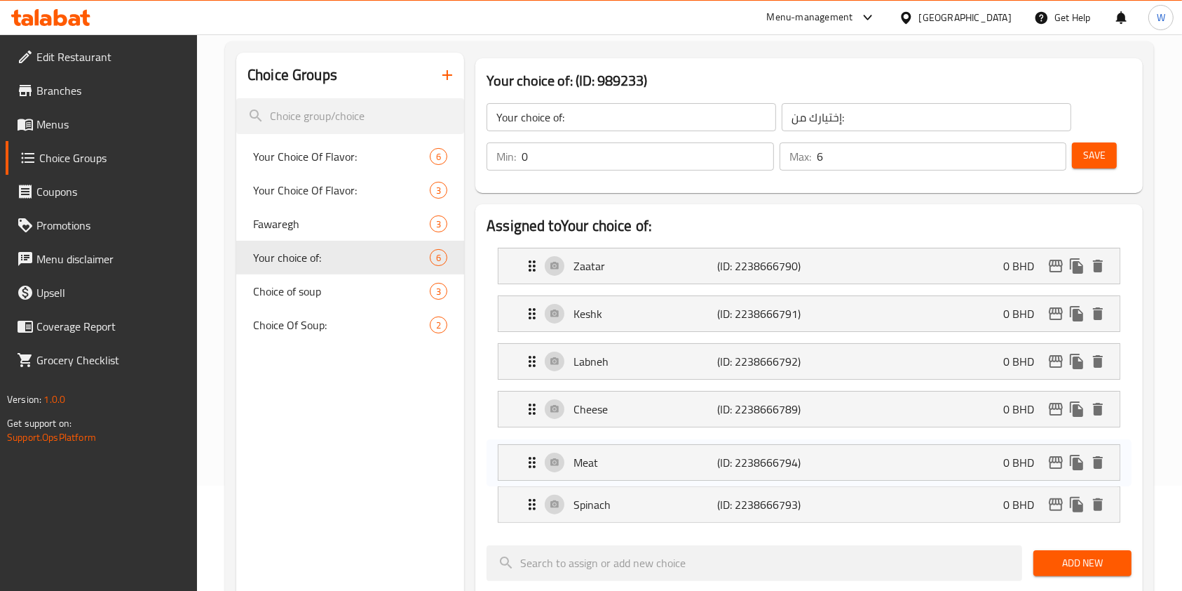
drag, startPoint x: 533, startPoint y: 509, endPoint x: 533, endPoint y: 452, distance: 57.5
click at [533, 452] on nav "Zaatar (ID: 2238666790) 0 BHD Name (En) Zaatar Name (En) Name (Ar) زعتر Name (A…" at bounding box center [809, 384] width 645 height 297
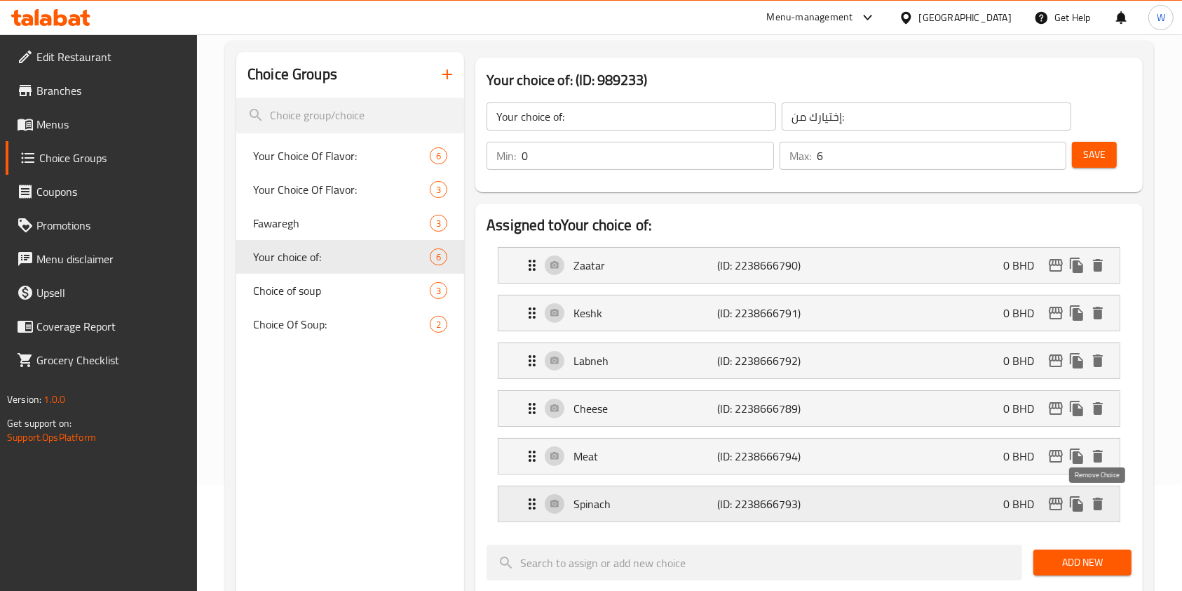
click at [1098, 506] on icon "delete" at bounding box center [1098, 503] width 10 height 13
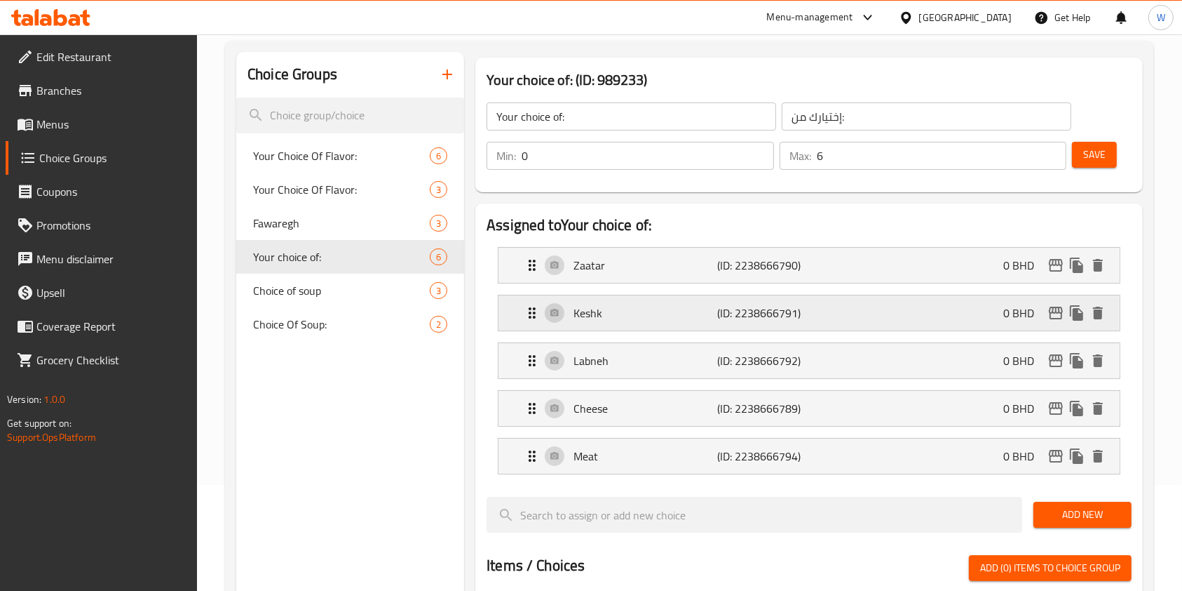
click at [608, 317] on p "Keshk" at bounding box center [646, 312] width 144 height 17
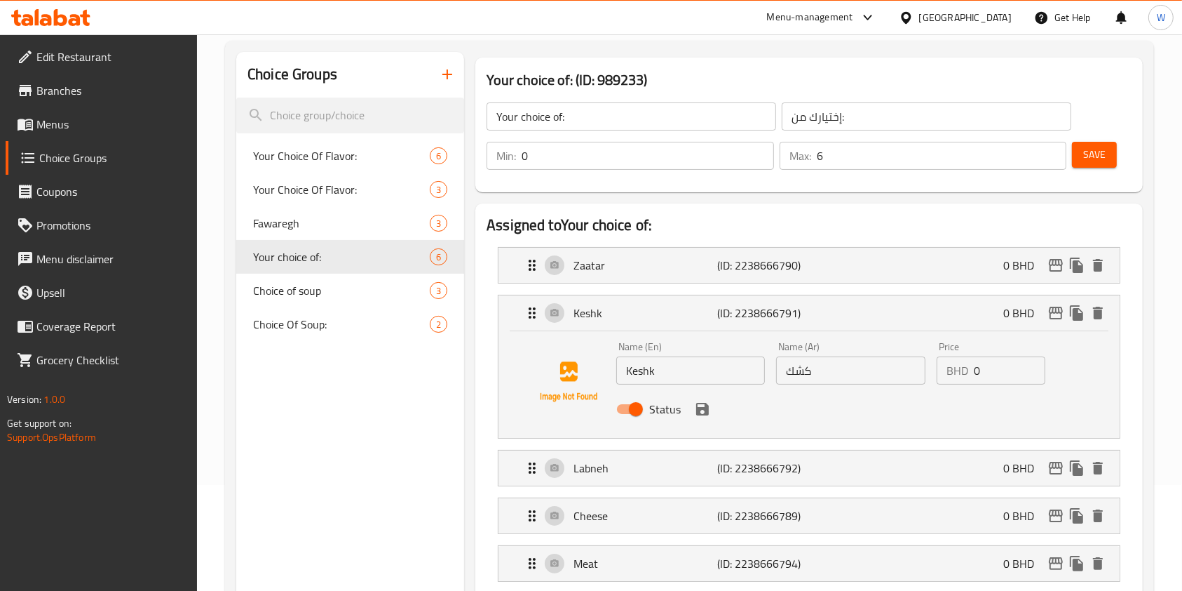
click at [706, 372] on input "Keshk" at bounding box center [690, 370] width 149 height 28
paste input "kishk"
type input "kishk"
click at [851, 374] on input "كشك" at bounding box center [850, 370] width 149 height 28
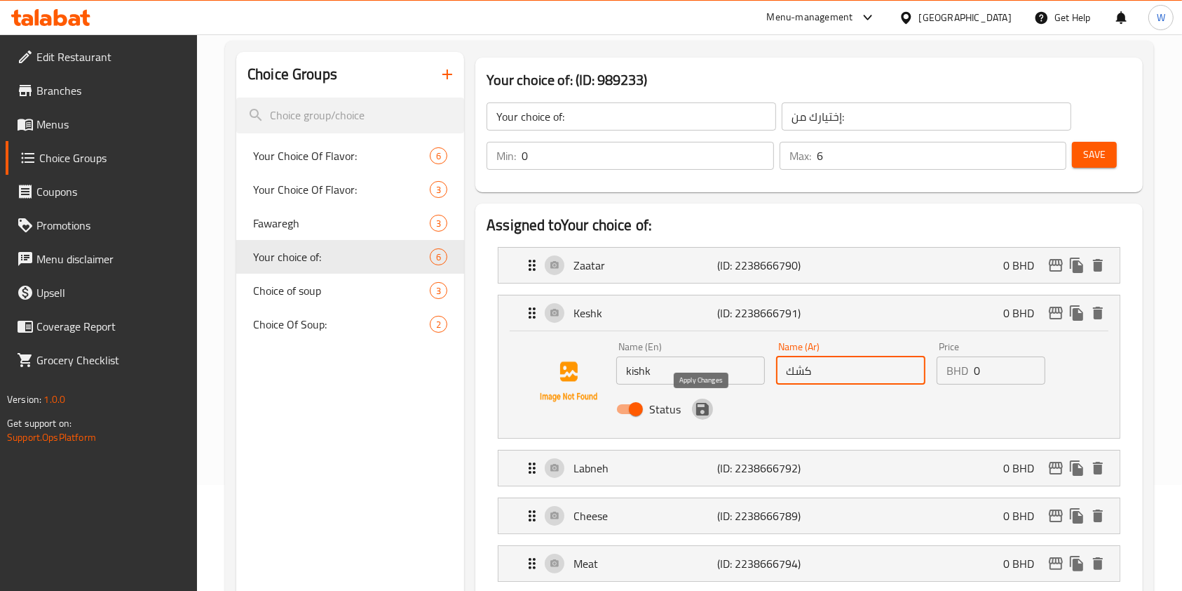
click at [701, 413] on icon "save" at bounding box center [702, 409] width 13 height 13
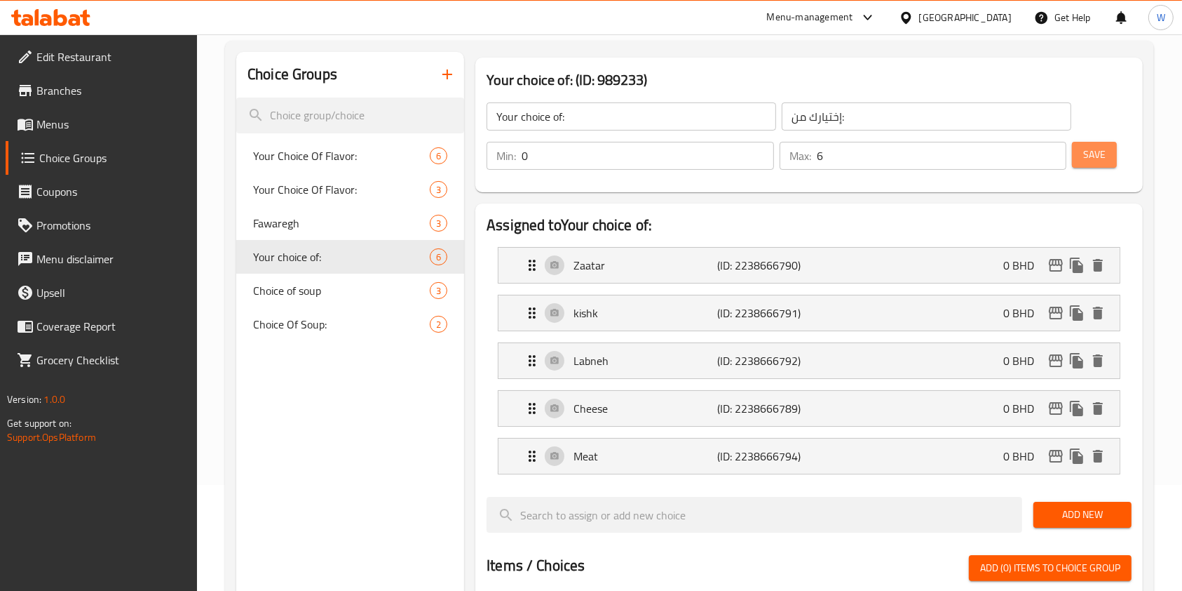
click at [1089, 154] on span "Save" at bounding box center [1095, 155] width 22 height 18
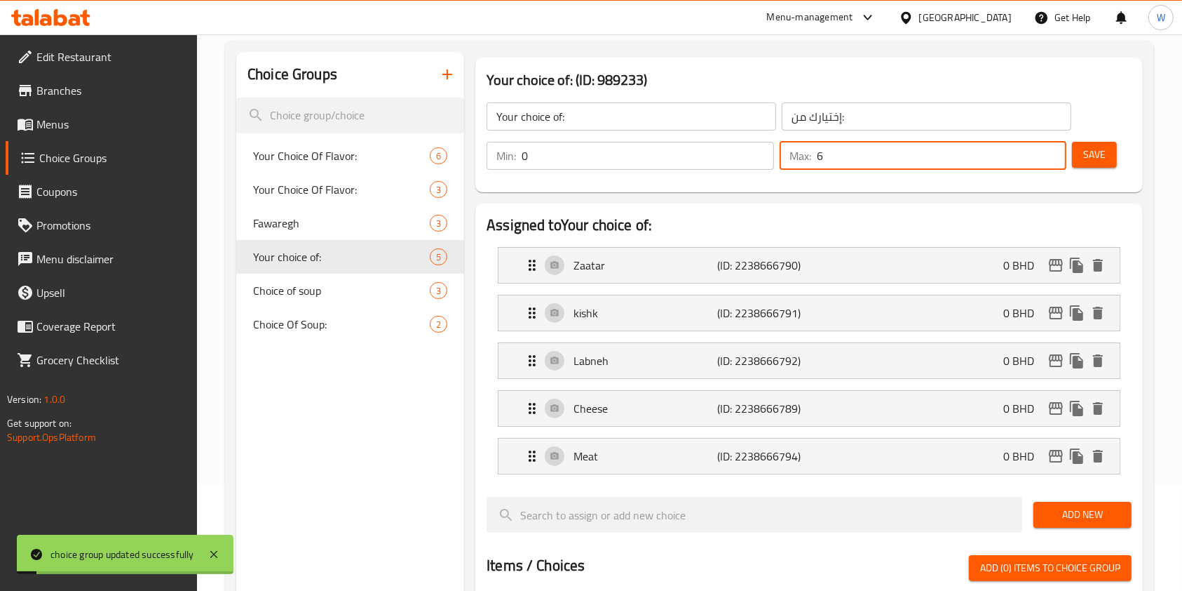
drag, startPoint x: 840, startPoint y: 166, endPoint x: 774, endPoint y: 160, distance: 66.2
click at [783, 161] on div "Max: 6 ​" at bounding box center [924, 156] width 288 height 28
type input "5"
click at [1093, 163] on span "Save" at bounding box center [1095, 155] width 22 height 18
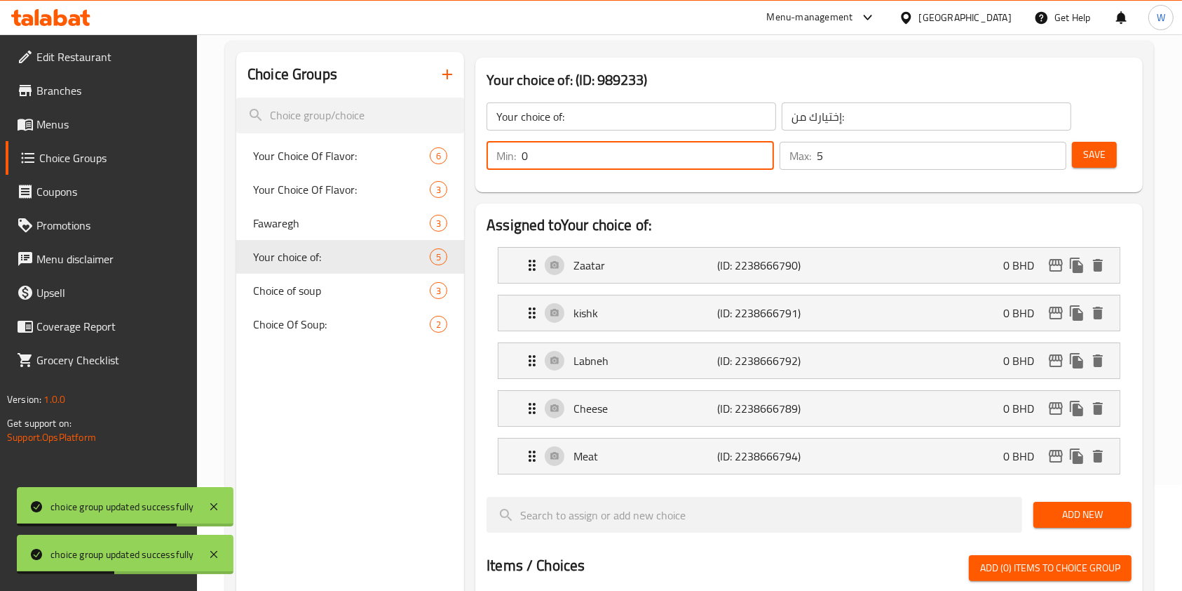
drag, startPoint x: 670, startPoint y: 159, endPoint x: 458, endPoint y: 152, distance: 211.9
click at [464, 152] on div "Choice Groups Your Choice Of Flavor: 6 Your Choice Of Flavor: 3 Fawaregh 3 Your…" at bounding box center [692, 556] width 912 height 1009
type input "1"
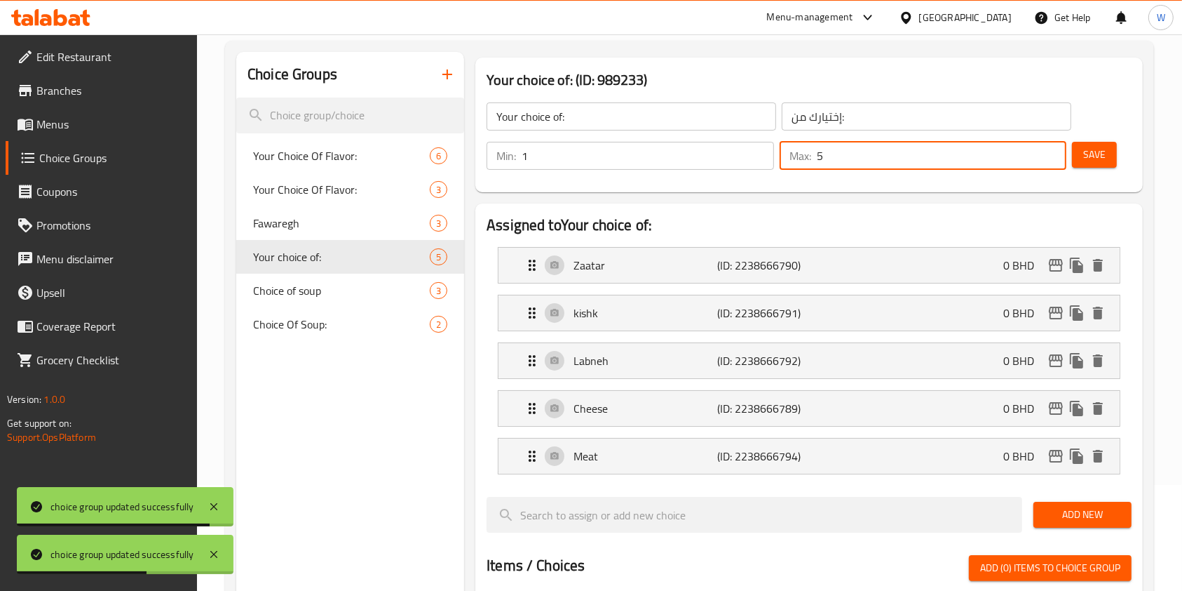
drag, startPoint x: 865, startPoint y: 150, endPoint x: 755, endPoint y: 159, distance: 110.4
click at [760, 157] on div "Min: 1 ​ Max: 5 ​" at bounding box center [776, 155] width 591 height 39
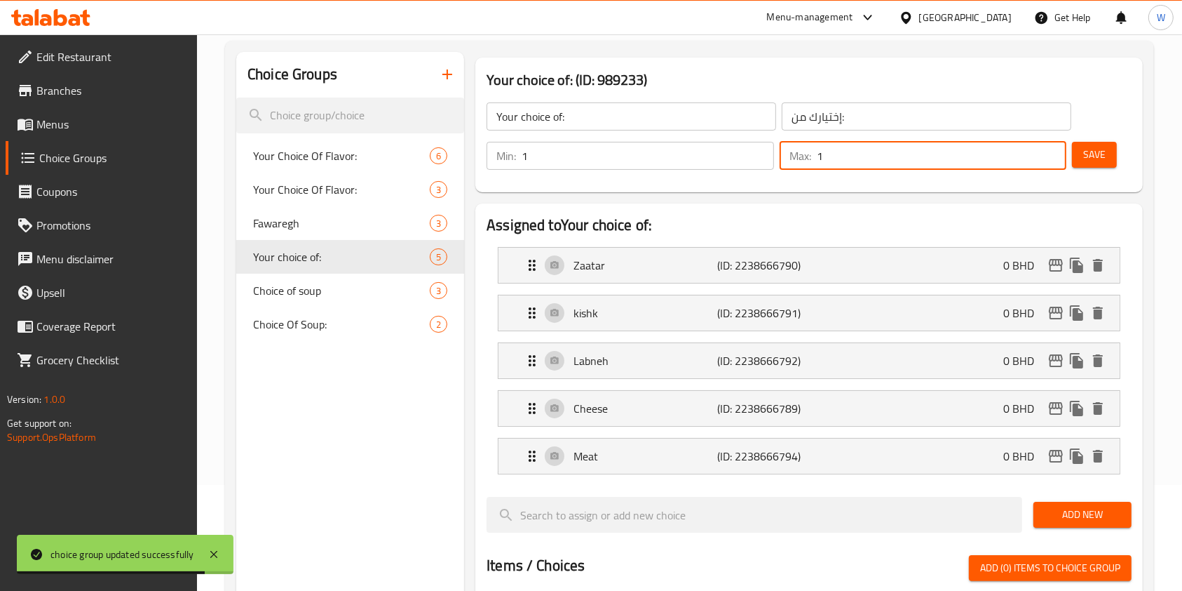
type input "1"
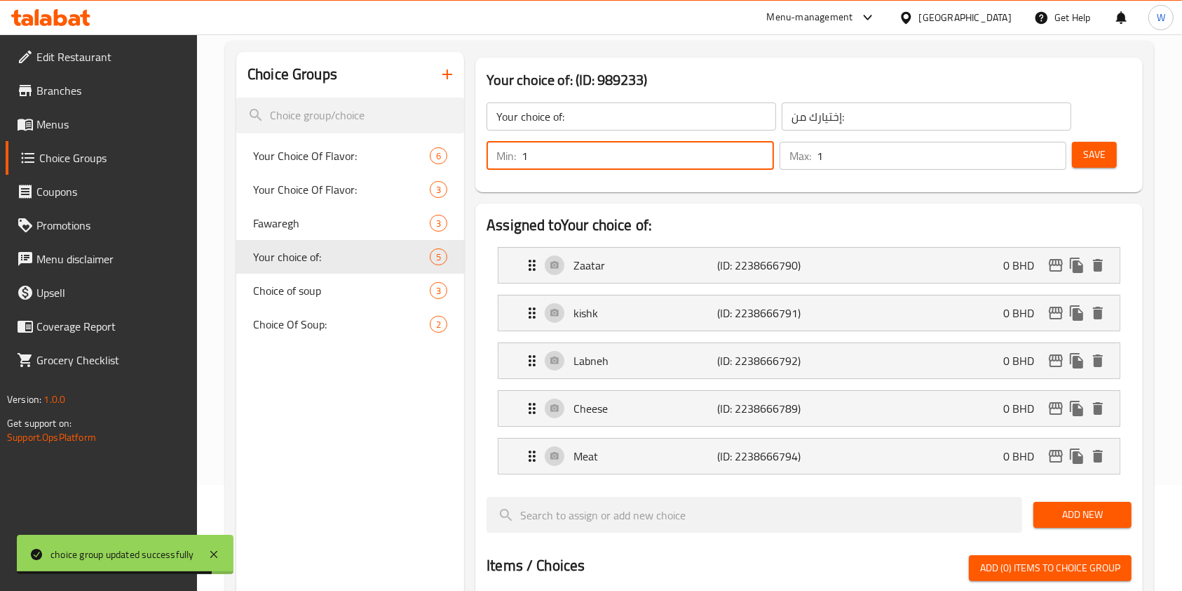
click at [450, 159] on div "Choice Groups Your Choice Of Flavor: 6 Your Choice Of Flavor: 3 Fawaregh 3 Your…" at bounding box center [692, 556] width 912 height 1009
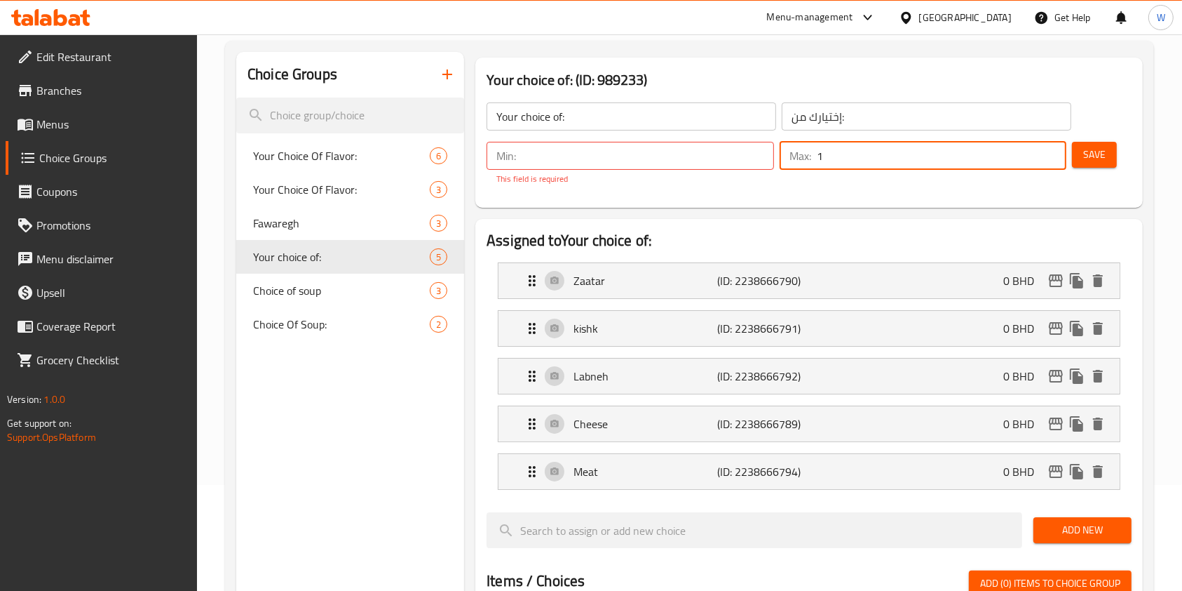
drag, startPoint x: 851, startPoint y: 152, endPoint x: 671, endPoint y: 150, distance: 180.3
click at [710, 150] on div "Min: ​ This field is required Max: 1 ​" at bounding box center [776, 163] width 591 height 55
type input "5"
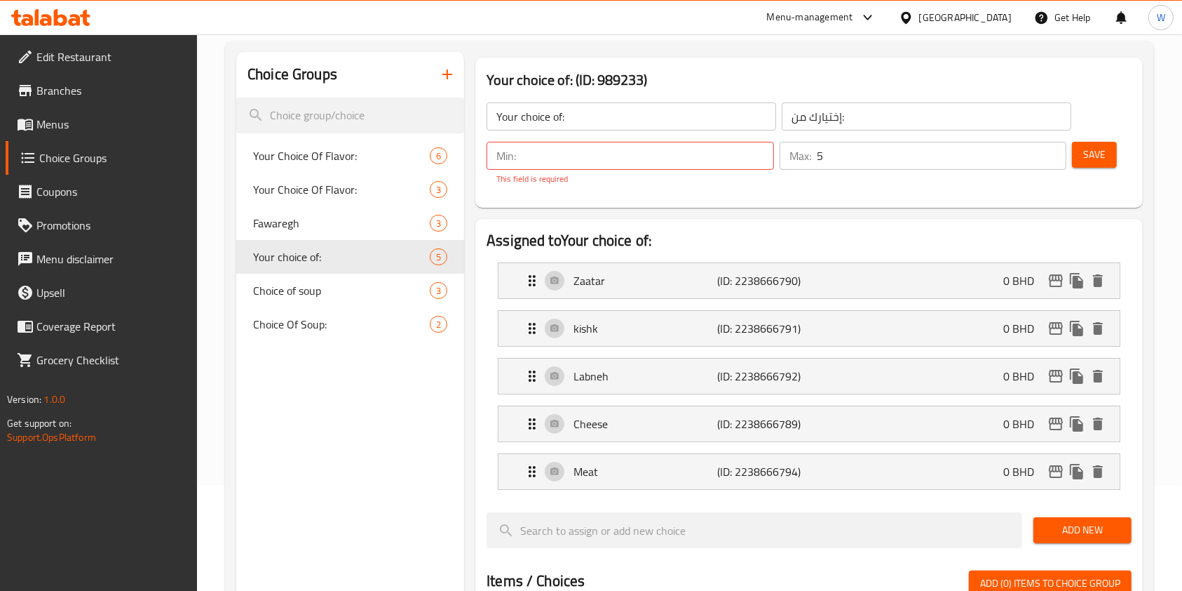
click at [784, 206] on div "Your choice of: (ID: 989233) Your choice of: ​ إختيارك من: ​ Min: ​ This field …" at bounding box center [810, 133] width 668 height 150
click at [1084, 162] on span "Save" at bounding box center [1095, 155] width 22 height 18
click at [613, 157] on input "number" at bounding box center [648, 156] width 252 height 28
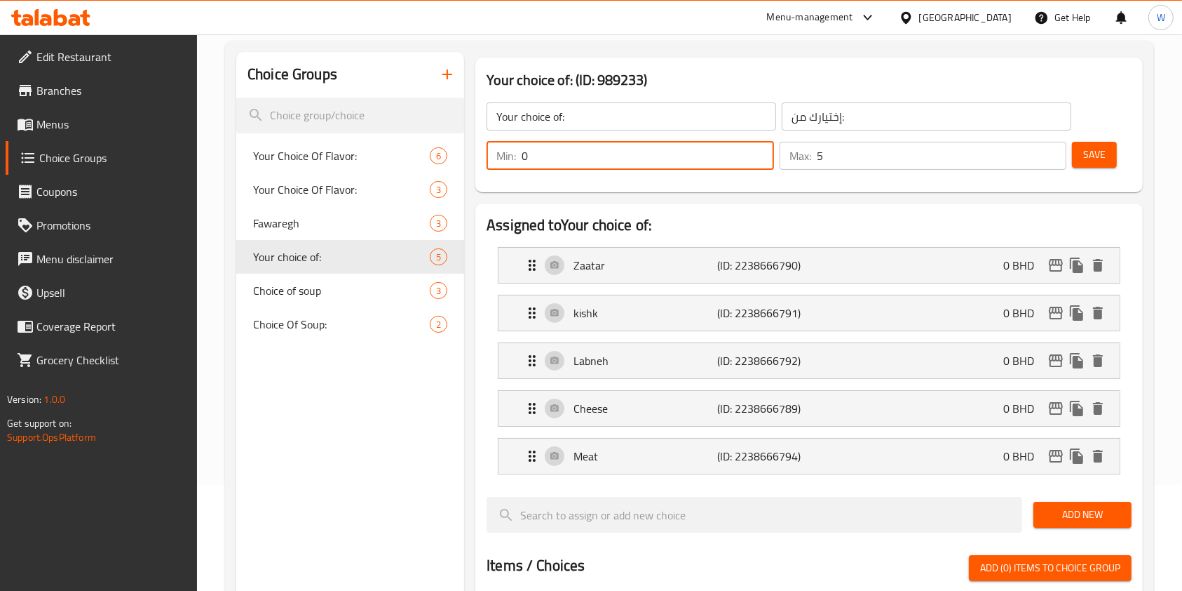
type input "0"
click at [1096, 155] on span "Save" at bounding box center [1095, 155] width 22 height 18
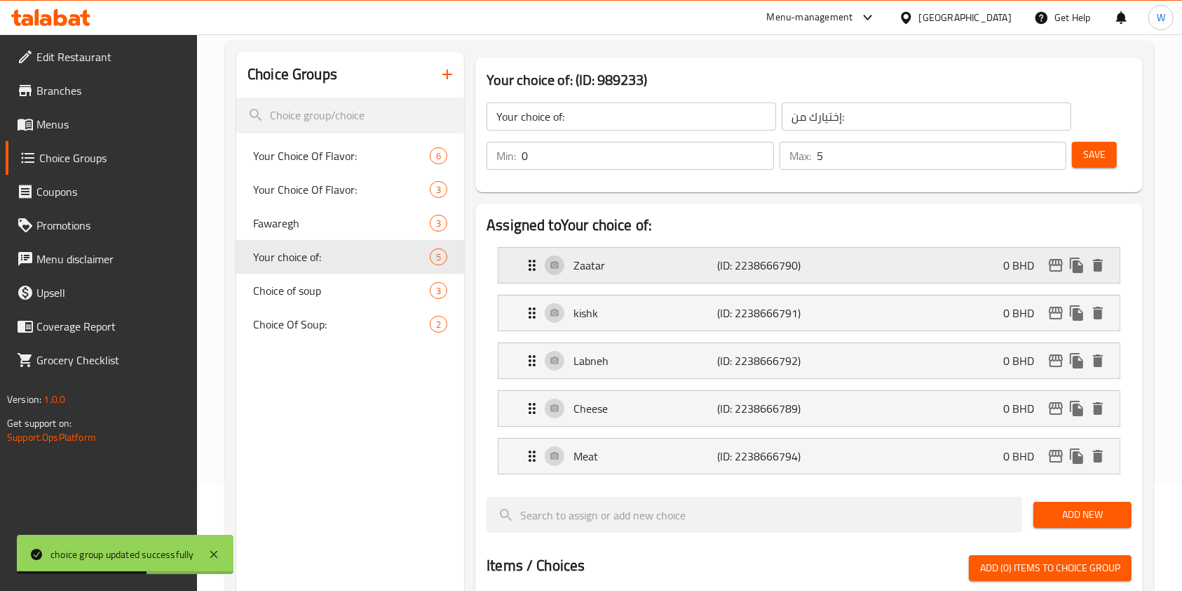
click at [1051, 269] on icon "edit" at bounding box center [1056, 265] width 17 height 17
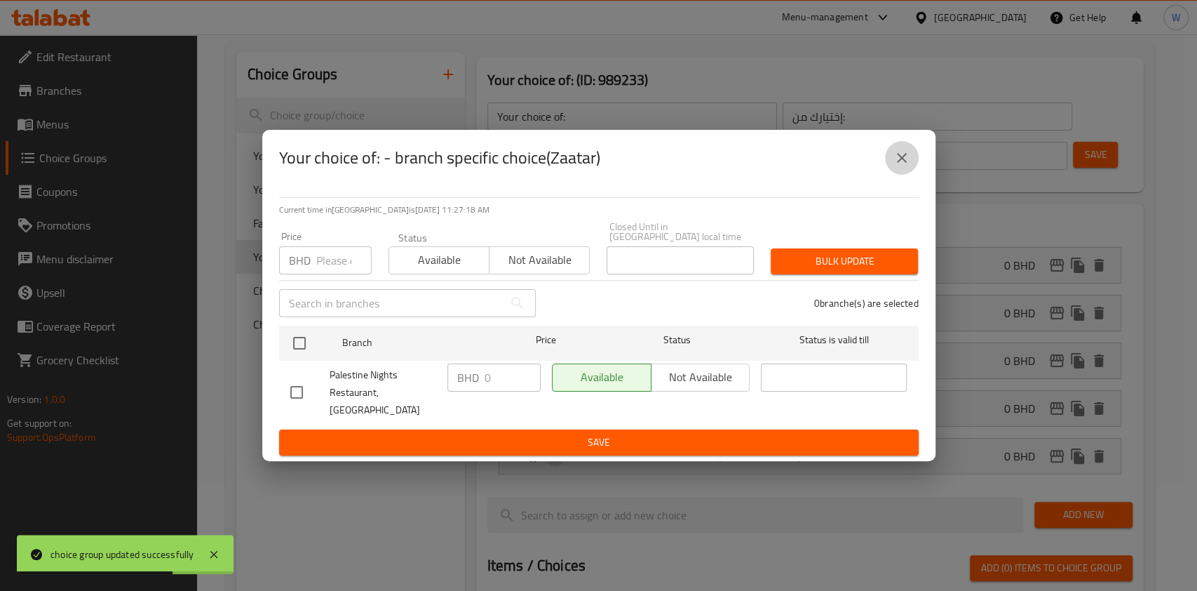
click at [904, 165] on icon "close" at bounding box center [902, 157] width 17 height 17
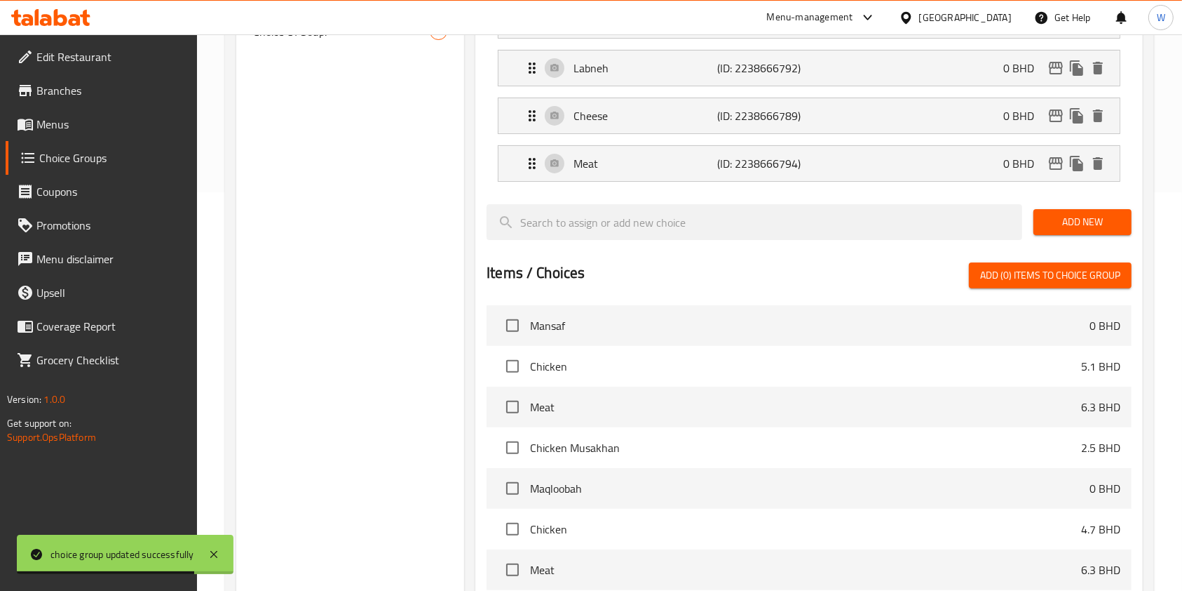
scroll to position [615, 0]
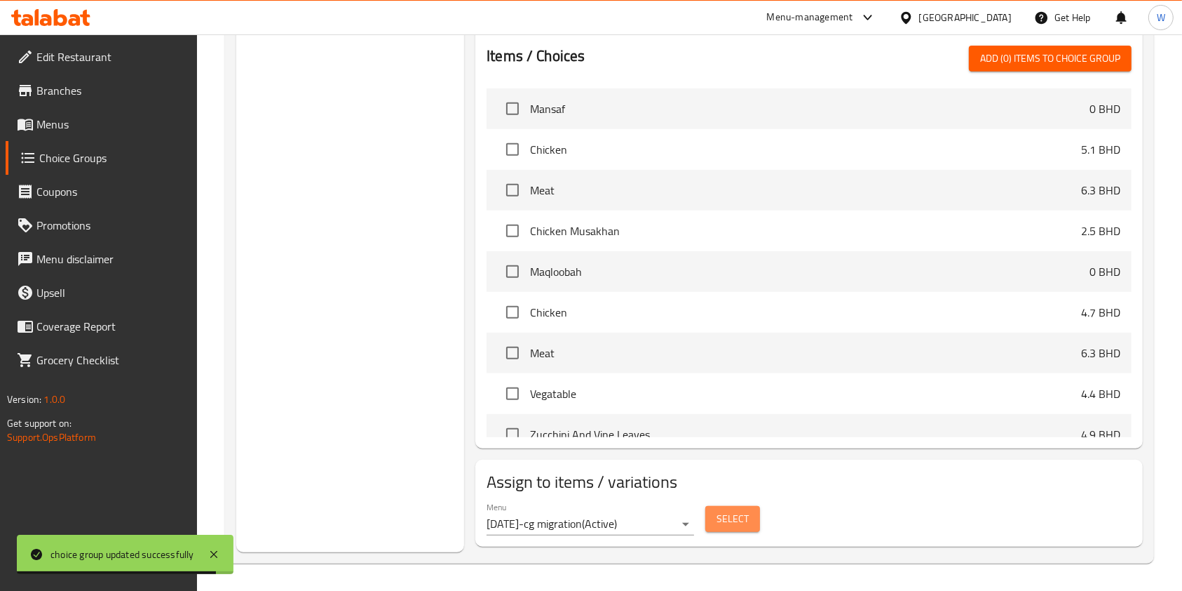
click at [727, 515] on span "Select" at bounding box center [733, 519] width 32 height 18
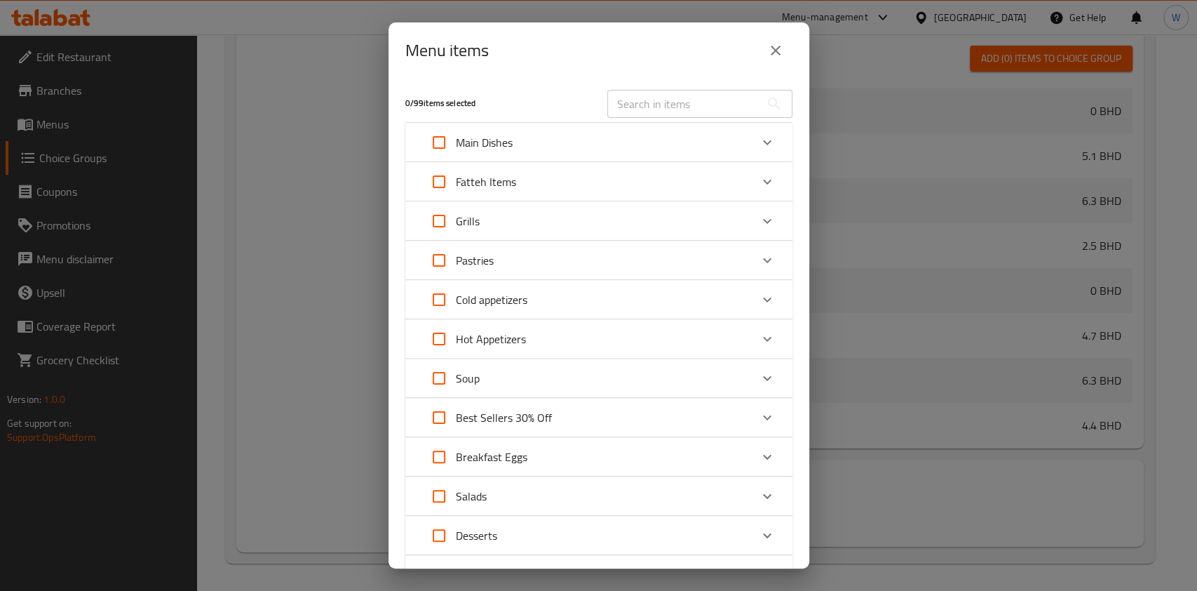
click at [702, 107] on input "text" at bounding box center [683, 104] width 153 height 28
paste input "Mini Shakhtoorah"
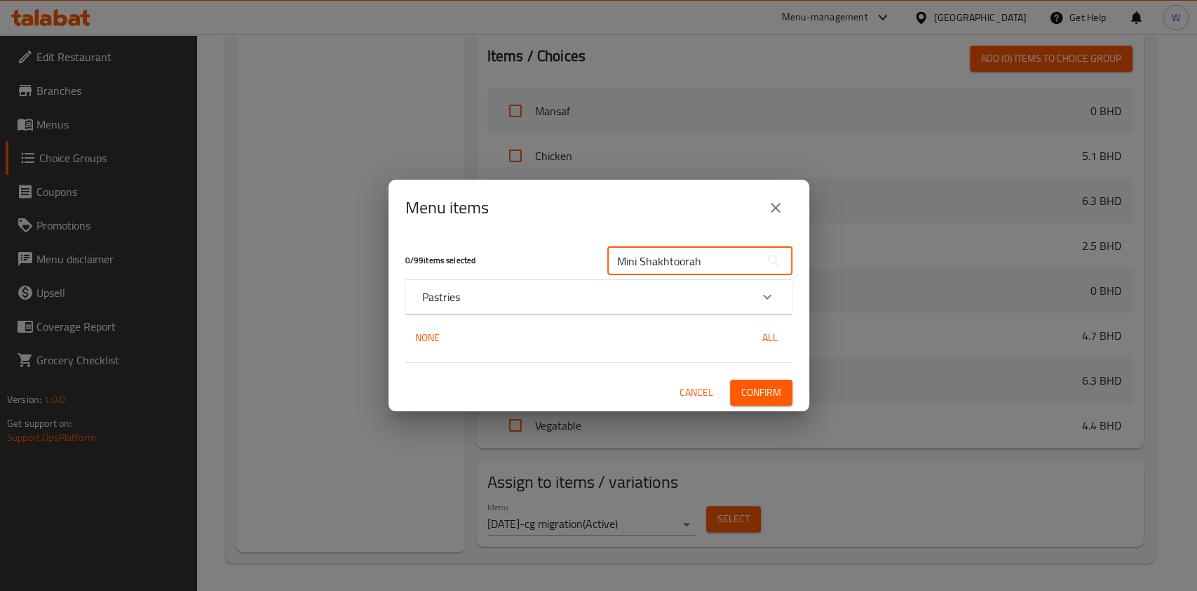
type input "Mini Shakhtoorah"
click at [627, 290] on div "Pastries" at bounding box center [586, 296] width 328 height 17
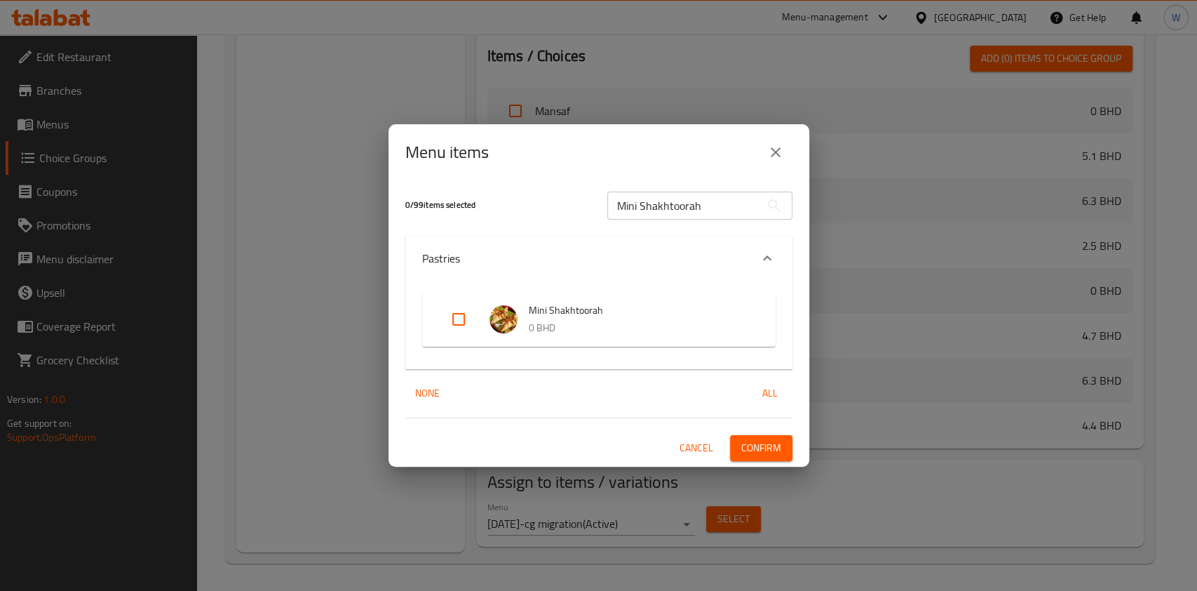
click at [470, 314] on input "Expand" at bounding box center [459, 319] width 34 height 34
checkbox input "true"
click at [776, 446] on span "Confirm" at bounding box center [761, 448] width 40 height 18
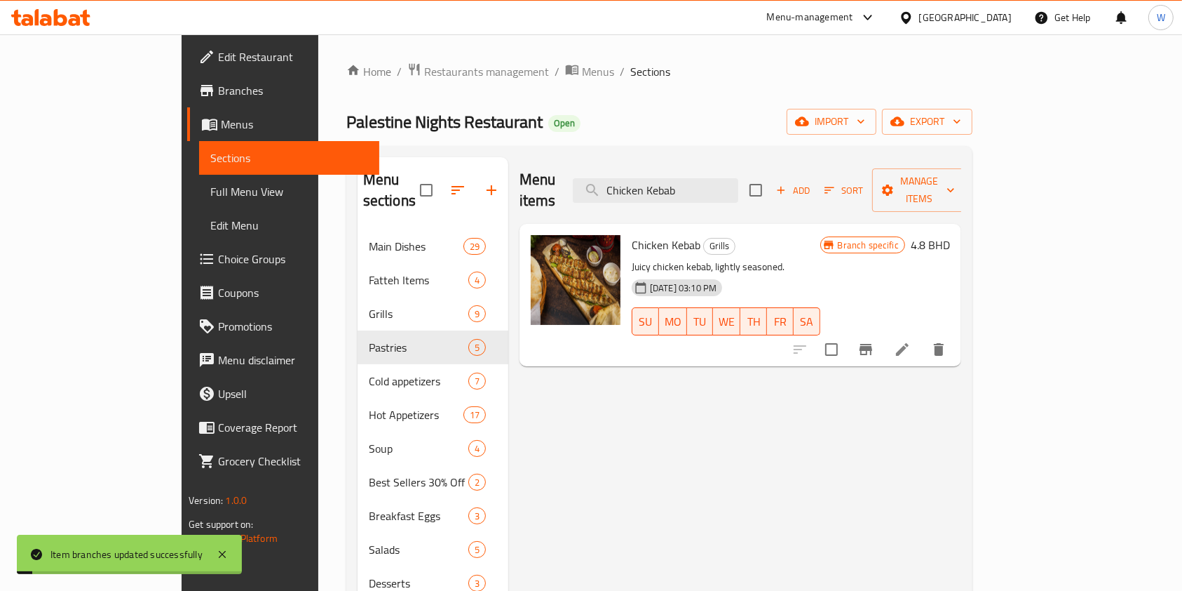
click at [749, 196] on div "Menu items Chicken Kebab Add Sort Manage items" at bounding box center [741, 190] width 442 height 67
click at [739, 181] on input "Chicken Kebab" at bounding box center [656, 190] width 166 height 25
paste input "Meat"
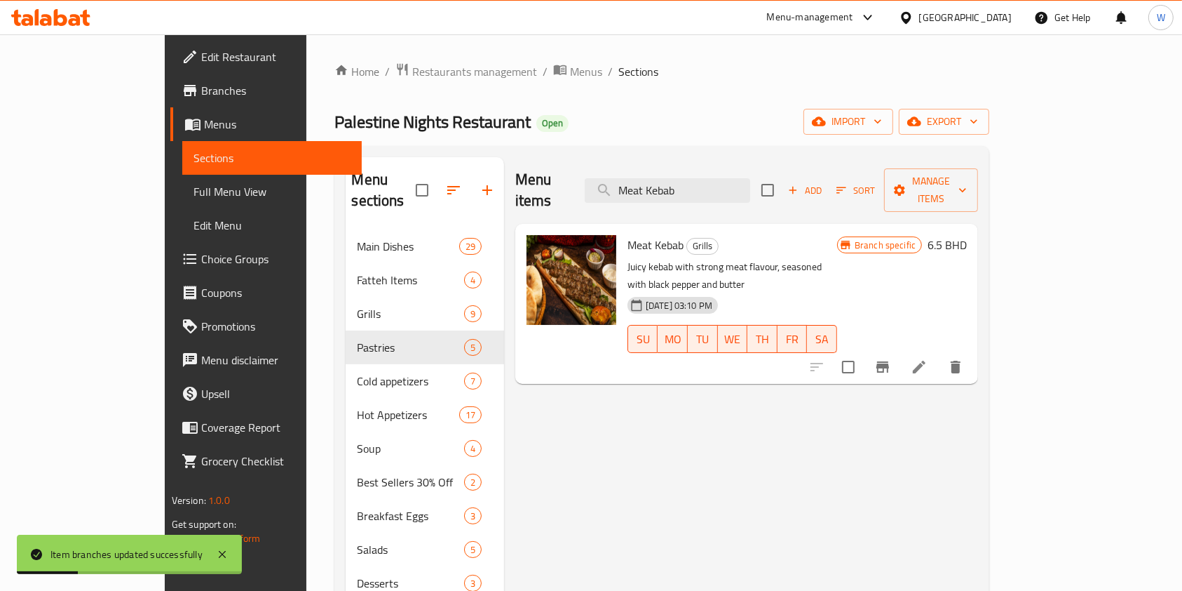
type input "Meat Kebab"
click at [891, 358] on icon "Branch-specific-item" at bounding box center [883, 366] width 17 height 17
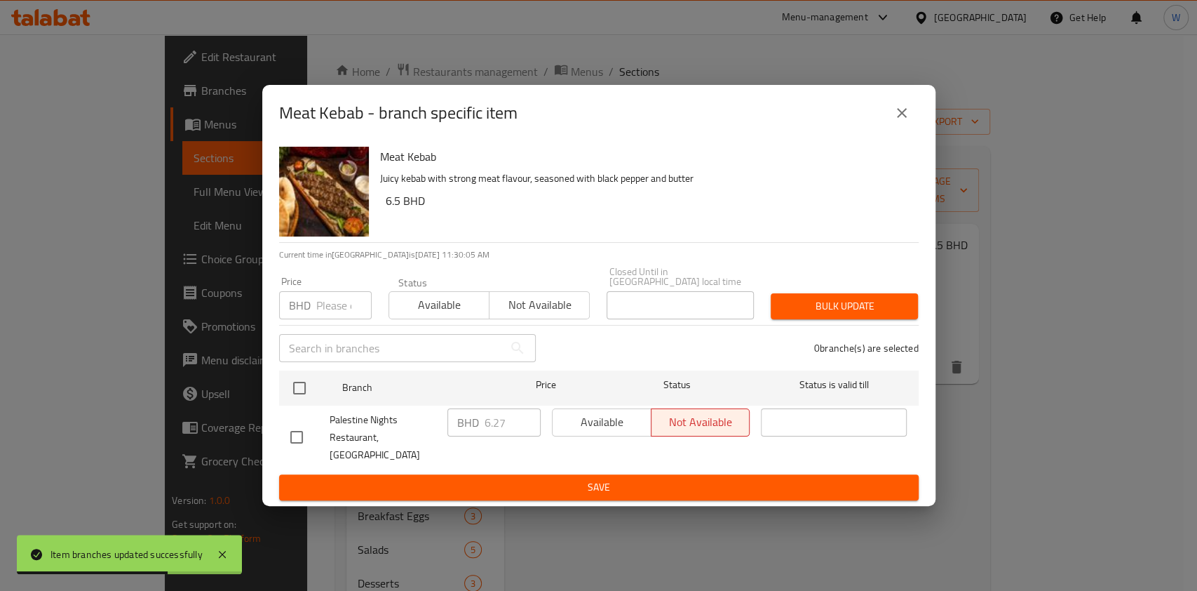
drag, startPoint x: 306, startPoint y: 316, endPoint x: 322, endPoint y: 311, distance: 16.9
click at [306, 314] on p "BHD" at bounding box center [300, 305] width 22 height 17
click at [326, 309] on input "number" at bounding box center [343, 305] width 55 height 28
paste input "7.8"
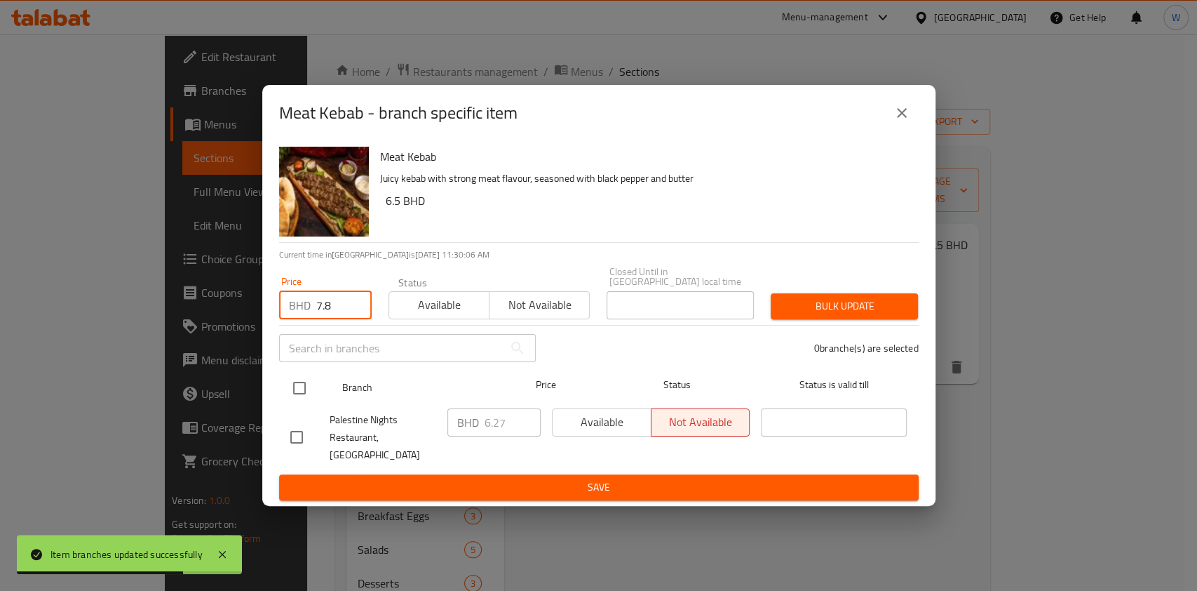
type input "7.8"
drag, startPoint x: 293, startPoint y: 395, endPoint x: 321, endPoint y: 391, distance: 27.7
click at [293, 396] on input "checkbox" at bounding box center [299, 387] width 29 height 29
checkbox input "true"
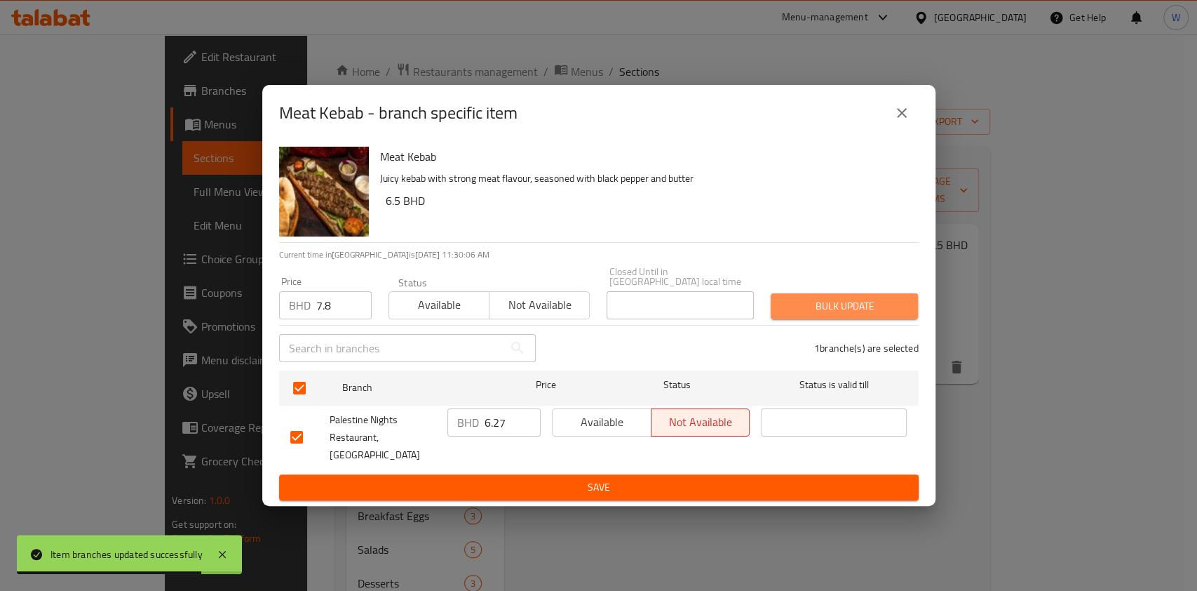
click at [834, 304] on span "Bulk update" at bounding box center [844, 306] width 125 height 18
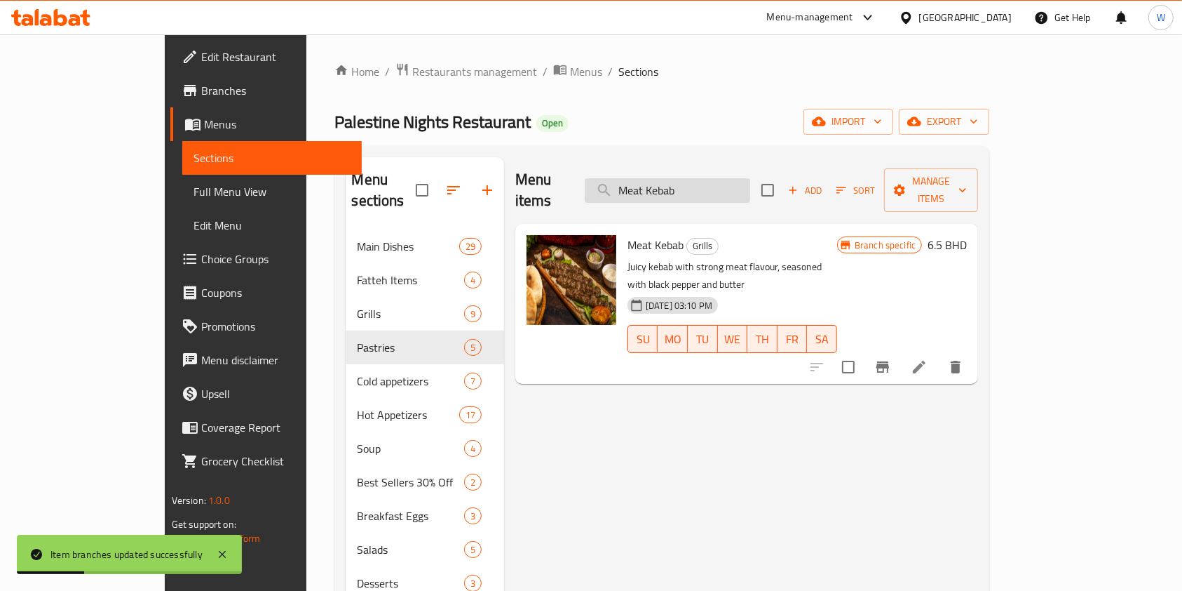
click at [750, 182] on input "Meat Kebab" at bounding box center [668, 190] width 166 height 25
paste input "ix Grills"
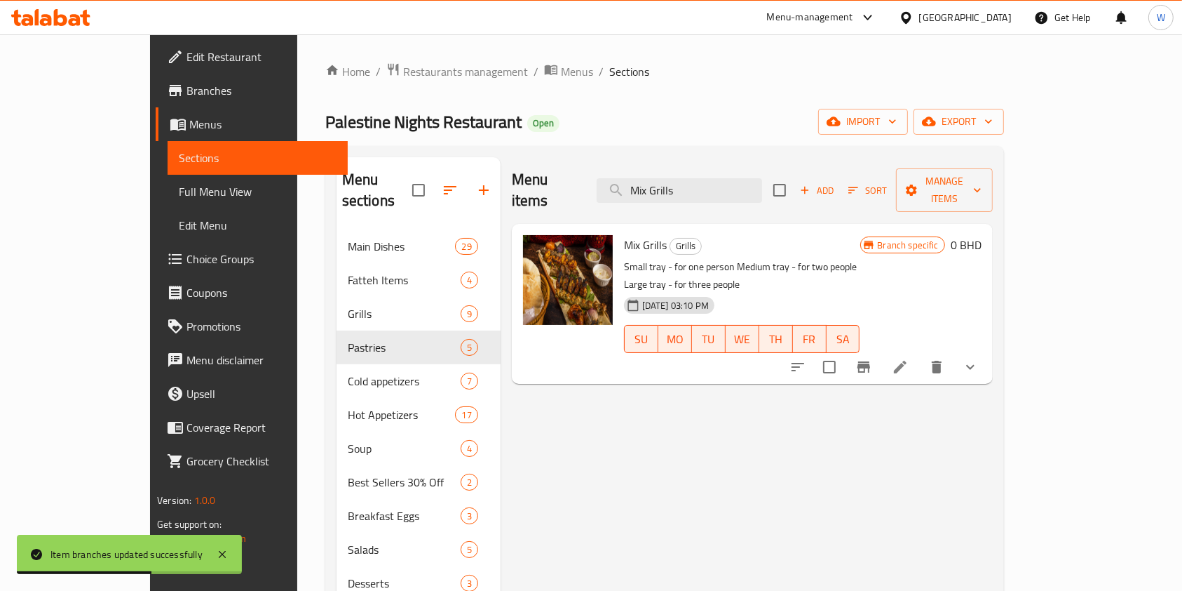
type input "Mix Grills"
click at [979, 358] on icon "show more" at bounding box center [970, 366] width 17 height 17
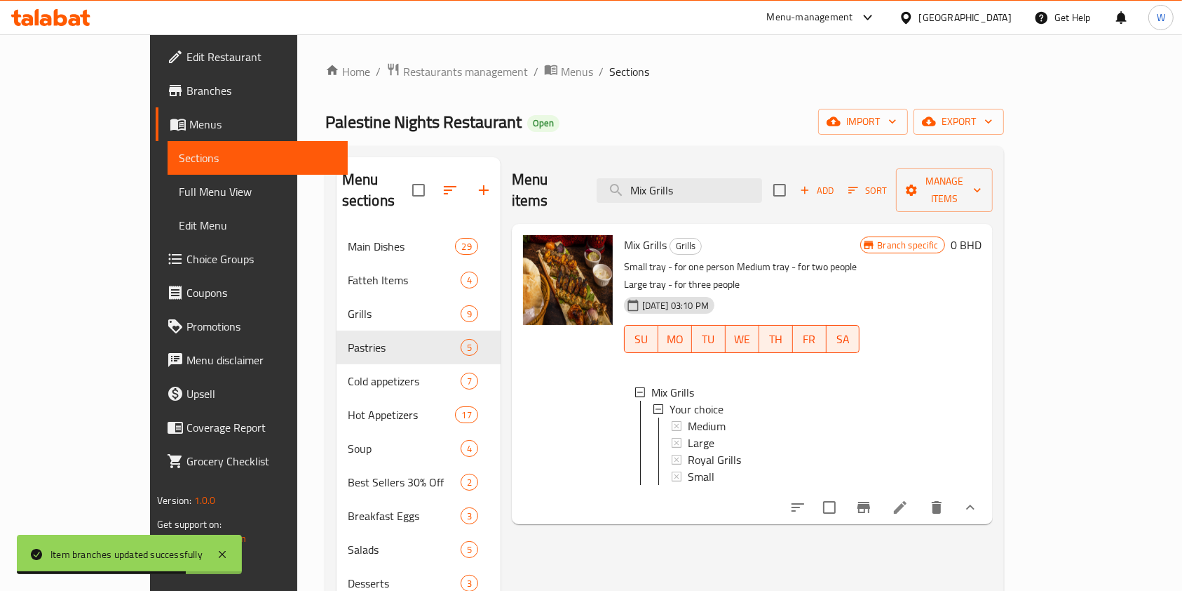
click at [920, 494] on li at bounding box center [900, 506] width 39 height 25
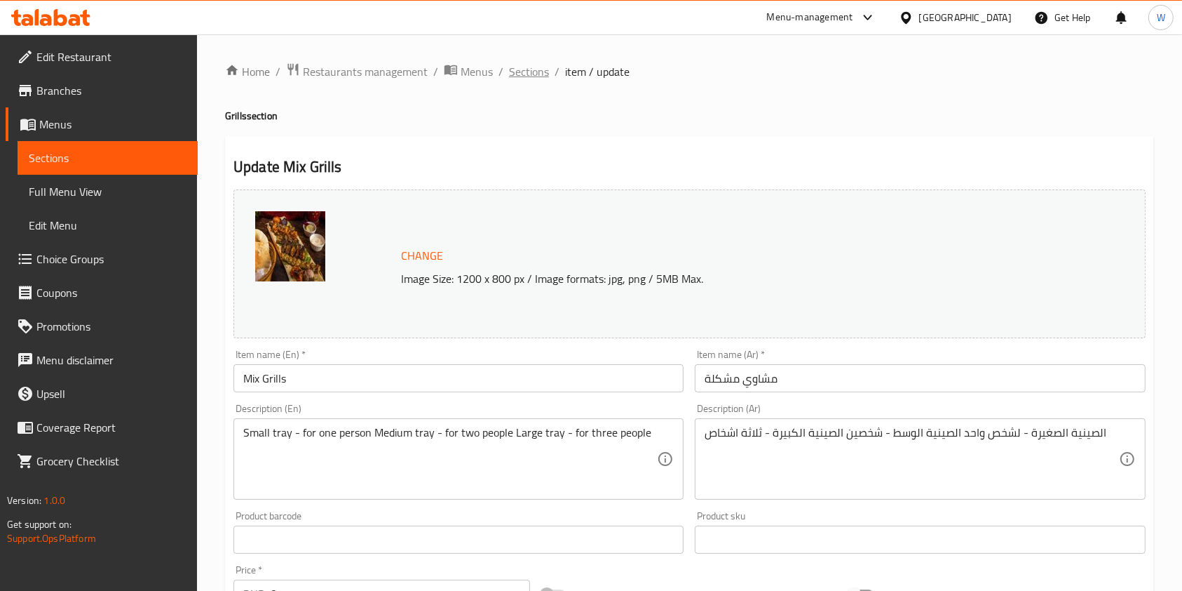
click at [536, 75] on span "Sections" at bounding box center [529, 71] width 40 height 17
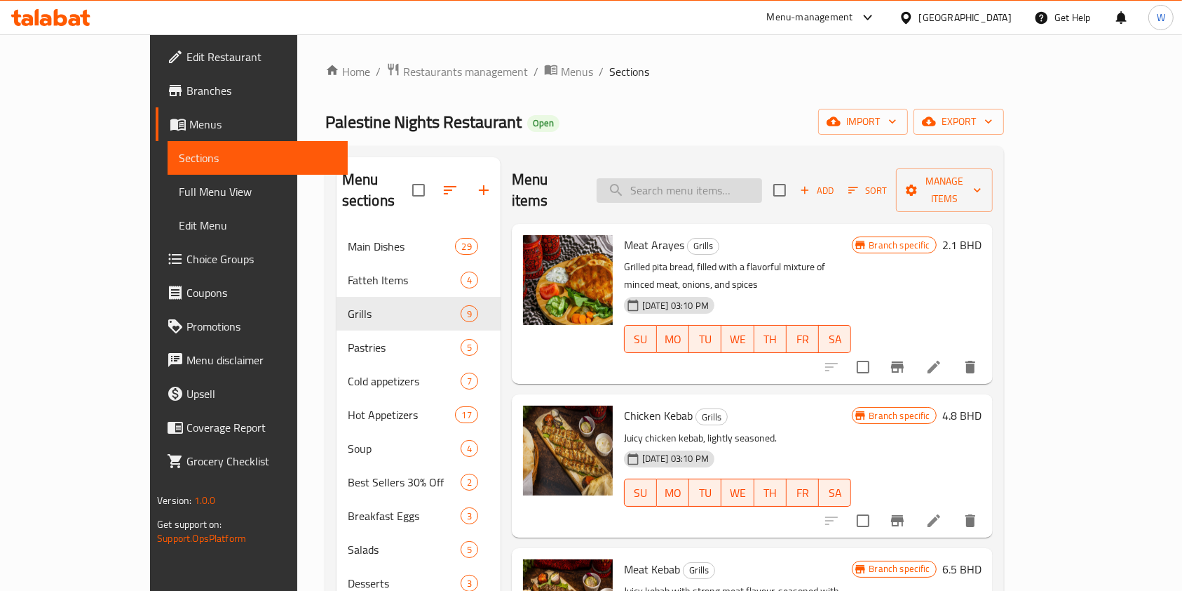
click at [710, 178] on input "search" at bounding box center [680, 190] width 166 height 25
paste input "Mix Grills"
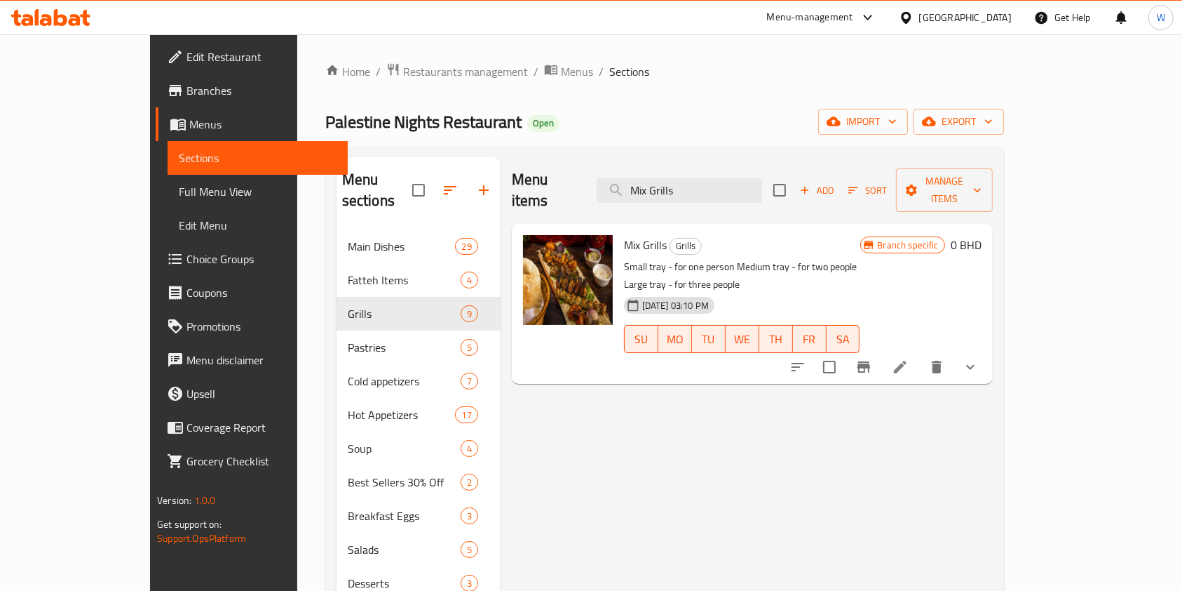
type input "Mix Grills"
click at [979, 358] on icon "show more" at bounding box center [970, 366] width 17 height 17
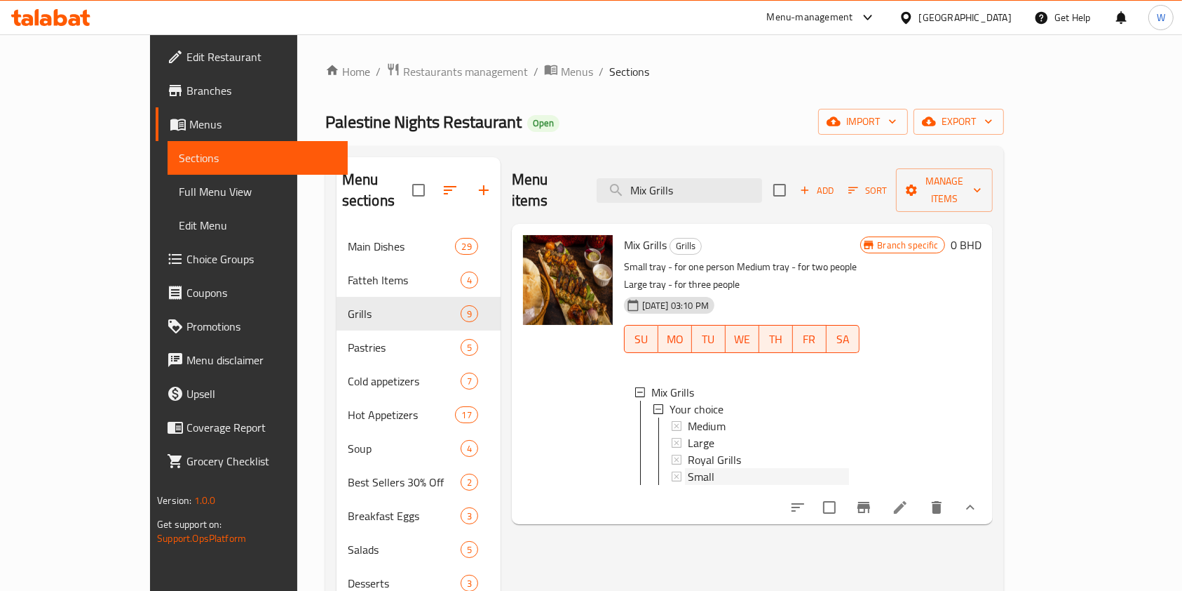
click at [713, 468] on div "Small" at bounding box center [768, 476] width 161 height 17
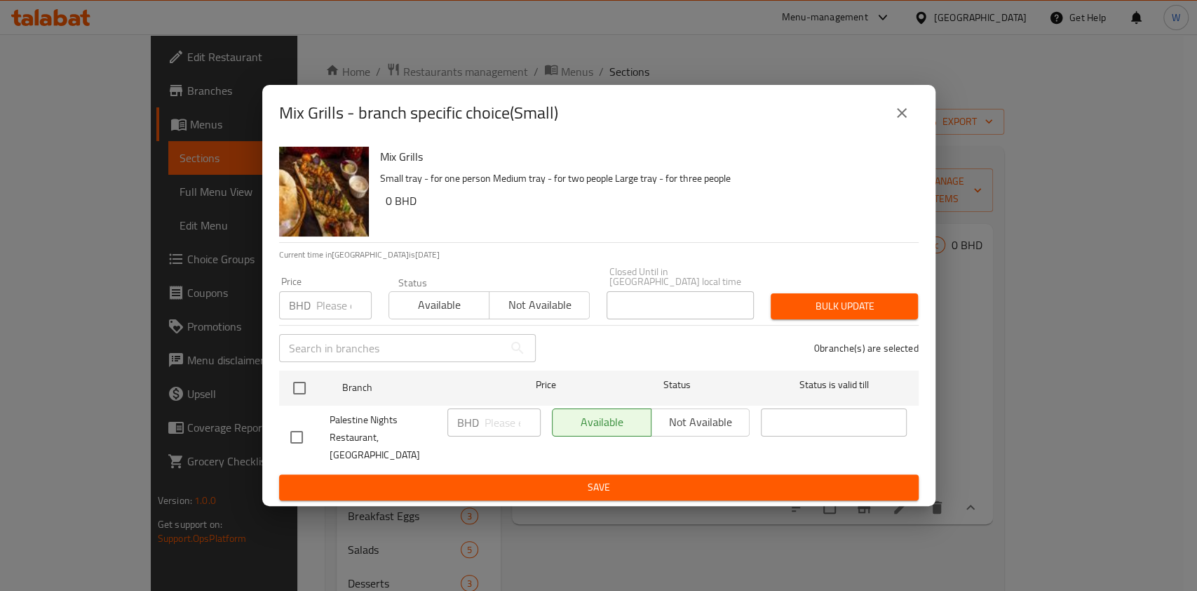
click at [325, 308] on input "number" at bounding box center [343, 305] width 55 height 28
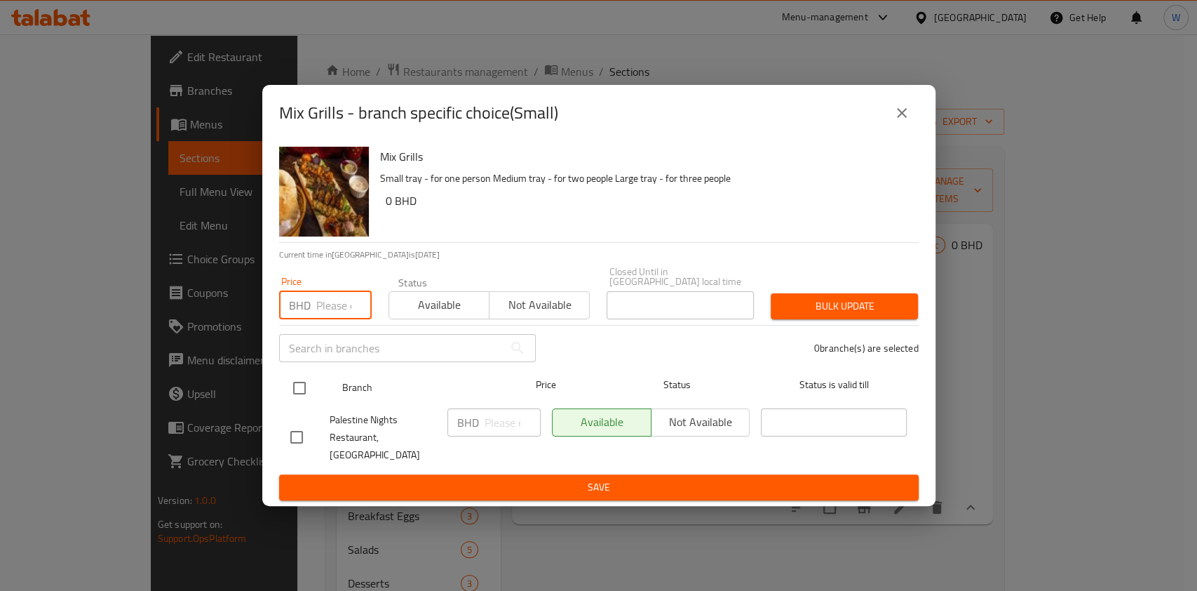
paste input "8.700"
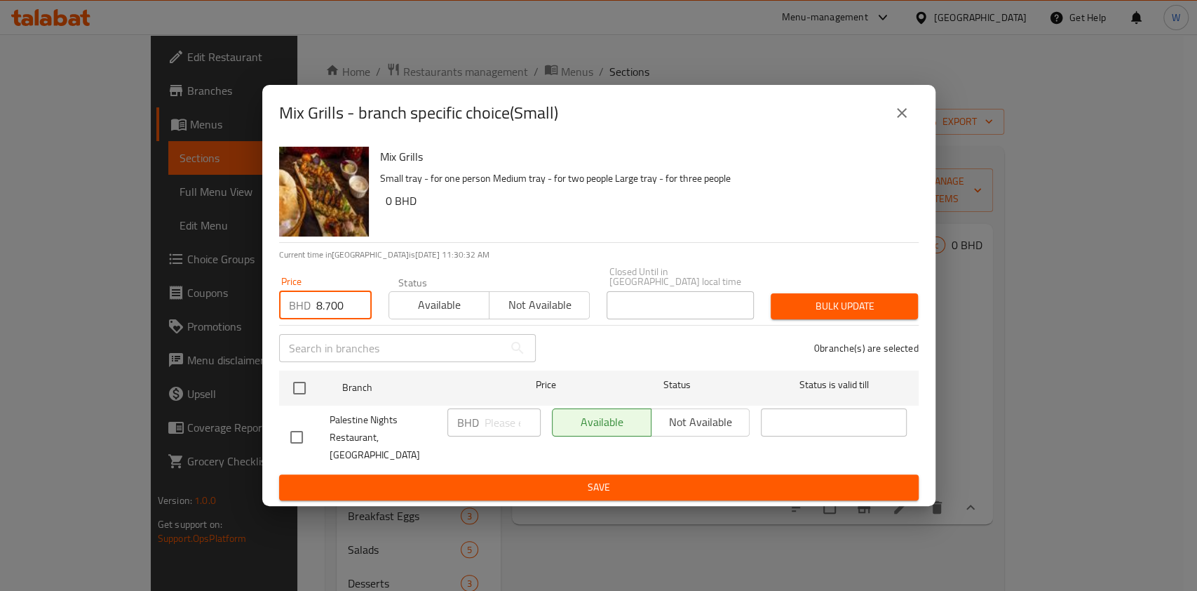
type input "8.700"
click at [303, 407] on div "Palestine Nights Restaurant, [GEOGRAPHIC_DATA]" at bounding box center [363, 437] width 157 height 69
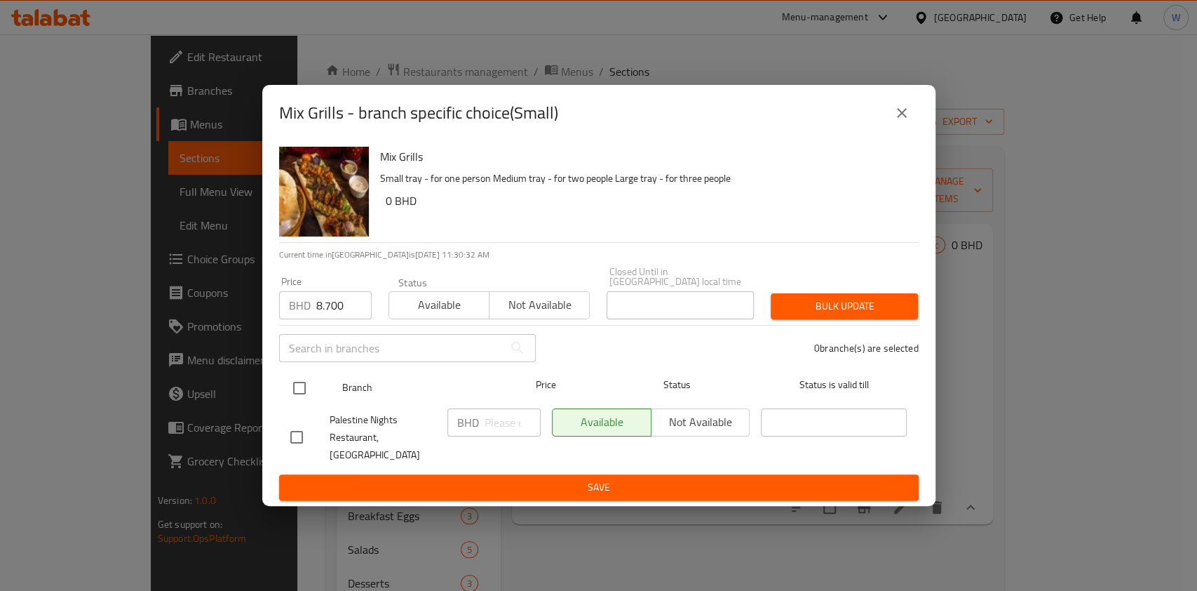
click at [301, 391] on input "checkbox" at bounding box center [299, 387] width 29 height 29
checkbox input "true"
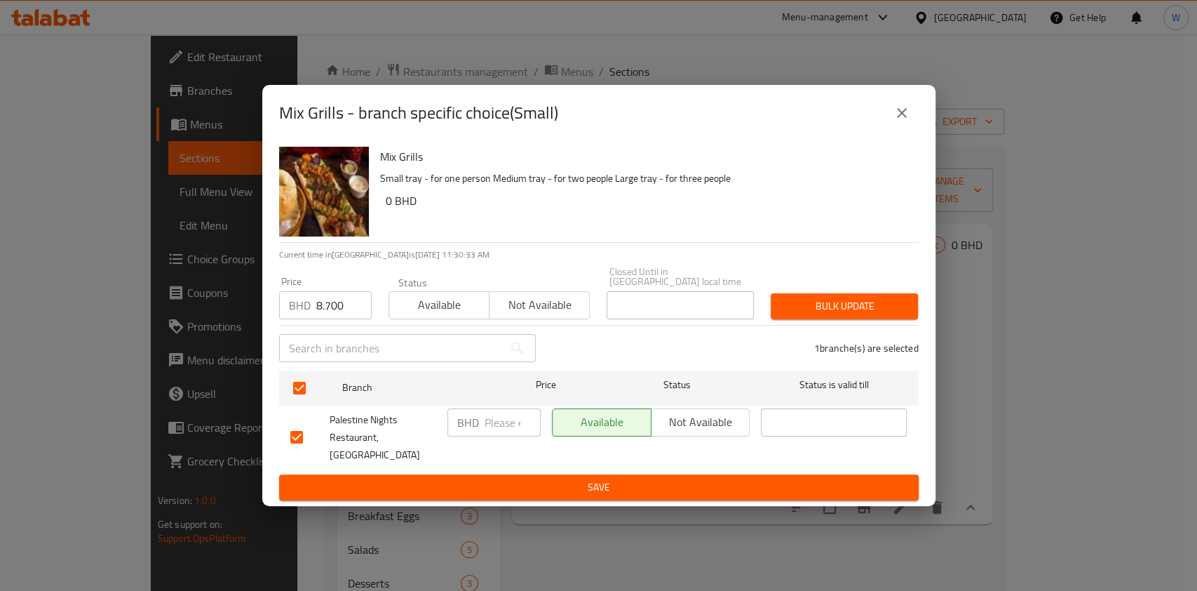
click at [830, 302] on span "Bulk update" at bounding box center [844, 306] width 125 height 18
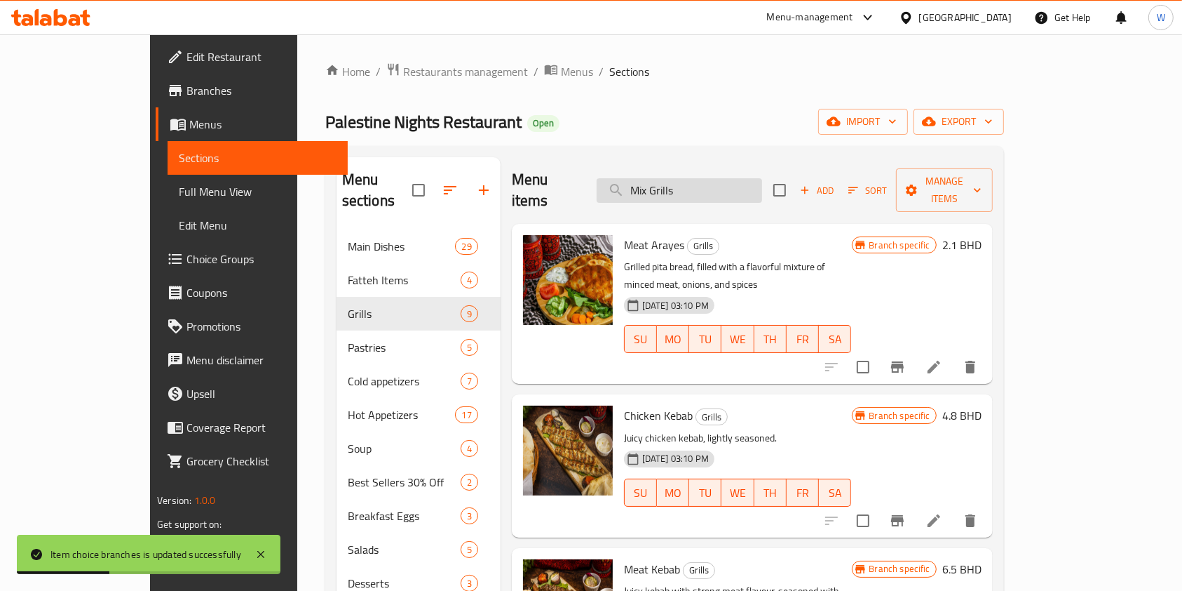
click at [729, 179] on input "Mix Grills" at bounding box center [680, 190] width 166 height 25
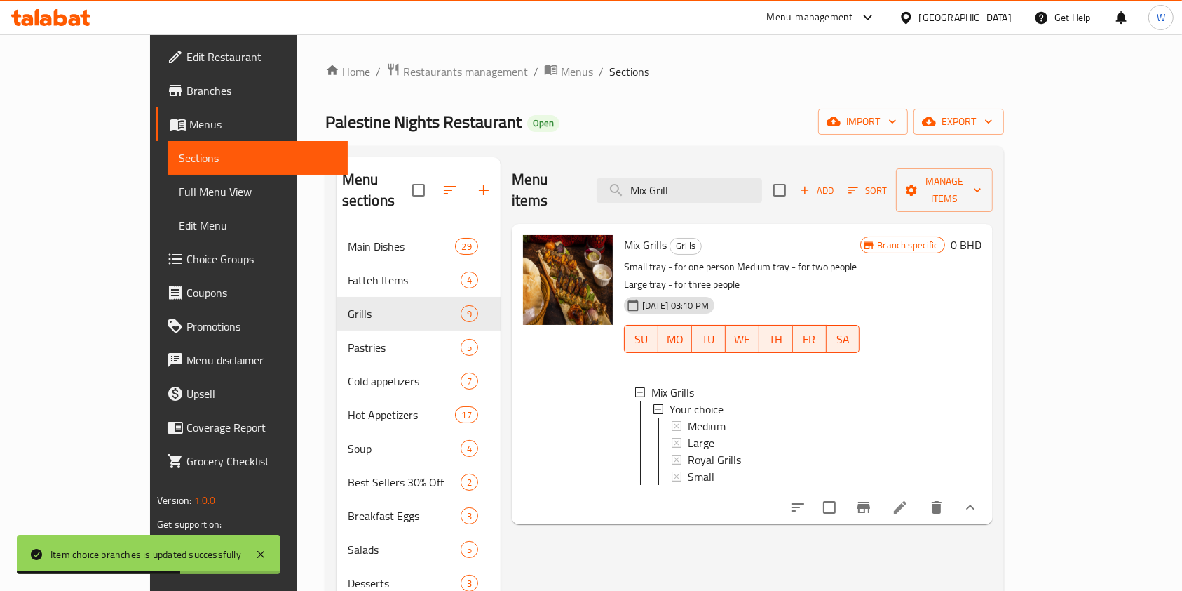
type input "Mix Grill"
click at [697, 417] on div "Medium" at bounding box center [768, 425] width 161 height 17
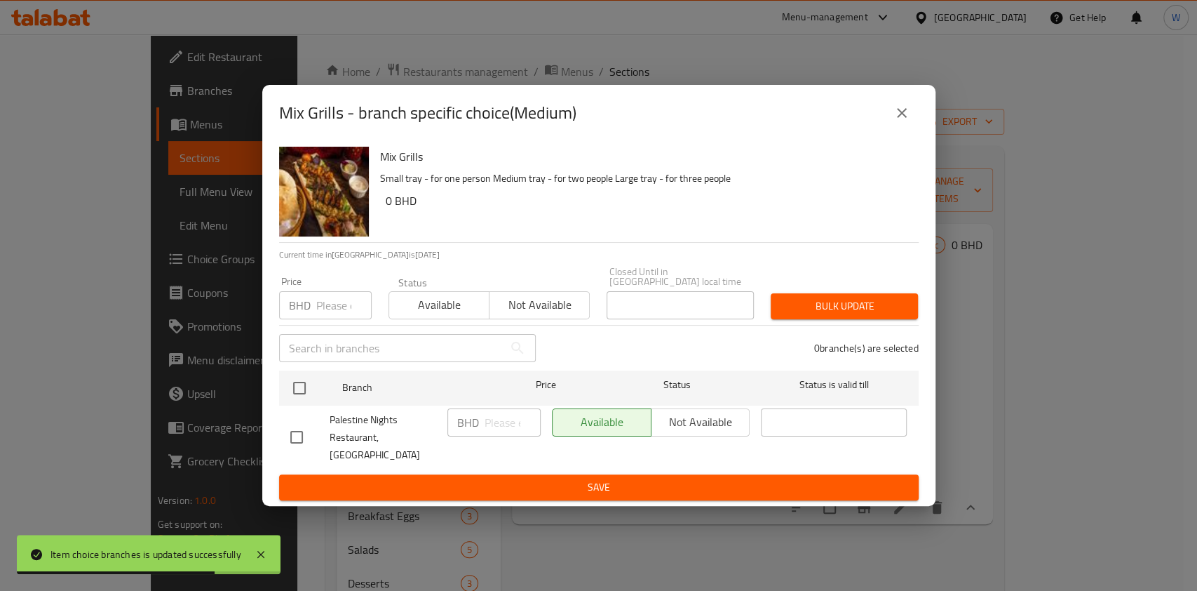
click at [337, 314] on input "number" at bounding box center [343, 305] width 55 height 28
paste input "15.650"
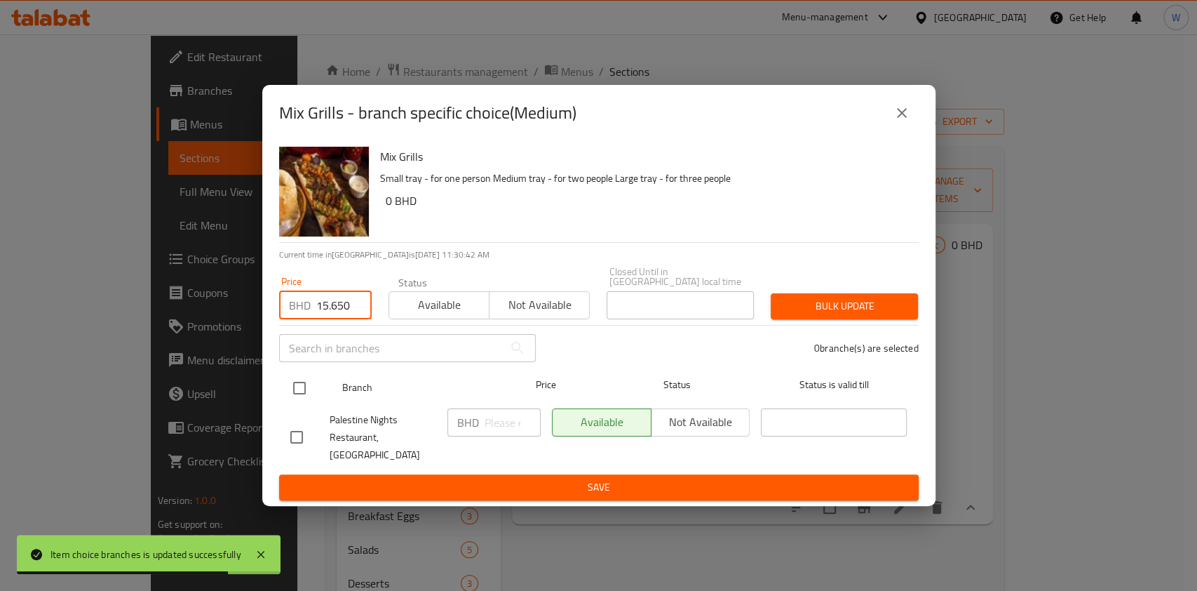
type input "15.650"
click at [304, 388] on input "checkbox" at bounding box center [299, 387] width 29 height 29
checkbox input "true"
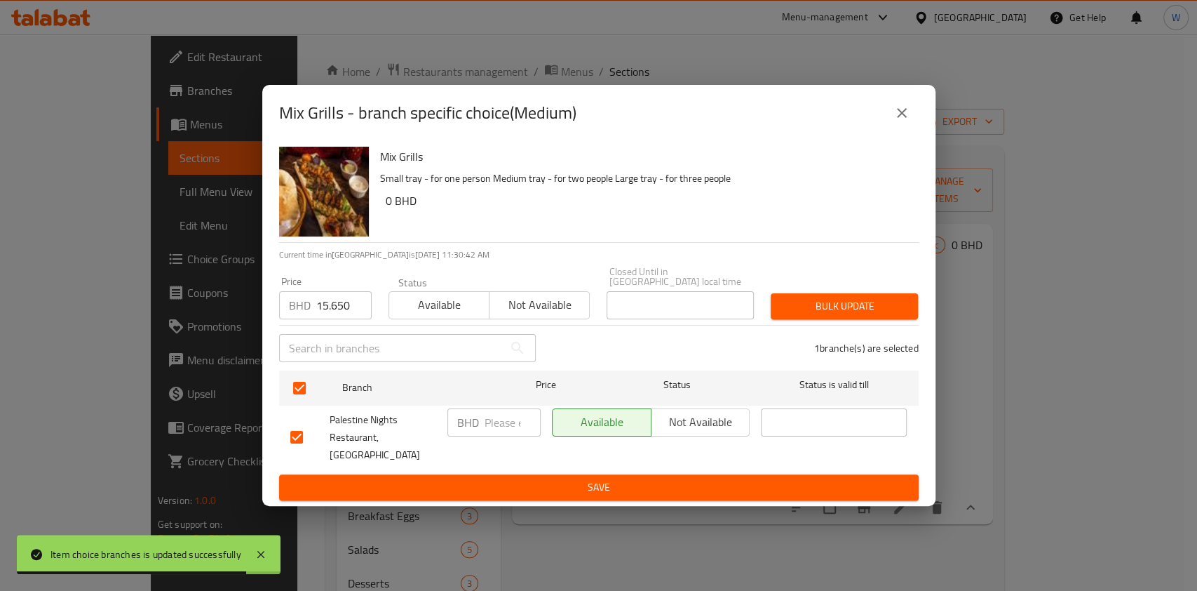
click at [827, 297] on button "Bulk update" at bounding box center [844, 306] width 147 height 26
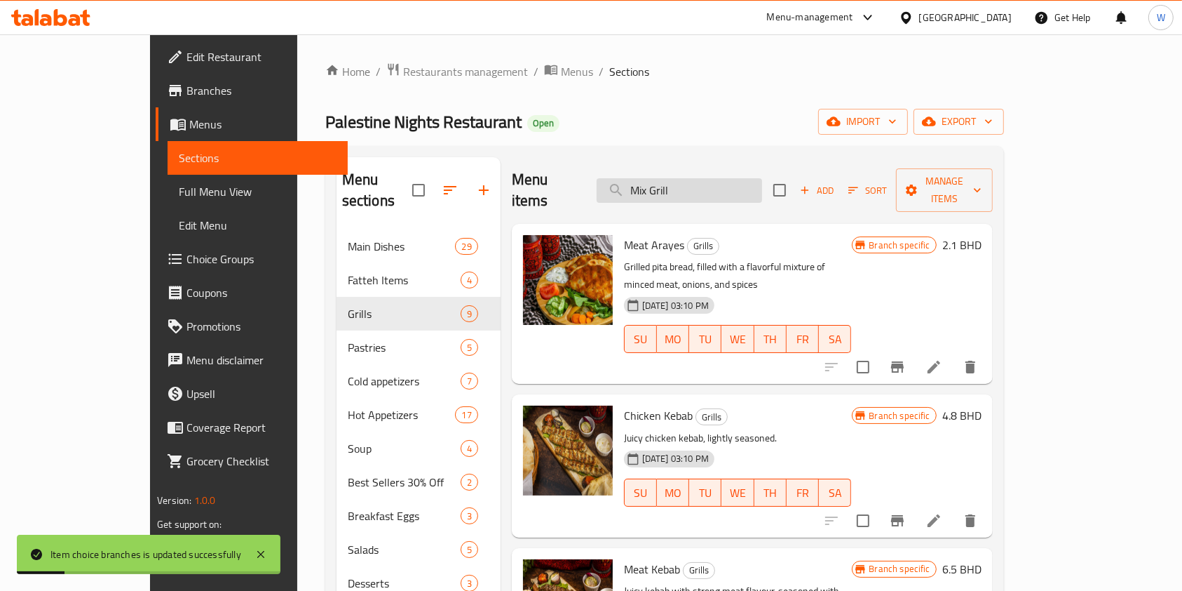
click at [757, 182] on input "Mix Grill" at bounding box center [680, 190] width 166 height 25
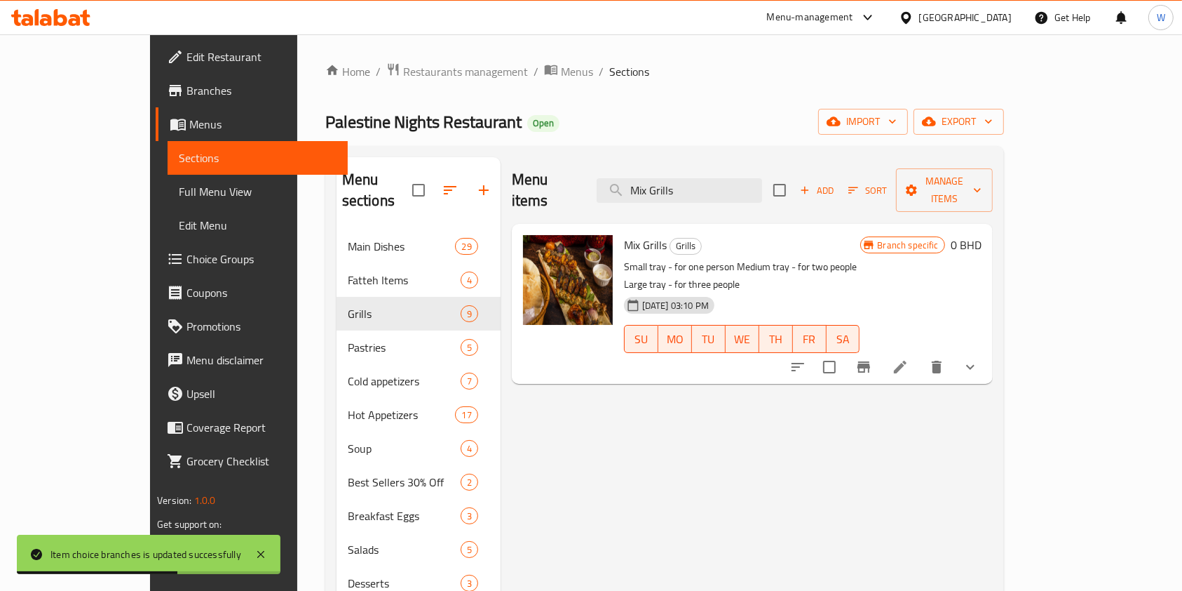
type input "Mix Grills"
click at [988, 350] on div at bounding box center [884, 367] width 206 height 34
click at [988, 350] on button "show more" at bounding box center [971, 367] width 34 height 34
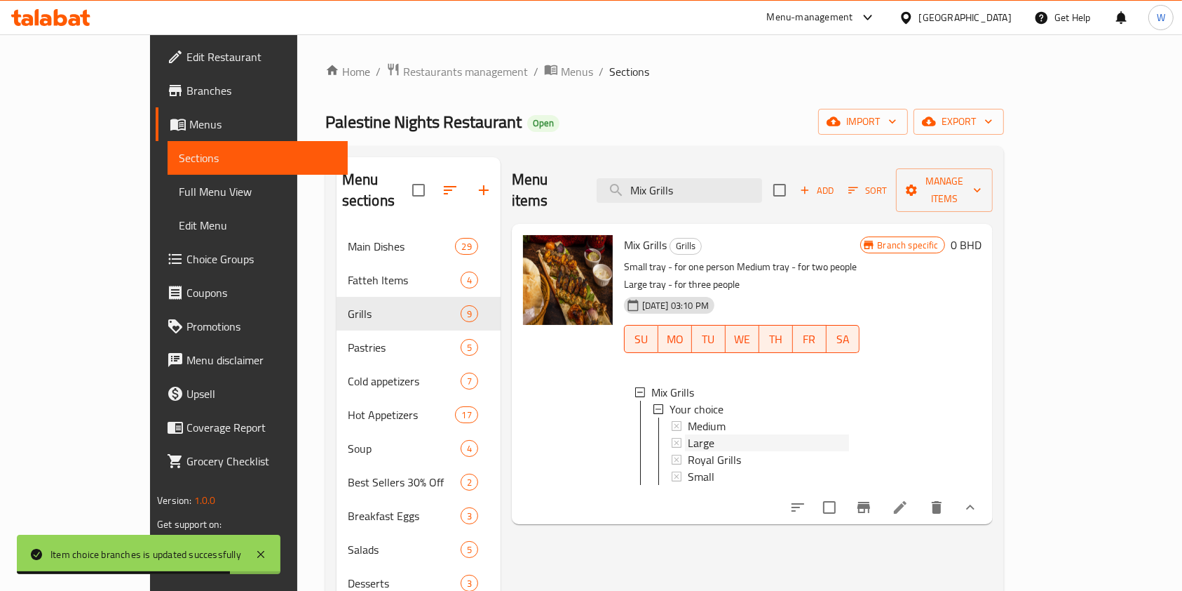
click at [732, 434] on div "Large" at bounding box center [768, 442] width 161 height 17
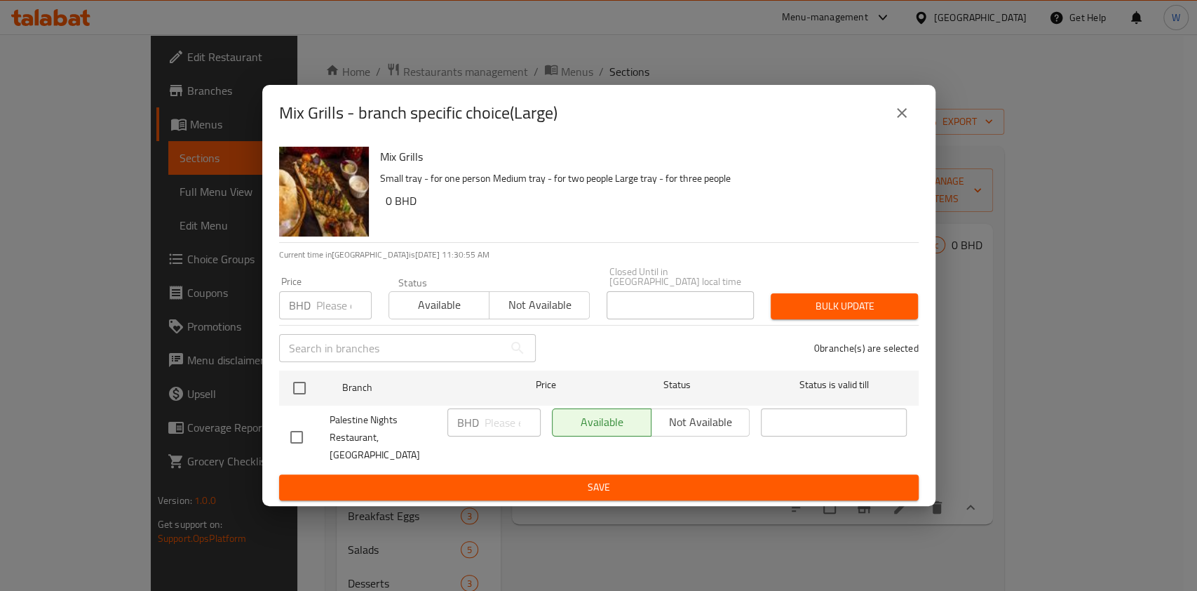
click at [346, 314] on input "number" at bounding box center [343, 305] width 55 height 28
paste input "22.550"
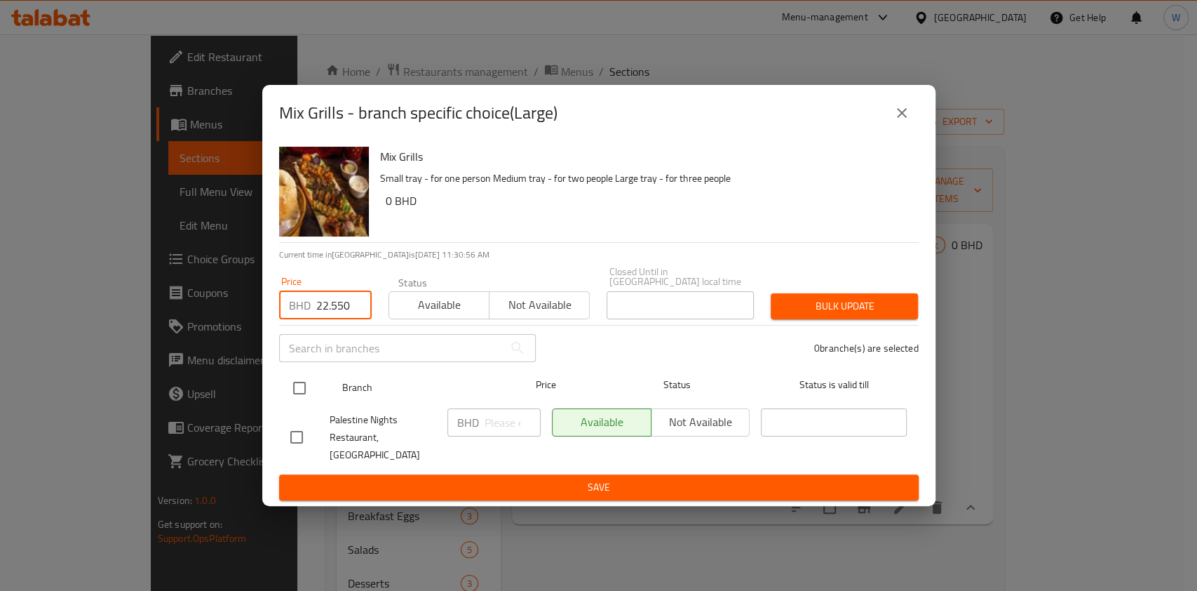
type input "22.550"
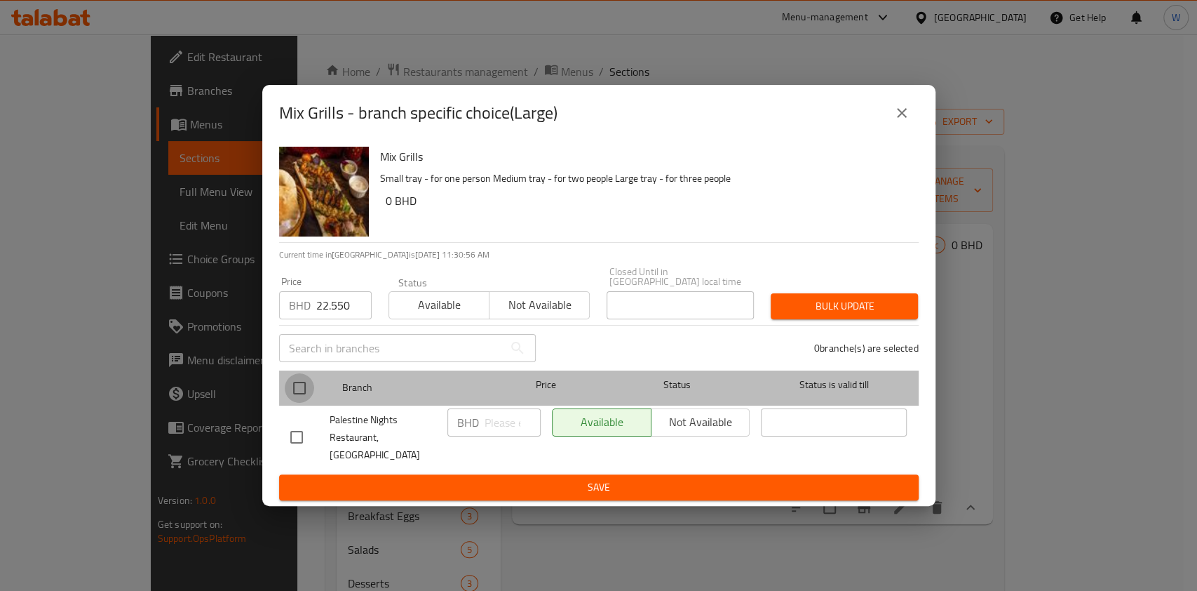
click at [307, 380] on input "checkbox" at bounding box center [299, 387] width 29 height 29
checkbox input "true"
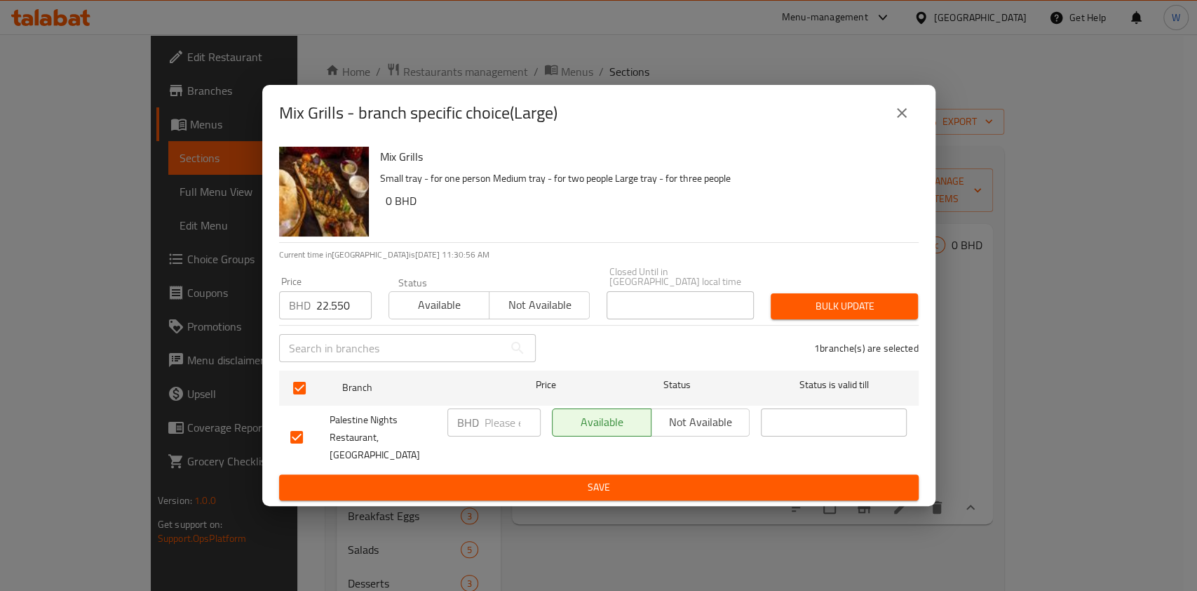
click at [791, 315] on span "Bulk update" at bounding box center [844, 306] width 125 height 18
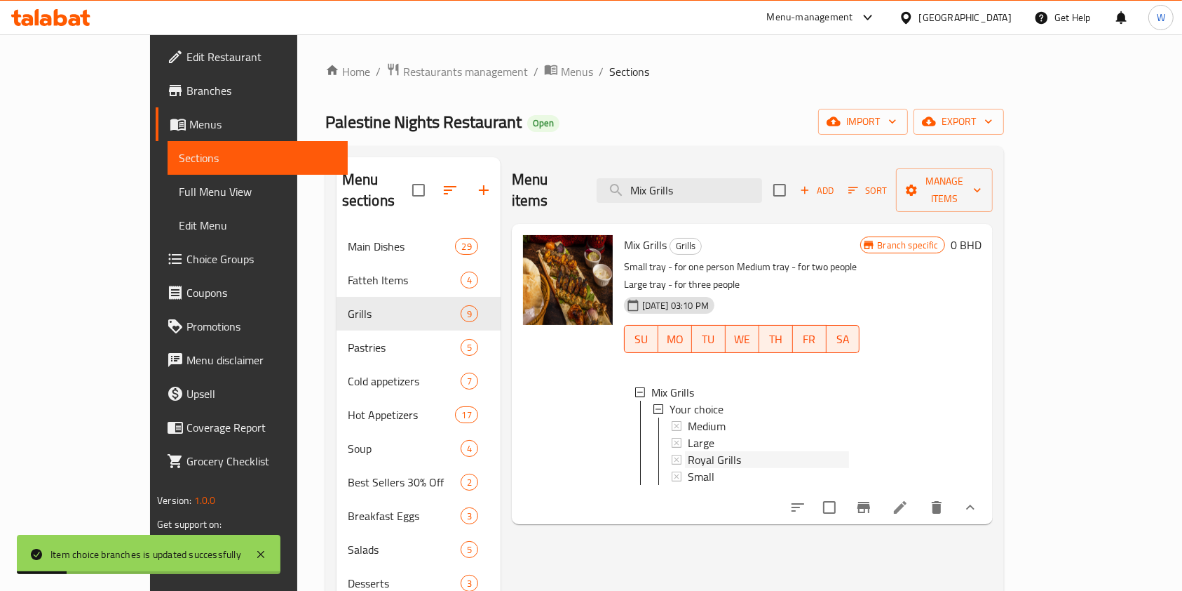
click at [750, 231] on div "Mix Grills Grills Small tray - for one person Medium tray - for two people Larg…" at bounding box center [752, 227] width 481 height 7
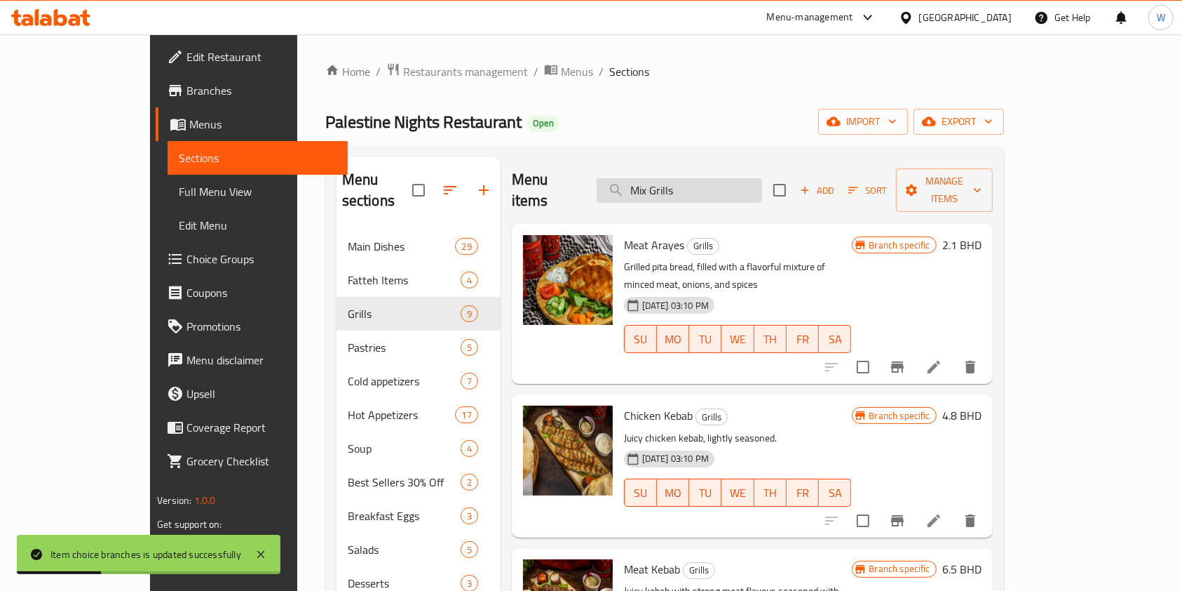
click at [728, 181] on input "Mix Grills" at bounding box center [680, 190] width 166 height 25
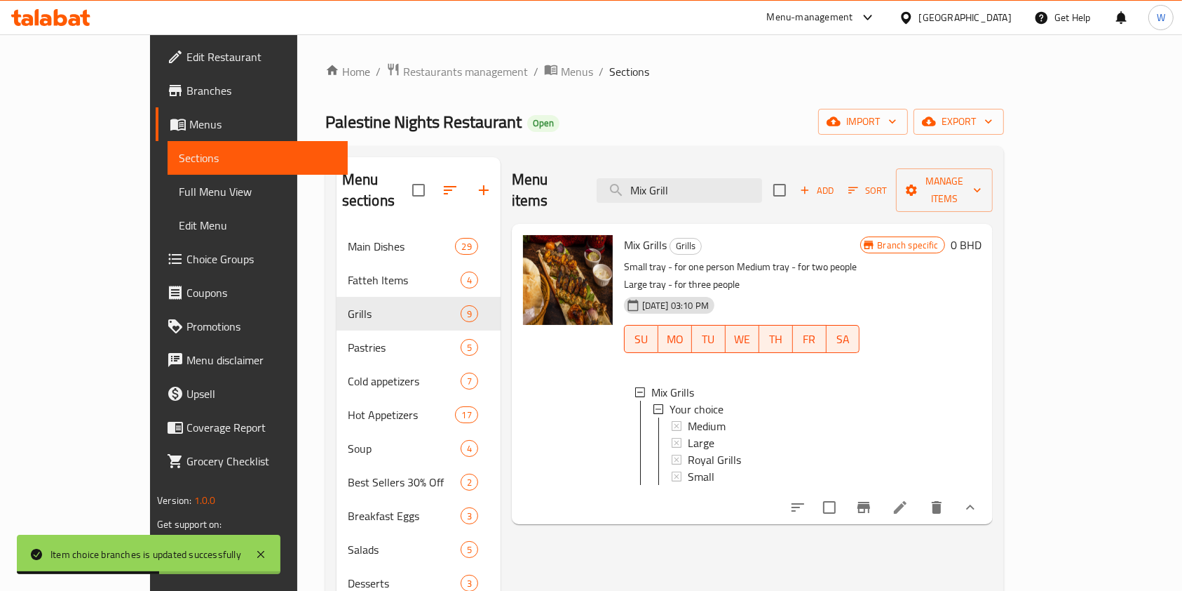
type input "Mix Grill"
click at [688, 451] on span "Royal Grills" at bounding box center [714, 459] width 53 height 17
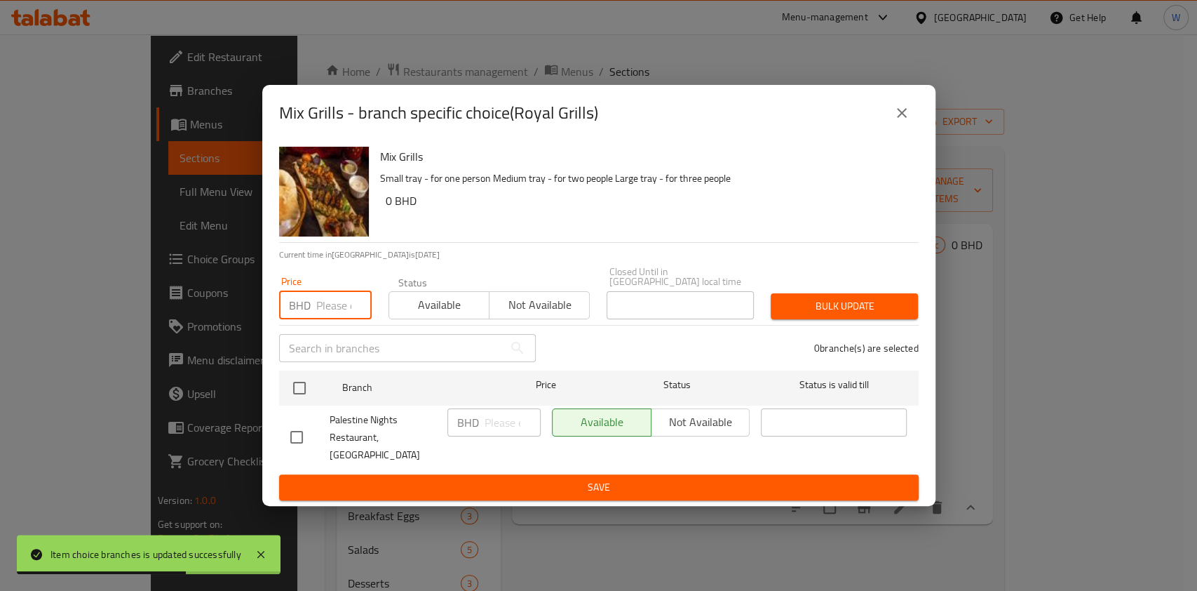
click at [343, 306] on input "number" at bounding box center [343, 305] width 55 height 28
paste input "30.250"
type input "30.250"
click at [328, 362] on input "text" at bounding box center [391, 348] width 224 height 28
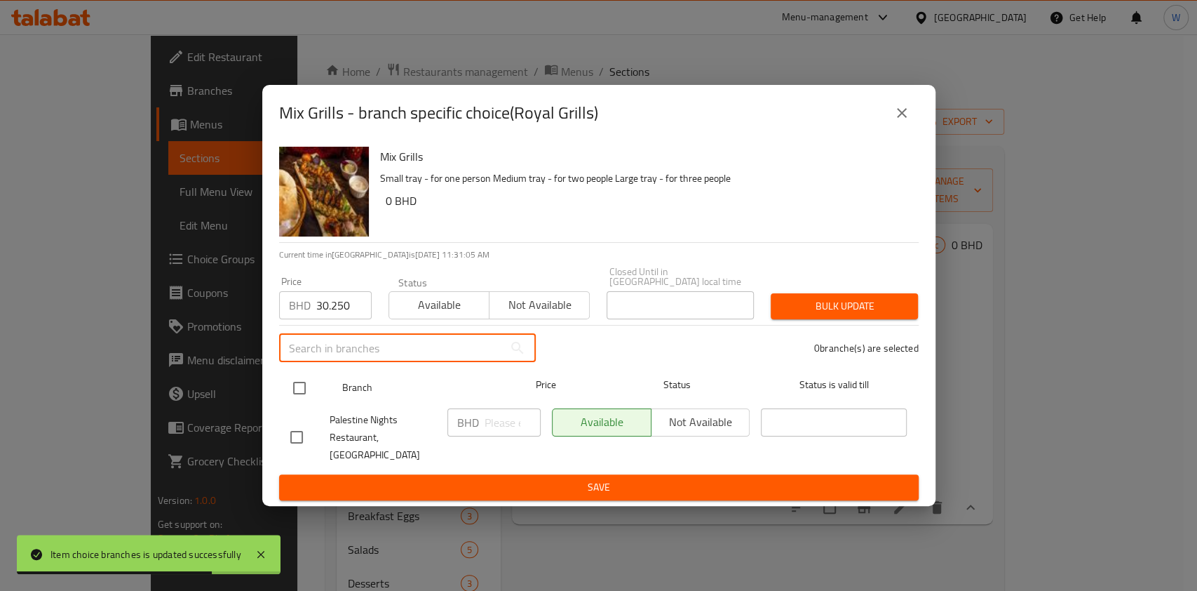
click at [300, 377] on input "checkbox" at bounding box center [299, 387] width 29 height 29
checkbox input "true"
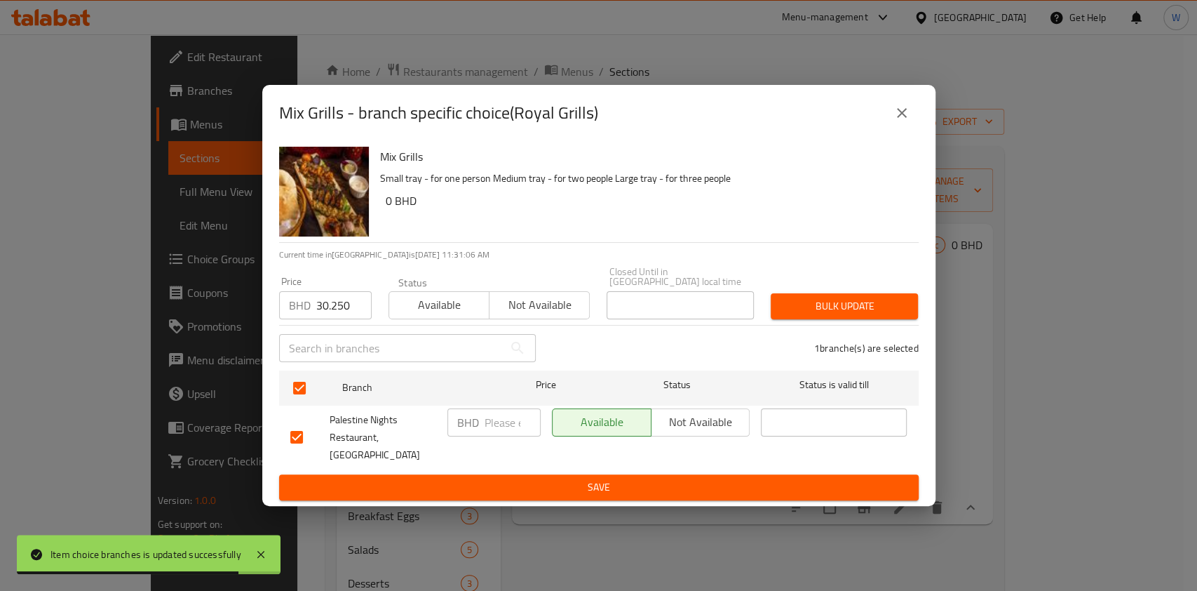
click at [772, 311] on button "Bulk update" at bounding box center [844, 306] width 147 height 26
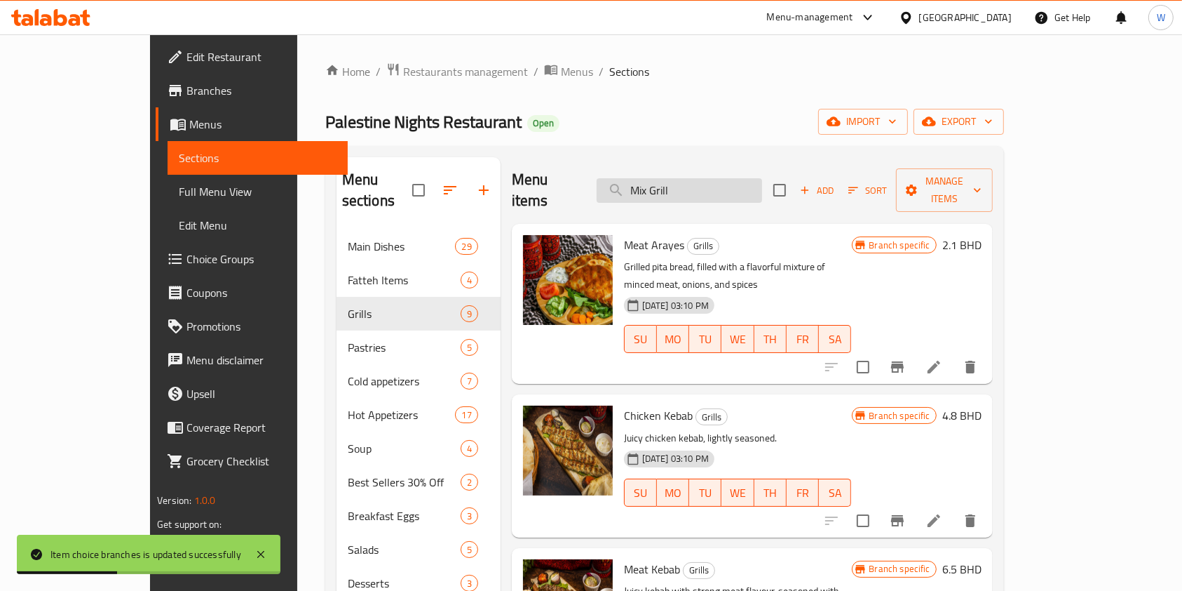
click at [706, 184] on input "Mix Grill" at bounding box center [680, 190] width 166 height 25
paste input "Arayes"
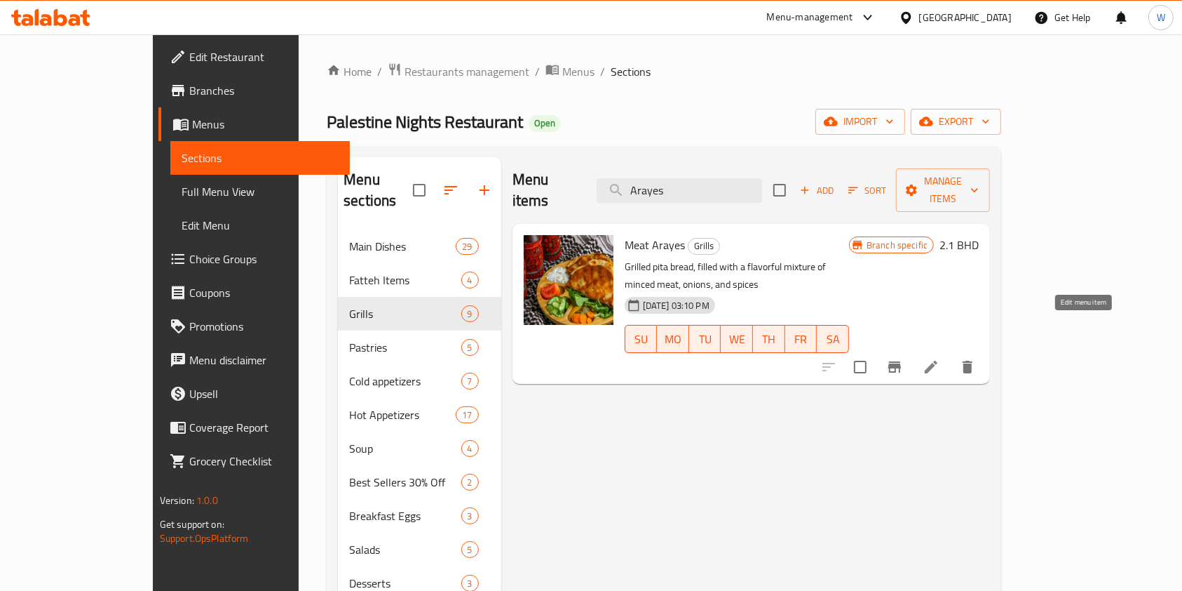
type input "Arayes"
click at [940, 358] on icon at bounding box center [931, 366] width 17 height 17
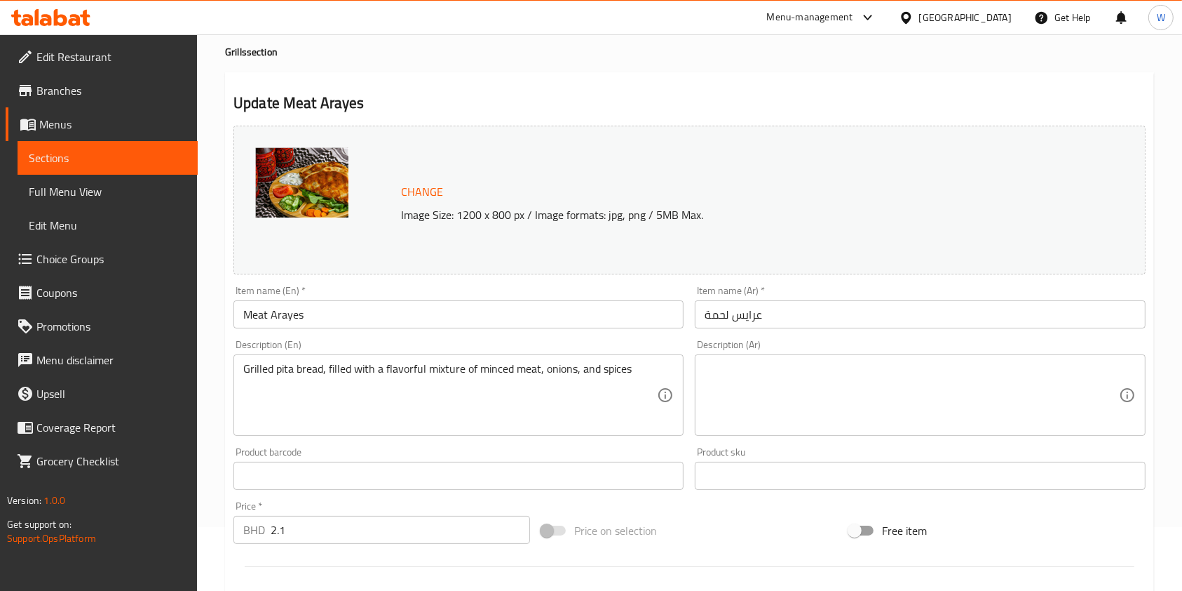
scroll to position [93, 0]
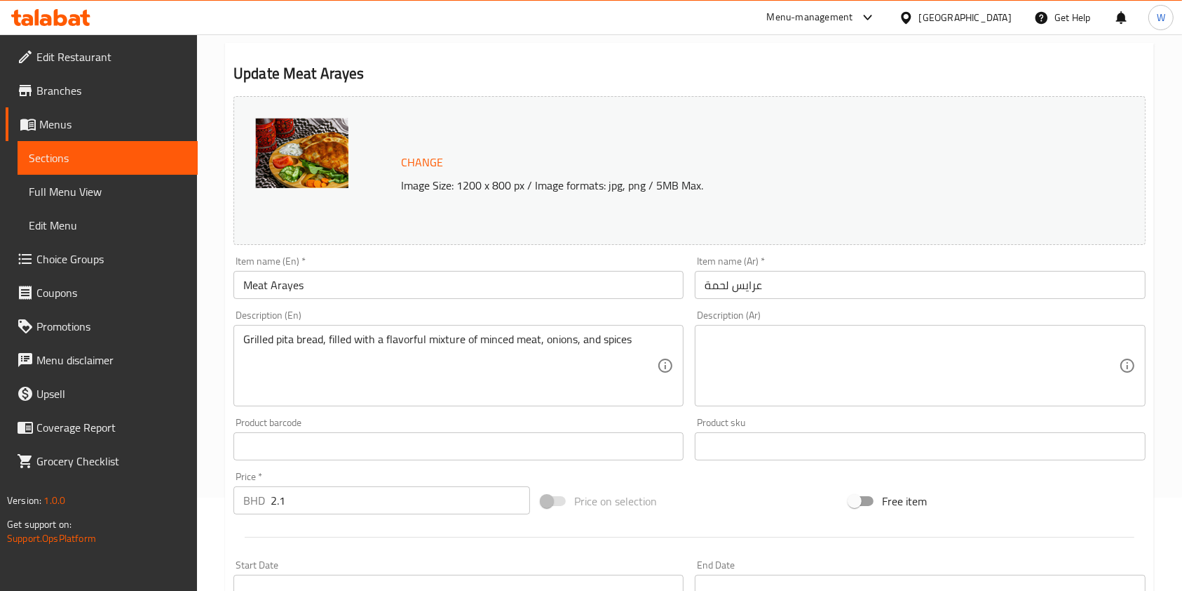
click at [276, 285] on input "Meat Arayes" at bounding box center [459, 285] width 450 height 28
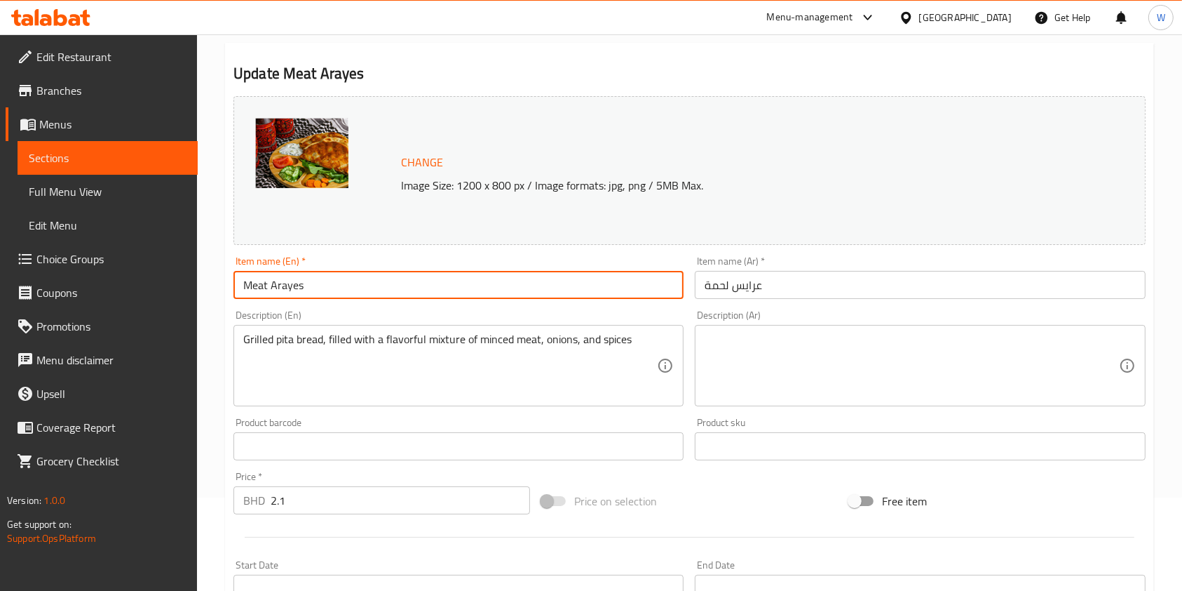
click at [274, 285] on input "Meat Arayes" at bounding box center [459, 285] width 450 height 28
type input "Arayes"
click at [722, 283] on input "عرايس لحمة" at bounding box center [920, 285] width 450 height 28
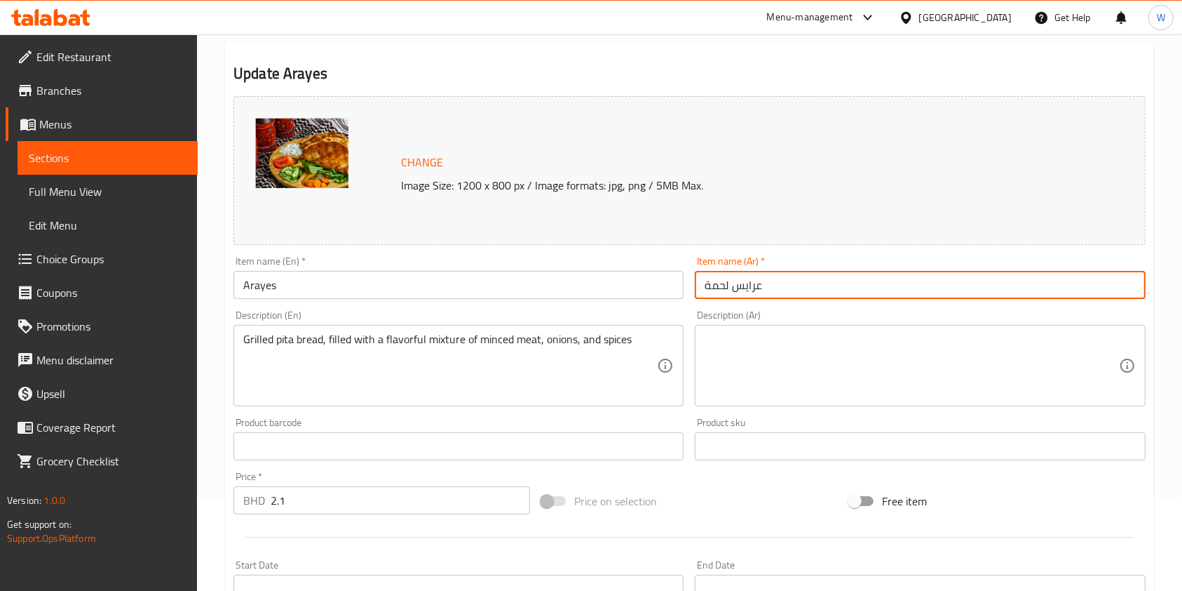
click at [722, 283] on input "عرايس لحمة" at bounding box center [920, 285] width 450 height 28
type input "عرايس"
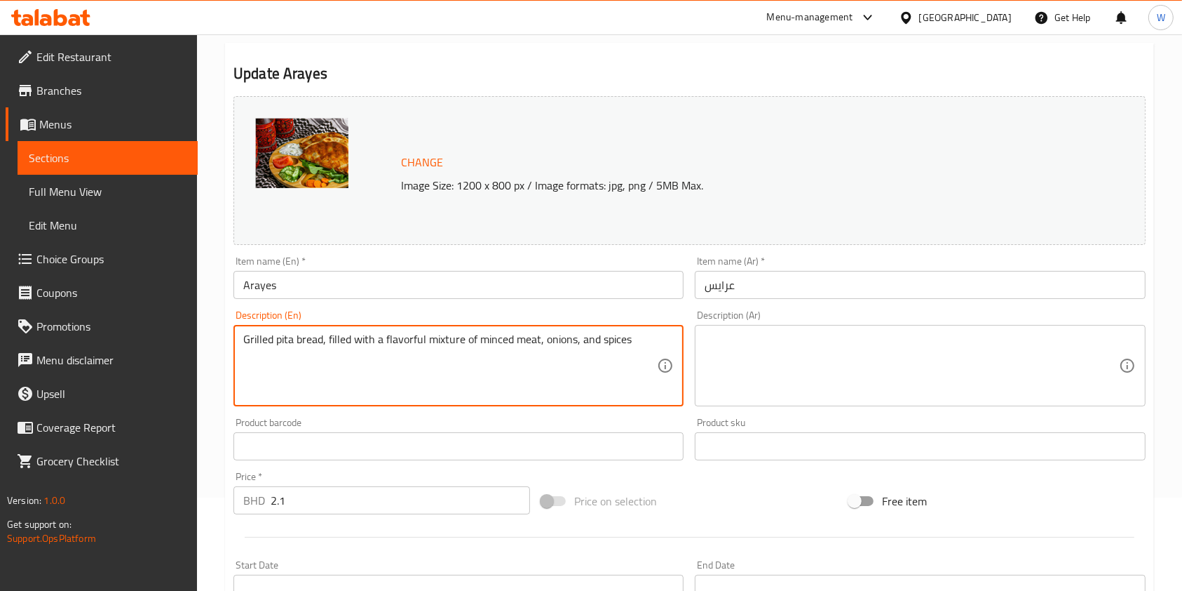
click at [517, 342] on textarea "Grilled pita bread, filled with a flavorful mixture of minced meat, onions, and…" at bounding box center [450, 365] width 414 height 67
type textarea "Grilled pita bread, filled with a flavorful mixture of your choice of meat, oni…"
click at [424, 344] on textarea "Grilled pita bread, filled with a flavorful mixture of your choice of meat, oni…" at bounding box center [450, 365] width 414 height 67
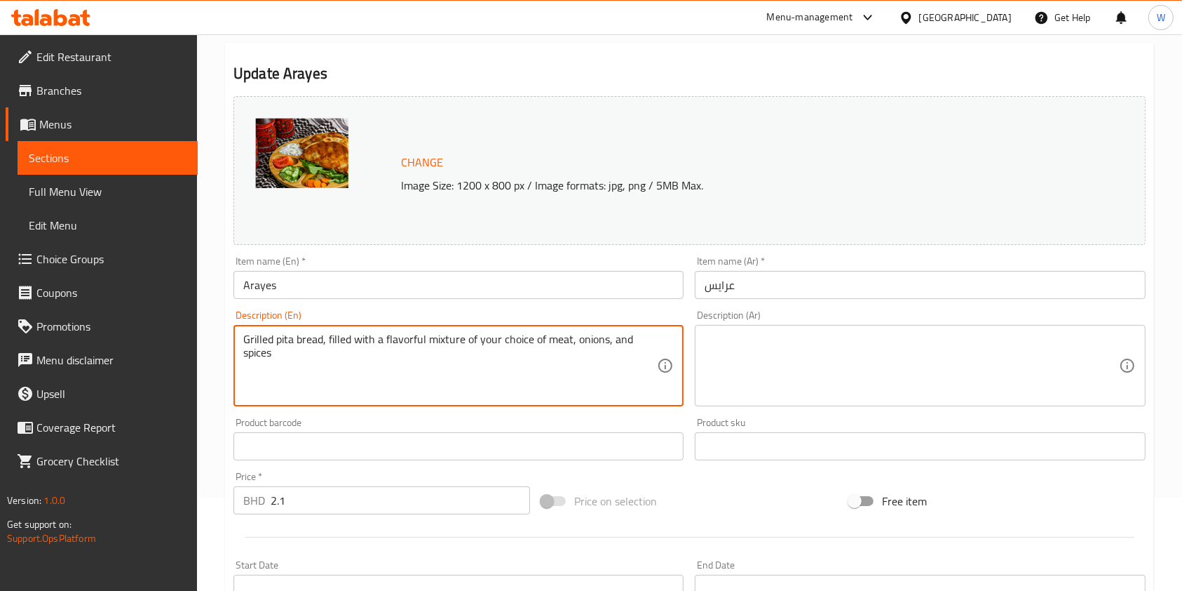
click at [779, 346] on textarea at bounding box center [912, 365] width 414 height 67
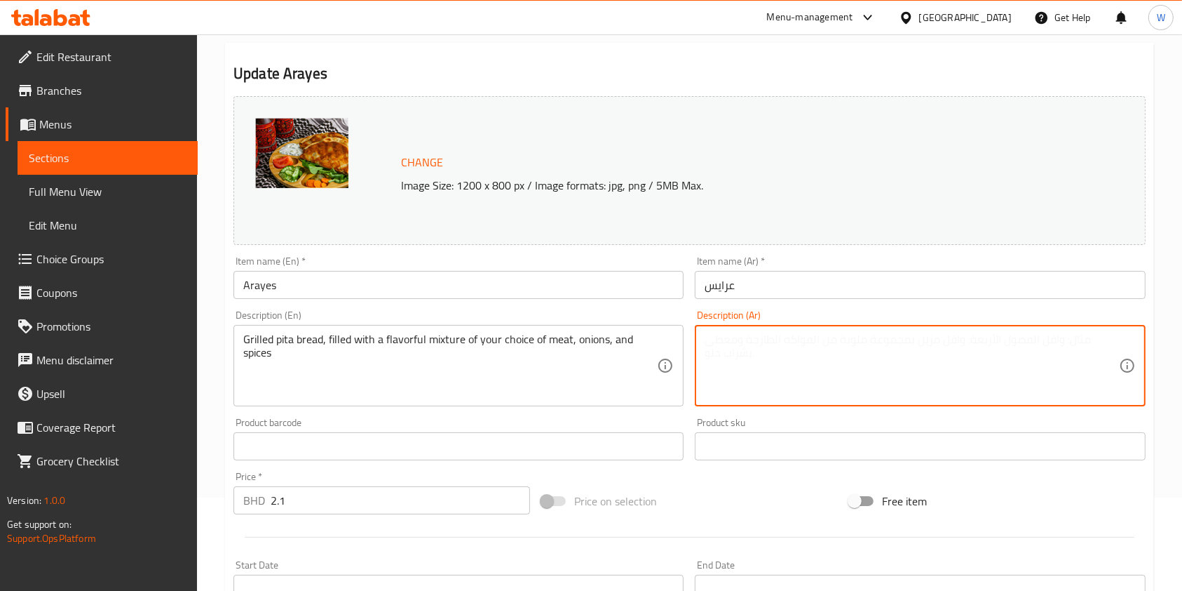
paste textarea "خبز البيتا المشوي، محشو بمزيج لذيذ من اللحوم والبصل والتوابل حسب اختيارك"
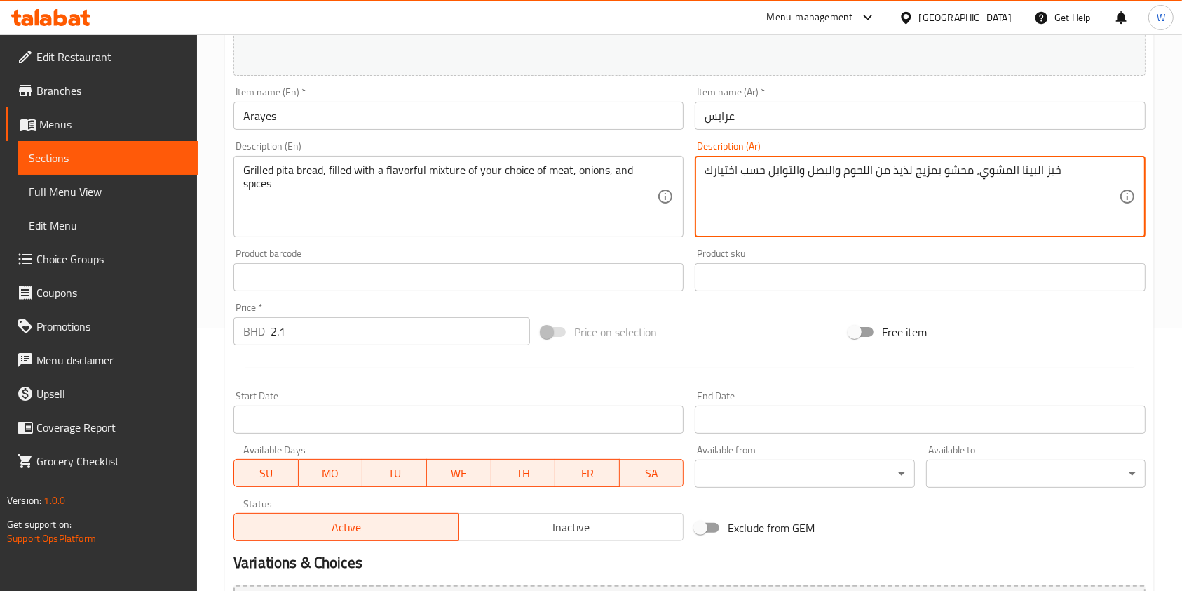
scroll to position [281, 0]
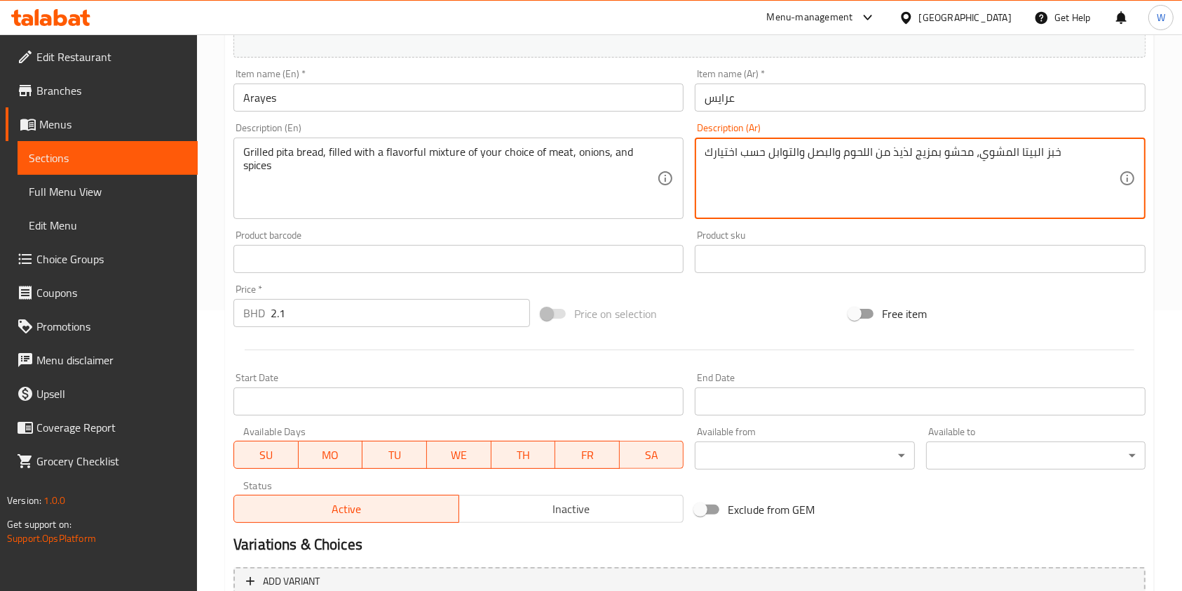
type textarea "خبز البيتا المشوي، محشو بمزيج لذيذ من اللحوم والبصل والتوابل حسب اختيارك"
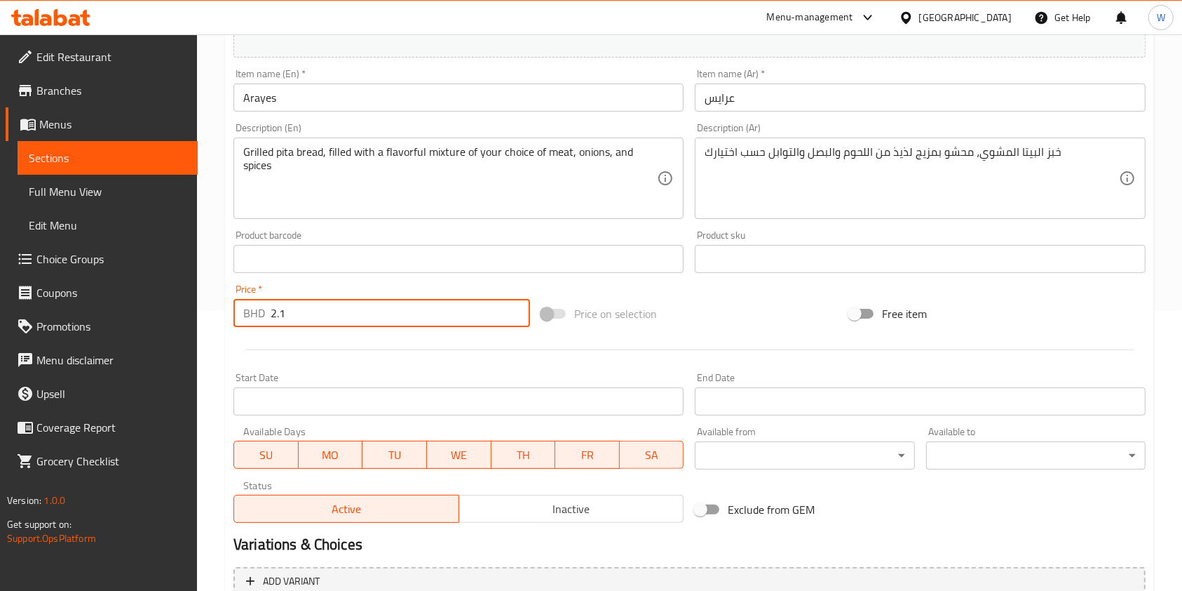
drag, startPoint x: 352, startPoint y: 320, endPoint x: 168, endPoint y: 323, distance: 183.8
click at [174, 323] on div "Edit Restaurant Branches Menus Sections Full Menu View Edit Menu Choice Groups …" at bounding box center [591, 242] width 1182 height 977
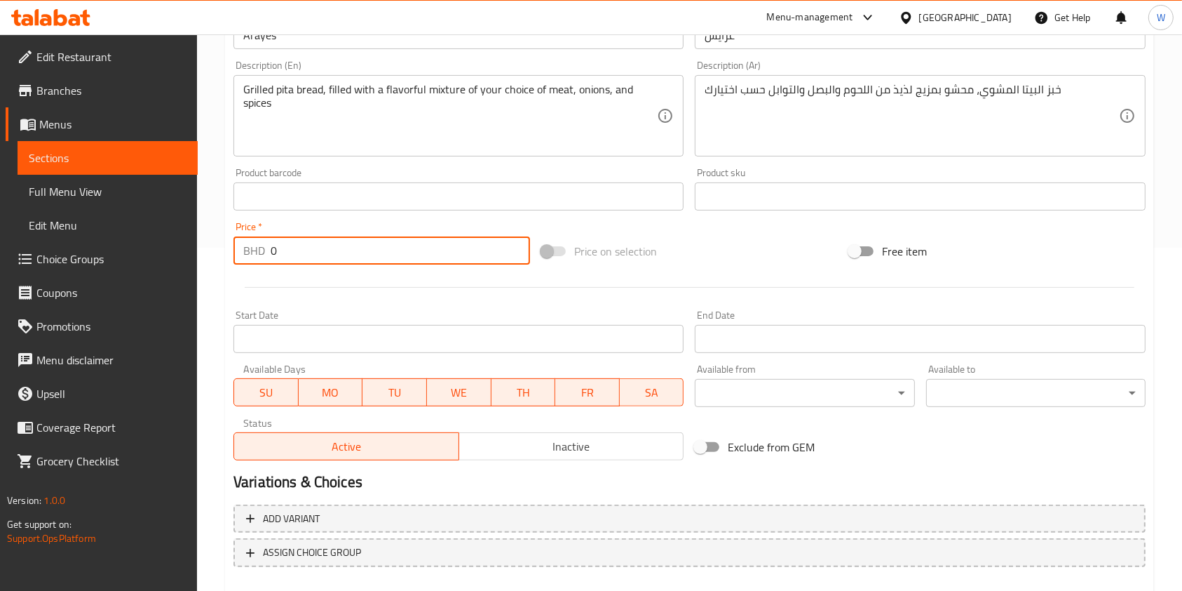
scroll to position [421, 0]
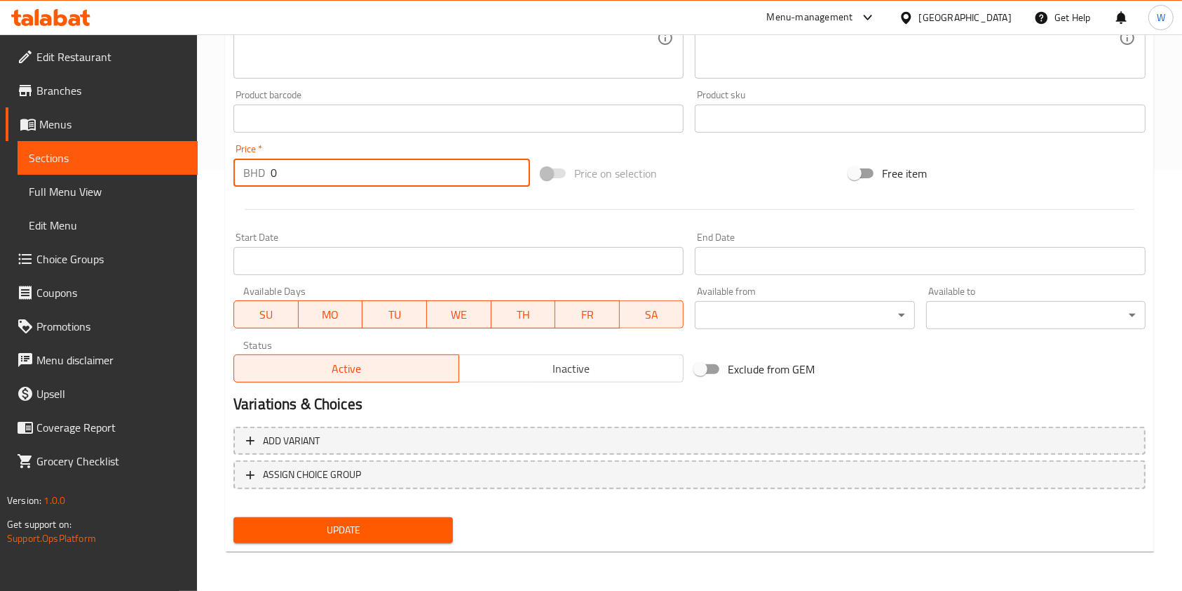
type input "0"
click at [384, 528] on span "Update" at bounding box center [343, 530] width 197 height 18
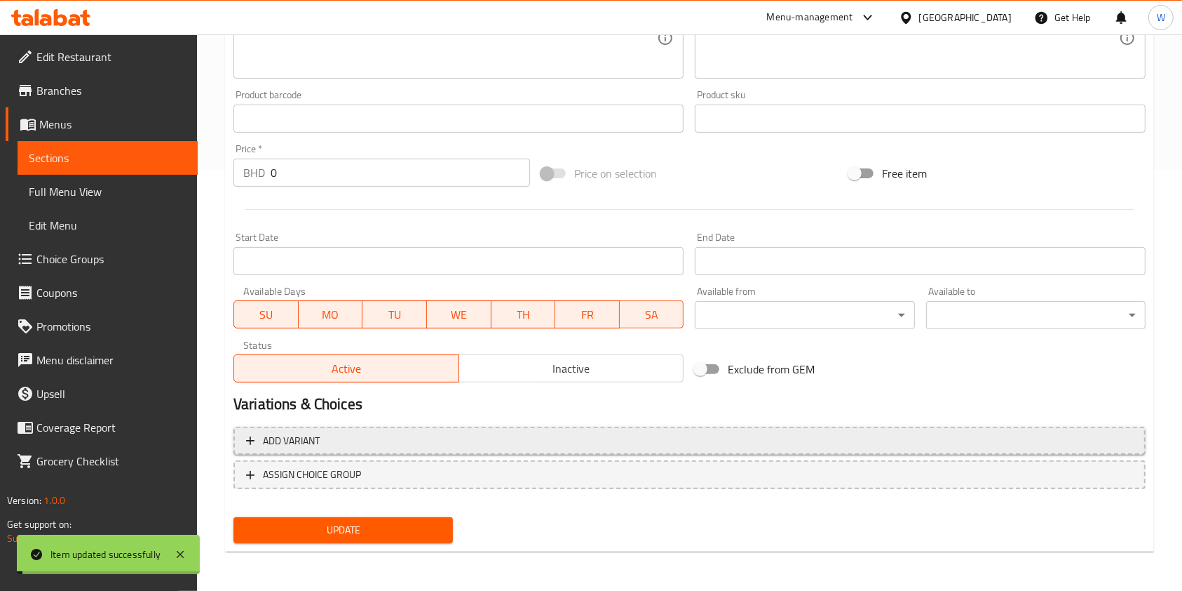
click at [350, 440] on span "Add variant" at bounding box center [689, 441] width 887 height 18
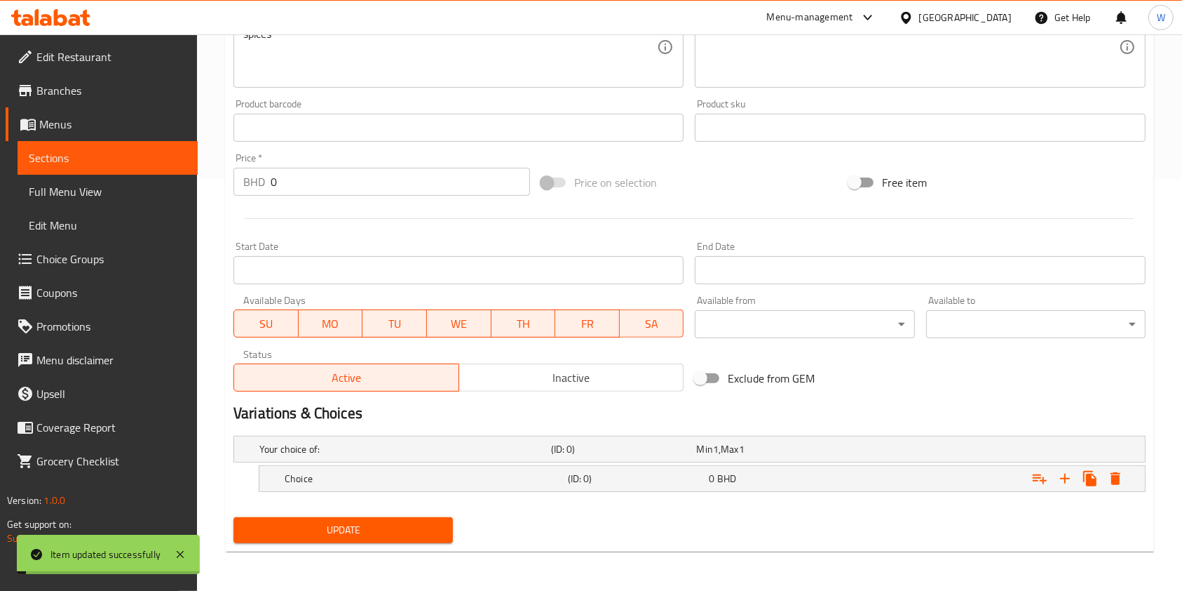
scroll to position [411, 0]
click at [459, 457] on h5 "Choice" at bounding box center [403, 450] width 286 height 14
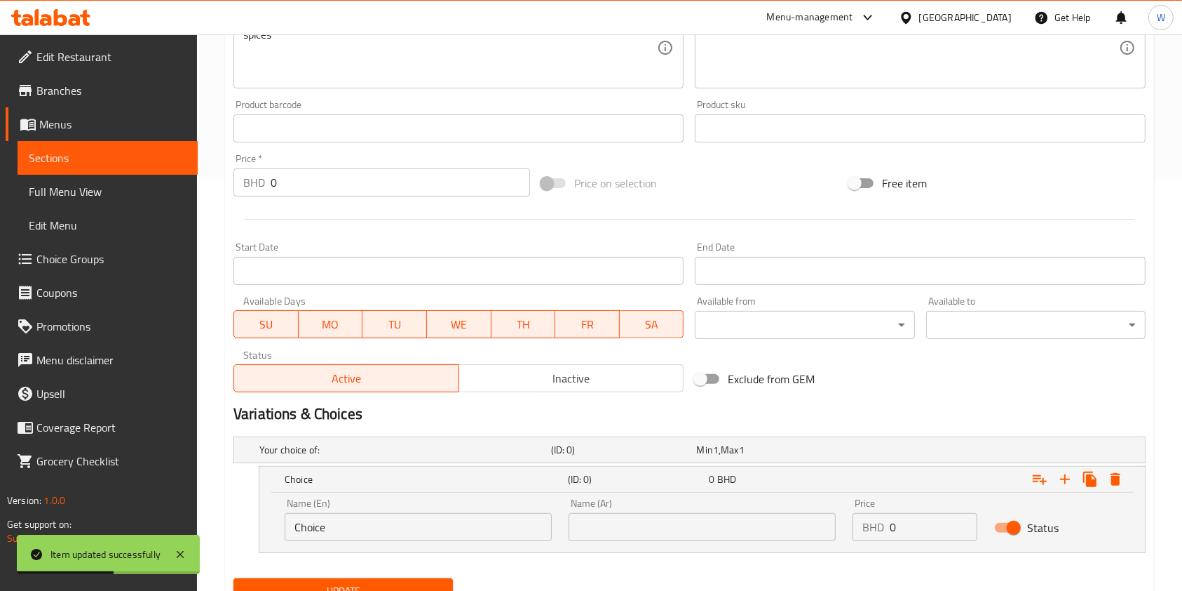
click at [424, 518] on input "Choice" at bounding box center [418, 527] width 267 height 28
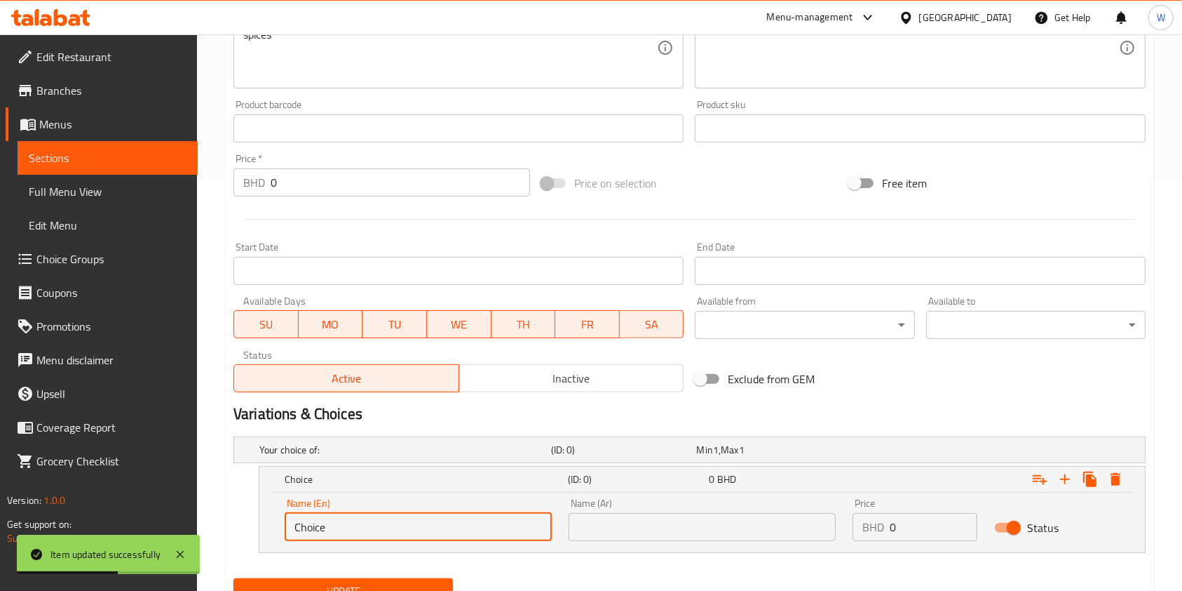
click at [424, 518] on input "Choice" at bounding box center [418, 527] width 267 height 28
paste input "eese"
type input "Cheese"
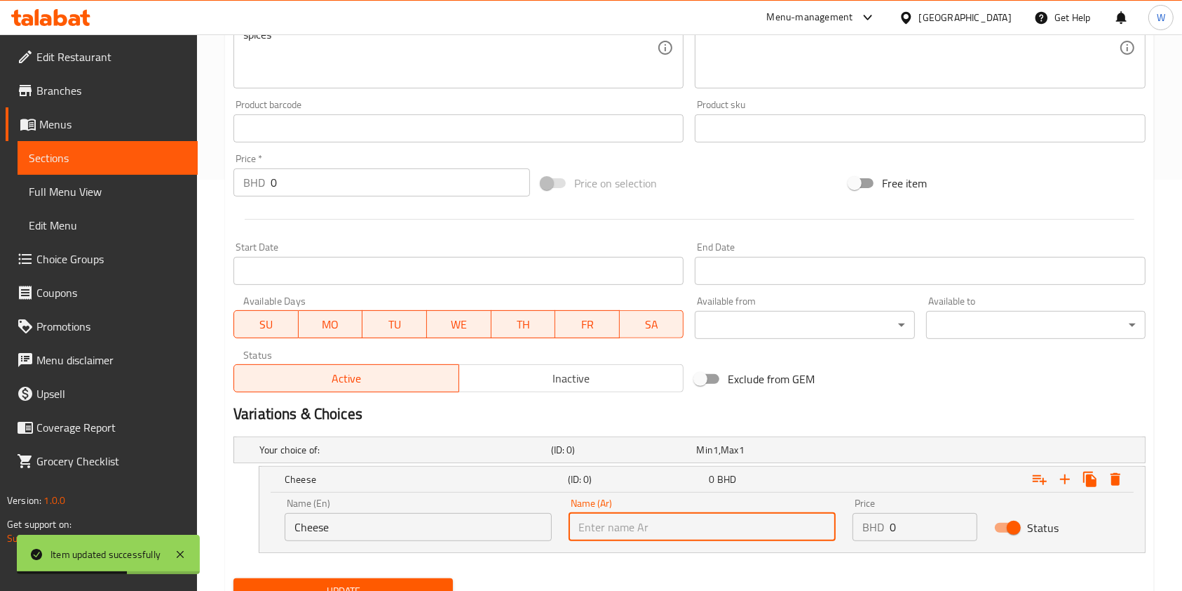
click at [612, 519] on input "text" at bounding box center [702, 527] width 267 height 28
paste input "Cheese"
type input "Cheese"
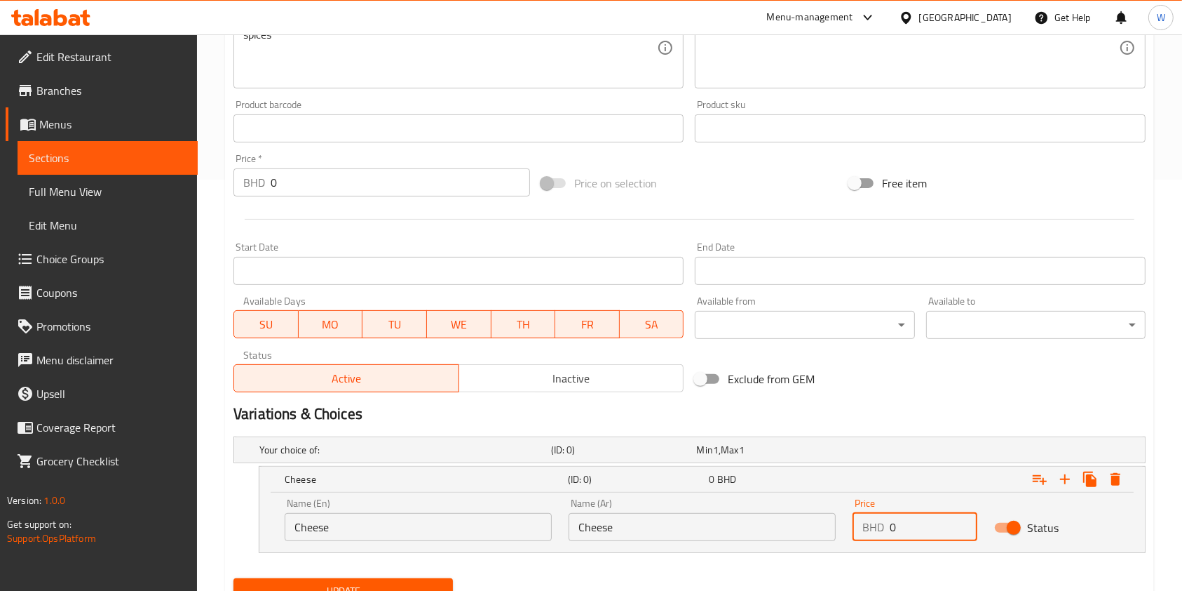
drag, startPoint x: 887, startPoint y: 527, endPoint x: 867, endPoint y: 527, distance: 20.3
click at [871, 527] on div "BHD 0 Price" at bounding box center [915, 527] width 125 height 28
paste input "4.10"
type input "4.100"
click at [1064, 484] on icon "Expand" at bounding box center [1065, 479] width 17 height 17
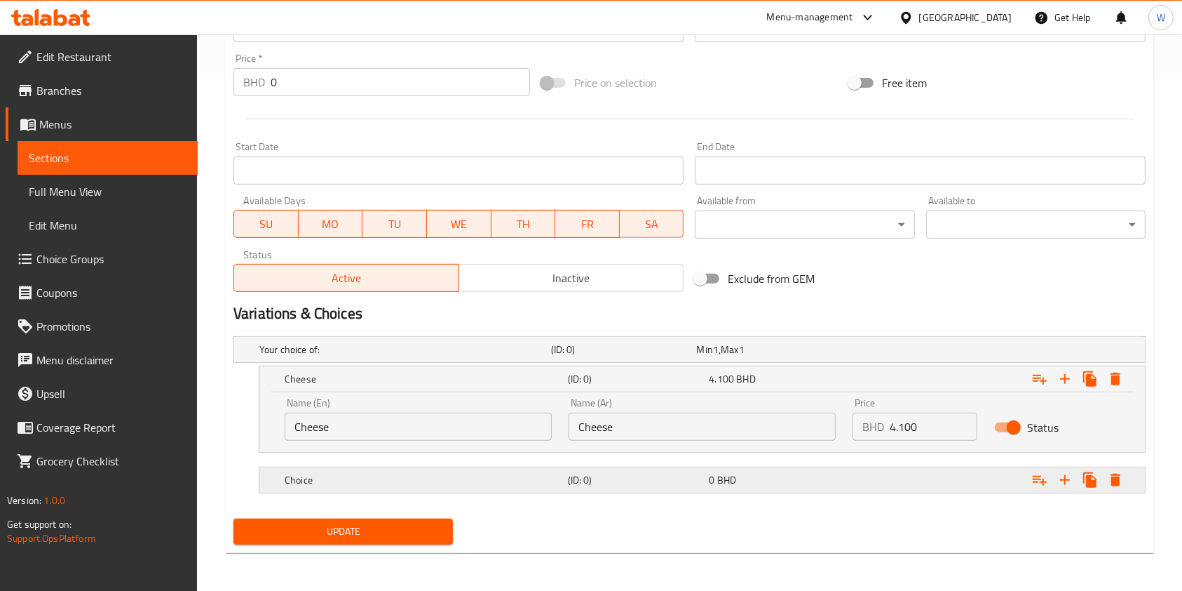
click at [494, 365] on div "Choice (ID: 0) 0 BHD" at bounding box center [694, 349] width 875 height 31
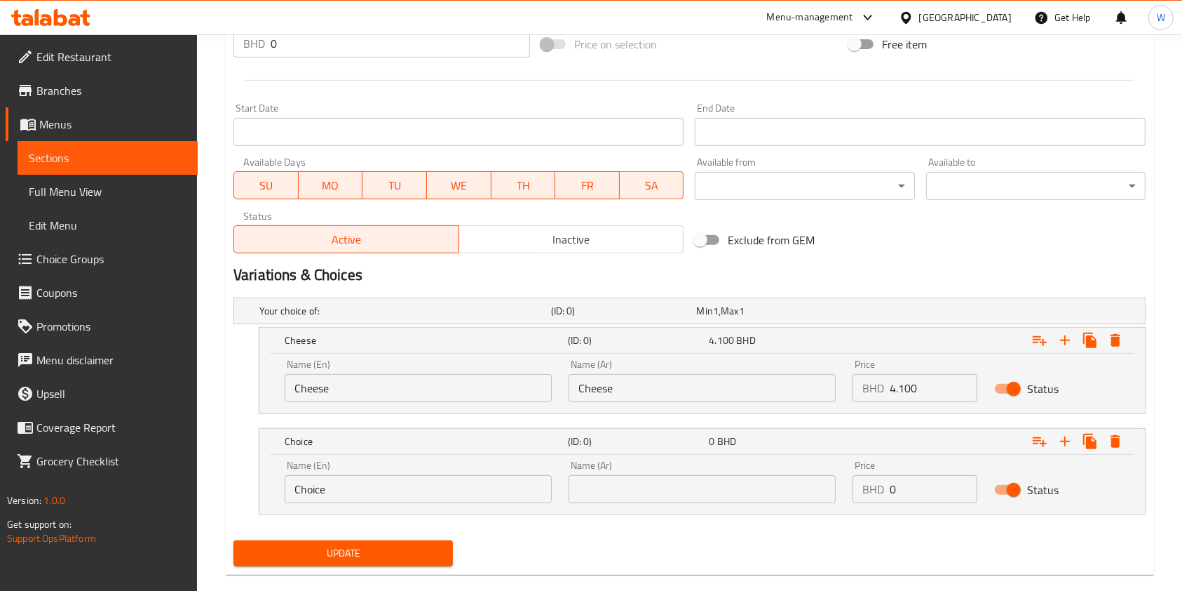
scroll to position [572, 0]
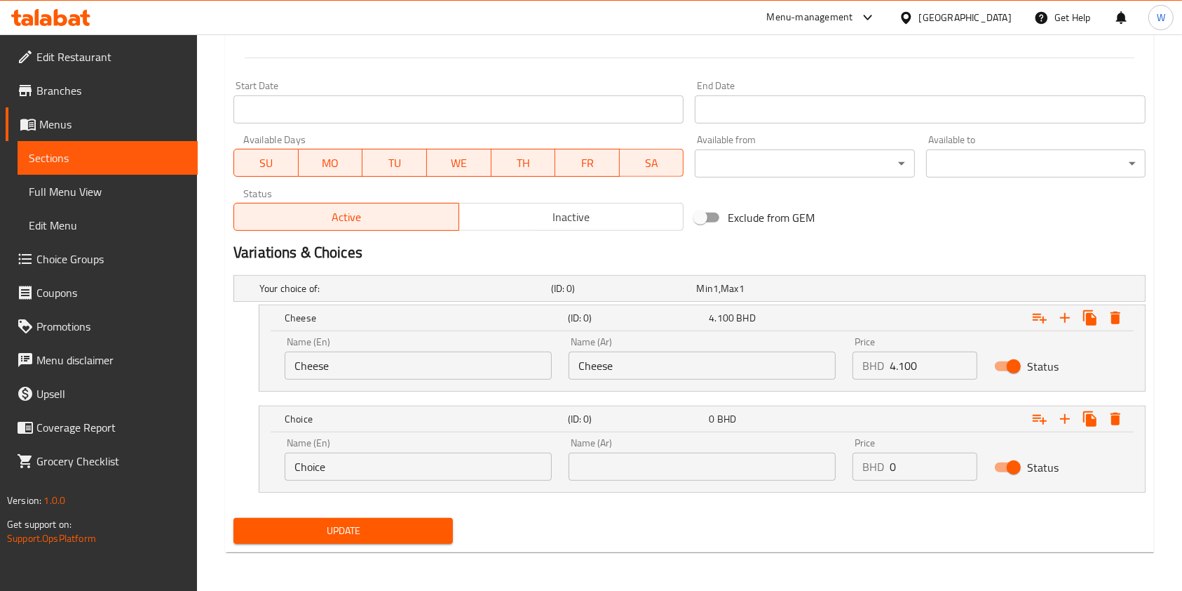
click at [473, 455] on input "Choice" at bounding box center [418, 466] width 267 height 28
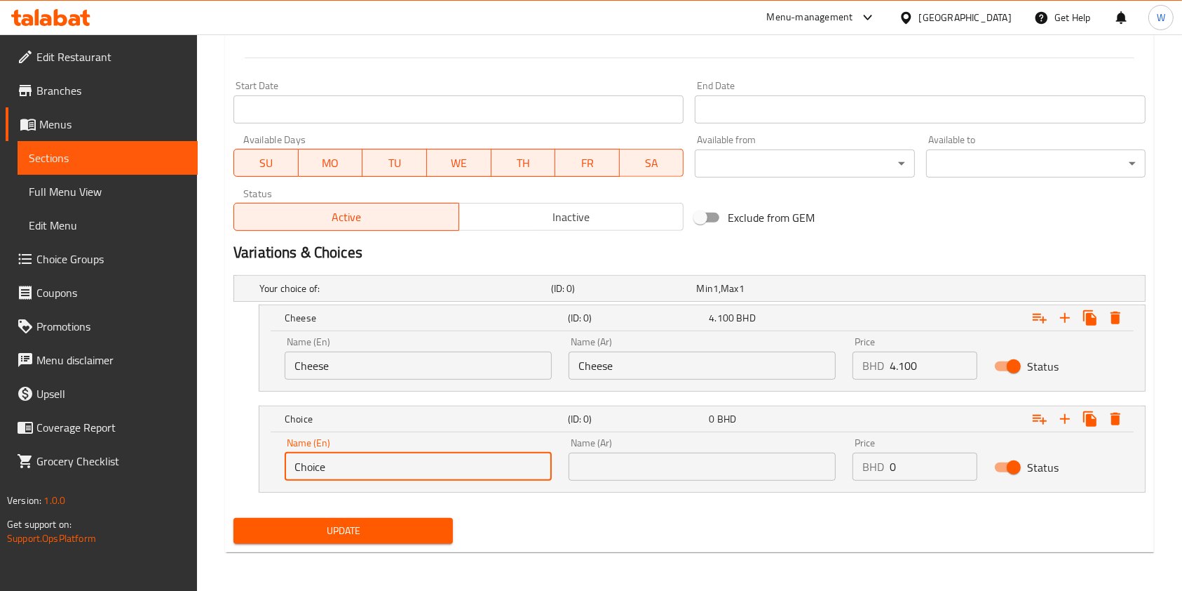
click at [473, 455] on input "Choice" at bounding box center [418, 466] width 267 height 28
paste input "icken"
type input "Chicken"
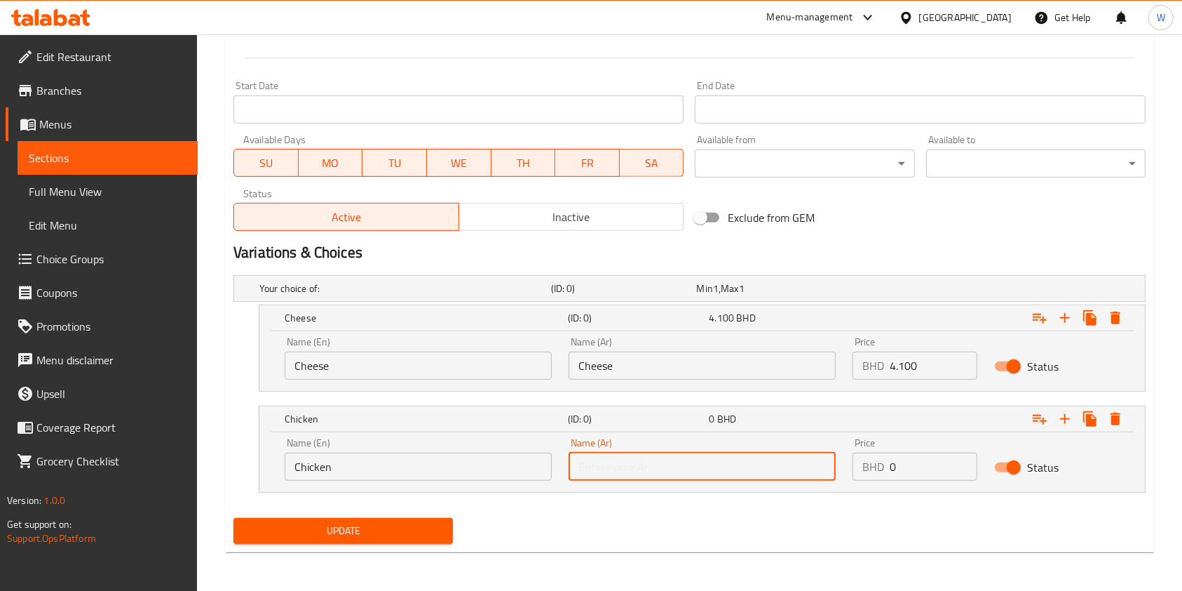
click at [616, 461] on input "text" at bounding box center [702, 466] width 267 height 28
paste input "Chicken"
type input "Chicken"
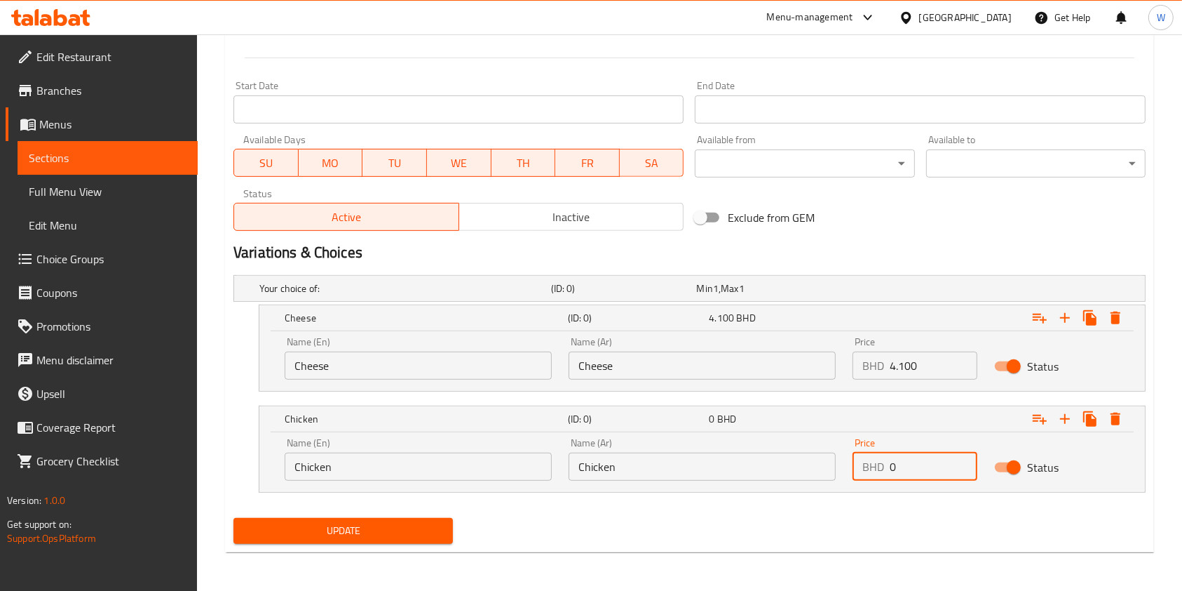
drag, startPoint x: 917, startPoint y: 469, endPoint x: 875, endPoint y: 469, distance: 41.4
click at [877, 469] on div "BHD 0 Price" at bounding box center [915, 466] width 125 height 28
paste input "4.50"
type input "4.500"
click at [1068, 418] on icon "Expand" at bounding box center [1065, 419] width 10 height 10
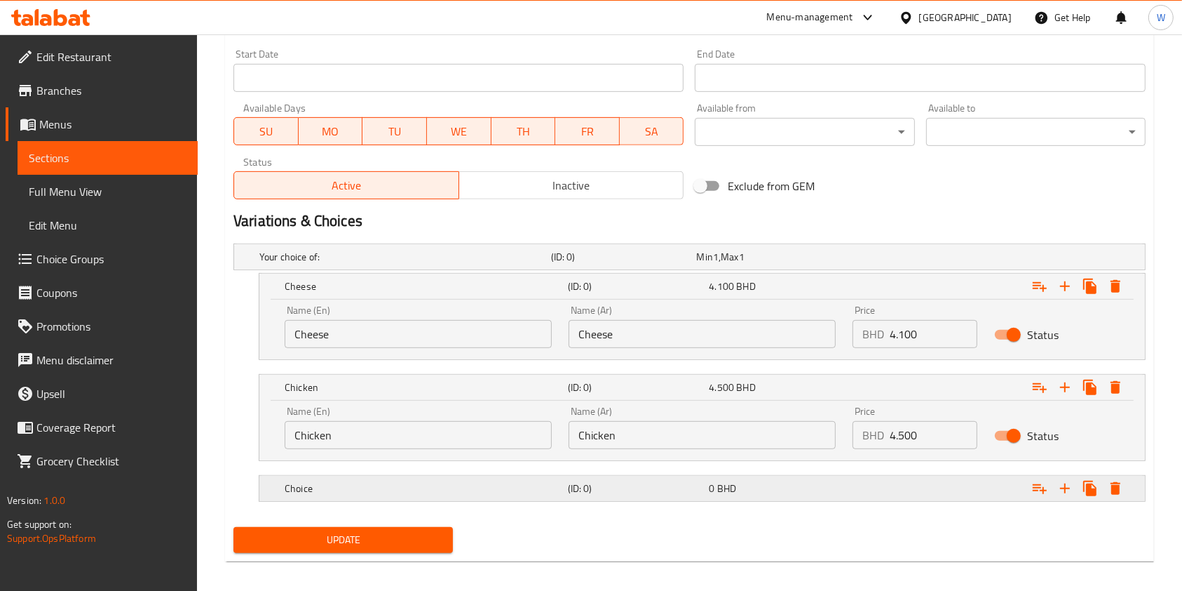
scroll to position [612, 0]
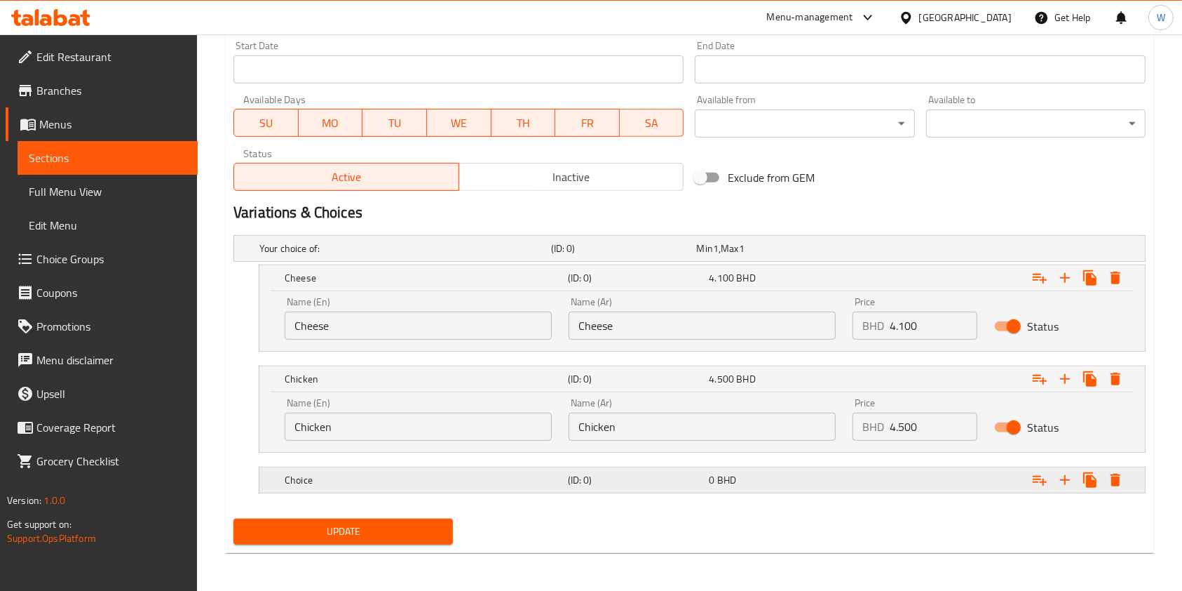
click at [688, 255] on h5 "(ID: 0)" at bounding box center [621, 248] width 140 height 14
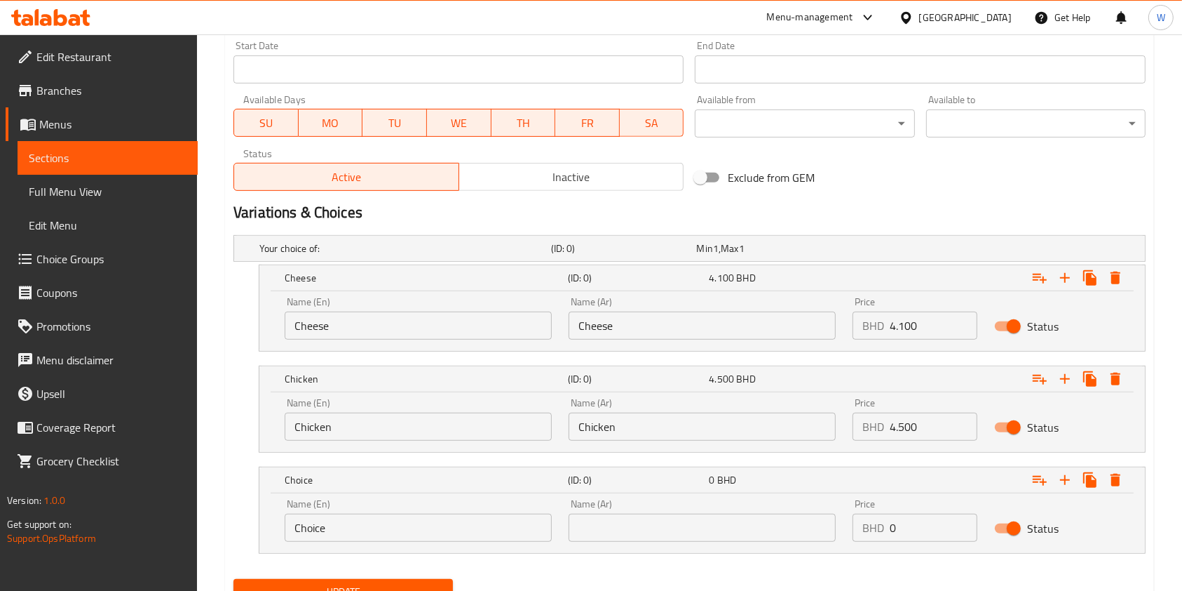
click at [335, 513] on input "Choice" at bounding box center [418, 527] width 267 height 28
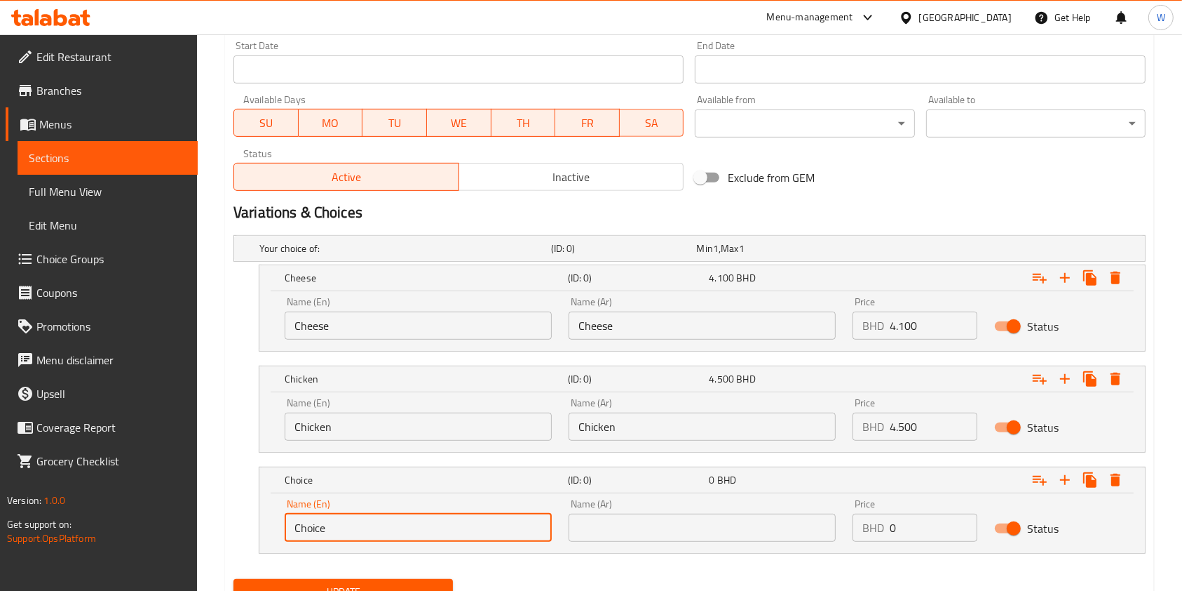
click at [335, 513] on input "Choice" at bounding box center [418, 527] width 267 height 28
paste input "Meat"
type input "Meat"
click at [617, 525] on input "text" at bounding box center [702, 527] width 267 height 28
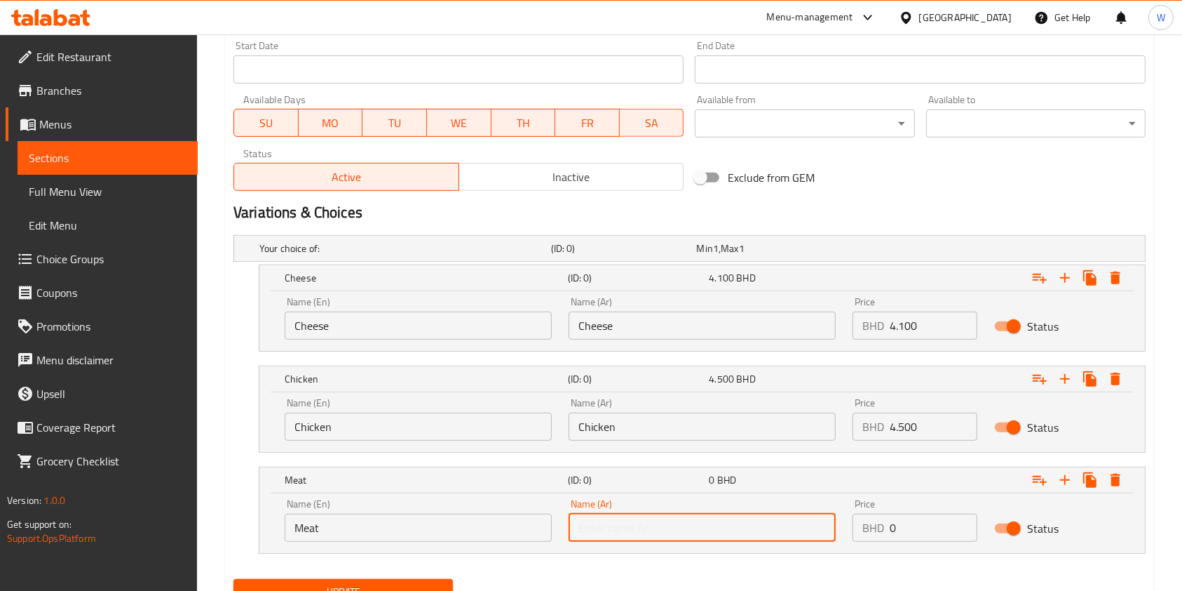
paste input "Meat"
type input "Meat"
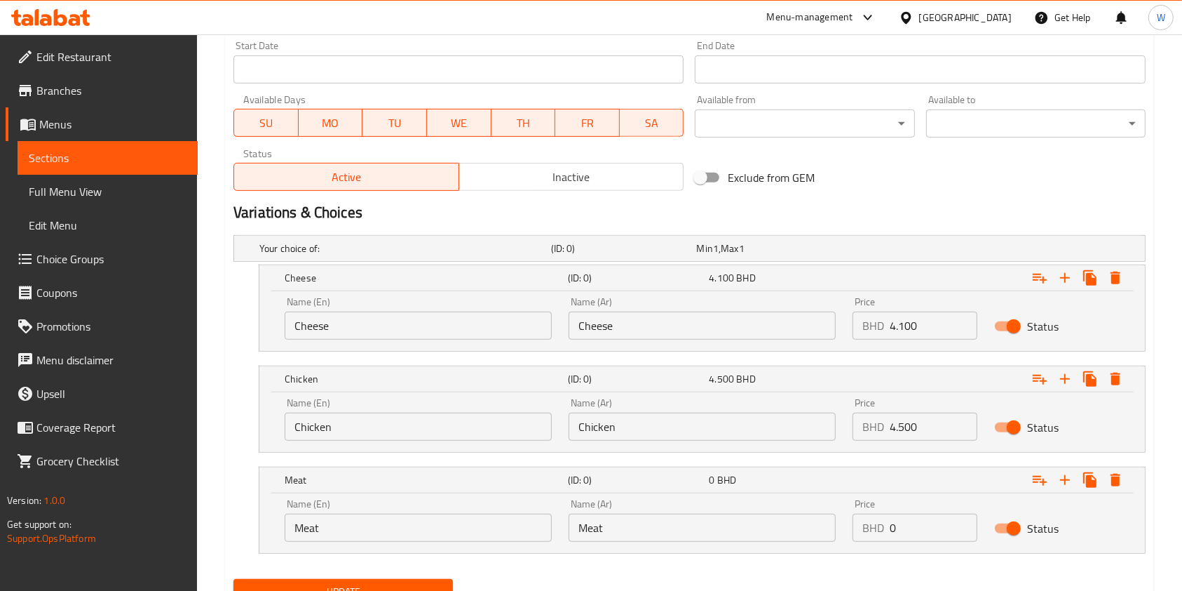
drag, startPoint x: 908, startPoint y: 528, endPoint x: 784, endPoint y: 528, distance: 123.4
click at [800, 528] on div "Name (En) Meat Name (En) Name (Ar) Meat Name (Ar) Price BHD 0 Price Status" at bounding box center [702, 520] width 852 height 60
paste input "5.60"
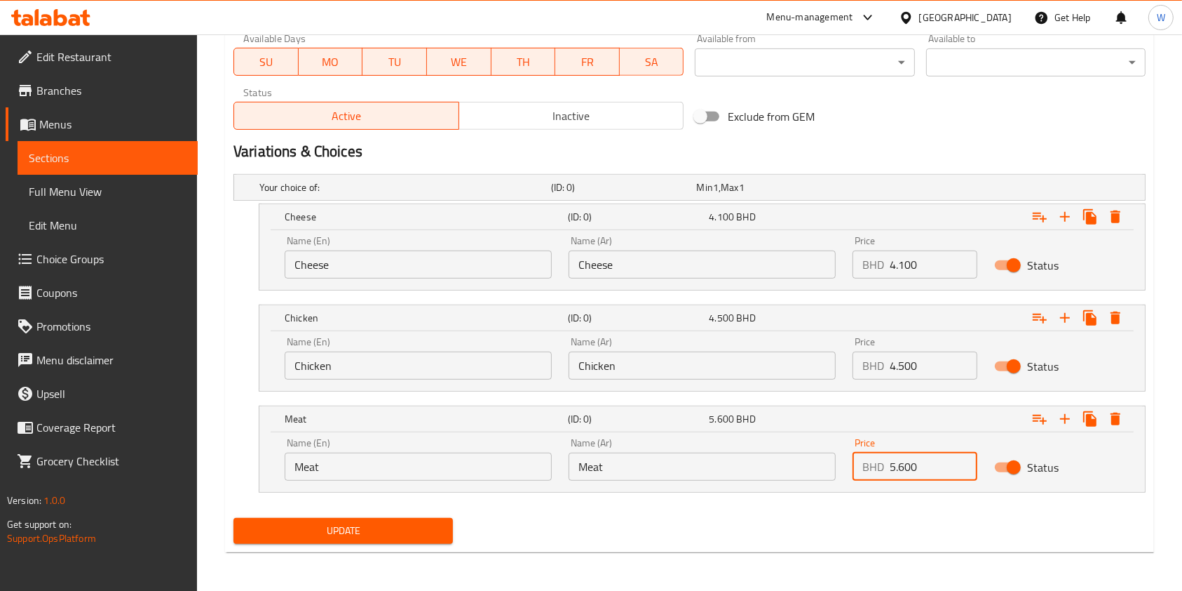
type input "5.600"
click at [402, 522] on span "Update" at bounding box center [343, 531] width 197 height 18
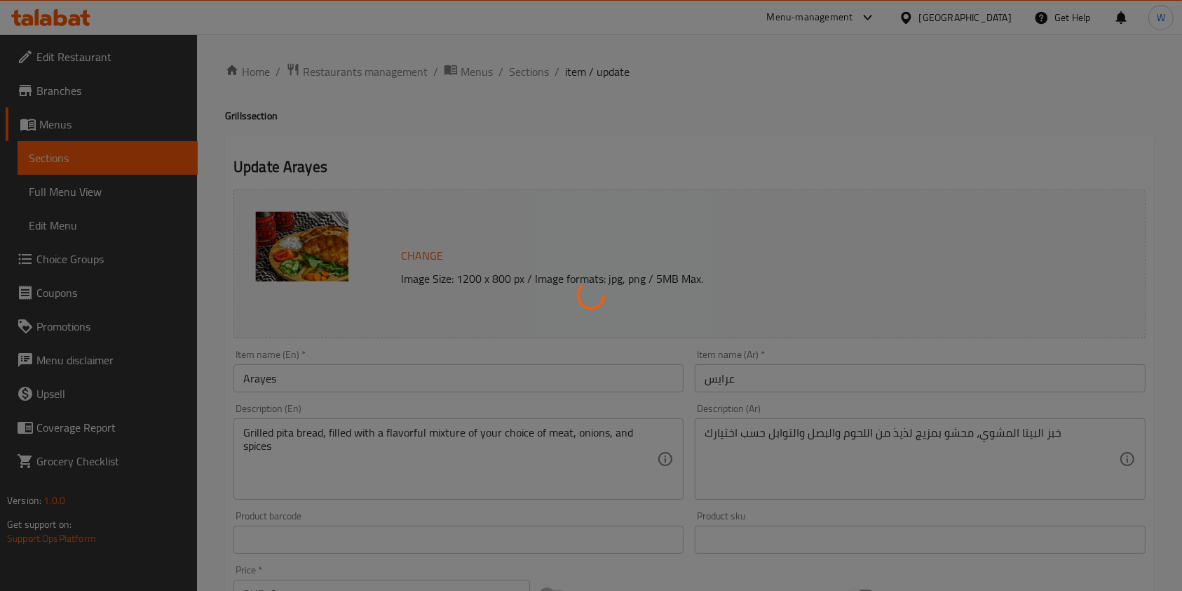
scroll to position [0, 0]
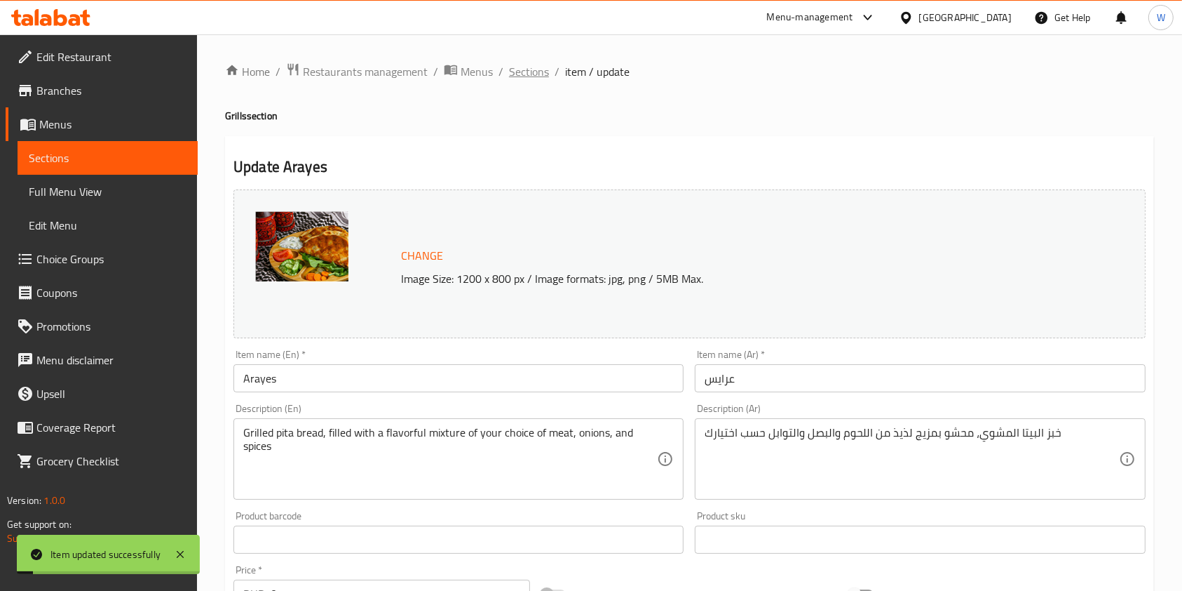
click at [534, 63] on span "Sections" at bounding box center [529, 71] width 40 height 17
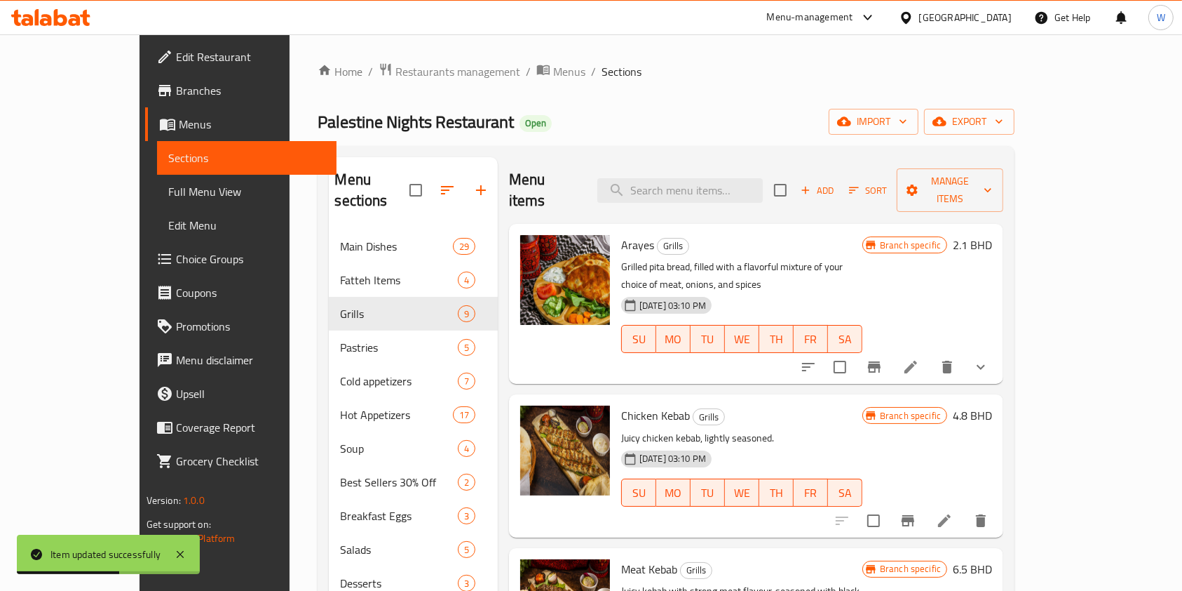
click at [992, 235] on h6 "2.1 BHD" at bounding box center [972, 245] width 39 height 20
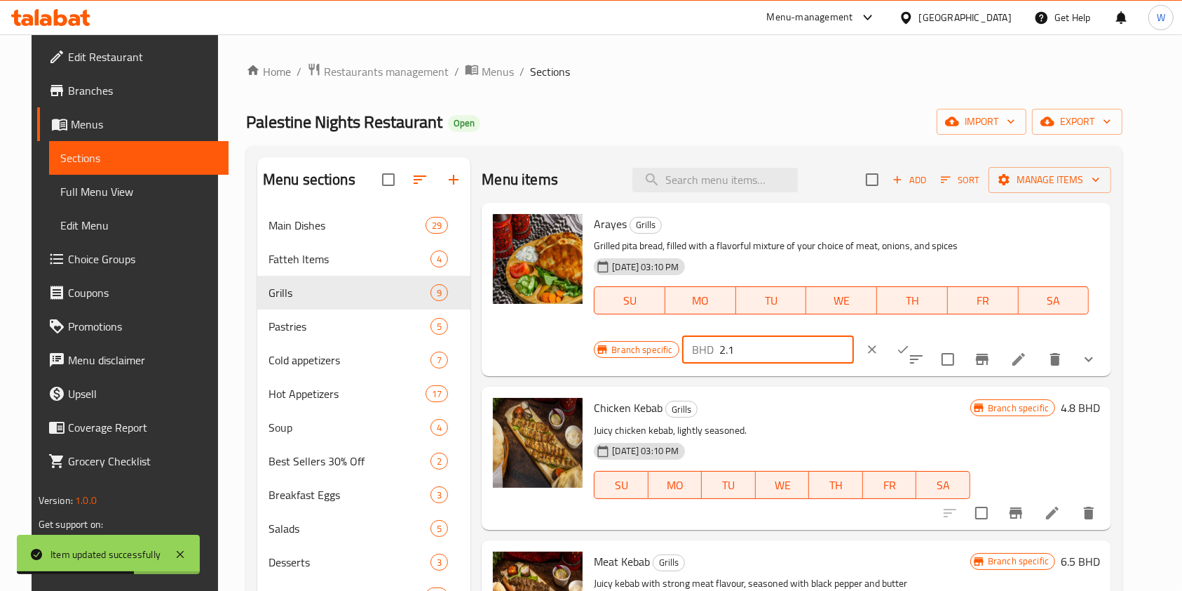
drag, startPoint x: 969, startPoint y: 224, endPoint x: 837, endPoint y: 230, distance: 132.0
click at [847, 334] on div "Branch specific BHD 2.1 ​" at bounding box center [767, 349] width 346 height 31
type input "0"
click at [919, 334] on button "ok" at bounding box center [903, 349] width 31 height 31
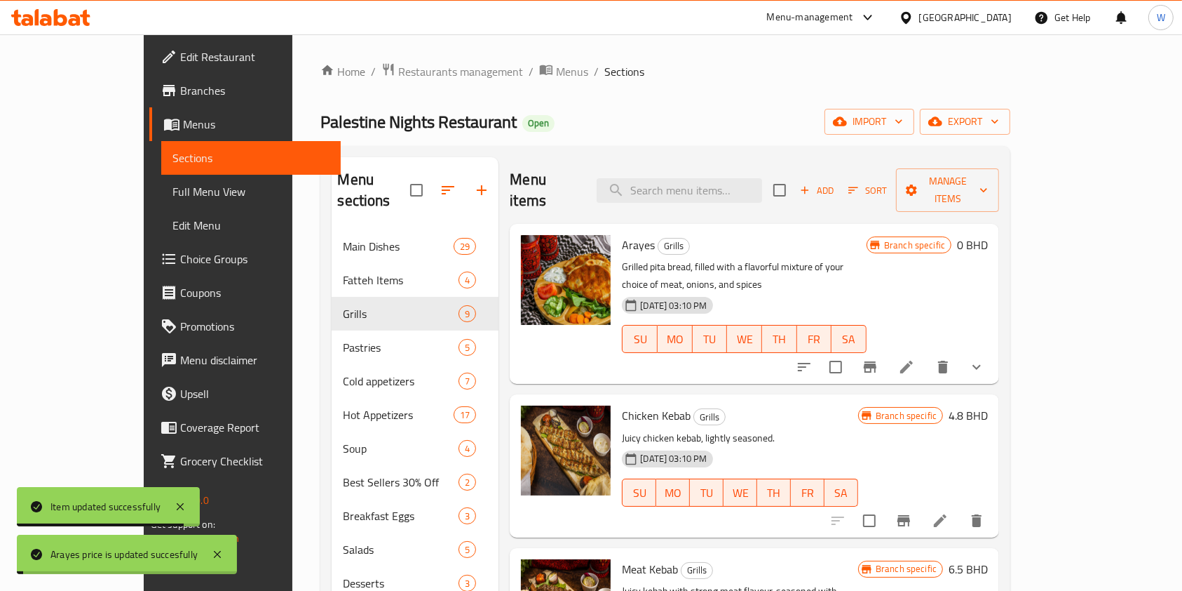
click at [999, 349] on div "Menu items Add Sort Manage items Arayes Grills Grilled pita bread, filled with …" at bounding box center [749, 452] width 501 height 591
click at [879, 358] on icon "Branch-specific-item" at bounding box center [870, 366] width 17 height 17
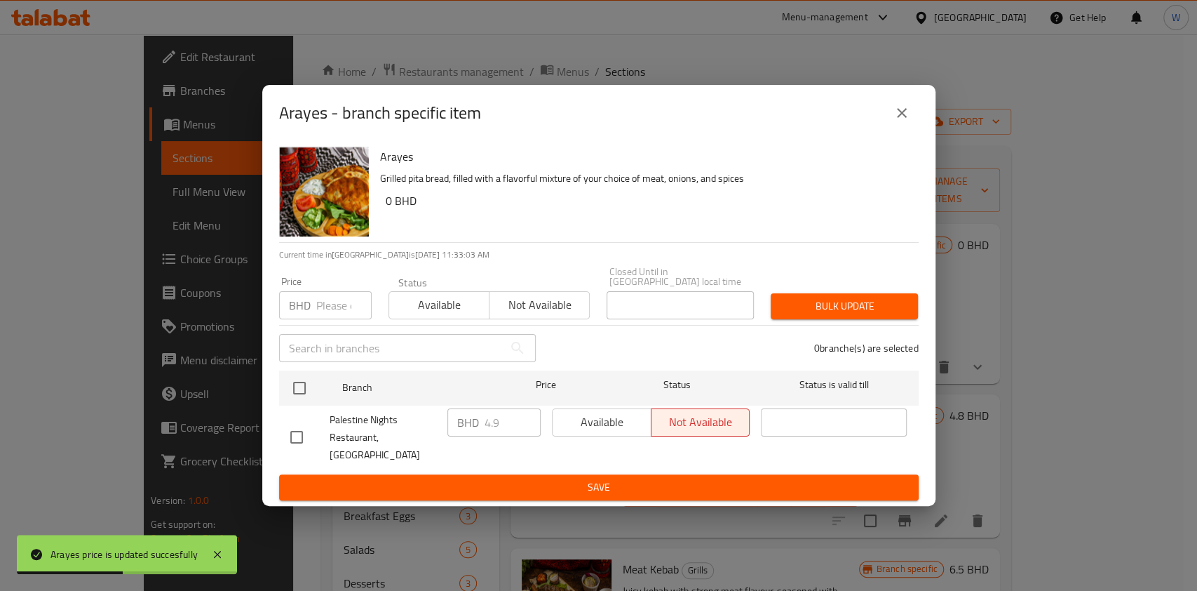
click at [325, 290] on div "Price BHD Price" at bounding box center [325, 297] width 93 height 43
click at [328, 303] on input "number" at bounding box center [343, 305] width 55 height 28
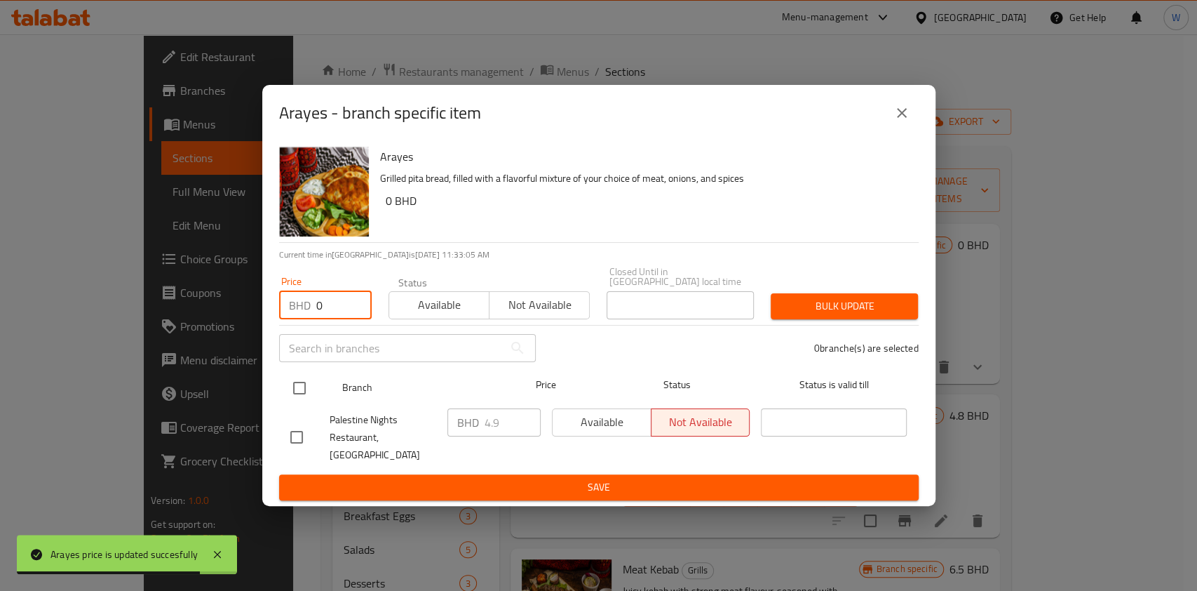
type input "0"
click at [285, 403] on input "checkbox" at bounding box center [299, 387] width 29 height 29
checkbox input "true"
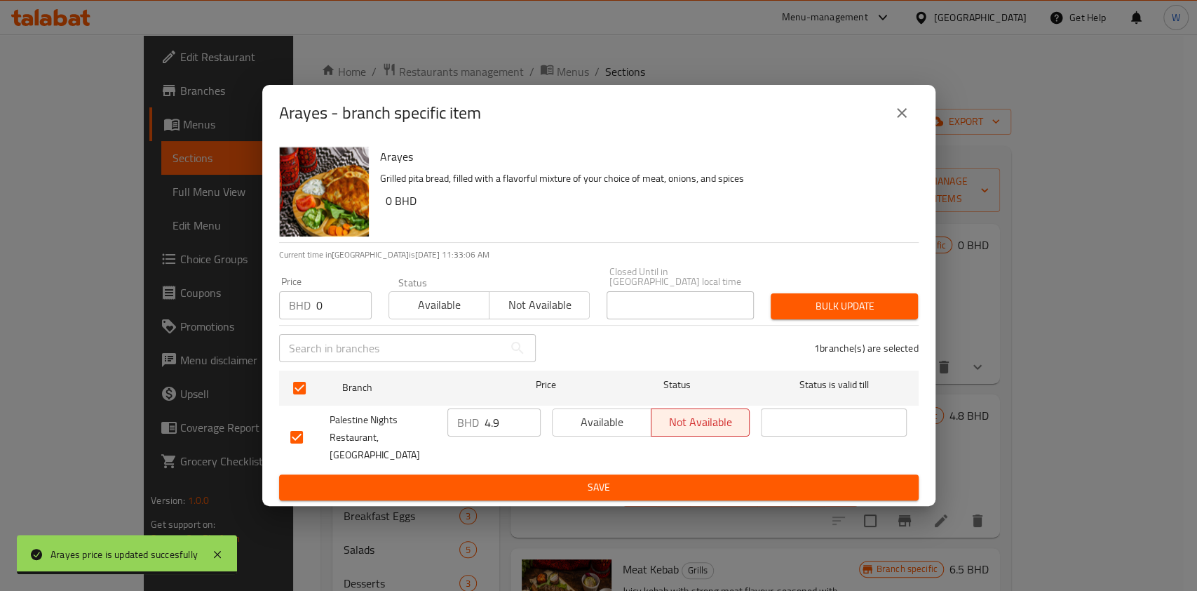
click at [826, 303] on span "Bulk update" at bounding box center [844, 306] width 125 height 18
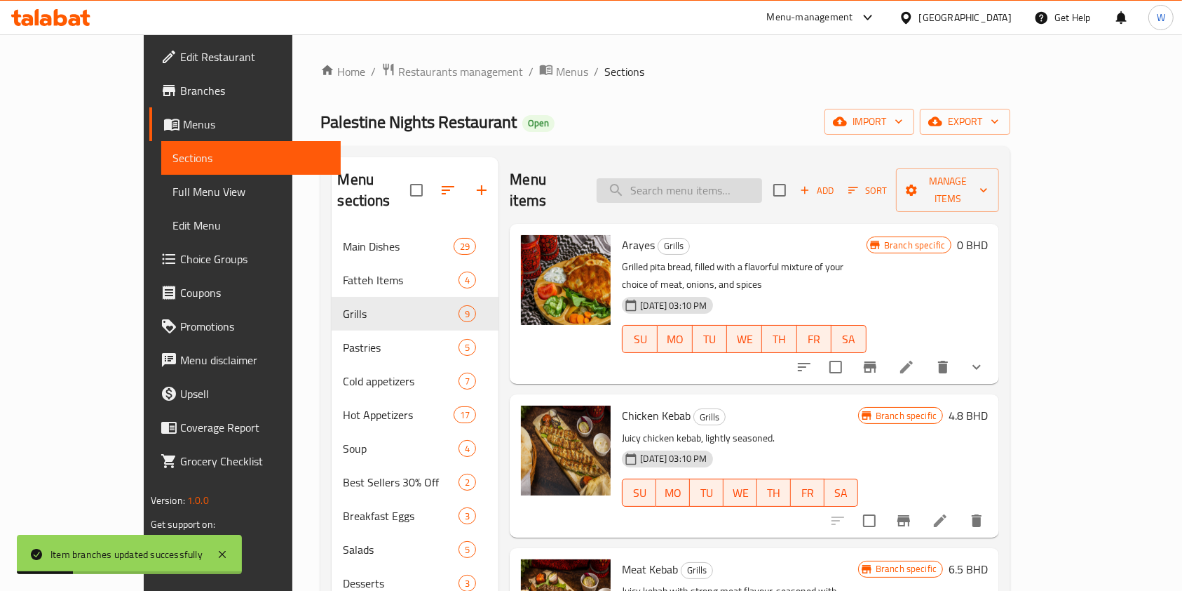
click at [733, 182] on input "search" at bounding box center [680, 190] width 166 height 25
click at [622, 234] on span "Arayes" at bounding box center [638, 244] width 33 height 21
copy h6 "Arayes"
click at [720, 178] on input "search" at bounding box center [680, 190] width 166 height 25
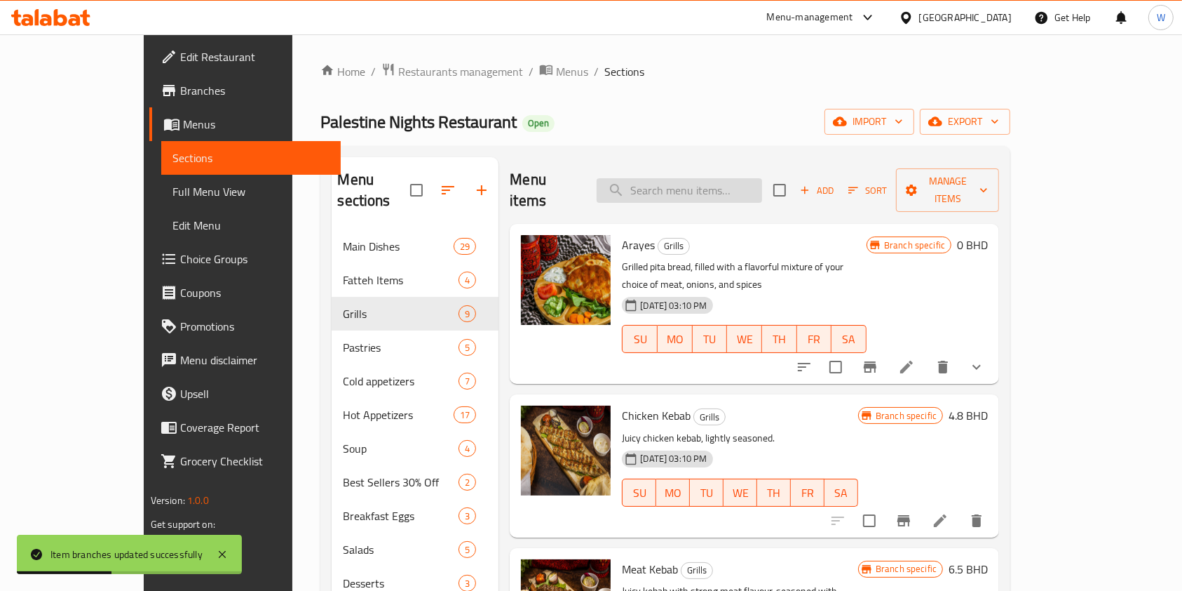
paste input "Arayes"
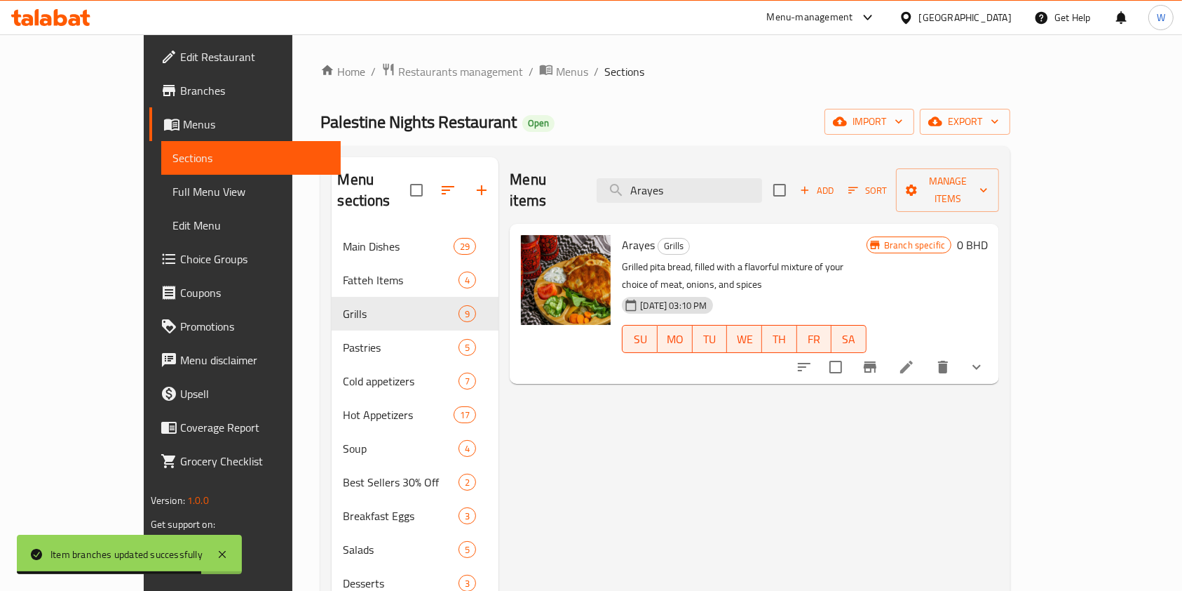
click at [994, 350] on button "show more" at bounding box center [977, 367] width 34 height 34
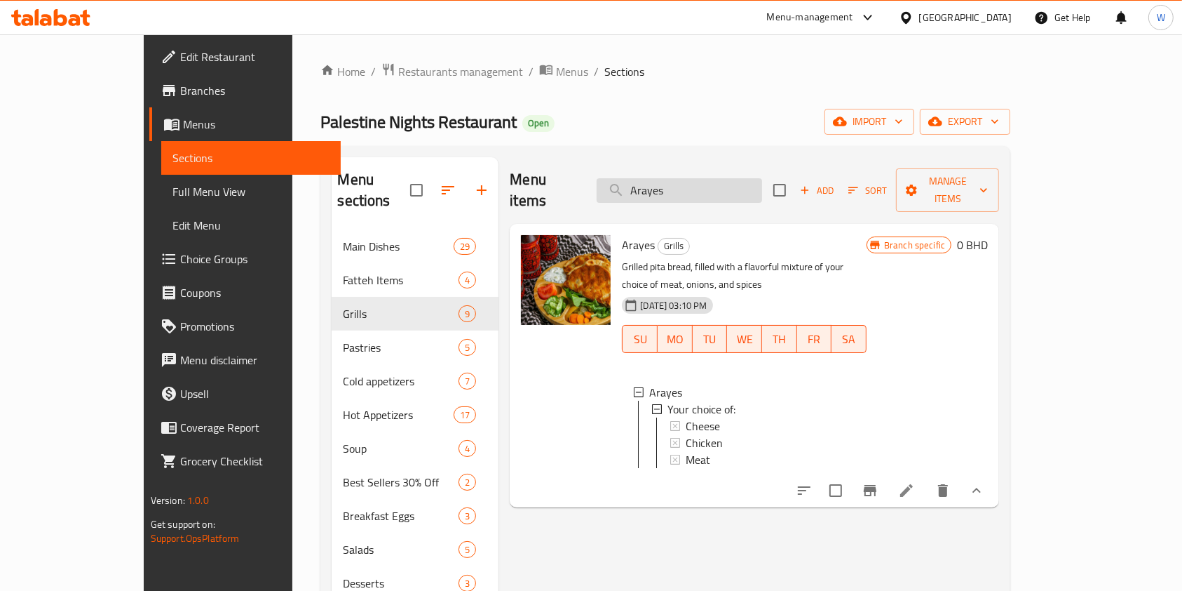
click at [678, 189] on input "Arayes" at bounding box center [680, 190] width 166 height 25
paste input "Grilled Chicken"
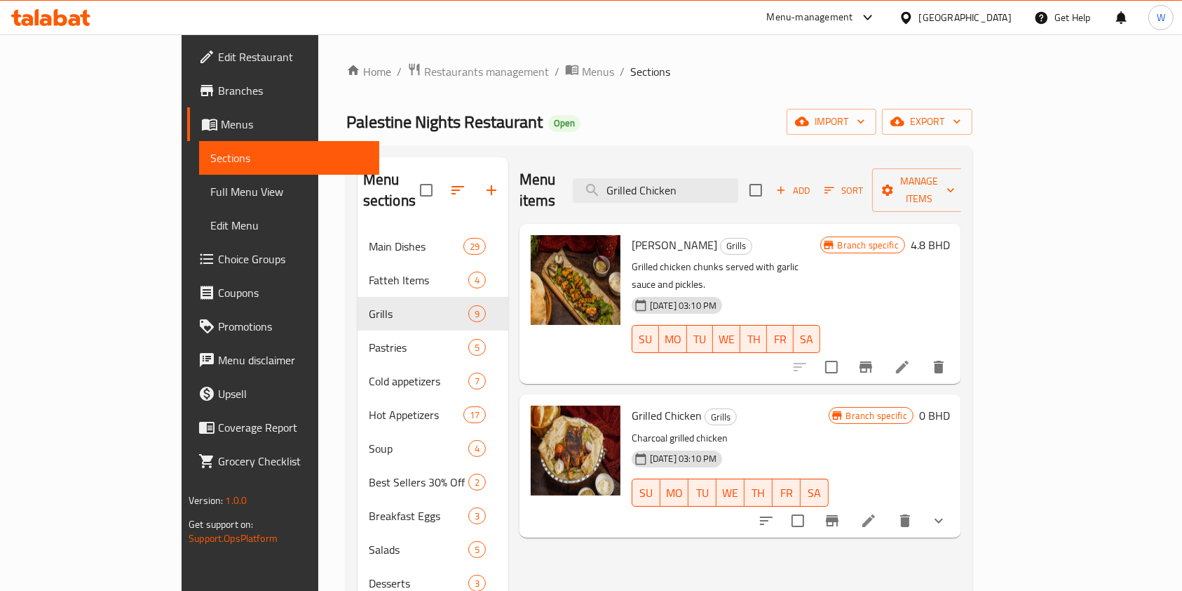
type input "Grilled Chicken"
click at [956, 504] on button "show more" at bounding box center [939, 521] width 34 height 34
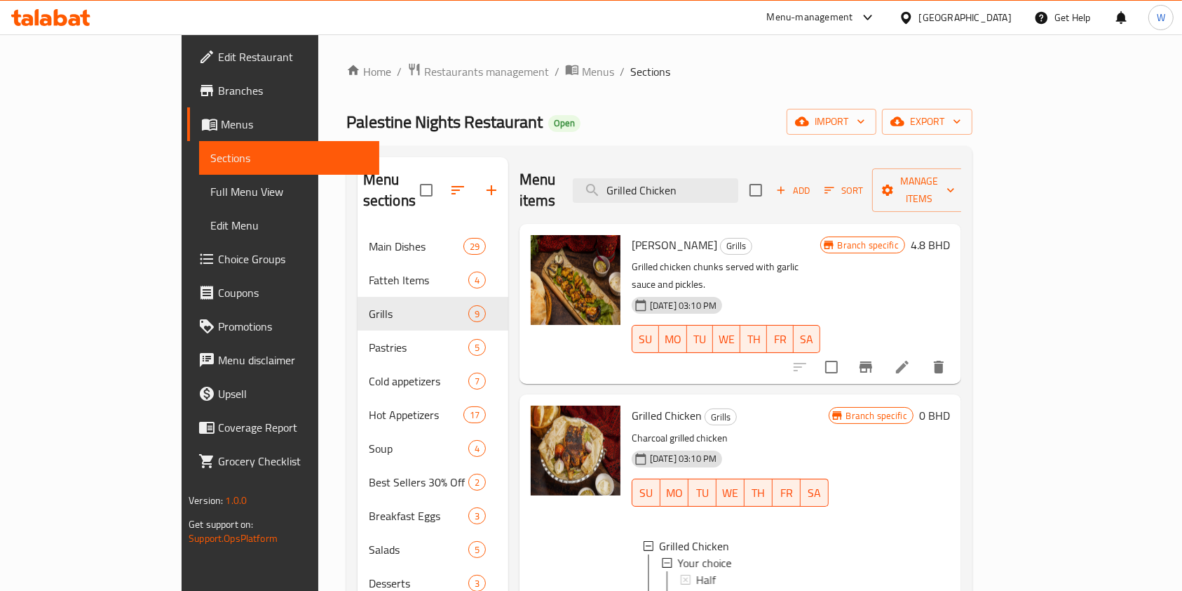
scroll to position [1, 0]
click at [709, 570] on div "Half" at bounding box center [757, 578] width 122 height 17
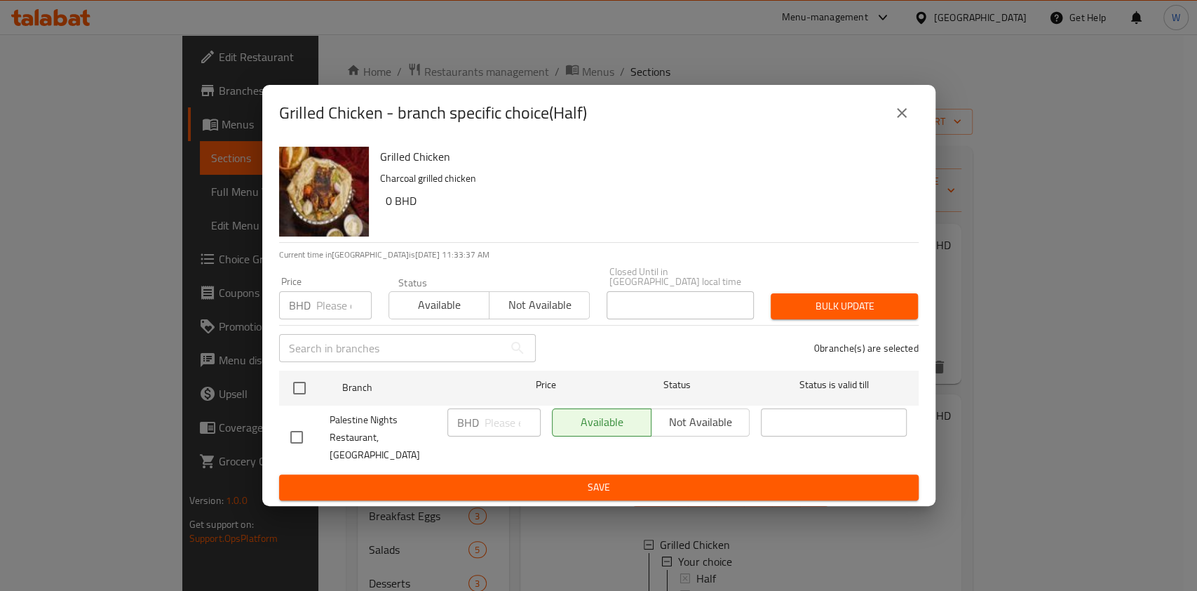
click at [895, 121] on icon "close" at bounding box center [902, 113] width 17 height 17
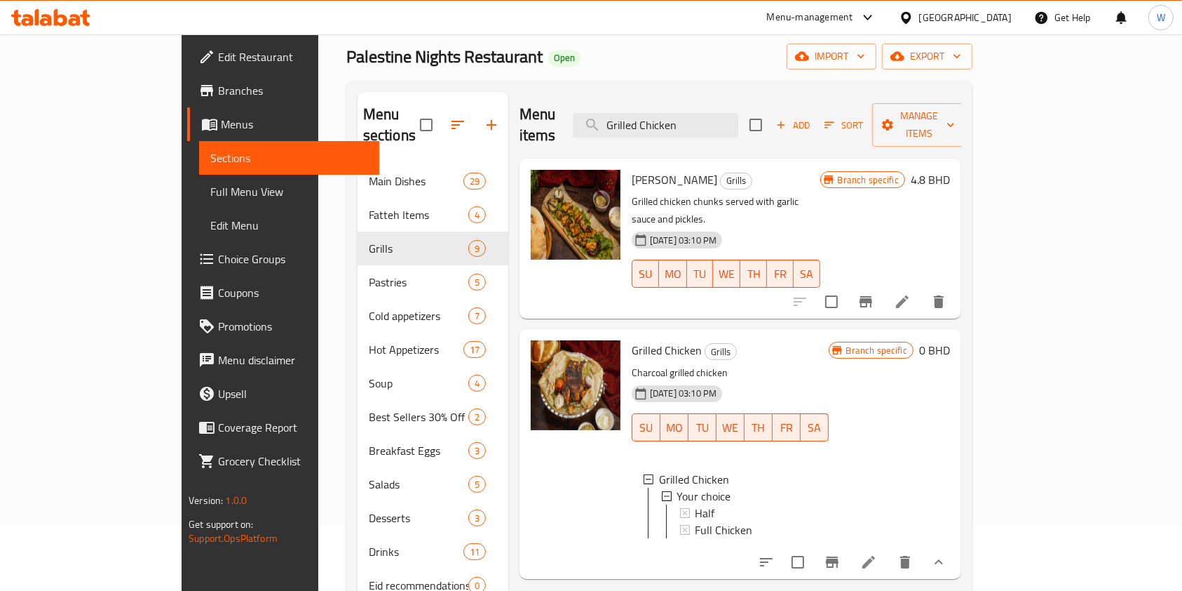
scroll to position [93, 0]
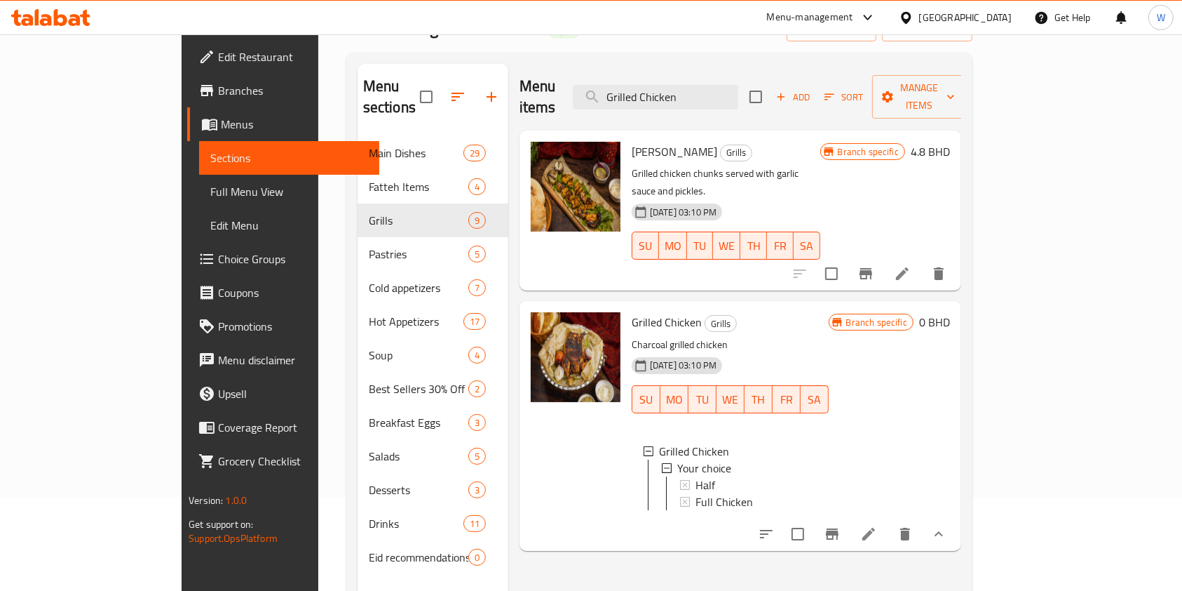
click at [706, 476] on div "Half" at bounding box center [757, 484] width 122 height 17
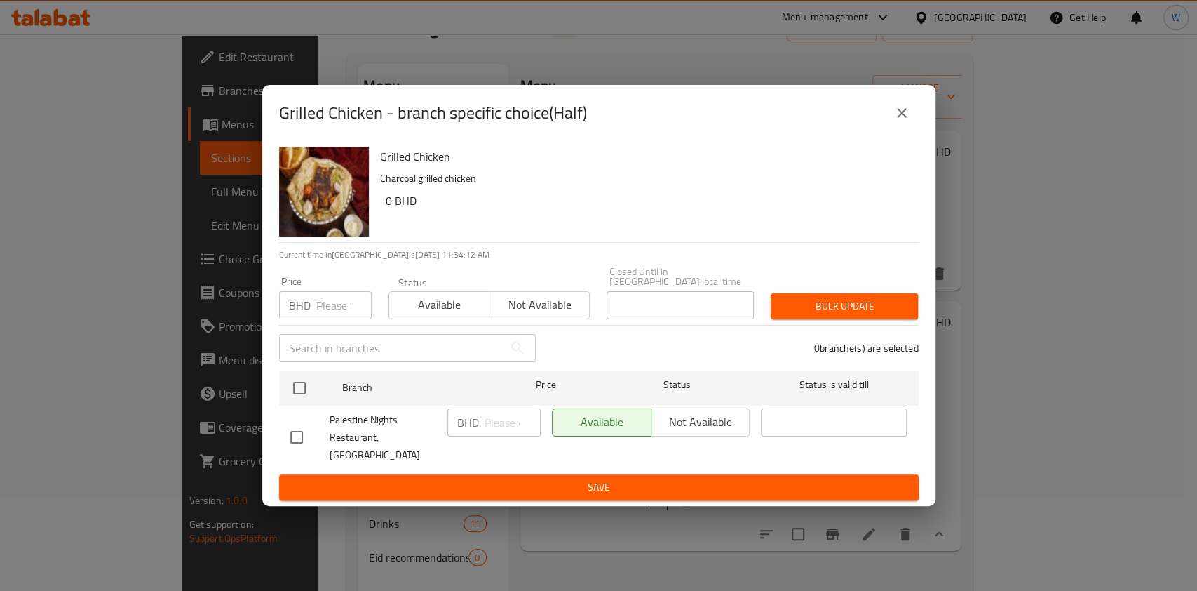
click at [896, 121] on icon "close" at bounding box center [902, 113] width 17 height 17
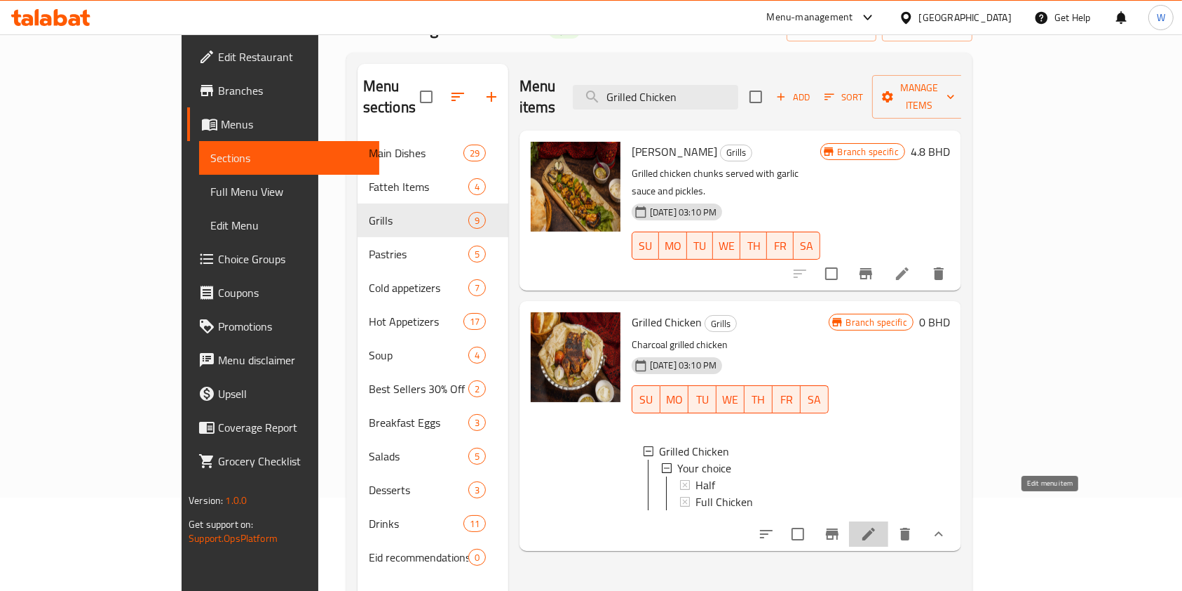
click at [875, 527] on icon at bounding box center [869, 533] width 13 height 13
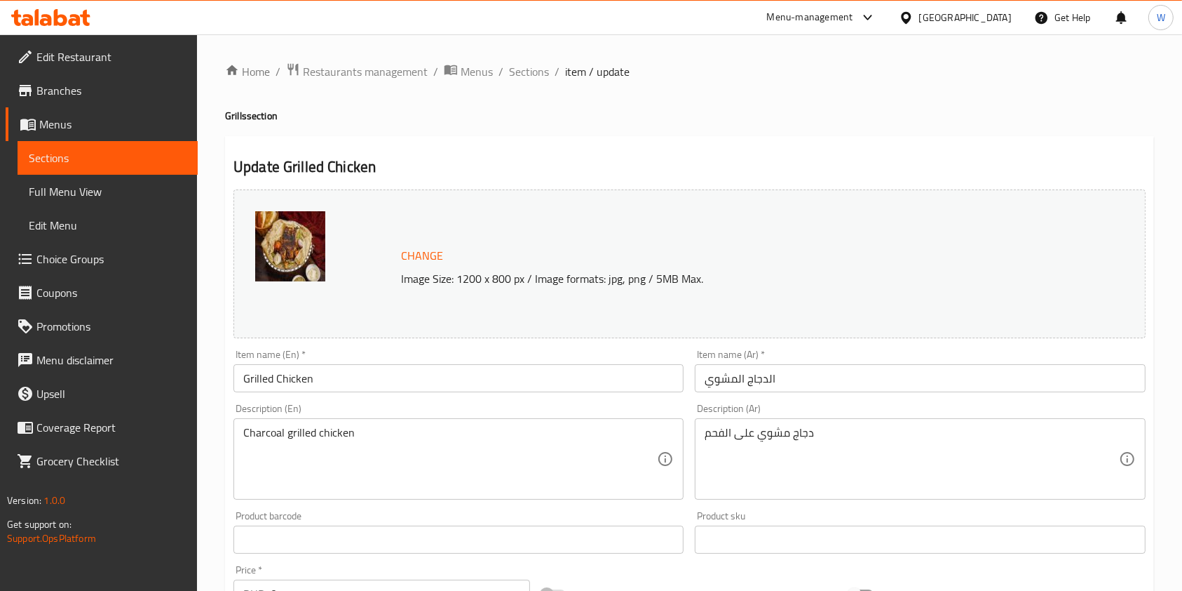
click at [536, 83] on div "Home / Restaurants management / Menus / Sections / item / update Grills section…" at bounding box center [689, 538] width 929 height 952
click at [532, 65] on span "Sections" at bounding box center [529, 71] width 40 height 17
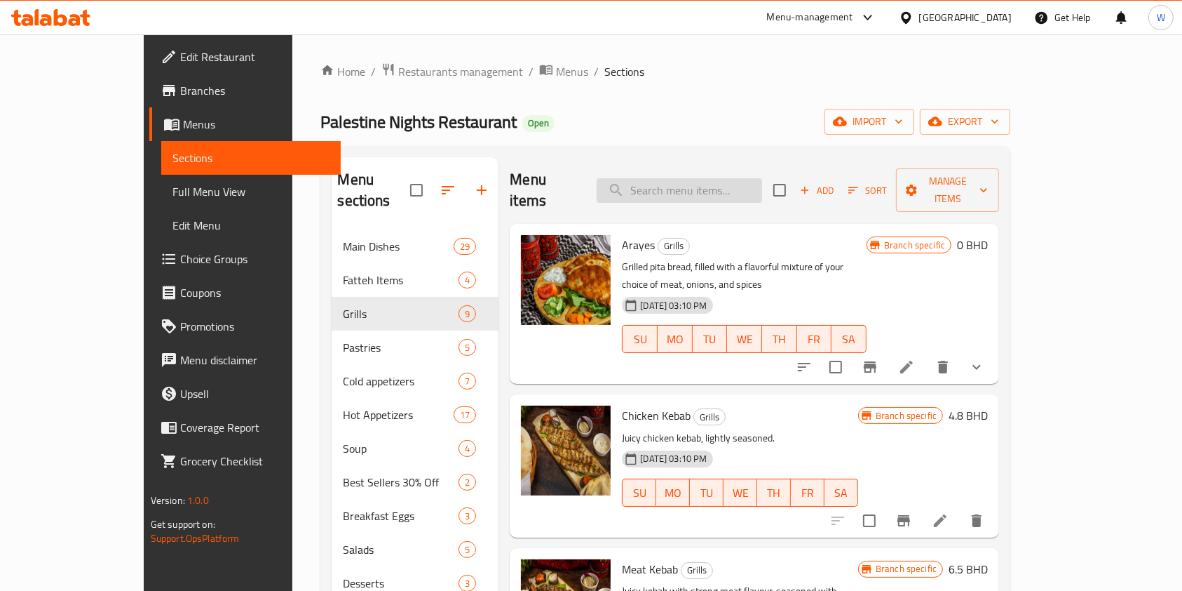
click at [762, 178] on input "search" at bounding box center [680, 190] width 166 height 25
paste input "Grilled Chicken"
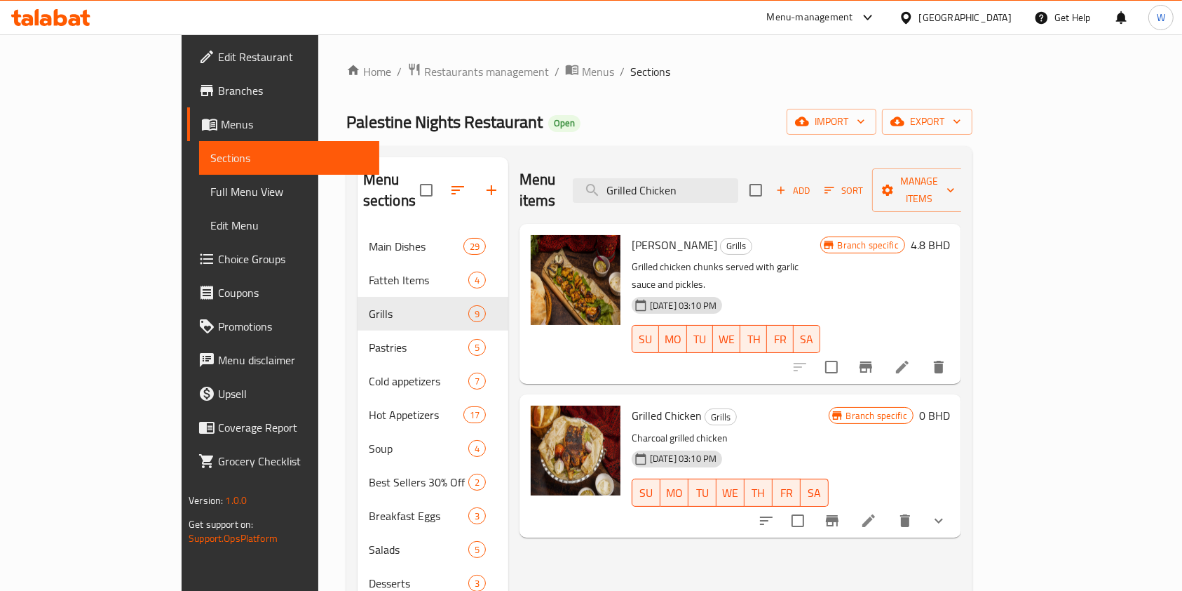
type input "Grilled Chicken"
click at [948, 512] on icon "show more" at bounding box center [939, 520] width 17 height 17
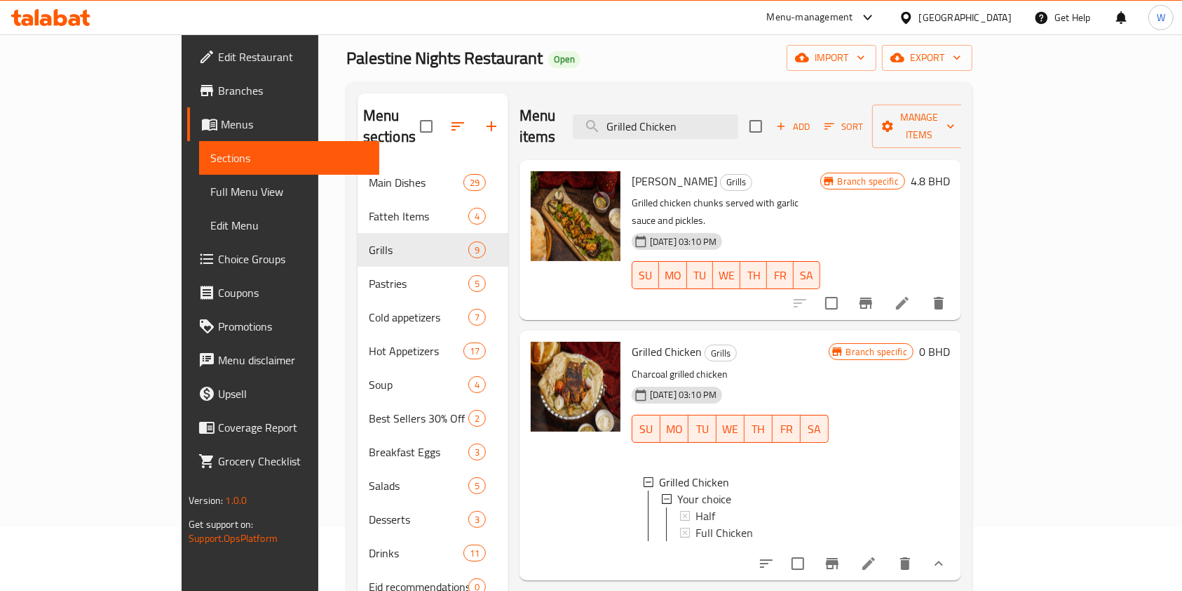
scroll to position [93, 0]
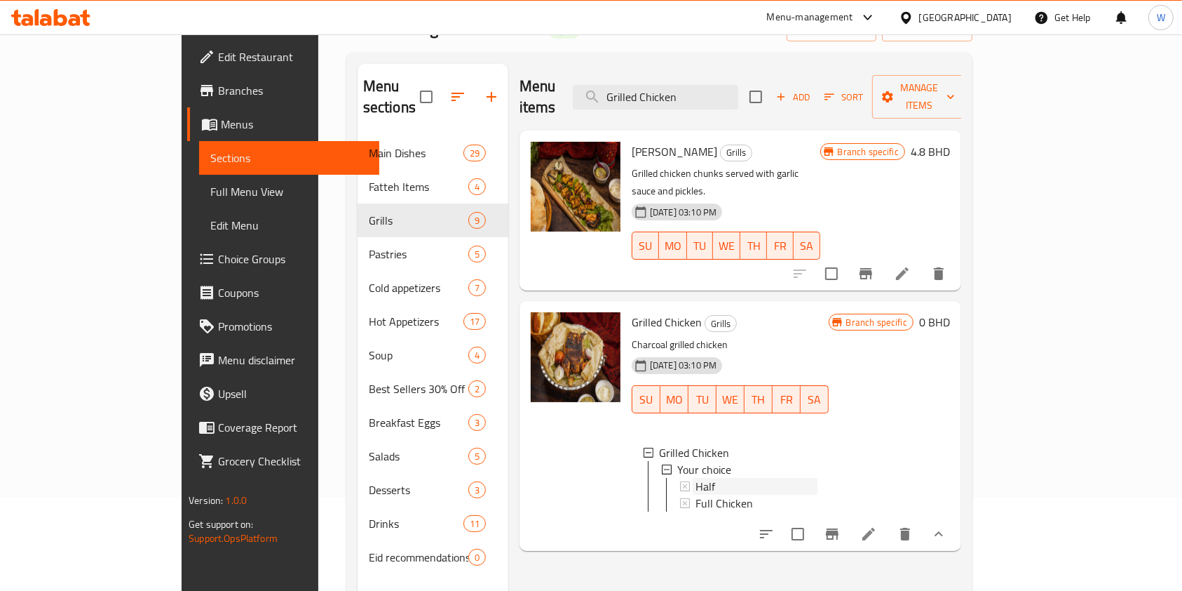
click at [696, 478] on span "Half" at bounding box center [706, 486] width 20 height 17
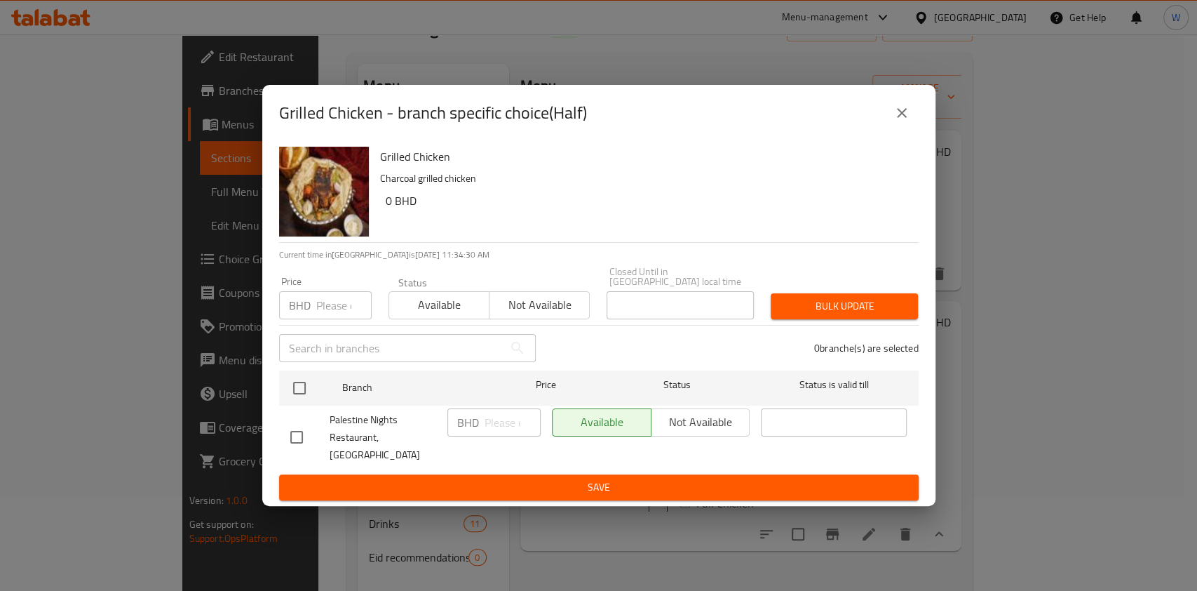
click at [331, 306] on input "number" at bounding box center [343, 305] width 55 height 28
paste input "5.400"
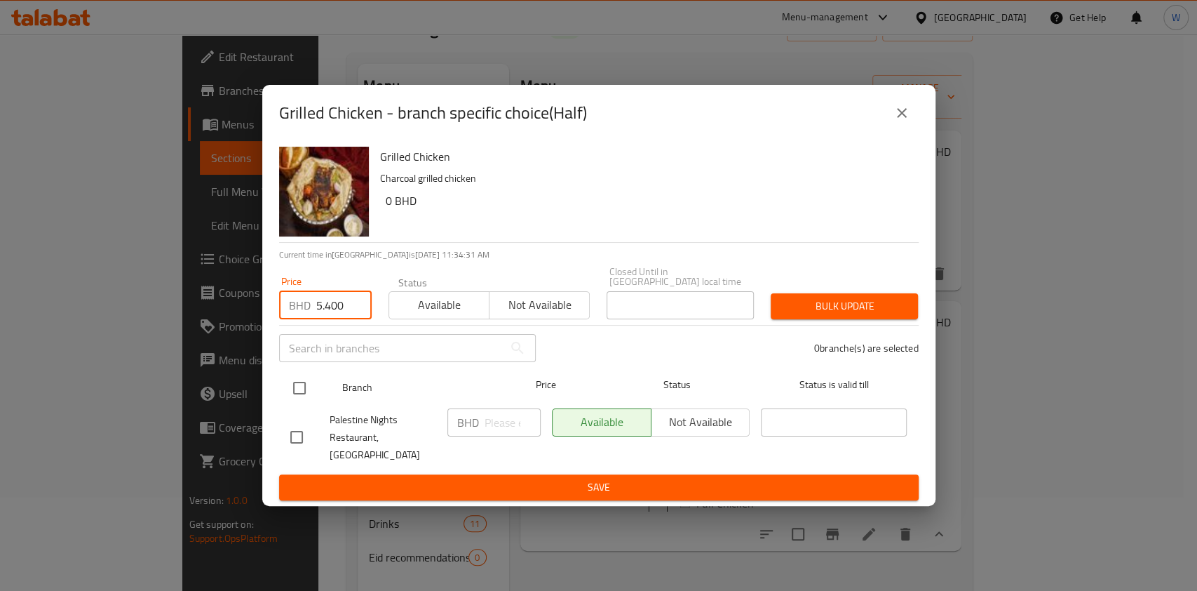
type input "5.400"
drag, startPoint x: 303, startPoint y: 391, endPoint x: 317, endPoint y: 390, distance: 14.0
click at [303, 391] on input "checkbox" at bounding box center [299, 387] width 29 height 29
checkbox input "true"
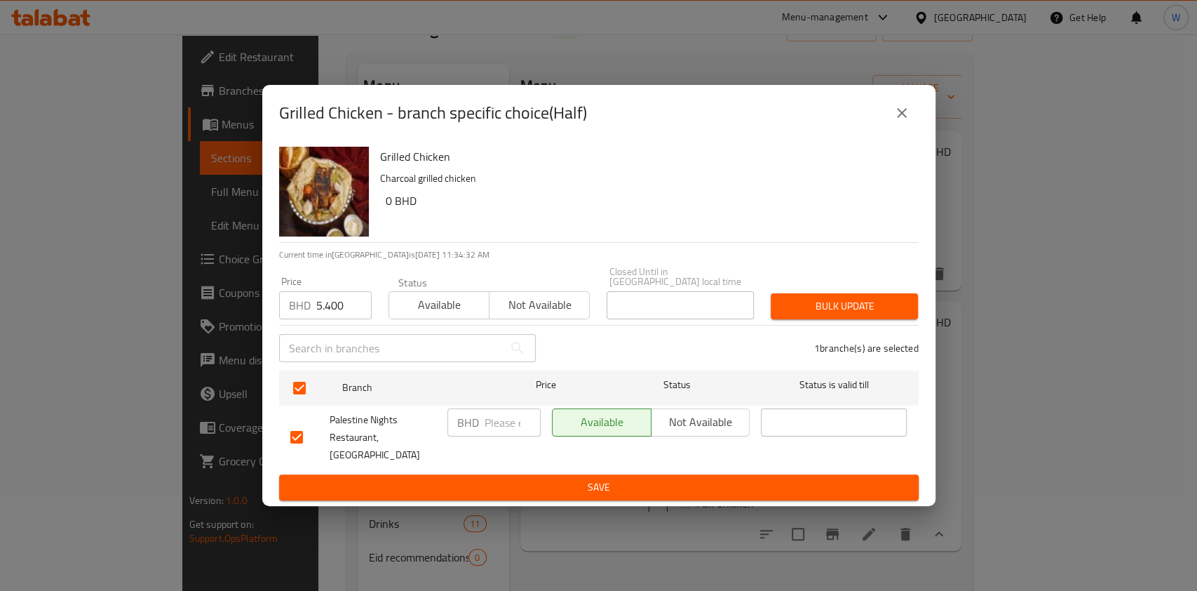
click at [809, 301] on button "Bulk update" at bounding box center [844, 306] width 147 height 26
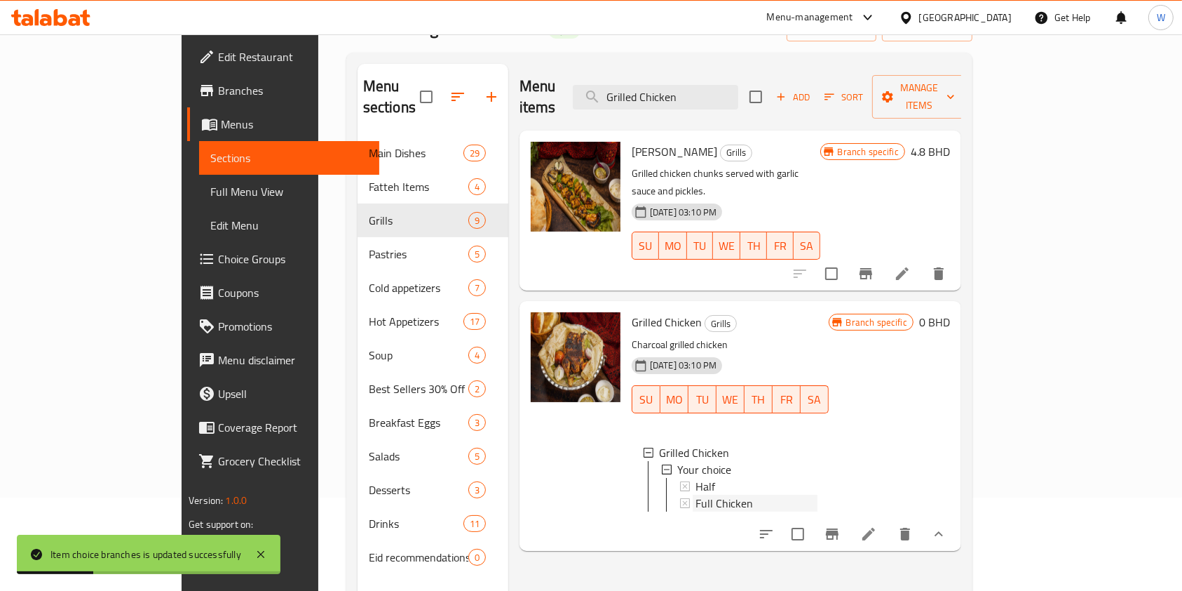
click at [731, 494] on div "Full Chicken" at bounding box center [757, 502] width 122 height 17
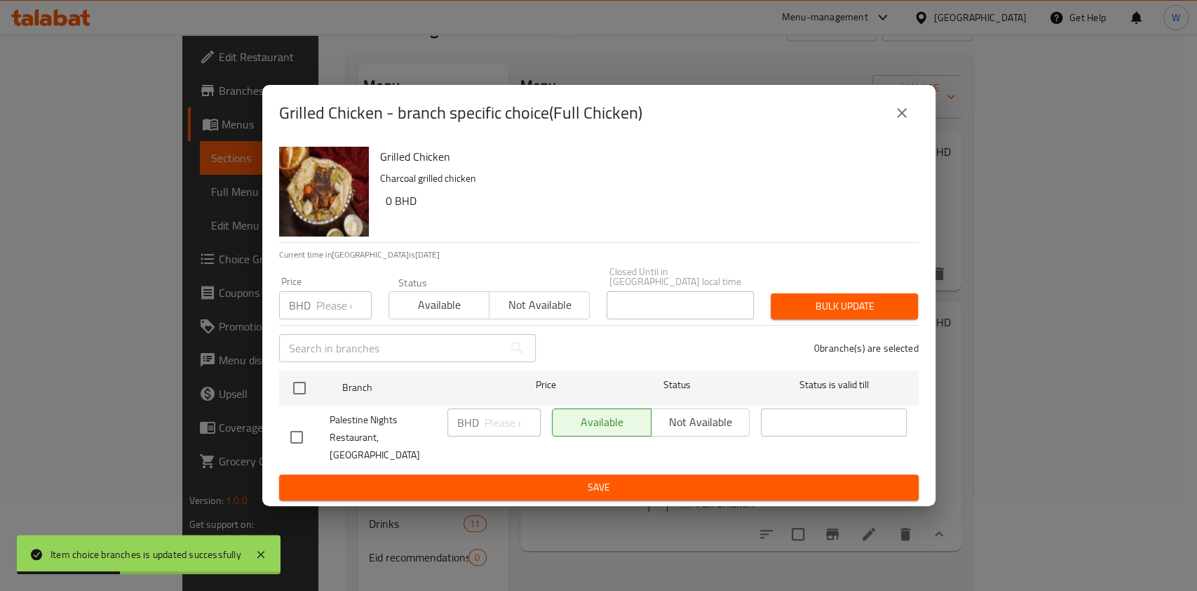
click at [320, 301] on input "number" at bounding box center [343, 305] width 55 height 28
paste input "9.800"
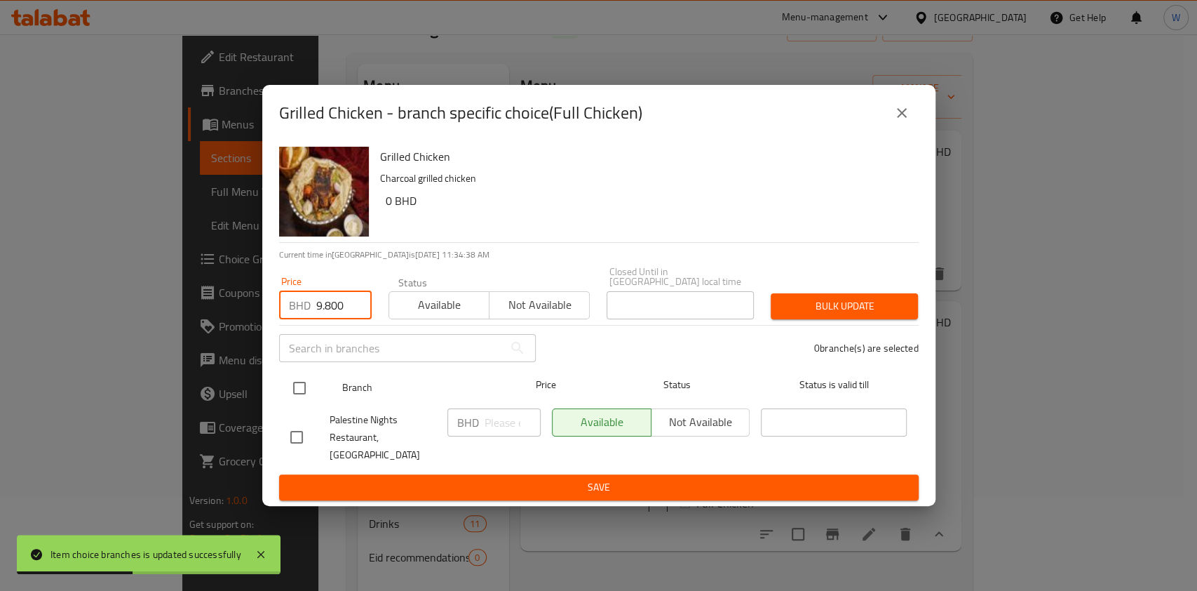
type input "9.800"
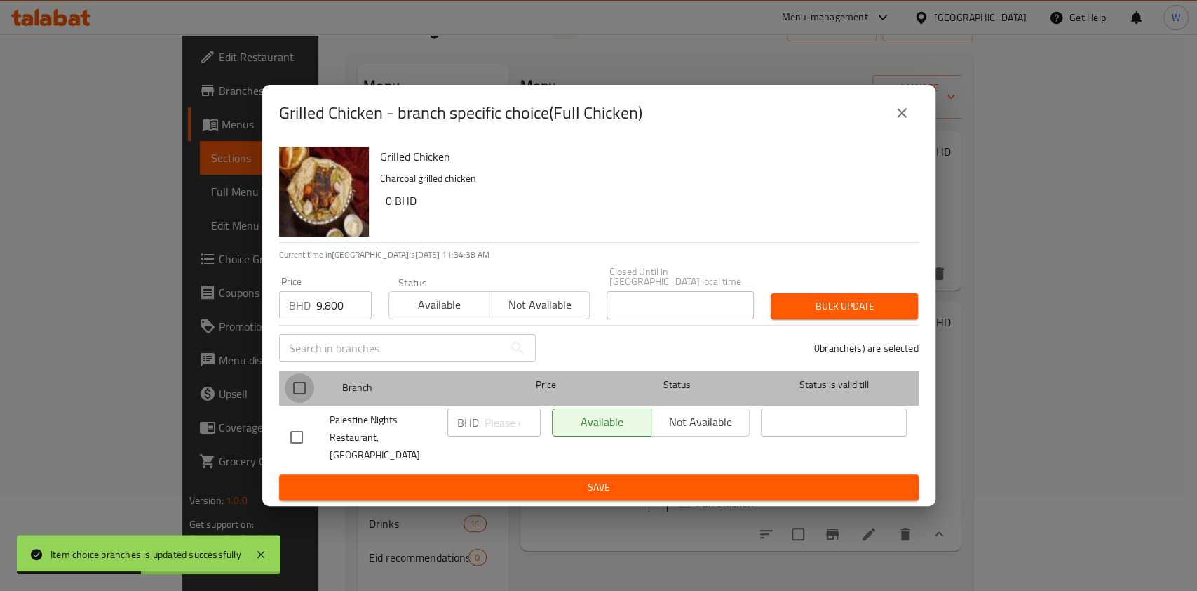
click at [304, 389] on input "checkbox" at bounding box center [299, 387] width 29 height 29
checkbox input "true"
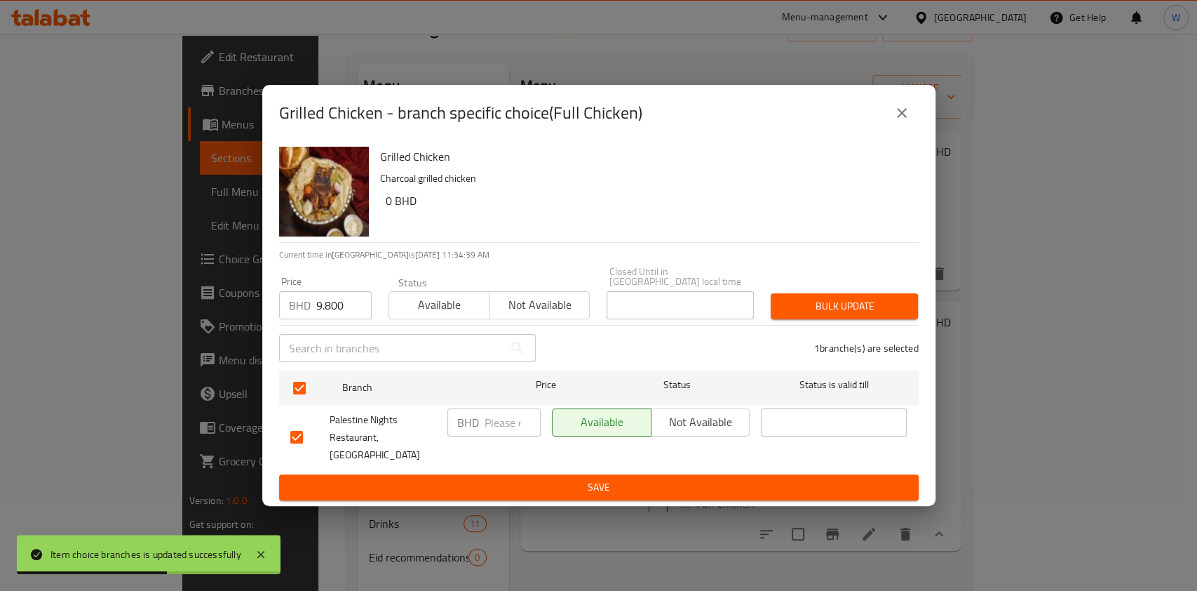
click at [823, 319] on button "Bulk update" at bounding box center [844, 306] width 147 height 26
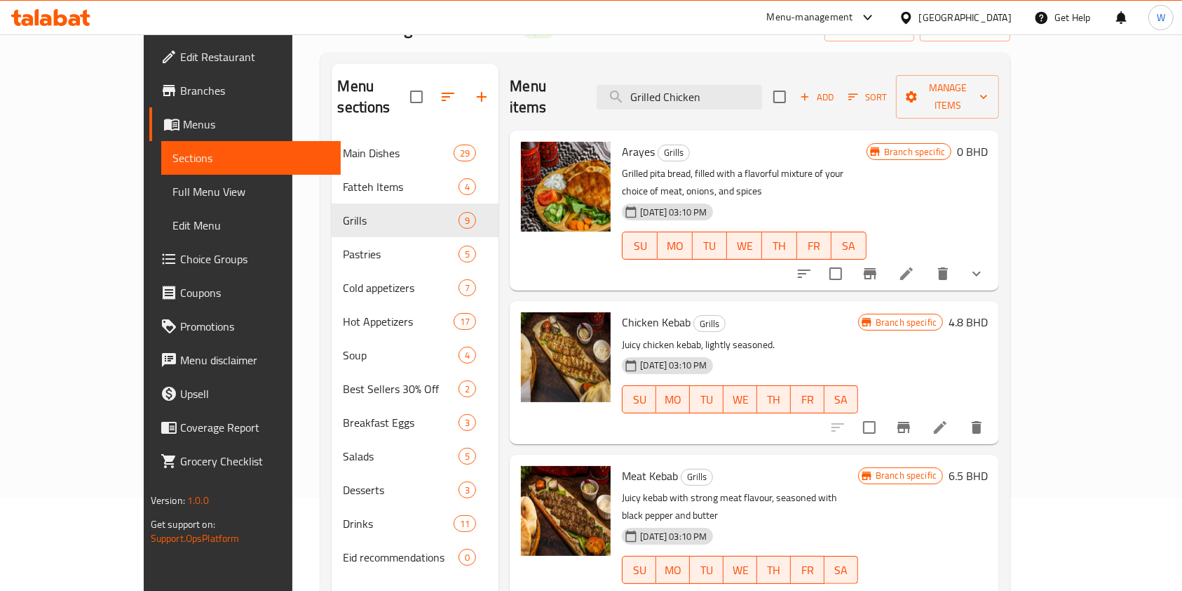
click at [707, 102] on div "Menu items Grilled Chicken Add Sort Manage items" at bounding box center [755, 97] width 490 height 67
click at [709, 93] on input "Grilled Chicken" at bounding box center [680, 97] width 166 height 25
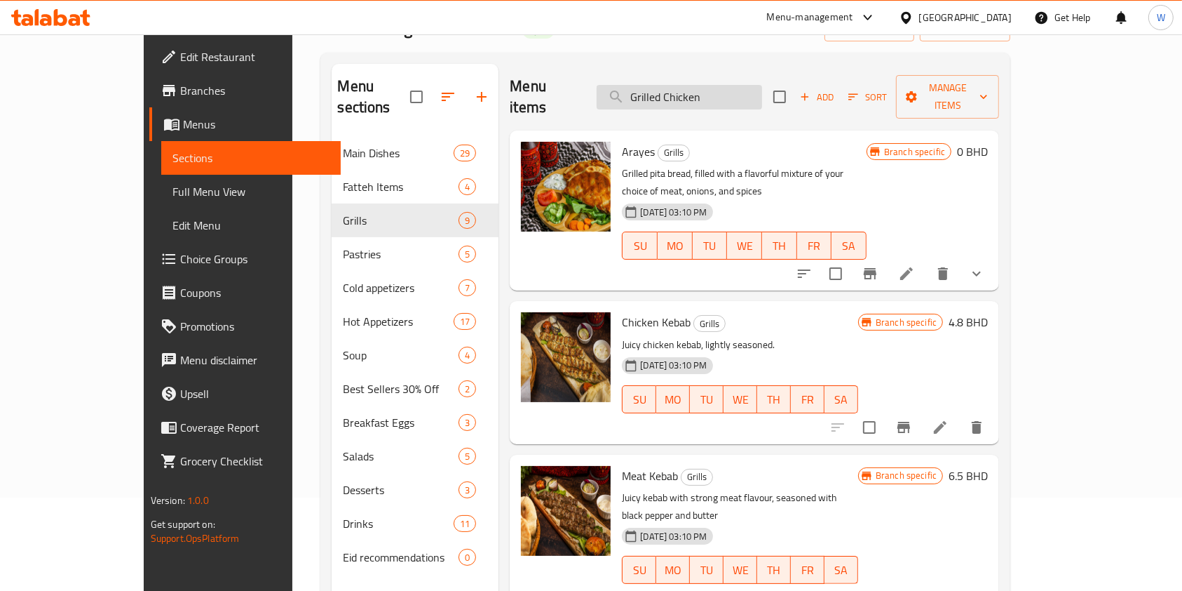
paste input "[PERSON_NAME] Pottery"
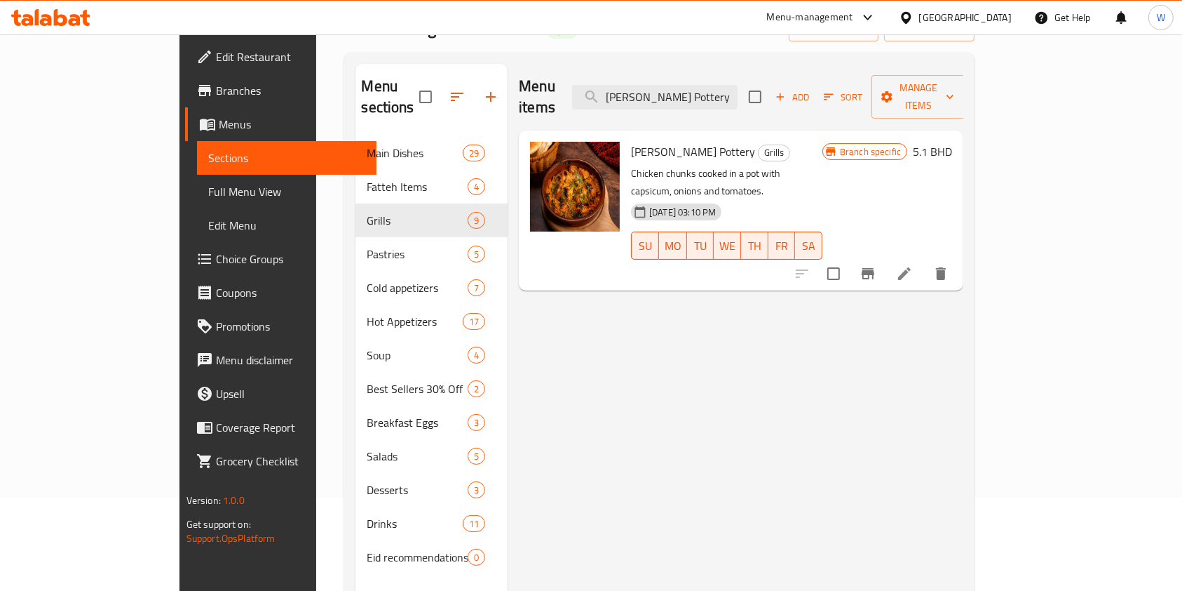
type input "[PERSON_NAME] Pottery"
click at [885, 257] on button "Branch-specific-item" at bounding box center [868, 274] width 34 height 34
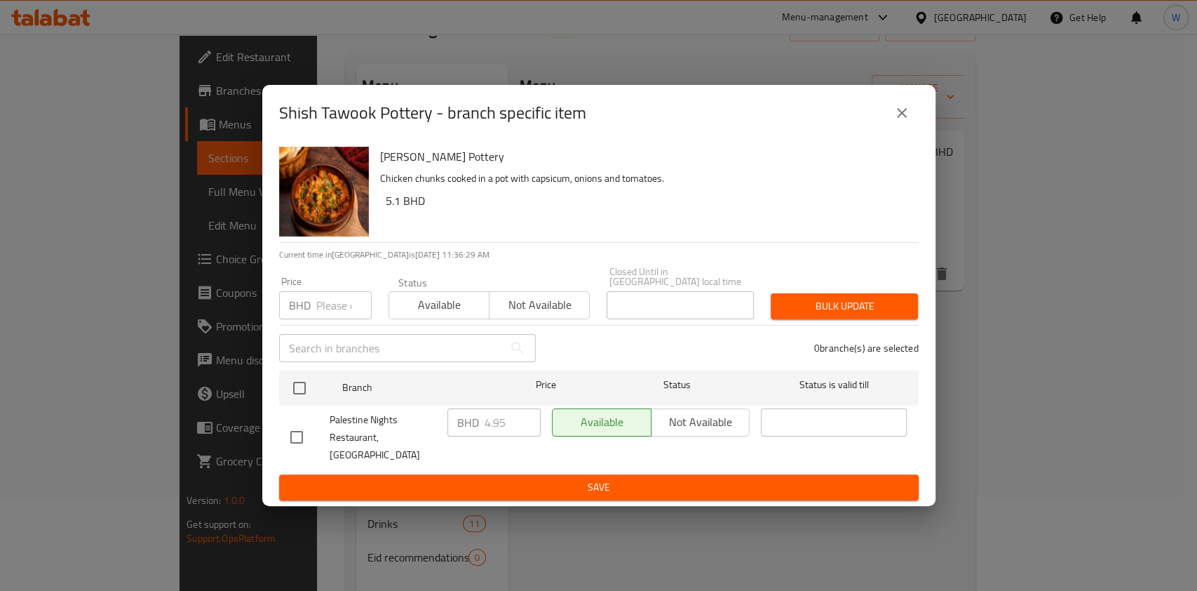
click at [329, 319] on input "number" at bounding box center [343, 305] width 55 height 28
paste input "6.5"
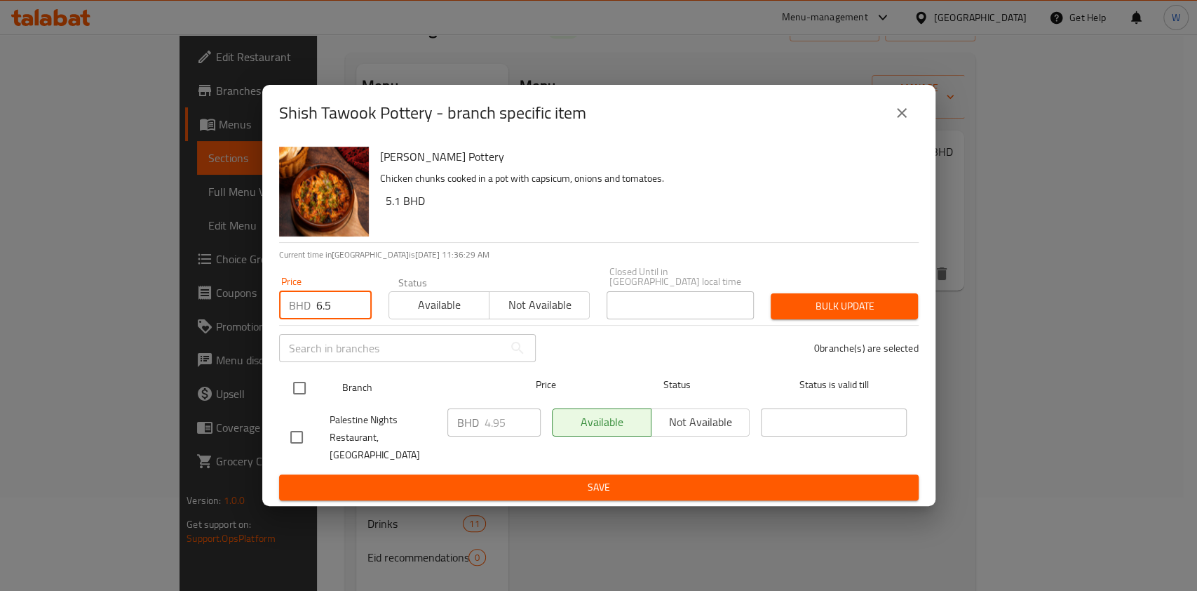
type input "6.5"
drag, startPoint x: 316, startPoint y: 373, endPoint x: 373, endPoint y: 373, distance: 57.5
click at [316, 373] on div at bounding box center [311, 388] width 53 height 41
click at [311, 384] on input "checkbox" at bounding box center [299, 387] width 29 height 29
checkbox input "true"
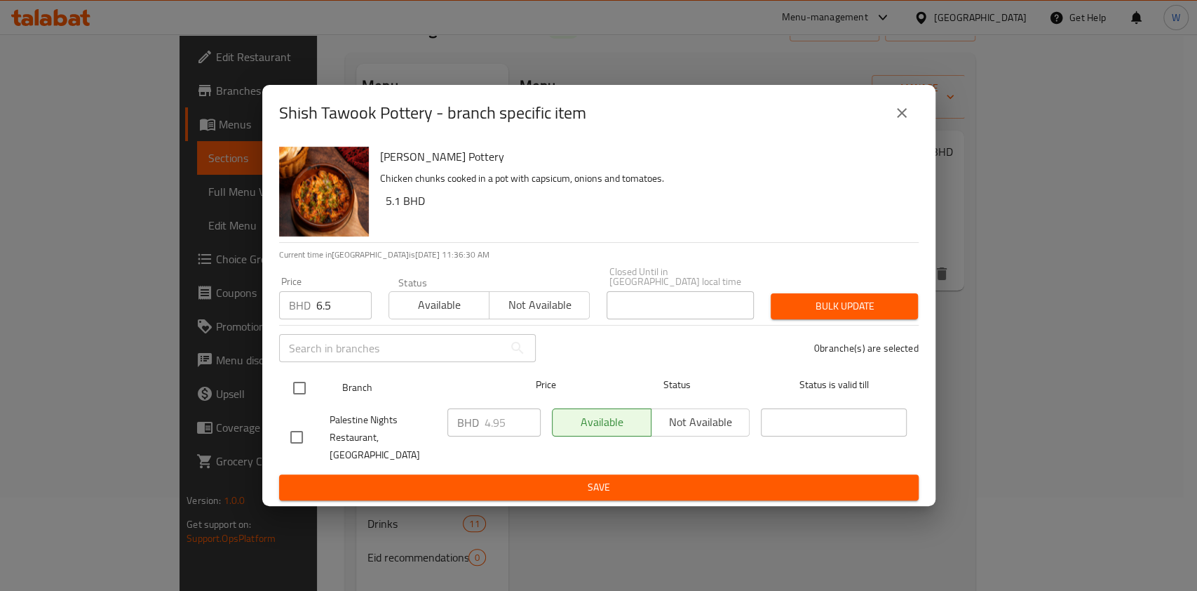
checkbox input "true"
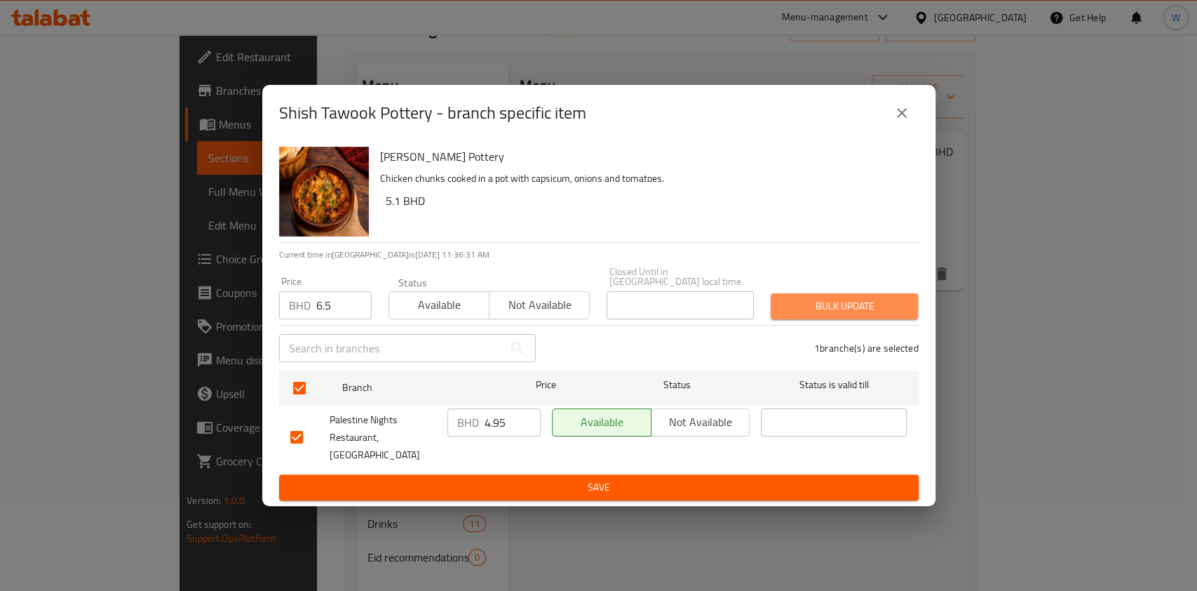
drag, startPoint x: 898, startPoint y: 306, endPoint x: 911, endPoint y: 302, distance: 13.3
click at [898, 307] on span "Bulk update" at bounding box center [844, 306] width 125 height 18
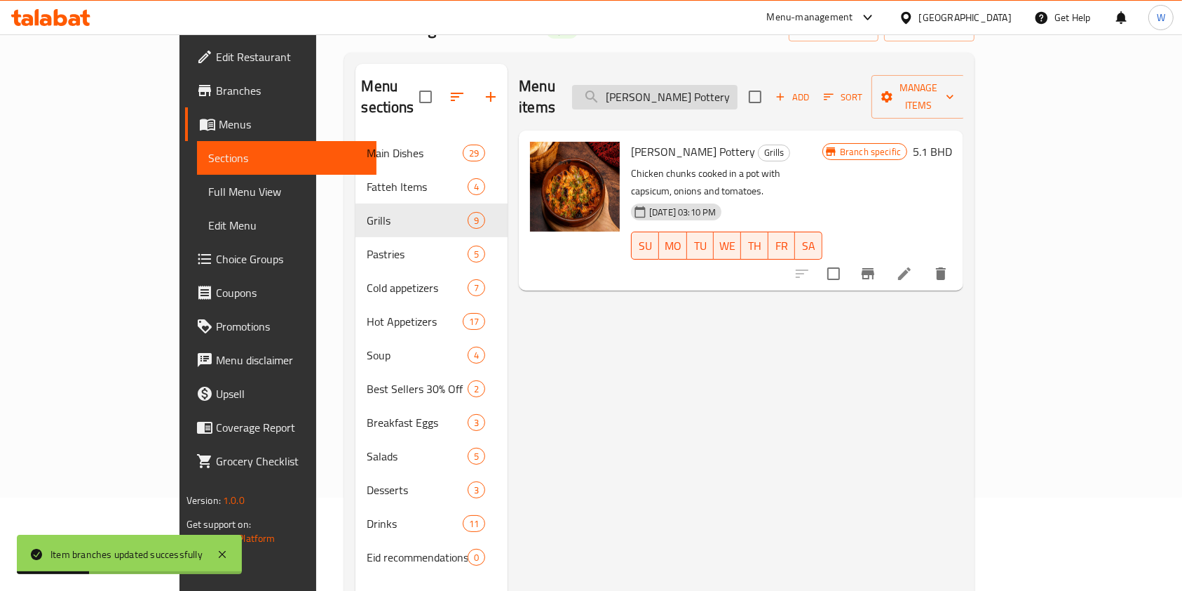
click at [738, 95] on input "[PERSON_NAME] Pottery" at bounding box center [655, 97] width 166 height 25
paste input "Ribs"
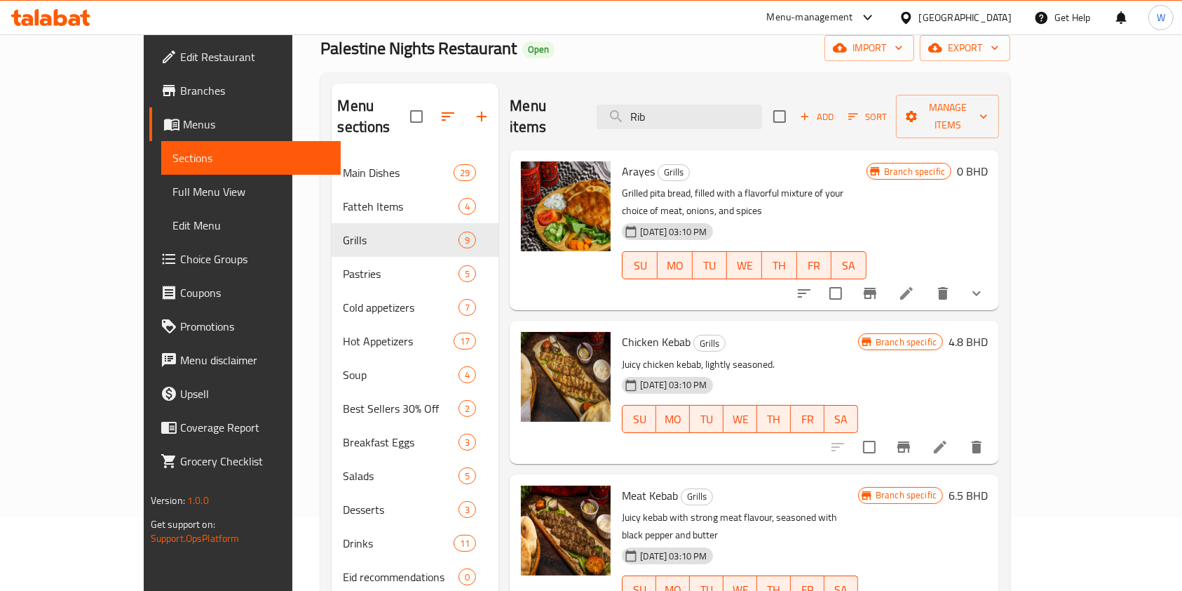
scroll to position [0, 0]
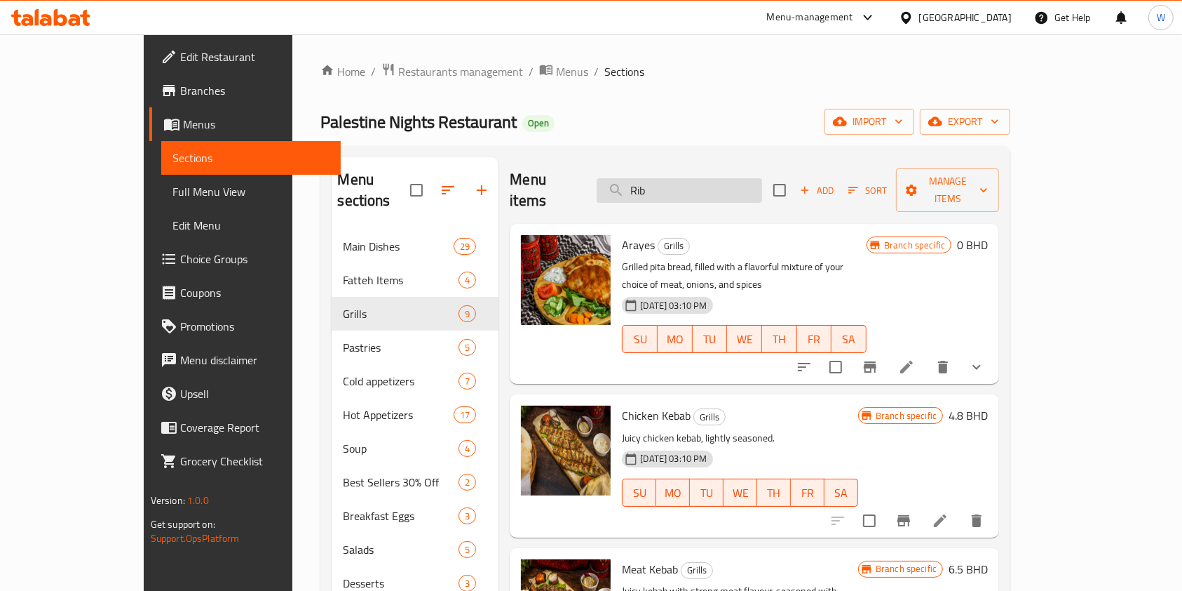
click at [692, 191] on input "Rib" at bounding box center [680, 190] width 166 height 25
paste input "Mansaf"
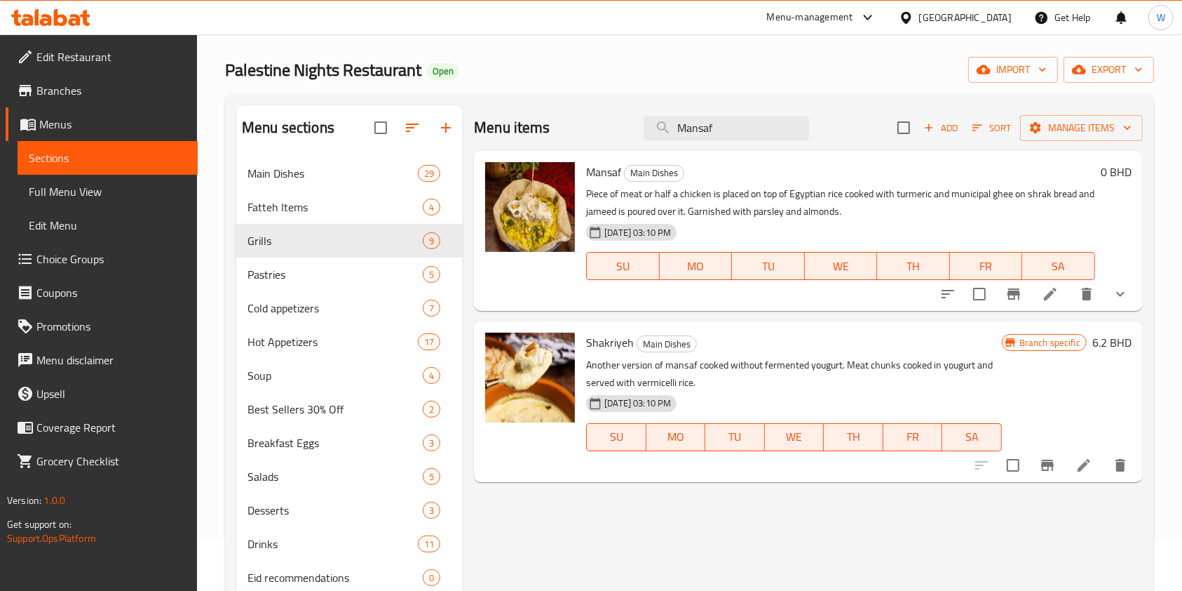
scroll to position [93, 0]
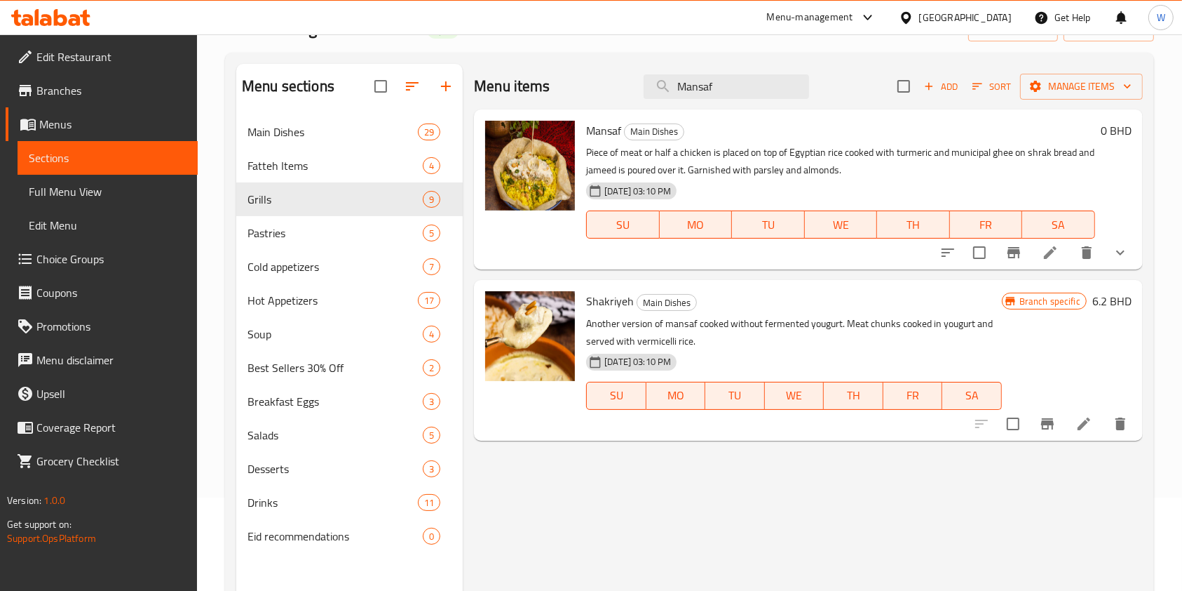
type input "Mansaf"
click at [1109, 260] on button "show more" at bounding box center [1121, 253] width 34 height 34
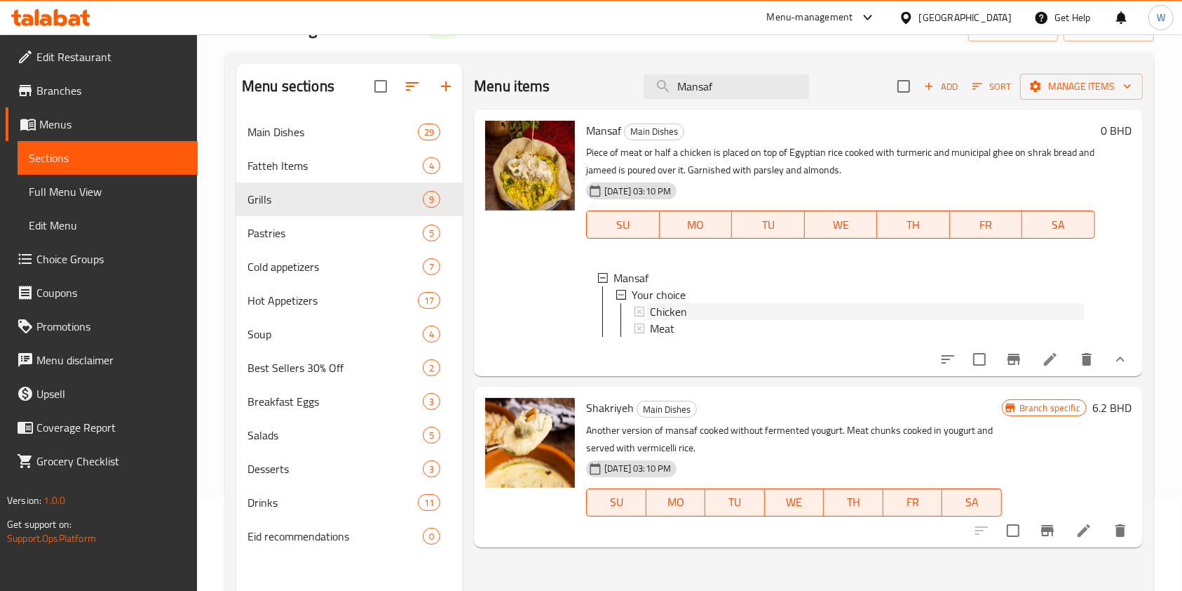
click at [662, 314] on span "Chicken" at bounding box center [668, 311] width 37 height 17
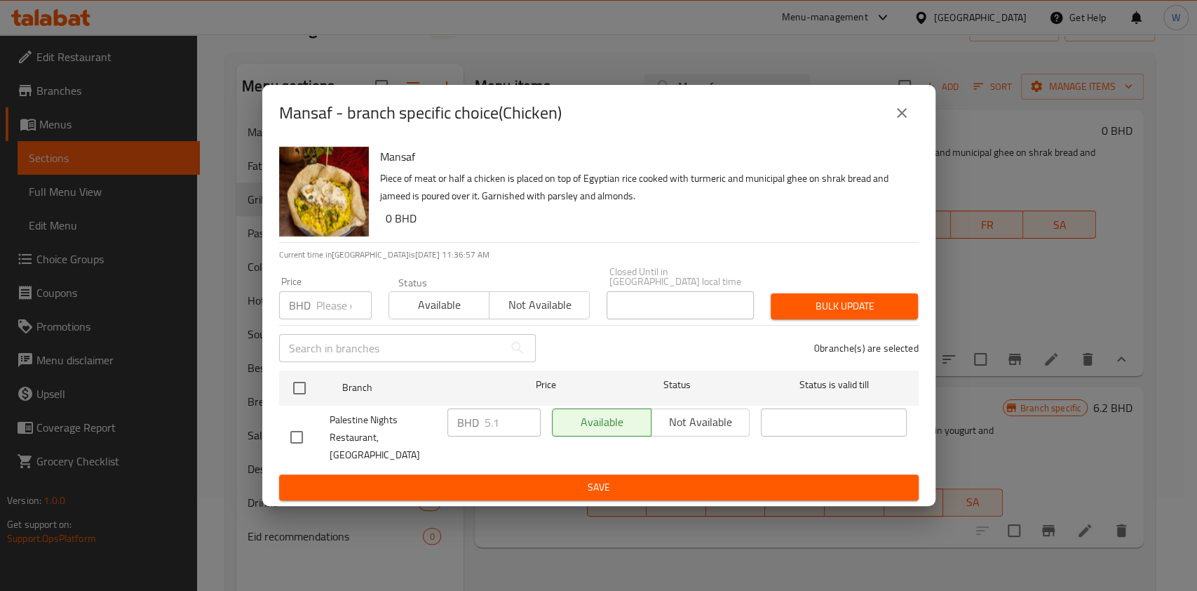
click at [332, 303] on input "number" at bounding box center [343, 305] width 55 height 28
paste input "5.600"
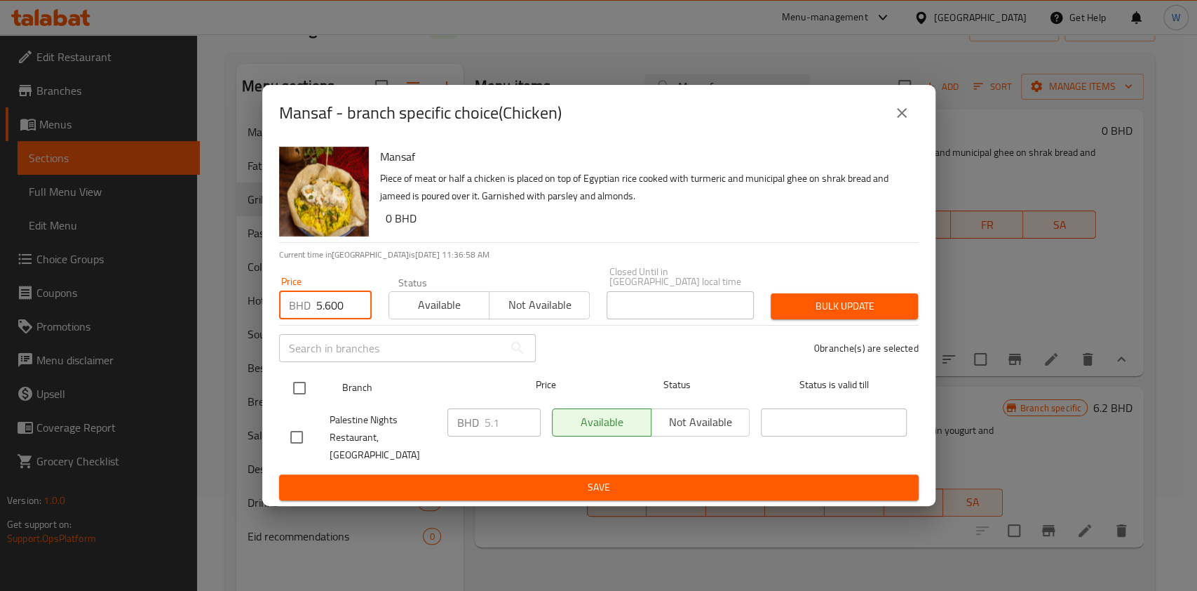
type input "5.600"
click at [310, 375] on div at bounding box center [311, 388] width 53 height 41
click at [296, 387] on input "checkbox" at bounding box center [299, 387] width 29 height 29
checkbox input "true"
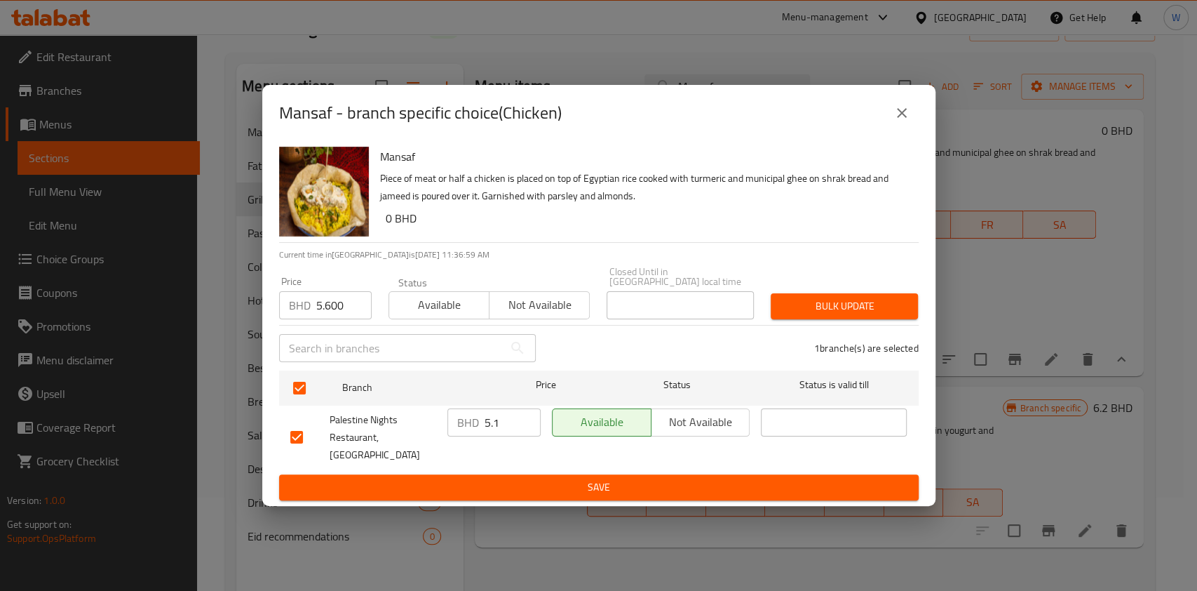
click at [914, 317] on button "Bulk update" at bounding box center [844, 306] width 147 height 26
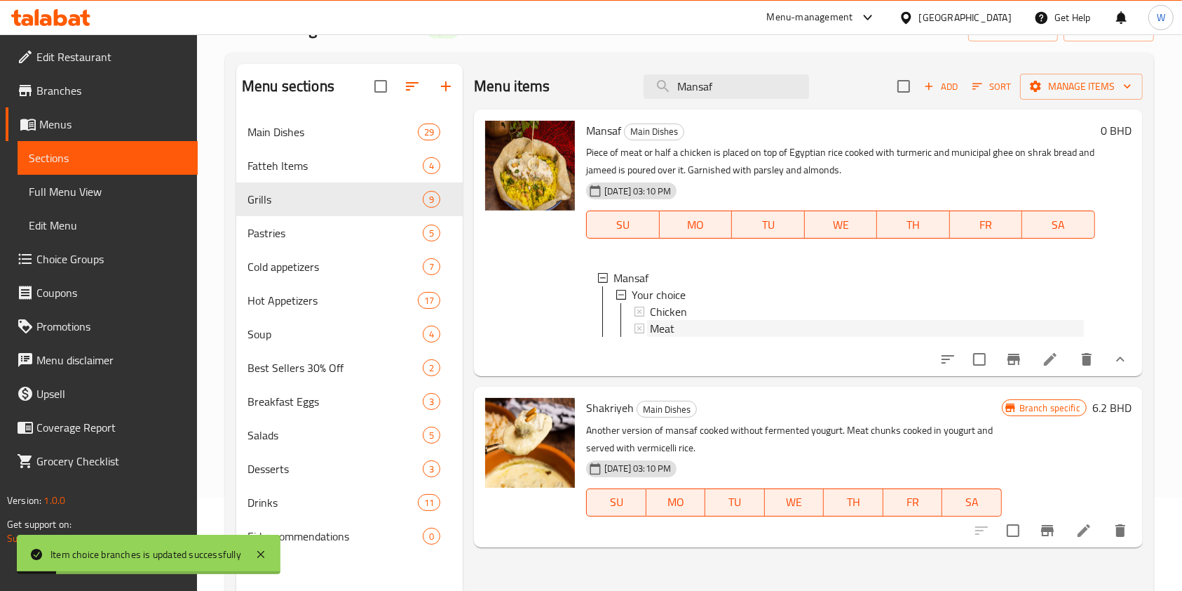
click at [776, 336] on div "Meat" at bounding box center [867, 328] width 434 height 17
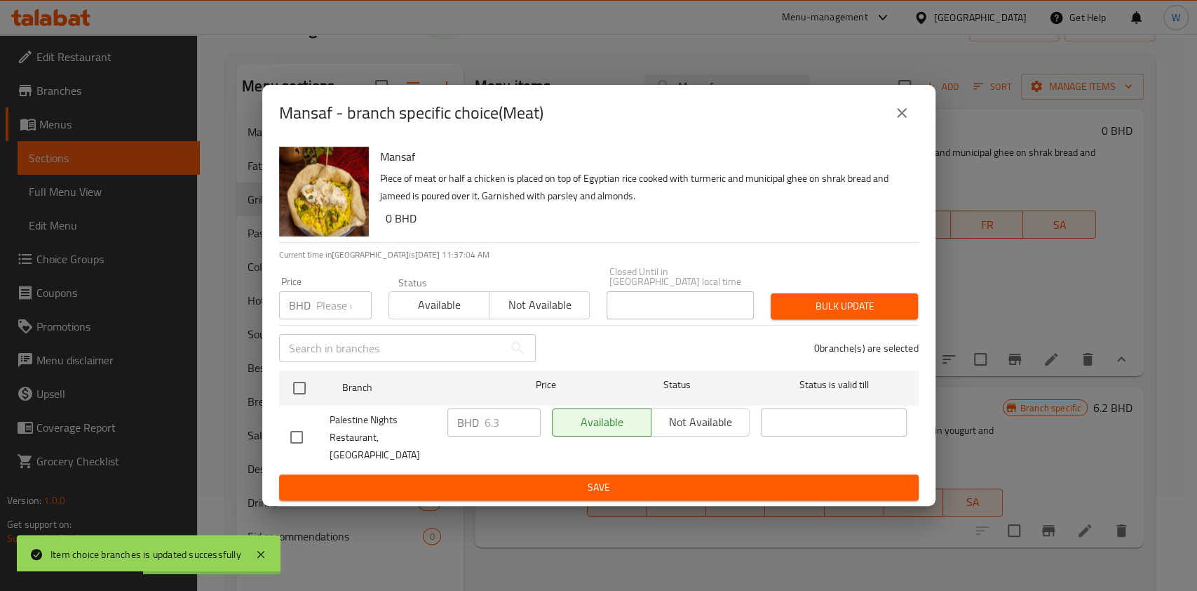
click at [337, 304] on input "number" at bounding box center [343, 305] width 55 height 28
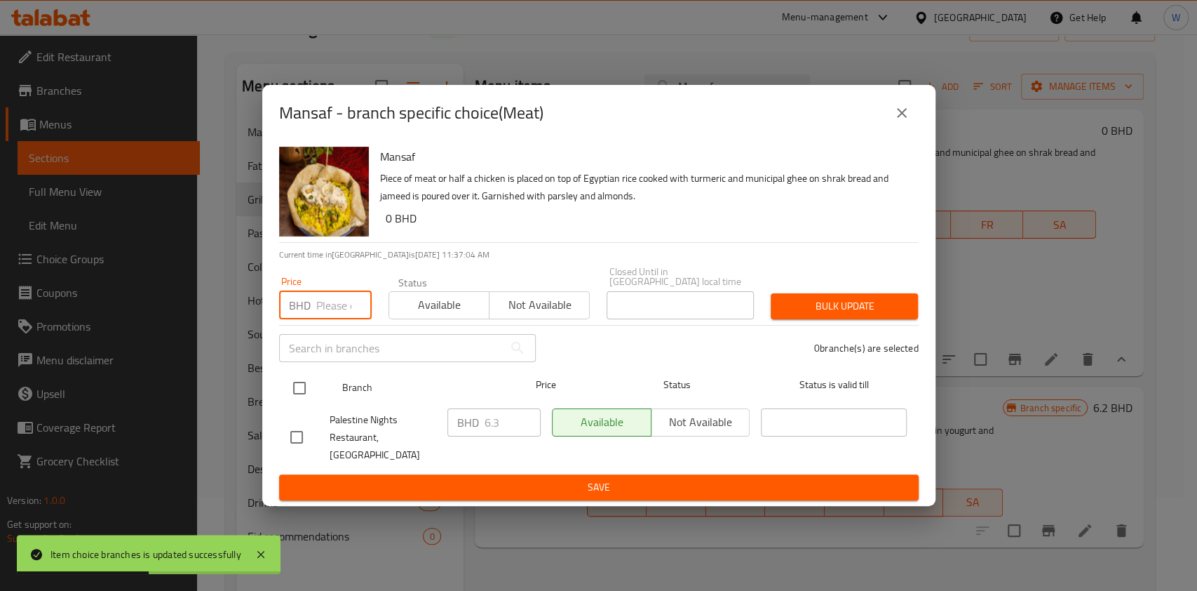
paste input "7.900"
type input "7.900"
click at [304, 383] on input "checkbox" at bounding box center [299, 387] width 29 height 29
checkbox input "true"
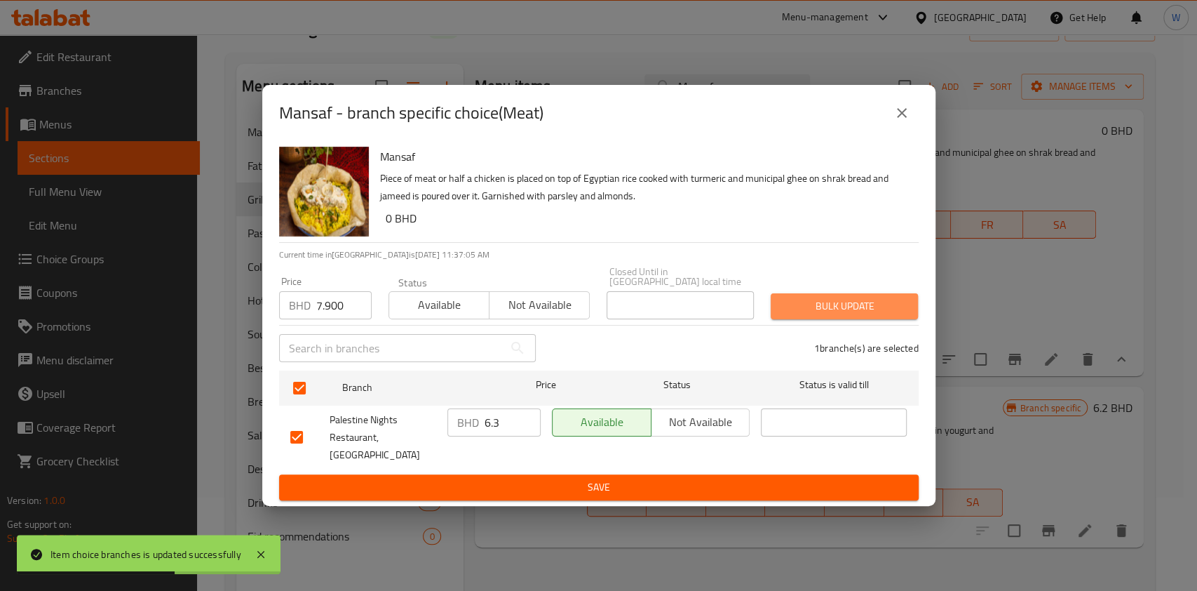
click at [877, 313] on span "Bulk update" at bounding box center [844, 306] width 125 height 18
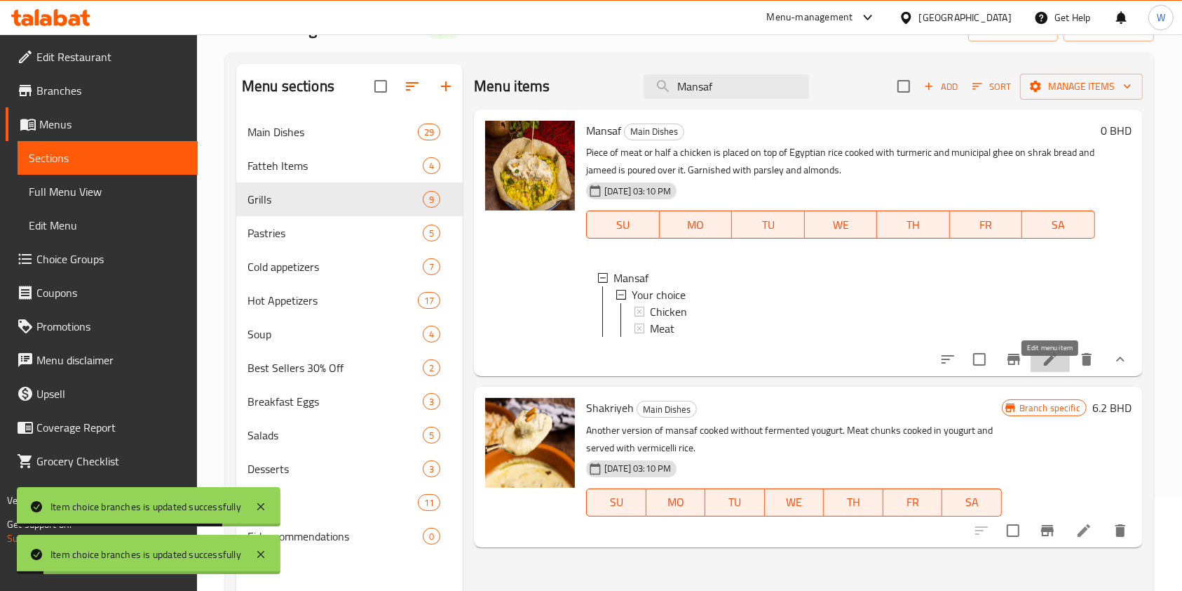
click at [1053, 368] on icon at bounding box center [1050, 359] width 17 height 17
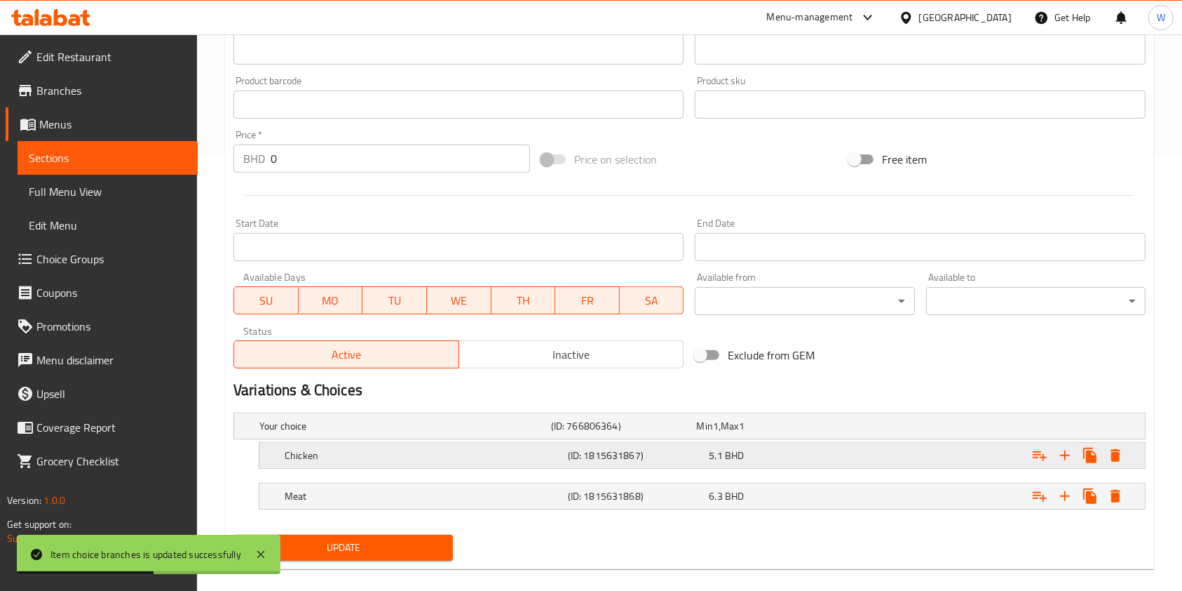
scroll to position [452, 0]
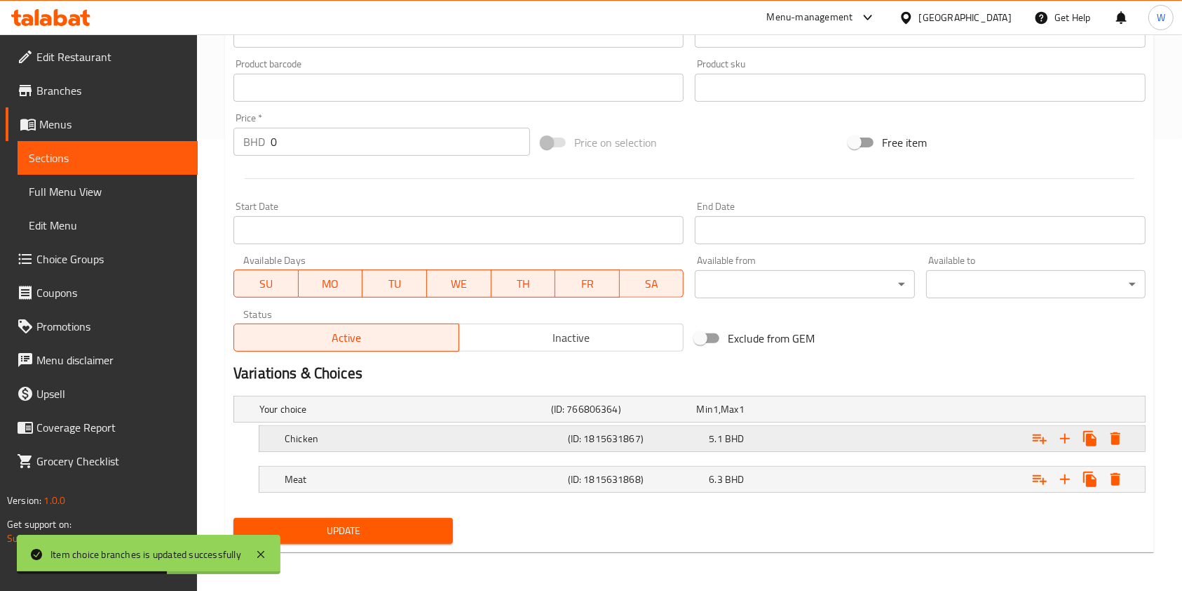
click at [318, 416] on h5 "Chicken" at bounding box center [403, 409] width 286 height 14
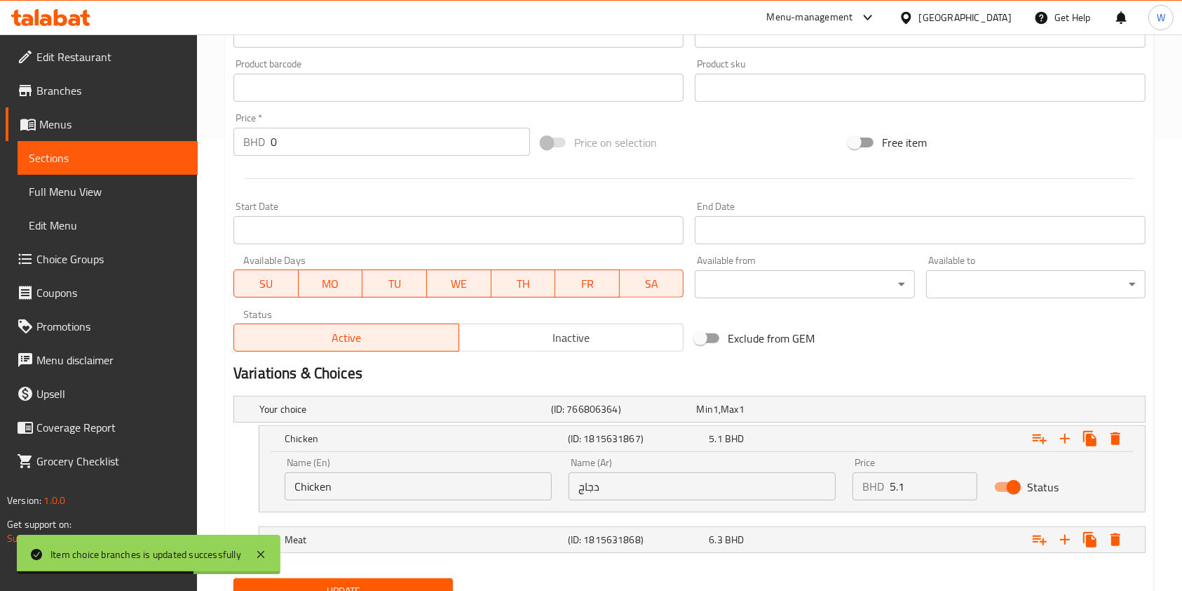
click at [299, 484] on input "Chicken" at bounding box center [418, 486] width 267 height 28
click at [288, 486] on input "Chicken" at bounding box center [418, 486] width 267 height 28
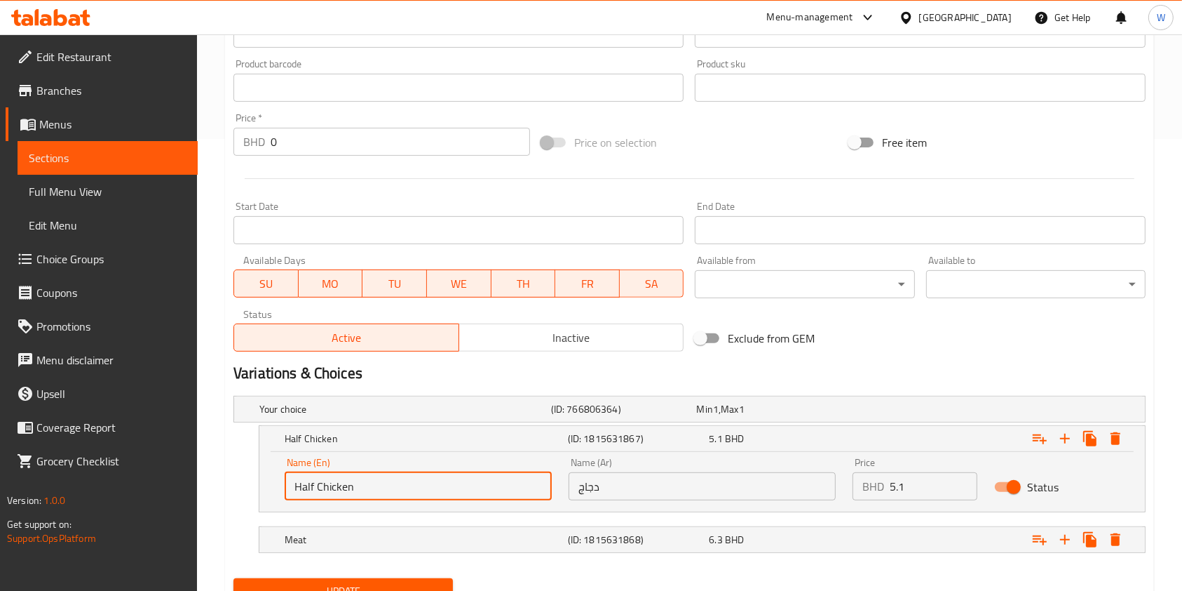
type input "Half Chicken"
click at [715, 494] on input "دجاج" at bounding box center [702, 486] width 267 height 28
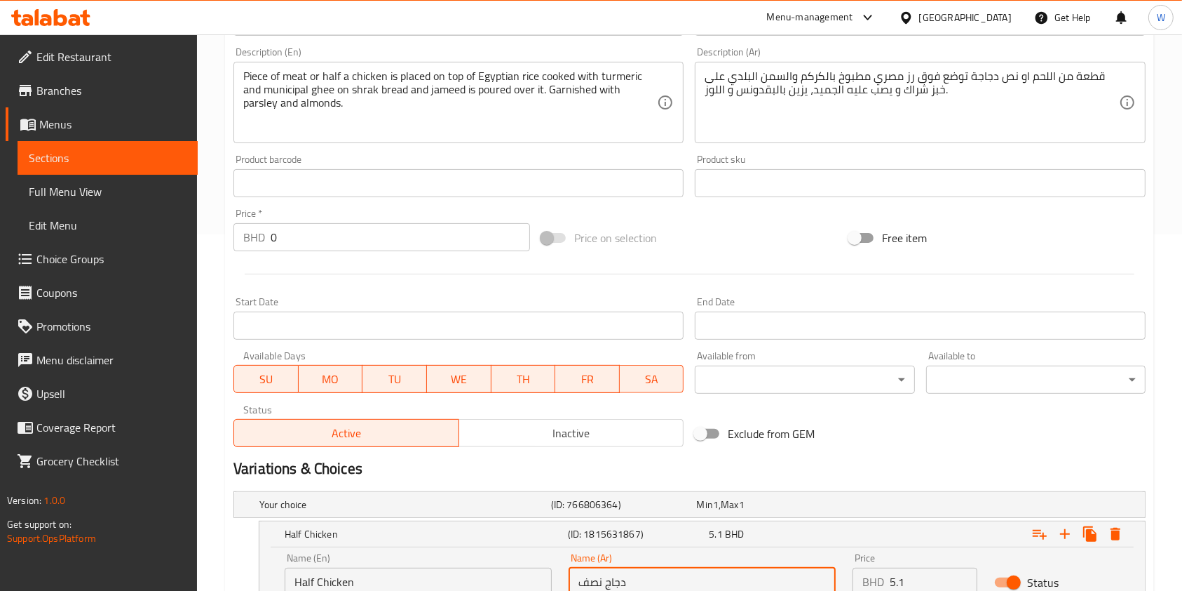
scroll to position [511, 0]
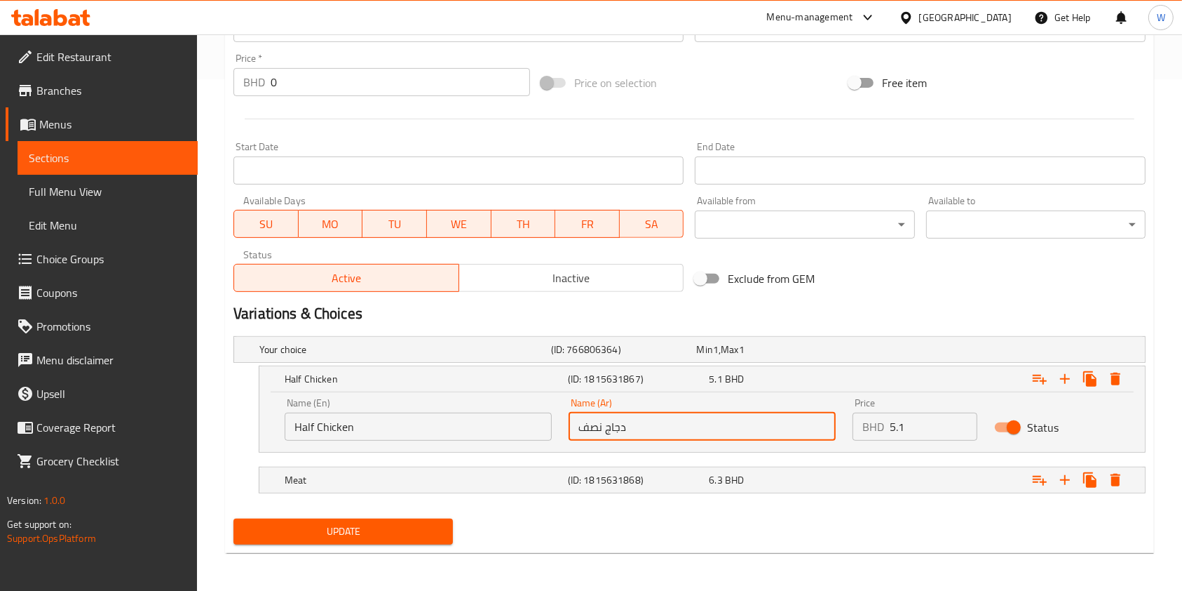
type input "دجاج نصف"
click at [332, 531] on span "Update" at bounding box center [343, 532] width 197 height 18
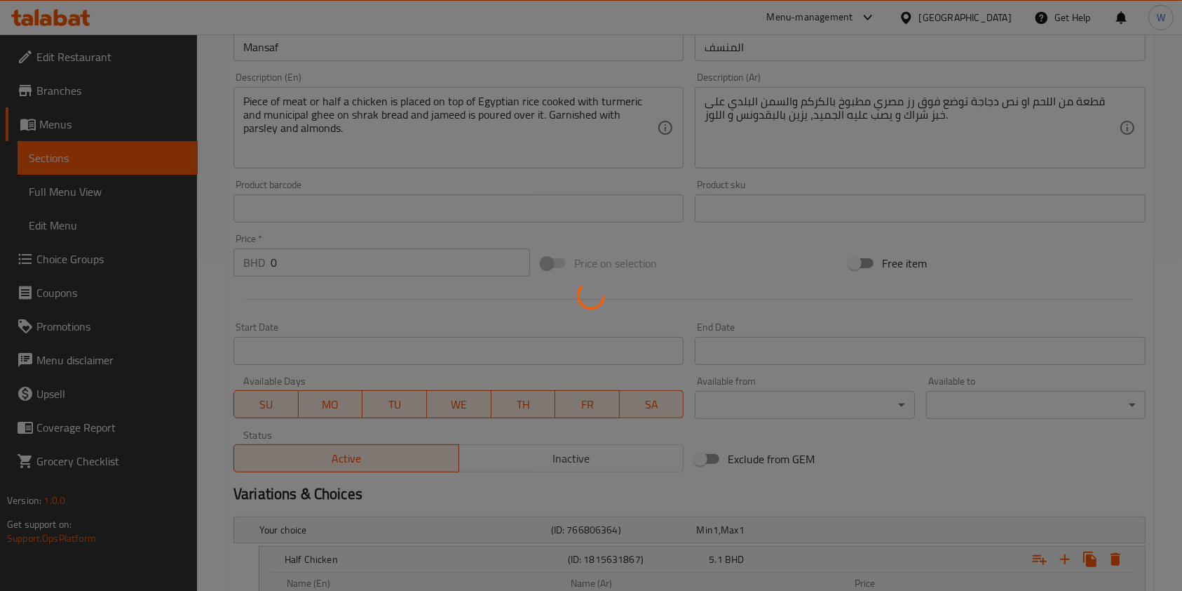
scroll to position [0, 0]
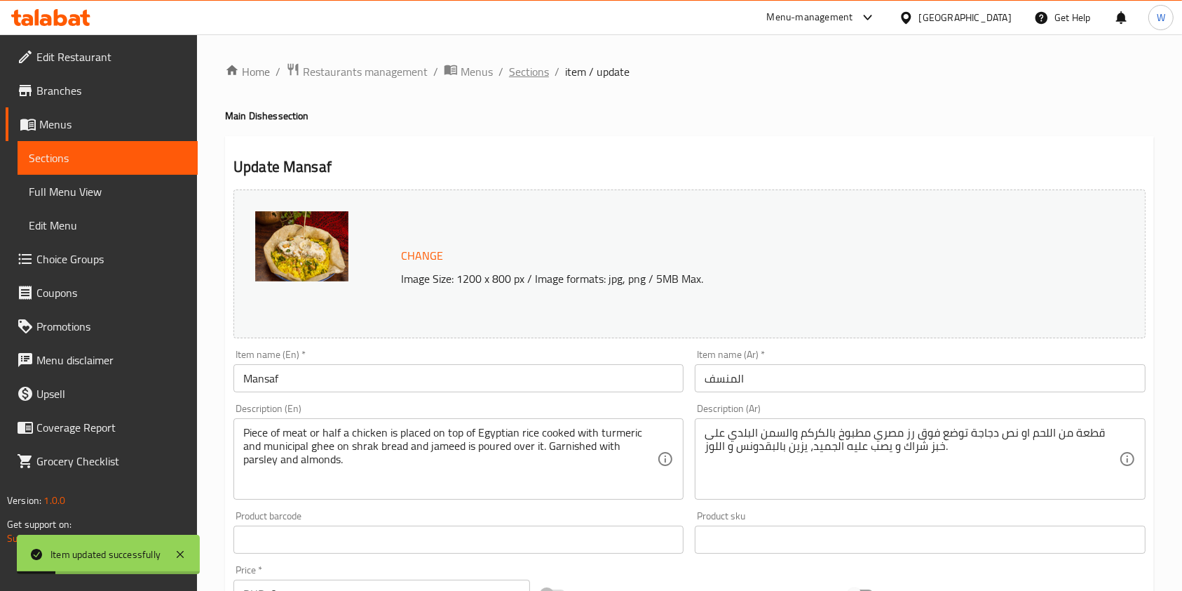
click at [525, 80] on span "Sections" at bounding box center [529, 71] width 40 height 17
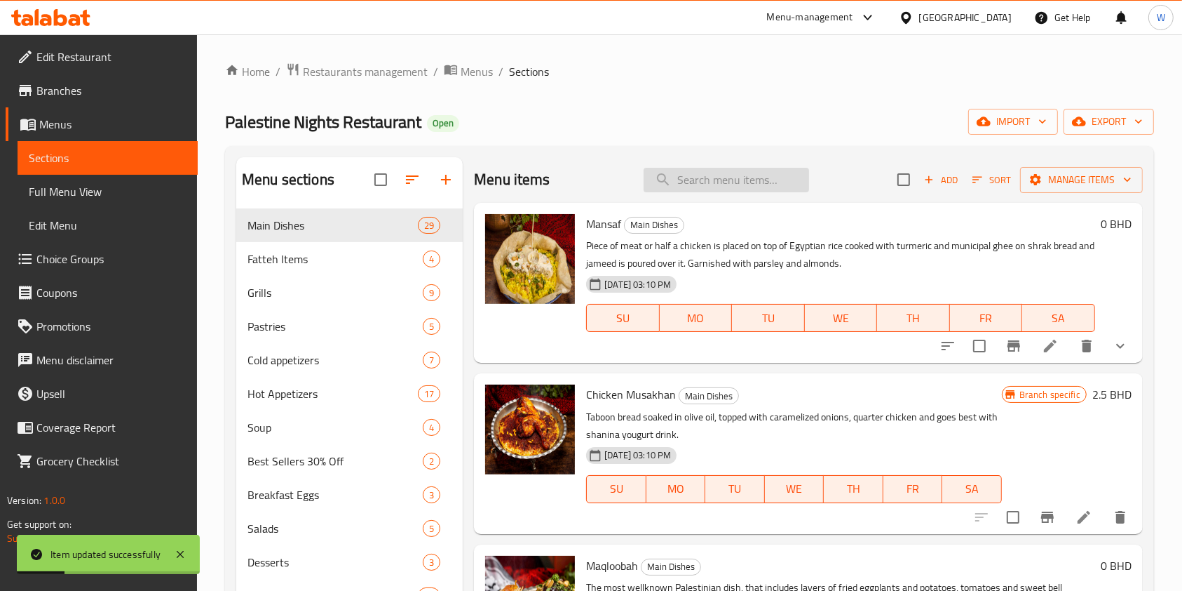
click at [727, 180] on input "search" at bounding box center [727, 180] width 166 height 25
paste input "[PERSON_NAME]"
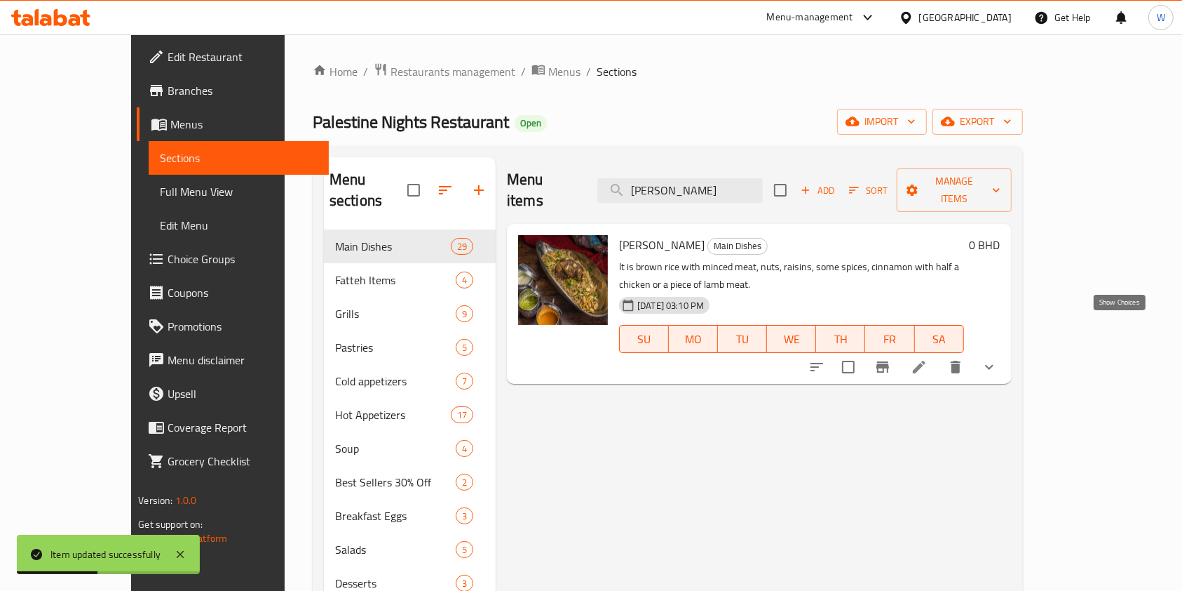
type input "[PERSON_NAME]"
click at [998, 358] on icon "show more" at bounding box center [989, 366] width 17 height 17
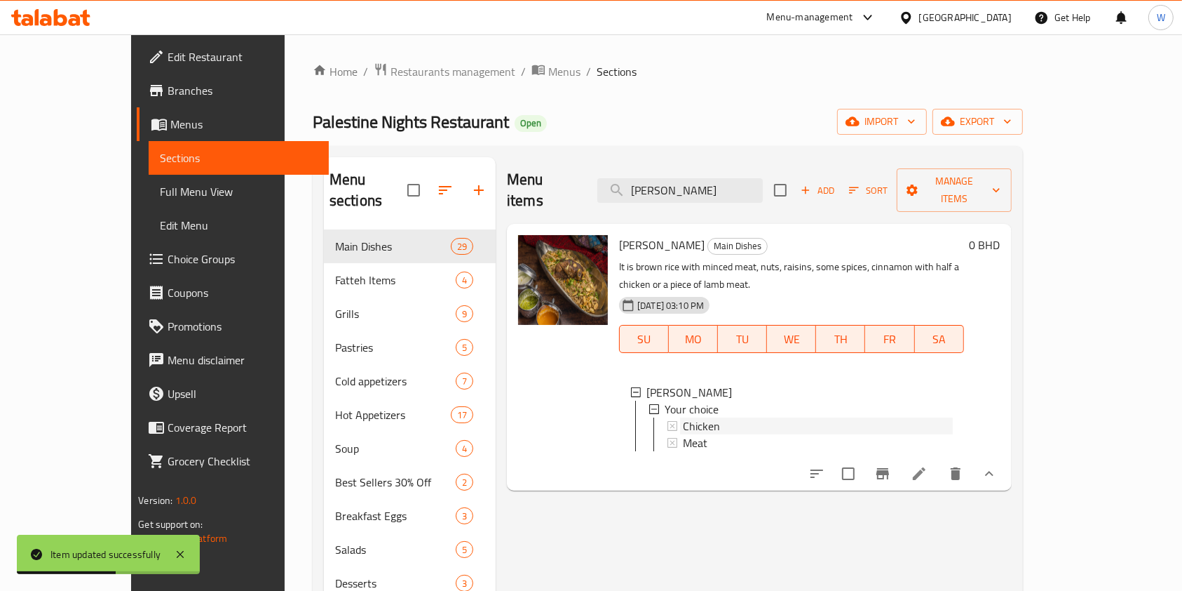
click at [683, 417] on span "Chicken" at bounding box center [701, 425] width 37 height 17
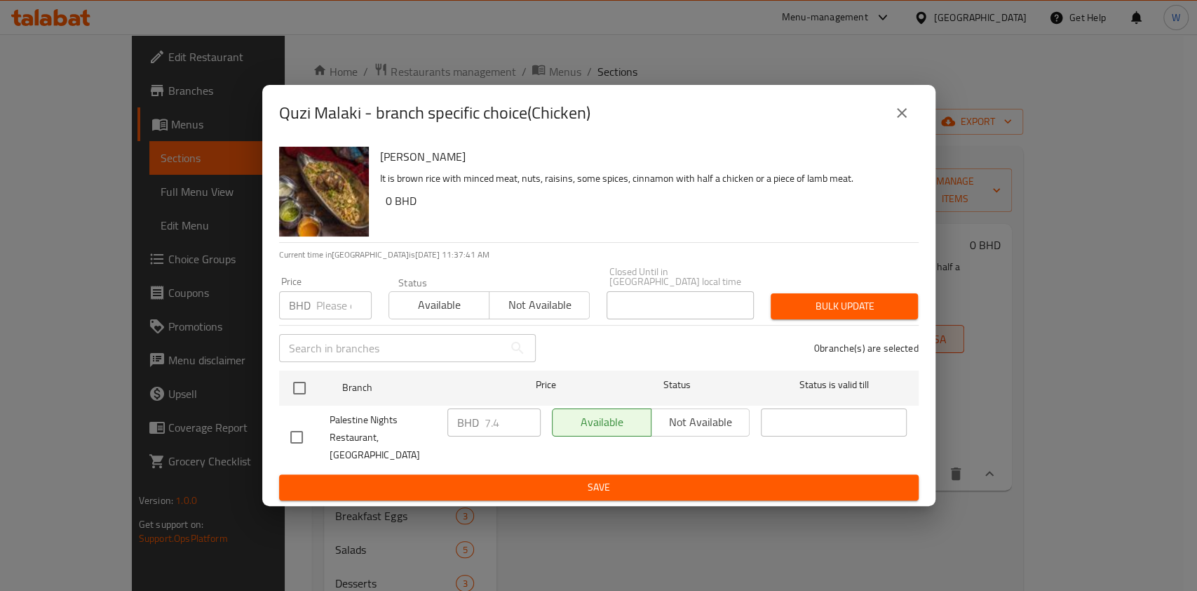
click at [328, 311] on input "number" at bounding box center [343, 305] width 55 height 28
paste input "7.200"
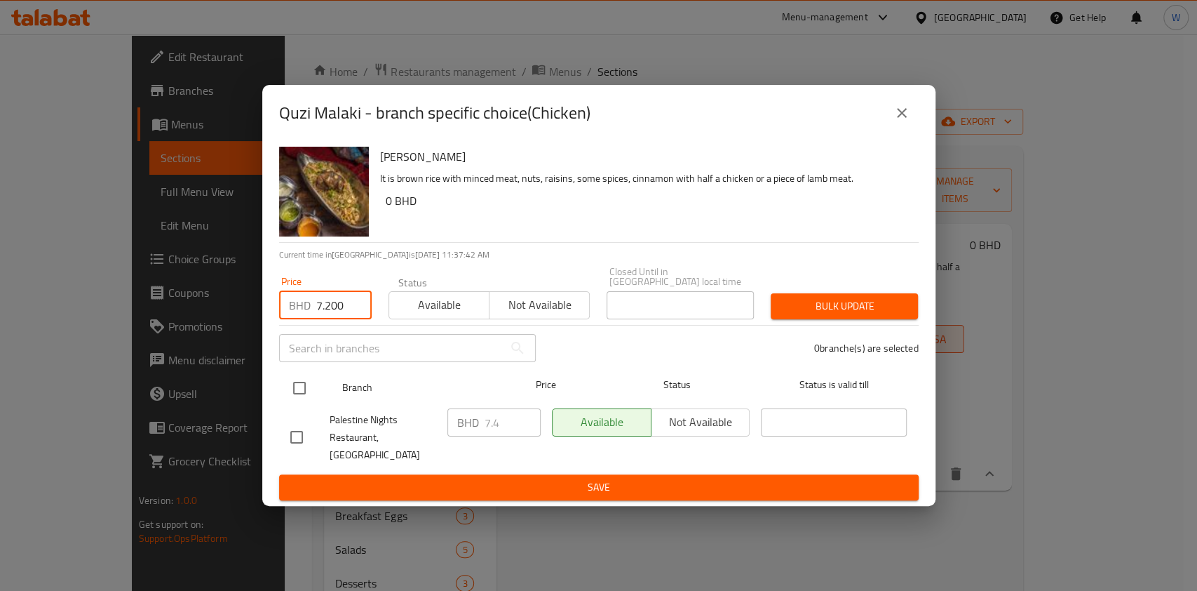
type input "7.200"
click at [300, 378] on div at bounding box center [311, 388] width 53 height 41
click at [294, 385] on input "checkbox" at bounding box center [299, 387] width 29 height 29
checkbox input "true"
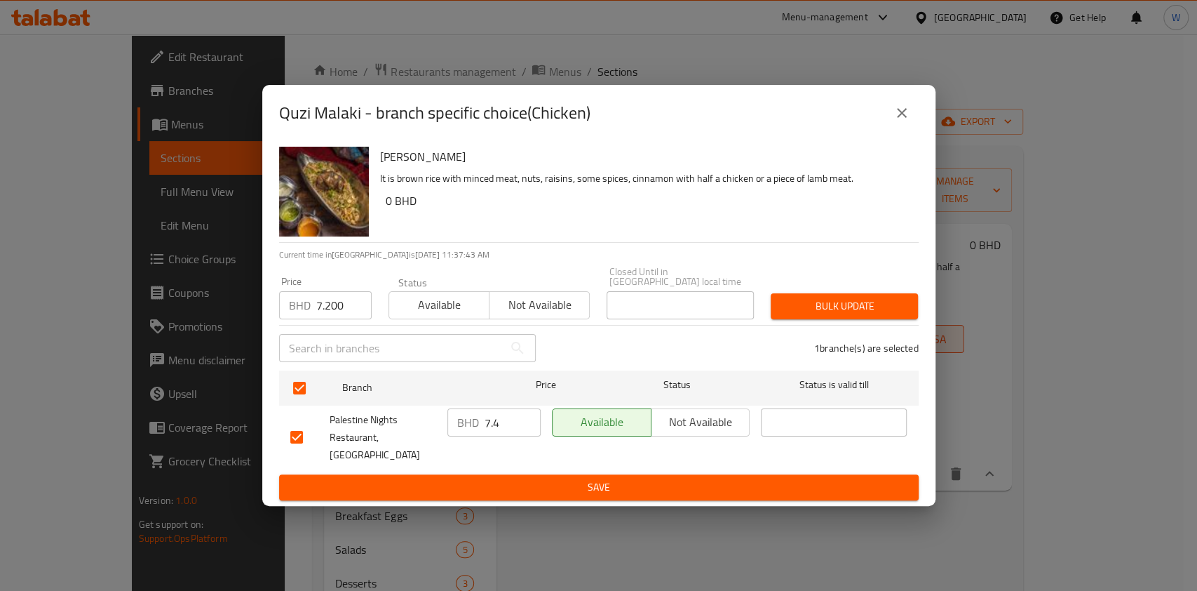
click at [919, 291] on div "Bulk update" at bounding box center [844, 306] width 164 height 43
click at [901, 304] on span "Bulk update" at bounding box center [844, 306] width 125 height 18
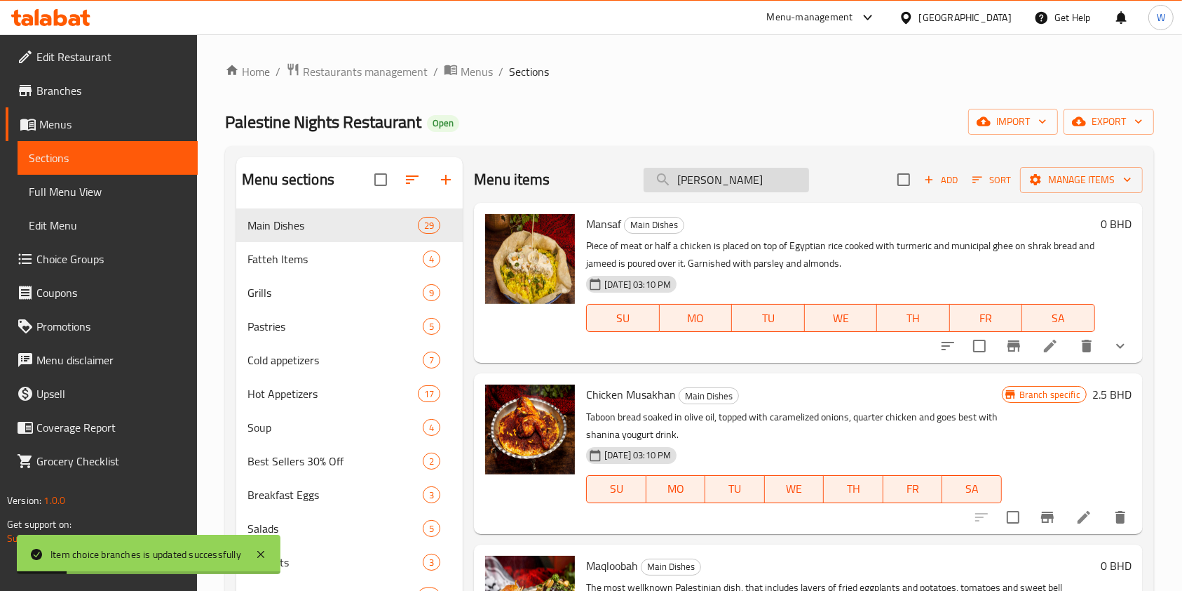
click at [744, 191] on input "[PERSON_NAME]" at bounding box center [727, 180] width 166 height 25
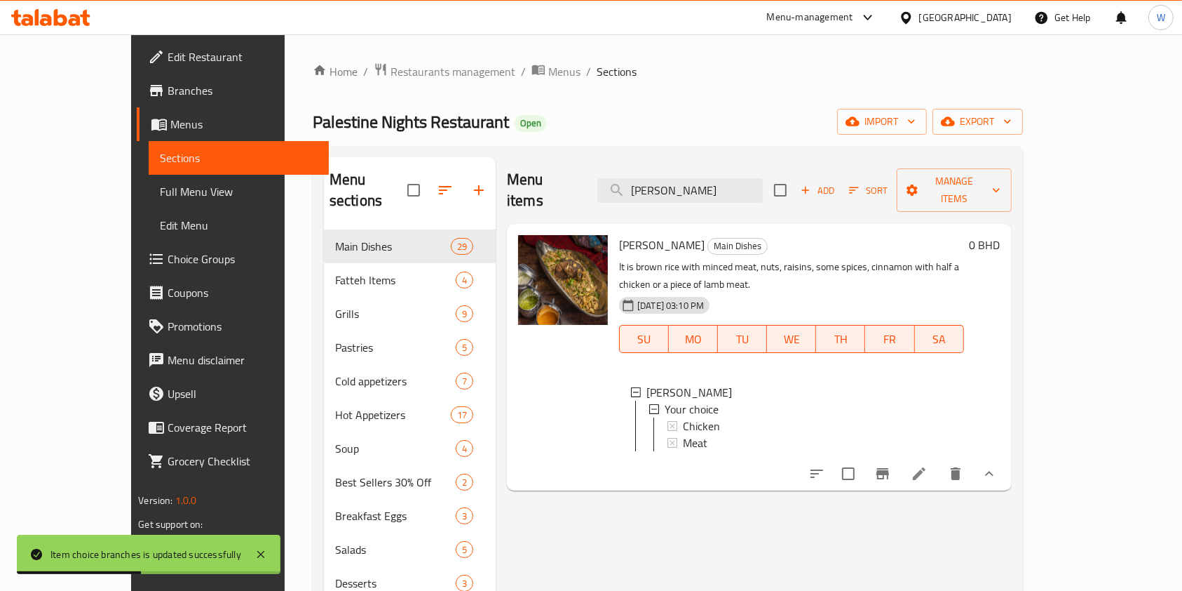
type input "Quzi Malak"
click at [697, 434] on div "Meat" at bounding box center [818, 442] width 270 height 17
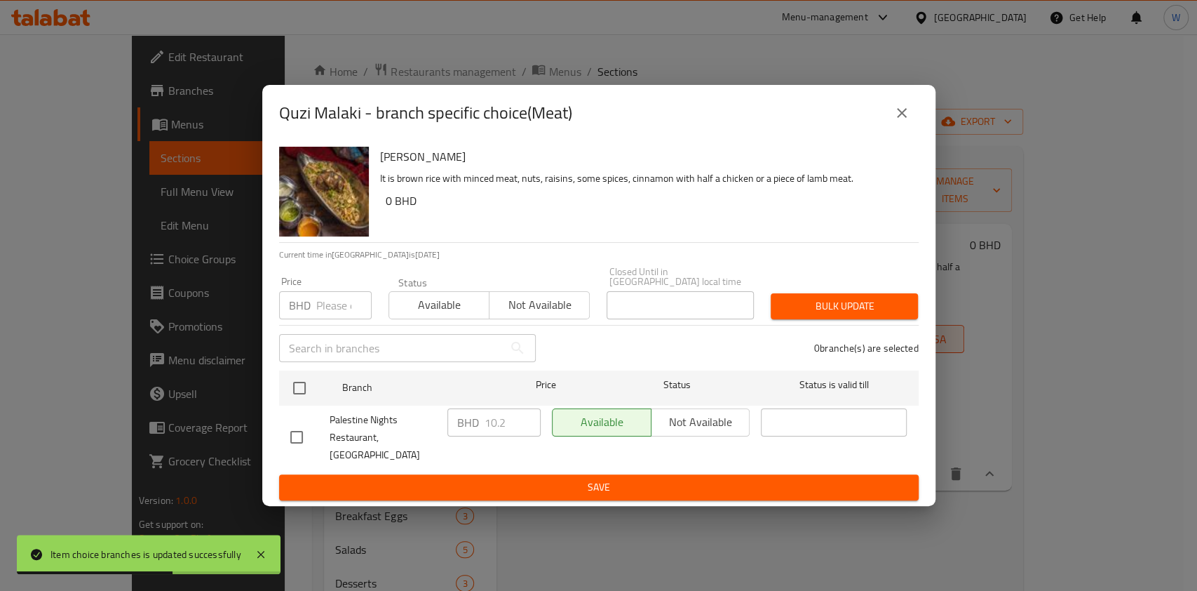
click at [331, 323] on div "Price BHD Price" at bounding box center [325, 298] width 109 height 60
click at [331, 316] on input "number" at bounding box center [343, 305] width 55 height 28
paste input "9.800"
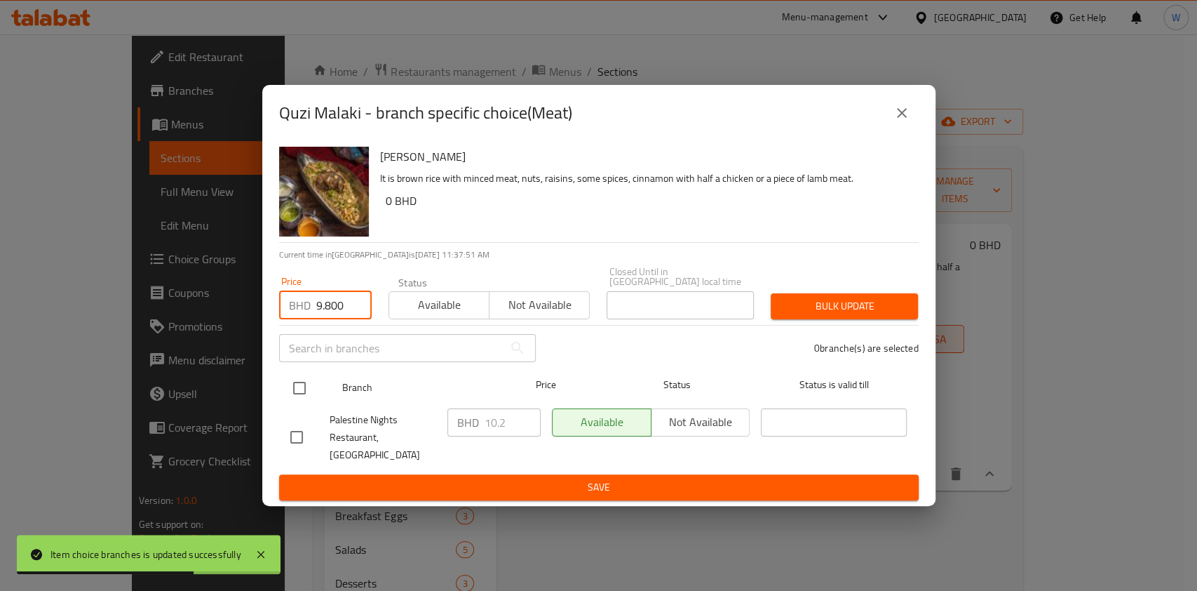
type input "9.800"
click at [304, 391] on input "checkbox" at bounding box center [299, 387] width 29 height 29
checkbox input "true"
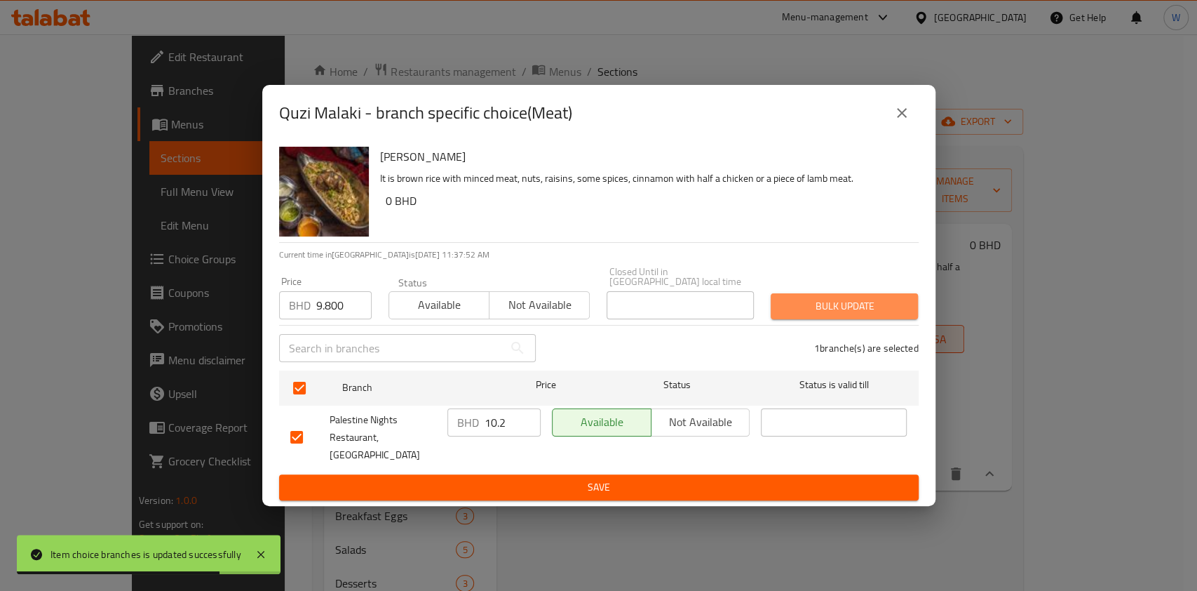
click at [854, 306] on span "Bulk update" at bounding box center [844, 306] width 125 height 18
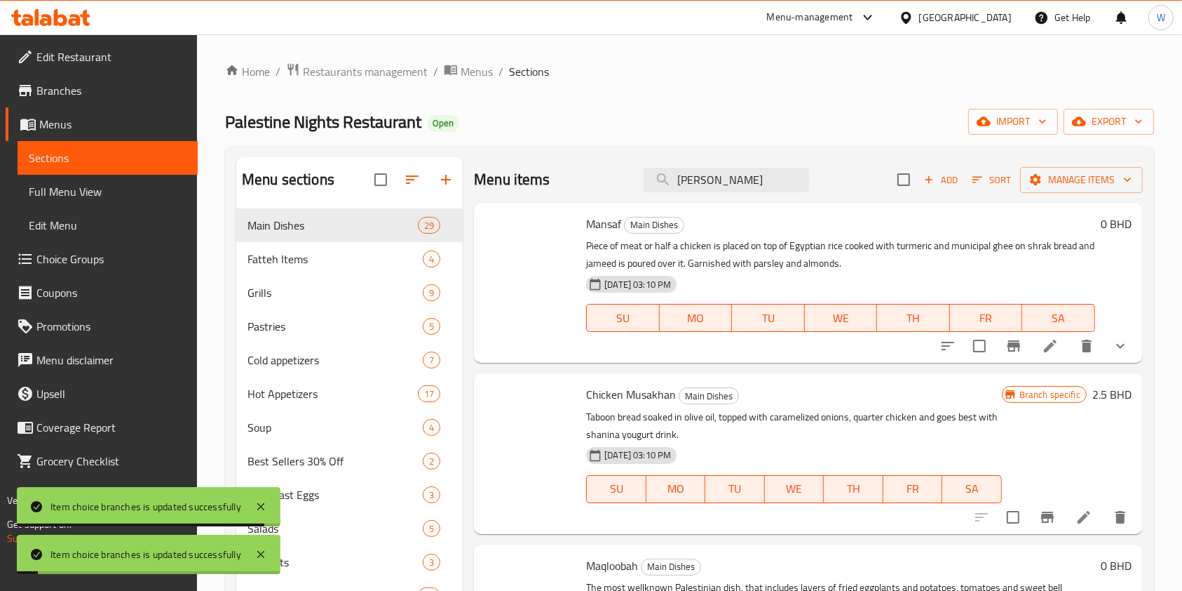
click at [1051, 452] on div "Branch specific 2.5 BHD" at bounding box center [1067, 452] width 130 height 137
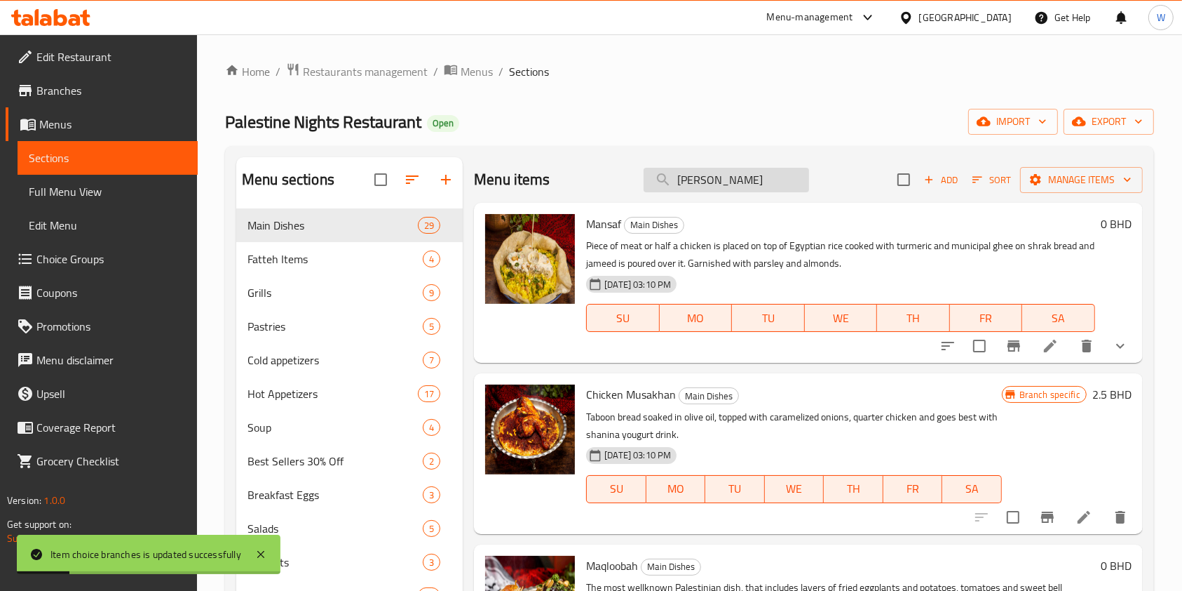
click at [746, 173] on input "Quzi Malak" at bounding box center [727, 180] width 166 height 25
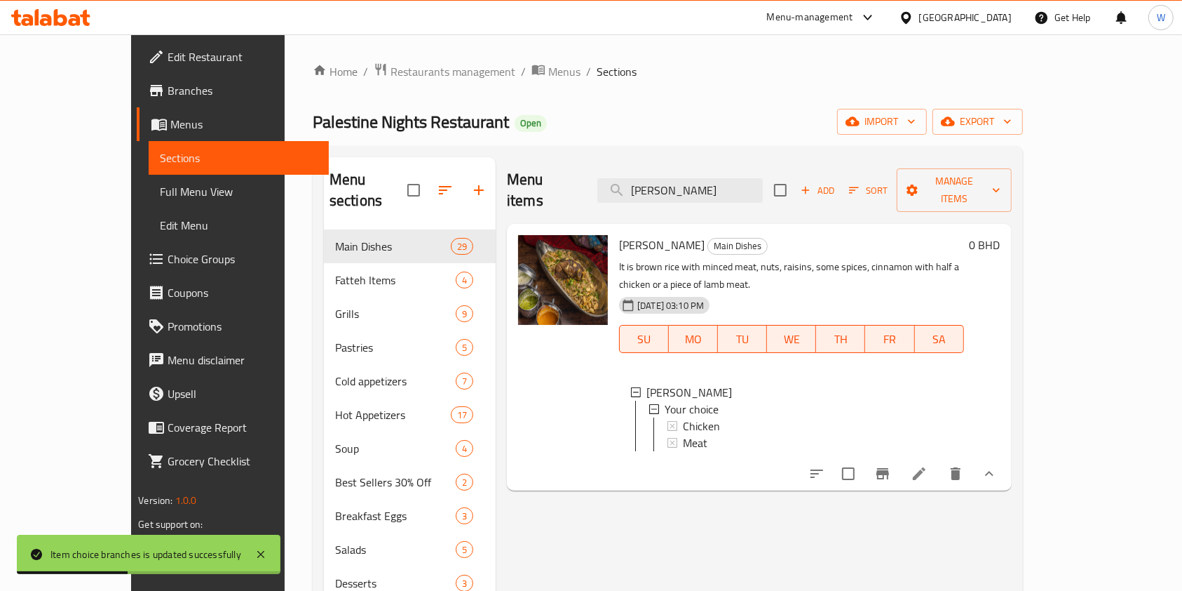
type input "Quzi Mala"
click at [687, 417] on div "Chicken" at bounding box center [818, 425] width 270 height 17
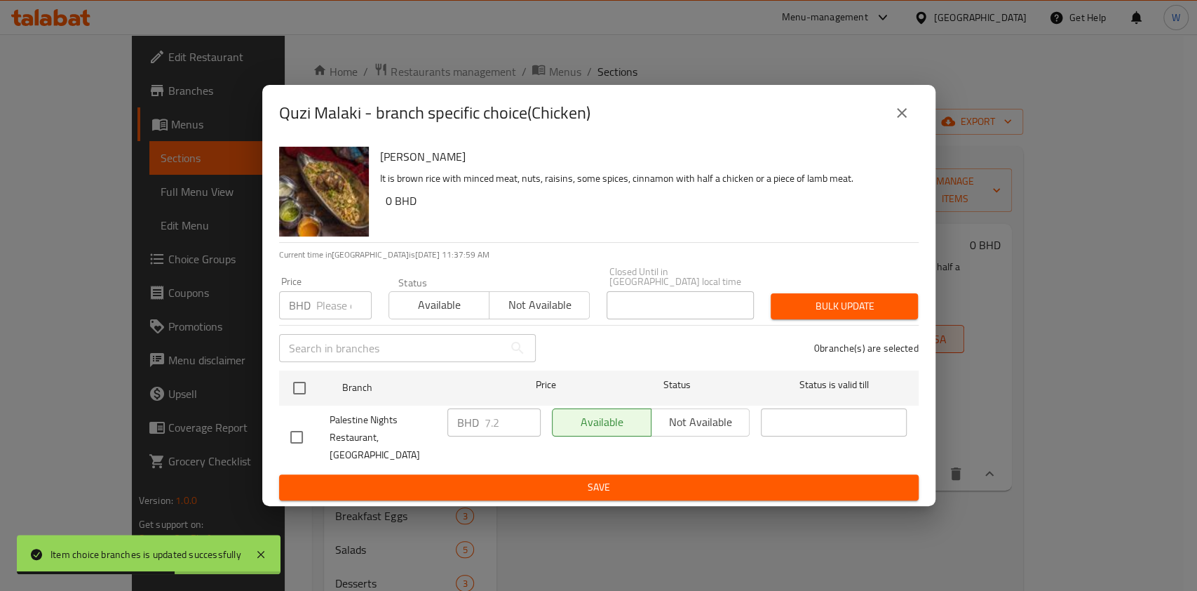
click at [893, 130] on button "close" at bounding box center [902, 113] width 34 height 34
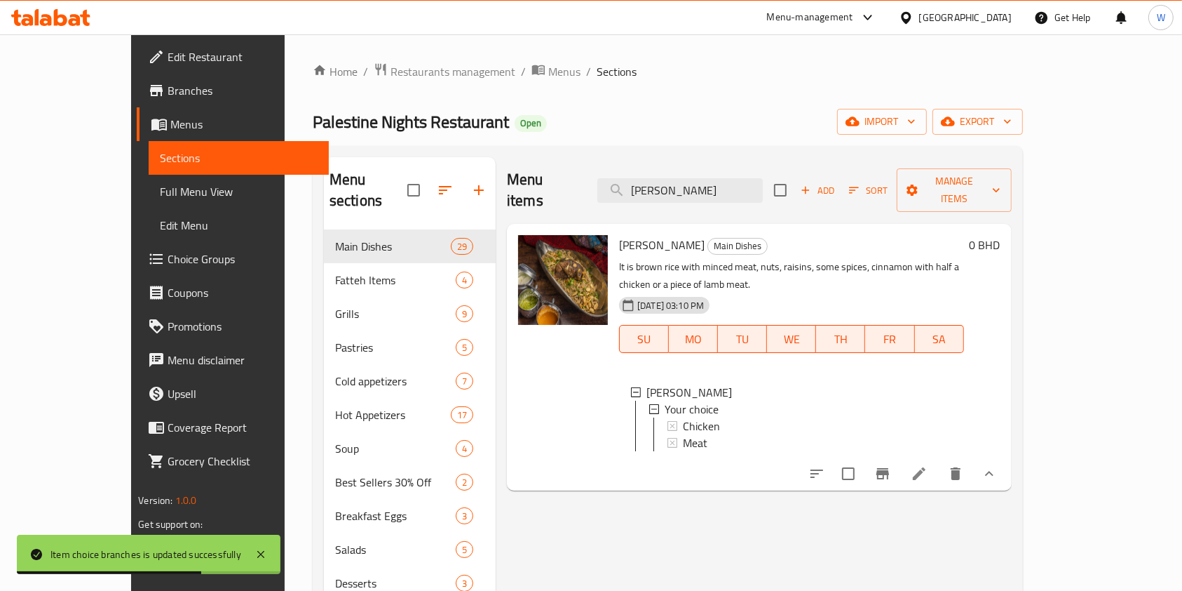
click at [928, 465] on icon at bounding box center [919, 473] width 17 height 17
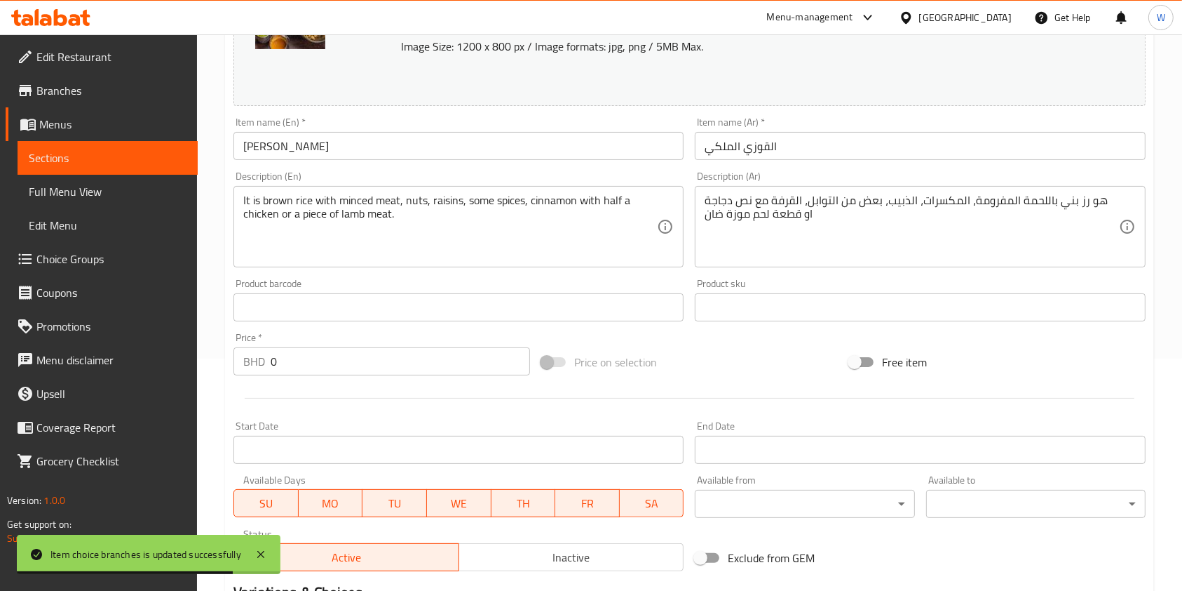
scroll to position [374, 0]
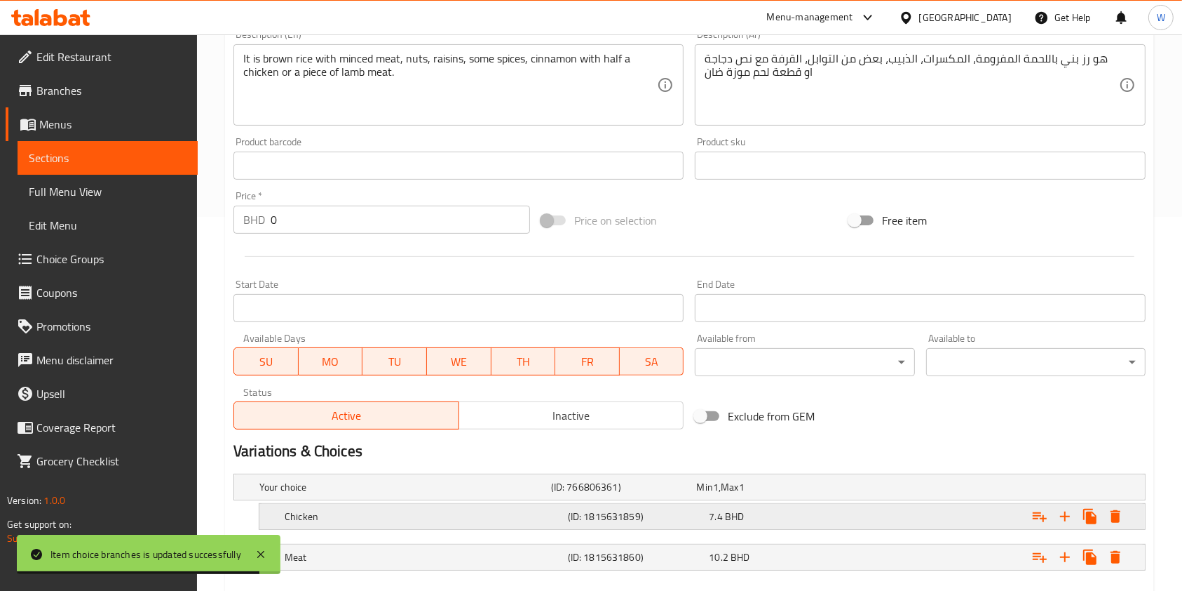
click at [298, 494] on h5 "Chicken" at bounding box center [403, 487] width 286 height 14
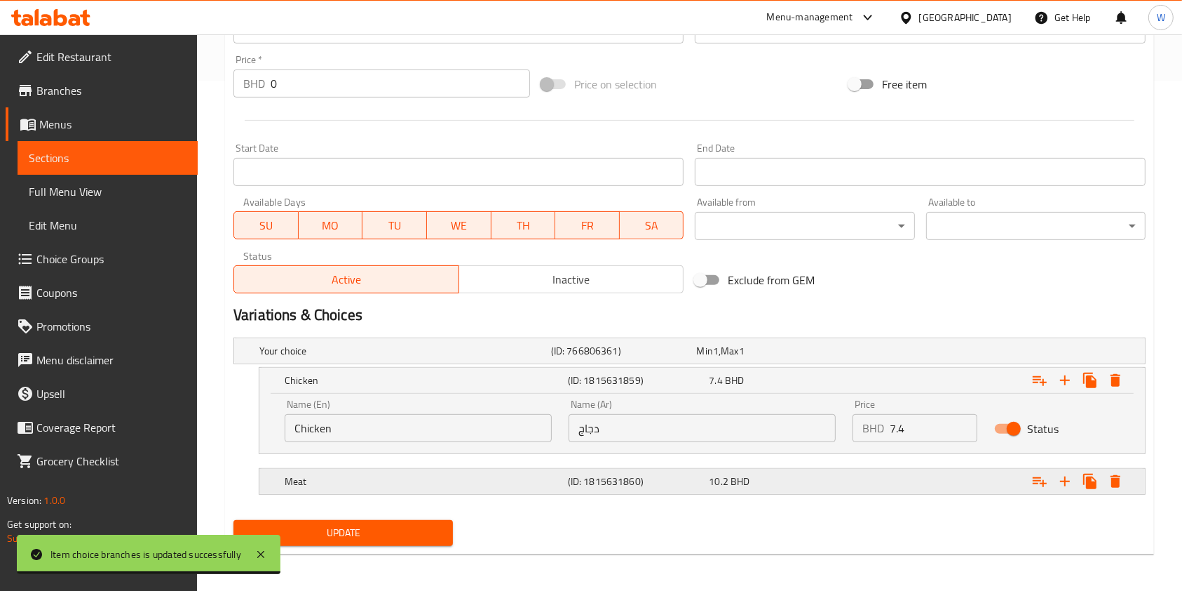
scroll to position [511, 0]
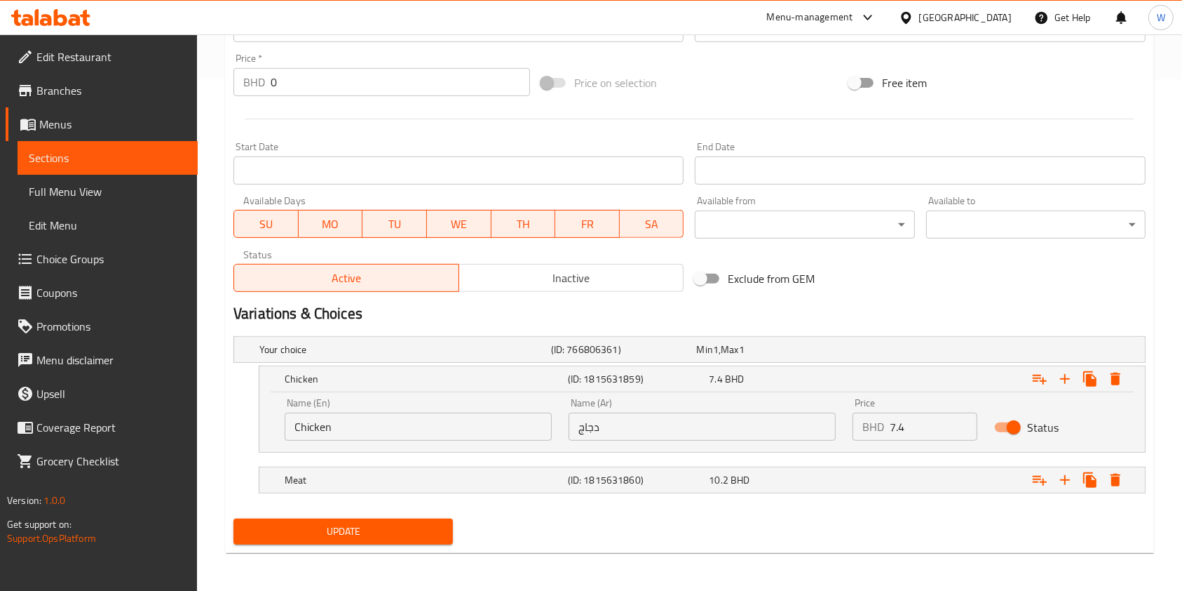
click at [305, 419] on input "Chicken" at bounding box center [418, 426] width 267 height 28
drag, startPoint x: 292, startPoint y: 426, endPoint x: 303, endPoint y: 427, distance: 10.6
click at [292, 426] on input "Chicken" at bounding box center [418, 426] width 267 height 28
click at [314, 427] on input "HalfChicken" at bounding box center [418, 426] width 267 height 28
type input "Half Chicken"
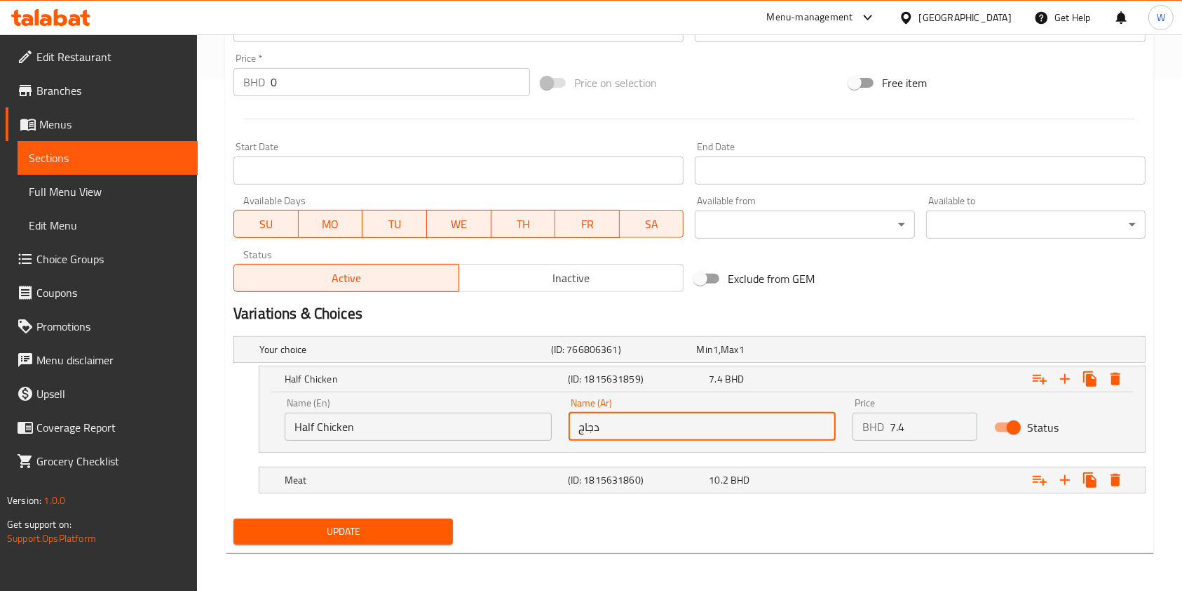
click at [732, 435] on input "دجاج" at bounding box center [702, 426] width 267 height 28
type input "دجاج نصف"
click at [411, 523] on span "Update" at bounding box center [343, 532] width 197 height 18
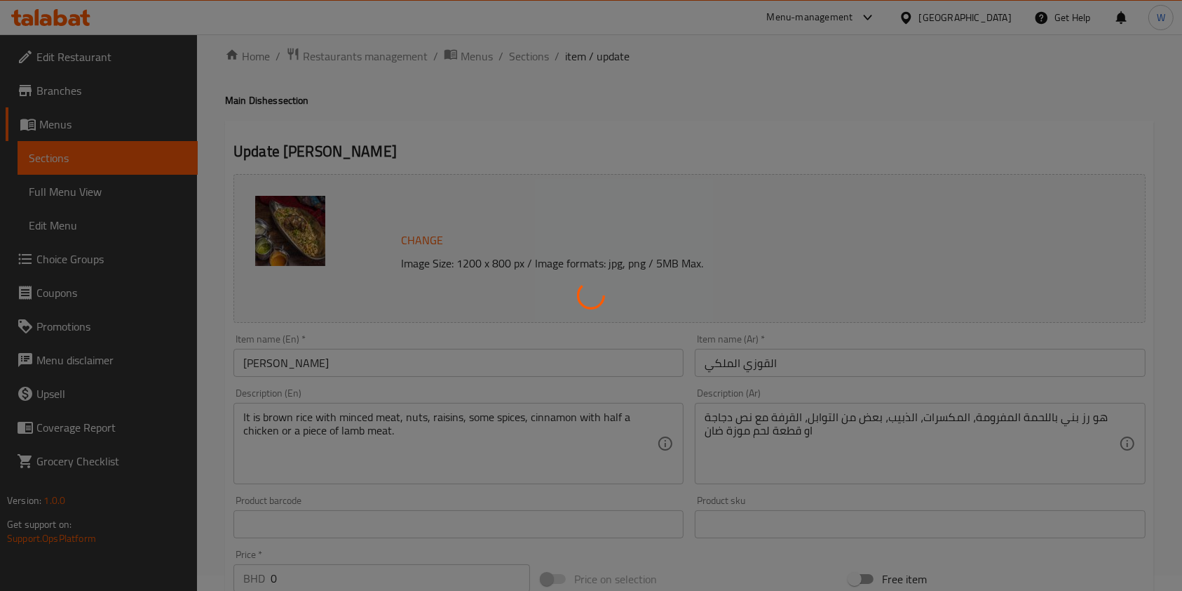
scroll to position [0, 0]
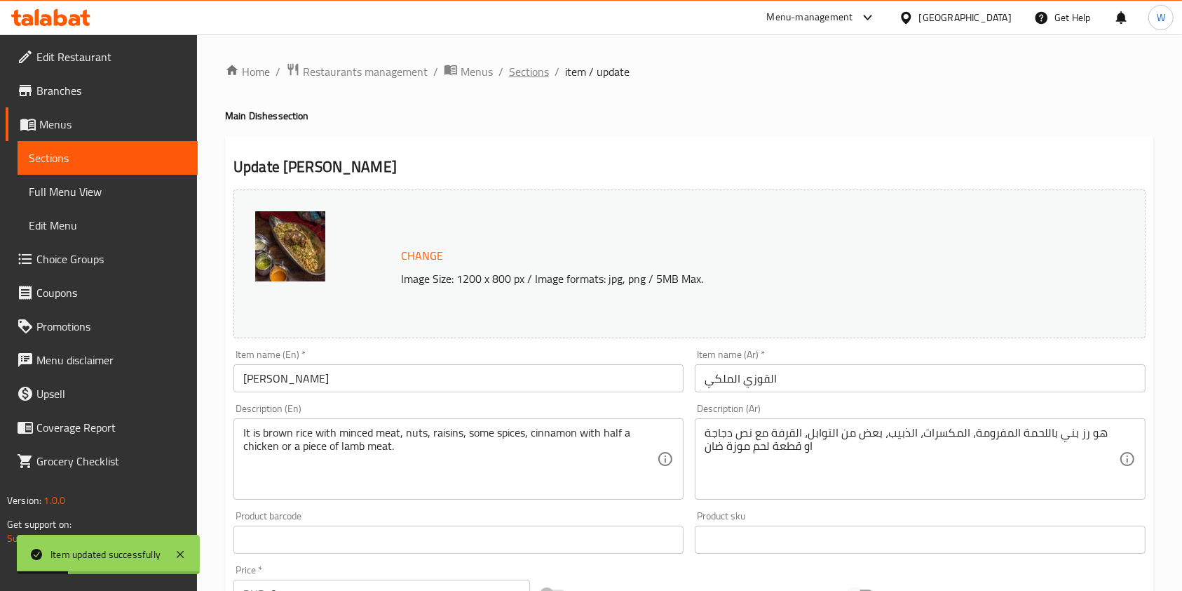
click at [534, 75] on span "Sections" at bounding box center [529, 71] width 40 height 17
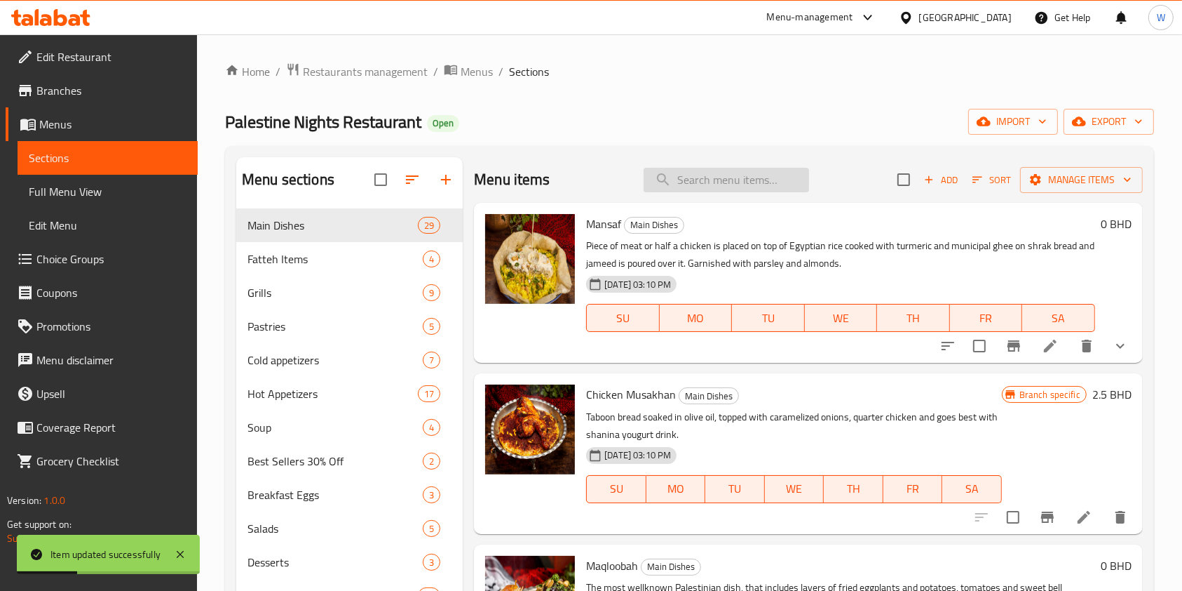
click at [713, 189] on input "search" at bounding box center [727, 180] width 166 height 25
paste input "Quzi Al-Sham"
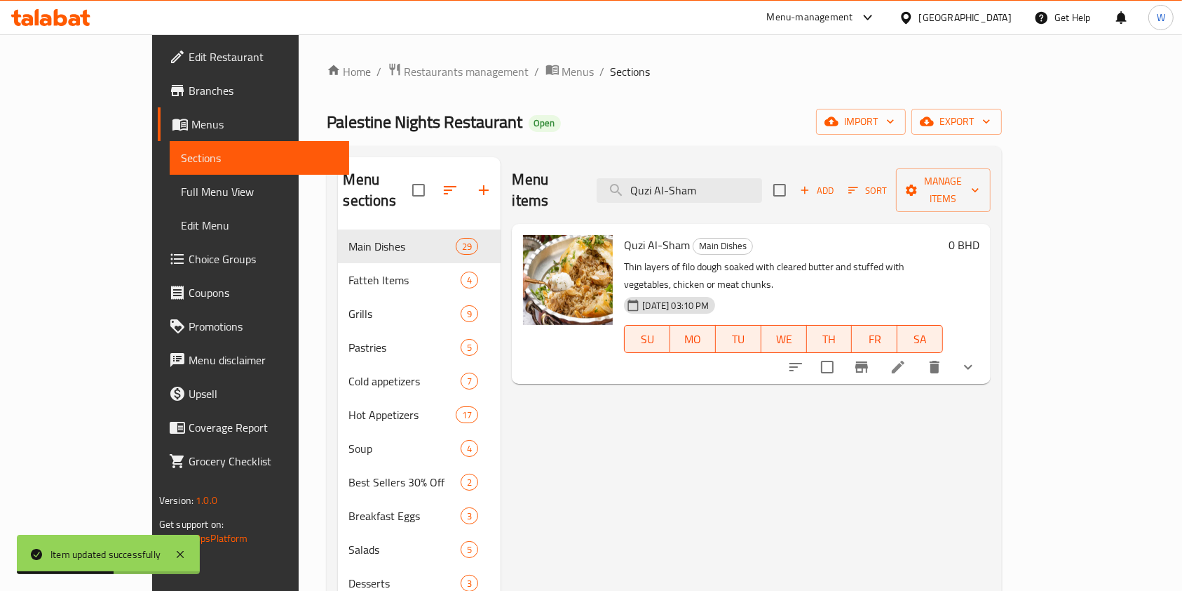
type input "Quzi Al-Sham"
click at [985, 350] on button "show more" at bounding box center [969, 367] width 34 height 34
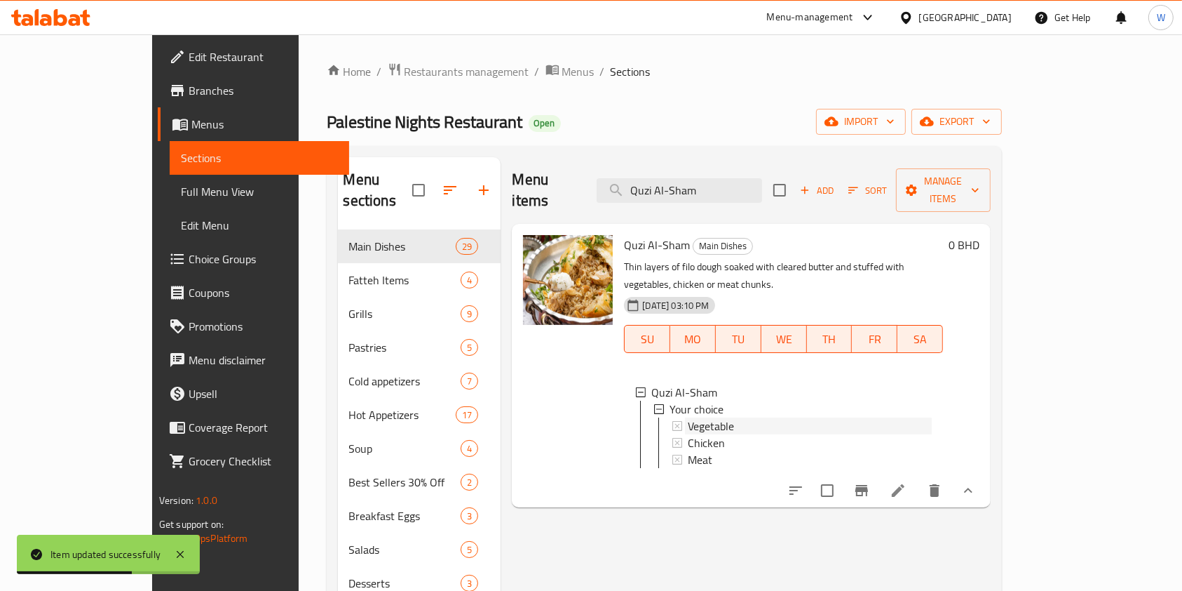
click at [688, 417] on span "Vegetable" at bounding box center [711, 425] width 46 height 17
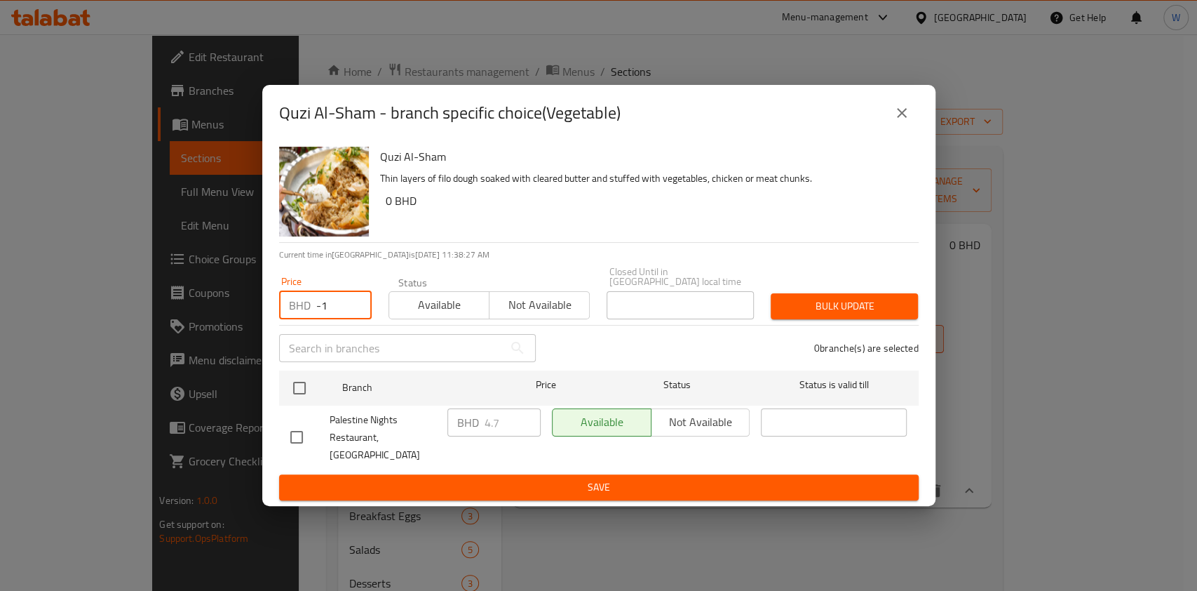
click at [351, 316] on input "-1" at bounding box center [343, 305] width 55 height 28
drag, startPoint x: 334, startPoint y: 309, endPoint x: 285, endPoint y: 316, distance: 48.9
click at [297, 312] on div "BHD -1 Price" at bounding box center [325, 305] width 93 height 28
paste input "4.550"
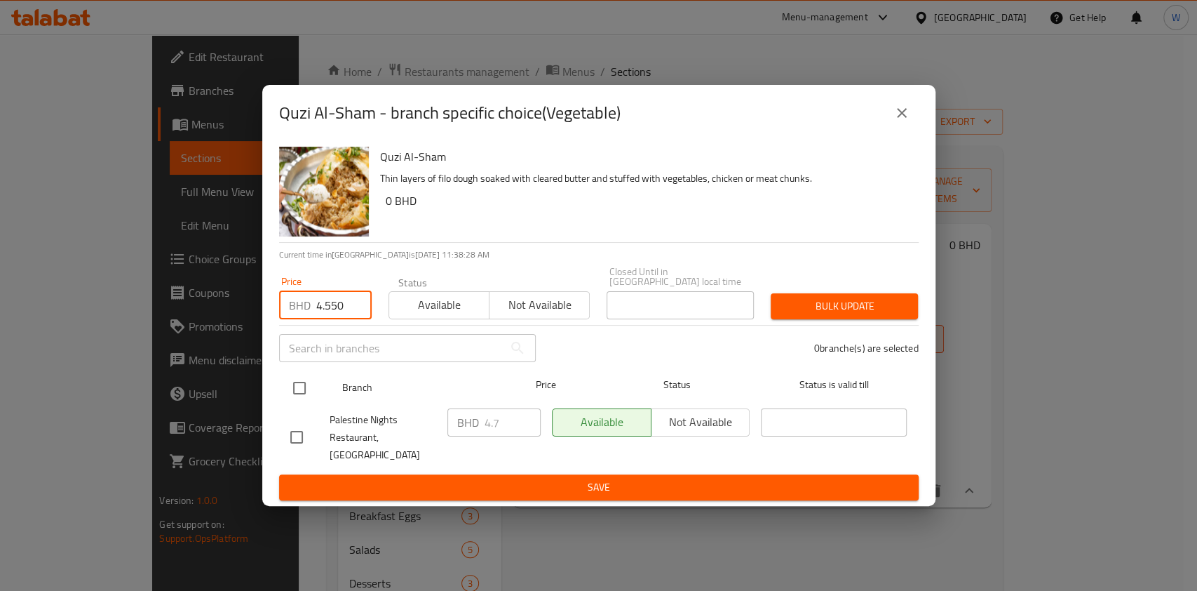
type input "4.550"
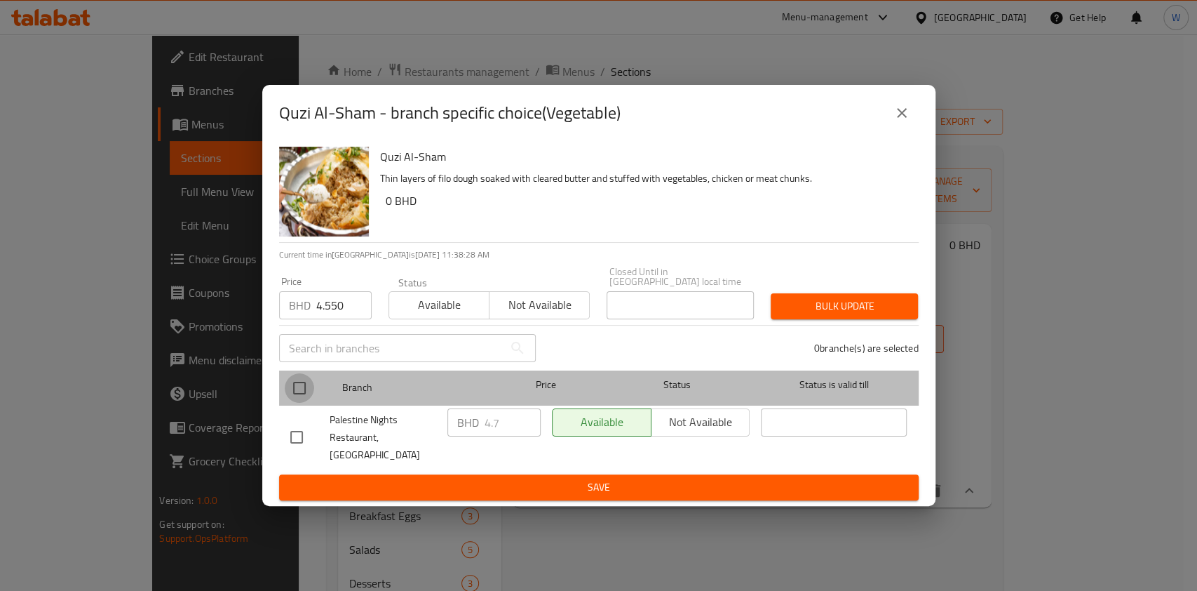
click at [294, 394] on input "checkbox" at bounding box center [299, 387] width 29 height 29
checkbox input "true"
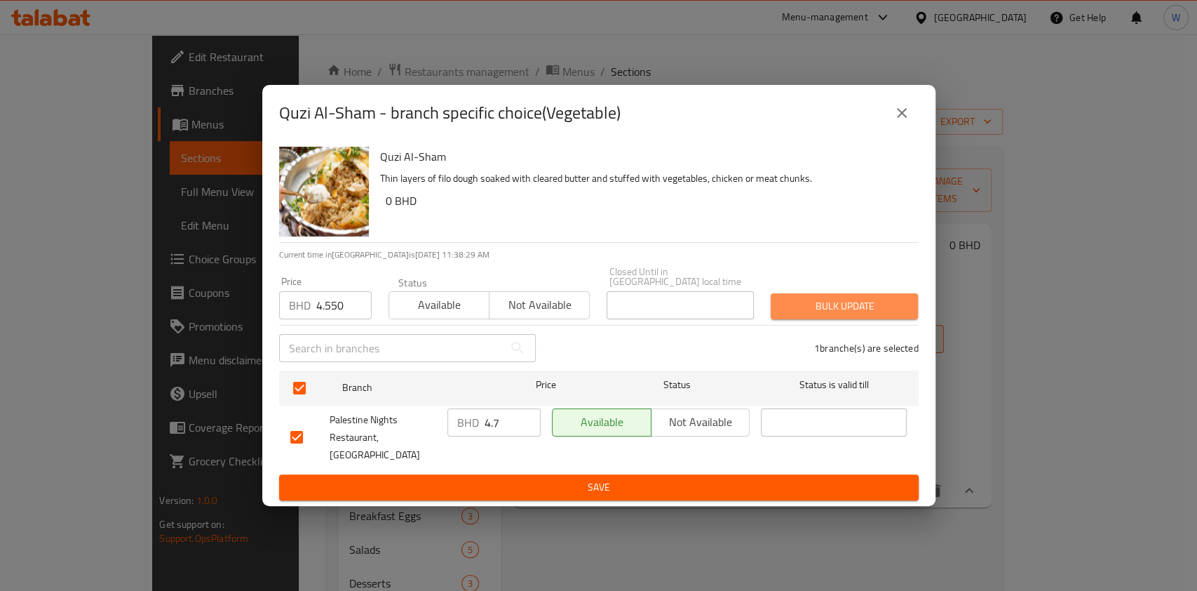
click at [882, 310] on span "Bulk update" at bounding box center [844, 306] width 125 height 18
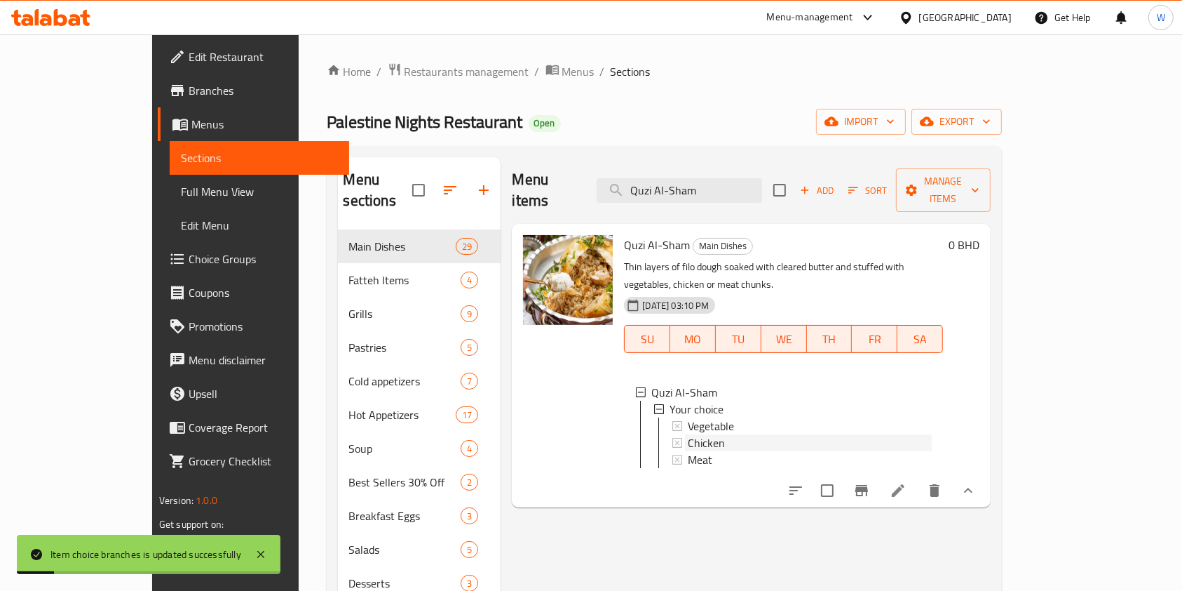
click at [688, 434] on span "Chicken" at bounding box center [706, 442] width 37 height 17
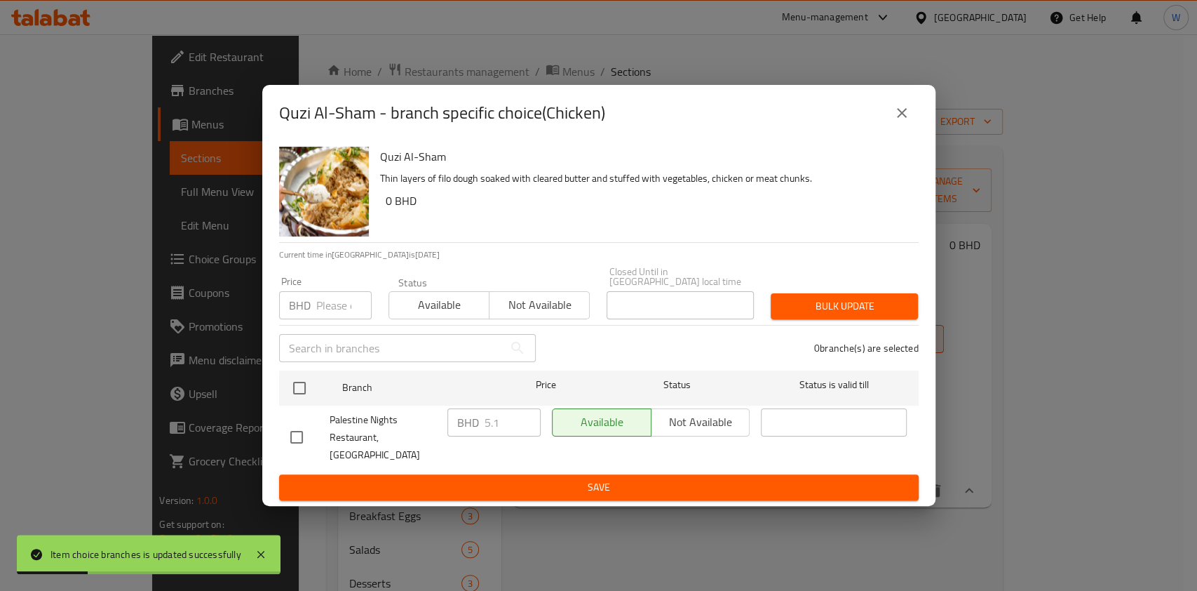
click at [328, 314] on input "number" at bounding box center [343, 305] width 55 height 28
paste input "4.800"
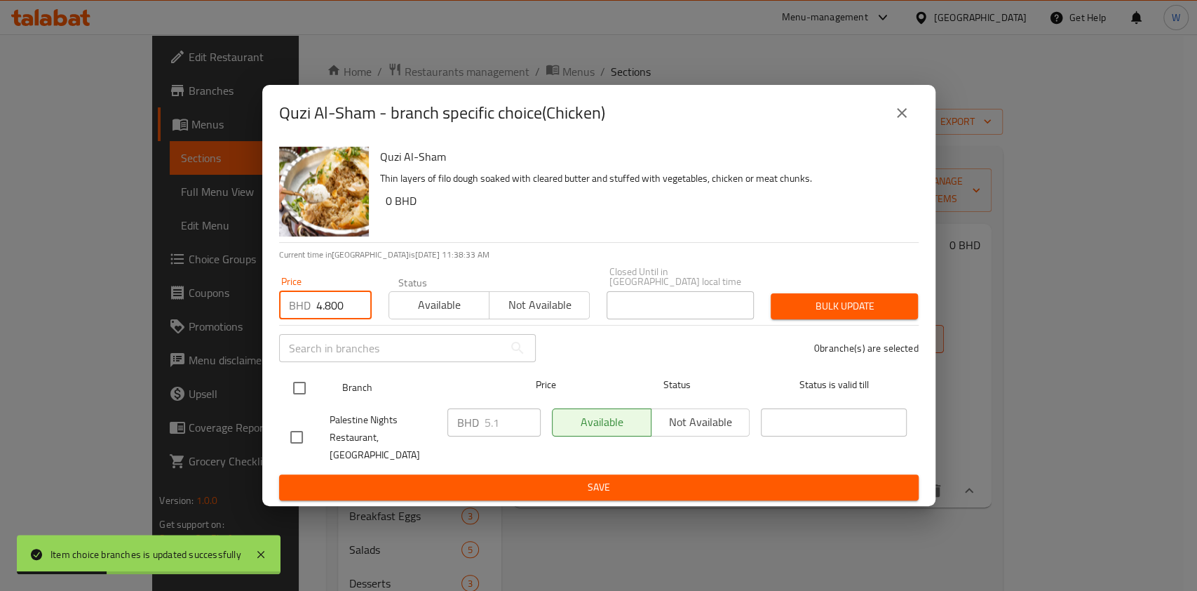
type input "4.800"
click at [312, 383] on input "checkbox" at bounding box center [299, 387] width 29 height 29
checkbox input "true"
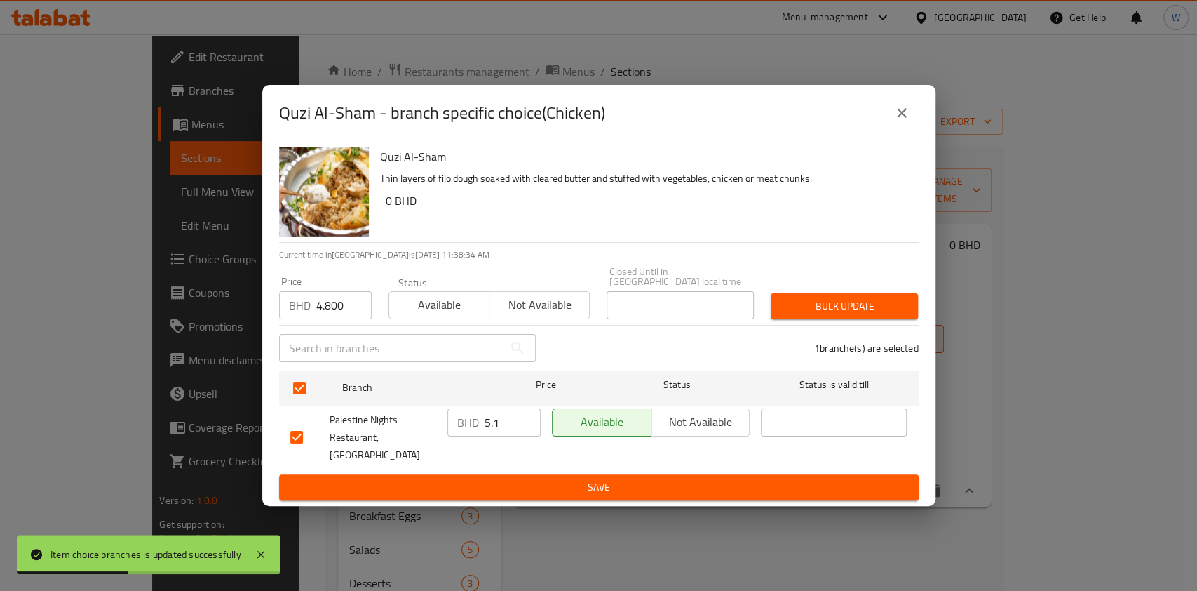
click at [853, 299] on button "Bulk update" at bounding box center [844, 306] width 147 height 26
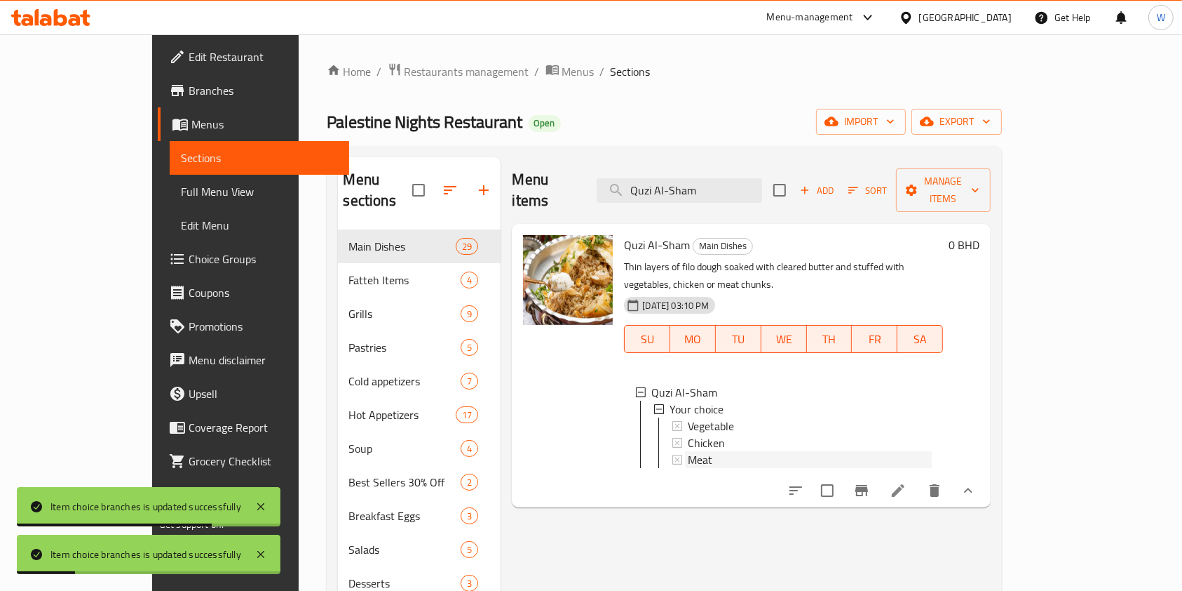
click at [727, 451] on div "Meat" at bounding box center [810, 459] width 244 height 17
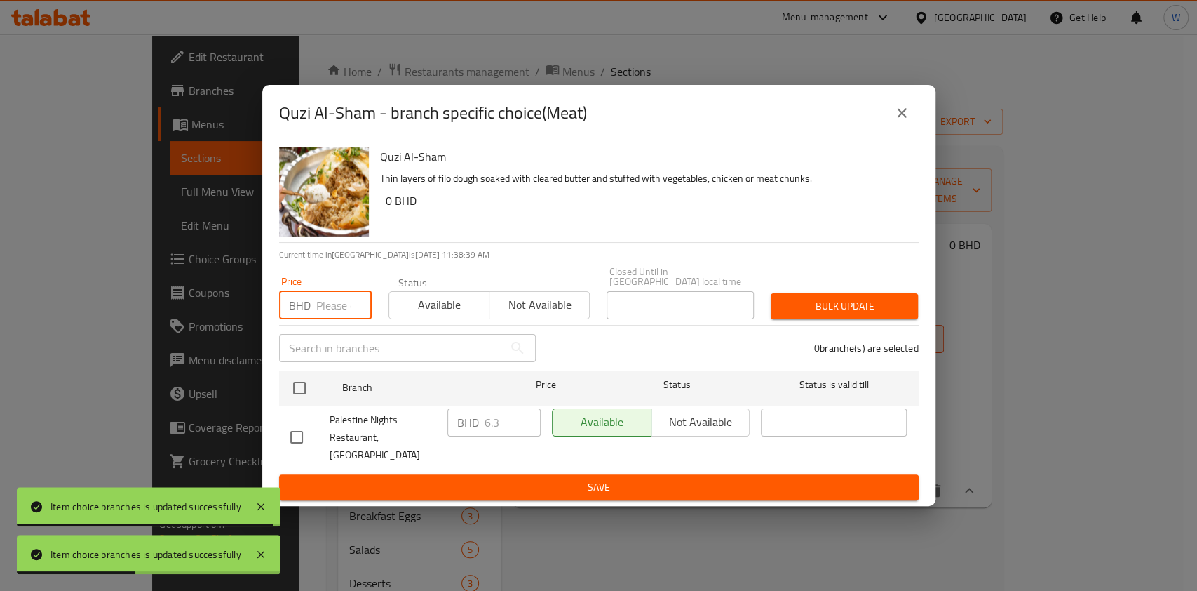
click at [318, 319] on input "number" at bounding box center [343, 305] width 55 height 28
paste input "6.100"
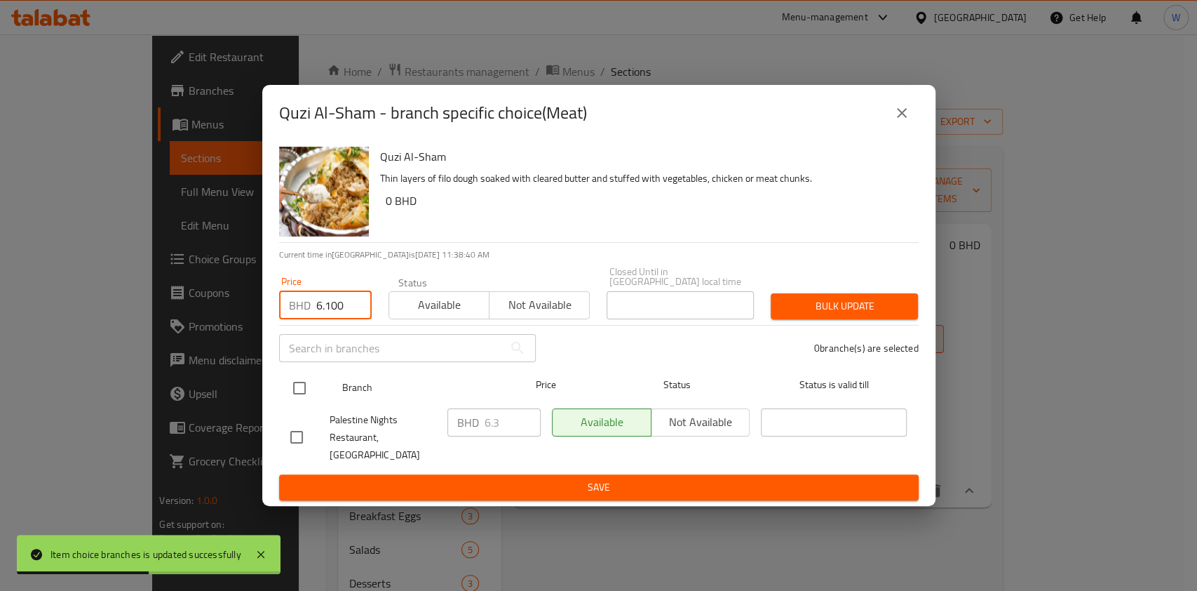
type input "6.100"
click at [290, 403] on input "checkbox" at bounding box center [299, 387] width 29 height 29
checkbox input "true"
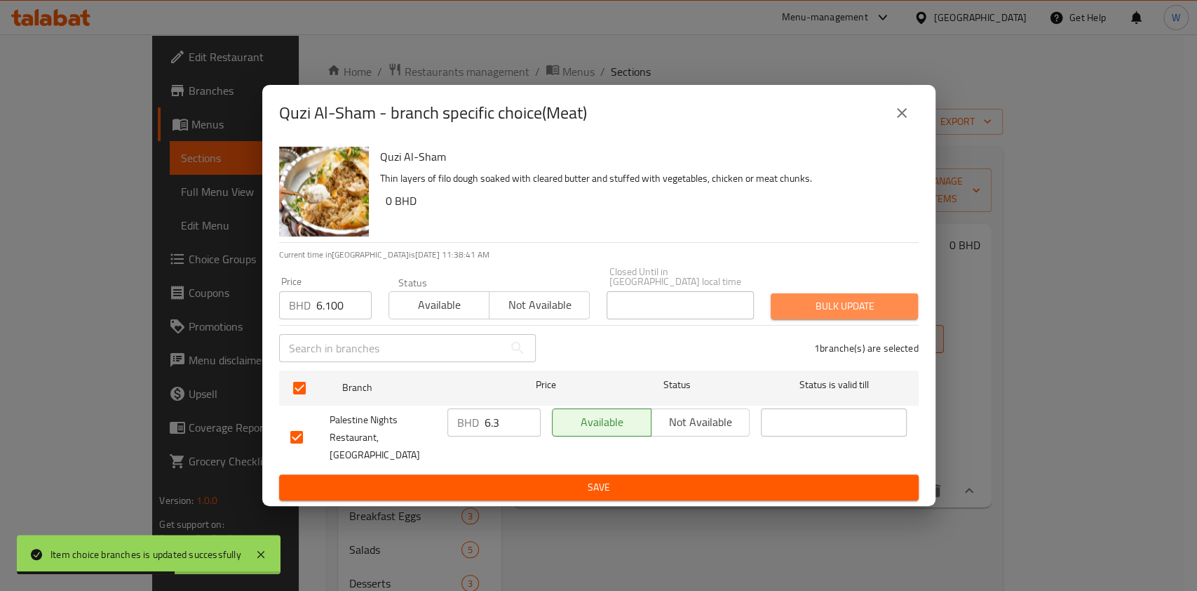
click at [884, 306] on span "Bulk update" at bounding box center [844, 306] width 125 height 18
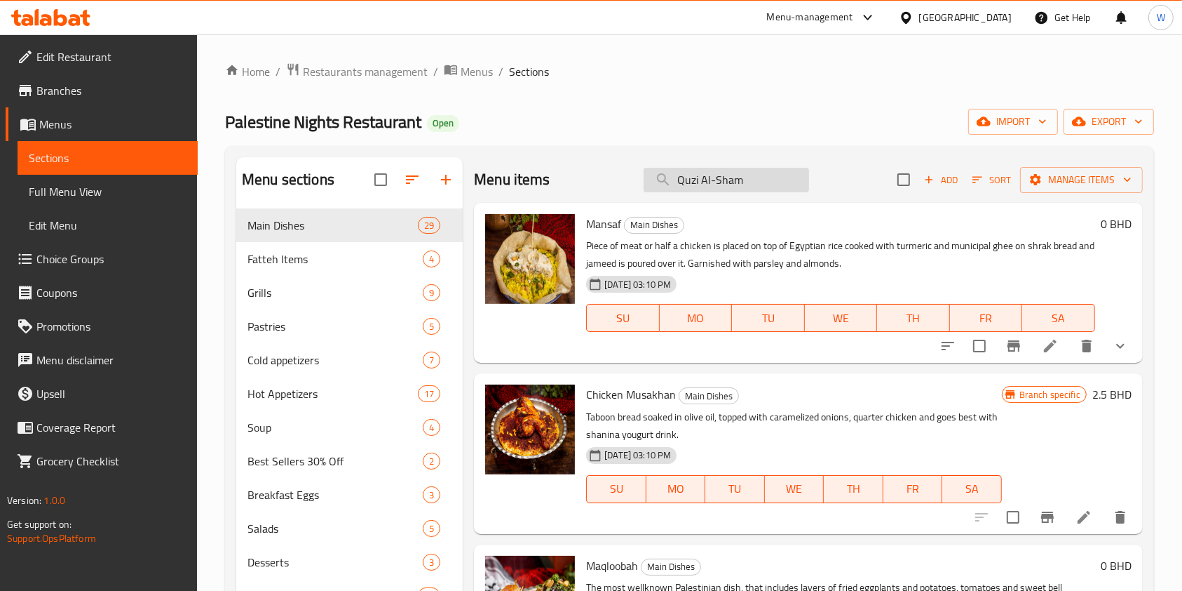
click at [714, 175] on input "Quzi Al-Sham" at bounding box center [727, 180] width 166 height 25
paste input "idra Khalilia"
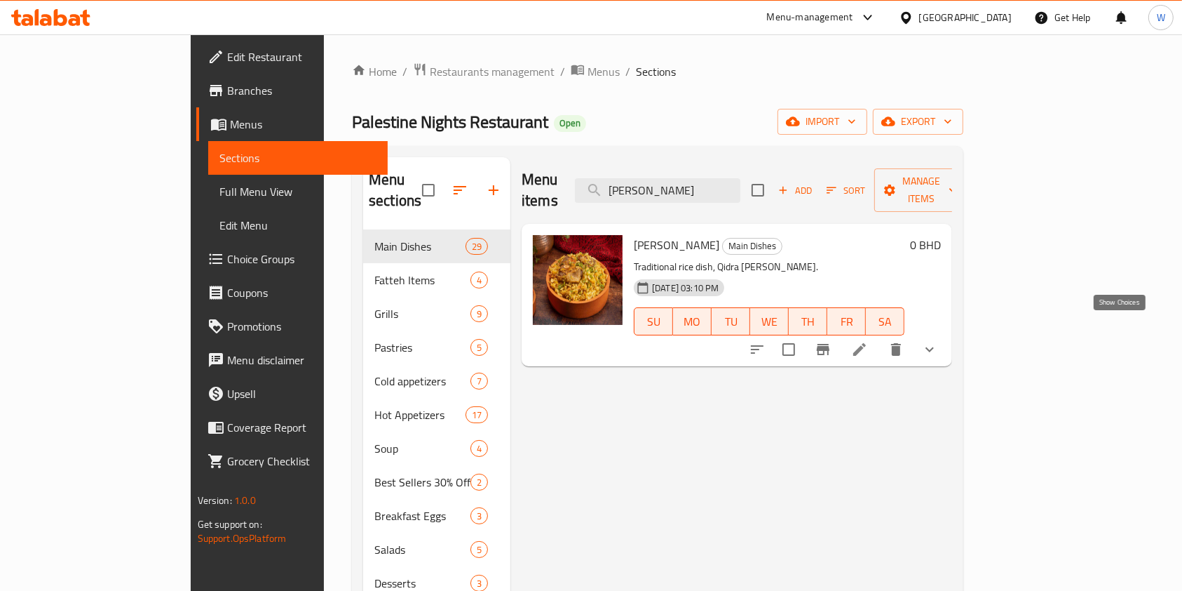
type input "[PERSON_NAME]"
click at [938, 341] on icon "show more" at bounding box center [930, 349] width 17 height 17
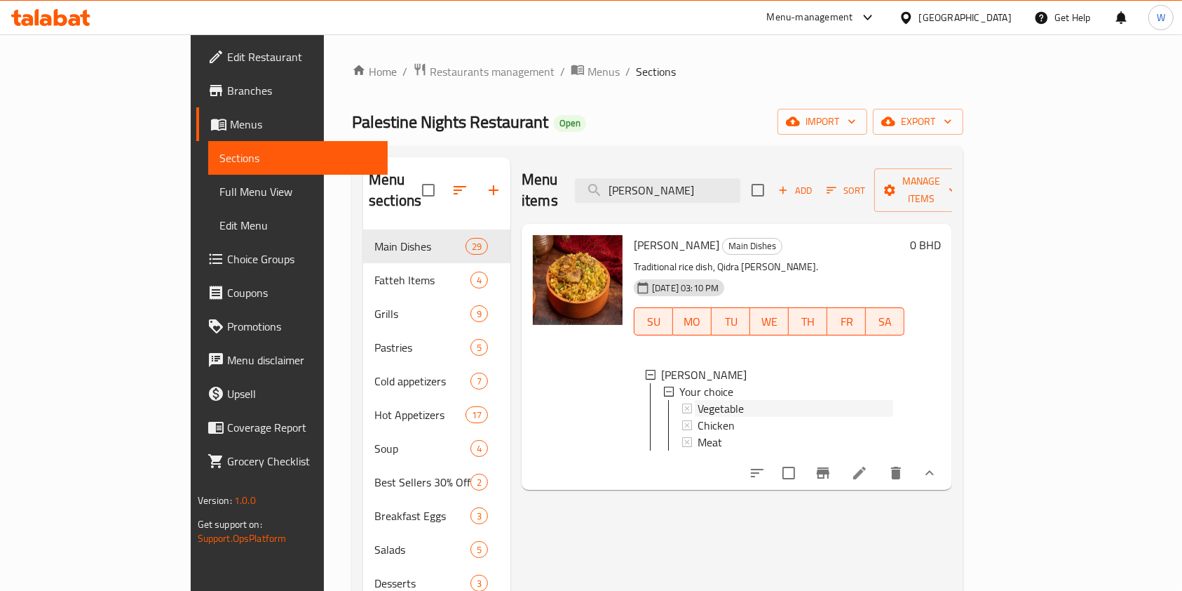
click at [698, 400] on div "Vegetable" at bounding box center [796, 408] width 196 height 17
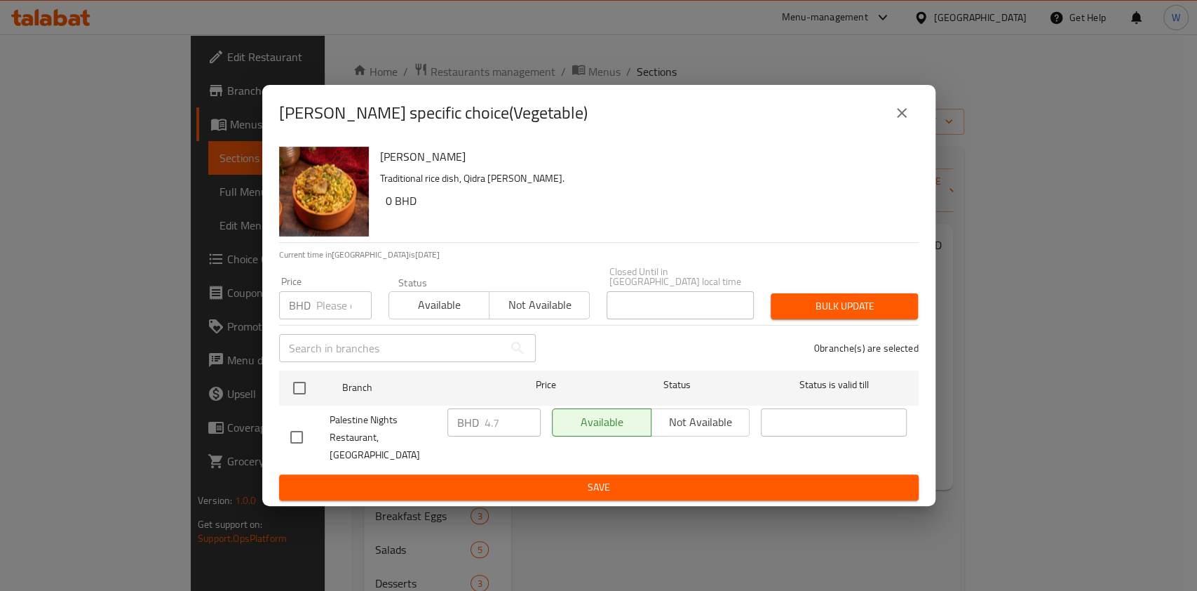
click at [331, 311] on input "number" at bounding box center [343, 305] width 55 height 28
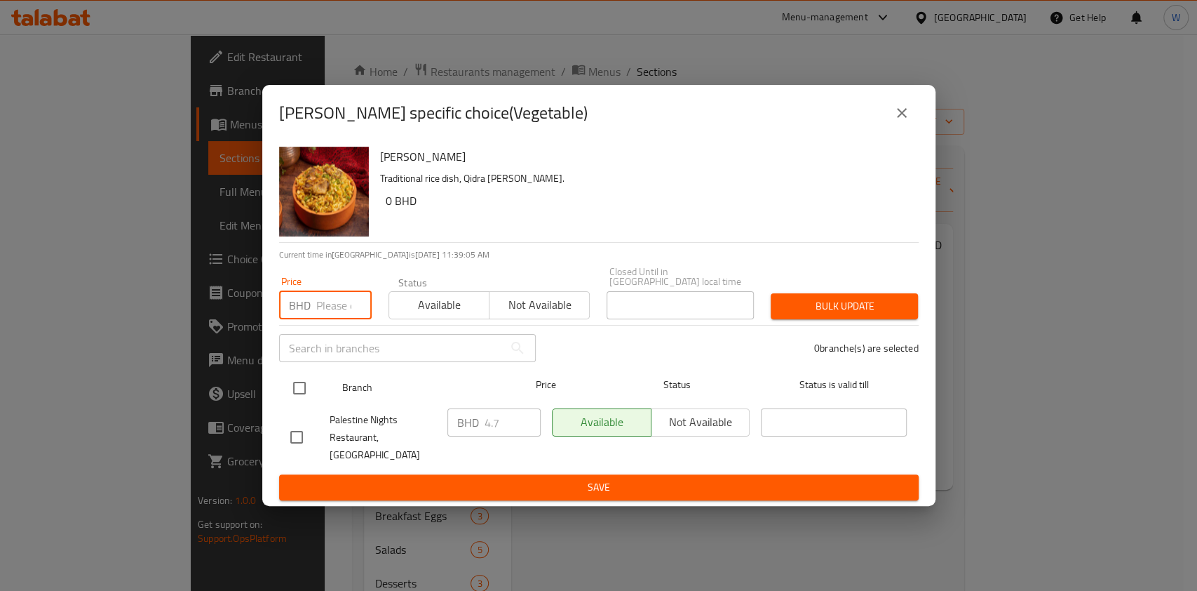
paste input "4.550"
type input "4.550"
click at [304, 374] on div at bounding box center [311, 388] width 53 height 41
click at [299, 389] on input "checkbox" at bounding box center [299, 387] width 29 height 29
checkbox input "true"
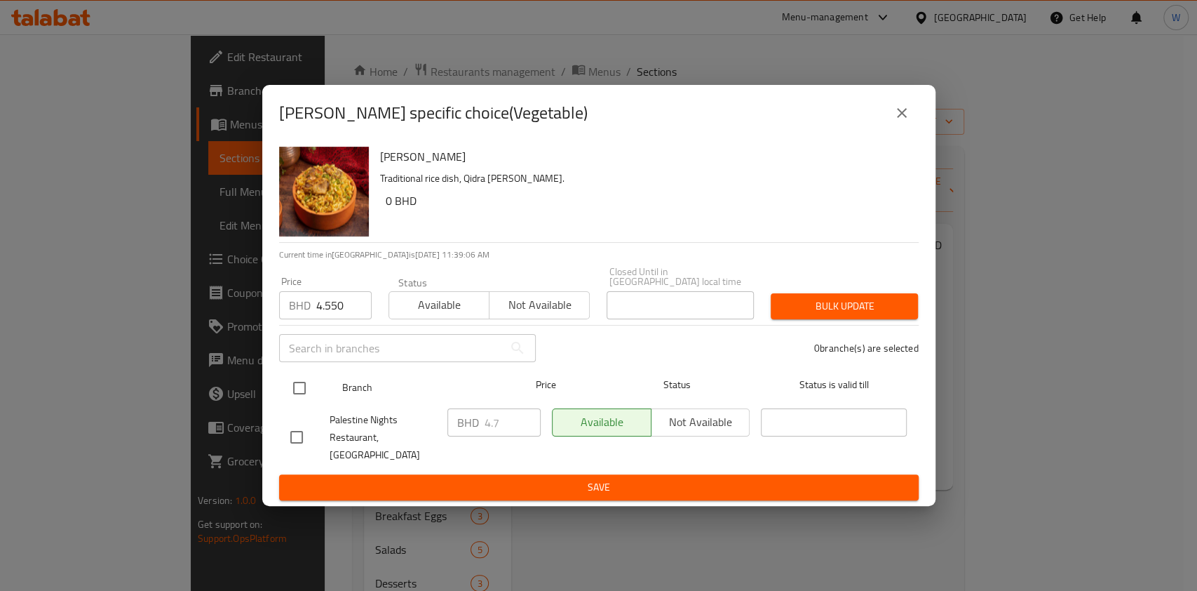
checkbox input "true"
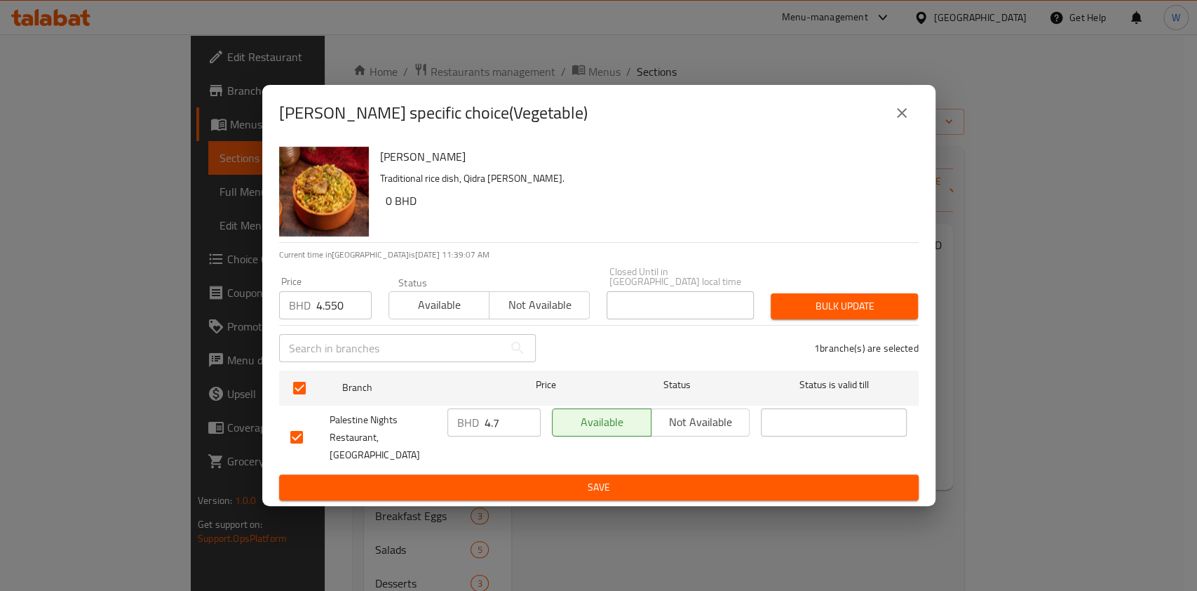
click at [886, 299] on button "Bulk update" at bounding box center [844, 306] width 147 height 26
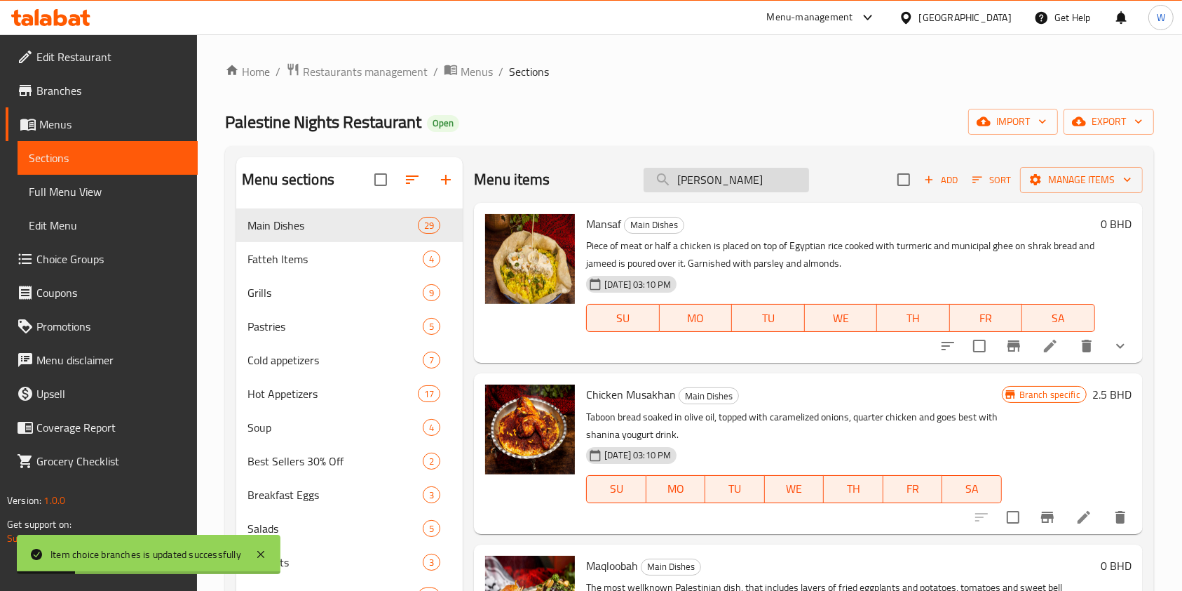
click at [756, 182] on input "[PERSON_NAME]" at bounding box center [727, 180] width 166 height 25
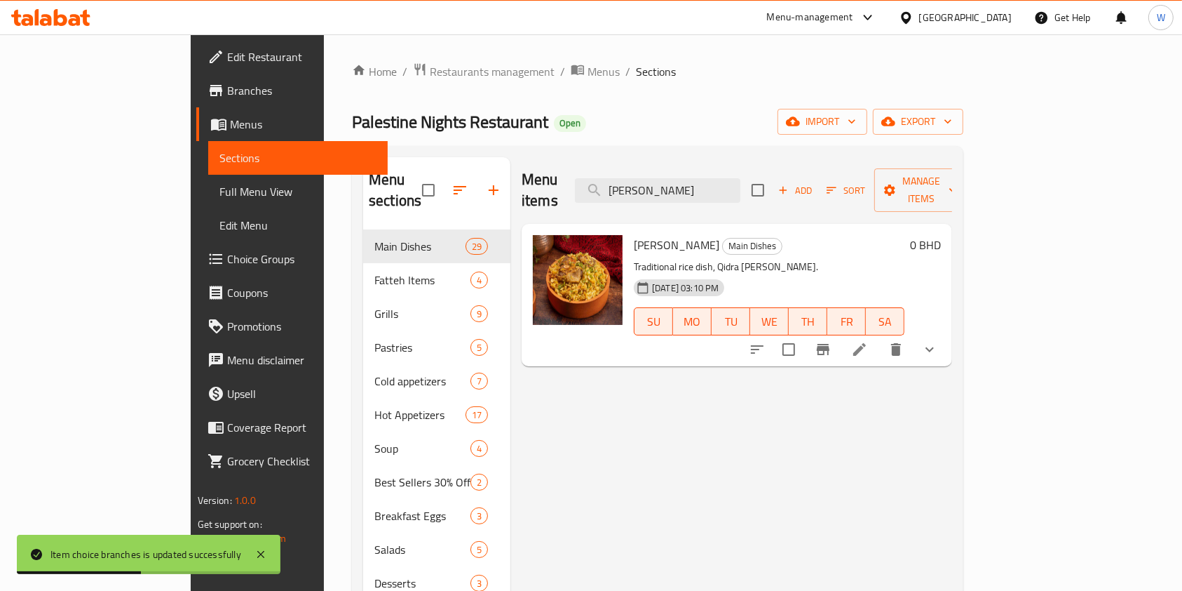
type input "Qidra Khalili"
click at [947, 339] on button "show more" at bounding box center [930, 349] width 34 height 34
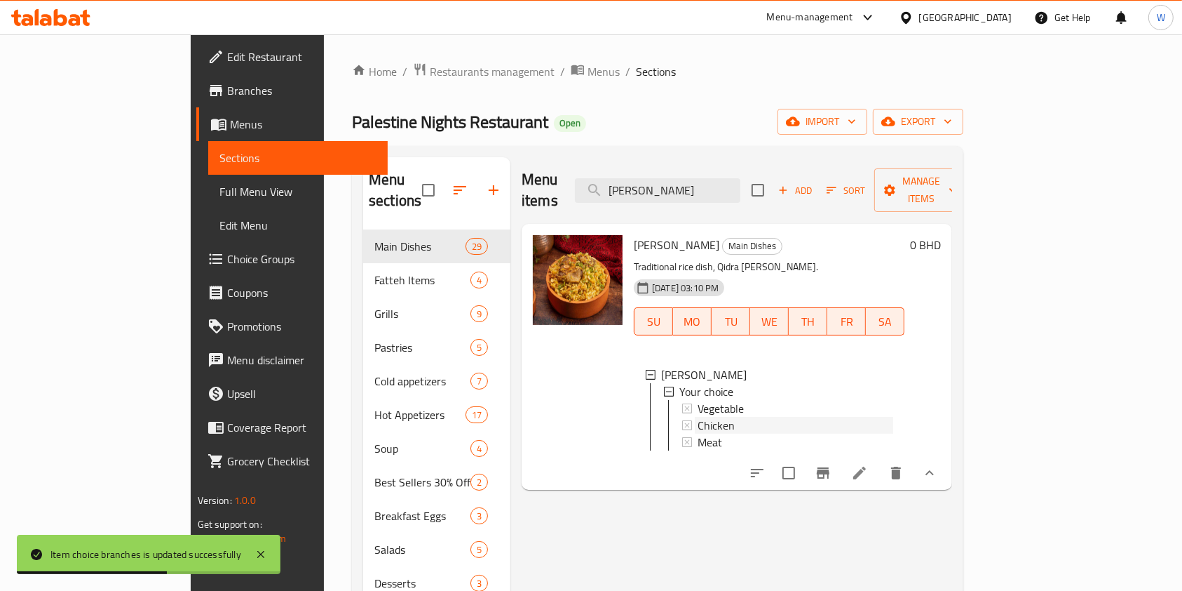
click at [740, 417] on div "Chicken" at bounding box center [796, 425] width 196 height 17
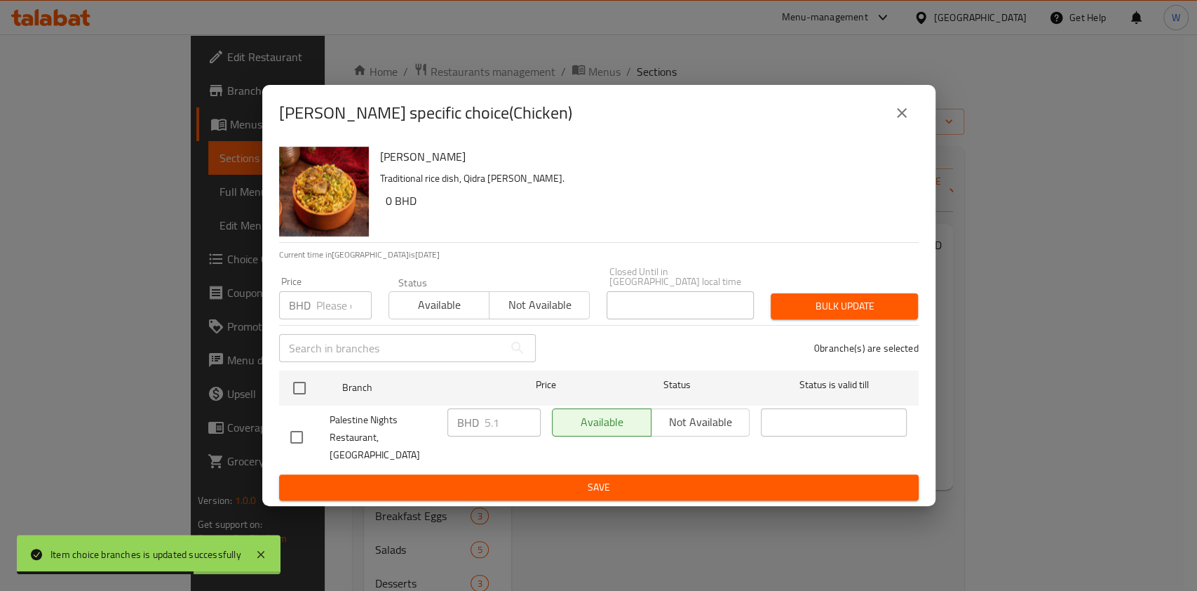
click at [303, 310] on p "BHD" at bounding box center [300, 305] width 22 height 17
click at [325, 311] on input "number" at bounding box center [343, 305] width 55 height 28
paste input "4.700"
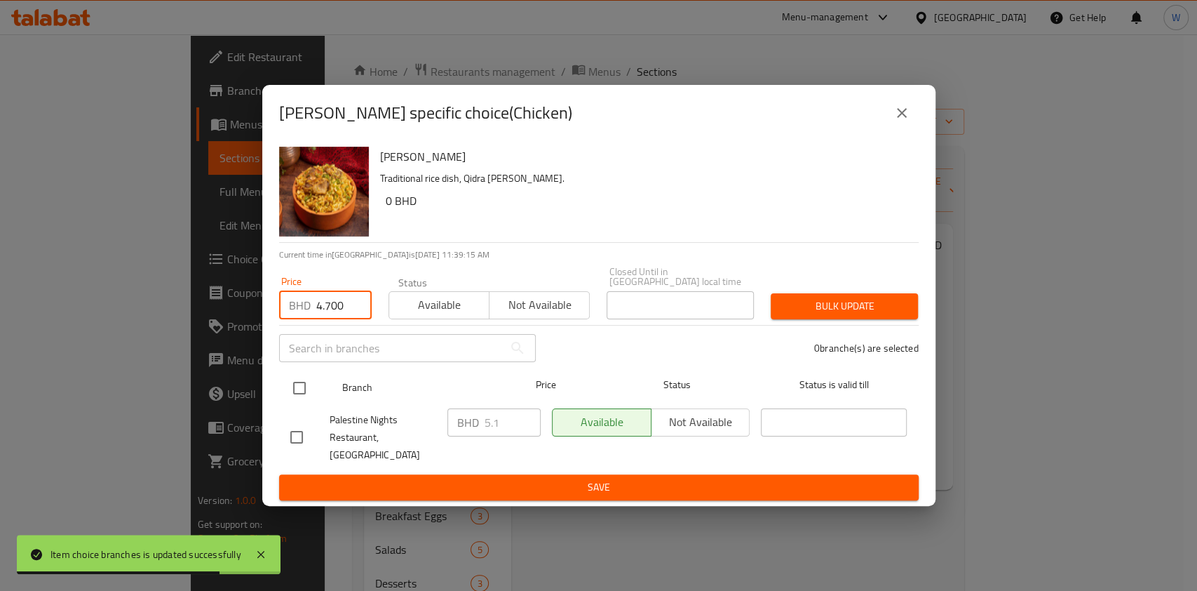
type input "4.700"
click at [292, 374] on div at bounding box center [311, 388] width 53 height 41
click at [299, 387] on input "checkbox" at bounding box center [299, 387] width 29 height 29
checkbox input "true"
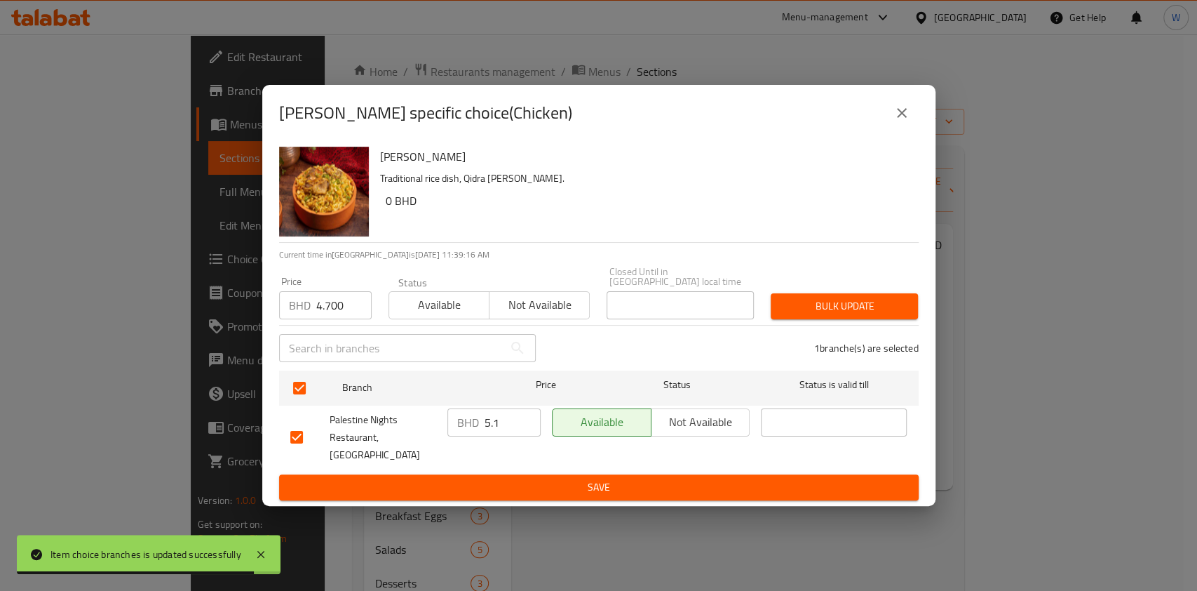
click at [811, 315] on span "Bulk update" at bounding box center [844, 306] width 125 height 18
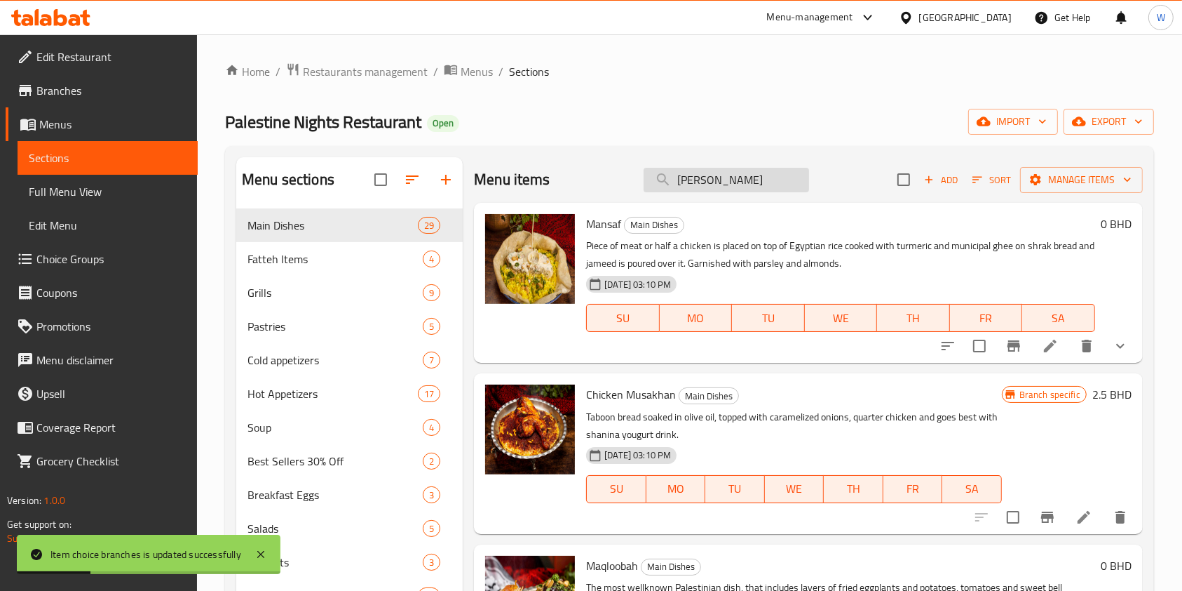
click at [767, 181] on input "Qidra Khalili" at bounding box center [727, 180] width 166 height 25
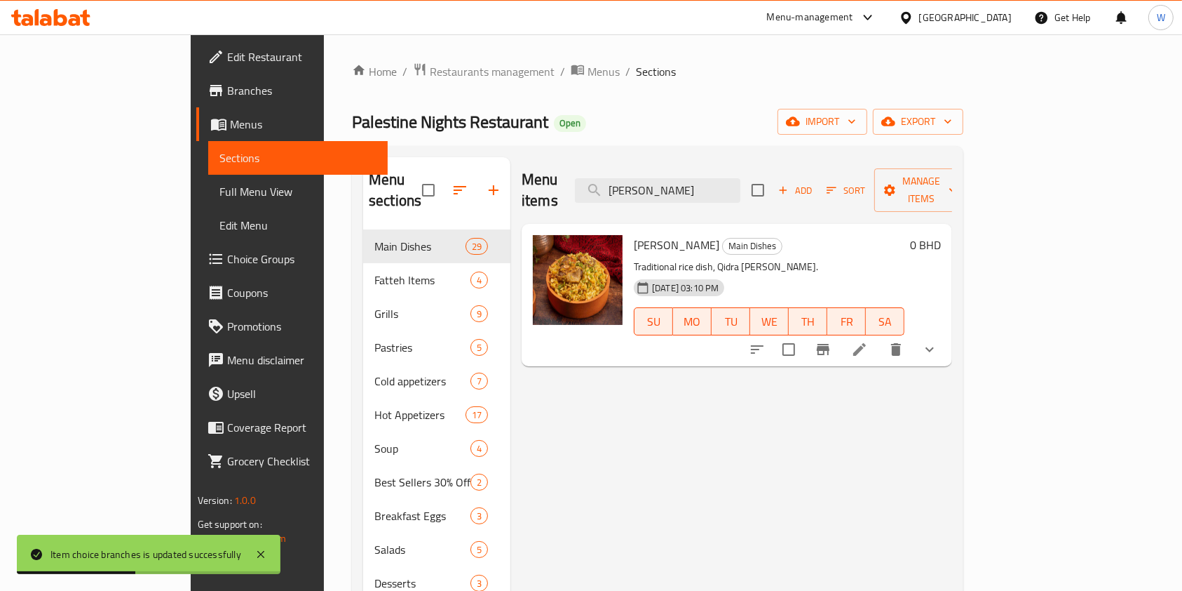
type input "[PERSON_NAME]"
click at [934, 347] on icon "show more" at bounding box center [930, 349] width 8 height 5
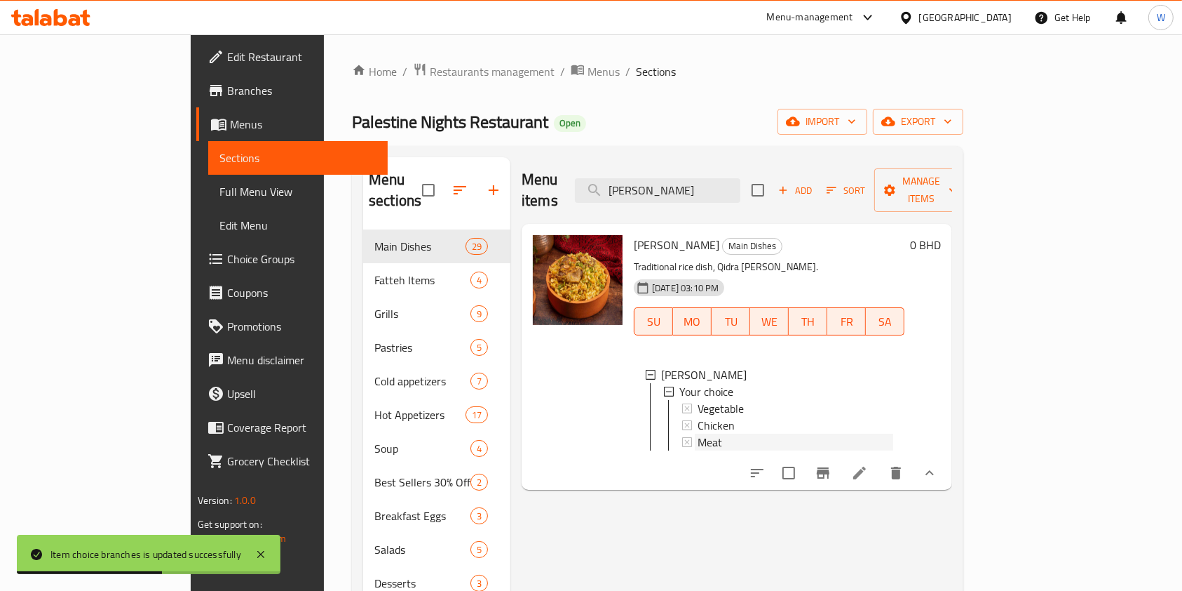
click at [698, 433] on span "Meat" at bounding box center [710, 441] width 25 height 17
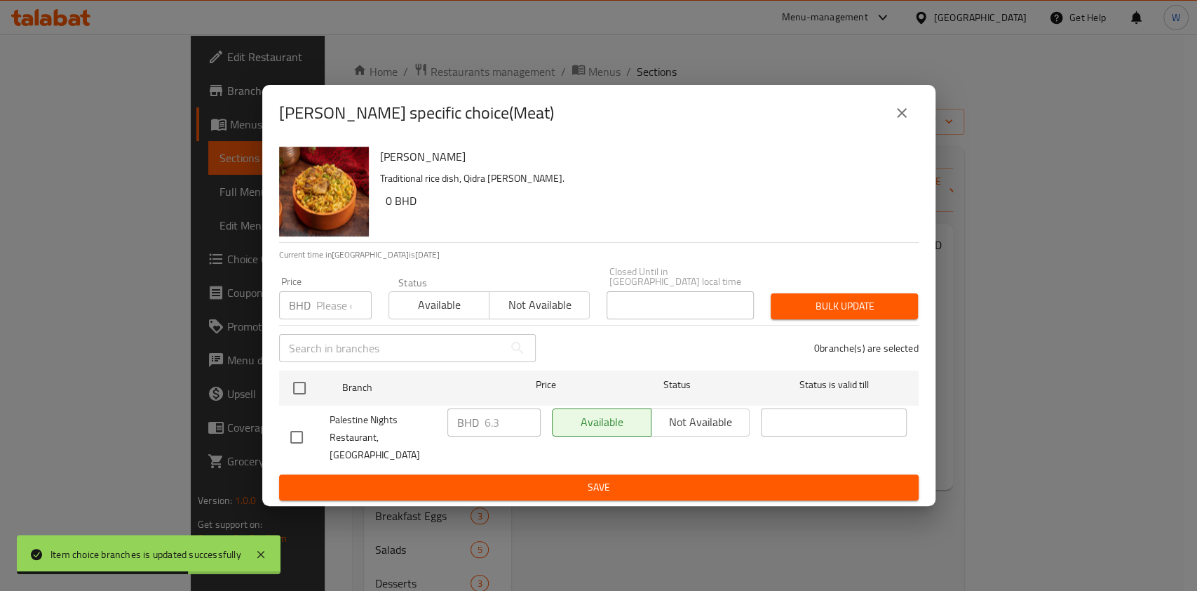
click at [337, 305] on input "number" at bounding box center [343, 305] width 55 height 28
paste input "7.800"
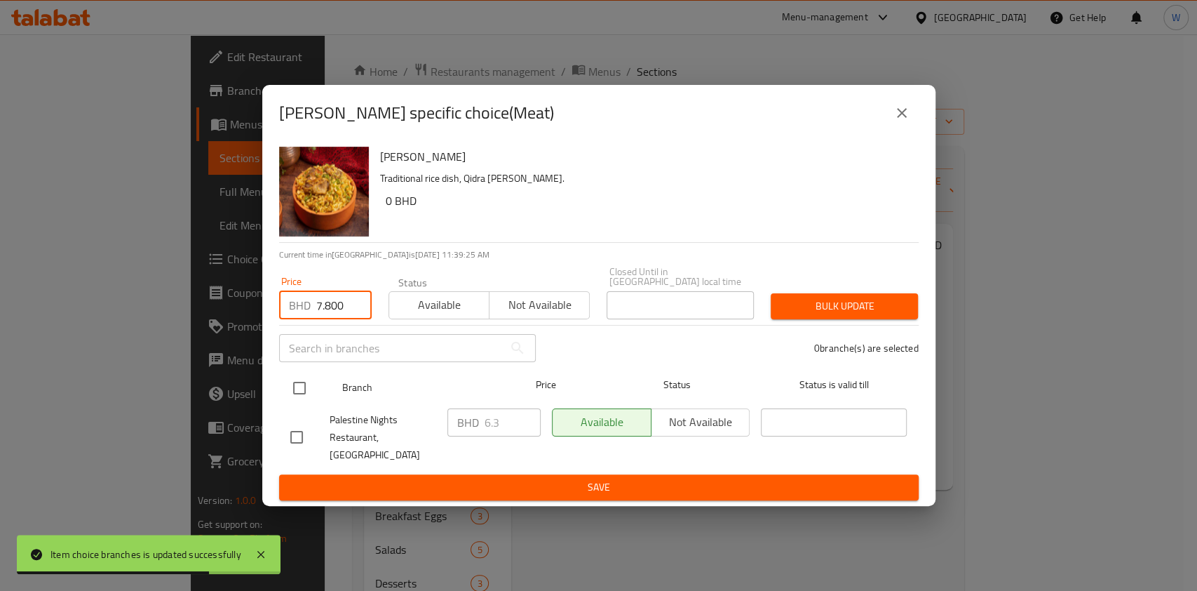
type input "7.800"
click at [294, 394] on input "checkbox" at bounding box center [299, 387] width 29 height 29
checkbox input "true"
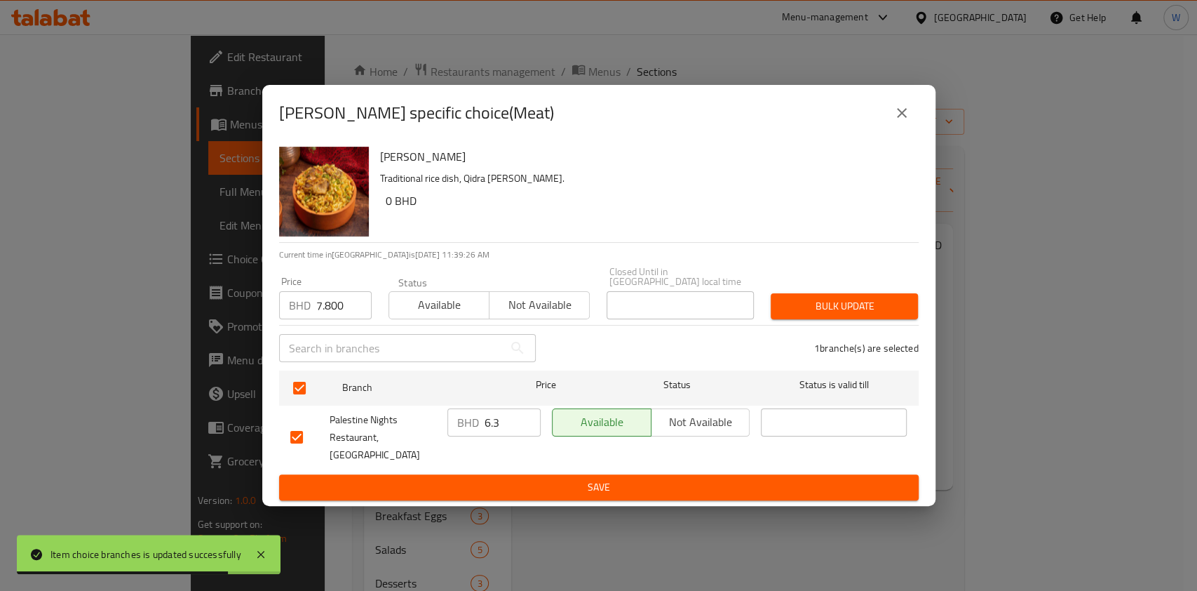
click at [840, 315] on span "Bulk update" at bounding box center [844, 306] width 125 height 18
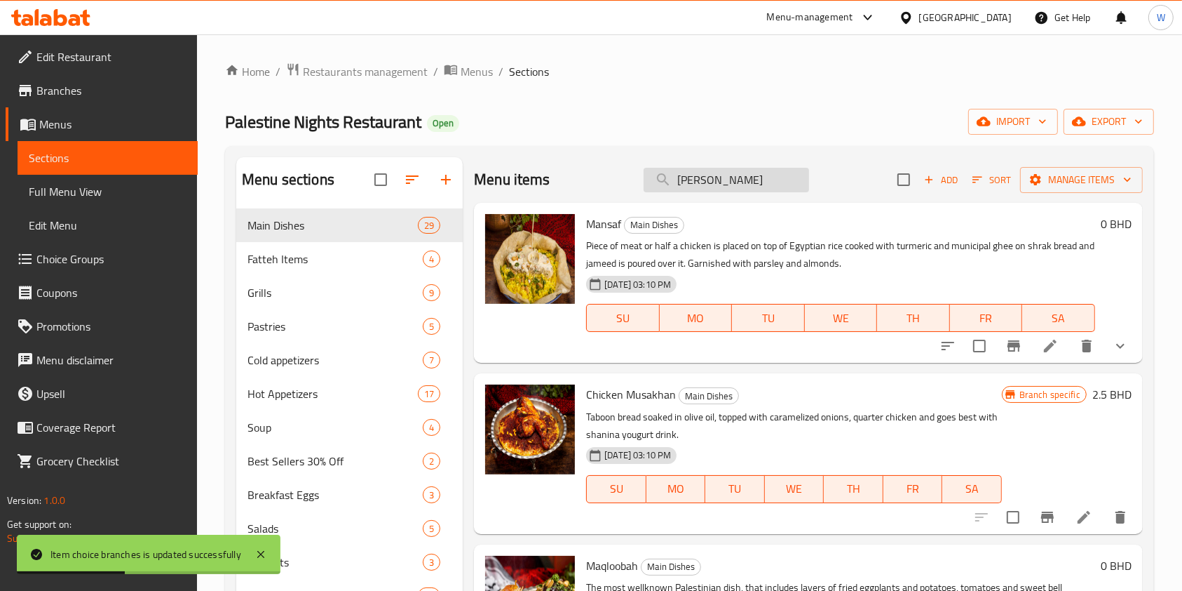
click at [740, 181] on input "[PERSON_NAME]" at bounding box center [727, 180] width 166 height 25
paste input "Kubba In Yougurt"
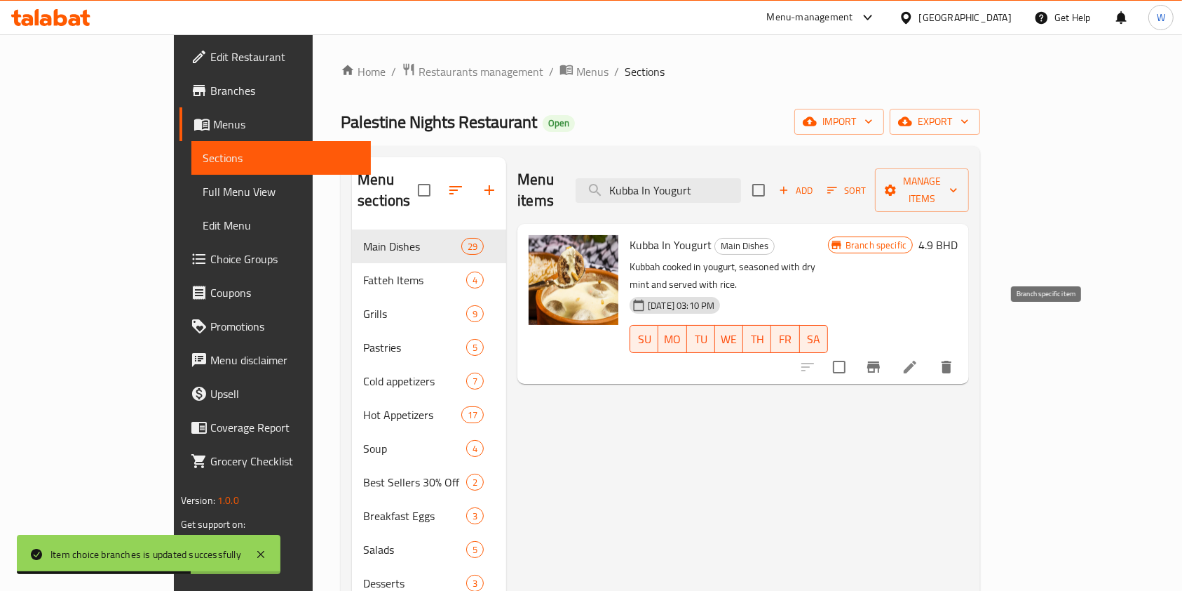
type input "Kubba In Yougurt"
click at [882, 358] on icon "Branch-specific-item" at bounding box center [873, 366] width 17 height 17
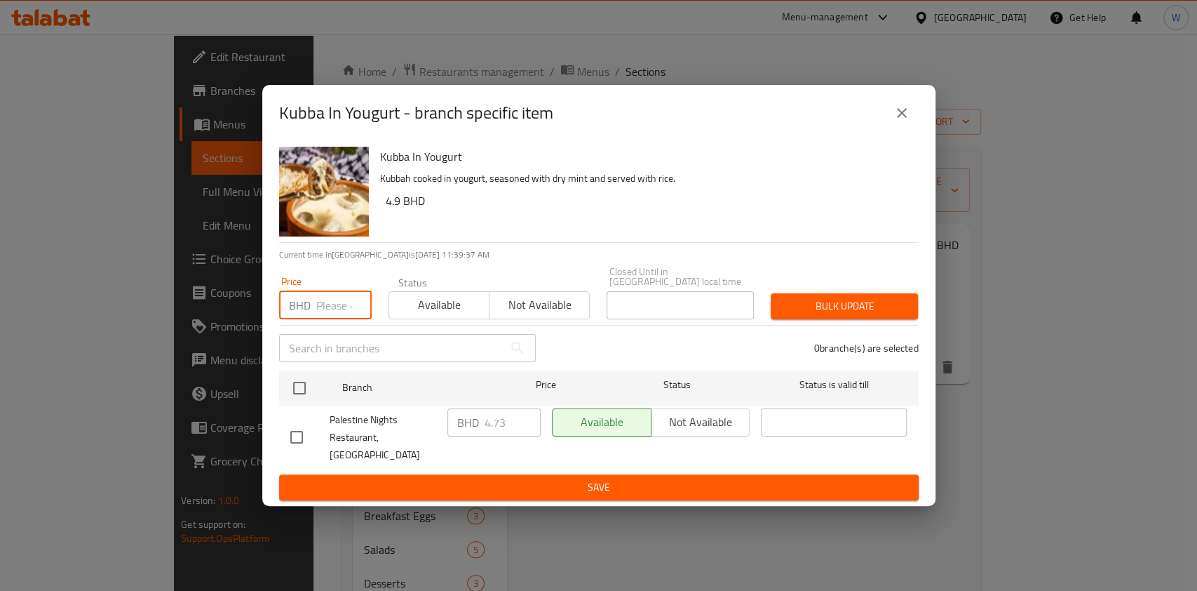
click at [330, 311] on input "number" at bounding box center [343, 305] width 55 height 28
paste input "6.8"
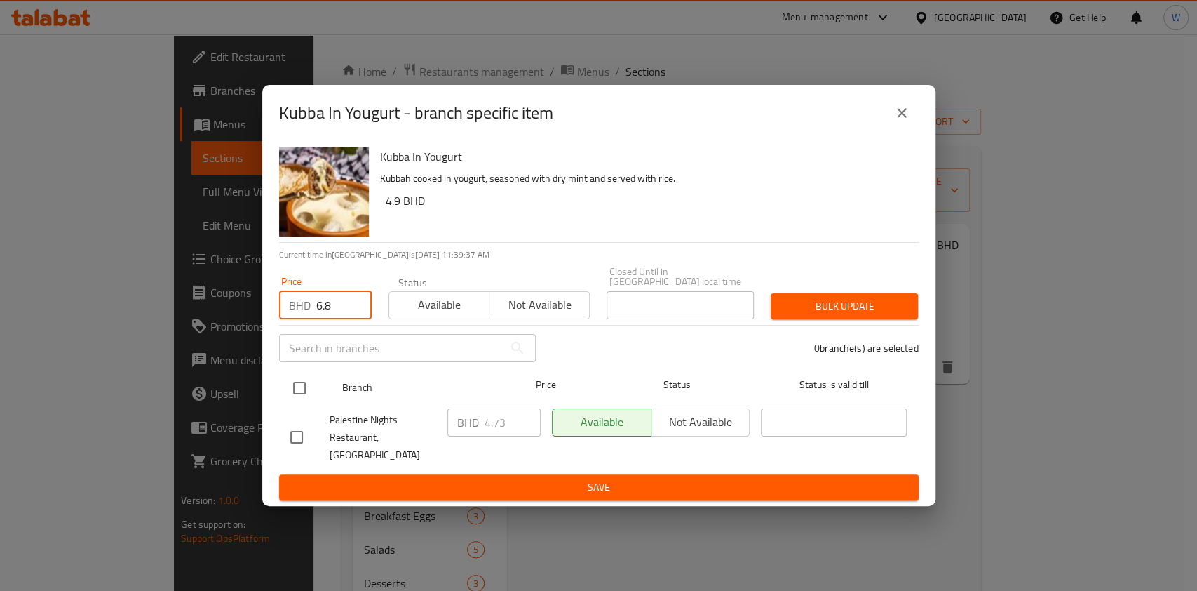
type input "6.8"
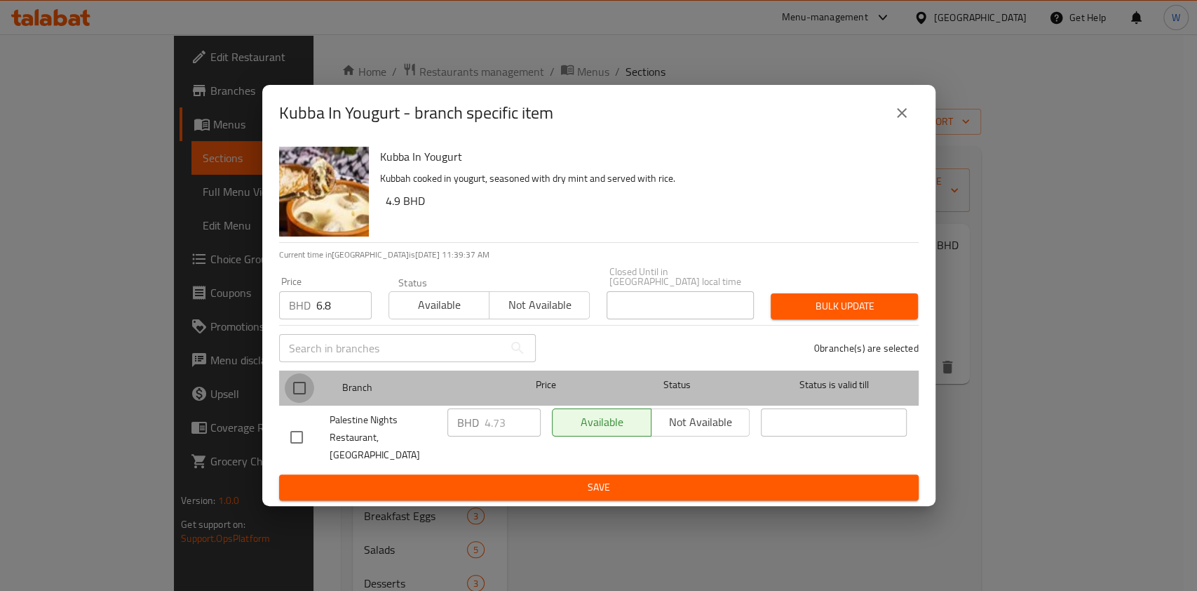
click at [286, 386] on input "checkbox" at bounding box center [299, 387] width 29 height 29
checkbox input "true"
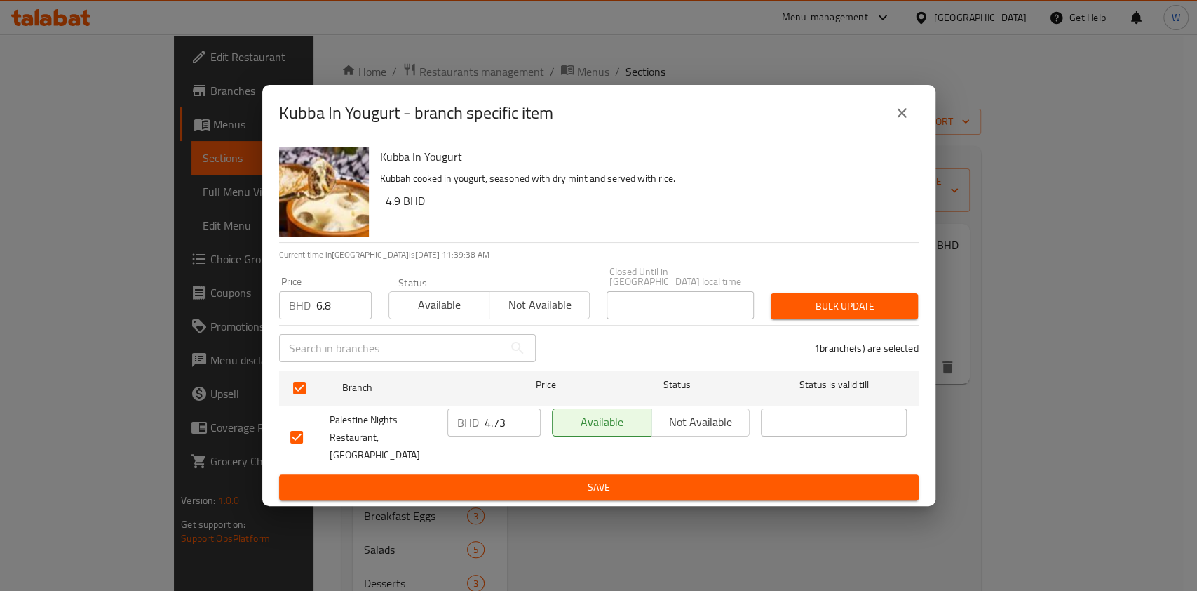
click at [850, 319] on button "Bulk update" at bounding box center [844, 306] width 147 height 26
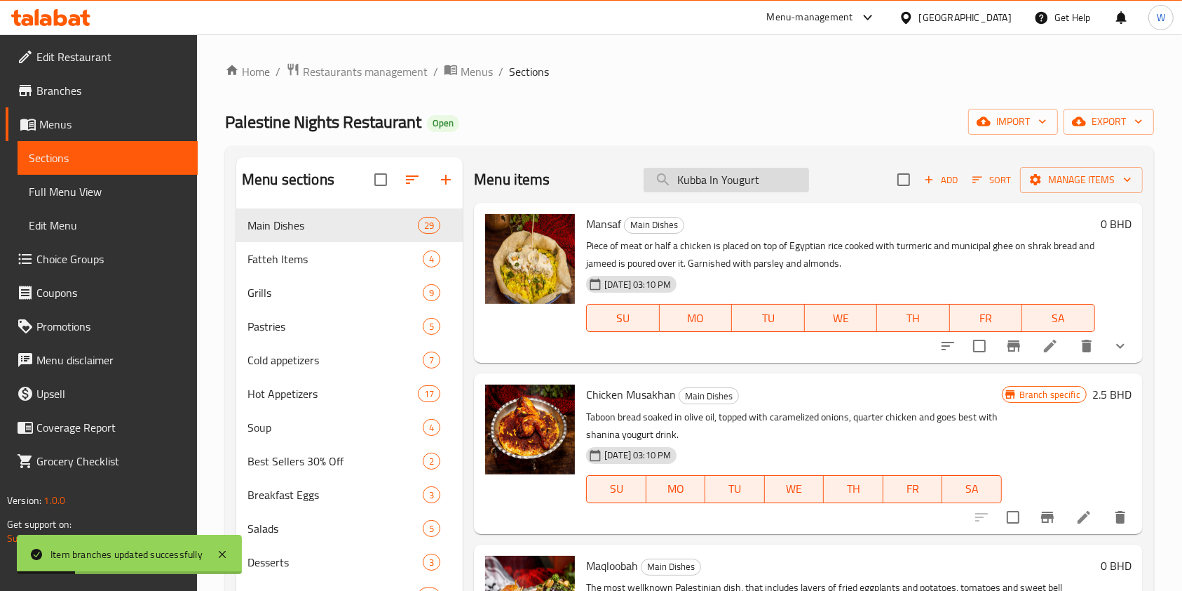
click at [707, 184] on input "Kubba In Yougurt" at bounding box center [727, 180] width 166 height 25
paste input "[PERSON_NAME]"
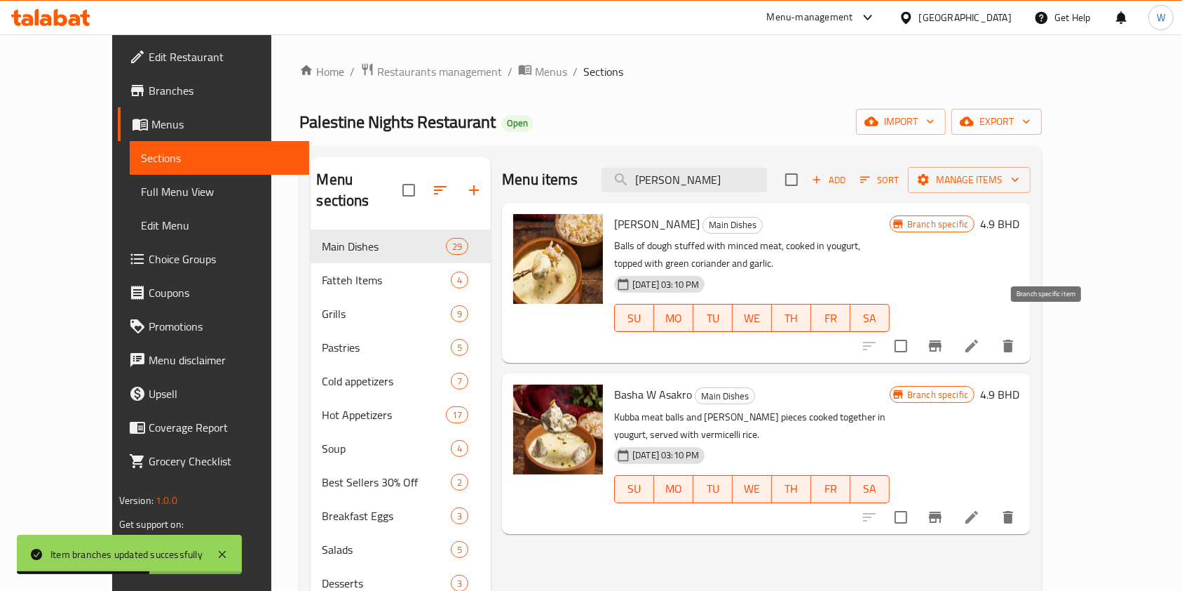
type input "[PERSON_NAME]"
click at [952, 329] on button "Branch-specific-item" at bounding box center [936, 346] width 34 height 34
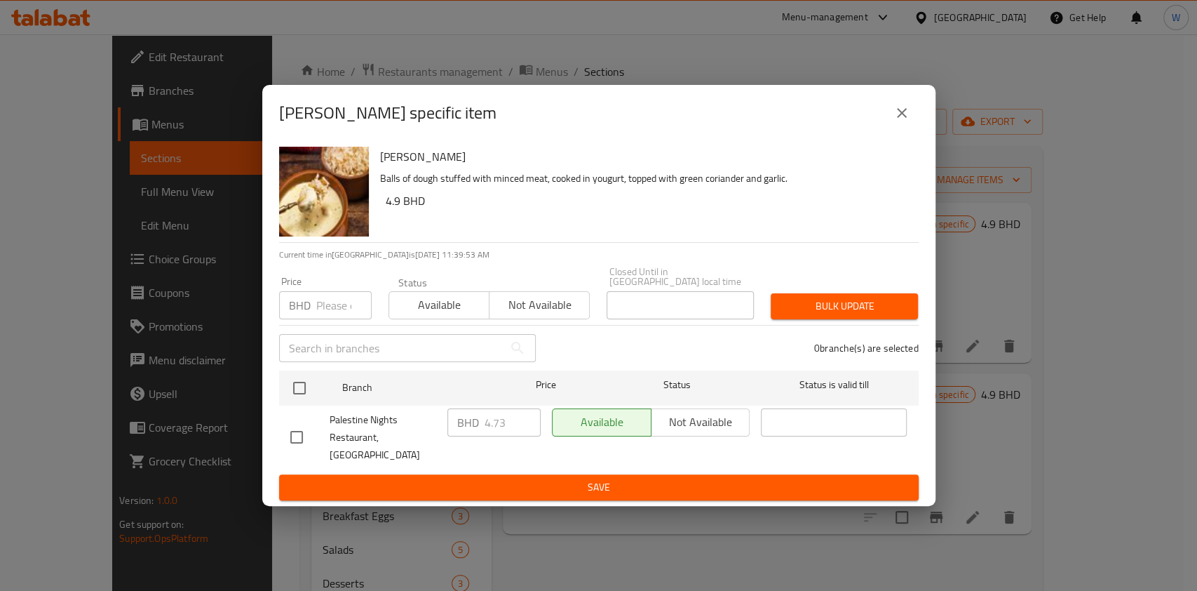
click at [313, 311] on div "BHD Price" at bounding box center [325, 305] width 93 height 28
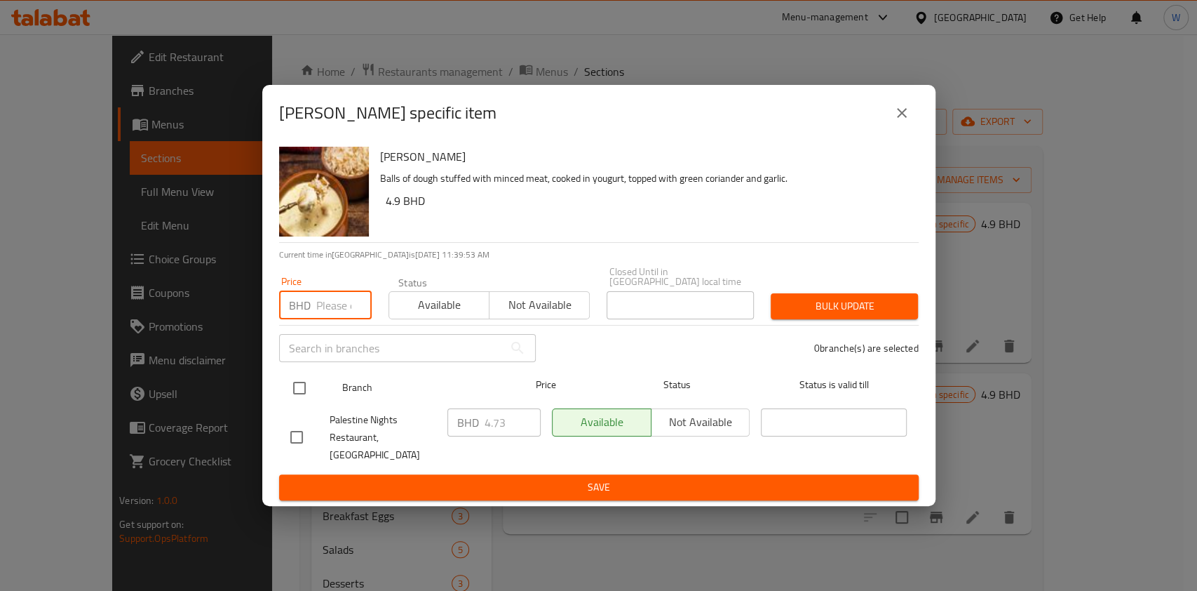
paste input "5.6"
type input "5.6"
click at [307, 384] on input "checkbox" at bounding box center [299, 387] width 29 height 29
checkbox input "true"
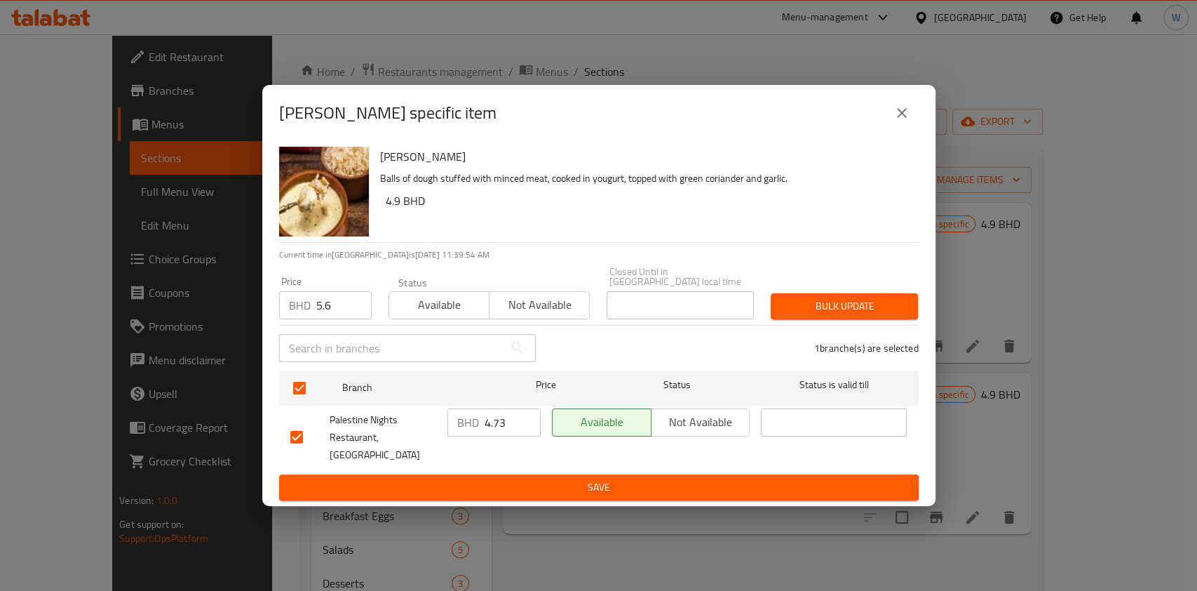
click at [901, 315] on span "Bulk update" at bounding box center [844, 306] width 125 height 18
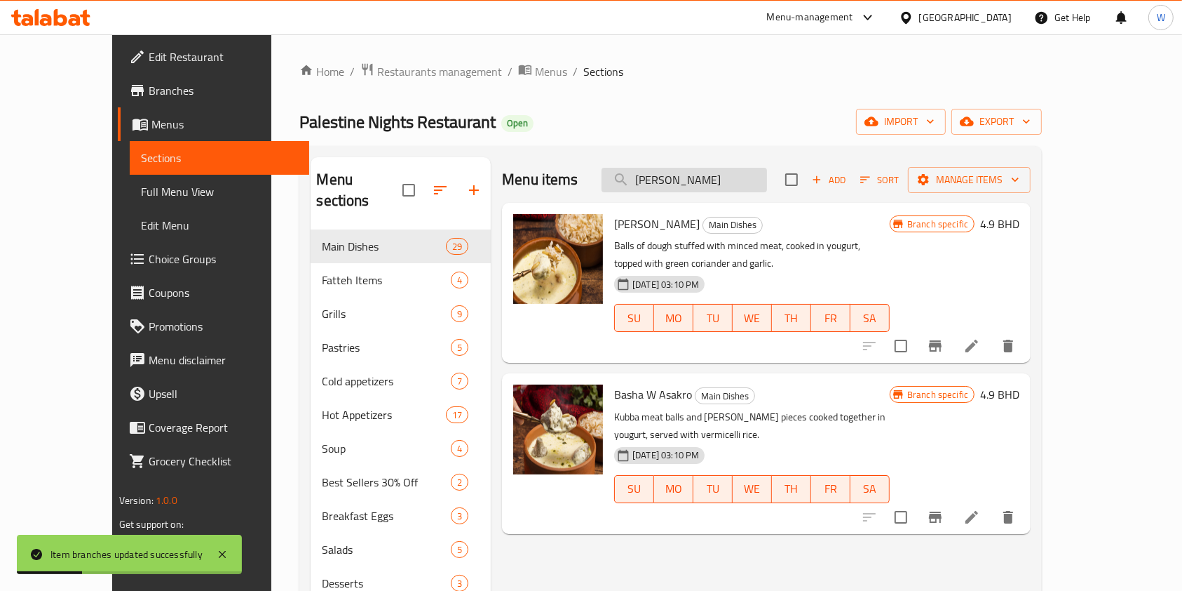
click at [687, 171] on input "[PERSON_NAME]" at bounding box center [685, 180] width 166 height 25
paste input "Zucchini In Yougurt"
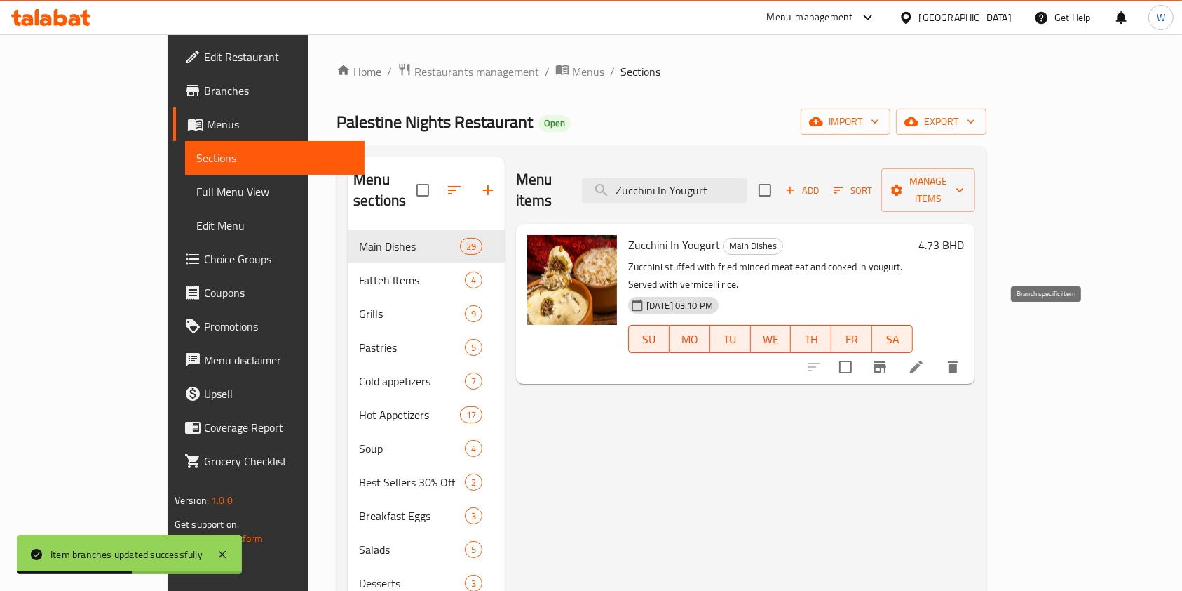
click at [887, 361] on icon "Branch-specific-item" at bounding box center [880, 366] width 13 height 11
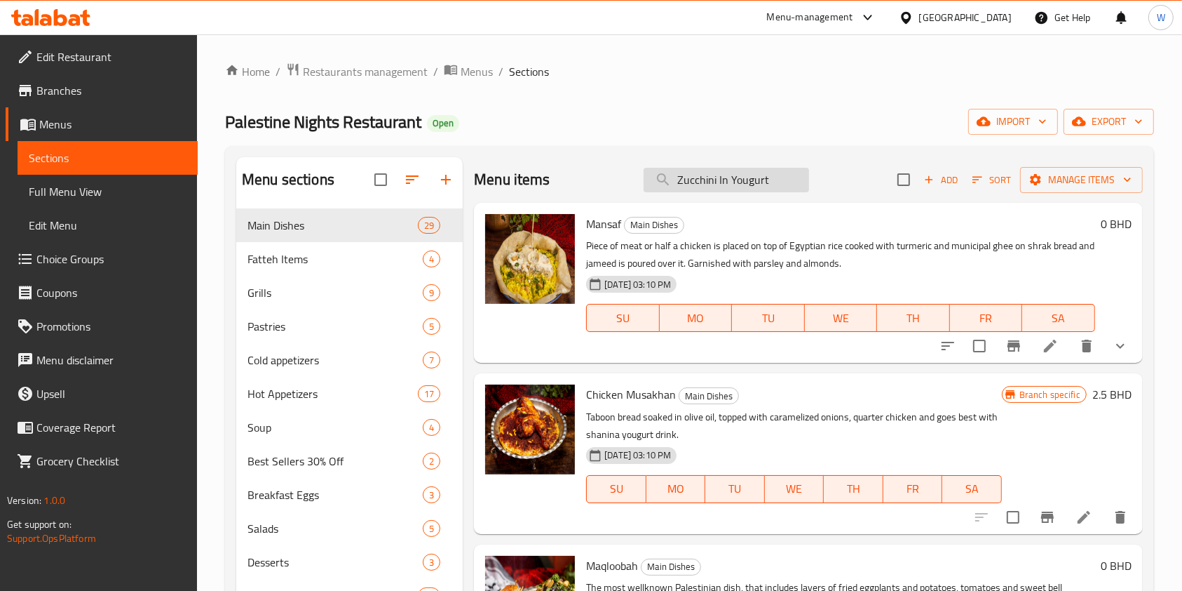
click at [773, 188] on input "Zucchini In Yougurt" at bounding box center [727, 180] width 166 height 25
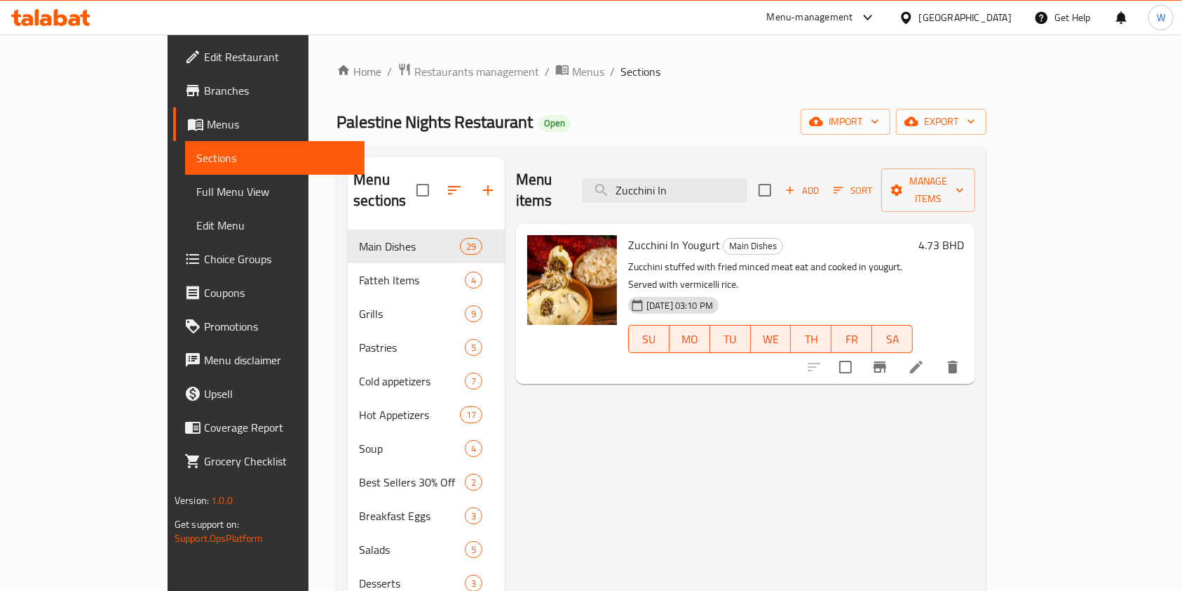
type input "Zucchini In"
click at [897, 350] on button "Branch-specific-item" at bounding box center [880, 367] width 34 height 34
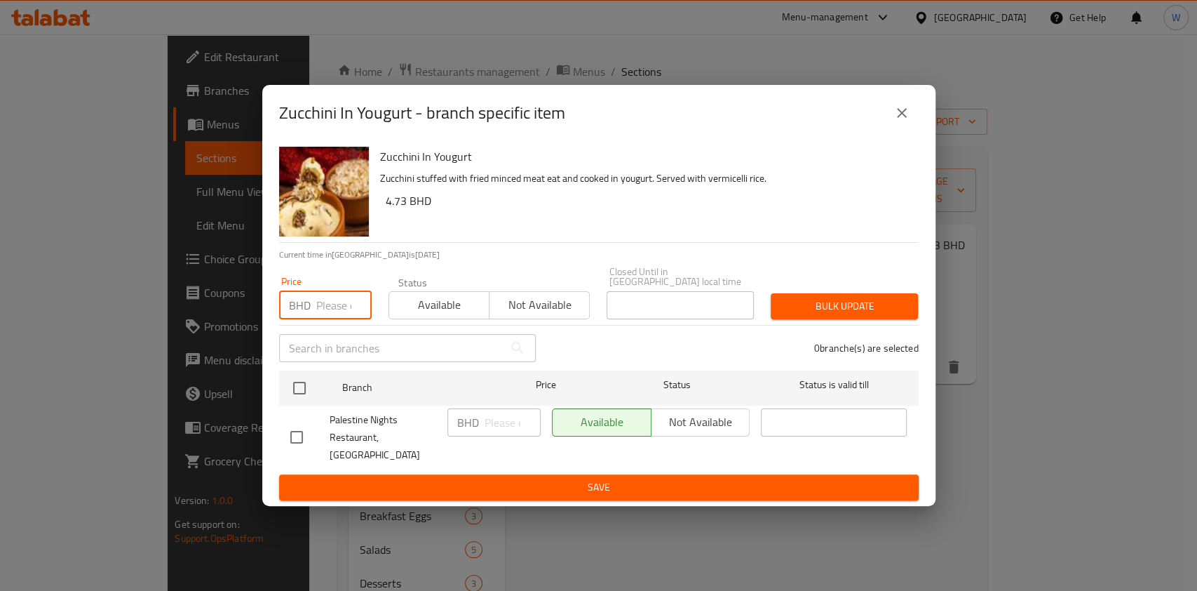
click at [335, 317] on input "number" at bounding box center [343, 305] width 55 height 28
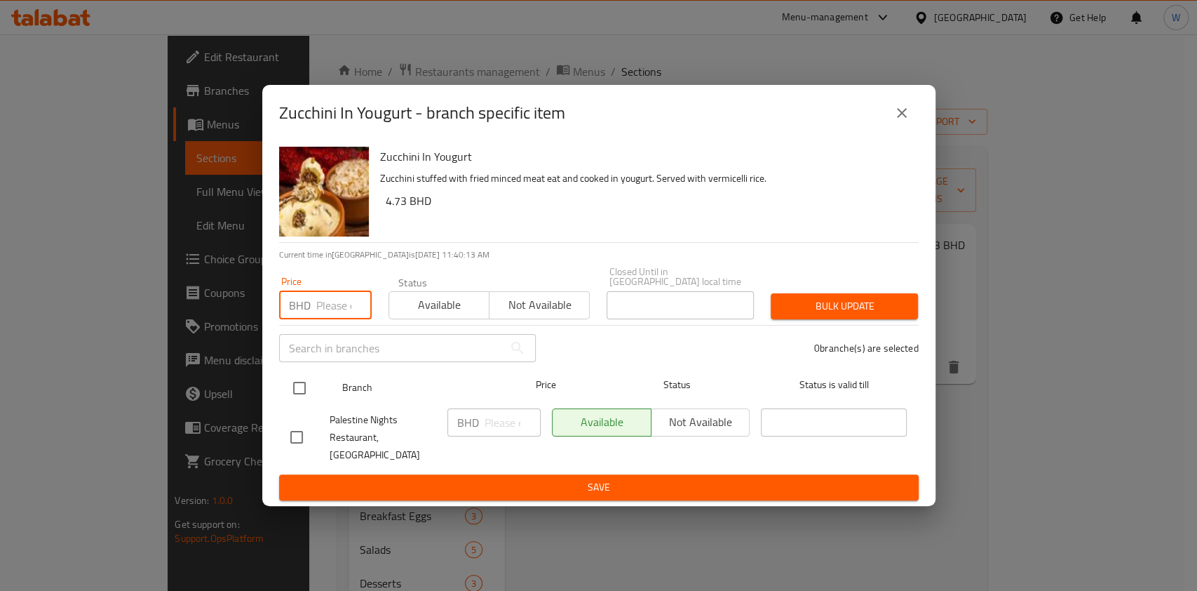
paste input "6.7"
type input "6.7"
drag, startPoint x: 291, startPoint y: 384, endPoint x: 309, endPoint y: 381, distance: 17.8
click at [291, 384] on input "checkbox" at bounding box center [299, 387] width 29 height 29
checkbox input "true"
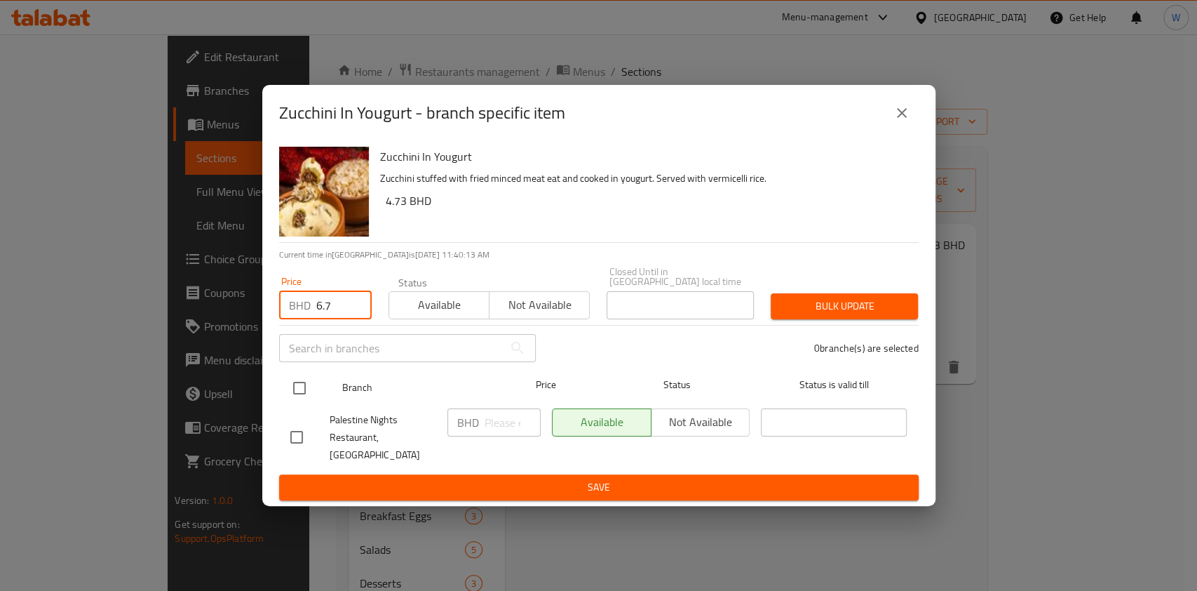
checkbox input "true"
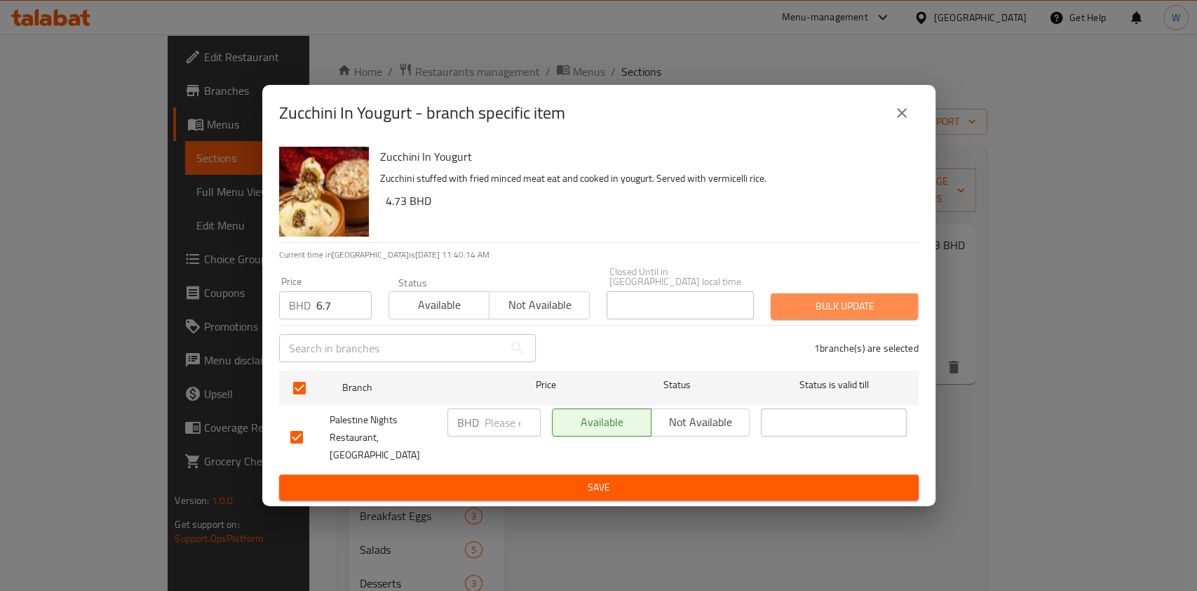
click at [818, 300] on span "Bulk update" at bounding box center [844, 306] width 125 height 18
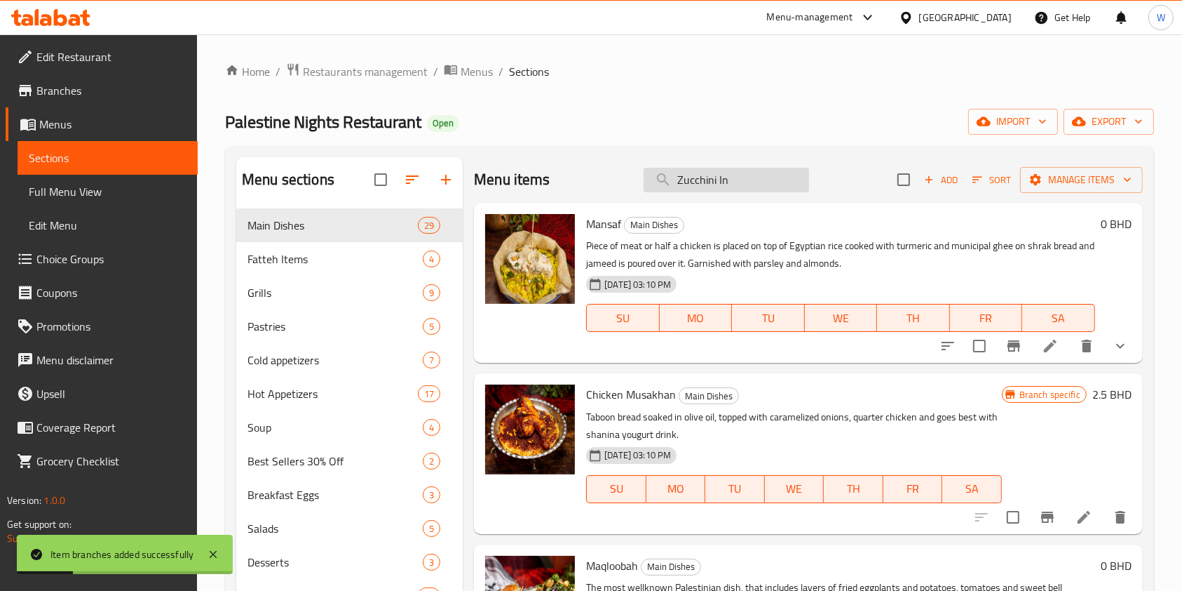
click at [685, 189] on input "Zucchini In" at bounding box center [727, 180] width 166 height 25
paste input "Basha W Asakro"
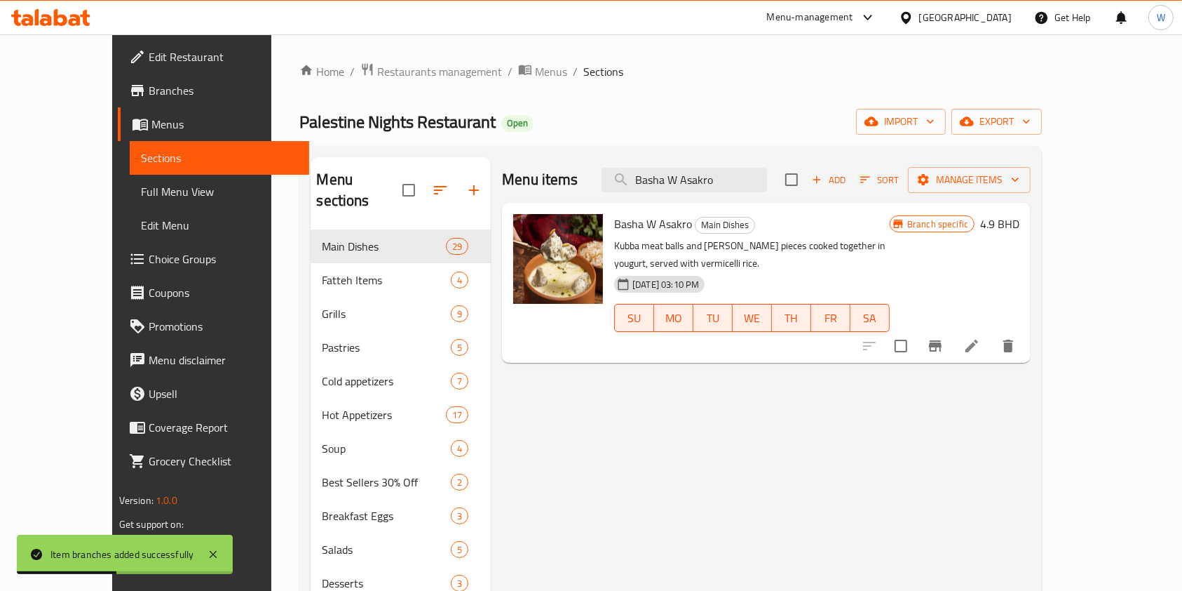
type input "Basha W Asakro"
click at [944, 337] on icon "Branch-specific-item" at bounding box center [935, 345] width 17 height 17
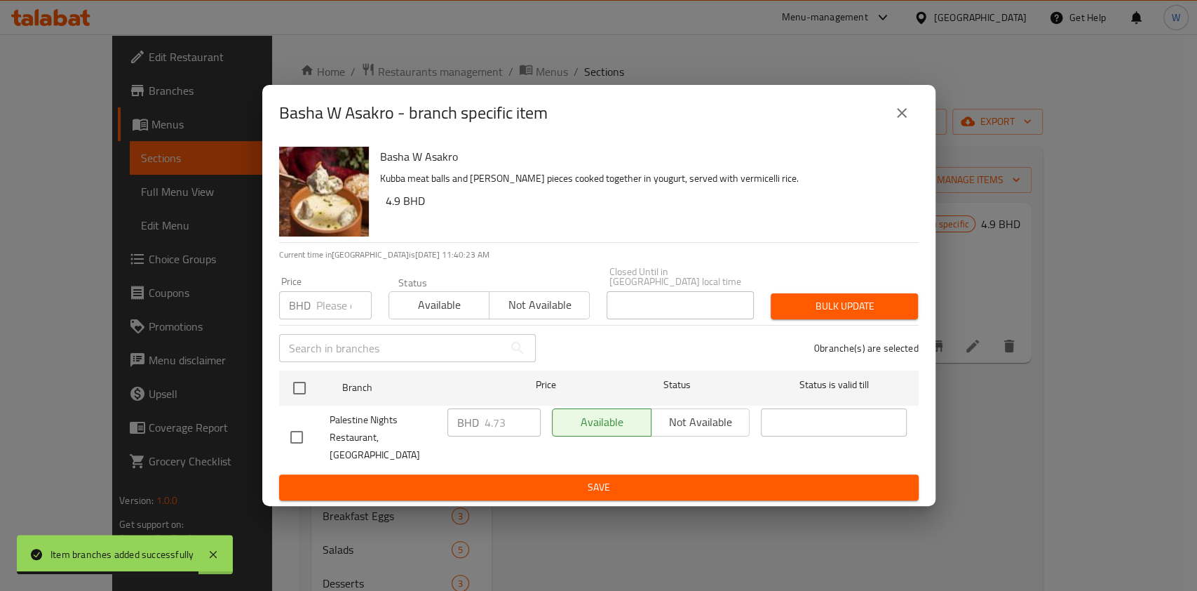
click at [321, 297] on div "Price BHD Price" at bounding box center [325, 297] width 93 height 43
click at [325, 317] on input "number" at bounding box center [343, 305] width 55 height 28
paste input "5.6"
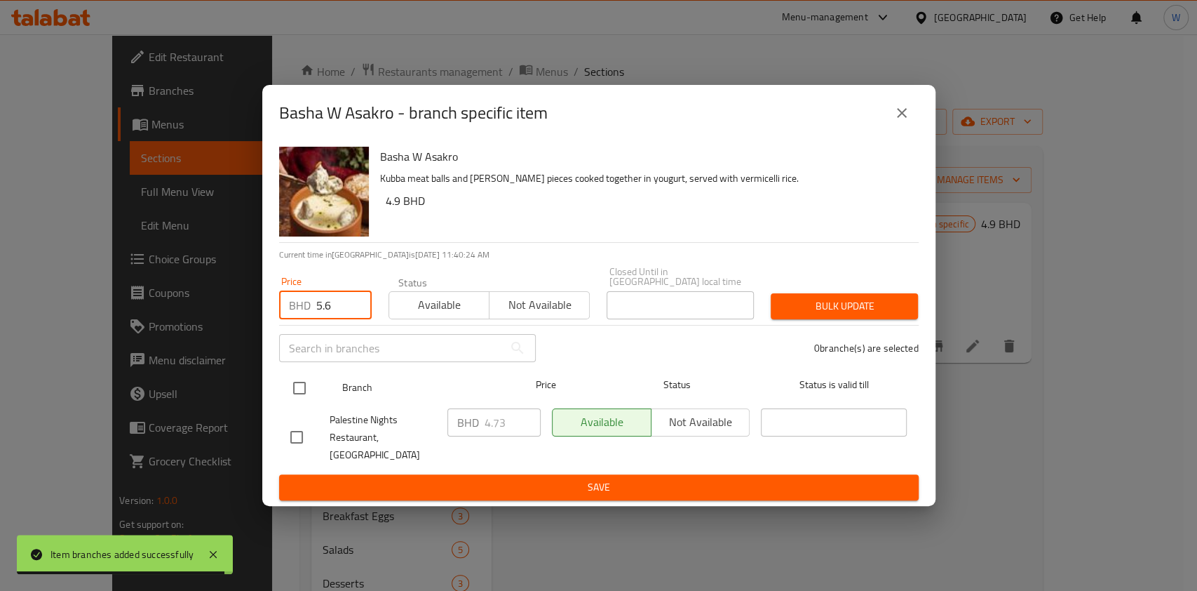
type input "5.6"
click at [305, 388] on input "checkbox" at bounding box center [299, 387] width 29 height 29
checkbox input "true"
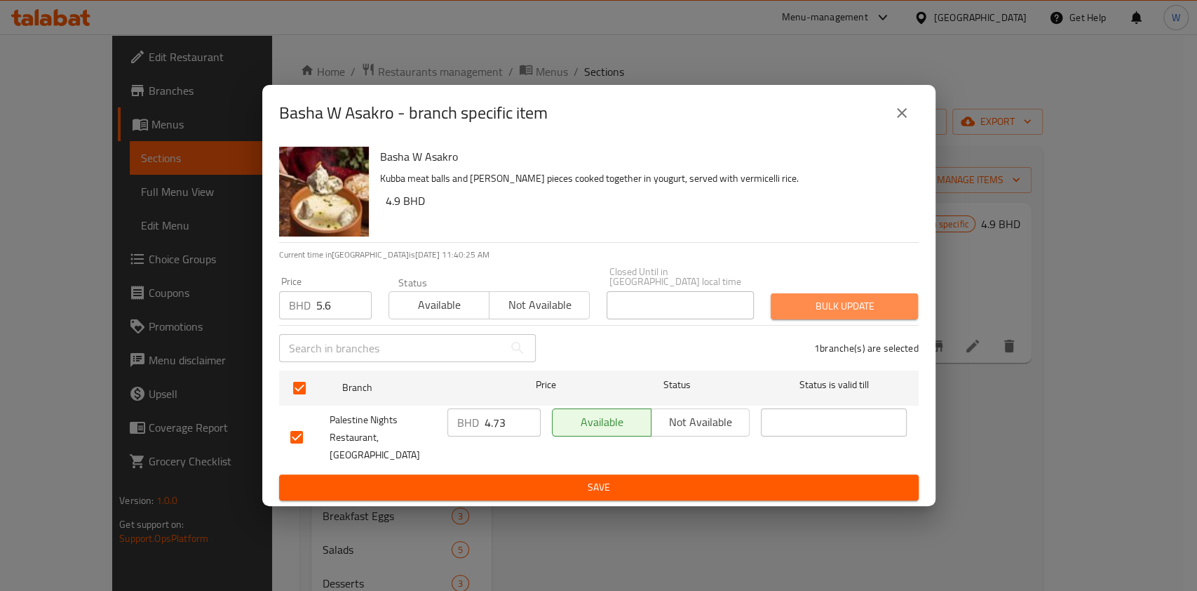
click at [844, 306] on span "Bulk update" at bounding box center [844, 306] width 125 height 18
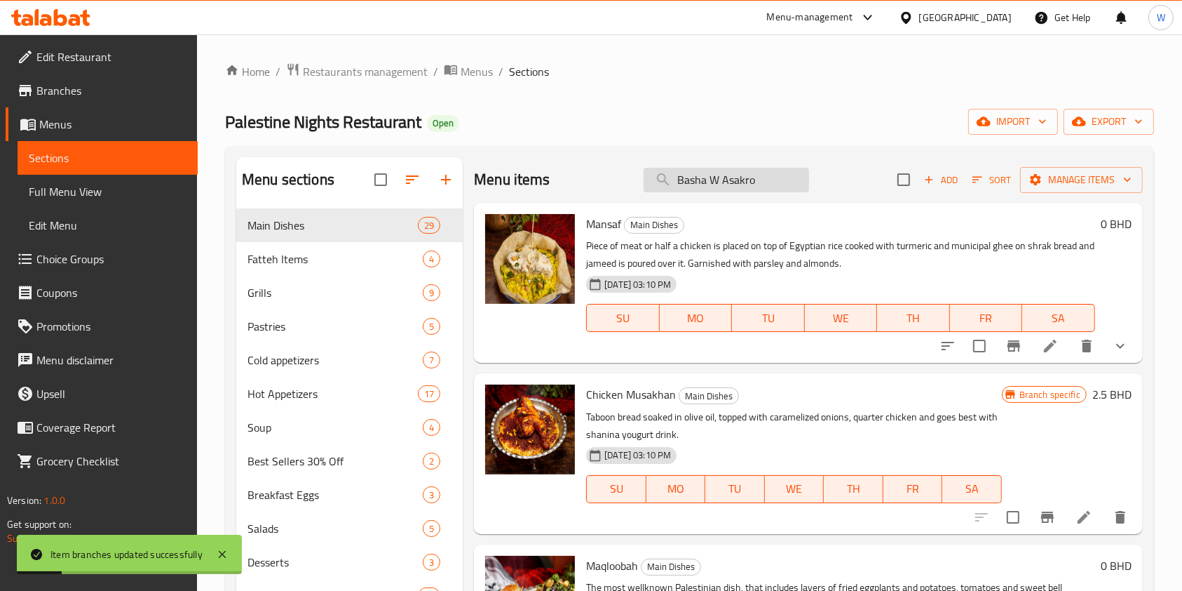
click at [708, 177] on input "Basha W Asakro" at bounding box center [727, 180] width 166 height 25
paste input "Shakriyeh"
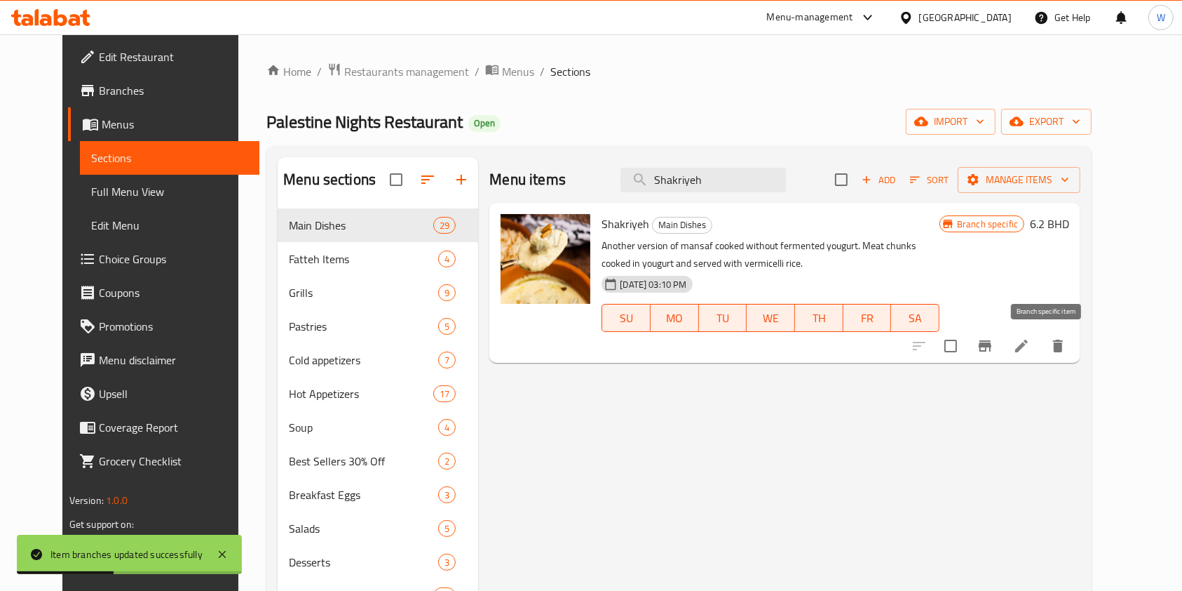
type input "Shakriyeh"
click at [1002, 339] on button "Branch-specific-item" at bounding box center [986, 346] width 34 height 34
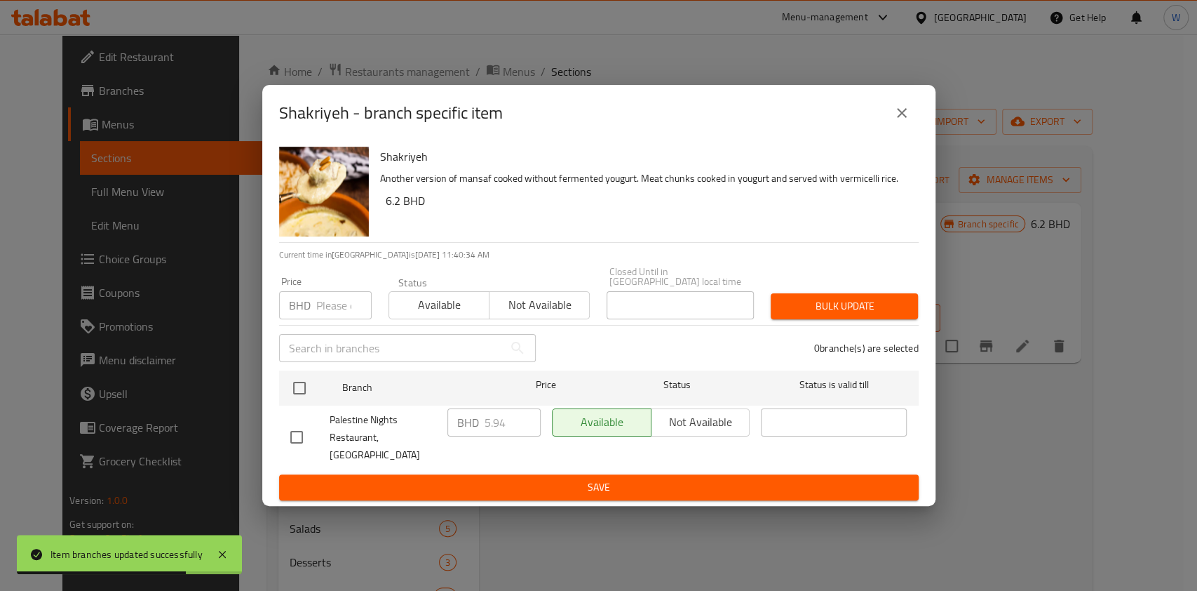
click at [318, 304] on input "number" at bounding box center [343, 305] width 55 height 28
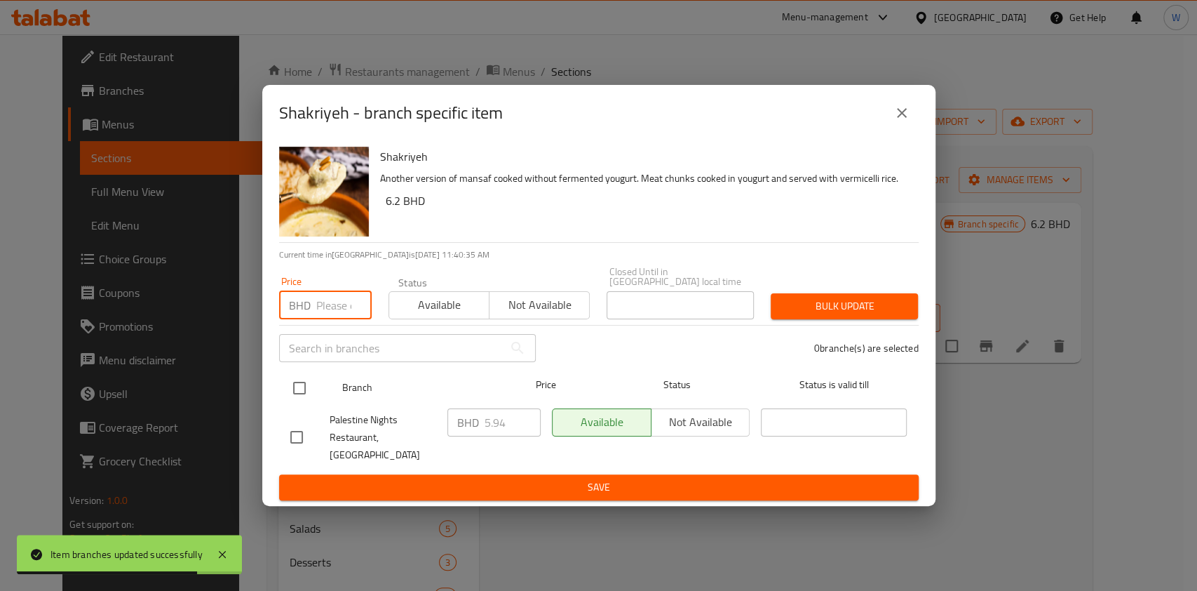
paste input "6.15"
type input "6.15"
click at [295, 402] on input "checkbox" at bounding box center [299, 387] width 29 height 29
checkbox input "true"
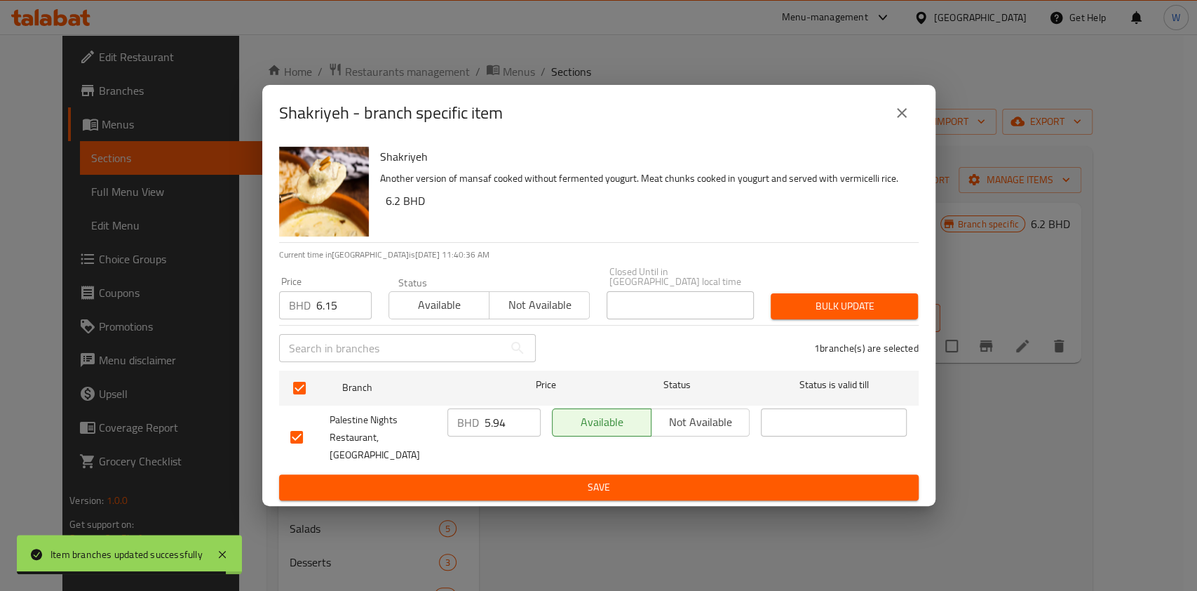
click at [788, 304] on span "Bulk update" at bounding box center [844, 306] width 125 height 18
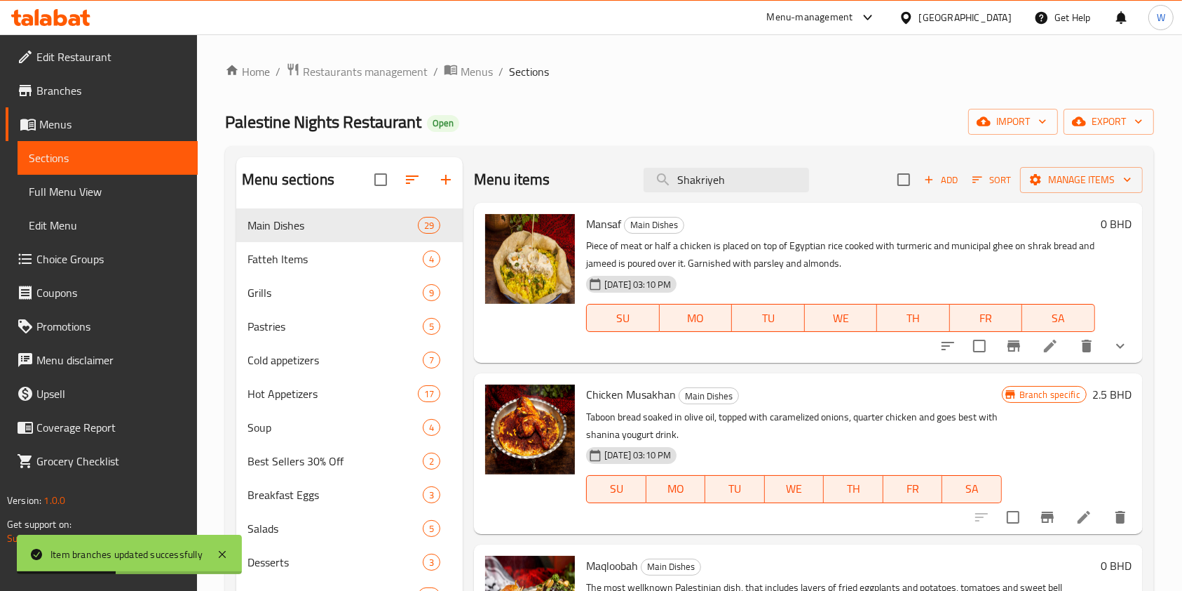
click at [772, 159] on div "Menu items Shakriyeh Add Sort Manage items" at bounding box center [808, 180] width 669 height 46
click at [744, 177] on input "Shakriyeh" at bounding box center [727, 180] width 166 height 25
paste input "Freek"
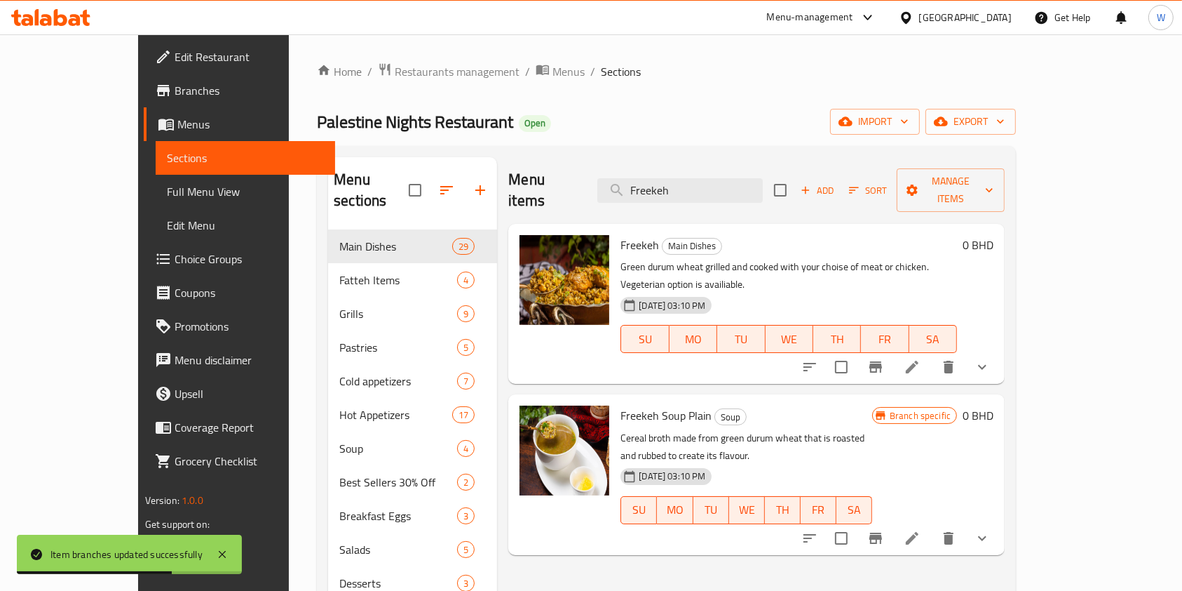
type input "Freekeh"
click at [991, 358] on icon "show more" at bounding box center [982, 366] width 17 height 17
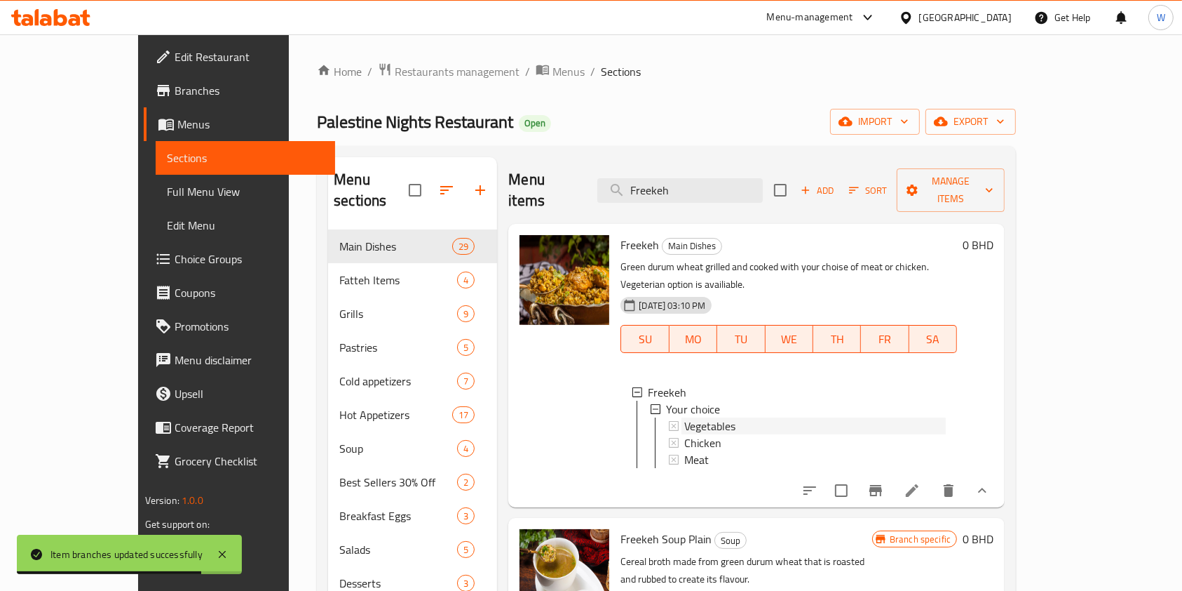
click at [791, 417] on div "Vegetables" at bounding box center [816, 425] width 262 height 17
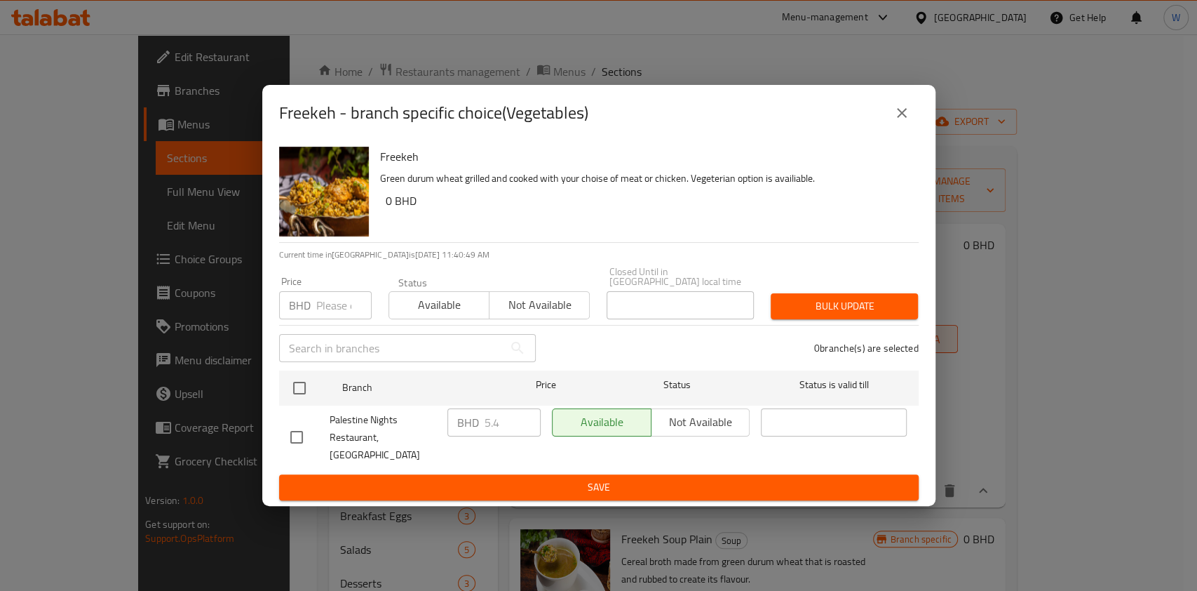
click at [343, 299] on input "number" at bounding box center [343, 305] width 55 height 28
paste input "5.200"
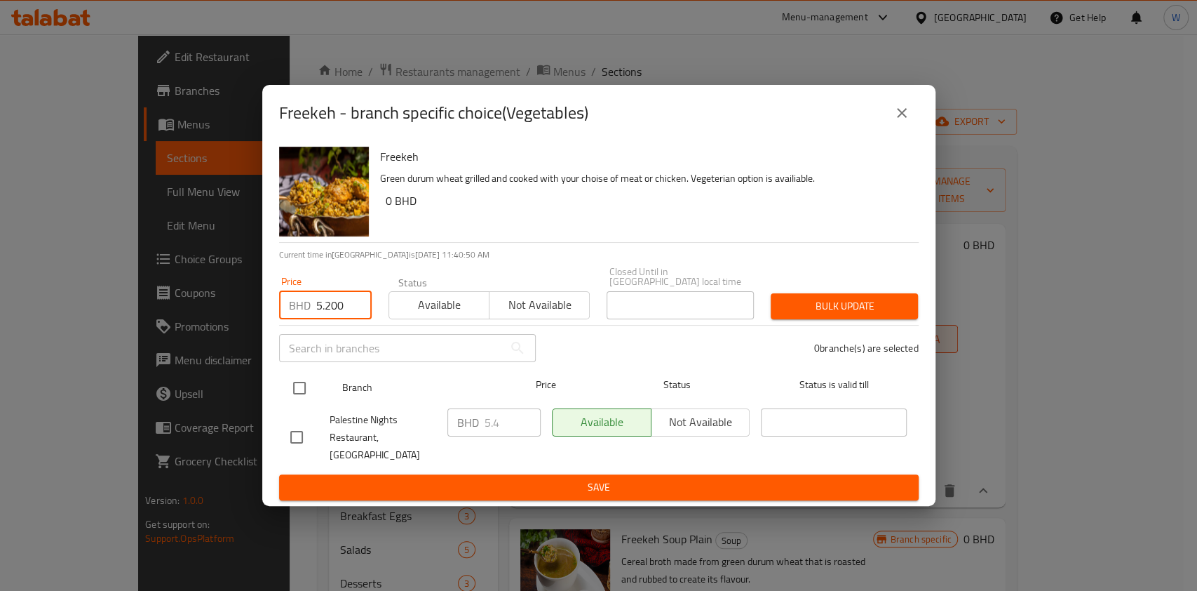
type input "5.200"
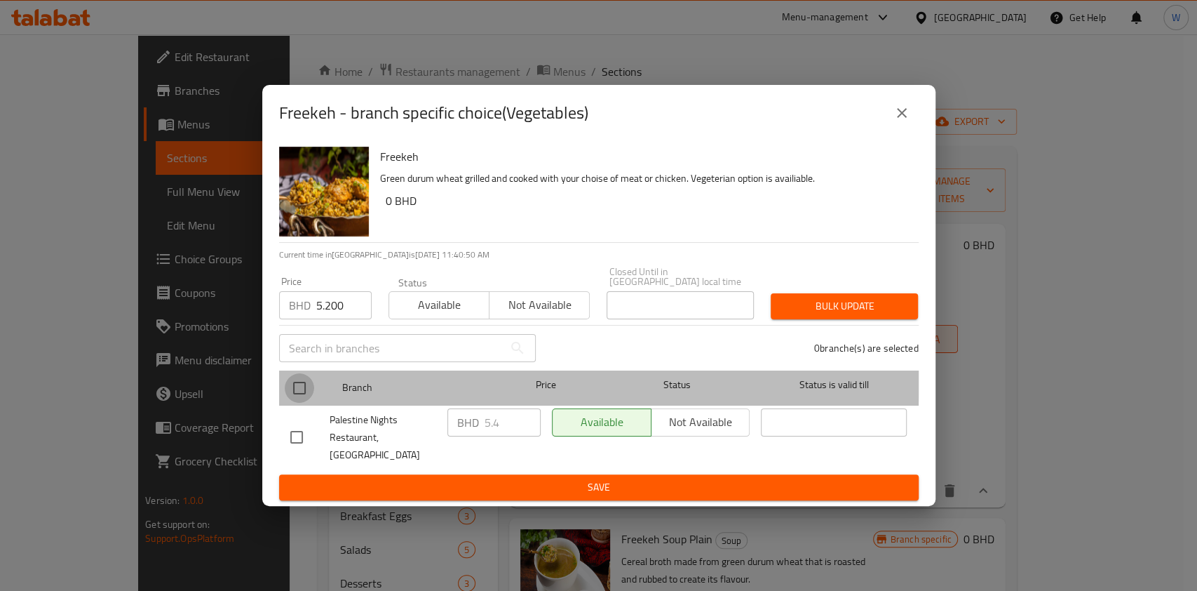
click at [296, 385] on input "checkbox" at bounding box center [299, 387] width 29 height 29
checkbox input "true"
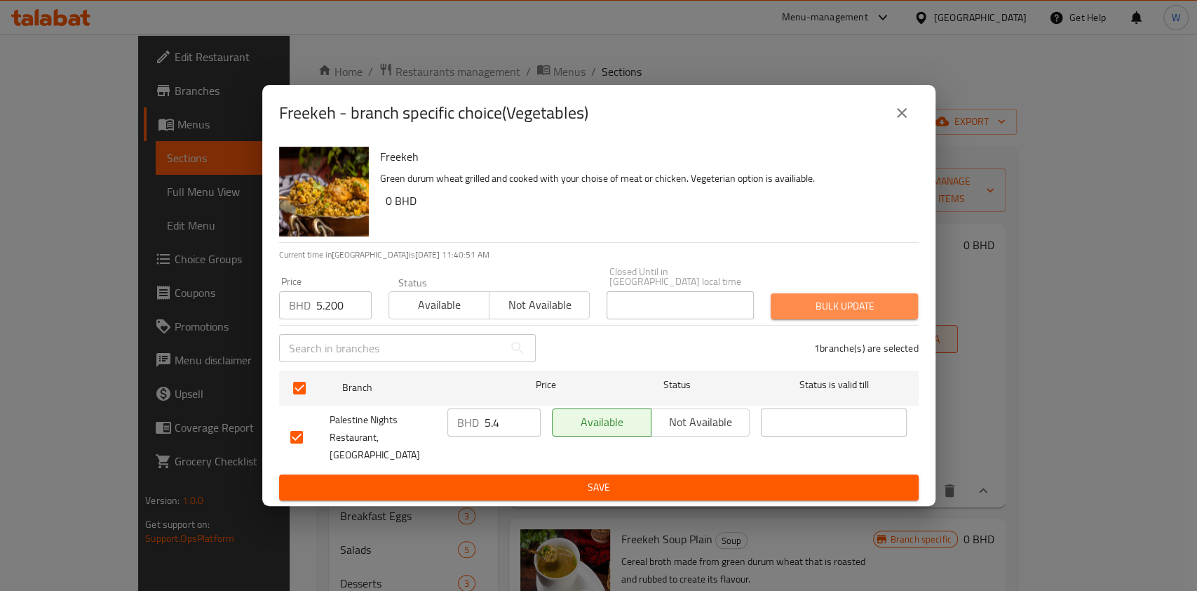
click at [897, 298] on button "Bulk update" at bounding box center [844, 306] width 147 height 26
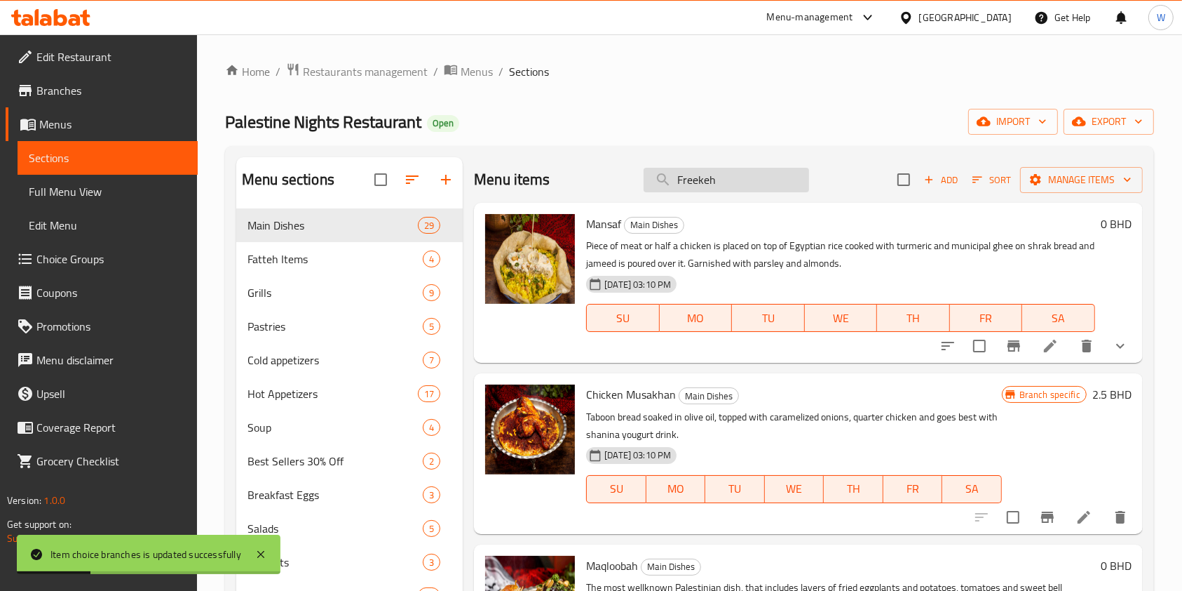
click at [729, 191] on input "Freekeh" at bounding box center [727, 180] width 166 height 25
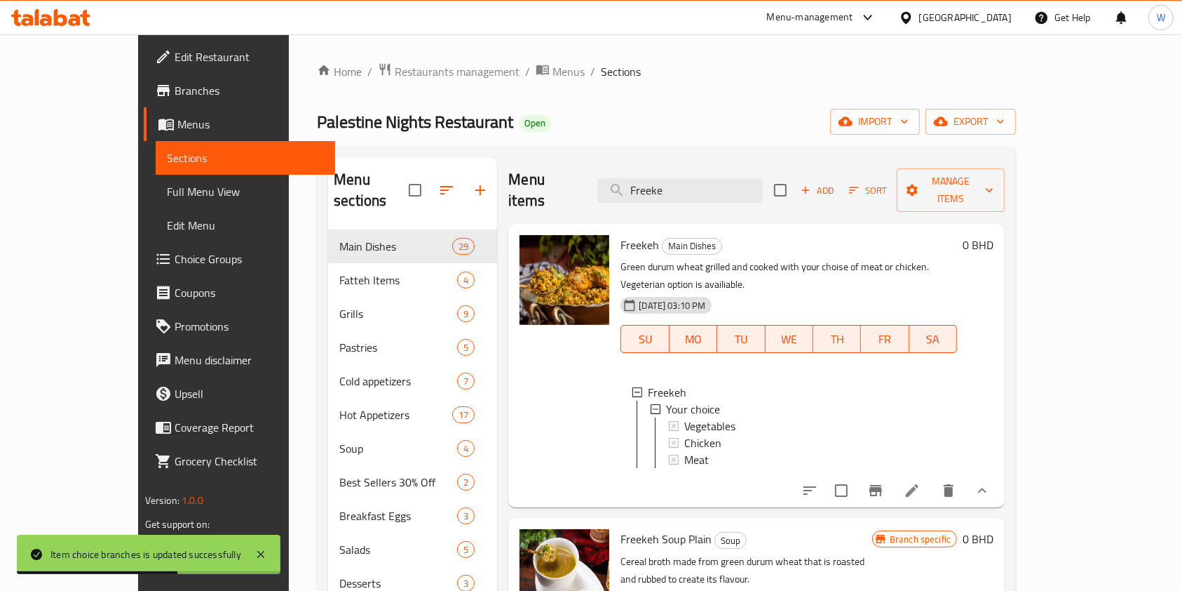
type input "Freeke"
click at [708, 434] on div "Chicken" at bounding box center [816, 442] width 262 height 17
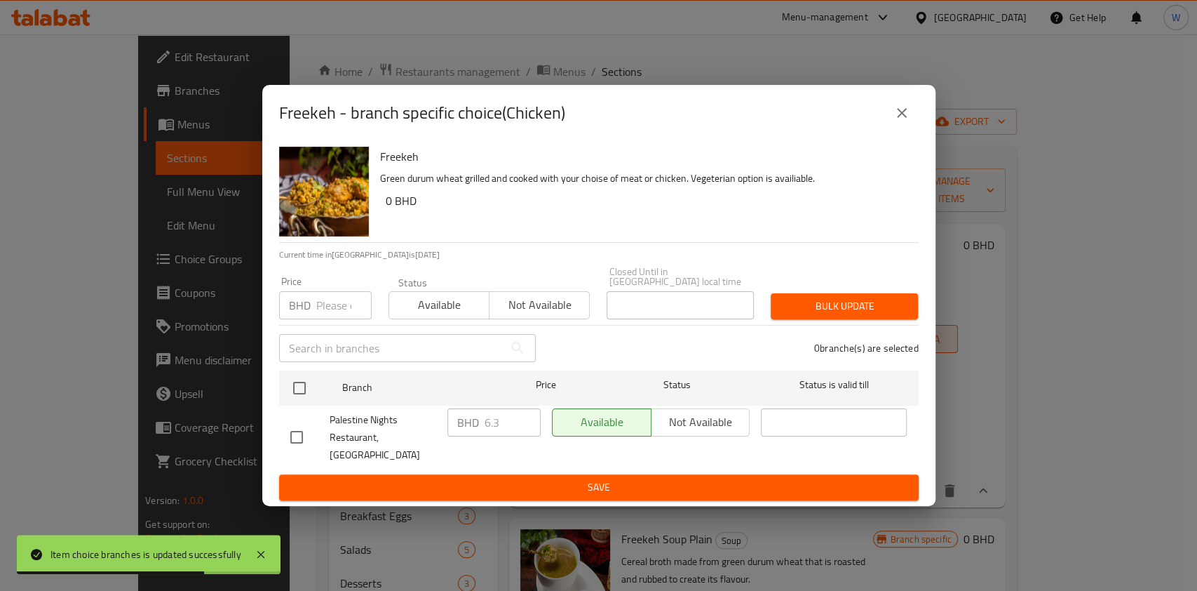
click at [346, 297] on input "number" at bounding box center [343, 305] width 55 height 28
paste input "6.100"
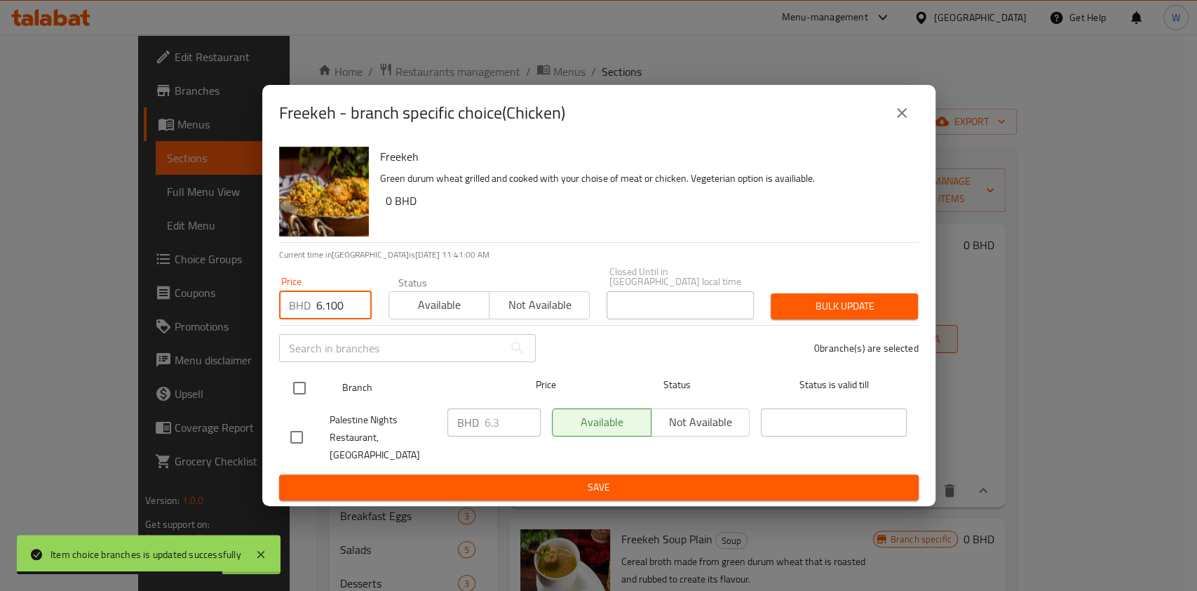
type input "6.100"
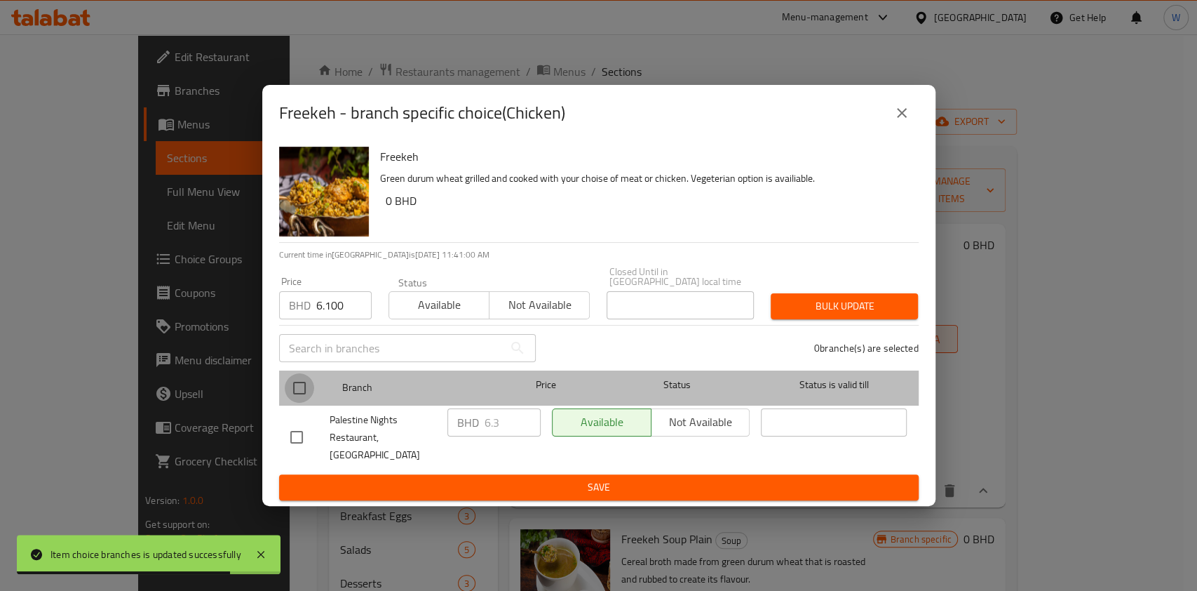
click at [293, 391] on input "checkbox" at bounding box center [299, 387] width 29 height 29
checkbox input "true"
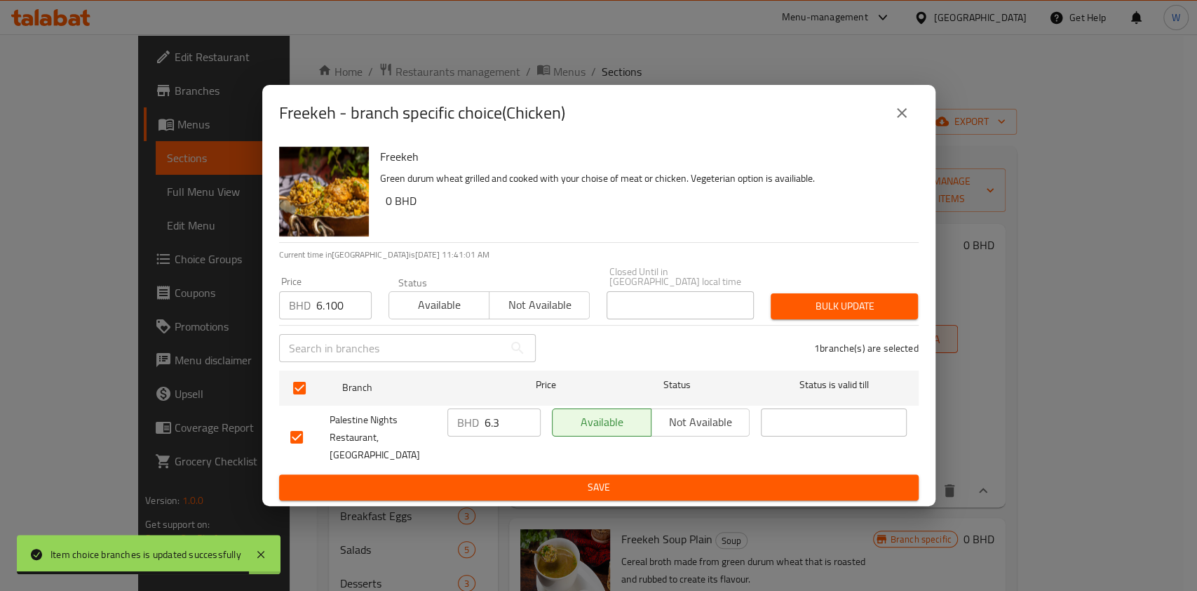
click at [898, 299] on button "Bulk update" at bounding box center [844, 306] width 147 height 26
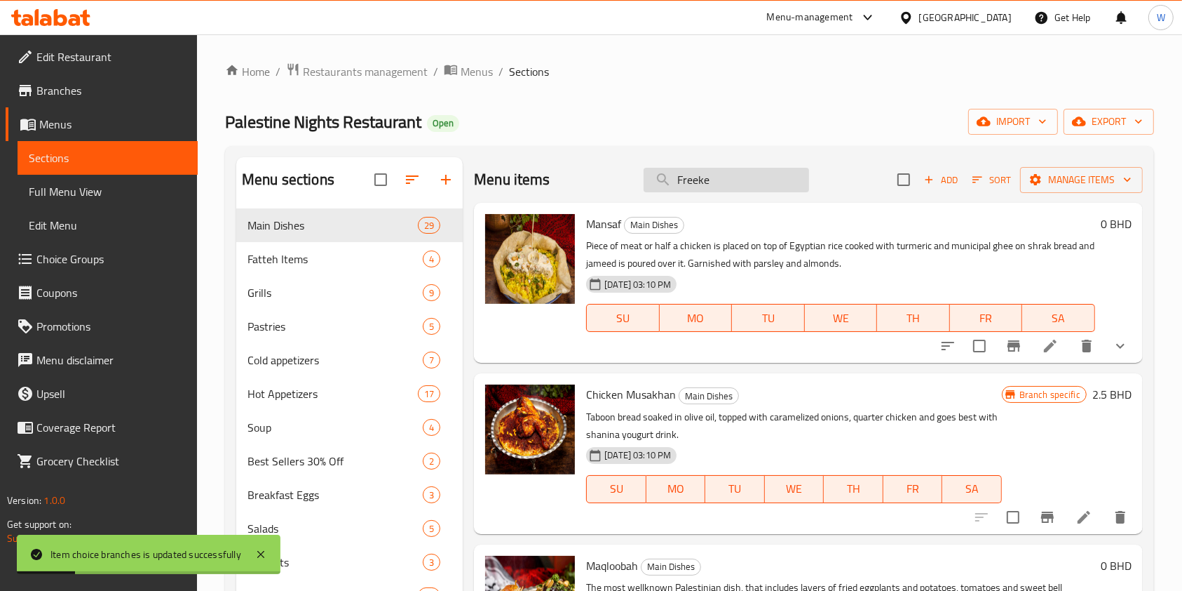
click at [734, 182] on input "Freeke" at bounding box center [727, 180] width 166 height 25
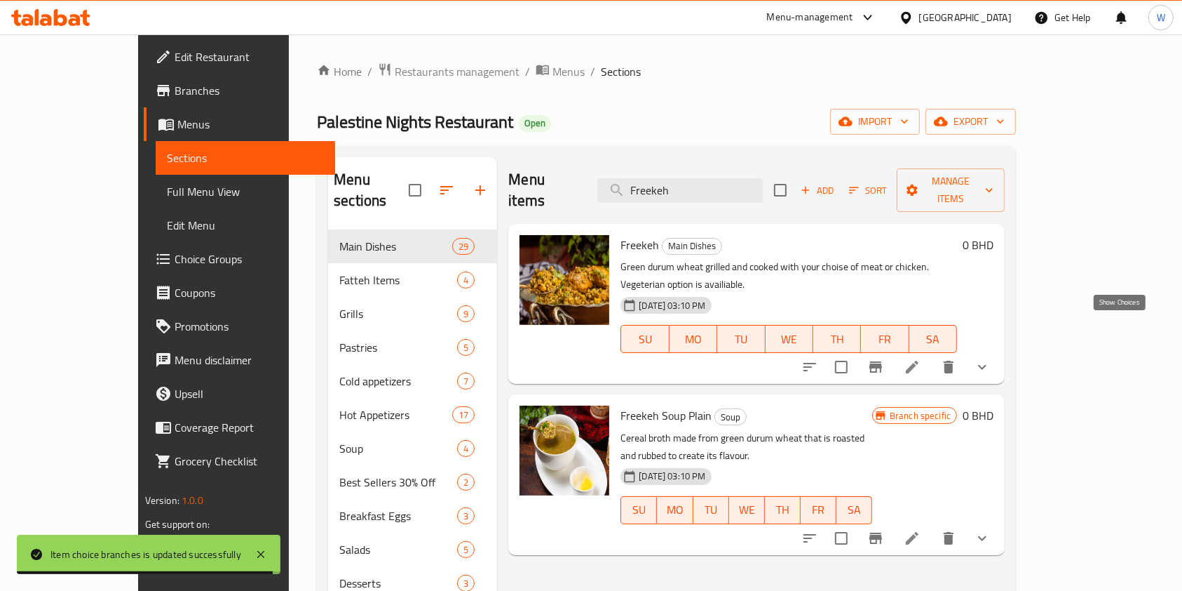
type input "Freekeh"
click at [991, 358] on icon "show more" at bounding box center [982, 366] width 17 height 17
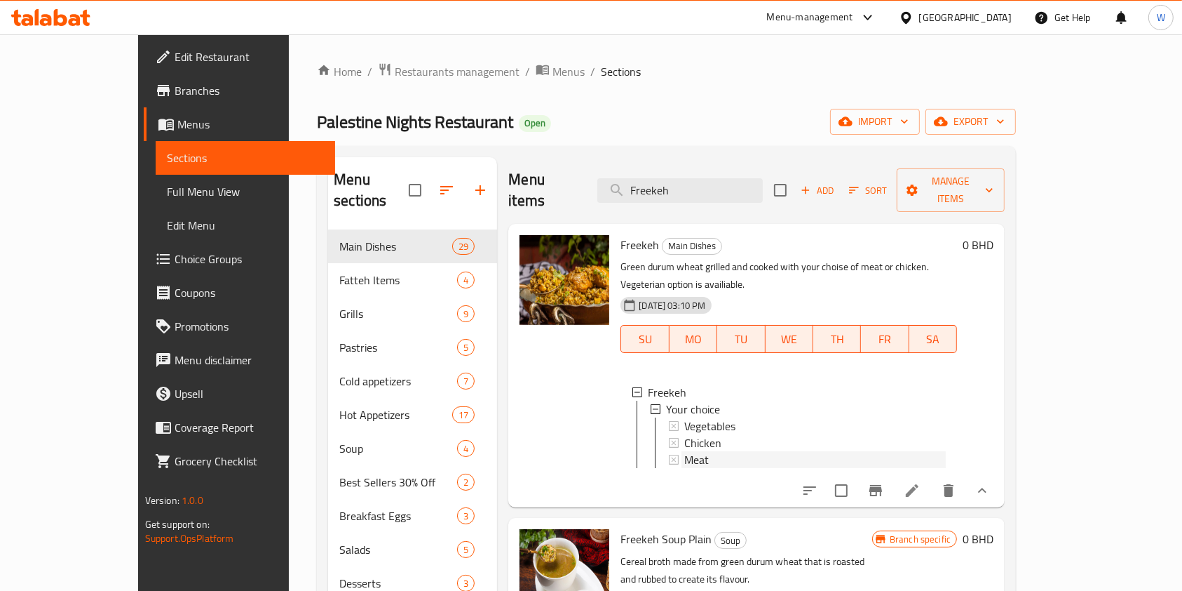
click at [711, 451] on div "Meat" at bounding box center [816, 459] width 262 height 17
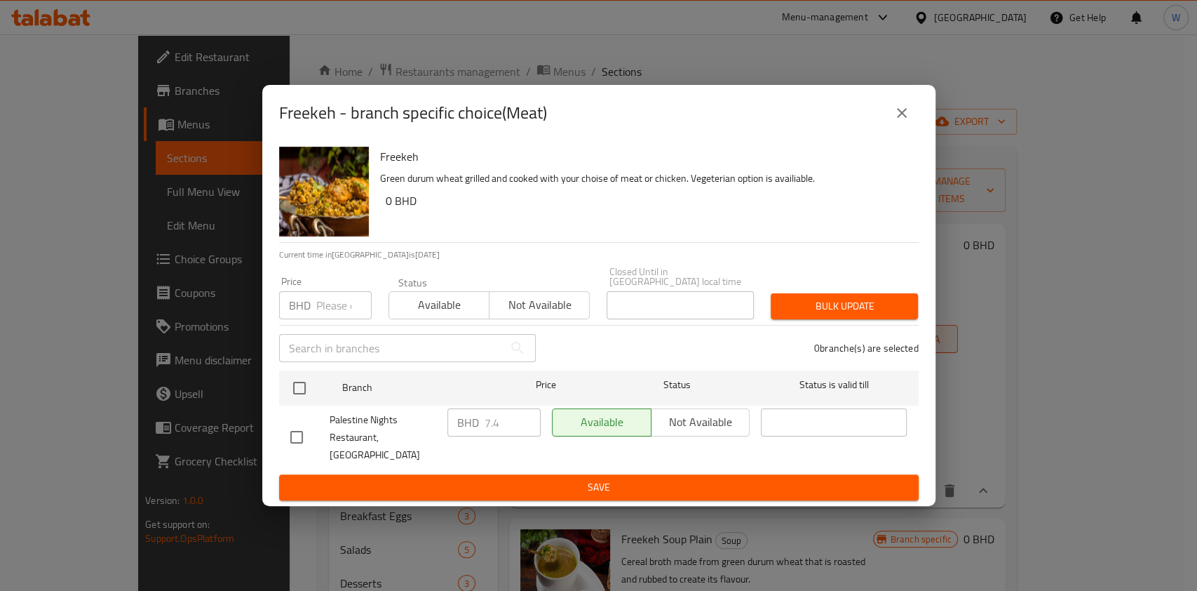
click at [327, 303] on input "number" at bounding box center [343, 305] width 55 height 28
paste input "7.200"
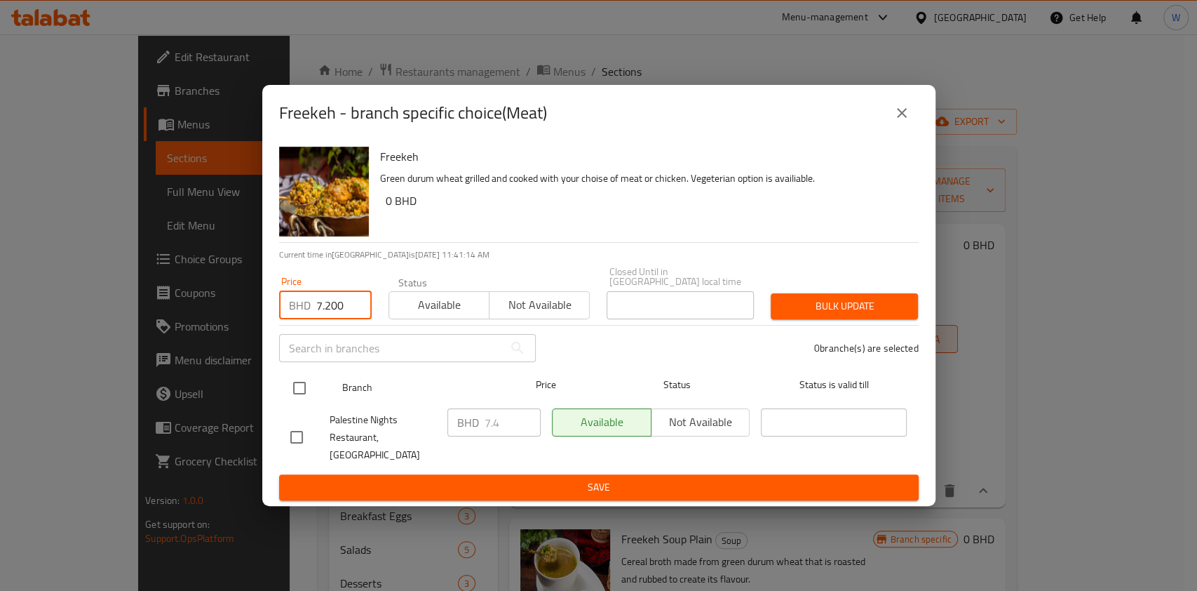
type input "7.200"
click at [303, 388] on input "checkbox" at bounding box center [299, 387] width 29 height 29
checkbox input "true"
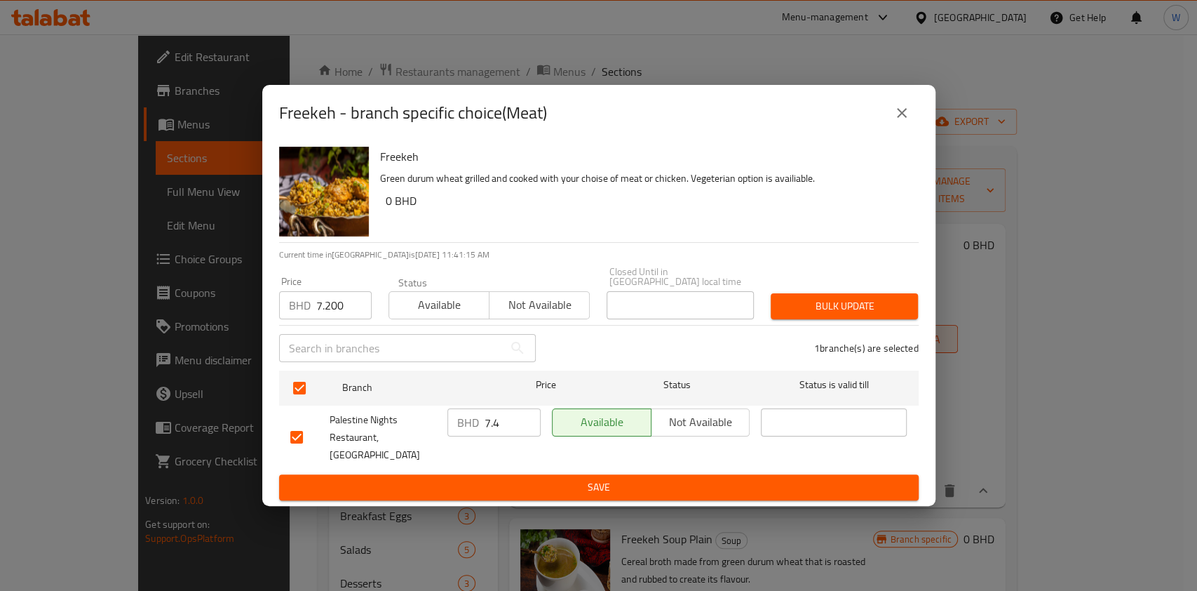
drag, startPoint x: 897, startPoint y: 294, endPoint x: 880, endPoint y: 306, distance: 21.2
click at [894, 296] on div "Bulk update" at bounding box center [844, 306] width 164 height 43
click at [880, 306] on span "Bulk update" at bounding box center [844, 306] width 125 height 18
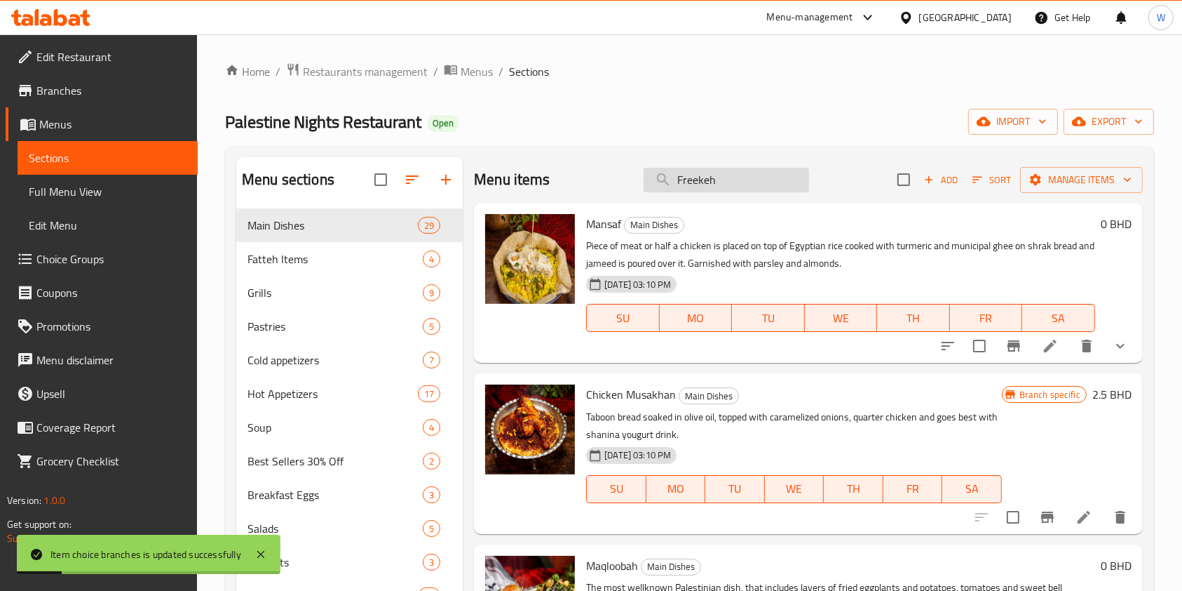
click at [735, 187] on input "Freekeh" at bounding box center [727, 180] width 166 height 25
paste input "Maftoul"
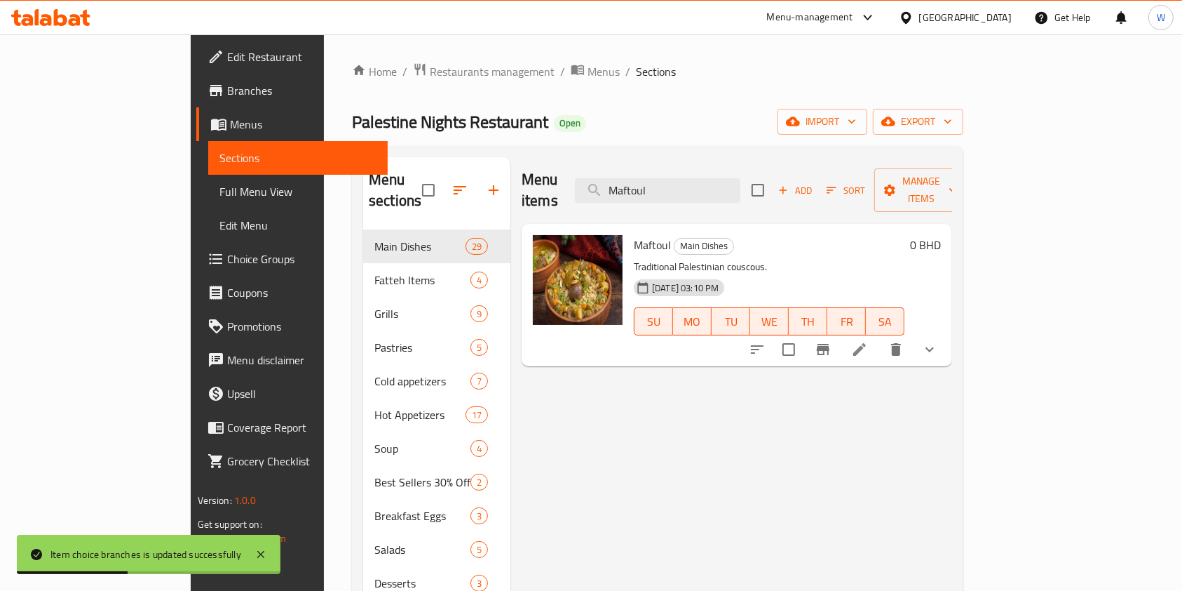
type input "Maftoul"
click at [938, 341] on icon "show more" at bounding box center [930, 349] width 17 height 17
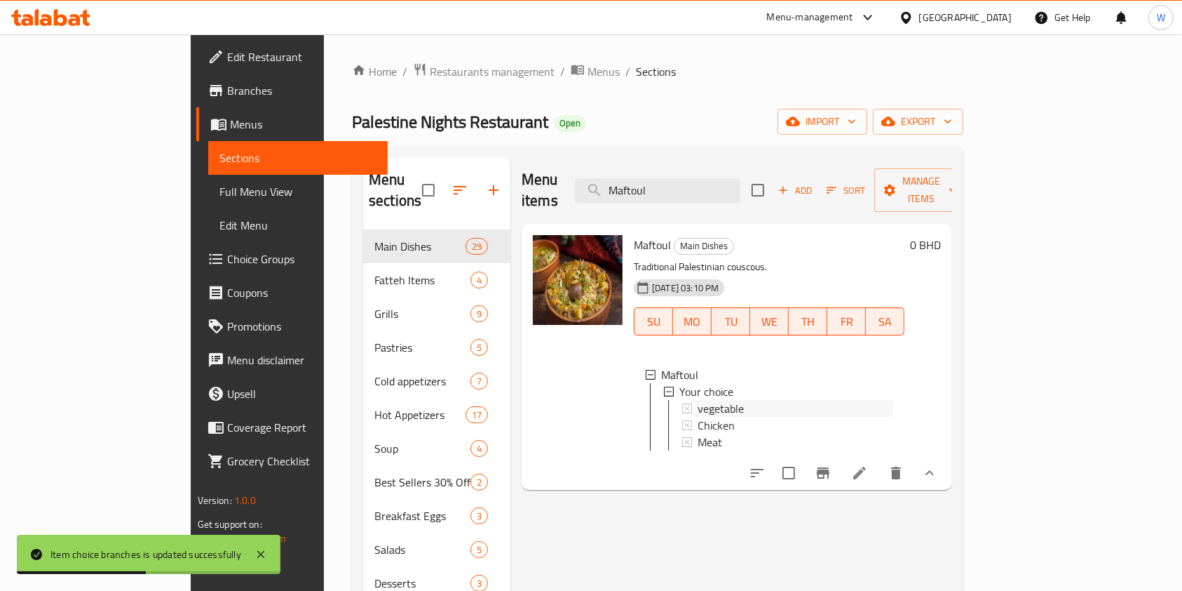
click at [729, 400] on div "vegetable" at bounding box center [796, 408] width 196 height 17
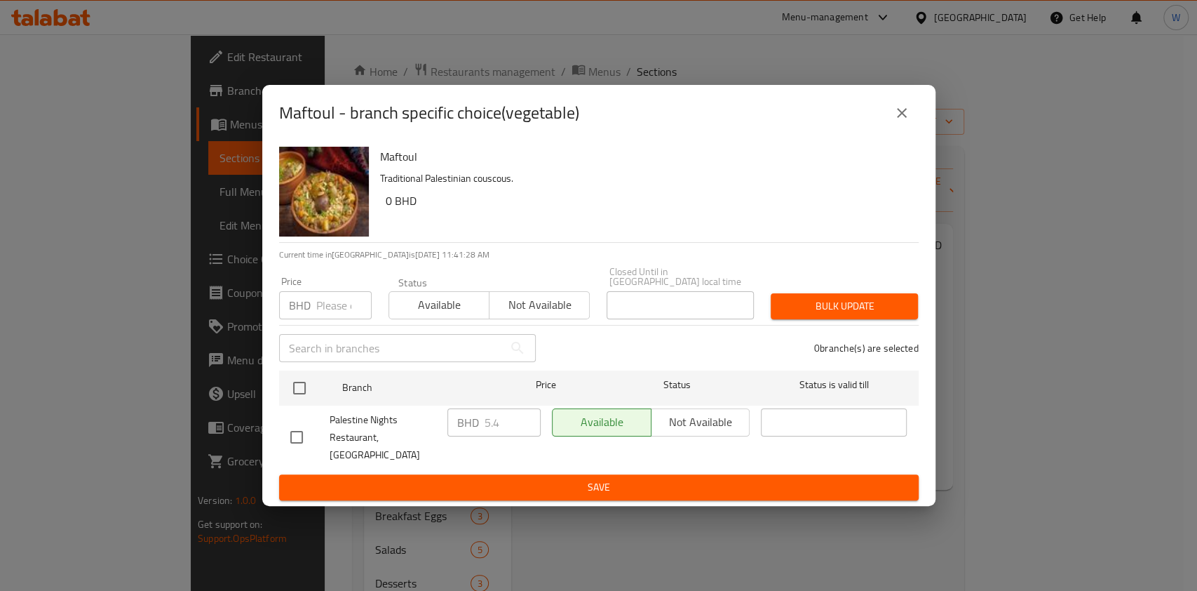
click at [323, 306] on input "number" at bounding box center [343, 305] width 55 height 28
paste input "5.200"
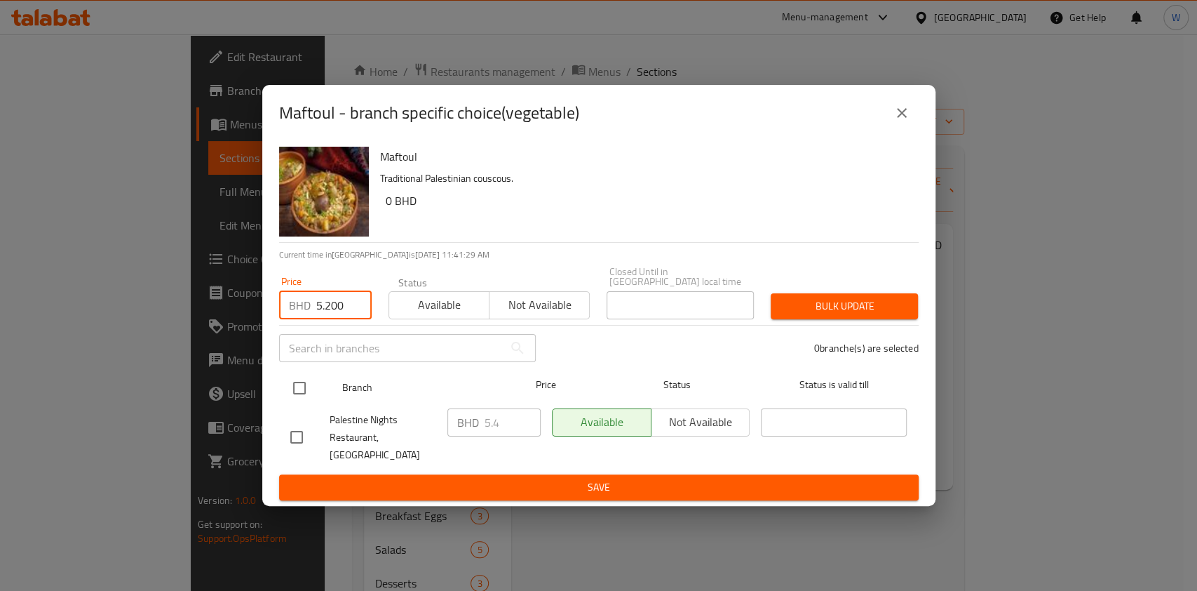
type input "5.200"
click at [304, 384] on input "checkbox" at bounding box center [299, 387] width 29 height 29
checkbox input "true"
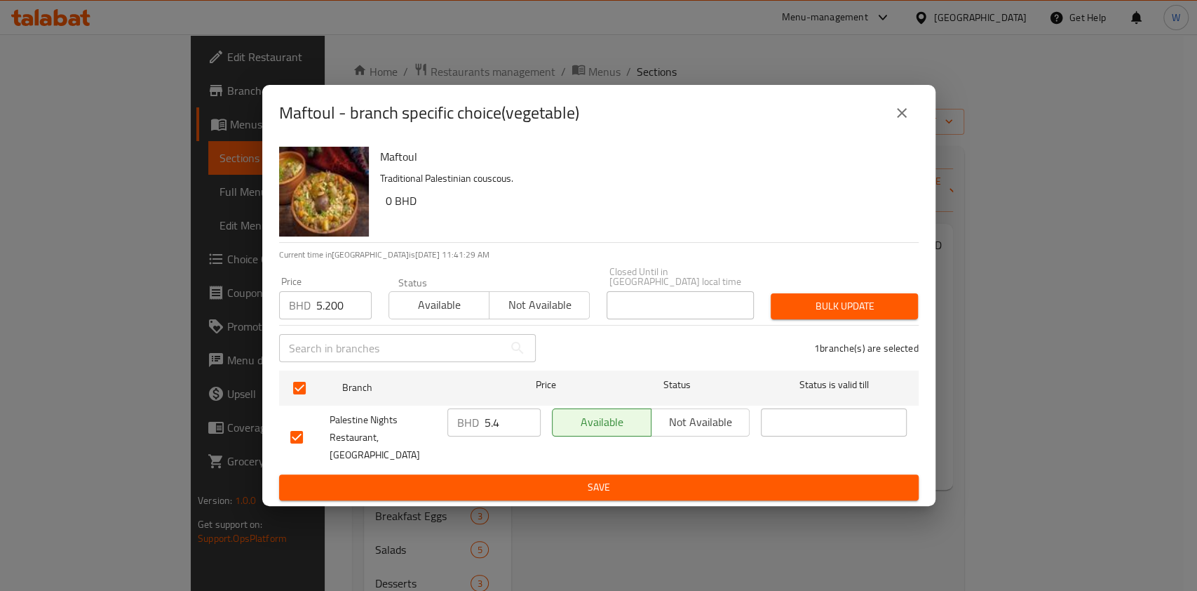
click at [819, 310] on span "Bulk update" at bounding box center [844, 306] width 125 height 18
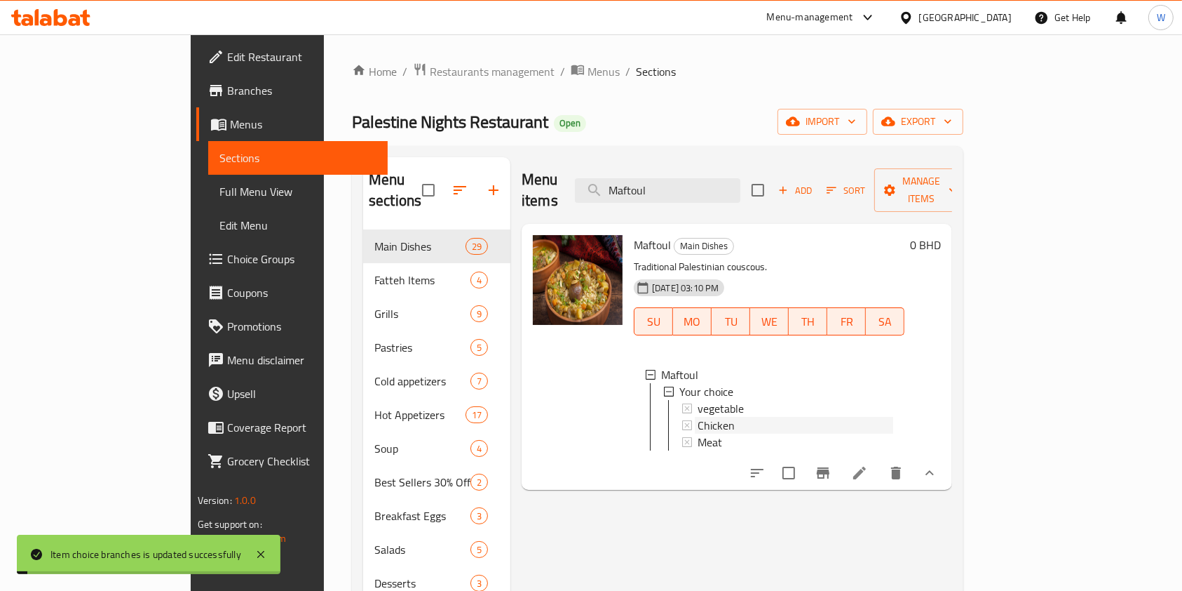
click at [698, 417] on span "Chicken" at bounding box center [716, 425] width 37 height 17
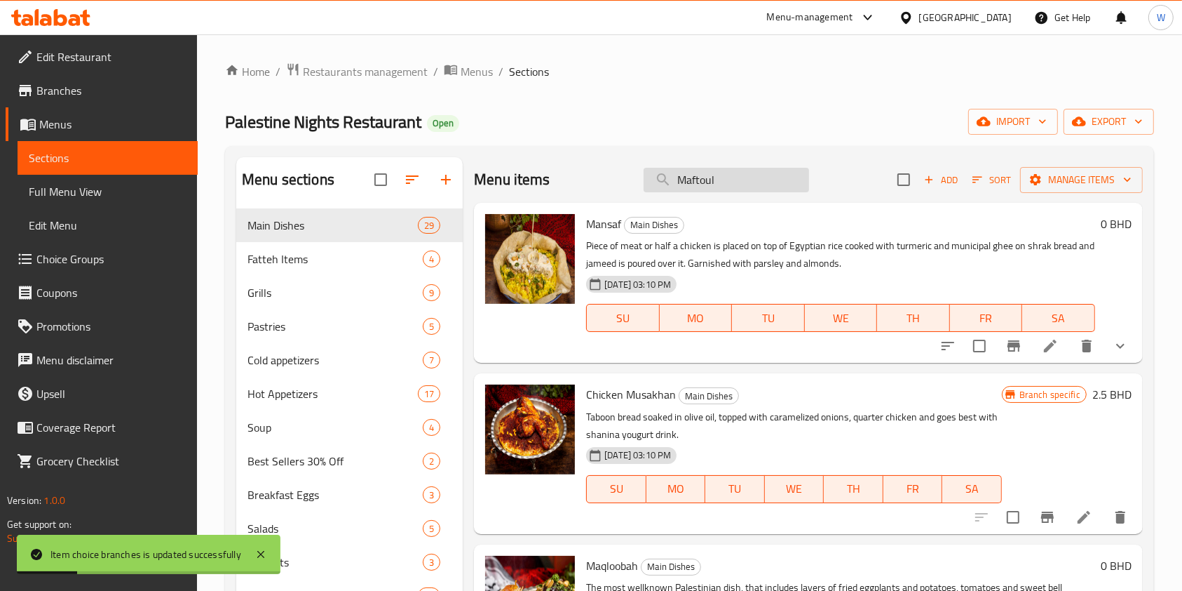
click at [783, 177] on input "Maftoul" at bounding box center [727, 180] width 166 height 25
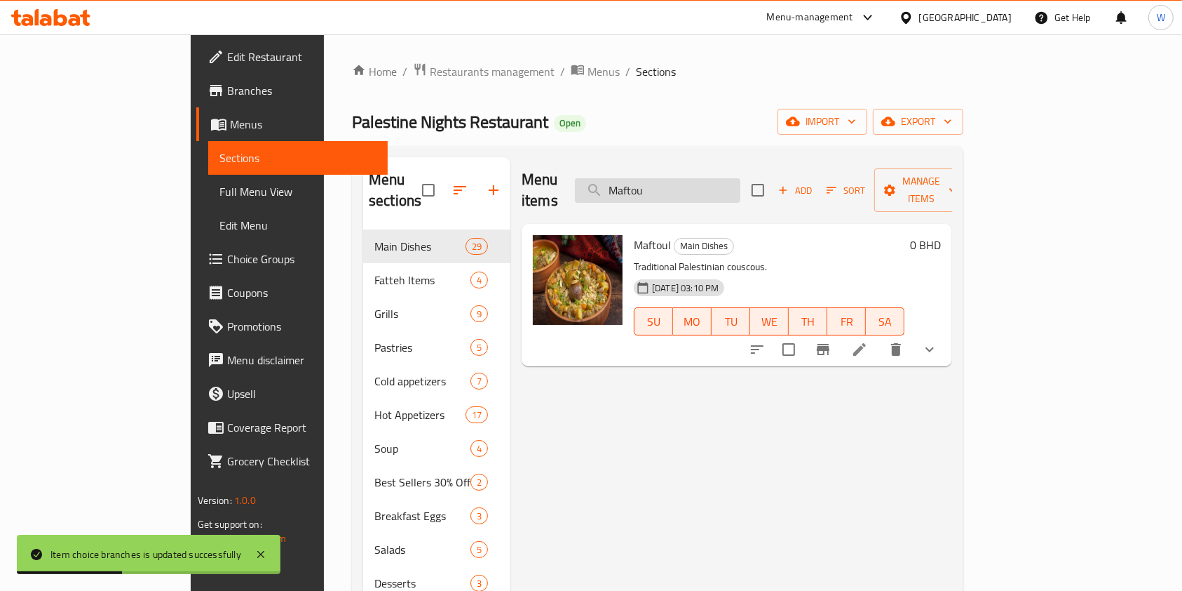
type input "Maftoul"
click at [947, 339] on button "show more" at bounding box center [930, 349] width 34 height 34
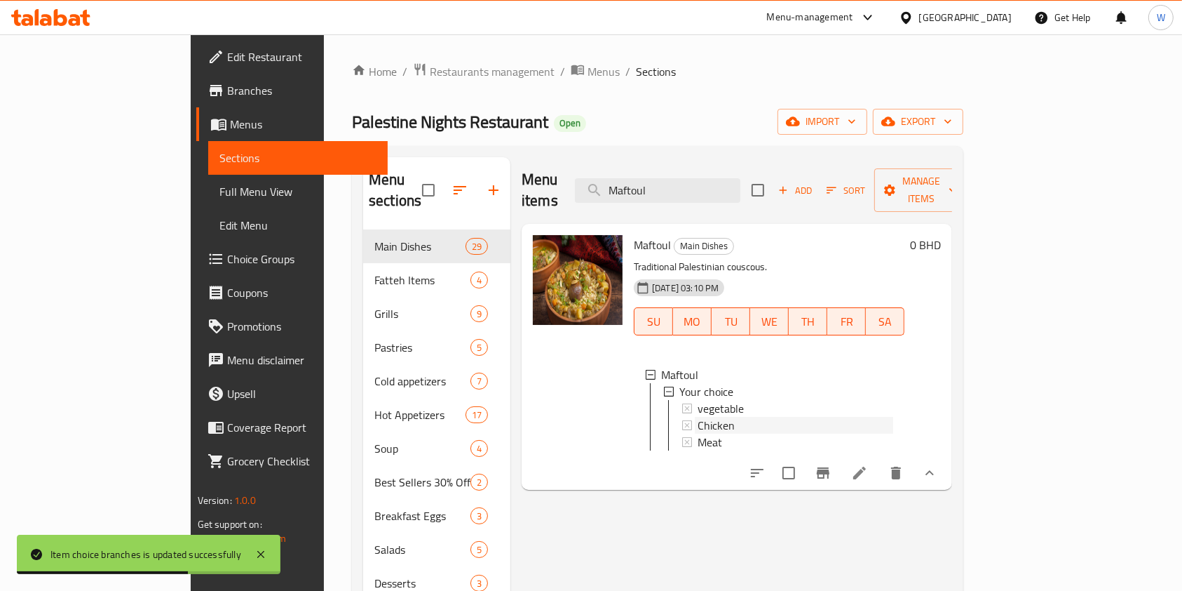
click at [793, 417] on div "Chicken" at bounding box center [796, 425] width 196 height 17
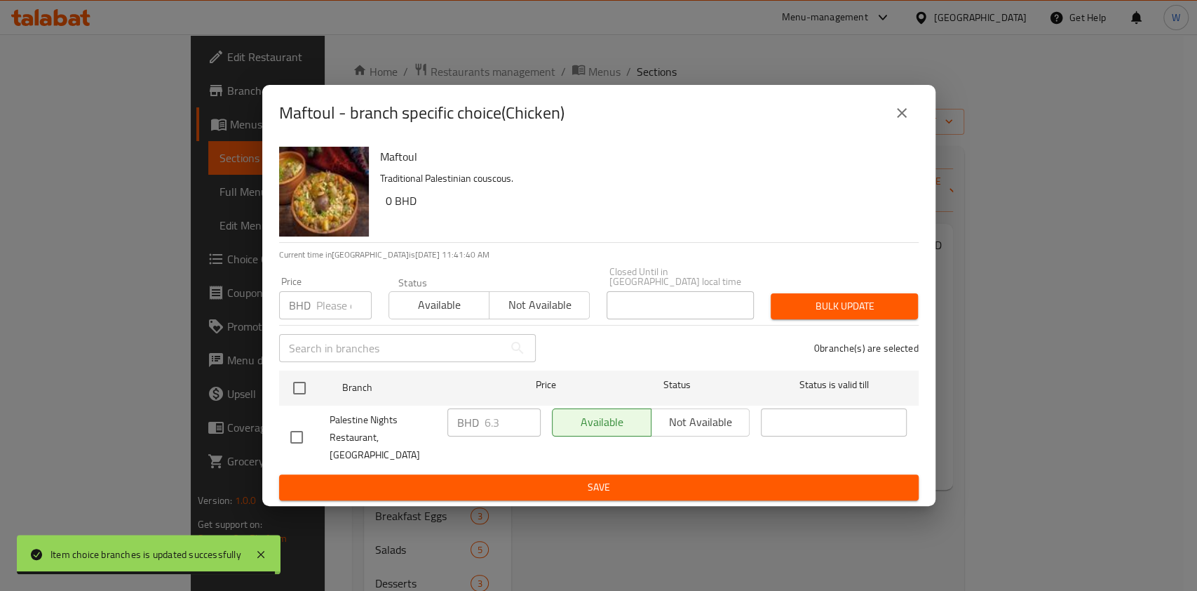
drag, startPoint x: 325, startPoint y: 309, endPoint x: 321, endPoint y: 319, distance: 11.3
click at [325, 309] on input "number" at bounding box center [343, 305] width 55 height 28
paste input "6.100"
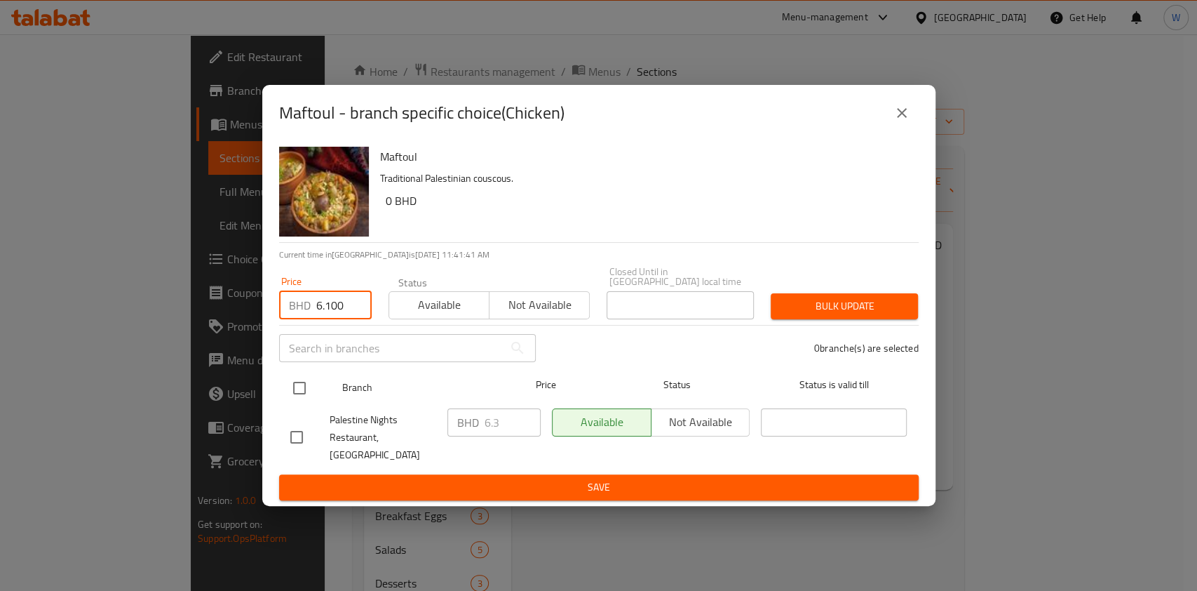
type input "6.100"
click at [312, 387] on input "checkbox" at bounding box center [299, 387] width 29 height 29
checkbox input "true"
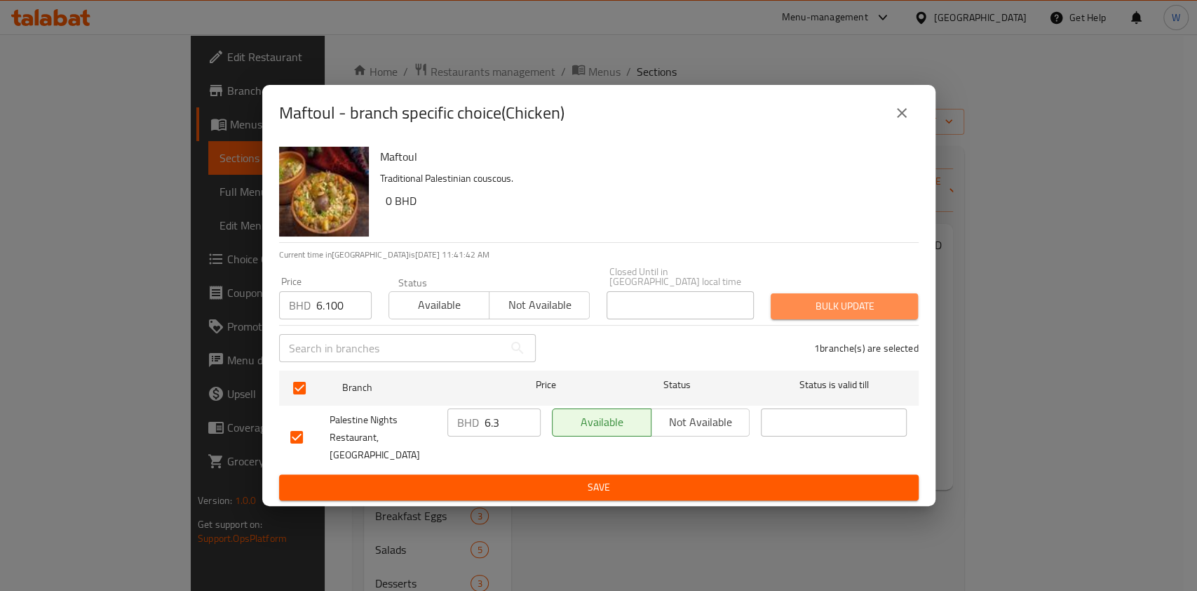
click at [804, 309] on span "Bulk update" at bounding box center [844, 306] width 125 height 18
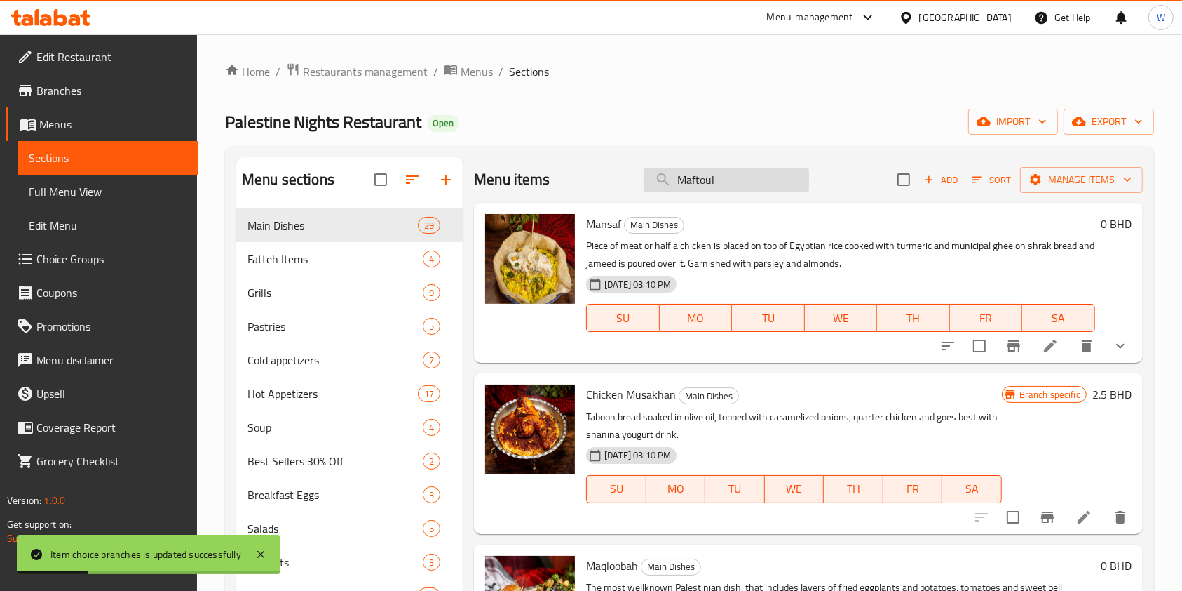
click at [753, 177] on input "Maftoul" at bounding box center [727, 180] width 166 height 25
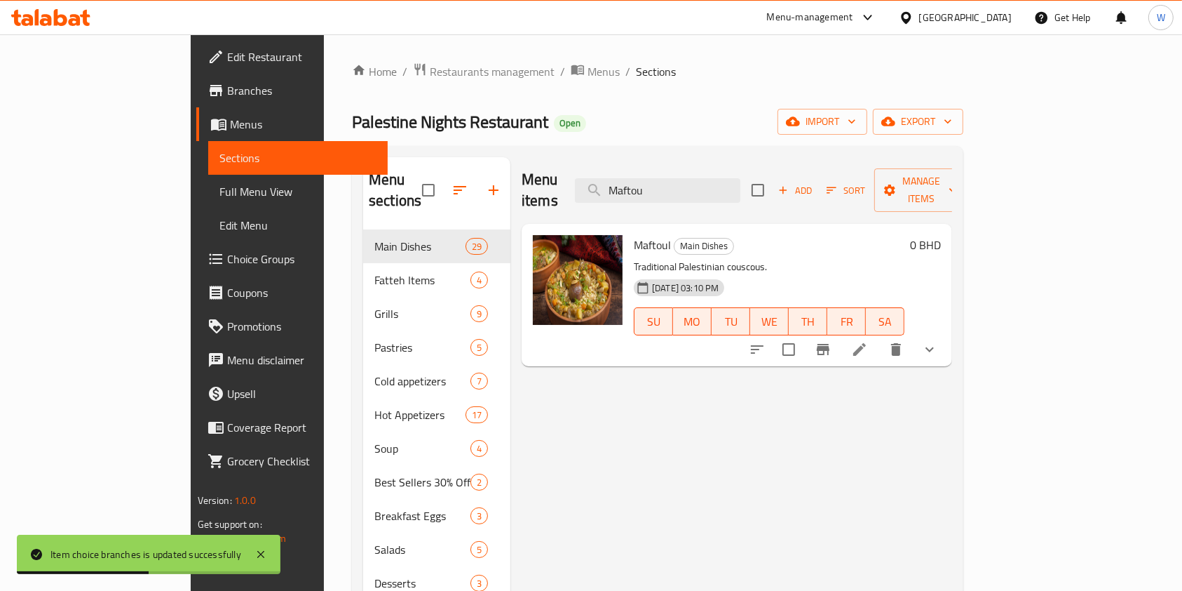
type input "Maftou"
click at [947, 332] on button "show more" at bounding box center [930, 349] width 34 height 34
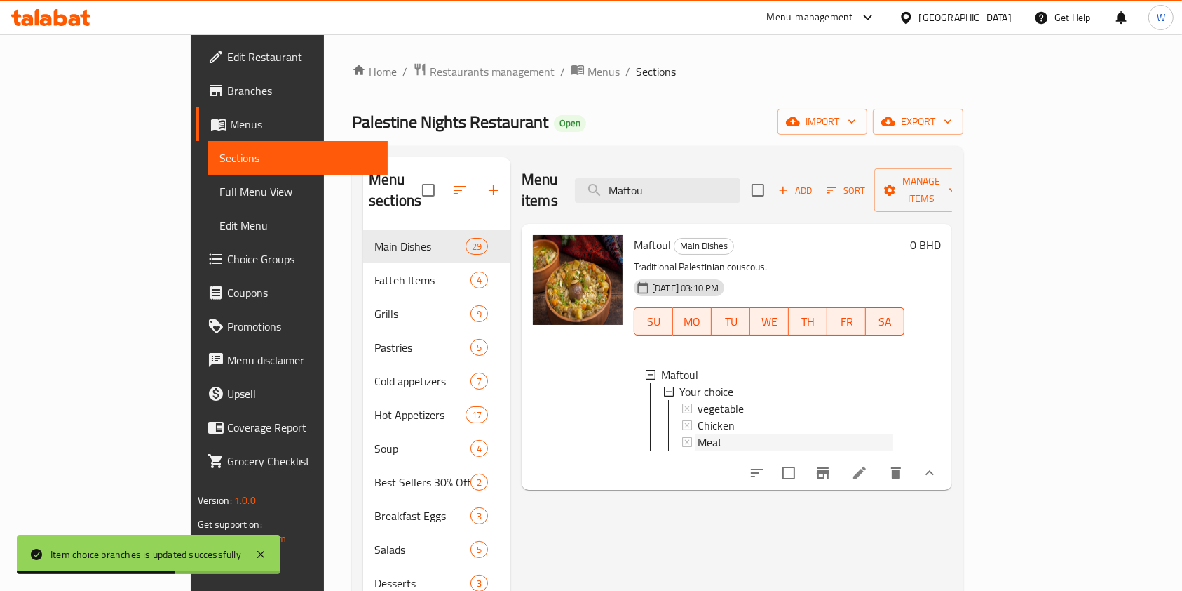
click at [716, 433] on div "Meat" at bounding box center [796, 441] width 196 height 17
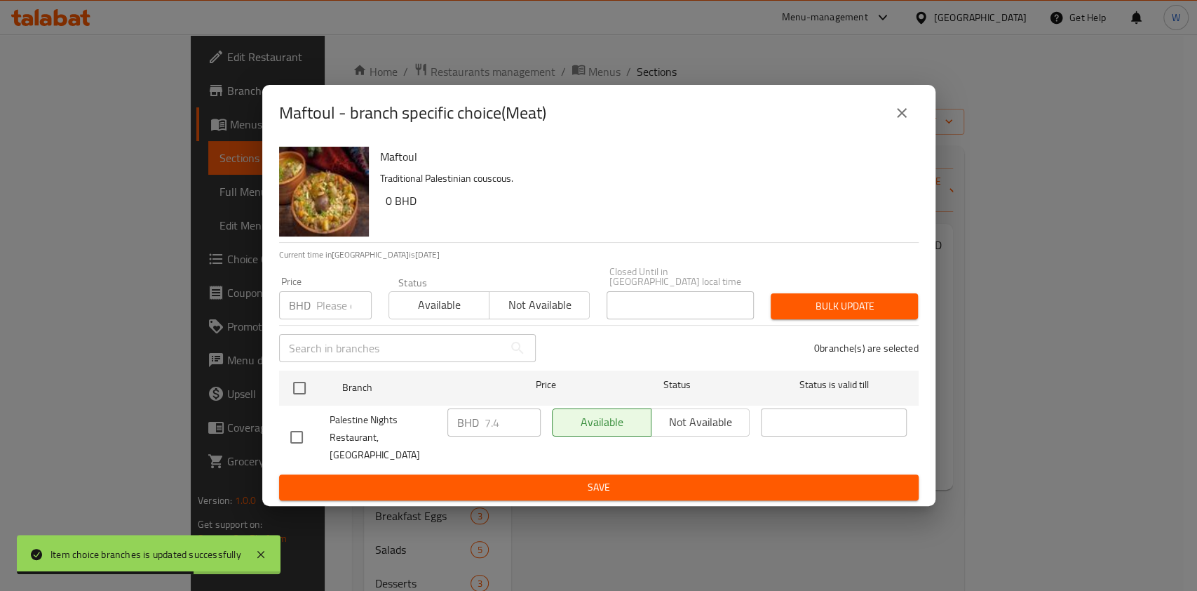
click at [306, 292] on div "Price BHD Price" at bounding box center [325, 297] width 93 height 43
click at [324, 312] on input "number" at bounding box center [343, 305] width 55 height 28
paste input "7.200"
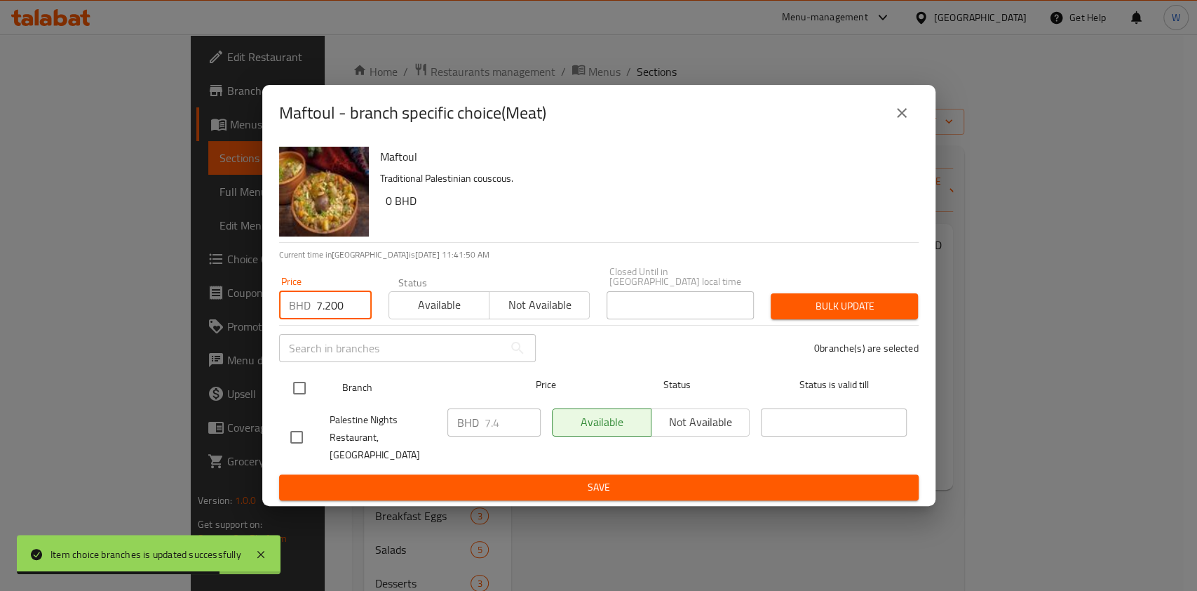
type input "7.200"
click at [303, 375] on div at bounding box center [311, 388] width 53 height 41
click at [301, 390] on input "checkbox" at bounding box center [299, 387] width 29 height 29
checkbox input "true"
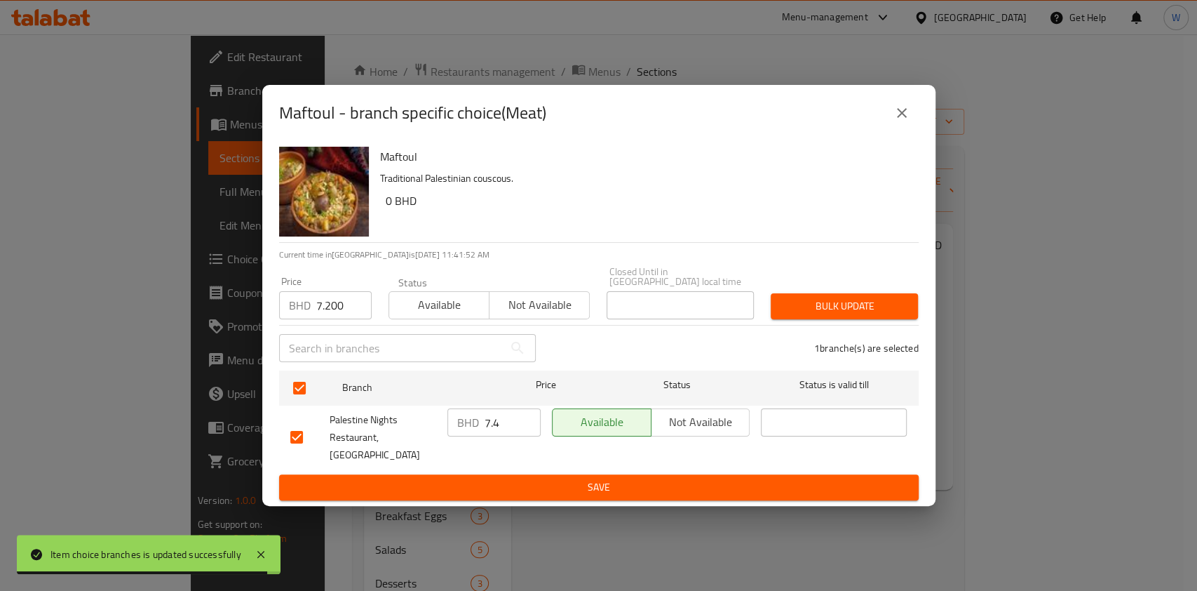
click at [834, 310] on span "Bulk update" at bounding box center [844, 306] width 125 height 18
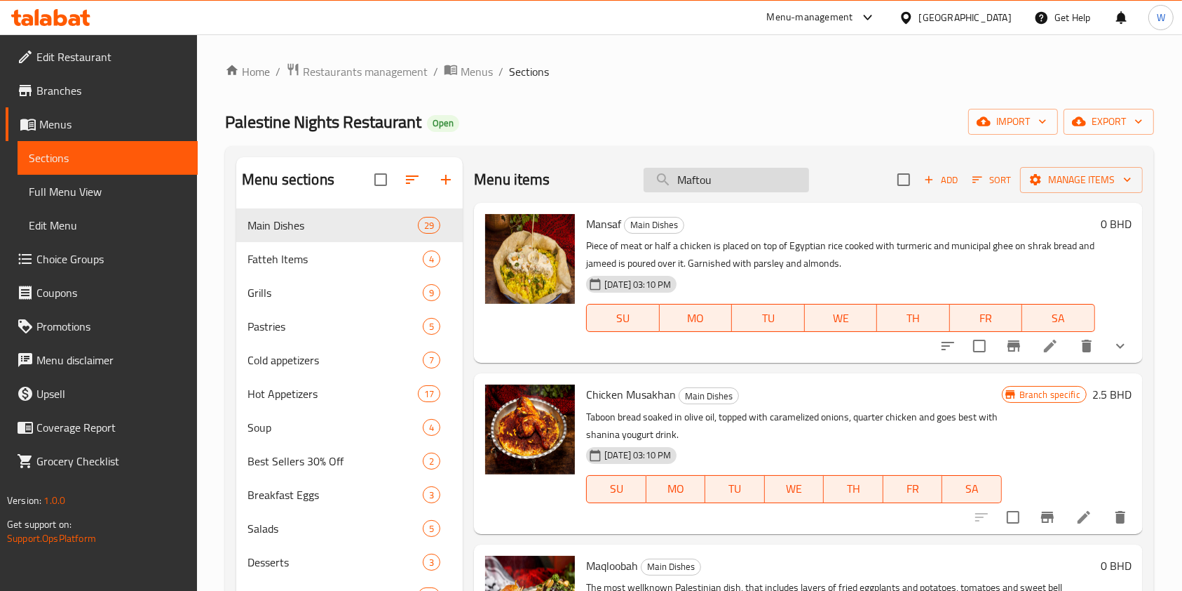
click at [707, 181] on input "Maftou" at bounding box center [727, 180] width 166 height 25
paste input "olokhiya"
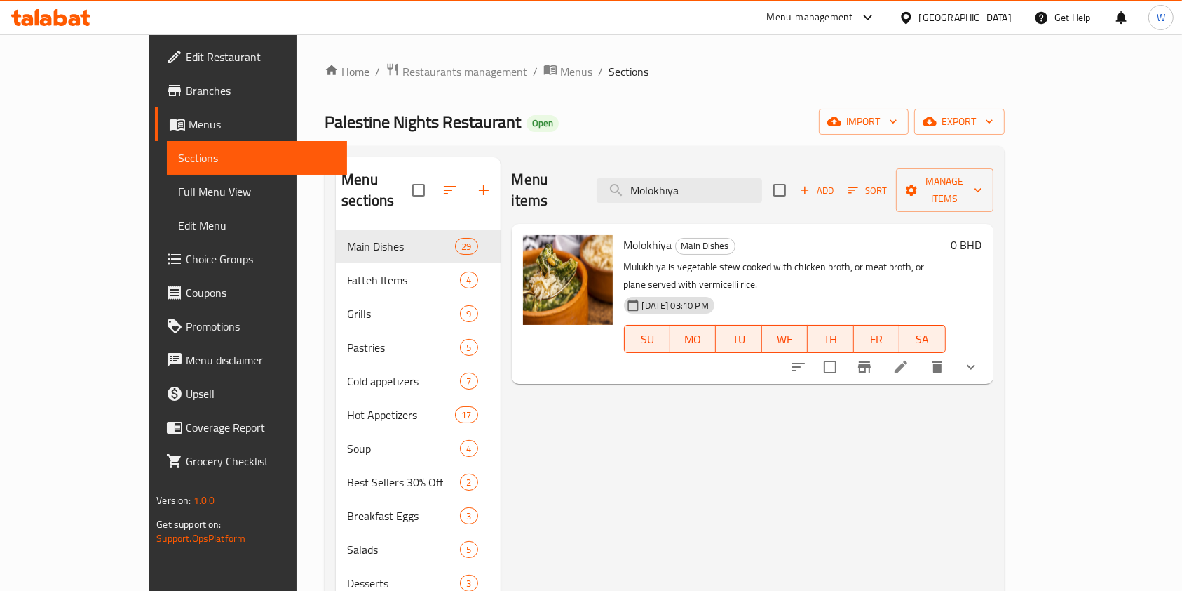
type input "Molokhiya"
click at [988, 350] on button "show more" at bounding box center [972, 367] width 34 height 34
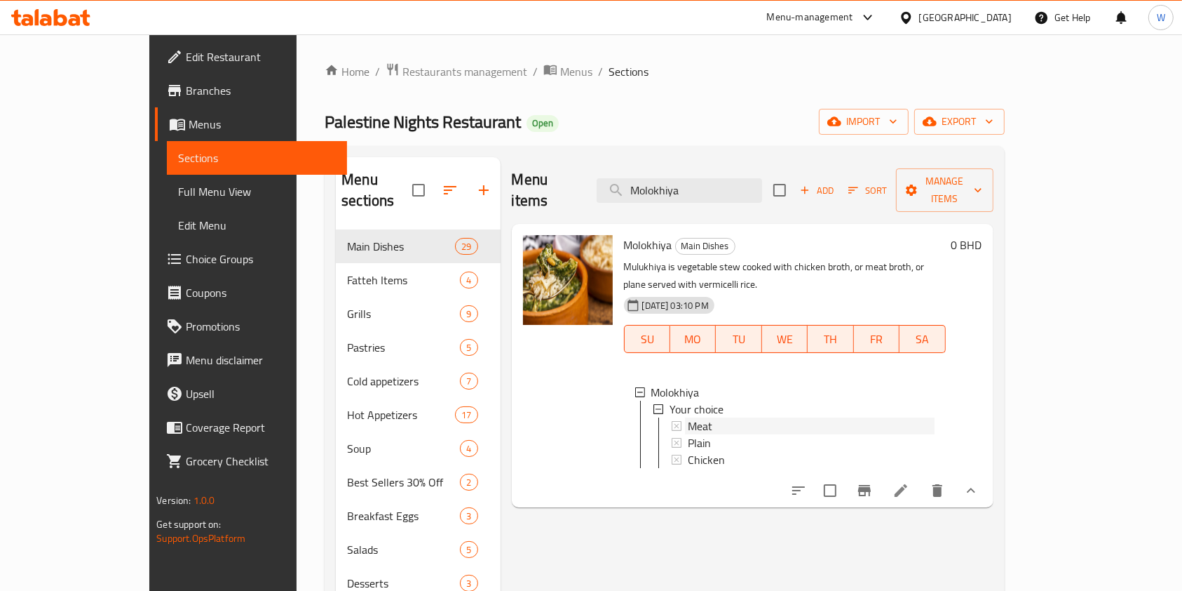
click at [713, 417] on div "Meat" at bounding box center [811, 425] width 247 height 17
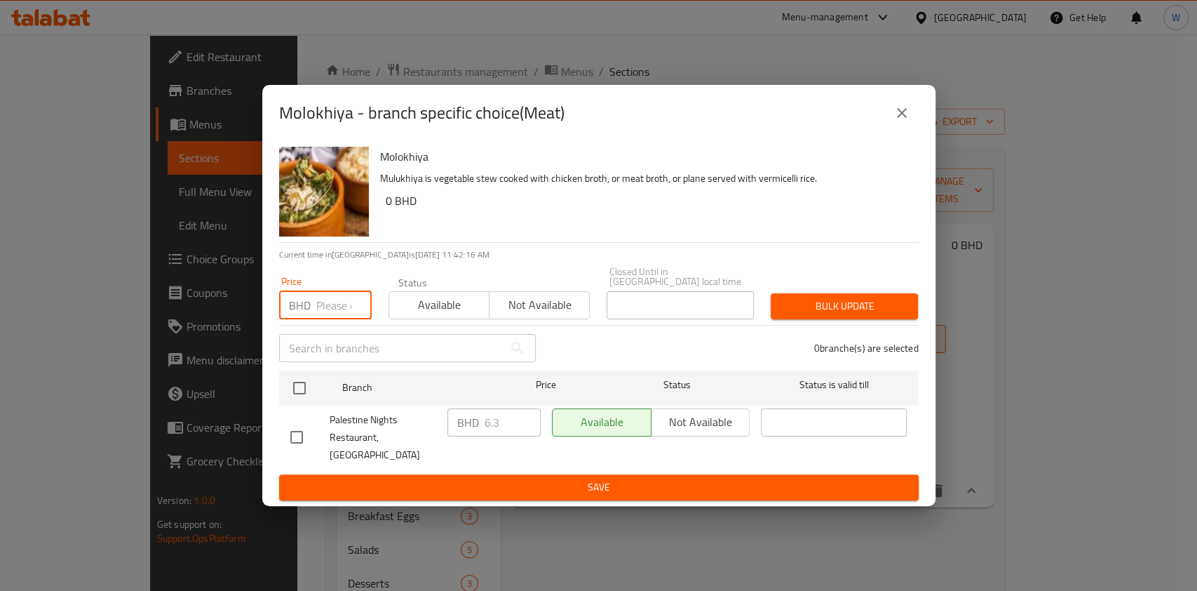
click at [335, 311] on input "number" at bounding box center [343, 305] width 55 height 28
paste input "6.150"
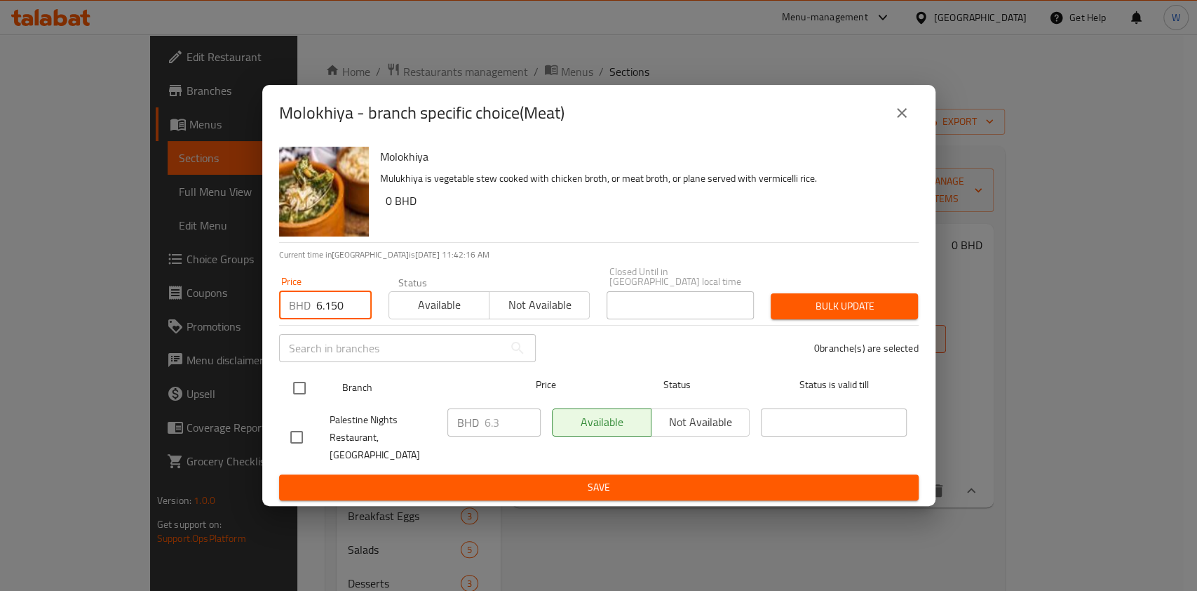
type input "6.150"
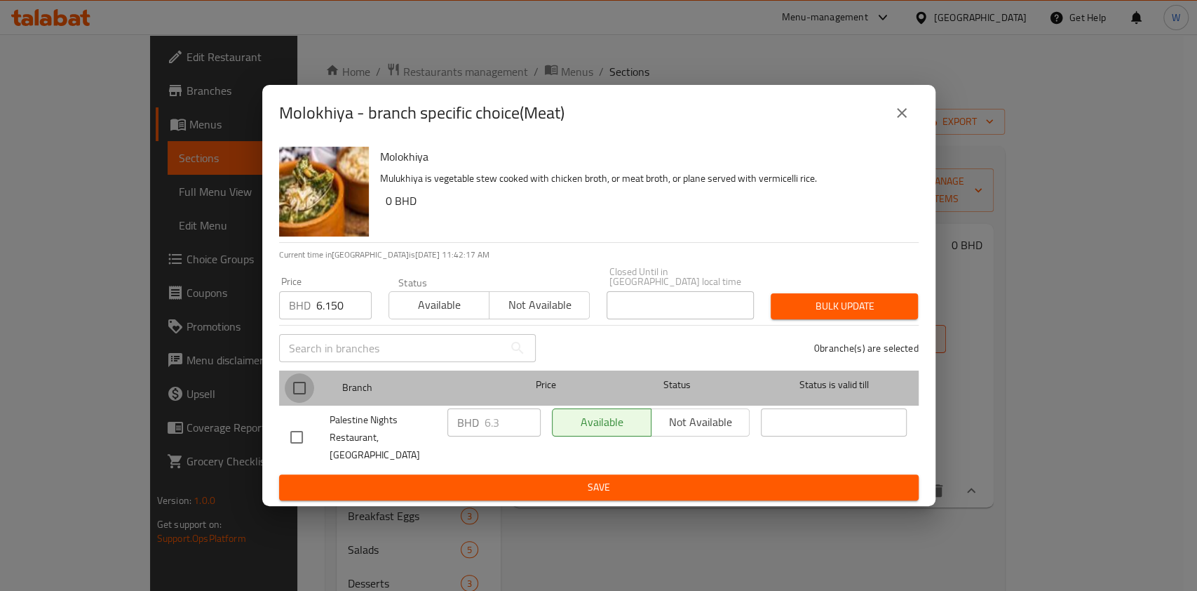
click at [300, 393] on input "checkbox" at bounding box center [299, 387] width 29 height 29
checkbox input "true"
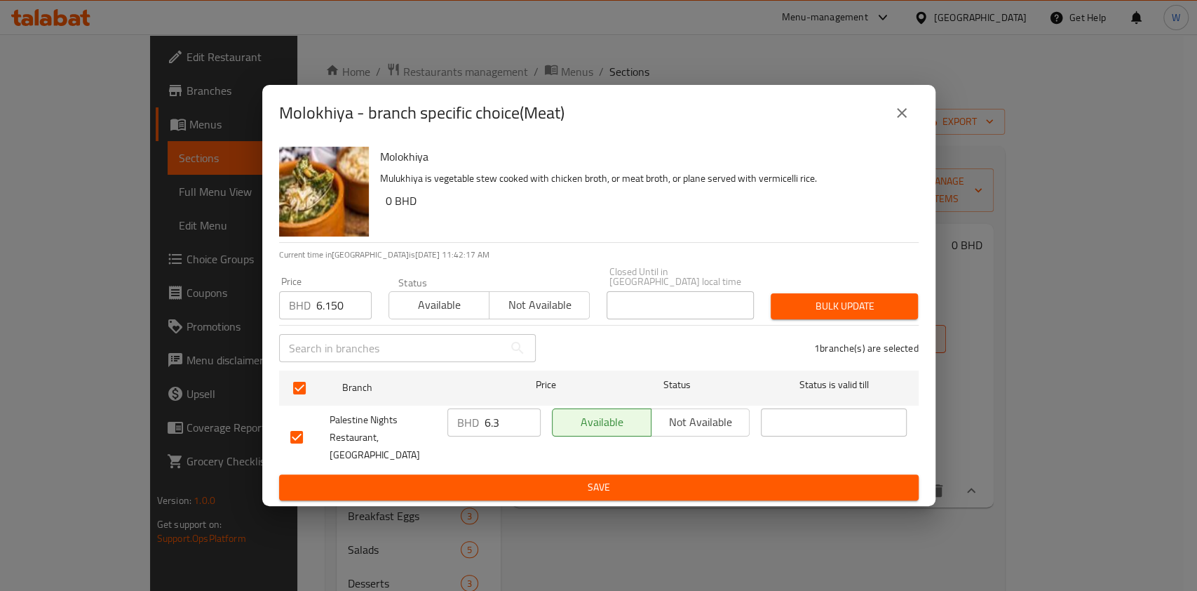
click at [839, 315] on span "Bulk update" at bounding box center [844, 306] width 125 height 18
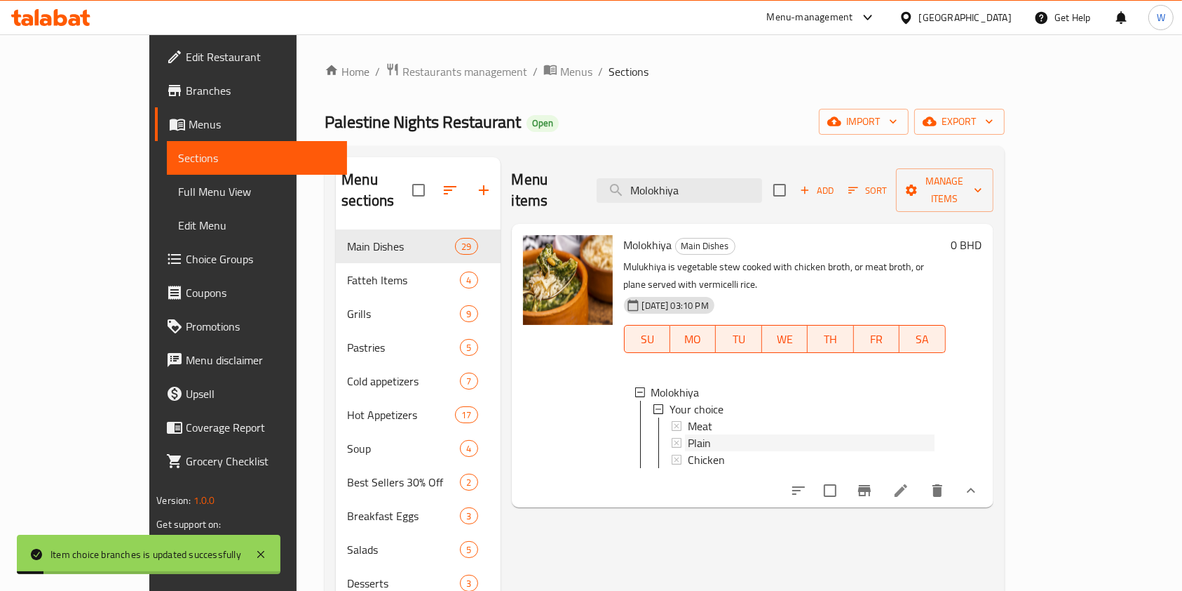
click at [696, 434] on div "Plain" at bounding box center [811, 442] width 247 height 17
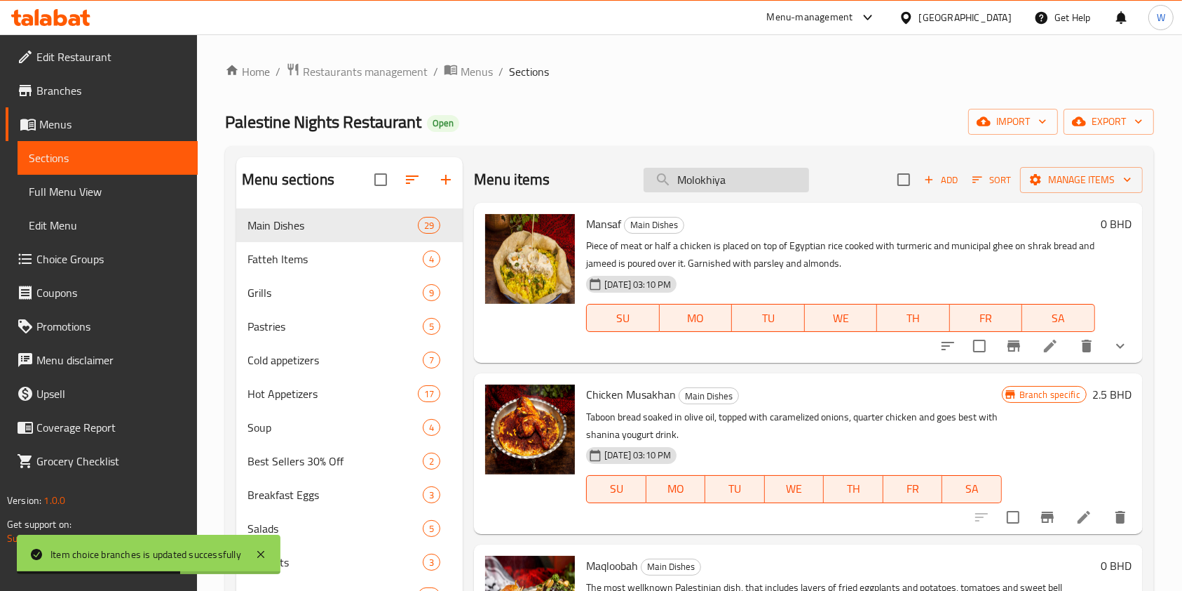
click at [766, 187] on input "Molokhiya" at bounding box center [727, 180] width 166 height 25
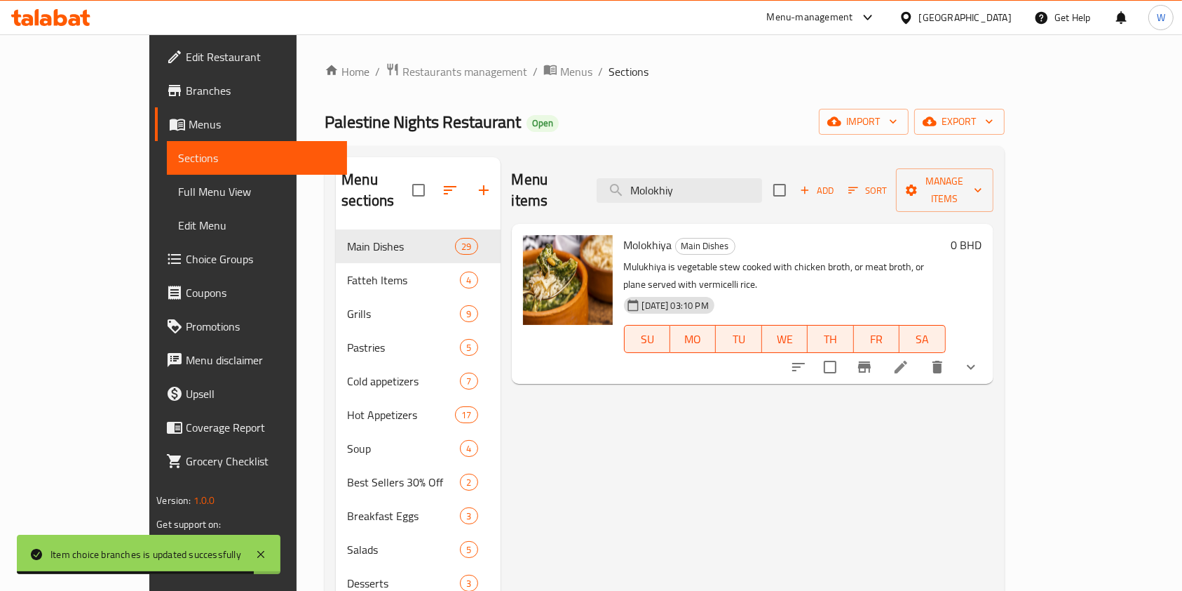
type input "Molokhiy"
click at [980, 358] on icon "show more" at bounding box center [971, 366] width 17 height 17
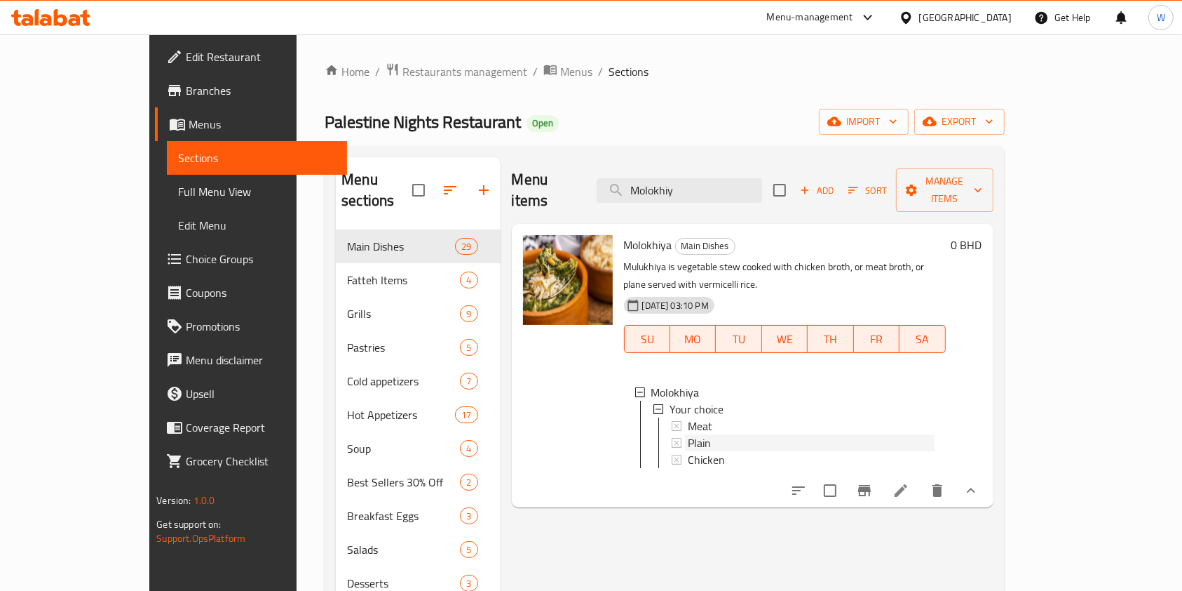
click at [751, 434] on div "Plain" at bounding box center [811, 442] width 247 height 17
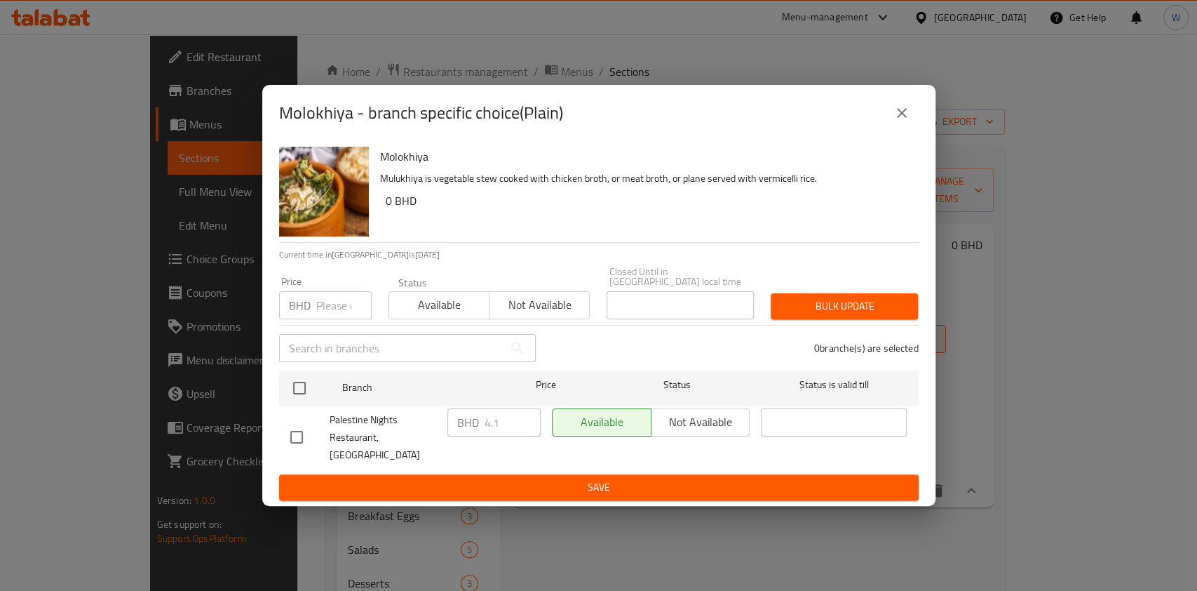
click at [316, 314] on input "number" at bounding box center [343, 305] width 55 height 28
paste input "3.850"
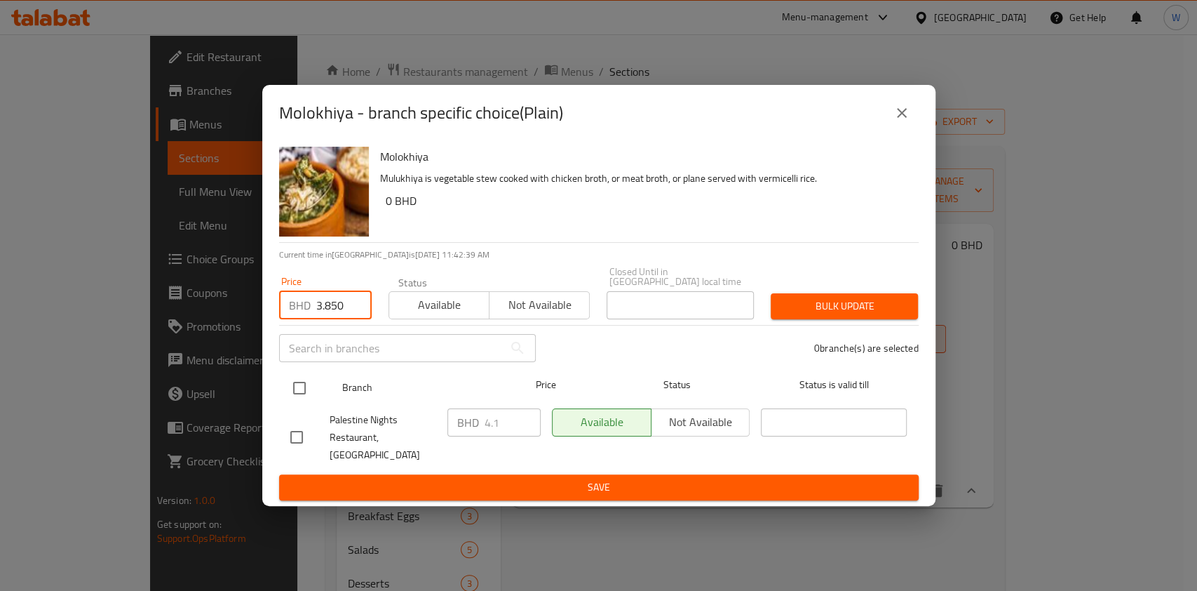
type input "3.850"
click at [300, 393] on input "checkbox" at bounding box center [299, 387] width 29 height 29
checkbox input "true"
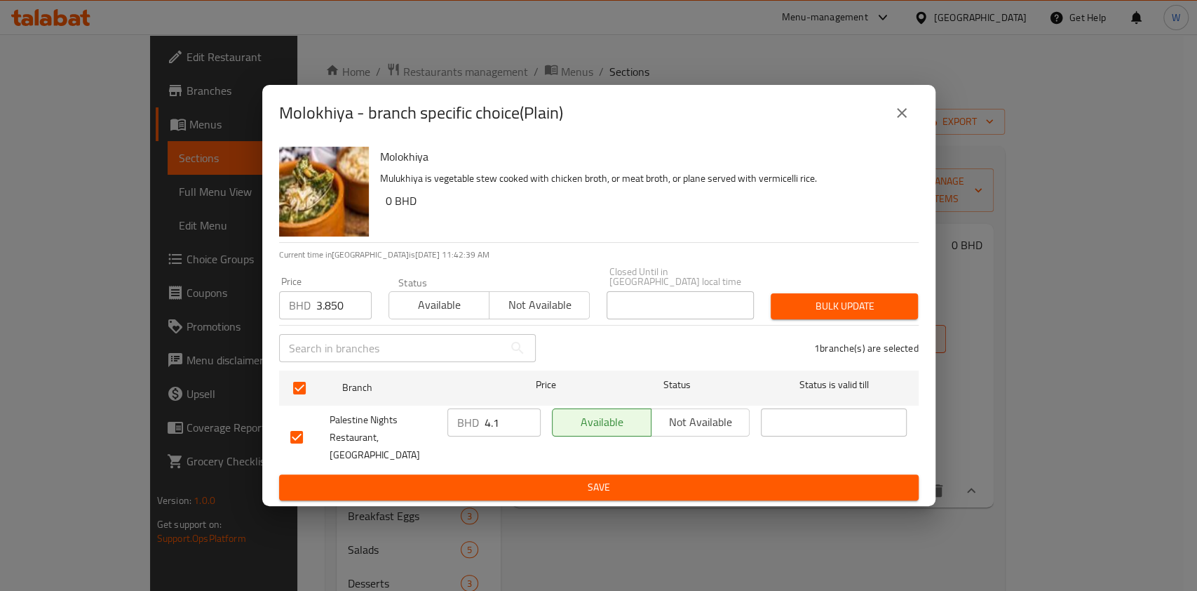
click at [812, 310] on span "Bulk update" at bounding box center [844, 306] width 125 height 18
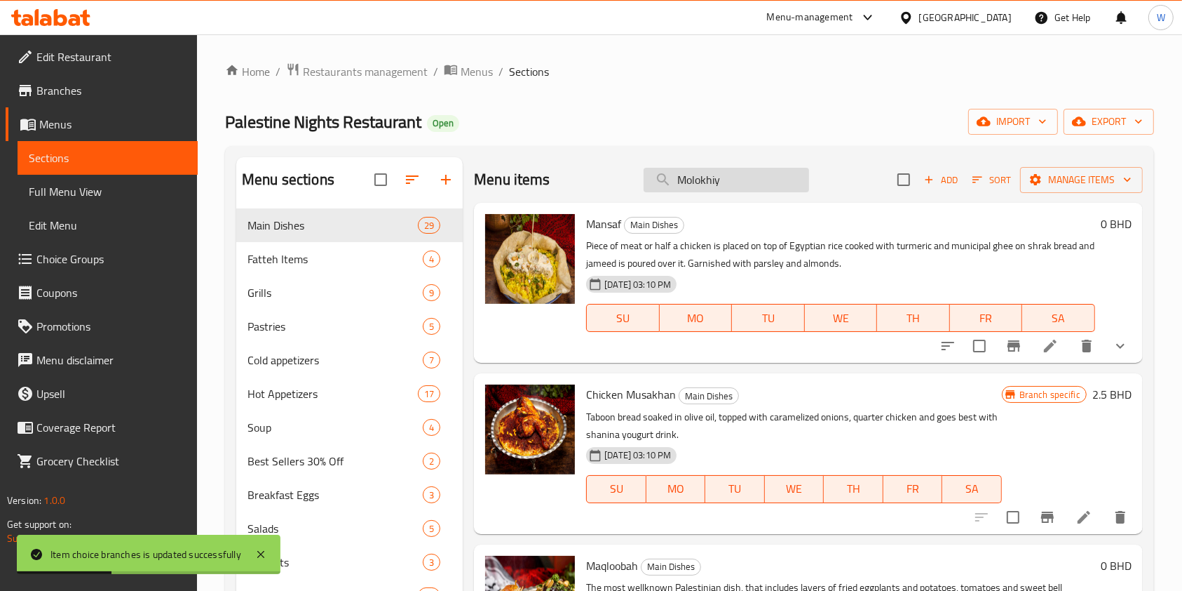
click at [725, 176] on input "Molokhiy" at bounding box center [727, 180] width 166 height 25
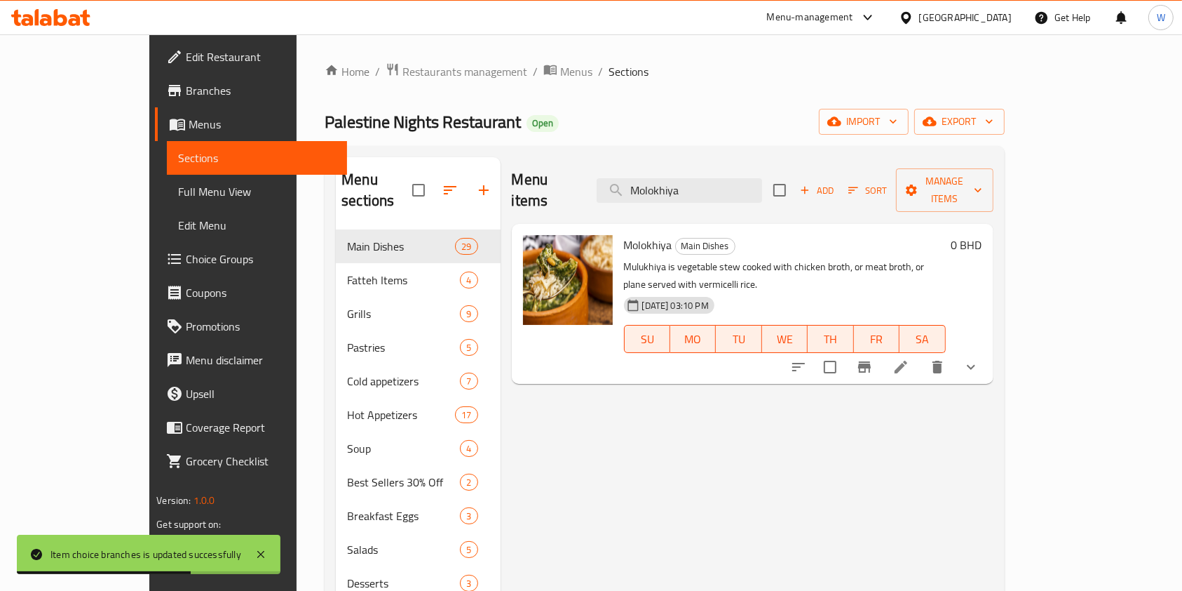
type input "Molokhiya"
click at [988, 350] on button "show more" at bounding box center [972, 367] width 34 height 34
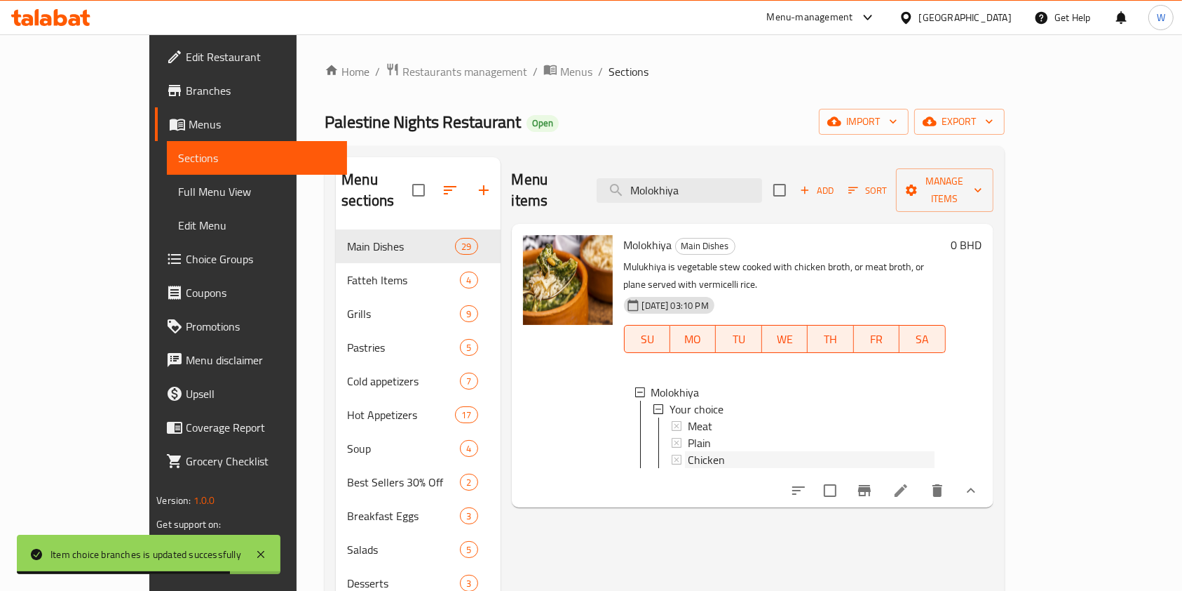
click at [753, 451] on div "Chicken" at bounding box center [811, 459] width 247 height 17
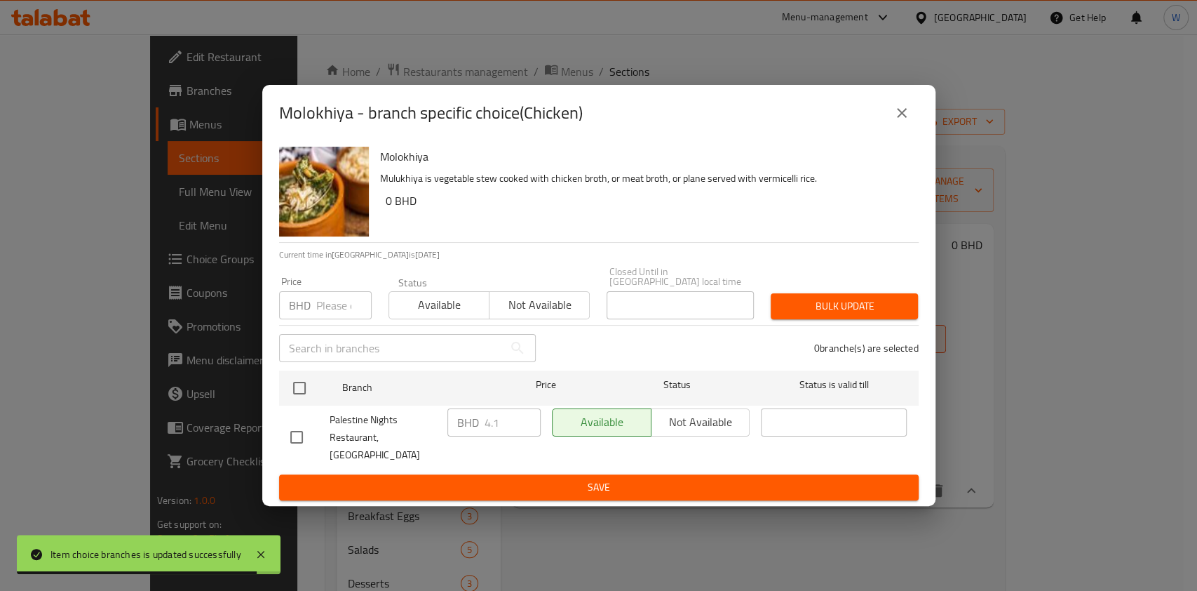
click at [323, 314] on input "number" at bounding box center [343, 305] width 55 height 28
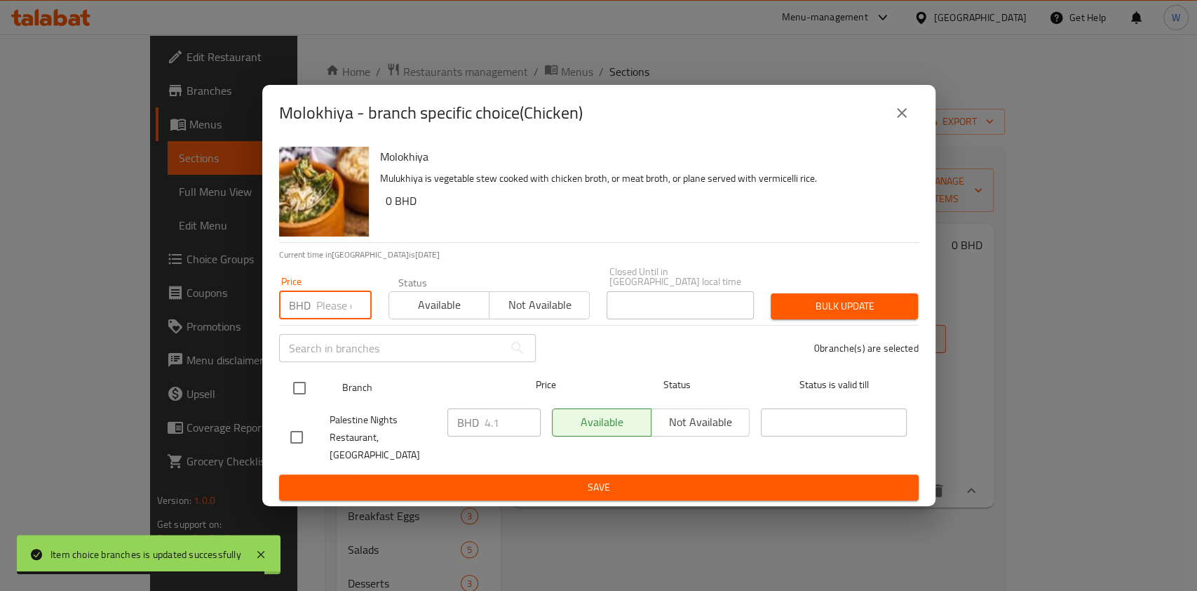
paste input "4.550"
type input "4.550"
click at [306, 386] on input "checkbox" at bounding box center [299, 387] width 29 height 29
checkbox input "true"
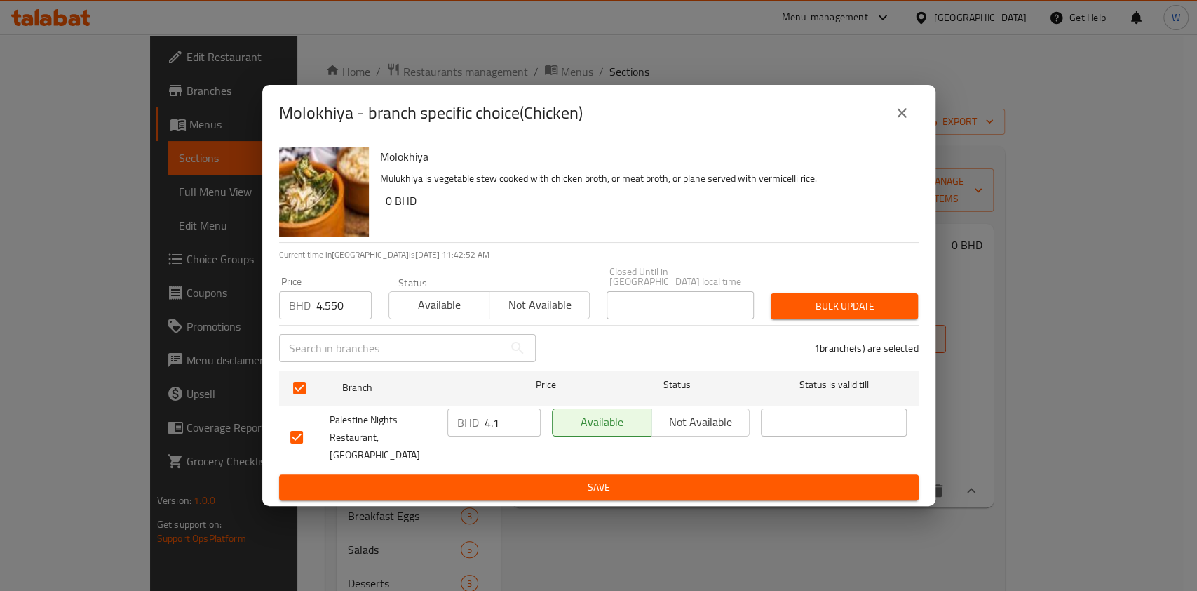
click at [791, 303] on span "Bulk update" at bounding box center [844, 306] width 125 height 18
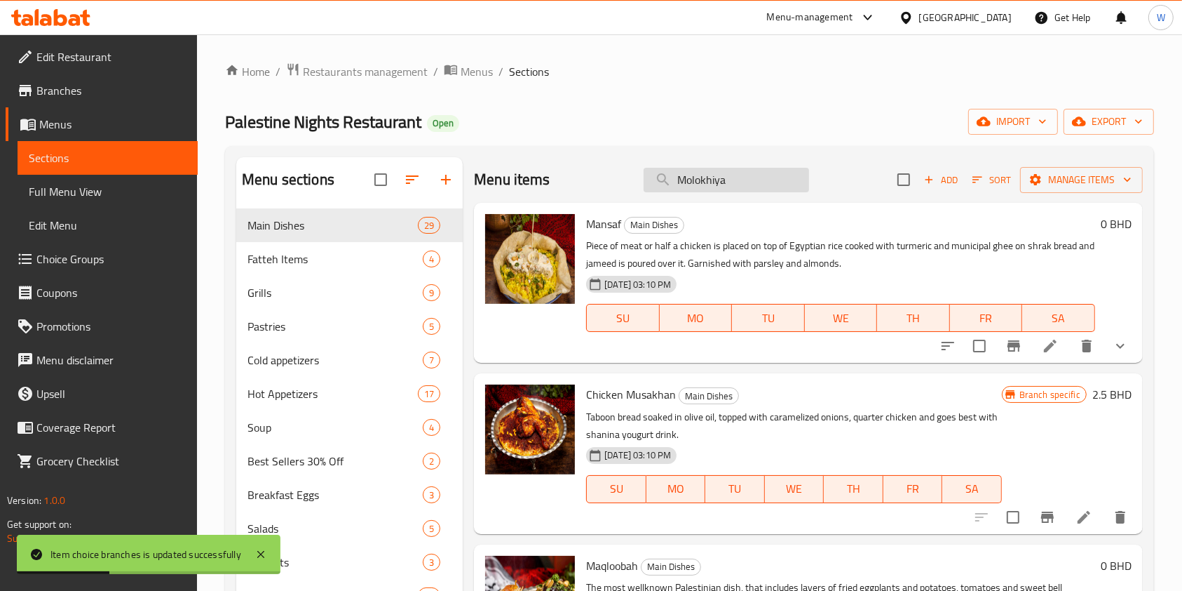
click at [713, 183] on input "Molokhiya" at bounding box center [727, 180] width 166 height 25
paste input "Fasoliya Bed"
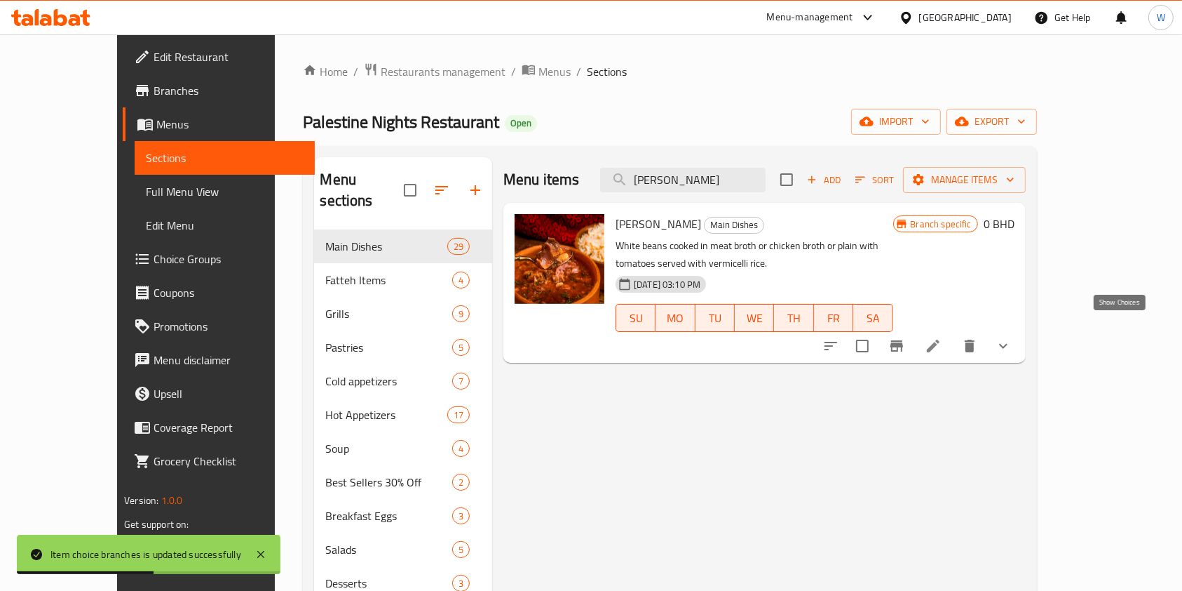
type input "[PERSON_NAME]"
click at [1012, 337] on icon "show more" at bounding box center [1003, 345] width 17 height 17
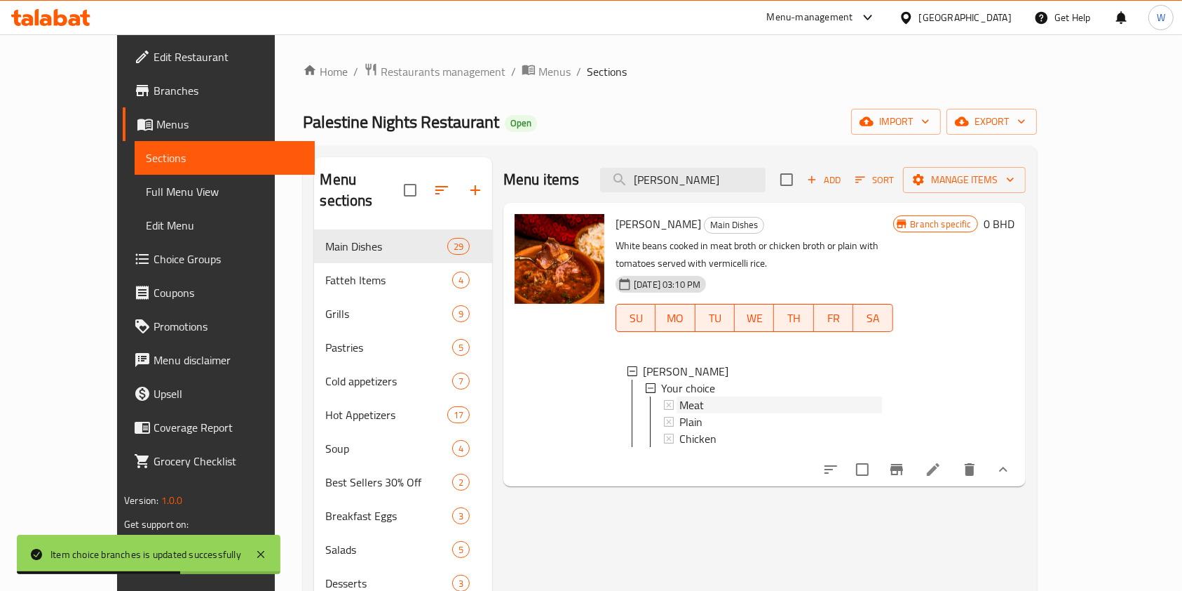
click at [692, 396] on div "Meat" at bounding box center [781, 404] width 202 height 17
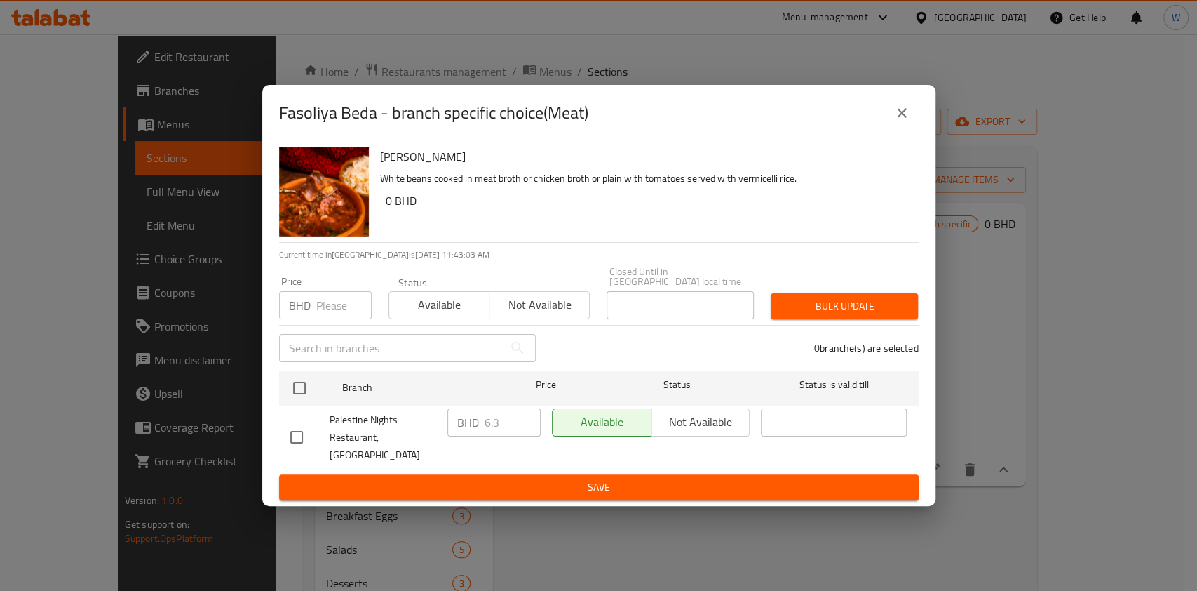
click at [335, 300] on input "number" at bounding box center [343, 305] width 55 height 28
paste input "6.150"
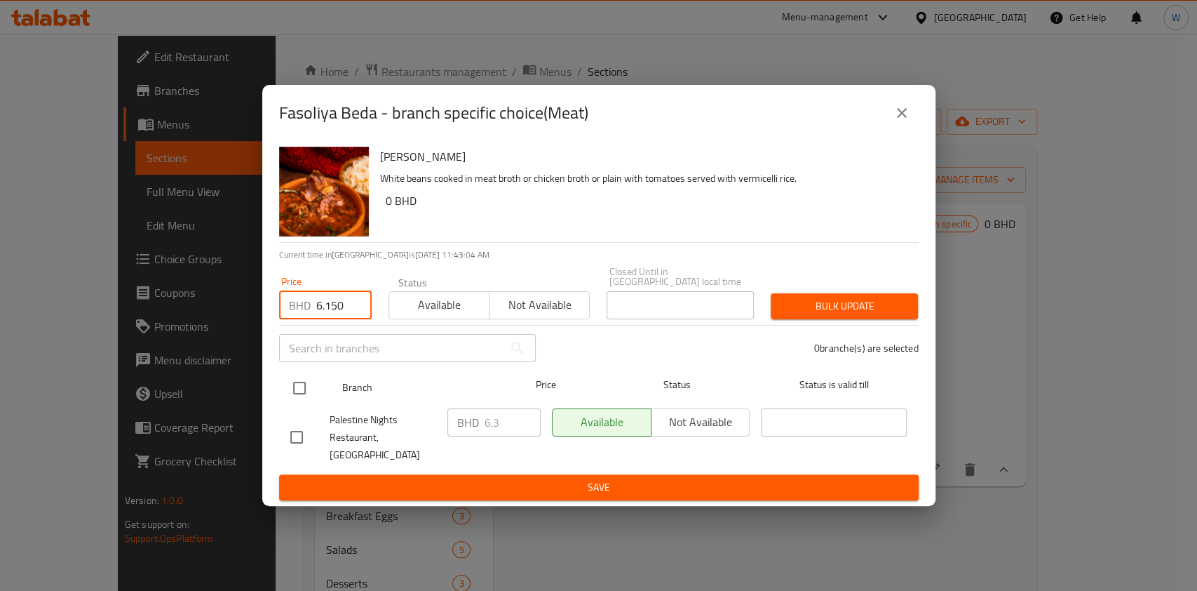
type input "6.150"
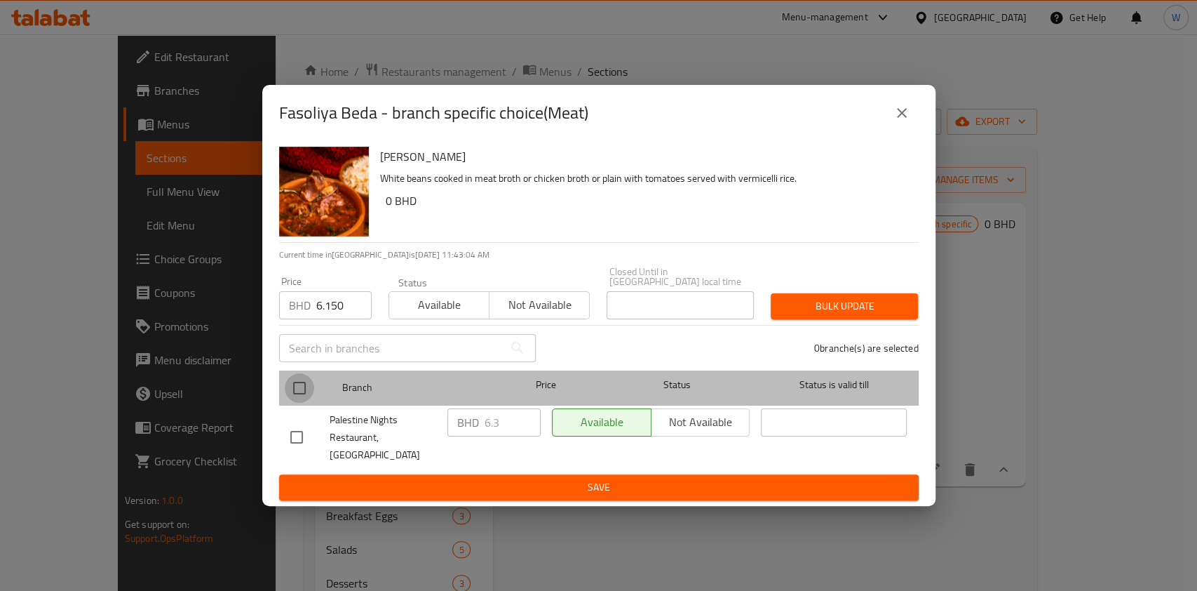
click at [292, 379] on input "checkbox" at bounding box center [299, 387] width 29 height 29
checkbox input "true"
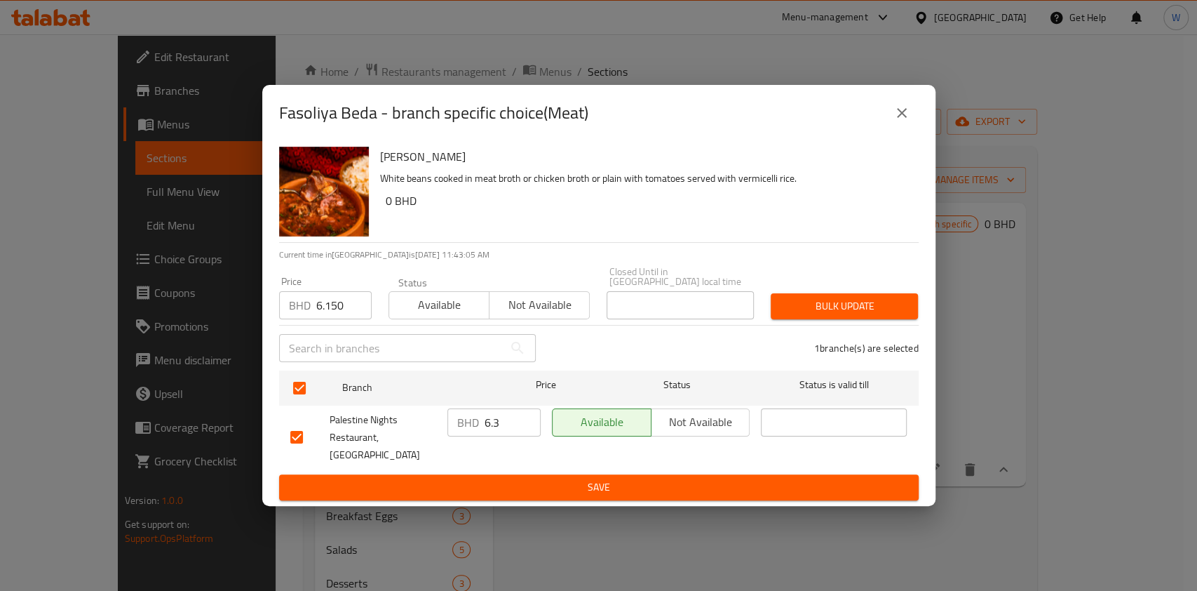
drag, startPoint x: 792, startPoint y: 302, endPoint x: 808, endPoint y: 302, distance: 16.1
click at [793, 302] on span "Bulk update" at bounding box center [844, 306] width 125 height 18
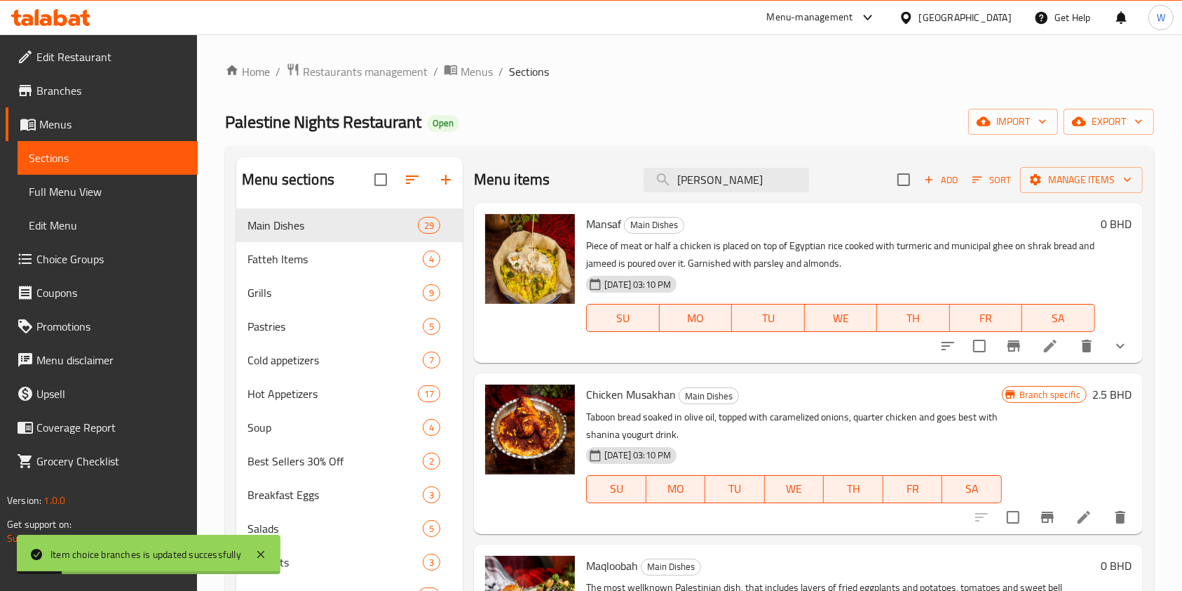
click at [773, 207] on div "Mansaf Main Dishes Piece of meat or half a chicken is placed on top of Egyptian…" at bounding box center [808, 283] width 669 height 160
click at [773, 189] on input "[PERSON_NAME]" at bounding box center [727, 180] width 166 height 25
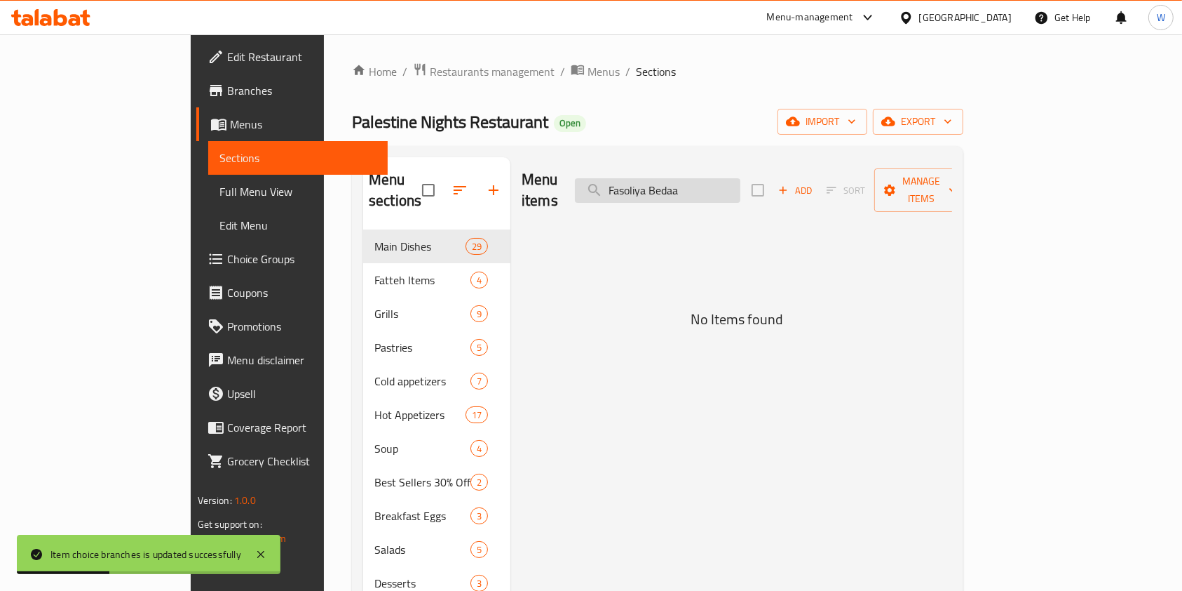
type input "[PERSON_NAME]"
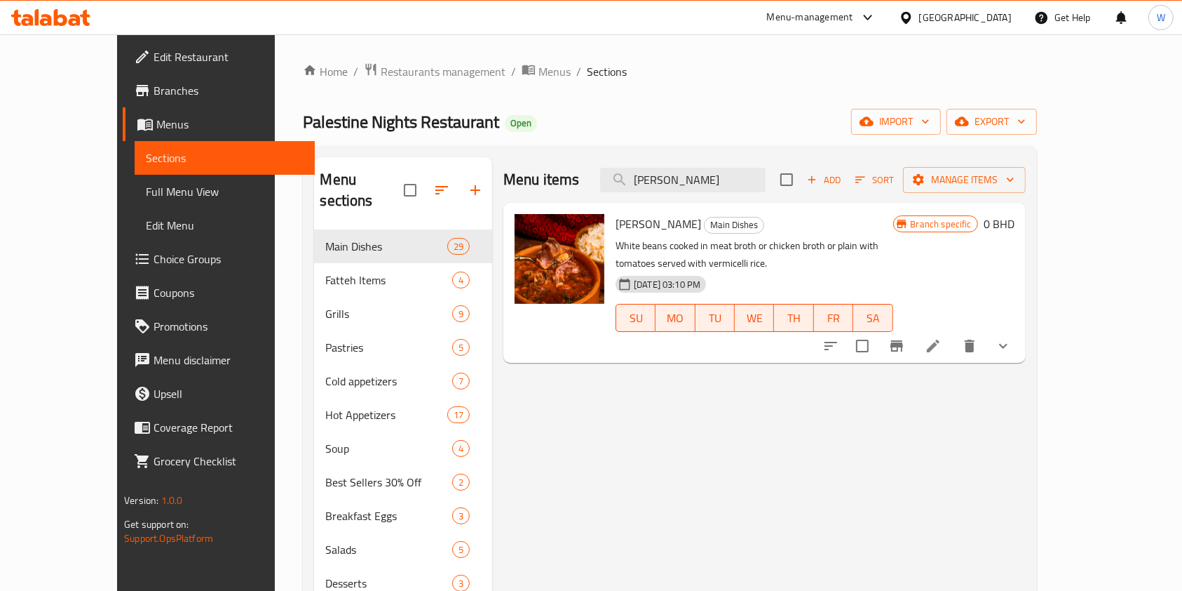
click at [1020, 337] on button "show more" at bounding box center [1004, 346] width 34 height 34
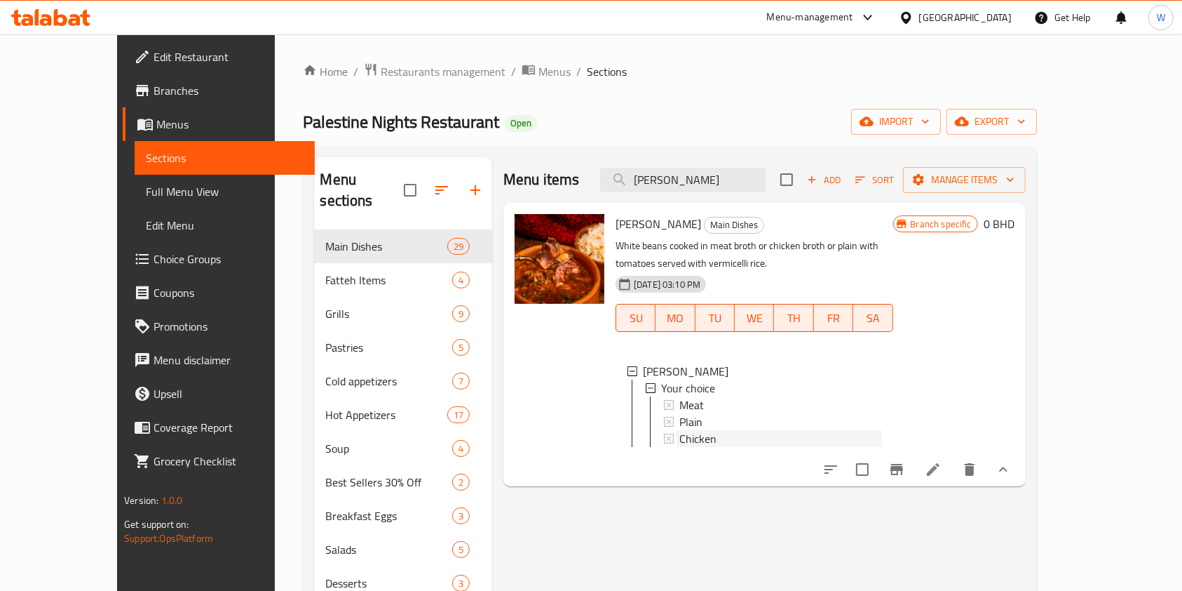
click at [713, 430] on div "Chicken" at bounding box center [781, 438] width 202 height 17
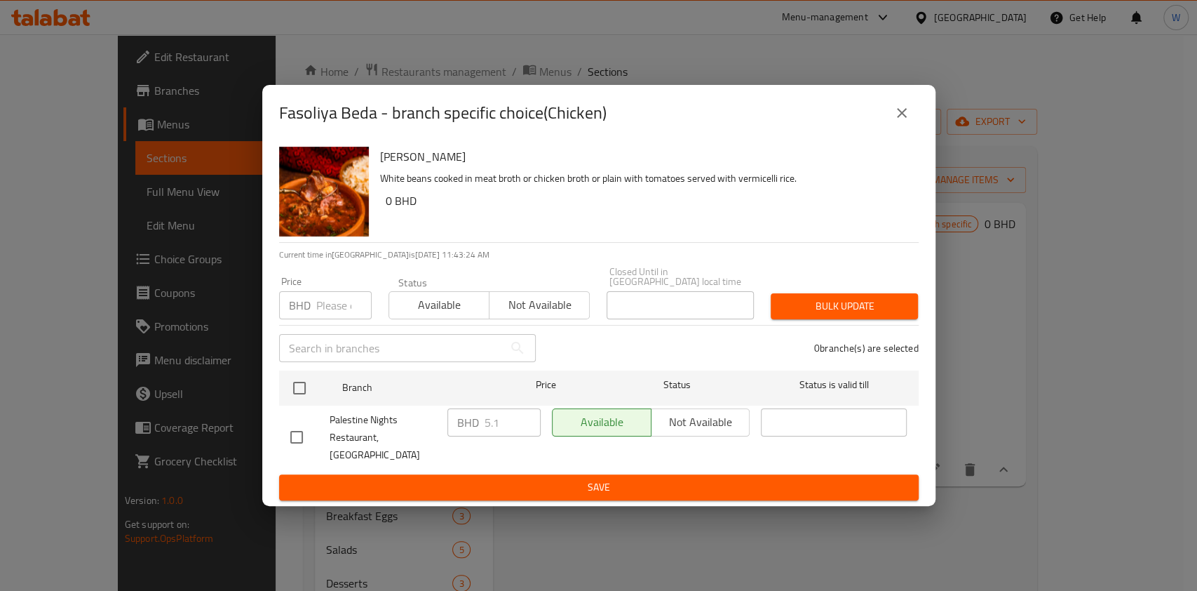
click at [326, 309] on input "number" at bounding box center [343, 305] width 55 height 28
paste input "4.950"
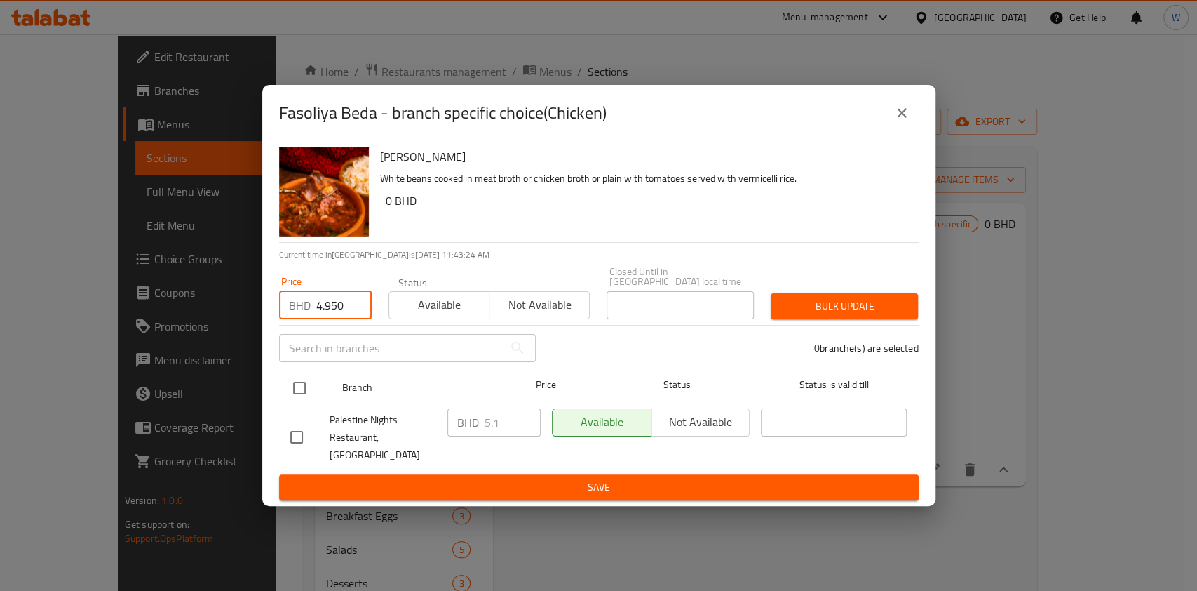
type input "4.950"
click at [309, 376] on input "checkbox" at bounding box center [299, 387] width 29 height 29
checkbox input "true"
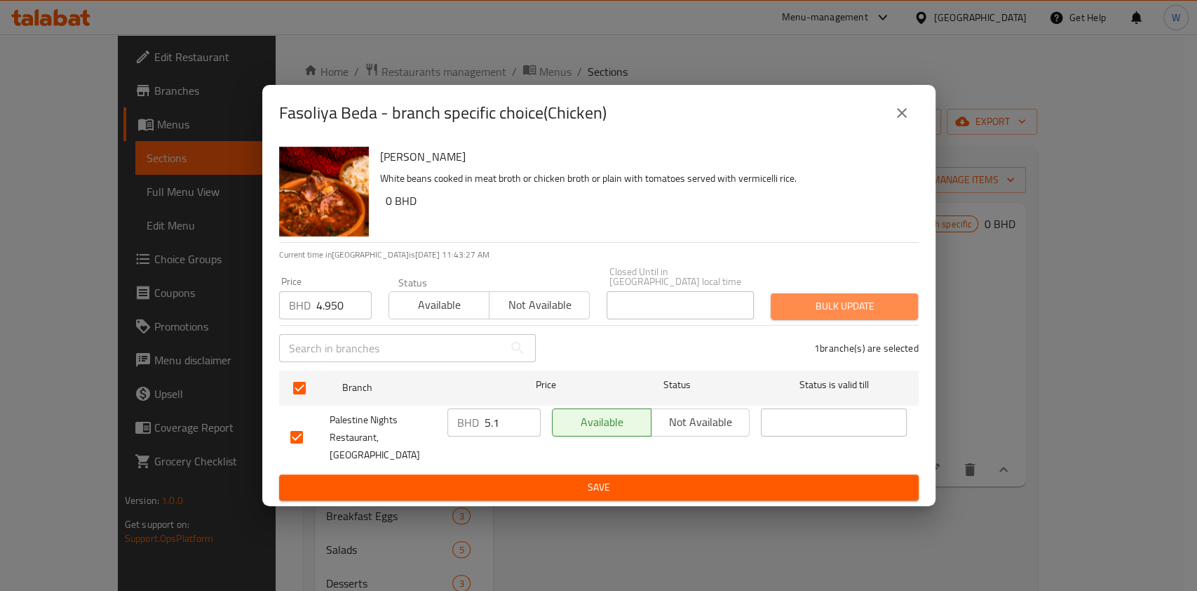
click at [802, 309] on span "Bulk update" at bounding box center [844, 306] width 125 height 18
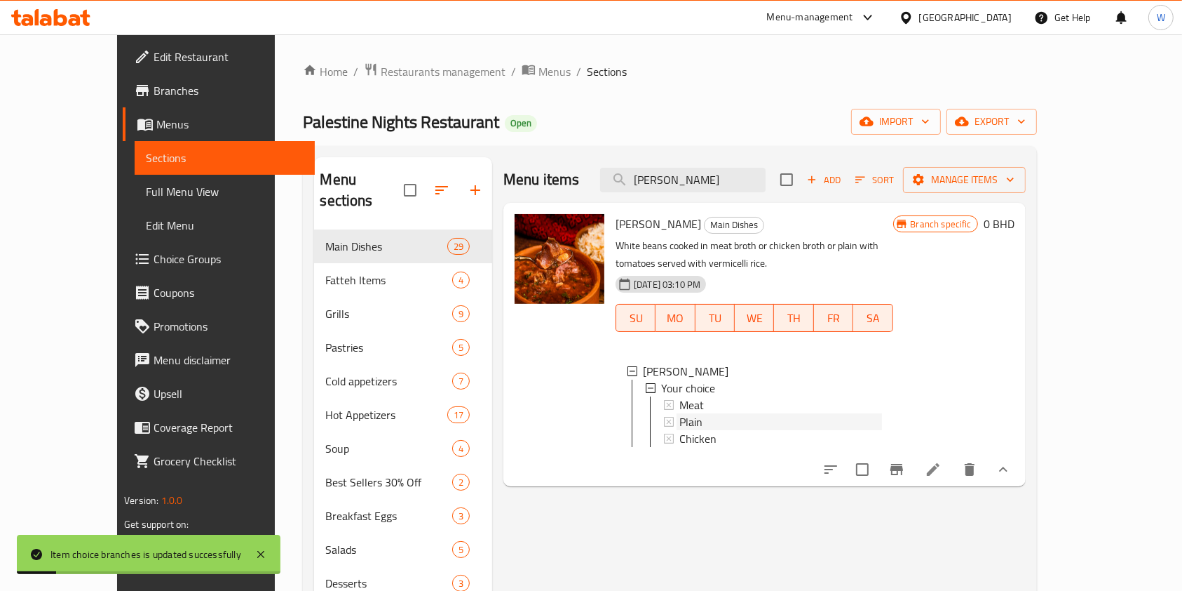
click at [722, 413] on div "Plain" at bounding box center [781, 421] width 202 height 17
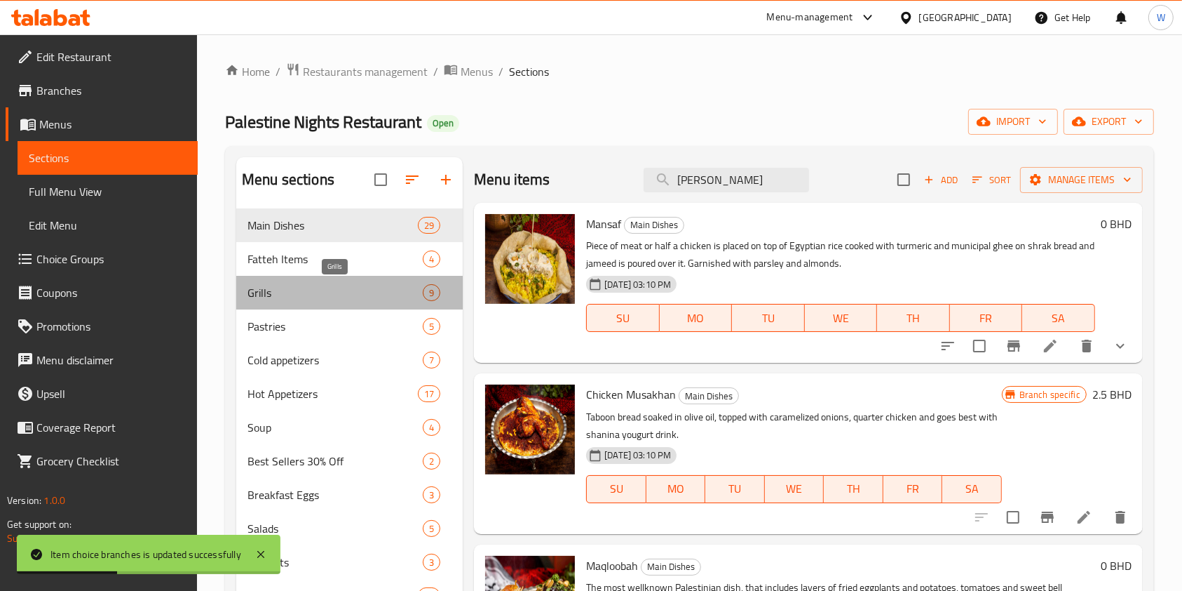
drag, startPoint x: 339, startPoint y: 296, endPoint x: 334, endPoint y: 302, distance: 7.5
click at [338, 297] on span "Grills" at bounding box center [335, 292] width 175 height 17
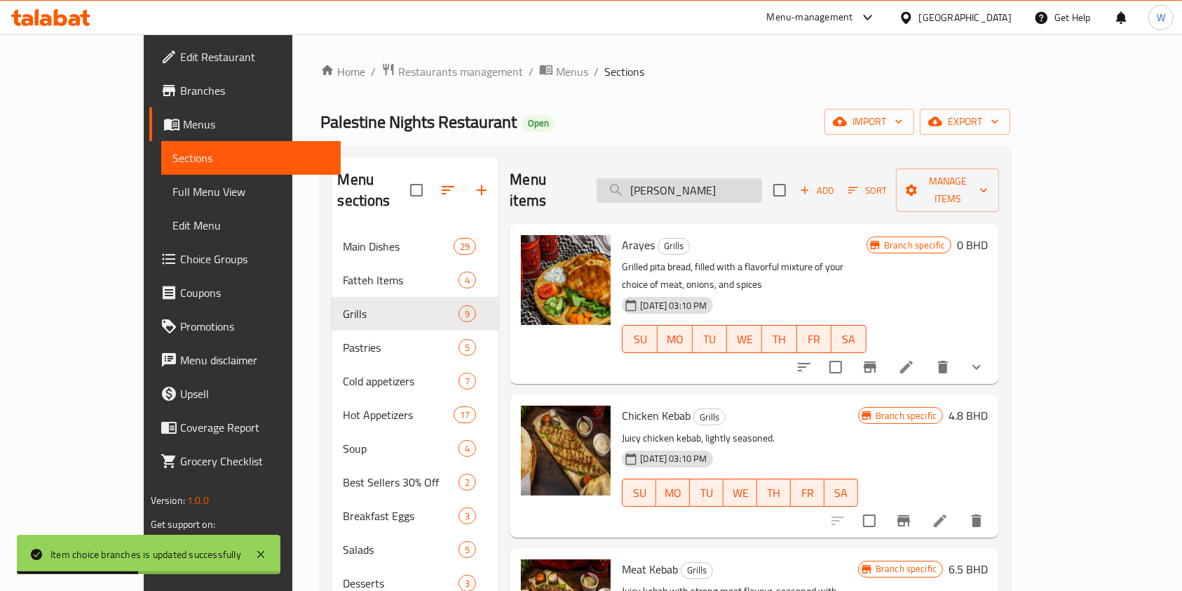
click at [744, 186] on input "[PERSON_NAME]" at bounding box center [680, 190] width 166 height 25
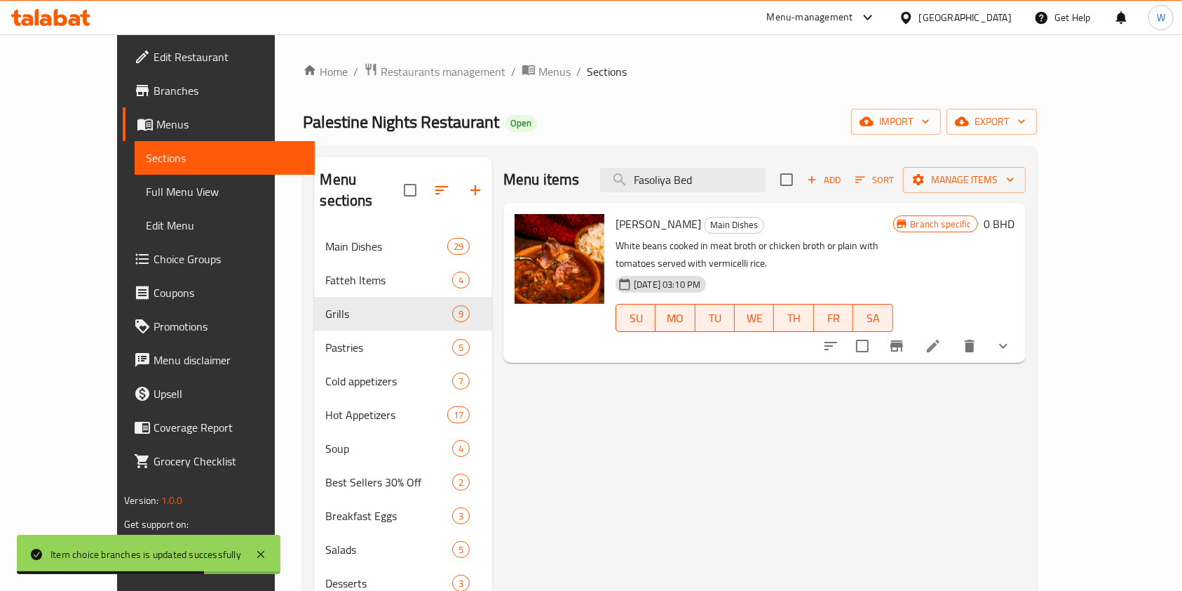
type input "Fasoliya Bed"
click at [1020, 329] on button "show more" at bounding box center [1004, 346] width 34 height 34
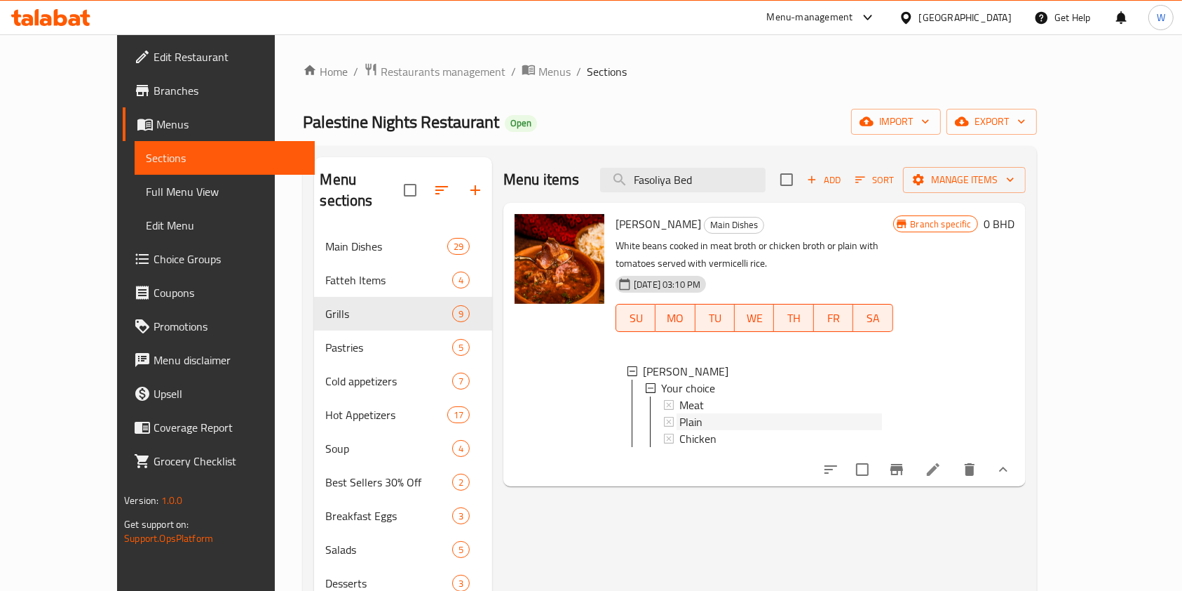
click at [725, 413] on div "Plain" at bounding box center [781, 421] width 202 height 17
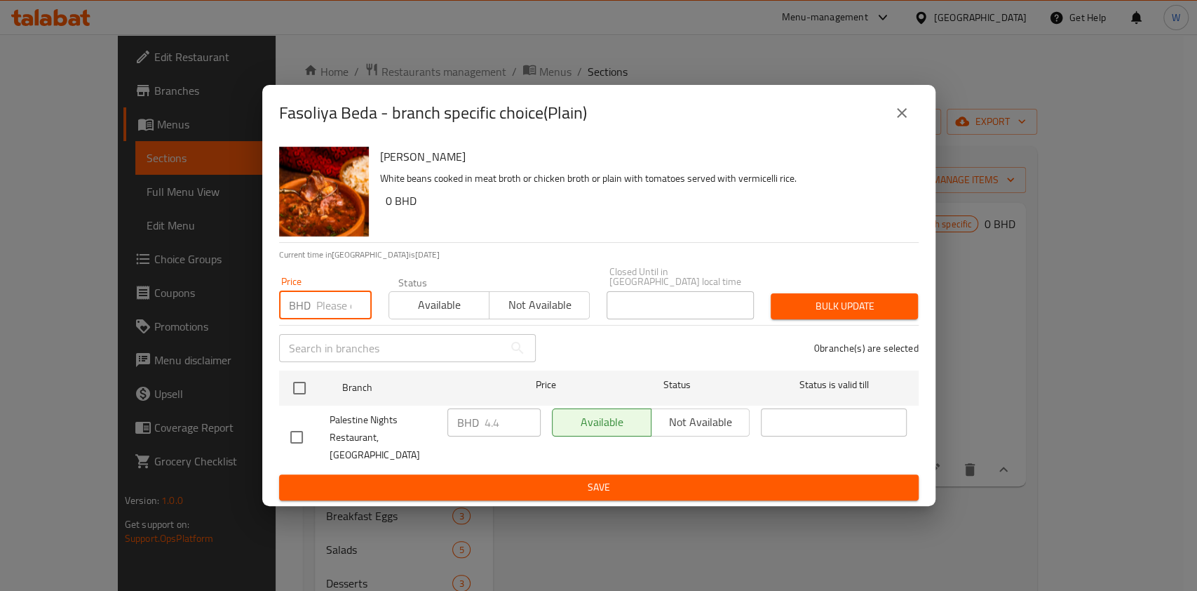
click at [324, 316] on input "number" at bounding box center [343, 305] width 55 height 28
paste input "4.300"
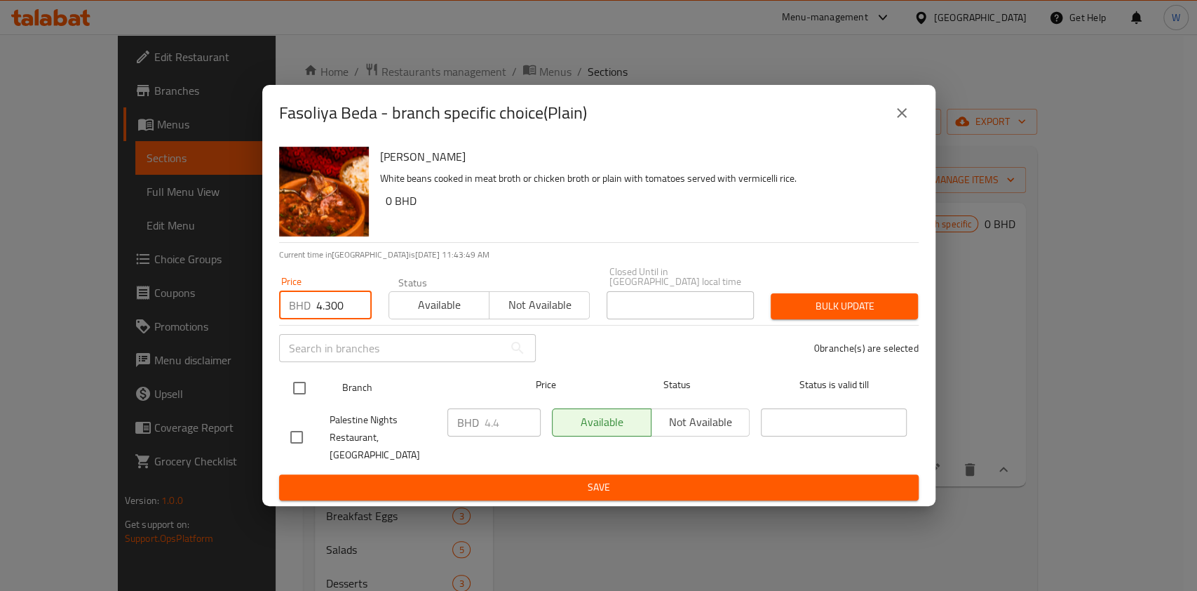
type input "4.300"
click at [302, 393] on input "checkbox" at bounding box center [299, 387] width 29 height 29
checkbox input "true"
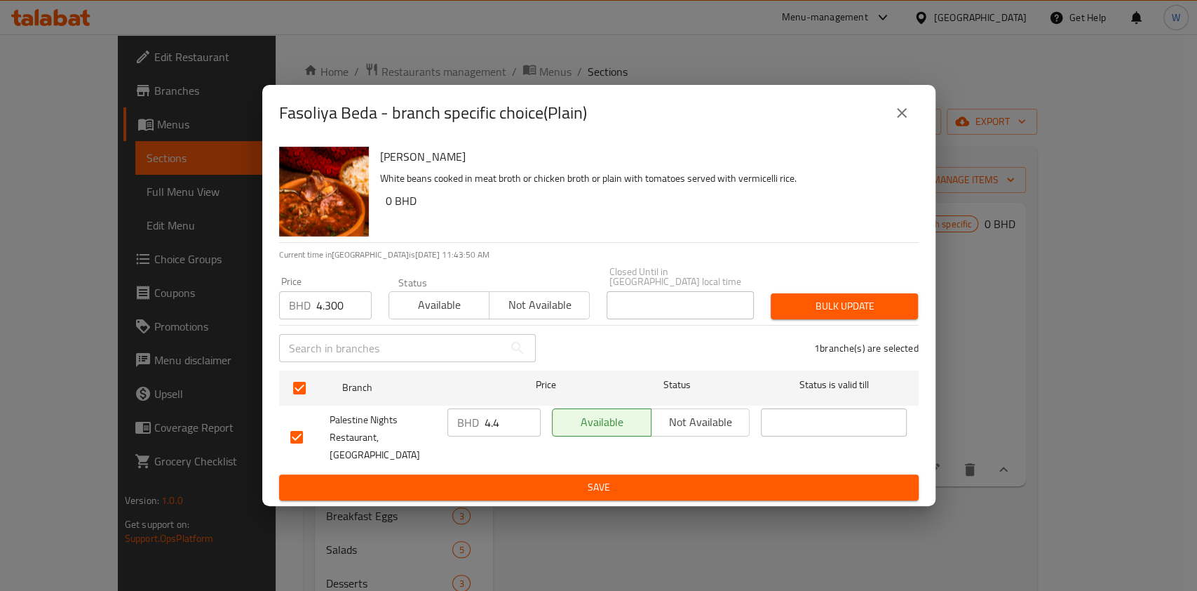
click at [887, 319] on button "Bulk update" at bounding box center [844, 306] width 147 height 26
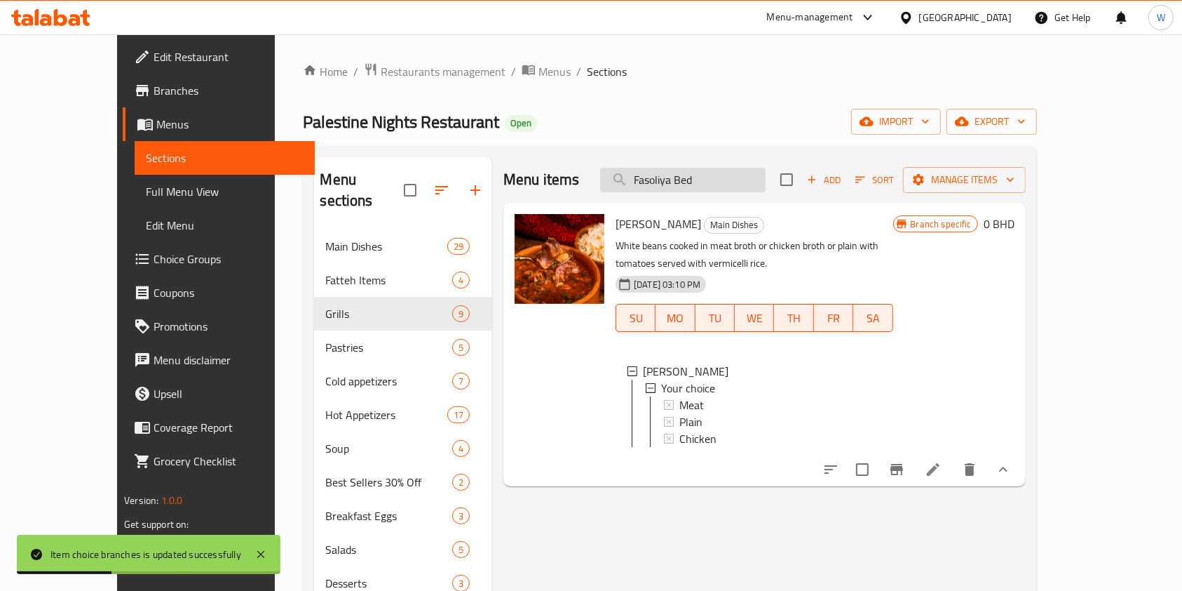
click at [743, 186] on input "Fasoliya Bed" at bounding box center [683, 180] width 166 height 25
click at [743, 185] on input "Fasoliya Bed" at bounding box center [683, 180] width 166 height 25
paste input "Bamiya"
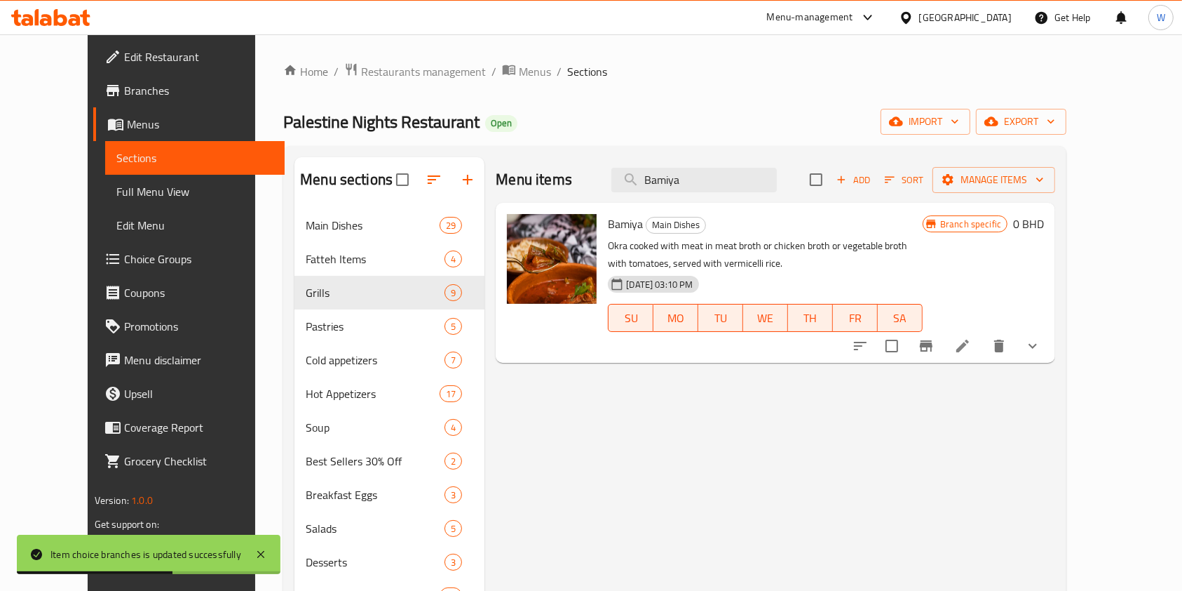
type input "Bamiya"
click at [1042, 349] on icon "show more" at bounding box center [1033, 345] width 17 height 17
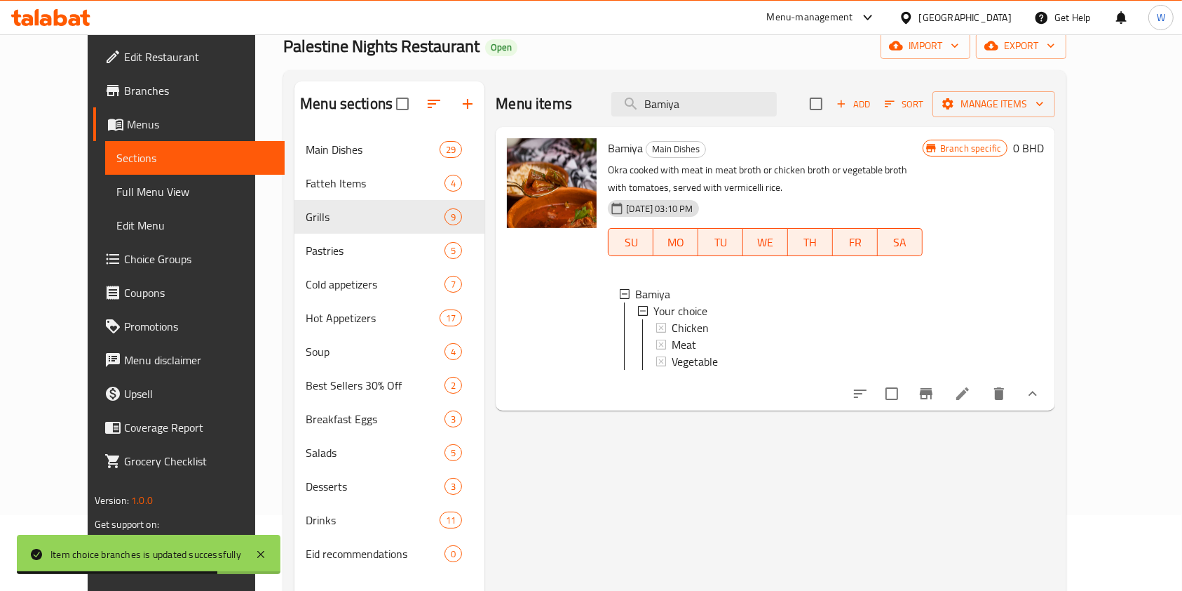
scroll to position [93, 0]
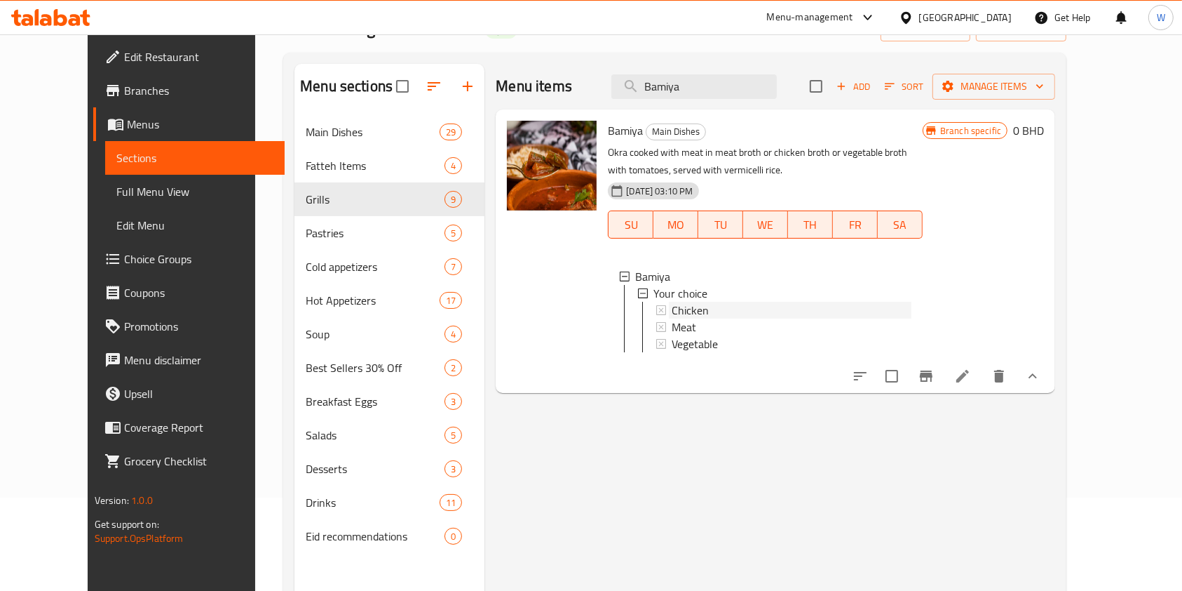
click at [779, 306] on div "Chicken" at bounding box center [792, 310] width 240 height 17
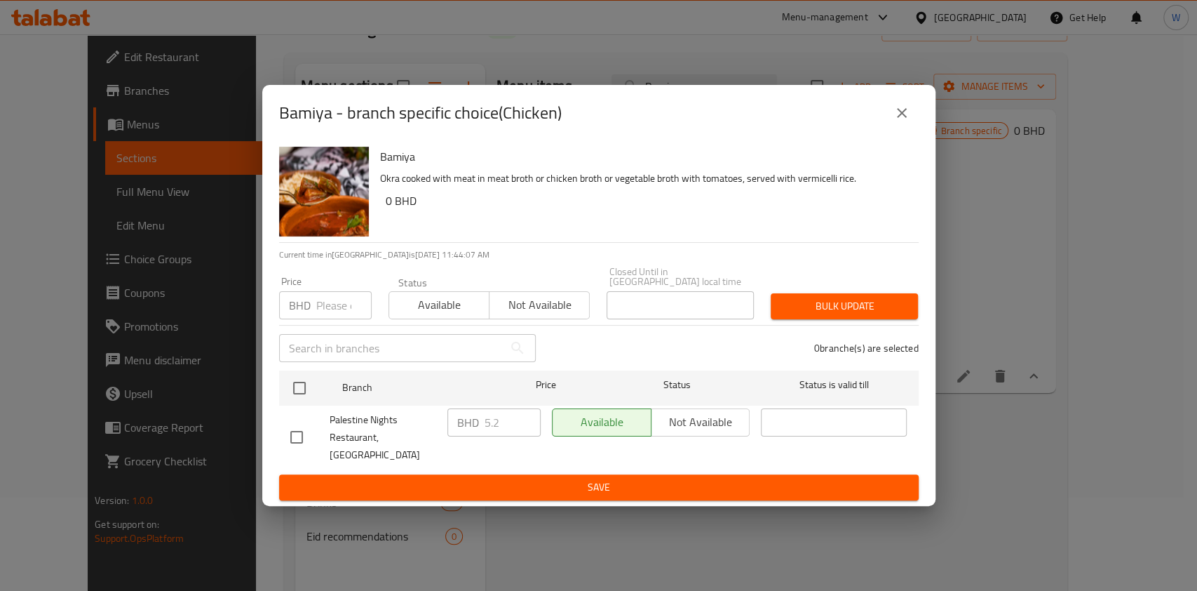
click at [328, 301] on input "number" at bounding box center [343, 305] width 55 height 28
paste input "5.100"
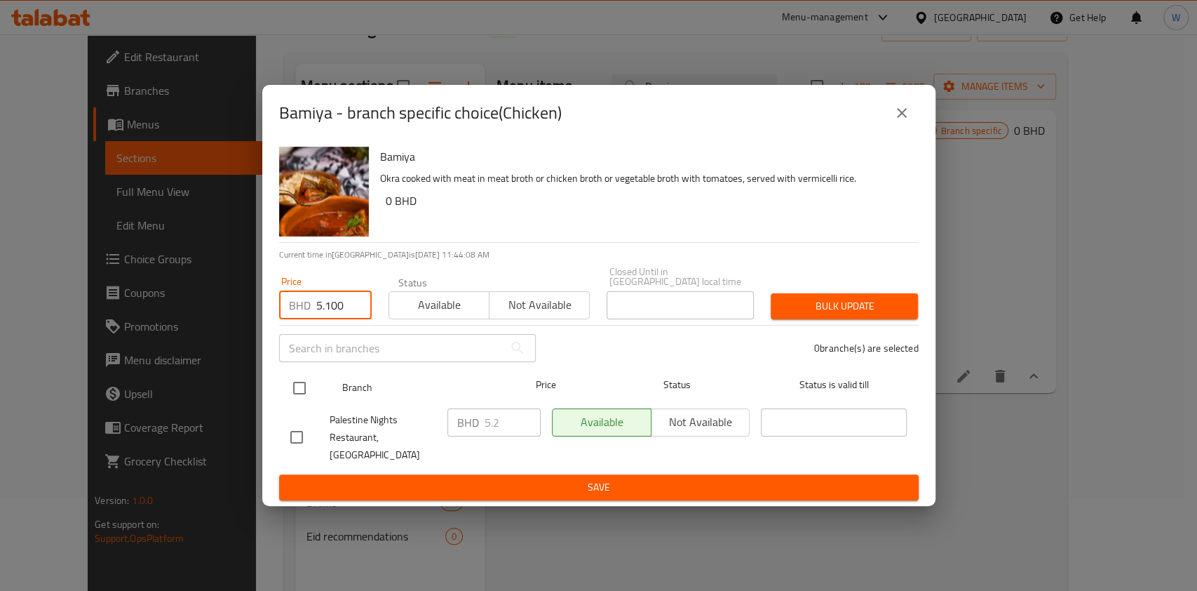
type input "5.100"
click at [296, 383] on input "checkbox" at bounding box center [299, 387] width 29 height 29
checkbox input "true"
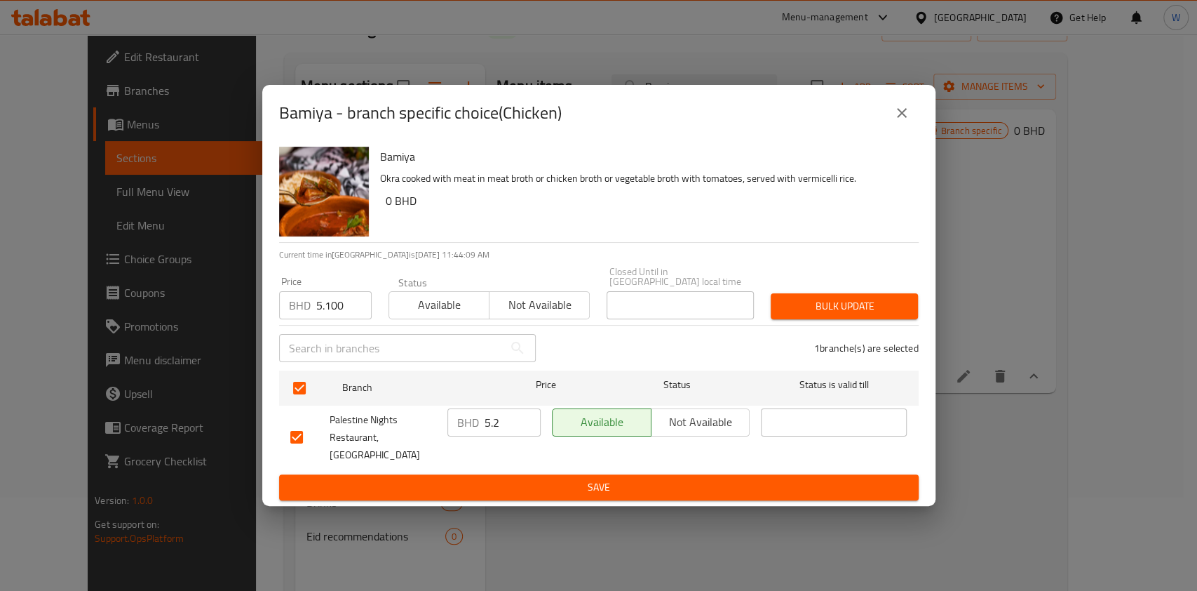
click at [854, 323] on div "Bulk update" at bounding box center [844, 306] width 164 height 43
click at [875, 307] on span "Bulk update" at bounding box center [844, 306] width 125 height 18
